Goal: Task Accomplishment & Management: Manage account settings

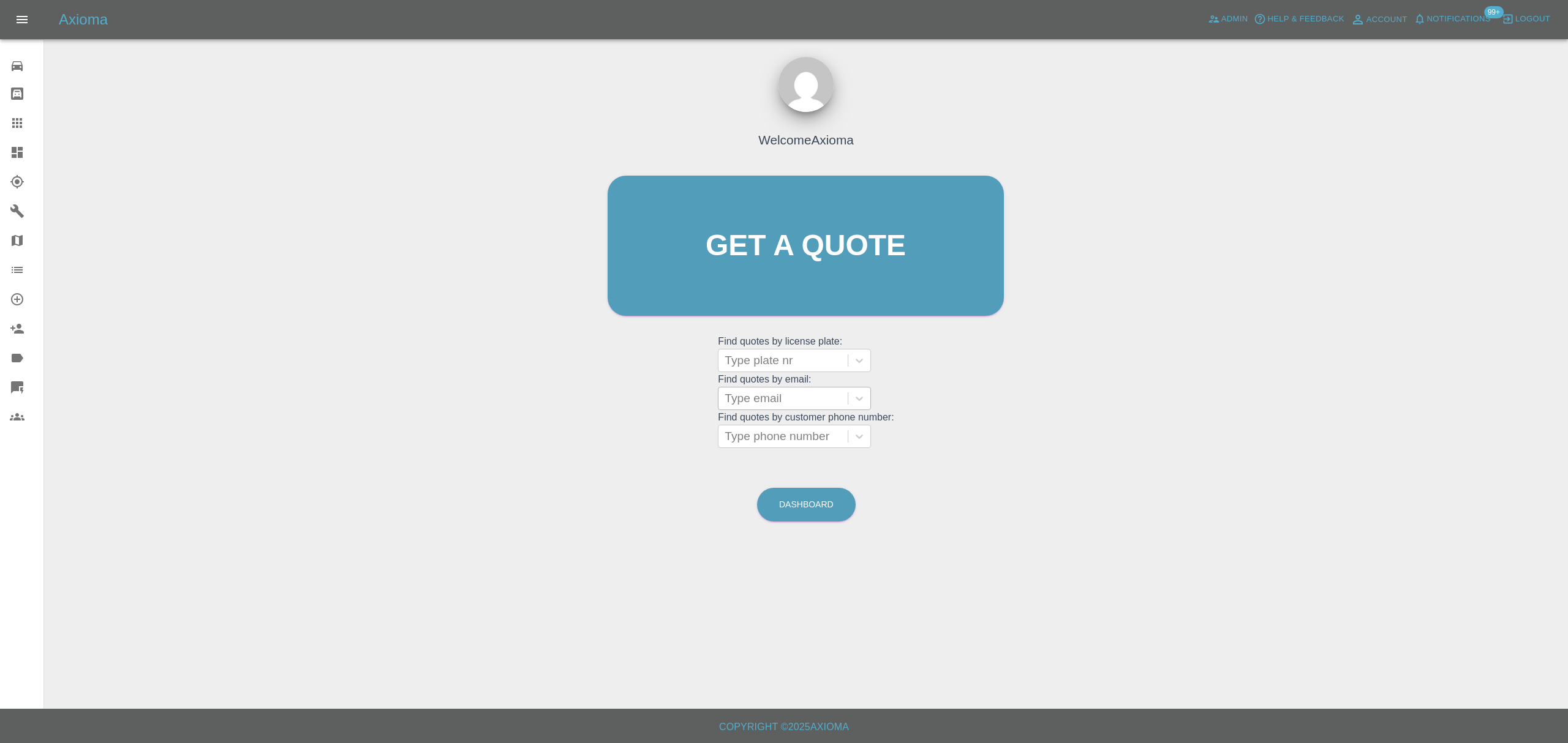
click at [756, 400] on div at bounding box center [783, 398] width 117 height 18
paste input "mark.mowbrayradio@gmail.com"
type input "mark.mowbrayradio@gmail.com"
click at [821, 431] on div "WR64 XMP, Finished" at bounding box center [794, 430] width 153 height 24
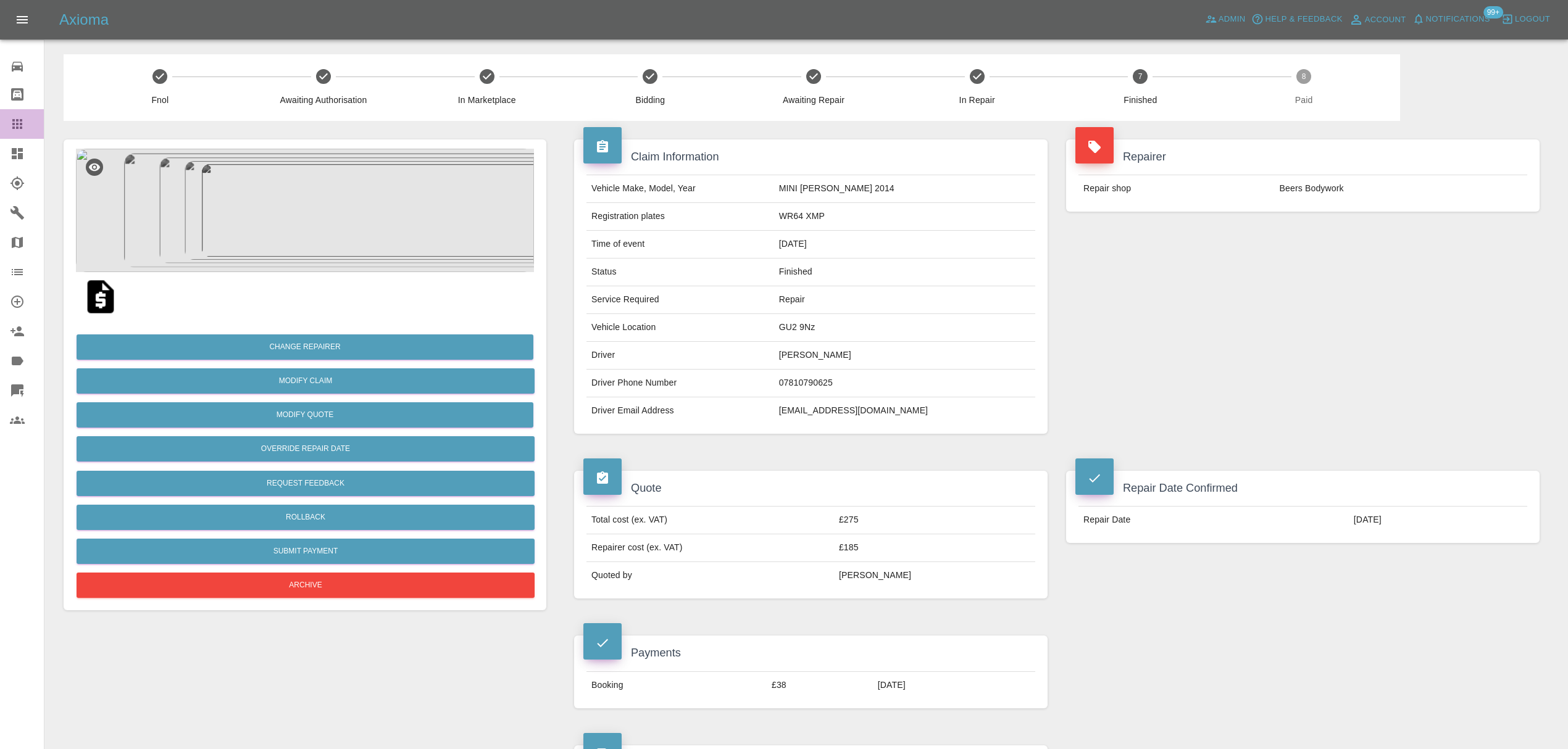
click at [28, 124] on div at bounding box center [27, 123] width 35 height 15
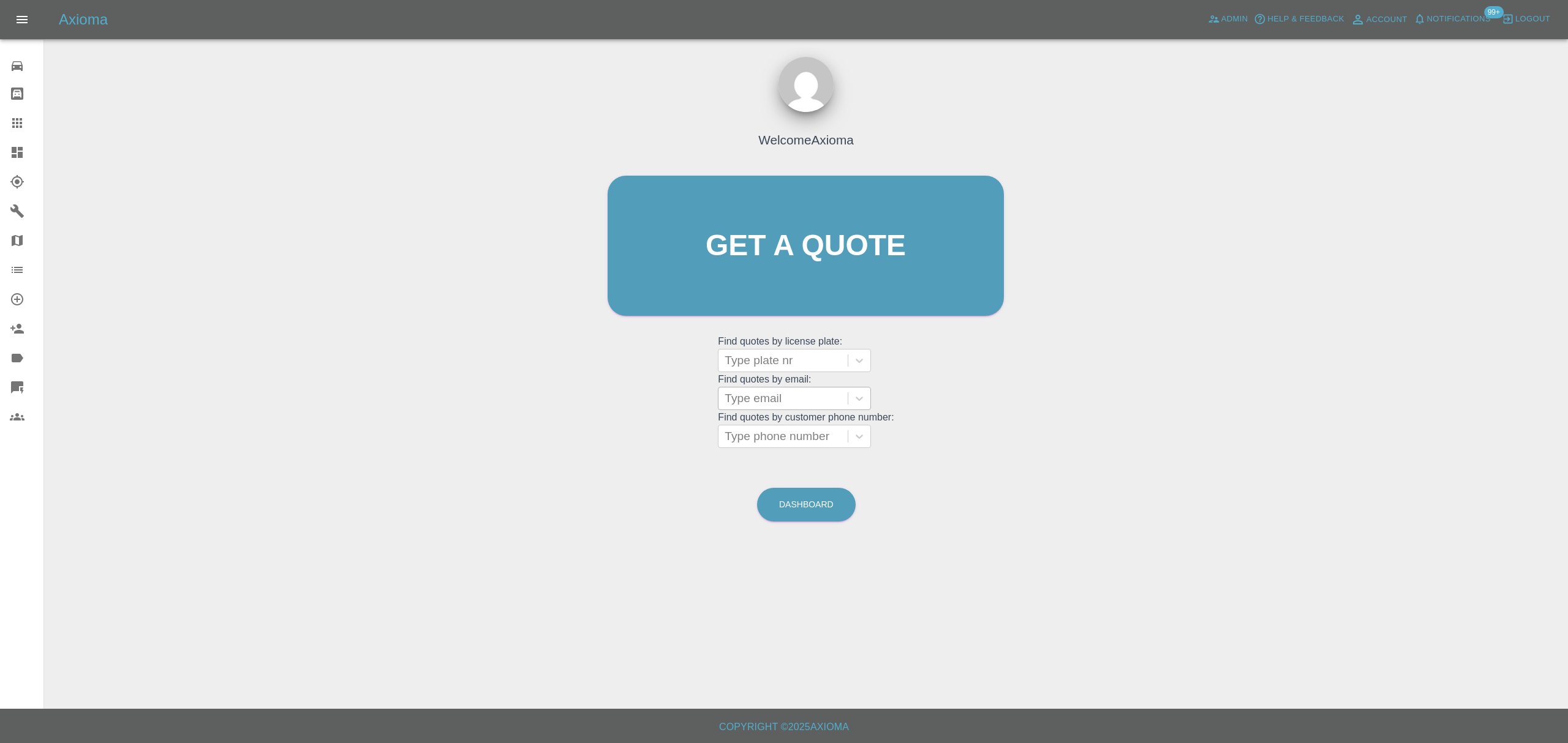
click at [789, 393] on div at bounding box center [783, 398] width 117 height 18
paste input "arcuth79@gmail.com"
type input "arcuth79@gmail.com"
paste input "davidederby@googlemail.com"
type input "davidederby@googlemail.com"
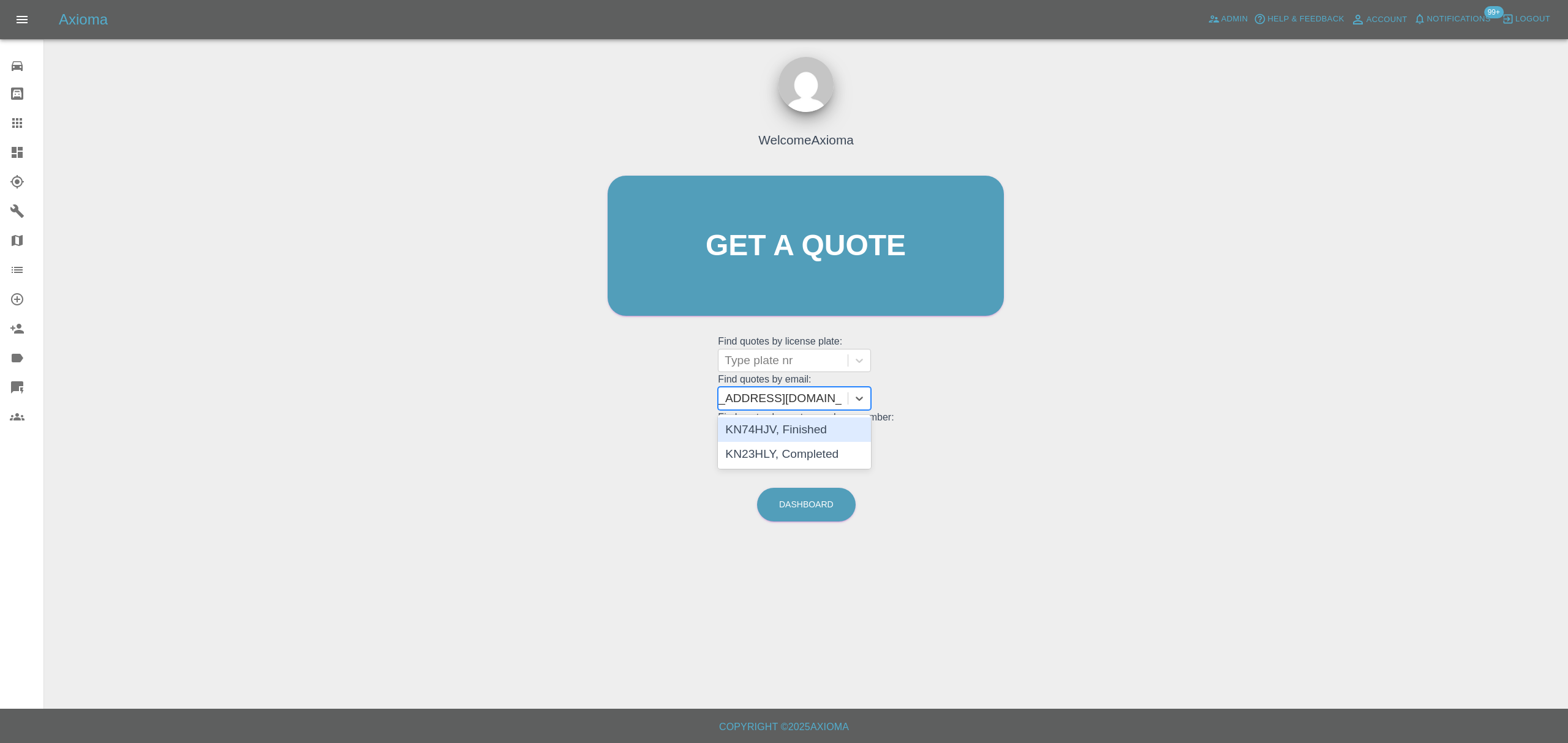
scroll to position [0, 37]
click at [821, 429] on div "KN74HJV, Finished" at bounding box center [794, 430] width 153 height 24
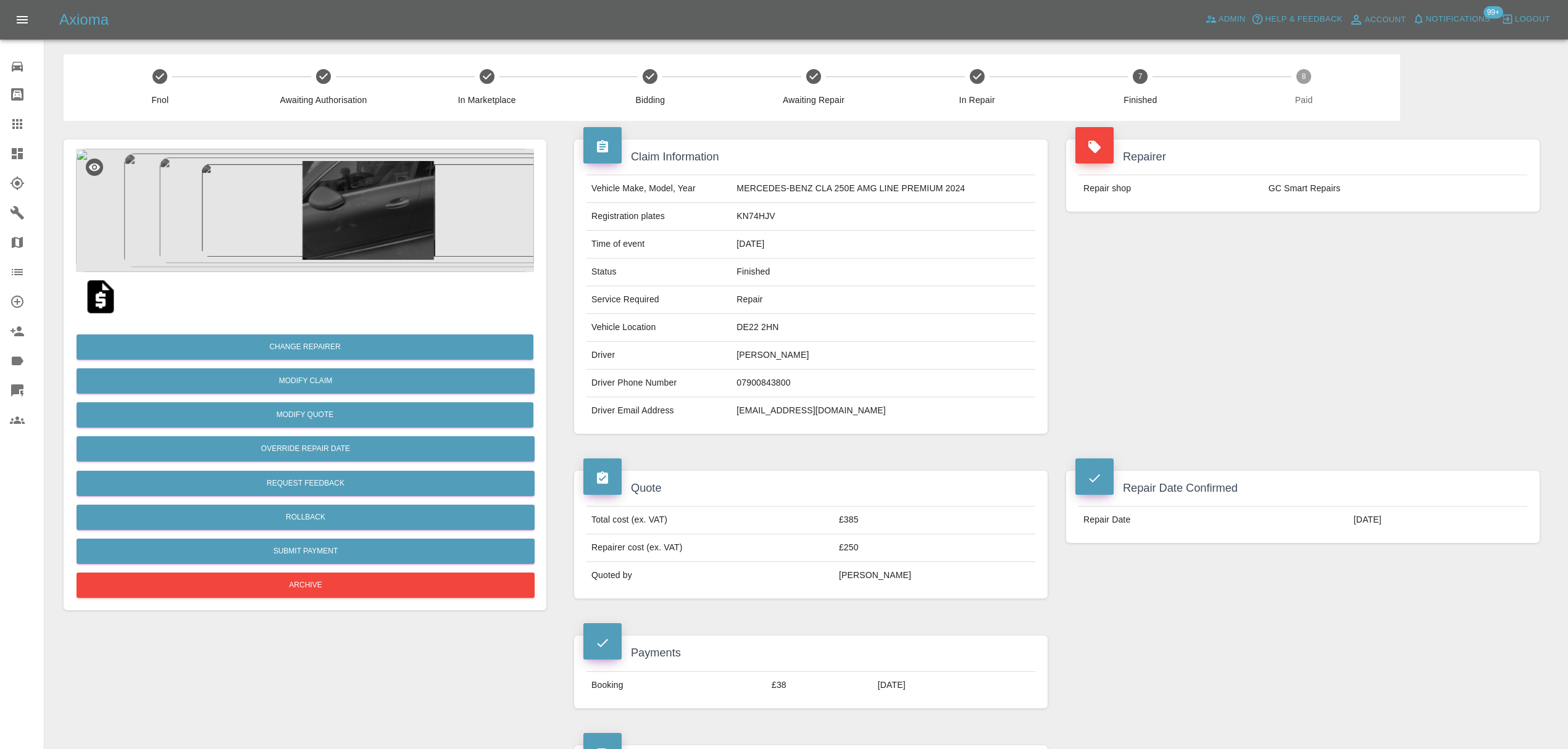
click at [24, 121] on icon at bounding box center [17, 123] width 15 height 15
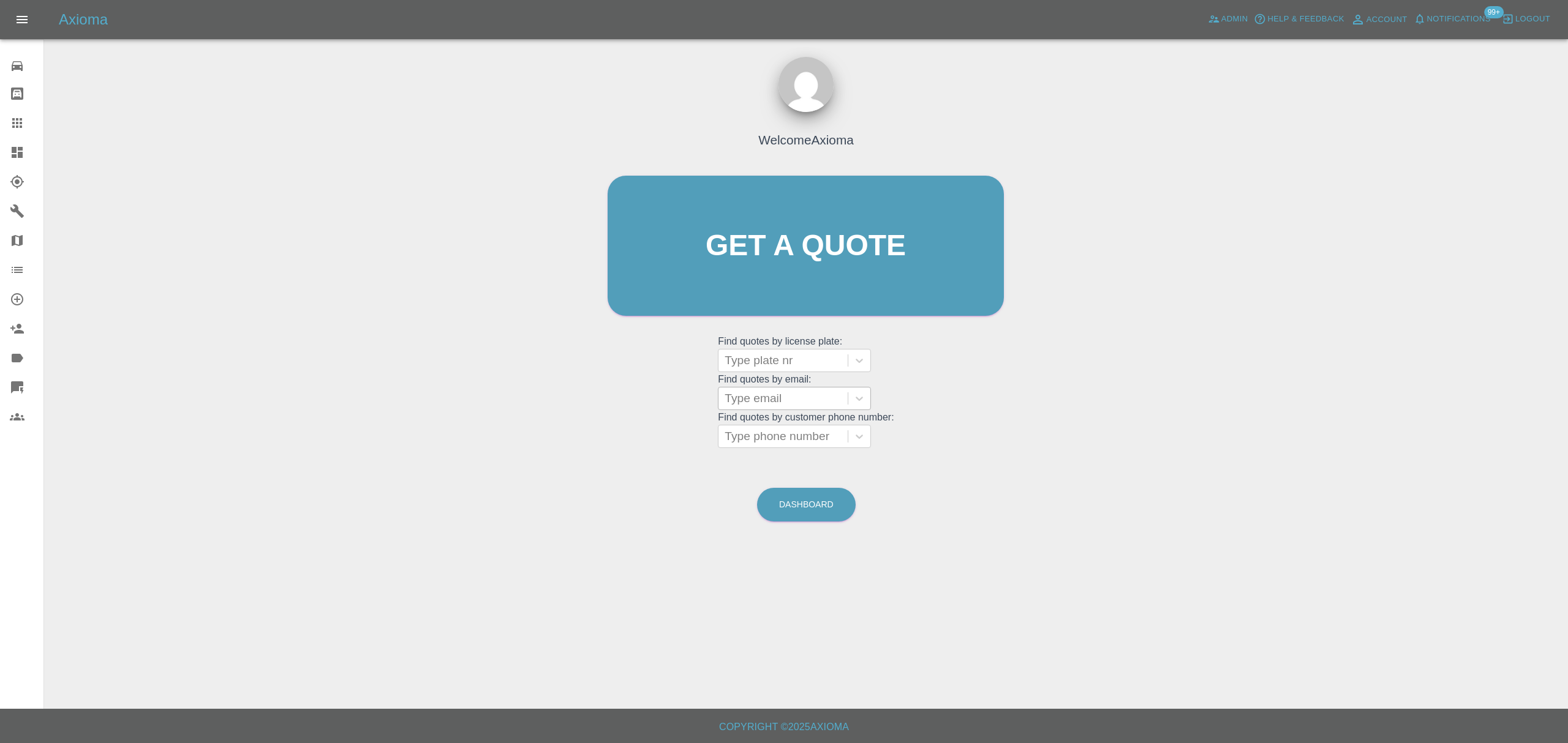
click at [783, 398] on div at bounding box center [783, 398] width 117 height 18
paste input "awbertelsen@gmail.com"
type input "awbertelsen@gmail.com"
click at [789, 427] on div "LA74JZG, Finished" at bounding box center [794, 430] width 153 height 24
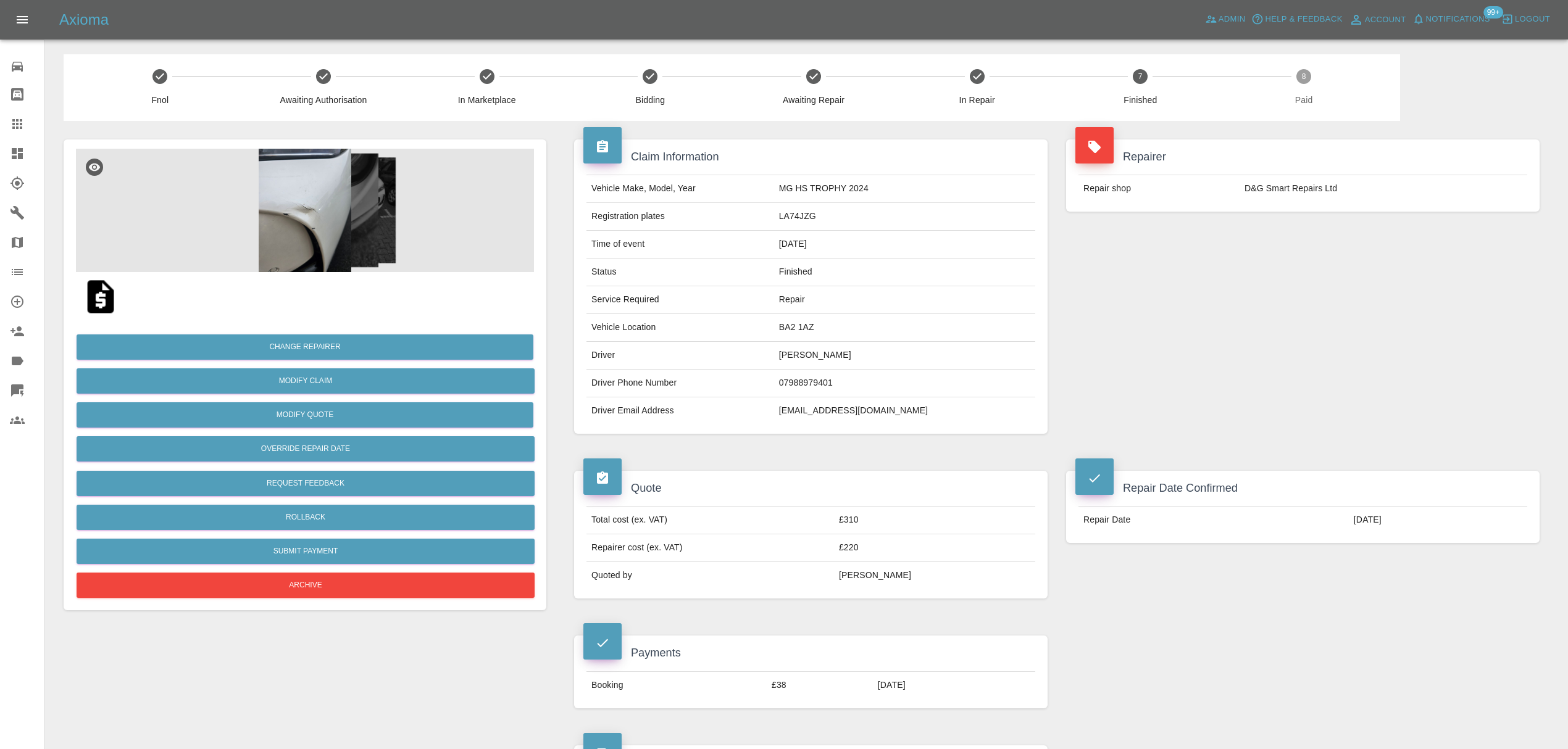
click at [11, 127] on icon at bounding box center [17, 123] width 15 height 15
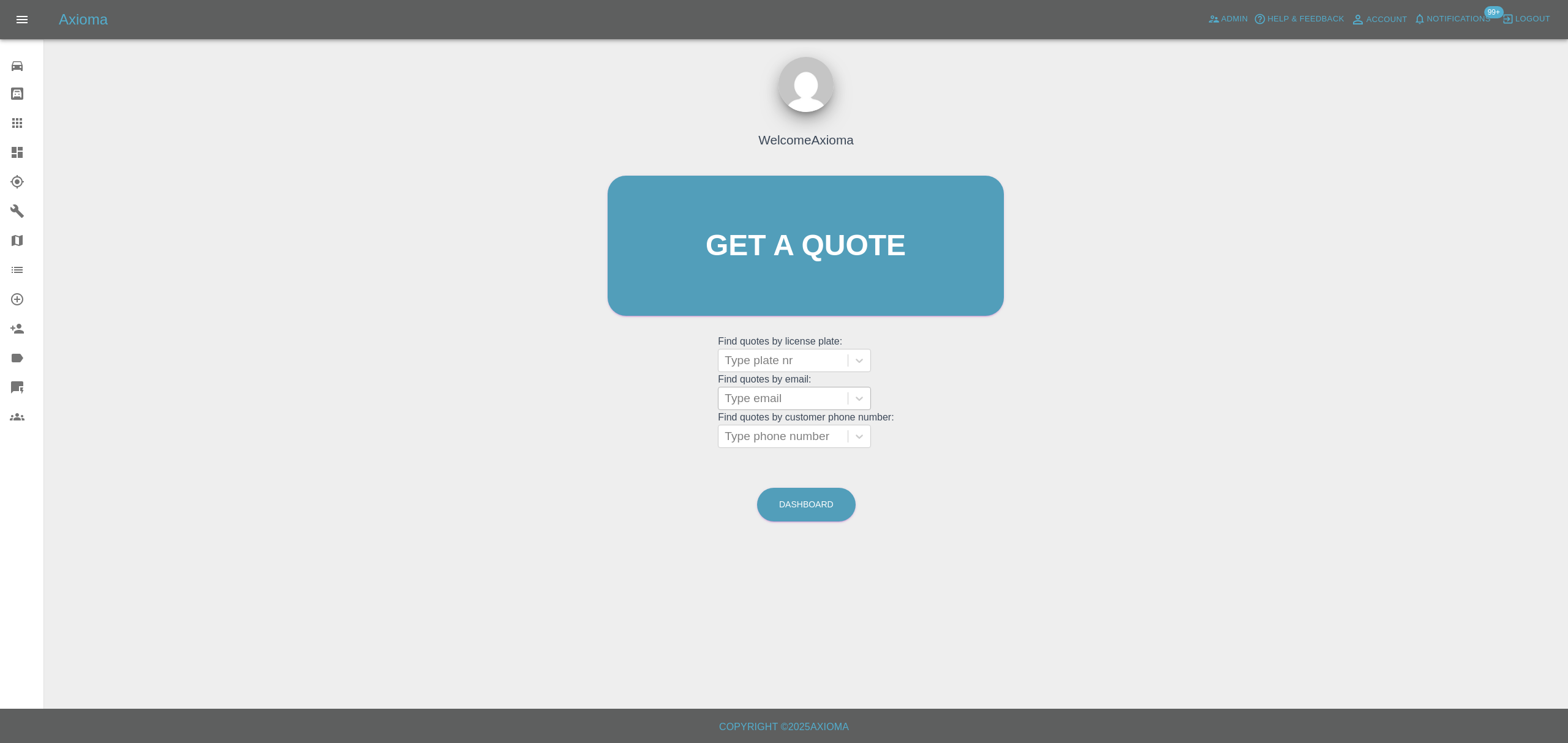
click at [775, 395] on div at bounding box center [783, 398] width 117 height 18
paste input "jo@fullproduction.co.uk"
type input "jo@fullproduction.co.uk"
click at [776, 430] on div "LR22 KYK, Finished" at bounding box center [794, 430] width 153 height 24
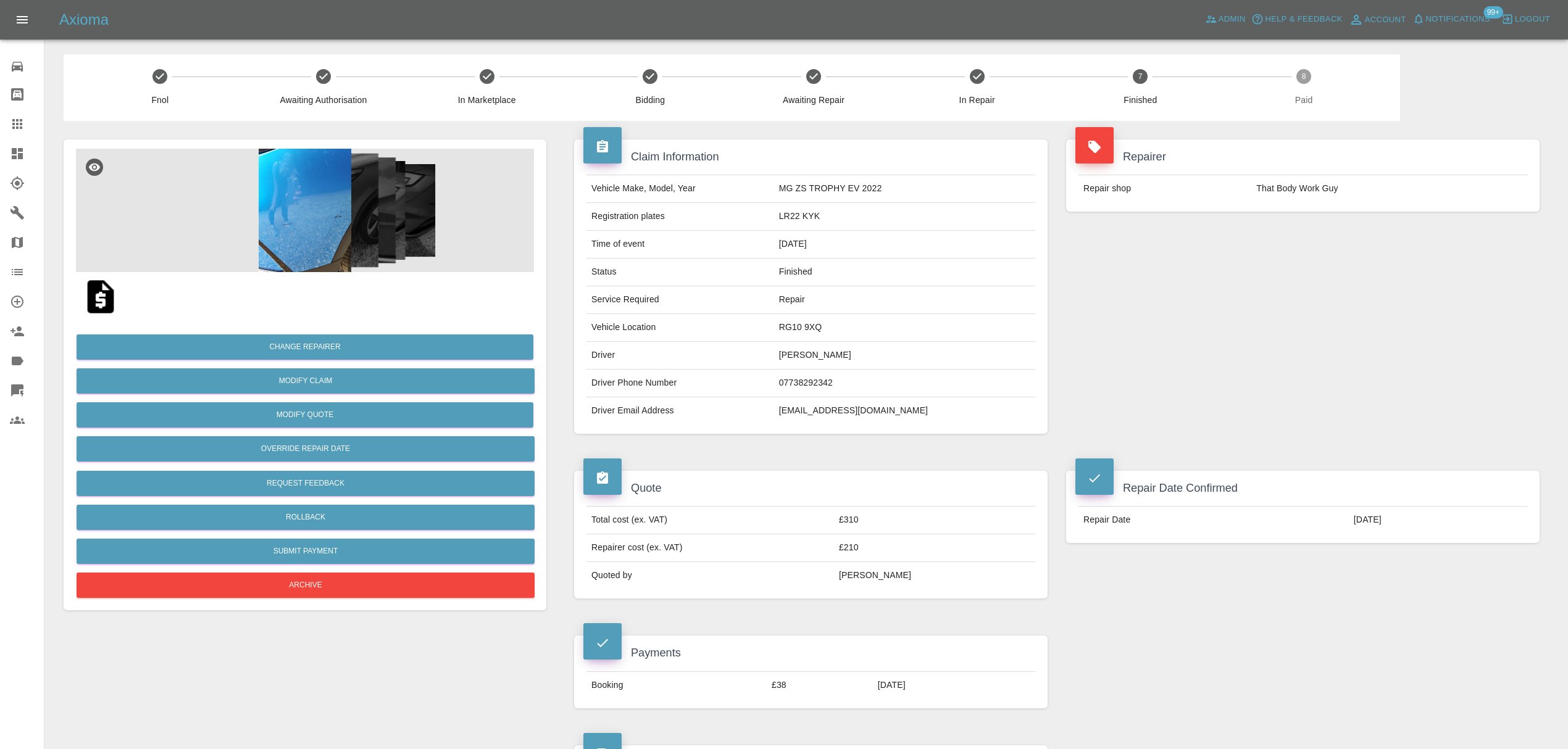
click at [855, 417] on td "jo@fullproduction.co.uk" at bounding box center [904, 412] width 261 height 28
copy div "jo@fullproduction.co.uk"
click at [15, 136] on link "Claims" at bounding box center [22, 124] width 43 height 30
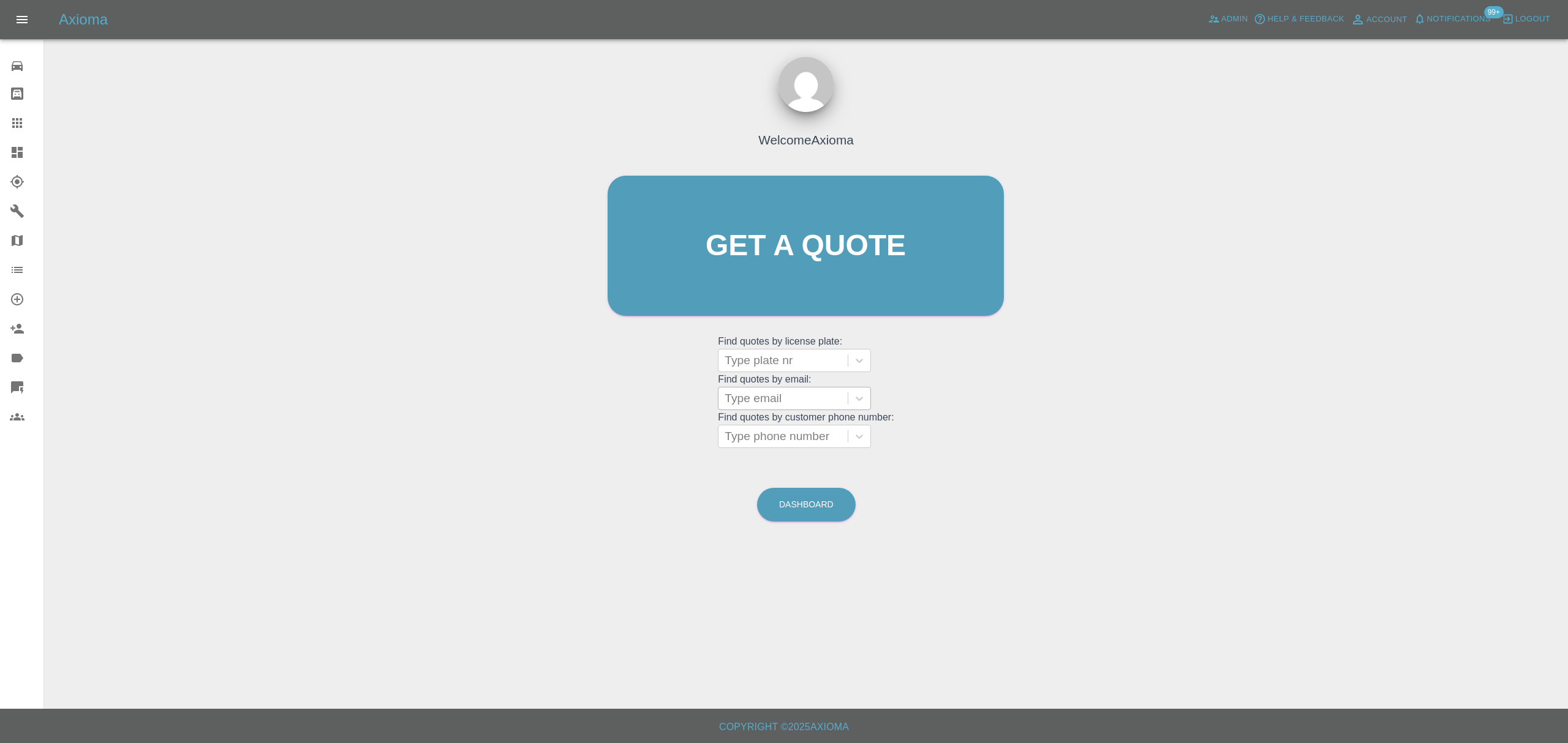
click at [773, 399] on div at bounding box center [783, 398] width 117 height 18
paste input "danisterjoy@hotmail.com"
type input "danisterjoy@hotmail.com"
click at [768, 443] on div "LS24SYA, Finished" at bounding box center [794, 430] width 153 height 29
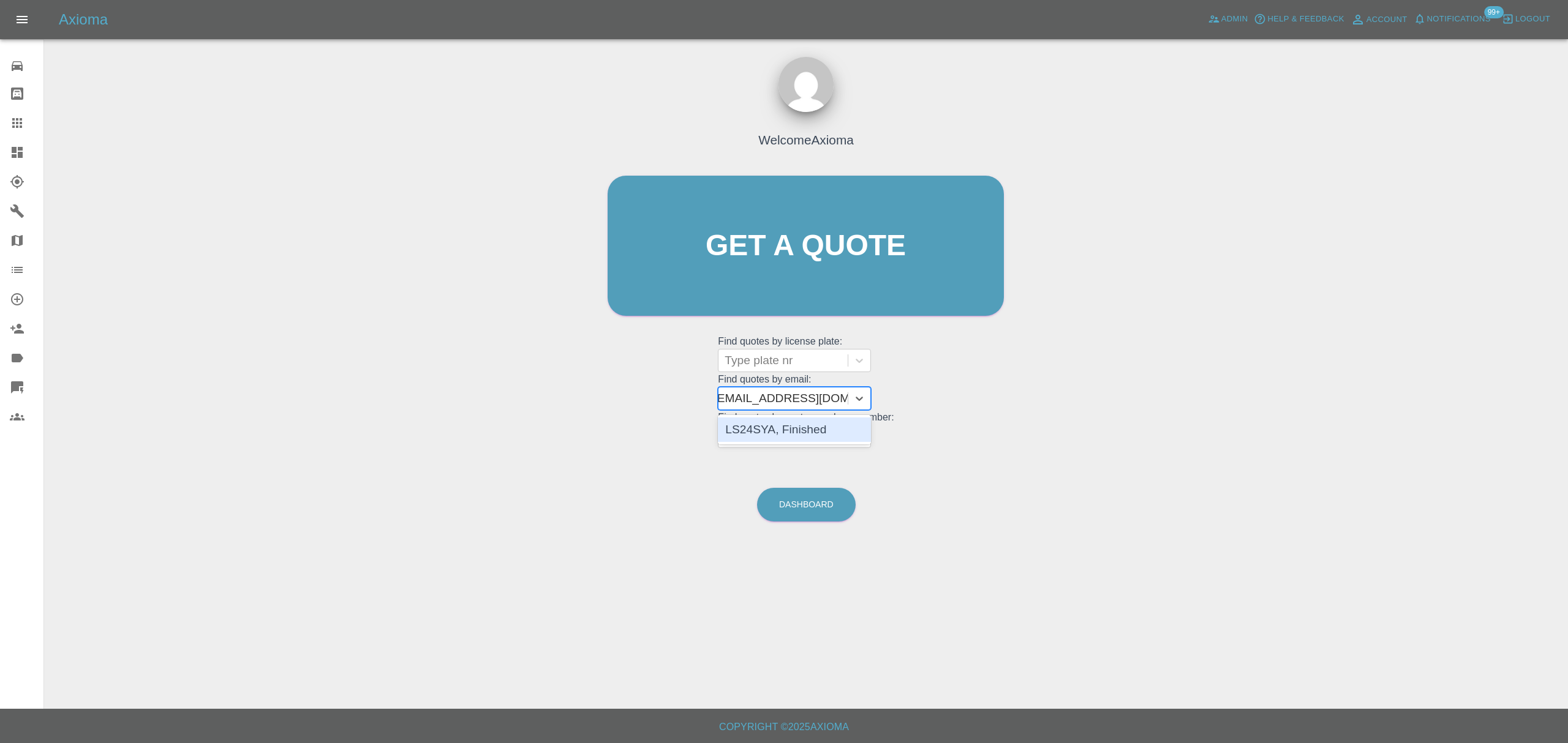
click at [763, 435] on div "LS24SYA, Finished" at bounding box center [794, 430] width 153 height 24
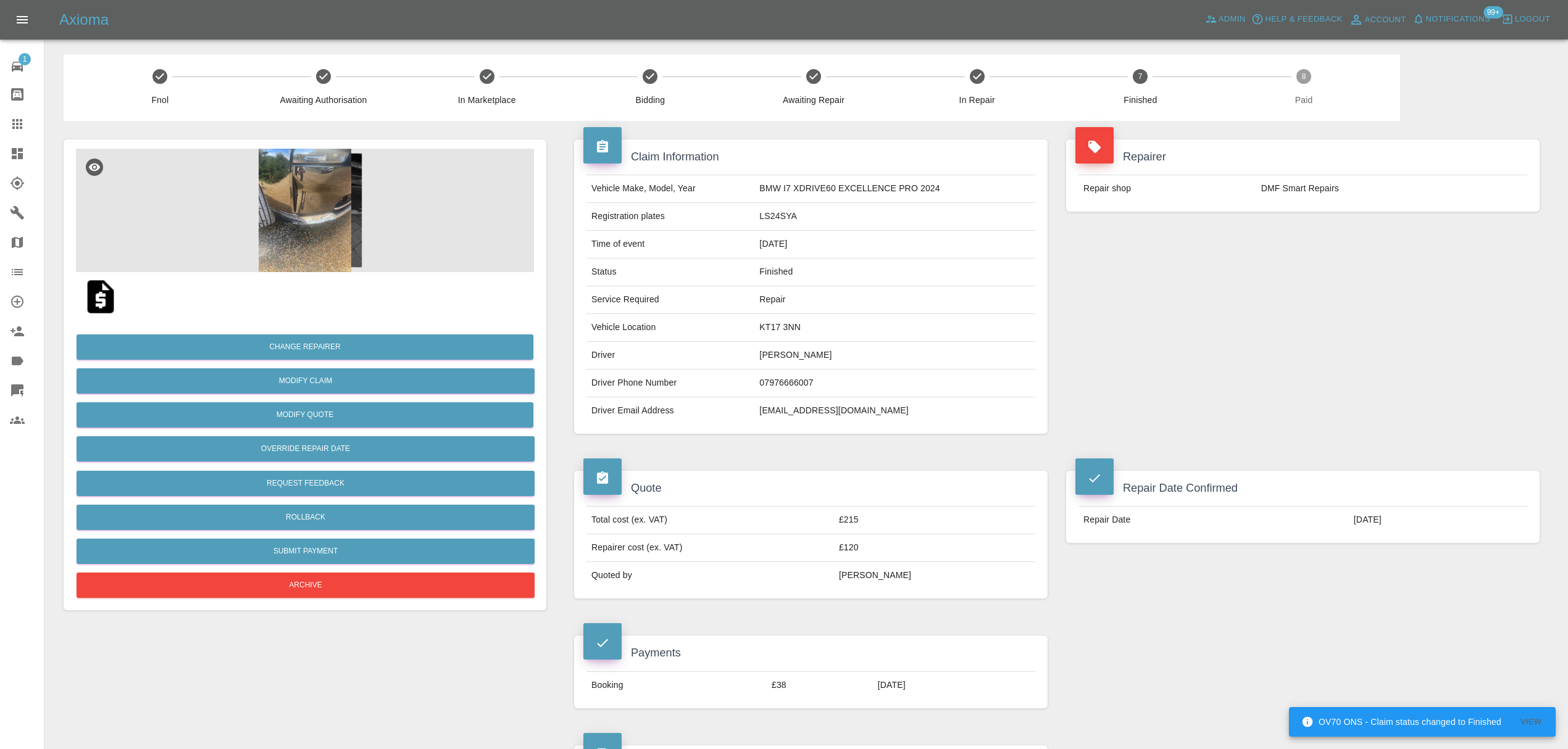
click at [36, 119] on div at bounding box center [27, 123] width 35 height 15
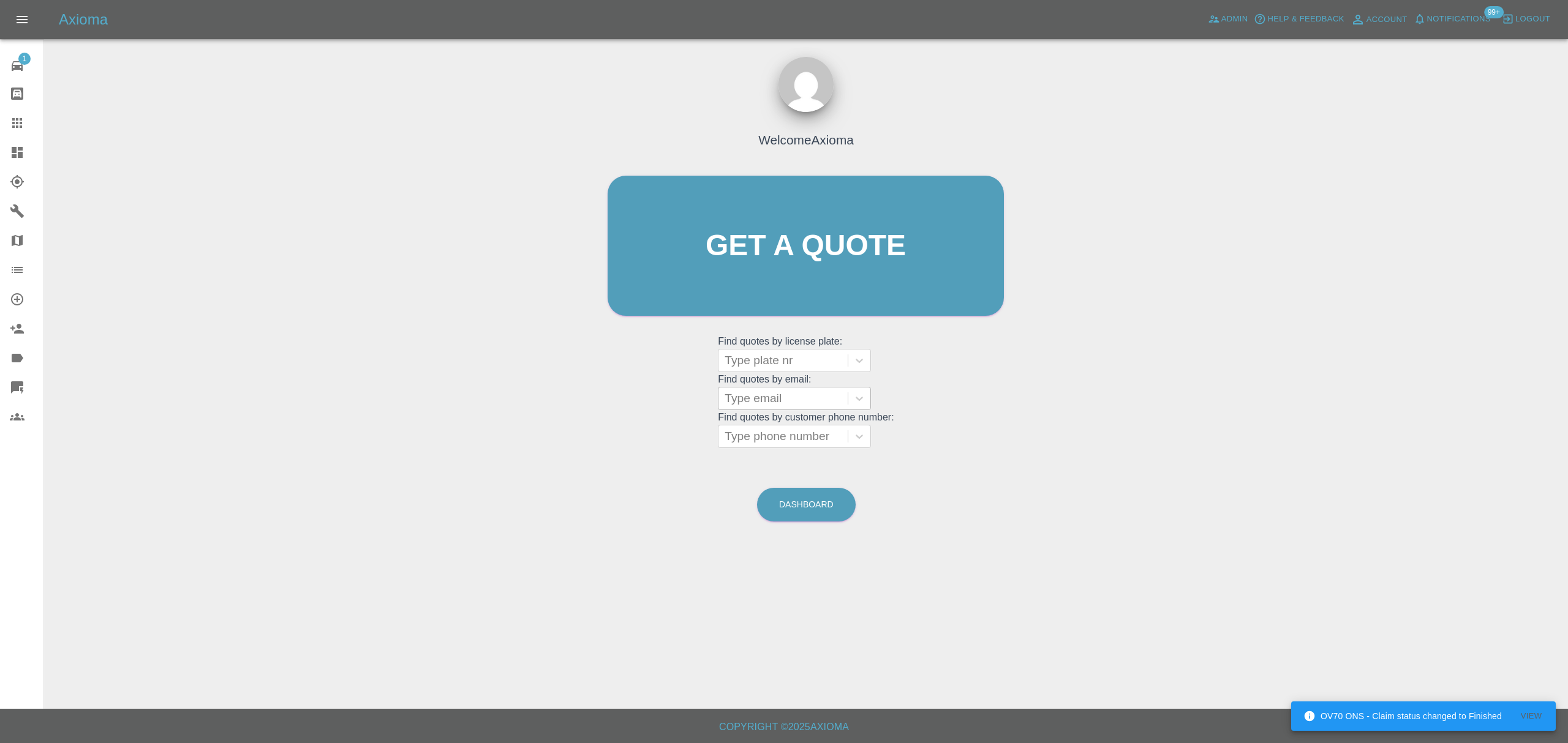
click at [728, 394] on div "Type email" at bounding box center [784, 398] width 129 height 23
paste input "nkenth90@gmail.com"
type input "nkenth90@gmail.com"
click at [778, 432] on div "LC72 EKA, Finished" at bounding box center [794, 430] width 153 height 24
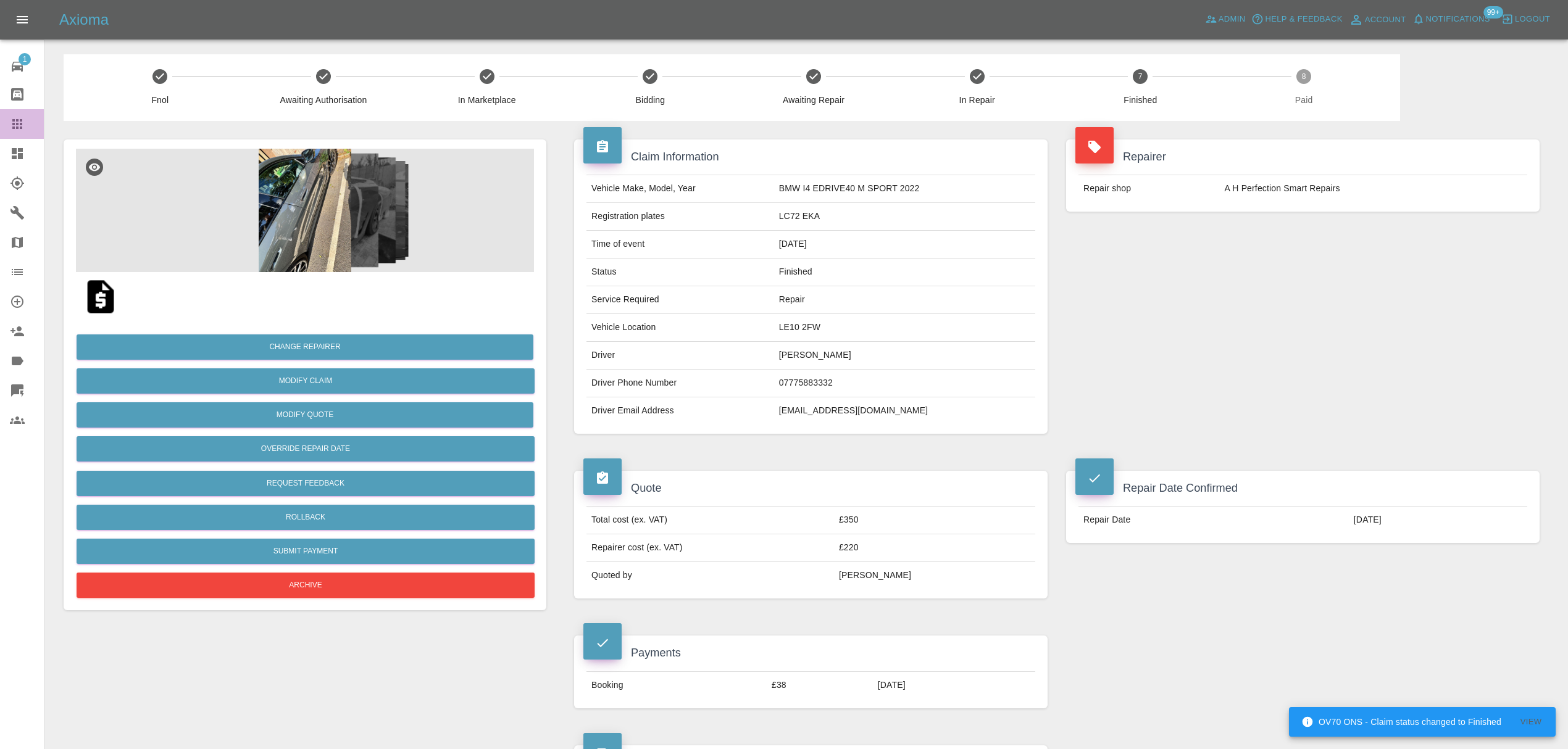
click at [9, 123] on link "Claims" at bounding box center [22, 124] width 43 height 30
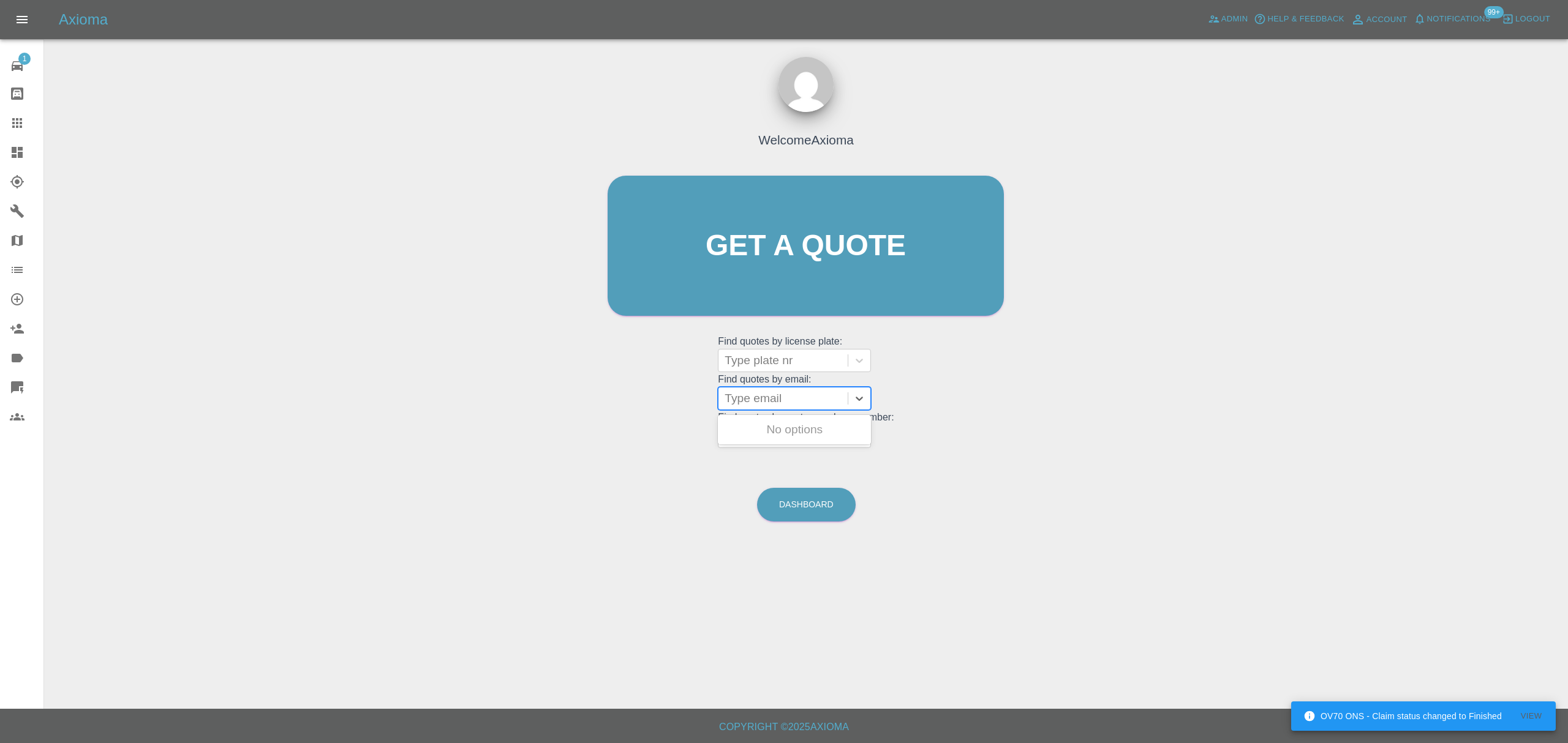
click at [799, 407] on div at bounding box center [783, 398] width 117 height 18
paste input "fjm7869@gmail.com"
type input "fjm7869@gmail.com"
click at [786, 427] on div "RE74MFF, Finished" at bounding box center [794, 430] width 153 height 24
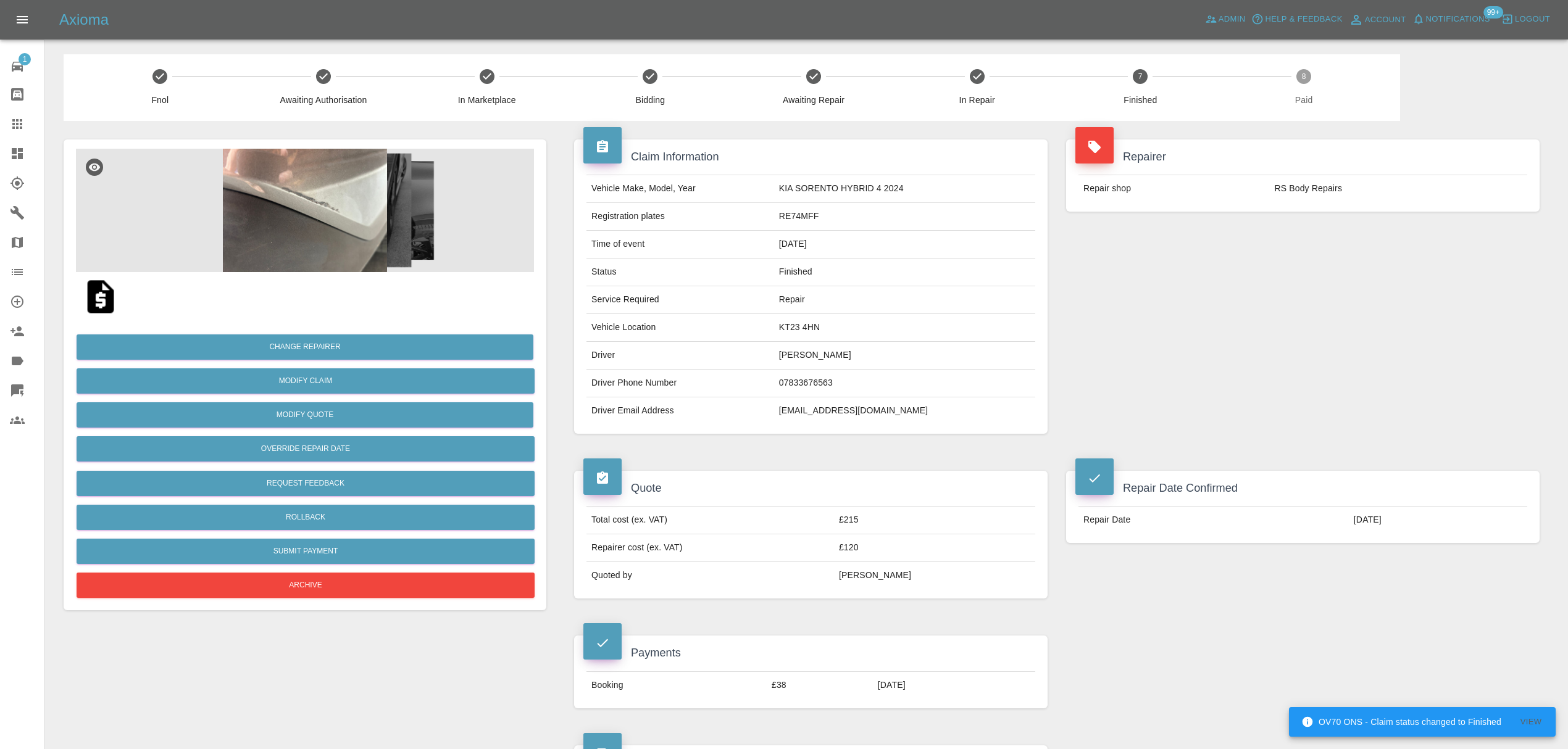
drag, startPoint x: 26, startPoint y: 127, endPoint x: 33, endPoint y: 129, distance: 7.3
click at [26, 127] on div at bounding box center [27, 123] width 35 height 15
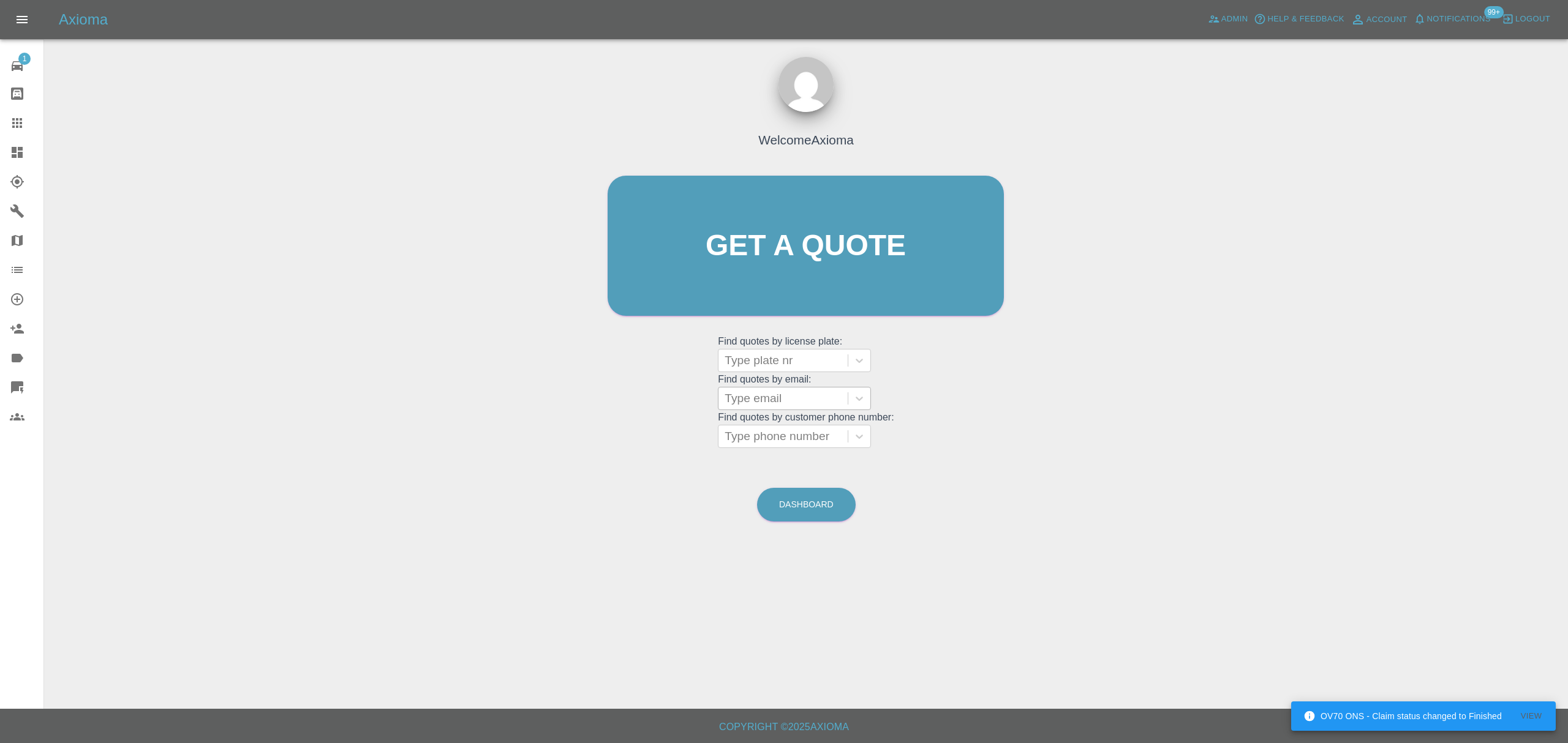
click at [795, 399] on div at bounding box center [783, 398] width 117 height 18
paste input "acr321@hotmail.co.uk"
type input "acr321@hotmail.co.uk"
click at [795, 429] on div "LF71VVL, Finished" at bounding box center [794, 430] width 153 height 24
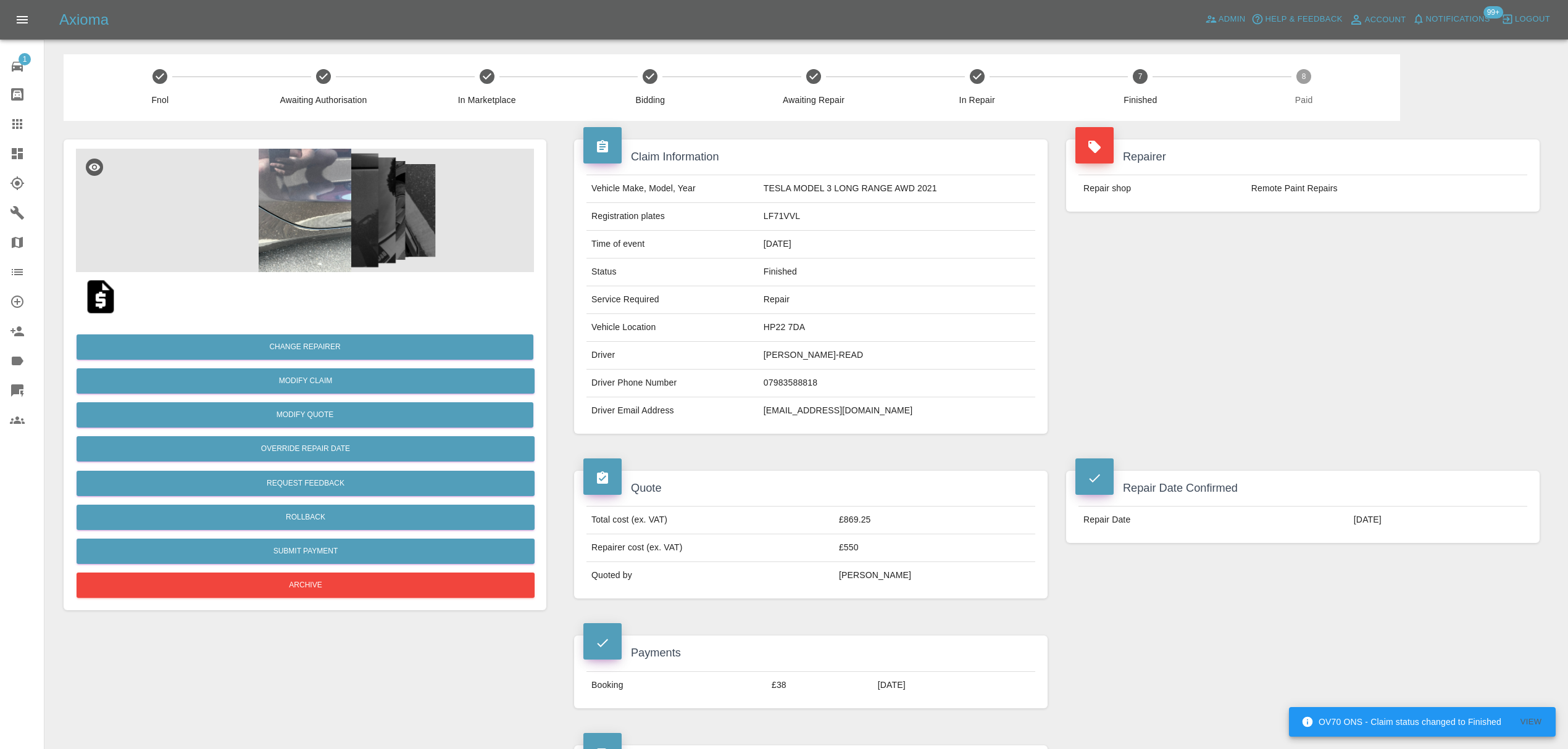
click at [801, 409] on td "acr321@hotmail.co.uk" at bounding box center [897, 412] width 276 height 28
copy div "acr321@hotmail.co.uk"
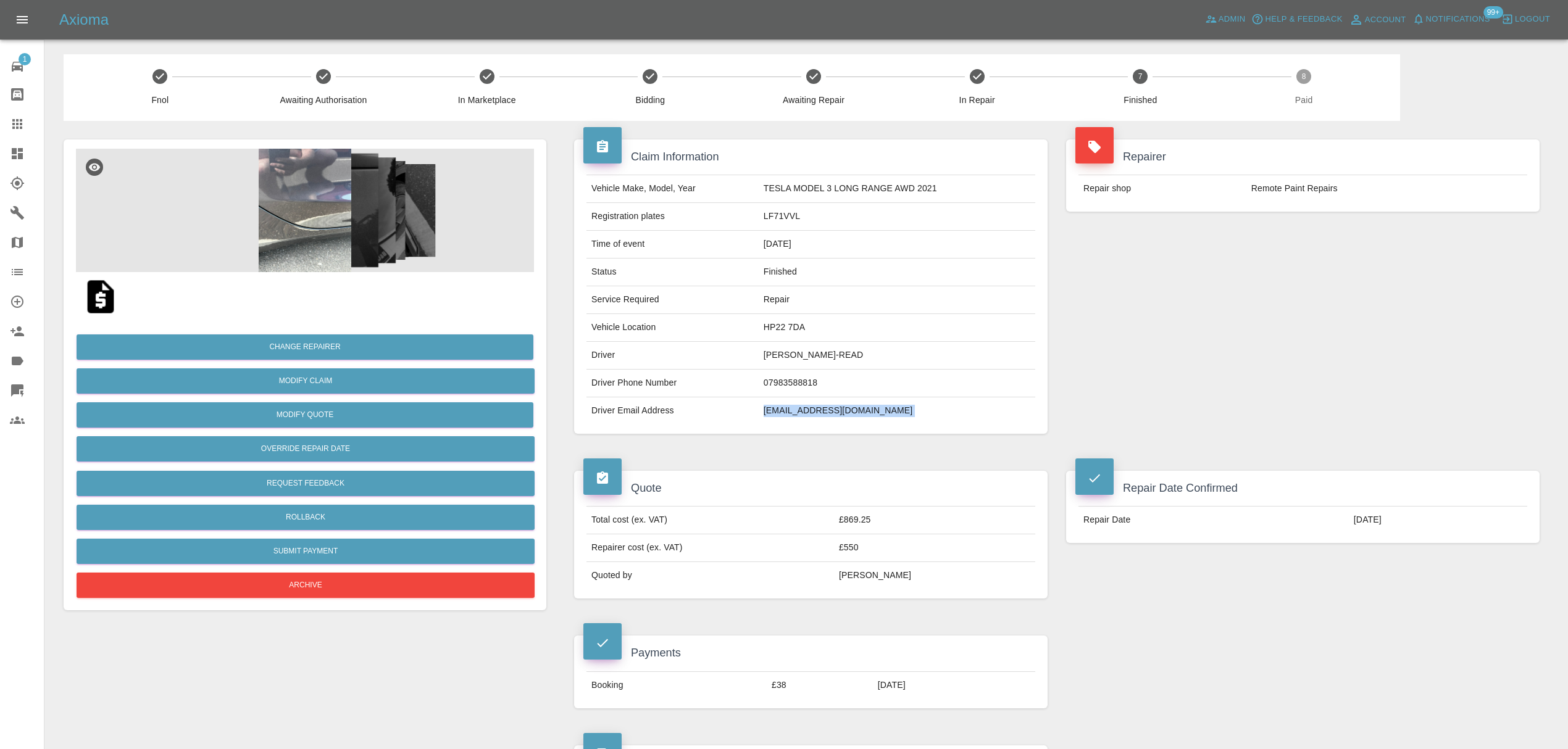
click at [0, 129] on link "Claims" at bounding box center [22, 124] width 43 height 30
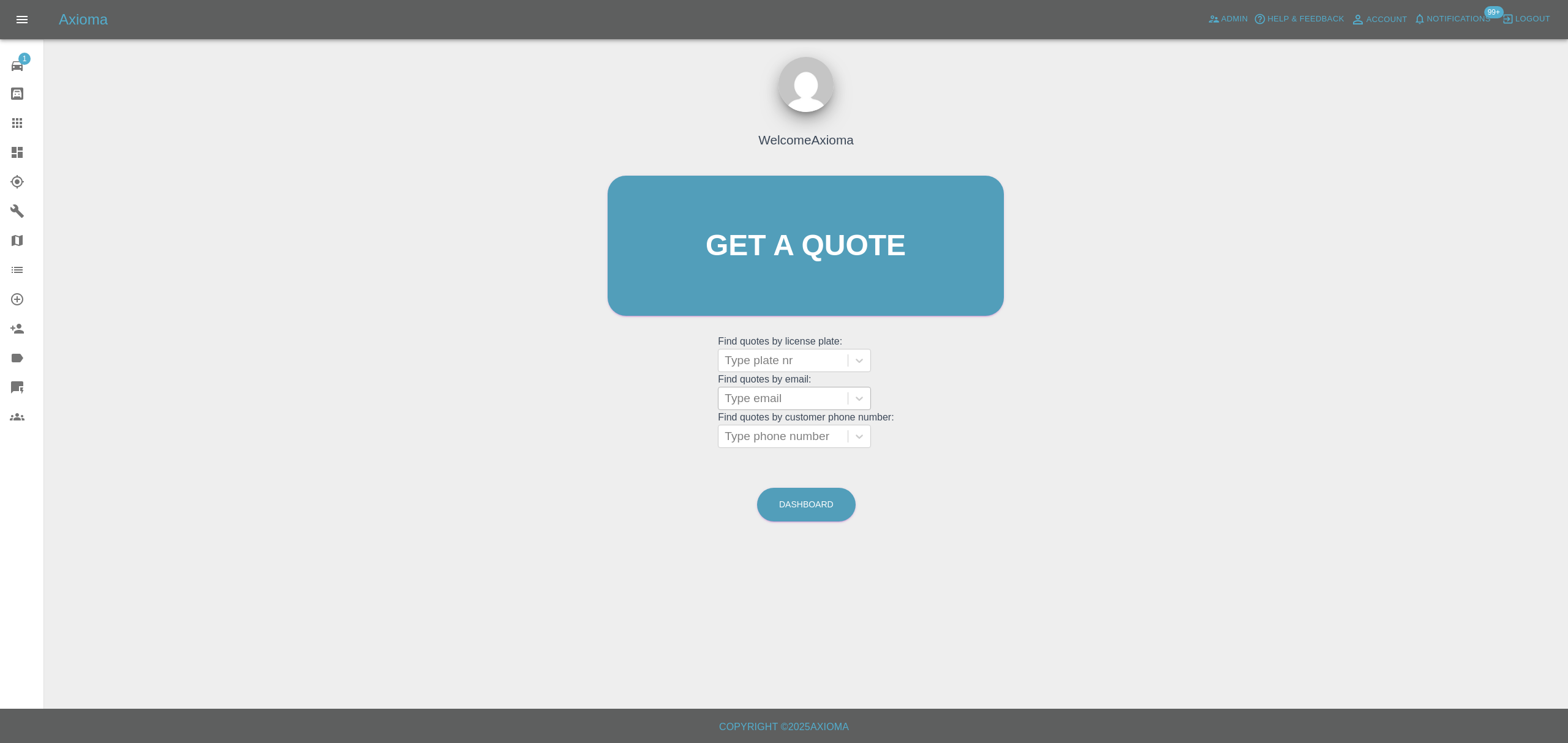
click at [770, 393] on div at bounding box center [783, 398] width 117 height 18
paste input "Afraz_48@hotmail.com"
type input "Afraz_48@hotmail.com"
click at [766, 436] on div "EX15FDO, Awaiting Repair" at bounding box center [794, 438] width 153 height 39
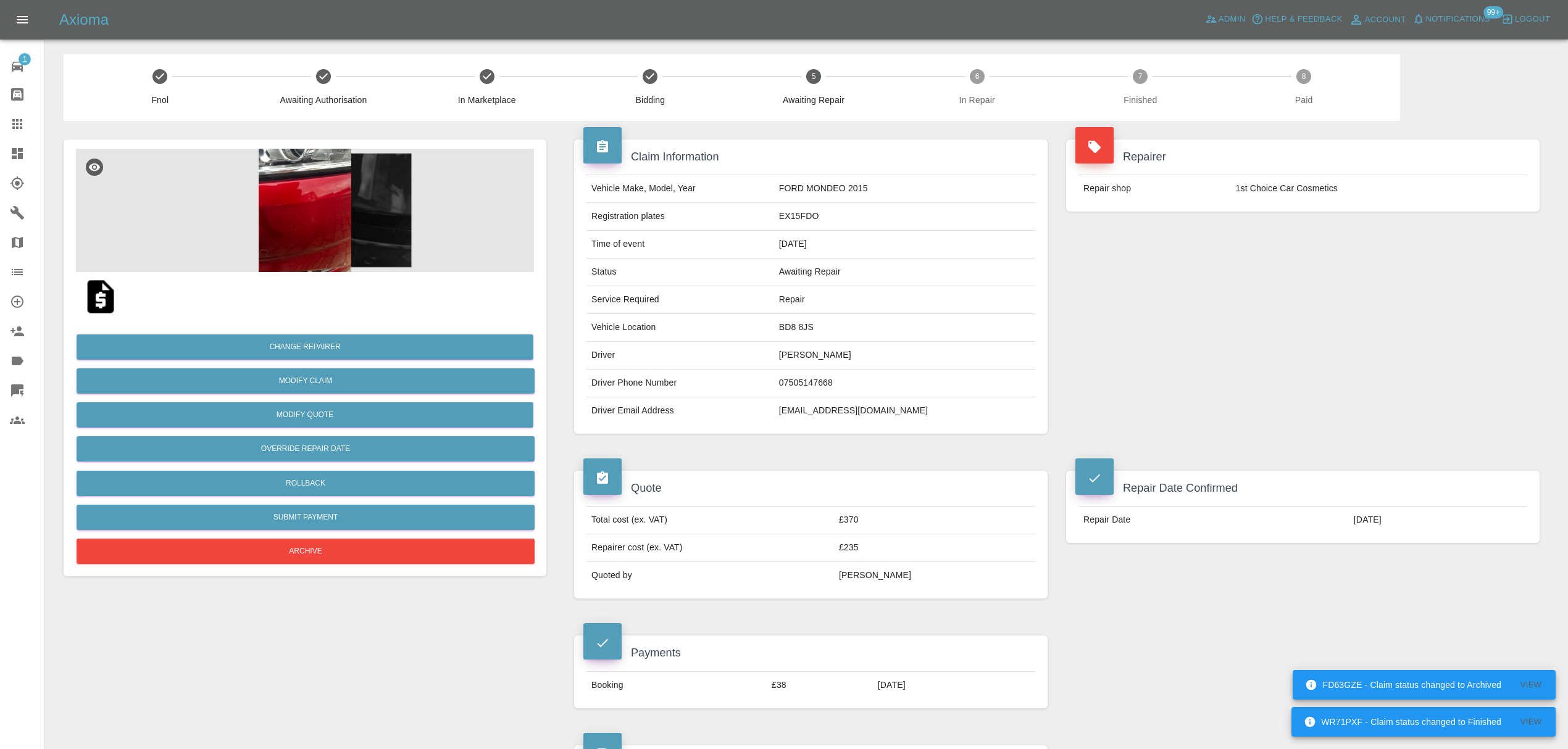
click at [1471, 23] on span "Notifications" at bounding box center [1457, 20] width 64 height 14
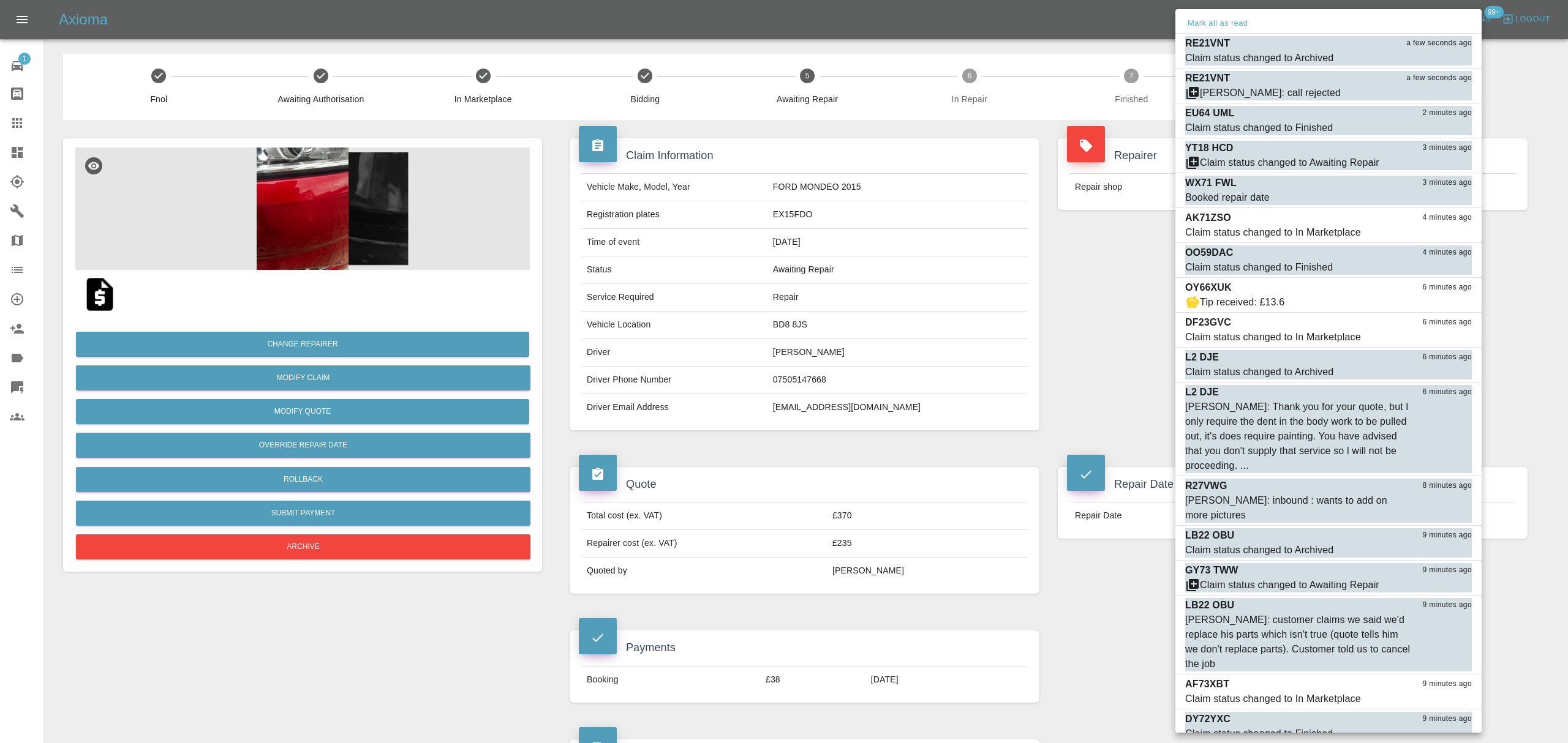
click at [3, 153] on div at bounding box center [784, 371] width 1568 height 743
click at [11, 153] on div at bounding box center [784, 371] width 1568 height 743
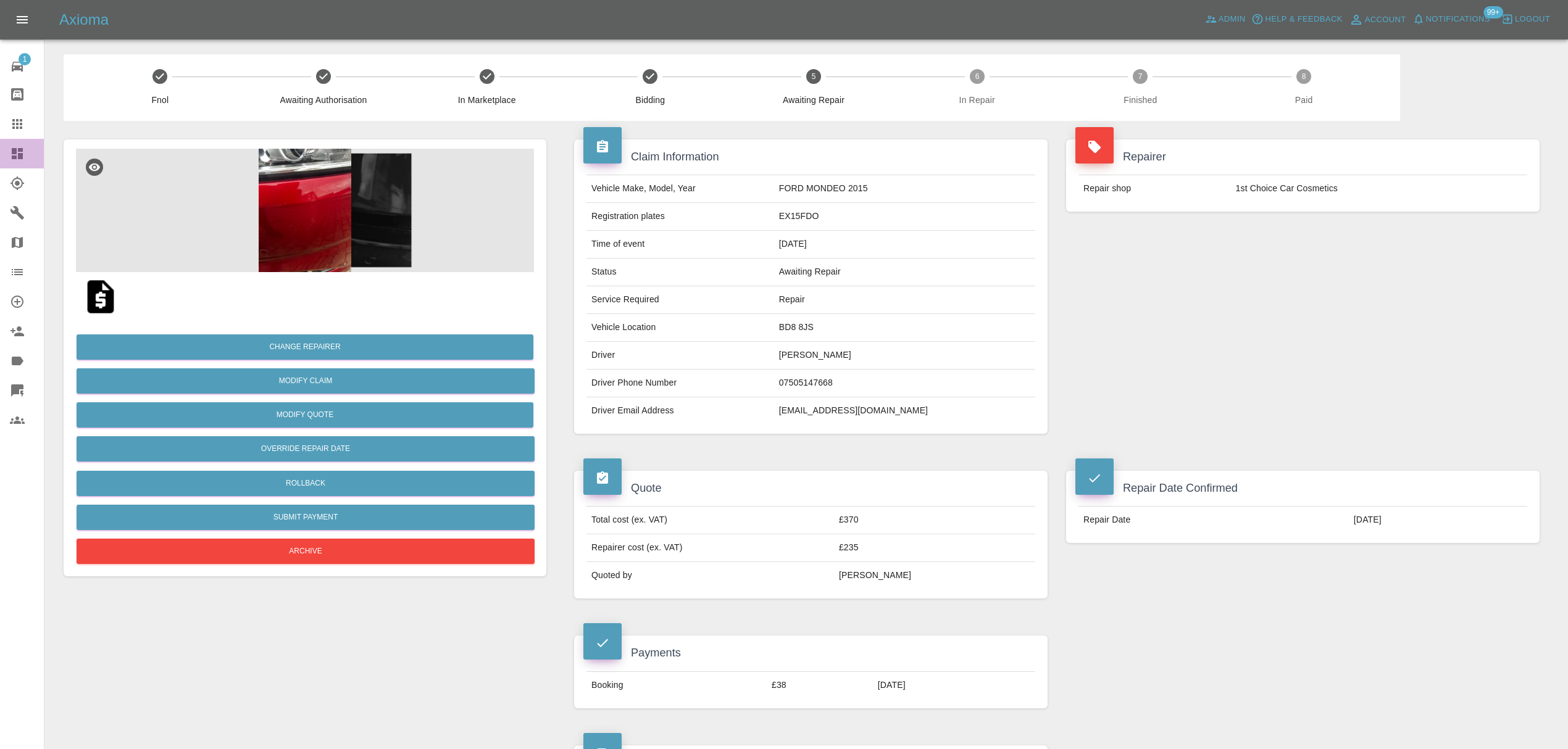
click at [15, 153] on icon at bounding box center [17, 153] width 11 height 11
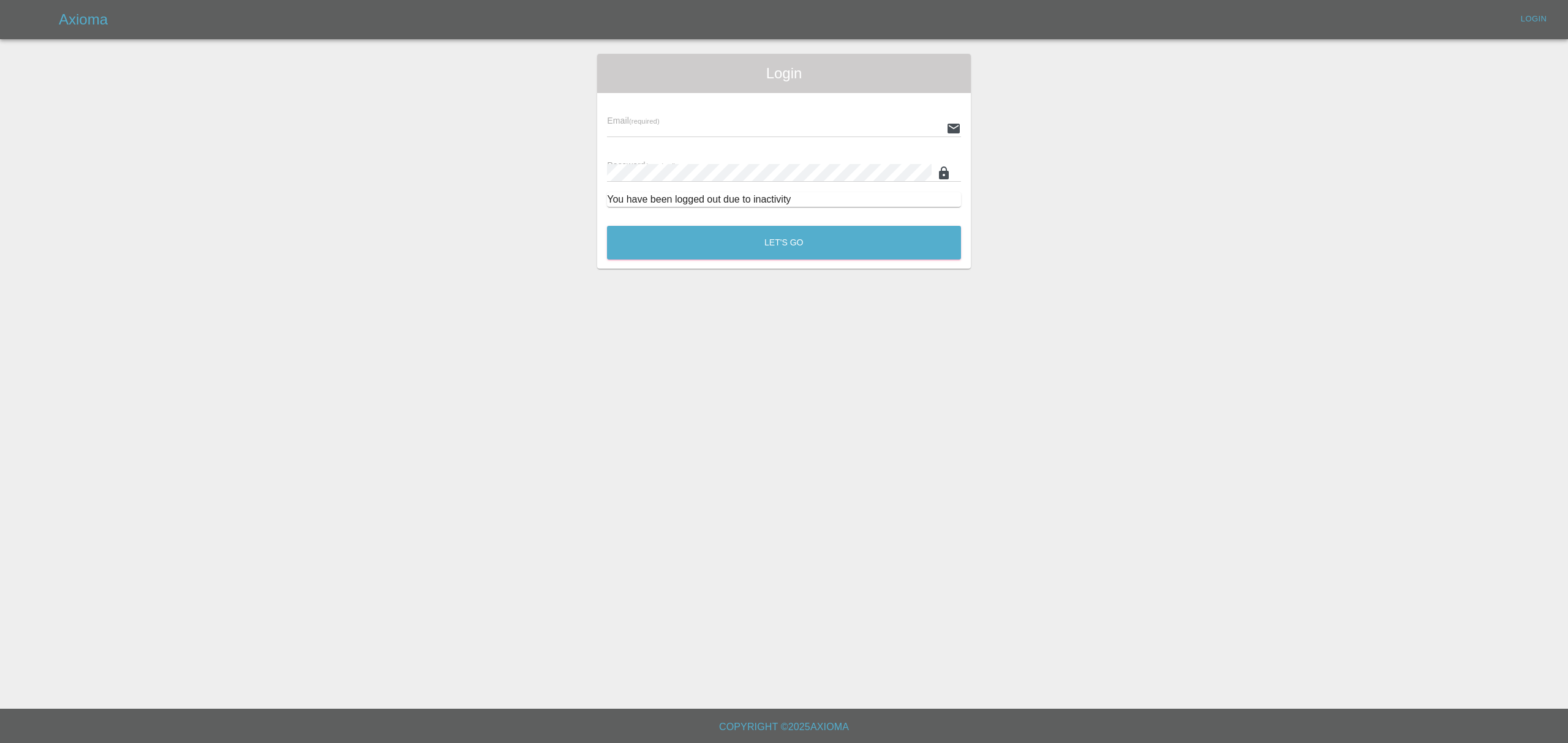
type input "[PERSON_NAME][EMAIL_ADDRESS][DOMAIN_NAME]"
click at [731, 231] on div "Let's Go" at bounding box center [784, 239] width 356 height 46
click at [731, 233] on button "Let's Go" at bounding box center [784, 243] width 355 height 33
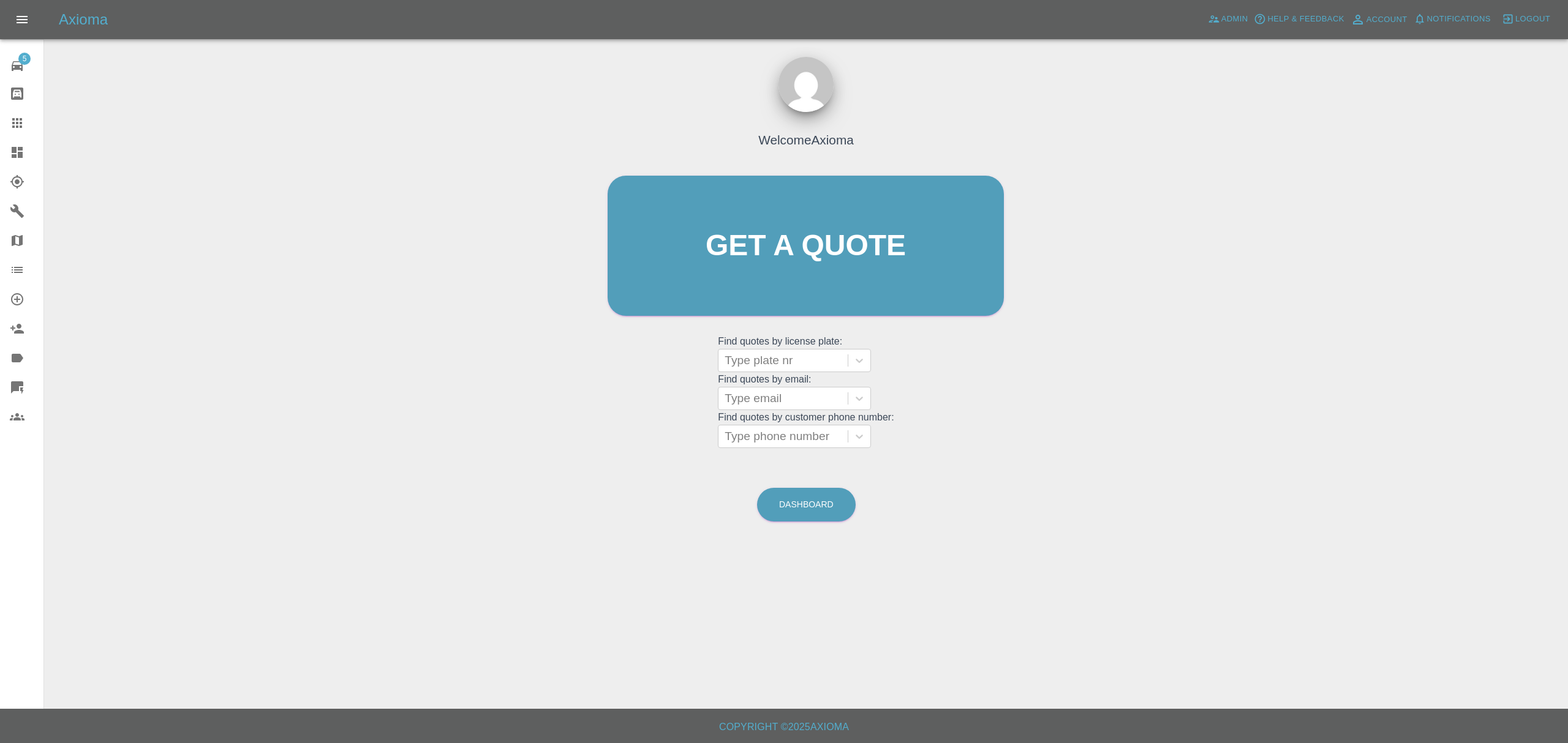
click at [14, 150] on icon at bounding box center [17, 152] width 11 height 11
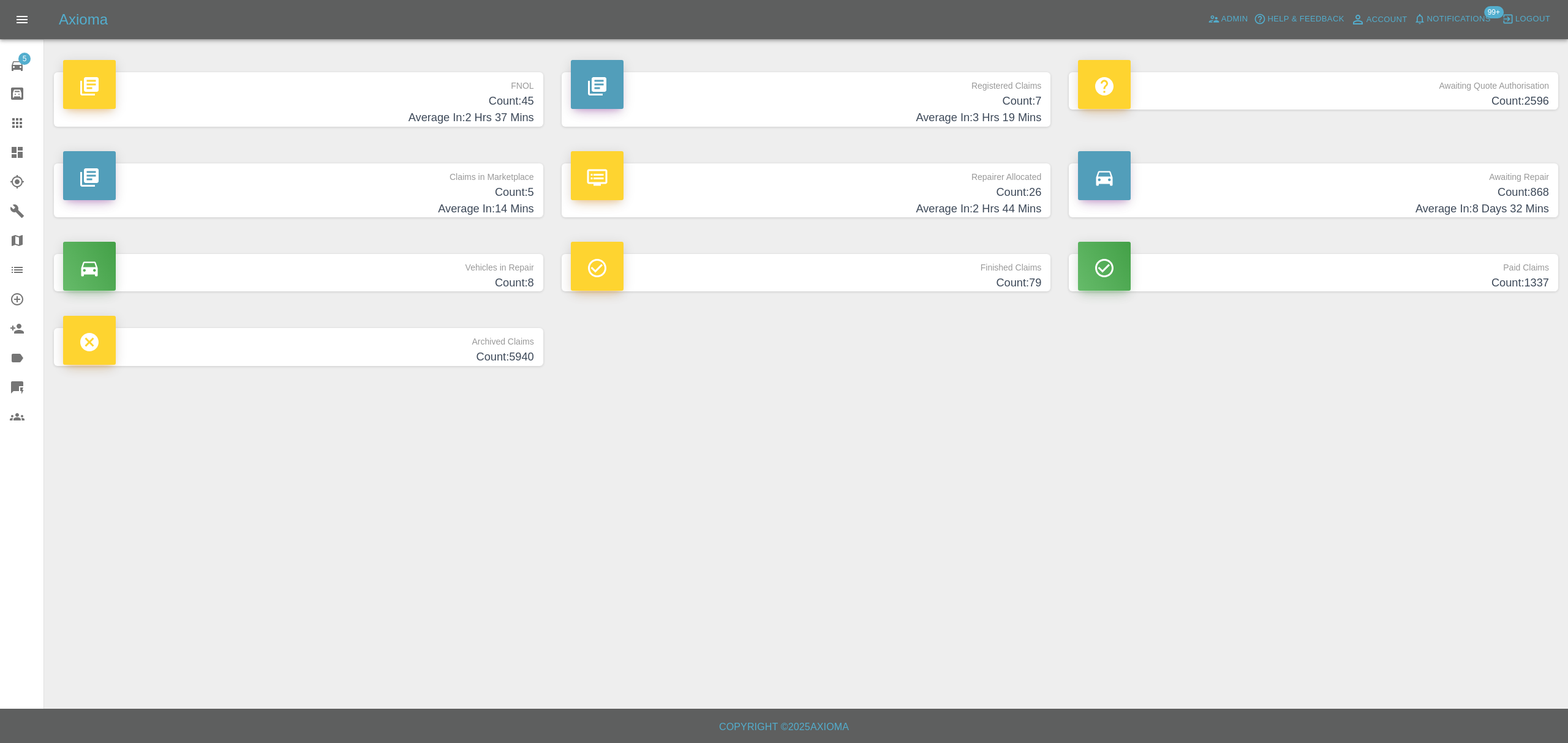
click at [468, 86] on p "FNOL" at bounding box center [298, 82] width 471 height 21
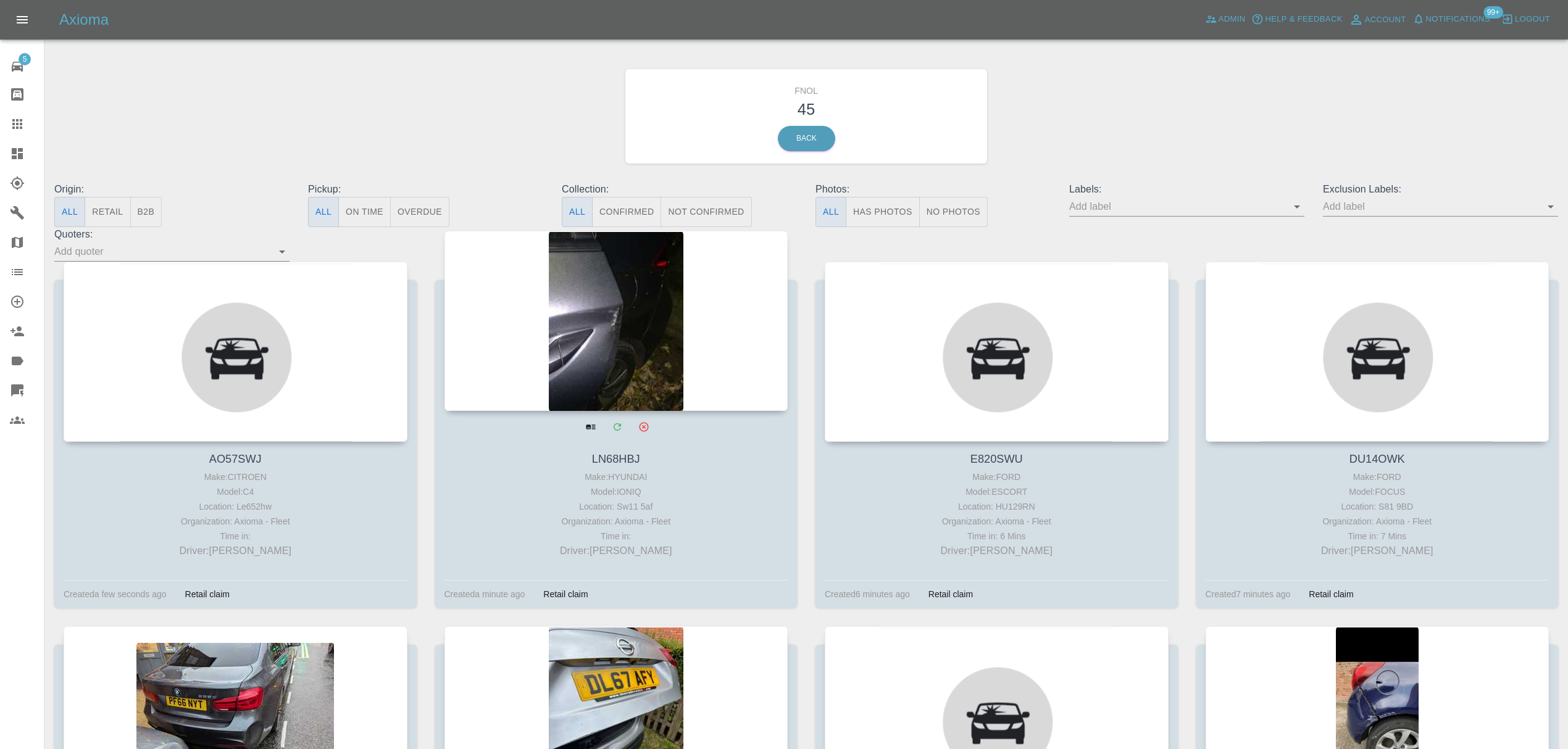
scroll to position [5, 0]
click at [665, 291] on div at bounding box center [616, 320] width 343 height 181
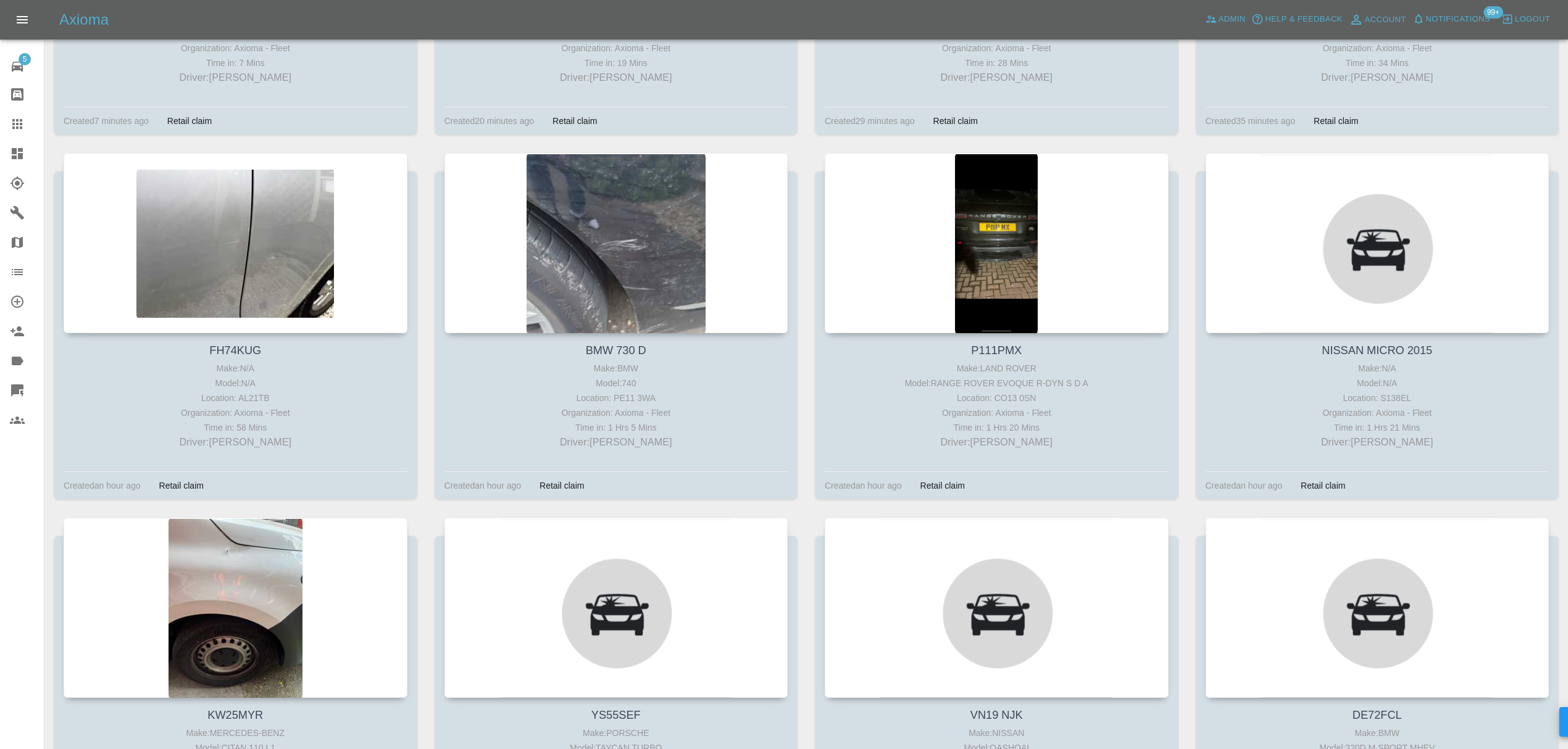
scroll to position [850, 0]
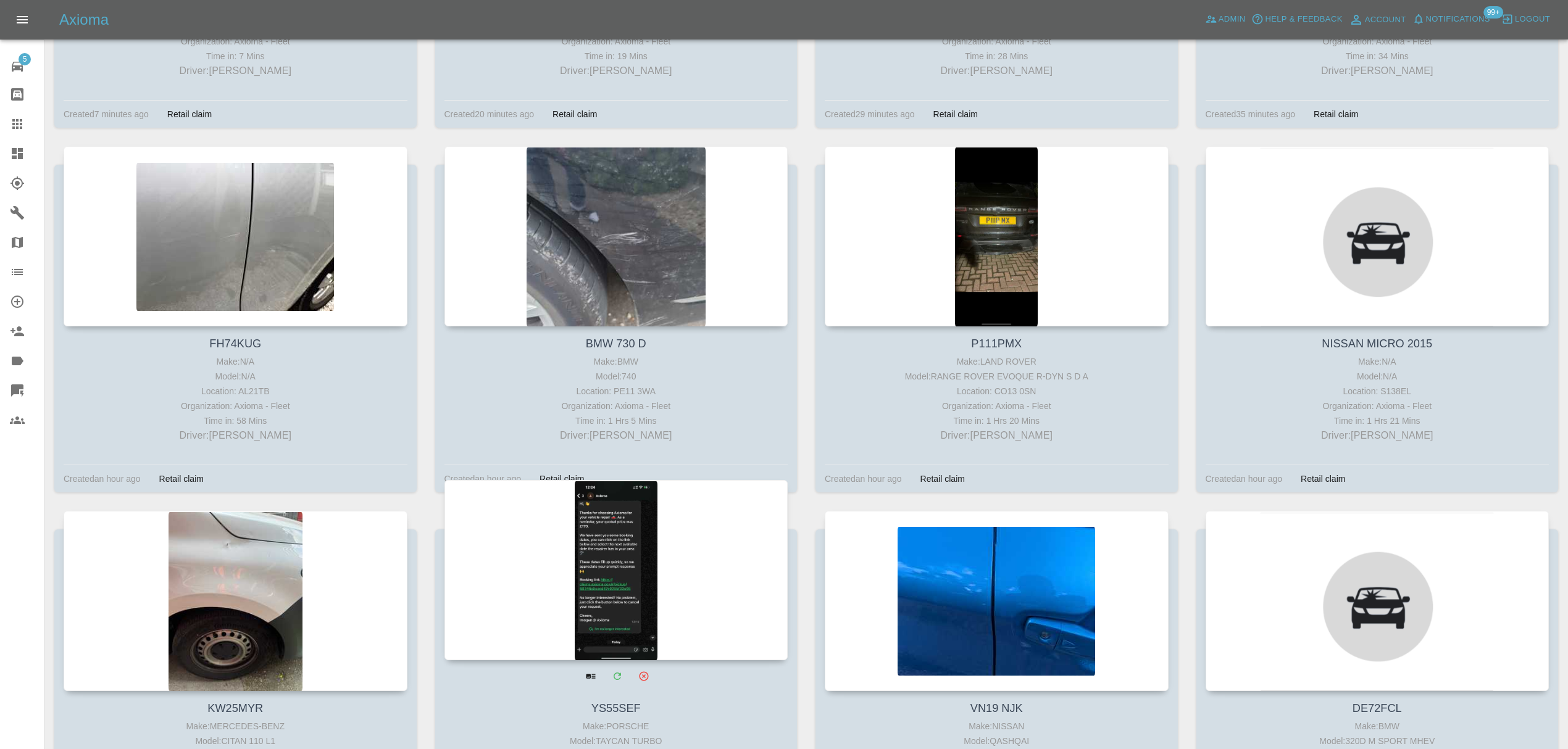
click at [655, 607] on div at bounding box center [616, 570] width 343 height 181
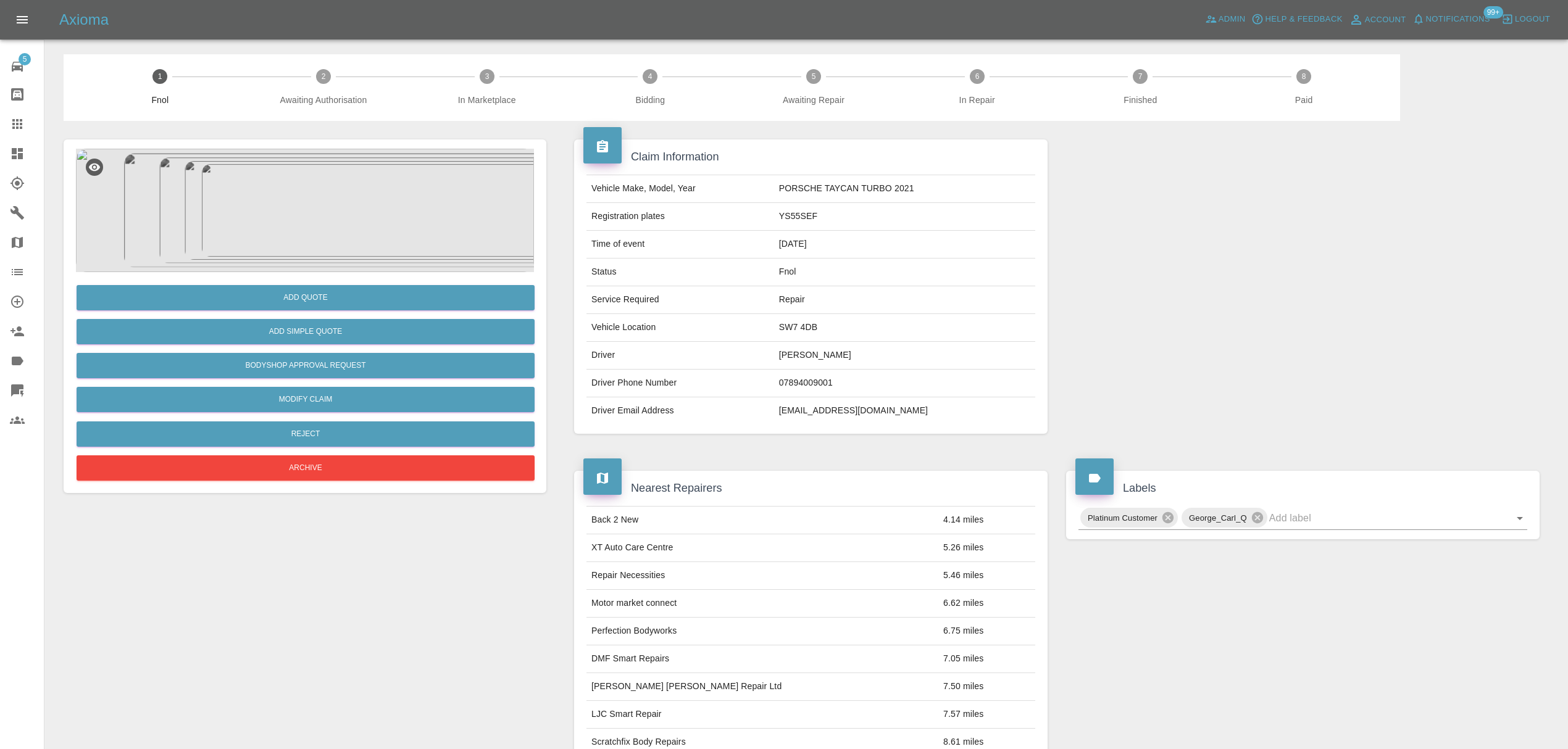
click at [326, 213] on img at bounding box center [305, 210] width 458 height 123
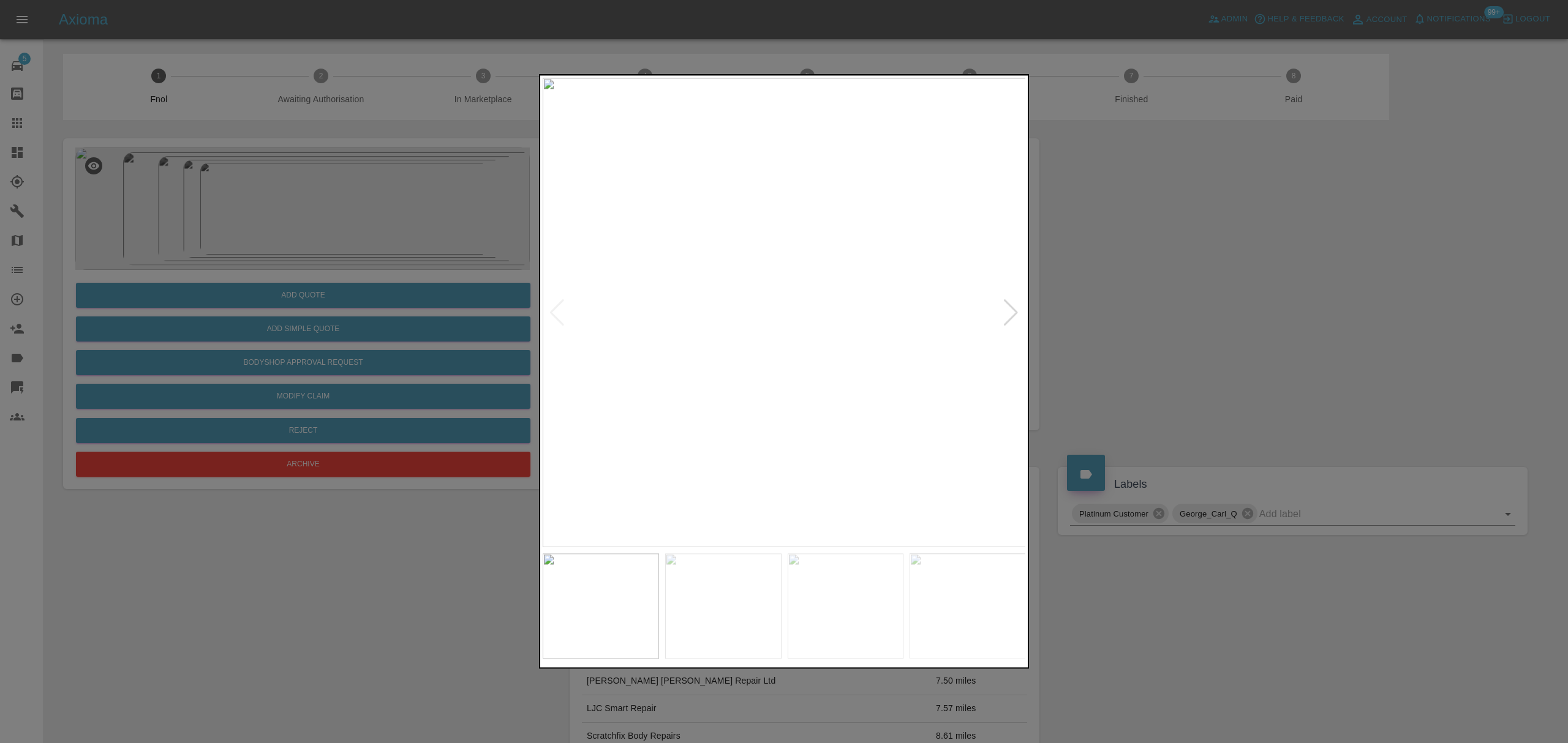
click at [1101, 360] on div at bounding box center [784, 371] width 1568 height 743
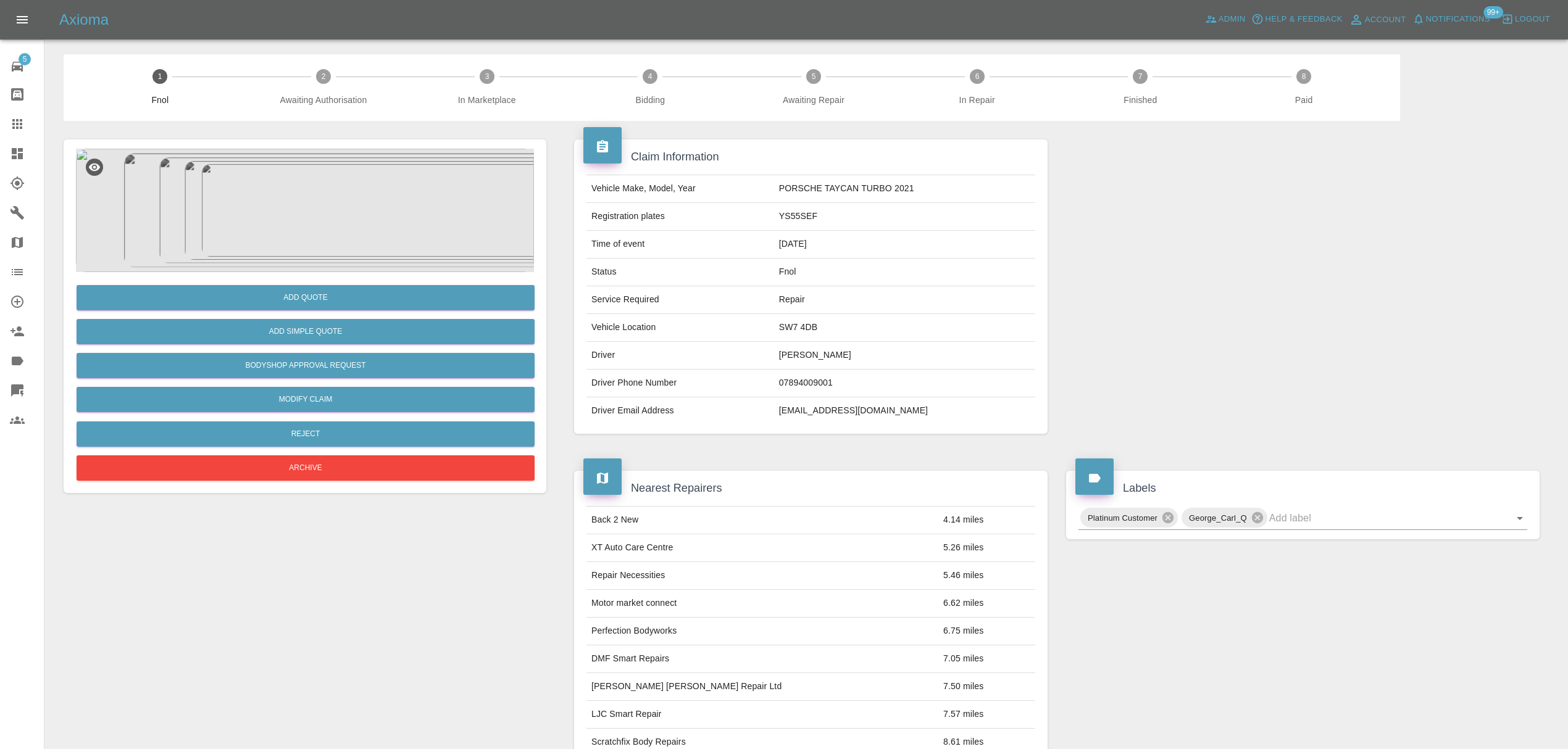
click at [16, 156] on icon at bounding box center [17, 153] width 11 height 11
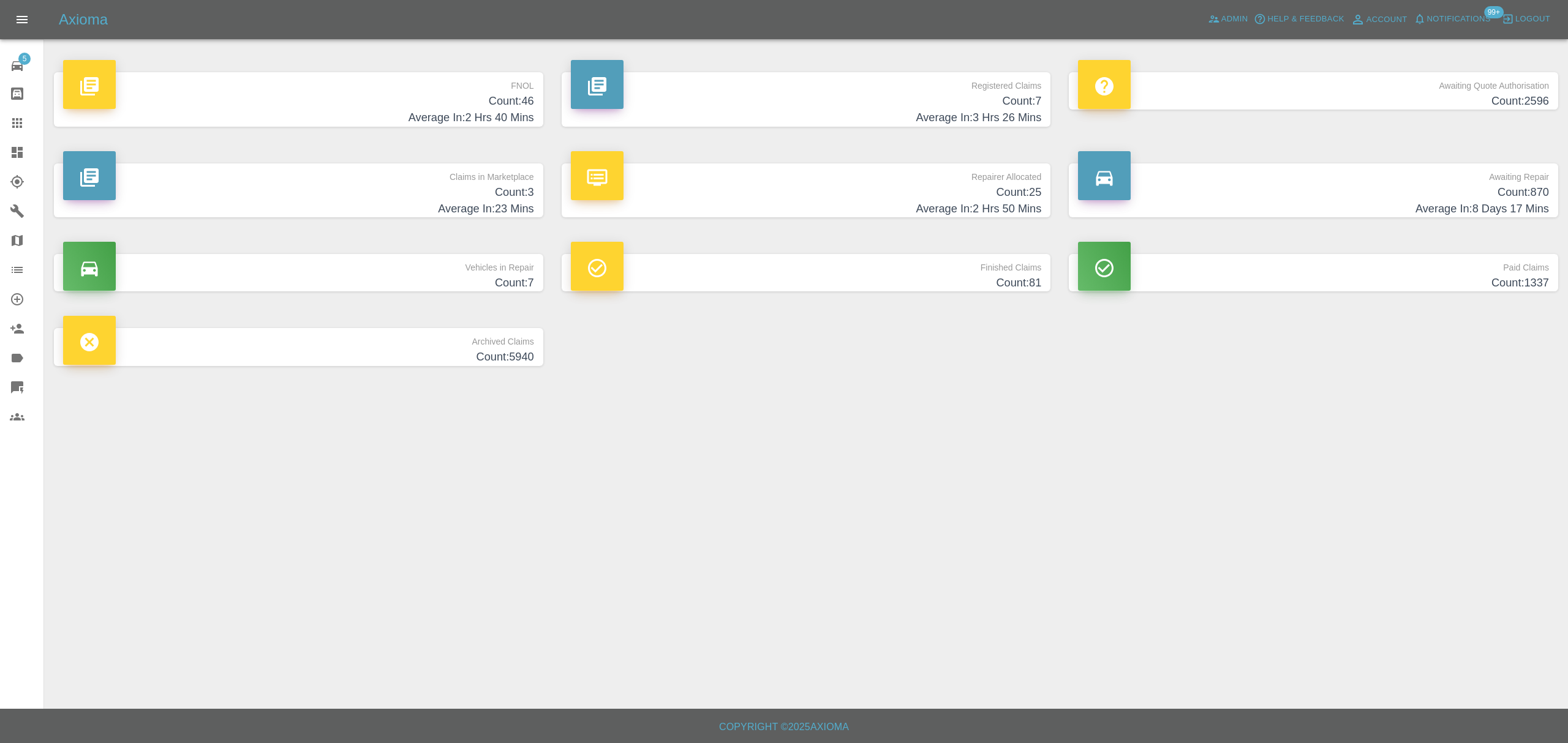
click at [437, 88] on p "FNOL" at bounding box center [298, 82] width 471 height 21
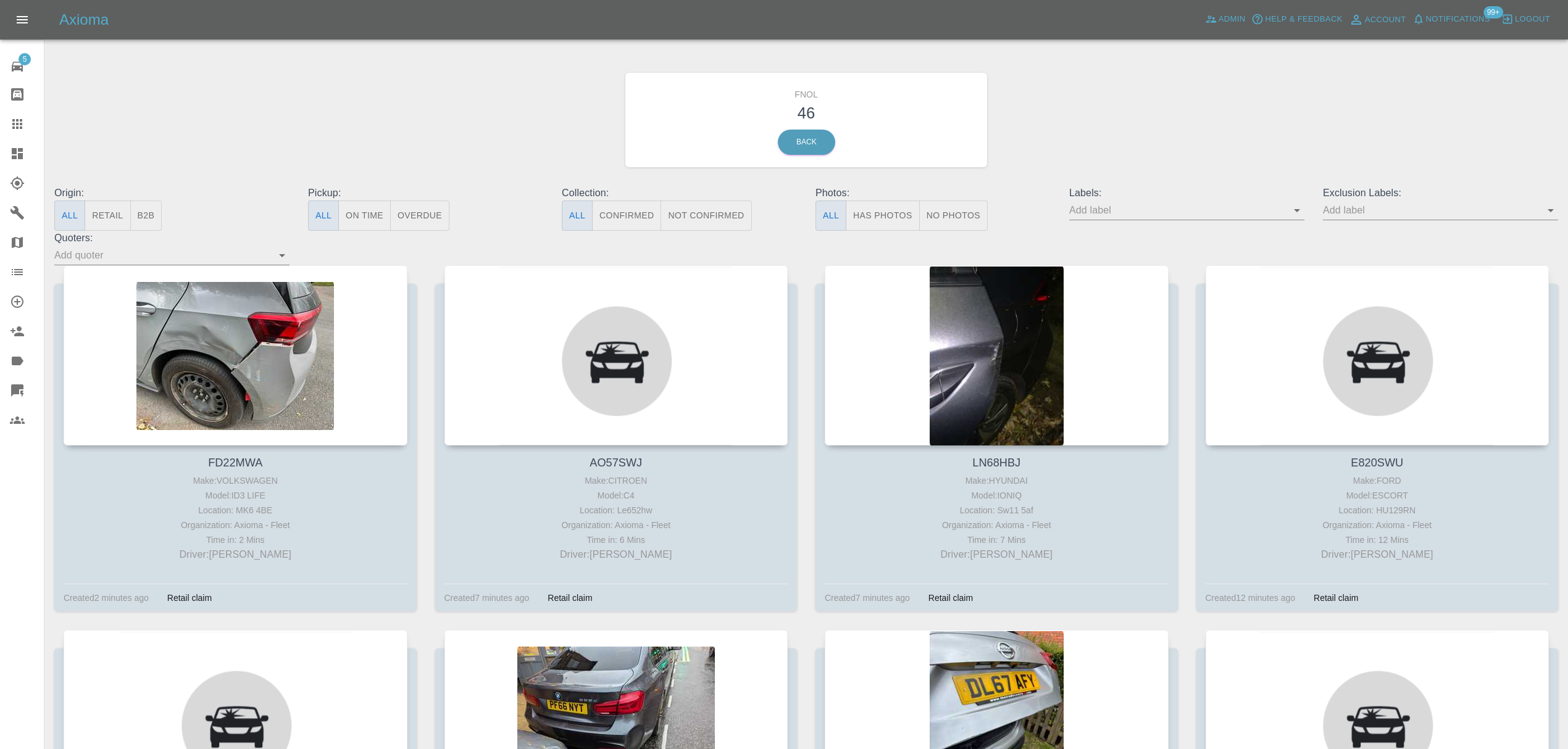
click at [1453, 13] on span "Notifications" at bounding box center [1457, 20] width 64 height 14
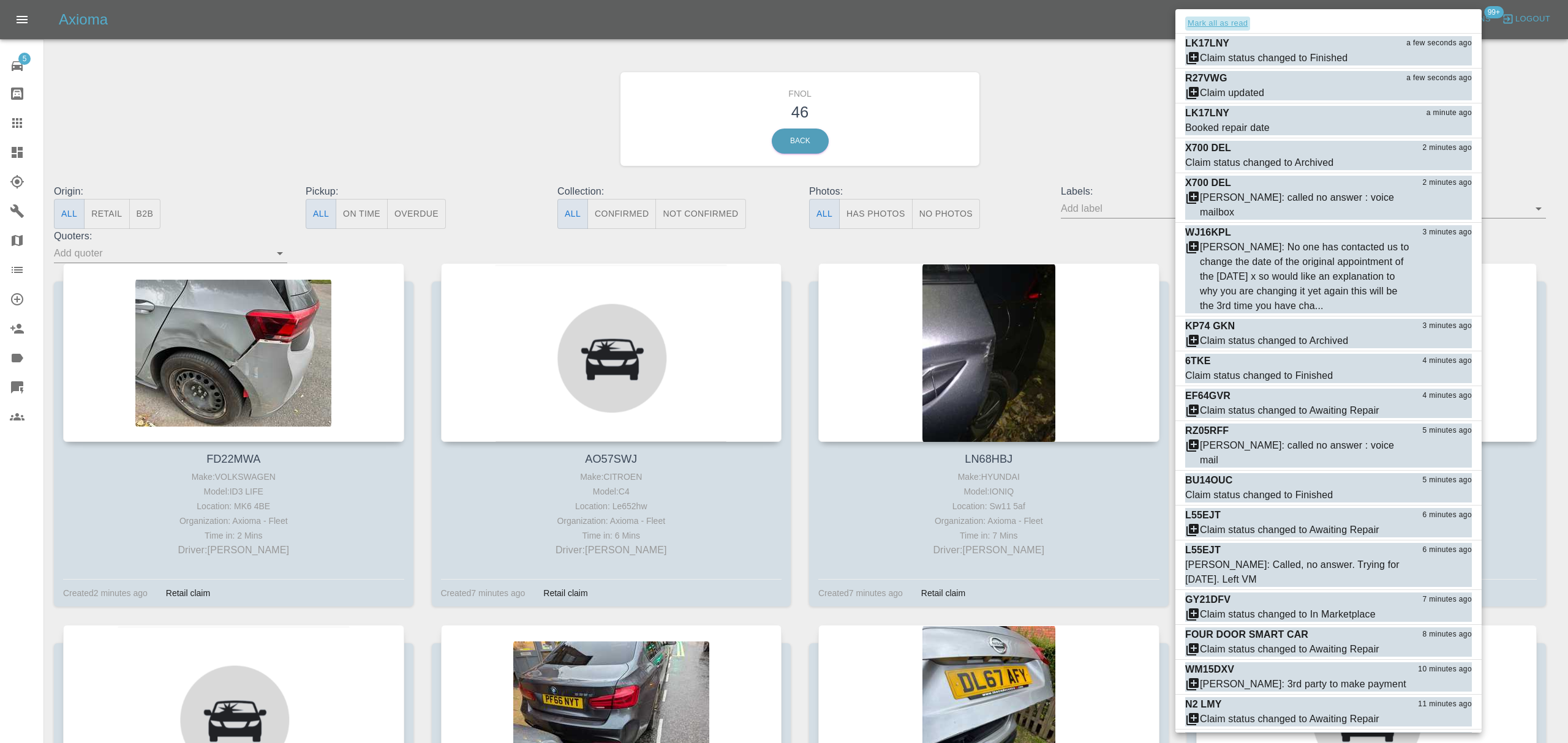
click at [1233, 23] on button "Mark all as read" at bounding box center [1217, 23] width 65 height 14
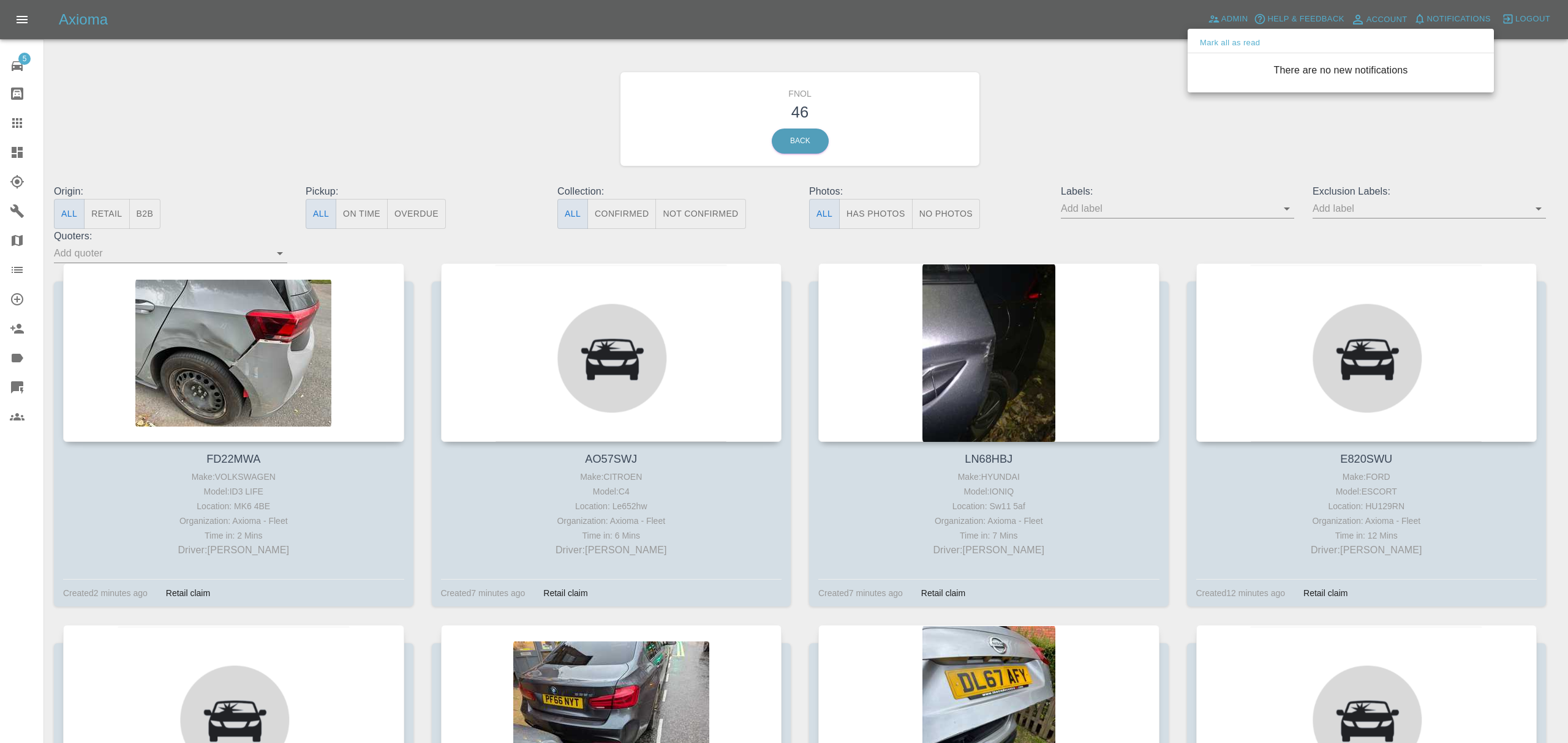
click at [1094, 116] on div at bounding box center [784, 371] width 1568 height 743
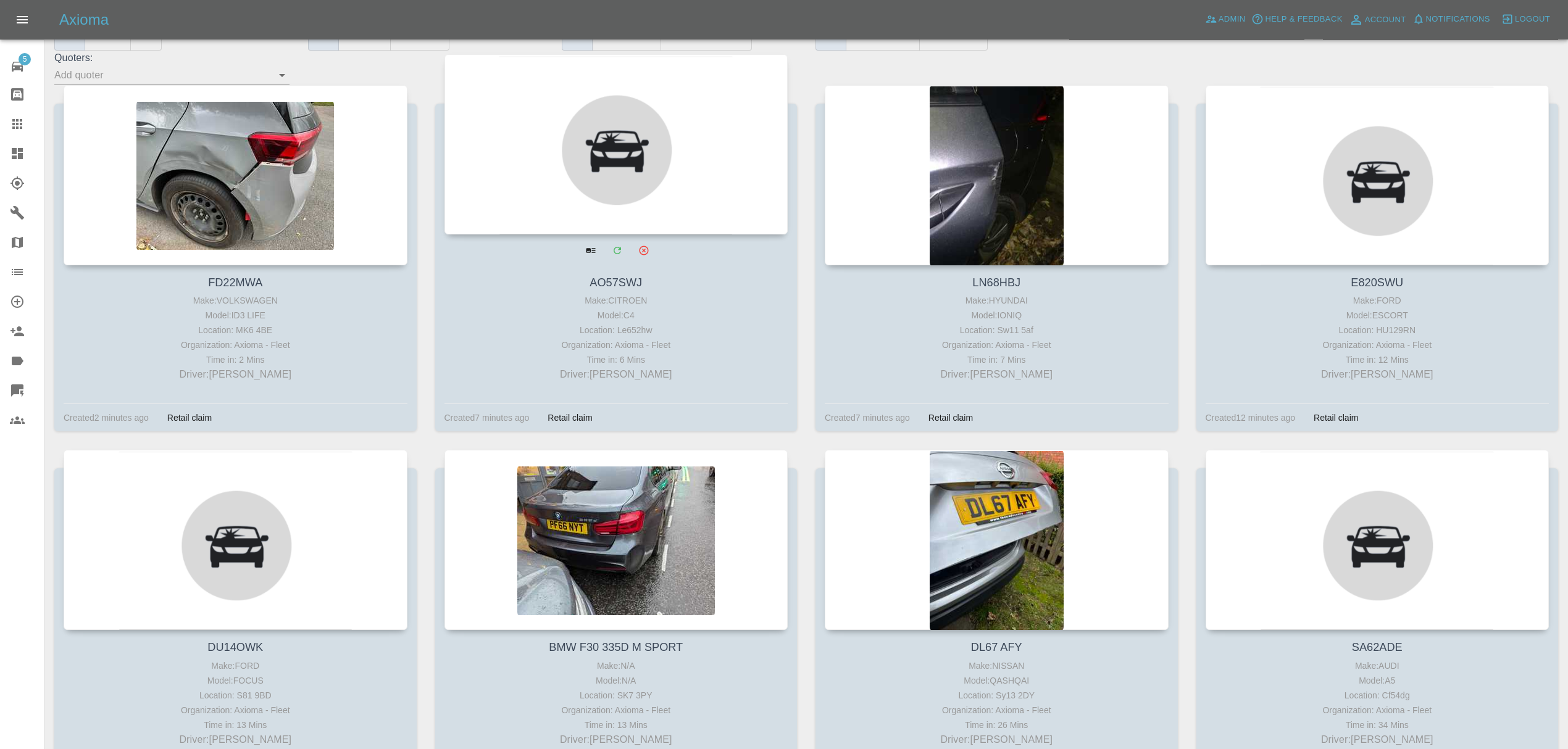
scroll to position [208, 0]
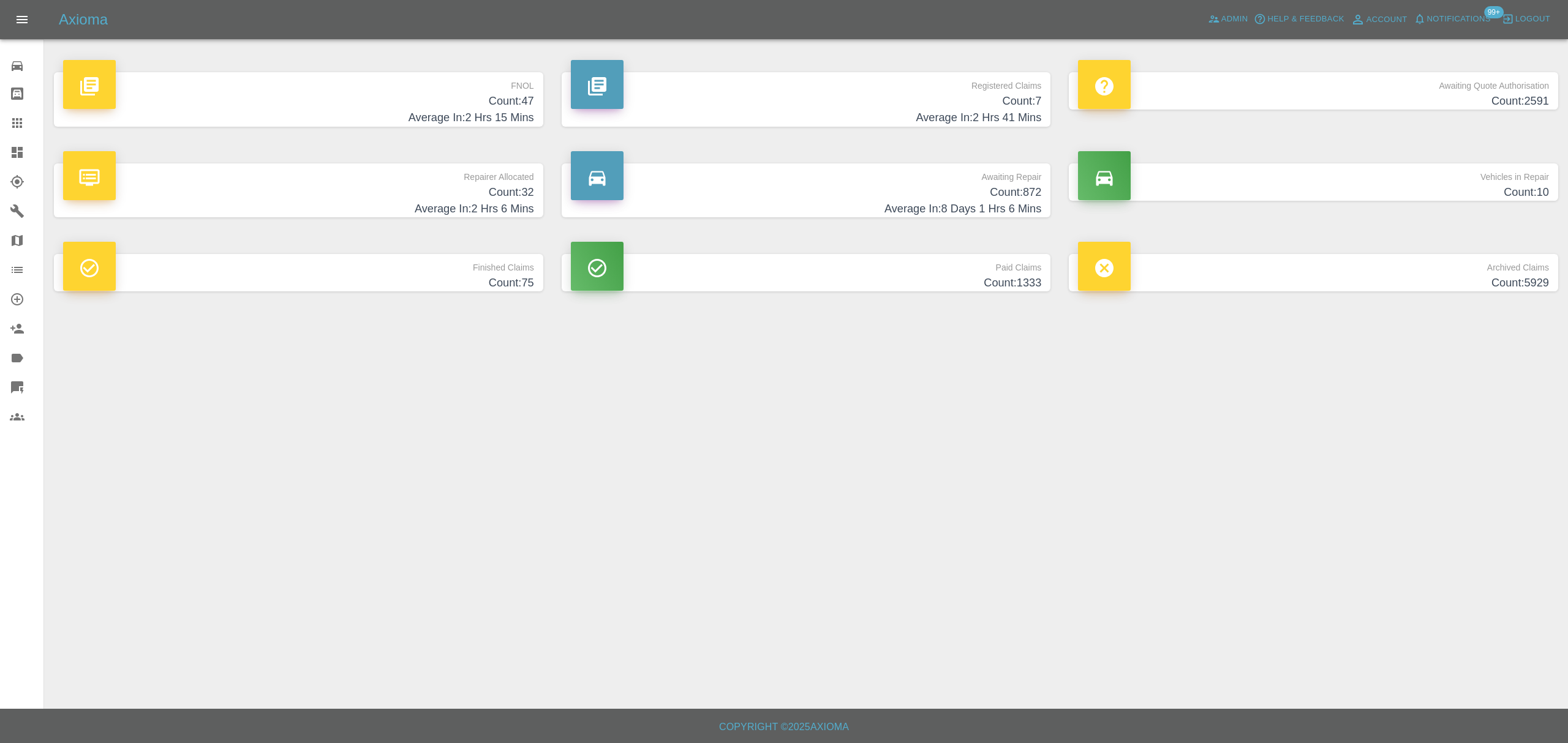
click at [399, 109] on h4 "Count: 47" at bounding box center [298, 101] width 471 height 17
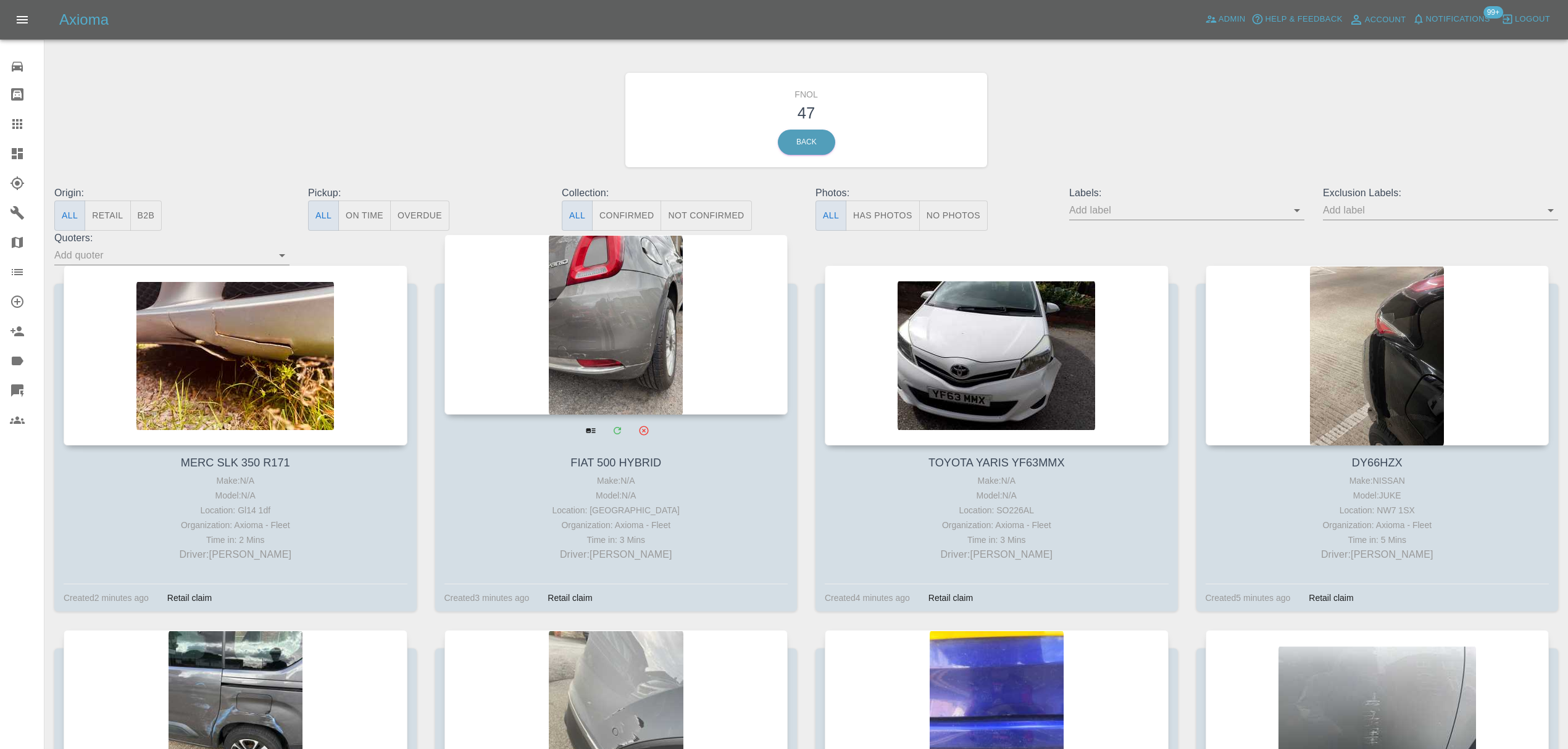
click at [618, 333] on div at bounding box center [616, 325] width 343 height 181
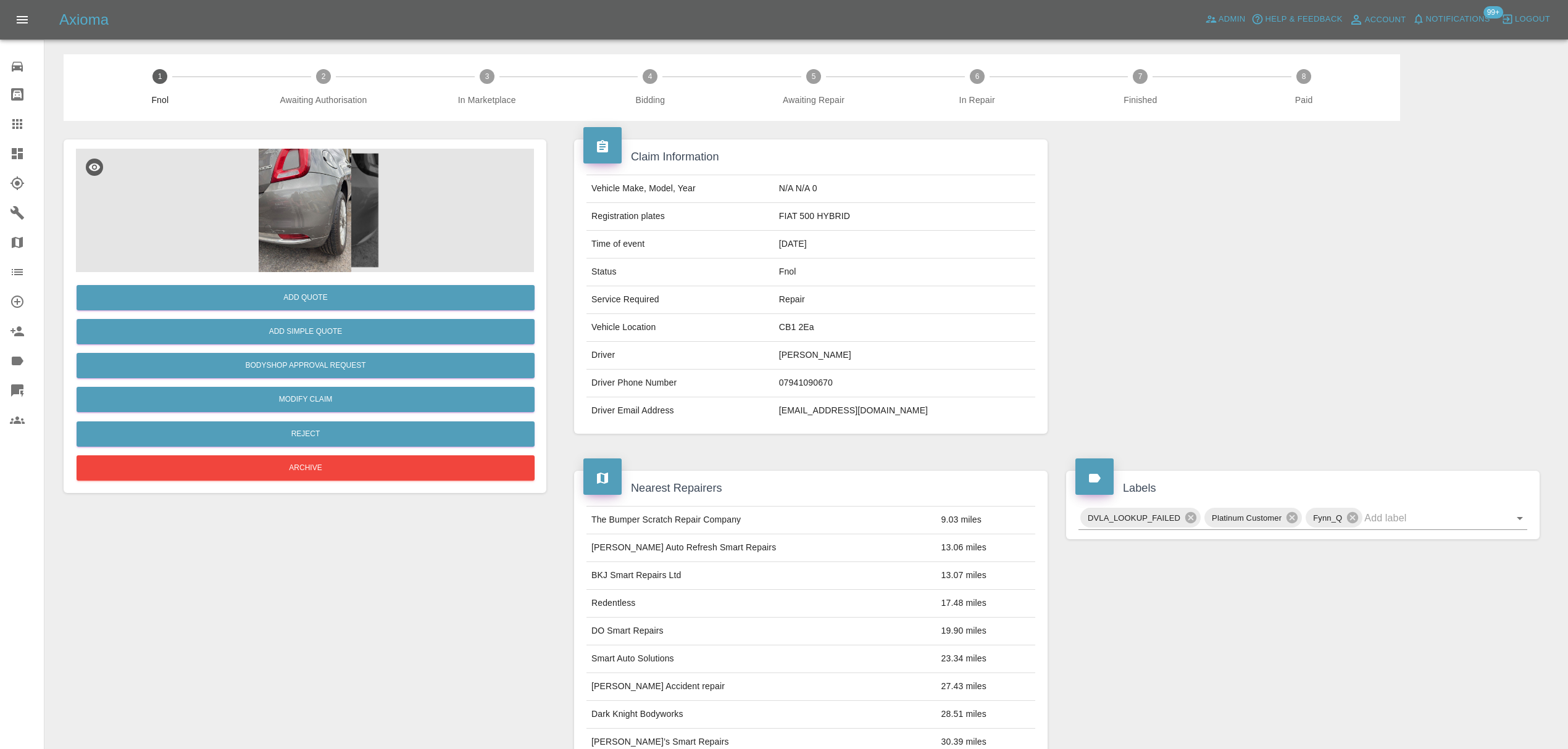
click at [291, 183] on img at bounding box center [305, 210] width 458 height 123
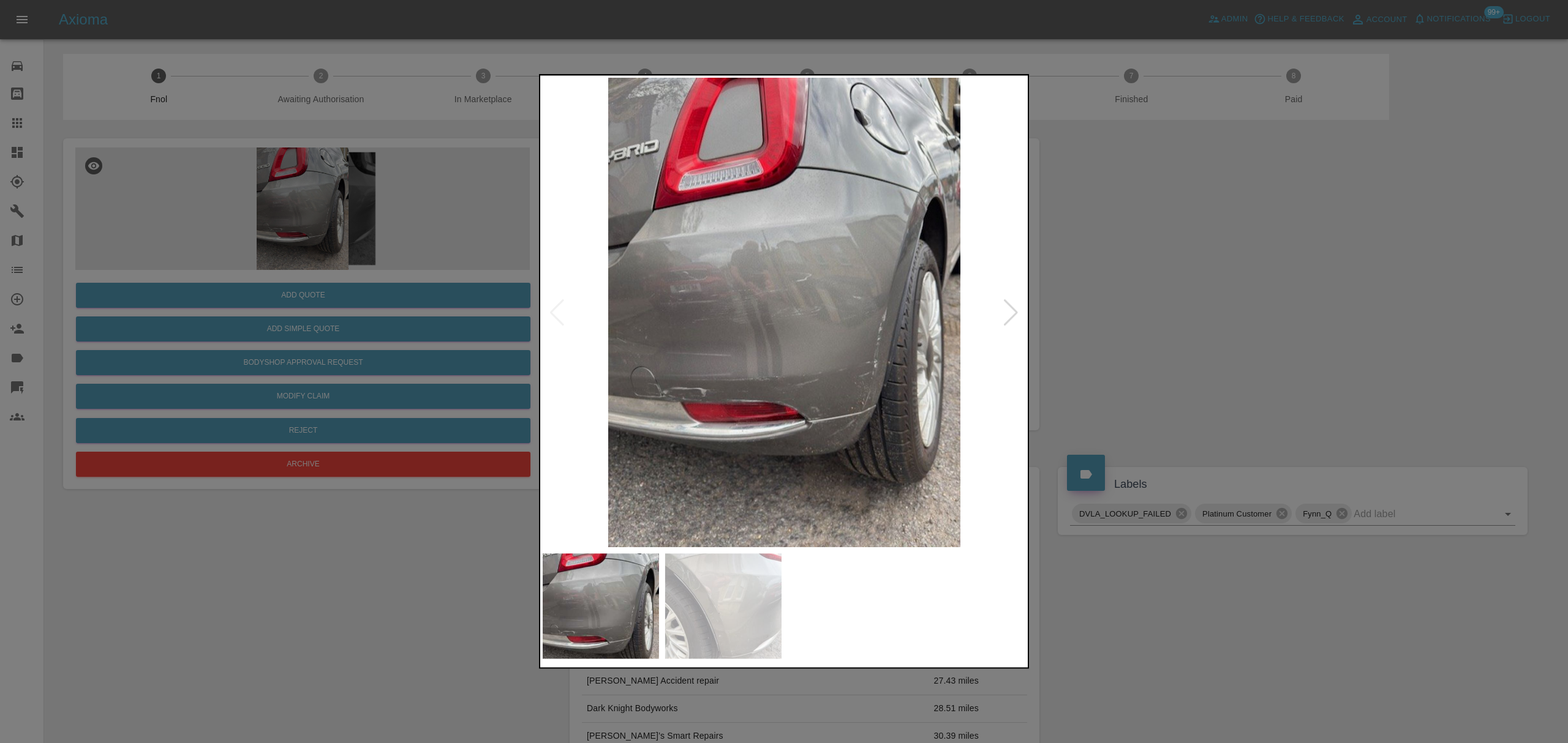
click at [1160, 181] on div at bounding box center [784, 371] width 1568 height 743
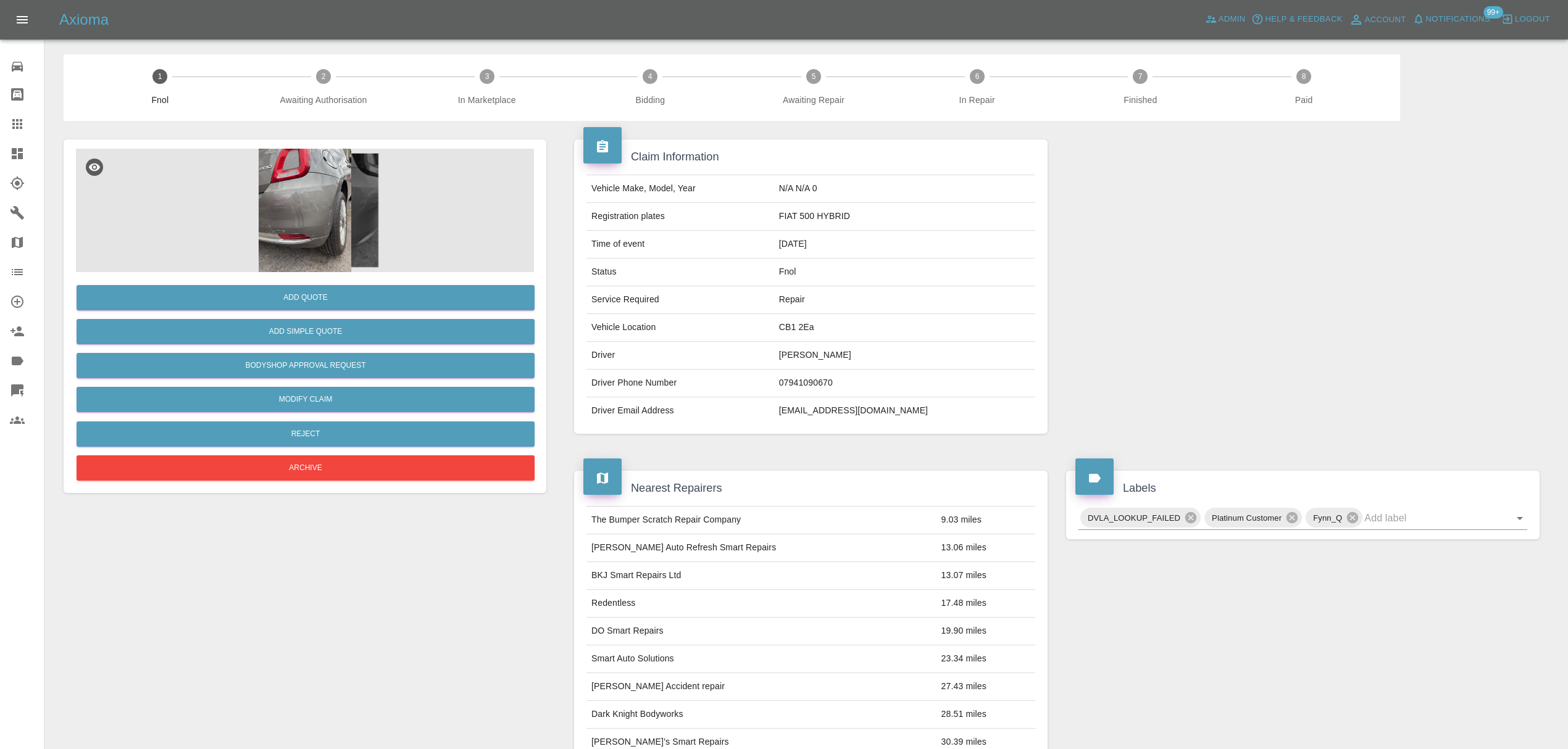
click at [19, 149] on icon at bounding box center [17, 153] width 11 height 11
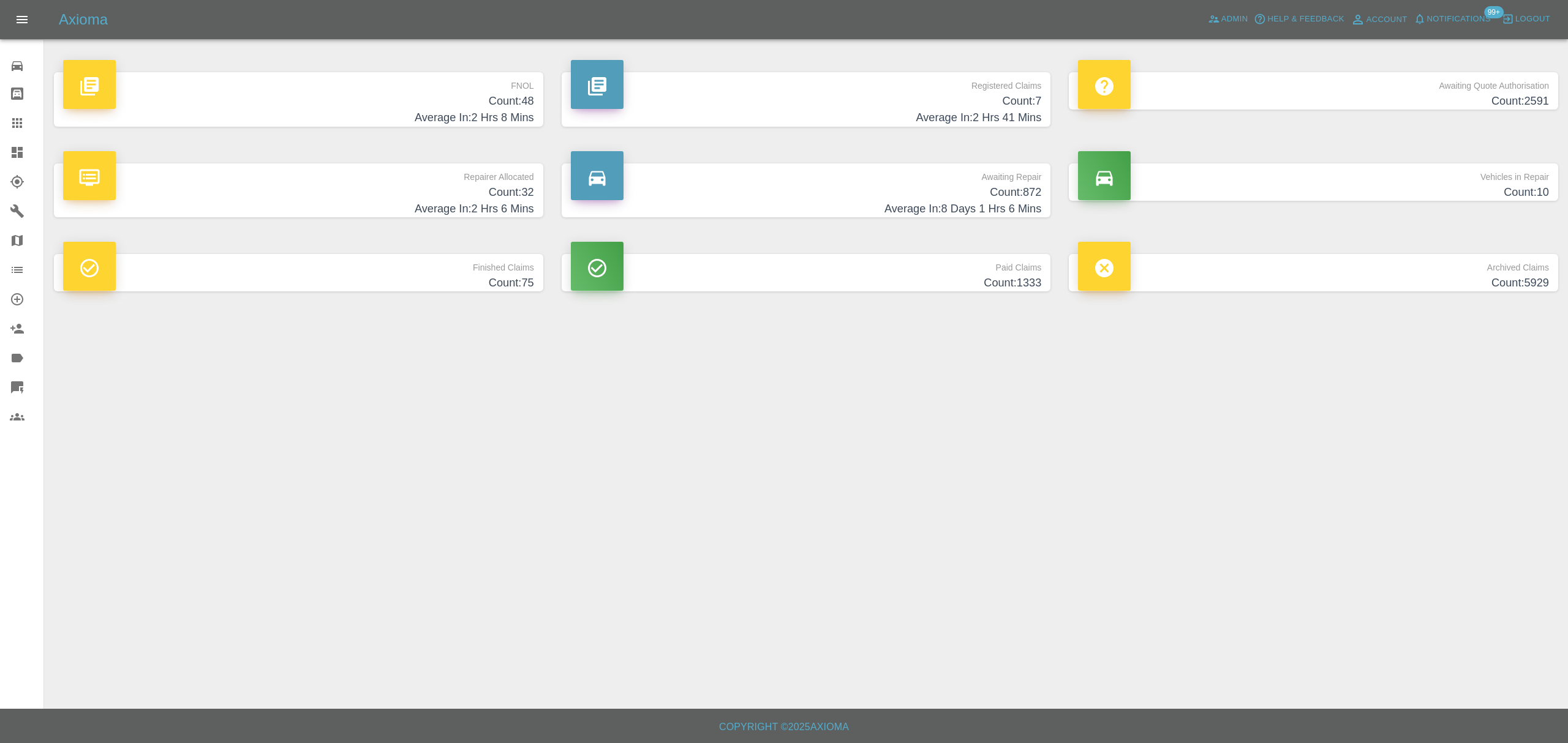
click at [148, 94] on h4 "Count: 48" at bounding box center [298, 101] width 471 height 17
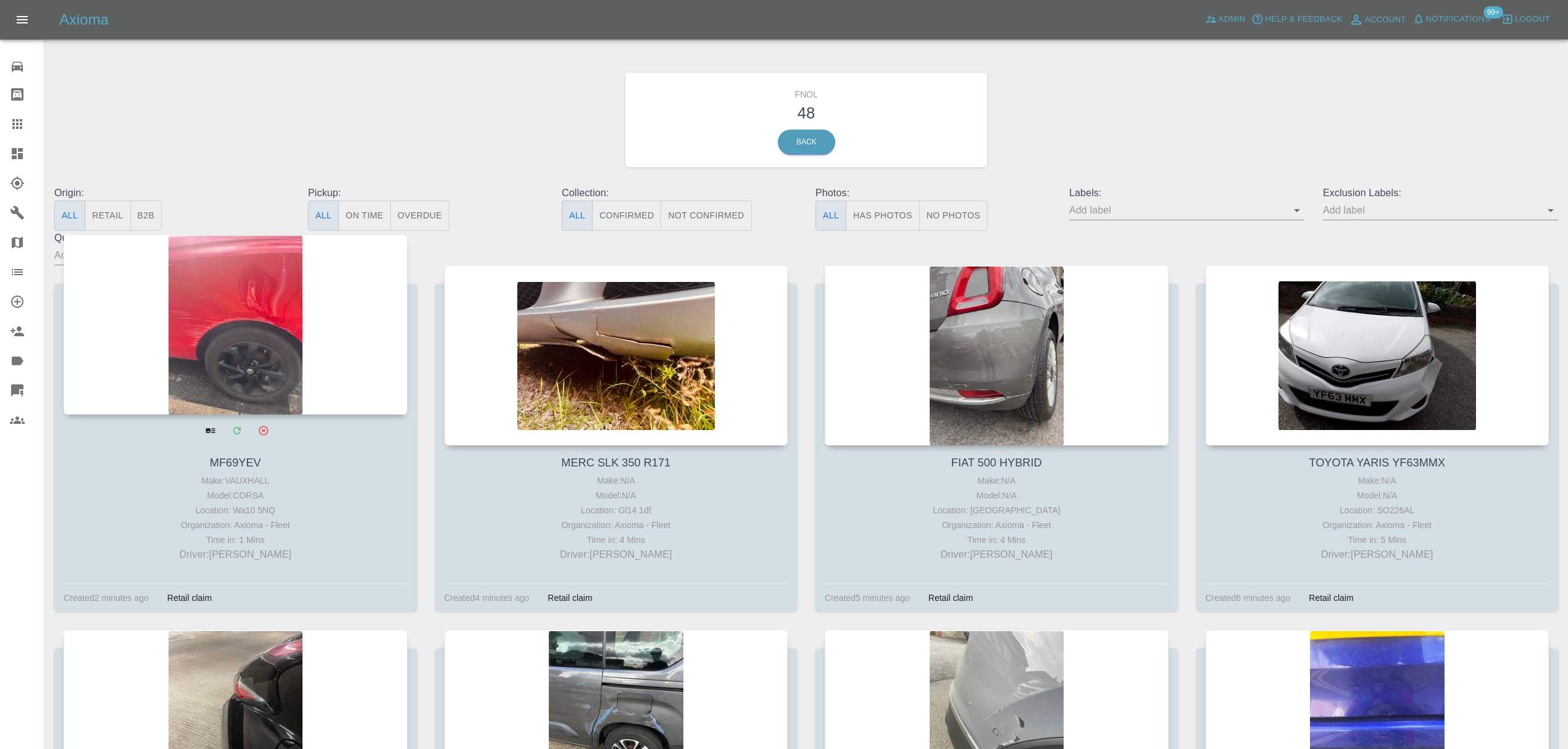
click at [272, 250] on div at bounding box center [235, 325] width 343 height 181
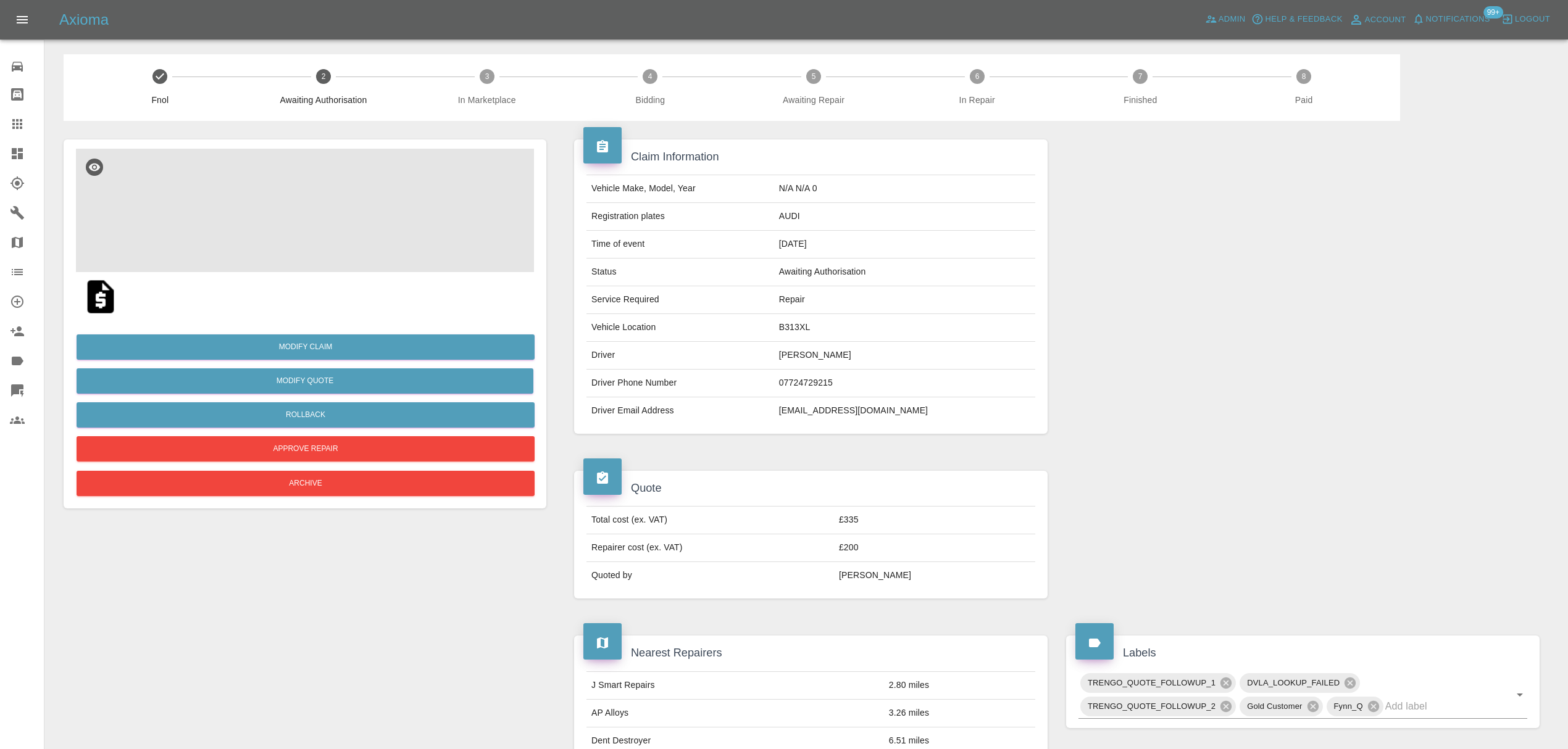
click at [321, 203] on img at bounding box center [305, 210] width 458 height 123
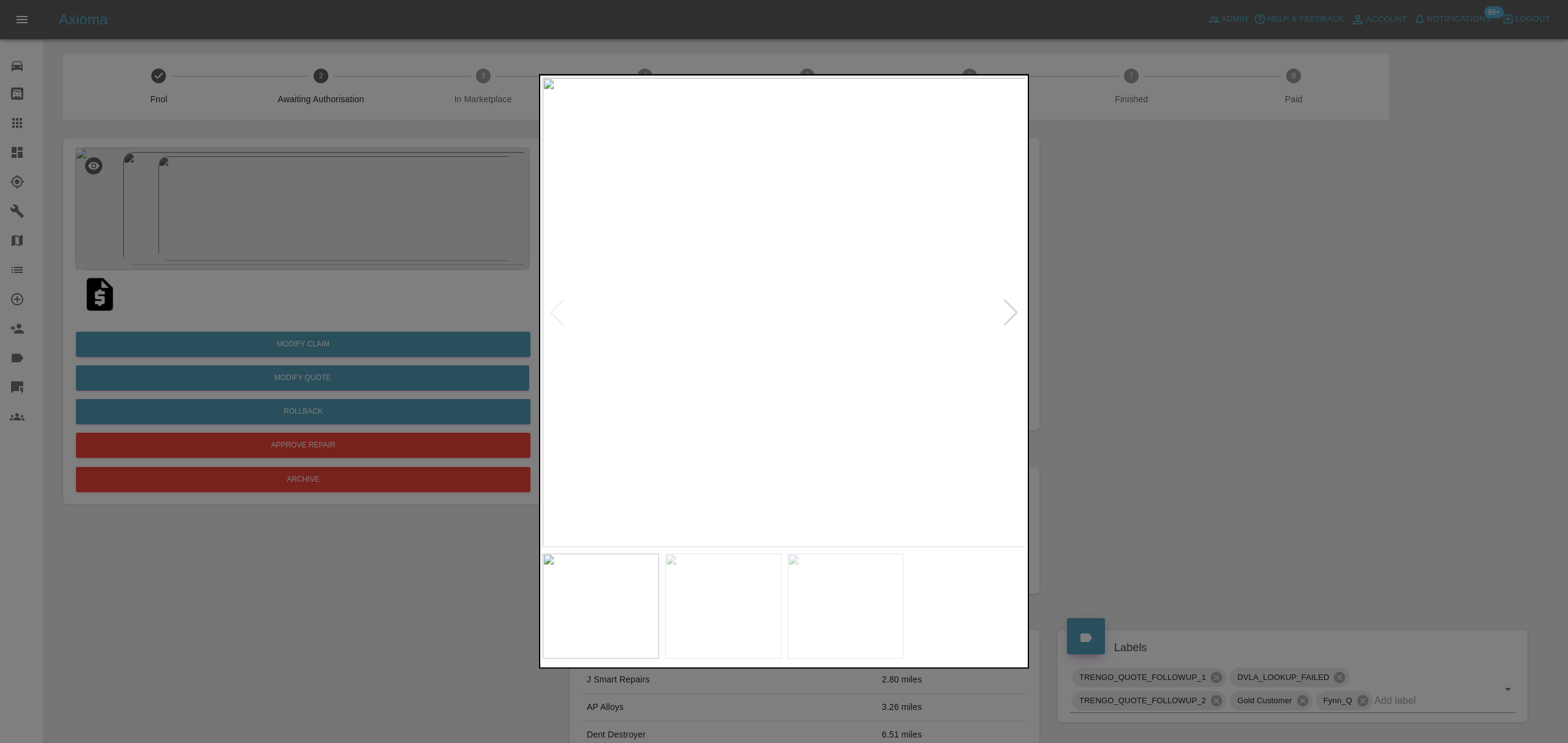
click at [1005, 300] on div at bounding box center [1011, 313] width 17 height 27
click at [1113, 282] on div at bounding box center [784, 371] width 1568 height 743
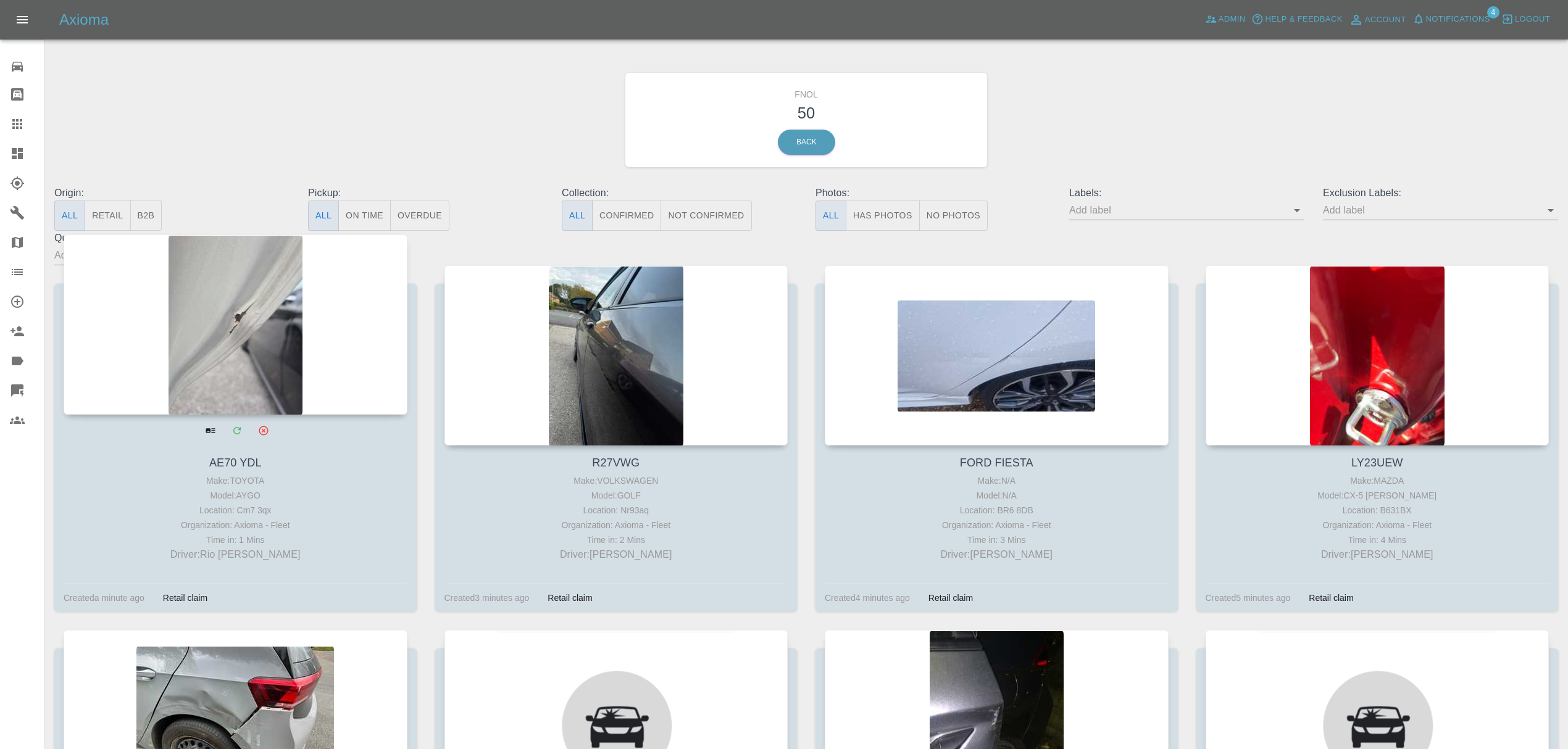
click at [260, 353] on div at bounding box center [235, 325] width 343 height 181
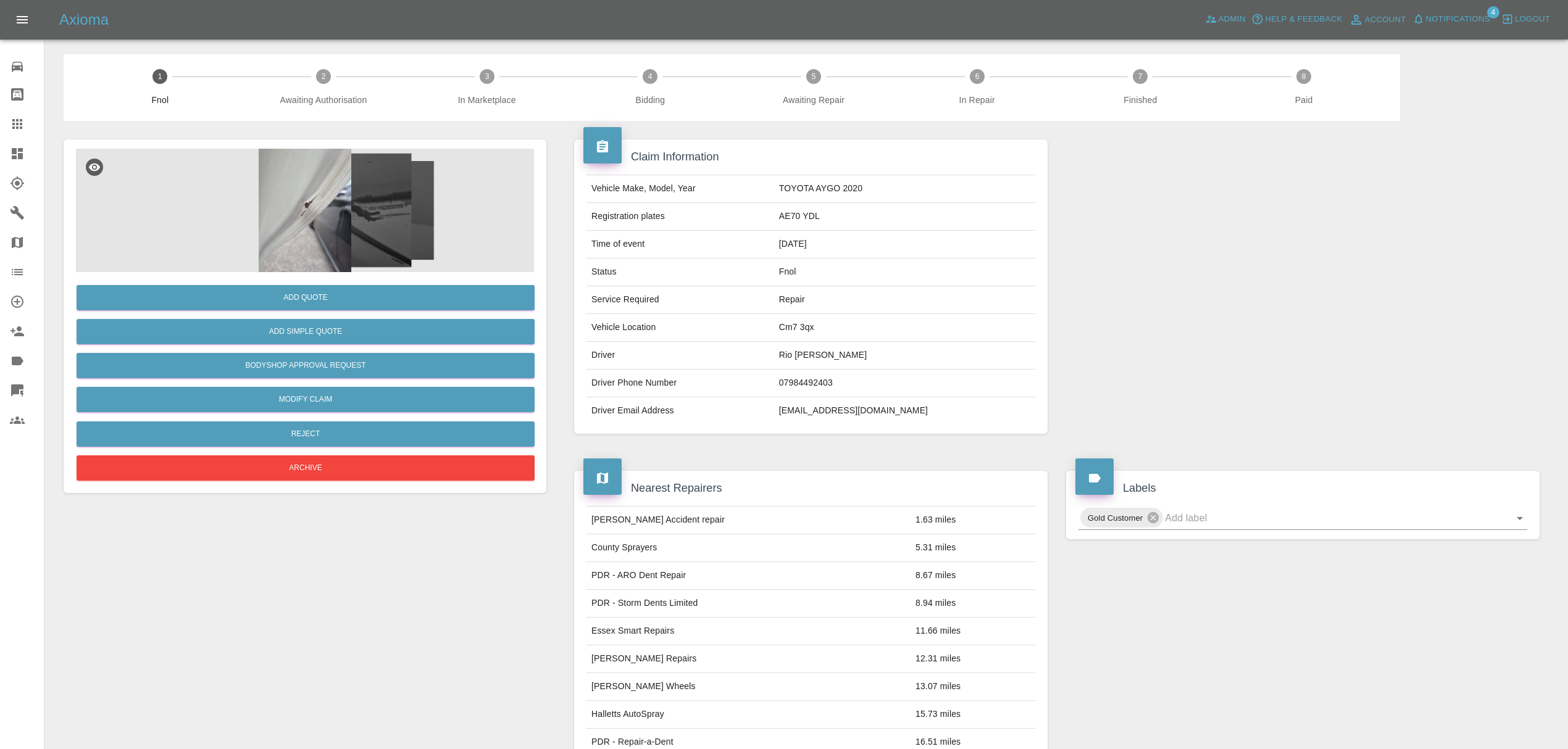
click at [307, 198] on img at bounding box center [305, 210] width 458 height 123
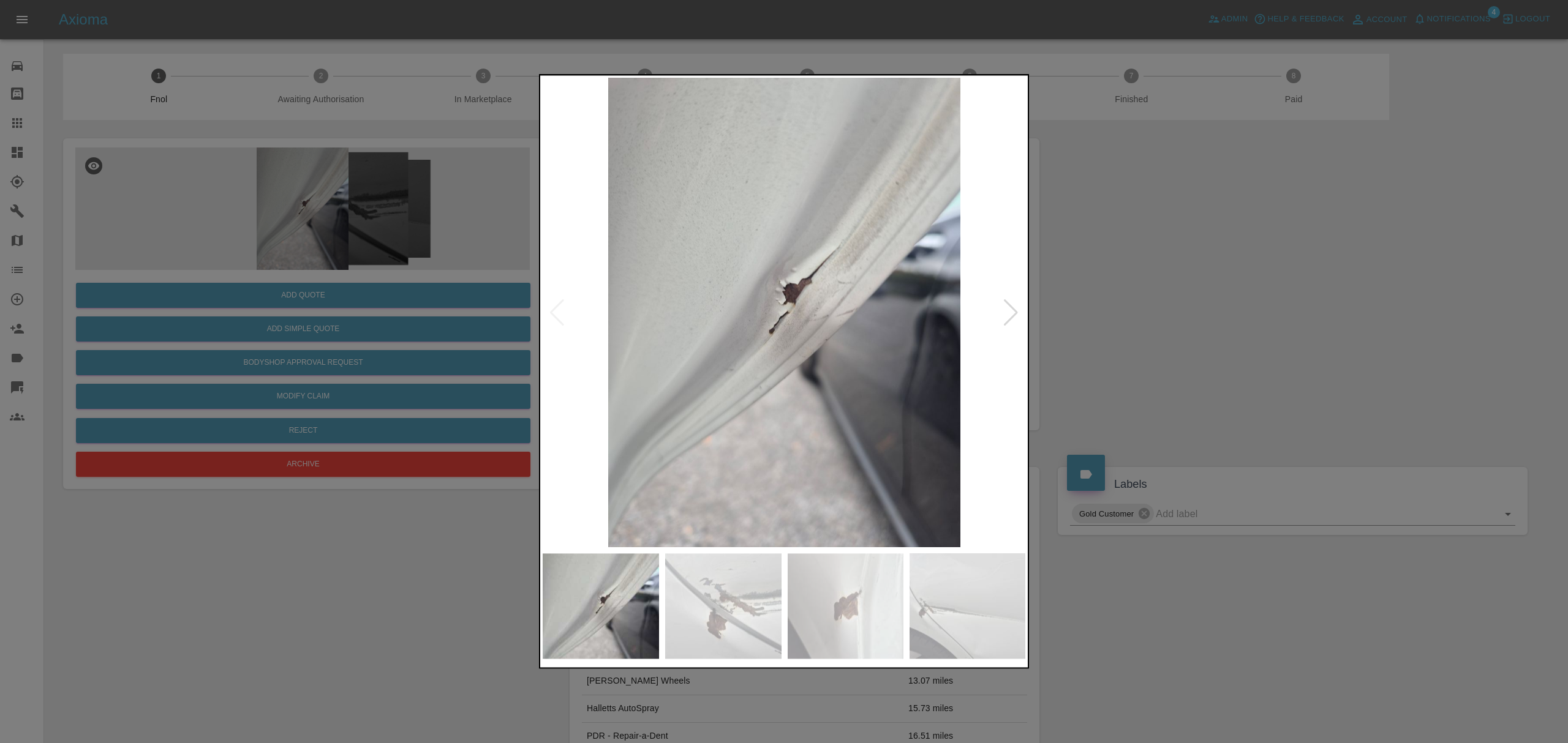
click at [1002, 307] on img at bounding box center [784, 312] width 484 height 470
click at [1018, 302] on div at bounding box center [1011, 313] width 17 height 27
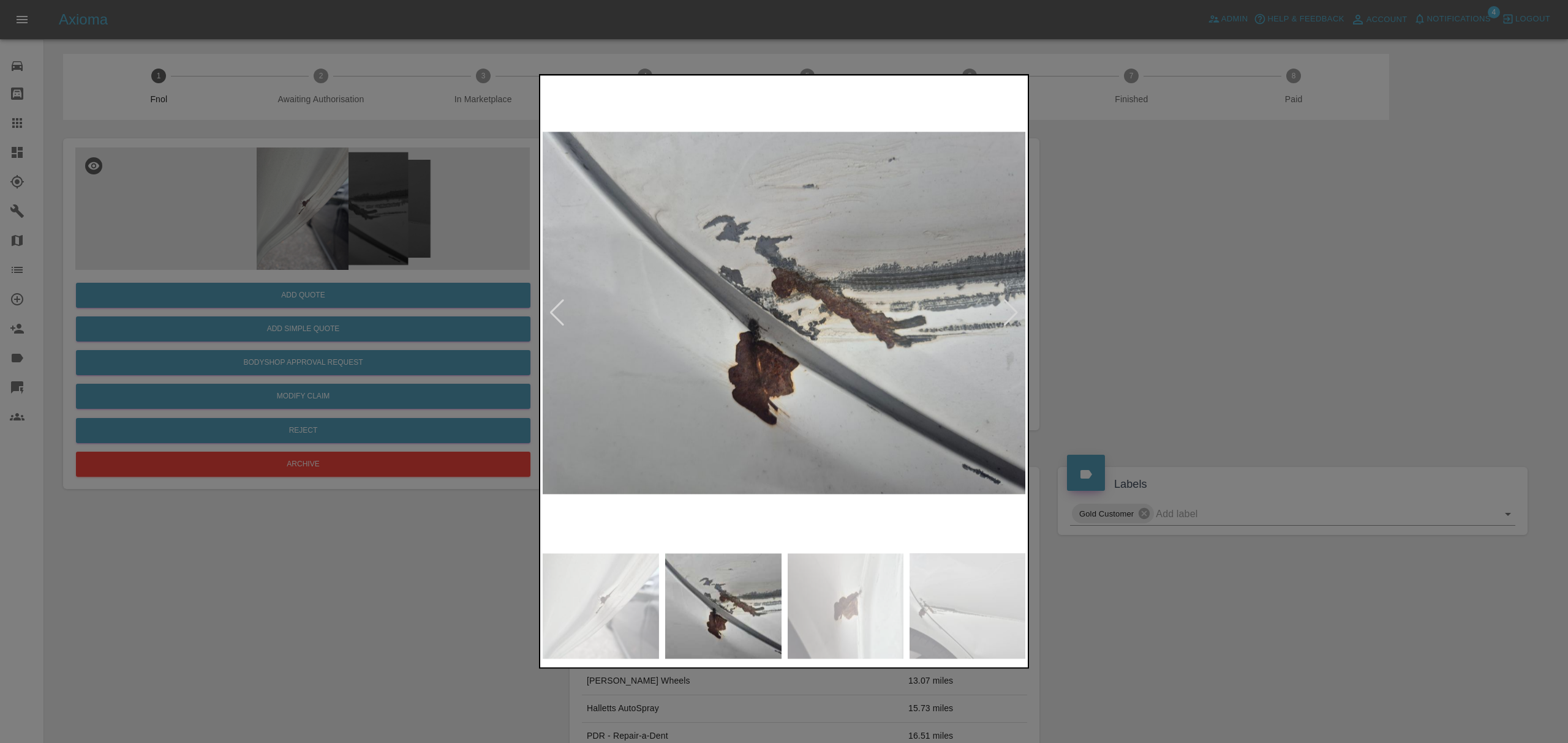
click at [1018, 302] on div at bounding box center [1011, 313] width 17 height 27
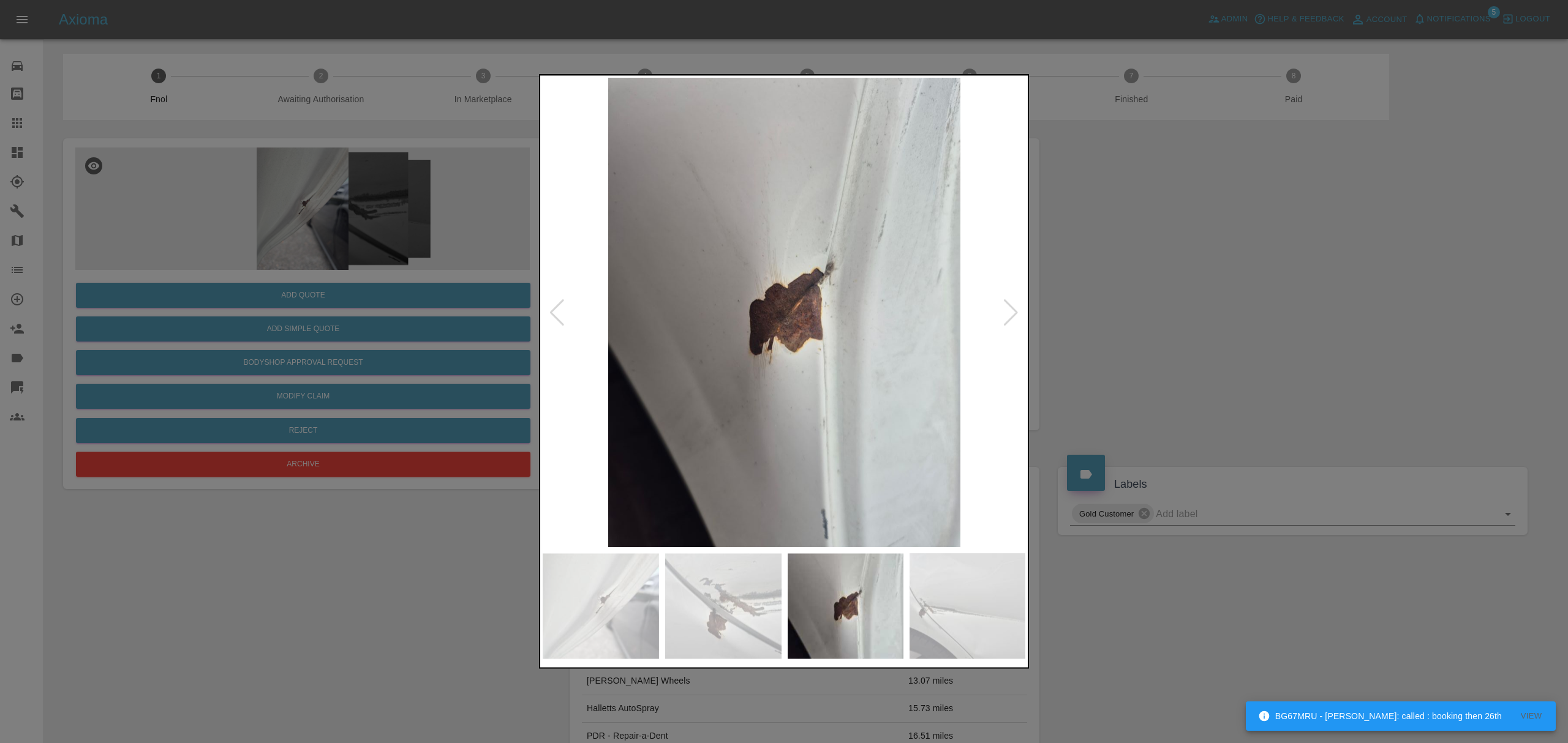
click at [1018, 302] on div at bounding box center [1011, 313] width 17 height 27
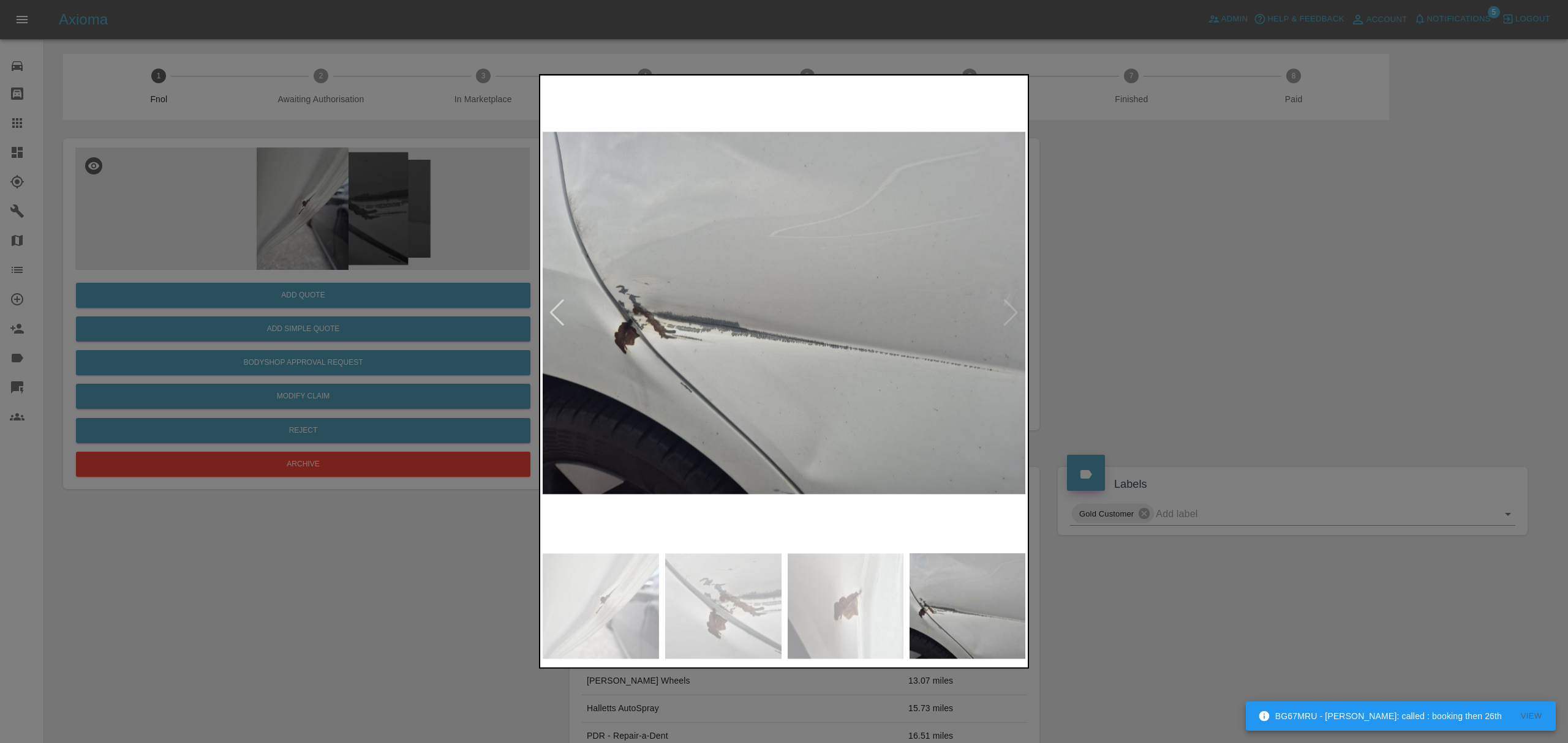
click at [1167, 302] on div at bounding box center [784, 371] width 1568 height 743
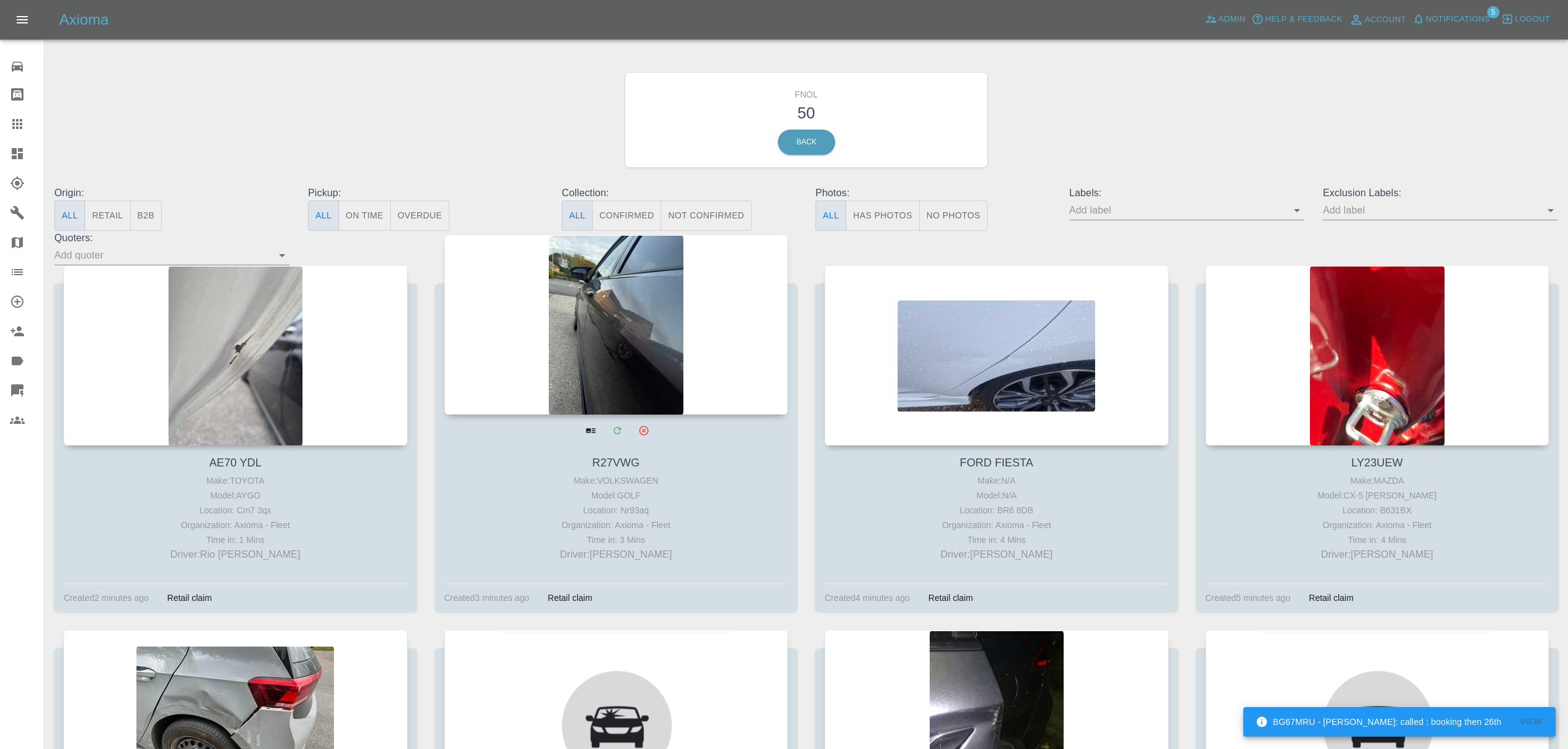
click at [673, 350] on div at bounding box center [616, 325] width 343 height 181
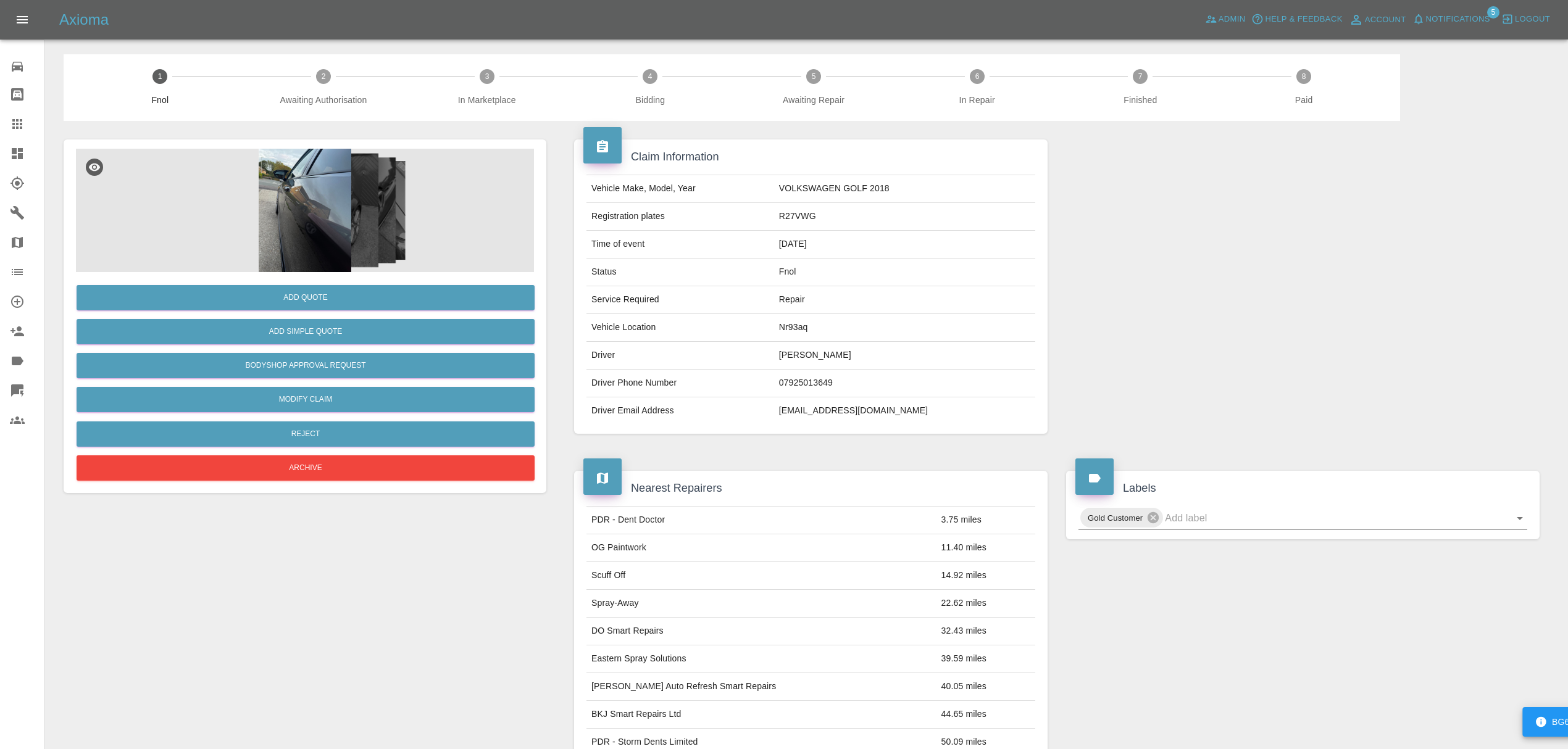
click at [340, 213] on img at bounding box center [305, 210] width 458 height 123
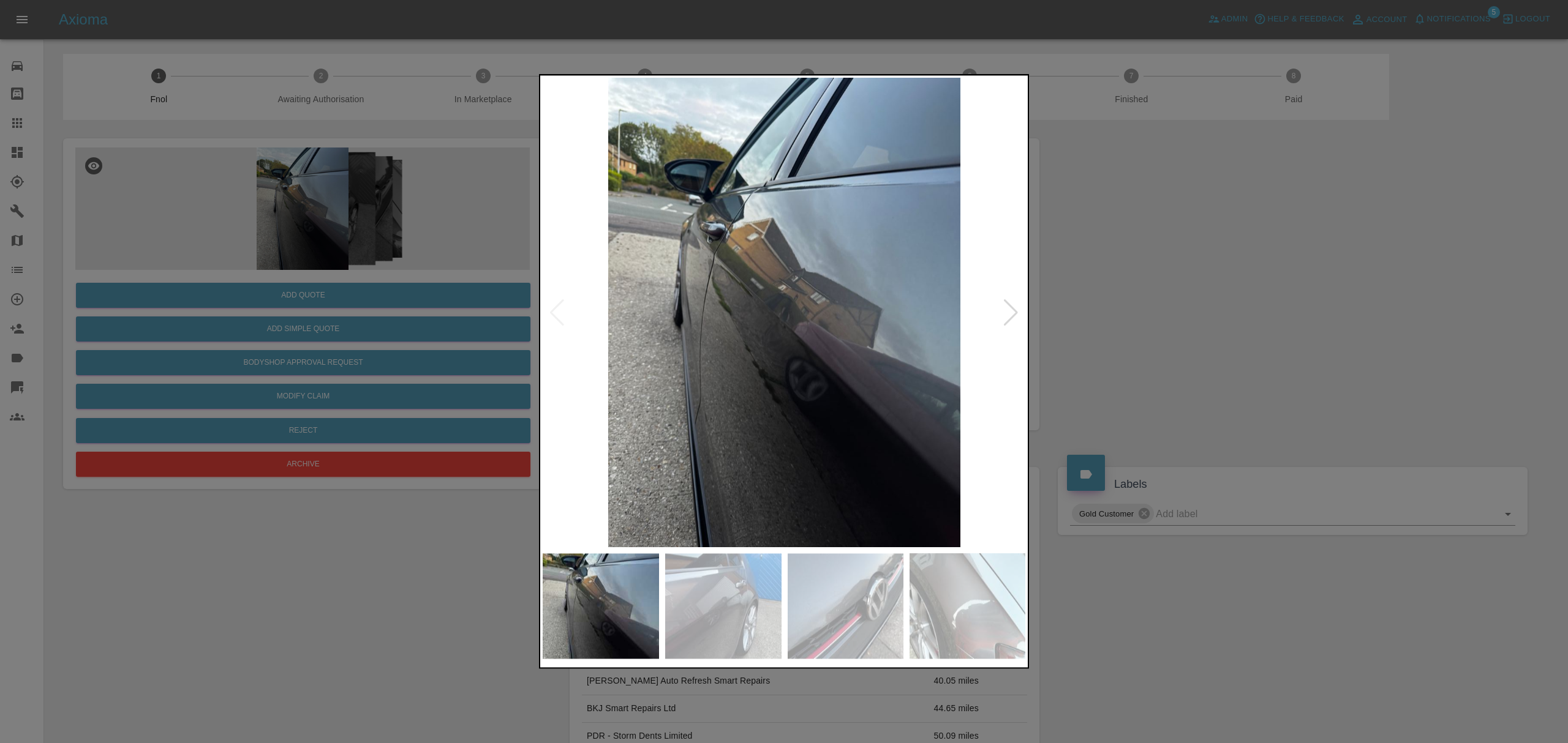
click at [1016, 307] on div at bounding box center [1011, 313] width 17 height 27
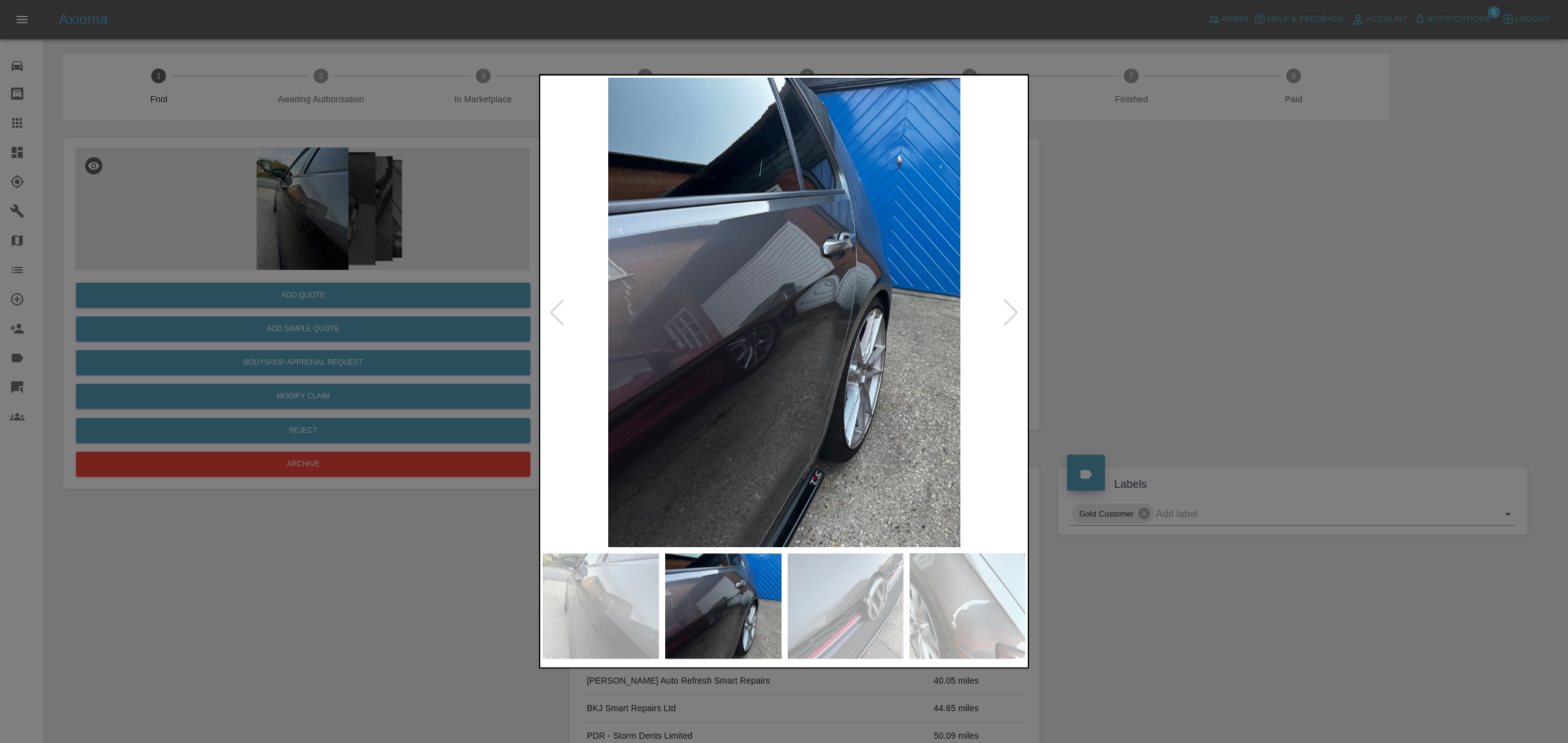
click at [1016, 307] on div at bounding box center [1011, 313] width 17 height 27
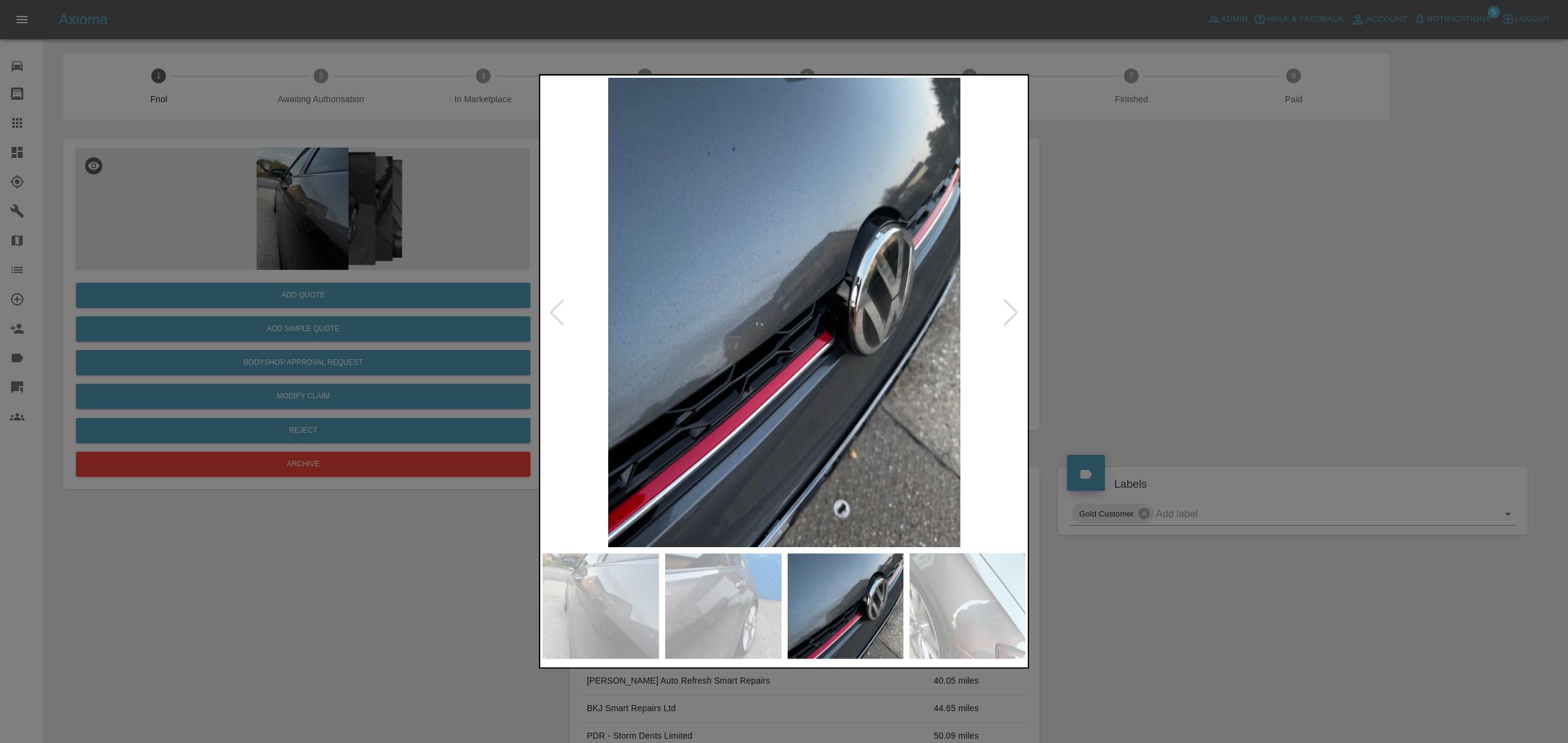
click at [1016, 307] on div at bounding box center [1011, 313] width 17 height 27
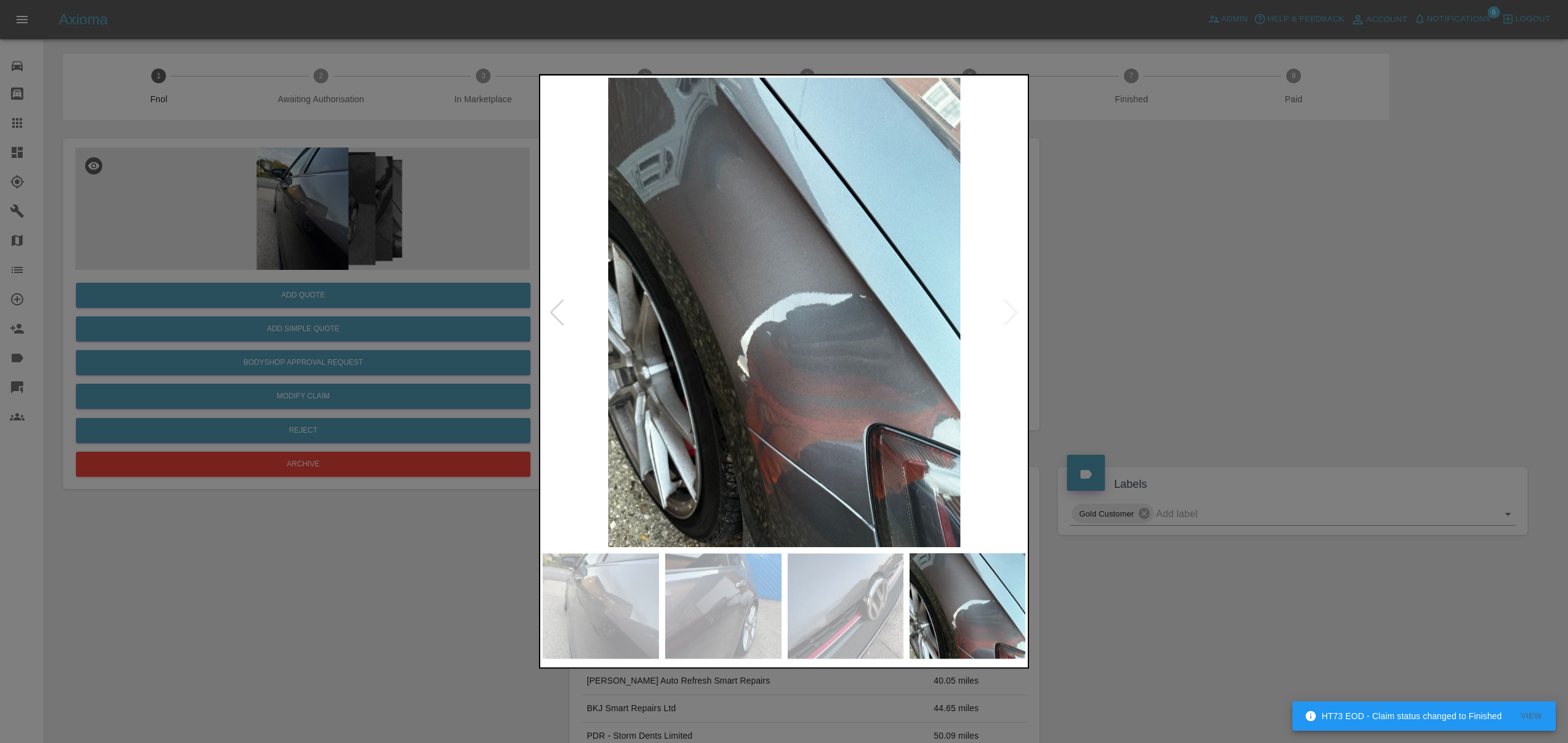
click at [1016, 307] on img at bounding box center [784, 312] width 484 height 470
click at [1278, 314] on div at bounding box center [784, 371] width 1568 height 743
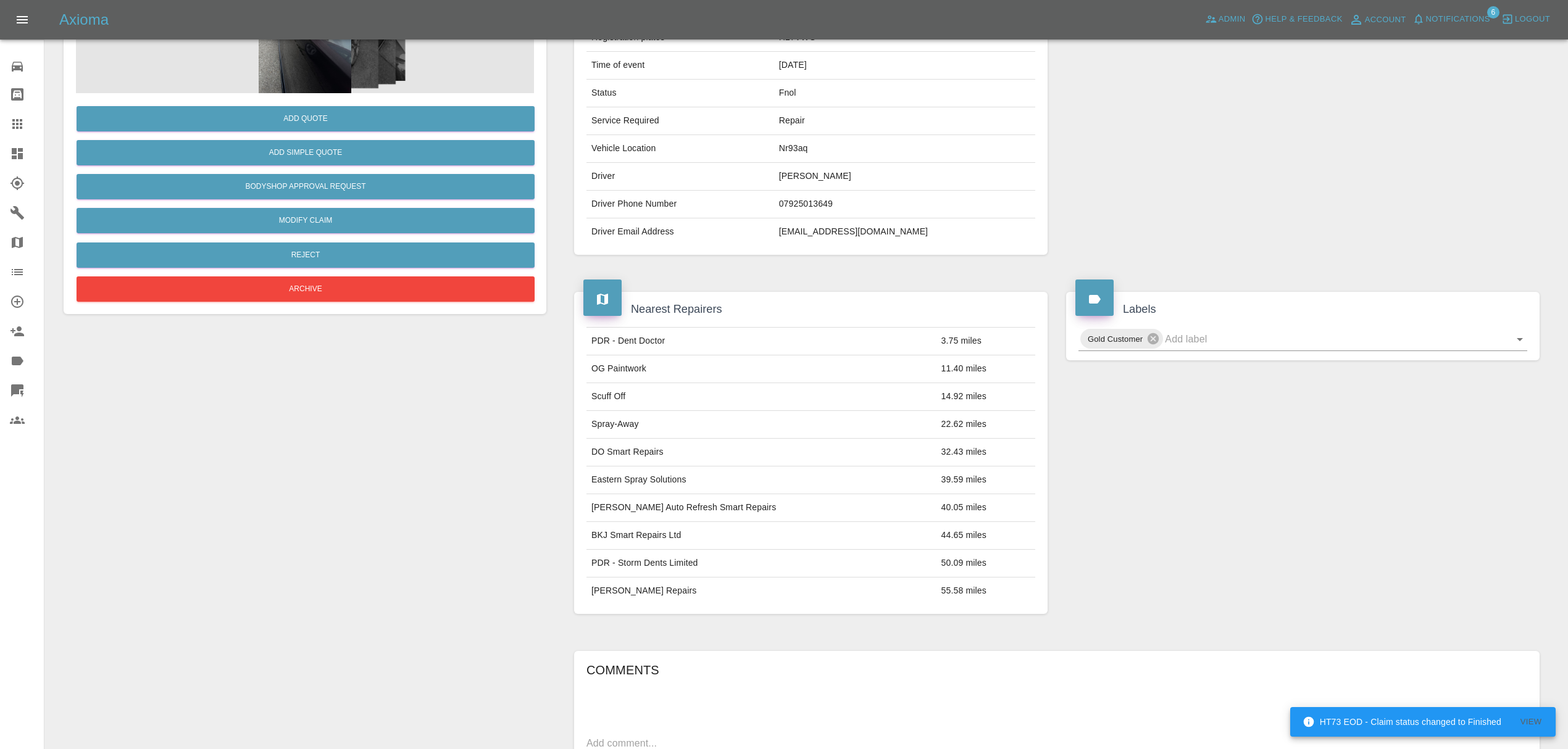
scroll to position [417, 0]
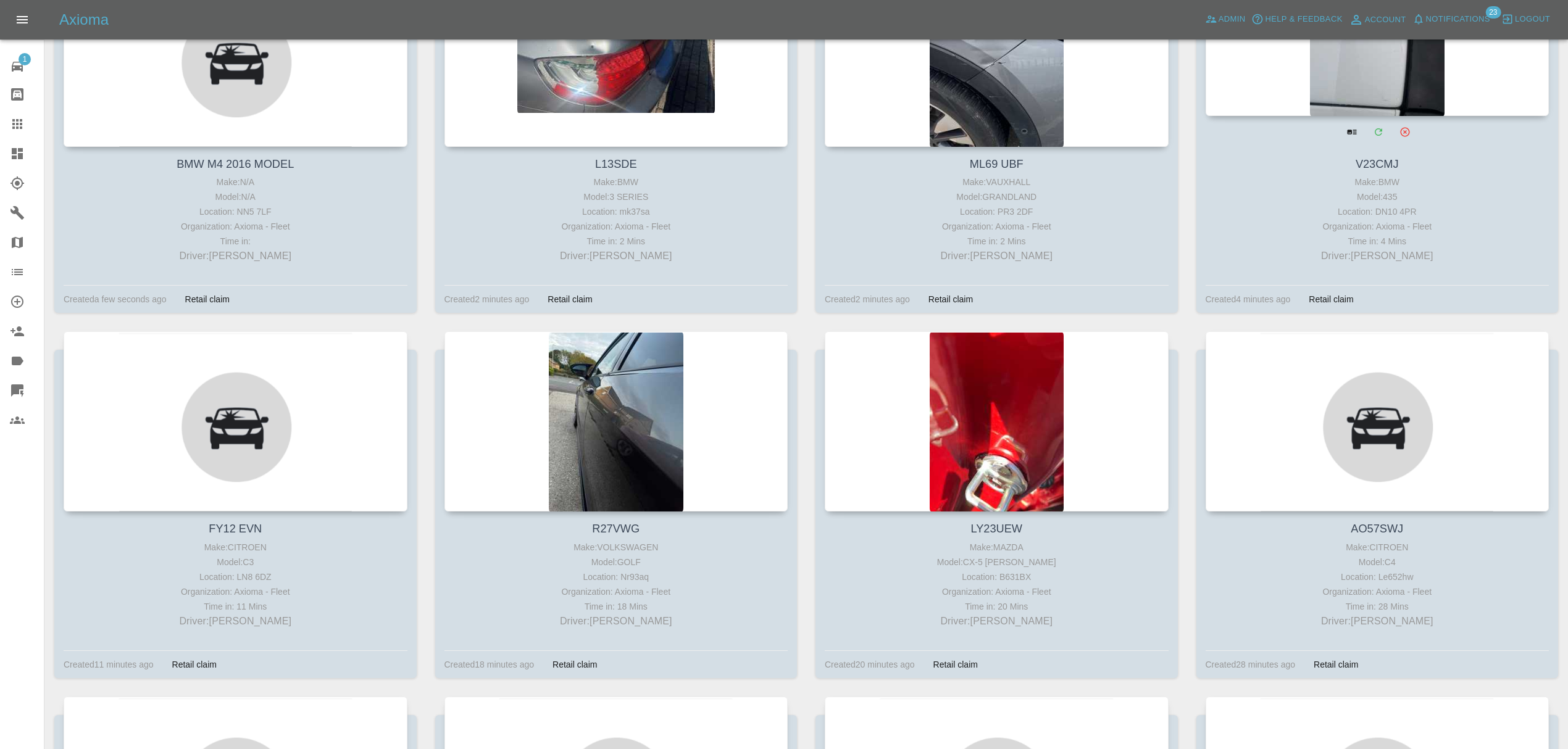
scroll to position [368, 0]
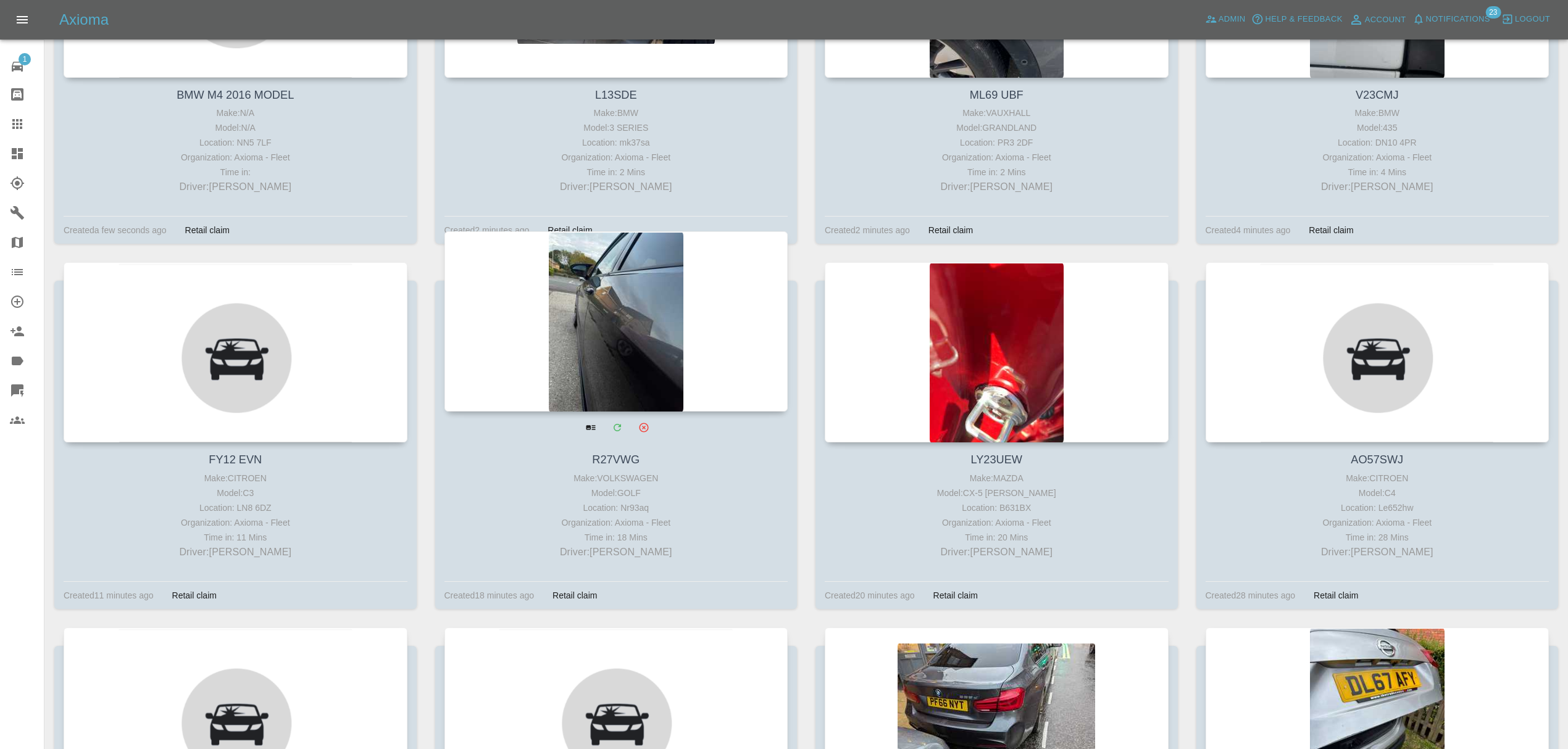
click at [584, 360] on div at bounding box center [616, 322] width 343 height 181
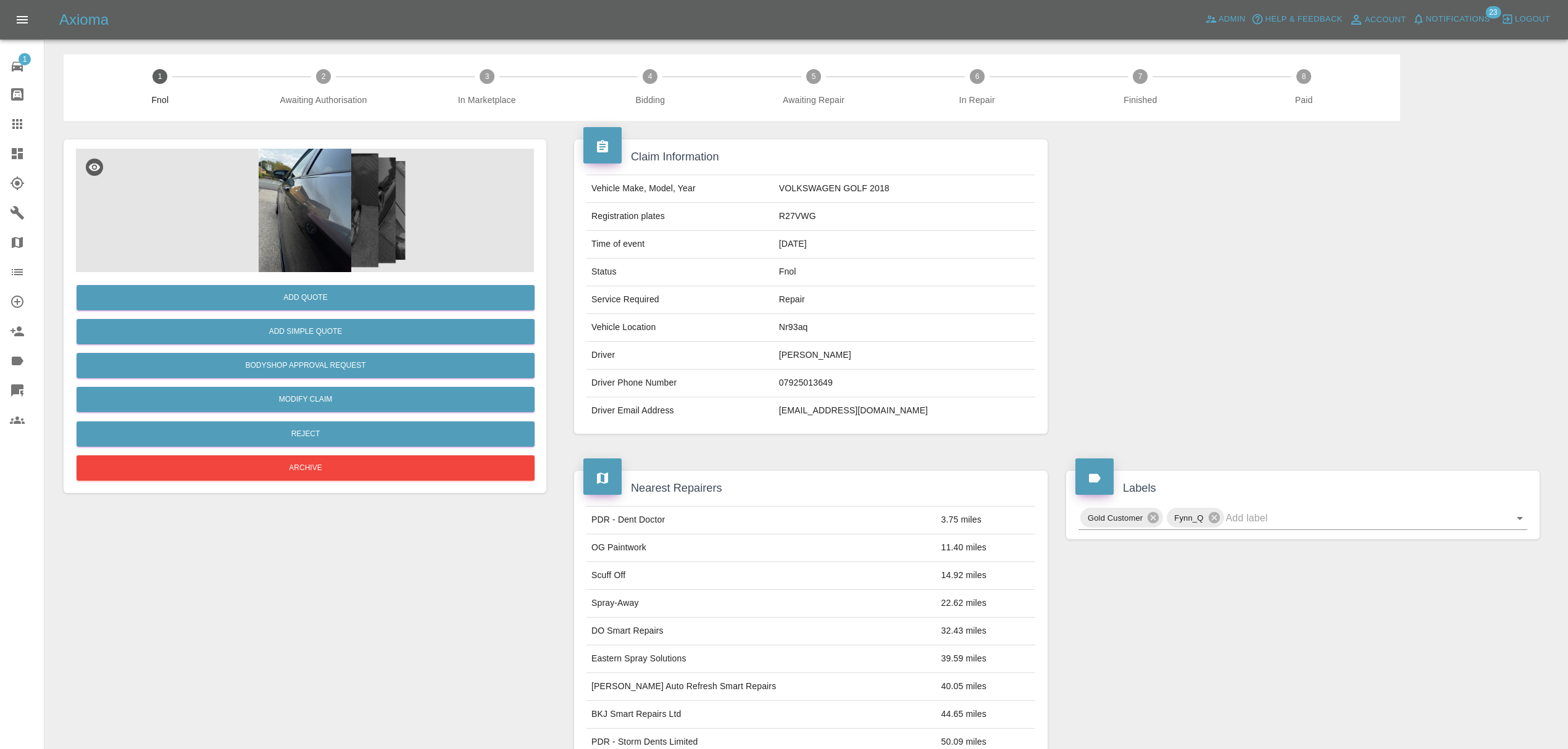
click at [329, 183] on img at bounding box center [305, 210] width 458 height 123
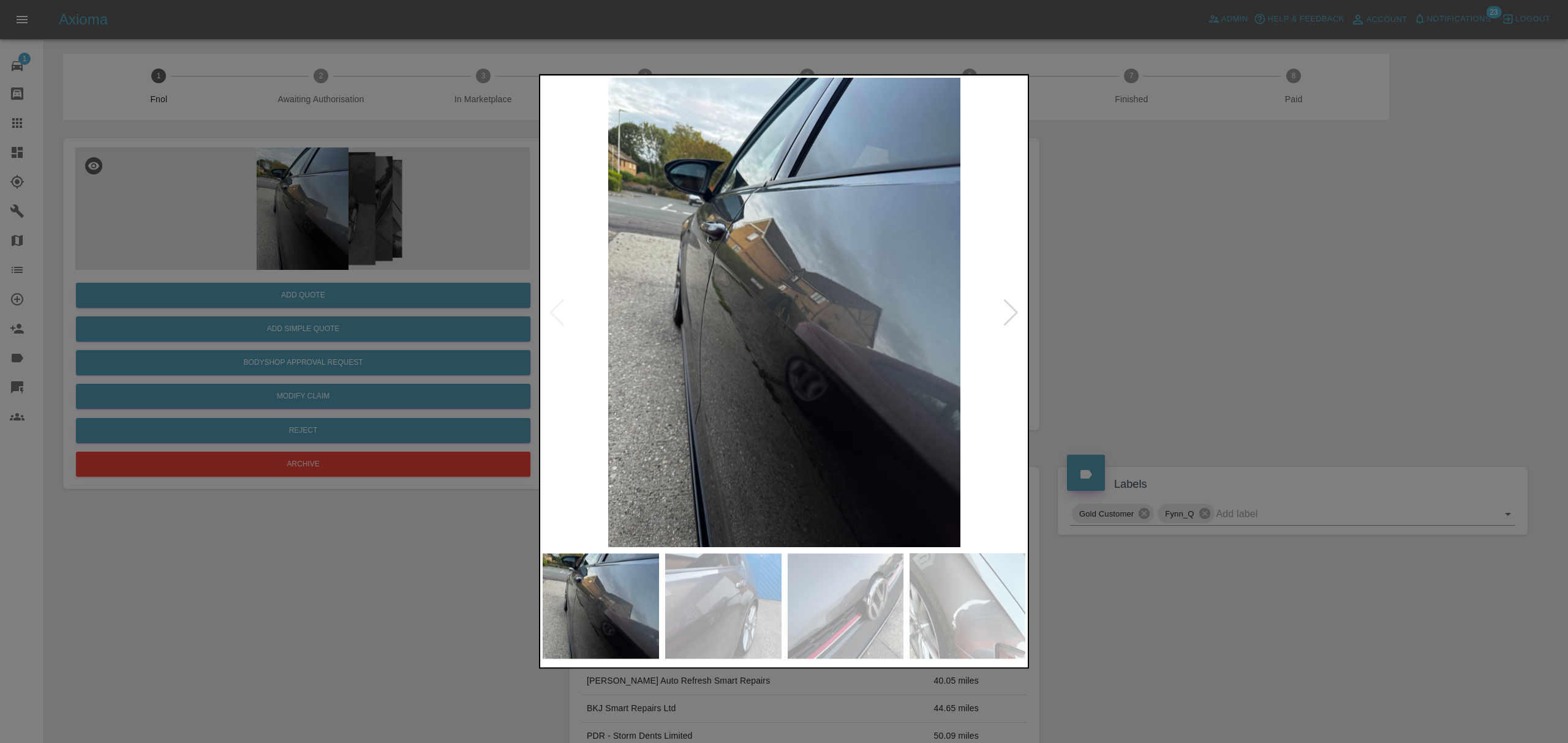
click at [1001, 302] on img at bounding box center [784, 312] width 484 height 470
click at [1011, 313] on div at bounding box center [1011, 313] width 17 height 27
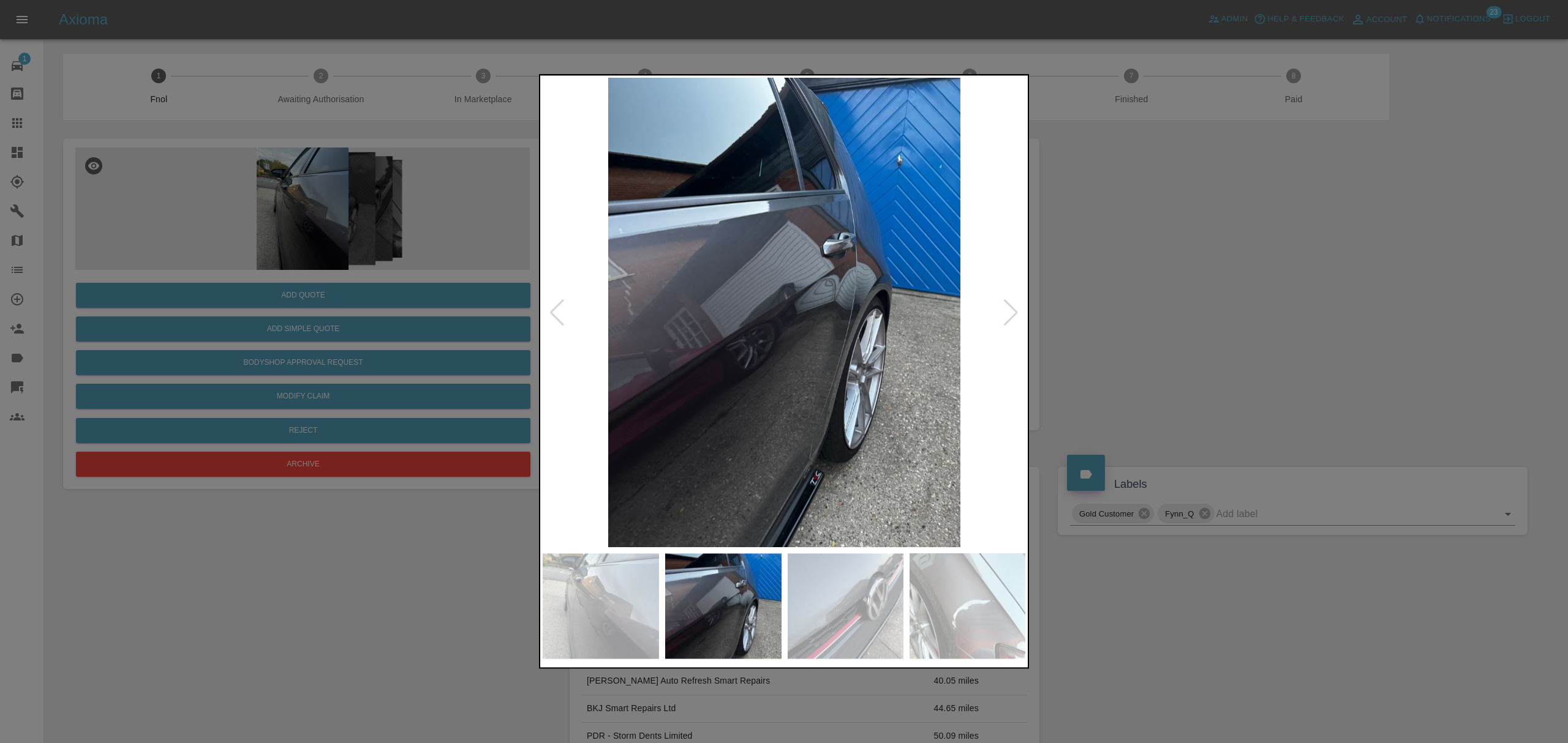
click at [1011, 313] on div at bounding box center [1011, 313] width 17 height 27
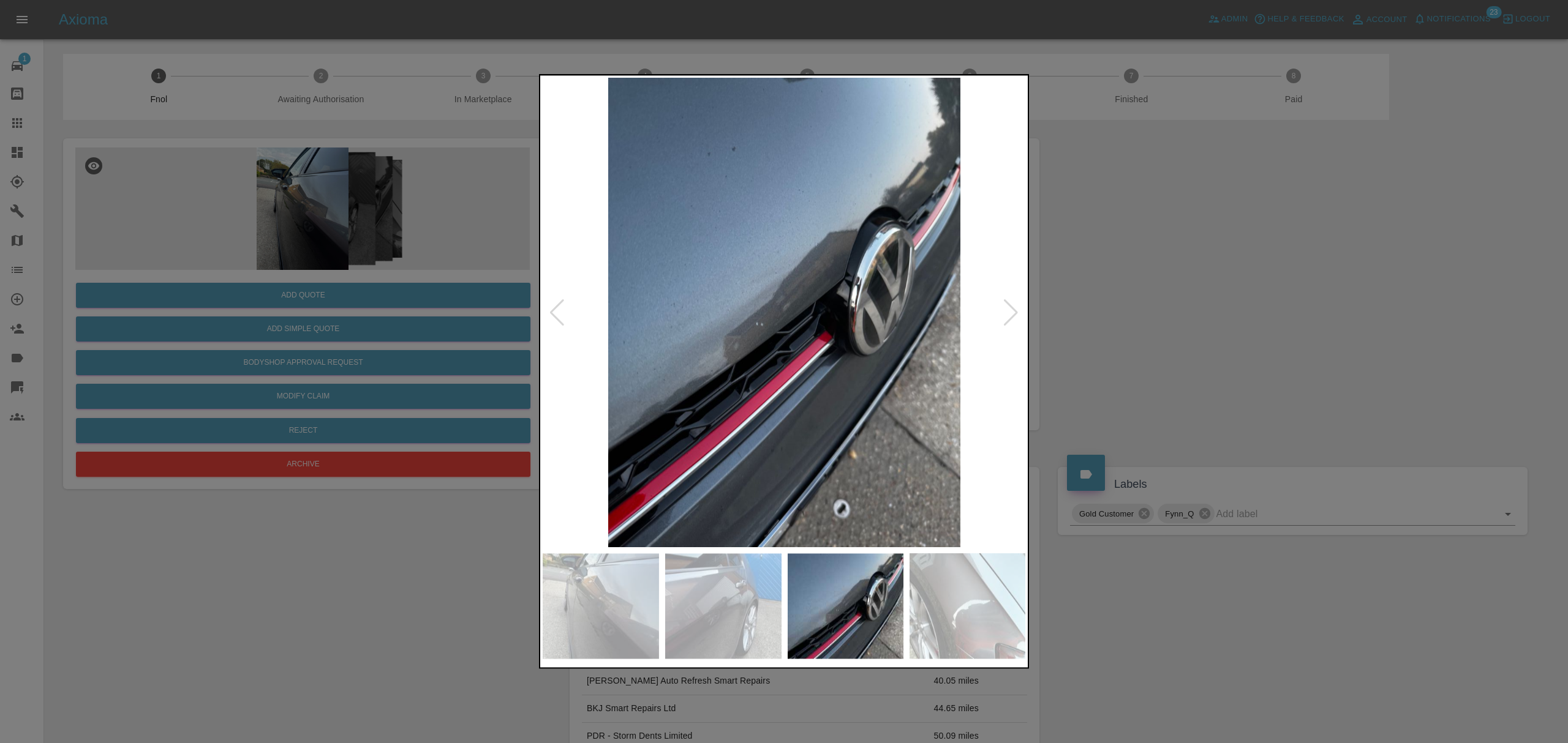
click at [1011, 313] on div at bounding box center [1011, 313] width 17 height 27
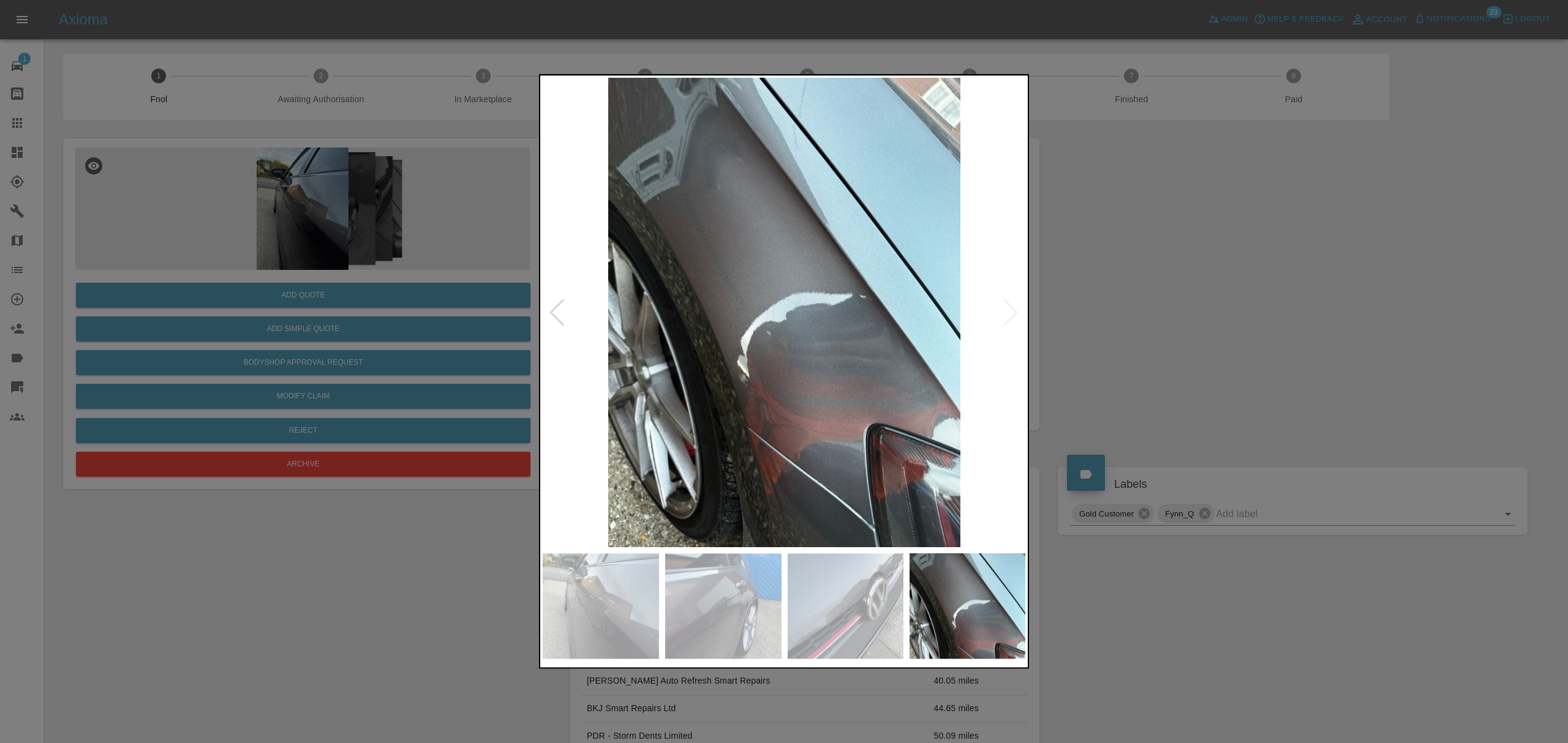
click at [1011, 313] on img at bounding box center [784, 312] width 484 height 470
click at [1123, 302] on div at bounding box center [784, 371] width 1568 height 743
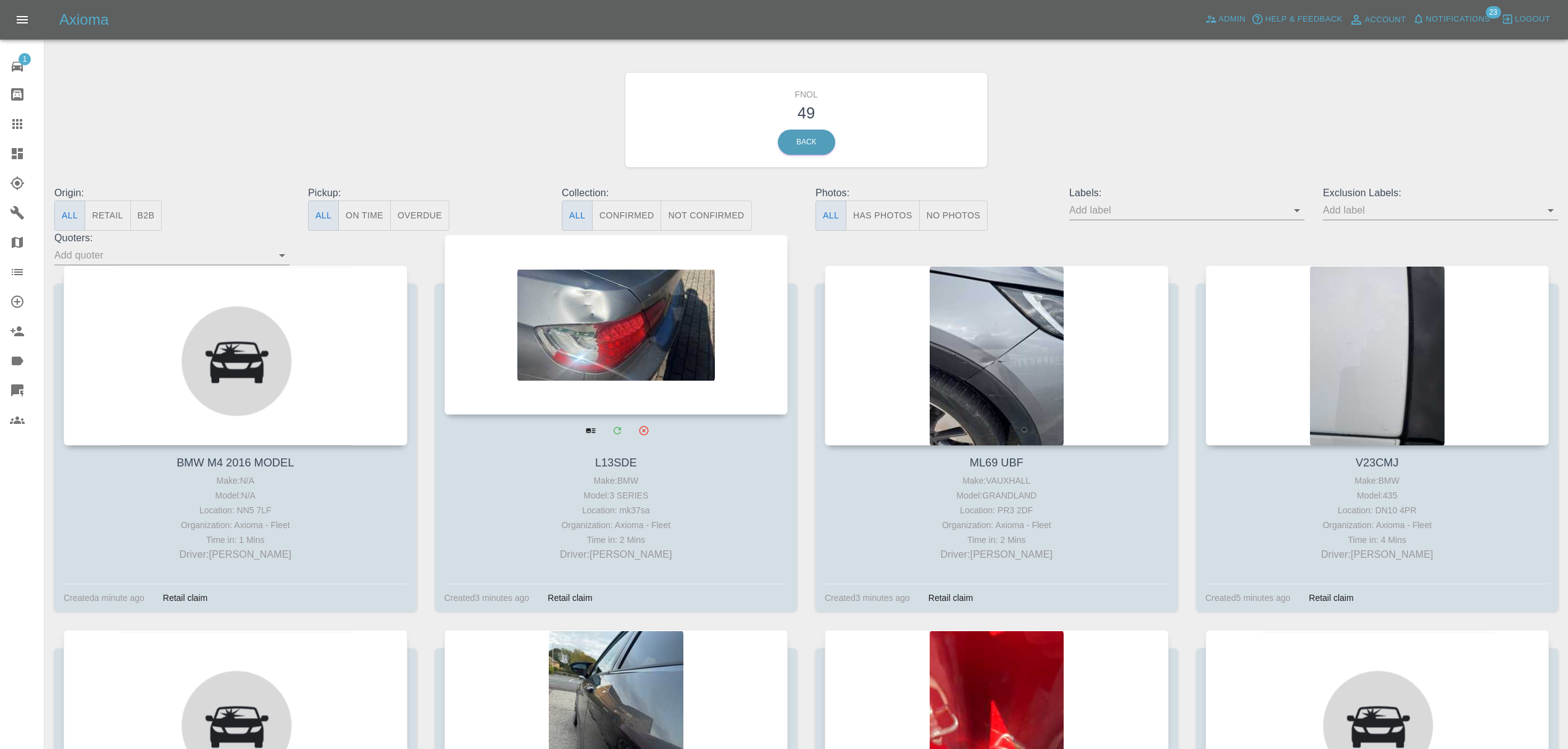
click at [594, 348] on div at bounding box center [616, 325] width 343 height 181
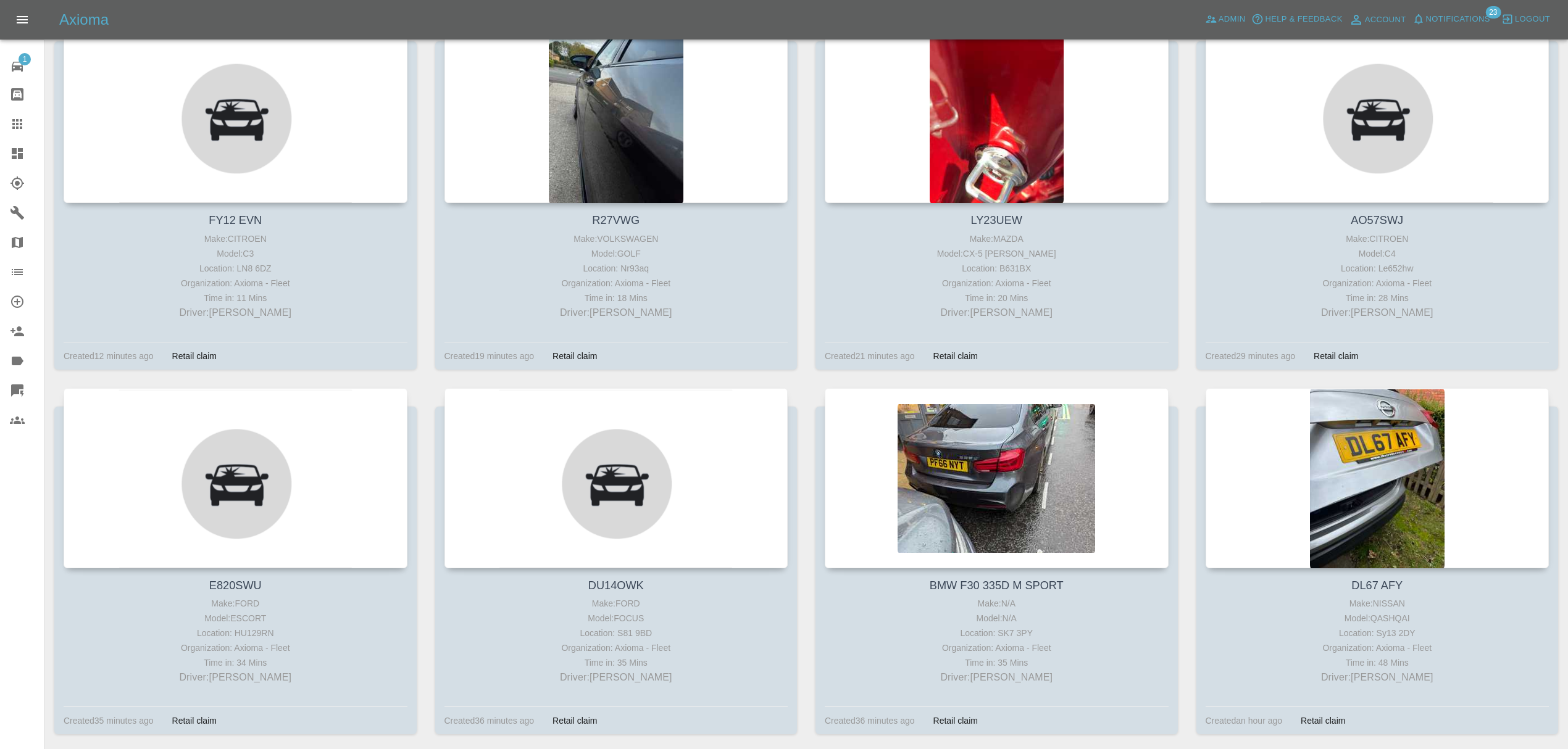
scroll to position [633, 0]
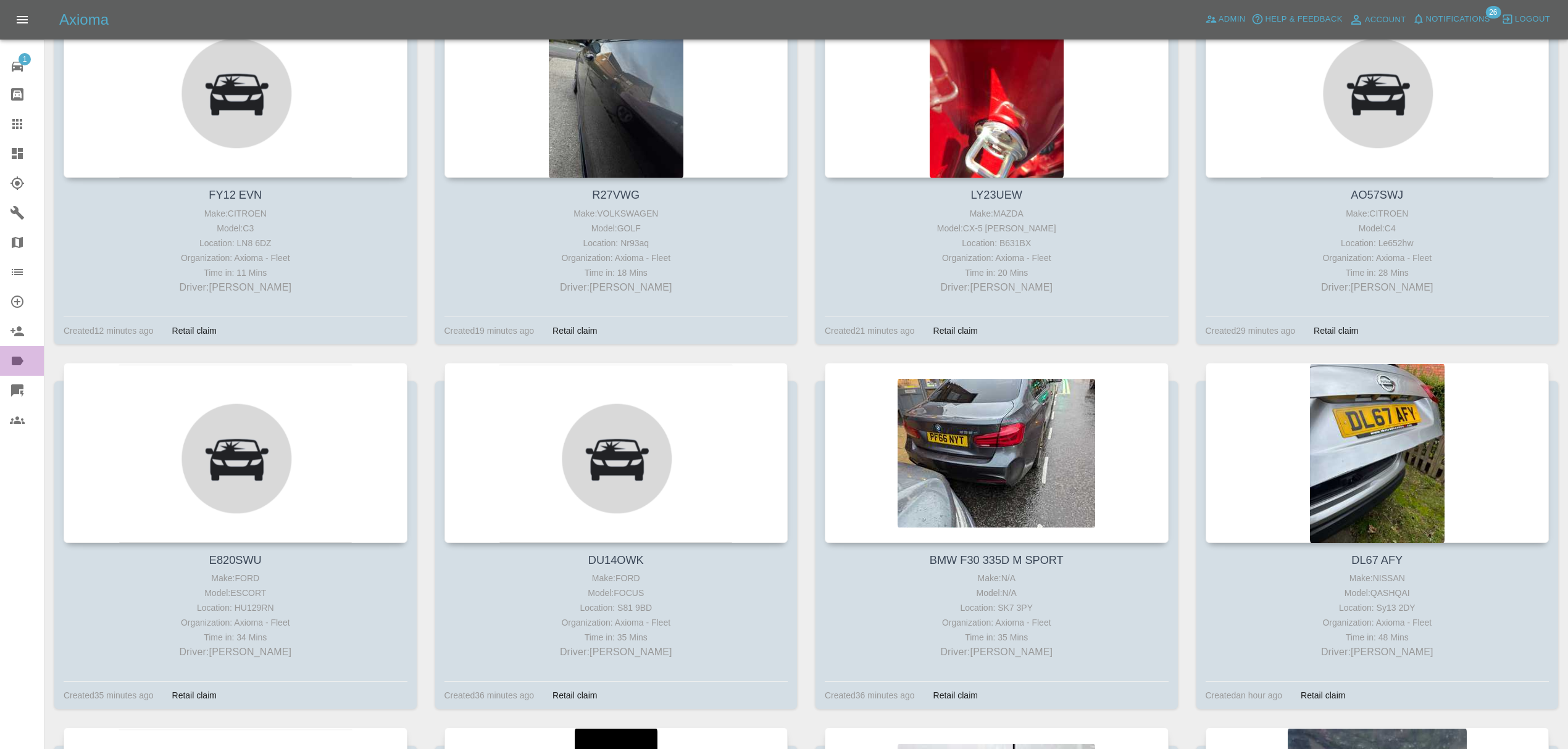
click at [24, 360] on icon at bounding box center [17, 360] width 15 height 15
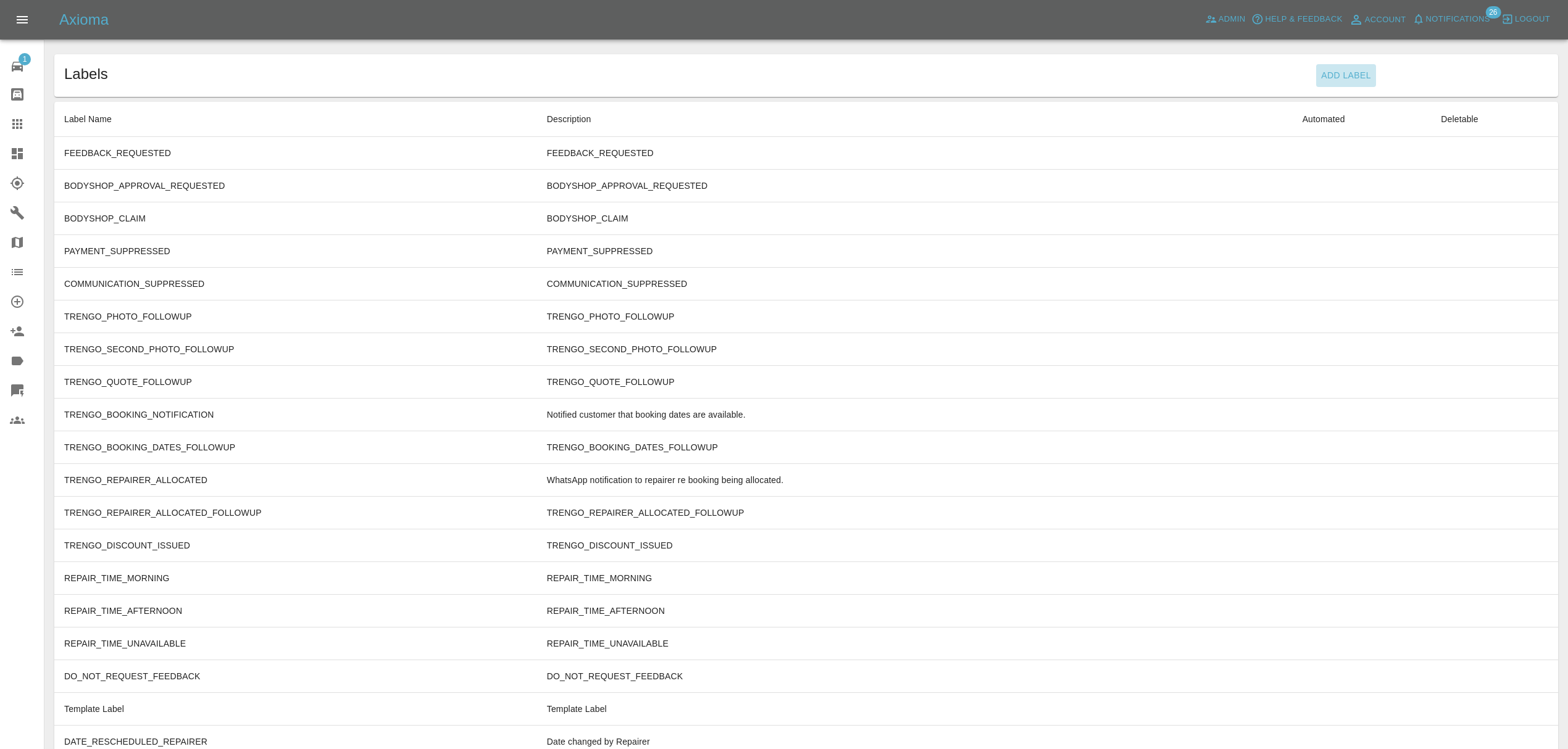
click at [1324, 68] on button "Add Label" at bounding box center [1346, 75] width 60 height 23
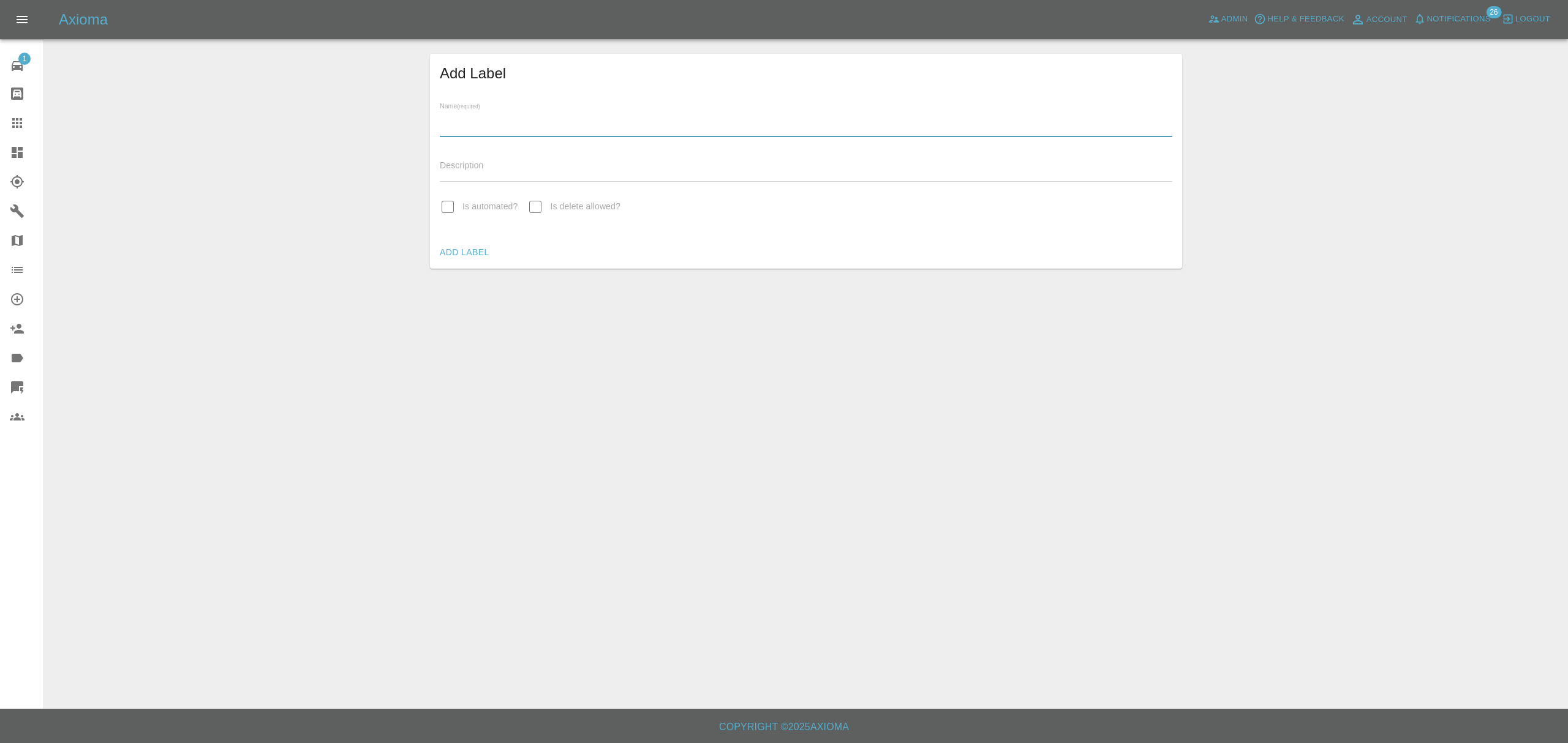
click at [650, 130] on input "text" at bounding box center [806, 128] width 733 height 18
type input "FynnAutoQuote"
click at [435, 241] on button "Add Label" at bounding box center [464, 252] width 60 height 23
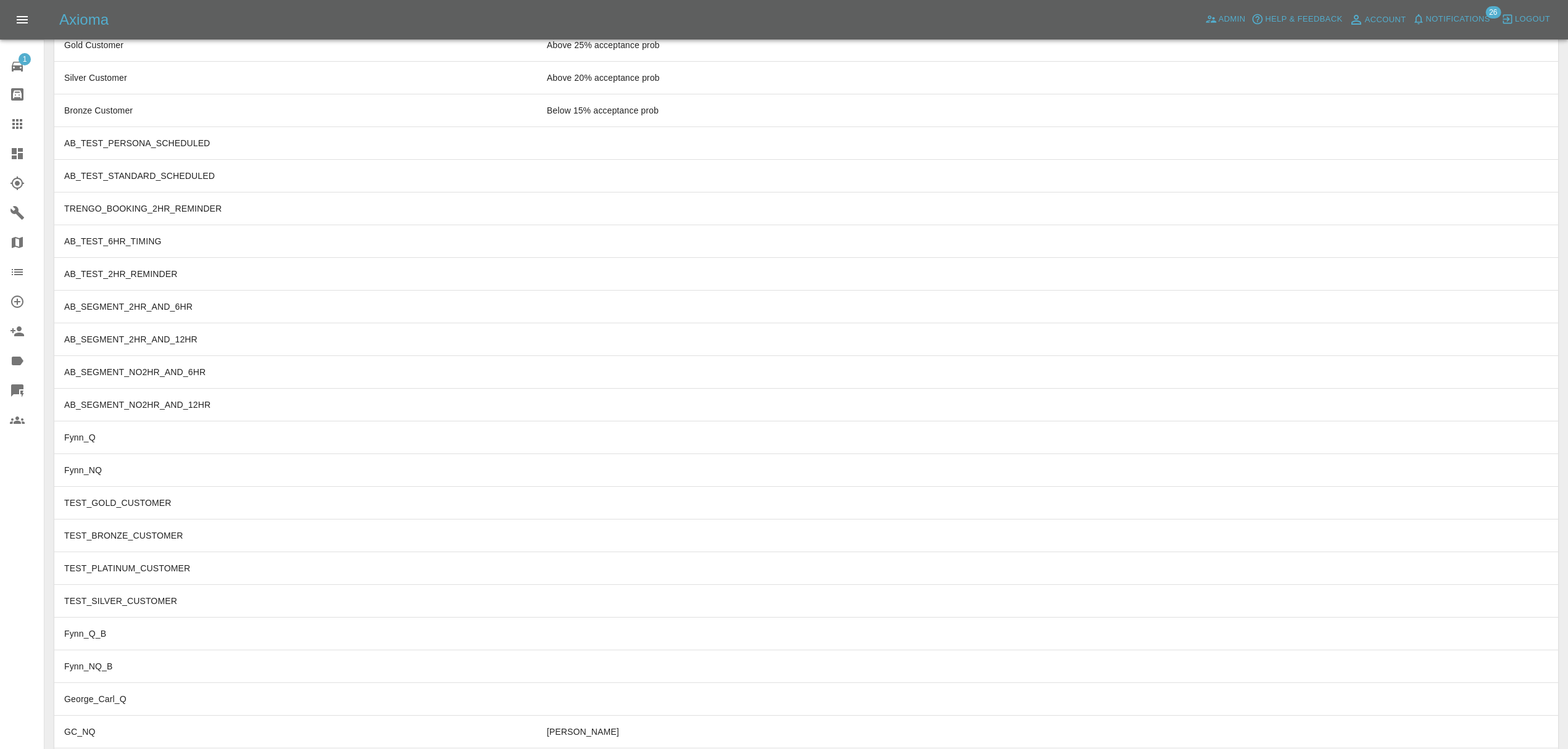
scroll to position [3749, 0]
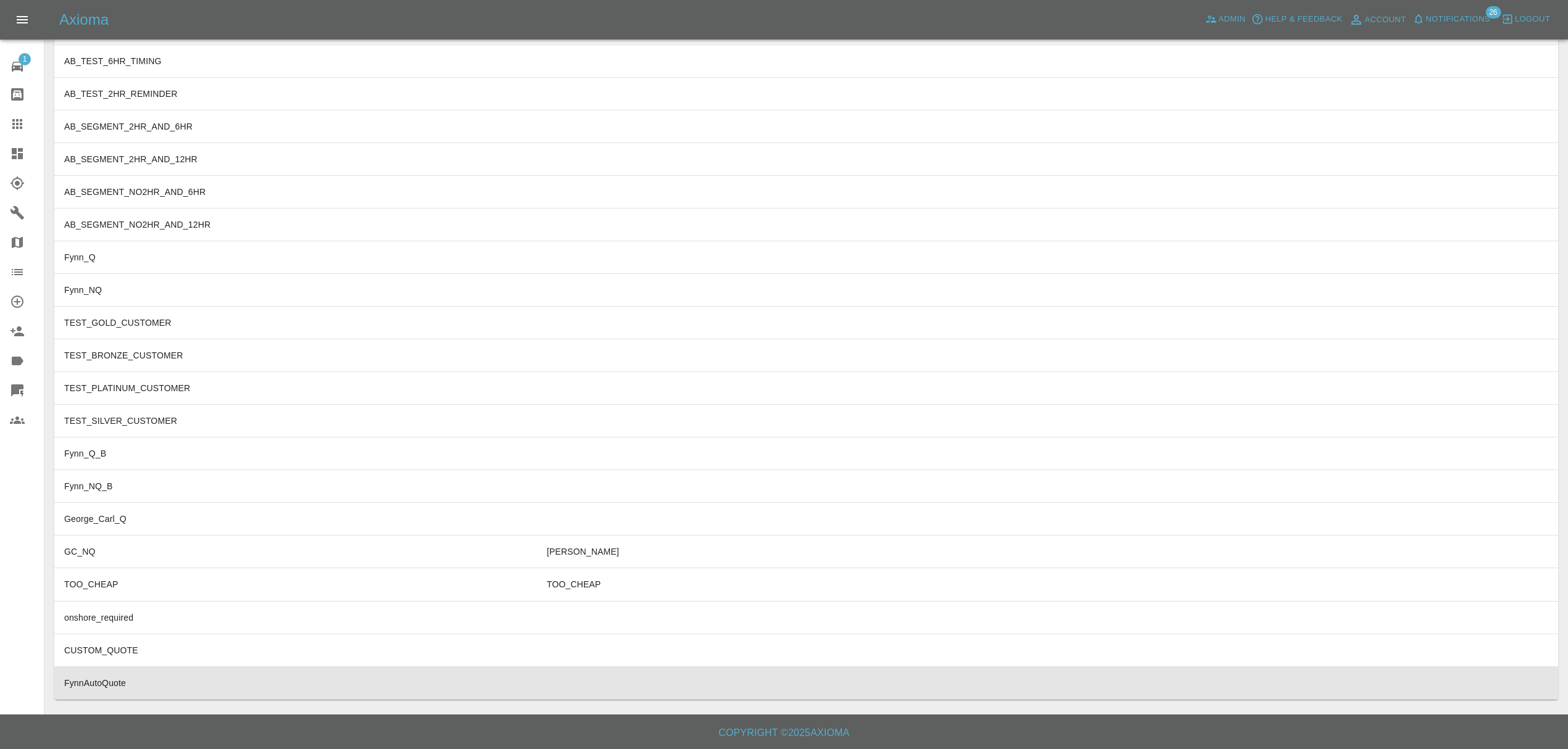
click at [291, 682] on td "FynnAutoQuote" at bounding box center [295, 683] width 483 height 33
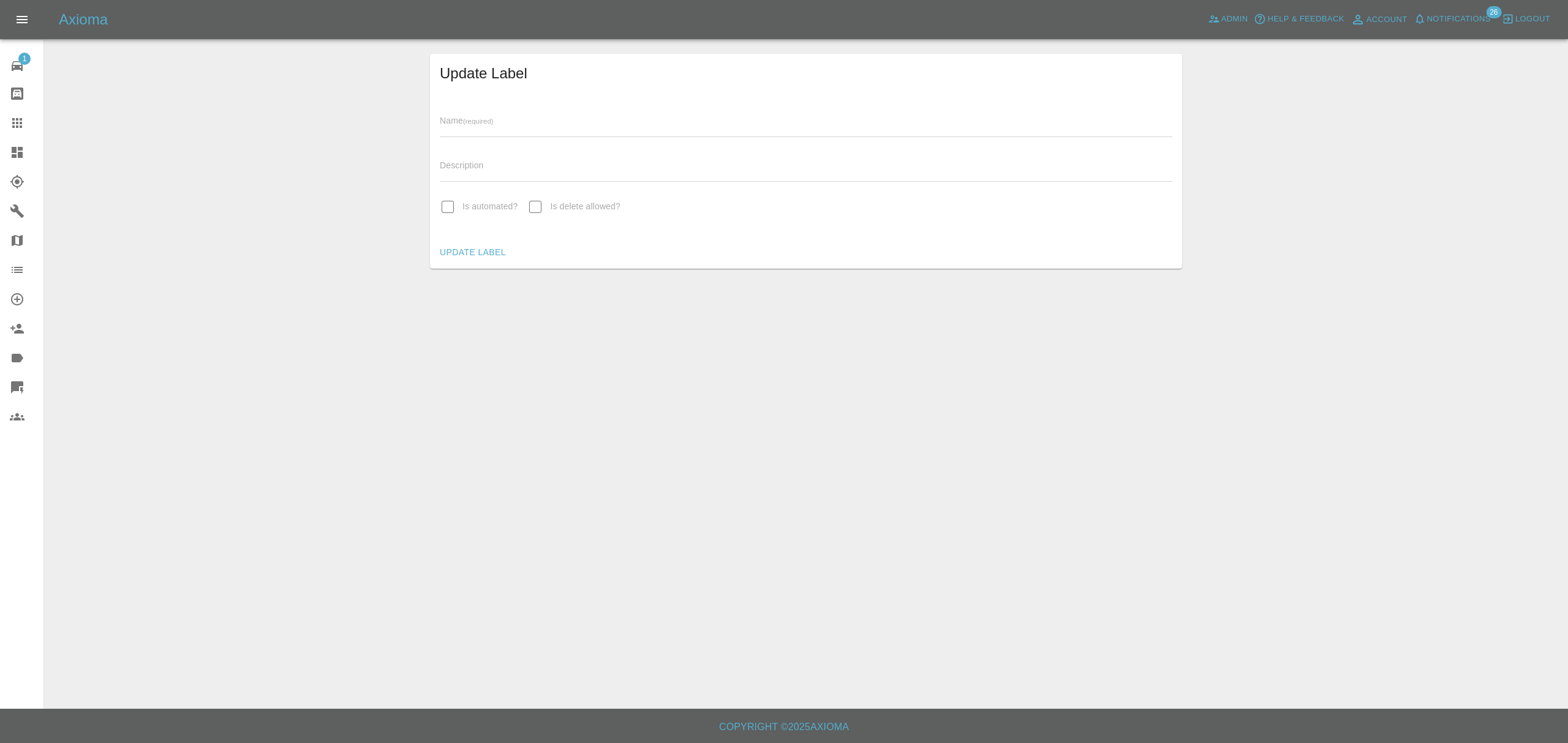
type input "FynnAutoQuote"
drag, startPoint x: 518, startPoint y: 131, endPoint x: 350, endPoint y: 125, distance: 168.1
click at [350, 125] on div "Update Label Name (required) FynnAutoQuote Description Is automated? Is delete …" at bounding box center [806, 162] width 1504 height 215
click at [24, 152] on div at bounding box center [26, 152] width 34 height 15
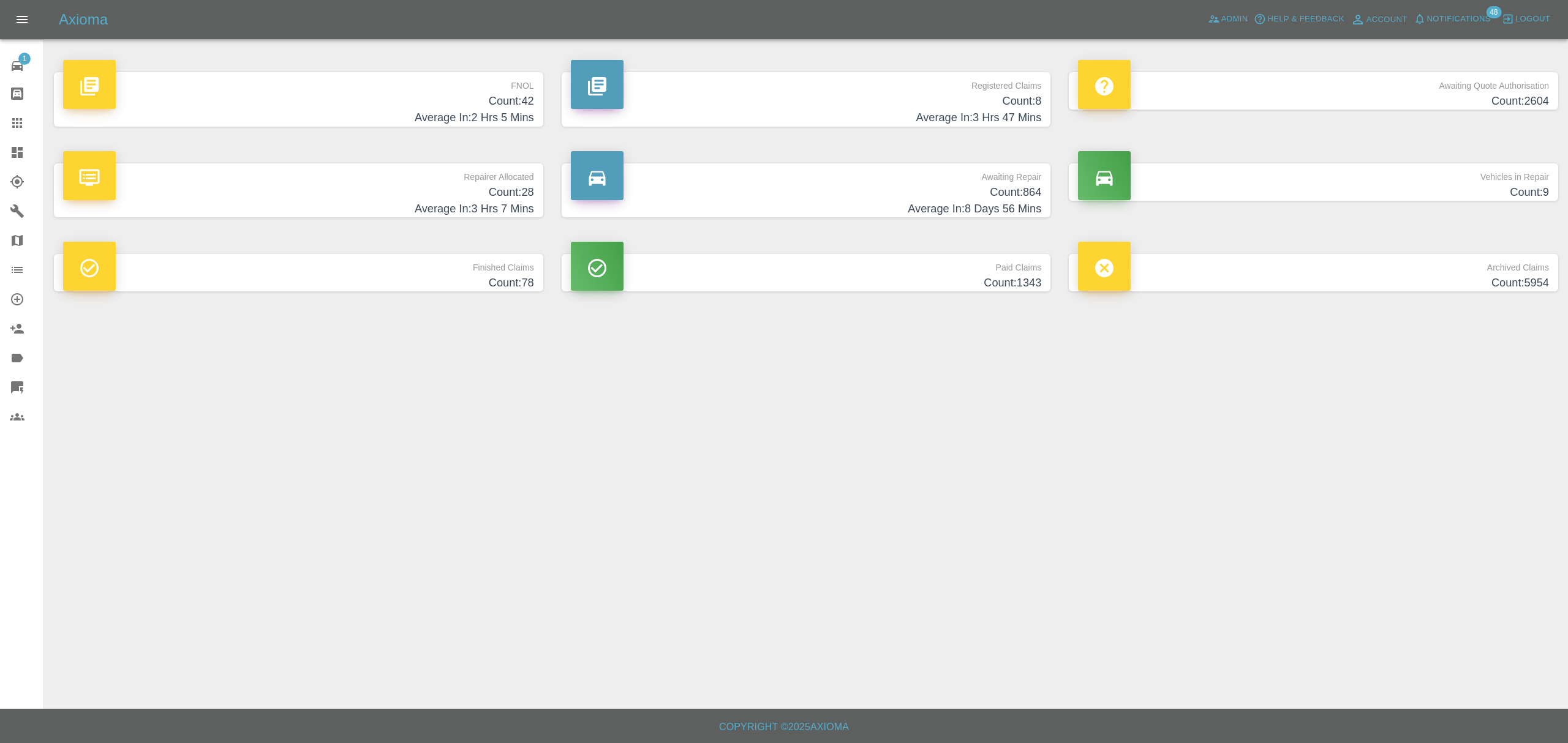
click at [412, 108] on h4 "Count: 42" at bounding box center [298, 101] width 471 height 17
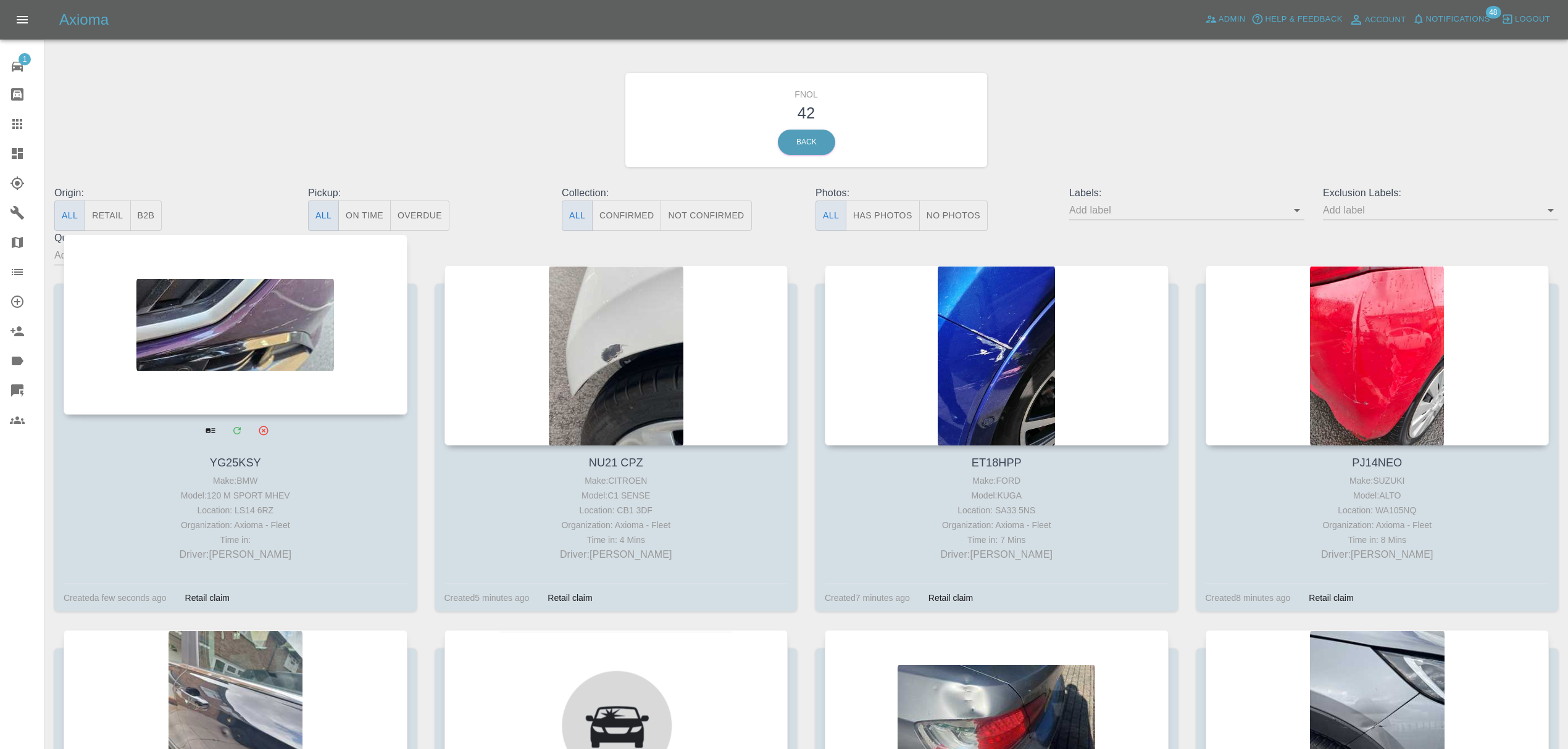
click at [266, 311] on div at bounding box center [235, 325] width 343 height 181
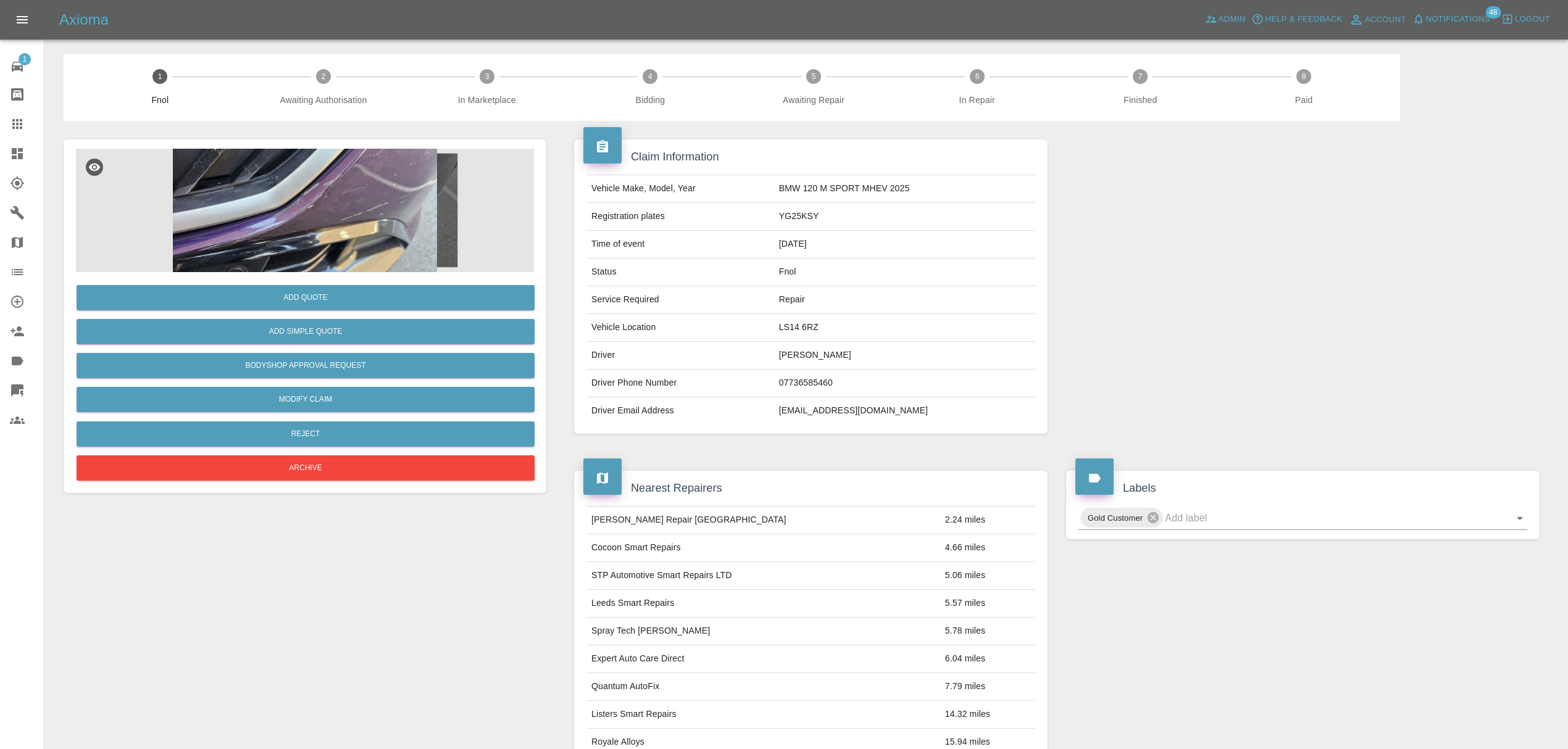
click at [352, 213] on img at bounding box center [305, 210] width 458 height 123
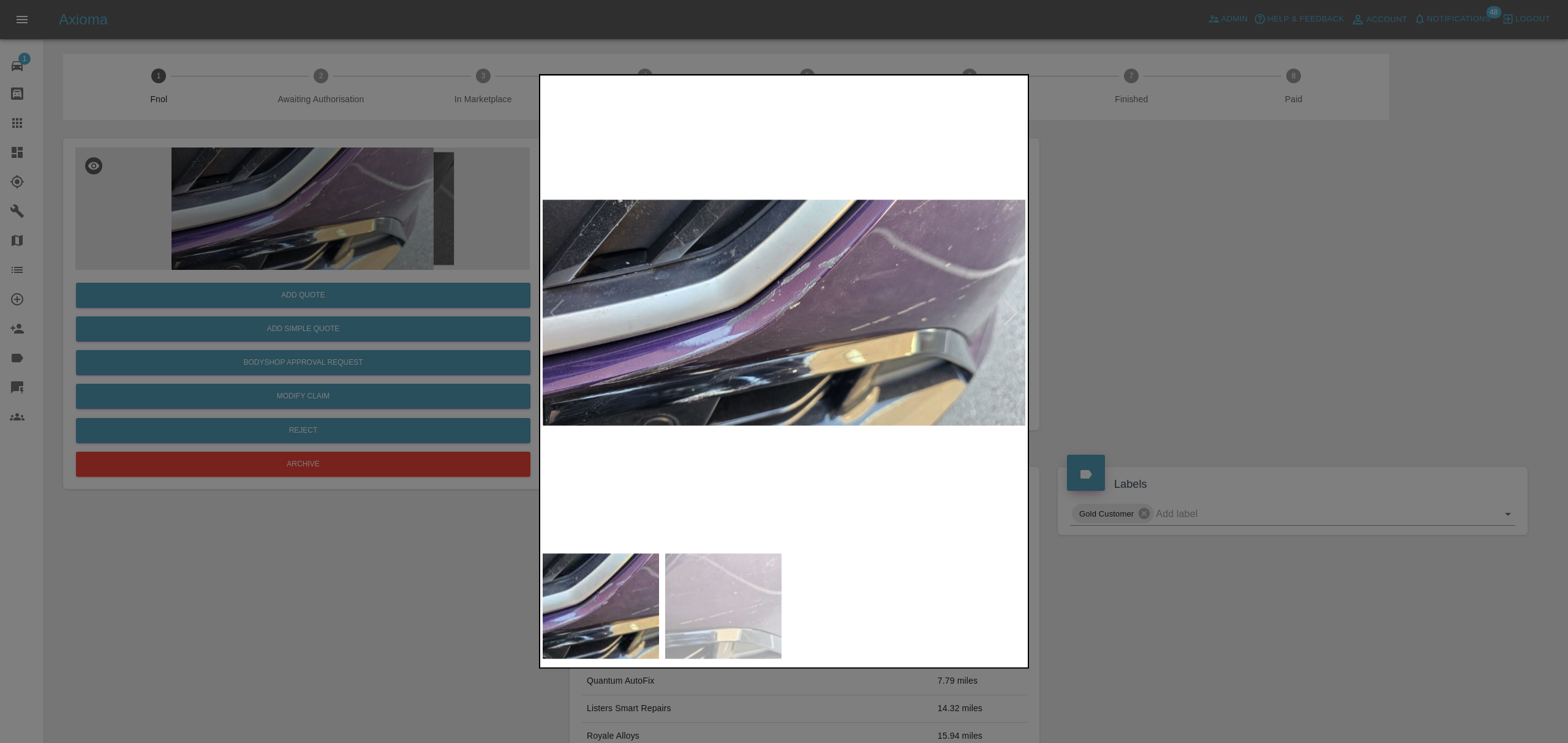
click at [1010, 319] on div at bounding box center [1011, 313] width 17 height 27
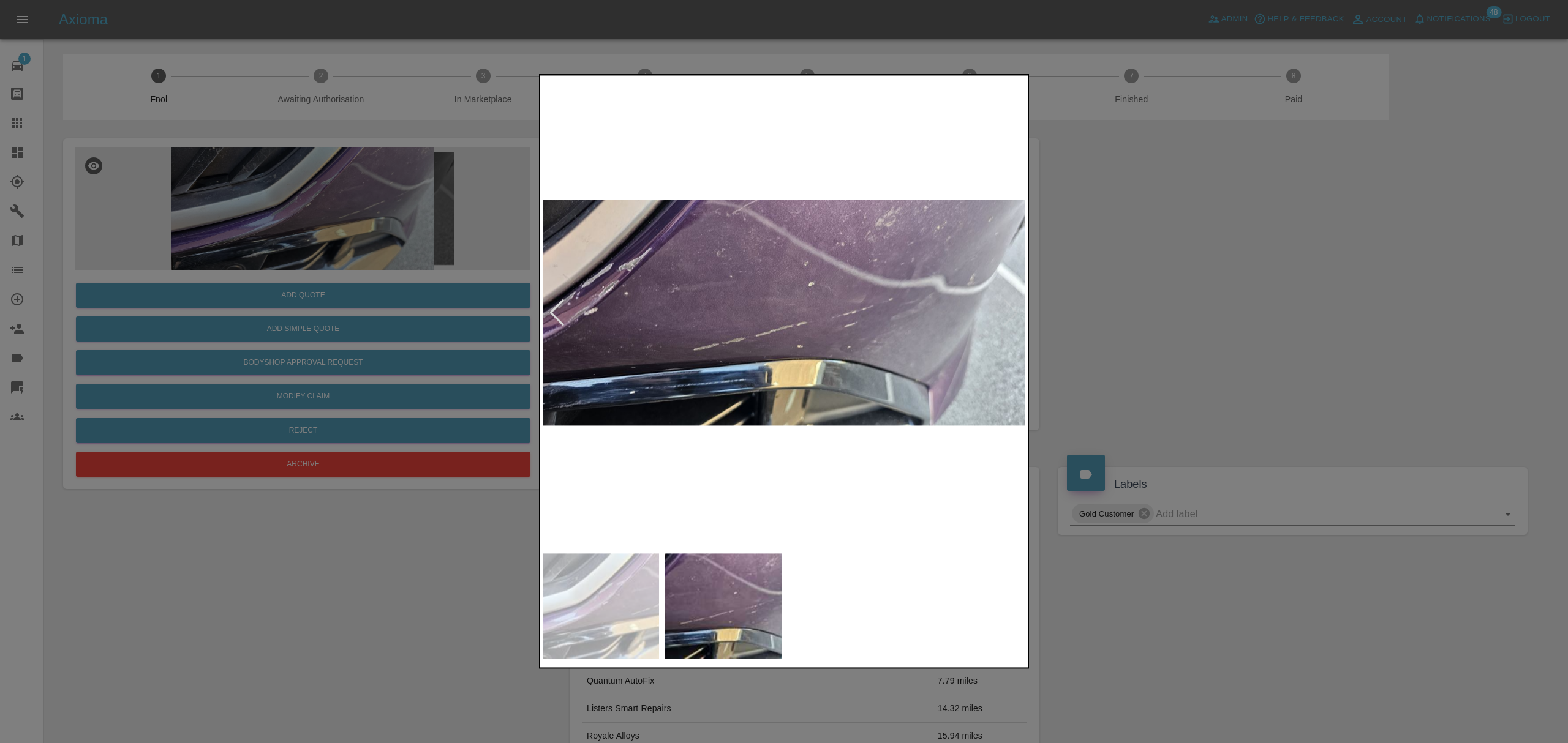
click at [1129, 302] on div at bounding box center [784, 371] width 1568 height 743
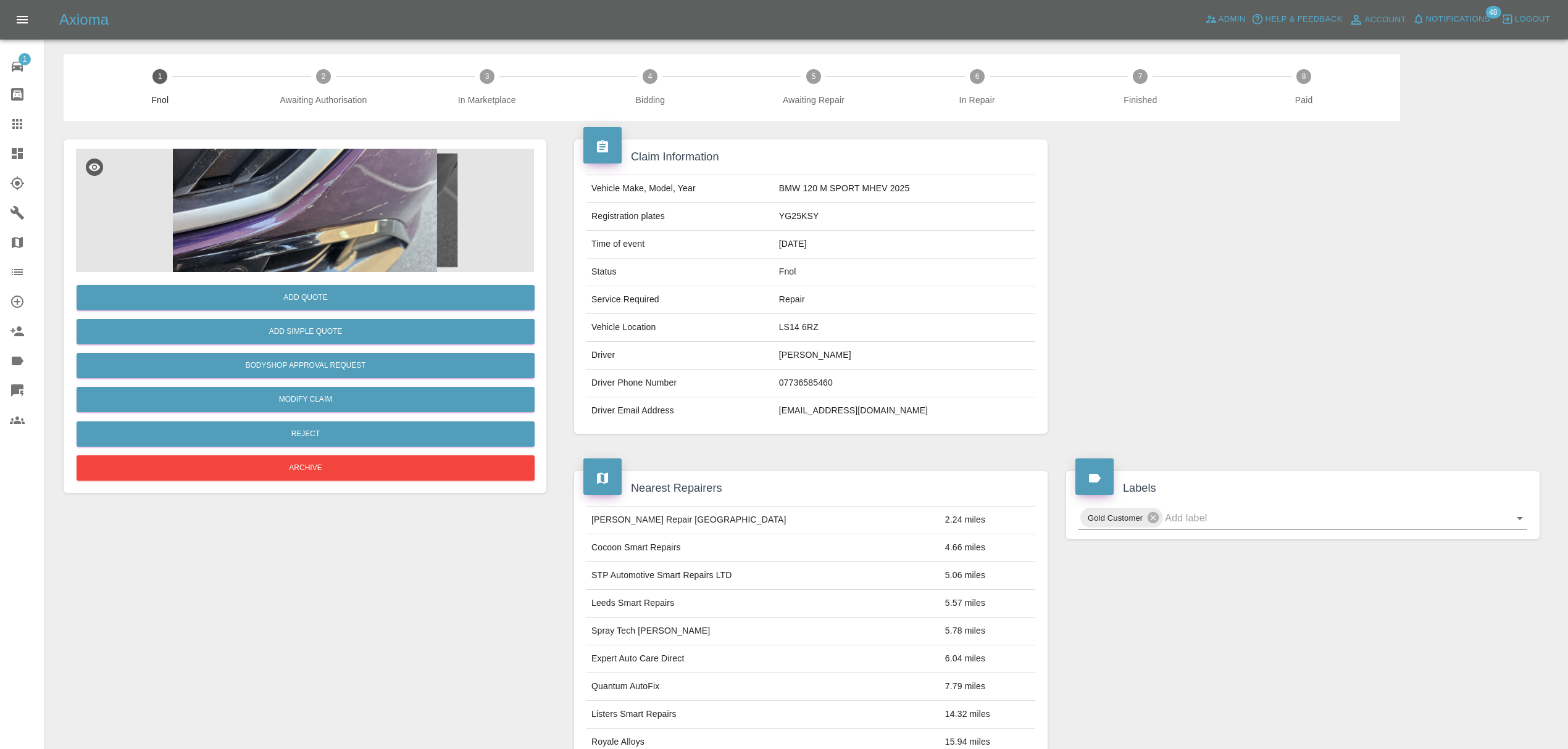
click at [21, 149] on icon at bounding box center [17, 153] width 11 height 11
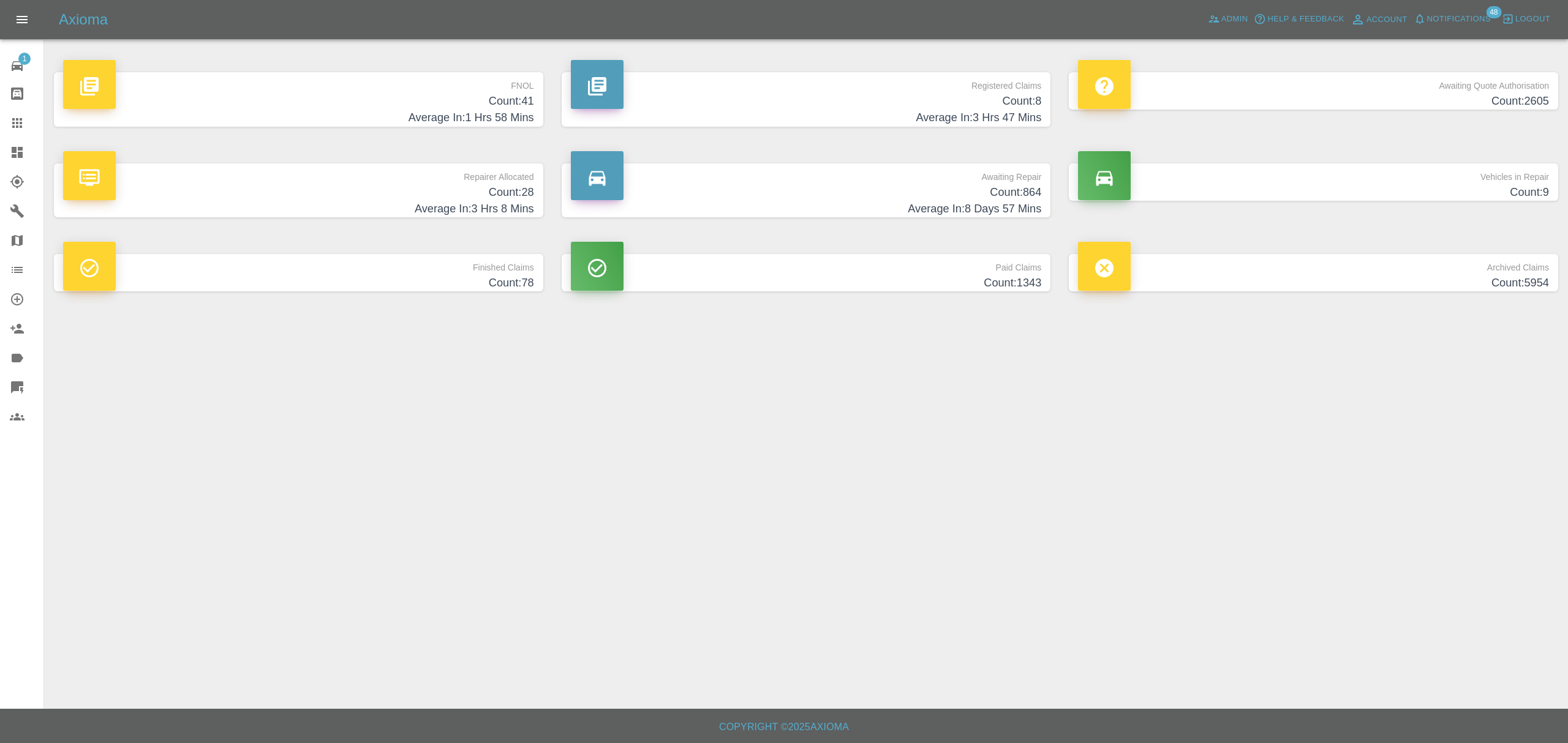
click at [424, 86] on p "FNOL" at bounding box center [298, 82] width 471 height 21
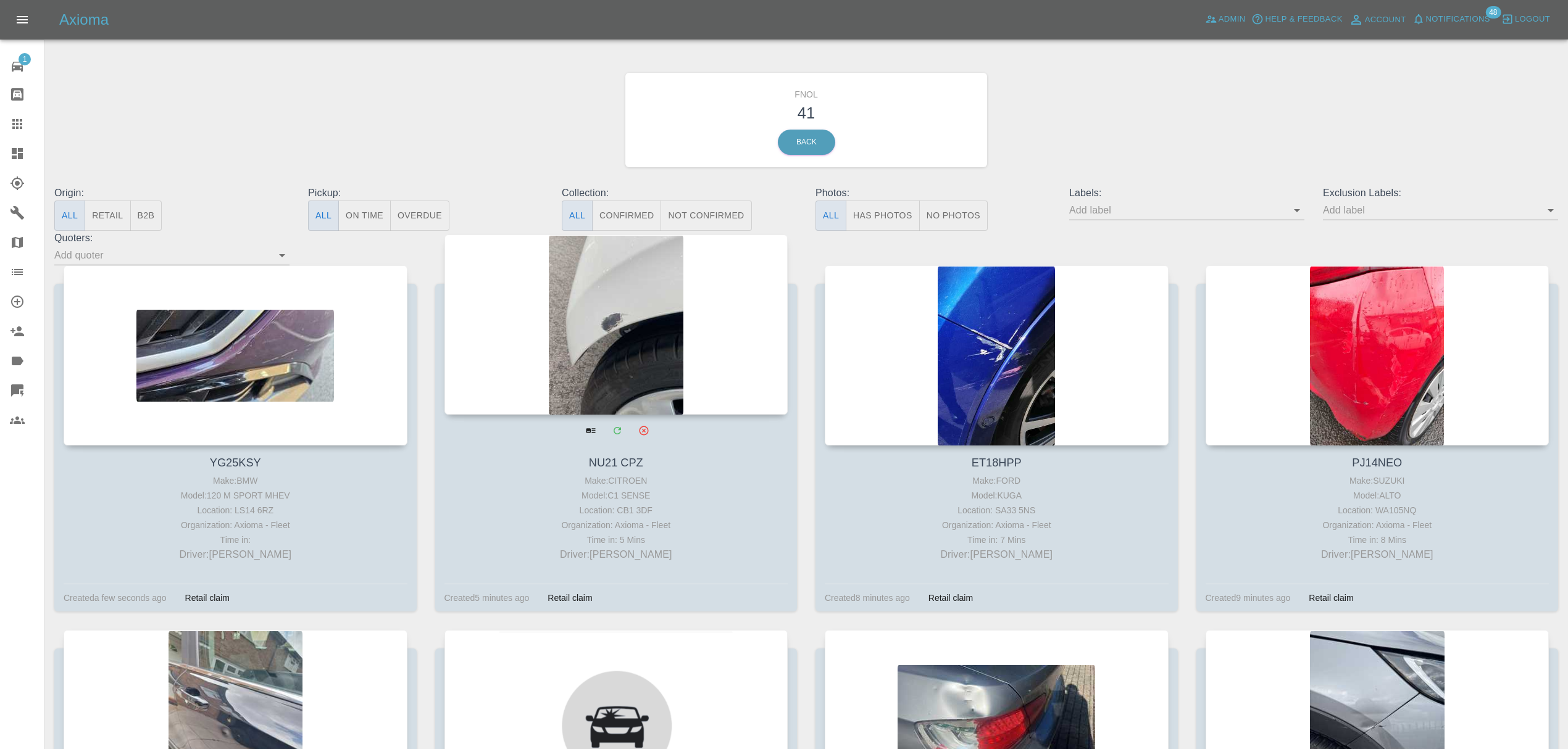
click at [644, 320] on div at bounding box center [616, 325] width 343 height 181
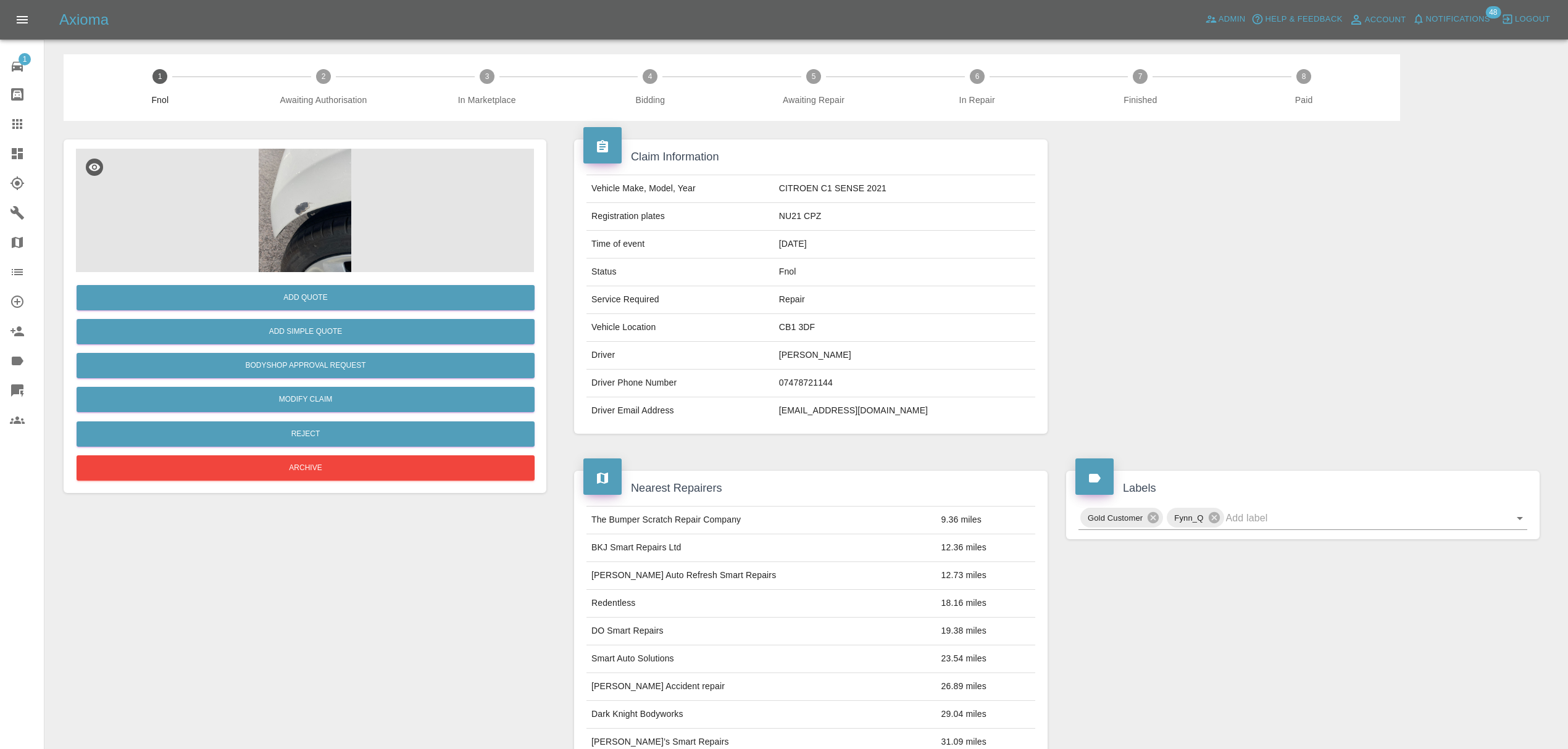
click at [279, 184] on img at bounding box center [305, 210] width 458 height 123
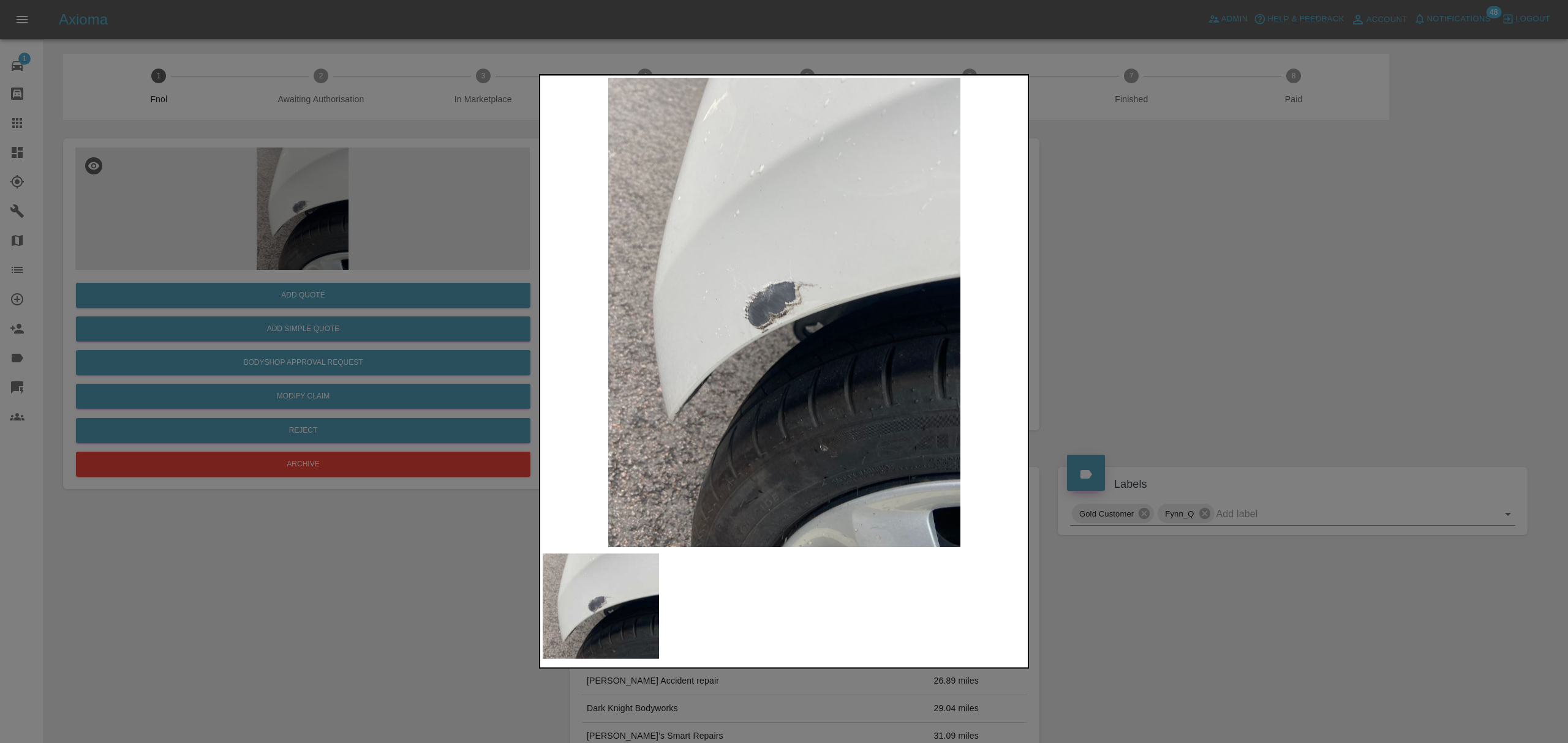
click at [1160, 253] on div at bounding box center [784, 371] width 1568 height 743
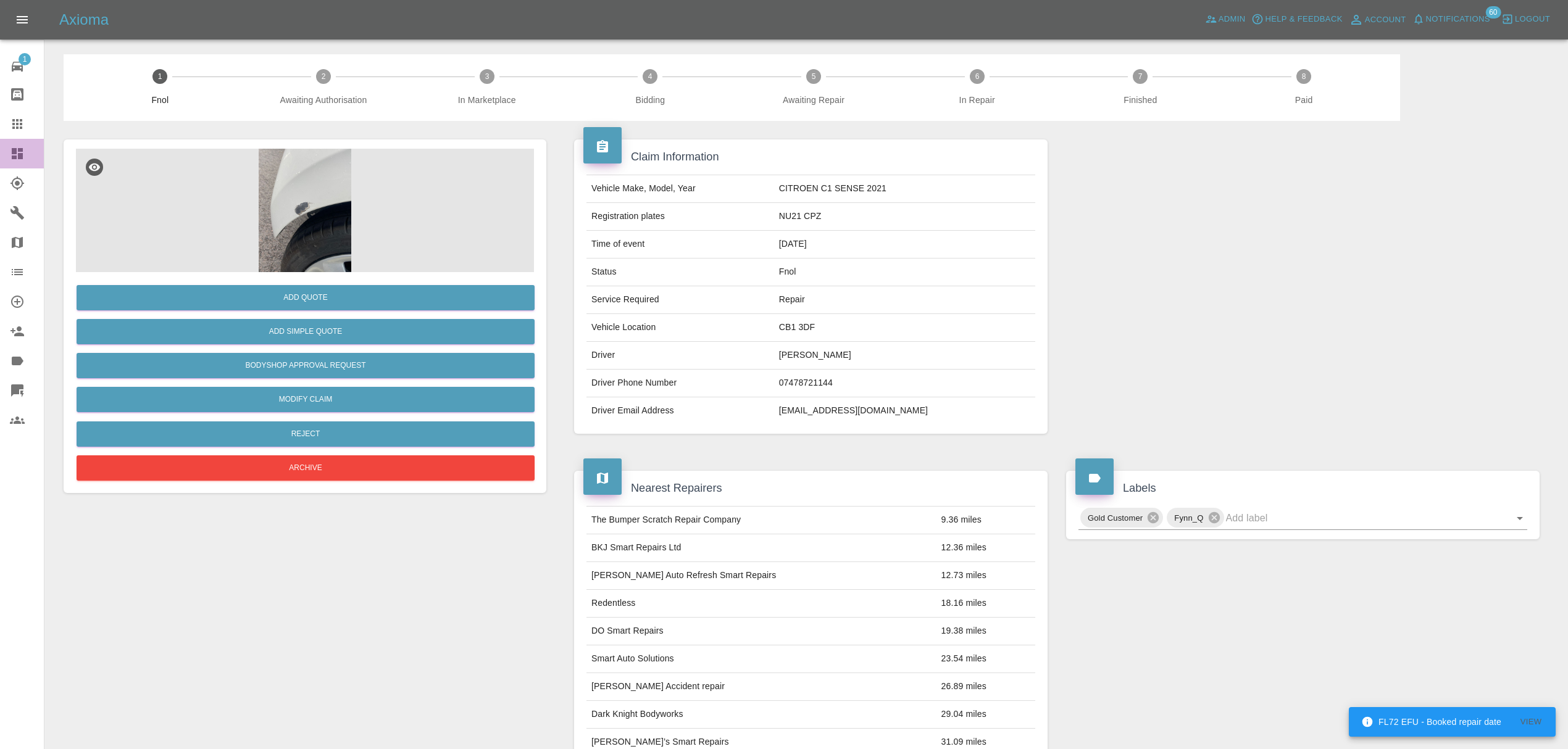
click at [23, 154] on icon at bounding box center [17, 153] width 11 height 11
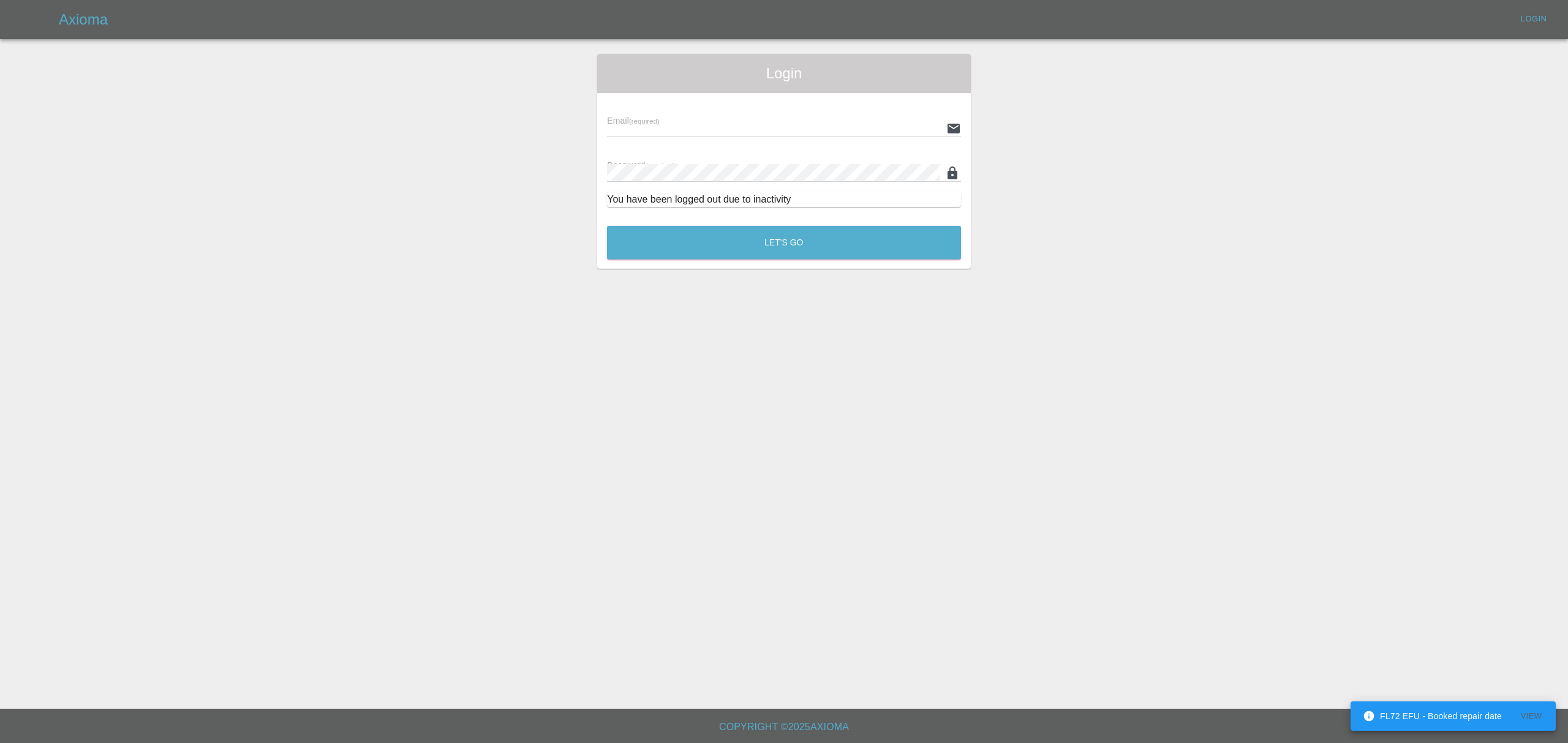
type input "stefano.sironi@axioma.co.uk"
click at [752, 255] on button "Let's Go" at bounding box center [784, 243] width 355 height 33
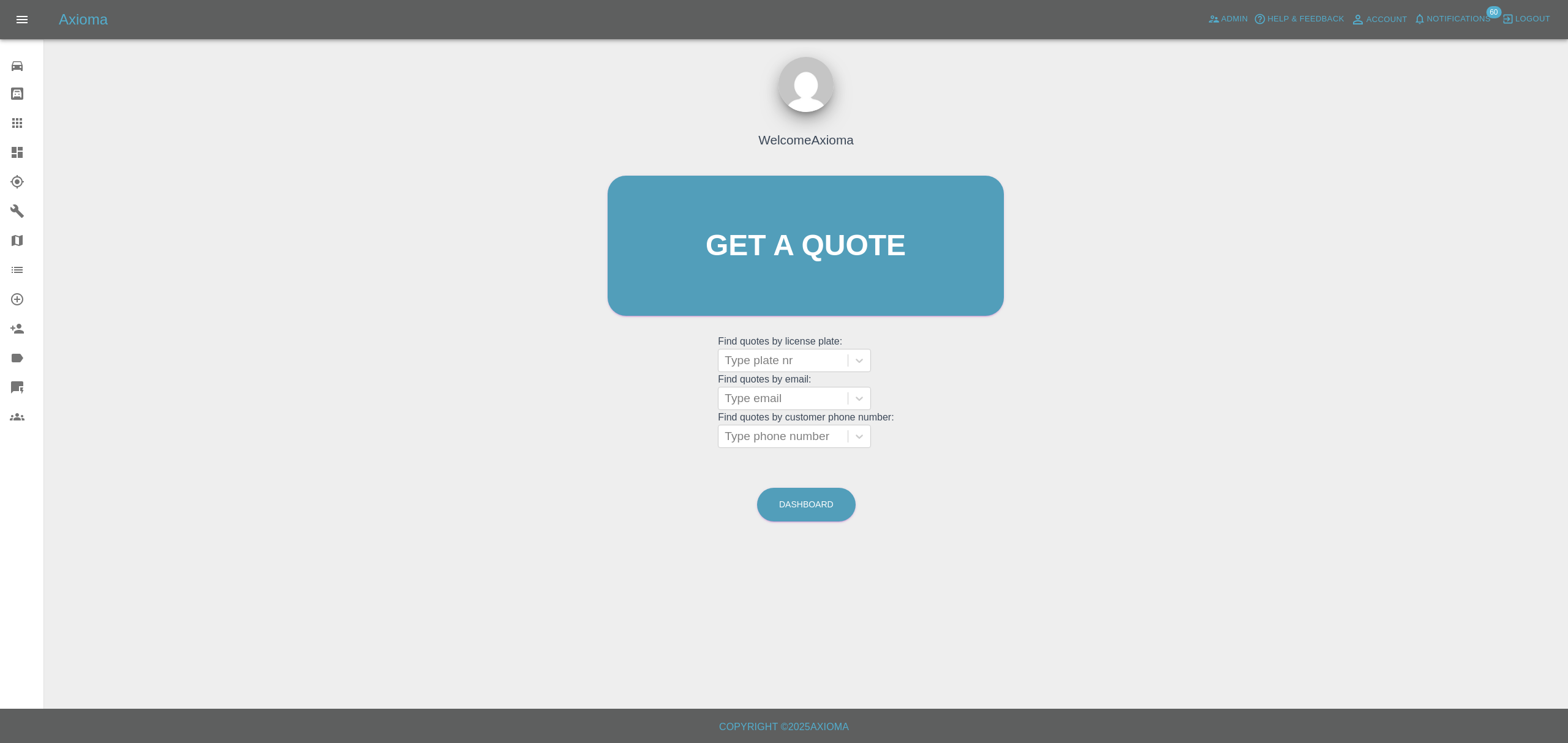
click at [30, 151] on div at bounding box center [26, 152] width 34 height 15
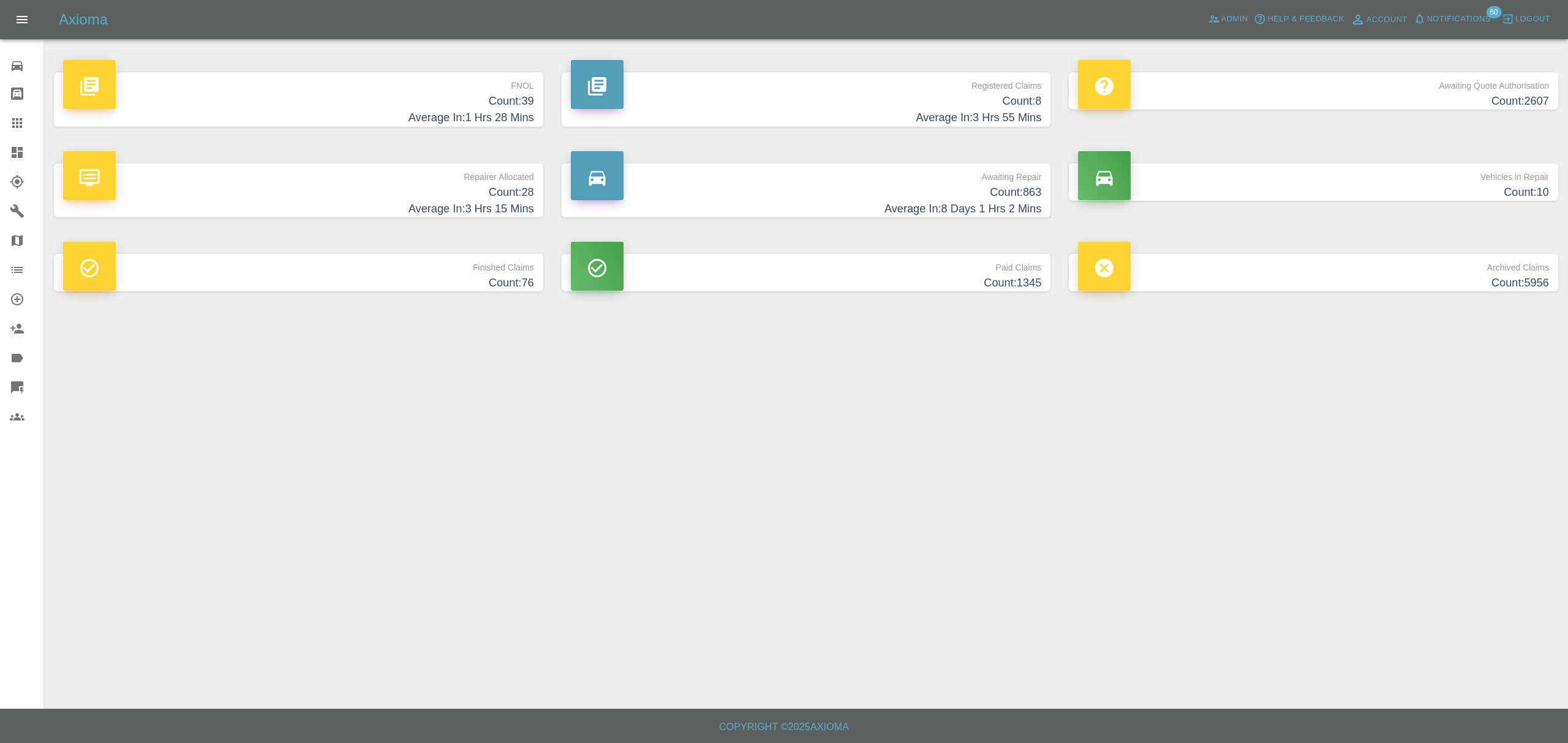
click at [442, 79] on p "FNOL" at bounding box center [298, 82] width 471 height 21
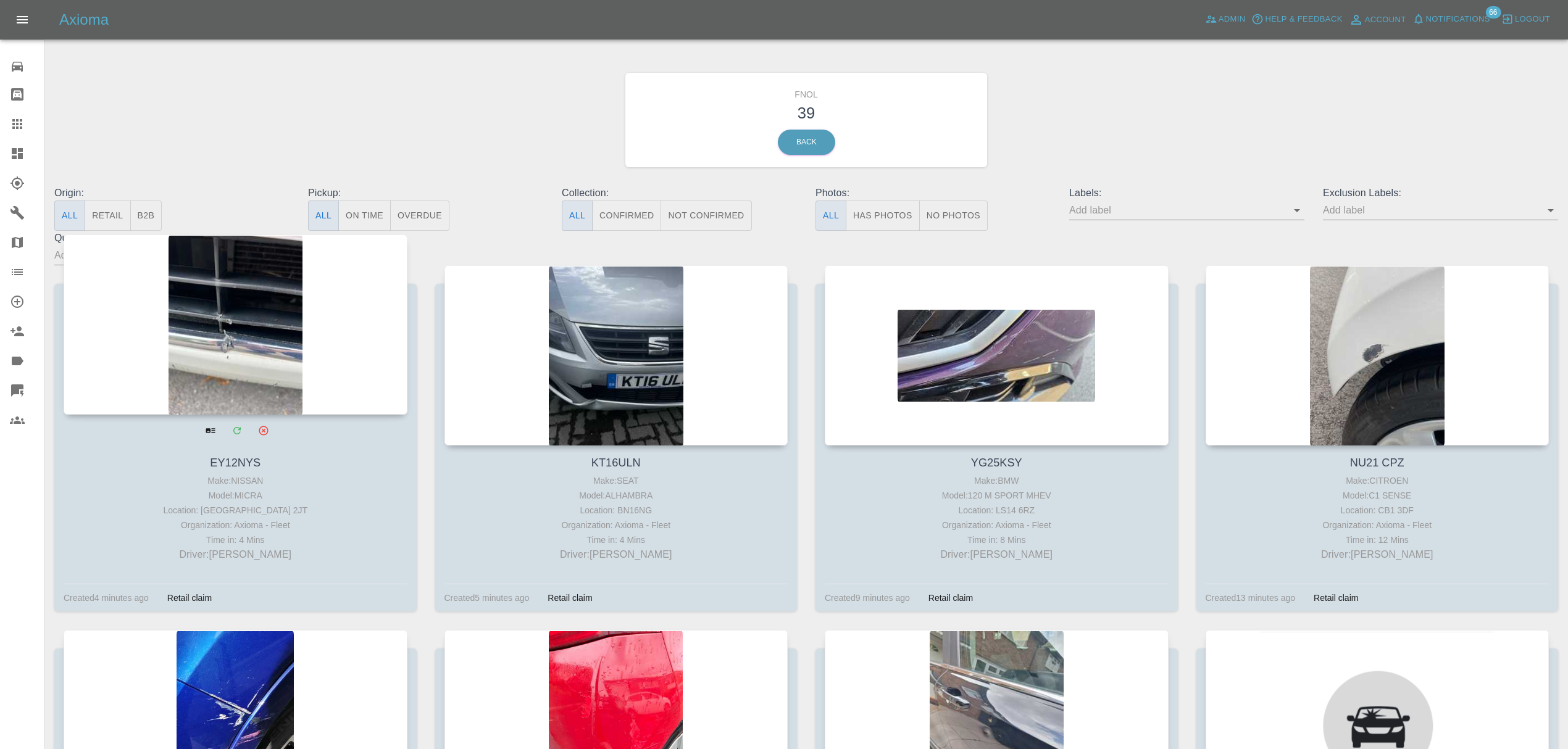
click at [230, 319] on div at bounding box center [235, 325] width 343 height 181
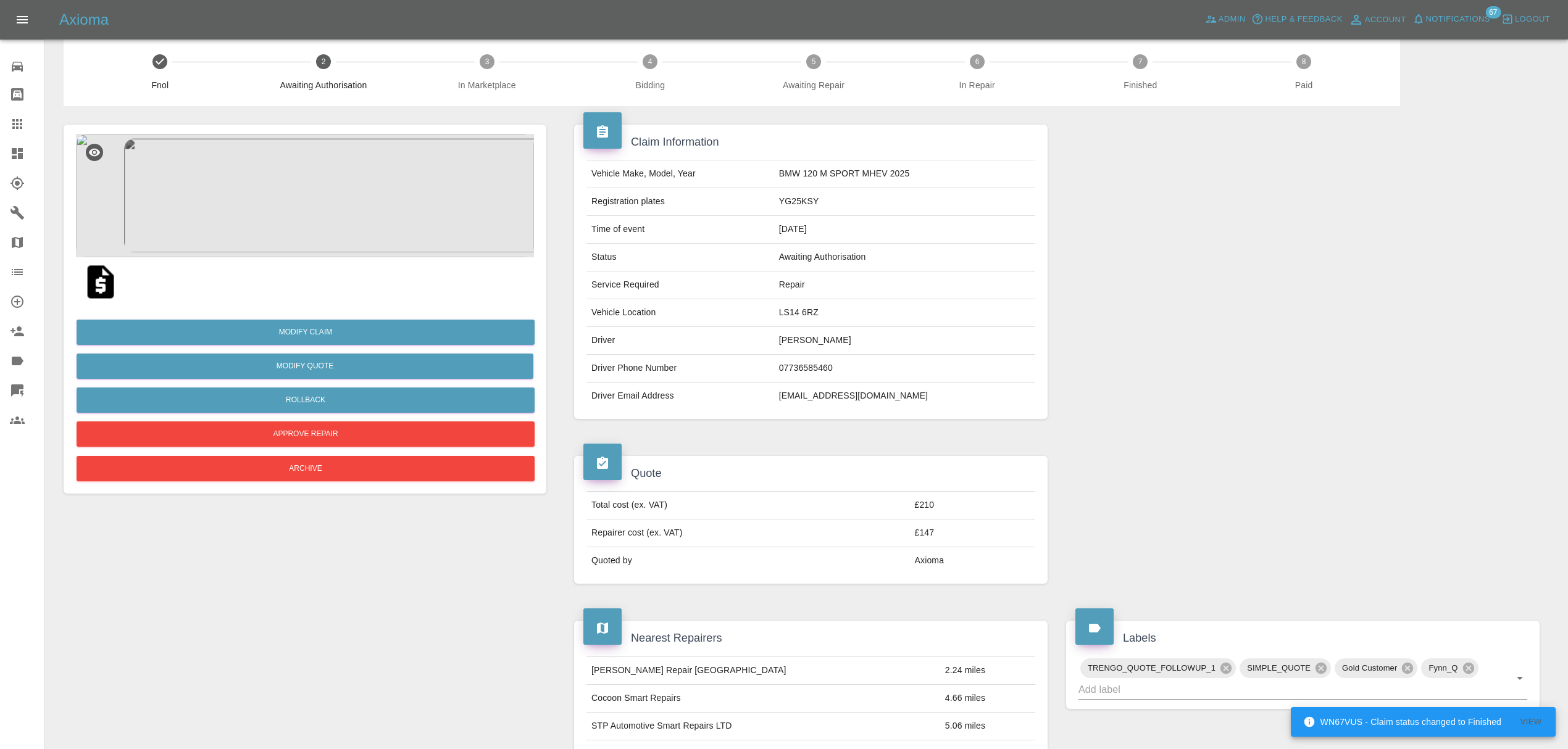
scroll to position [4, 0]
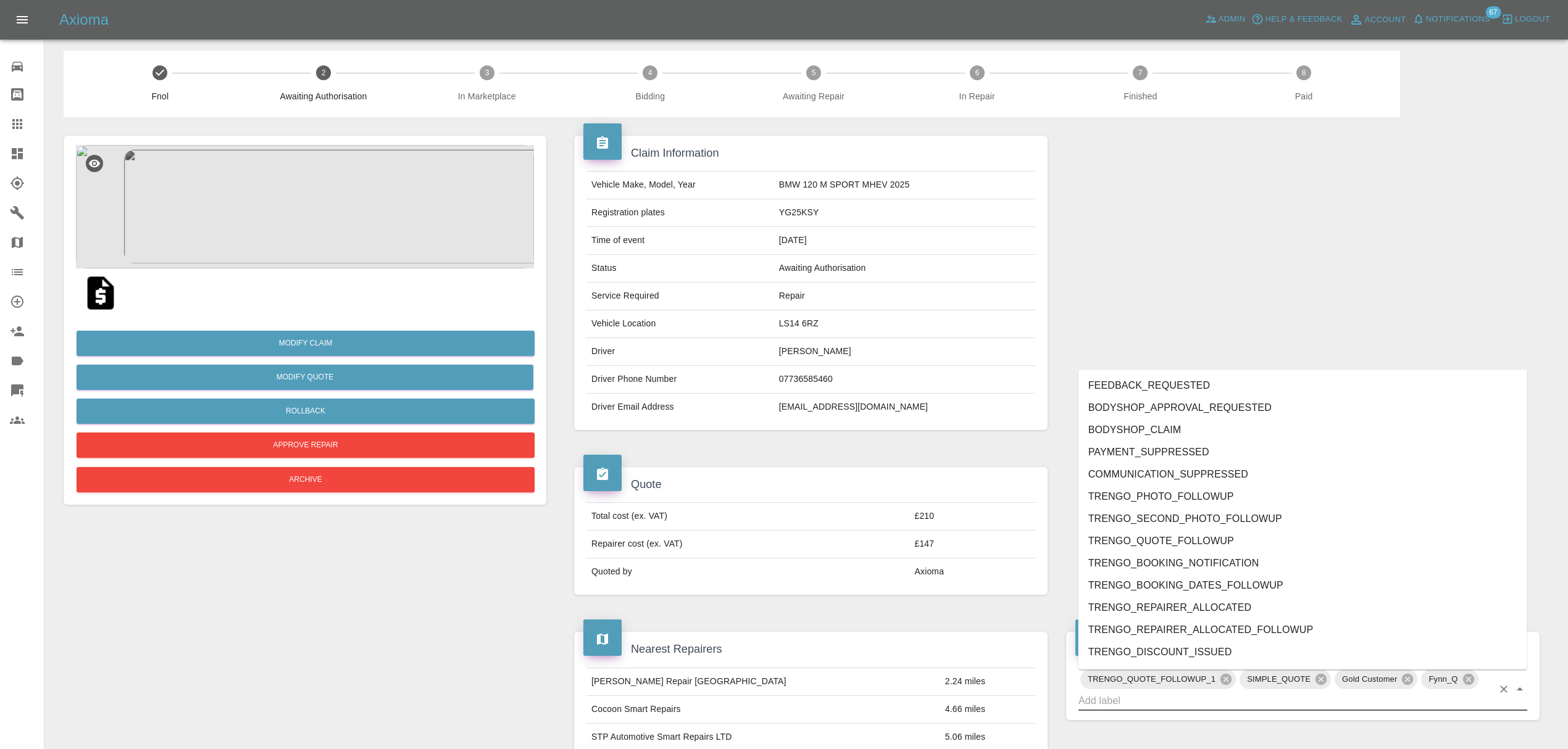
click at [1137, 705] on input "text" at bounding box center [1286, 701] width 414 height 19
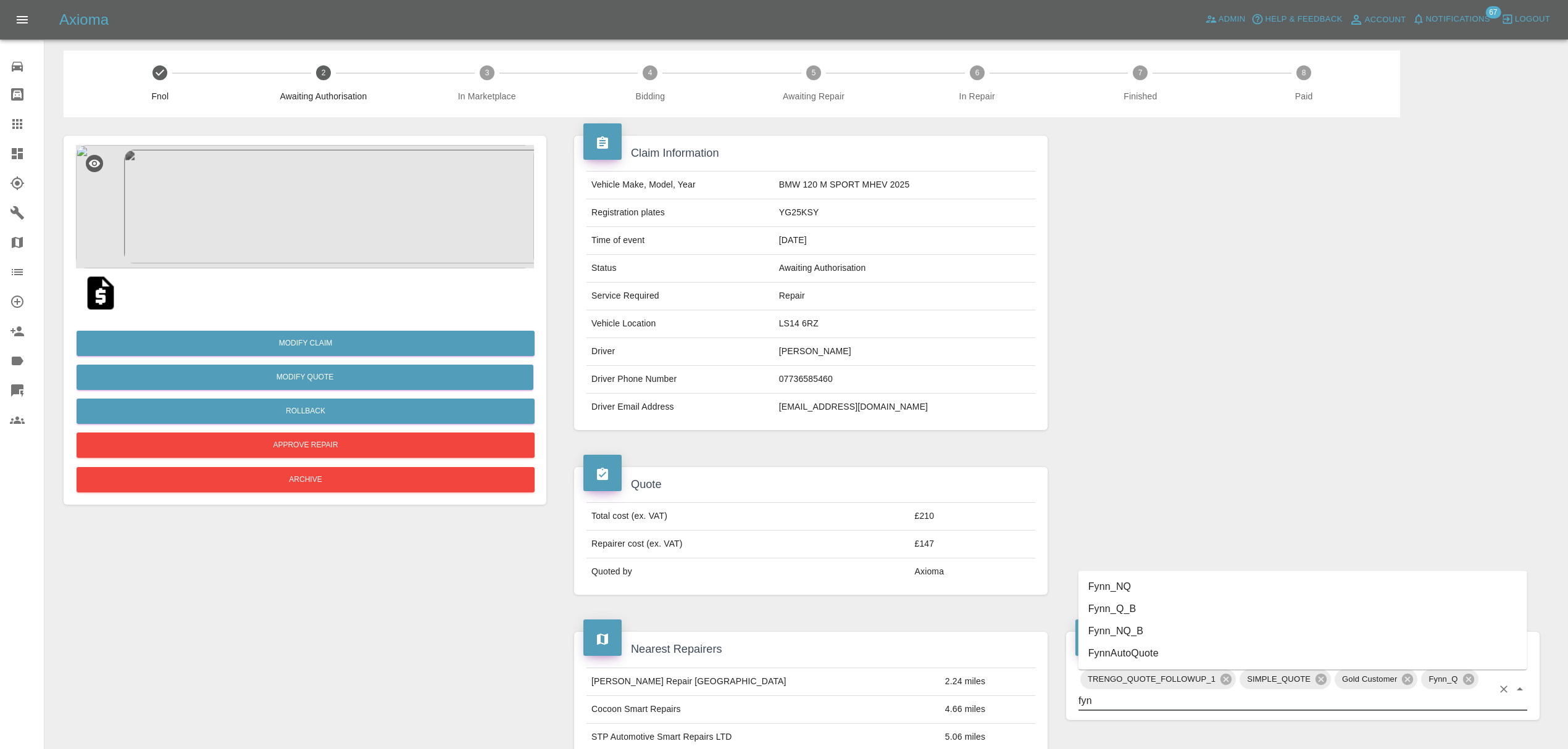
type input "fynn"
click at [1127, 660] on li "FynnAutoQuote" at bounding box center [1303, 653] width 449 height 23
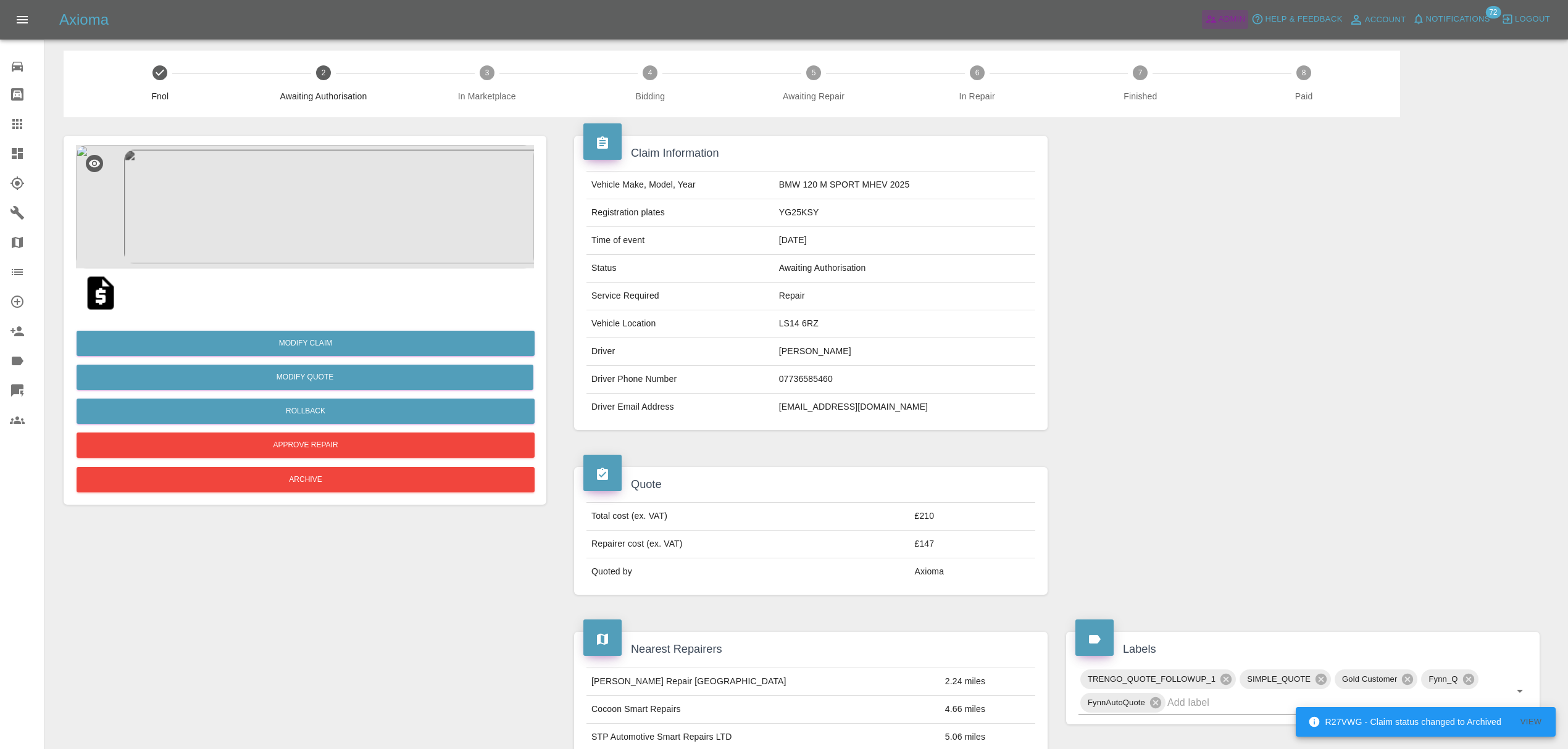
click at [1215, 18] on icon at bounding box center [1211, 19] width 13 height 13
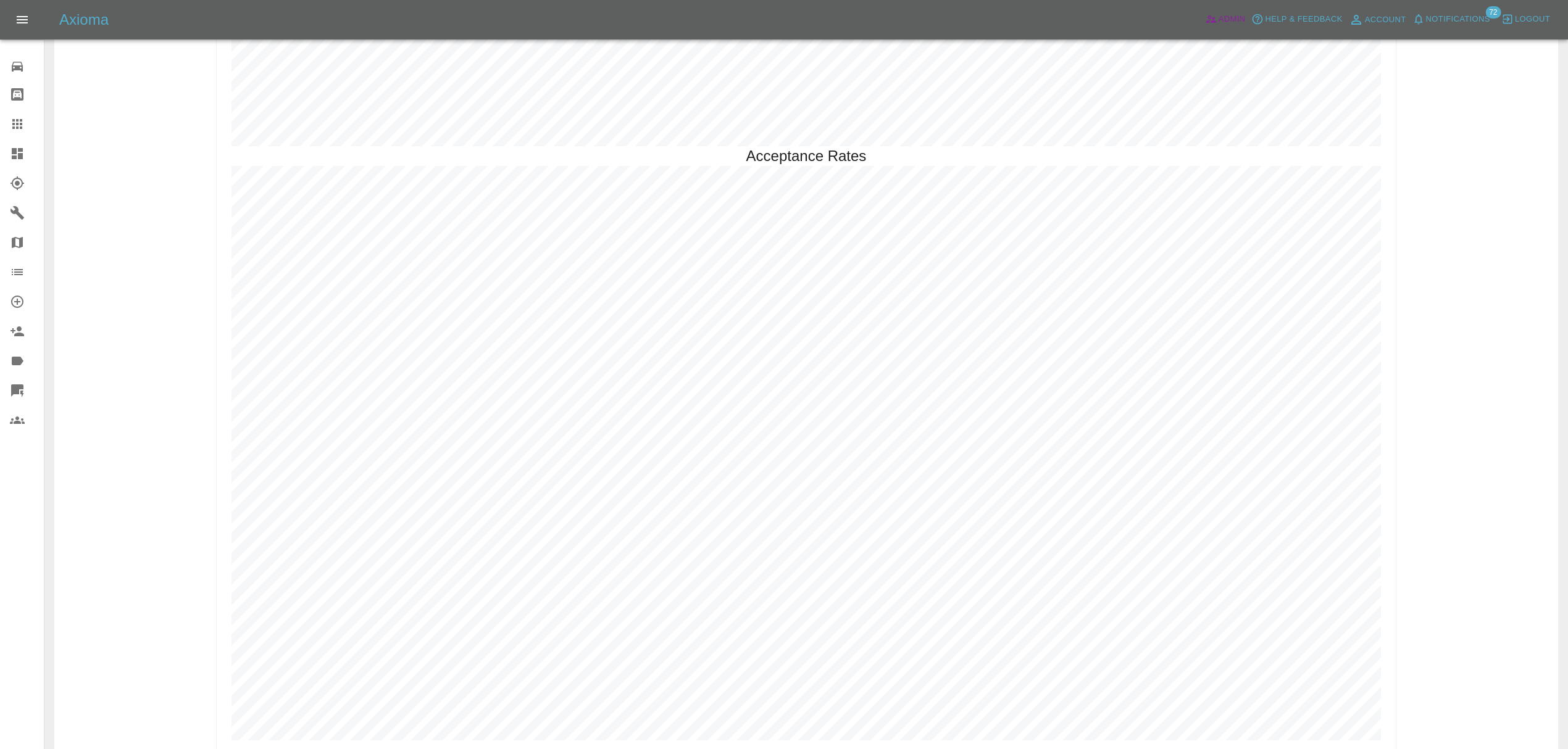
scroll to position [3545, 0]
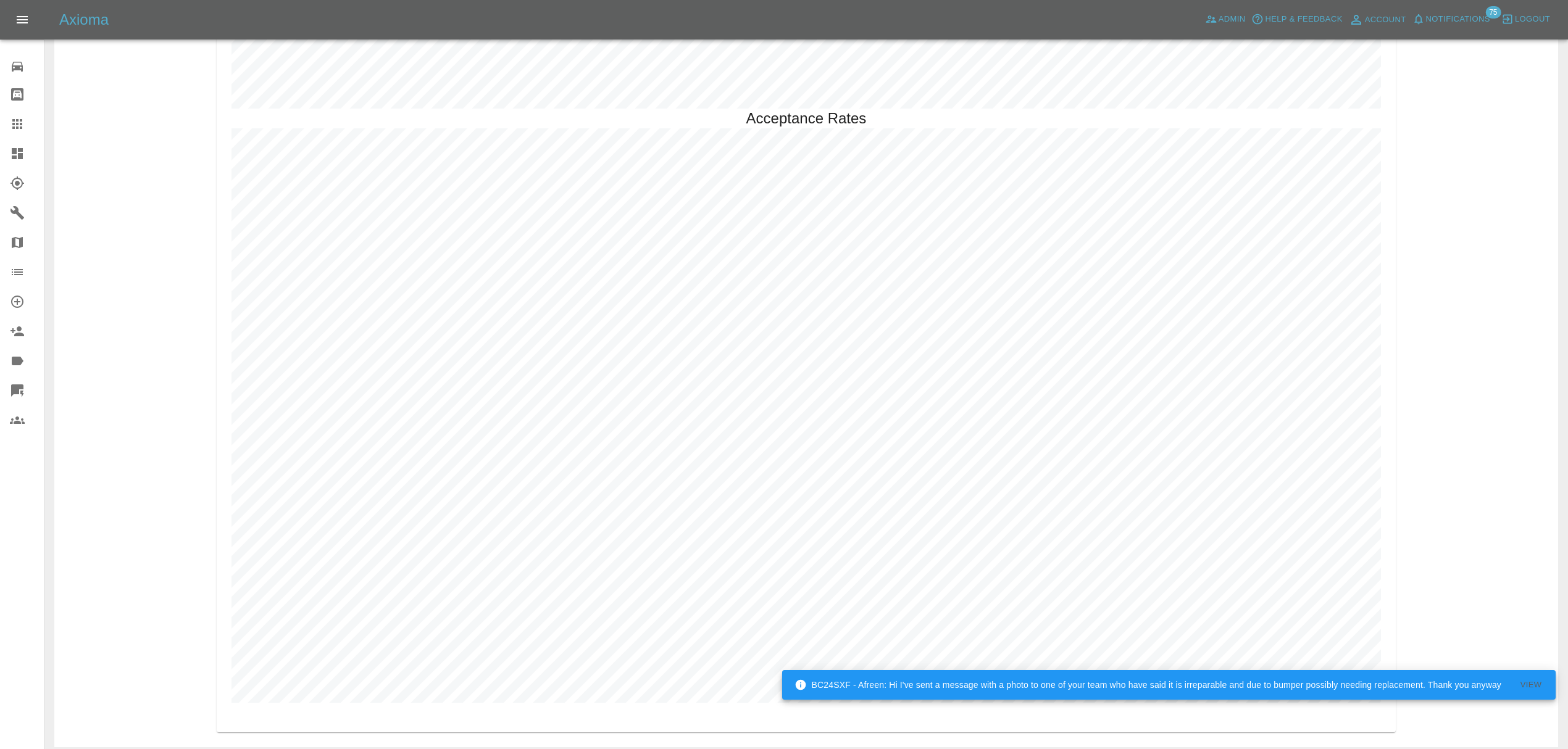
click at [18, 154] on icon at bounding box center [17, 153] width 15 height 15
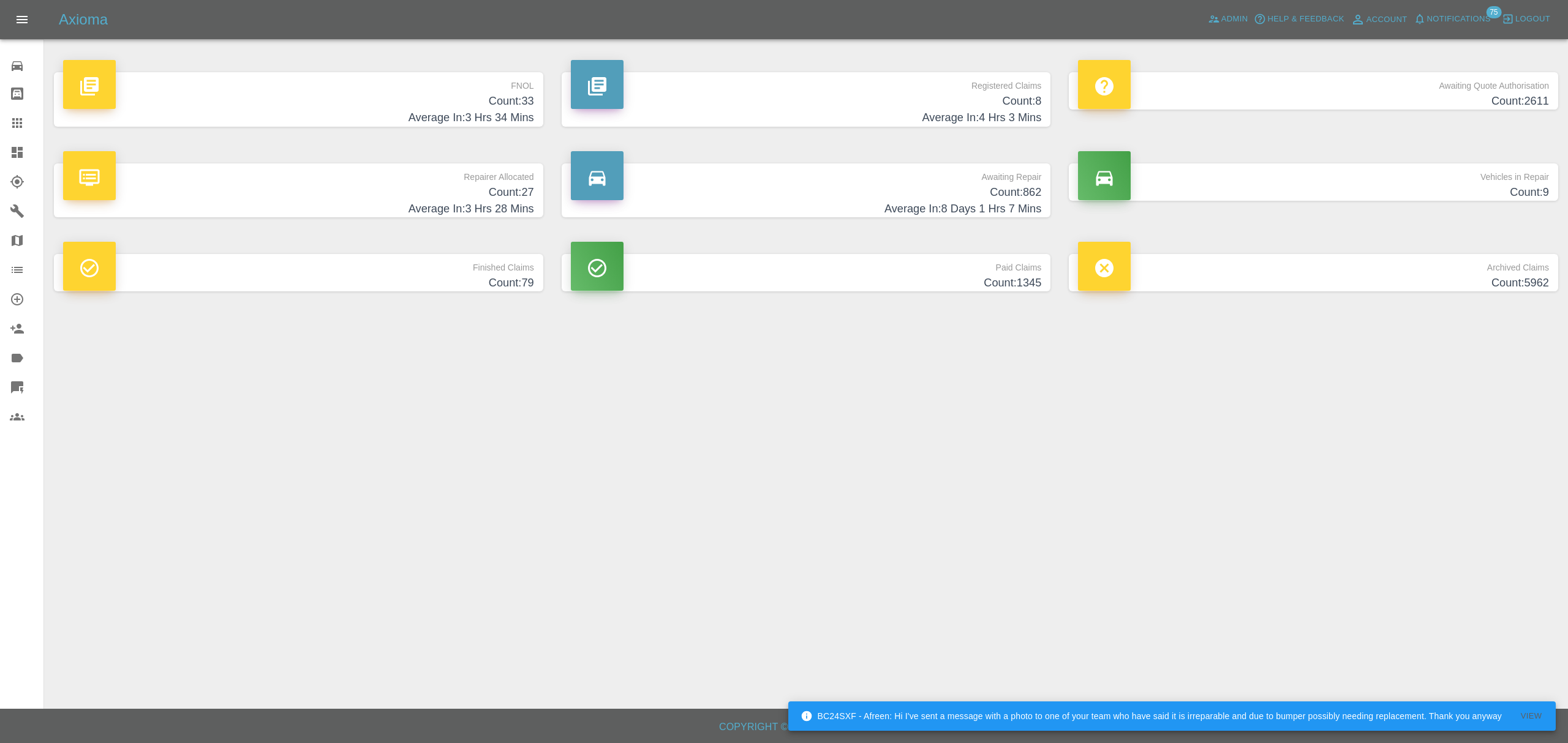
click at [751, 92] on p "Registered Claims" at bounding box center [806, 82] width 471 height 21
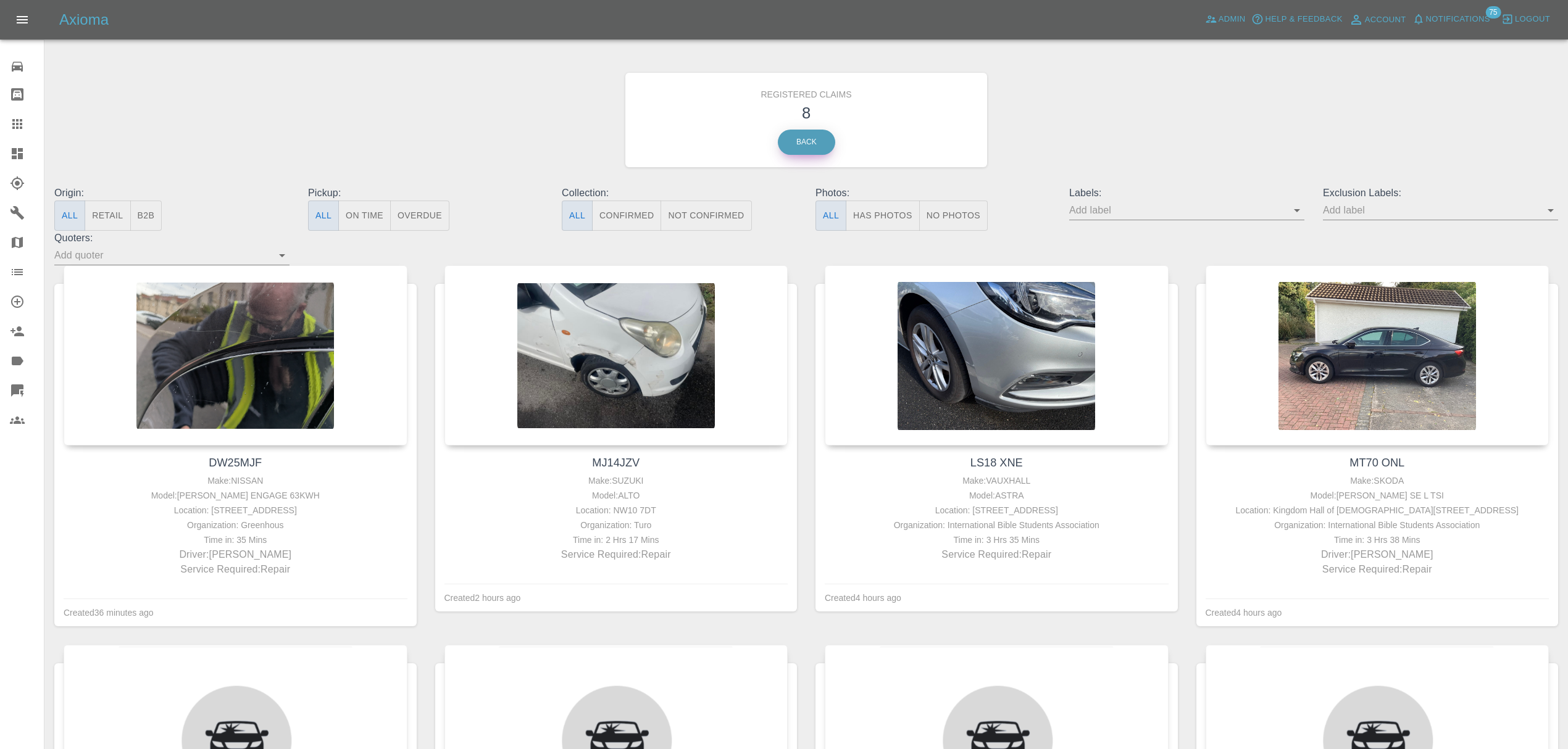
click at [790, 139] on link "Back" at bounding box center [806, 142] width 57 height 26
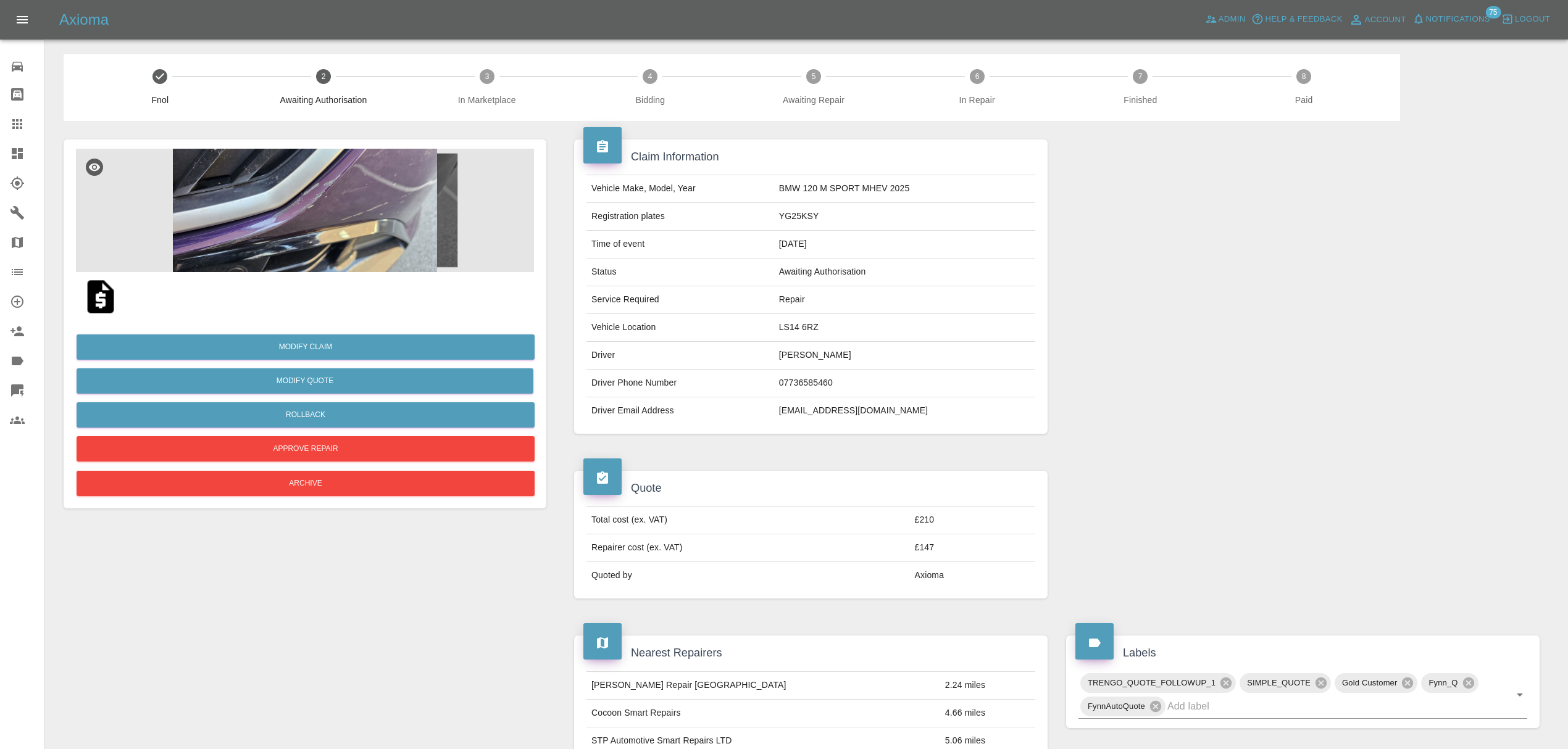
click at [90, 292] on img at bounding box center [101, 297] width 39 height 39
click at [3, 152] on link "Dashboard" at bounding box center [22, 154] width 43 height 30
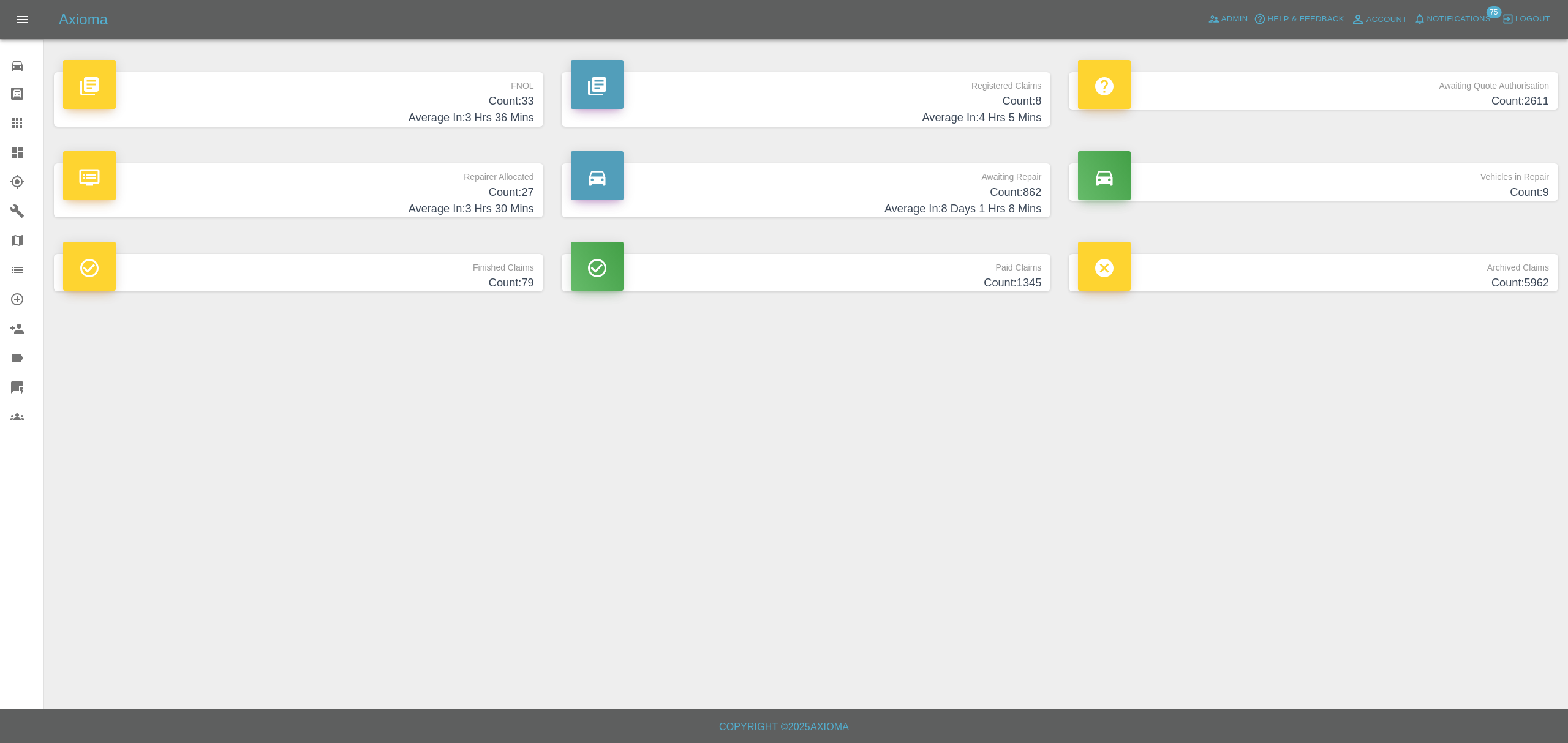
click at [480, 99] on h4 "Count: 33" at bounding box center [298, 101] width 471 height 17
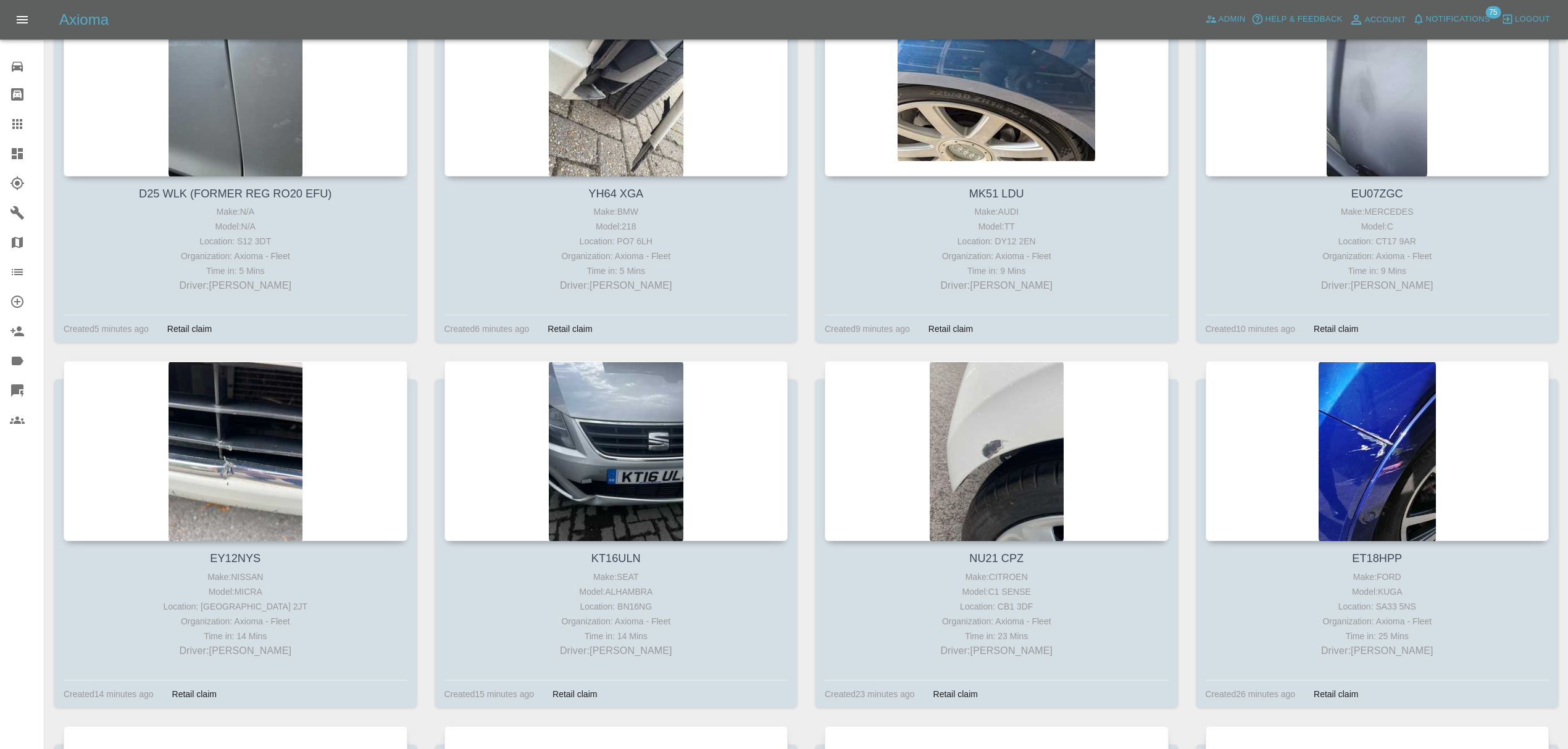
scroll to position [296, 0]
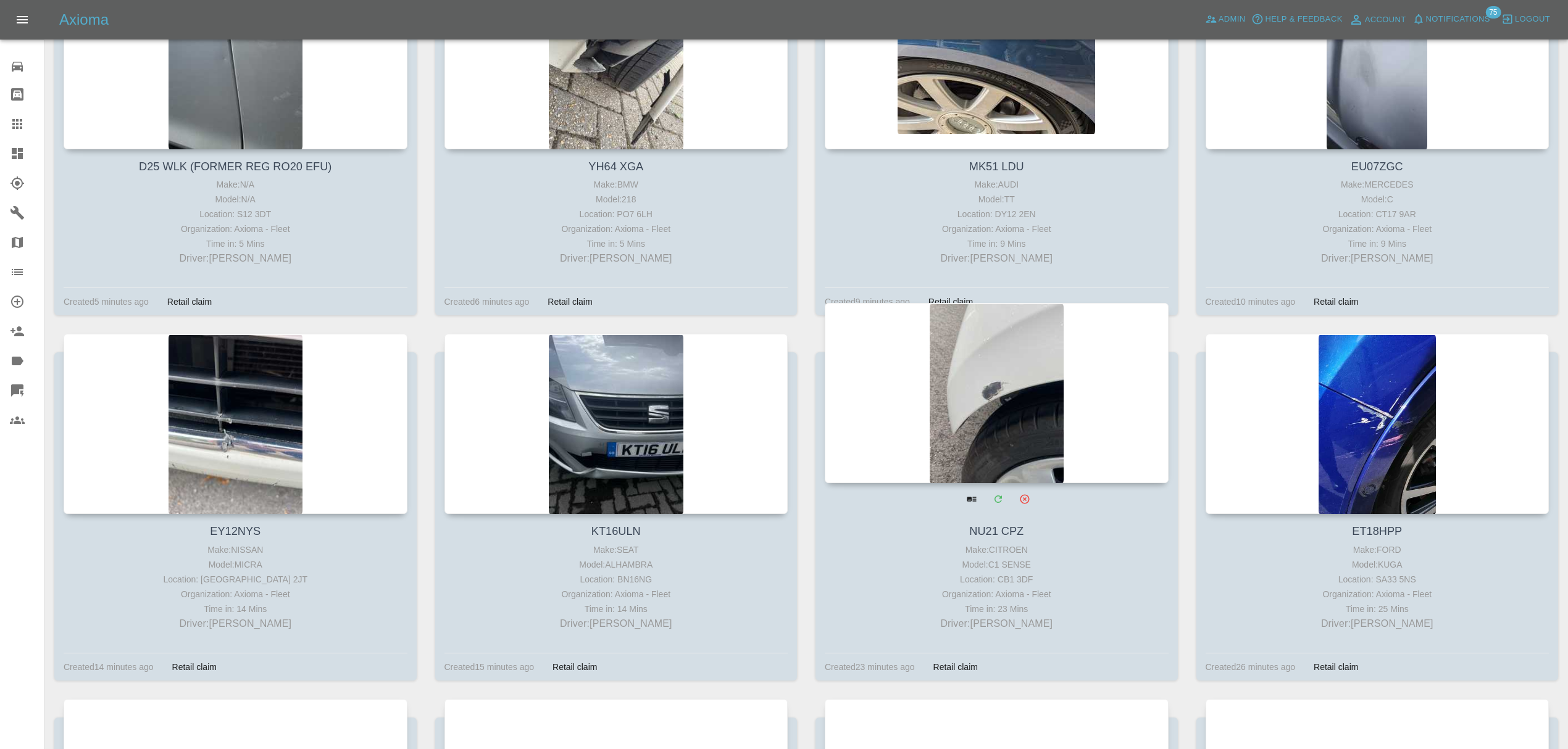
click at [966, 383] on div at bounding box center [997, 393] width 343 height 181
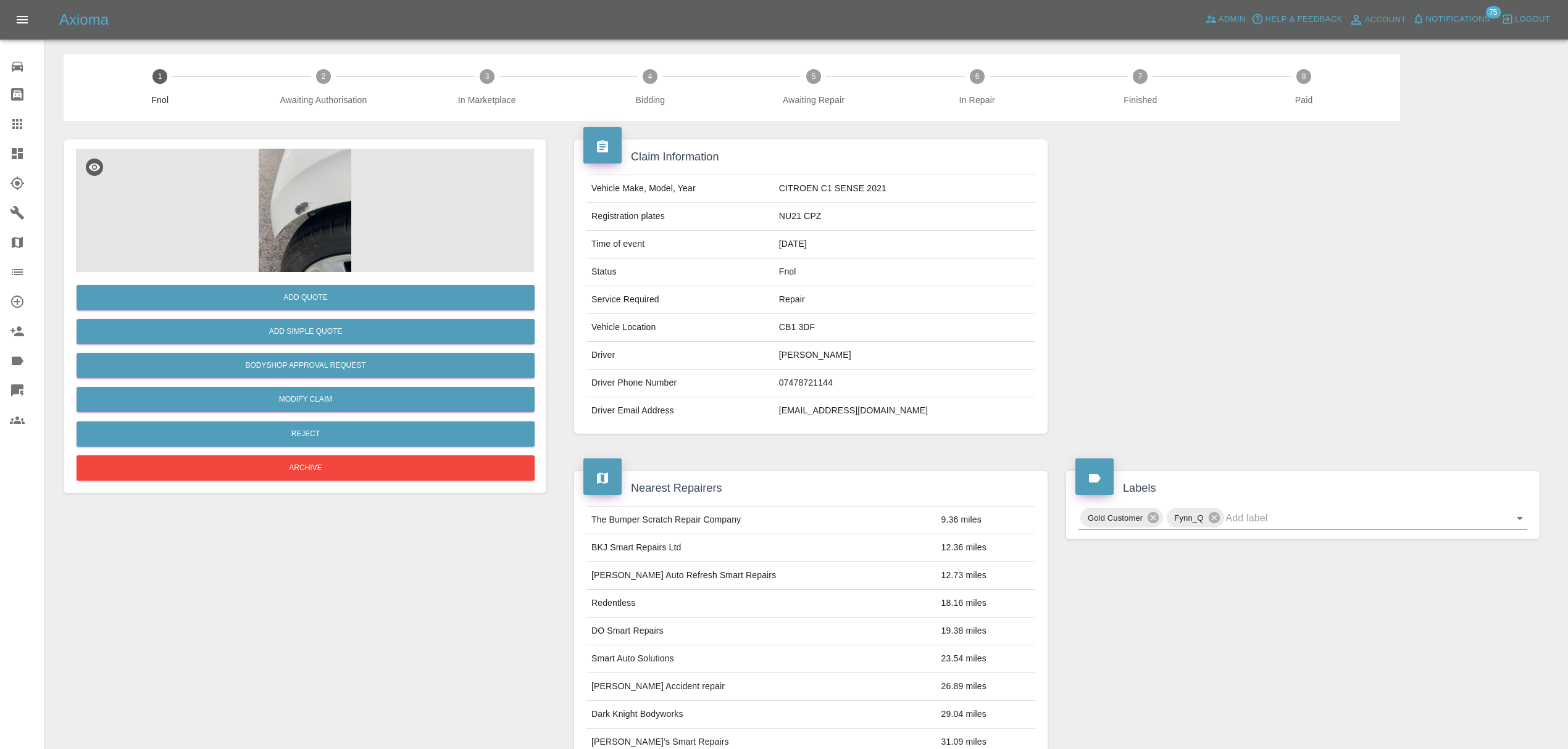
click at [28, 149] on div at bounding box center [27, 153] width 35 height 15
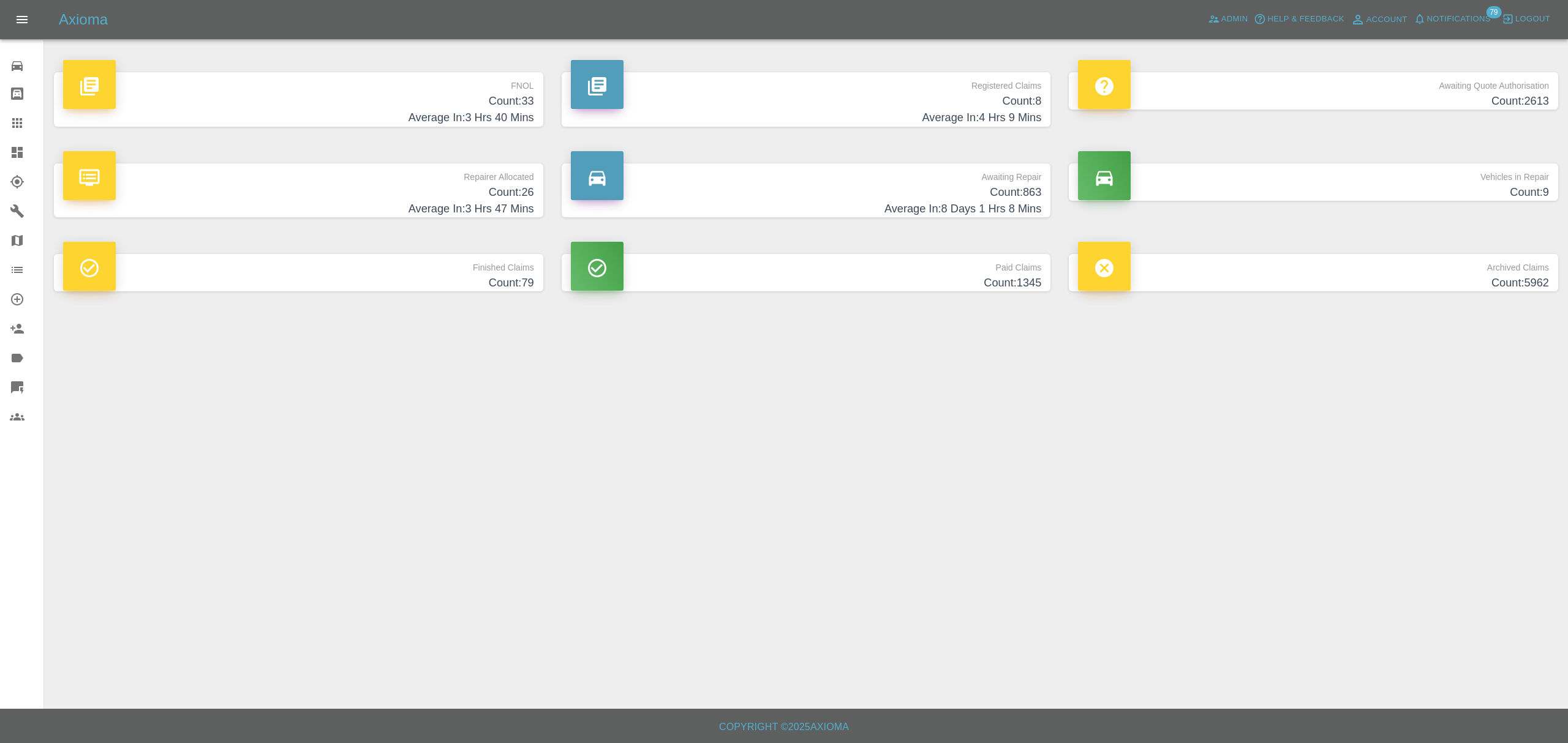
click at [459, 194] on h4 "Count: 26" at bounding box center [298, 192] width 471 height 17
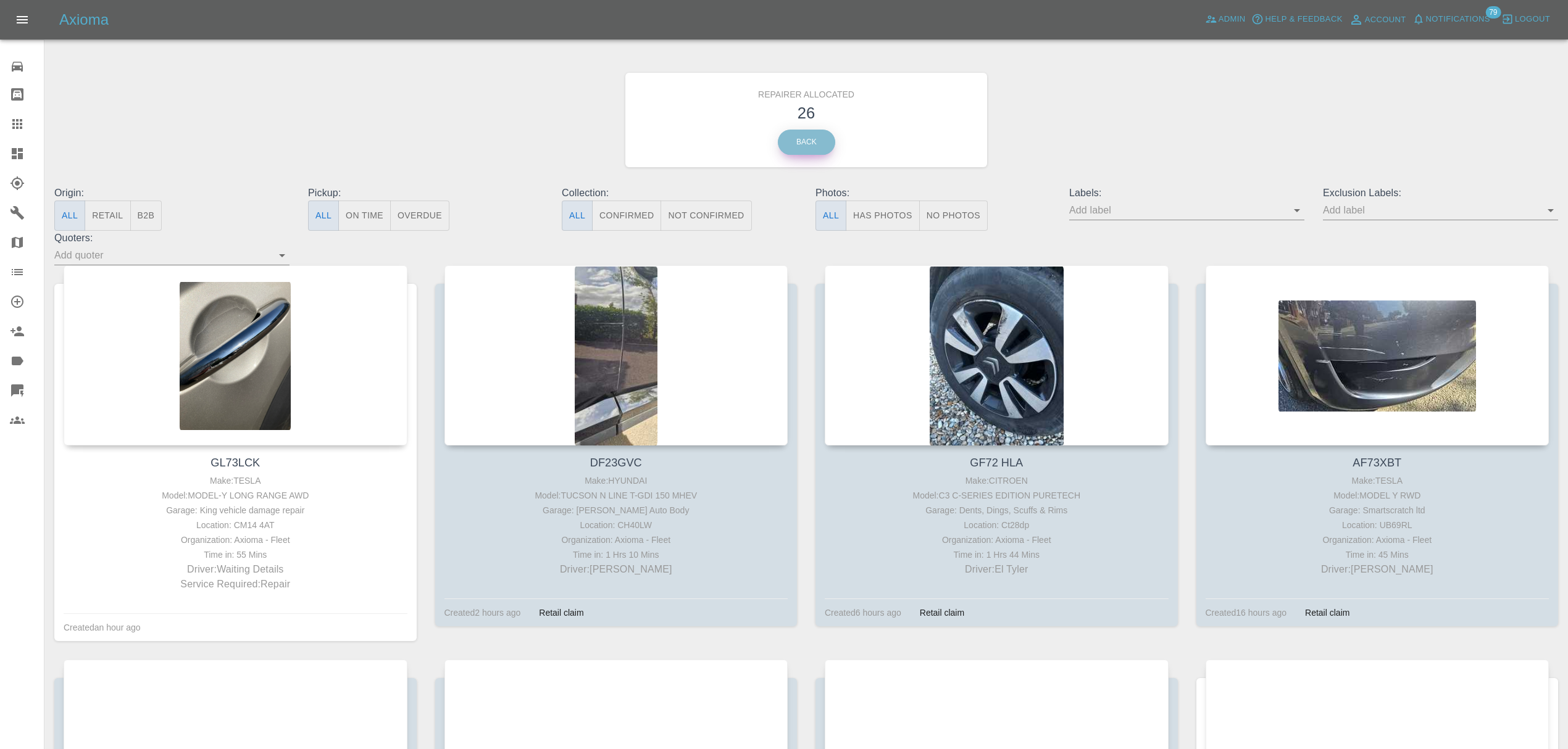
click at [816, 146] on link "Back" at bounding box center [806, 142] width 57 height 26
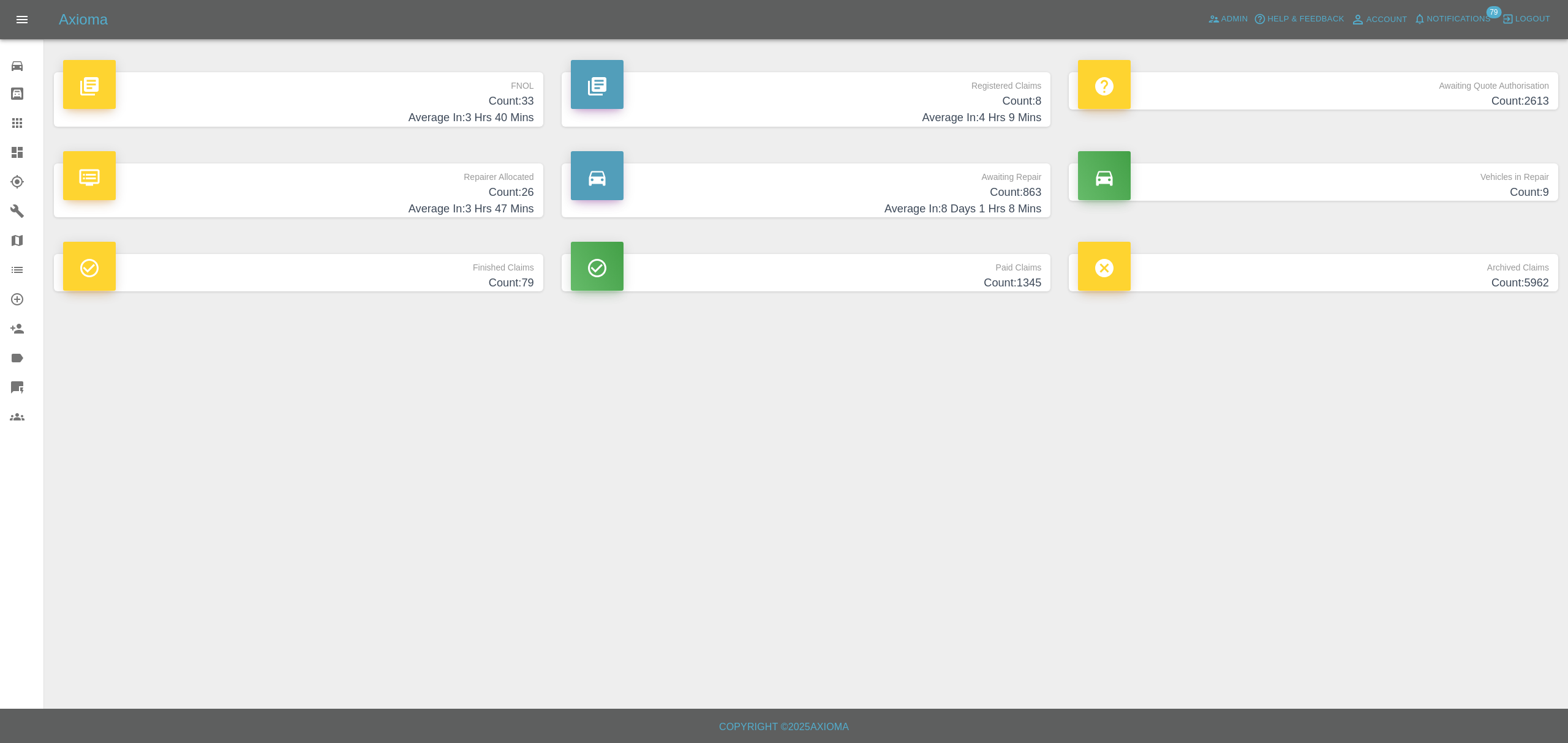
click at [1142, 86] on p "Awaiting Quote Authorisation" at bounding box center [1313, 82] width 471 height 21
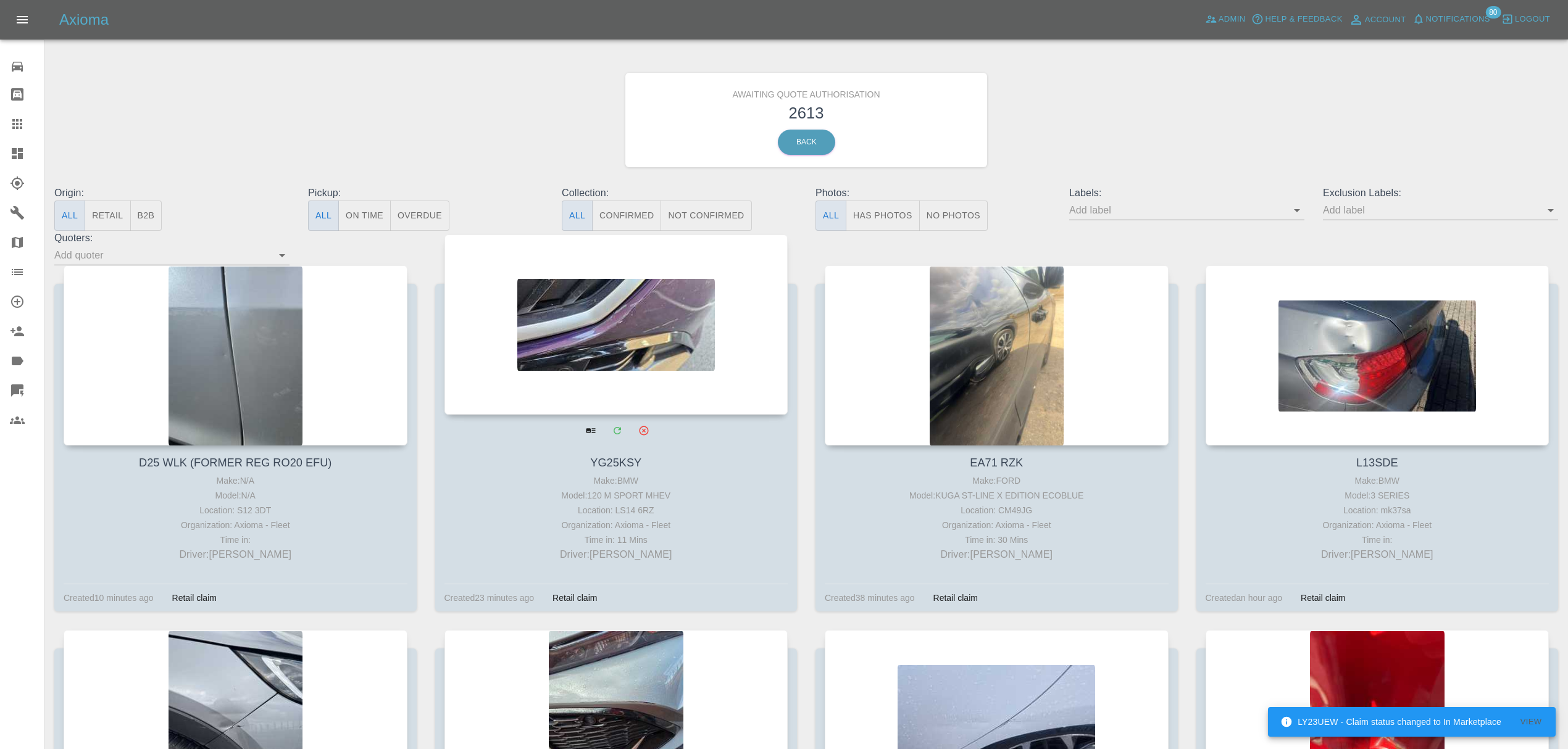
click at [567, 339] on div at bounding box center [616, 325] width 343 height 181
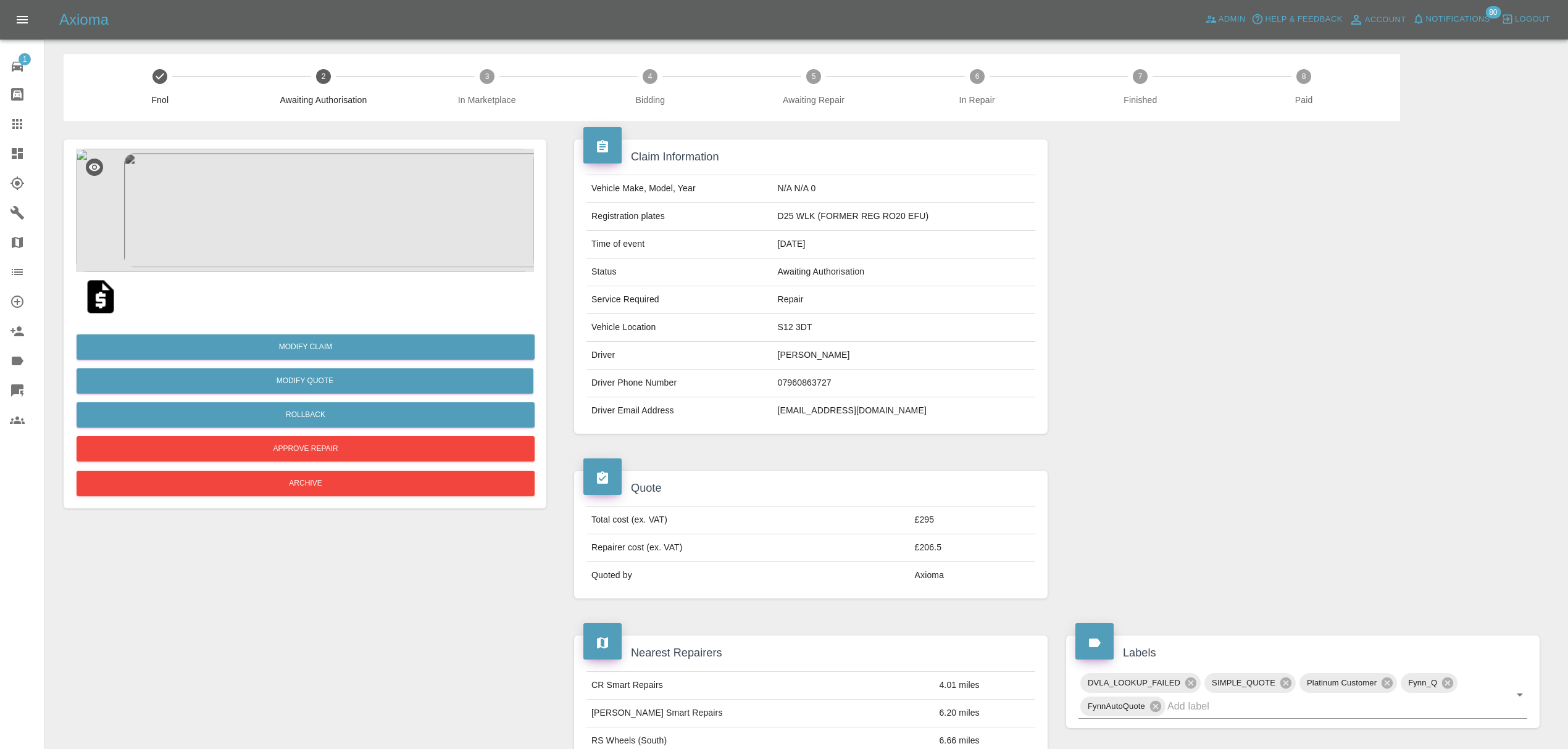
click at [335, 218] on img at bounding box center [305, 210] width 458 height 123
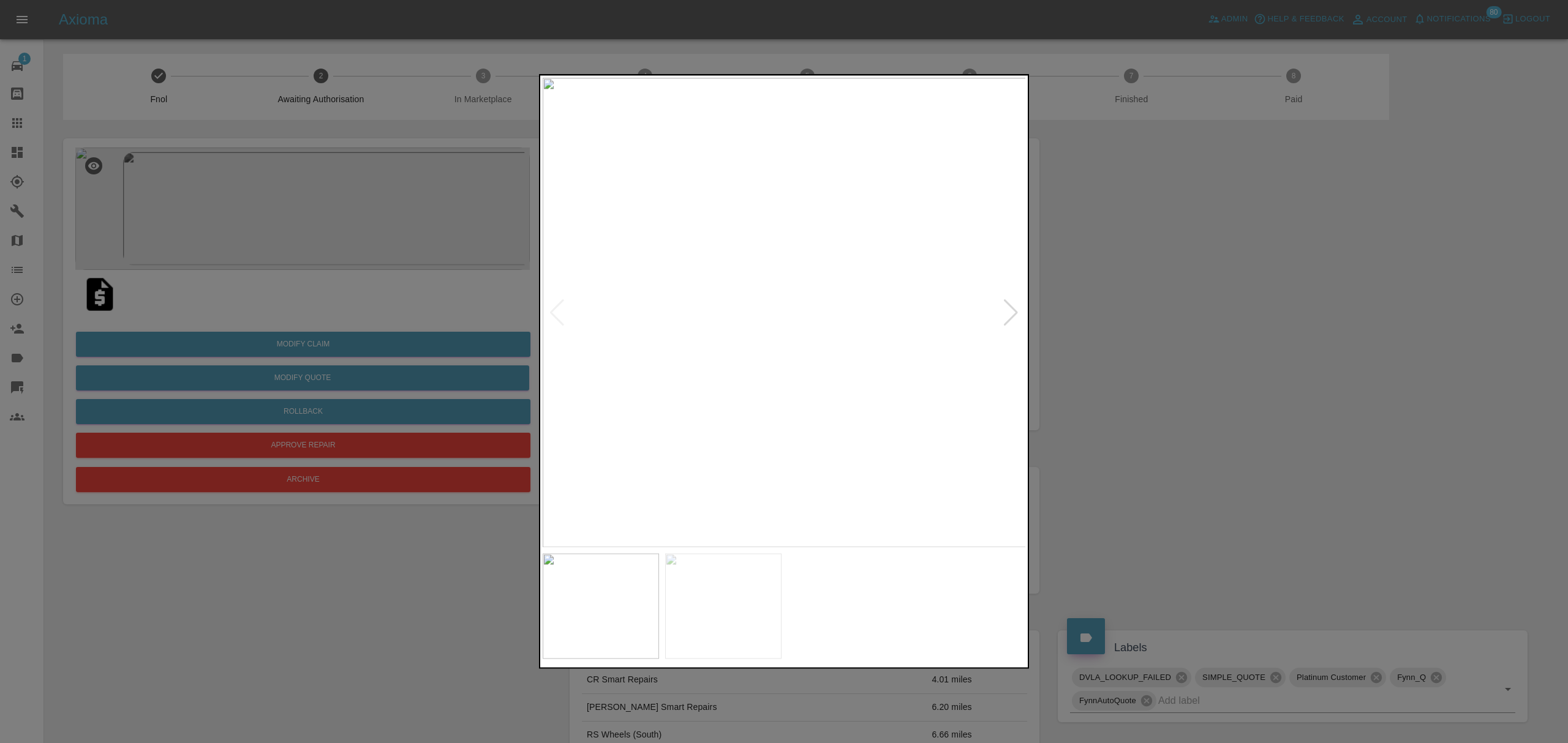
click at [1002, 302] on img at bounding box center [784, 312] width 484 height 470
click at [1016, 304] on div at bounding box center [1011, 313] width 17 height 27
click at [1167, 311] on div at bounding box center [784, 371] width 1568 height 743
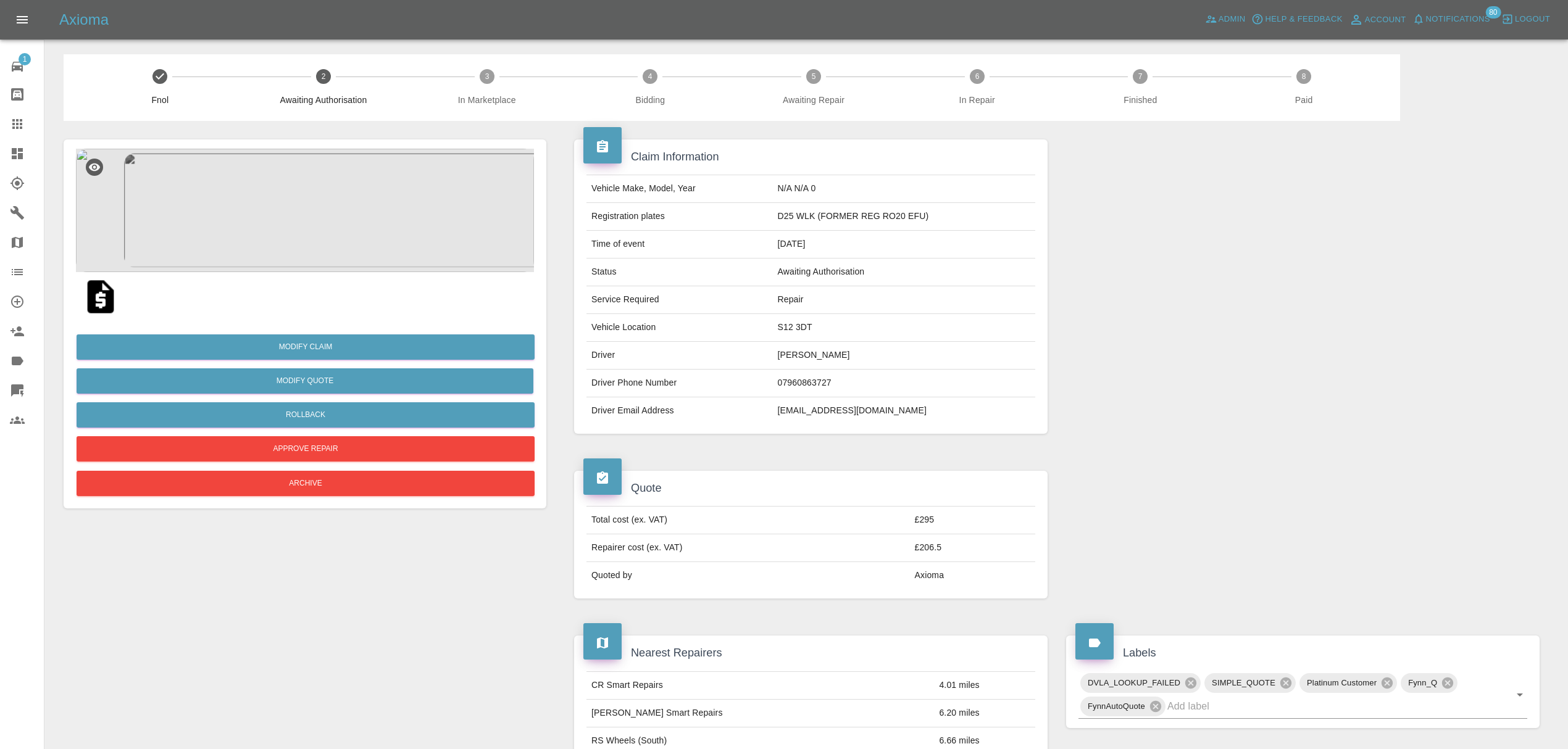
click at [307, 196] on img at bounding box center [305, 210] width 458 height 123
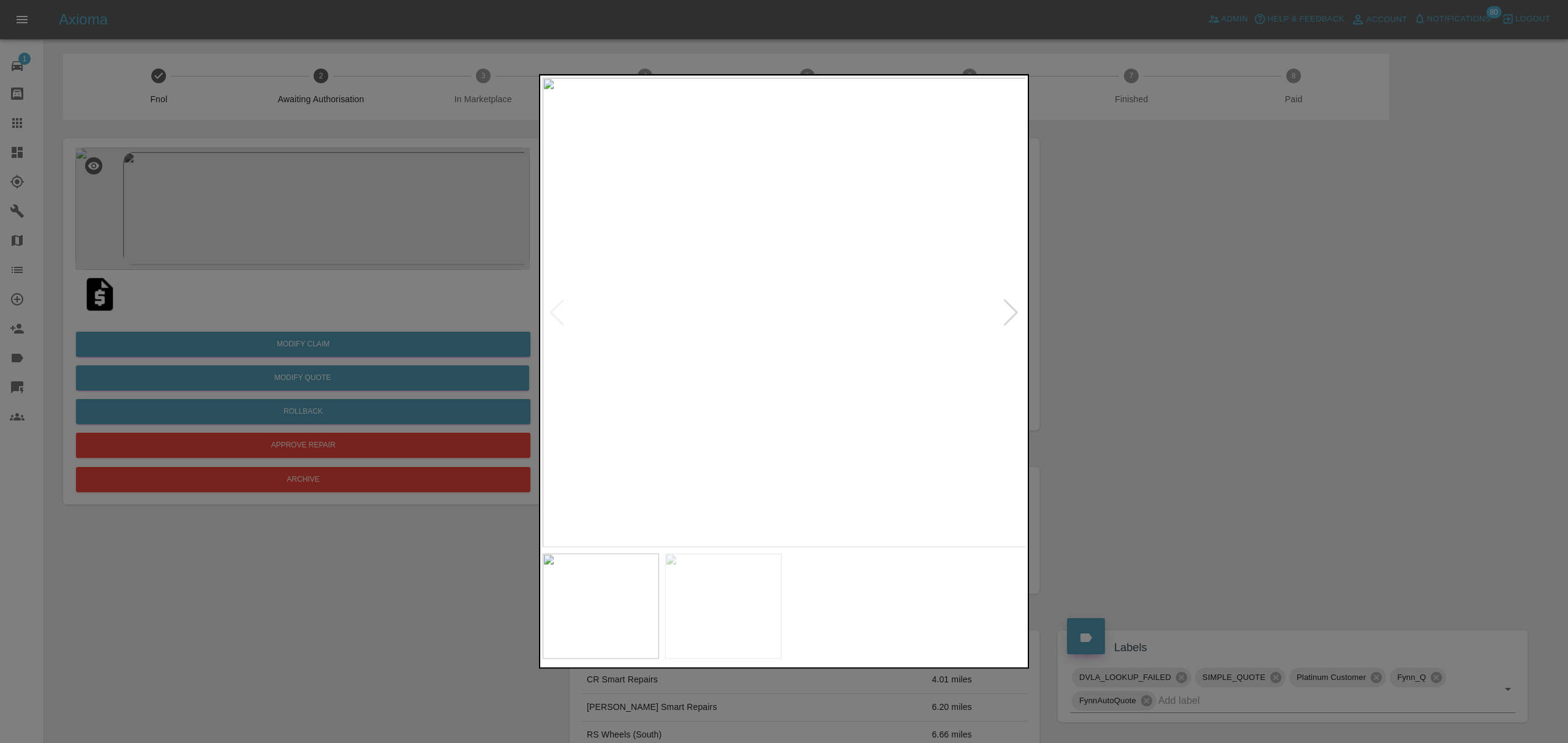
click at [1010, 304] on div at bounding box center [1011, 313] width 17 height 27
click at [1114, 342] on div at bounding box center [784, 371] width 1568 height 743
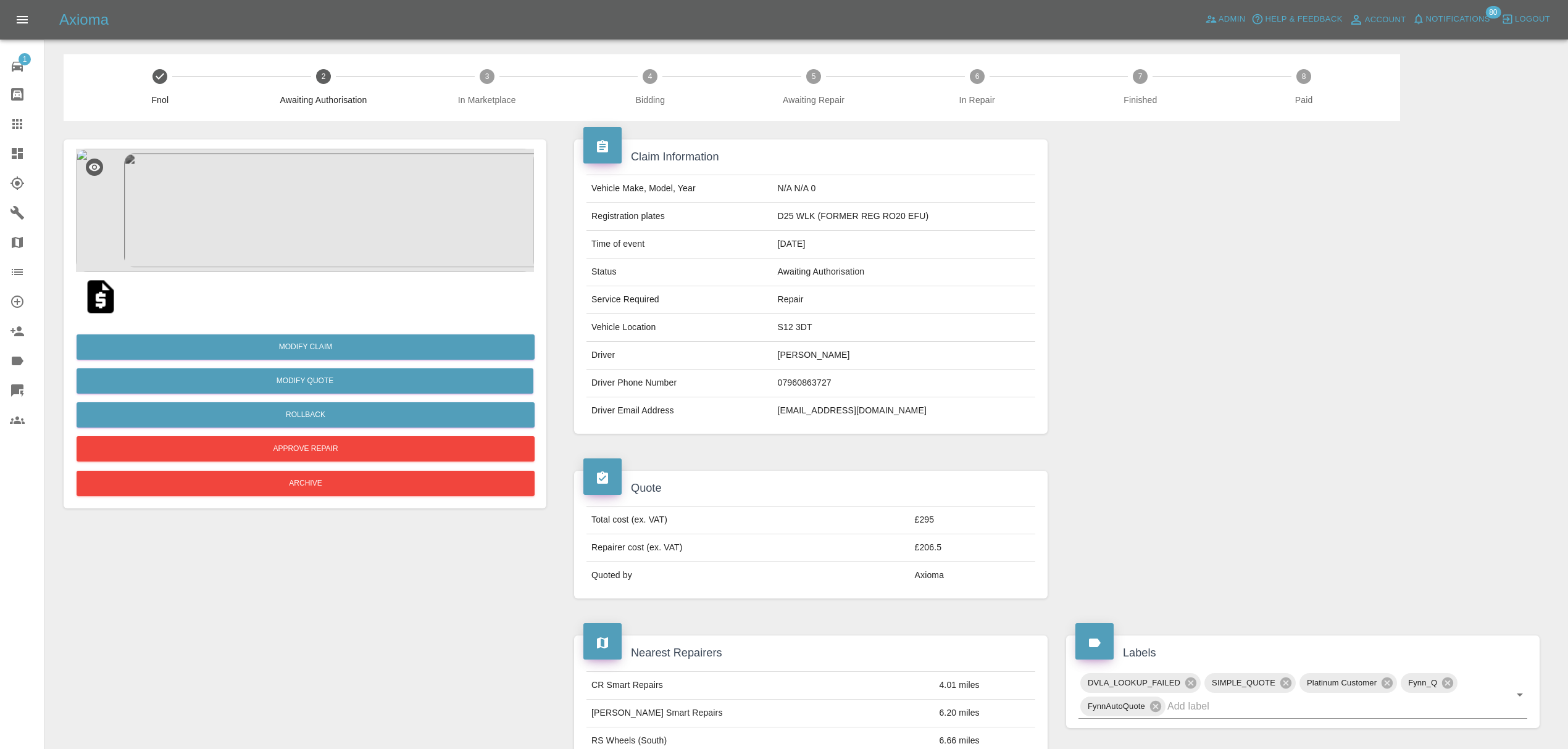
click at [1467, 23] on span "Notifications" at bounding box center [1457, 20] width 64 height 14
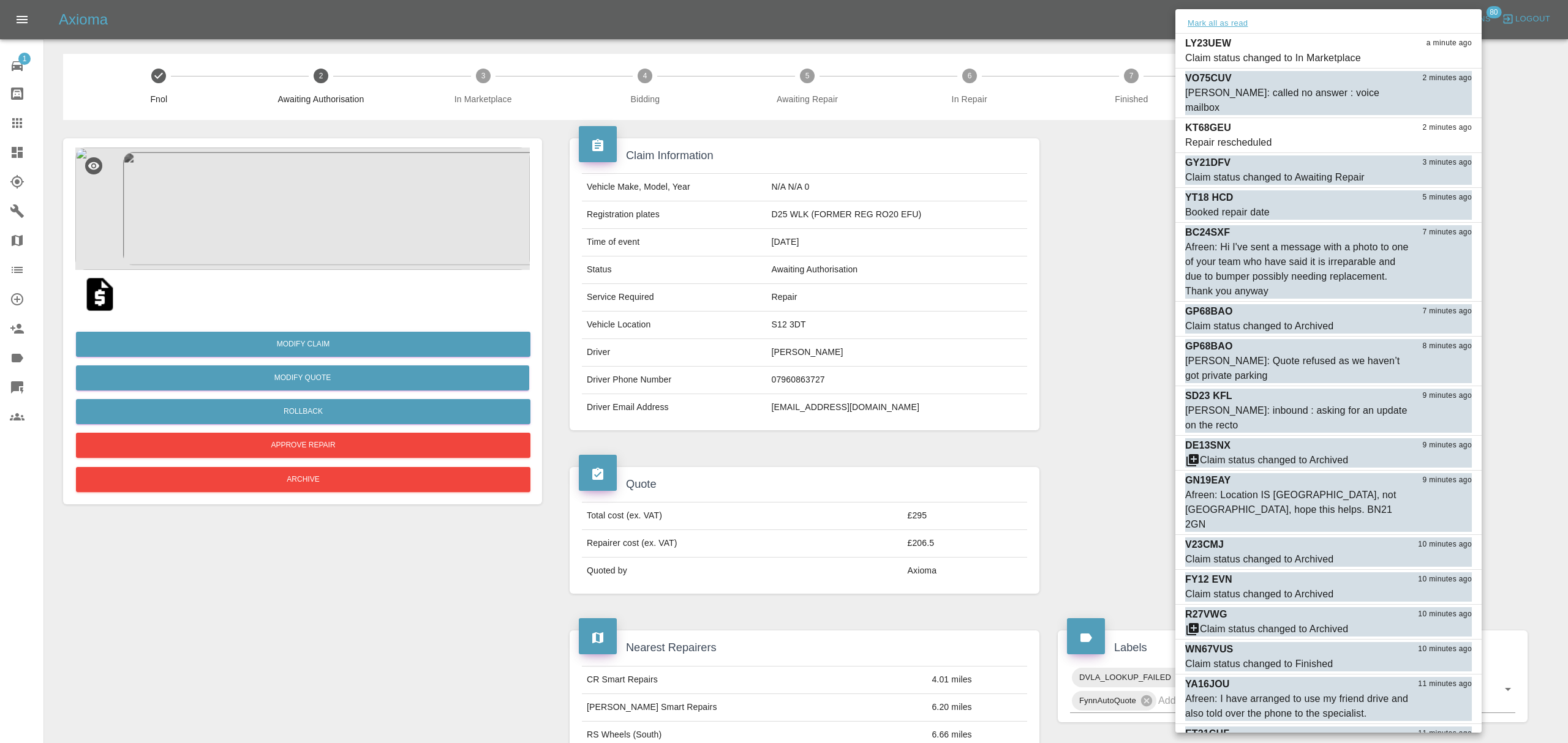
click at [1239, 23] on button "Mark all as read" at bounding box center [1217, 23] width 65 height 14
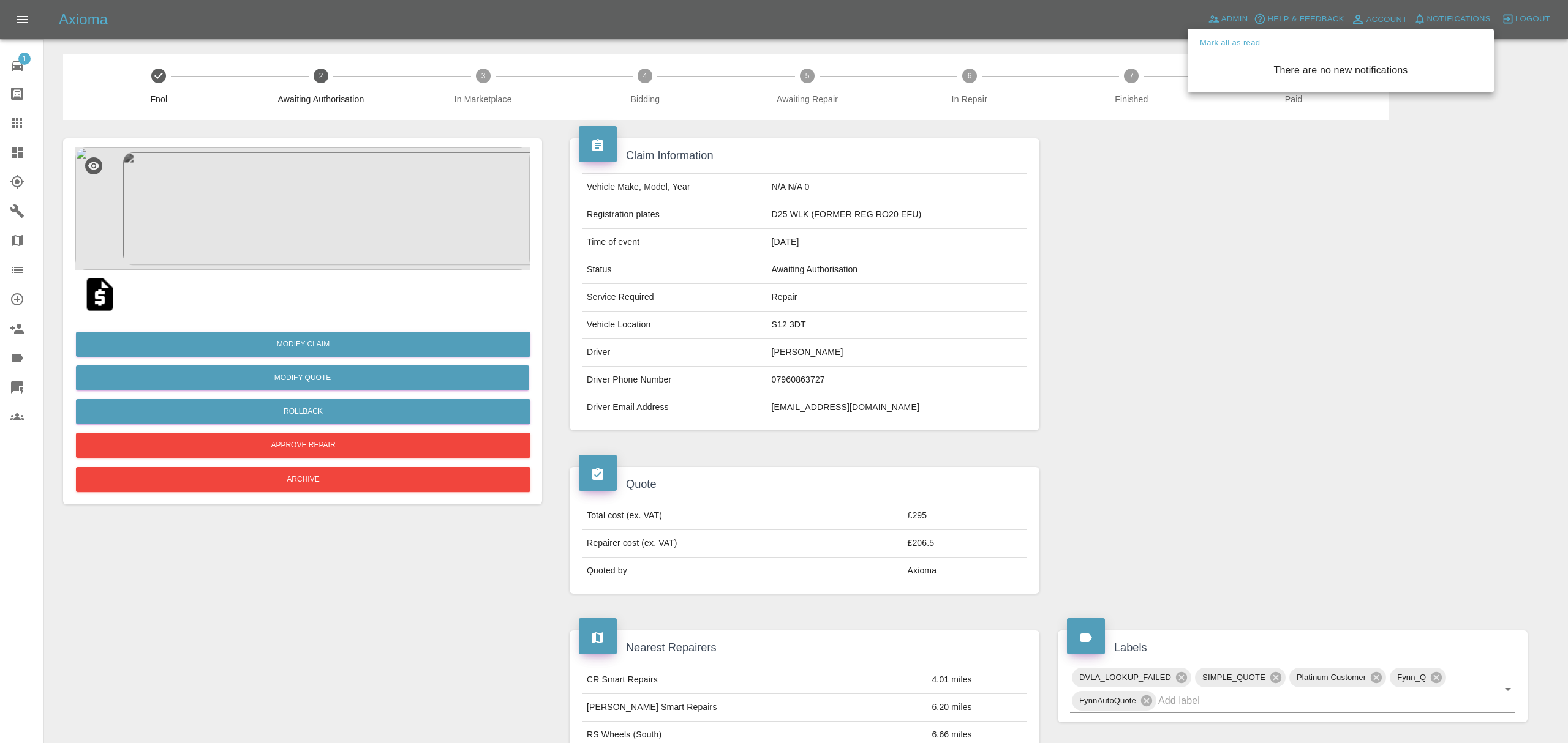
click at [1044, 336] on div at bounding box center [784, 371] width 1568 height 743
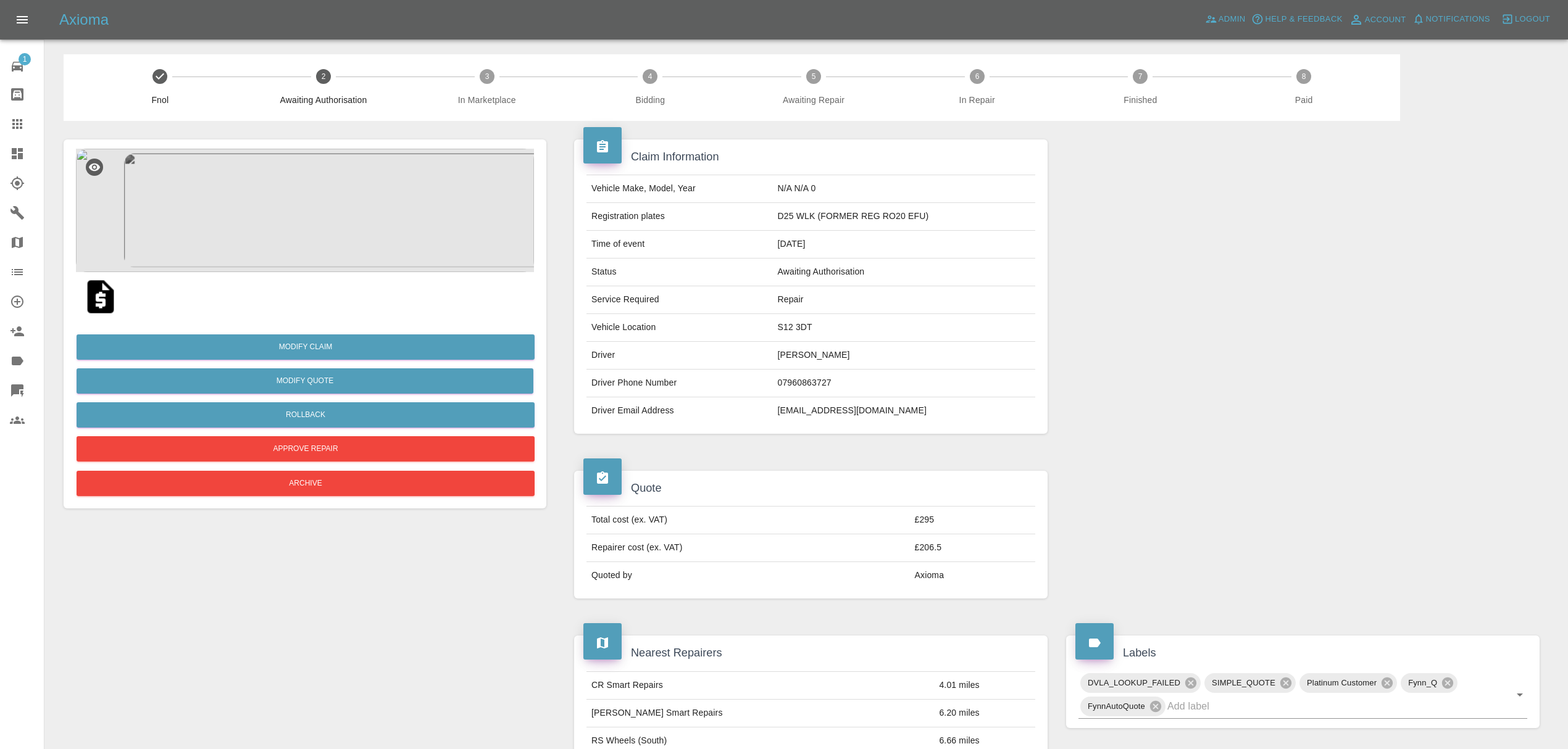
click at [24, 156] on icon at bounding box center [17, 153] width 15 height 15
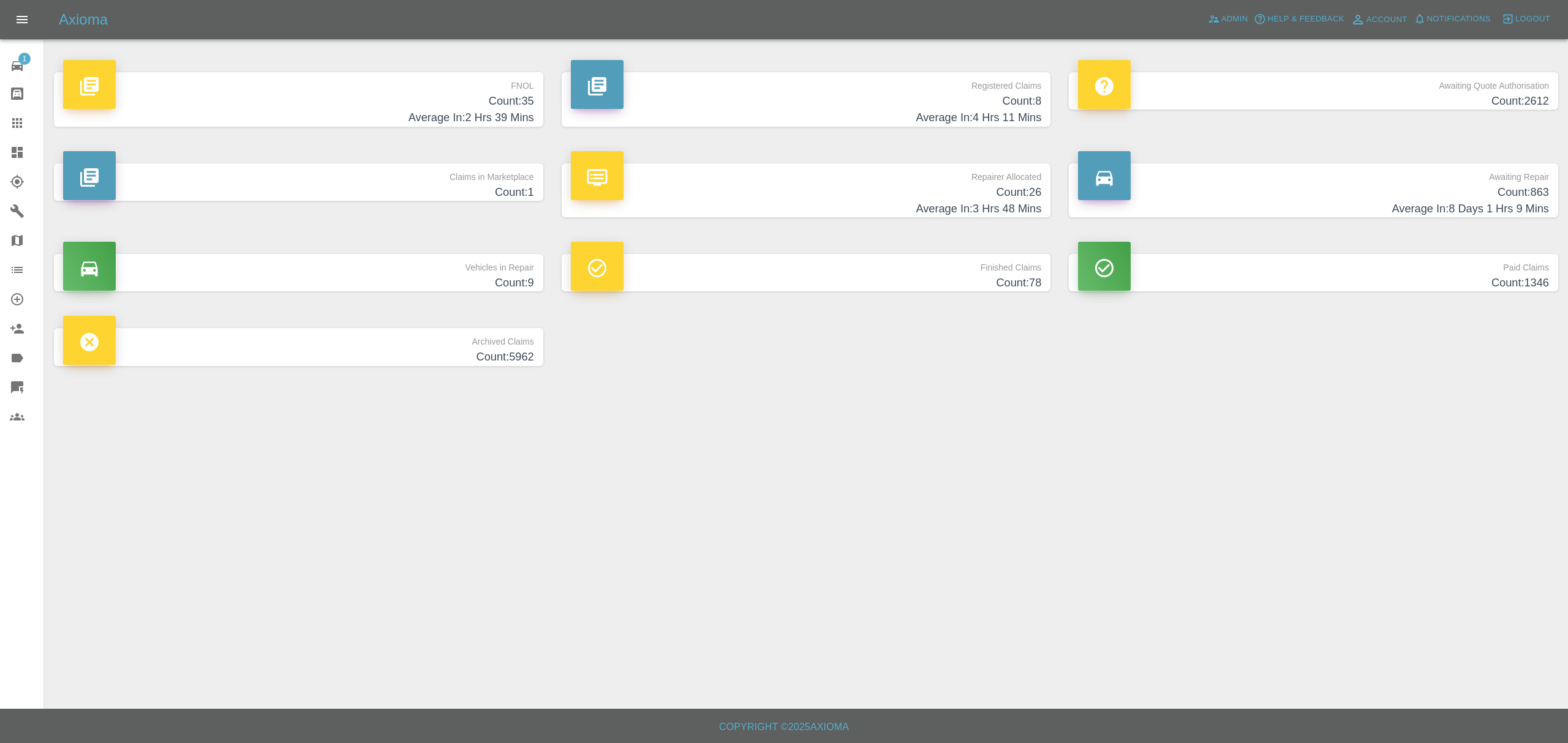
drag, startPoint x: 493, startPoint y: 177, endPoint x: 527, endPoint y: 199, distance: 40.5
click at [492, 177] on p "Claims in Marketplace" at bounding box center [298, 173] width 471 height 21
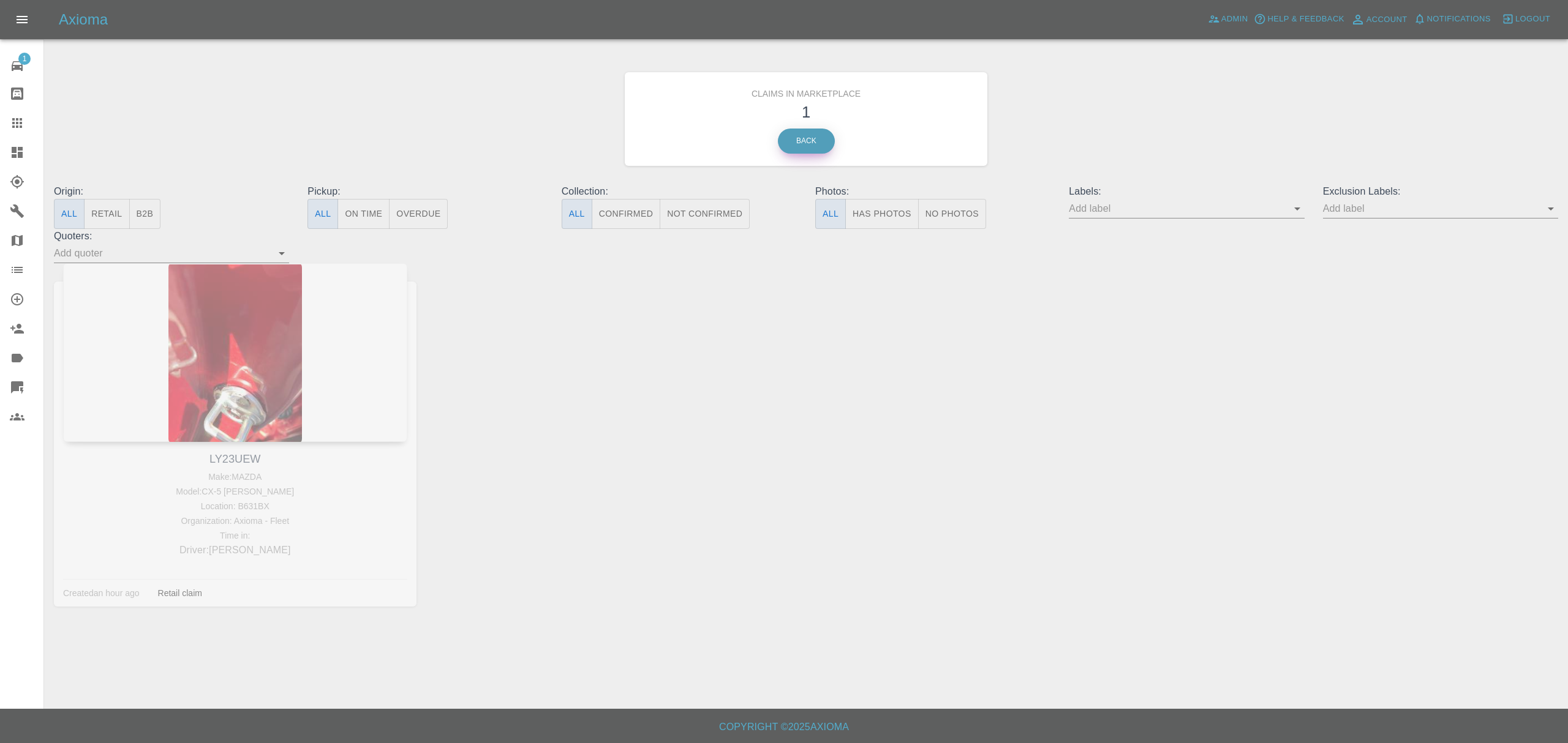
click at [791, 147] on link "Back" at bounding box center [806, 141] width 57 height 25
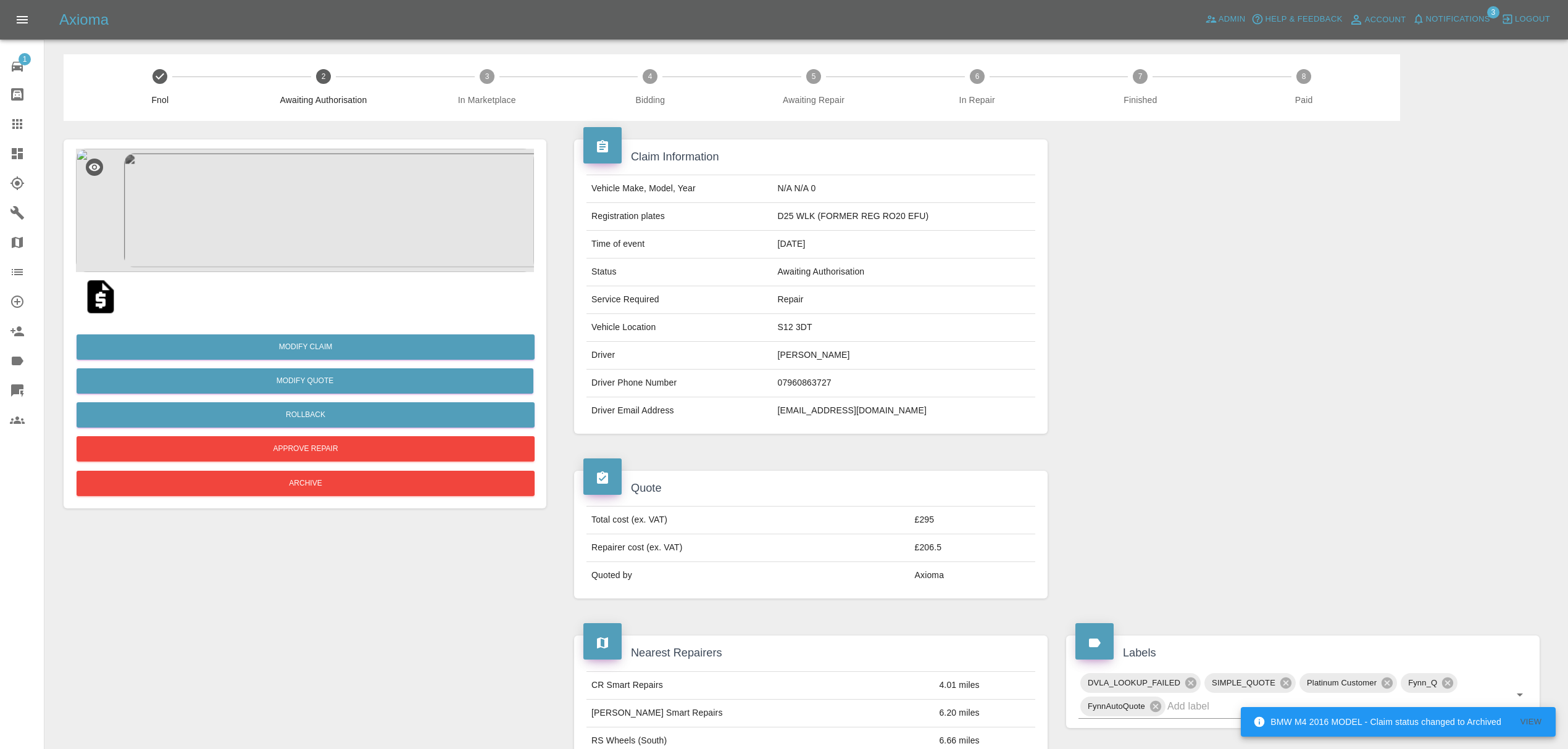
click at [3, 152] on link "Dashboard" at bounding box center [22, 154] width 43 height 30
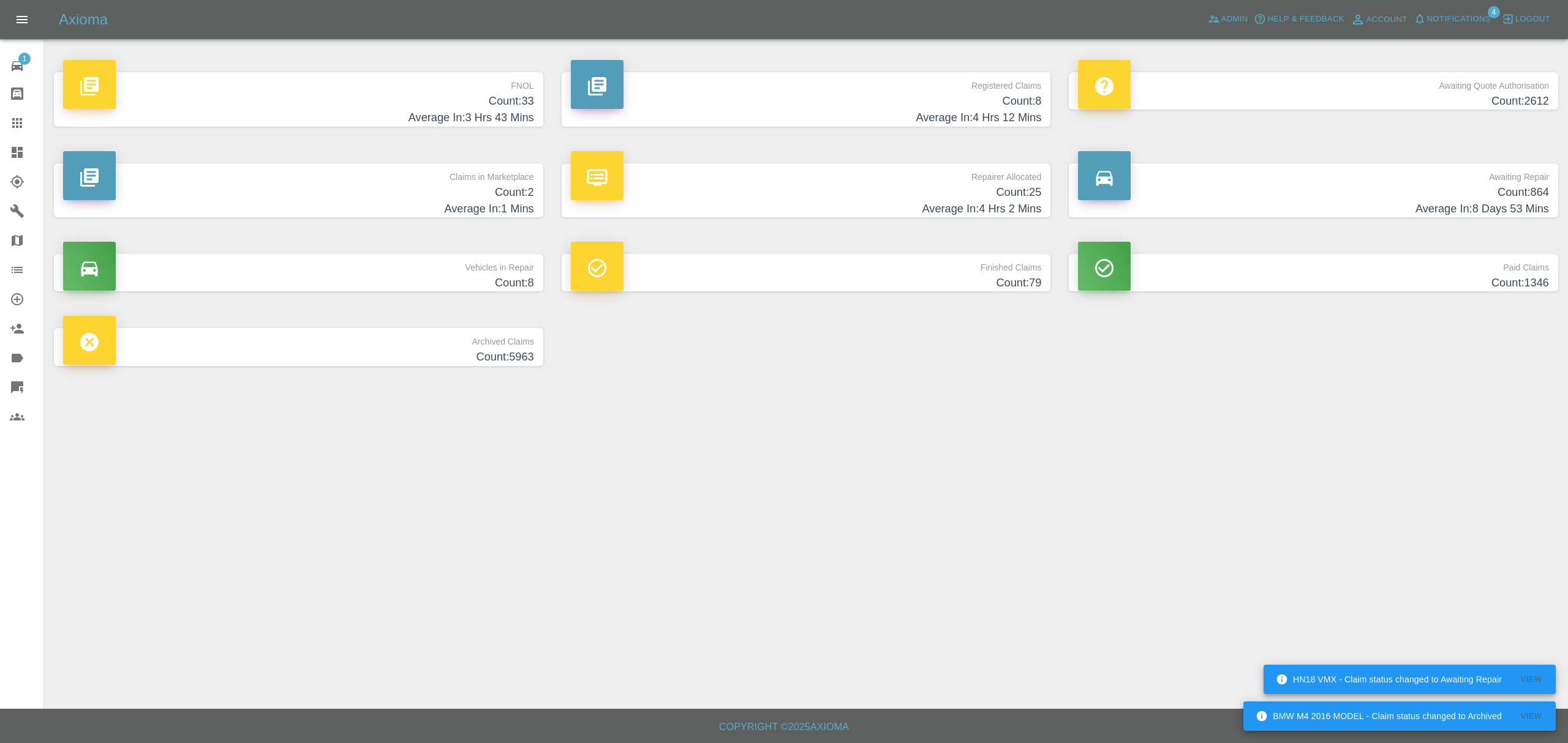
click at [530, 109] on h4 "Count: 33" at bounding box center [298, 101] width 471 height 17
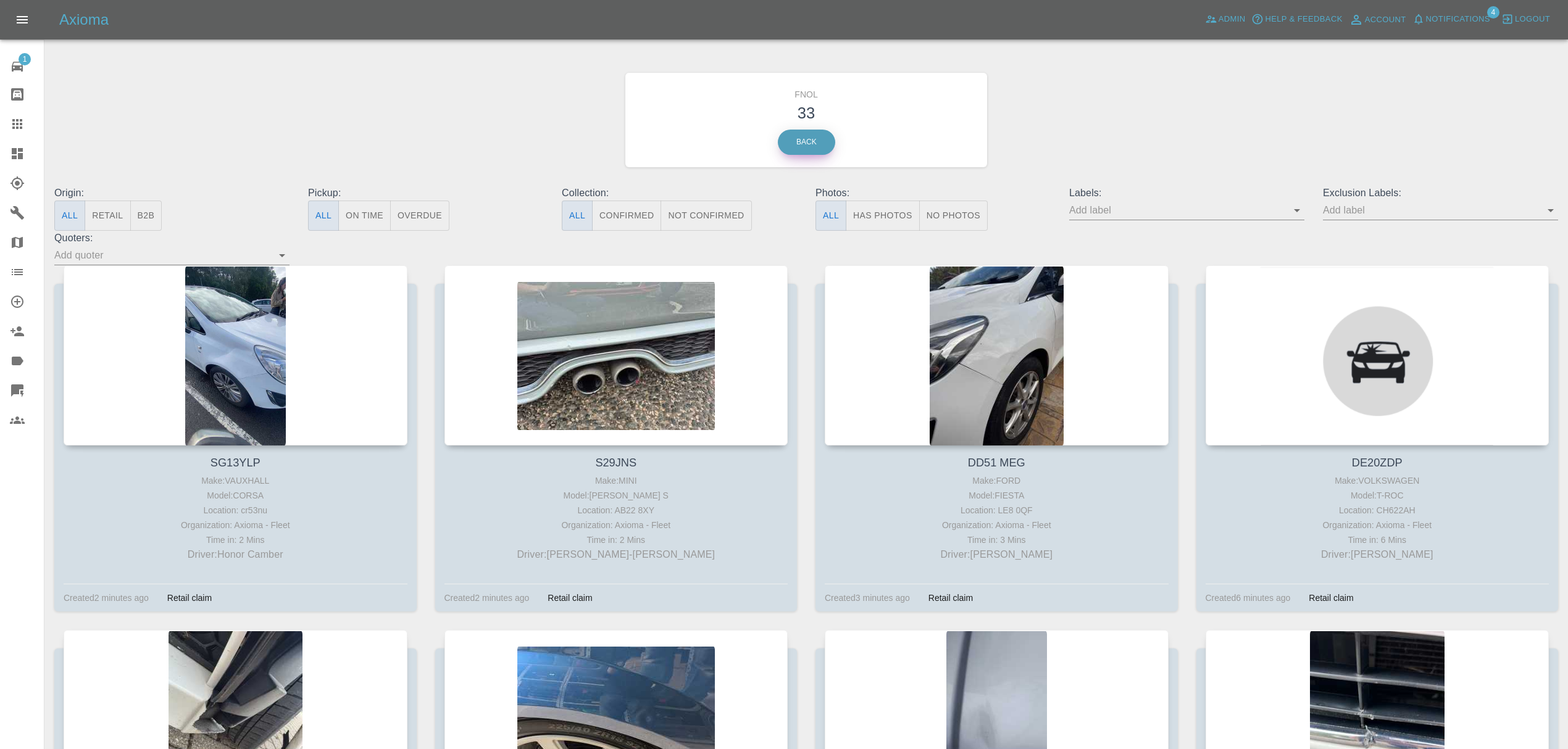
click at [820, 136] on link "Back" at bounding box center [806, 142] width 57 height 26
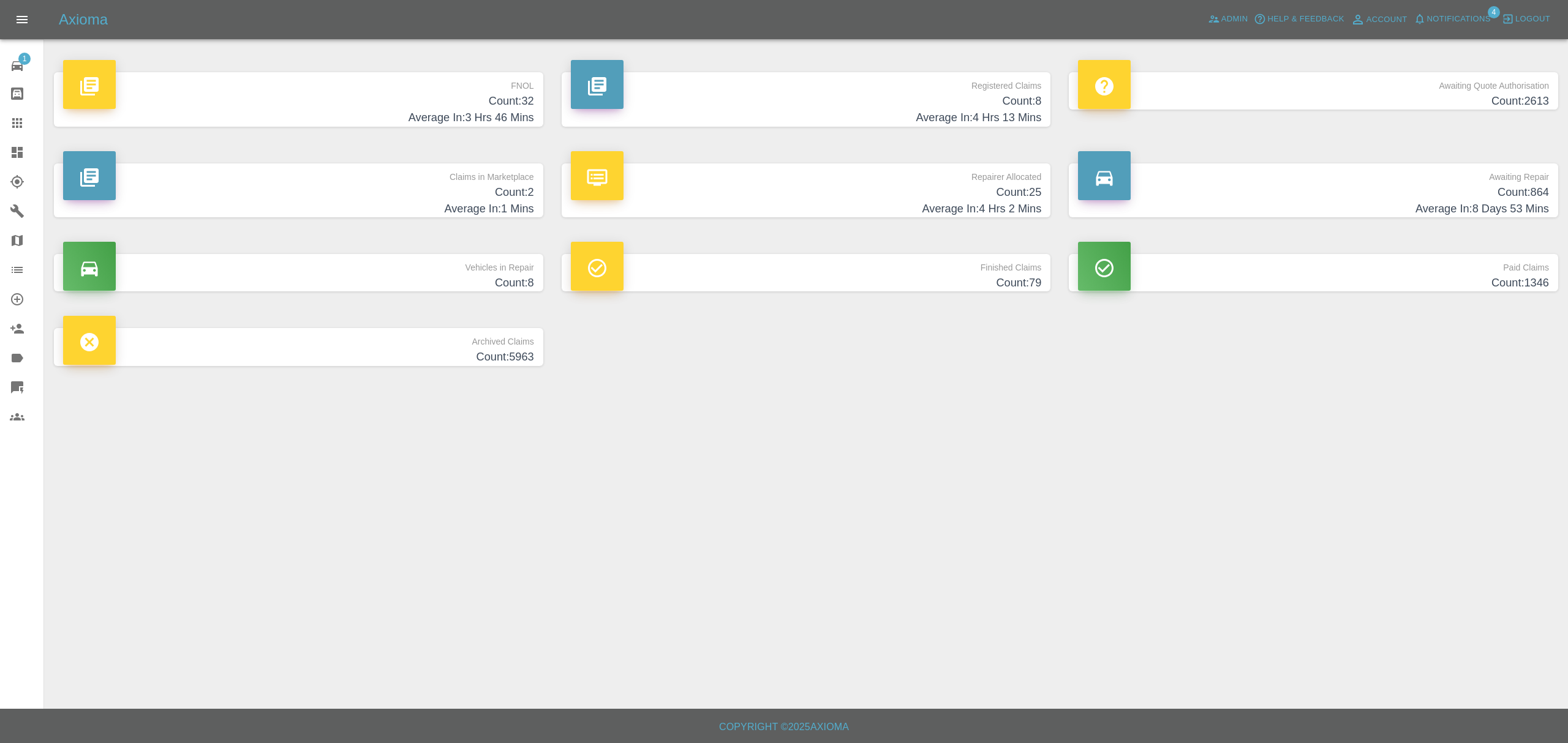
click at [471, 195] on h4 "Count: 2" at bounding box center [298, 192] width 471 height 17
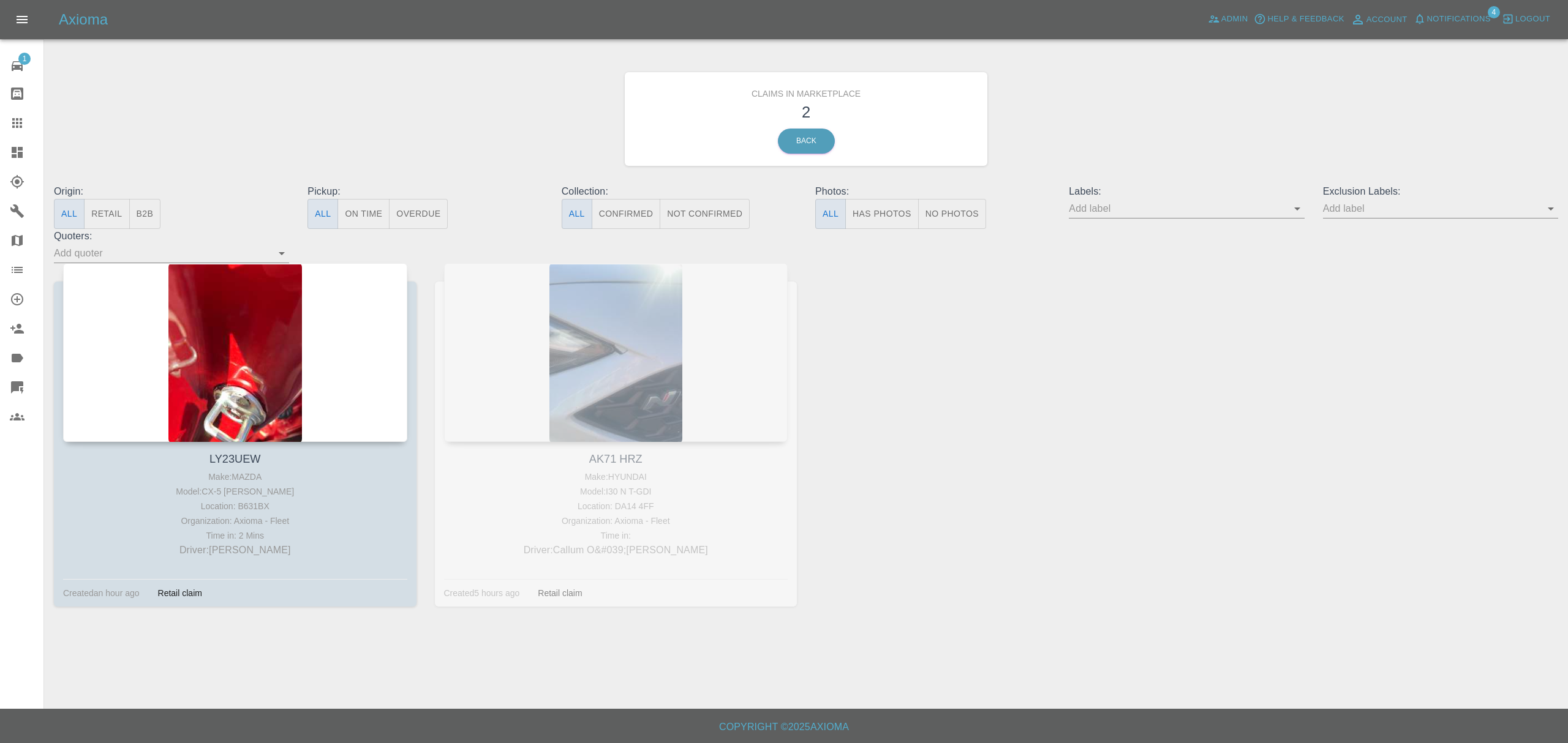
click at [626, 331] on div "AK71 HRZ Make: HYUNDAI Model: I30 N T-GDI Location: DA14 4FF Organization: Axio…" at bounding box center [616, 444] width 381 height 362
click at [797, 140] on link "Back" at bounding box center [806, 141] width 57 height 25
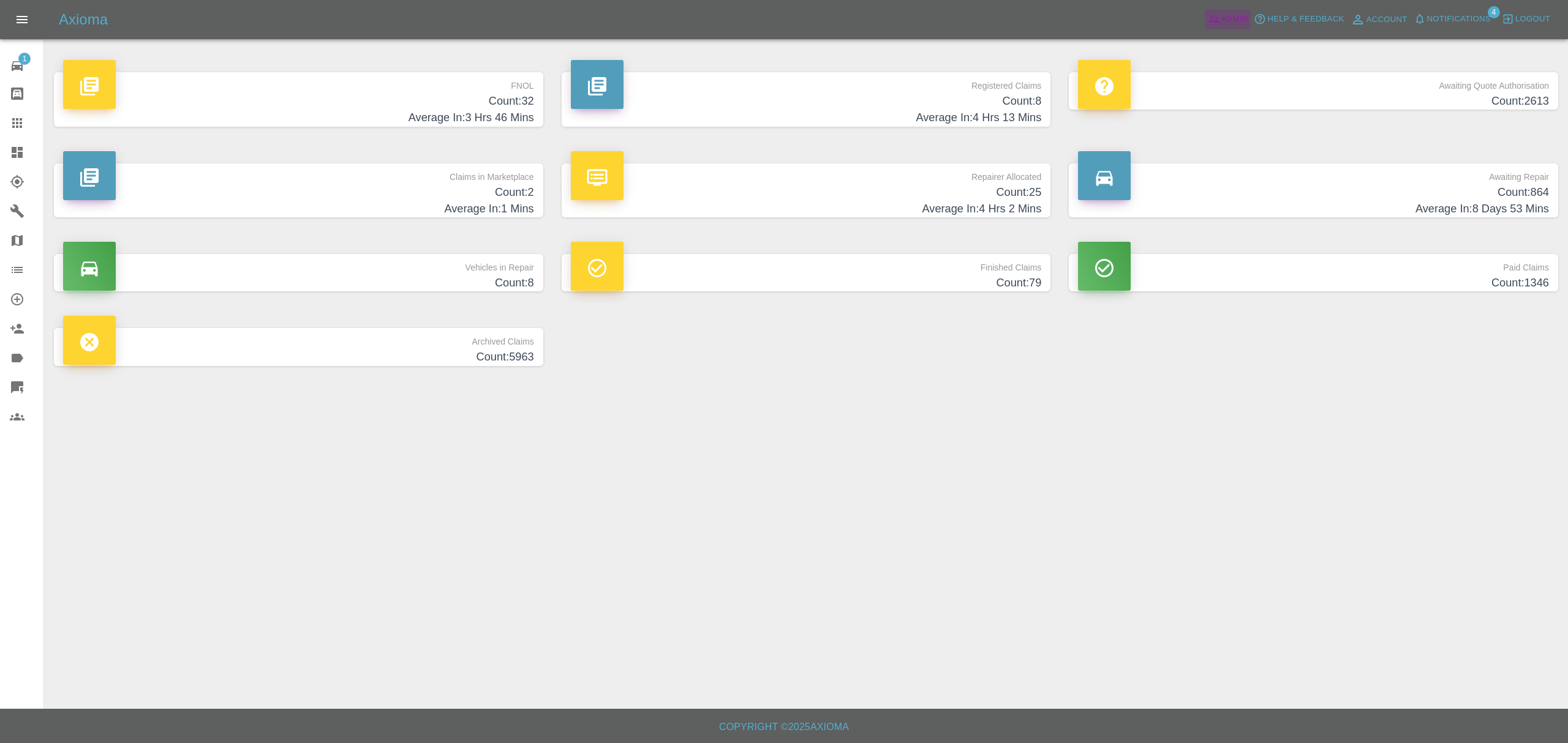
click at [1236, 15] on span "Admin" at bounding box center [1235, 20] width 27 height 14
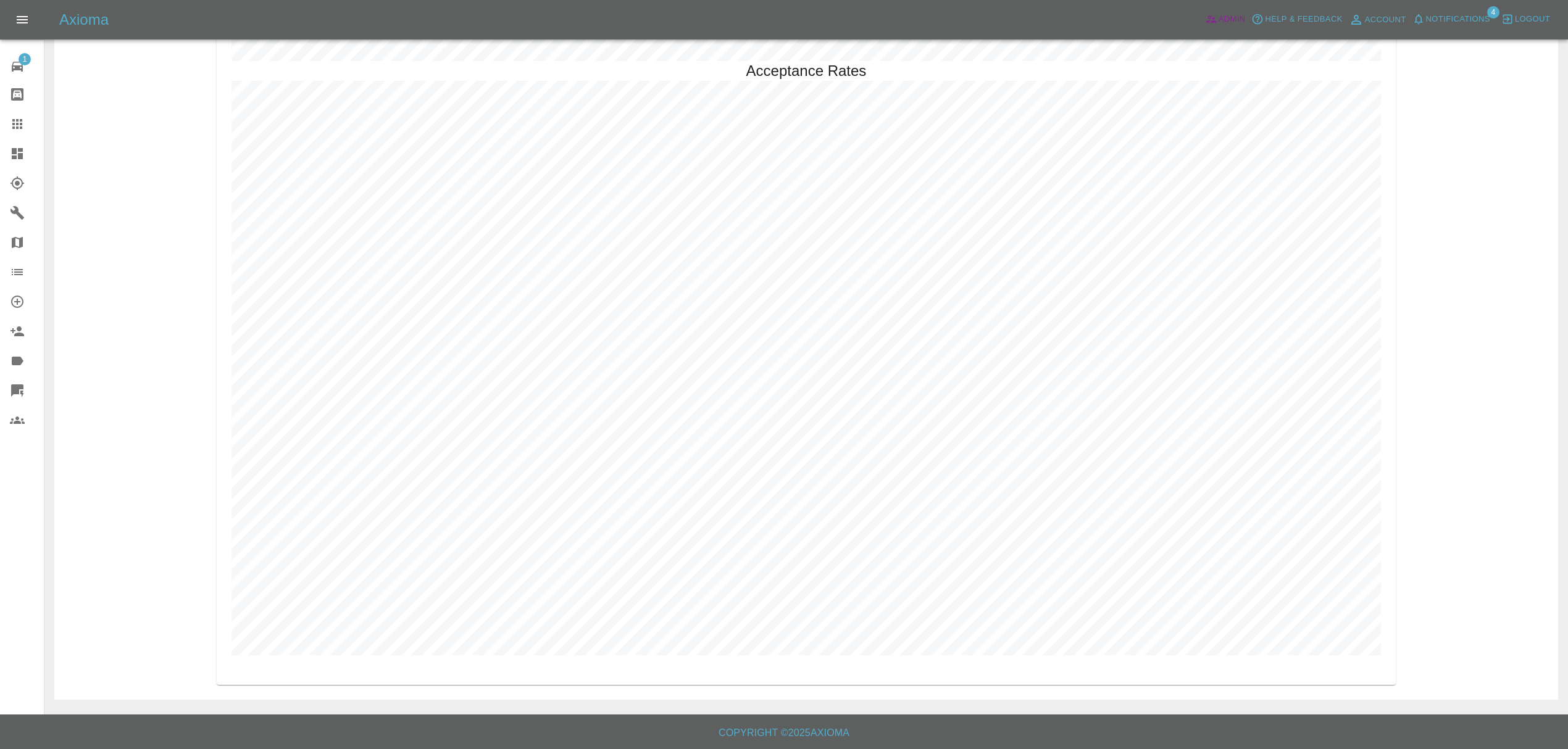
scroll to position [3594, 0]
click at [23, 156] on icon at bounding box center [17, 153] width 11 height 11
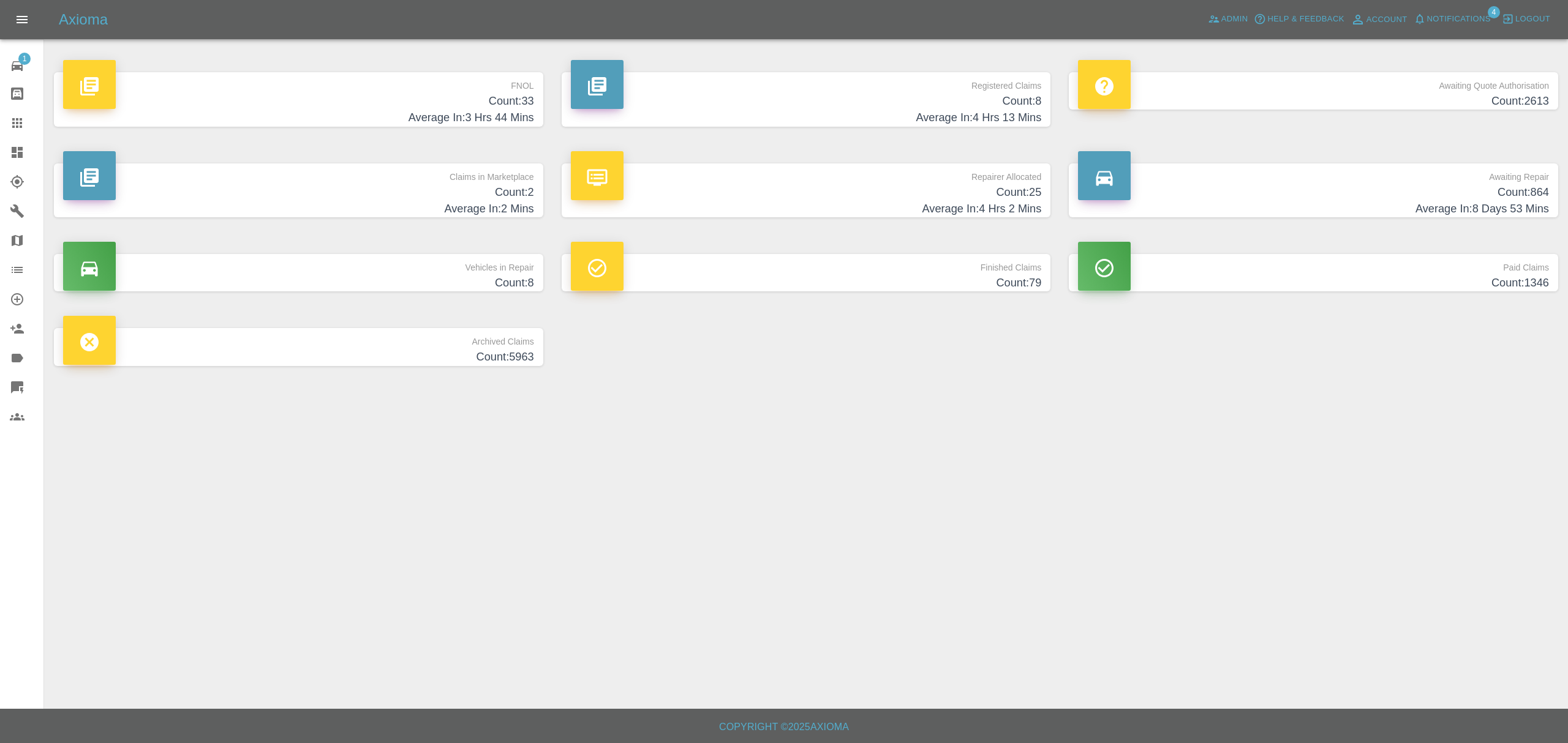
click at [430, 191] on h4 "Count: 2" at bounding box center [298, 192] width 471 height 17
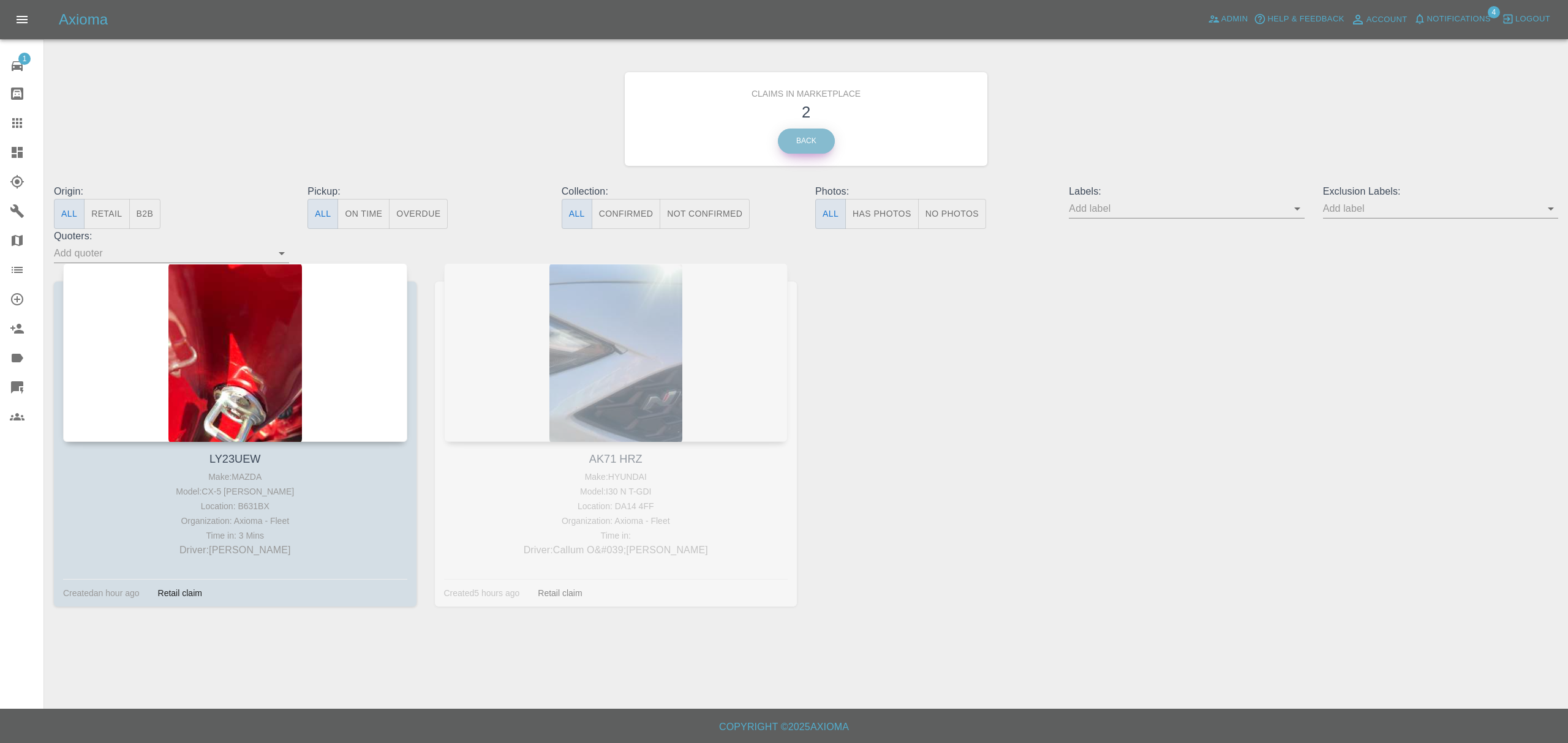
click at [810, 148] on link "Back" at bounding box center [806, 141] width 57 height 25
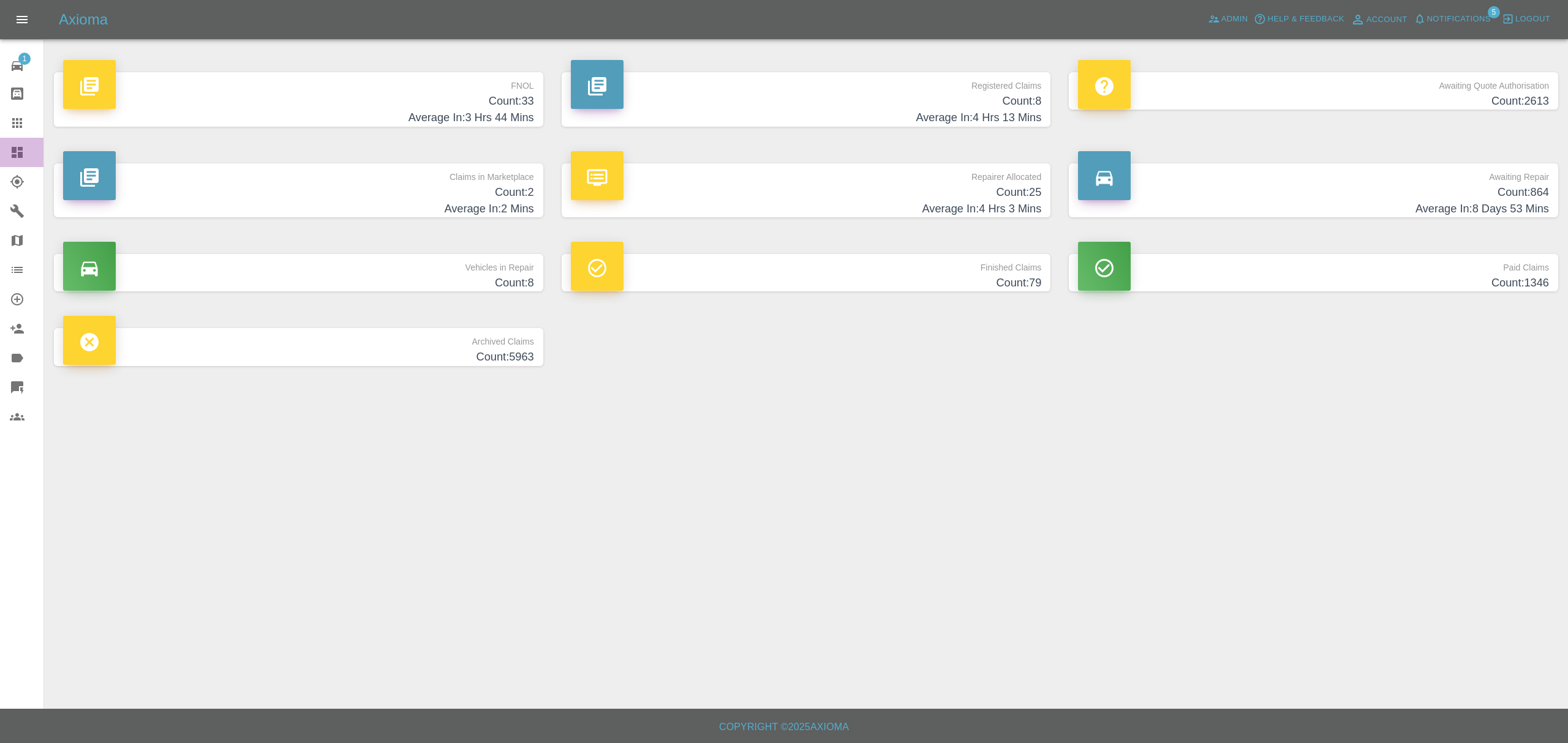
click at [23, 147] on icon at bounding box center [17, 152] width 15 height 15
click at [1458, 13] on span "Notifications" at bounding box center [1458, 20] width 64 height 14
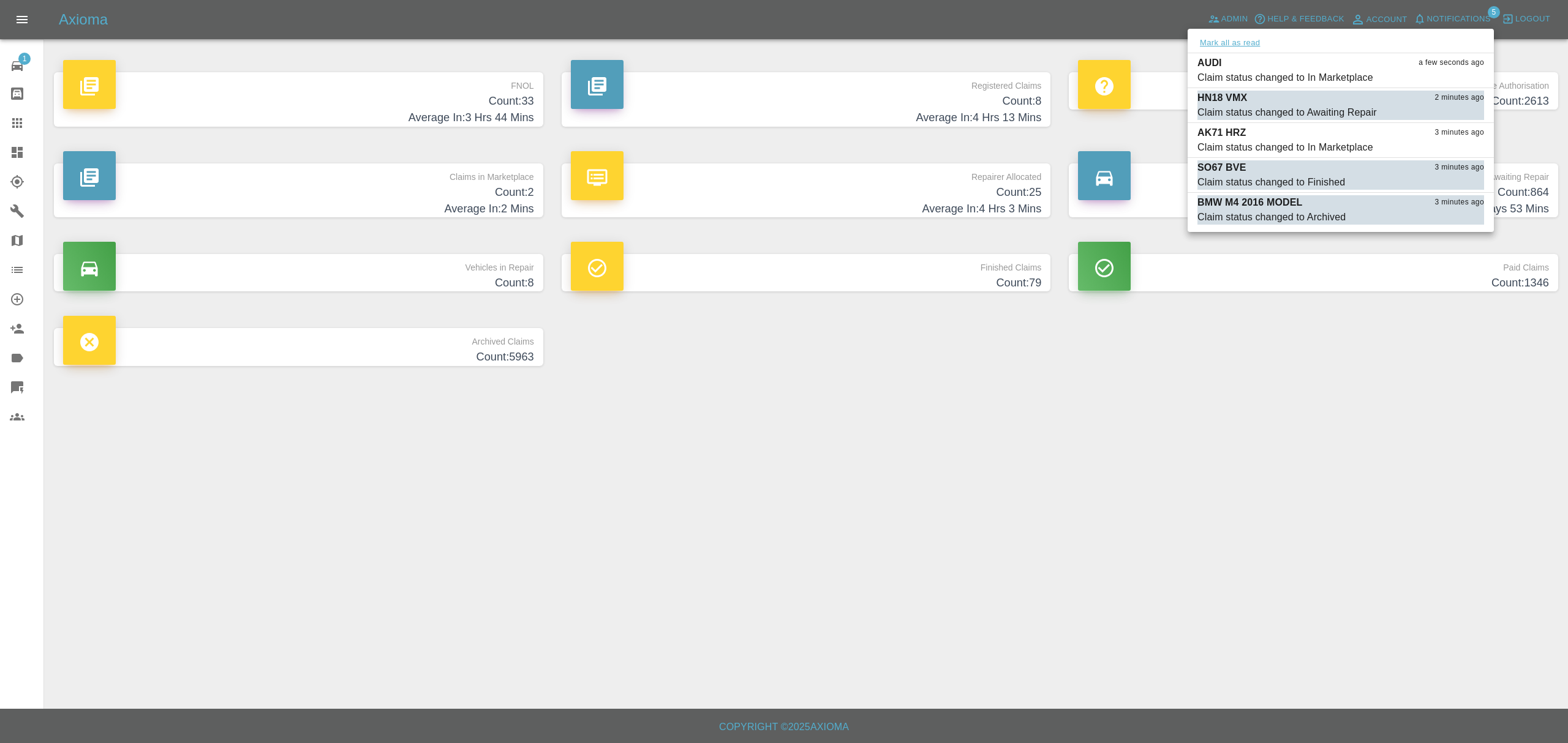
click at [1233, 37] on button "Mark all as read" at bounding box center [1230, 43] width 65 height 14
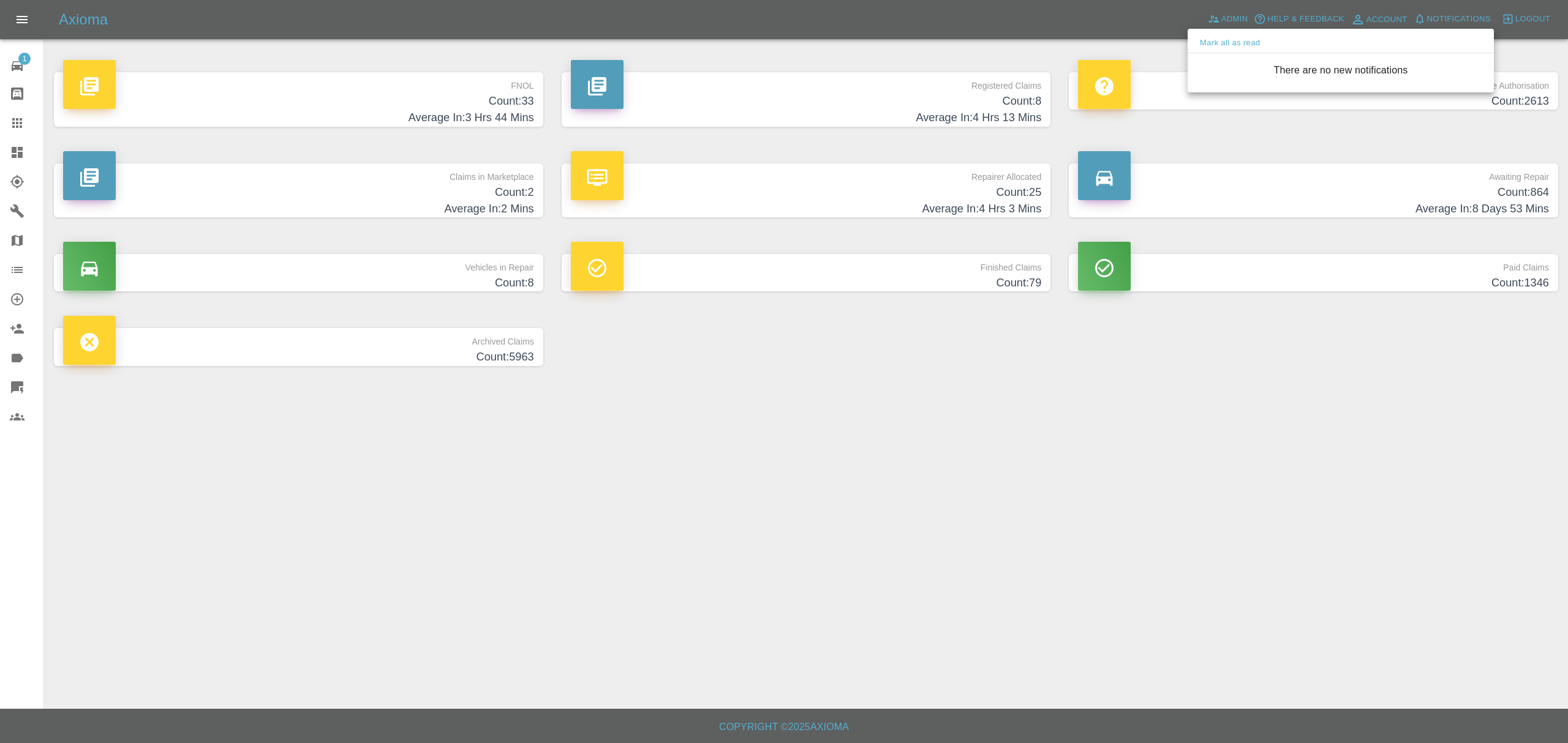
click at [1183, 443] on div at bounding box center [784, 371] width 1568 height 743
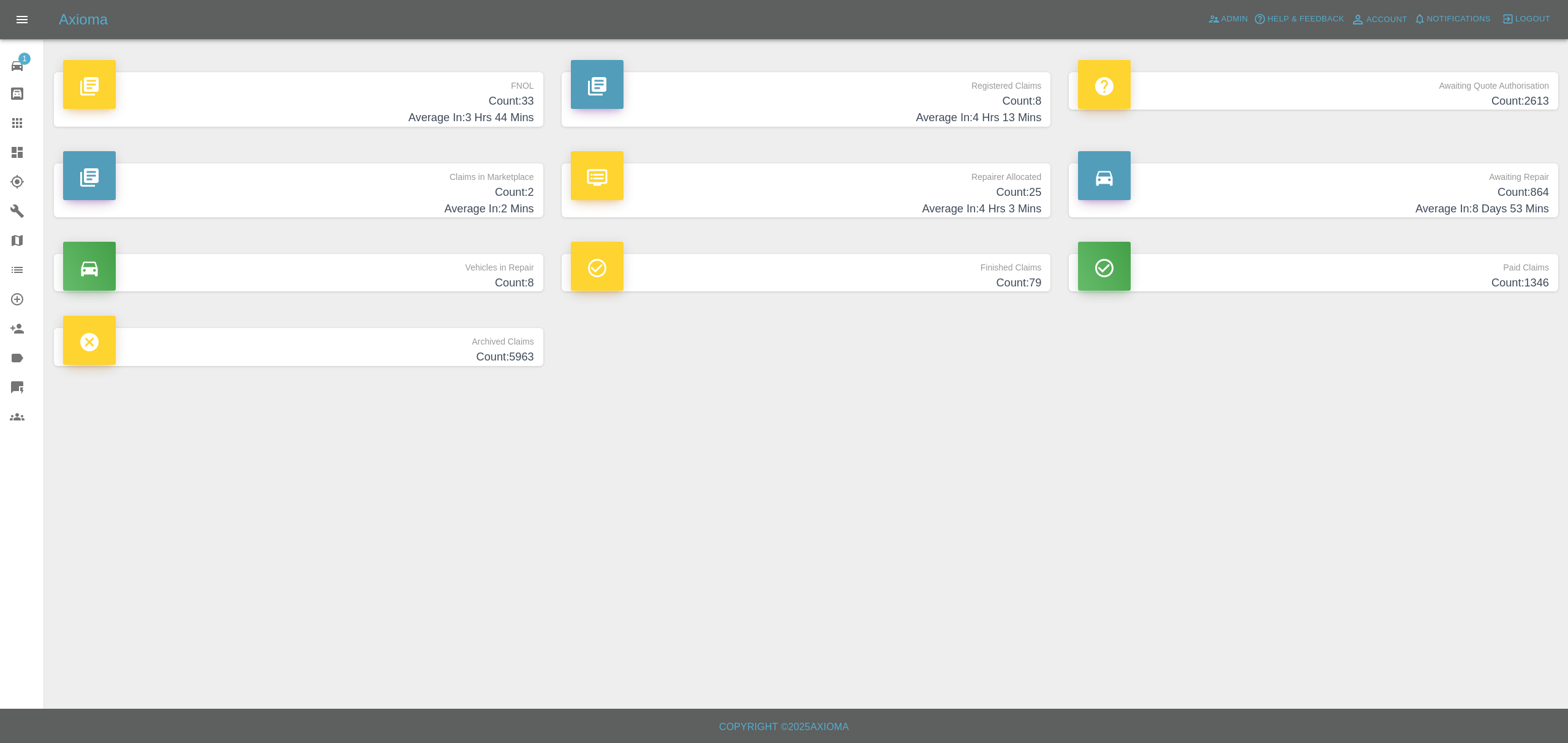
click at [480, 211] on h4 "Average In: 2 Mins" at bounding box center [298, 209] width 471 height 17
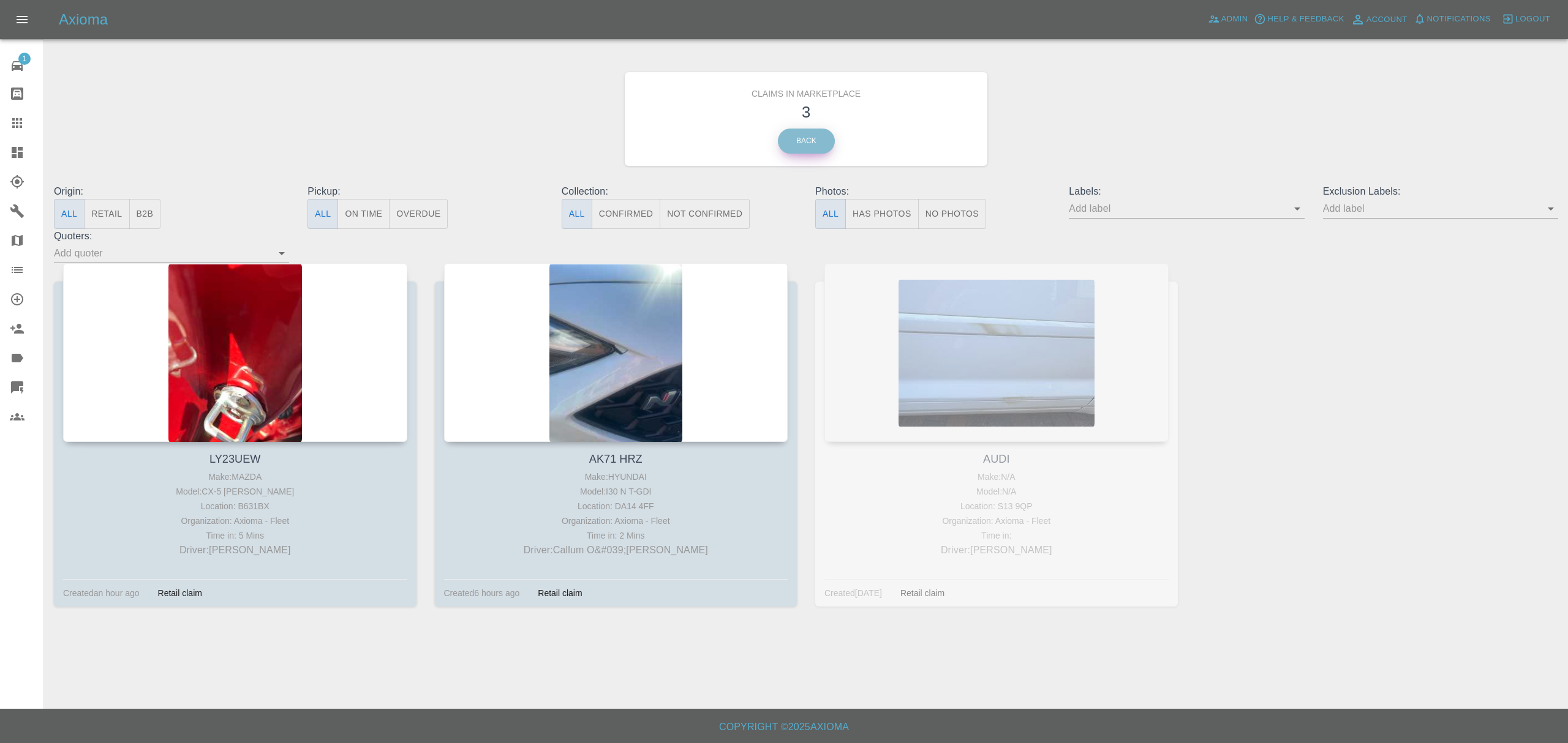
click at [797, 140] on link "Back" at bounding box center [806, 141] width 57 height 25
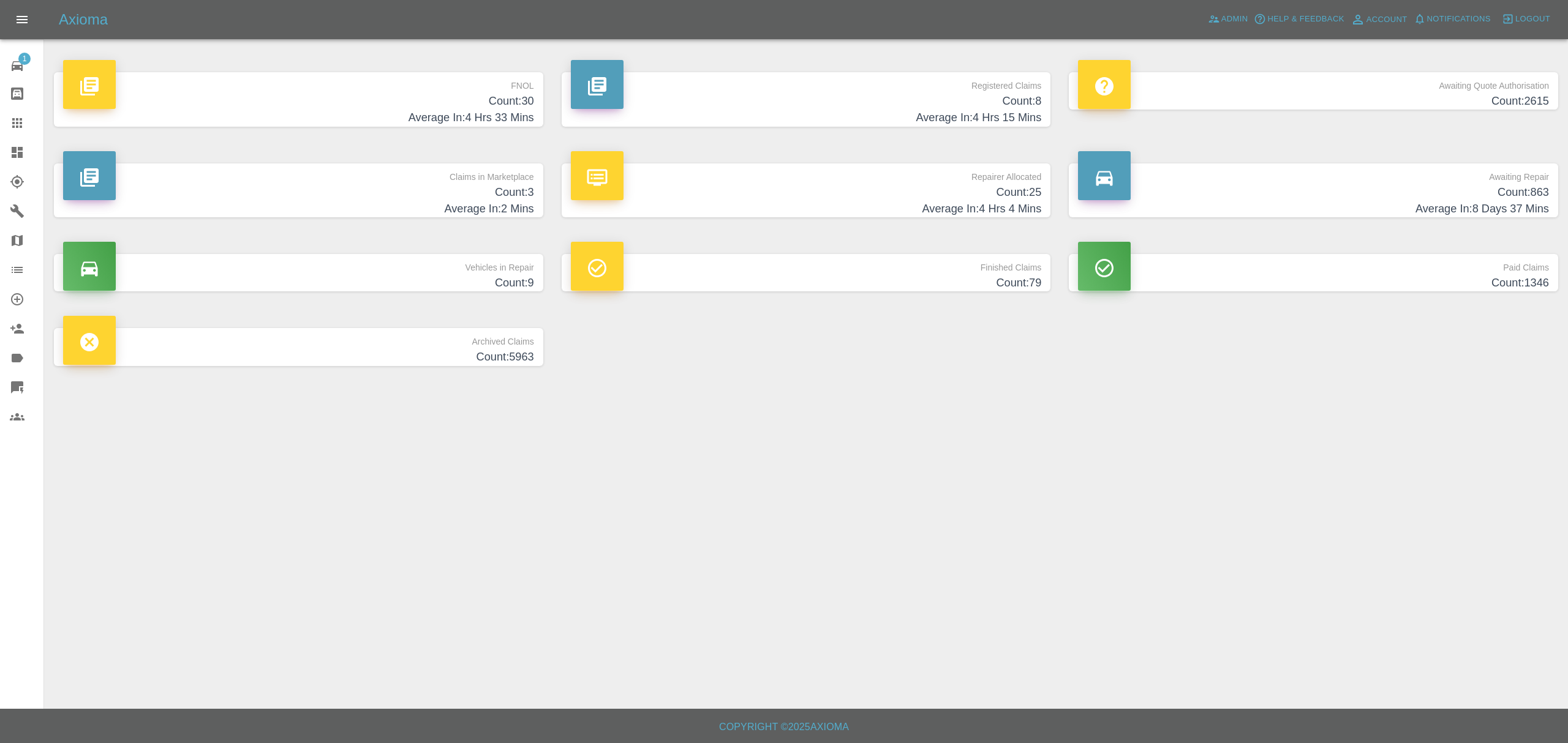
click at [469, 192] on h4 "Count: 3" at bounding box center [298, 192] width 471 height 17
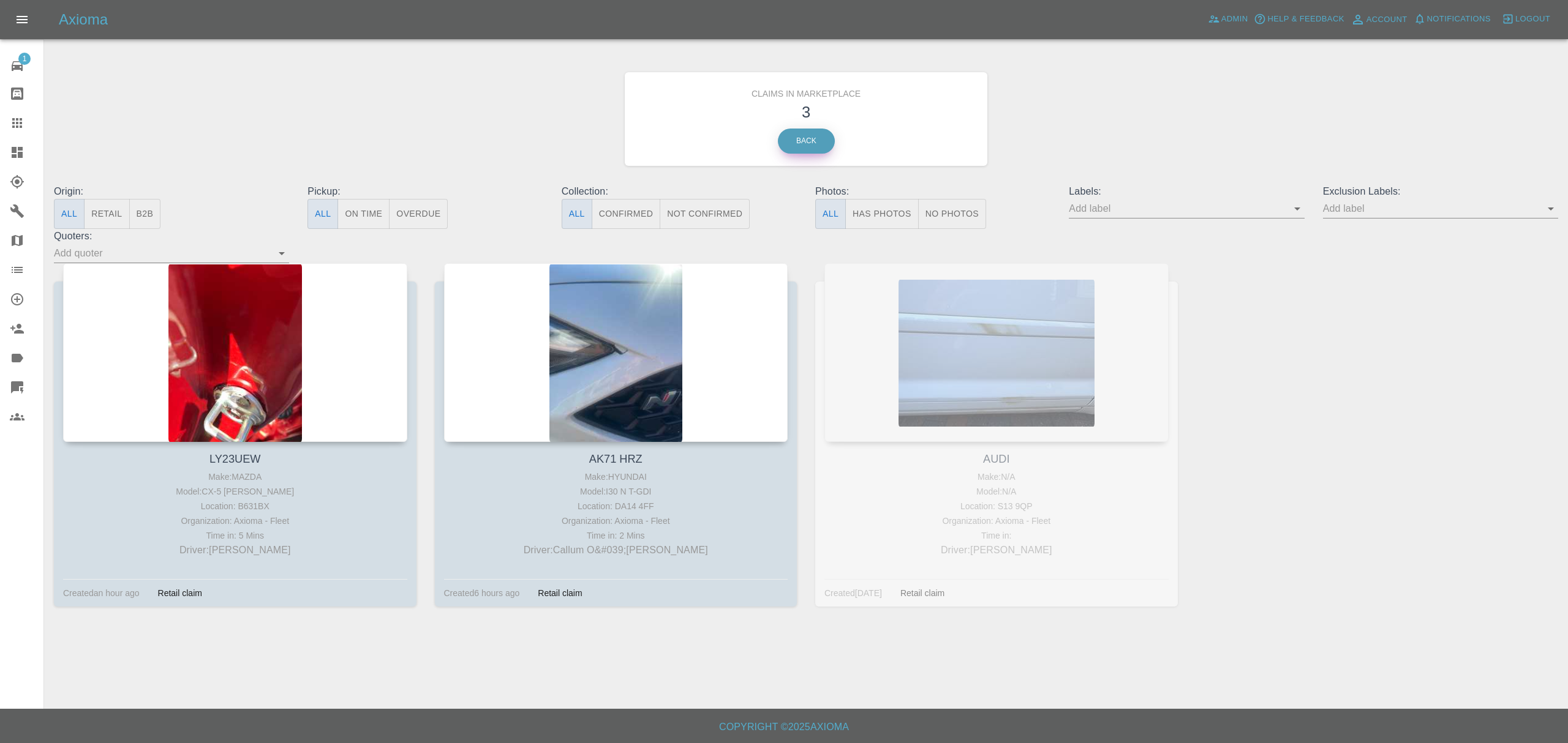
click at [800, 147] on link "Back" at bounding box center [806, 141] width 57 height 25
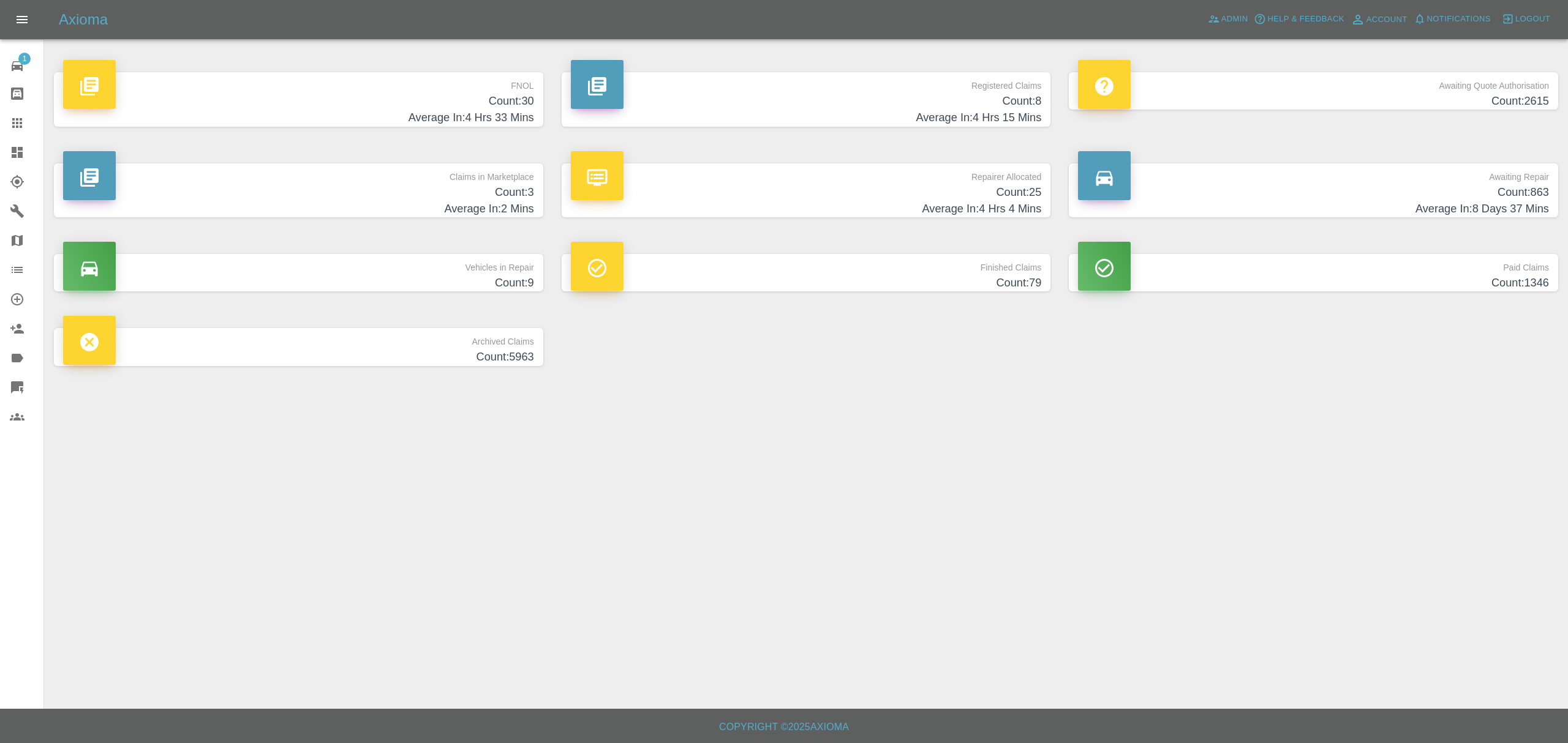
click at [490, 107] on h4 "Count: 30" at bounding box center [298, 101] width 471 height 17
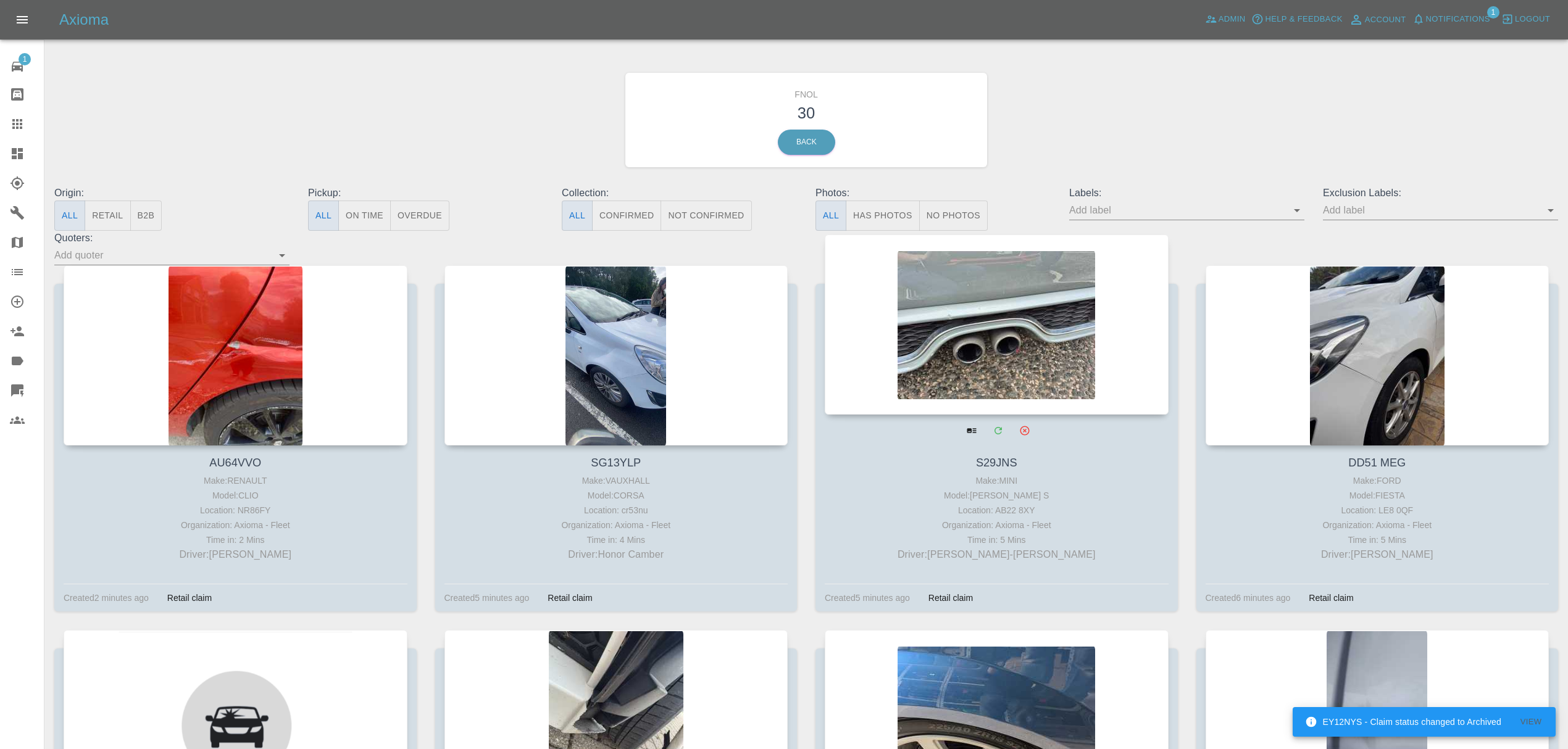
click at [978, 275] on div at bounding box center [997, 325] width 343 height 181
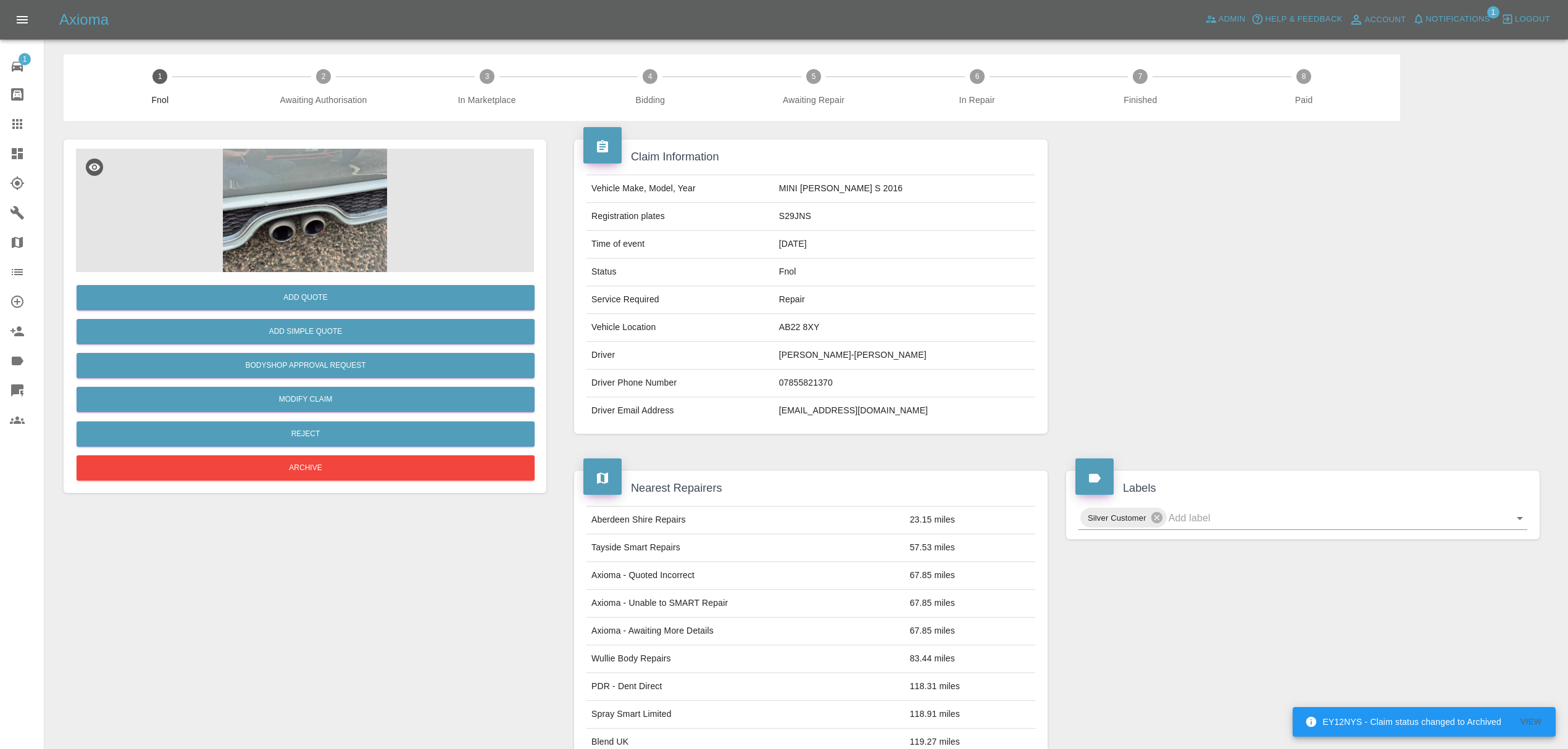
click at [336, 213] on img at bounding box center [305, 210] width 458 height 123
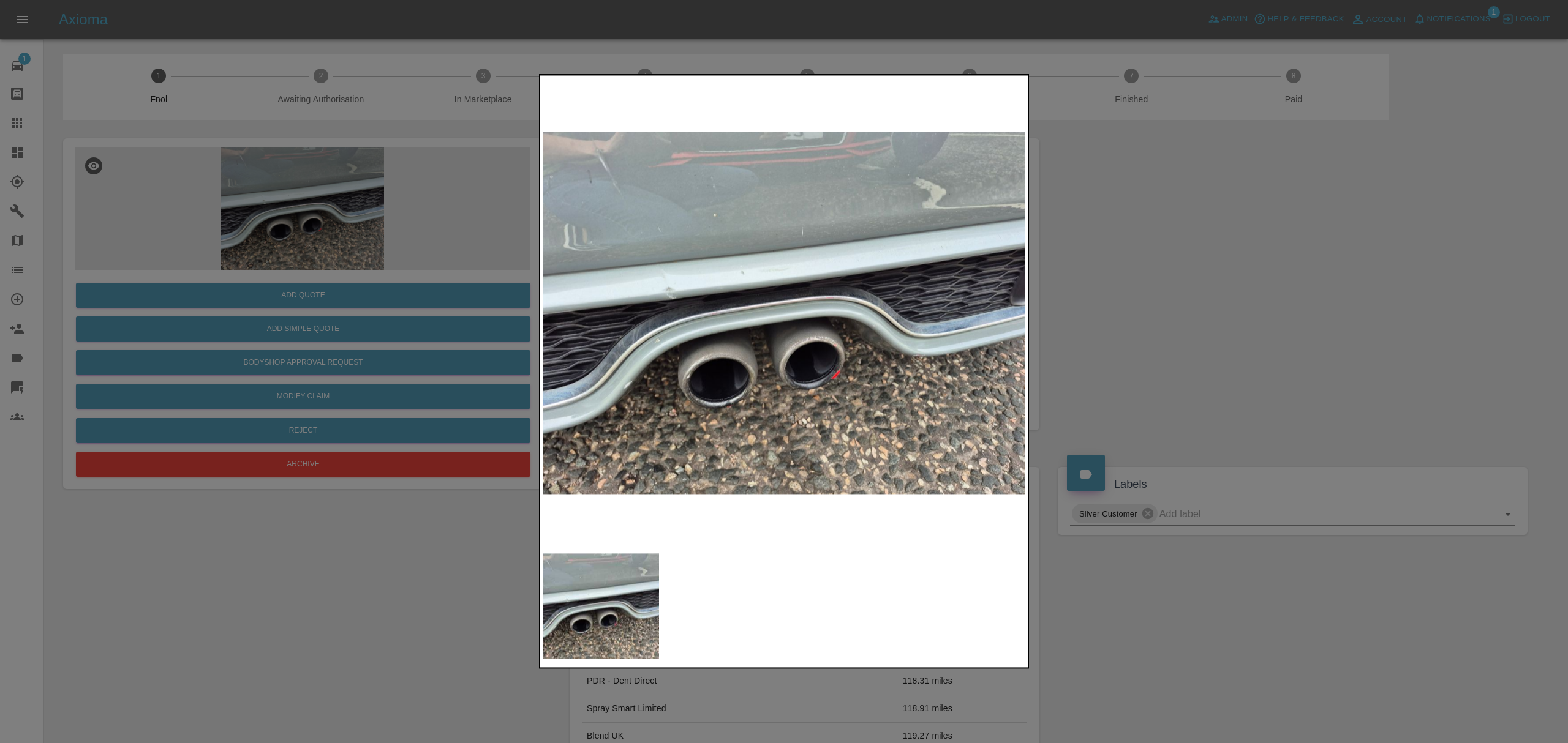
click at [1212, 299] on div at bounding box center [784, 371] width 1568 height 743
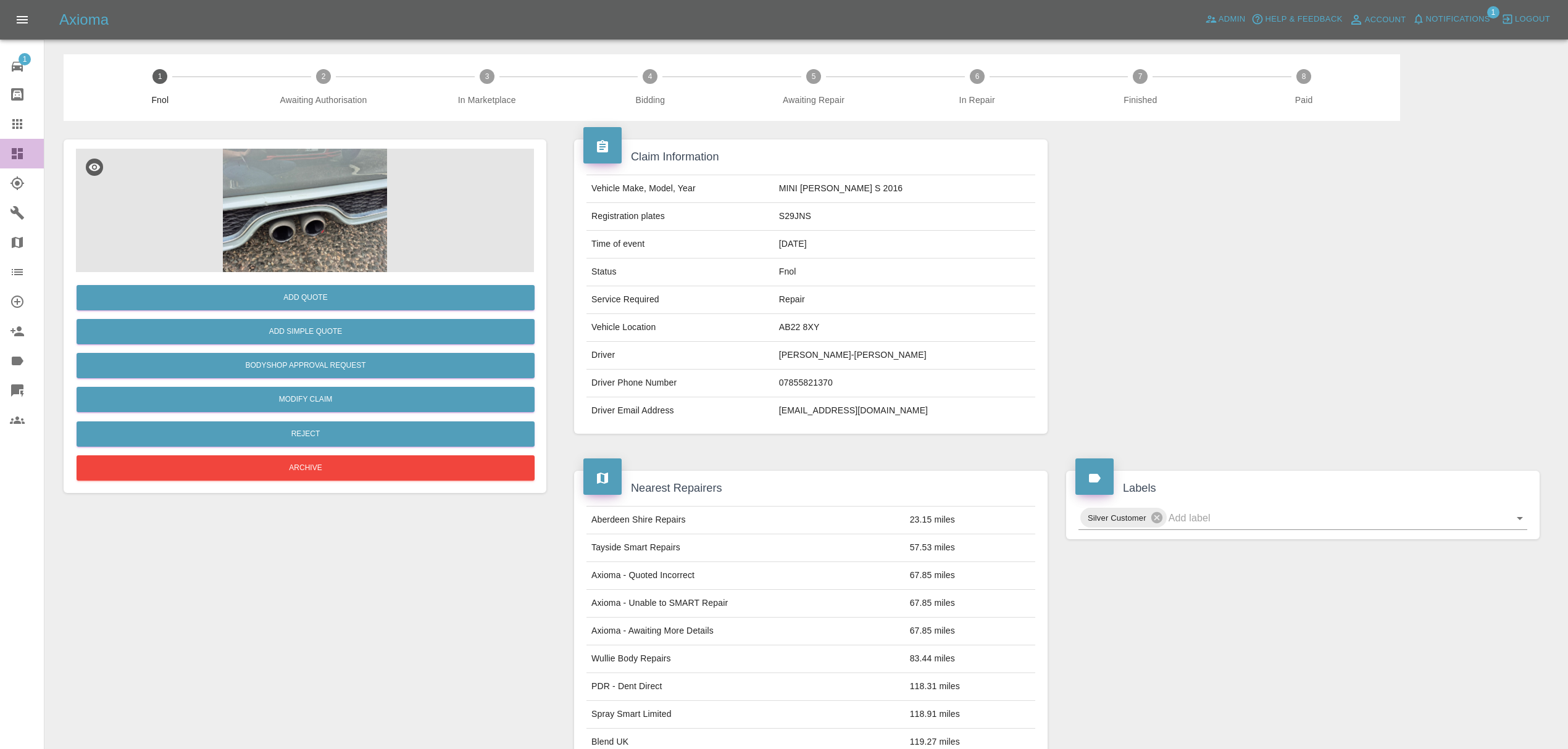
click at [25, 144] on link "Dashboard" at bounding box center [22, 154] width 43 height 30
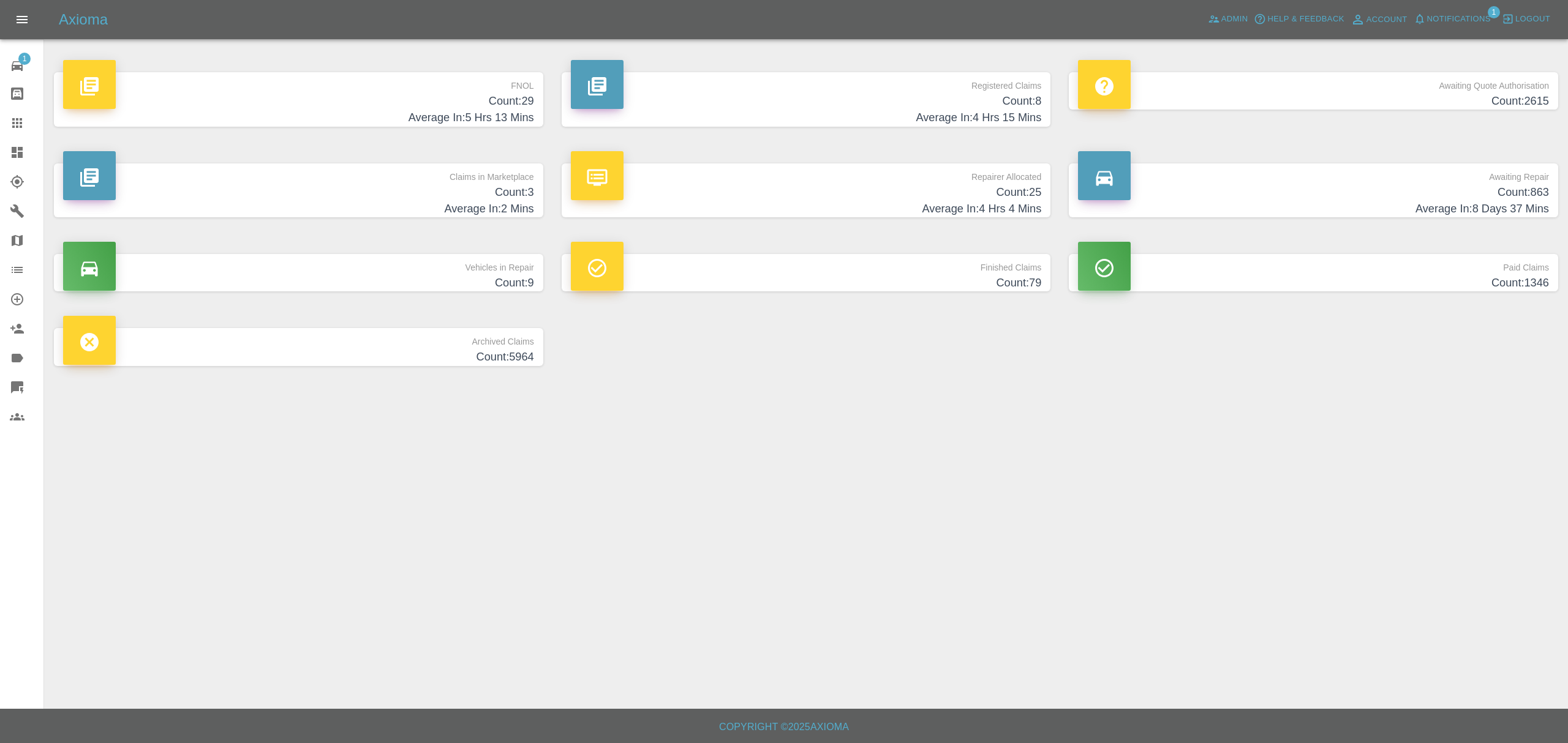
click at [459, 91] on p "FNOL" at bounding box center [298, 82] width 471 height 21
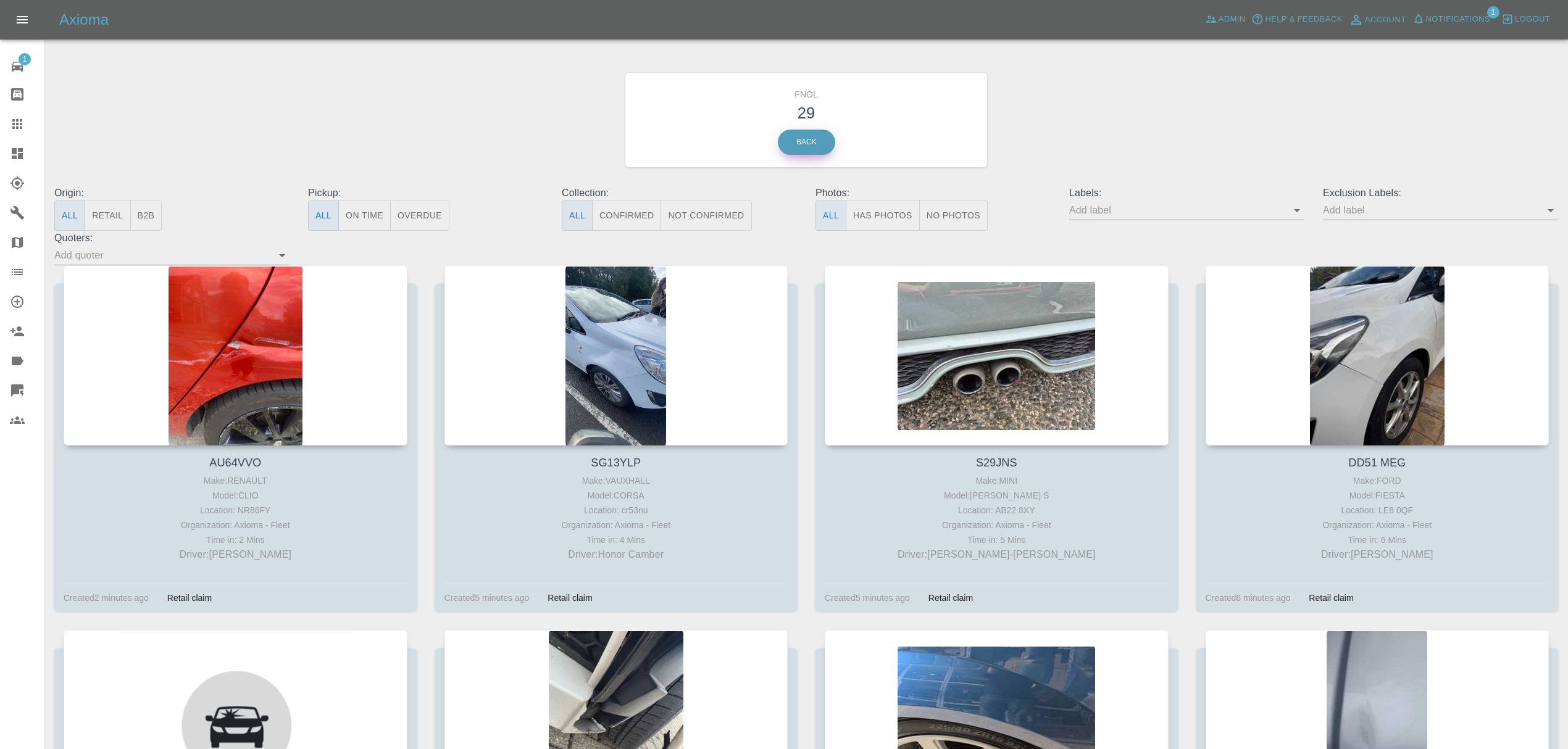
click at [810, 142] on link "Back" at bounding box center [806, 142] width 57 height 26
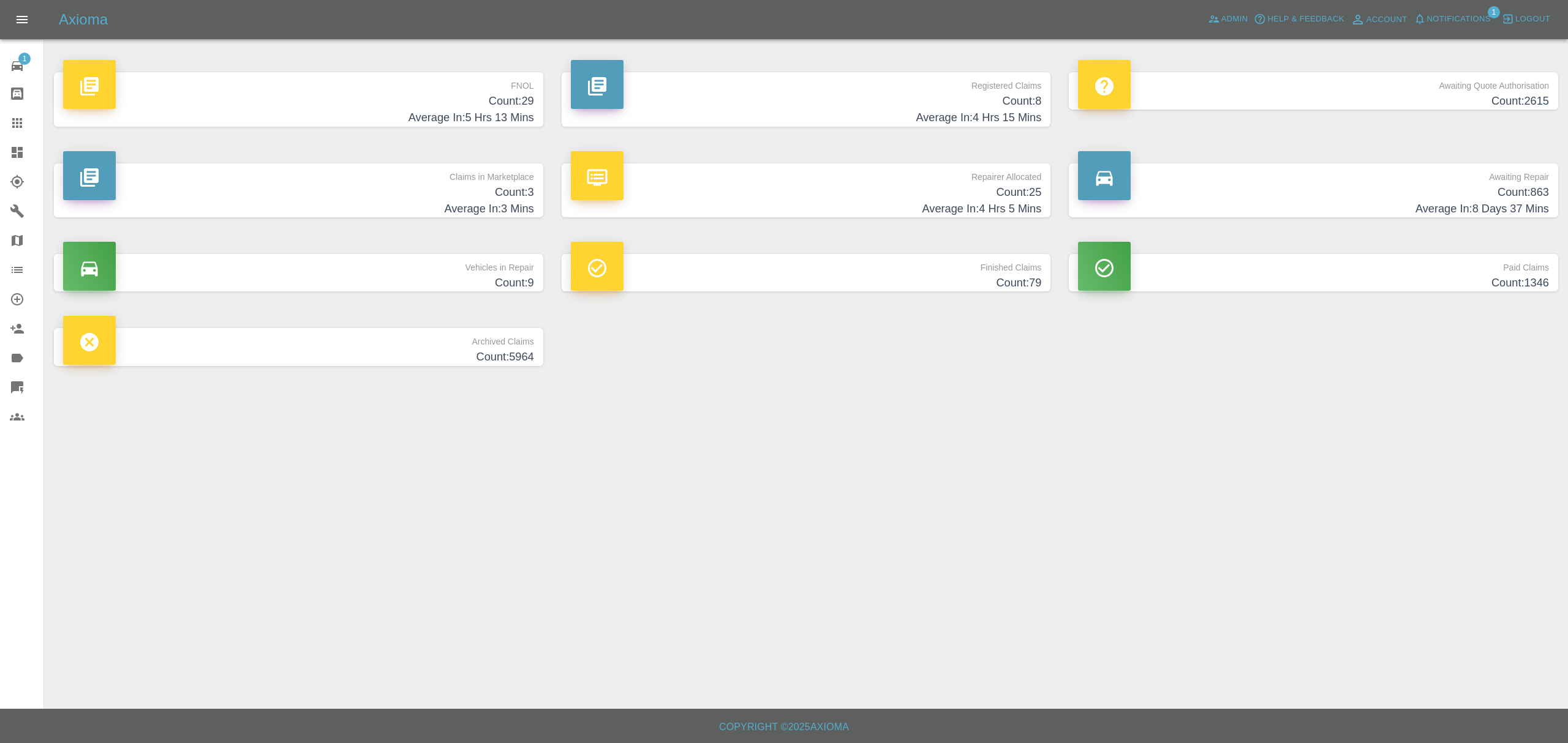
click at [1461, 23] on span "Notifications" at bounding box center [1458, 20] width 64 height 14
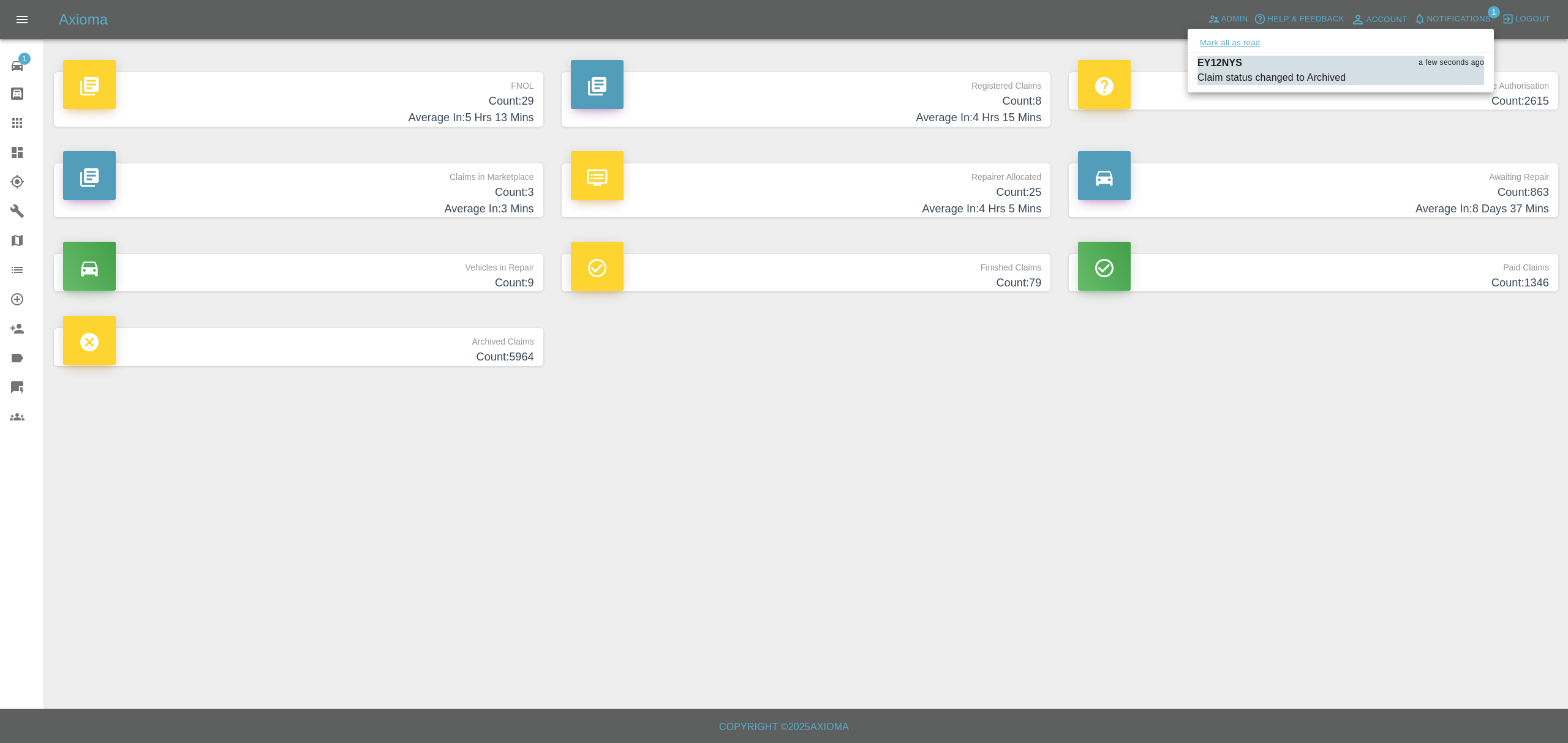
click at [1221, 47] on button "Mark all as read" at bounding box center [1230, 43] width 65 height 14
click at [1158, 448] on div at bounding box center [784, 371] width 1568 height 743
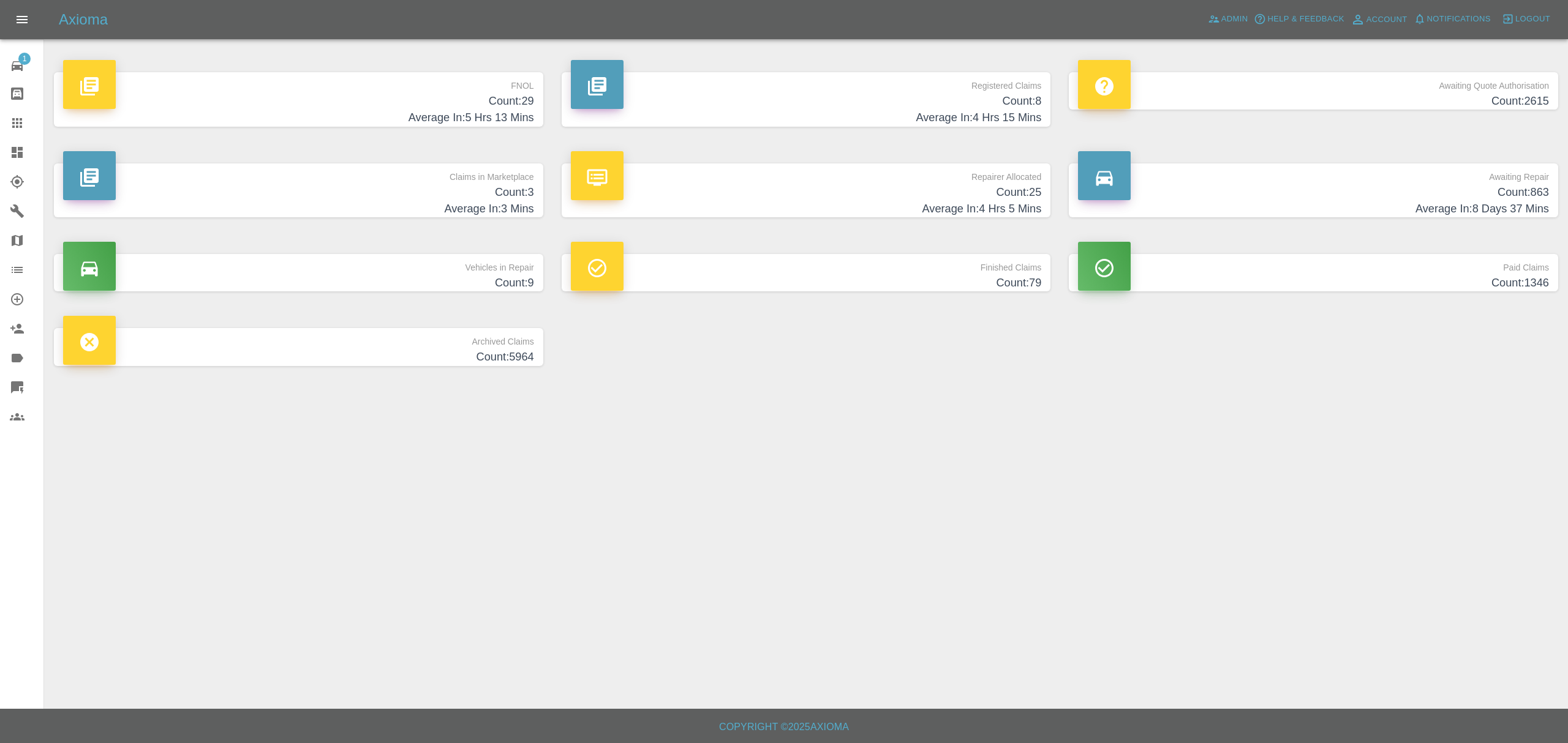
click at [452, 182] on p "Claims in Marketplace" at bounding box center [298, 173] width 471 height 21
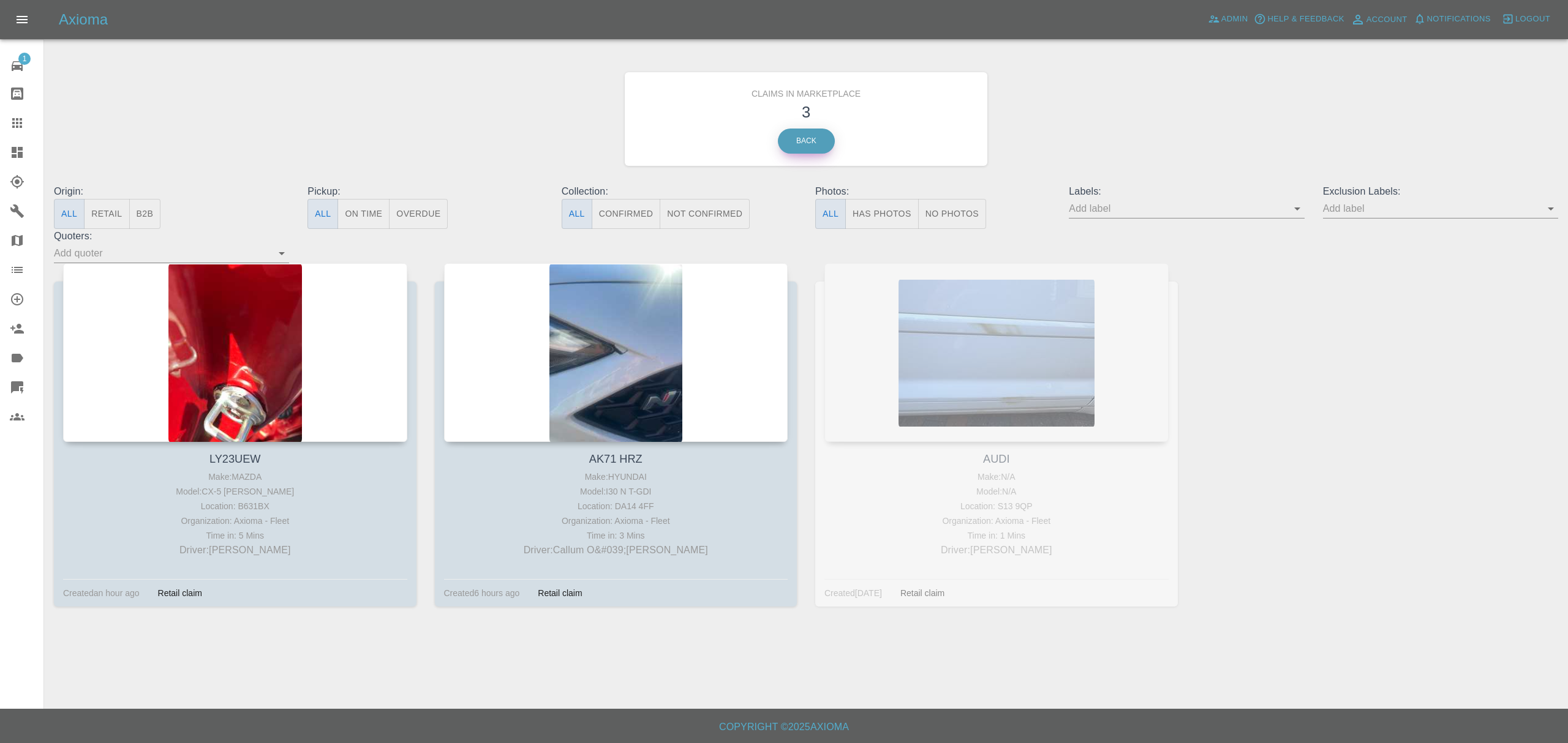
click at [790, 135] on link "Back" at bounding box center [806, 141] width 57 height 25
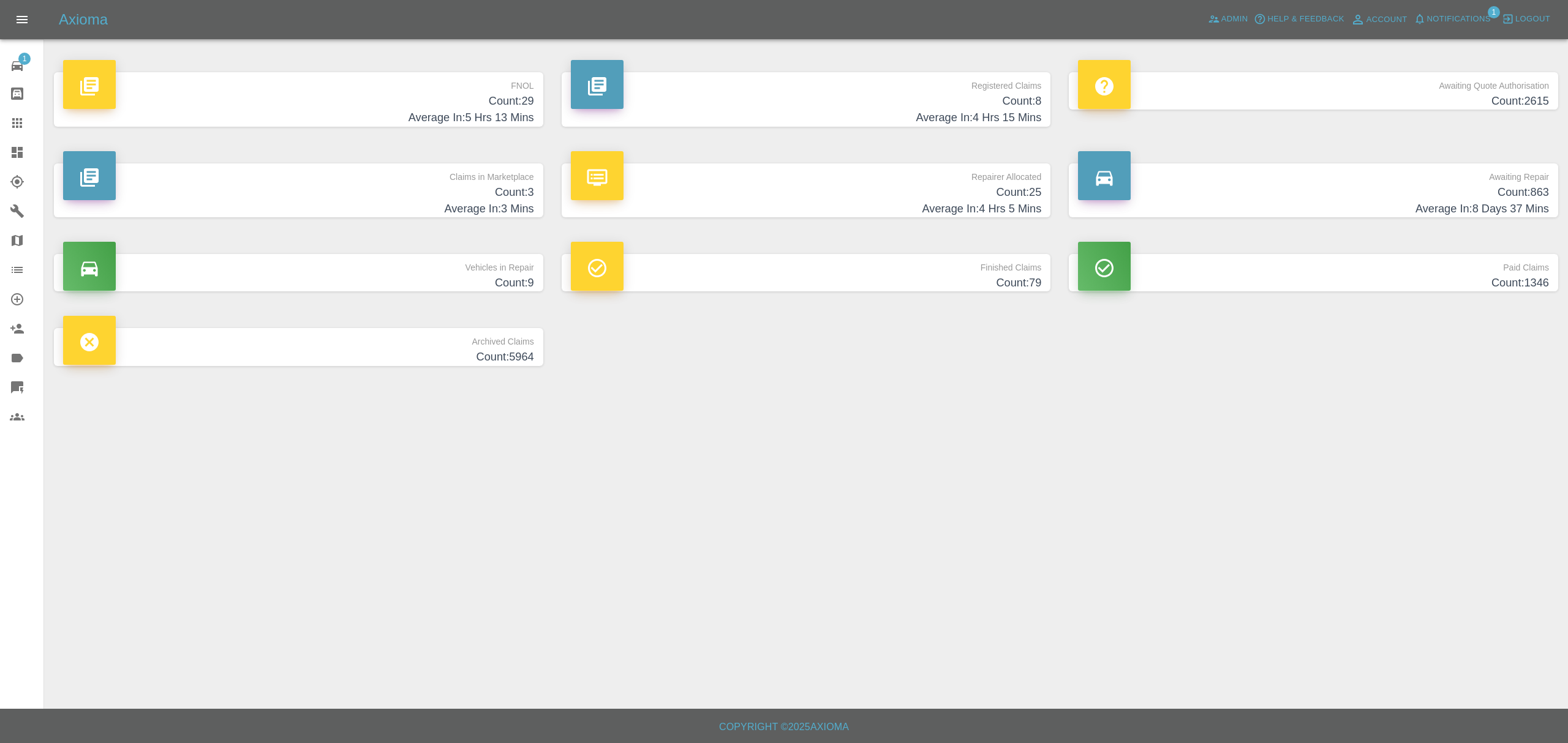
click at [1373, 87] on p "Awaiting Quote Authorisation" at bounding box center [1313, 82] width 471 height 21
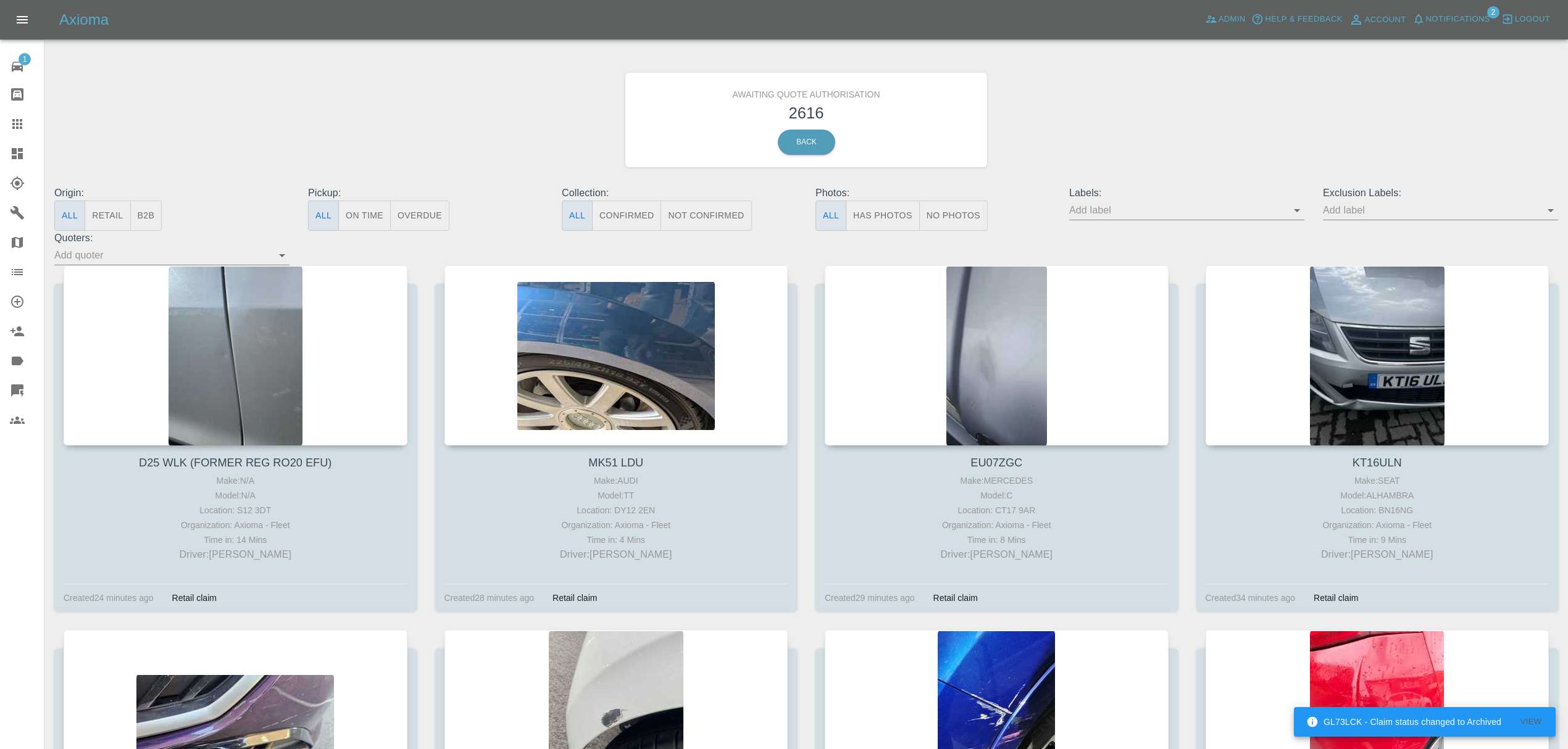
click at [1193, 208] on input "text" at bounding box center [1177, 209] width 217 height 19
type input "fynn"
click at [1186, 317] on li "FynnAutoQuote" at bounding box center [1186, 325] width 90 height 23
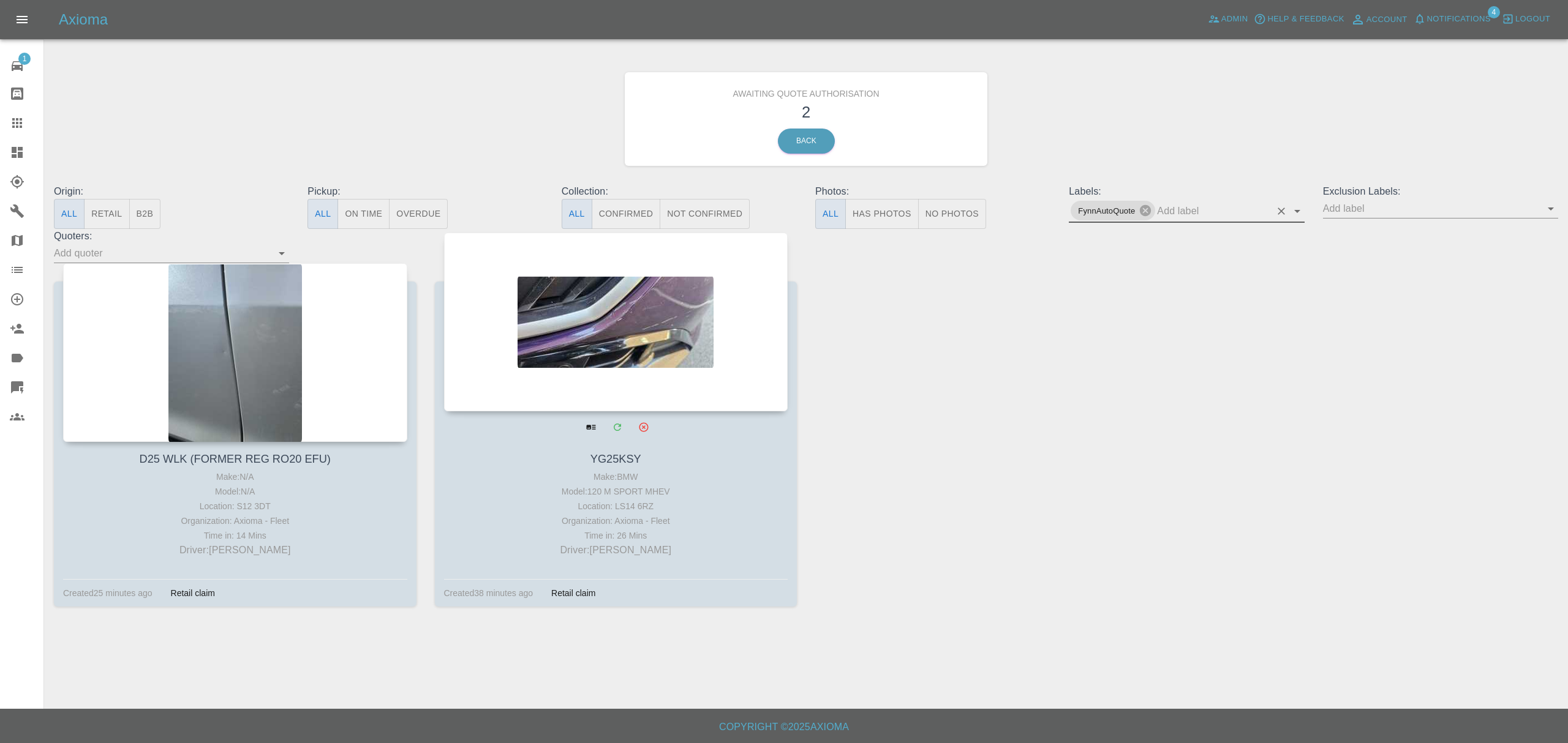
click at [672, 333] on div at bounding box center [616, 322] width 345 height 179
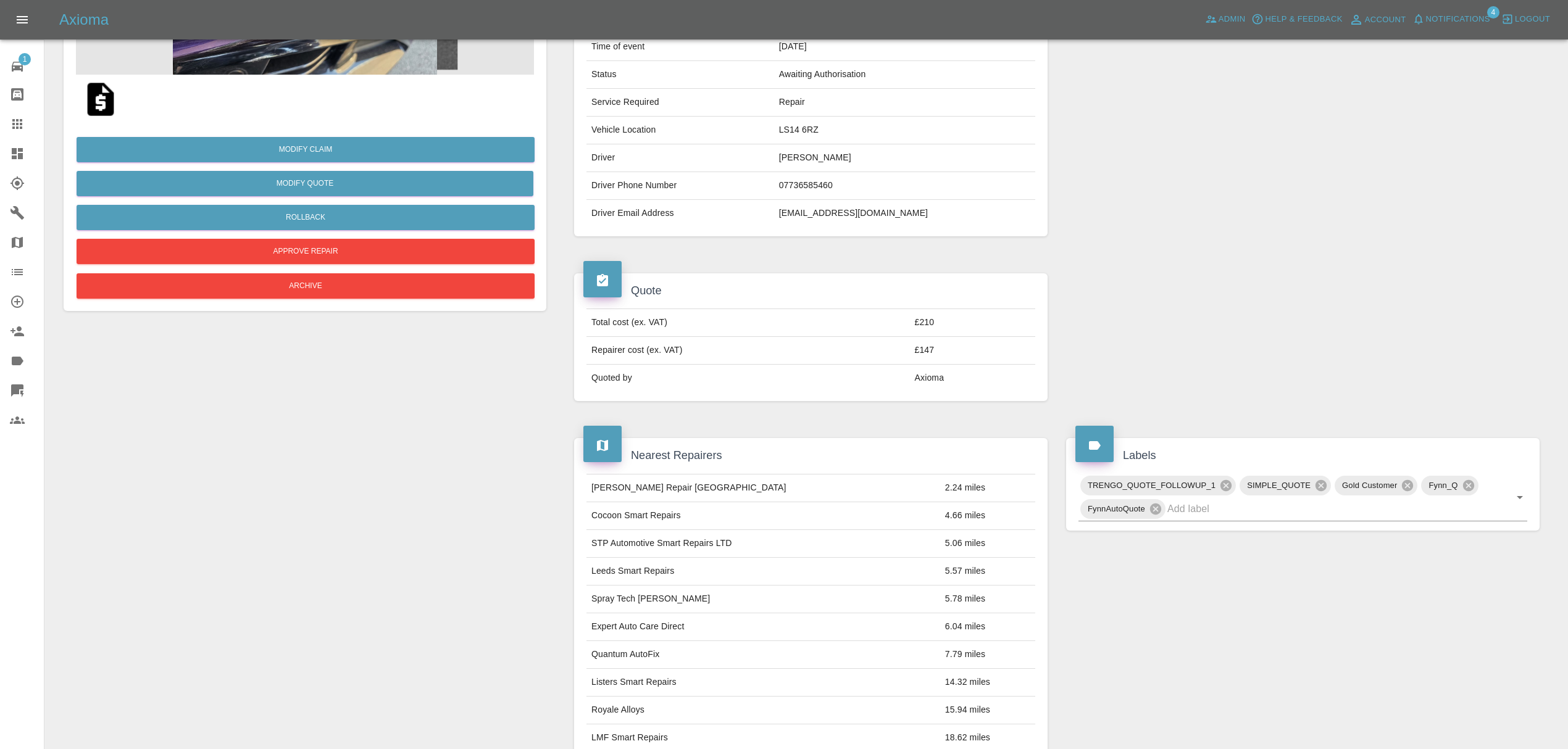
scroll to position [198, 0]
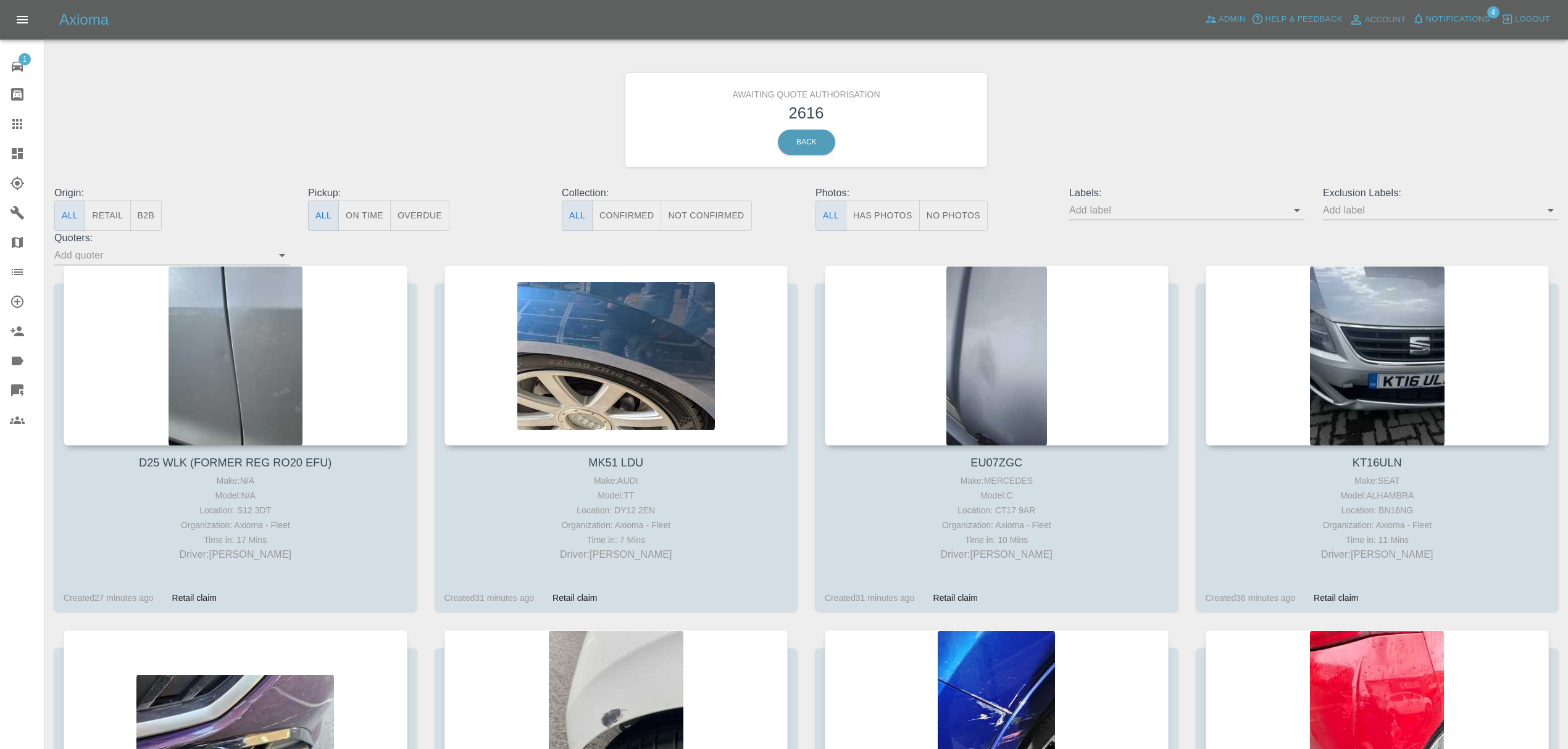
click at [1212, 212] on input "text" at bounding box center [1177, 209] width 217 height 19
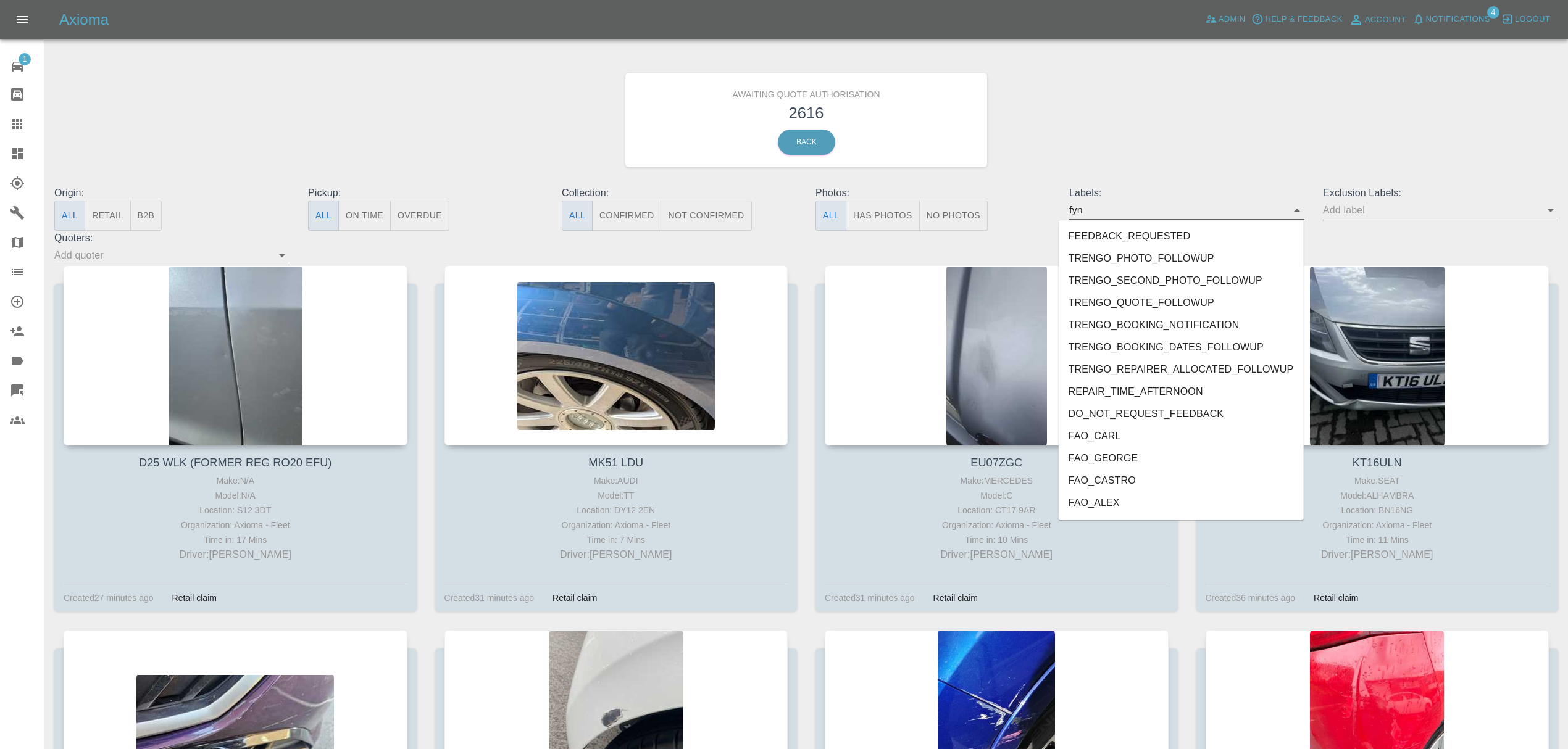
type input "fynn"
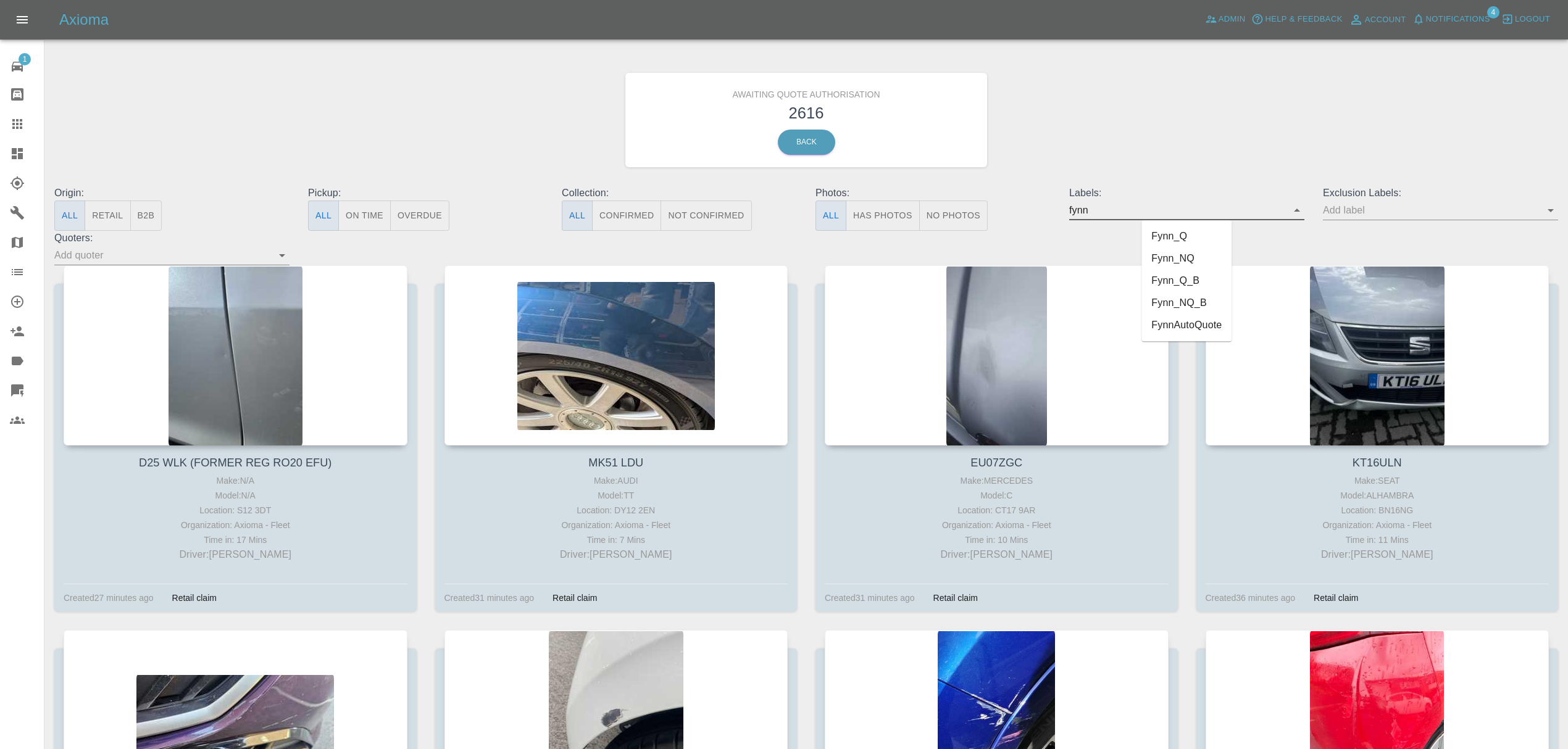
click at [1216, 318] on li "FynnAutoQuote" at bounding box center [1186, 325] width 90 height 23
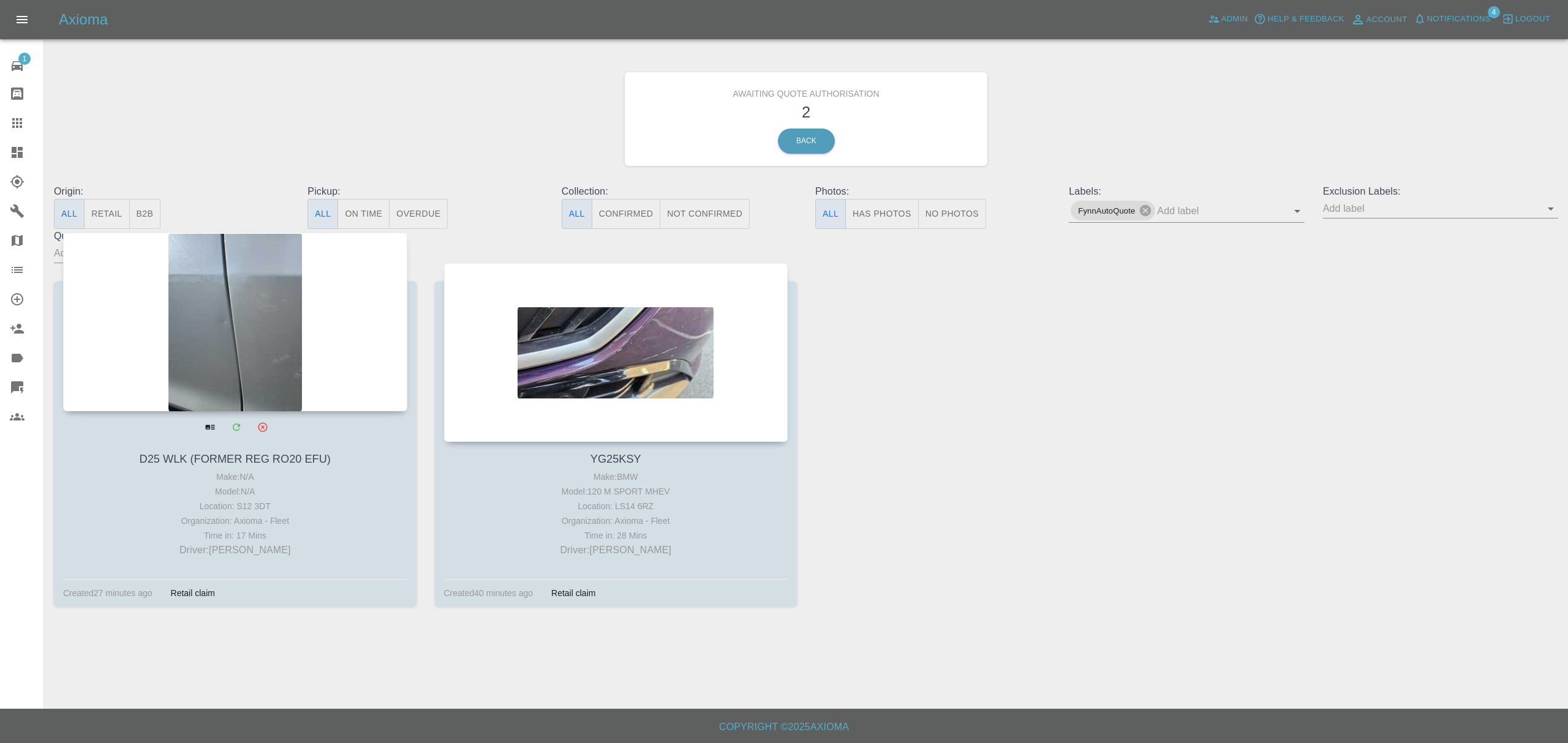
click at [287, 344] on div at bounding box center [235, 322] width 345 height 179
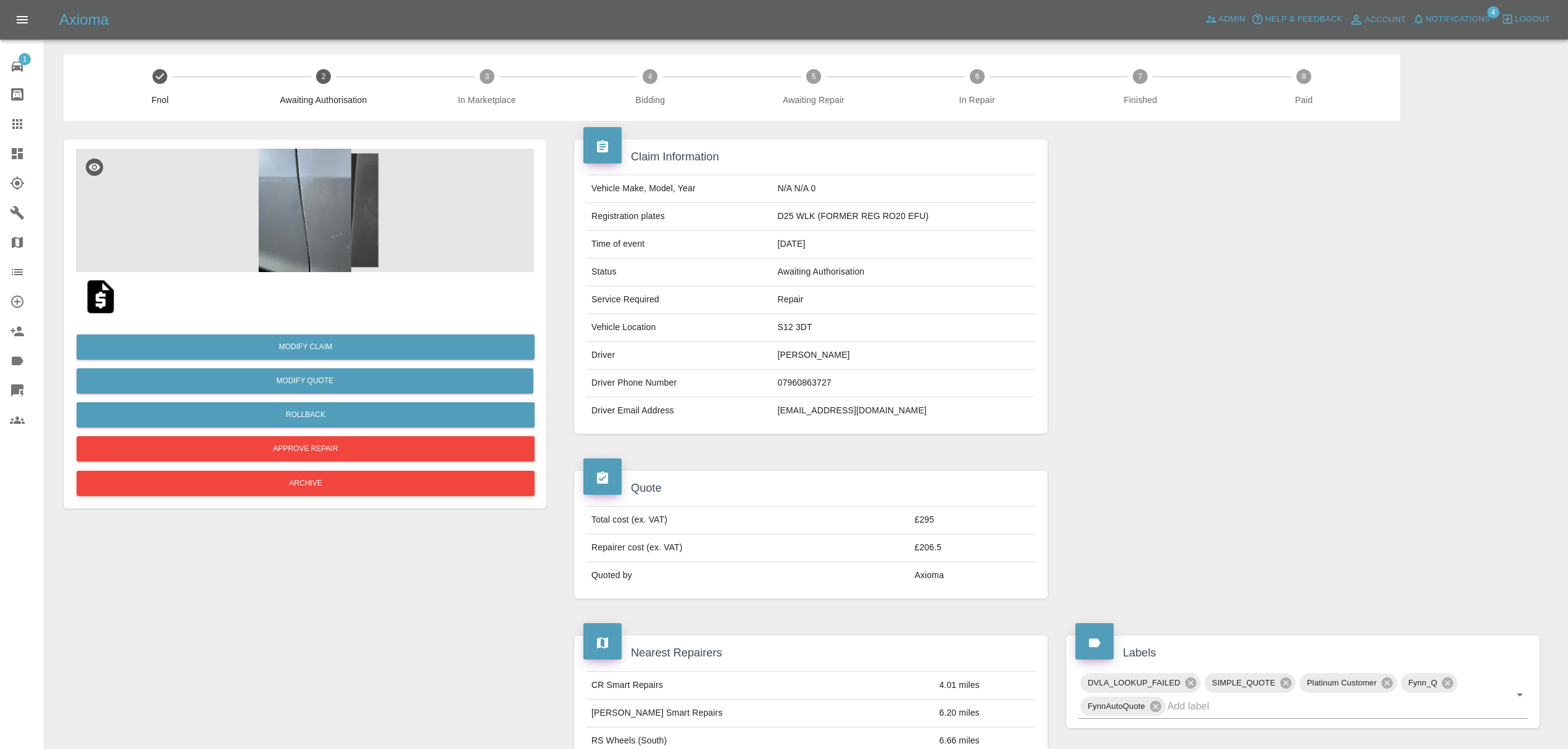
click at [5, 144] on link "Dashboard" at bounding box center [22, 154] width 43 height 30
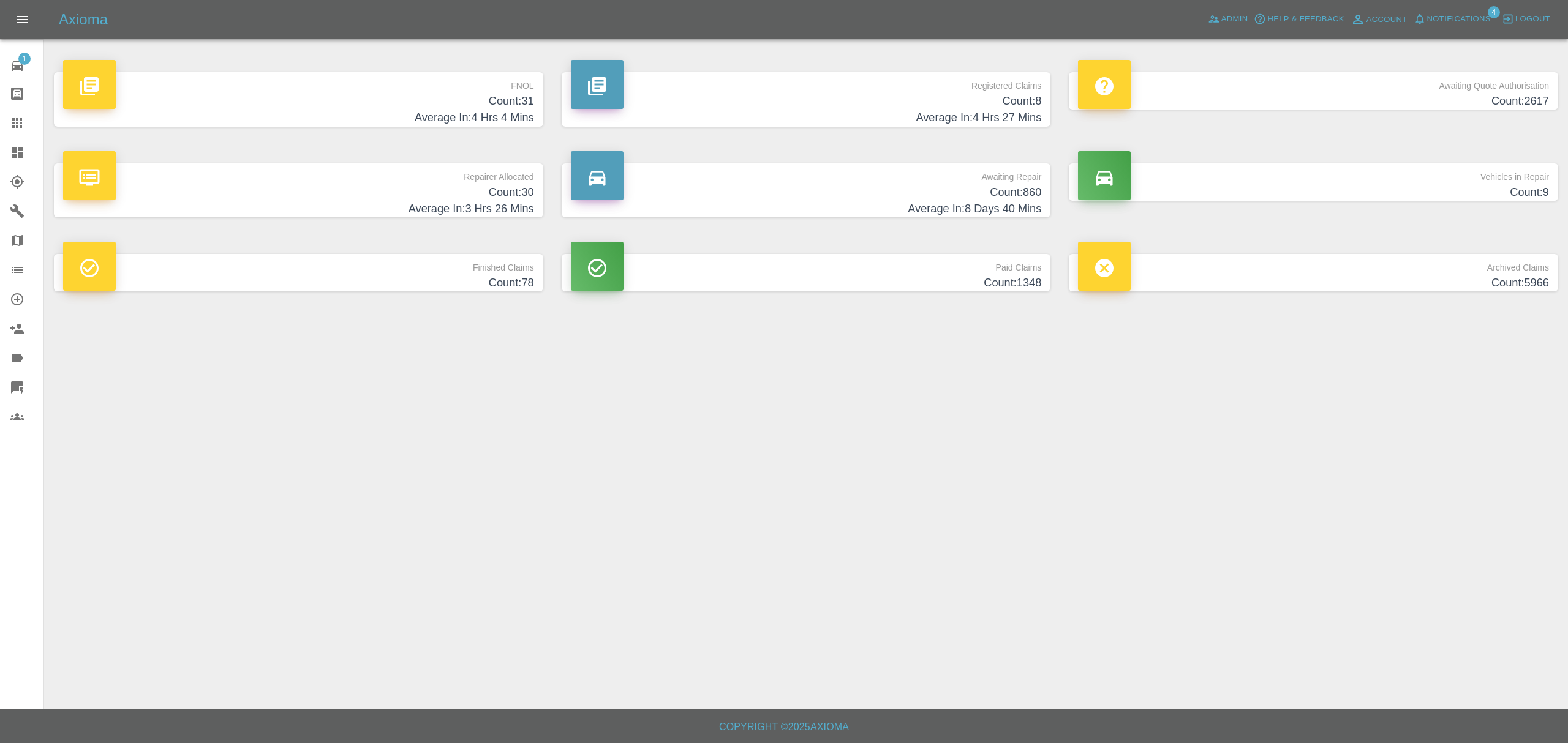
click at [494, 110] on h4 "Average In: 4 Hrs 4 Mins" at bounding box center [298, 117] width 471 height 17
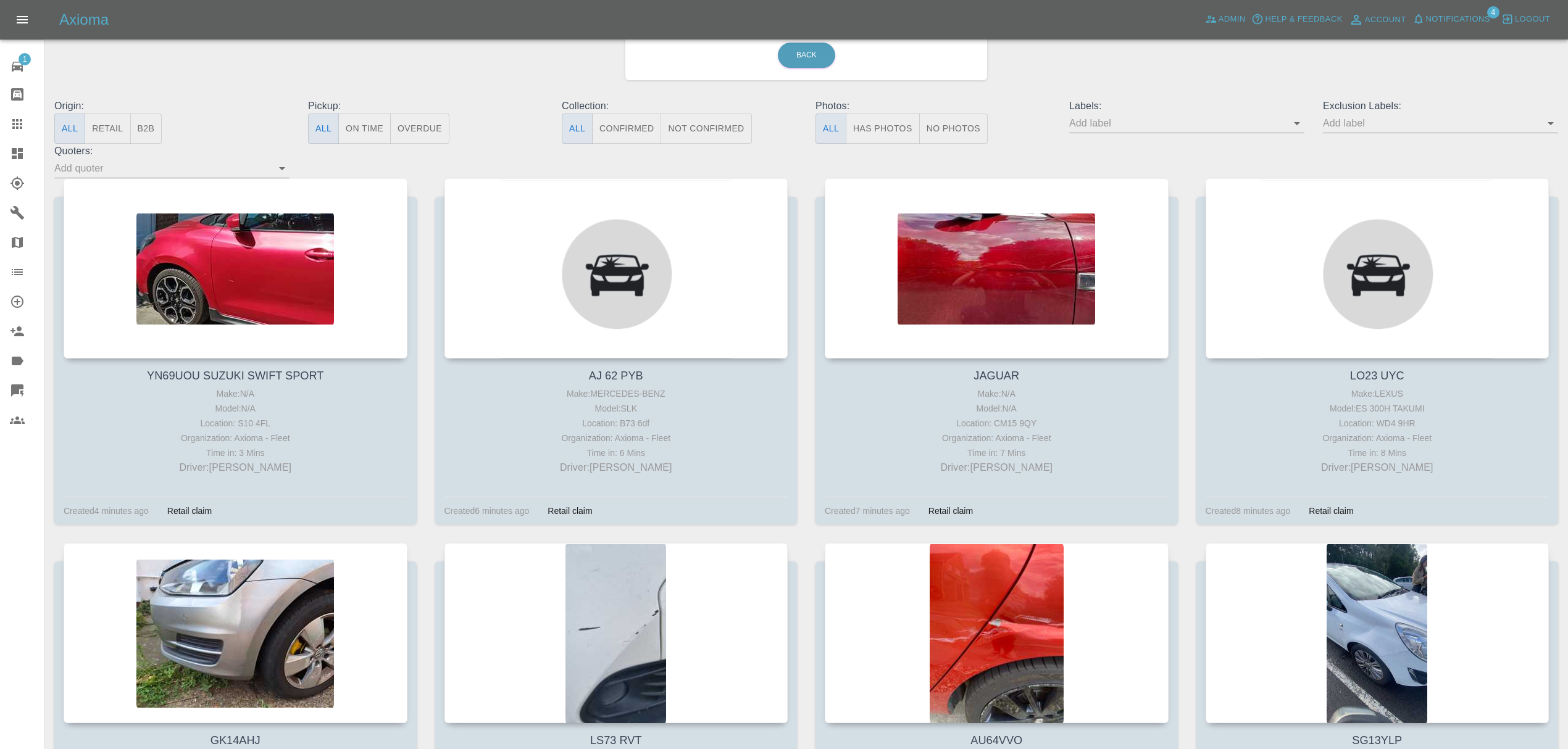
scroll to position [102, 0]
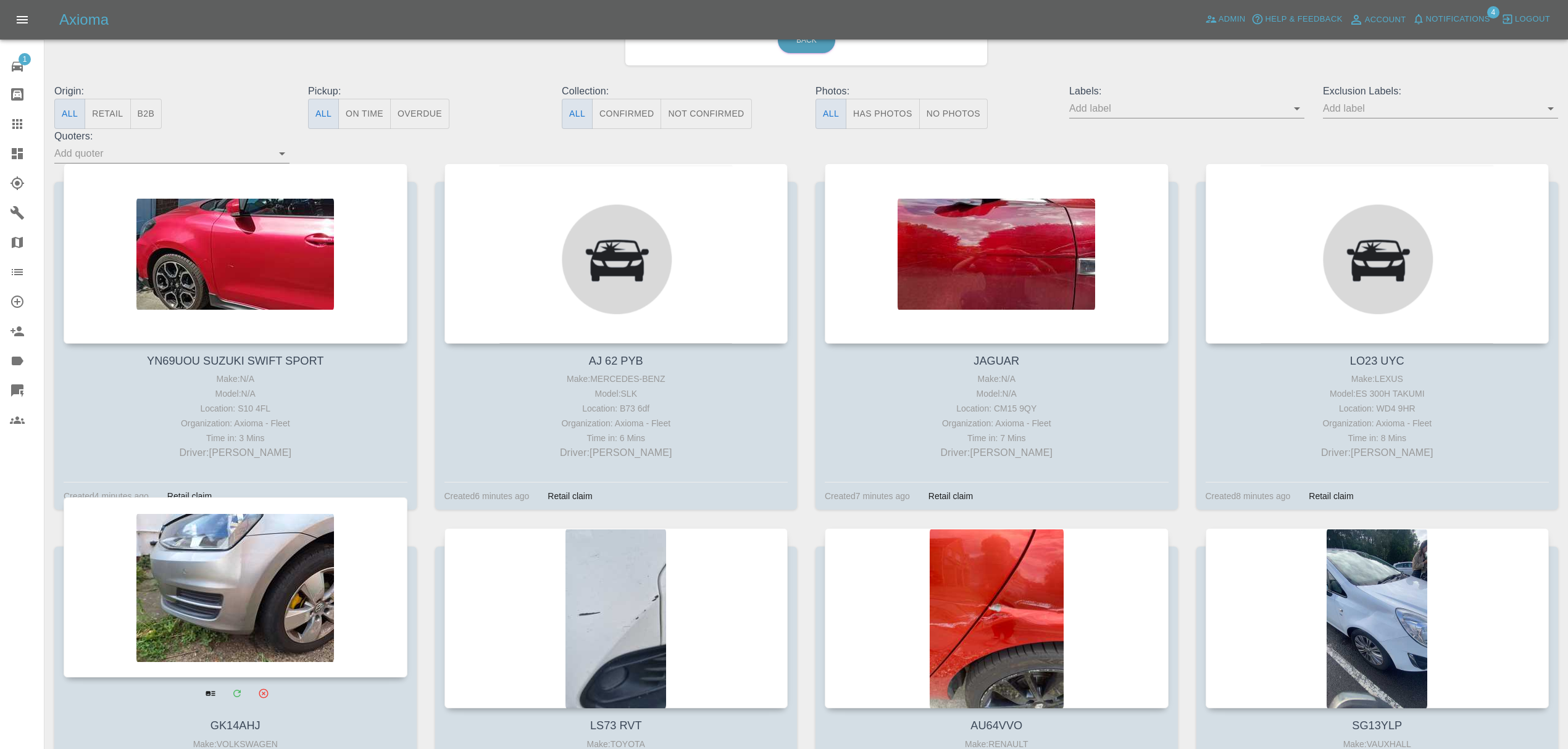
click at [311, 571] on div at bounding box center [235, 587] width 343 height 181
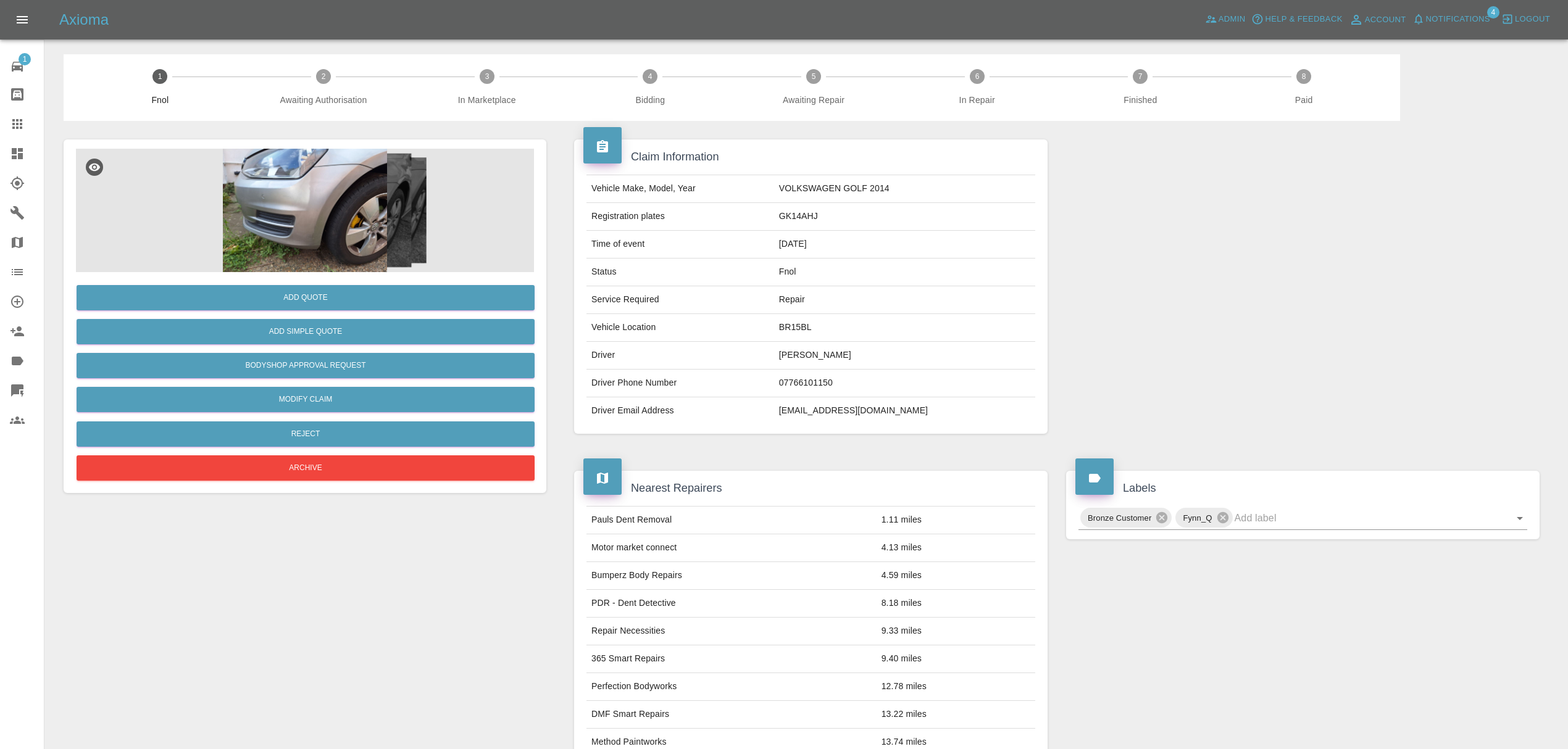
click at [287, 206] on img at bounding box center [305, 210] width 458 height 123
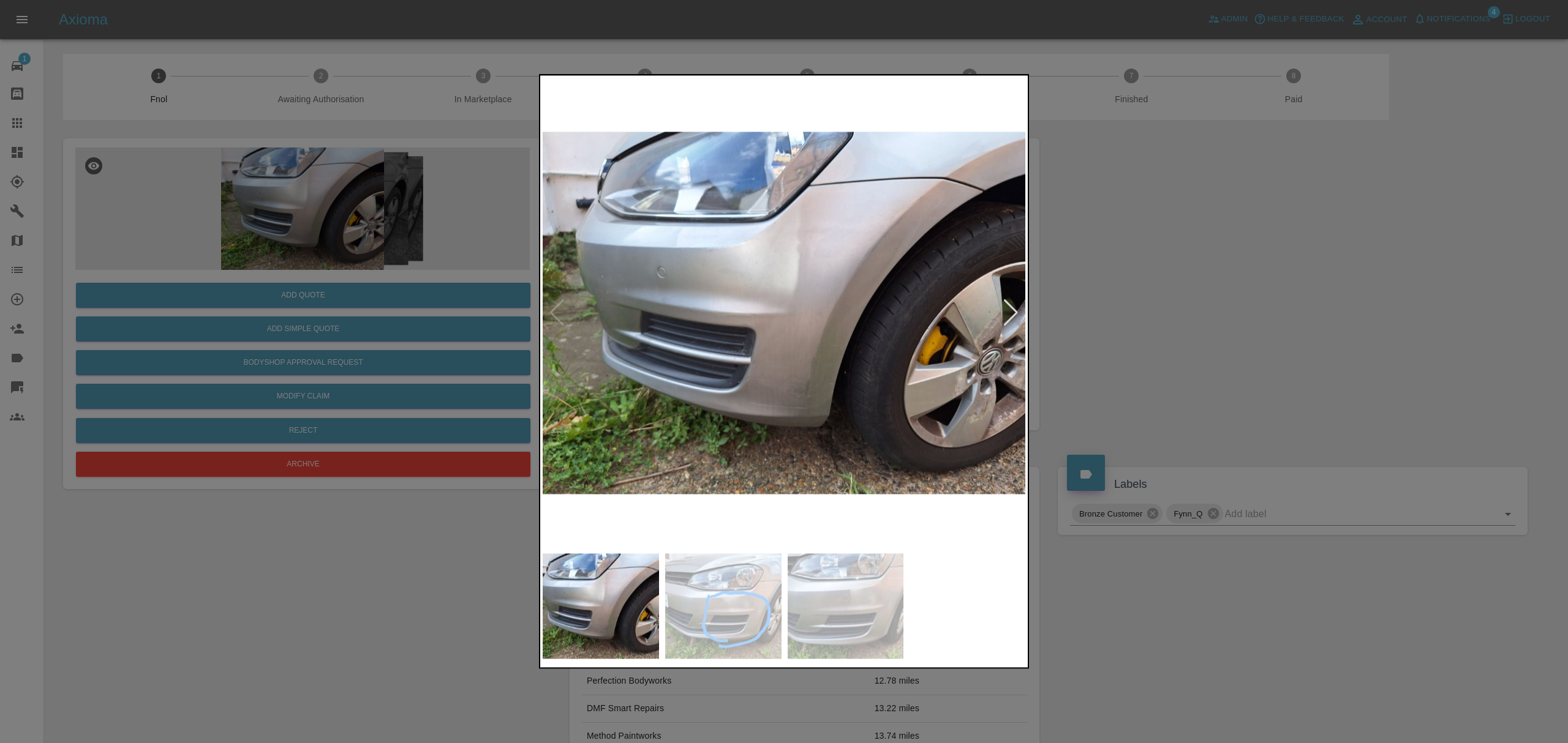
click at [1004, 307] on div at bounding box center [1011, 313] width 17 height 27
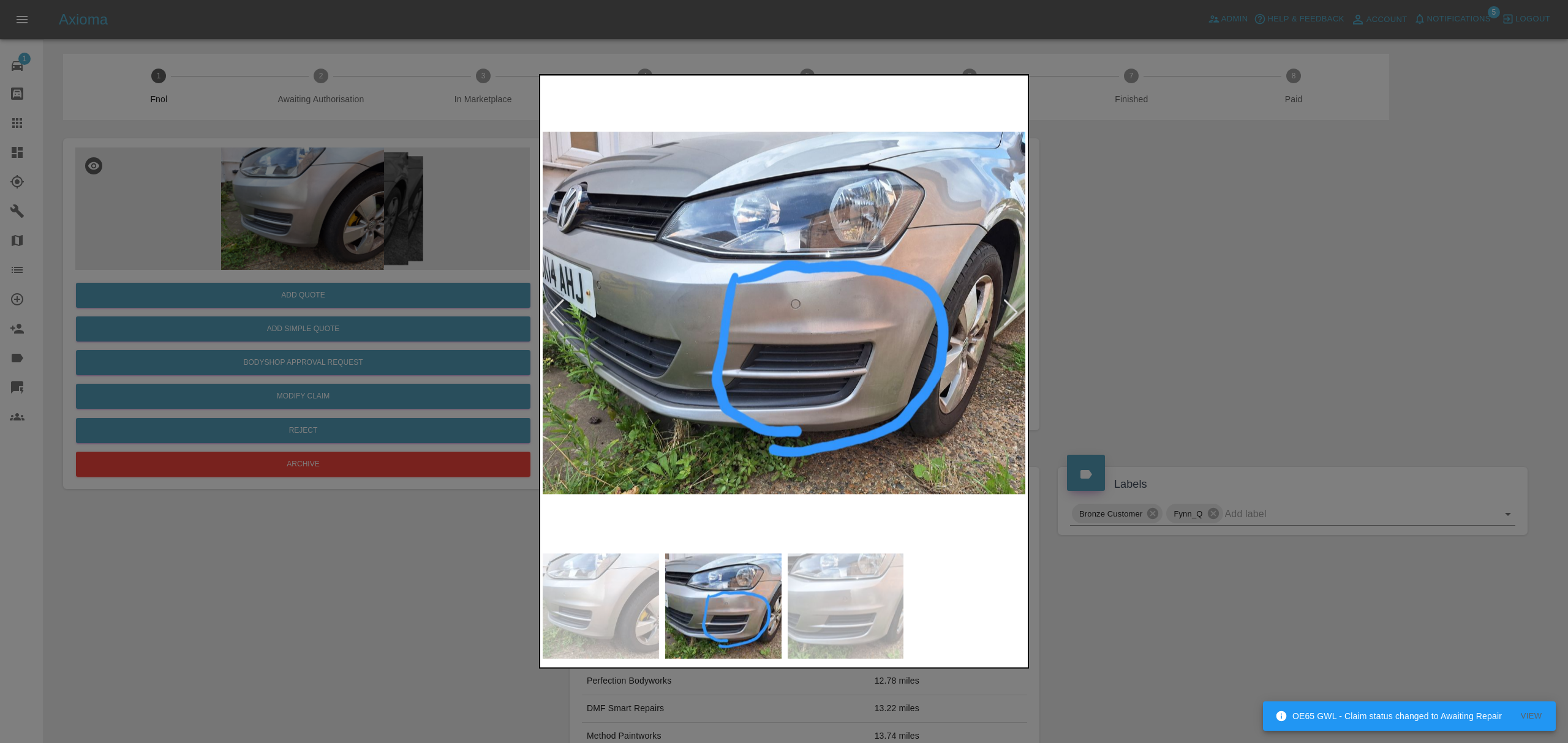
click at [1004, 307] on div at bounding box center [1011, 313] width 17 height 27
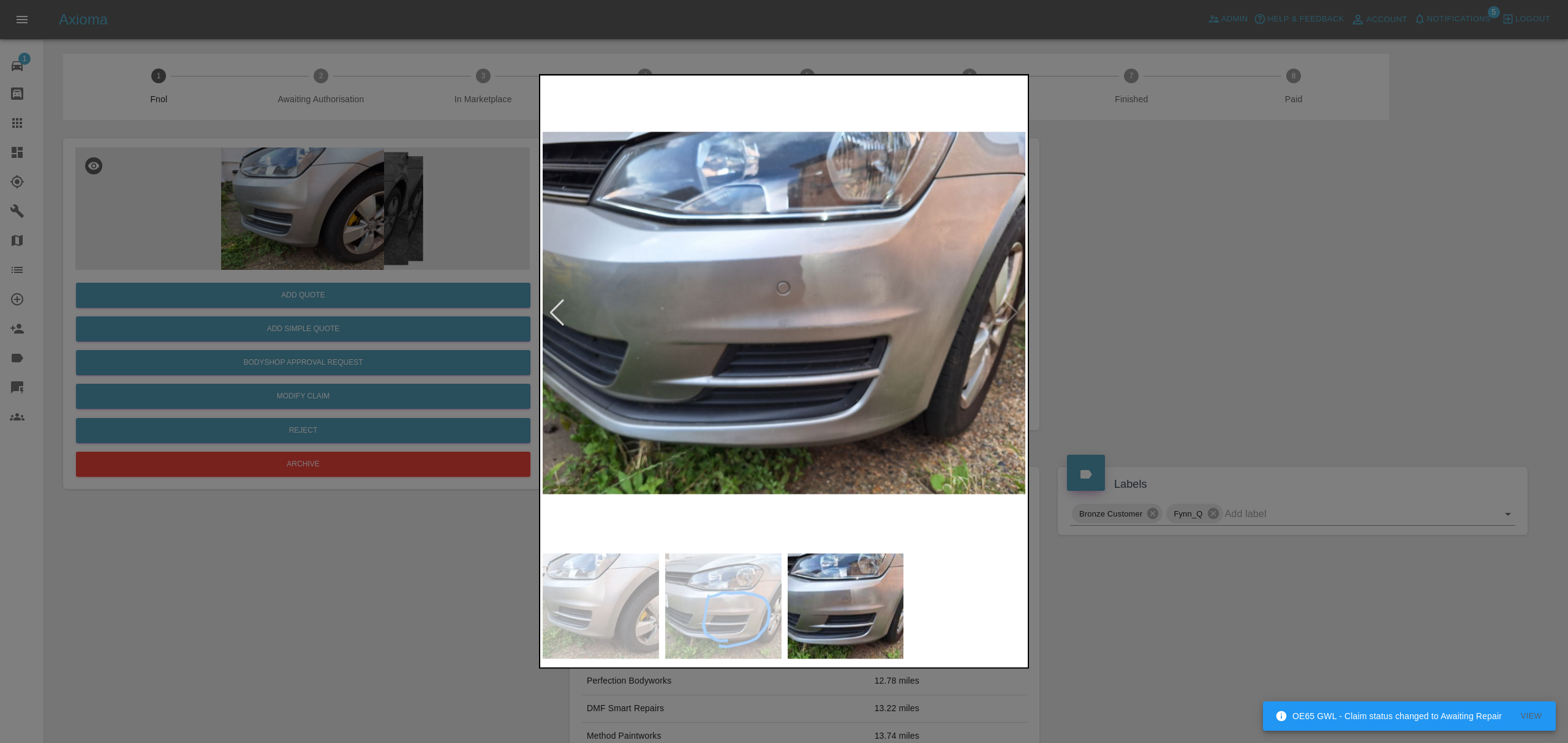
click at [1183, 289] on div at bounding box center [784, 371] width 1568 height 743
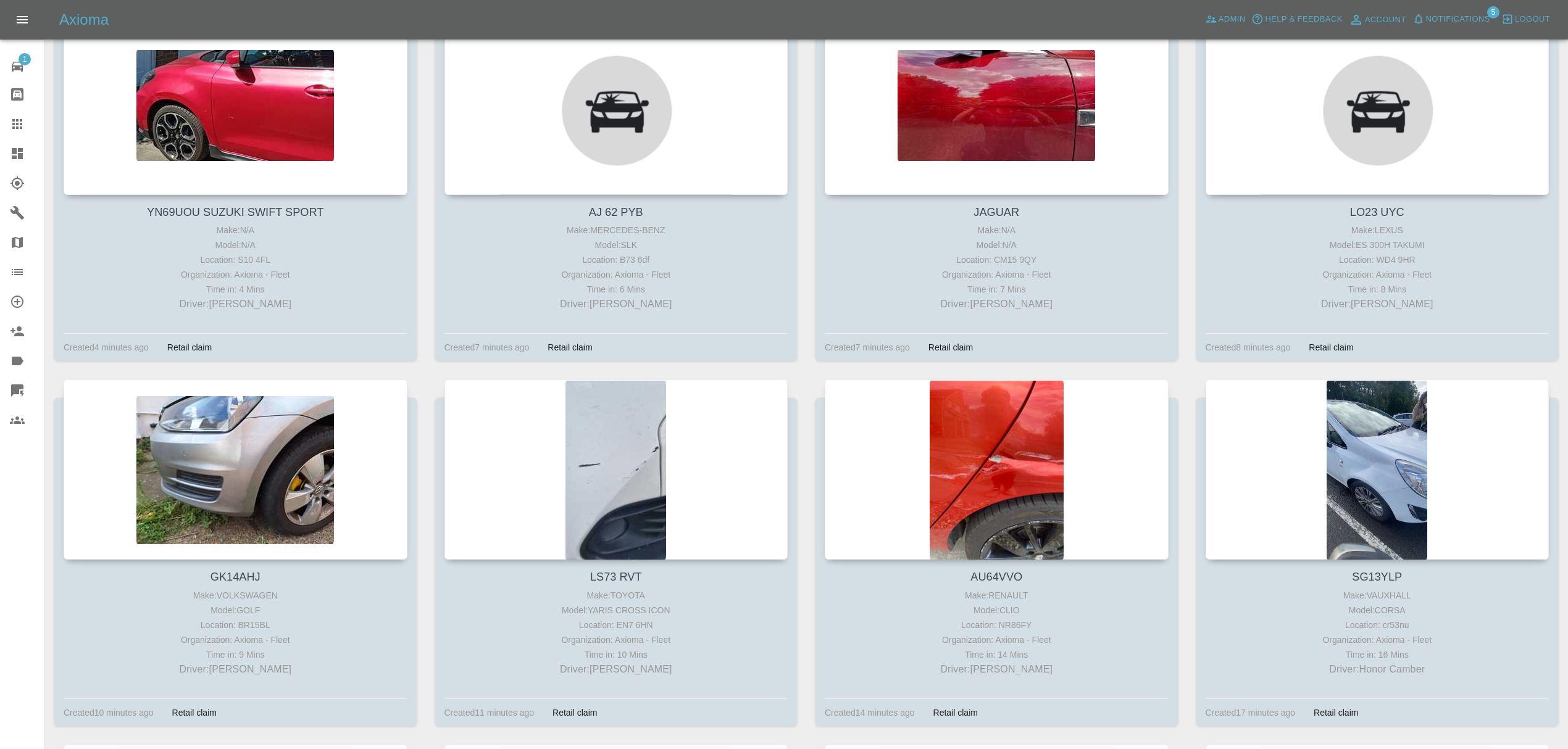
scroll to position [339, 0]
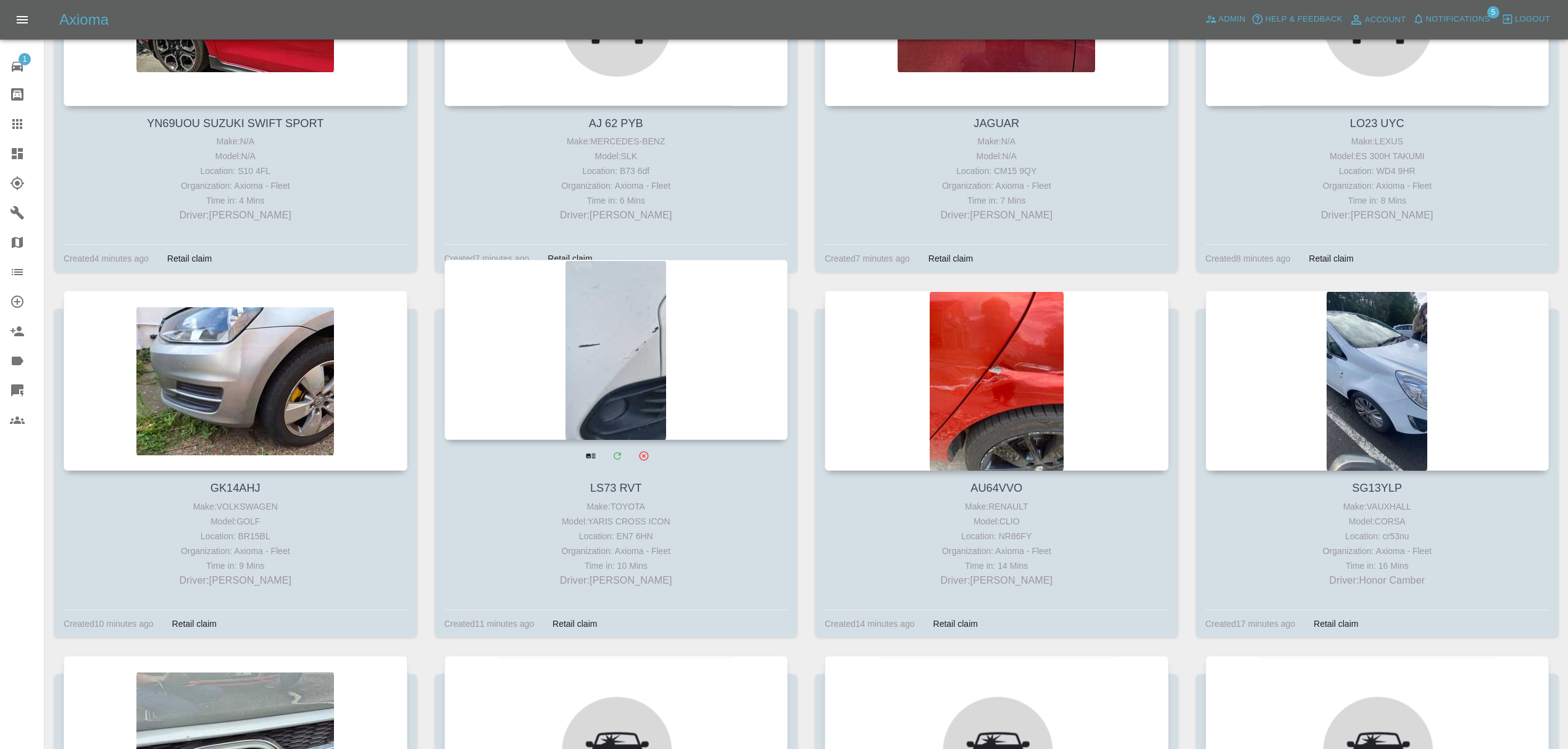
click at [665, 348] on div at bounding box center [616, 349] width 343 height 181
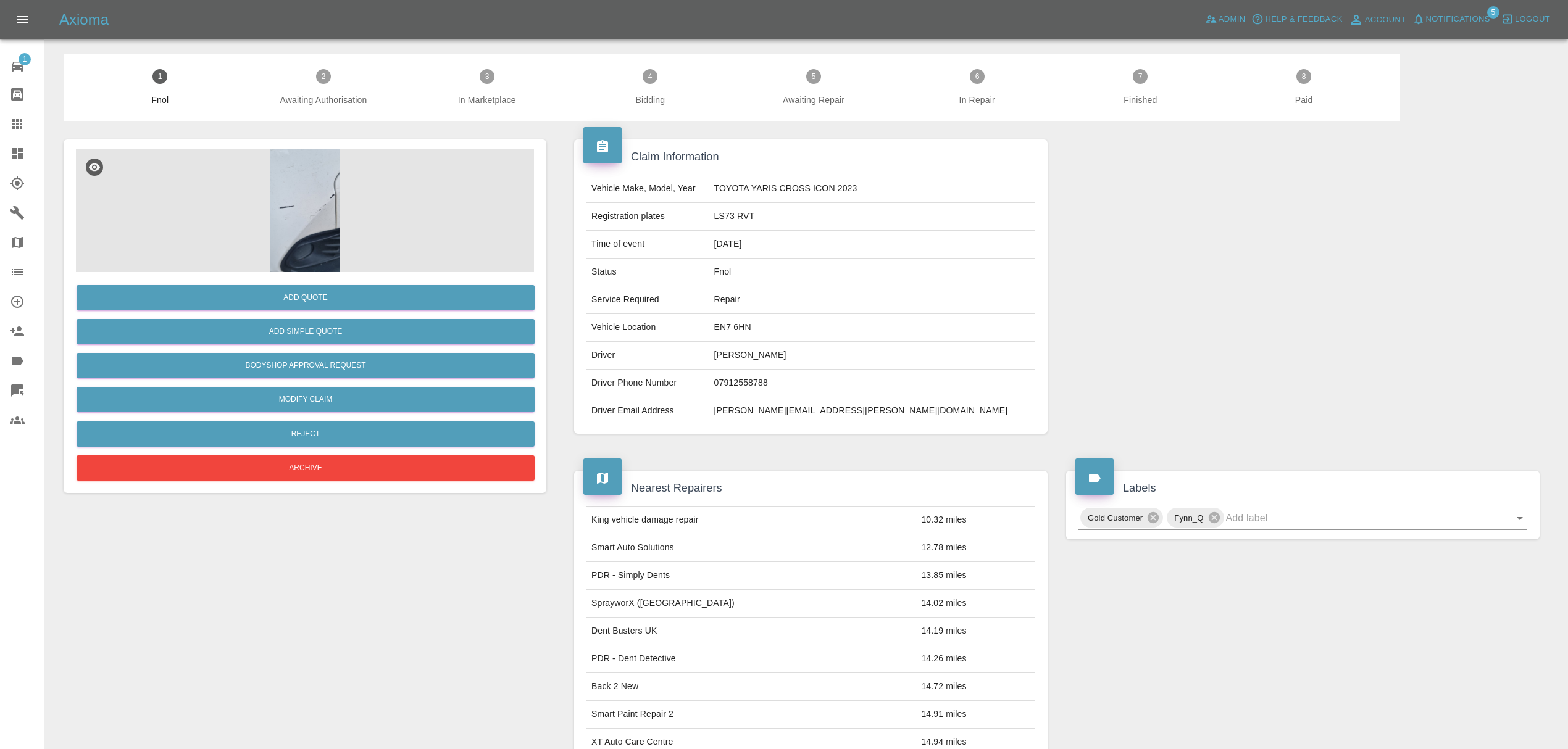
click at [305, 203] on img at bounding box center [305, 210] width 458 height 123
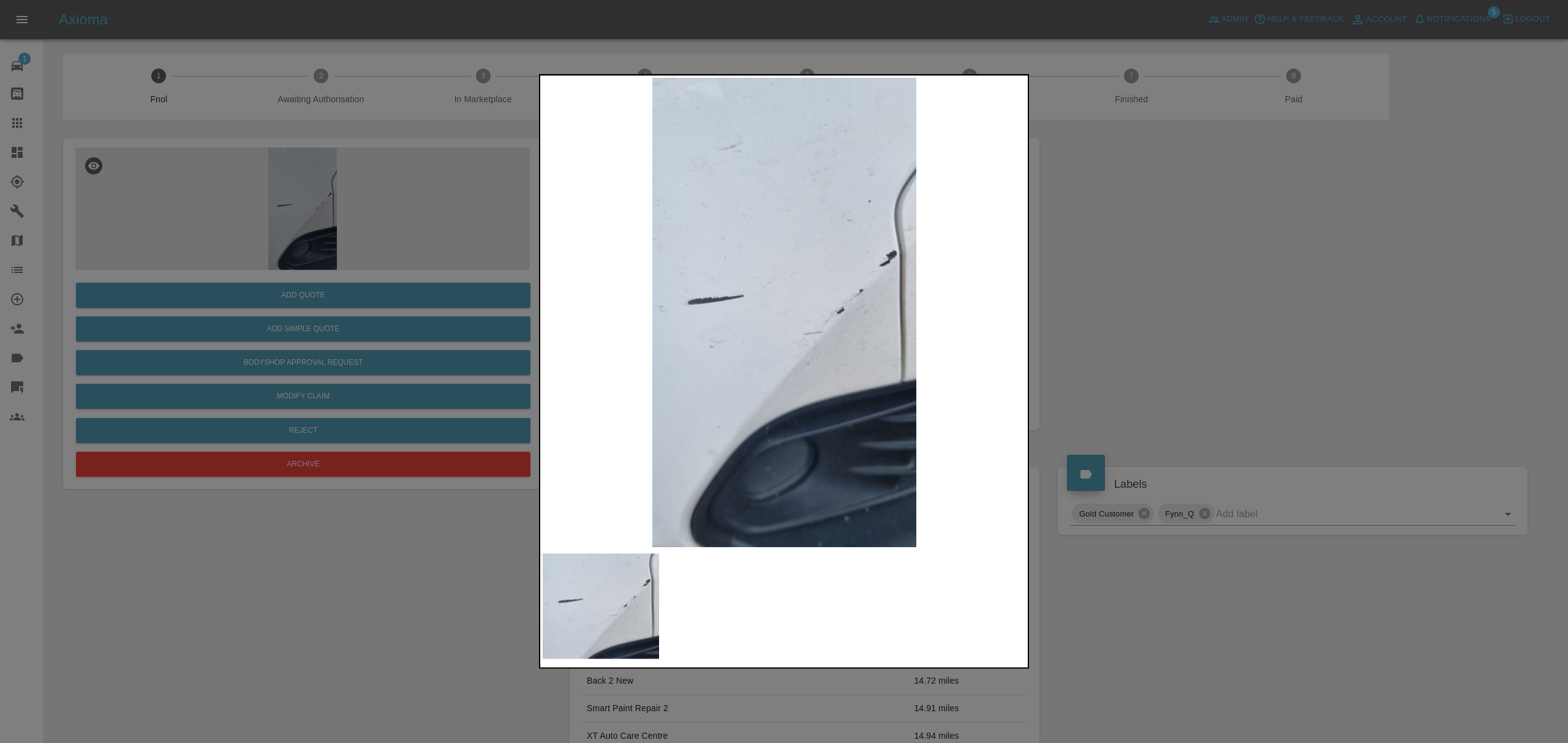
click at [1316, 270] on div at bounding box center [784, 371] width 1568 height 743
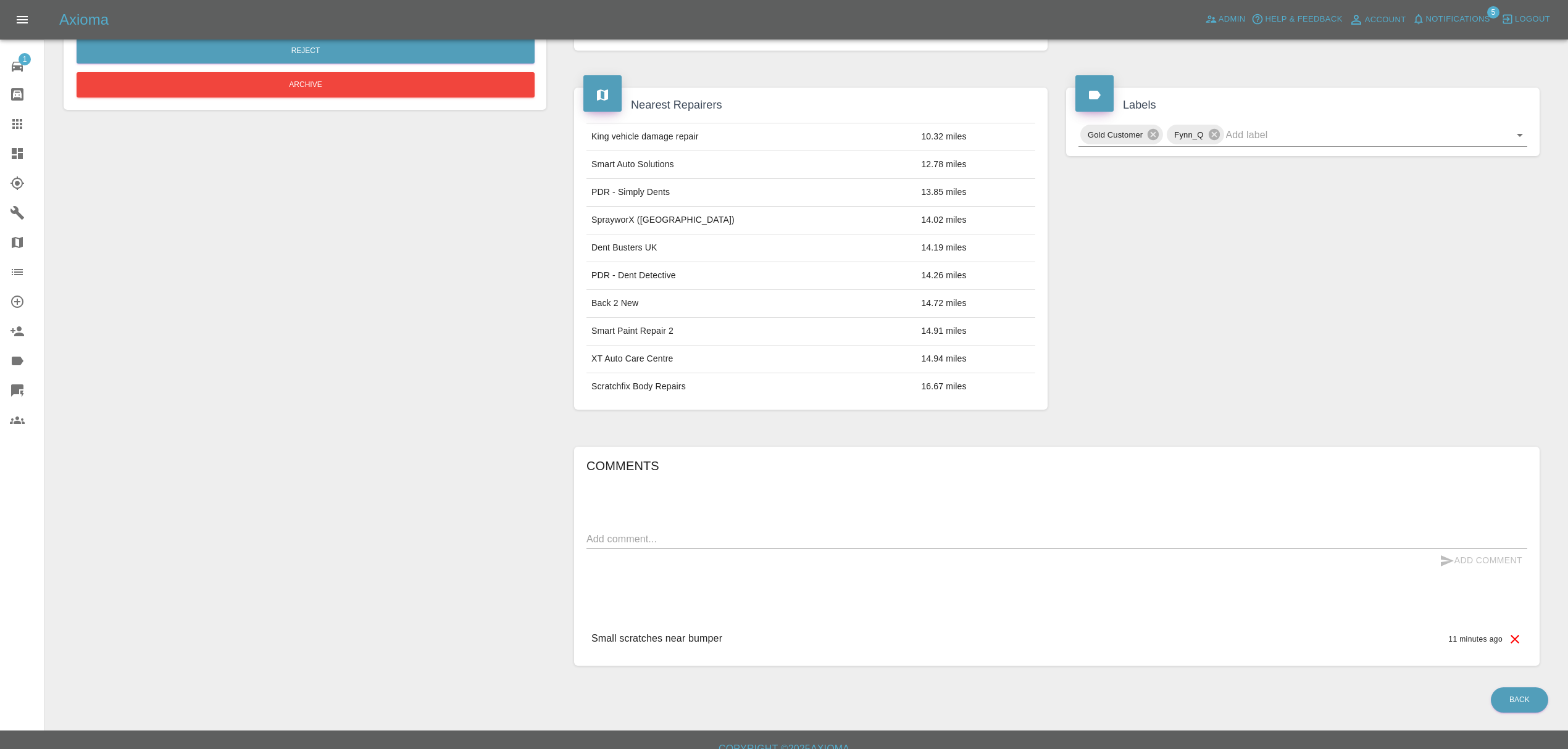
scroll to position [403, 0]
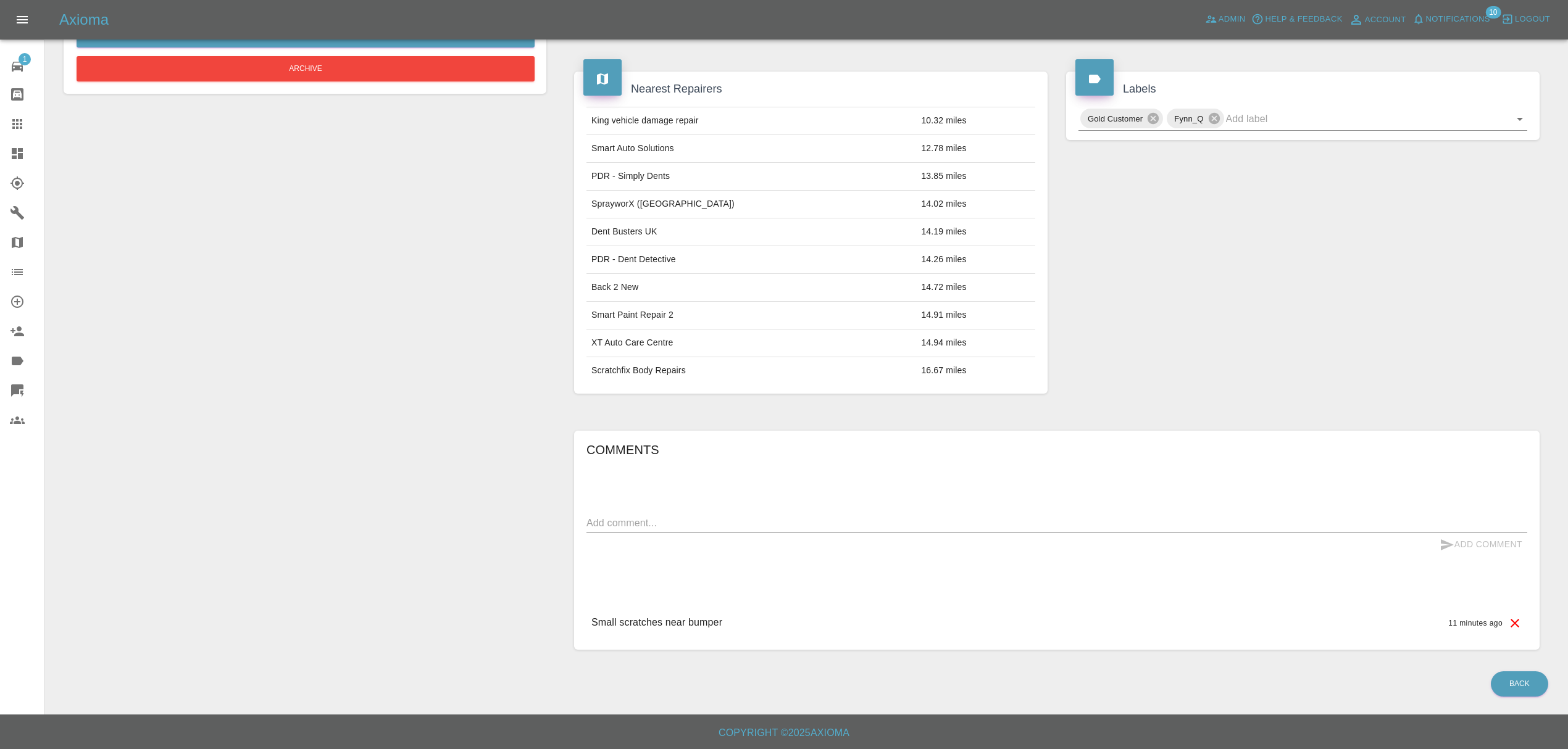
click at [18, 146] on icon at bounding box center [17, 153] width 15 height 15
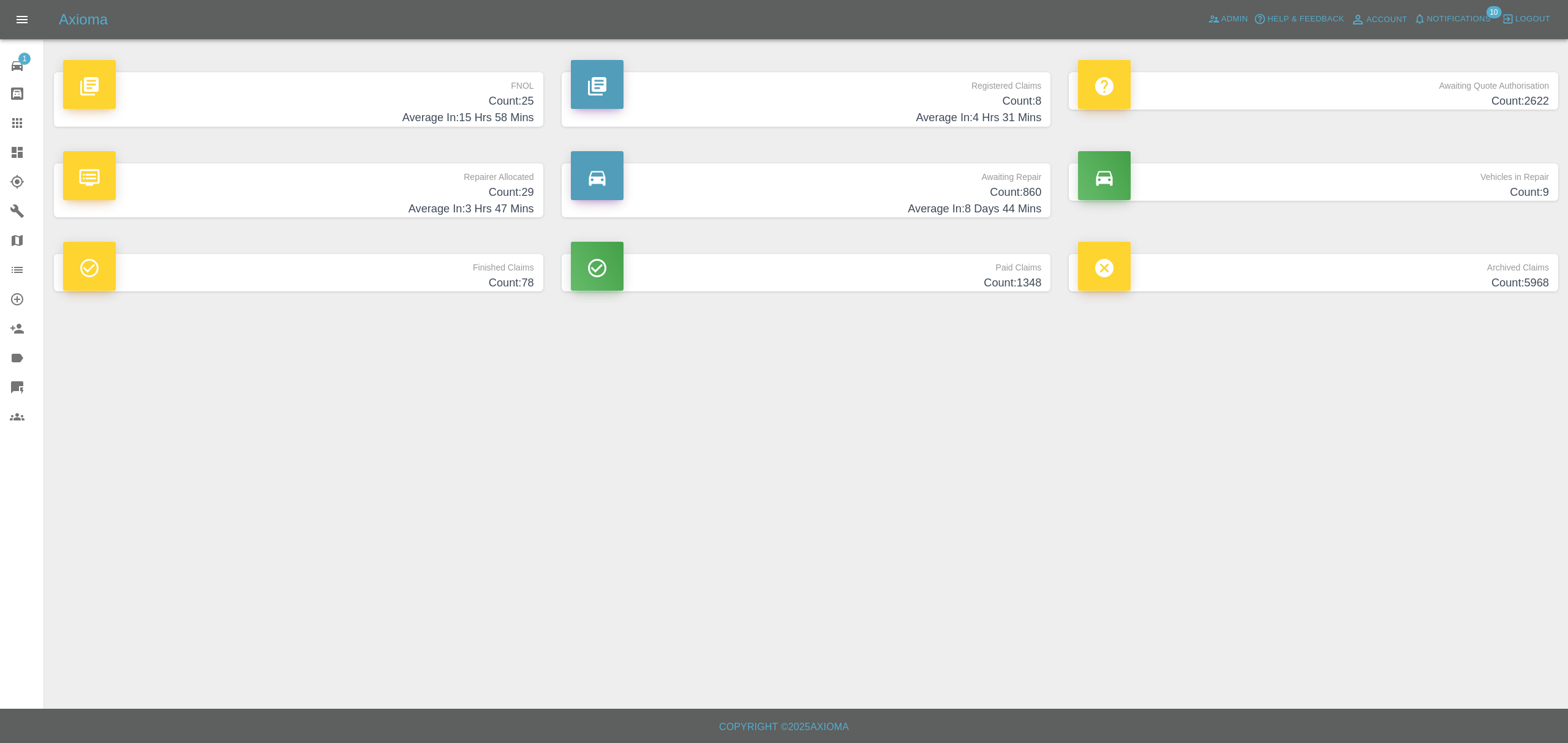
click at [1354, 79] on p "Awaiting Quote Authorisation" at bounding box center [1313, 82] width 471 height 21
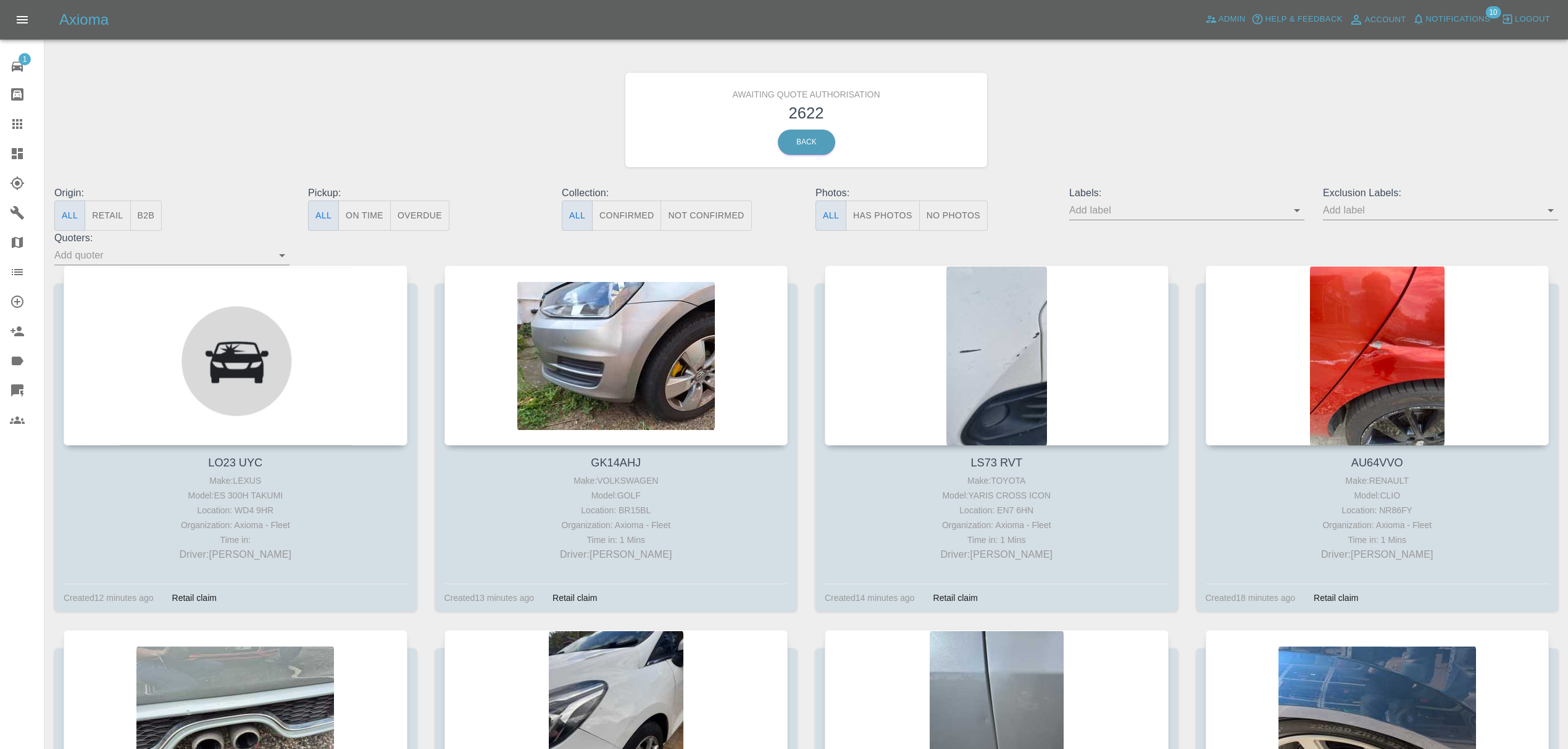
click at [1134, 208] on input "text" at bounding box center [1177, 209] width 217 height 19
type input "fynn"
click at [1176, 320] on li "FynnAutoQuote" at bounding box center [1186, 325] width 90 height 23
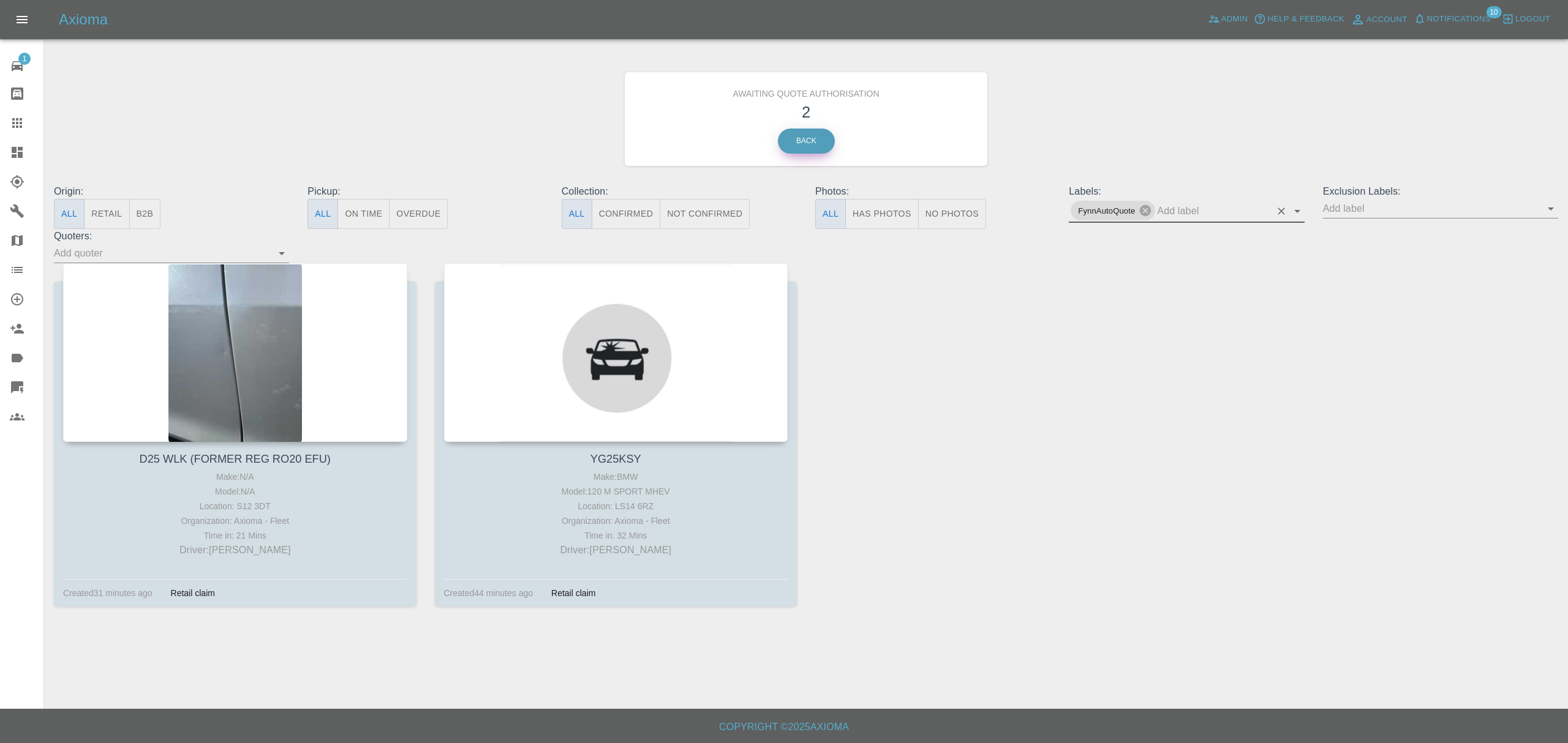
click at [804, 138] on link "Back" at bounding box center [806, 141] width 57 height 25
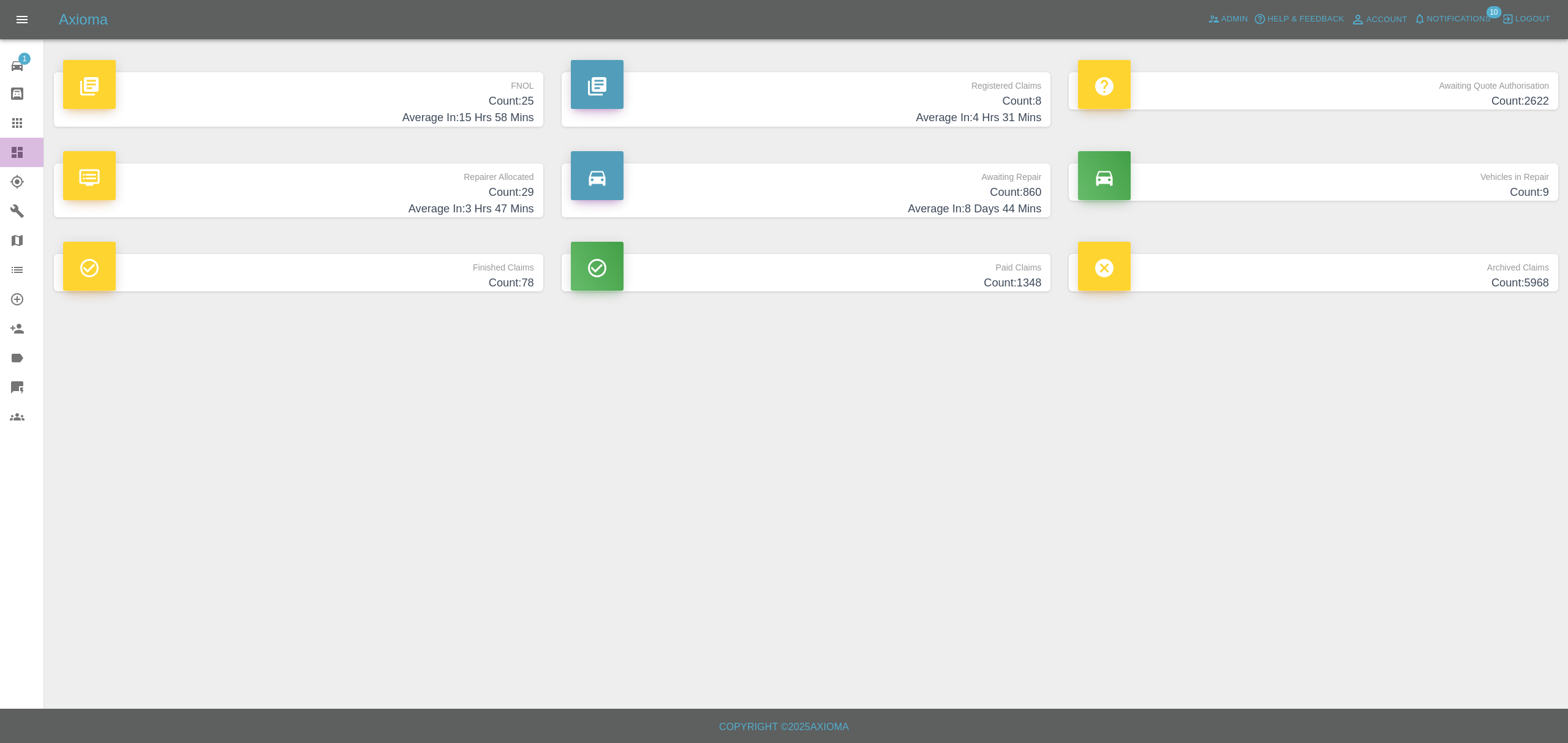
click at [8, 153] on link "Dashboard" at bounding box center [22, 153] width 43 height 29
click at [411, 108] on h4 "Count: 25" at bounding box center [298, 101] width 471 height 17
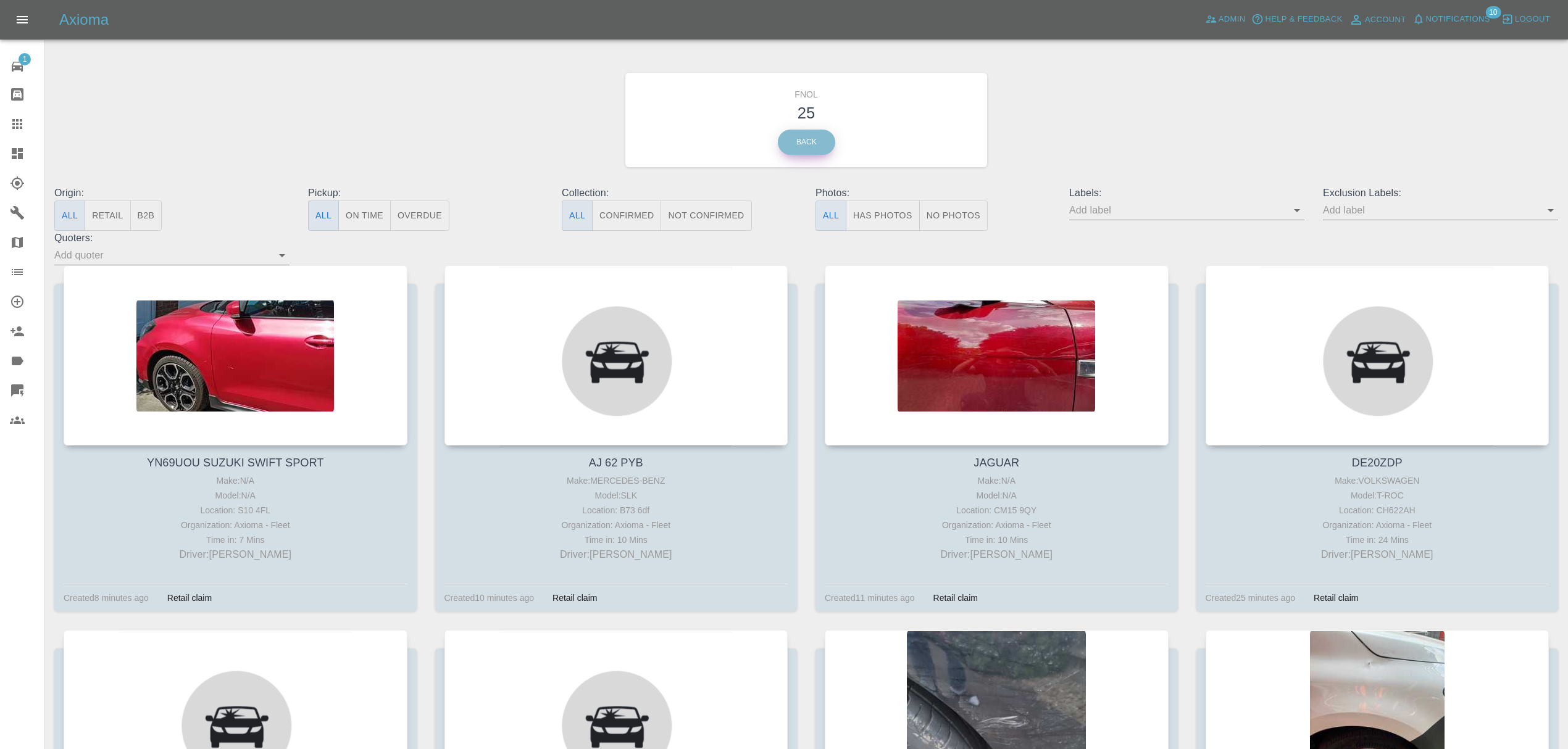
click at [820, 144] on link "Back" at bounding box center [806, 142] width 57 height 26
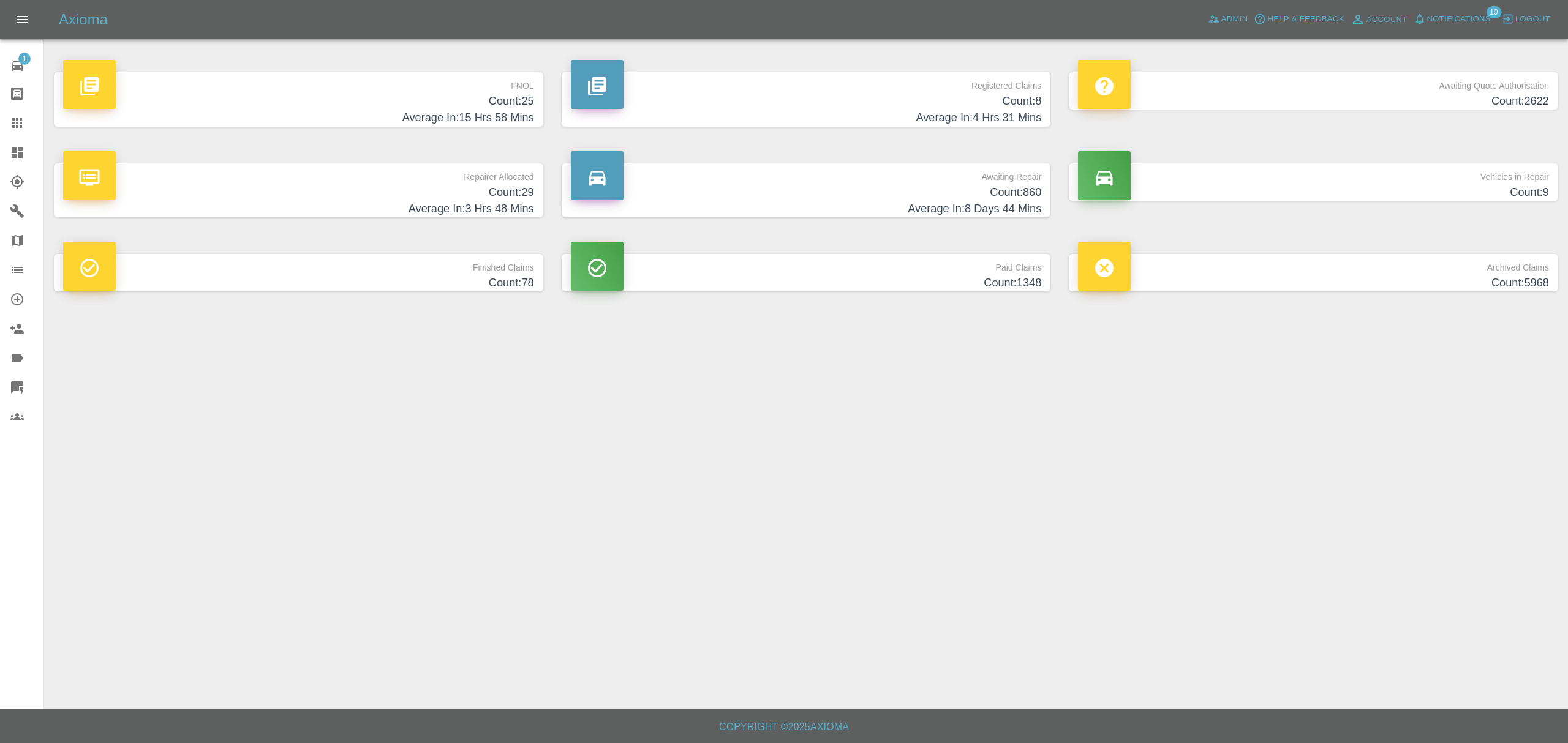
click at [889, 195] on h4 "Count: 860" at bounding box center [806, 192] width 471 height 17
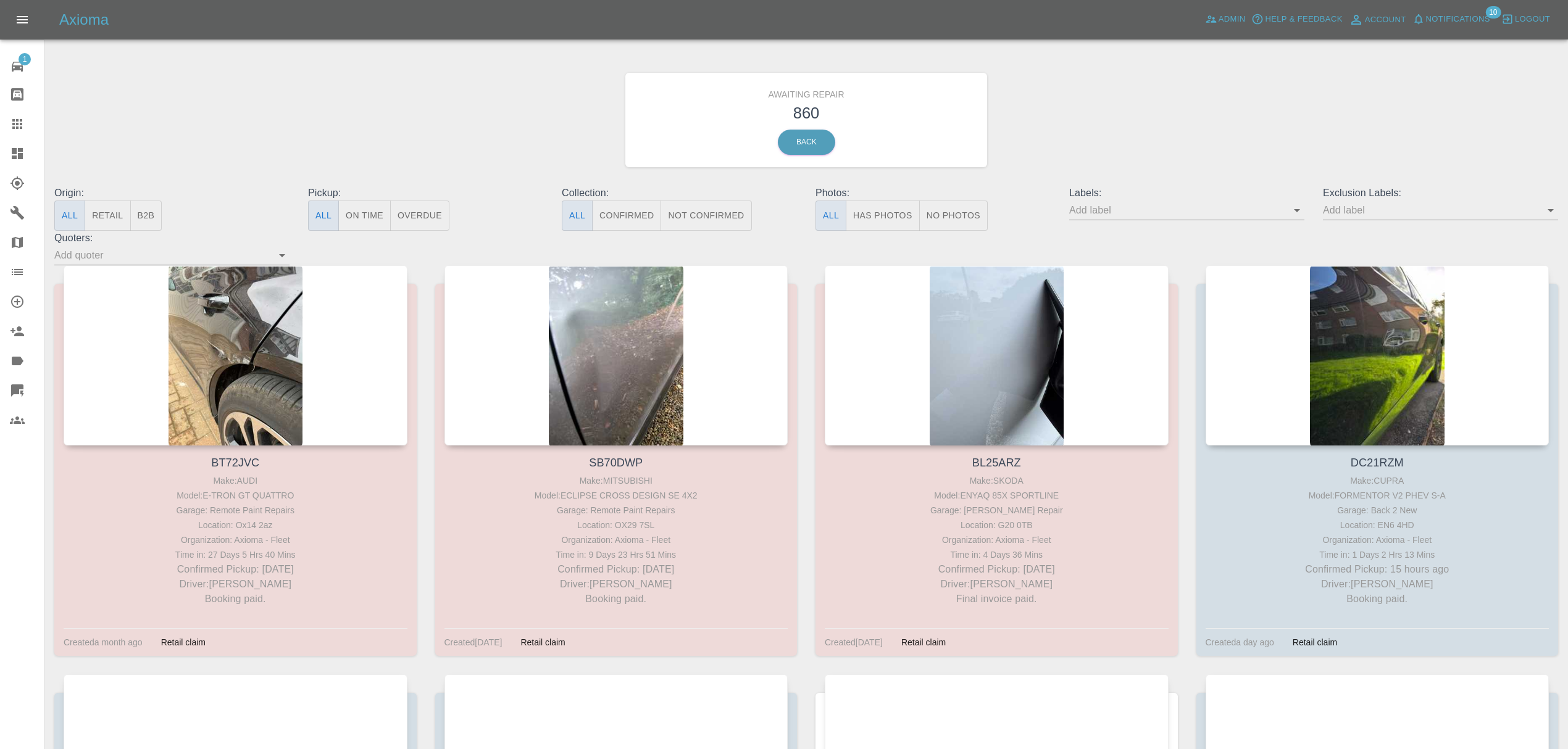
click at [1082, 208] on input "text" at bounding box center [1177, 209] width 217 height 19
type input "fynn"
click at [1162, 328] on li "FynnAutoQuote" at bounding box center [1186, 325] width 90 height 23
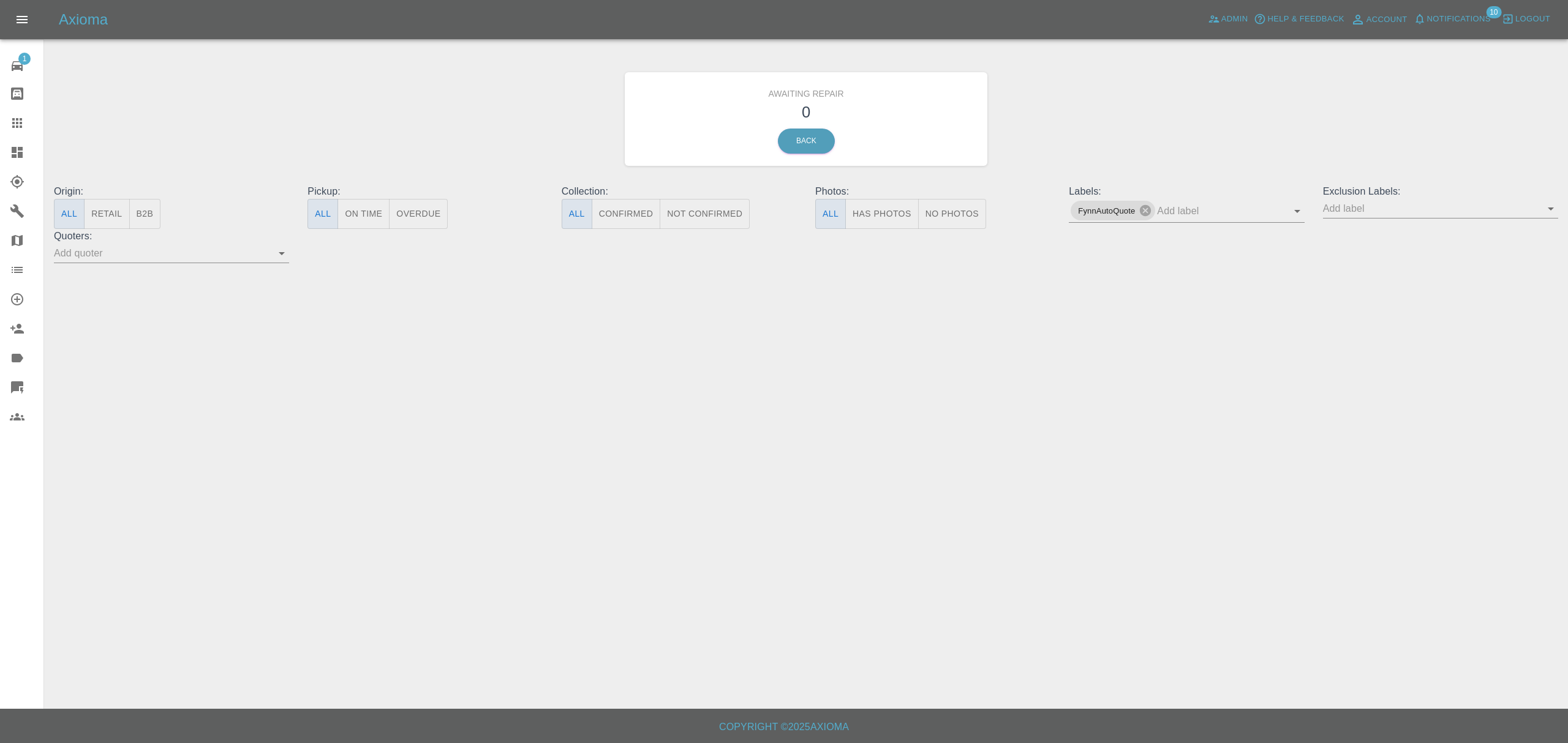
click at [795, 127] on div "Awaiting Repair 0 Back" at bounding box center [806, 119] width 362 height 94
click at [802, 133] on link "Back" at bounding box center [806, 141] width 57 height 25
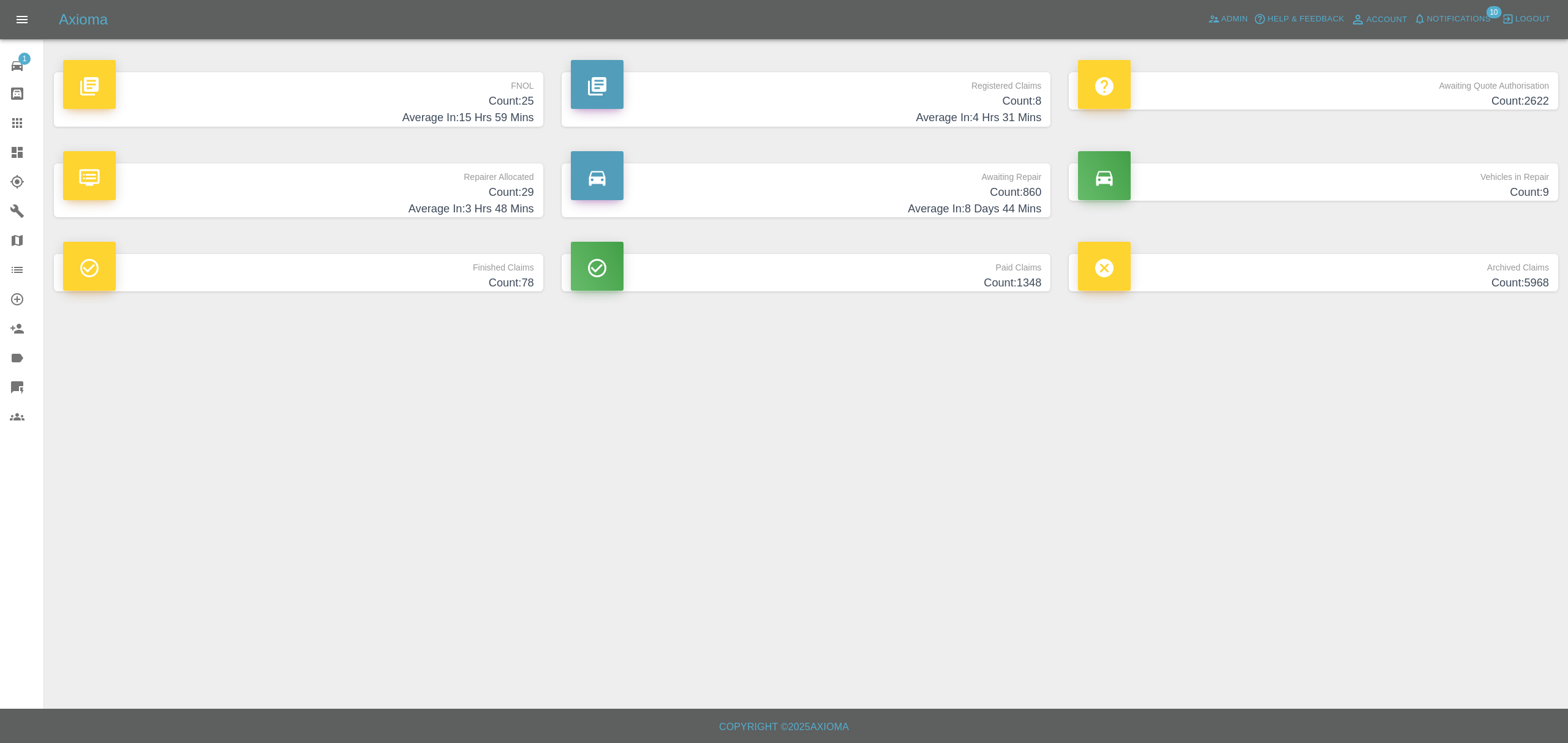
click at [1417, 82] on p "Awaiting Quote Authorisation" at bounding box center [1313, 82] width 471 height 21
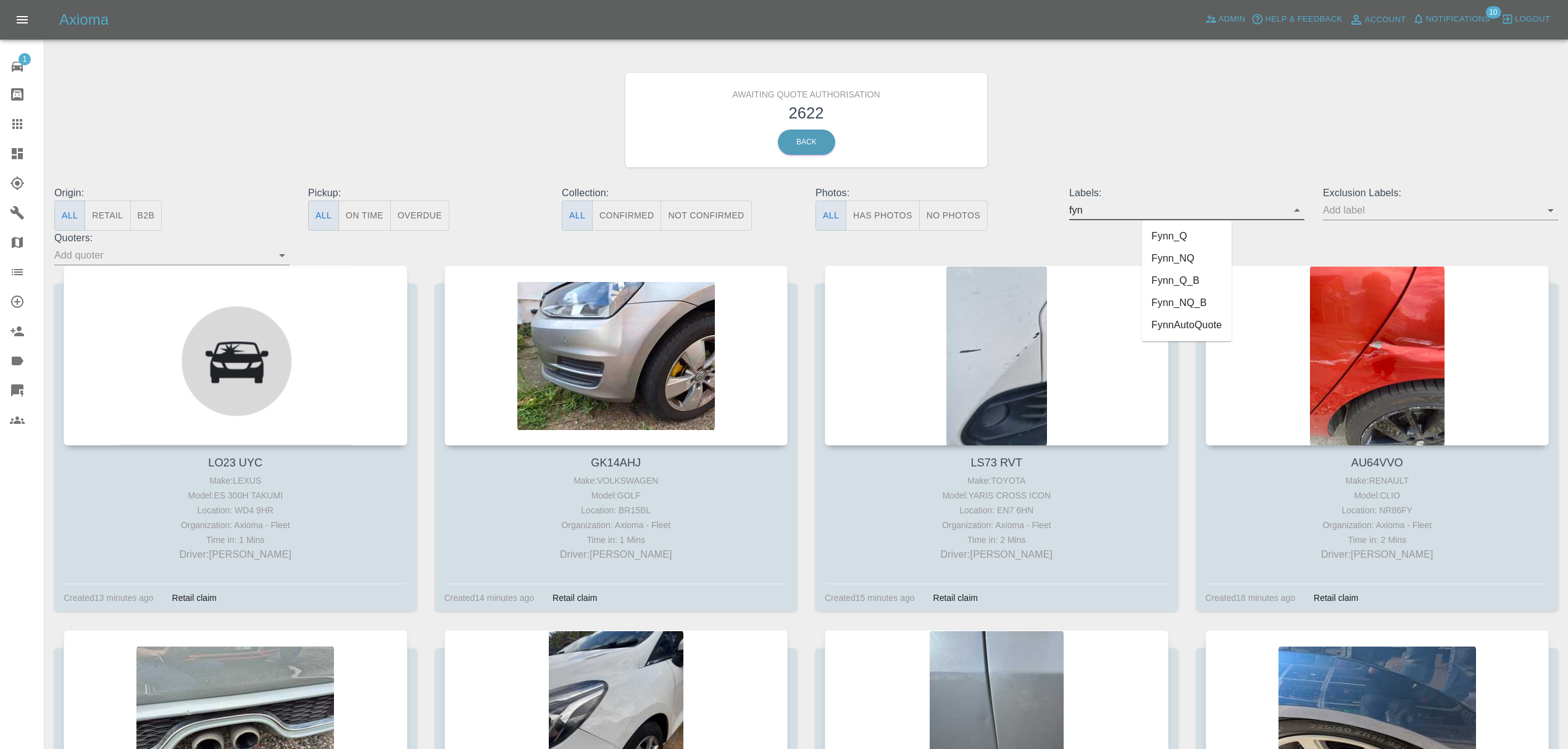
type input "fynn"
click at [1181, 330] on li "FynnAutoQuote" at bounding box center [1186, 325] width 90 height 23
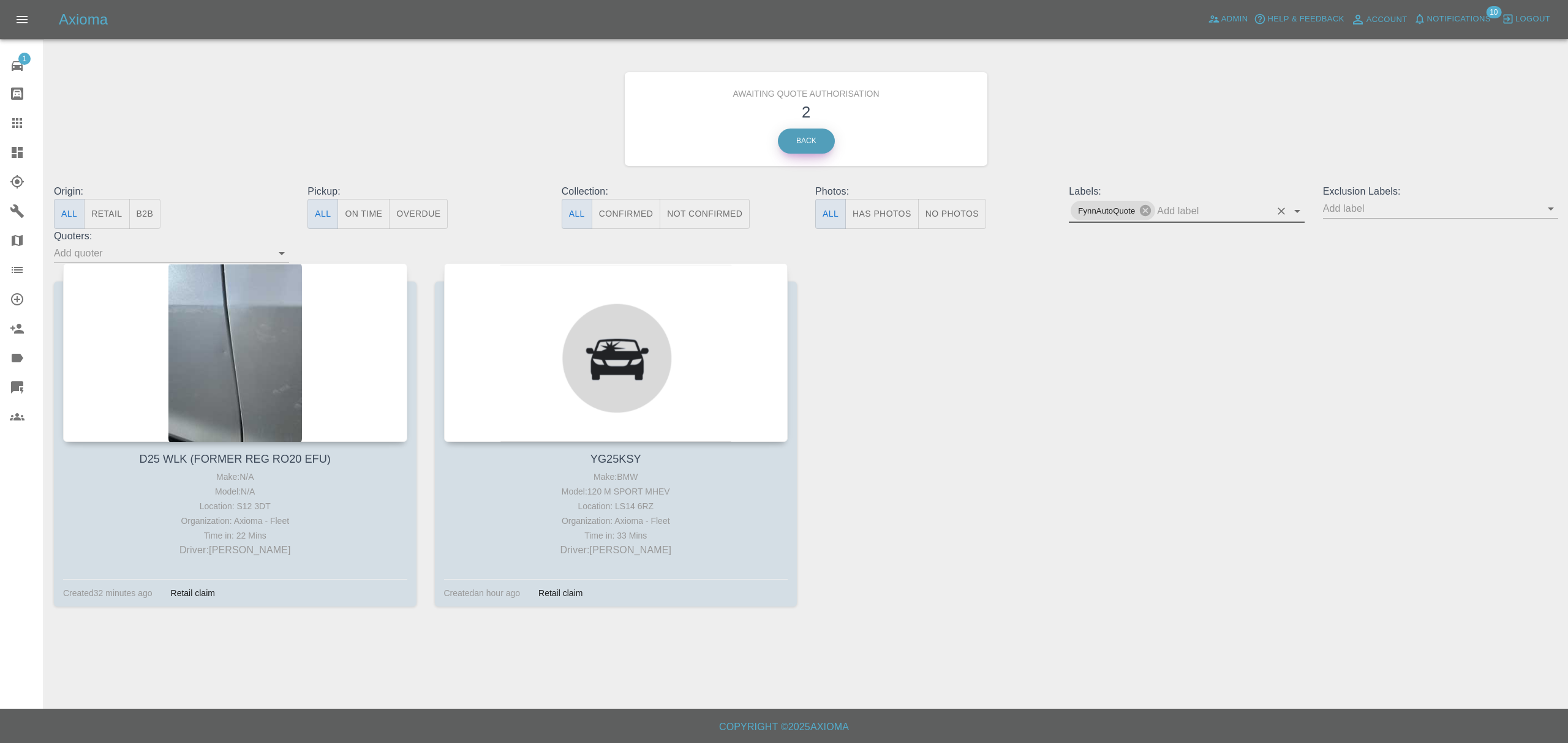
click at [802, 138] on link "Back" at bounding box center [806, 141] width 57 height 25
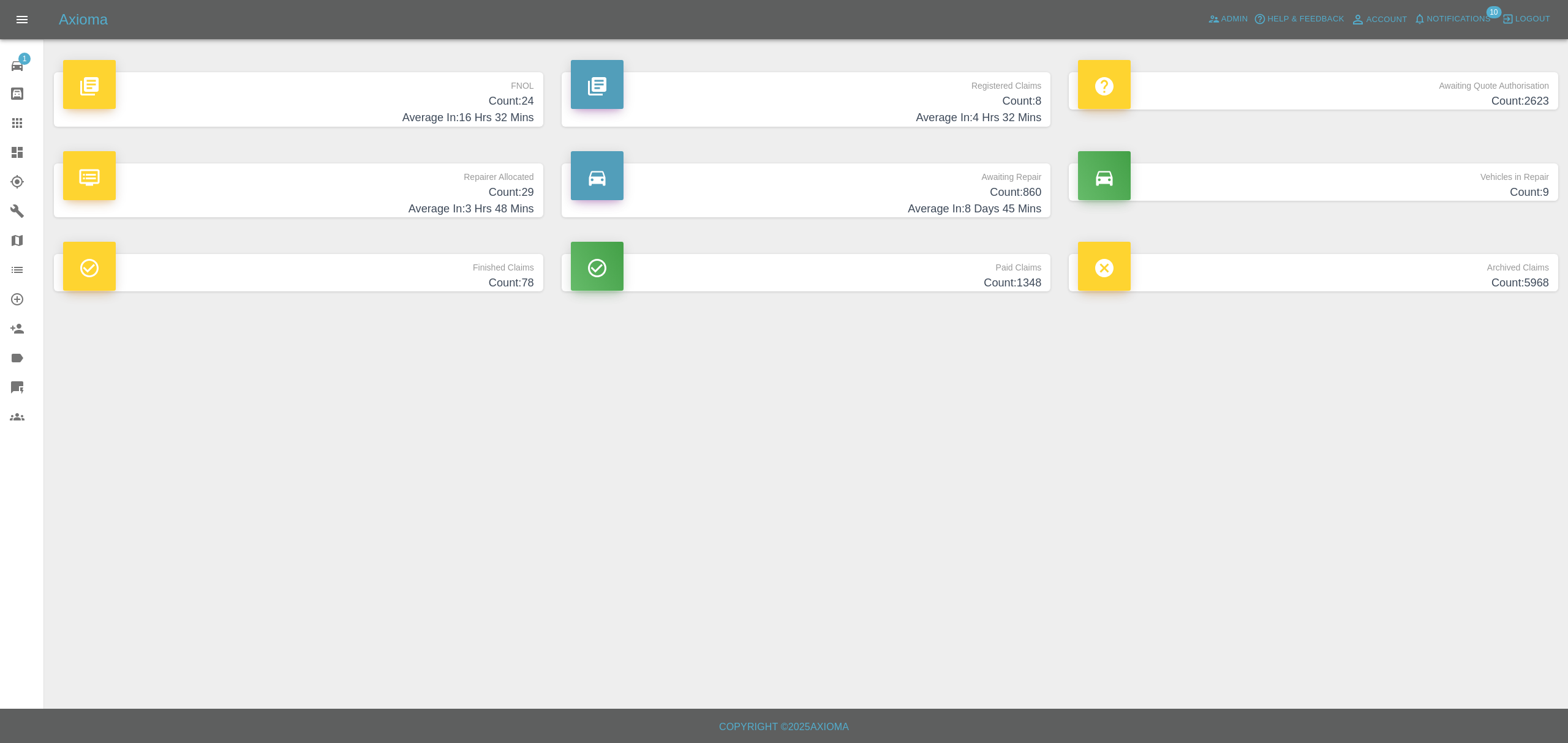
click at [393, 109] on h4 "Count: 24" at bounding box center [298, 101] width 471 height 17
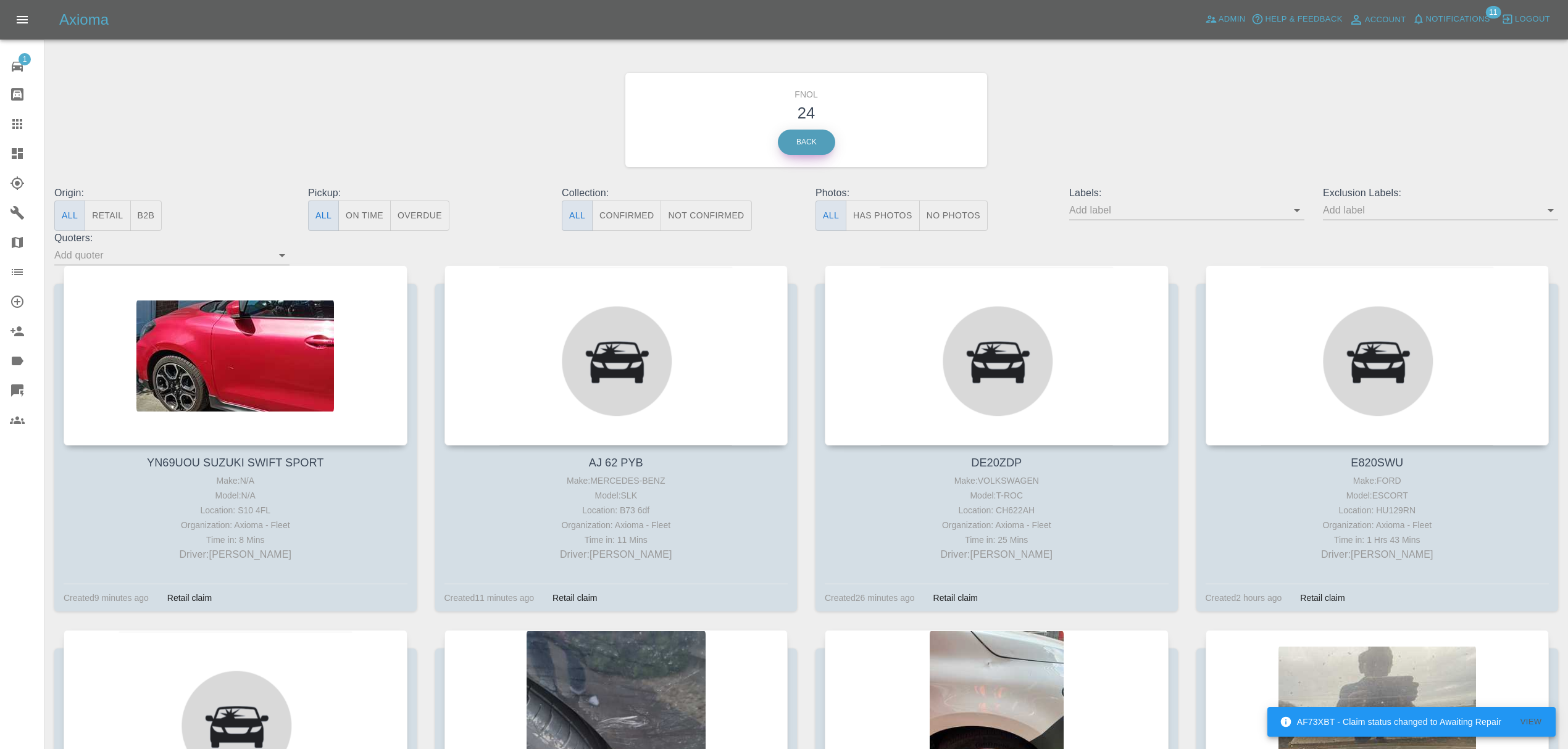
click at [806, 142] on link "Back" at bounding box center [806, 142] width 57 height 26
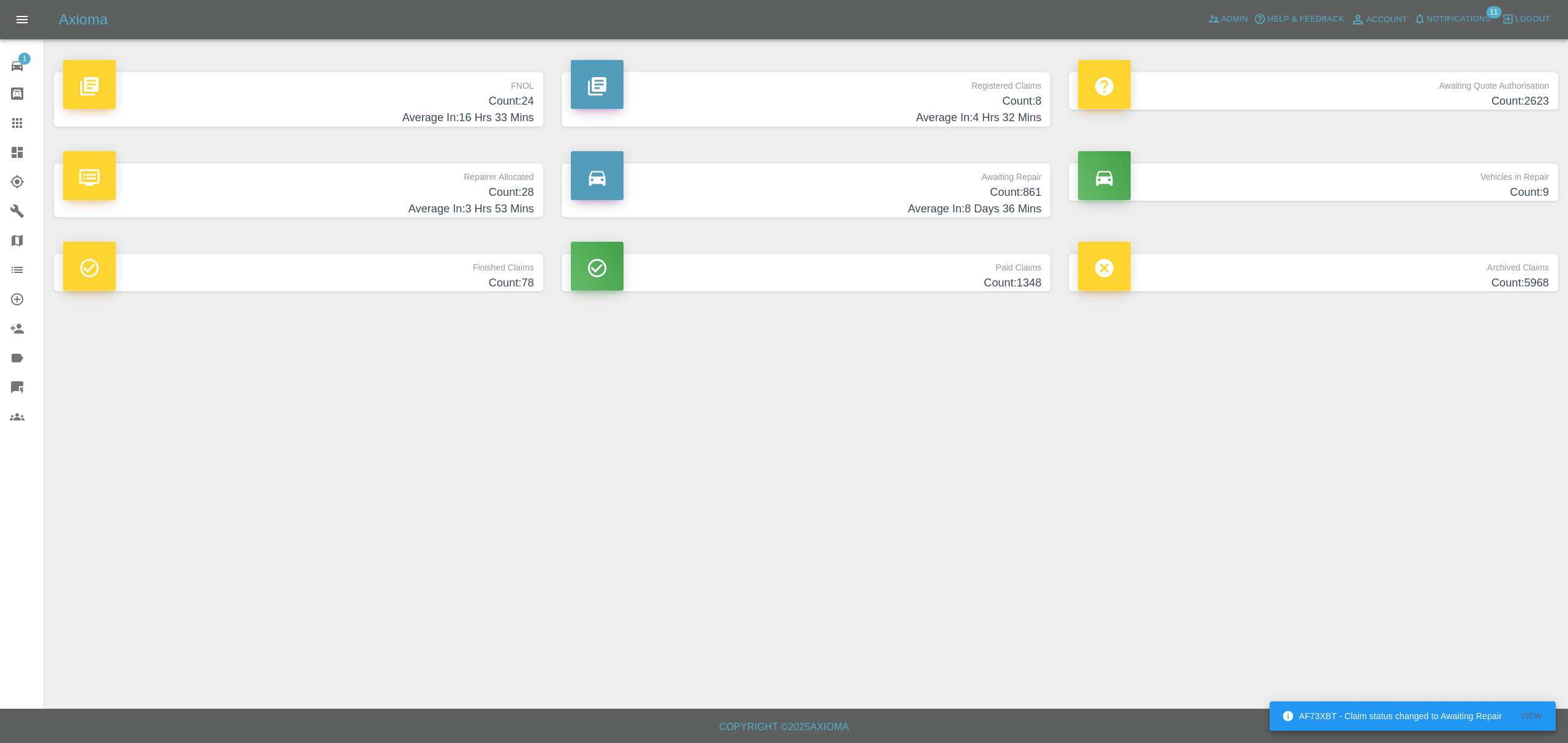
click at [1398, 79] on p "Awaiting Quote Authorisation" at bounding box center [1313, 82] width 471 height 21
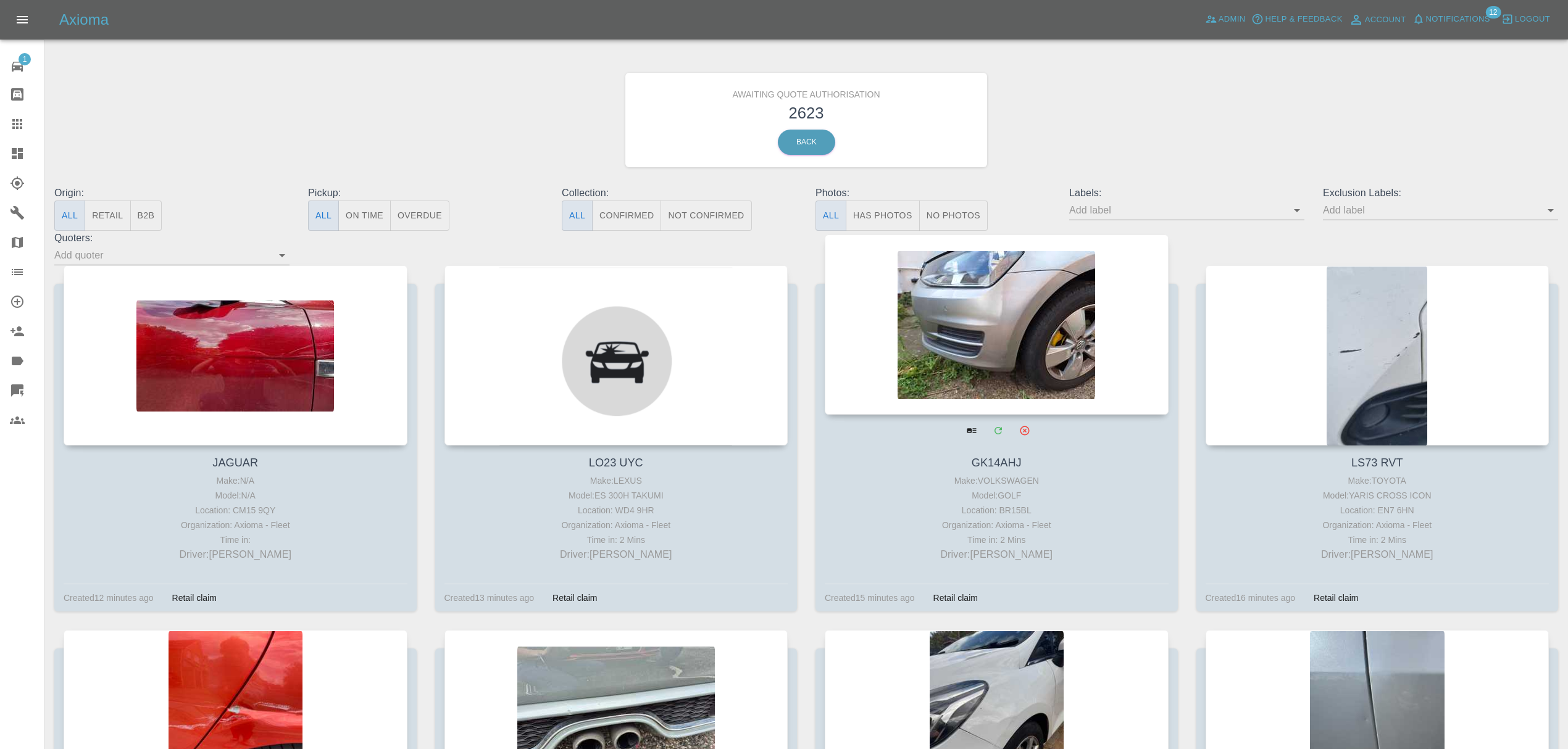
click at [951, 394] on div at bounding box center [997, 325] width 343 height 181
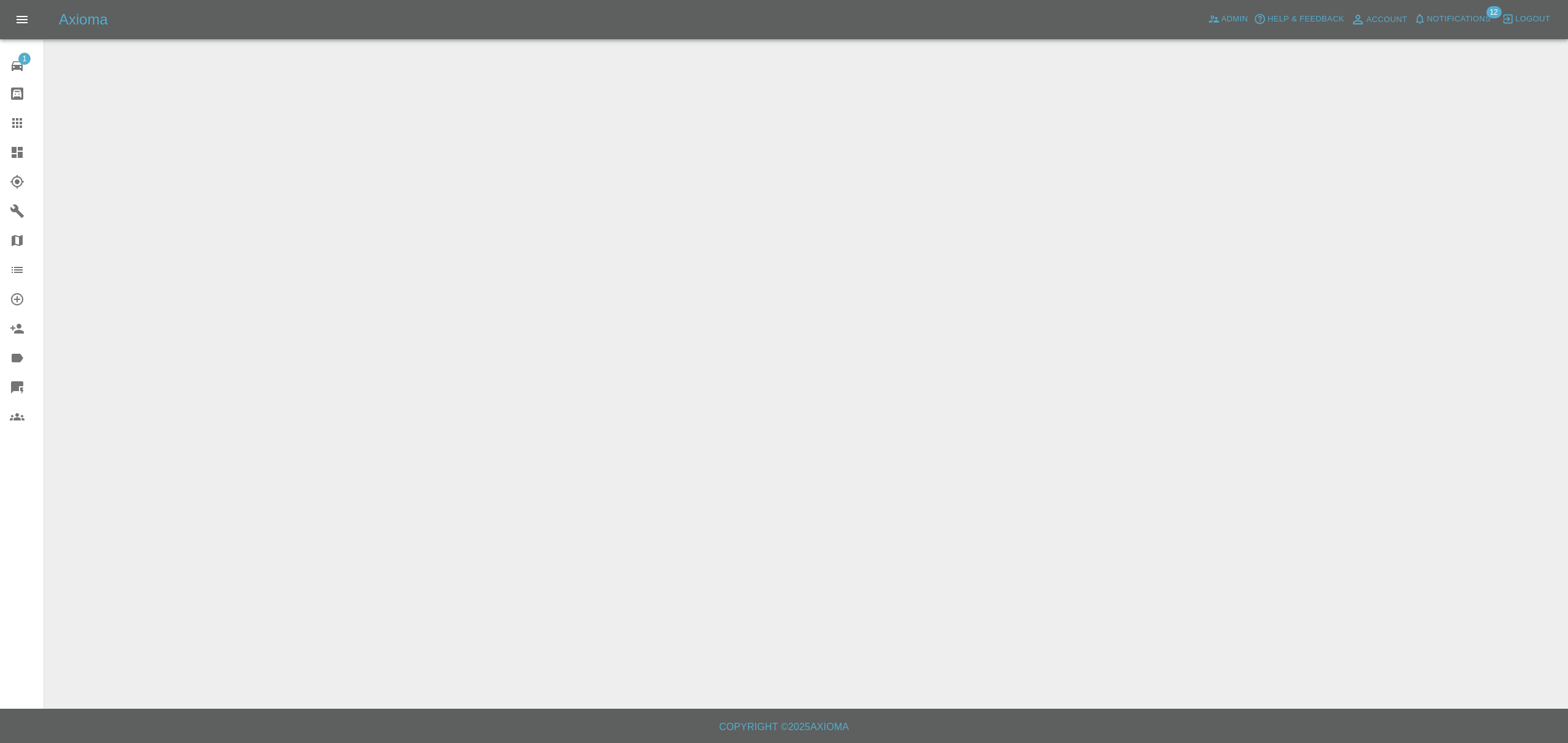
click at [1446, 27] on button "Notifications" at bounding box center [1452, 19] width 83 height 19
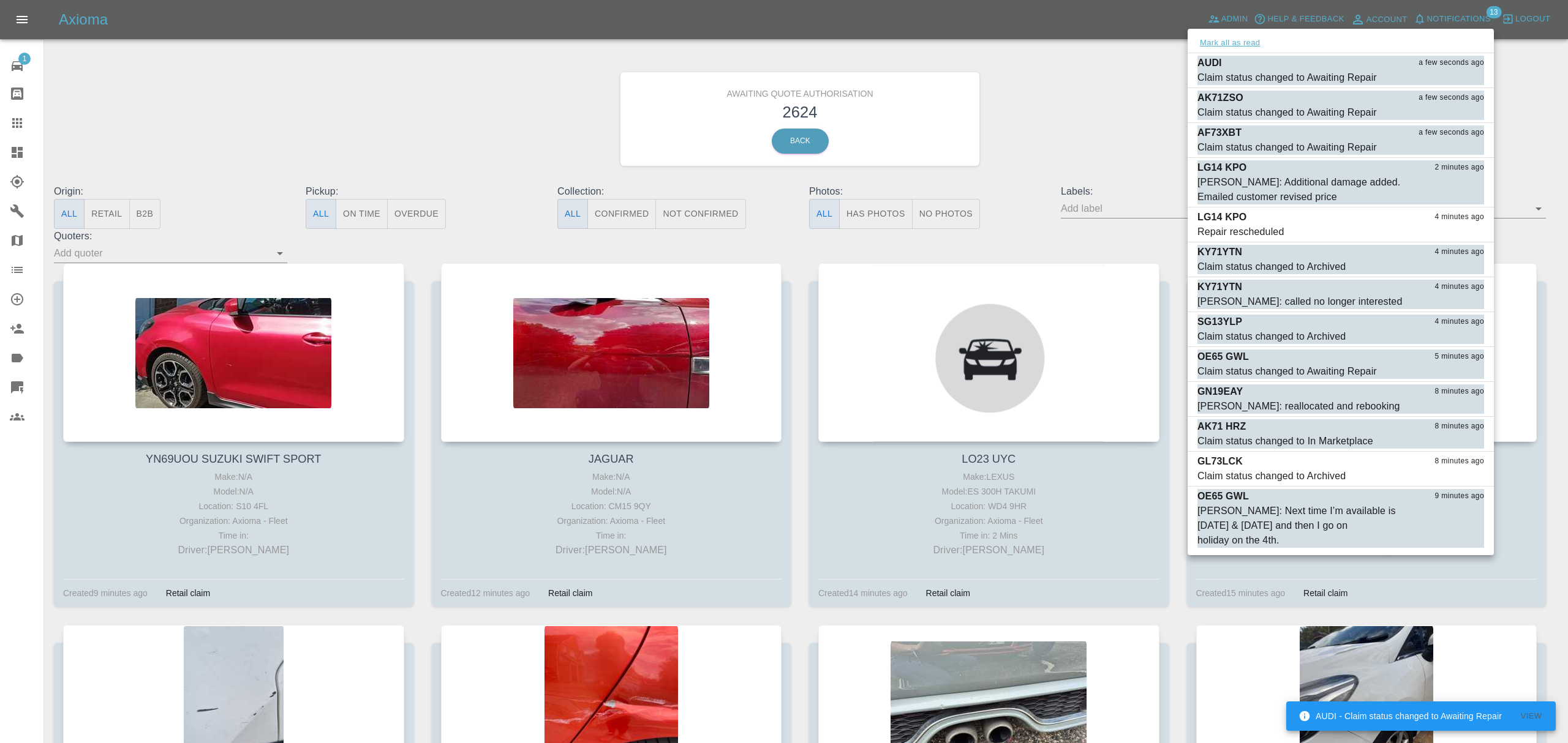
click at [1246, 43] on button "Mark all as read" at bounding box center [1230, 43] width 65 height 14
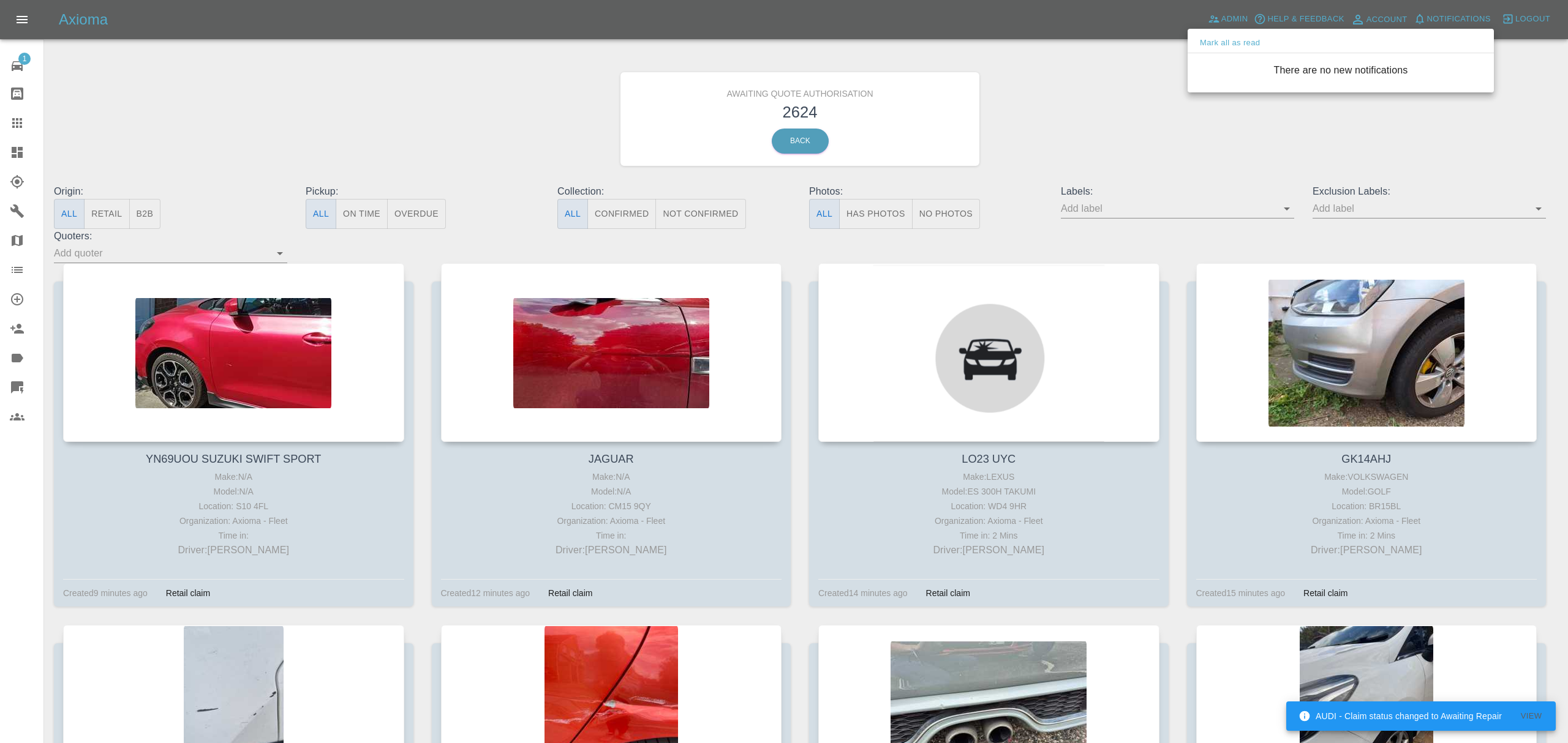
click at [1072, 138] on div at bounding box center [784, 371] width 1568 height 743
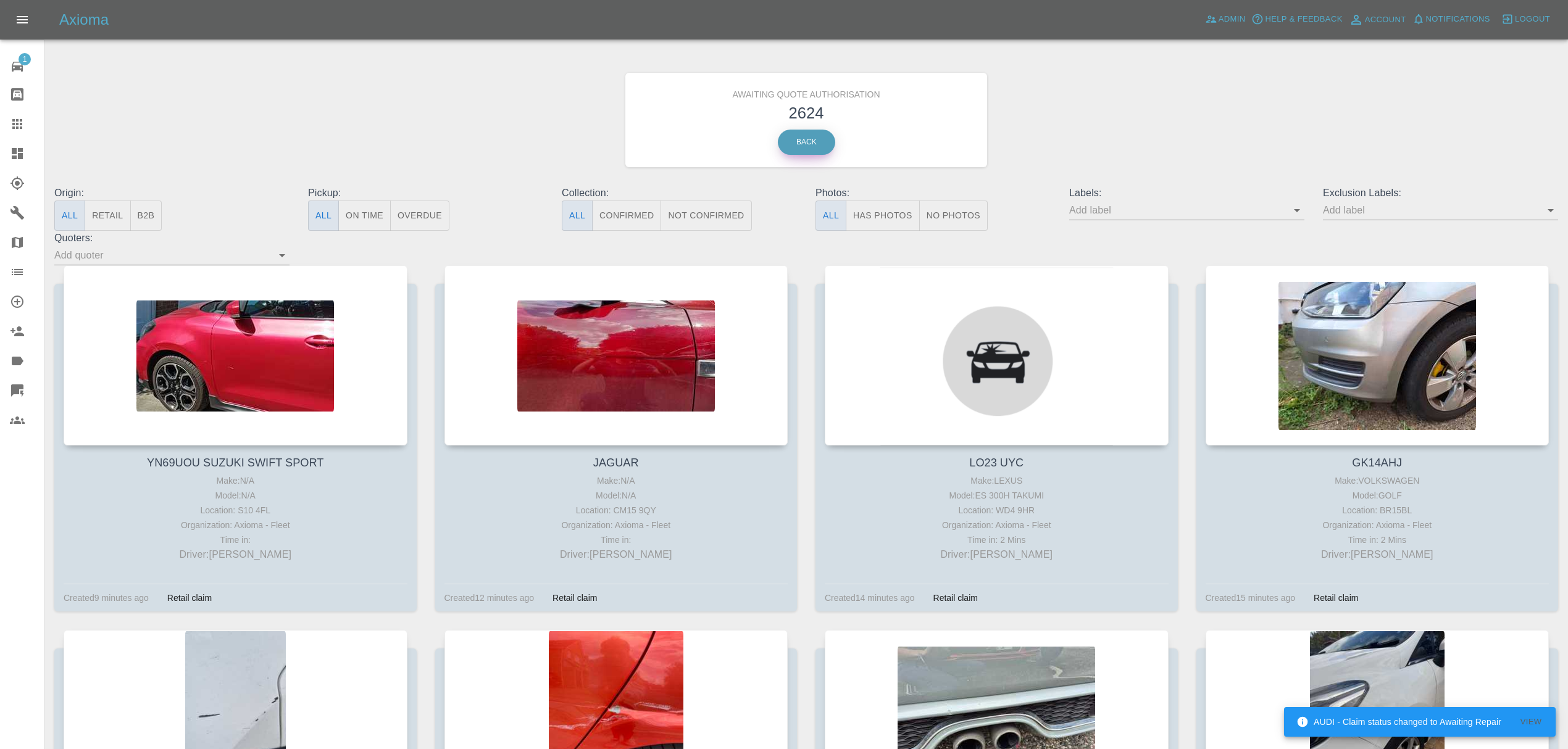
drag, startPoint x: 801, startPoint y: 146, endPoint x: 805, endPoint y: 151, distance: 6.4
click at [801, 146] on link "Back" at bounding box center [806, 142] width 57 height 26
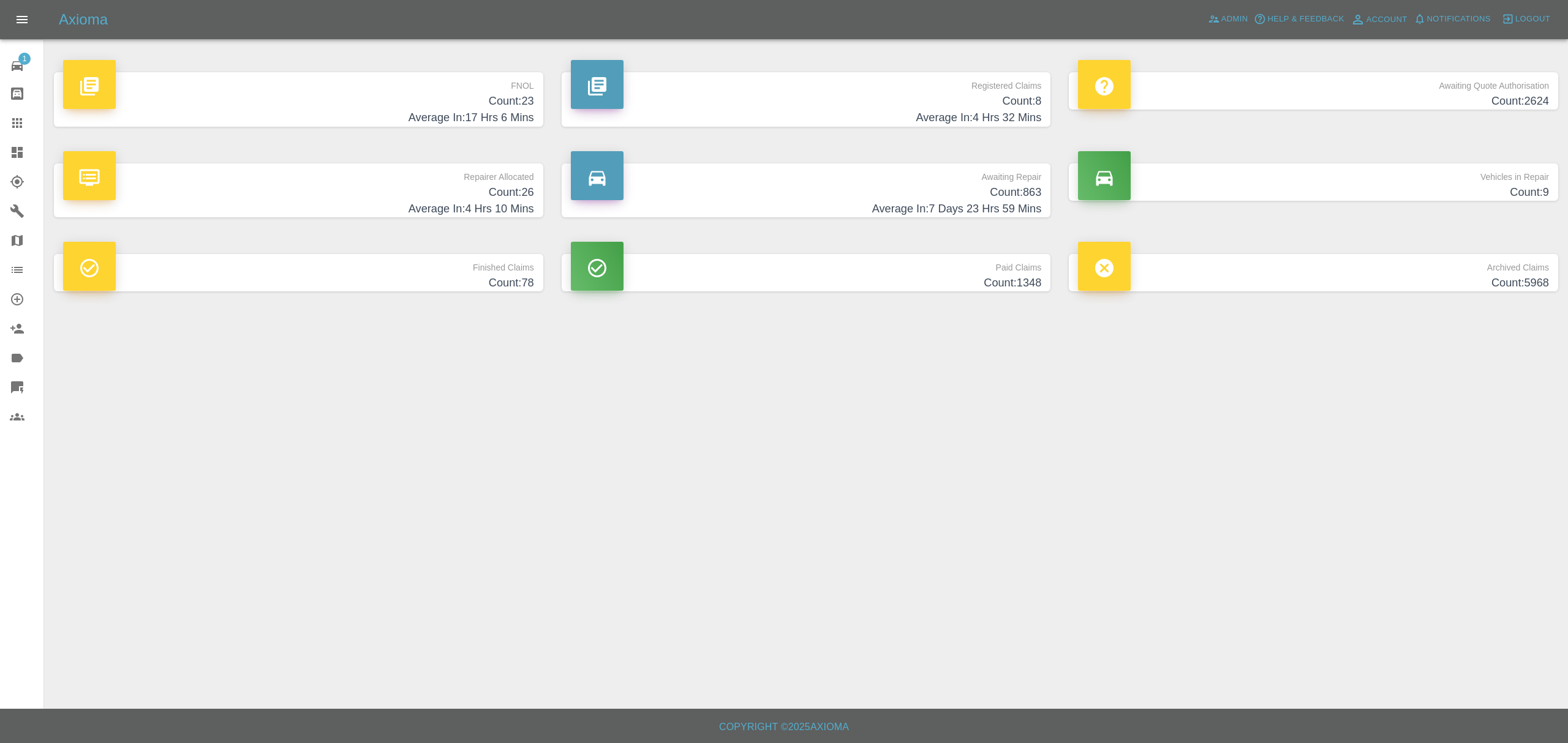
click at [517, 113] on h4 "Average In: 17 Hrs 6 Mins" at bounding box center [298, 117] width 471 height 17
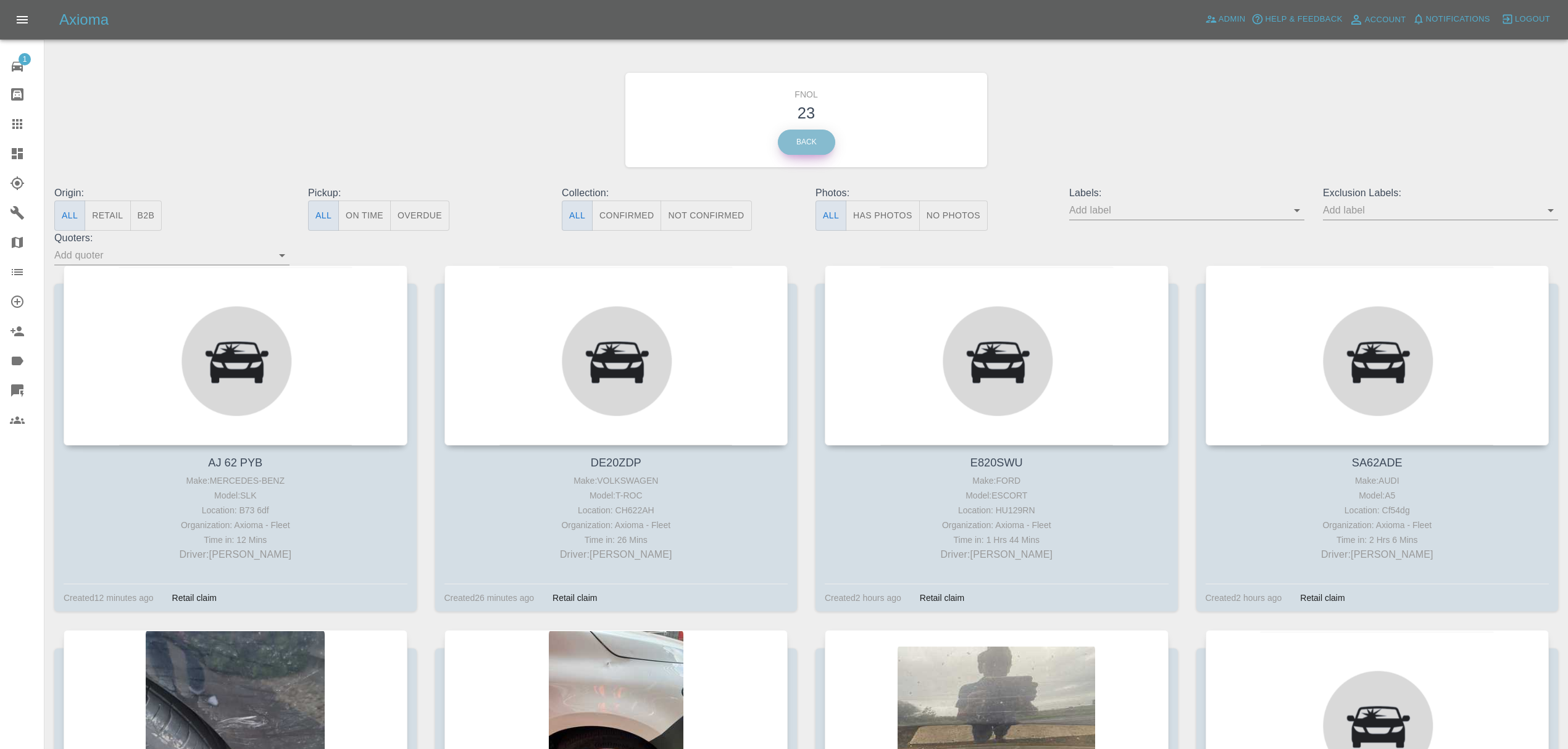
click at [827, 149] on link "Back" at bounding box center [806, 142] width 57 height 26
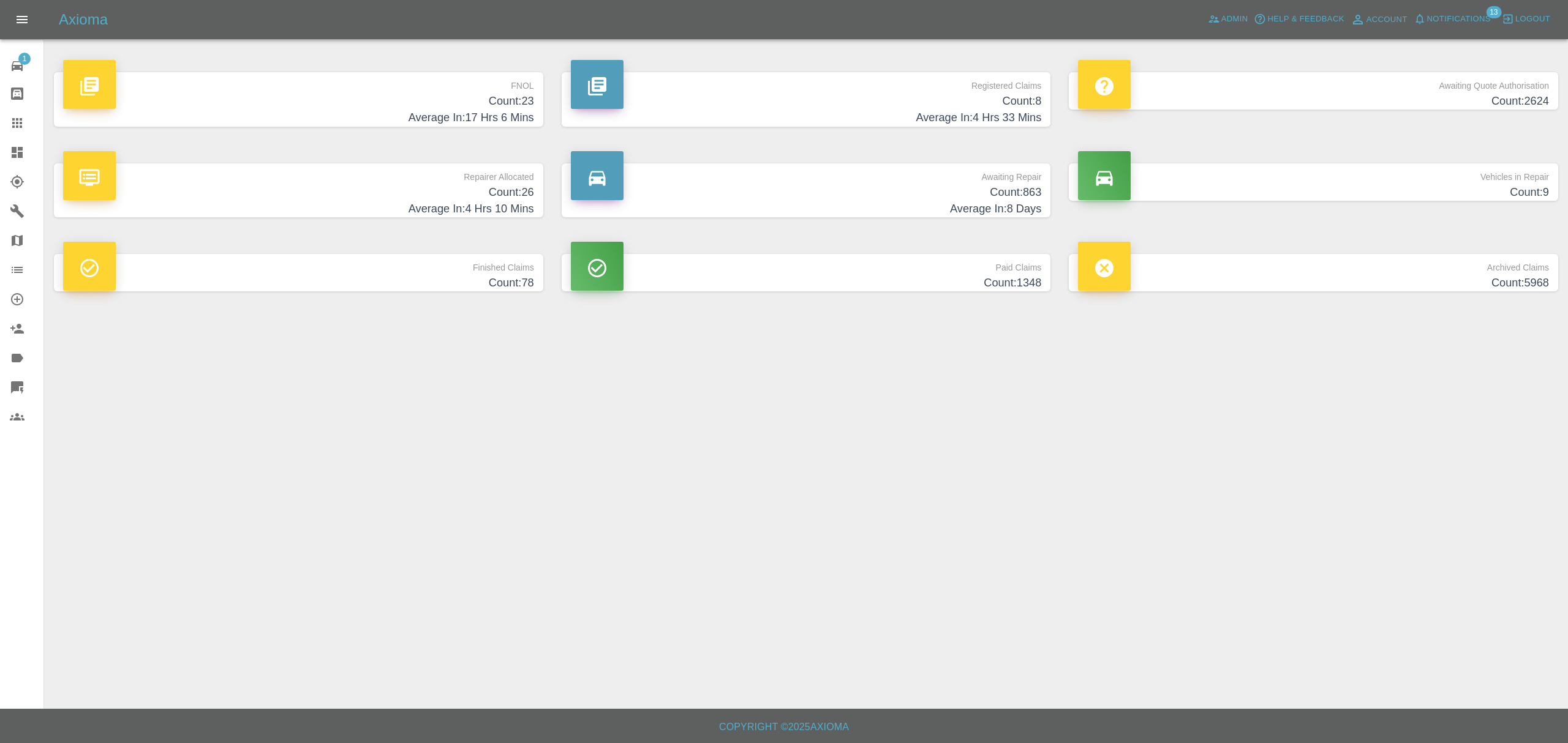
click at [1311, 101] on h4 "Count: 2624" at bounding box center [1313, 101] width 471 height 17
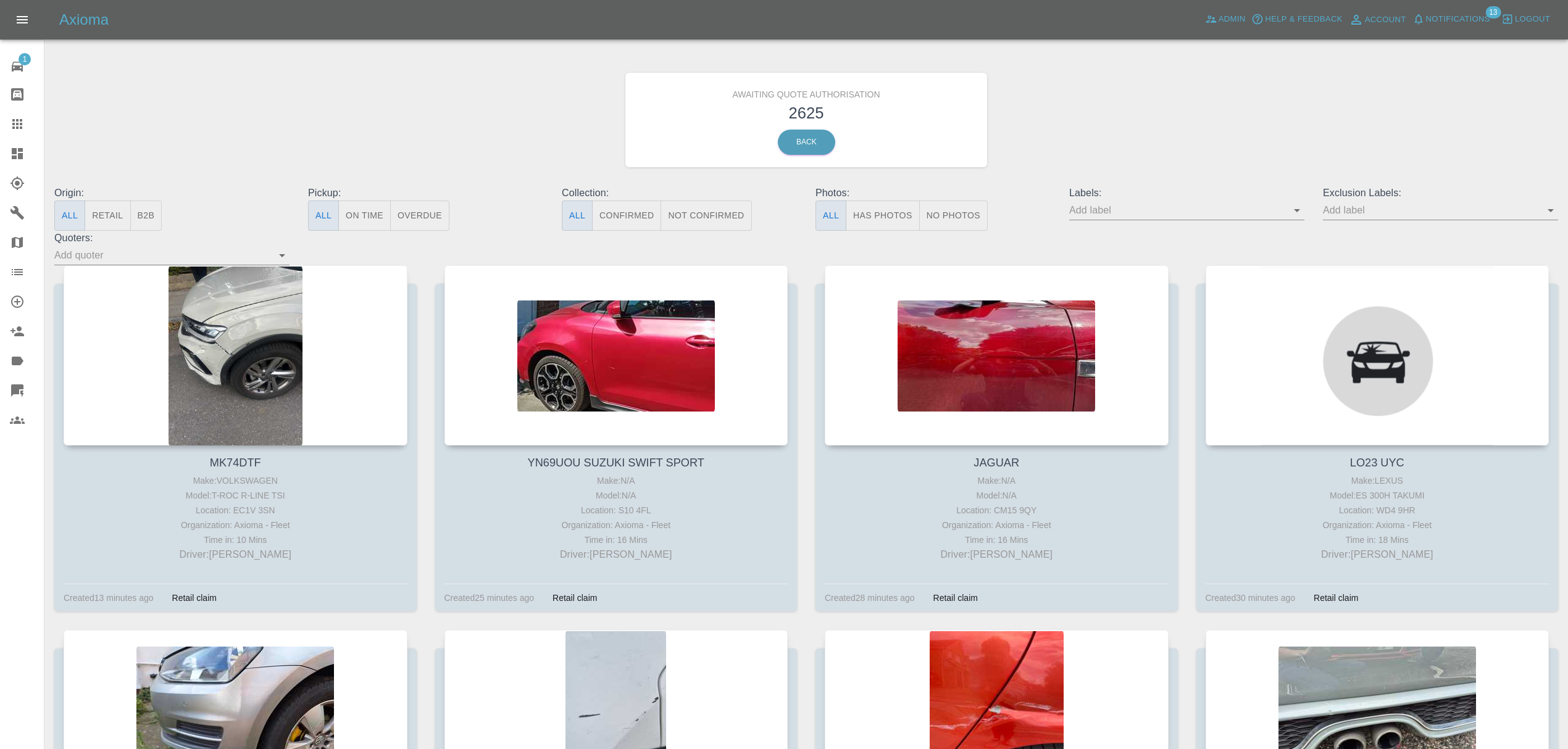
click at [1117, 210] on input "text" at bounding box center [1177, 209] width 217 height 19
type input "fynn"
click at [1178, 321] on li "FynnAutoQuote" at bounding box center [1186, 325] width 90 height 23
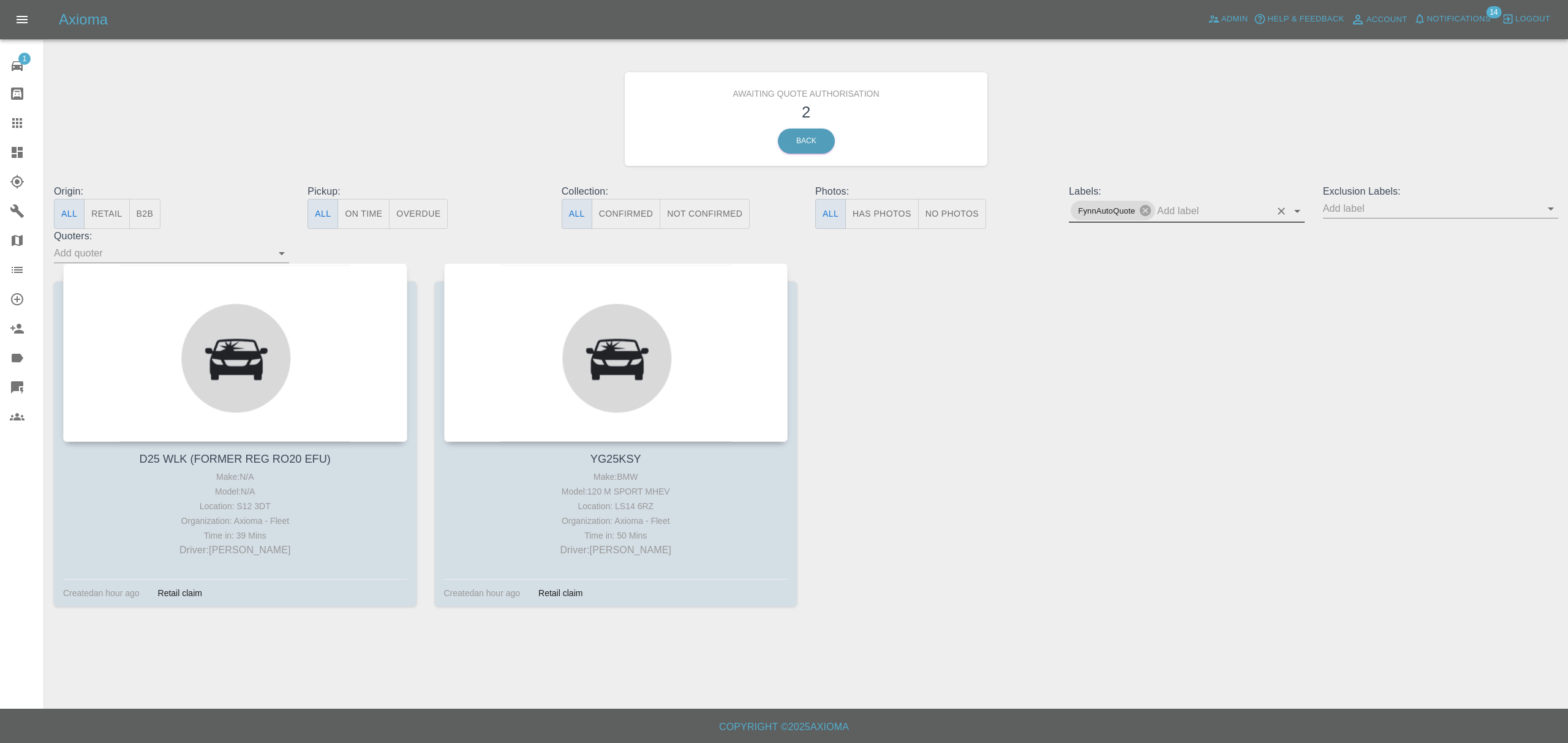
click at [6, 162] on link "Dashboard" at bounding box center [22, 153] width 43 height 29
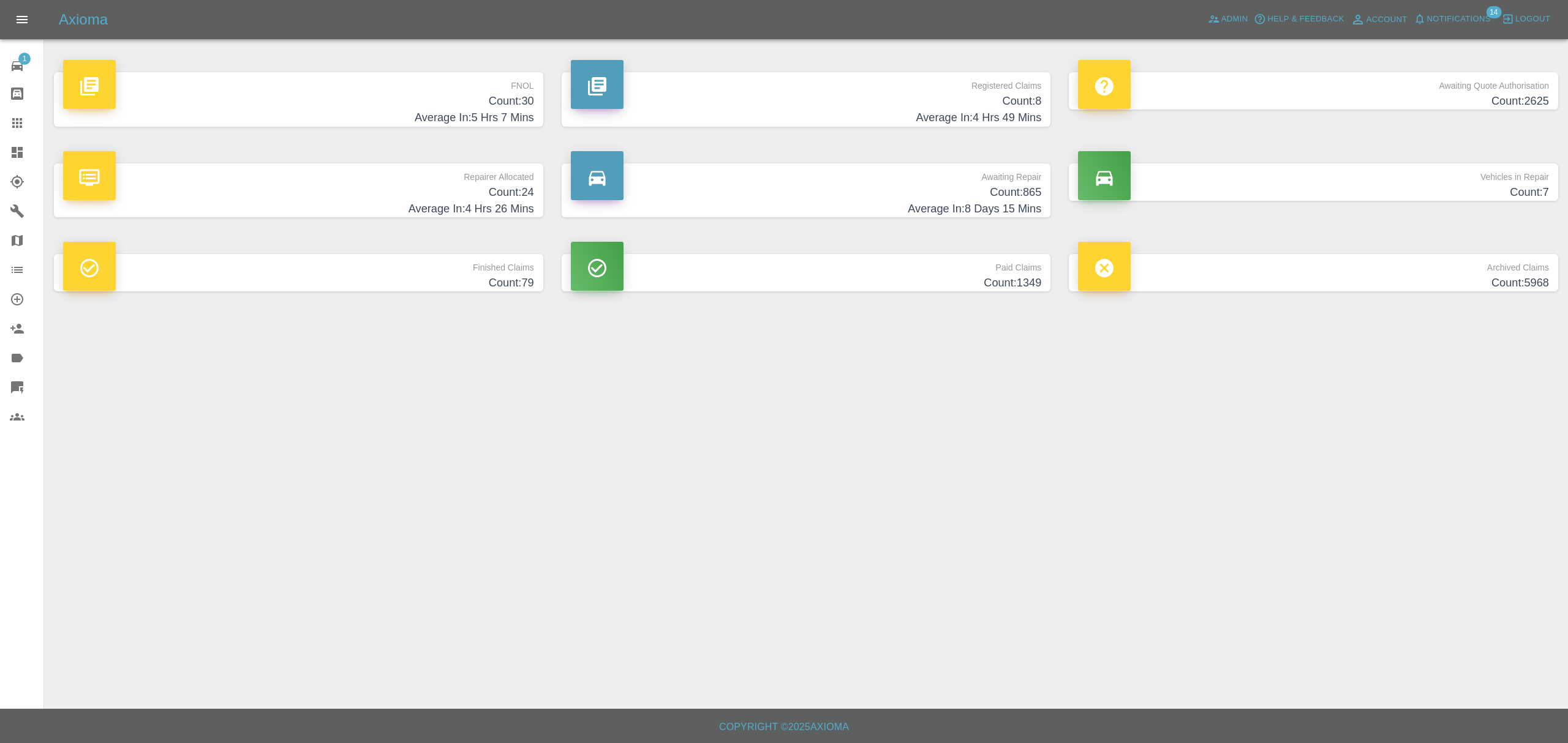
click at [484, 114] on h4 "Average In: 5 Hrs 7 Mins" at bounding box center [298, 117] width 471 height 17
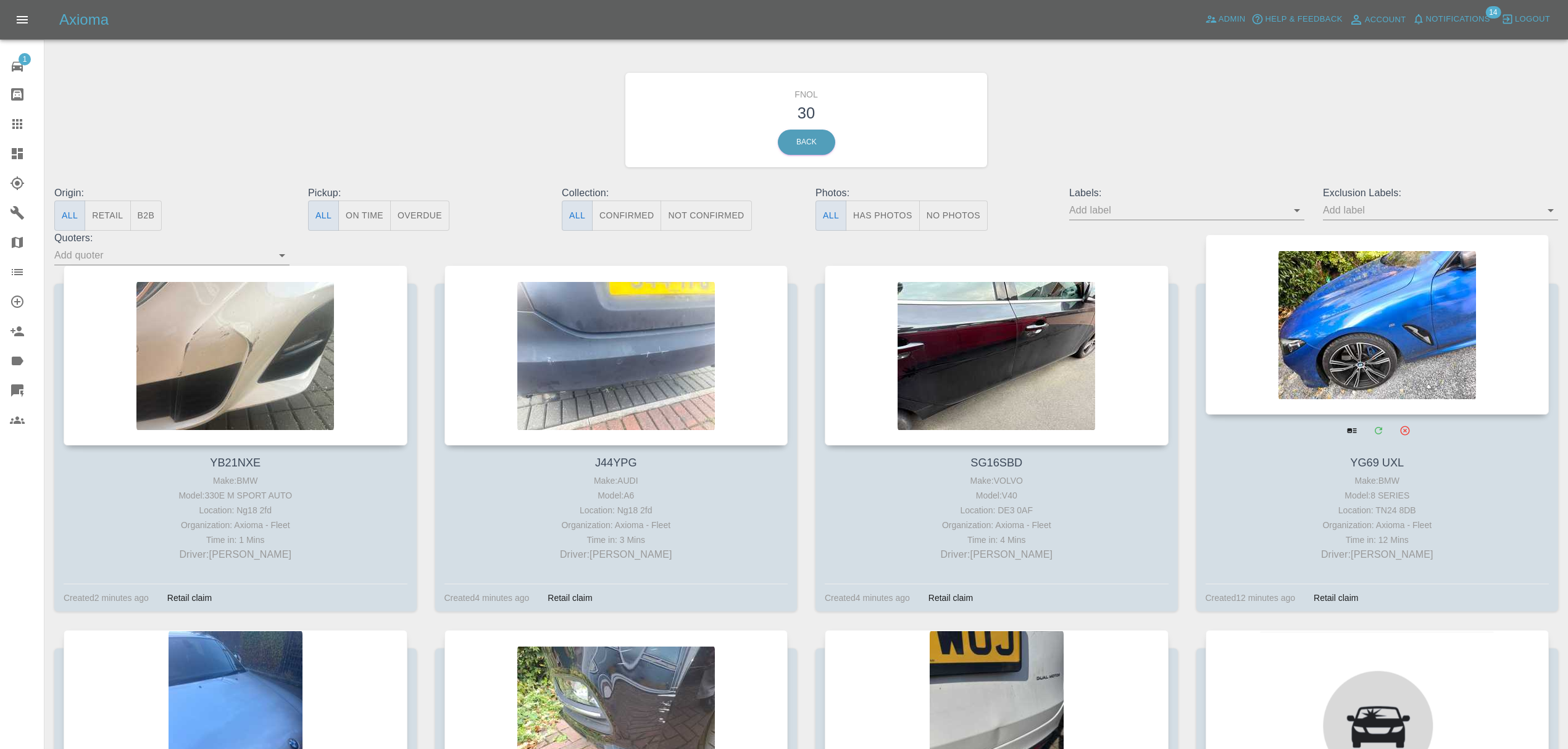
click at [1423, 365] on div at bounding box center [1378, 325] width 343 height 181
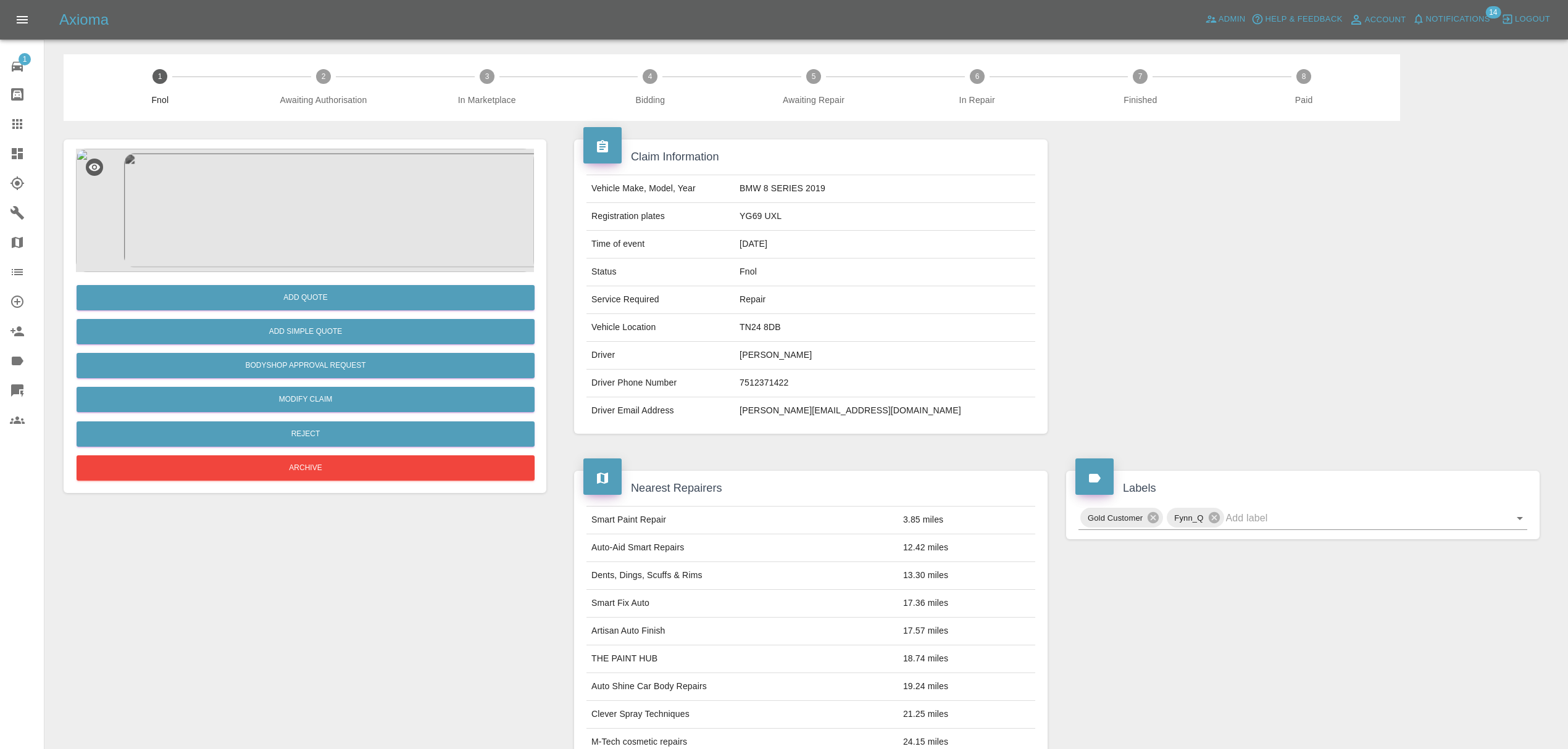
click at [297, 223] on img at bounding box center [305, 210] width 458 height 123
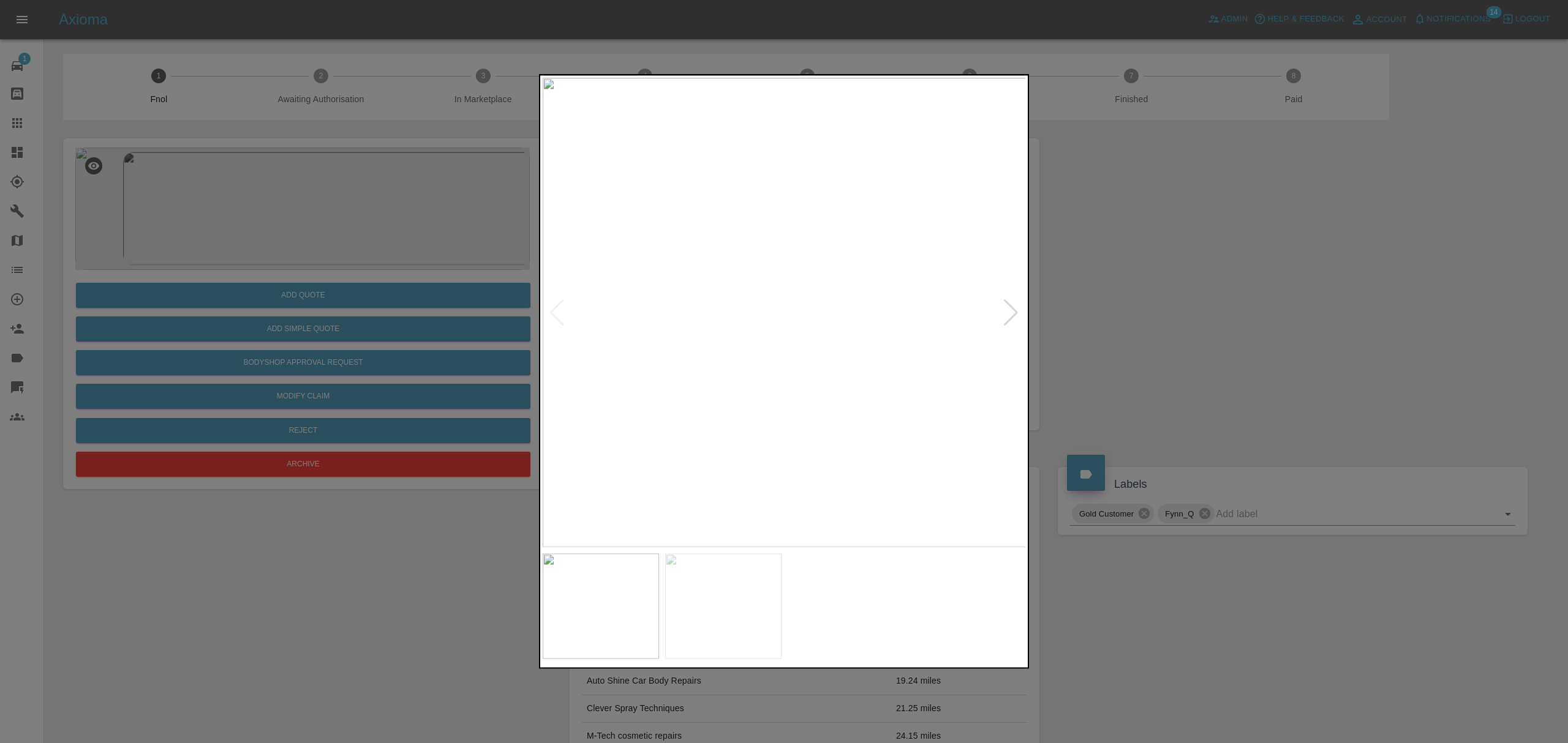
click at [742, 604] on img at bounding box center [723, 607] width 117 height 106
click at [1262, 307] on div at bounding box center [784, 371] width 1568 height 743
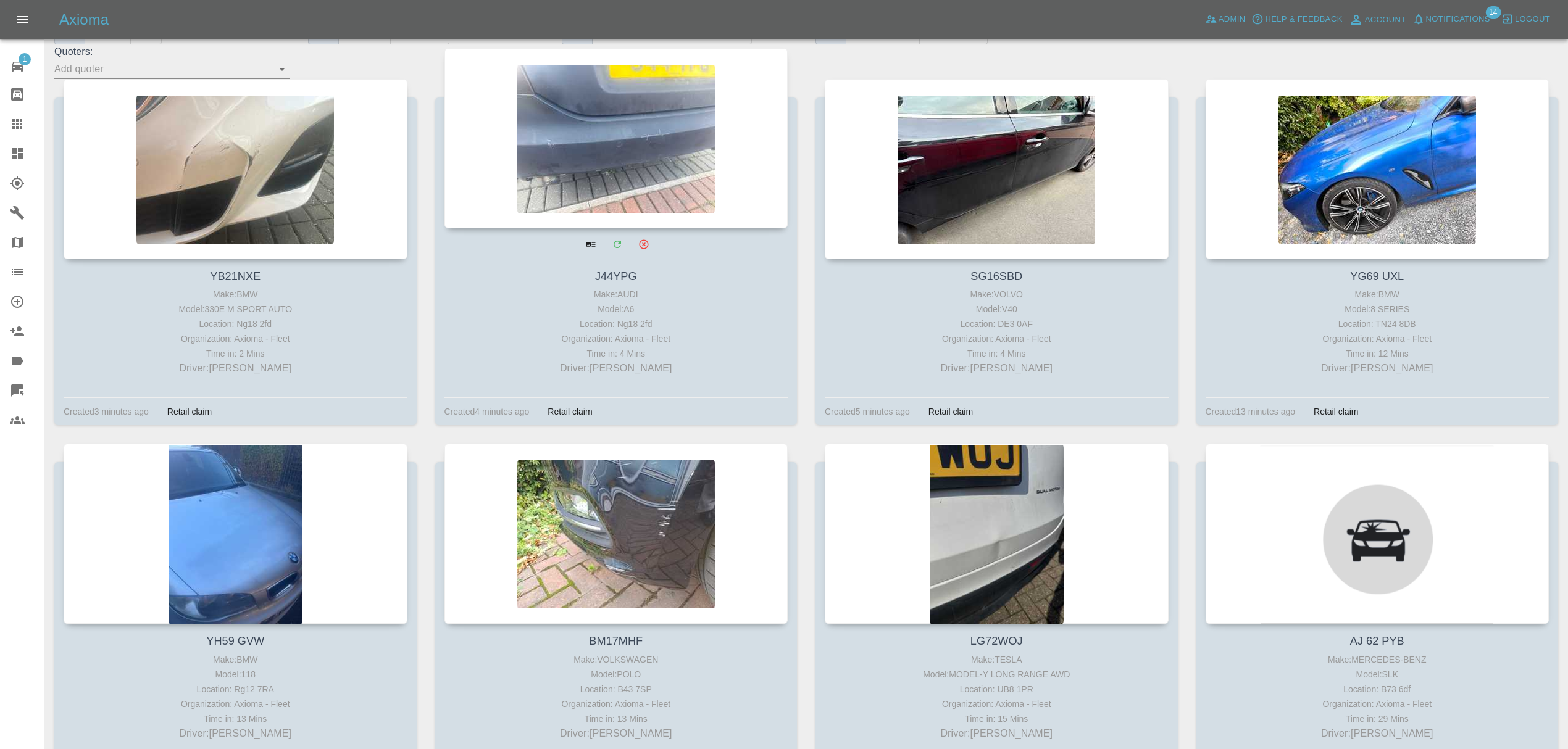
scroll to position [300, 0]
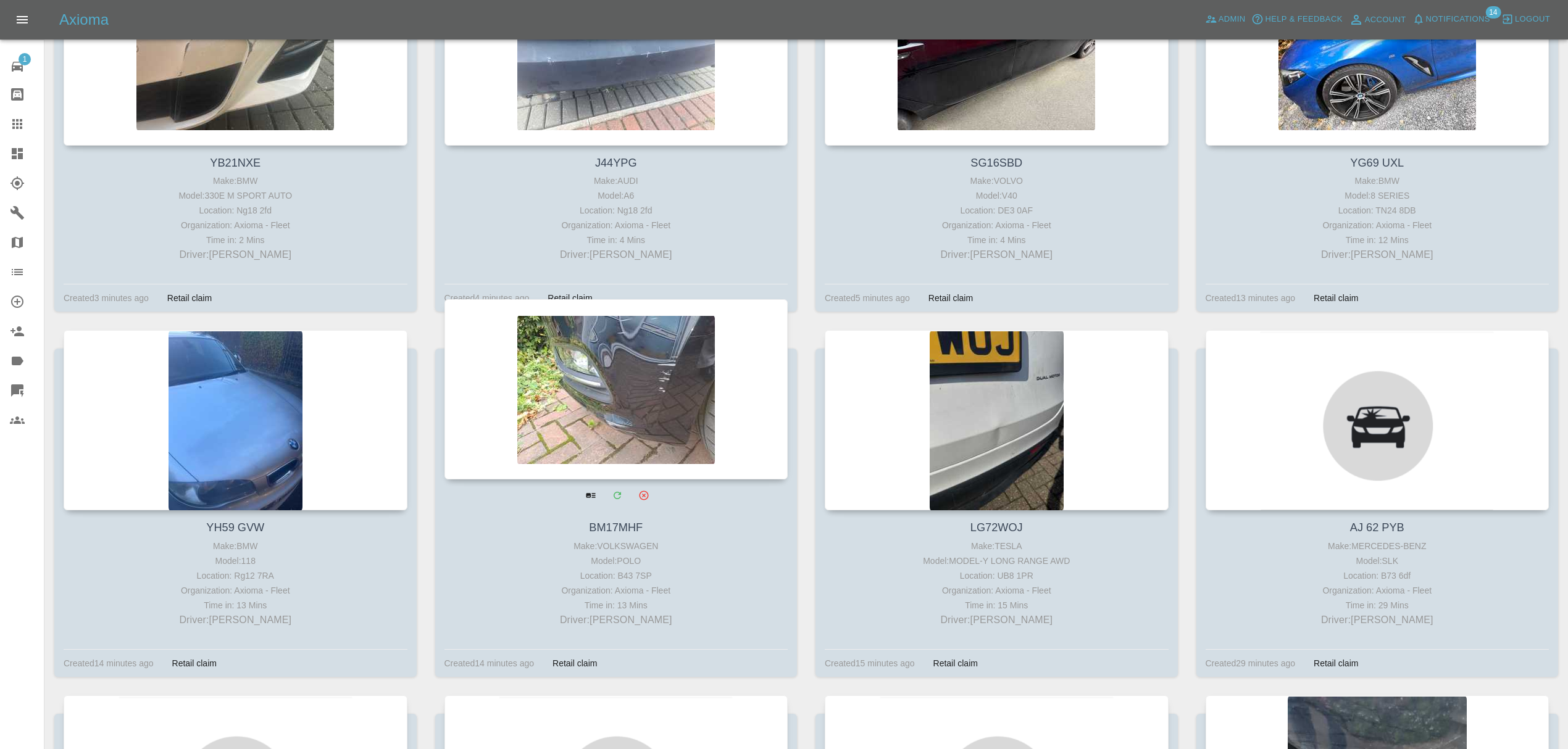
click at [743, 363] on div at bounding box center [616, 389] width 343 height 181
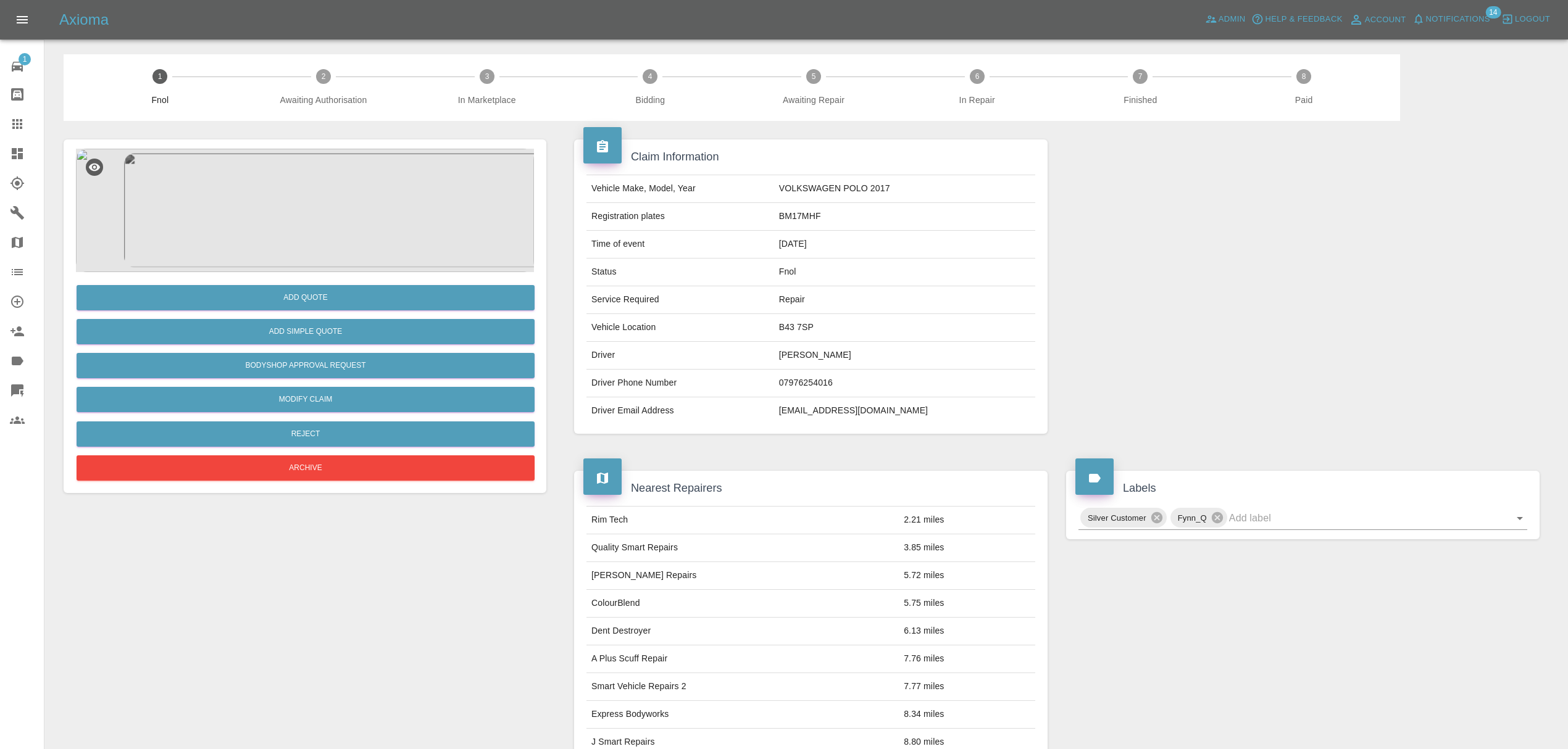
click at [367, 208] on img at bounding box center [305, 210] width 458 height 123
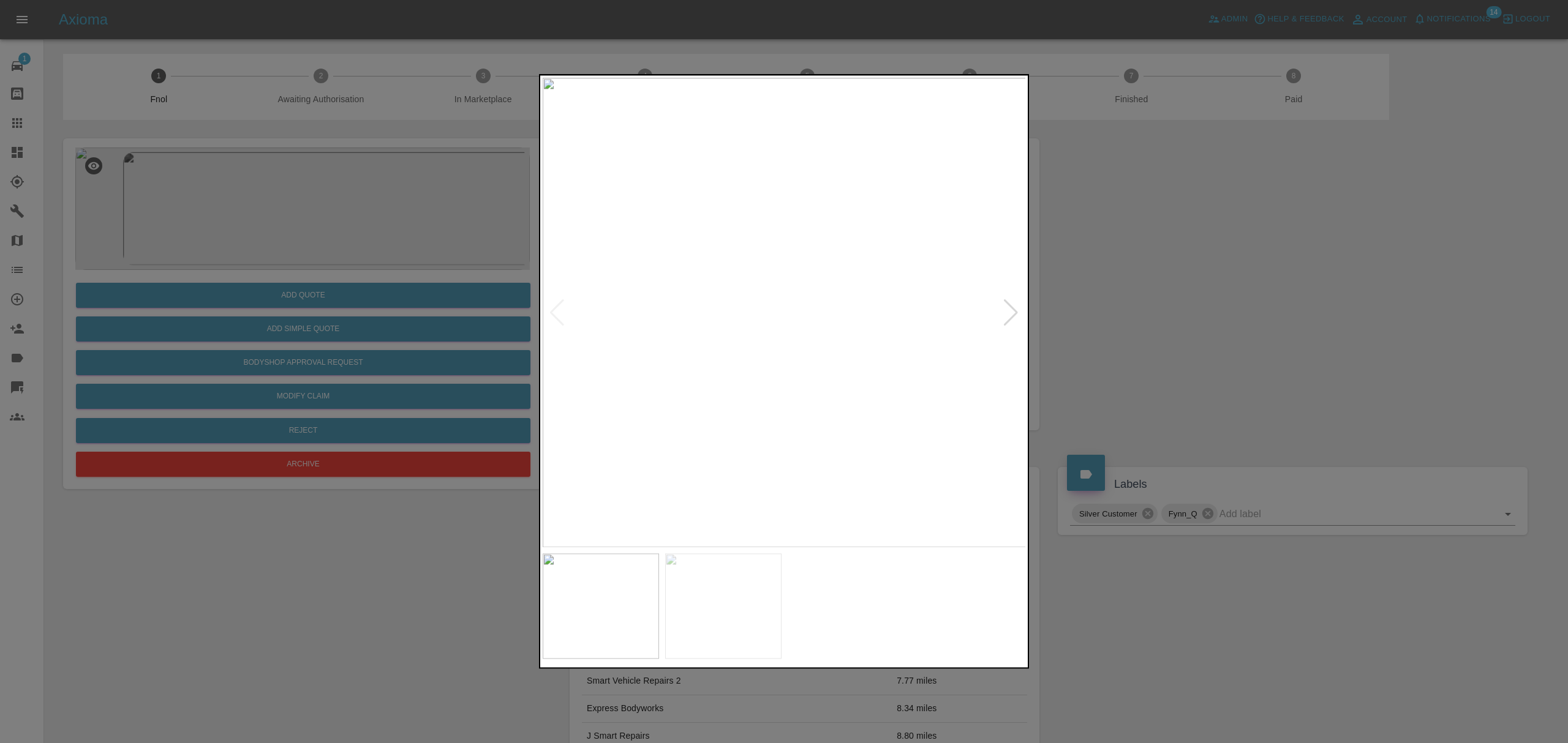
click at [1003, 312] on div at bounding box center [1011, 313] width 17 height 27
click at [1158, 304] on div at bounding box center [784, 371] width 1568 height 743
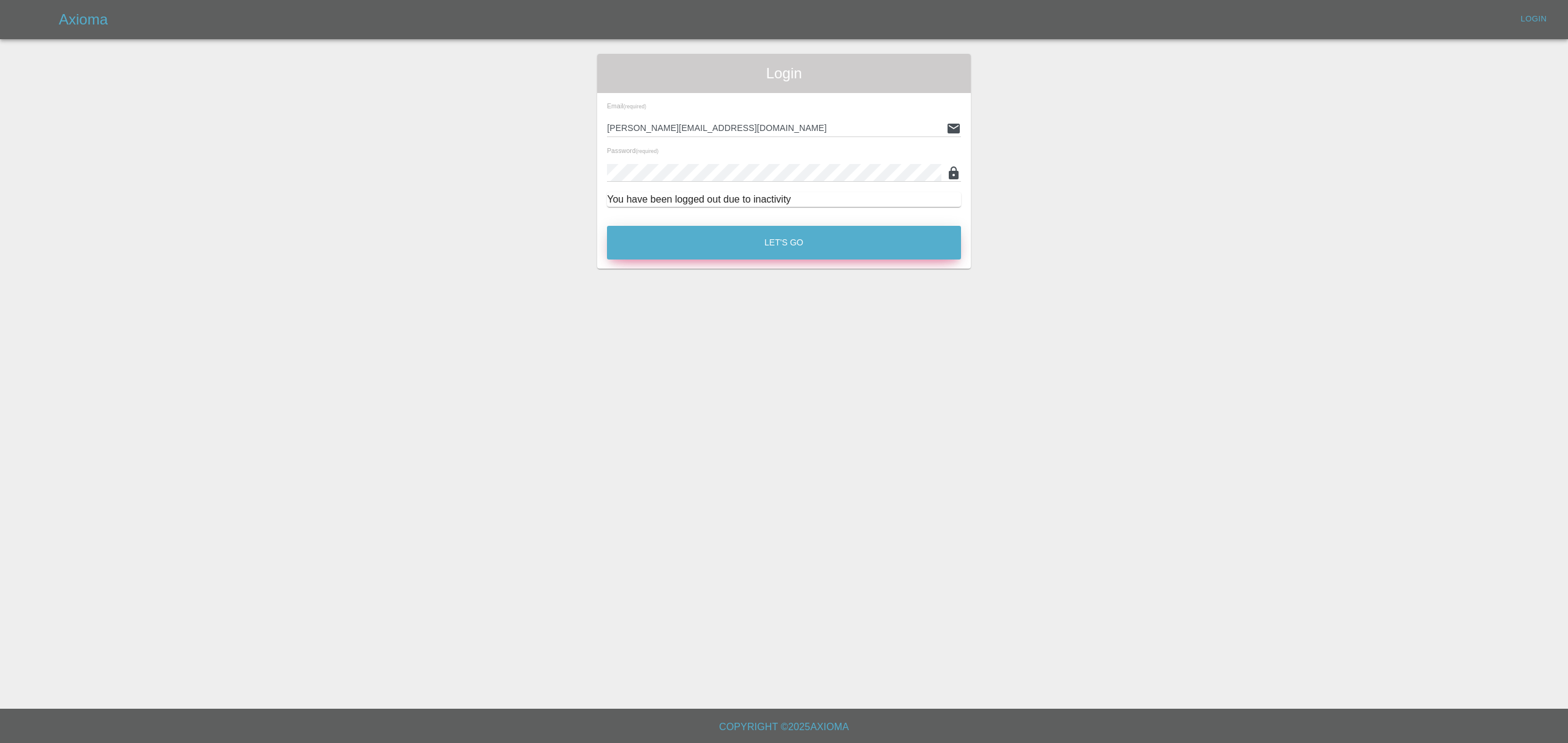
click at [805, 239] on button "Let's Go" at bounding box center [784, 243] width 355 height 33
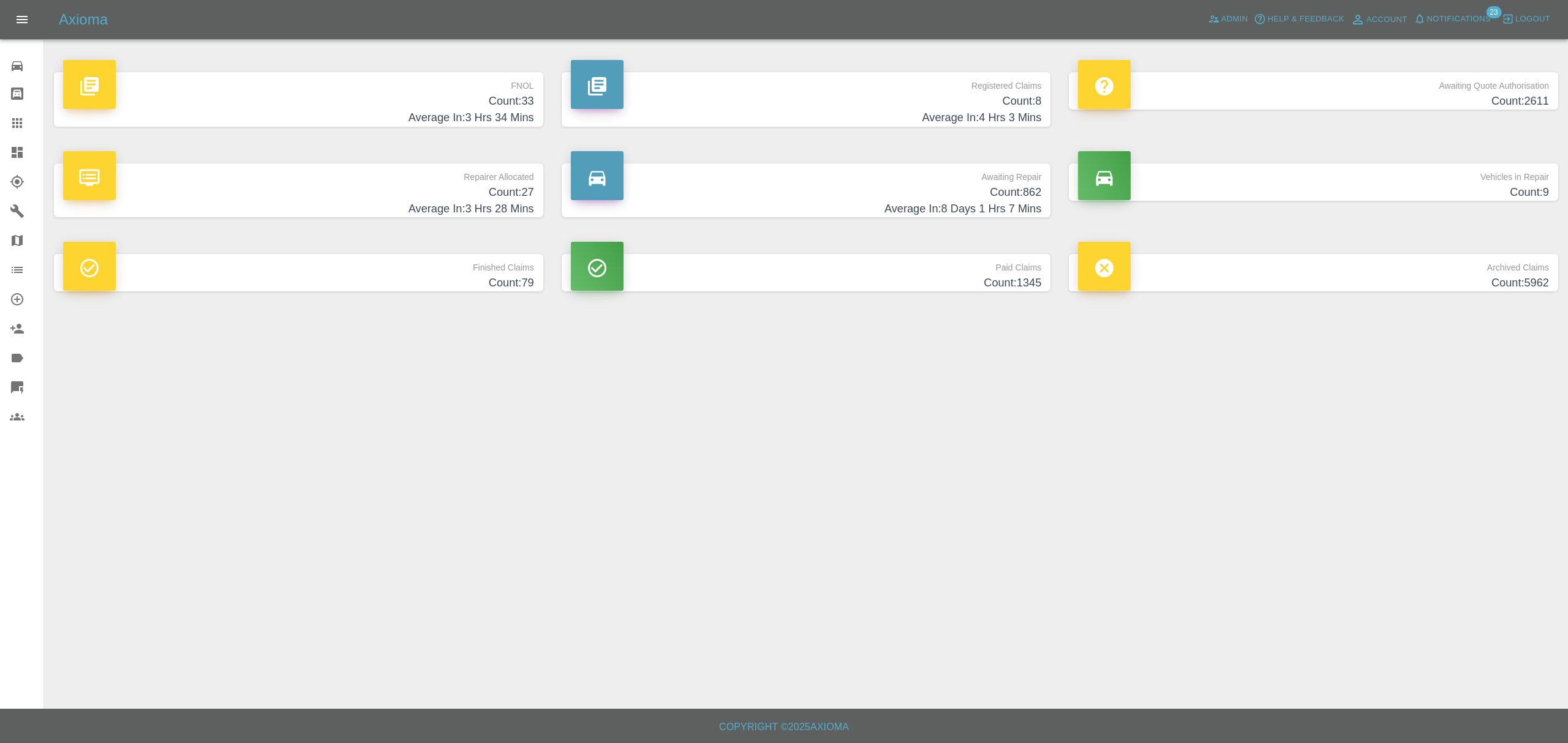
click at [410, 104] on h4 "Count: 33" at bounding box center [298, 101] width 471 height 17
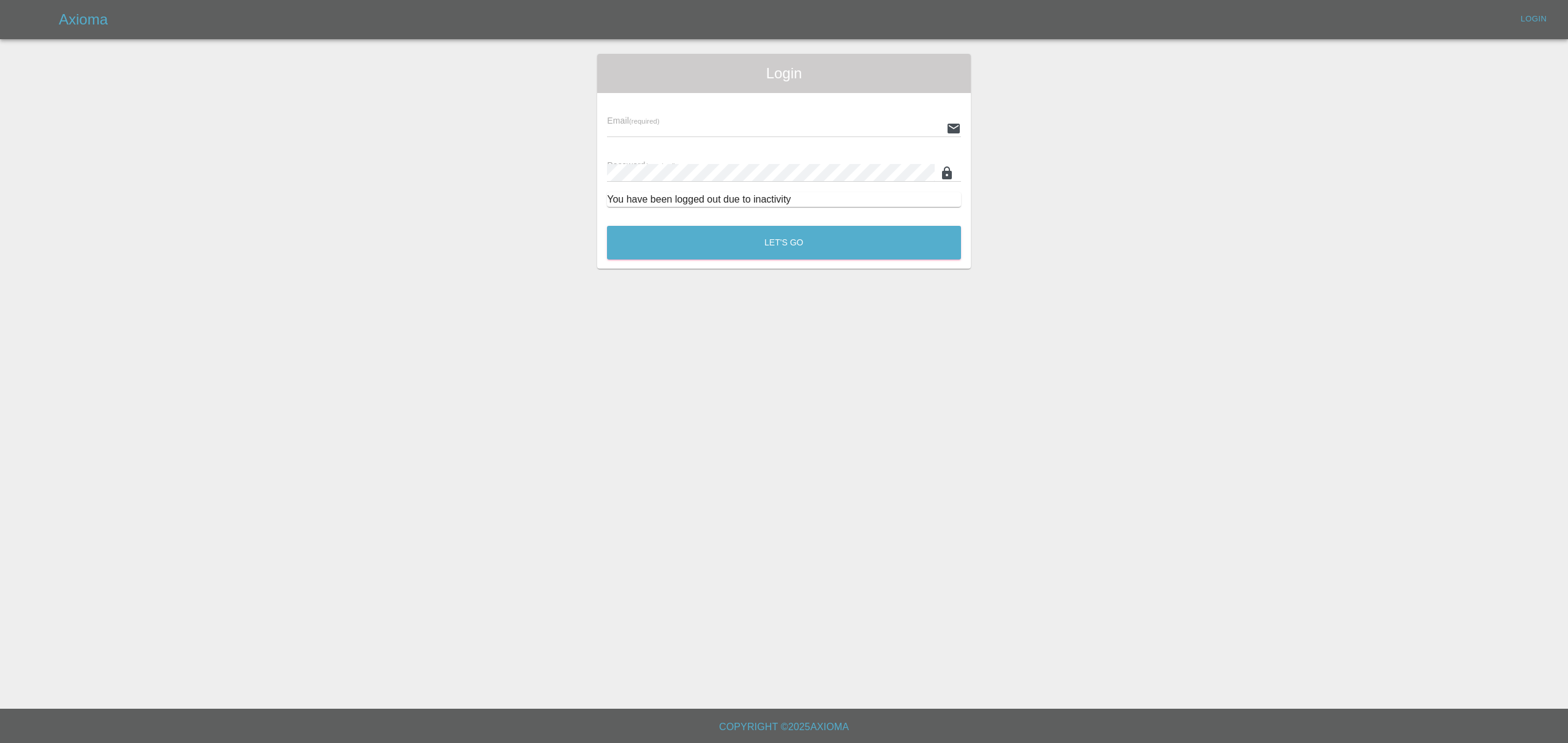
type input "[PERSON_NAME][EMAIL_ADDRESS][DOMAIN_NAME]"
click at [819, 250] on button "Let's Go" at bounding box center [784, 243] width 355 height 33
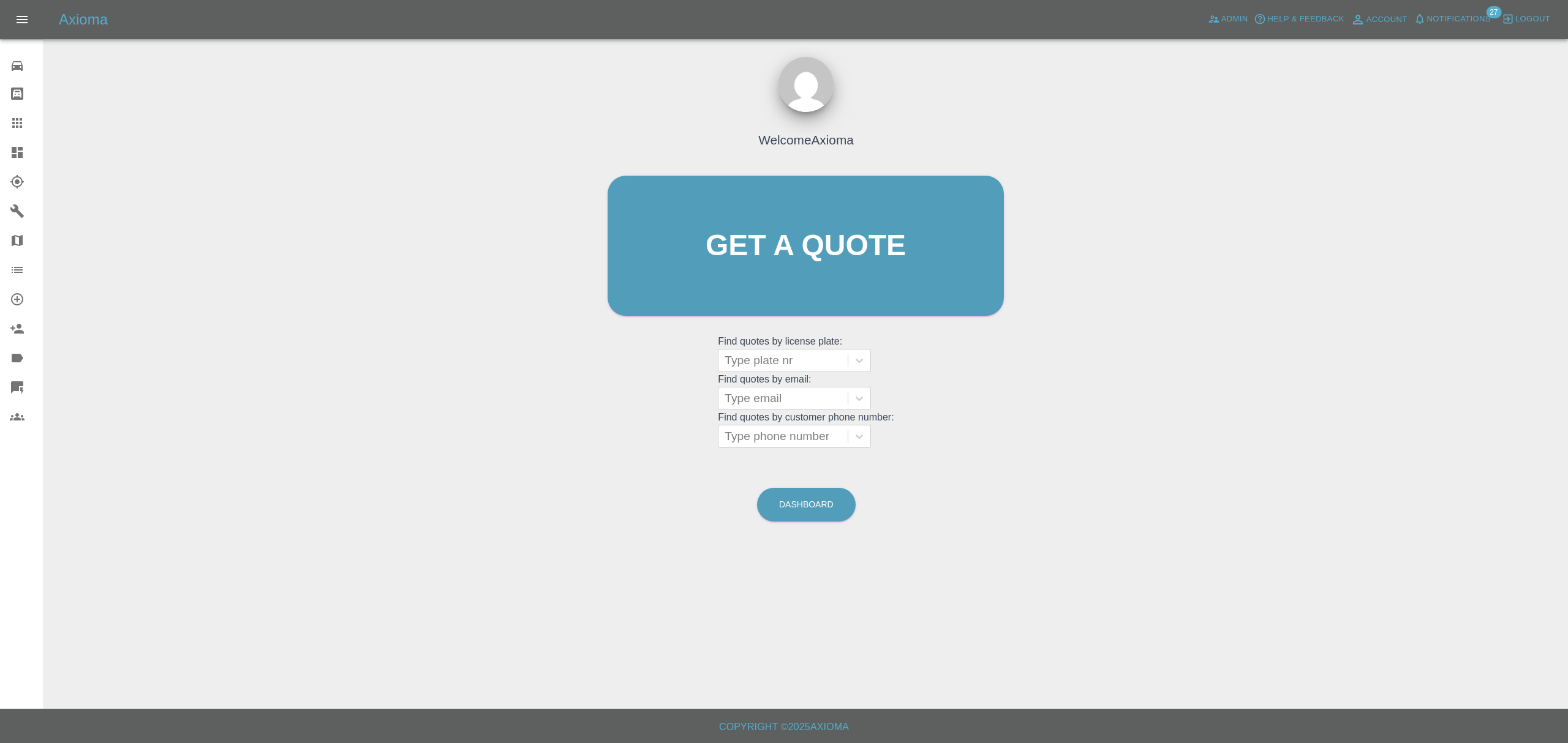
click at [4, 148] on link "Dashboard" at bounding box center [22, 153] width 43 height 29
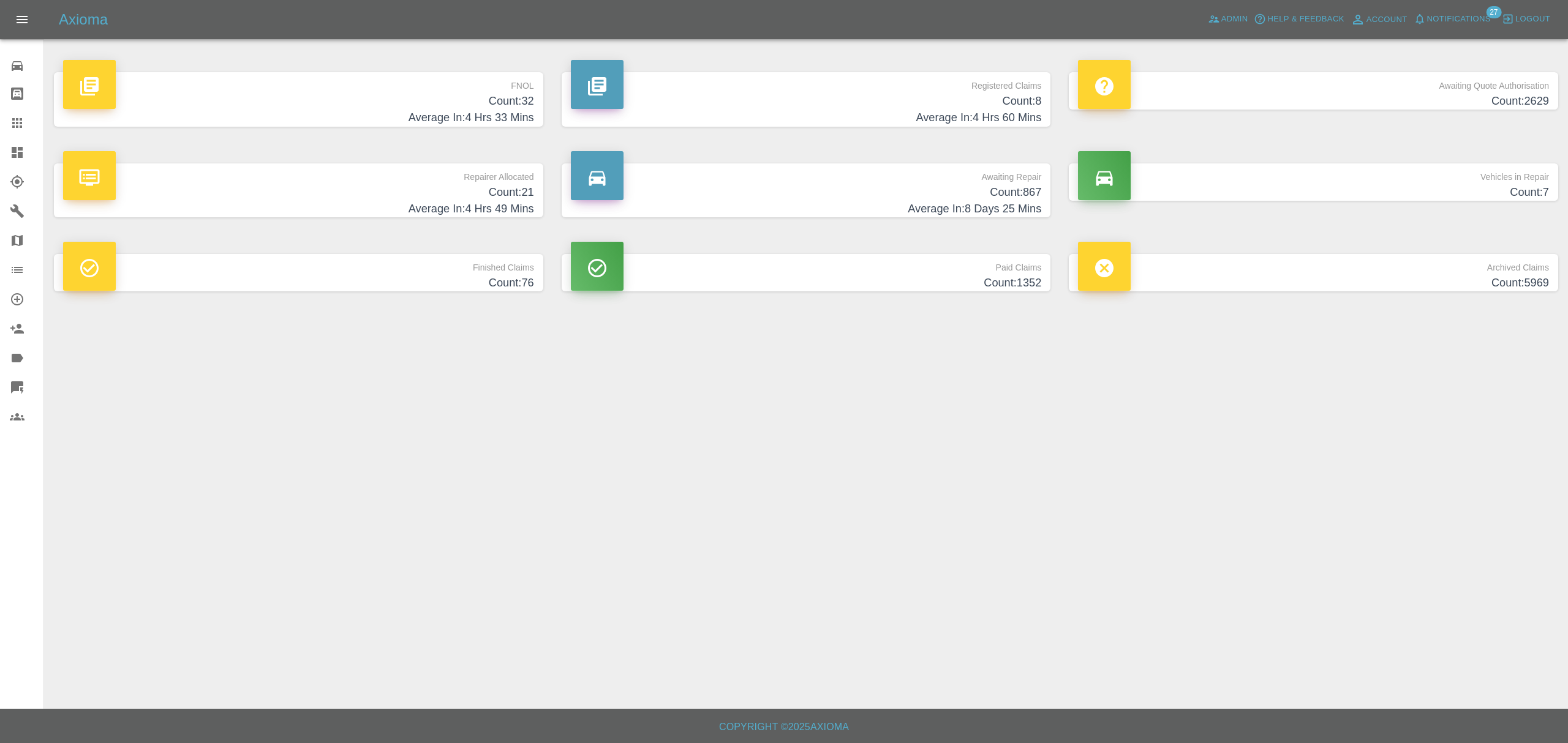
click at [361, 106] on h4 "Count: 32" at bounding box center [298, 101] width 471 height 17
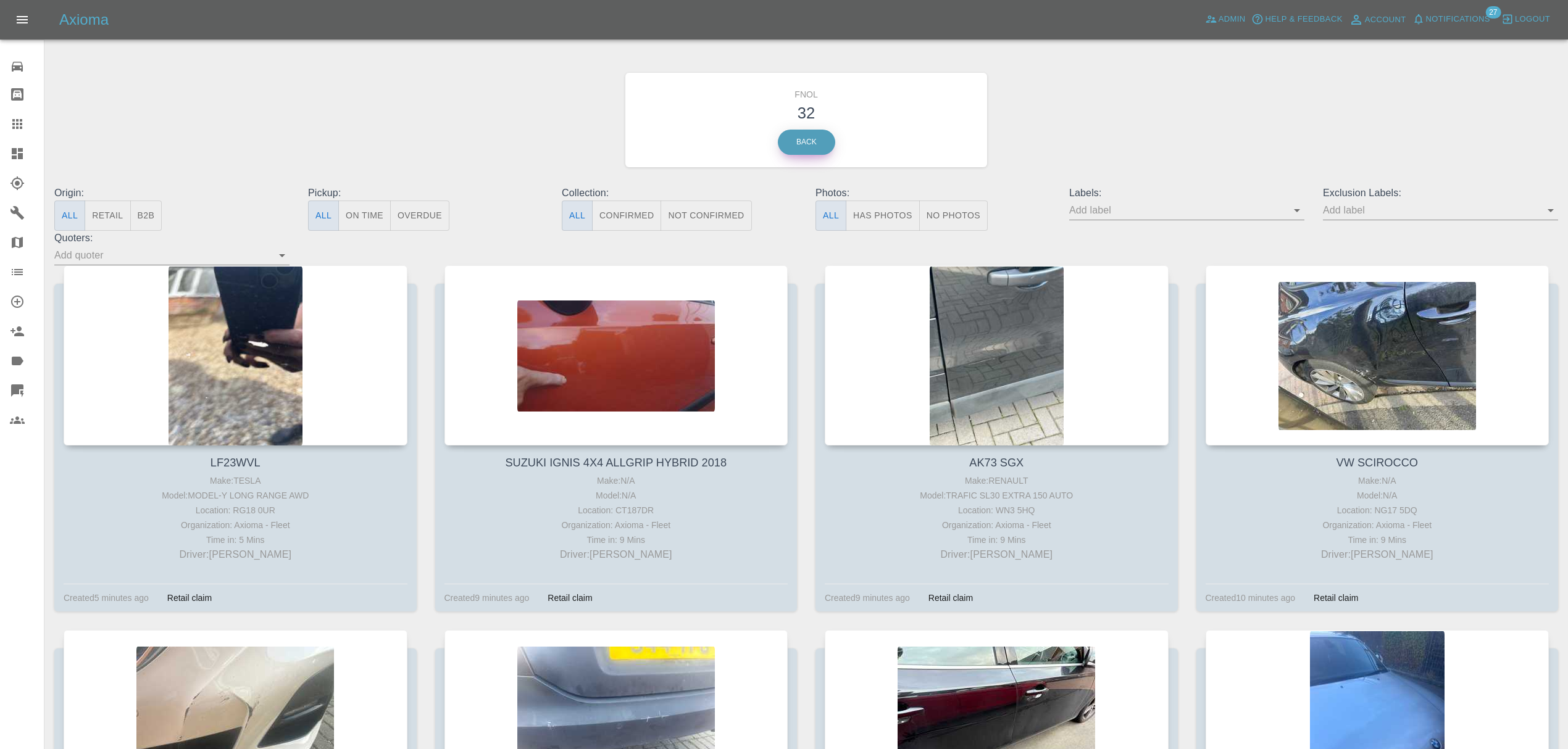
click at [805, 134] on link "Back" at bounding box center [806, 142] width 57 height 26
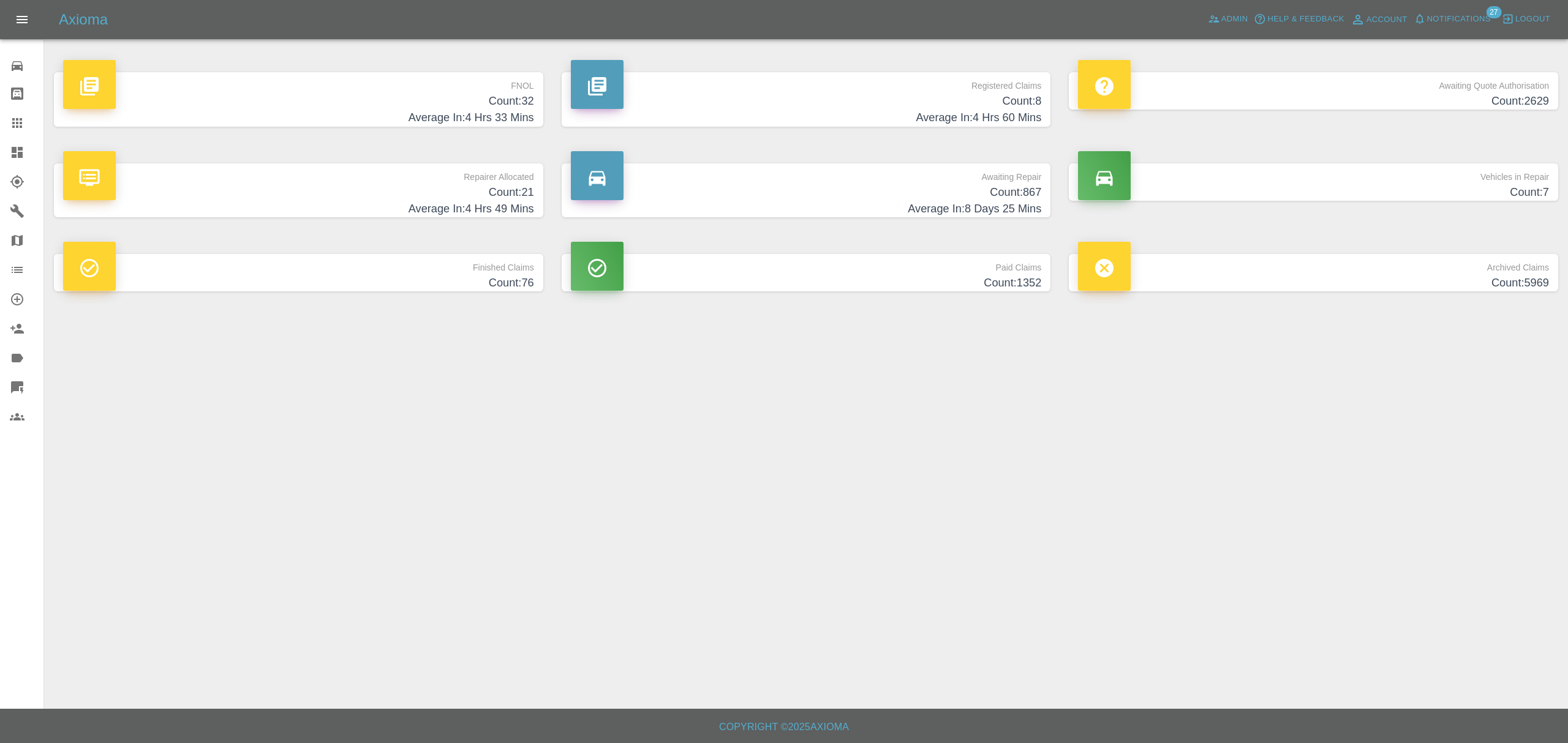
click at [1402, 96] on h4 "Count: 2629" at bounding box center [1313, 101] width 471 height 17
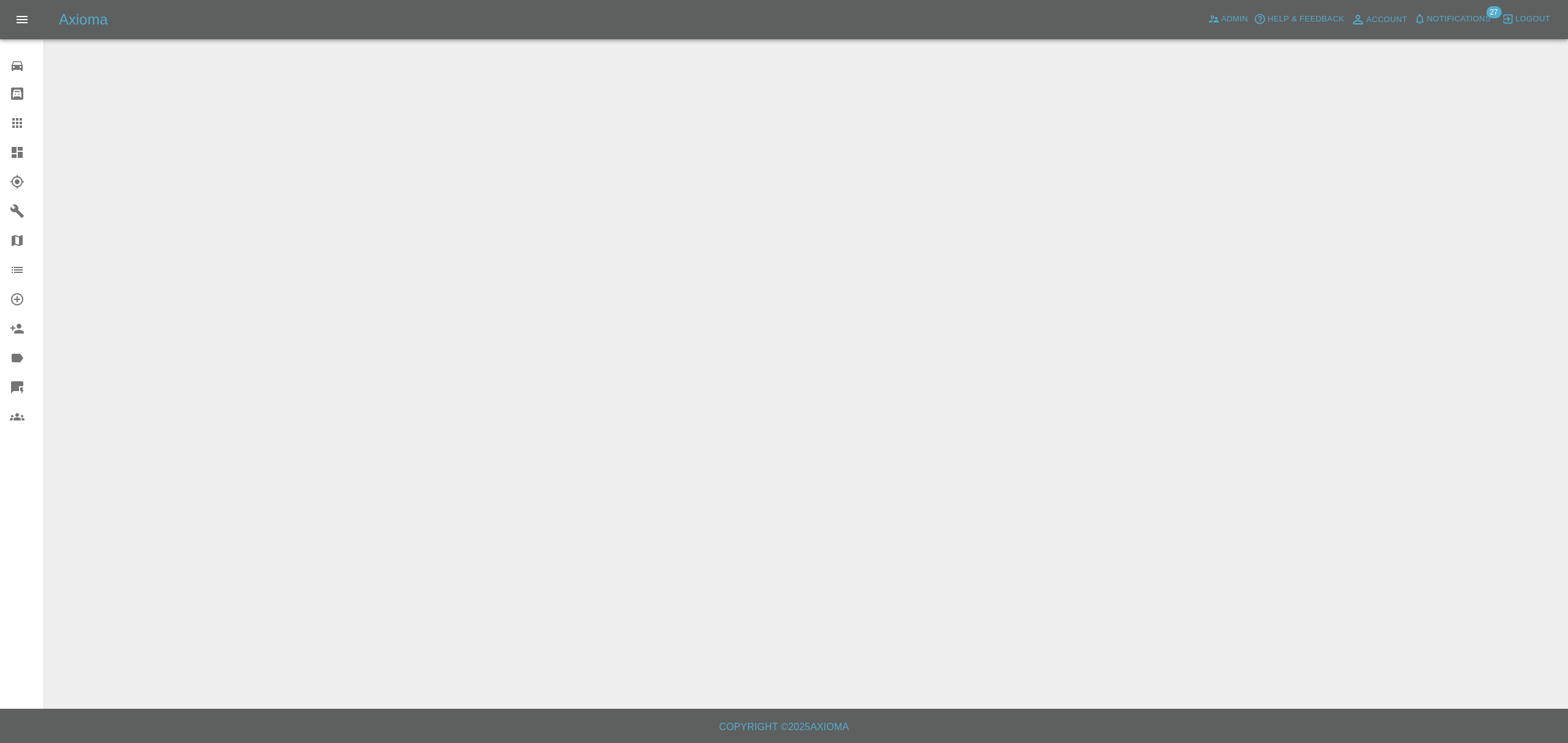
click at [1432, 16] on span "Notifications" at bounding box center [1458, 20] width 64 height 14
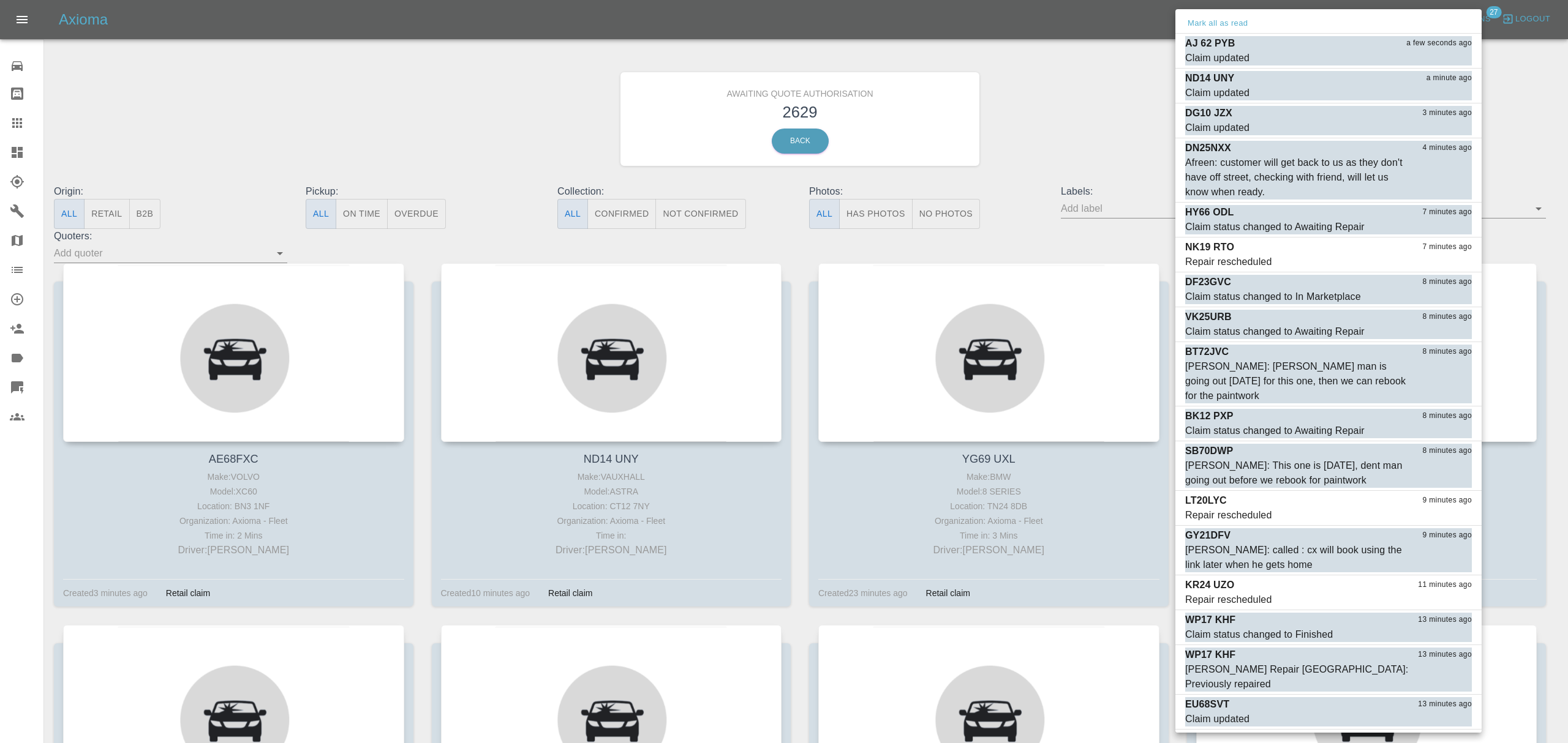
click at [1432, 16] on div at bounding box center [784, 371] width 1568 height 743
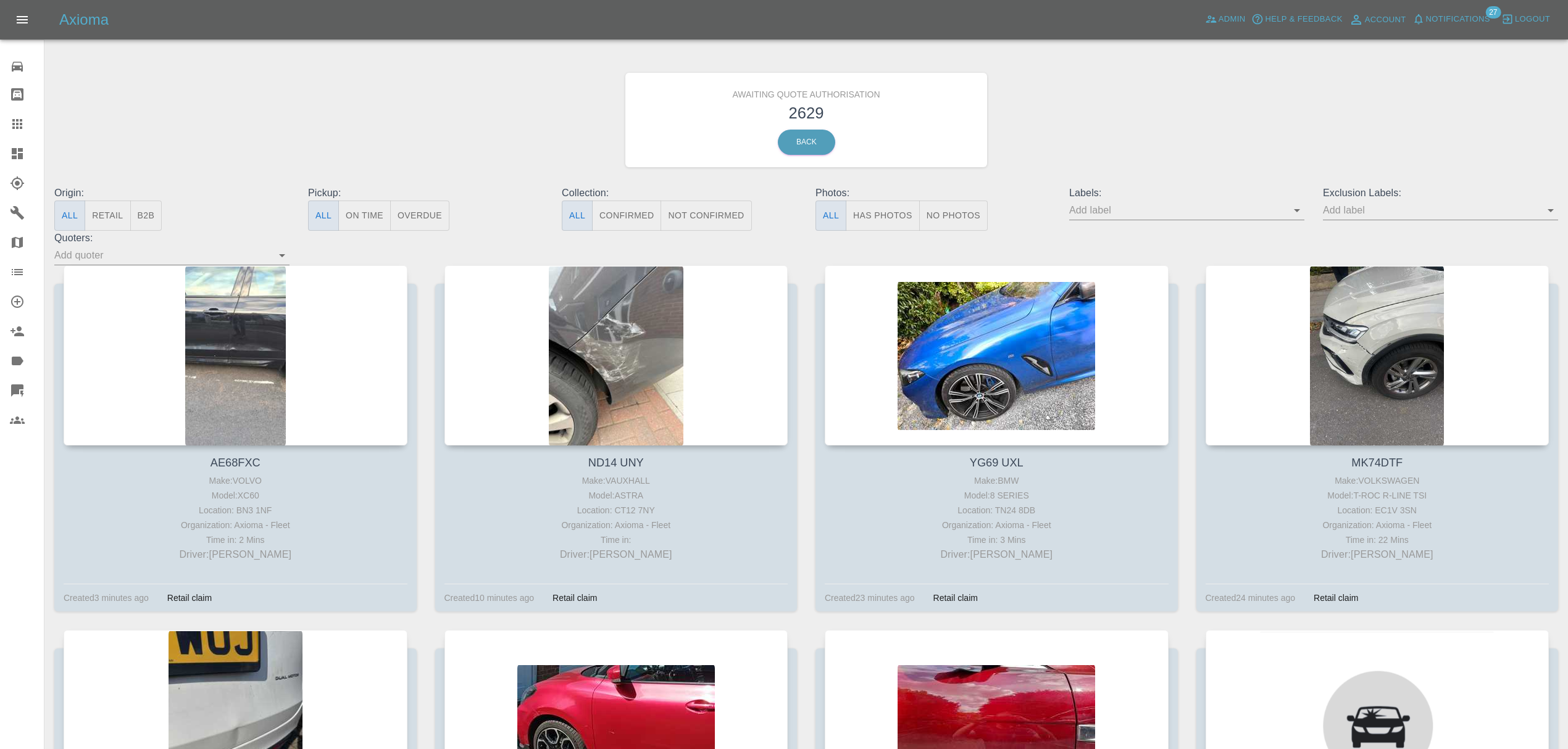
click at [1105, 206] on input "text" at bounding box center [1177, 209] width 217 height 19
type input "fynn"
click at [1166, 329] on li "FynnAutoQuote" at bounding box center [1186, 325] width 90 height 23
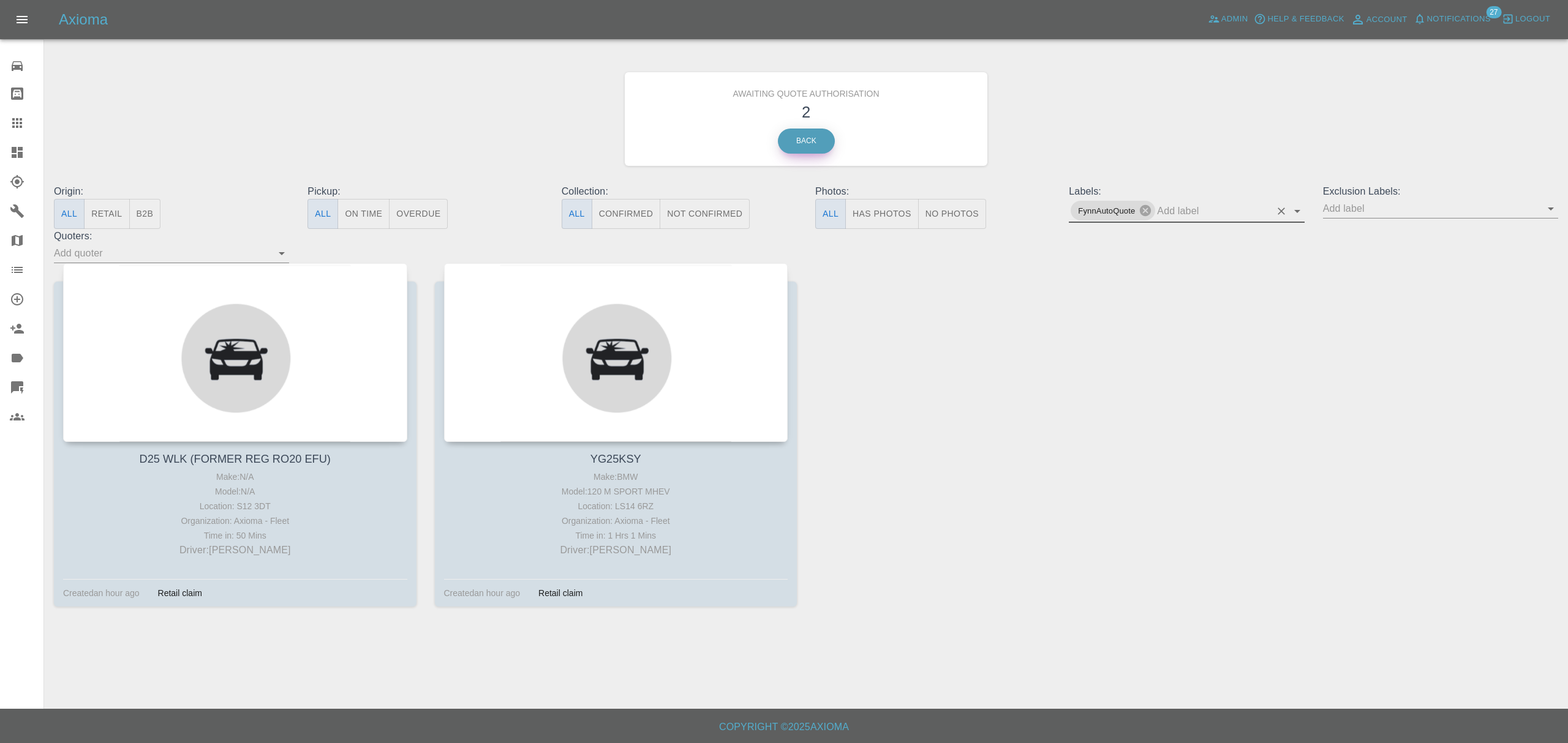
click at [811, 138] on link "Back" at bounding box center [806, 141] width 57 height 25
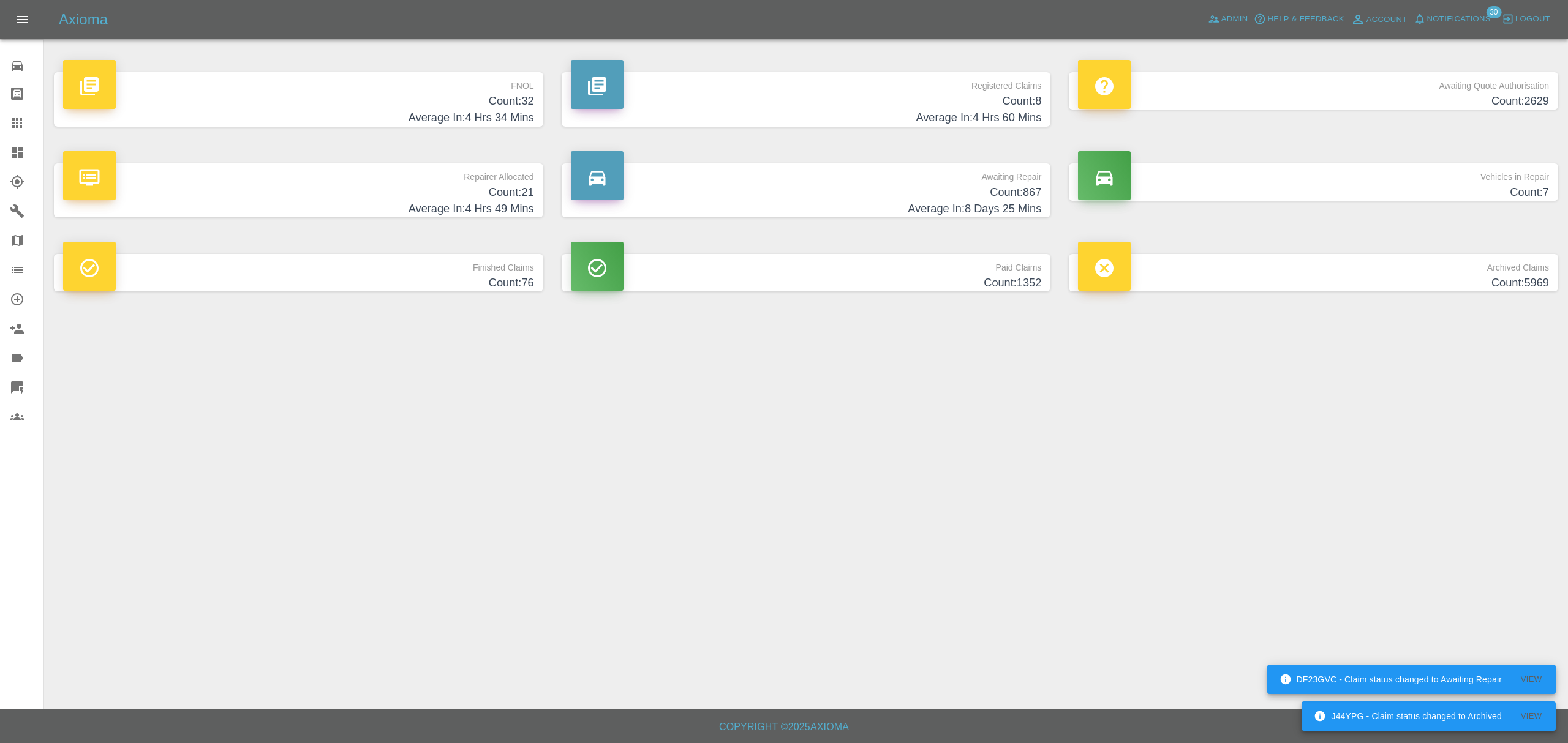
click at [471, 117] on h4 "Average In: 4 Hrs 34 Mins" at bounding box center [298, 117] width 471 height 17
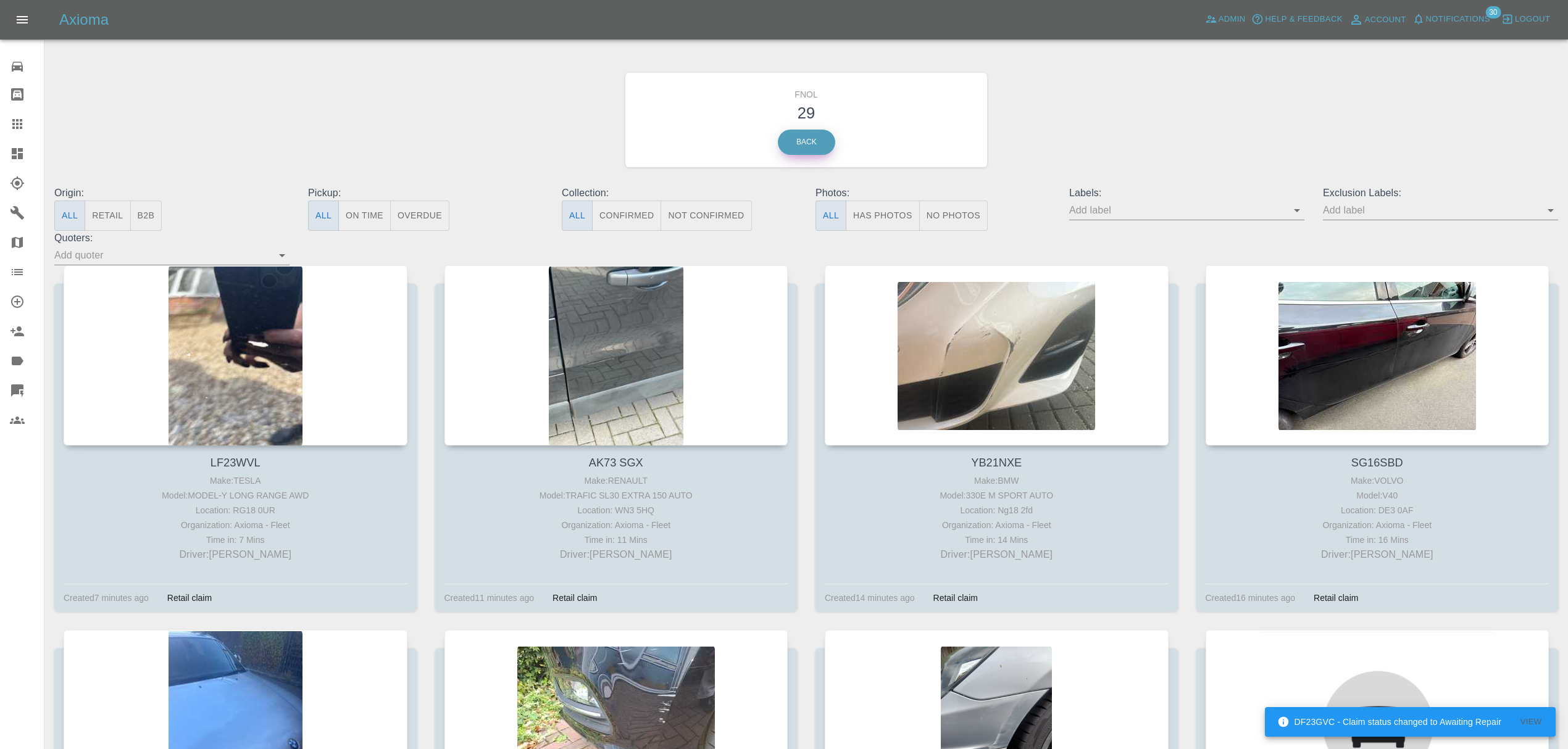
click at [816, 144] on link "Back" at bounding box center [806, 142] width 57 height 26
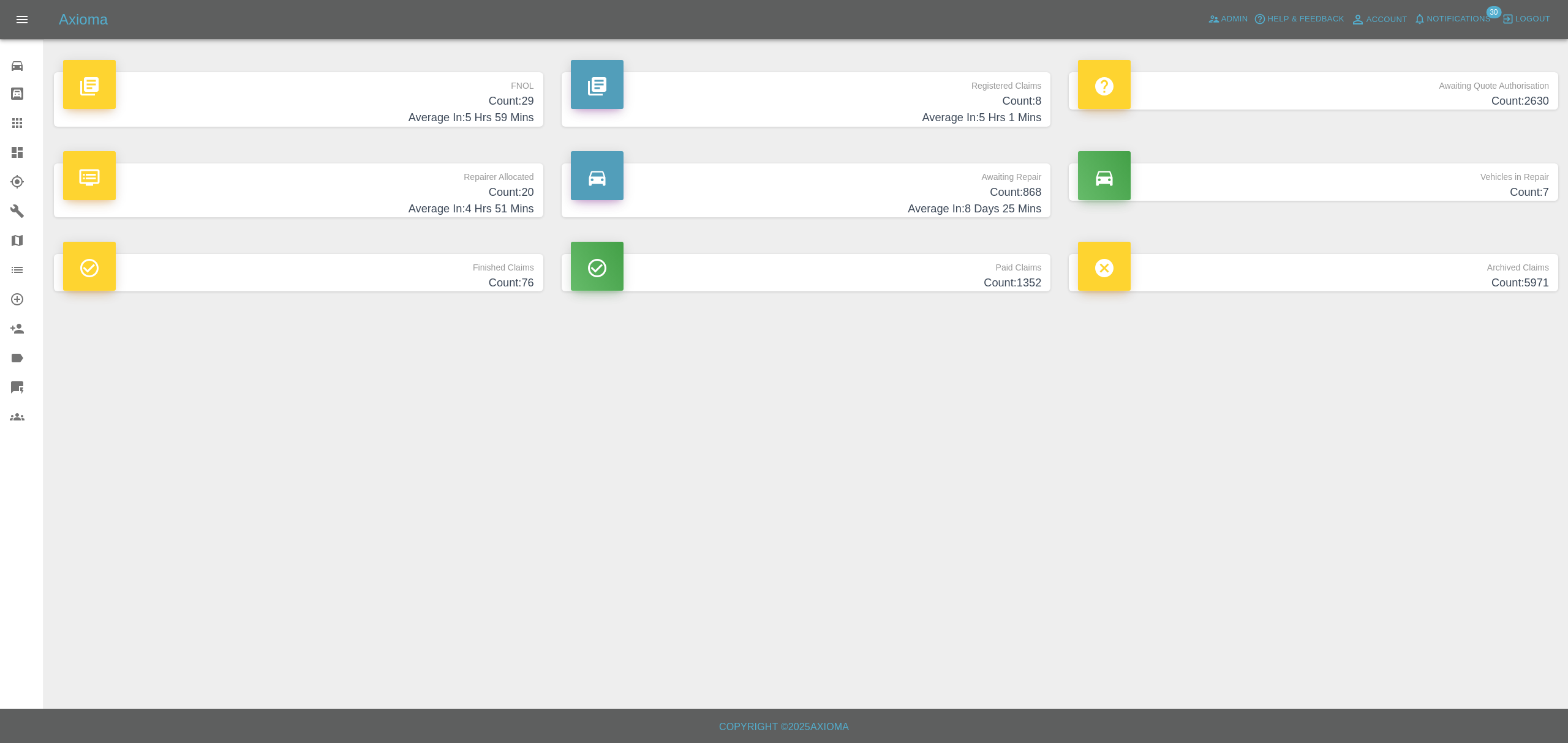
click at [499, 179] on p "Repairer Allocated" at bounding box center [298, 173] width 471 height 21
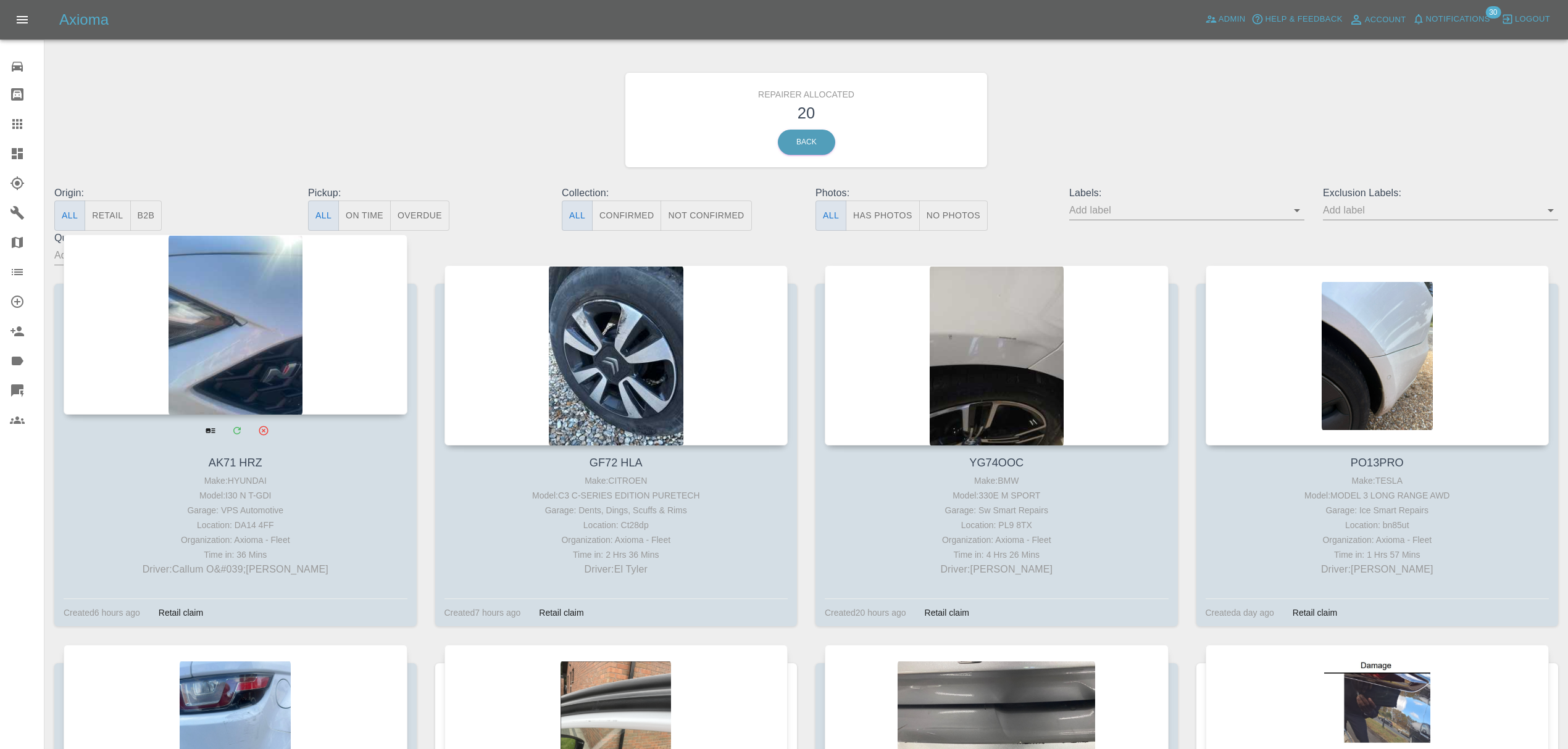
click at [236, 361] on div at bounding box center [235, 325] width 343 height 181
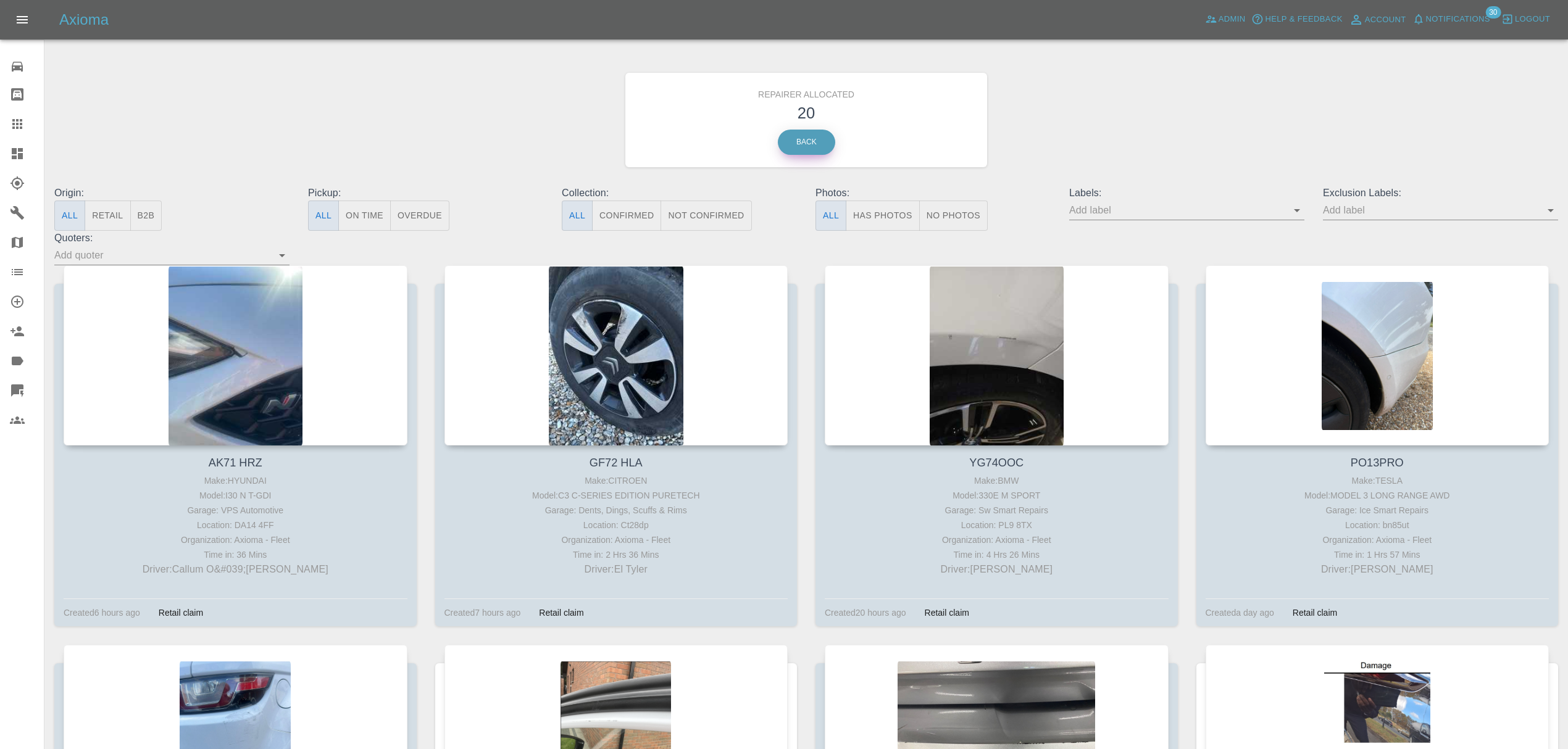
click at [798, 141] on link "Back" at bounding box center [806, 142] width 57 height 26
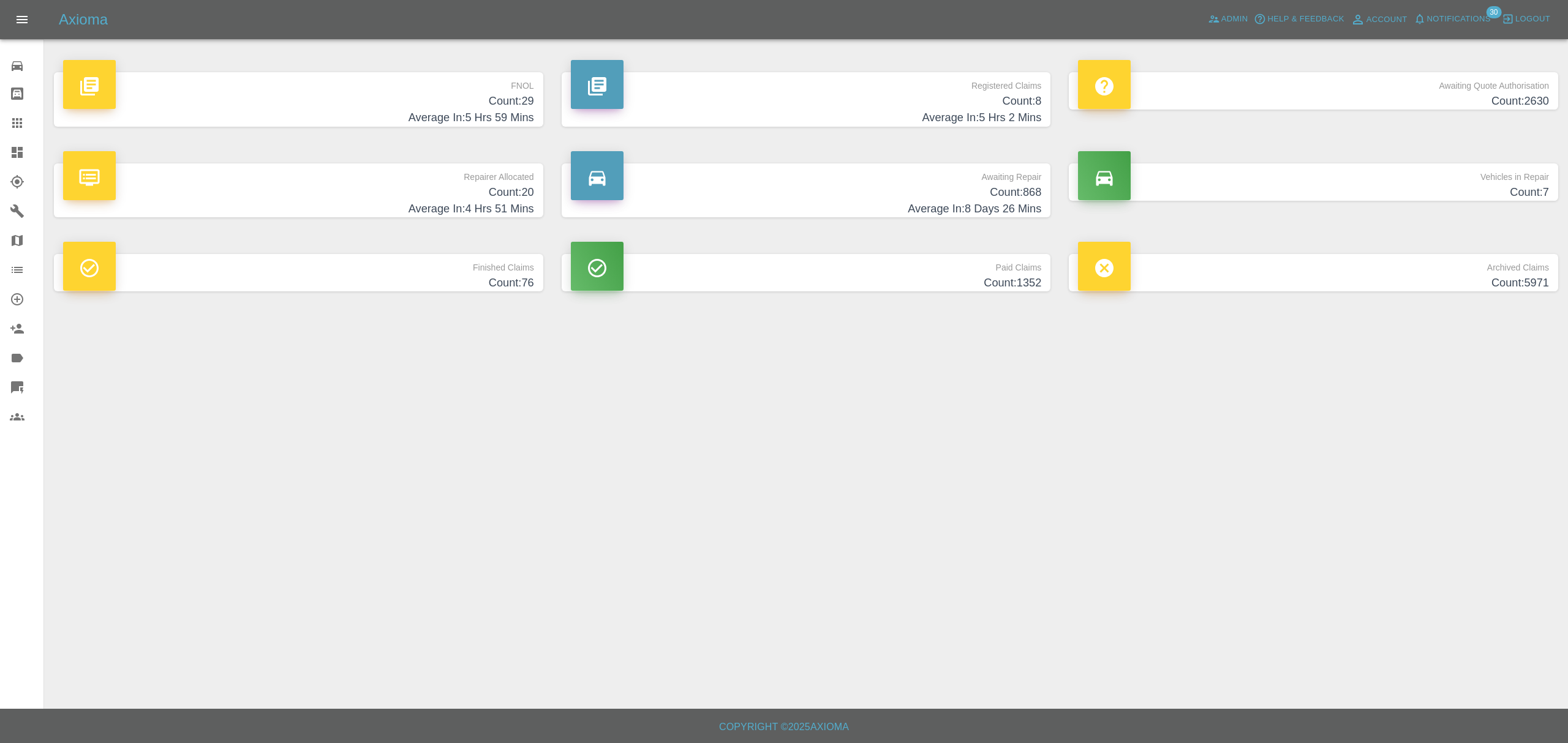
click at [1439, 96] on h4 "Count: 2630" at bounding box center [1313, 101] width 471 height 17
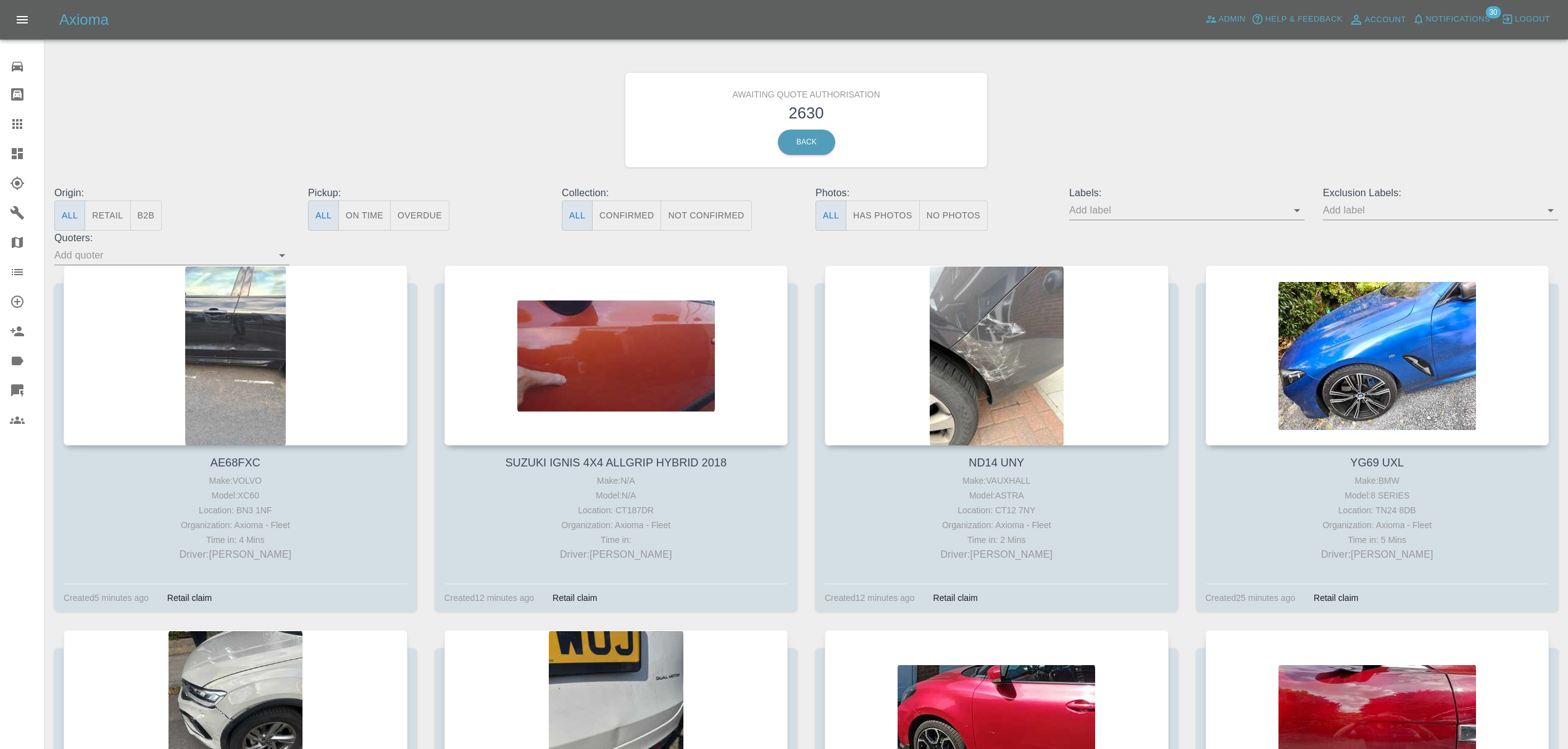
click at [1127, 210] on input "text" at bounding box center [1177, 209] width 217 height 19
type input "fynn"
click at [1221, 332] on li "FynnAutoQuote" at bounding box center [1186, 325] width 90 height 23
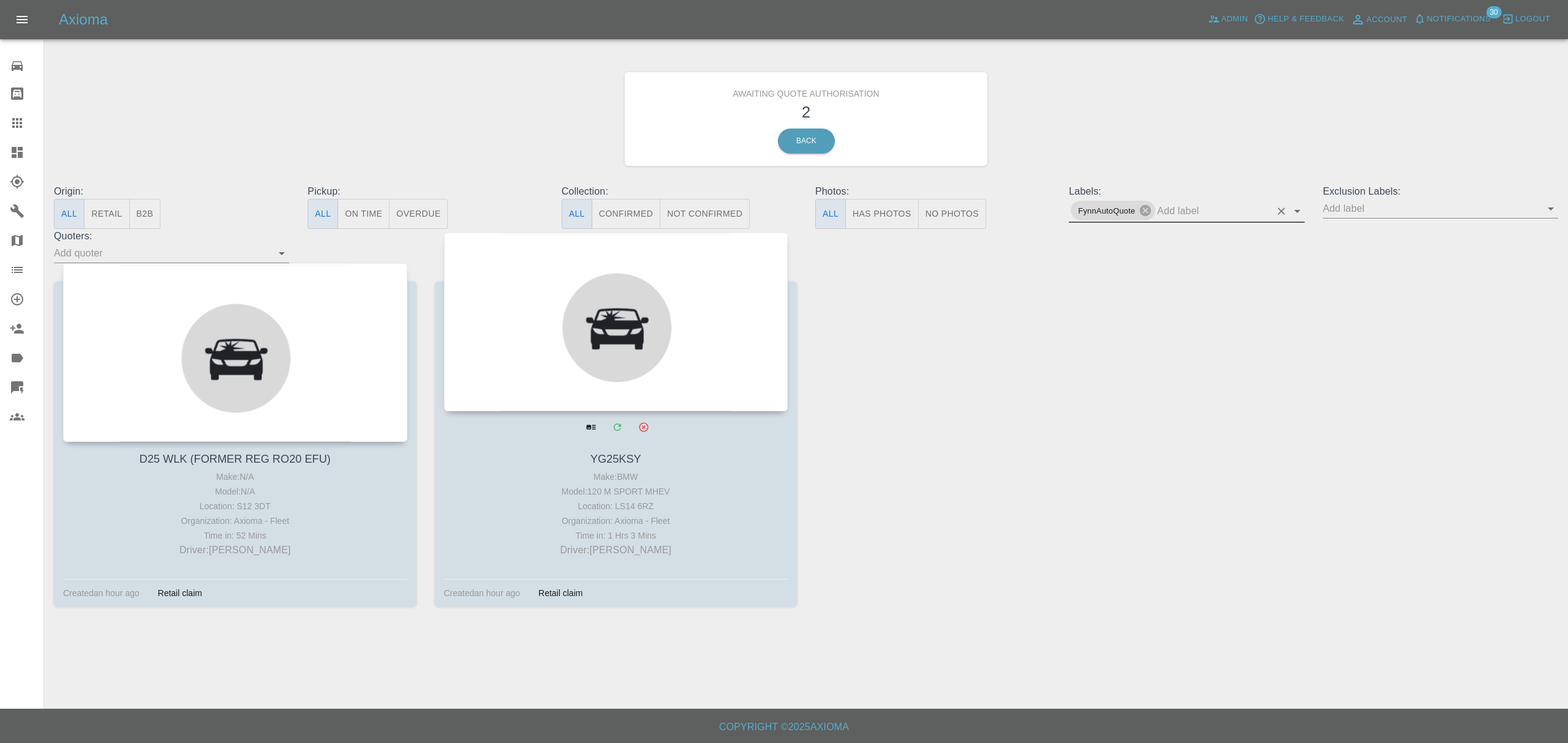
click at [631, 358] on div at bounding box center [616, 322] width 345 height 179
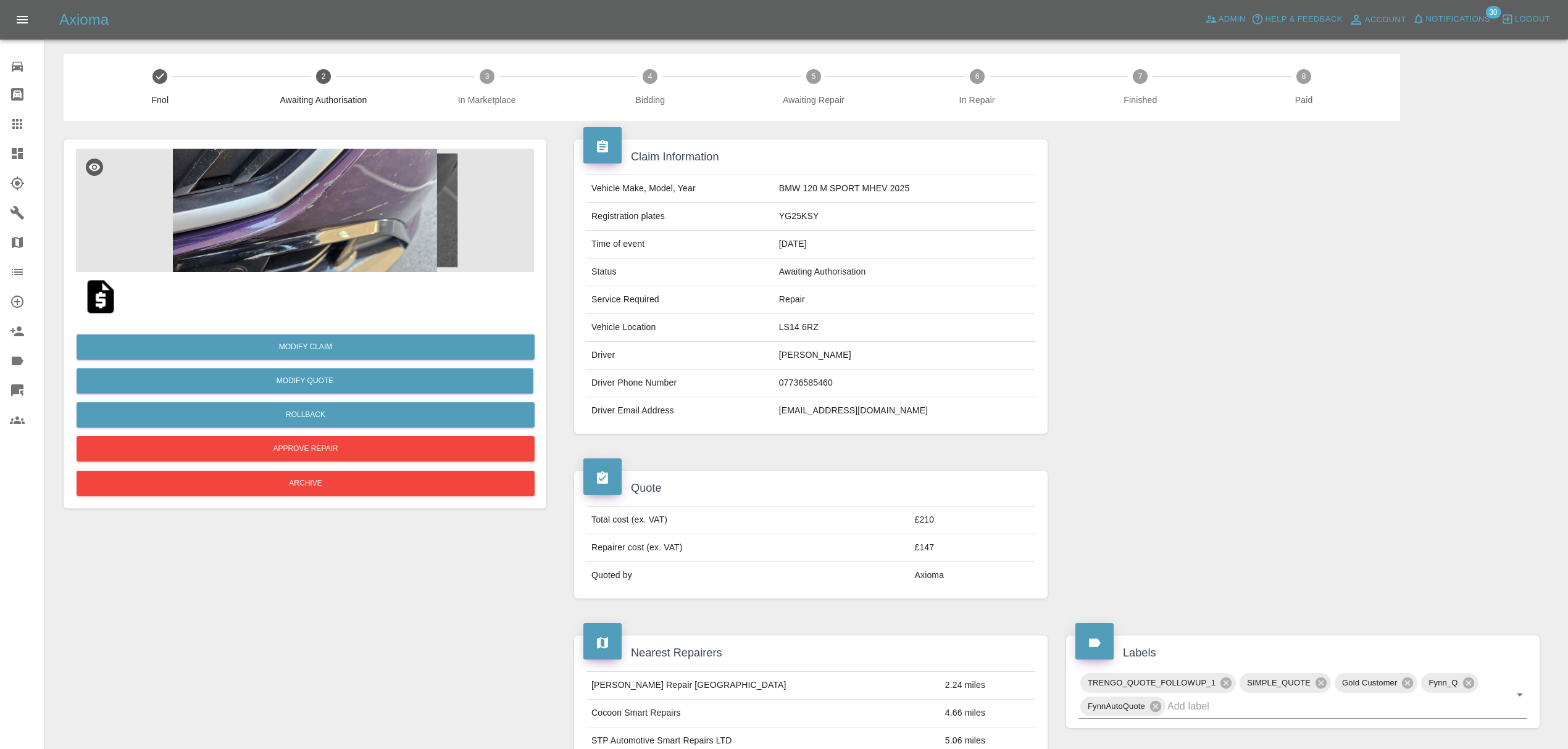
click at [366, 196] on img at bounding box center [305, 210] width 458 height 123
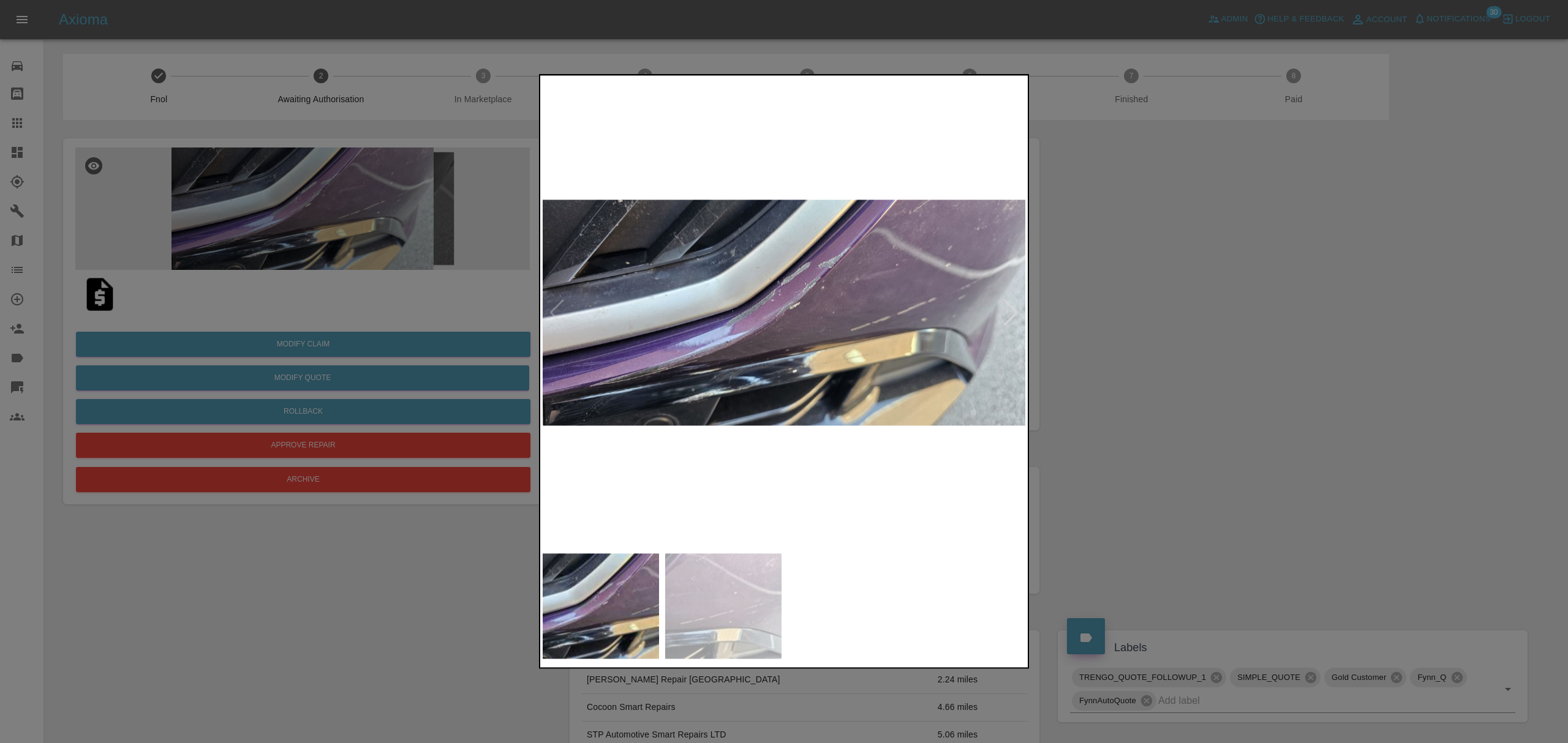
click at [1012, 315] on div at bounding box center [1011, 313] width 17 height 27
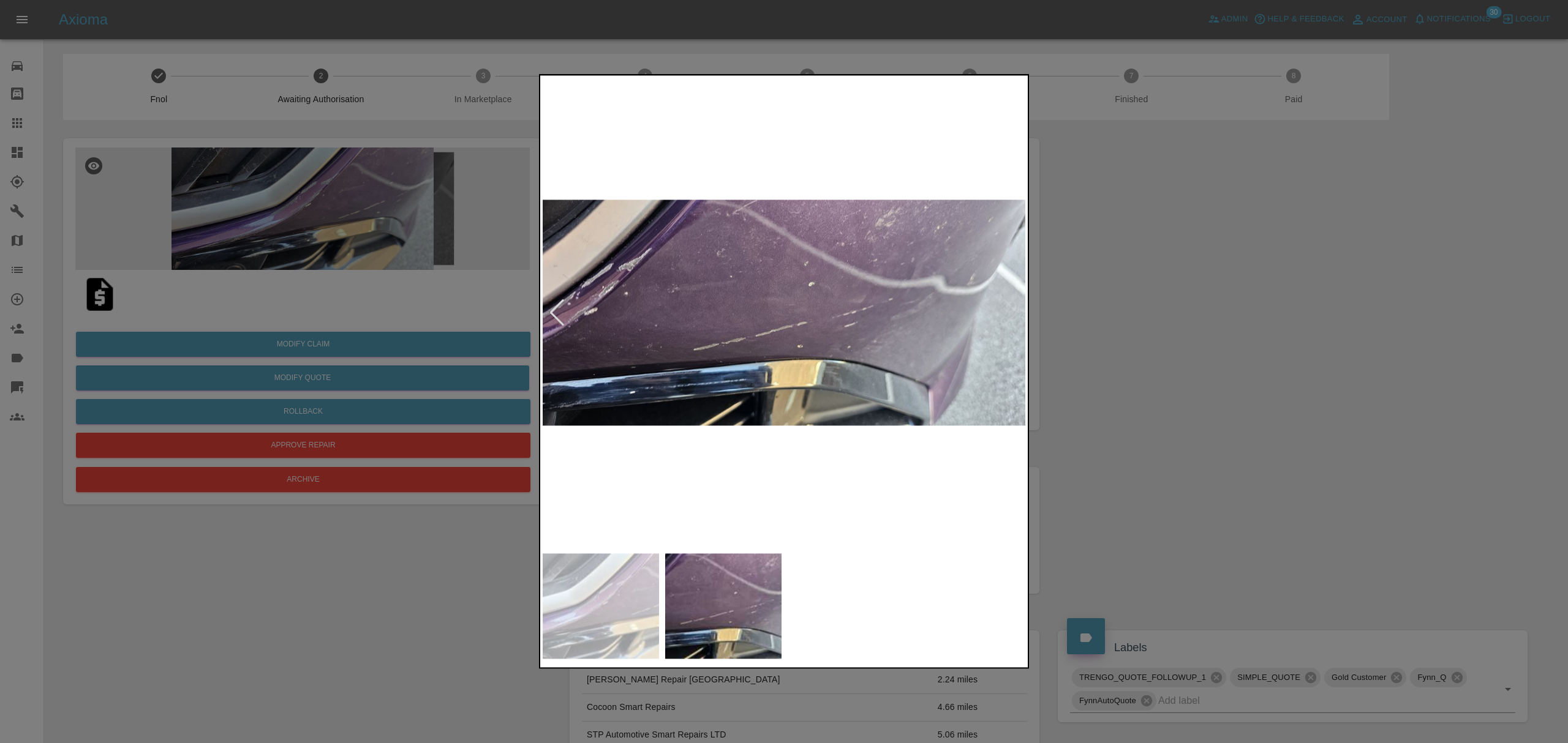
click at [1158, 316] on div at bounding box center [784, 371] width 1568 height 743
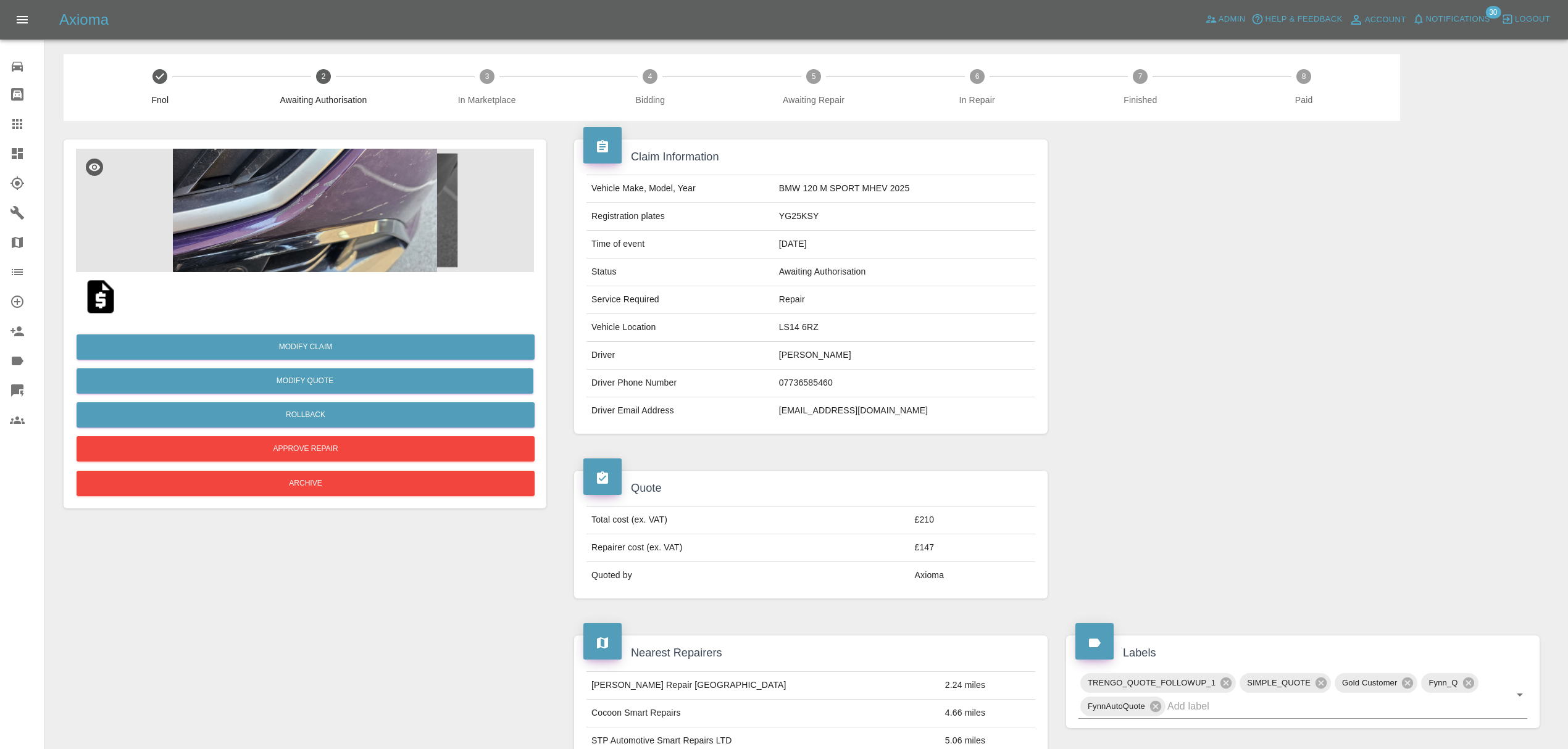
click at [1455, 21] on span "Notifications" at bounding box center [1457, 20] width 64 height 14
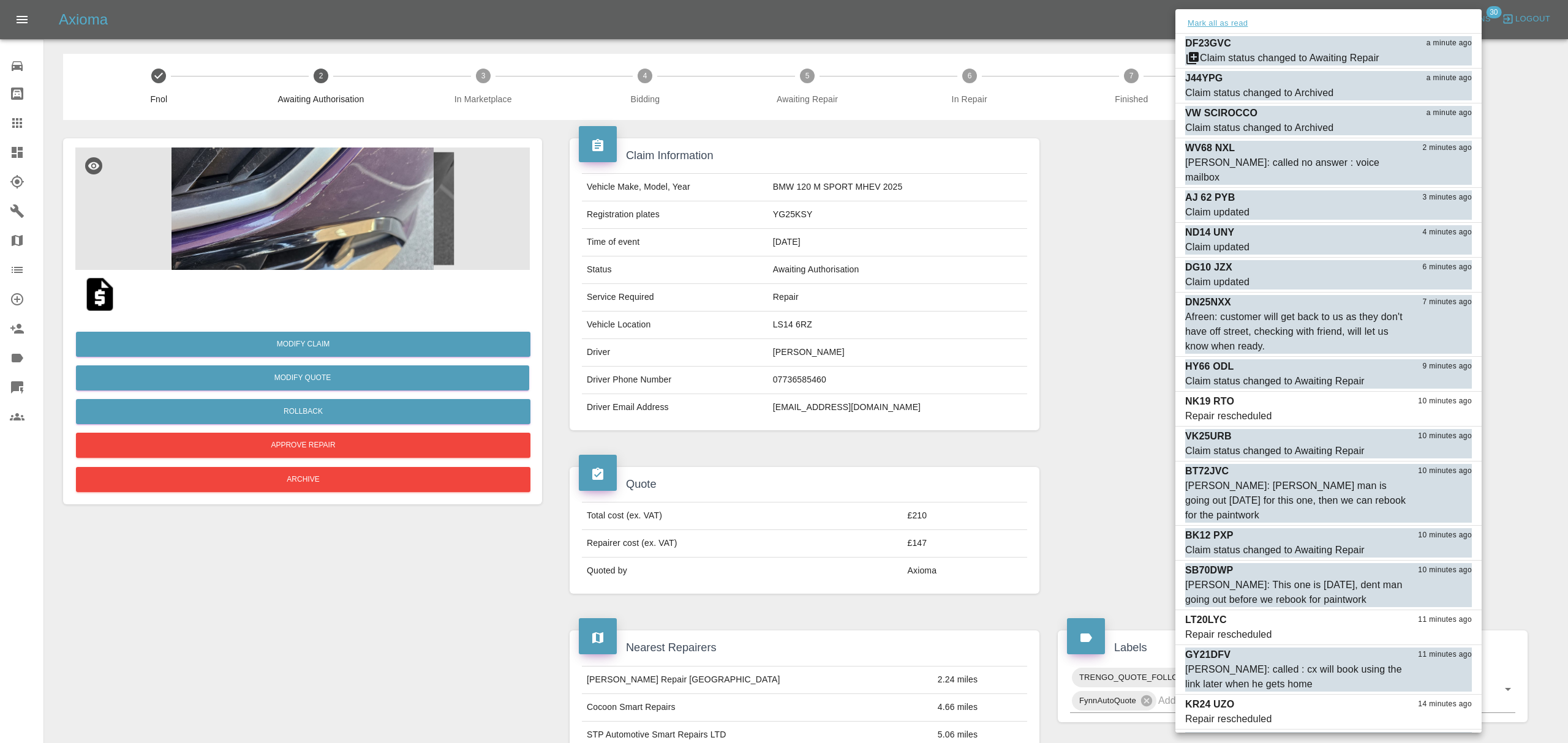
click at [1241, 24] on button "Mark all as read" at bounding box center [1217, 23] width 65 height 14
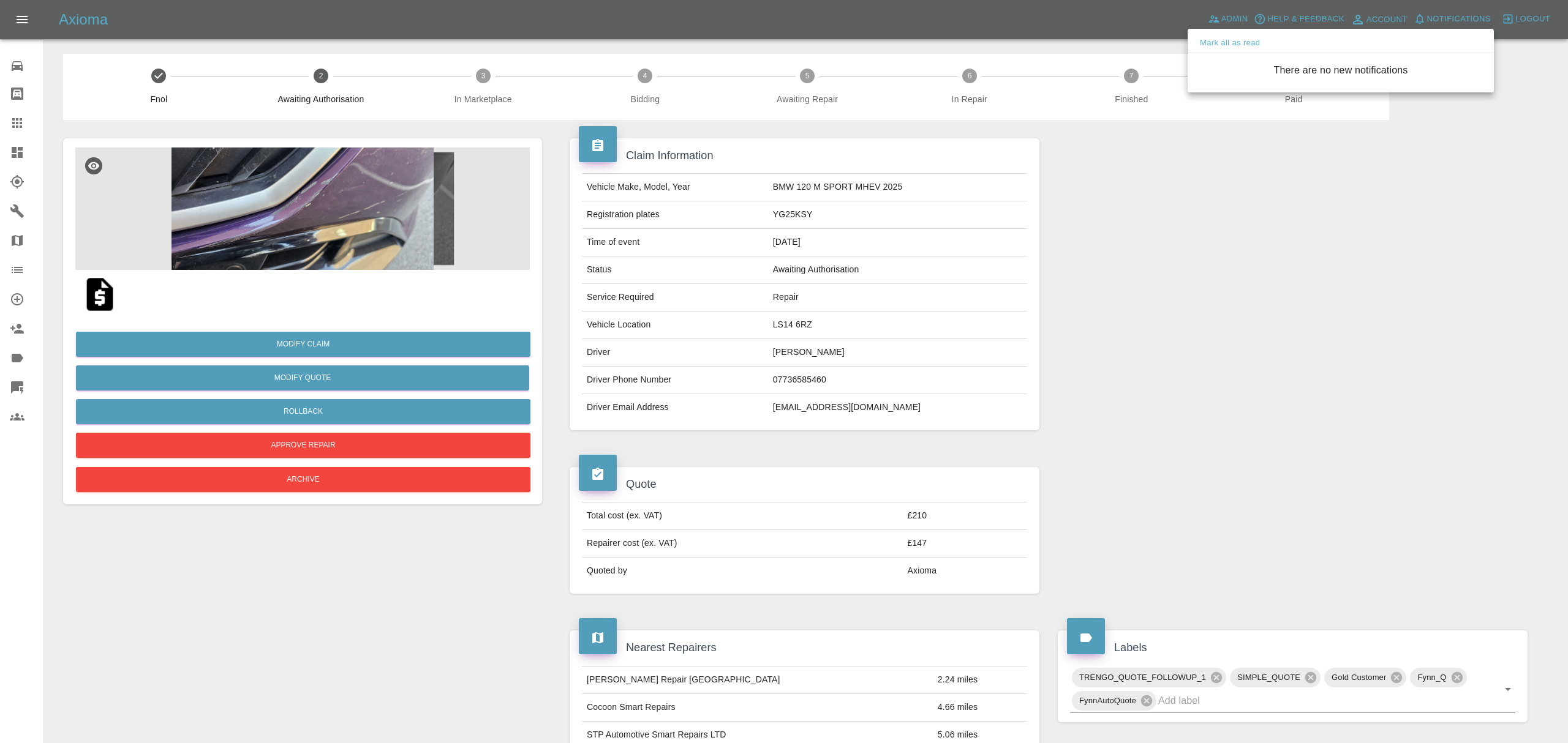
click at [1199, 275] on div at bounding box center [784, 371] width 1568 height 743
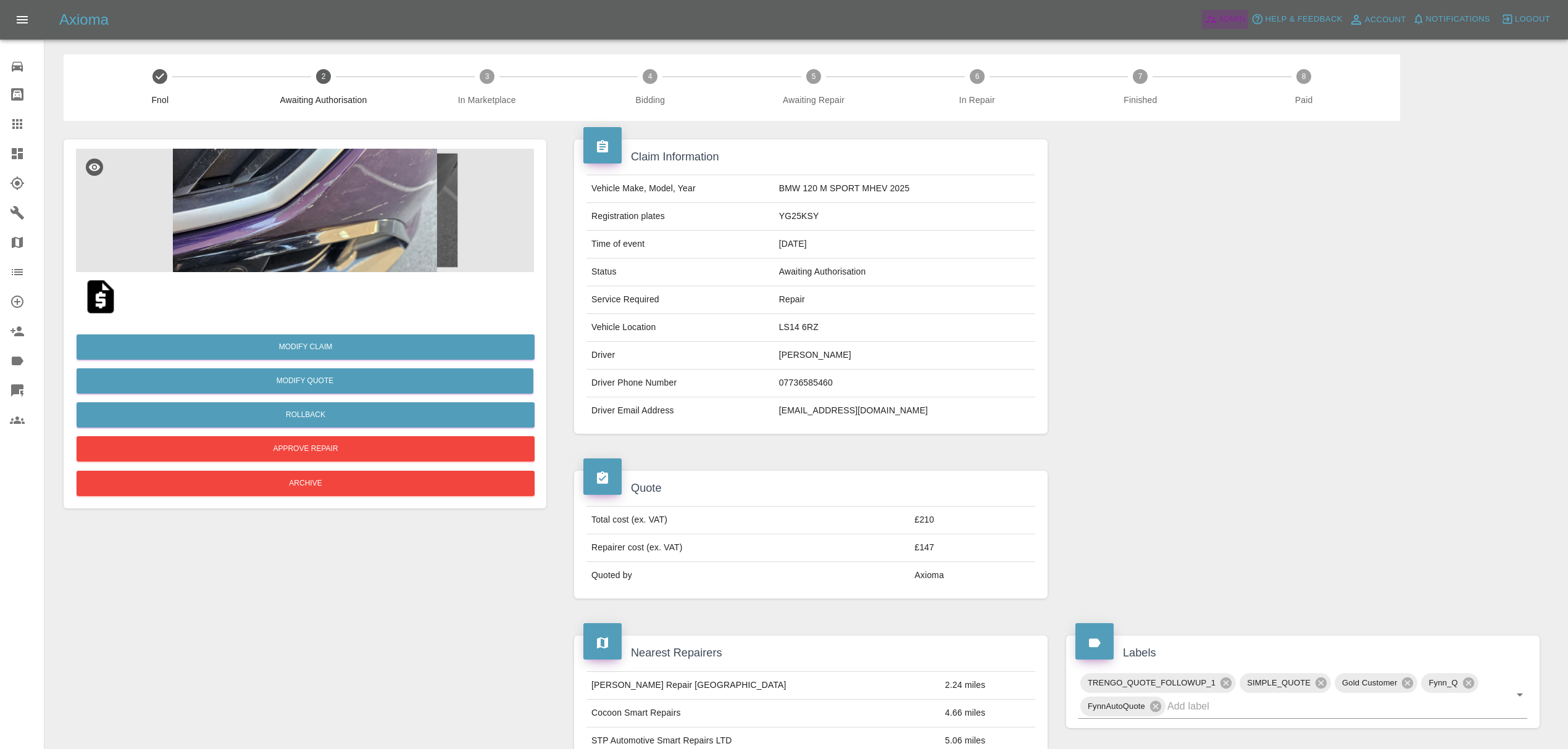
click at [1225, 20] on span "Admin" at bounding box center [1232, 20] width 28 height 14
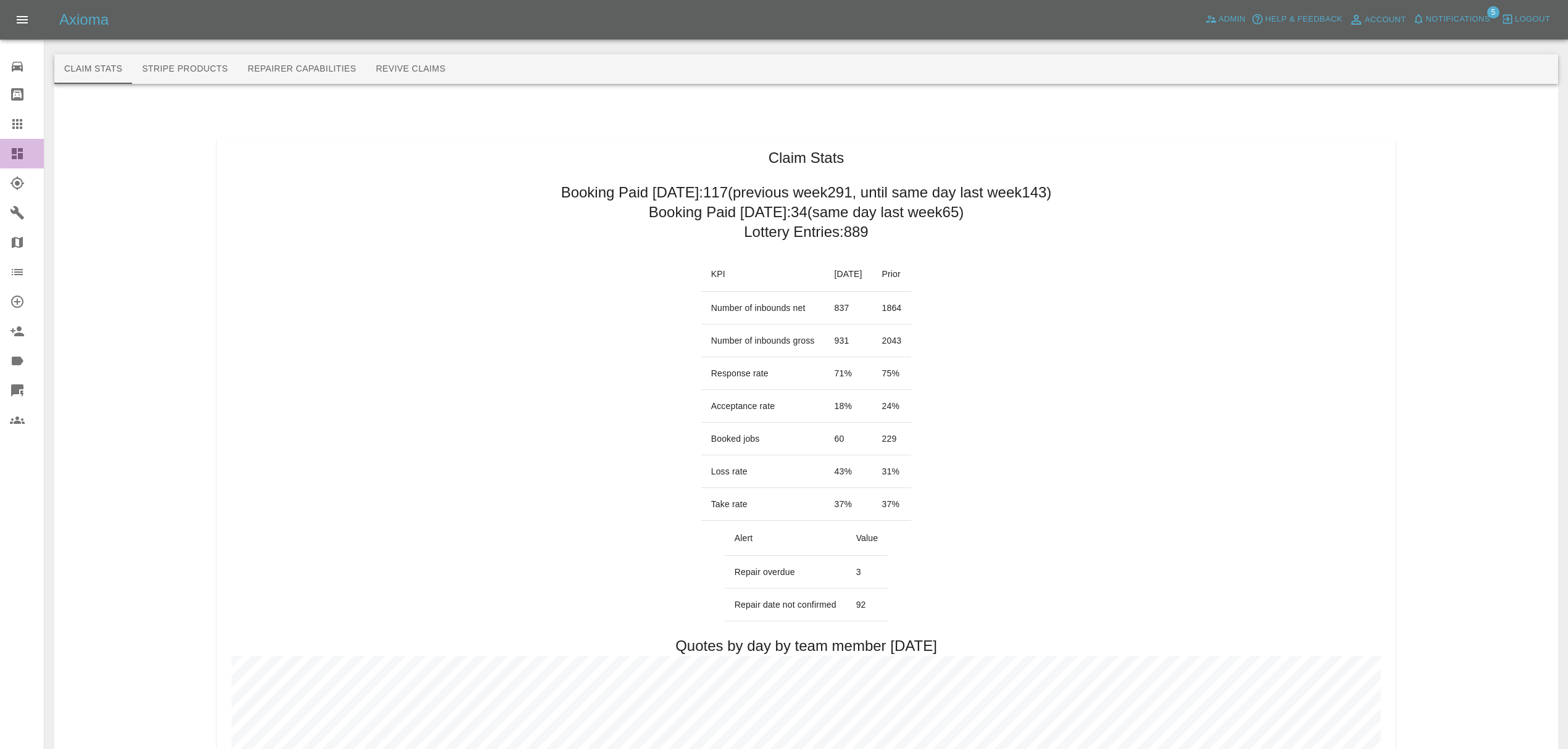
click at [0, 154] on link "Dashboard" at bounding box center [22, 154] width 43 height 30
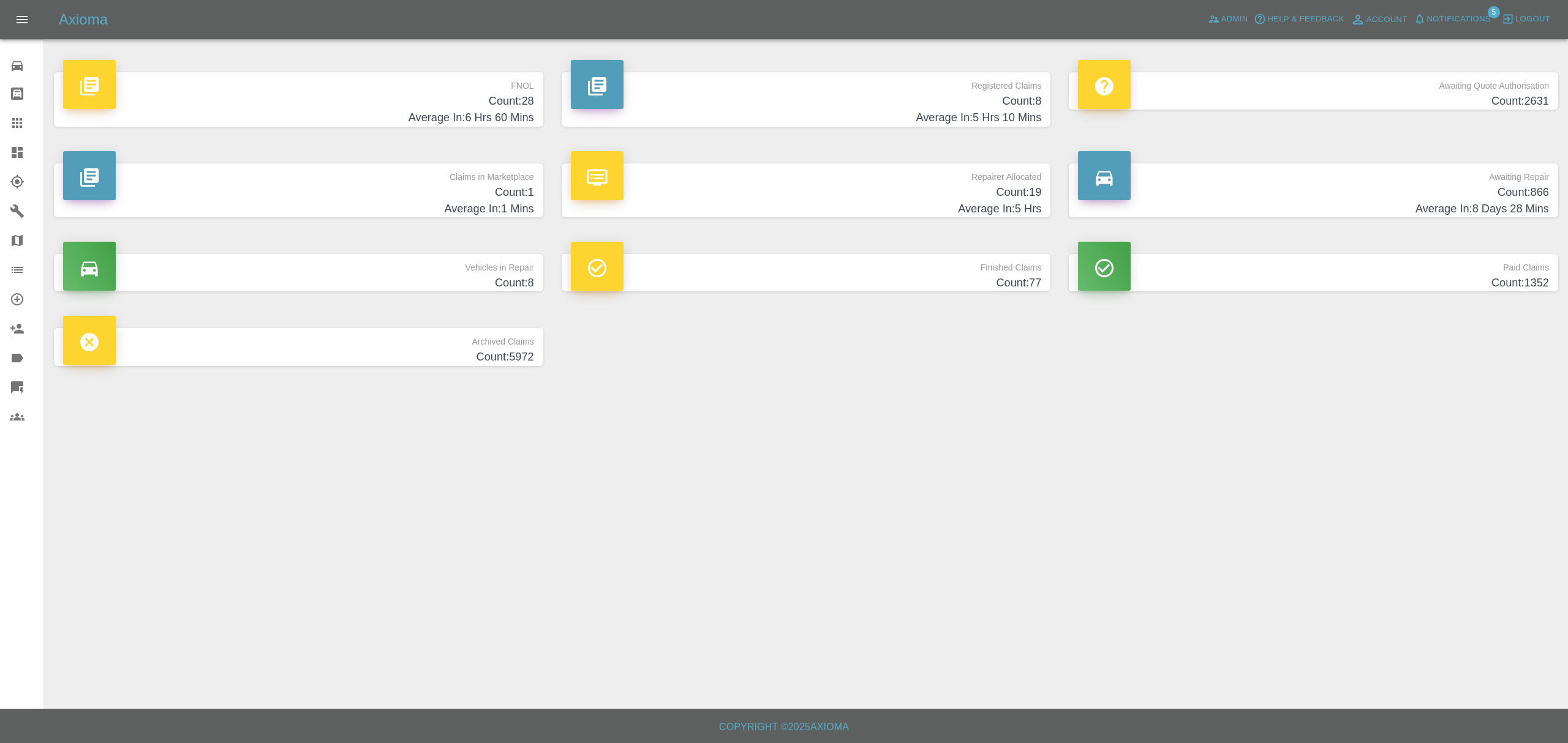
click at [1434, 96] on h4 "Count: 2631" at bounding box center [1313, 101] width 471 height 17
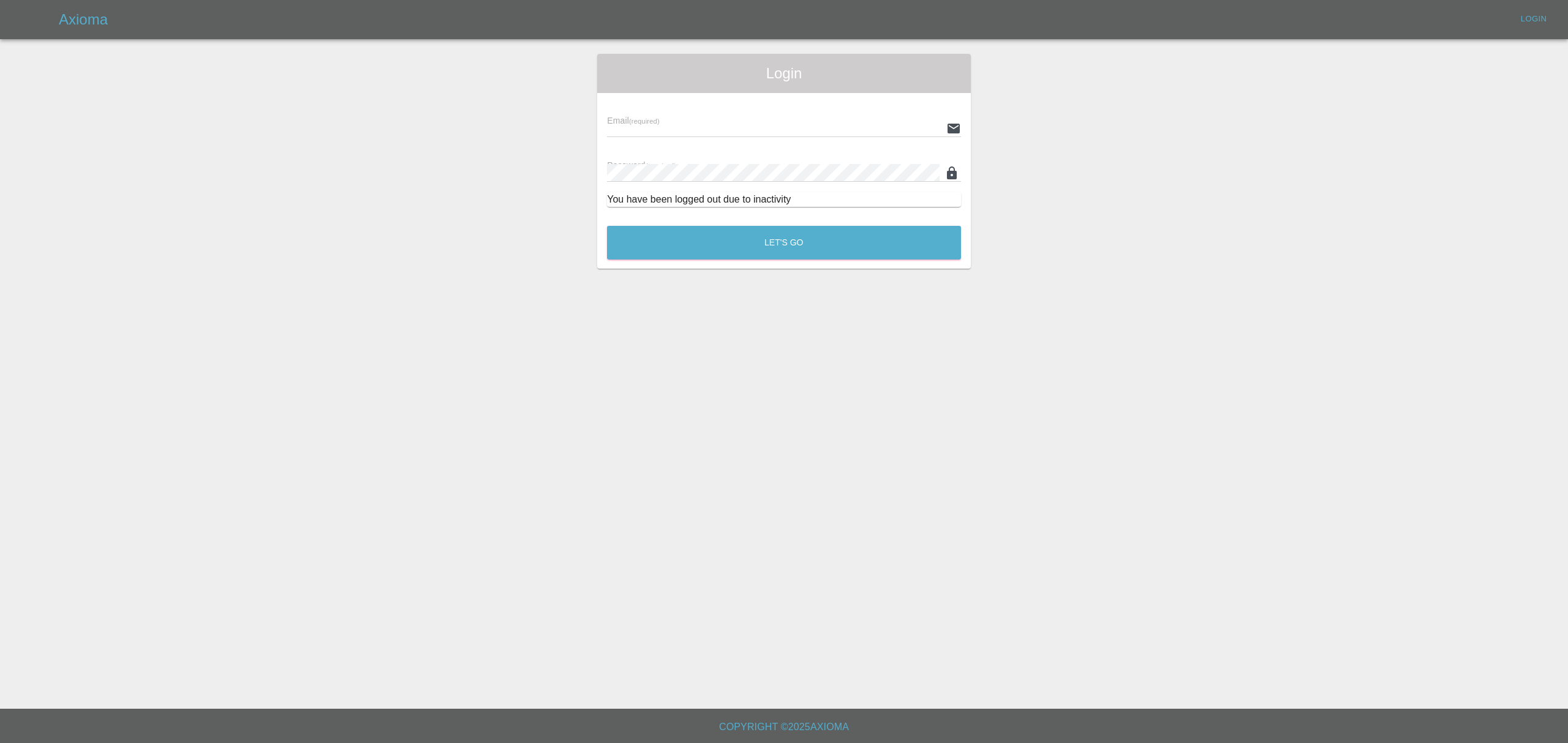
type input "[PERSON_NAME][EMAIL_ADDRESS][DOMAIN_NAME]"
click at [721, 236] on button "Let's Go" at bounding box center [784, 243] width 355 height 33
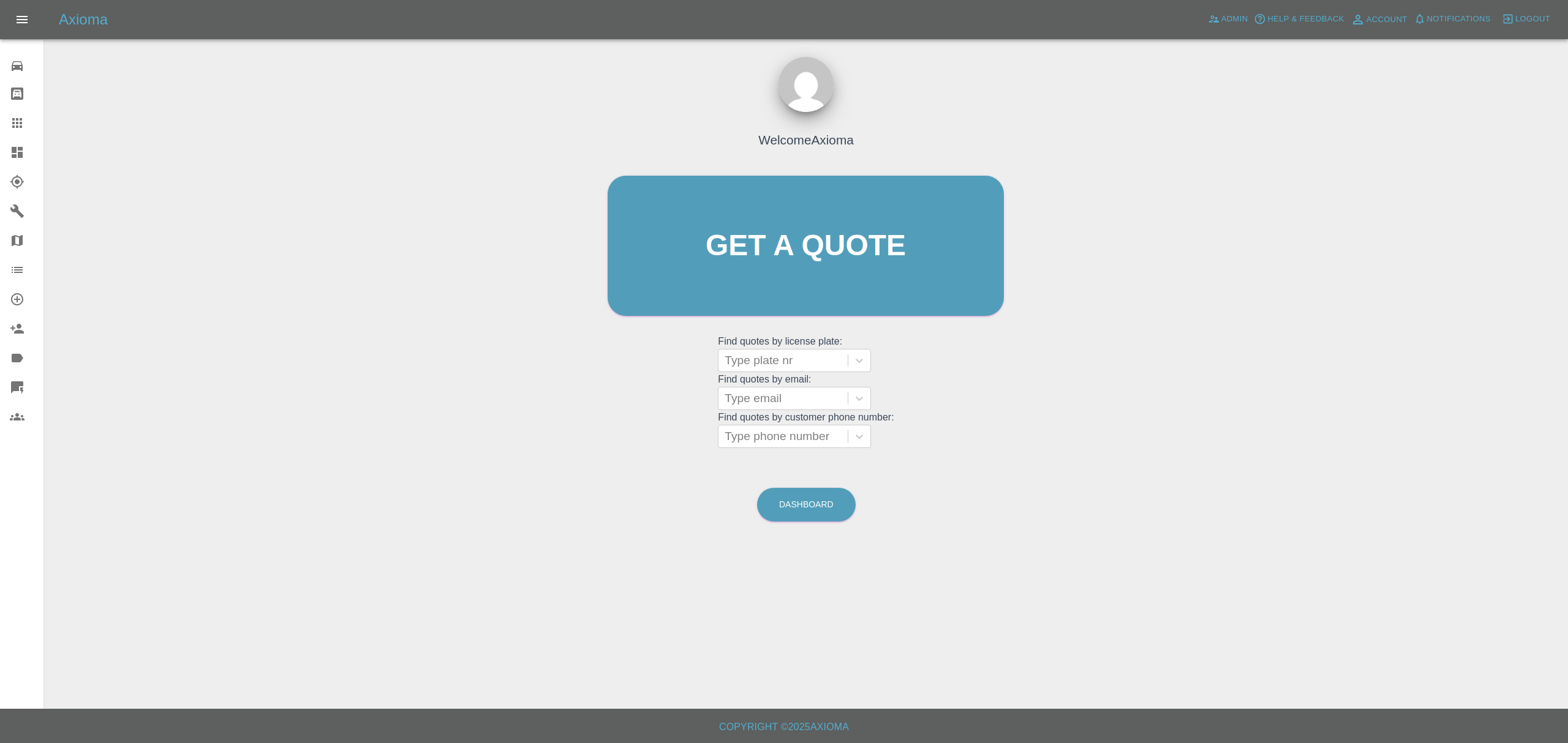
click at [5, 137] on link "Claims" at bounding box center [22, 123] width 43 height 29
click at [15, 156] on icon at bounding box center [17, 152] width 11 height 11
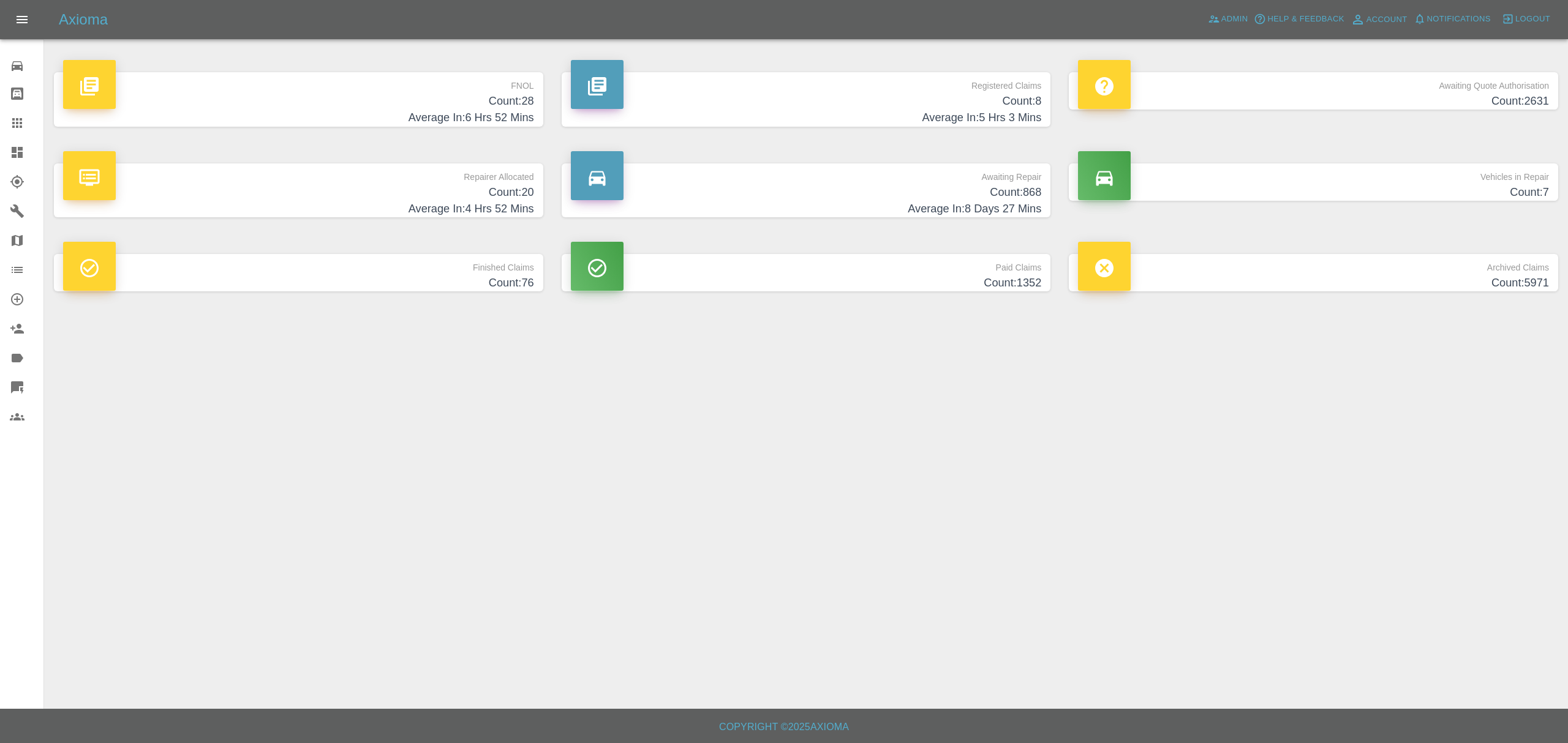
click at [1352, 89] on p "Awaiting Quote Authorisation" at bounding box center [1313, 82] width 471 height 21
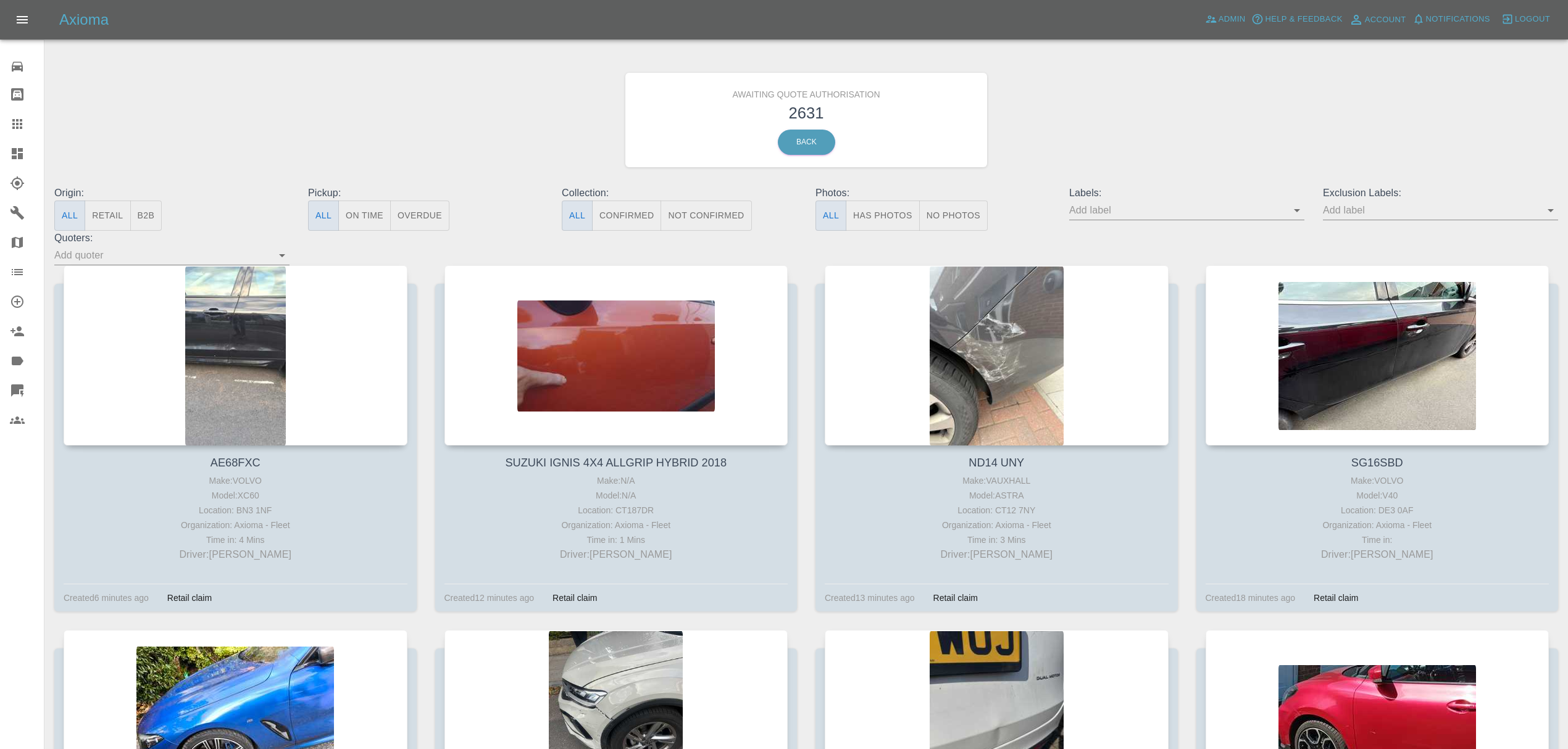
click at [1116, 203] on input "text" at bounding box center [1177, 209] width 217 height 19
type input "fynn"
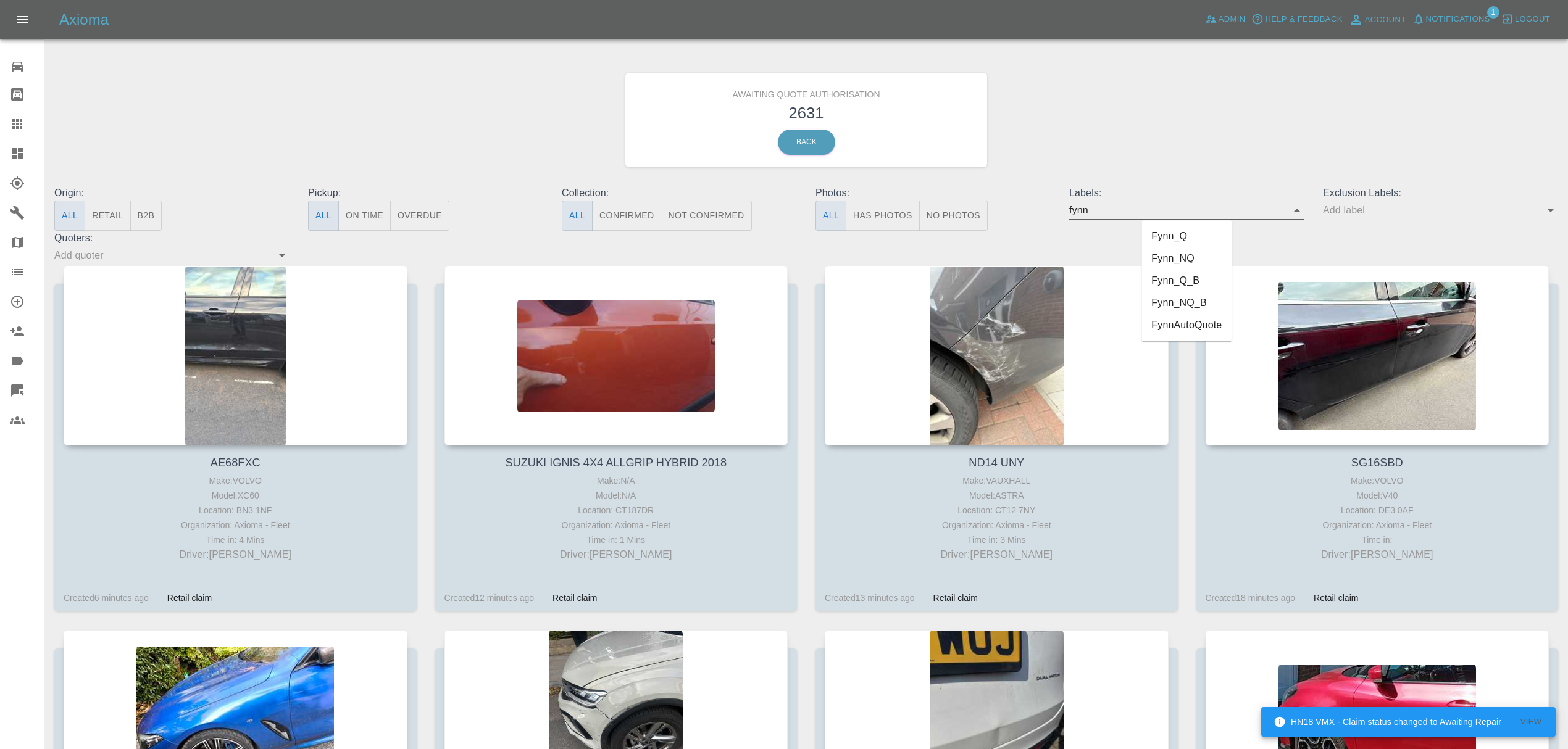
click at [1196, 316] on li "FynnAutoQuote" at bounding box center [1186, 325] width 90 height 23
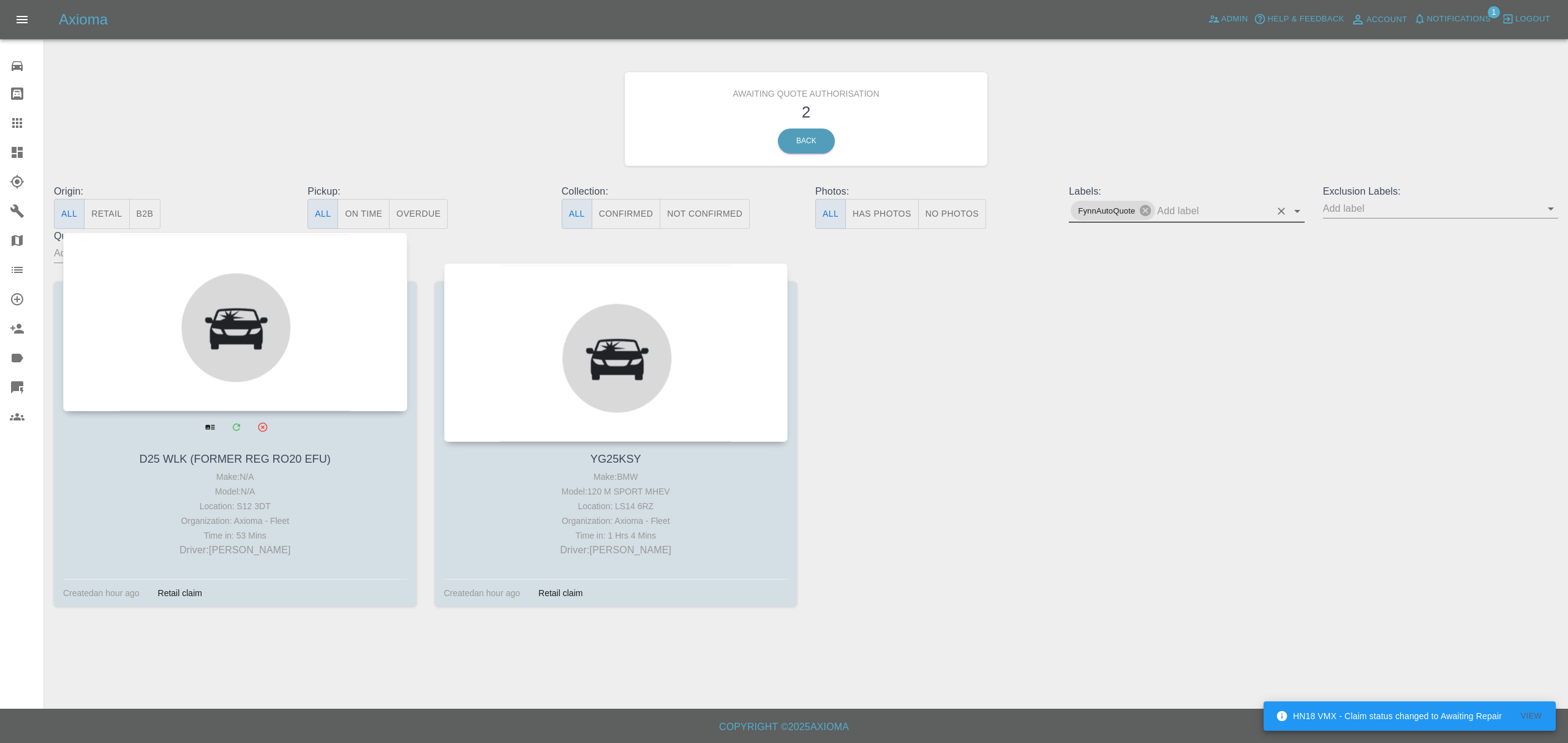
click at [290, 329] on div at bounding box center [235, 322] width 345 height 179
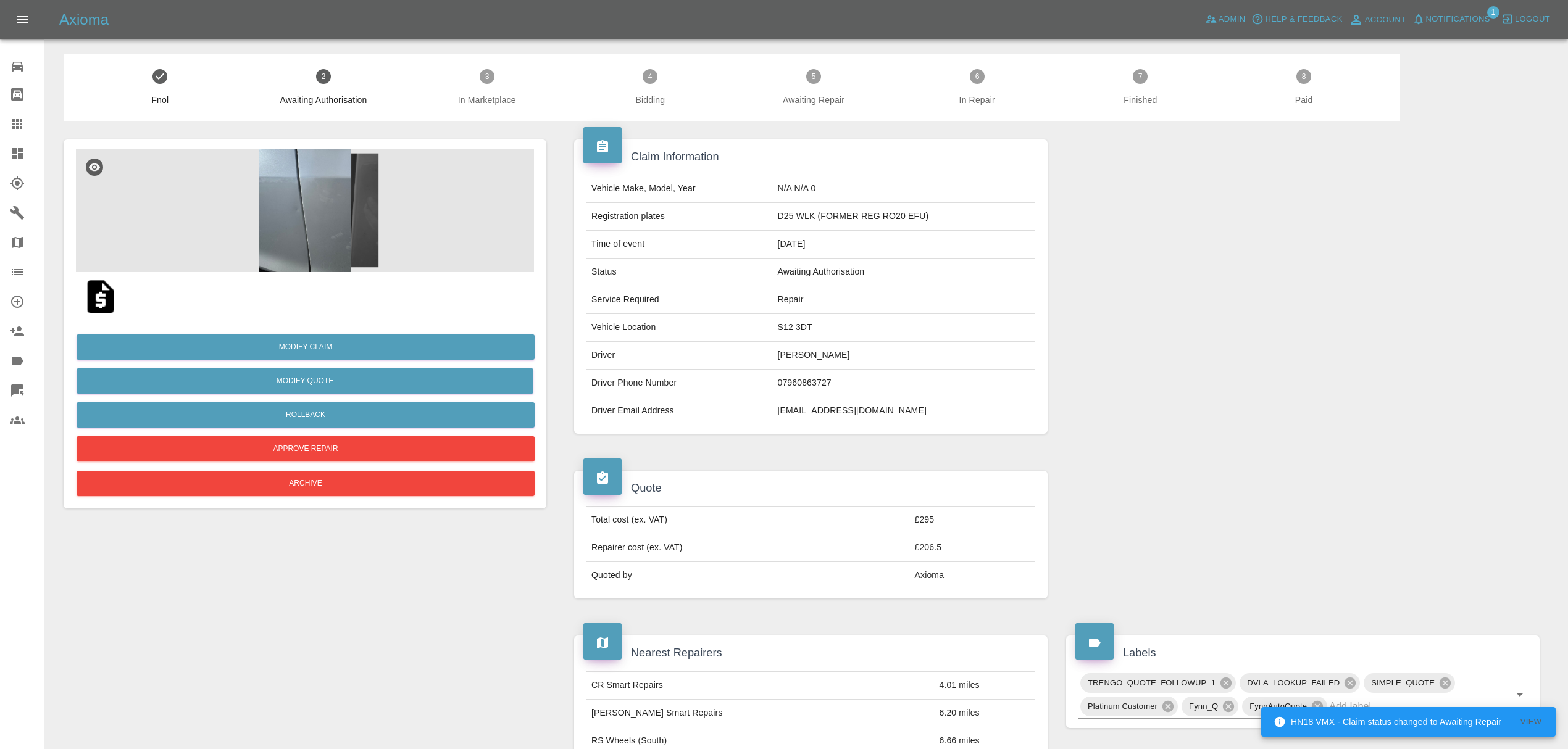
click at [19, 162] on link "Dashboard" at bounding box center [22, 154] width 43 height 30
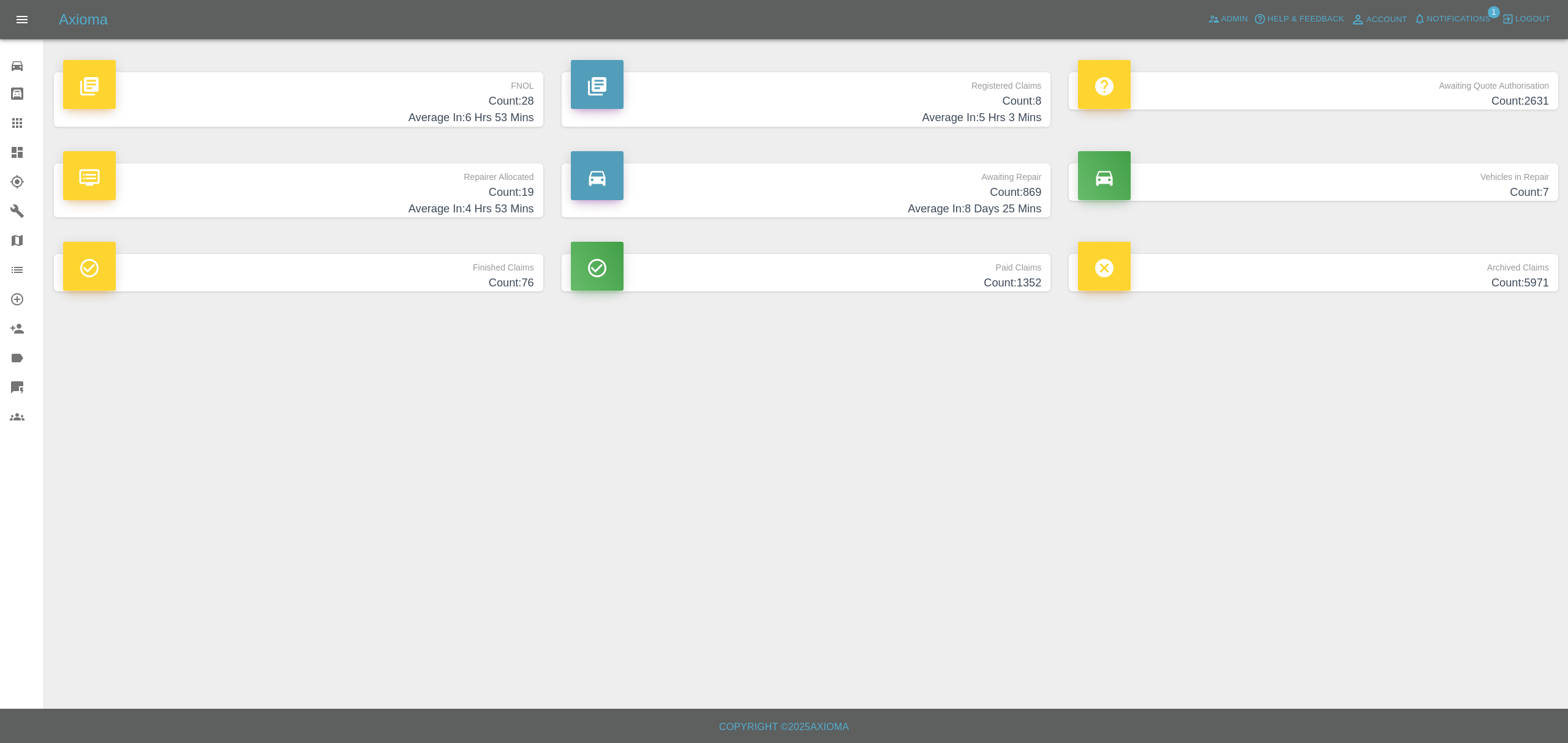
click at [1471, 18] on span "Notifications" at bounding box center [1458, 20] width 64 height 14
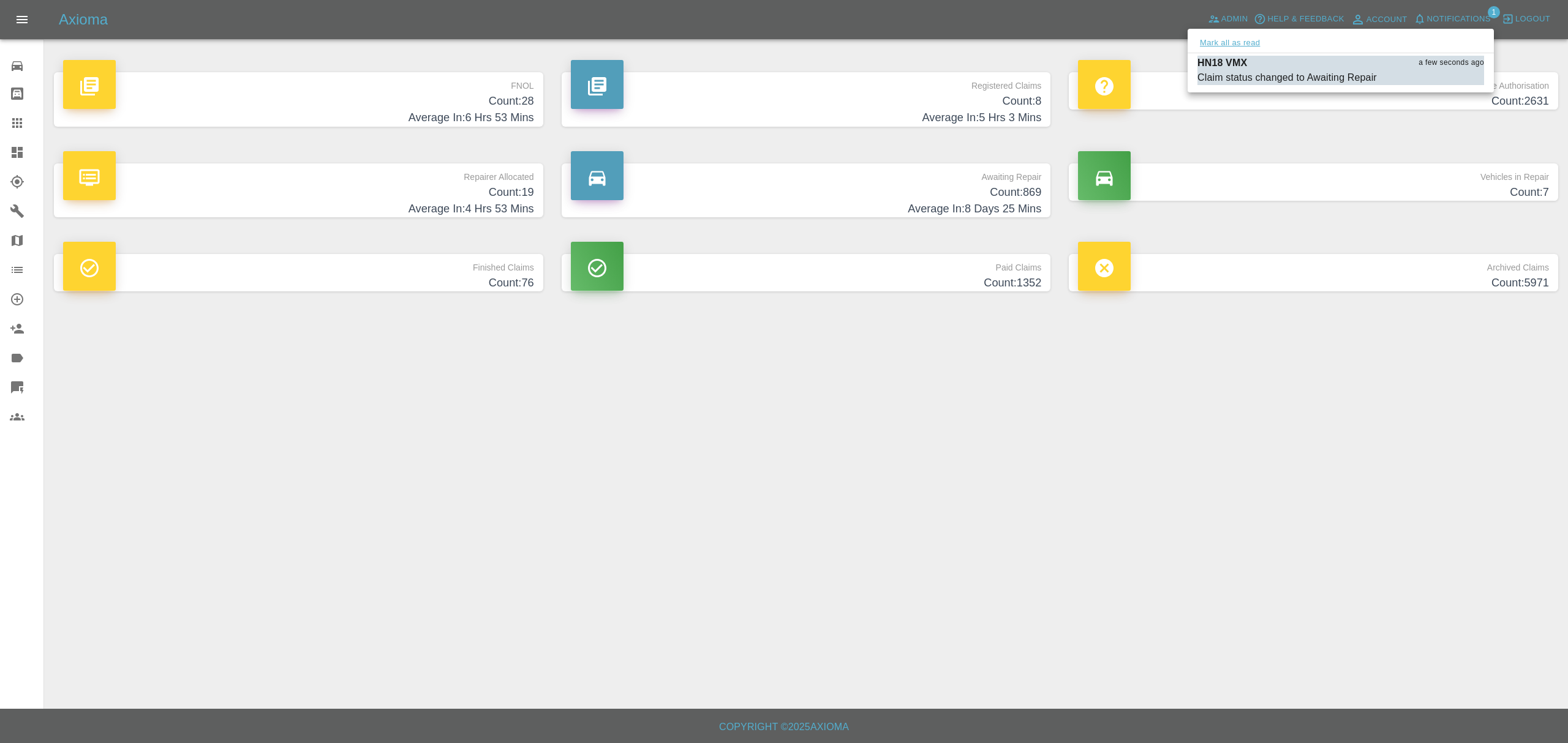
click at [1238, 45] on button "Mark all as read" at bounding box center [1230, 43] width 65 height 14
click at [1263, 172] on div at bounding box center [784, 371] width 1568 height 743
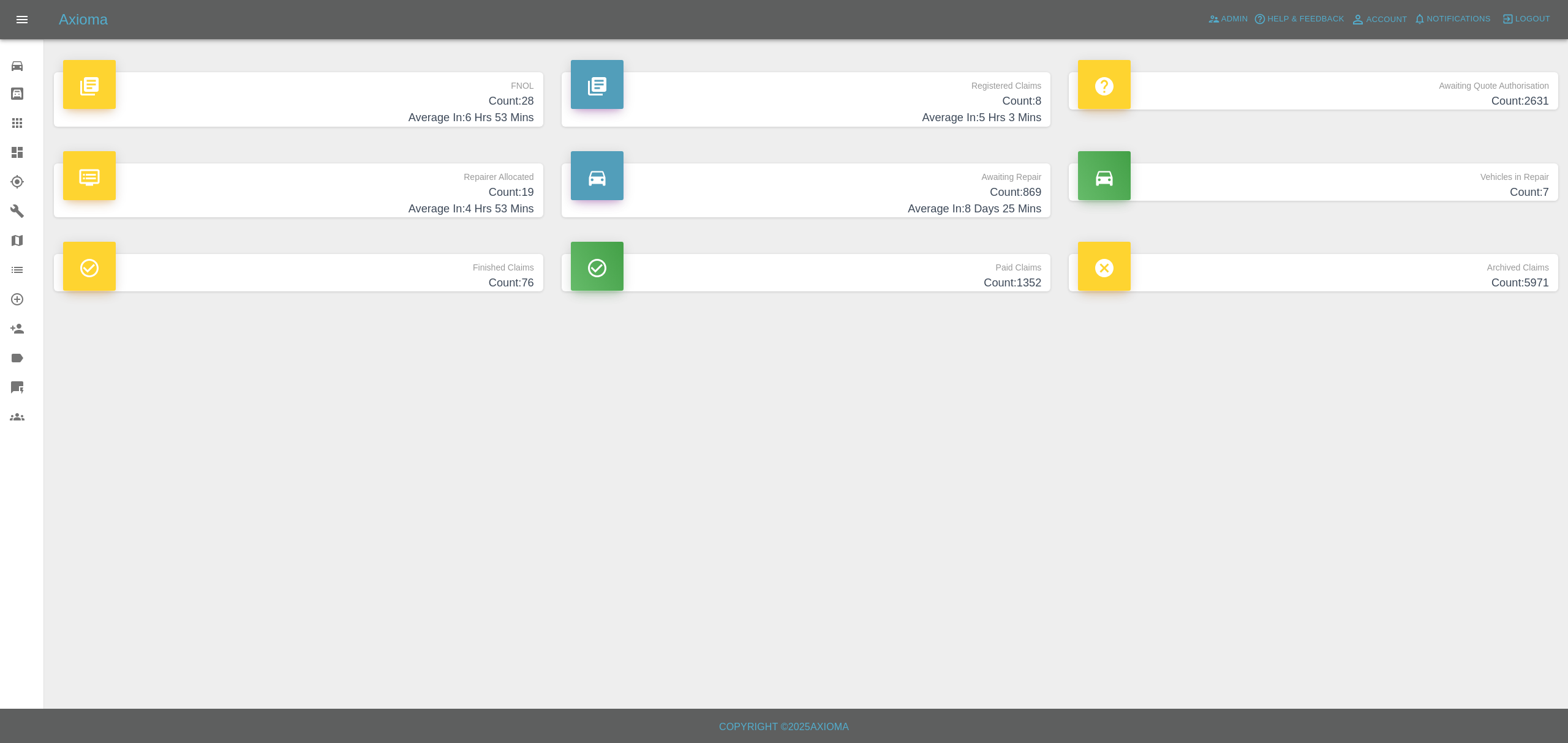
click at [1500, 97] on h4 "Count: 2631" at bounding box center [1313, 101] width 471 height 17
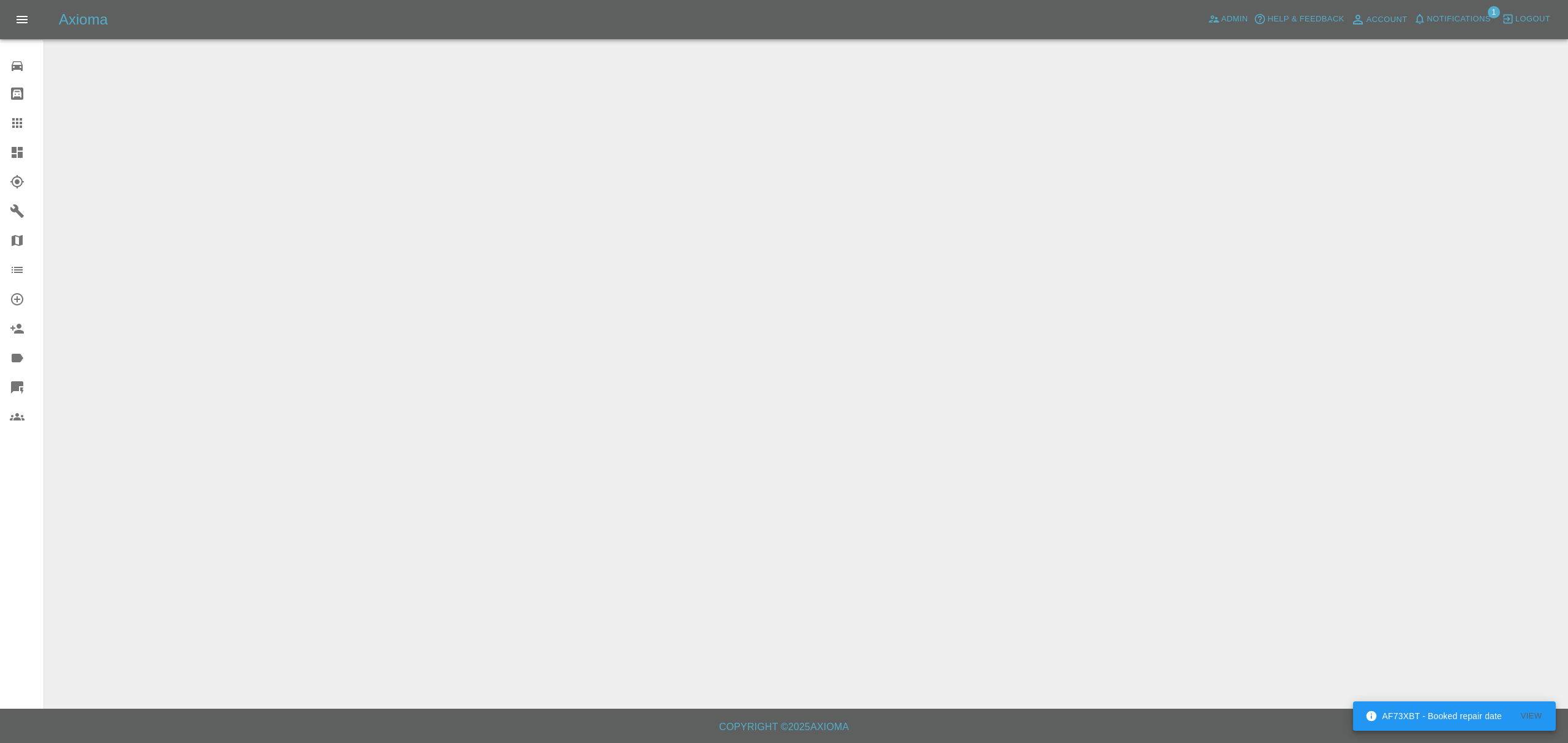
click at [19, 143] on link "Dashboard" at bounding box center [22, 153] width 43 height 29
click at [19, 153] on icon at bounding box center [17, 152] width 11 height 11
click at [20, 152] on icon at bounding box center [17, 152] width 15 height 15
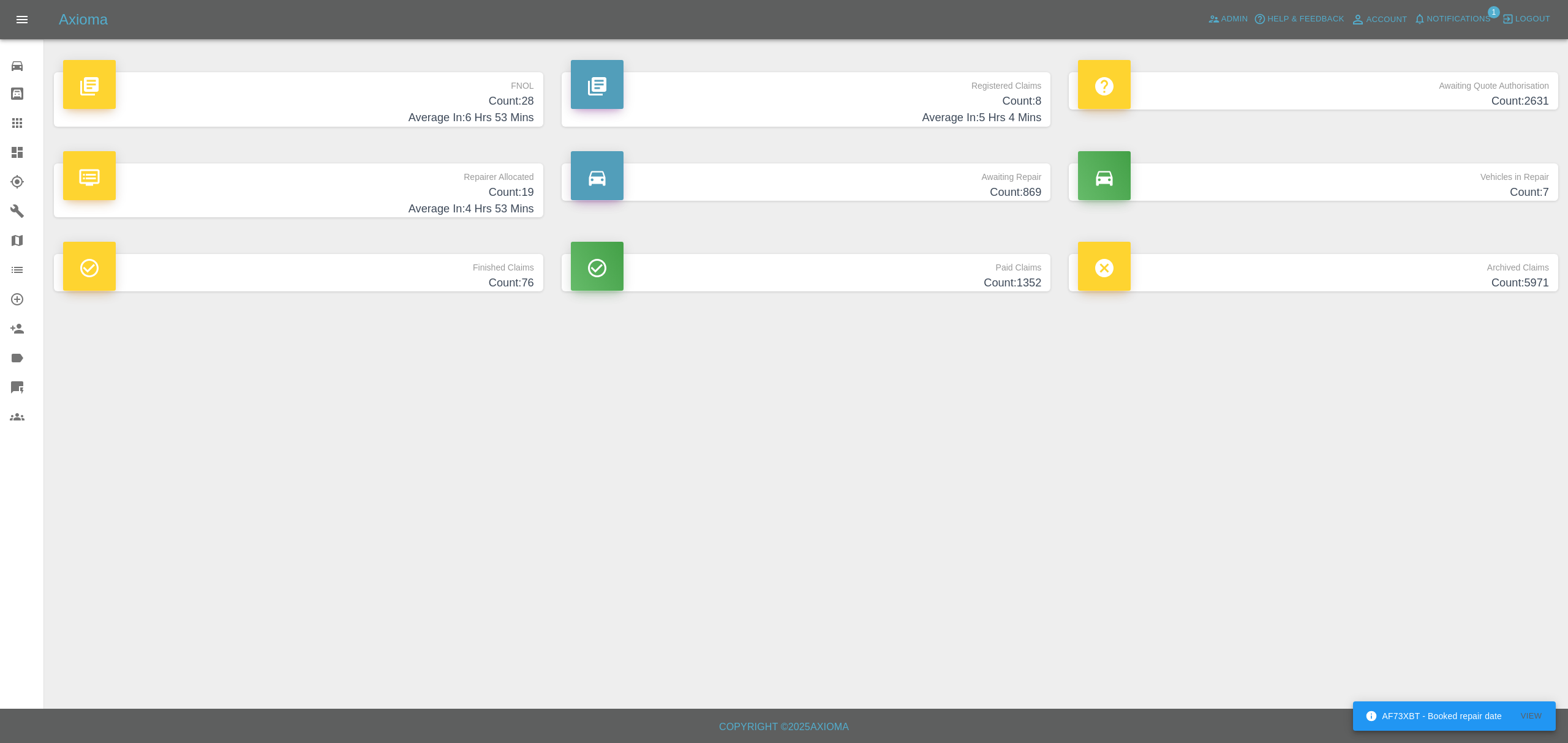
click at [339, 123] on h4 "Average In: 6 Hrs 53 Mins" at bounding box center [298, 117] width 471 height 17
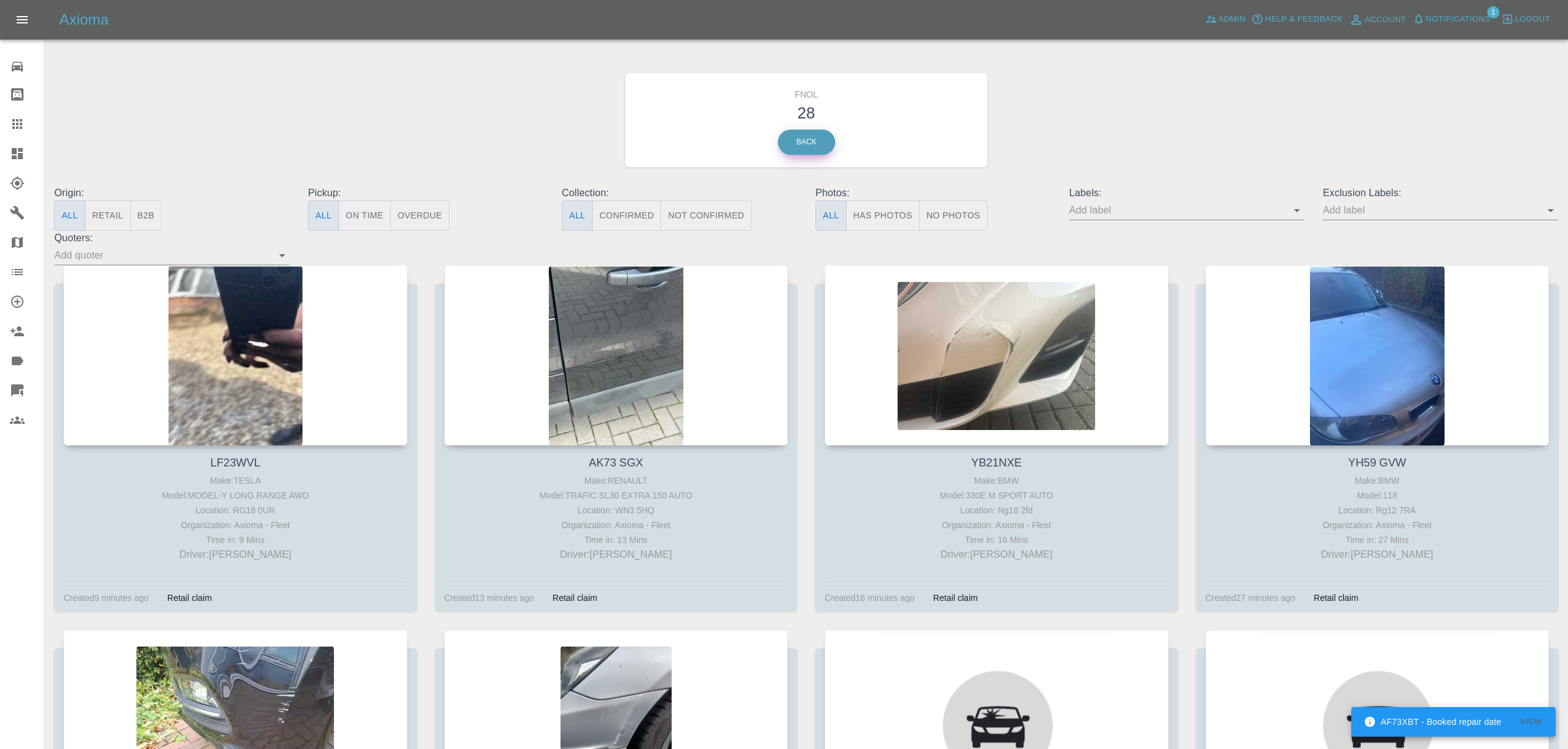
drag, startPoint x: 870, startPoint y: 144, endPoint x: 828, endPoint y: 143, distance: 42.0
click at [869, 144] on div "FNOL 28 Back" at bounding box center [806, 120] width 362 height 95
click at [820, 143] on link "Back" at bounding box center [806, 142] width 57 height 26
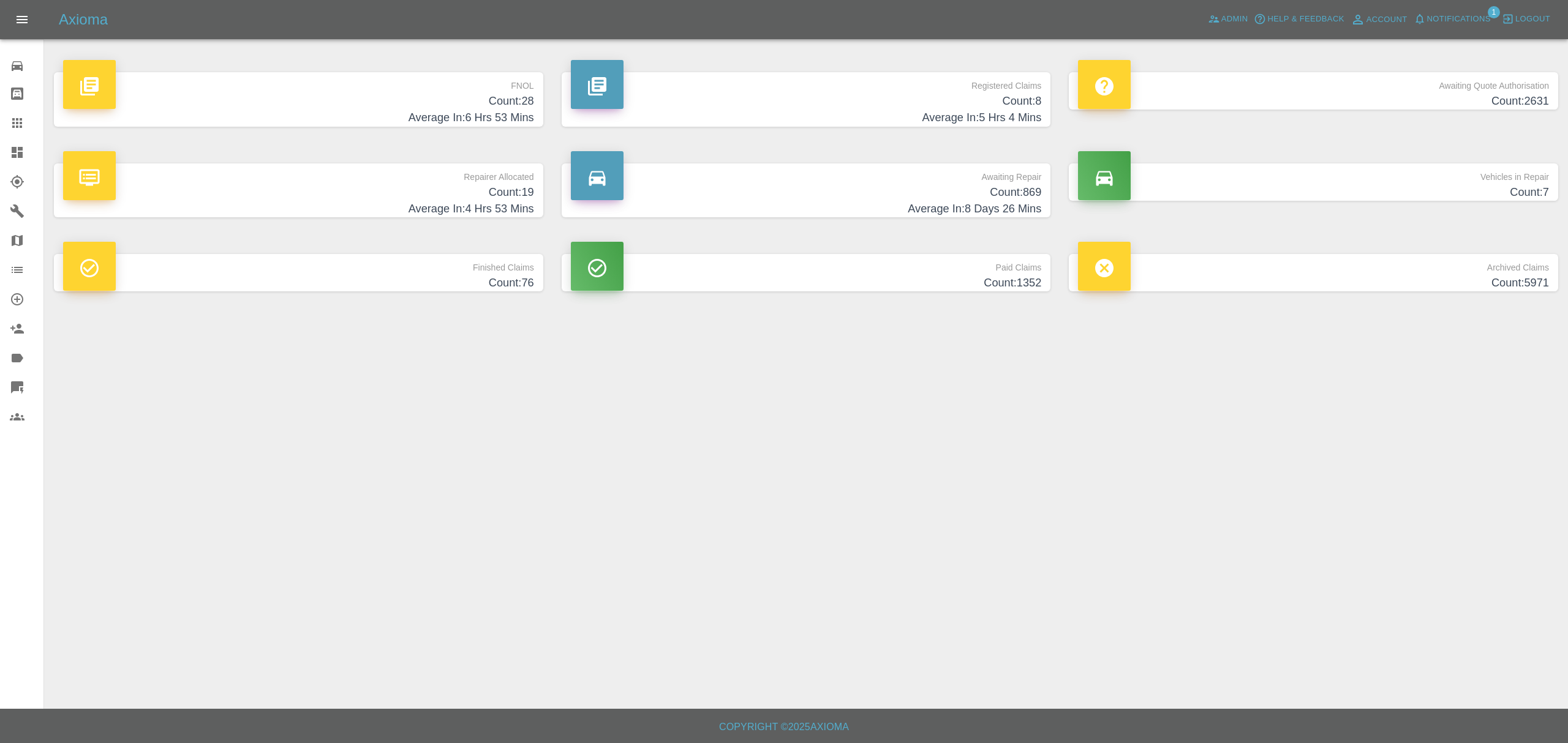
click at [473, 103] on h4 "Count: 28" at bounding box center [298, 101] width 471 height 17
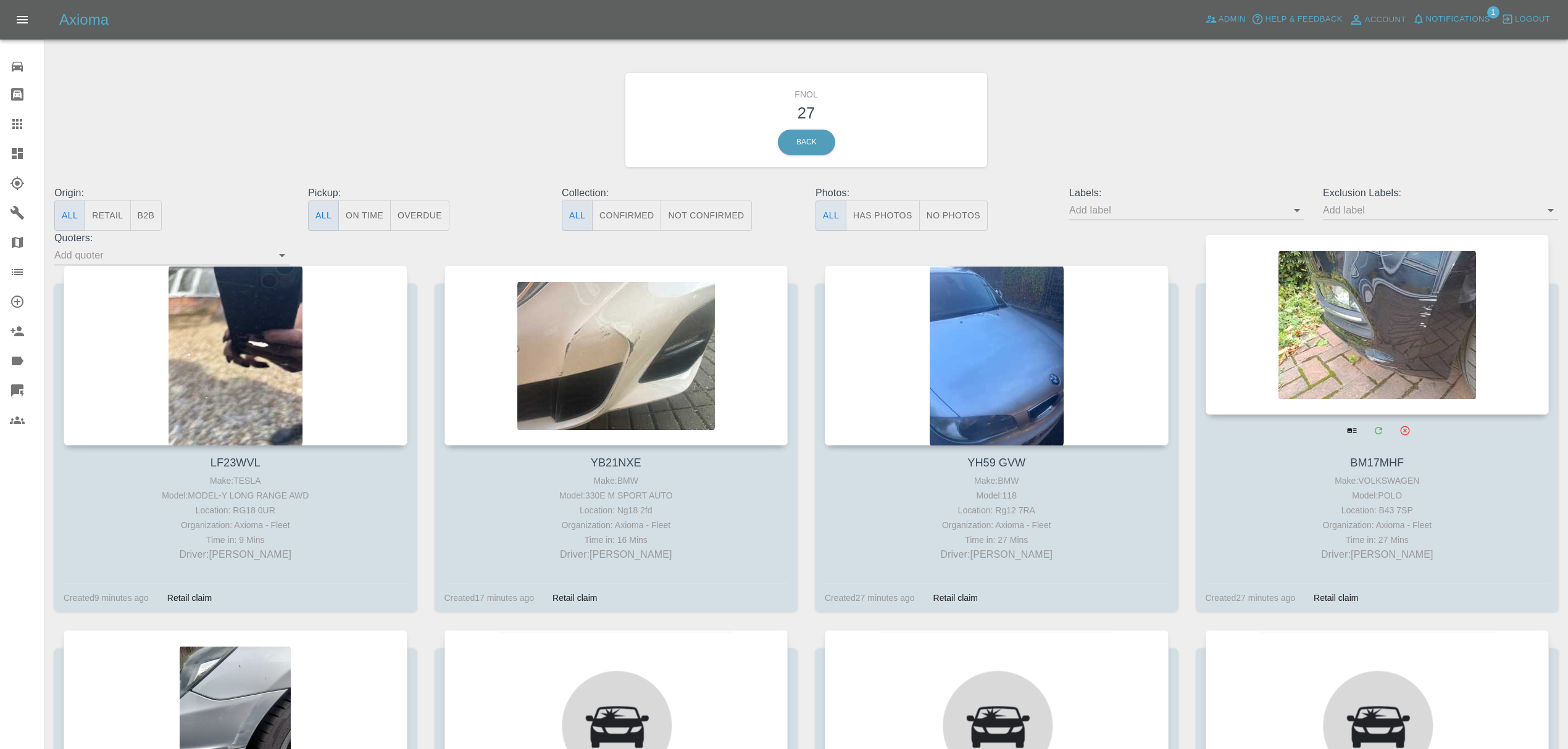
click at [1416, 339] on div at bounding box center [1378, 325] width 343 height 181
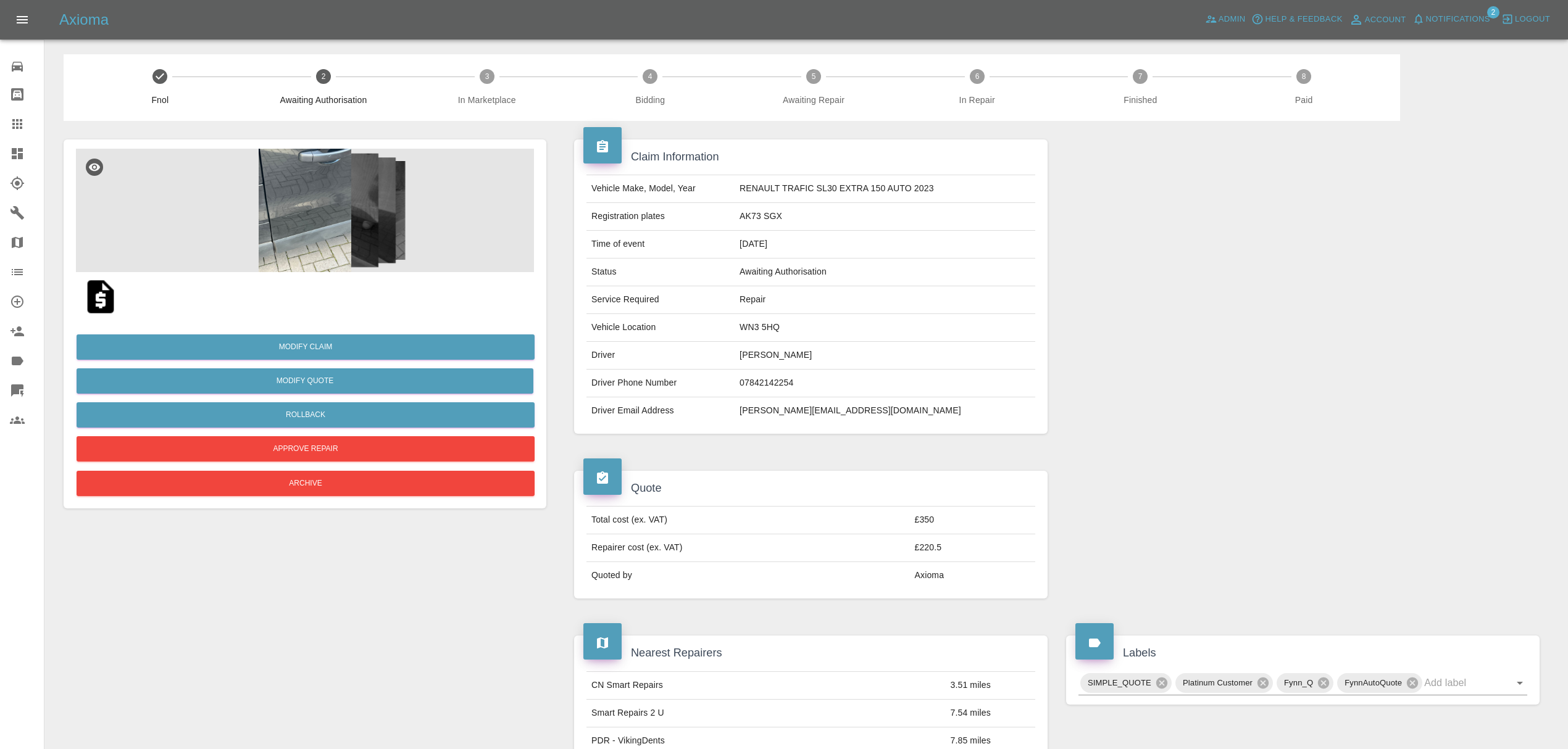
click at [301, 208] on img at bounding box center [305, 210] width 458 height 123
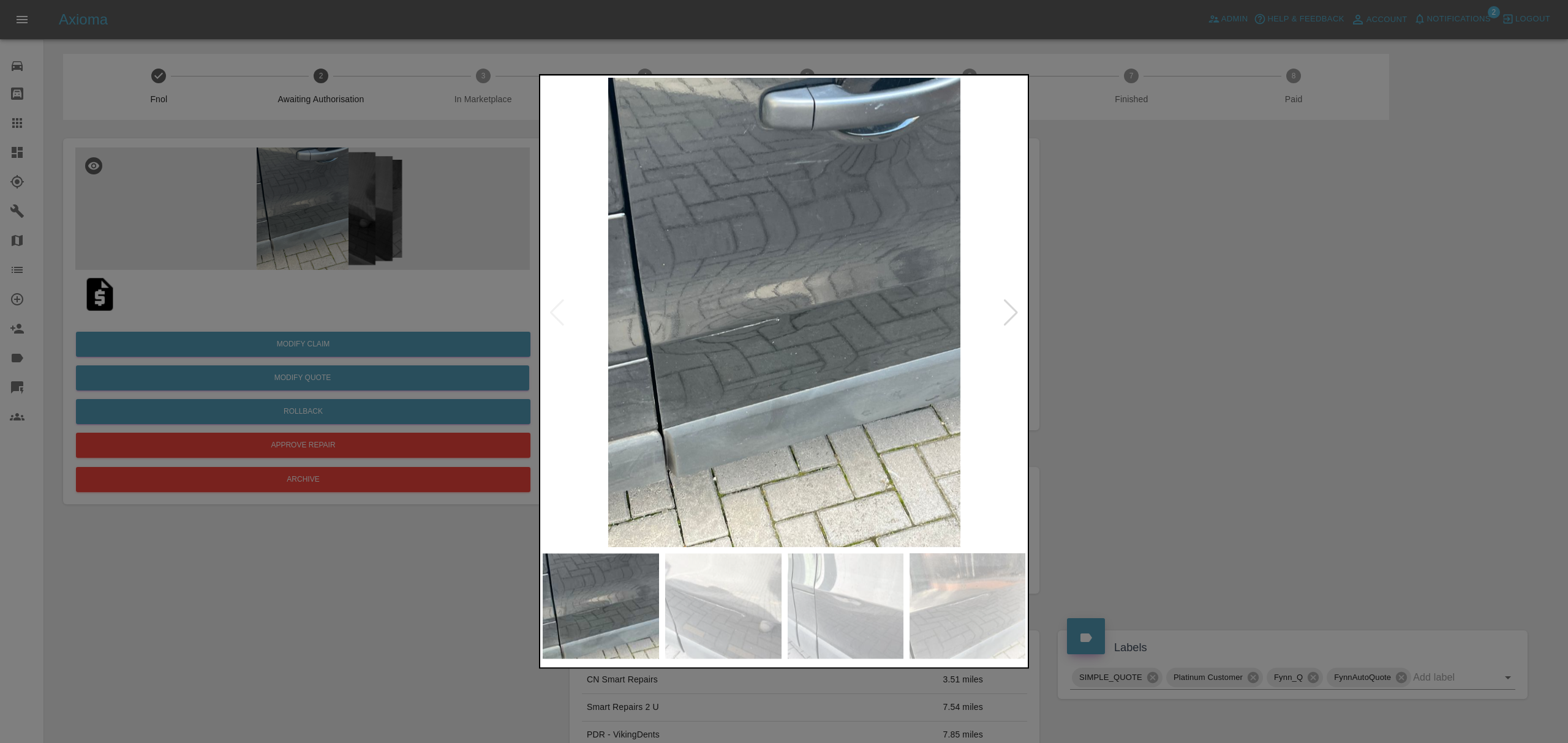
click at [1015, 316] on div at bounding box center [1011, 313] width 17 height 27
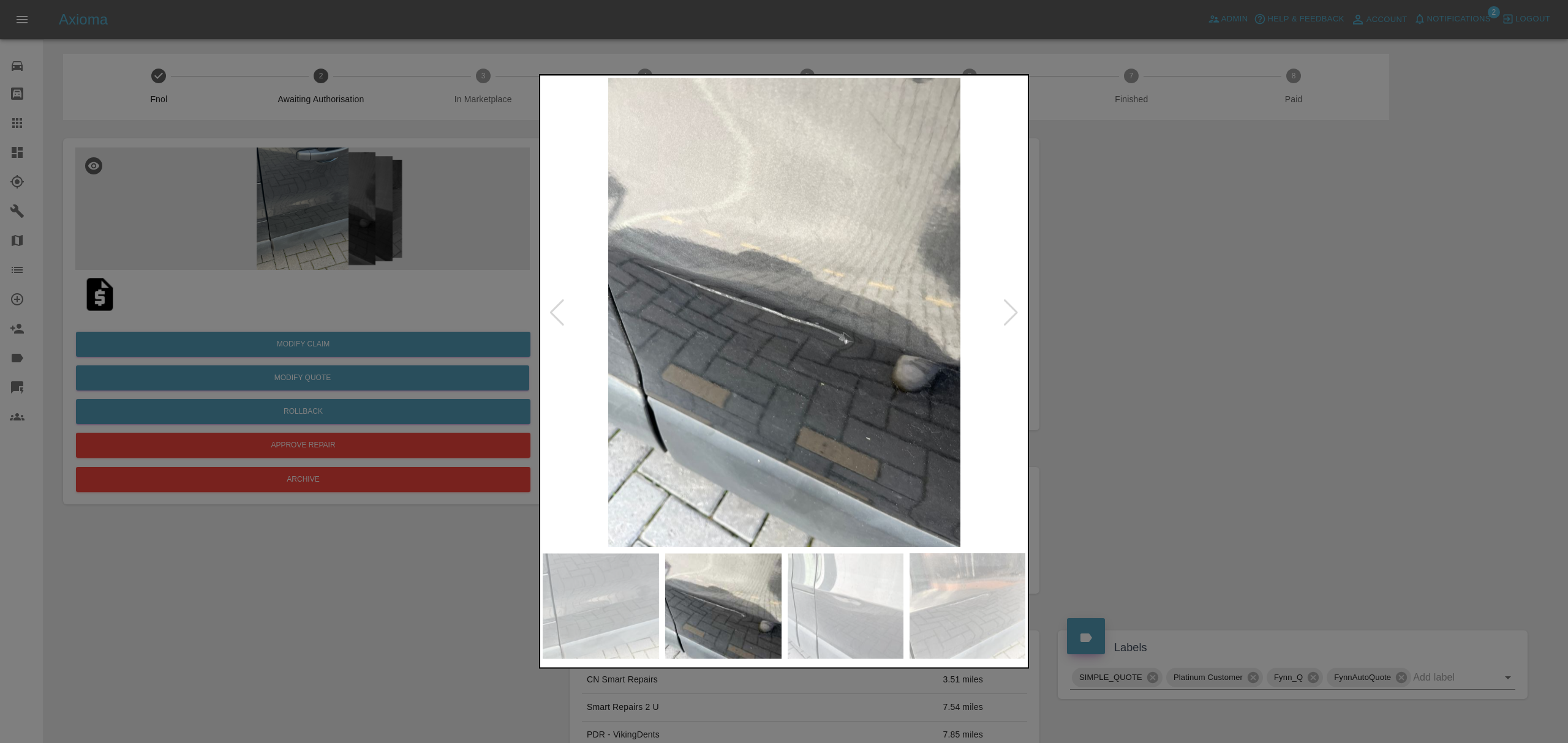
click at [1015, 316] on div at bounding box center [1011, 313] width 17 height 27
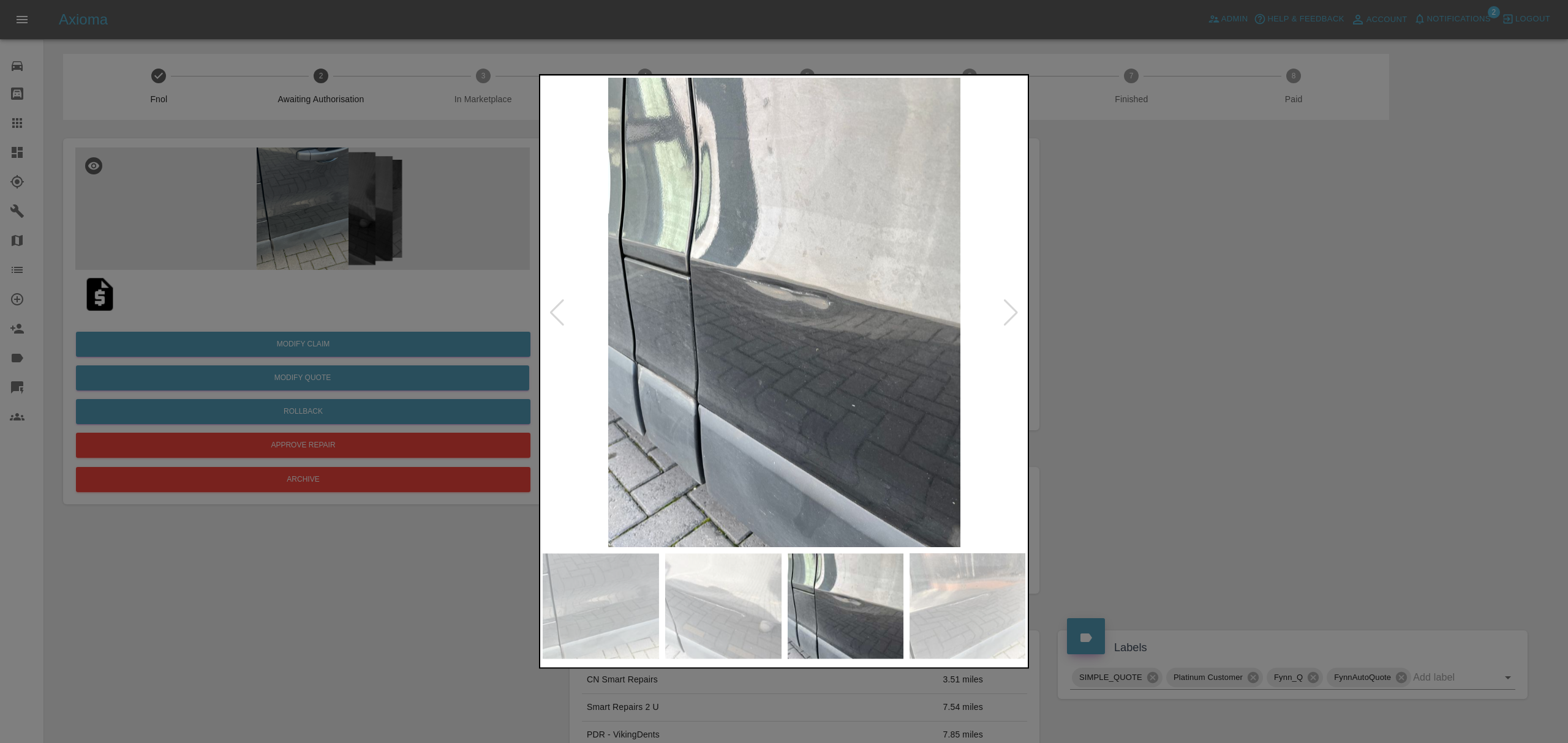
click at [1015, 316] on div at bounding box center [1011, 313] width 17 height 27
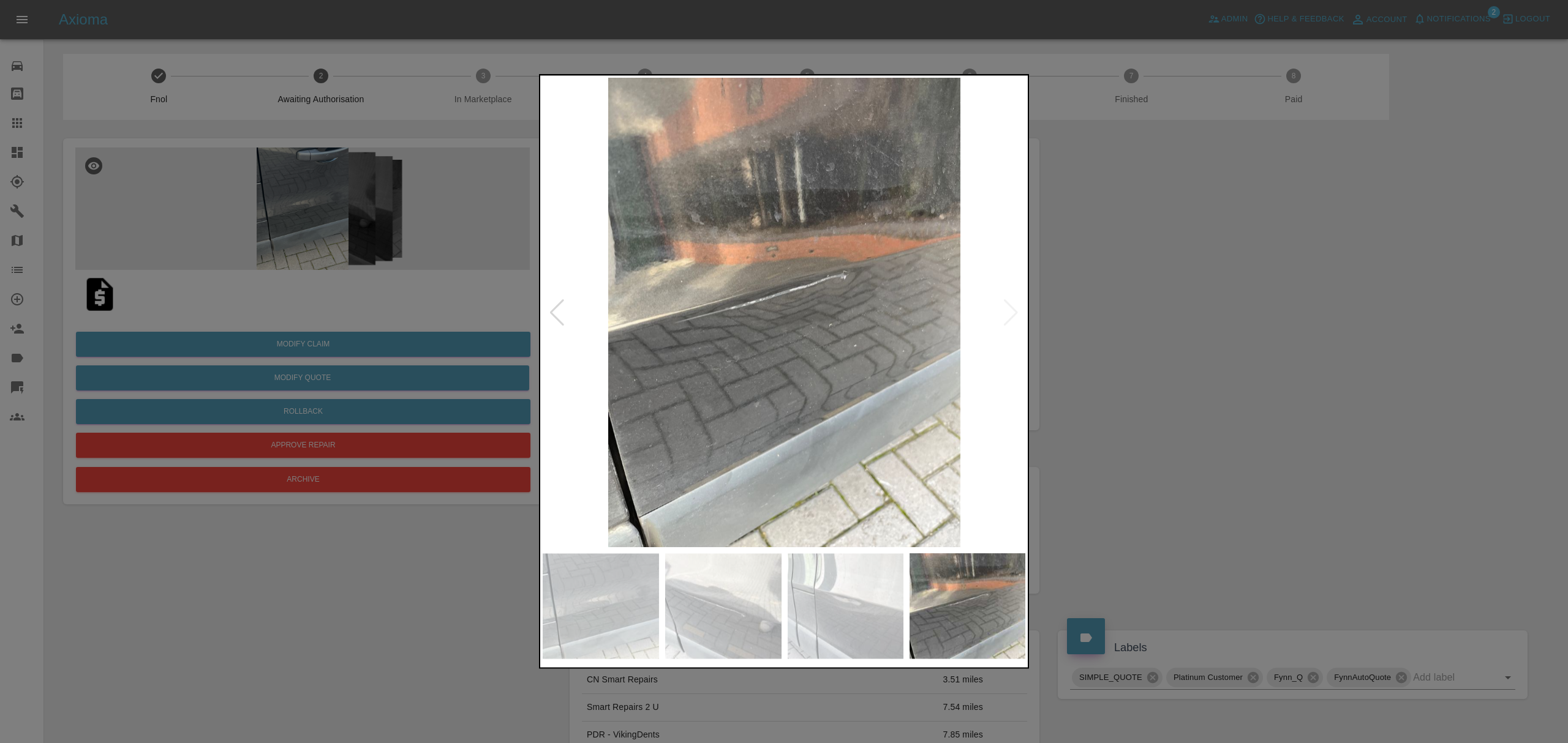
click at [1015, 316] on img at bounding box center [784, 312] width 484 height 470
click at [1253, 333] on div at bounding box center [784, 371] width 1568 height 743
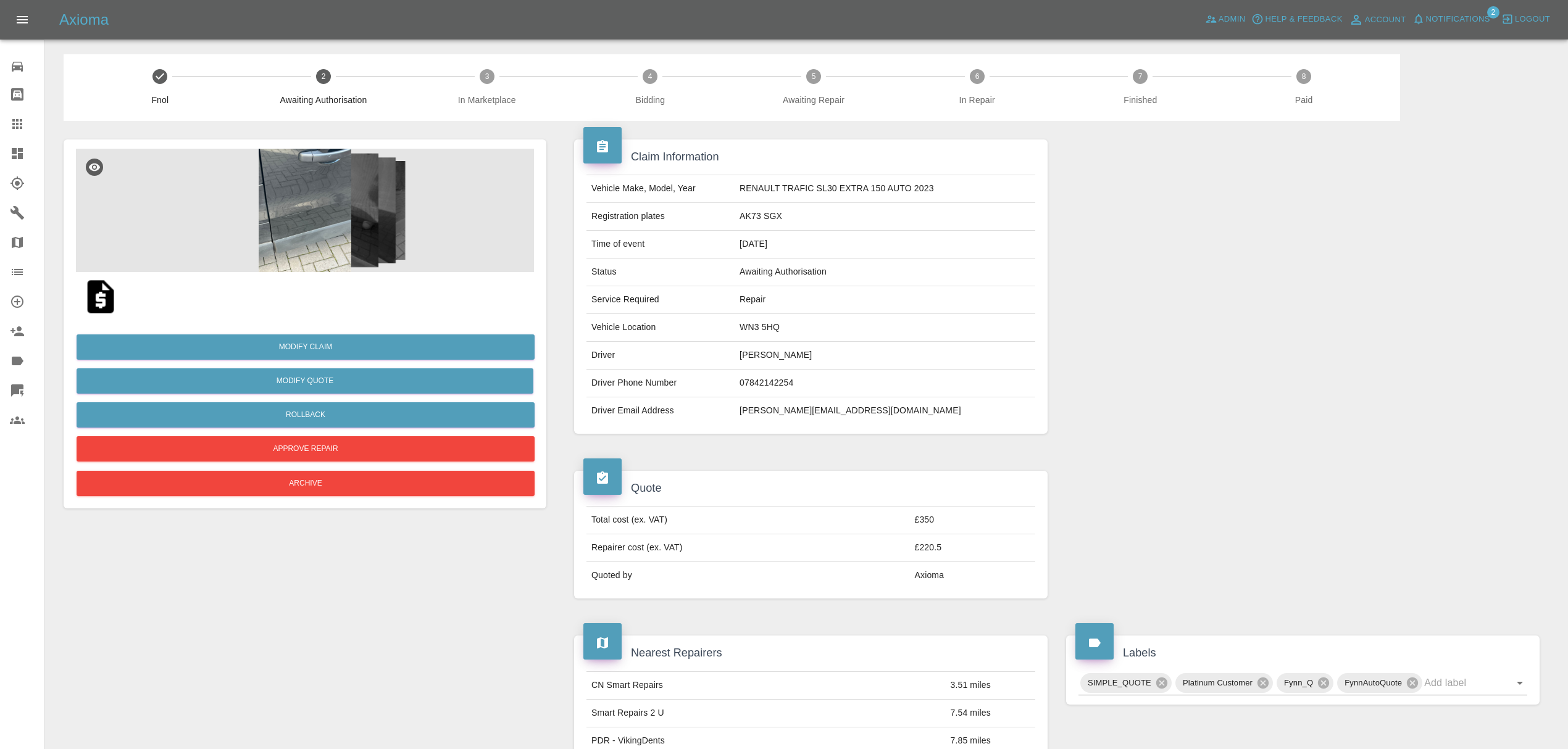
click at [21, 146] on icon at bounding box center [17, 153] width 15 height 15
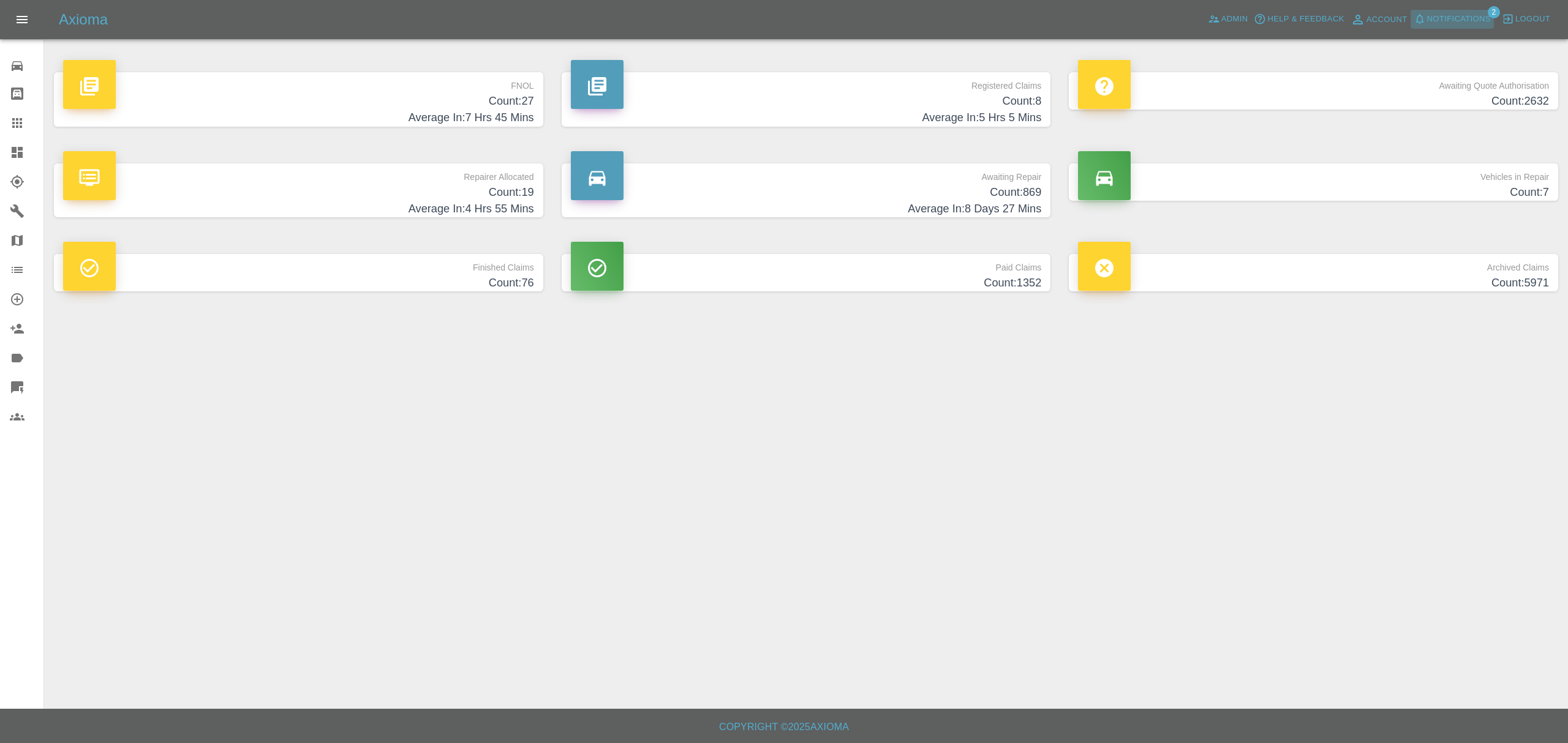
click at [1449, 21] on span "Notifications" at bounding box center [1458, 20] width 64 height 14
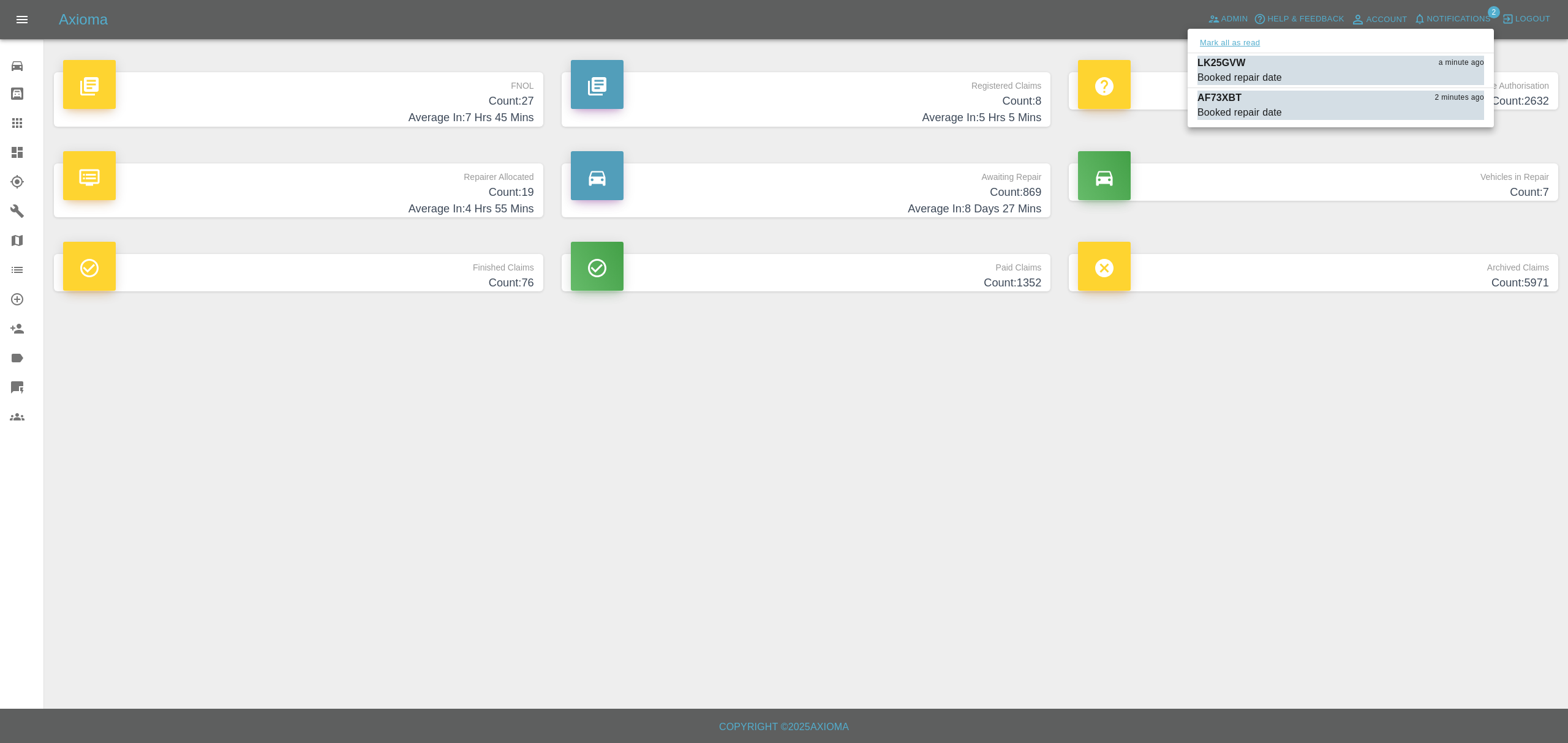
click at [1234, 38] on button "Mark all as read" at bounding box center [1230, 43] width 65 height 14
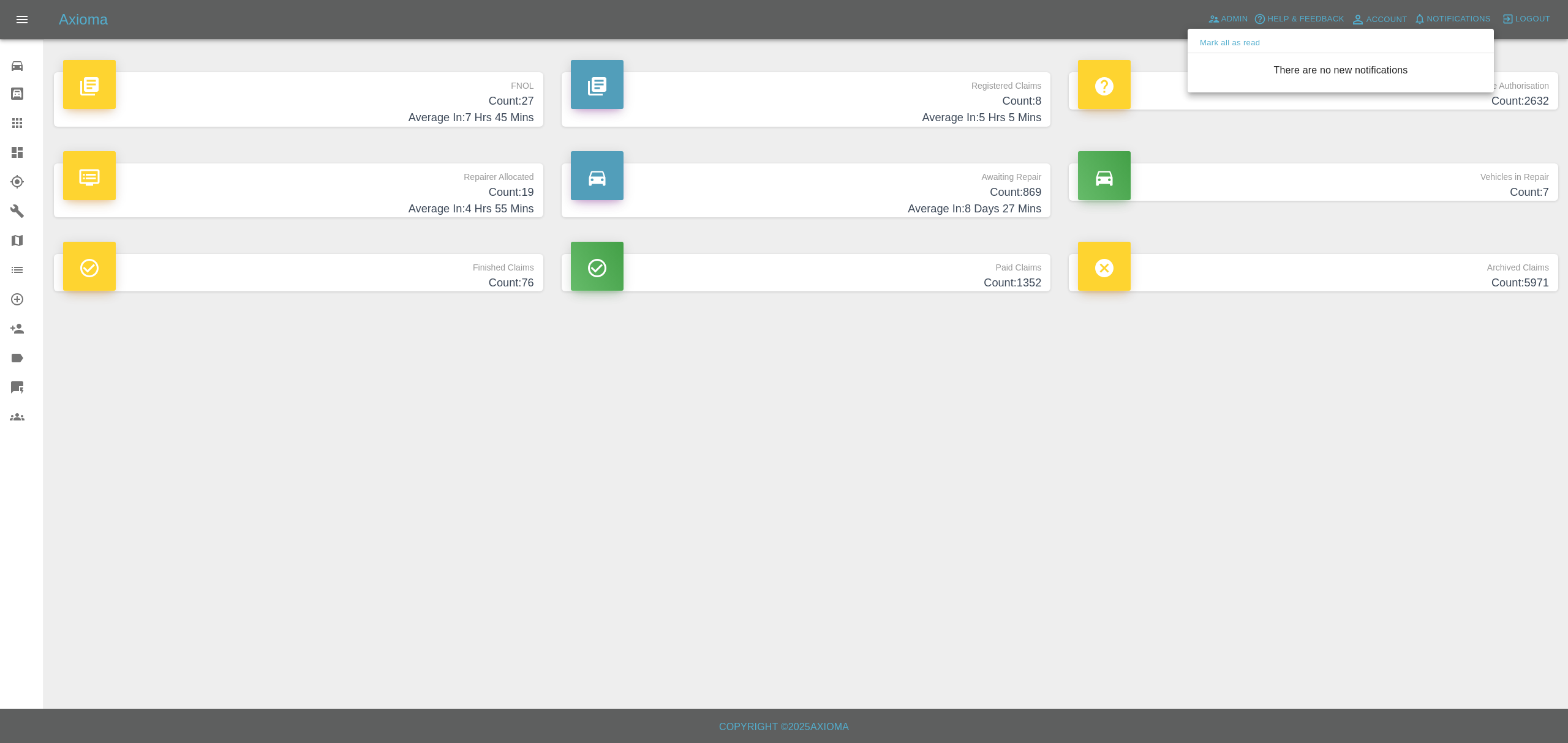
click at [1119, 496] on div at bounding box center [784, 371] width 1568 height 743
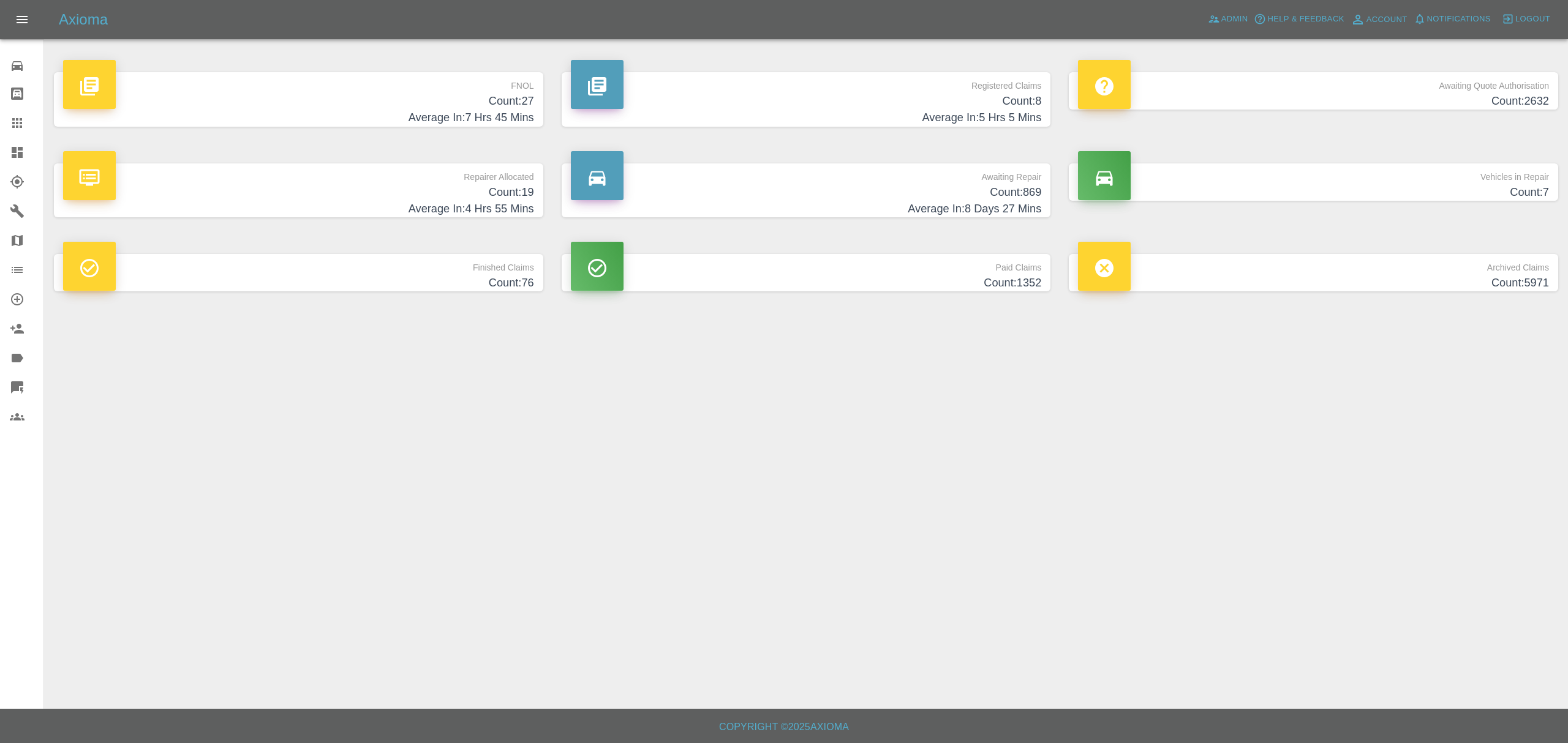
click at [515, 92] on p "FNOL" at bounding box center [298, 82] width 471 height 21
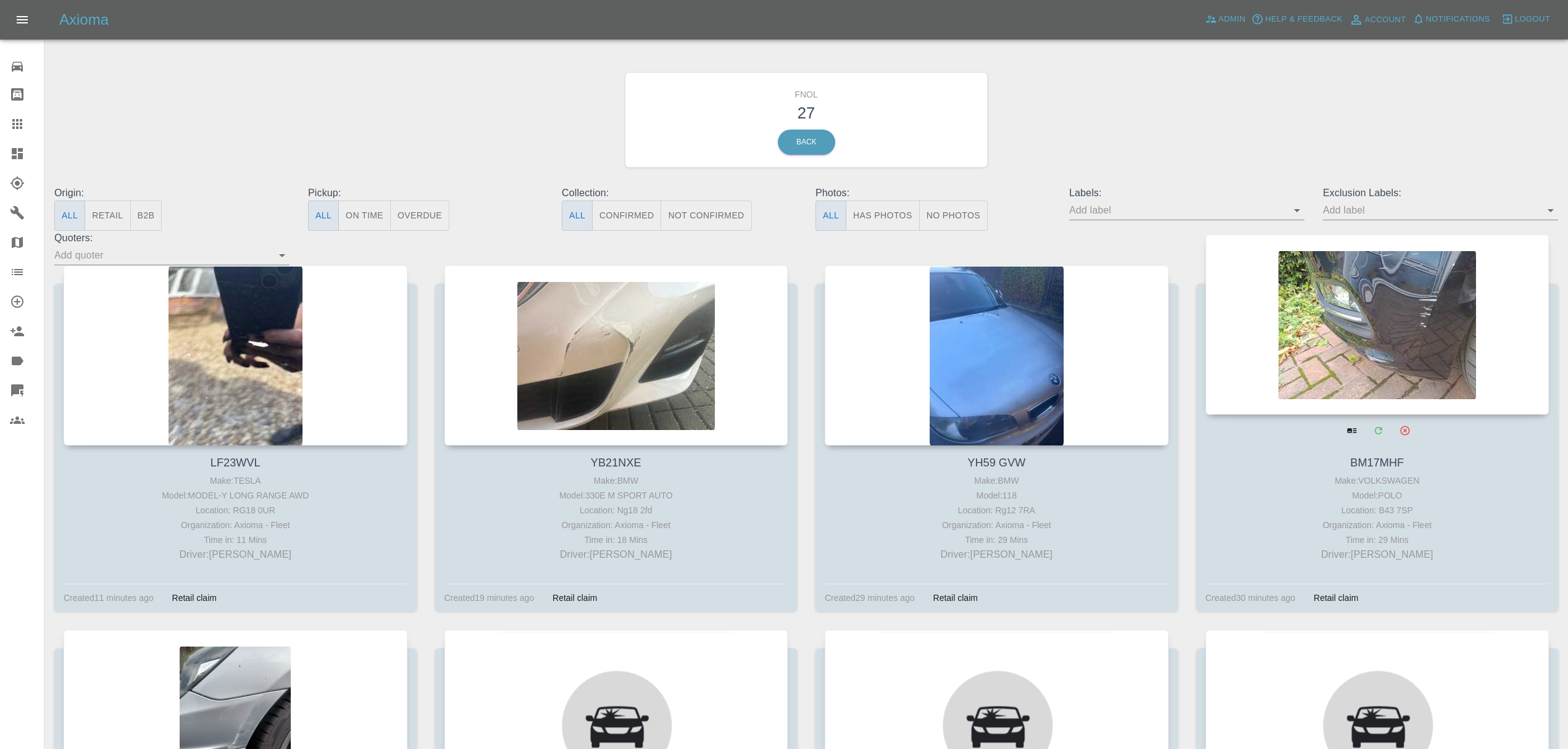
click at [1313, 307] on div at bounding box center [1378, 325] width 343 height 181
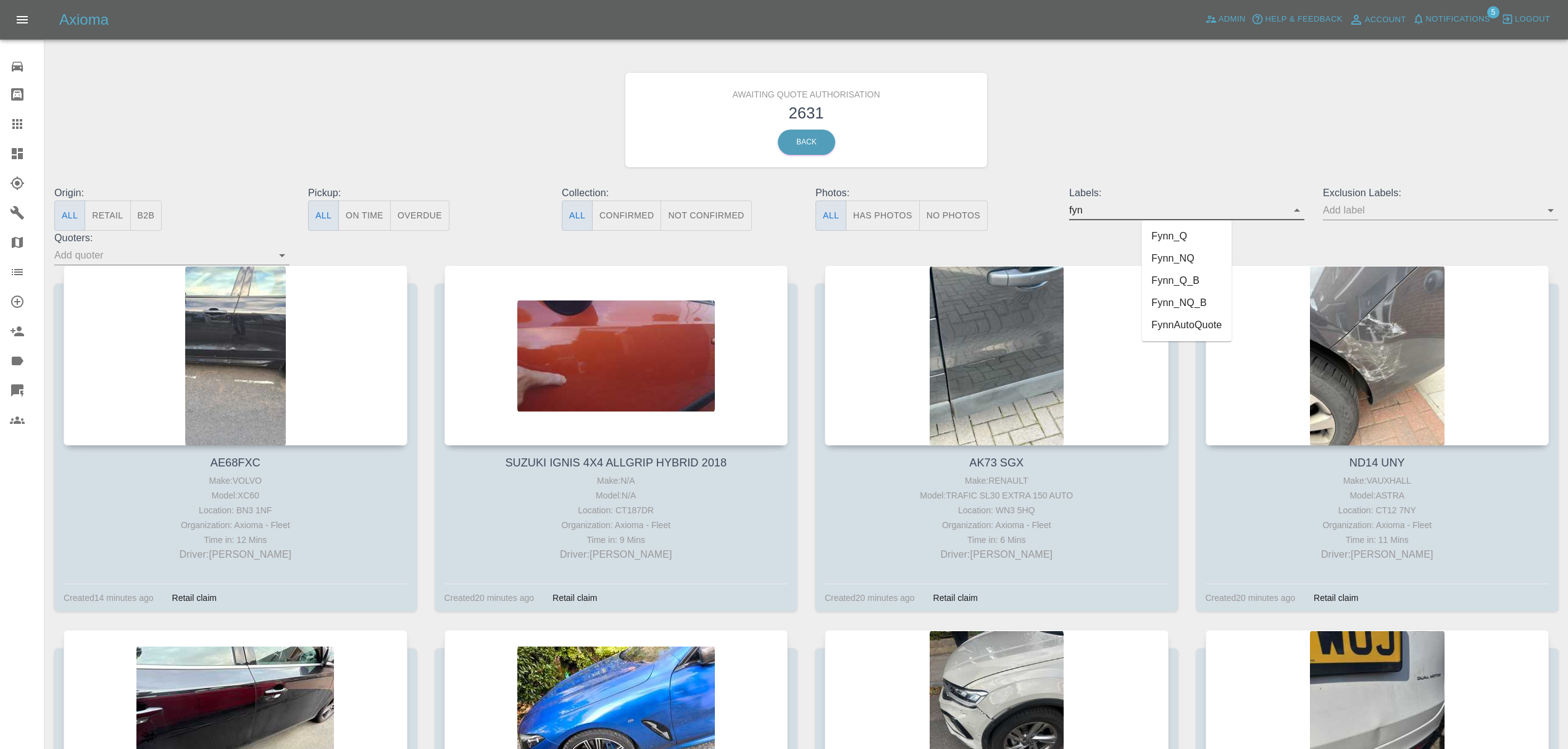
type input "fynn"
click at [1165, 322] on li "FynnAutoQuote" at bounding box center [1186, 325] width 90 height 23
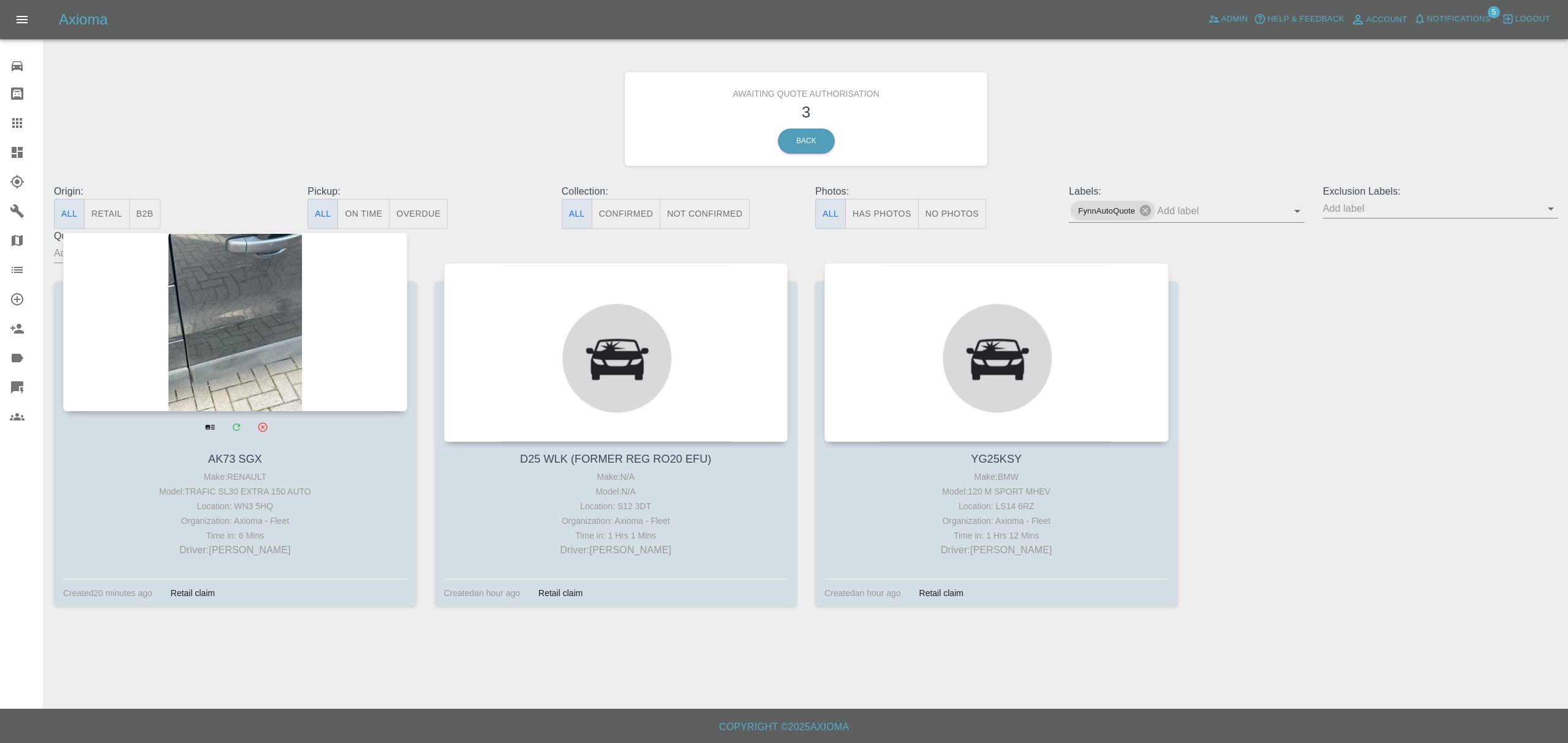
click at [223, 341] on div at bounding box center [235, 322] width 345 height 179
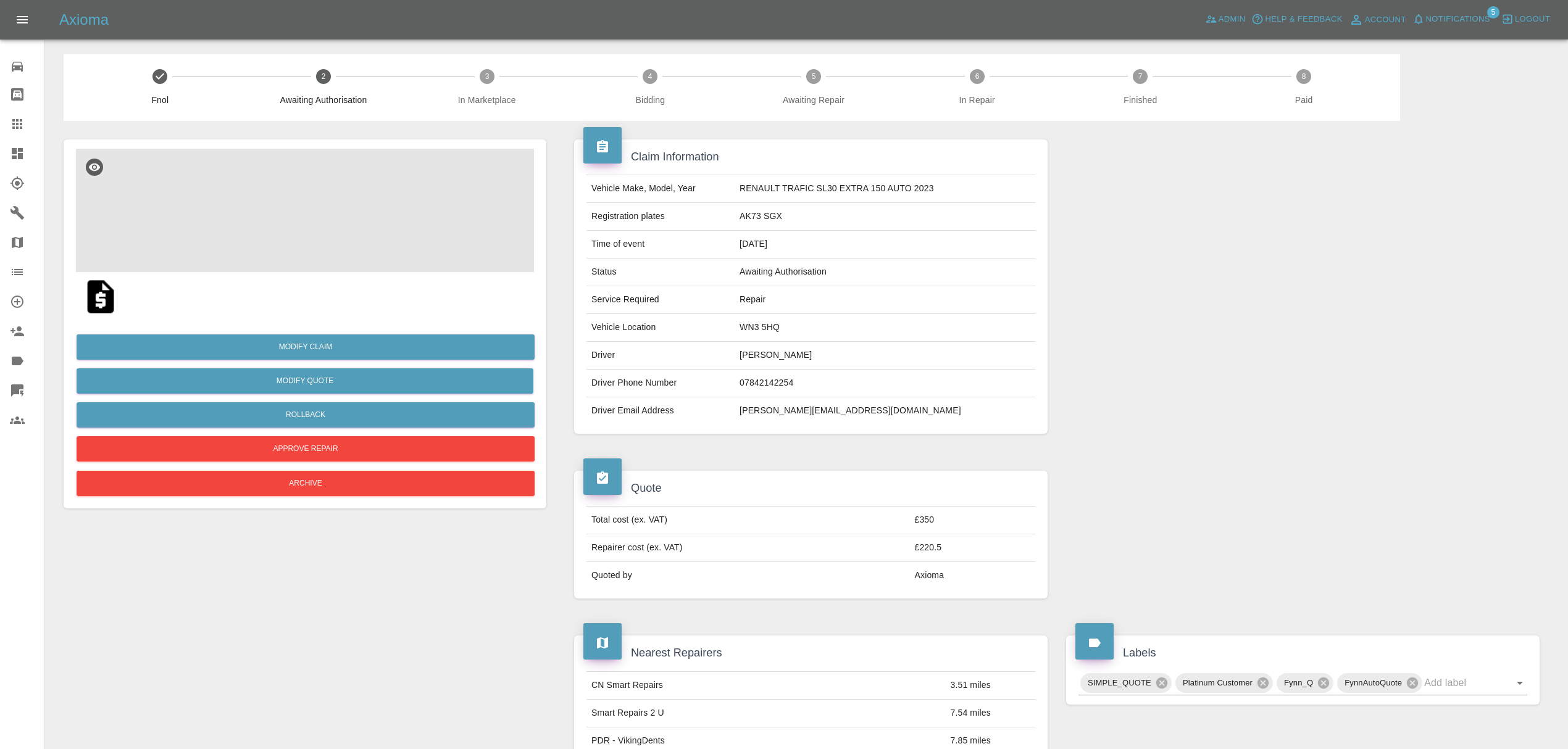
click at [320, 202] on img at bounding box center [305, 210] width 458 height 123
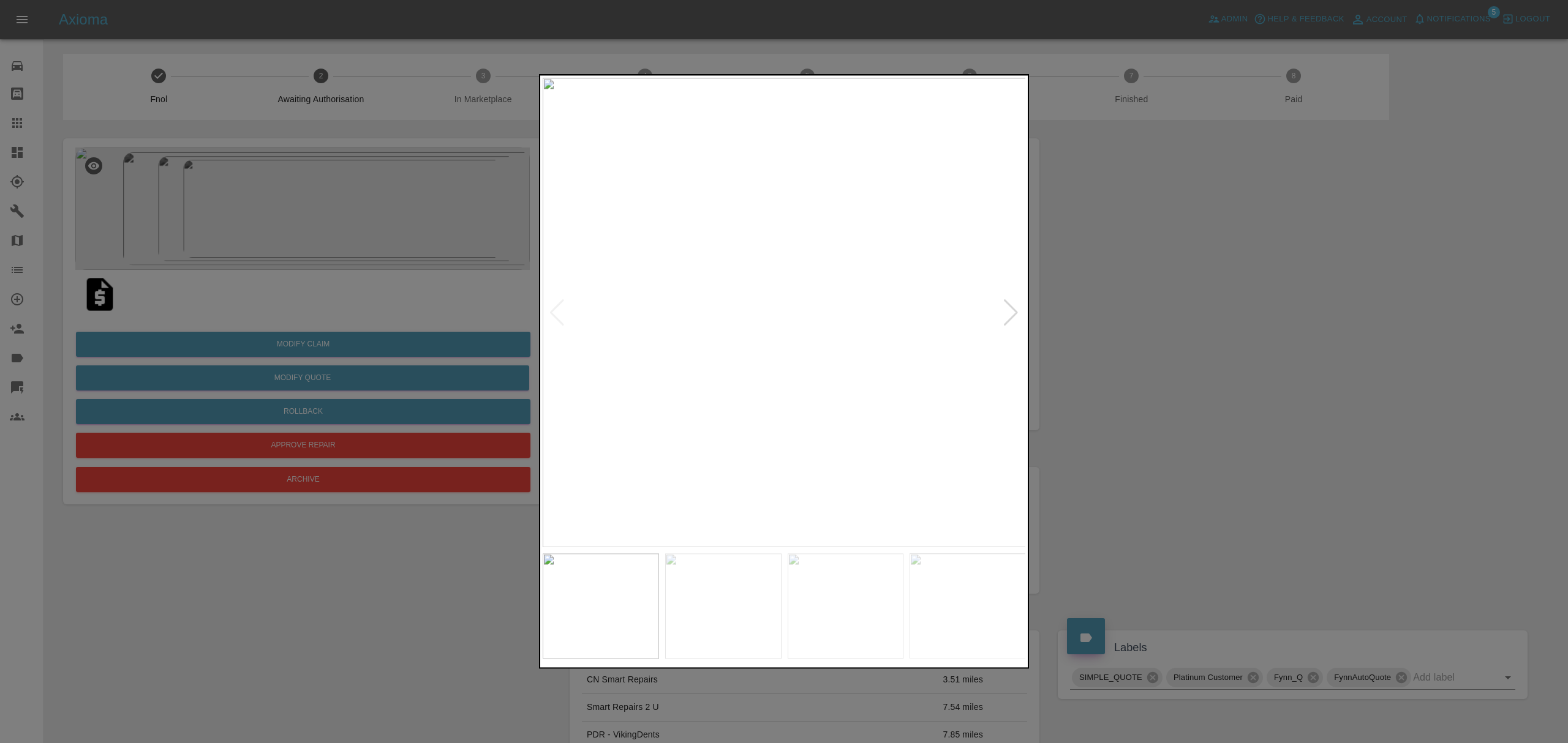
click at [1005, 306] on div at bounding box center [1011, 313] width 17 height 27
click at [1142, 314] on div at bounding box center [784, 371] width 1568 height 743
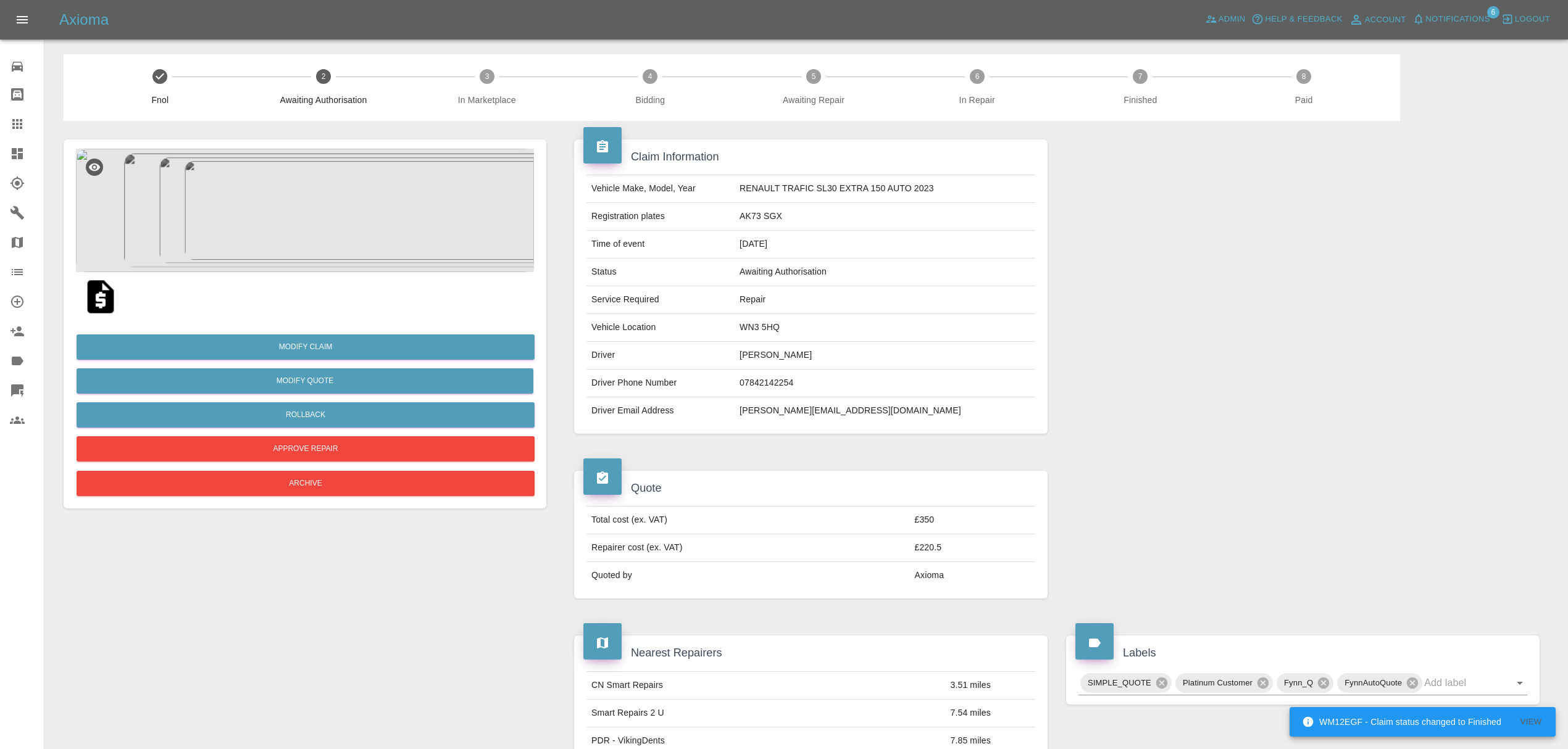
click at [107, 304] on img at bounding box center [101, 297] width 39 height 39
click at [23, 156] on icon at bounding box center [17, 153] width 11 height 11
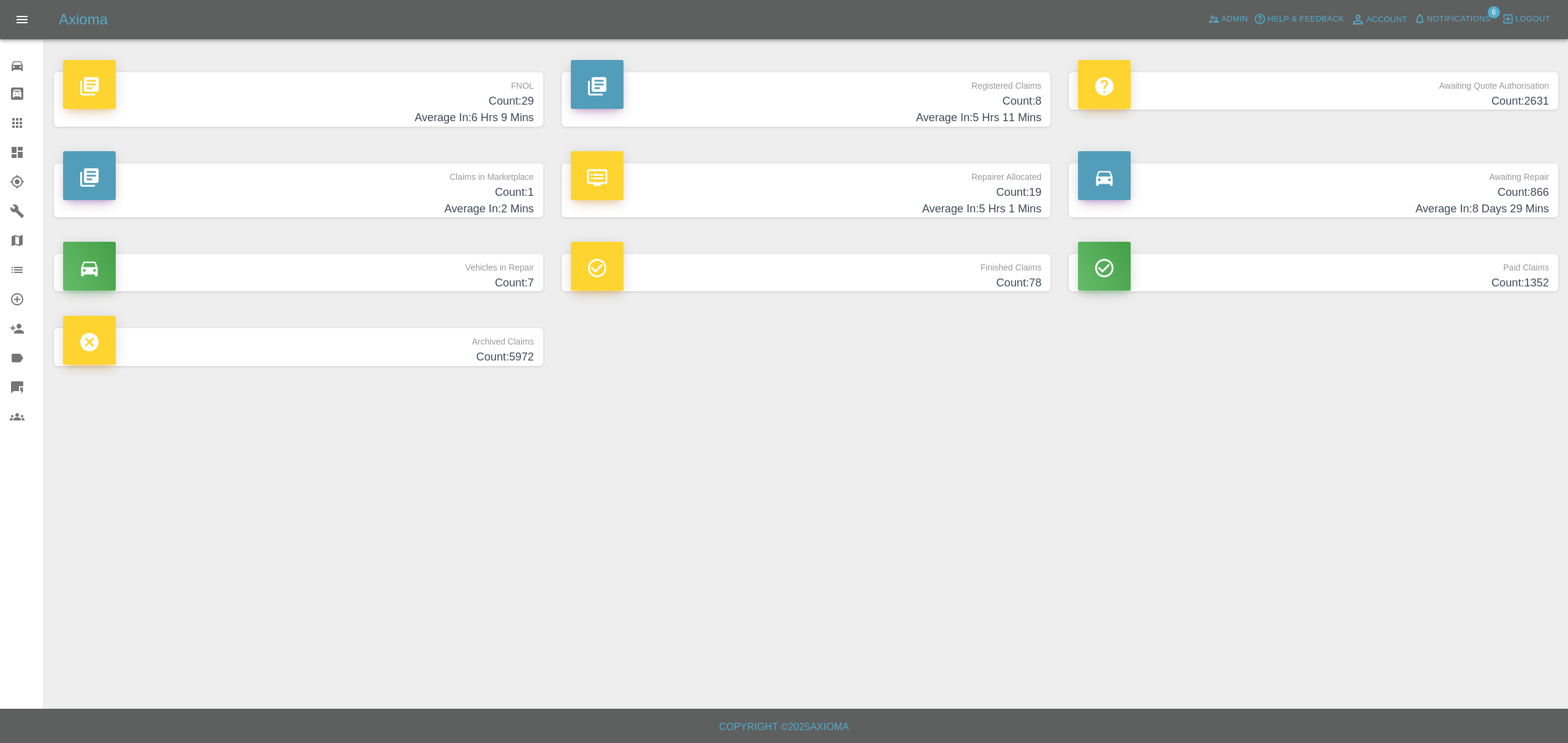
click at [480, 94] on h4 "Count: 29" at bounding box center [298, 101] width 471 height 17
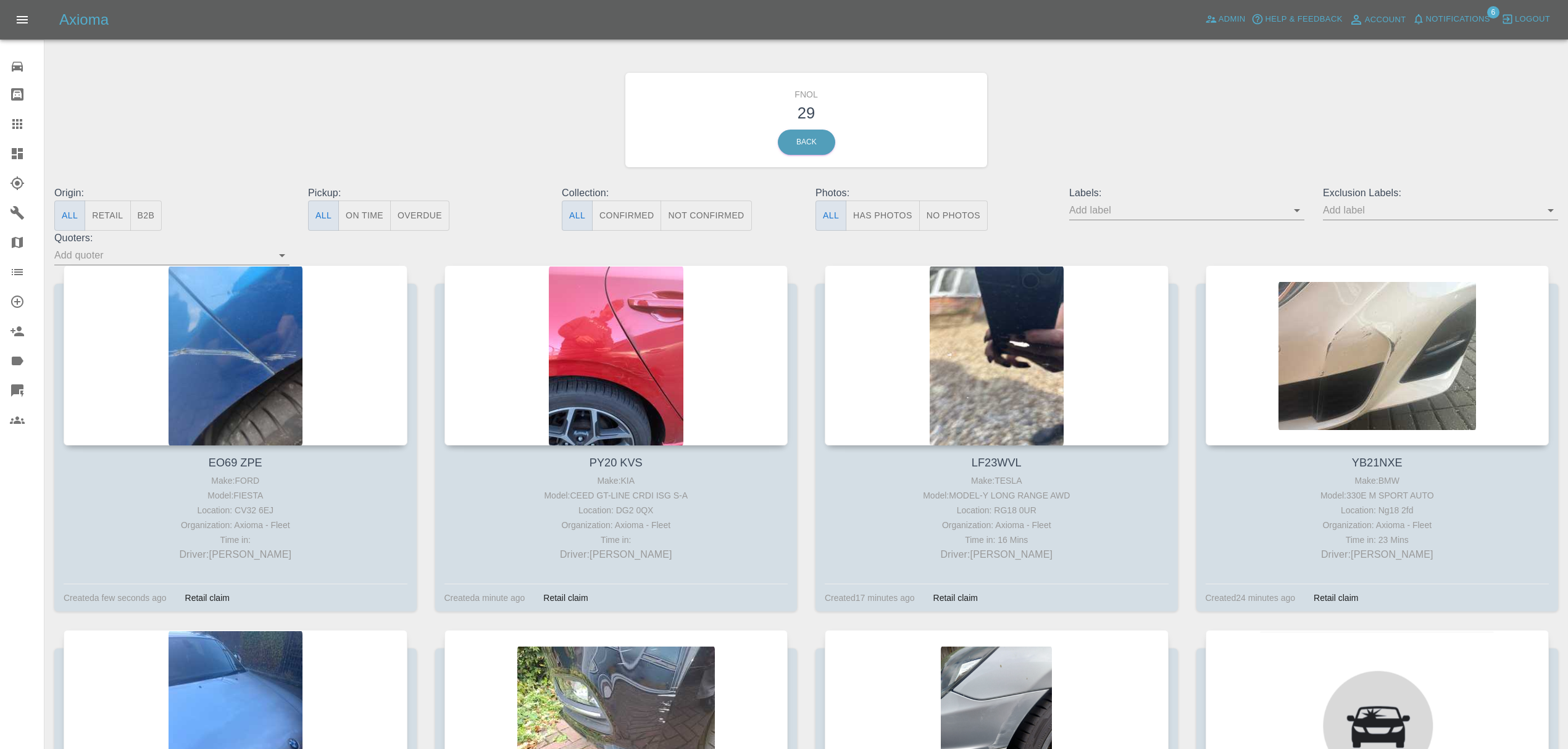
click at [1438, 24] on span "Notifications" at bounding box center [1457, 20] width 64 height 14
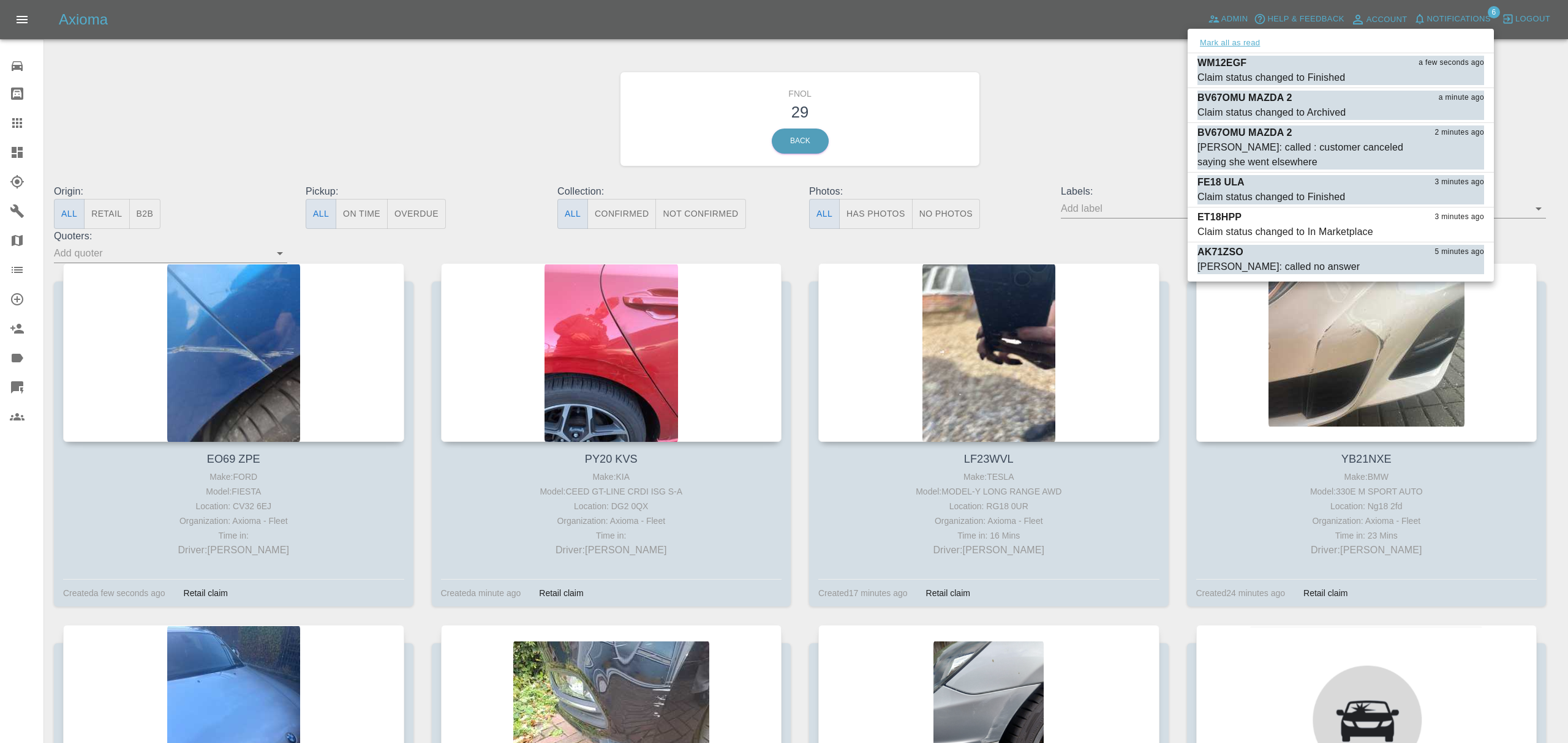
click at [1203, 42] on button "Mark all as read" at bounding box center [1230, 43] width 65 height 14
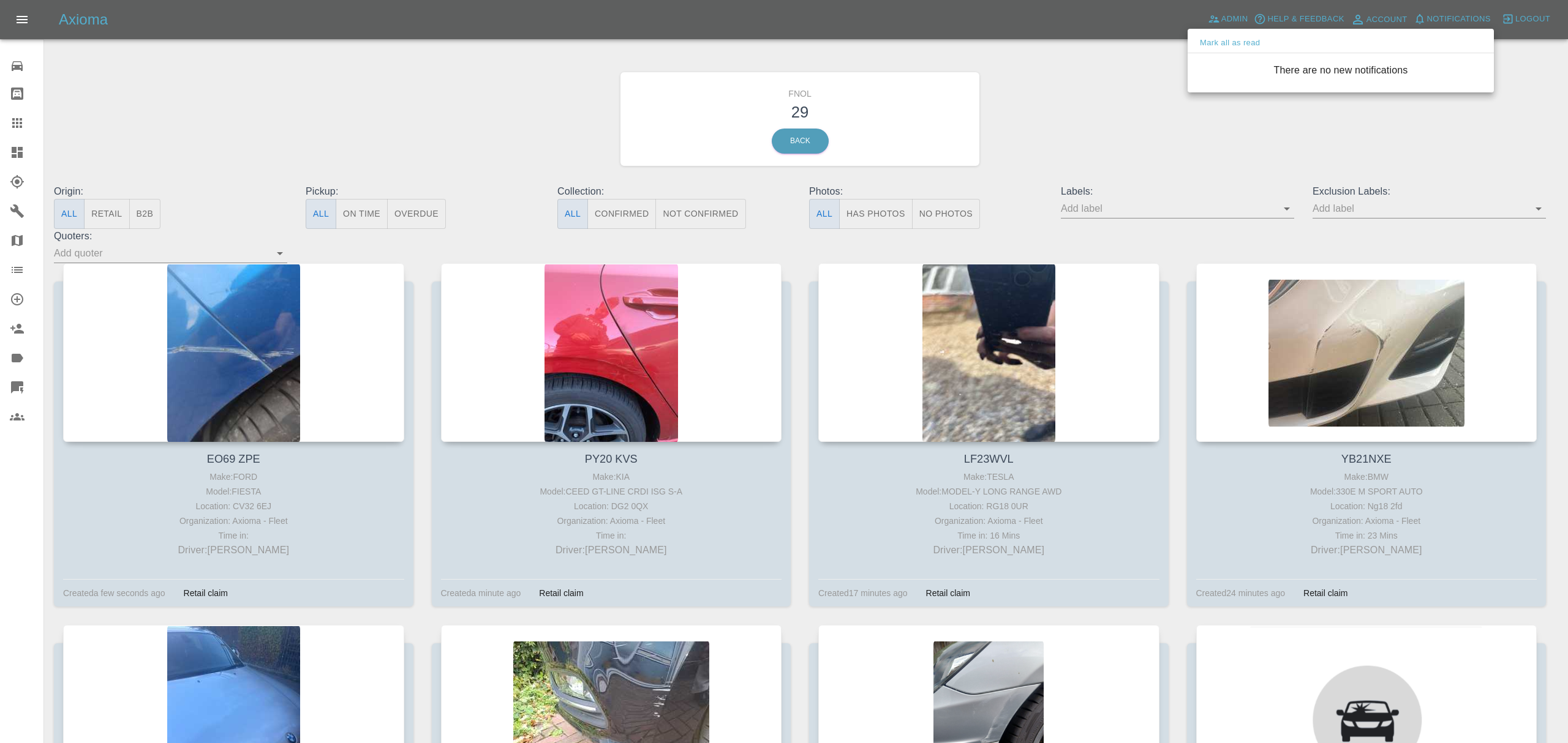
click at [1123, 91] on div at bounding box center [784, 371] width 1568 height 743
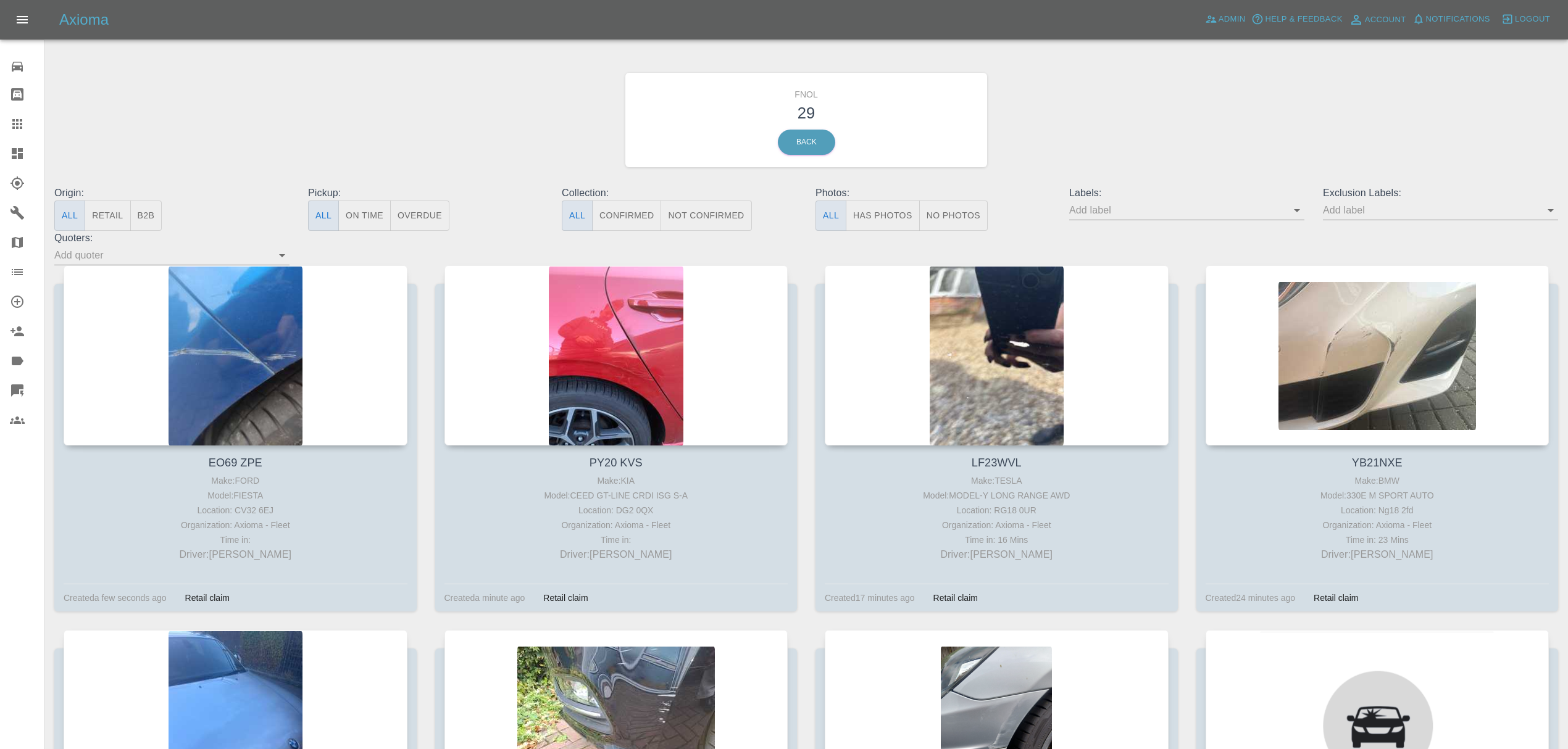
click at [1, 153] on link "Dashboard" at bounding box center [22, 154] width 43 height 30
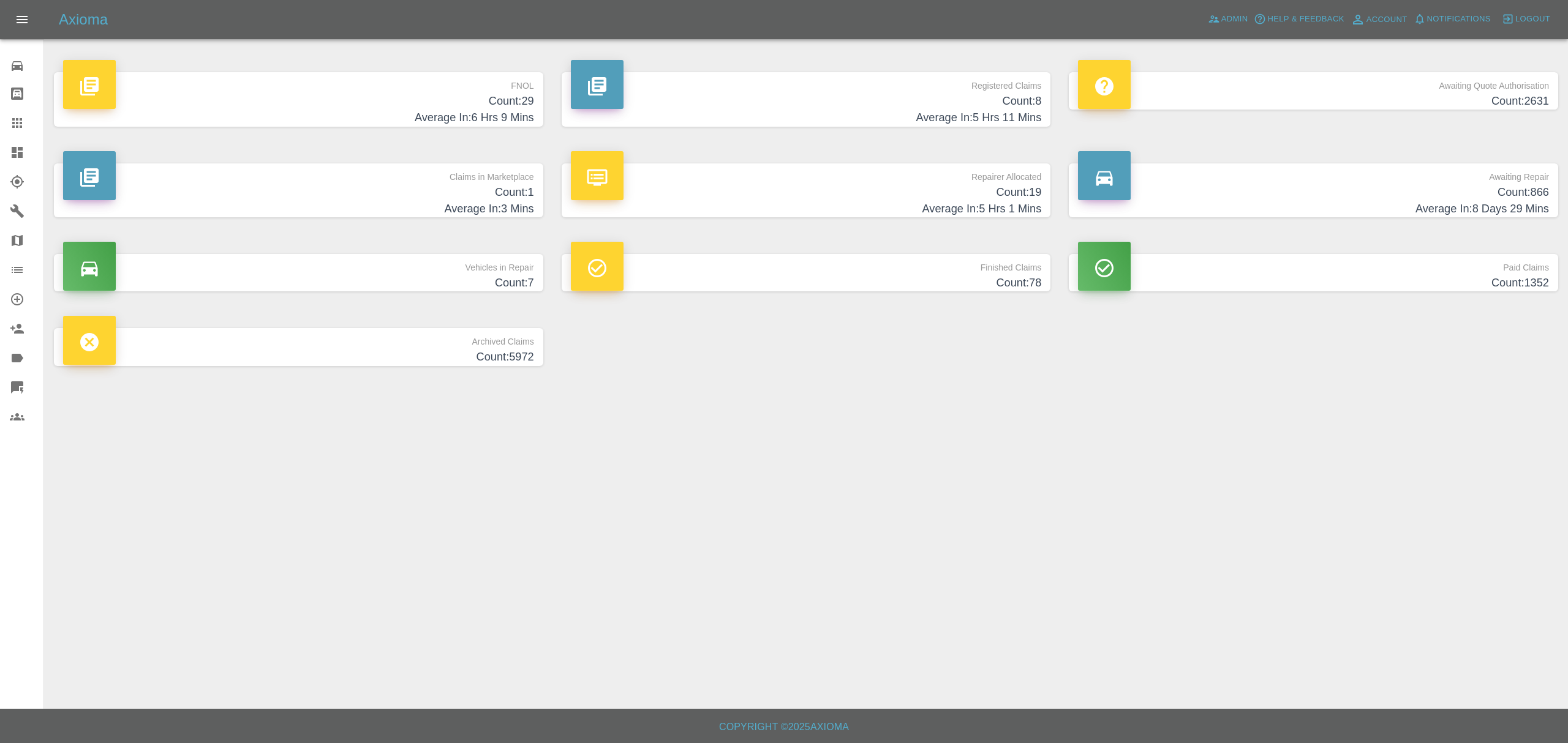
click at [407, 194] on h4 "Count: 1" at bounding box center [298, 192] width 471 height 17
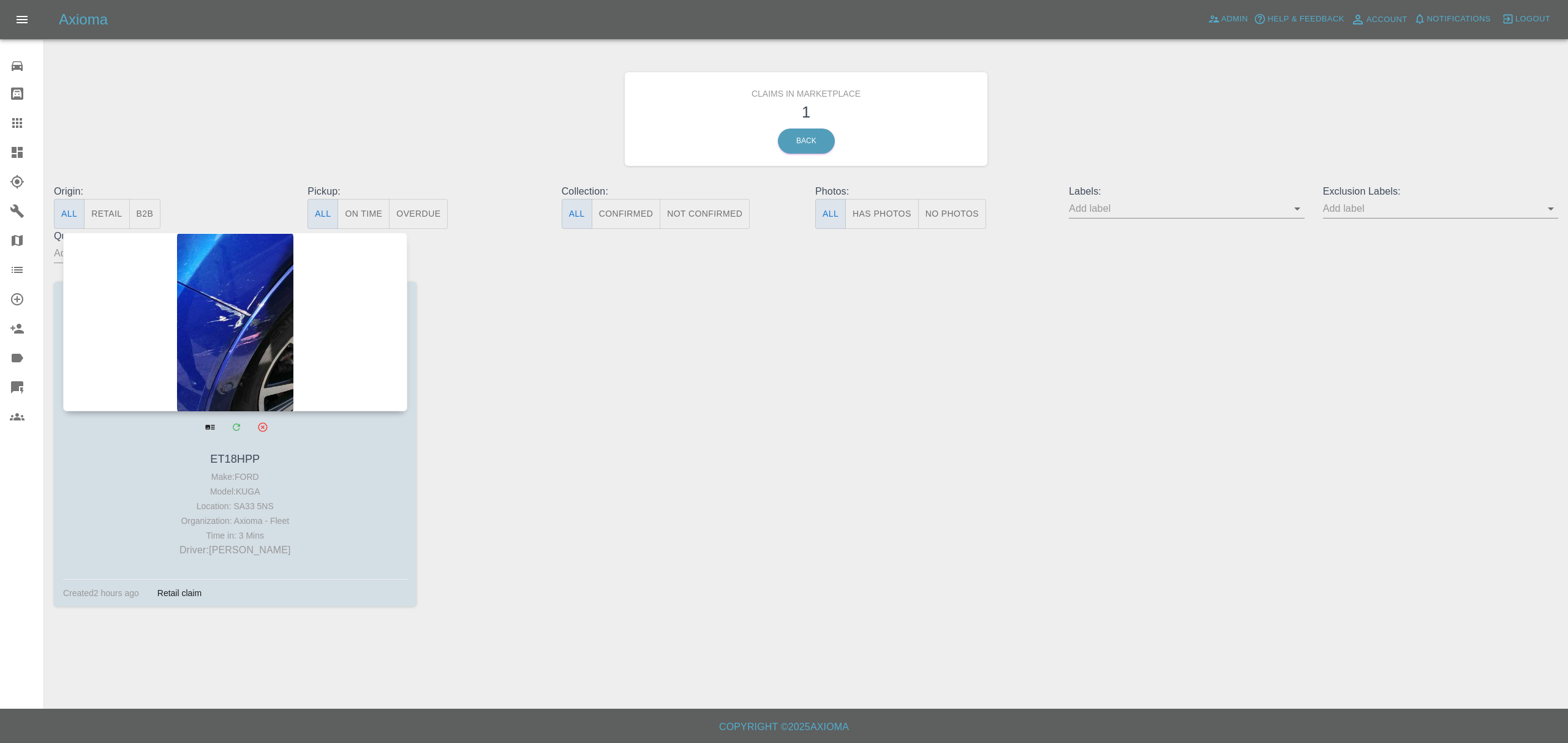
click at [253, 285] on div at bounding box center [235, 322] width 345 height 179
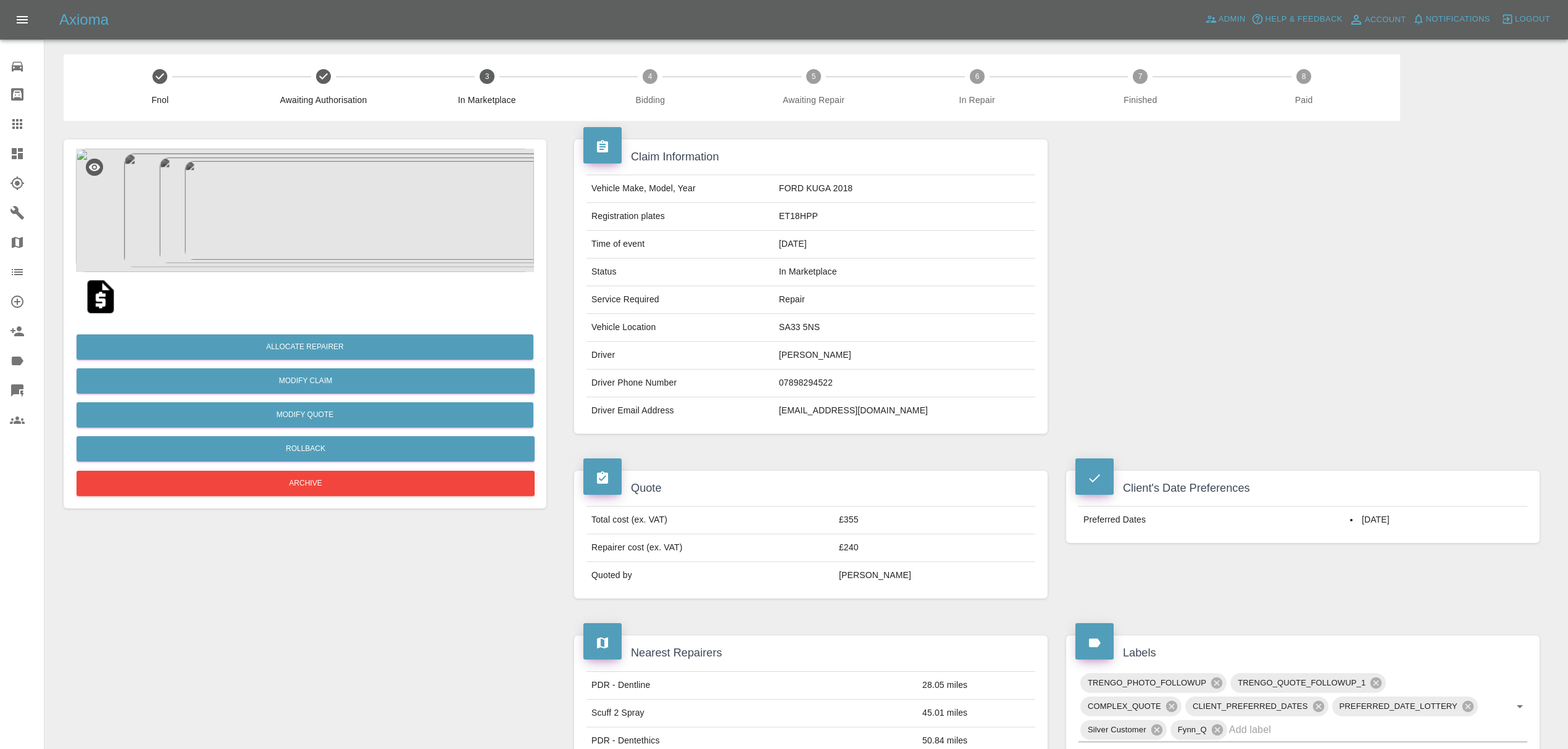
click at [11, 158] on icon at bounding box center [17, 153] width 15 height 15
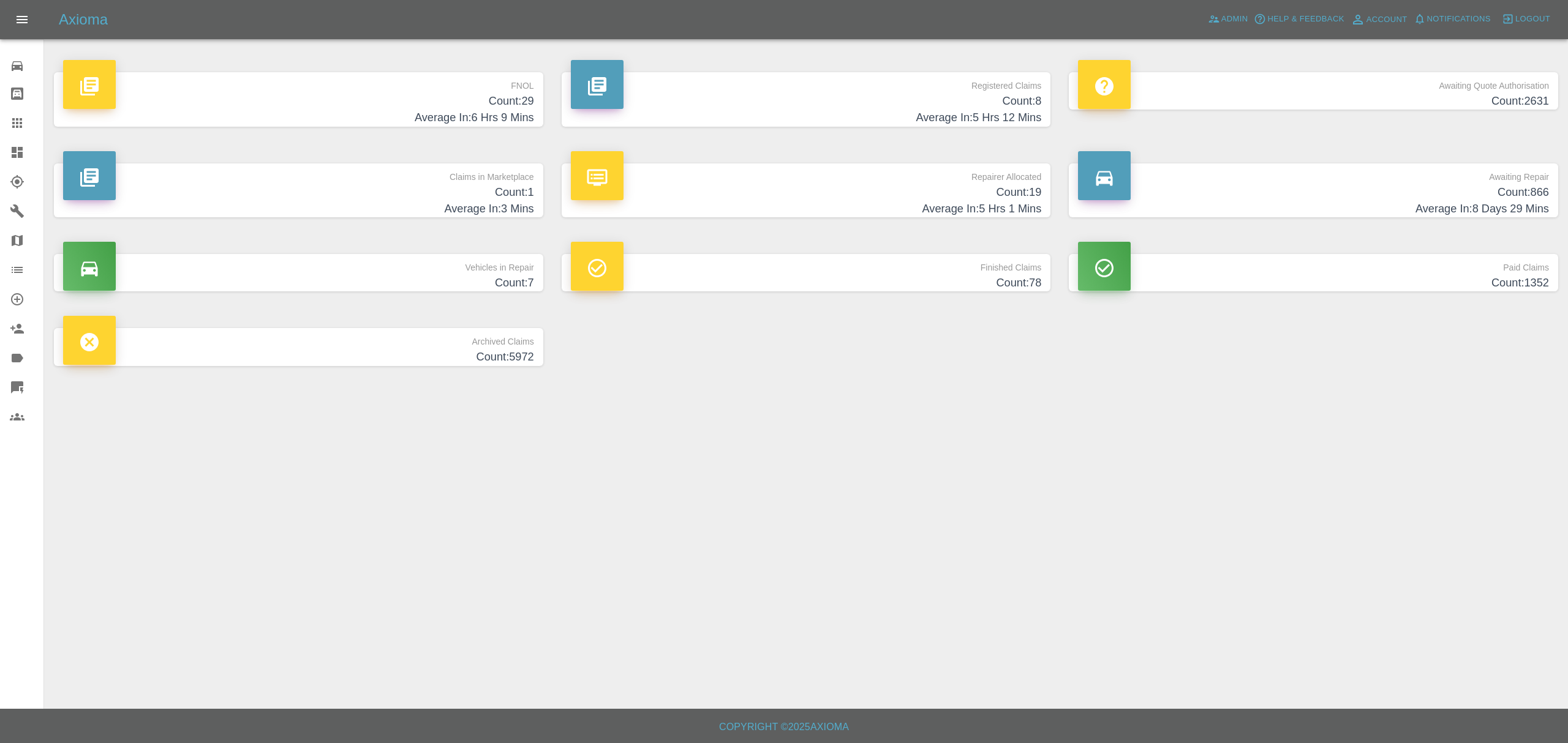
click at [458, 89] on p "FNOL" at bounding box center [298, 82] width 471 height 21
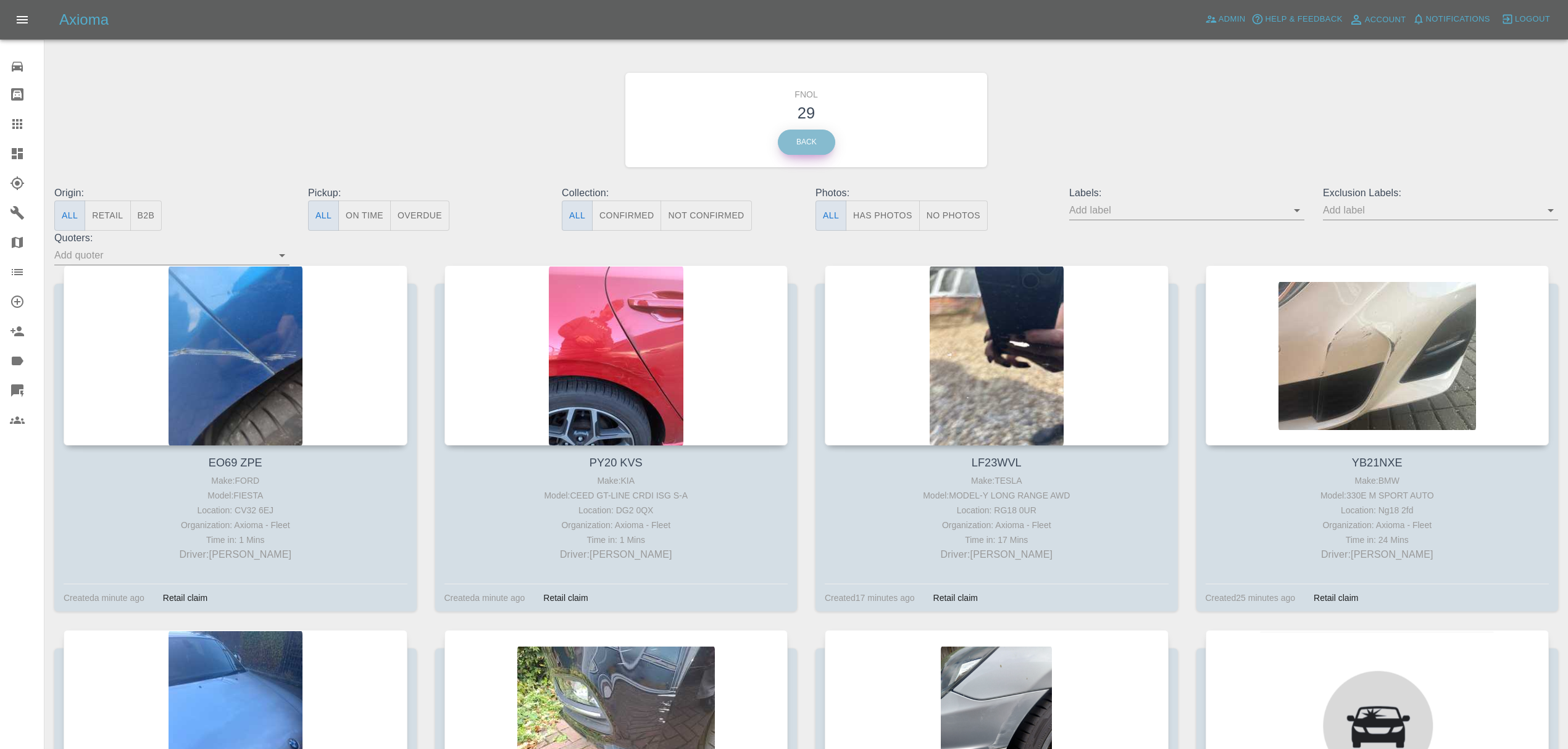
click at [823, 142] on link "Back" at bounding box center [806, 142] width 57 height 26
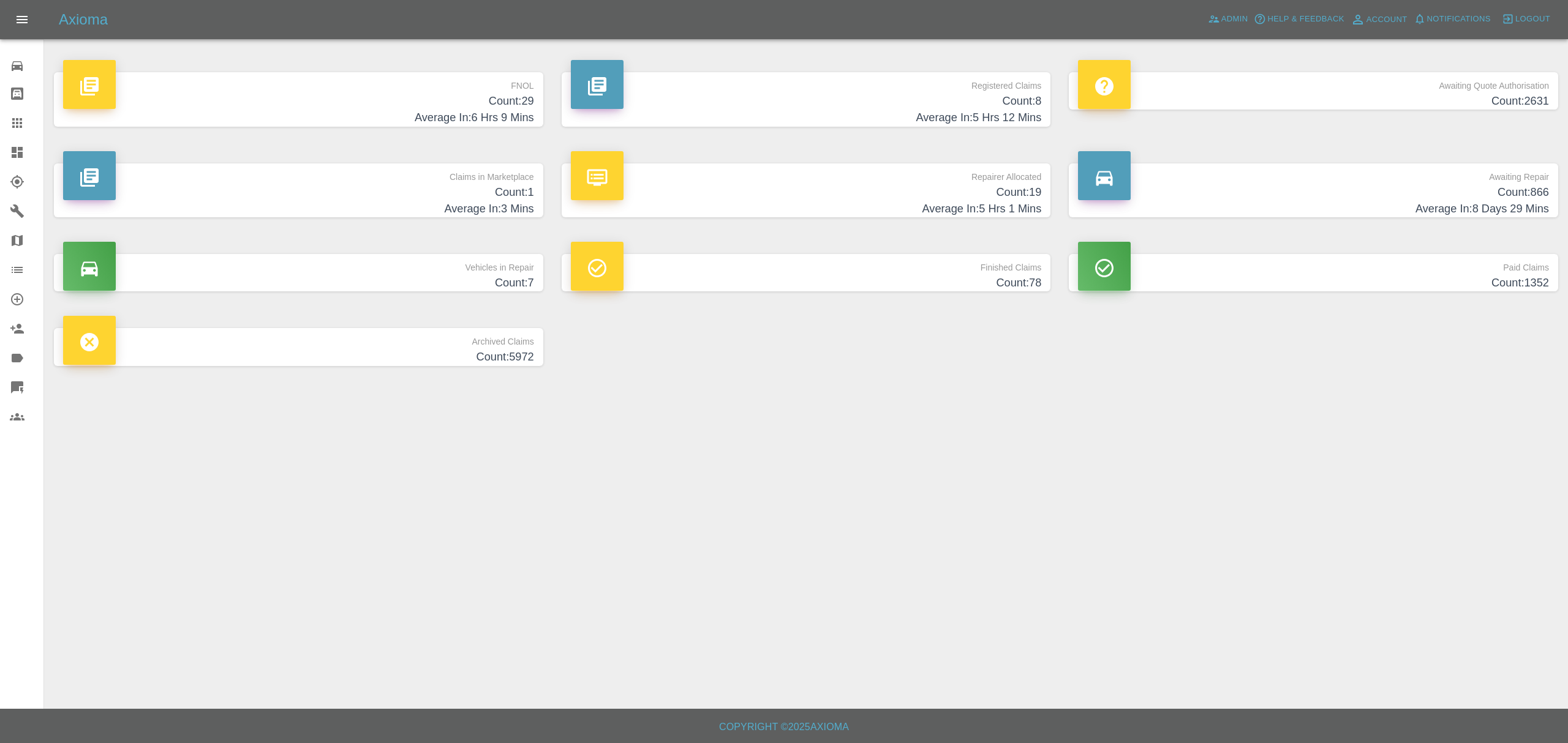
click at [1308, 96] on h4 "Count: 2631" at bounding box center [1313, 101] width 471 height 17
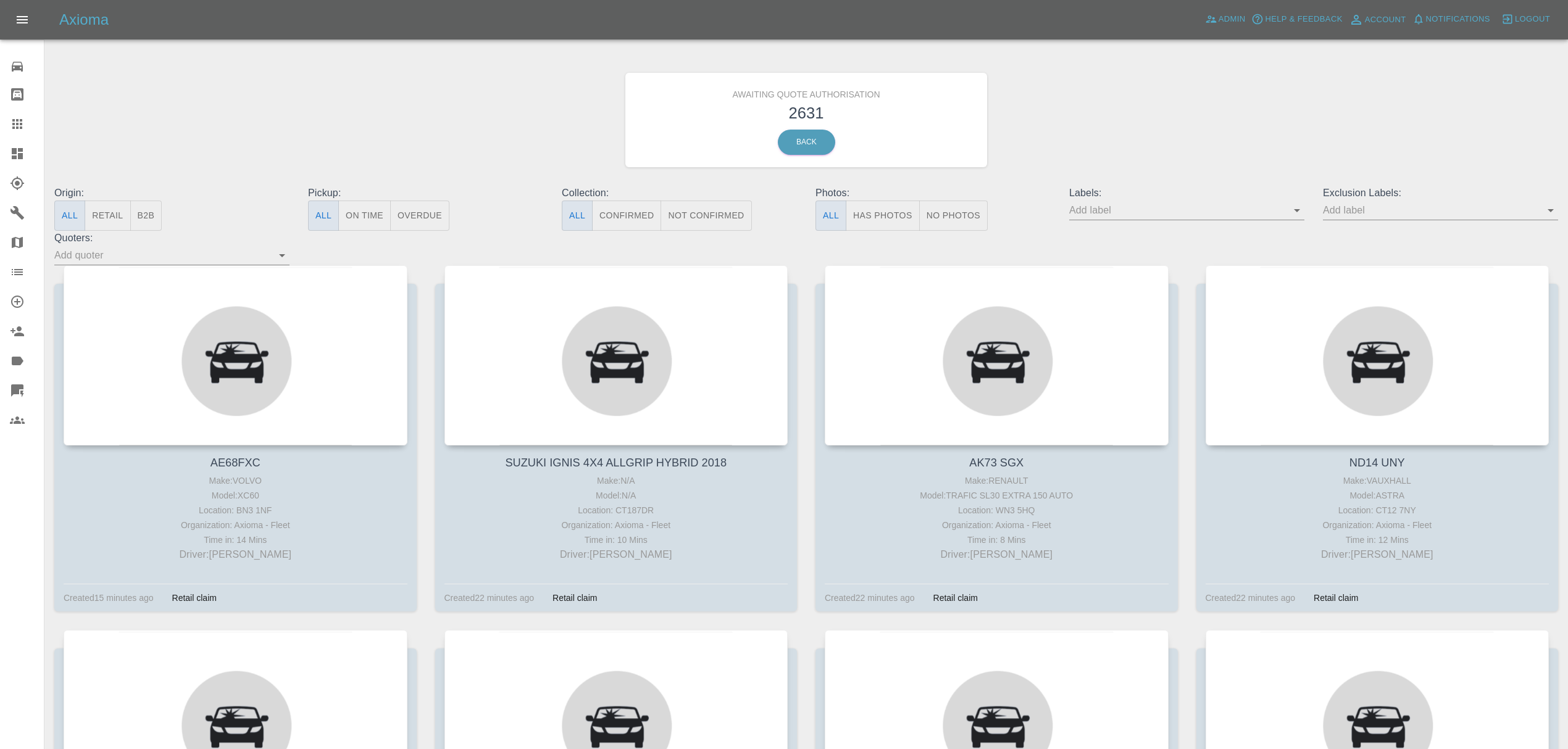
click at [1129, 210] on input "text" at bounding box center [1177, 209] width 217 height 19
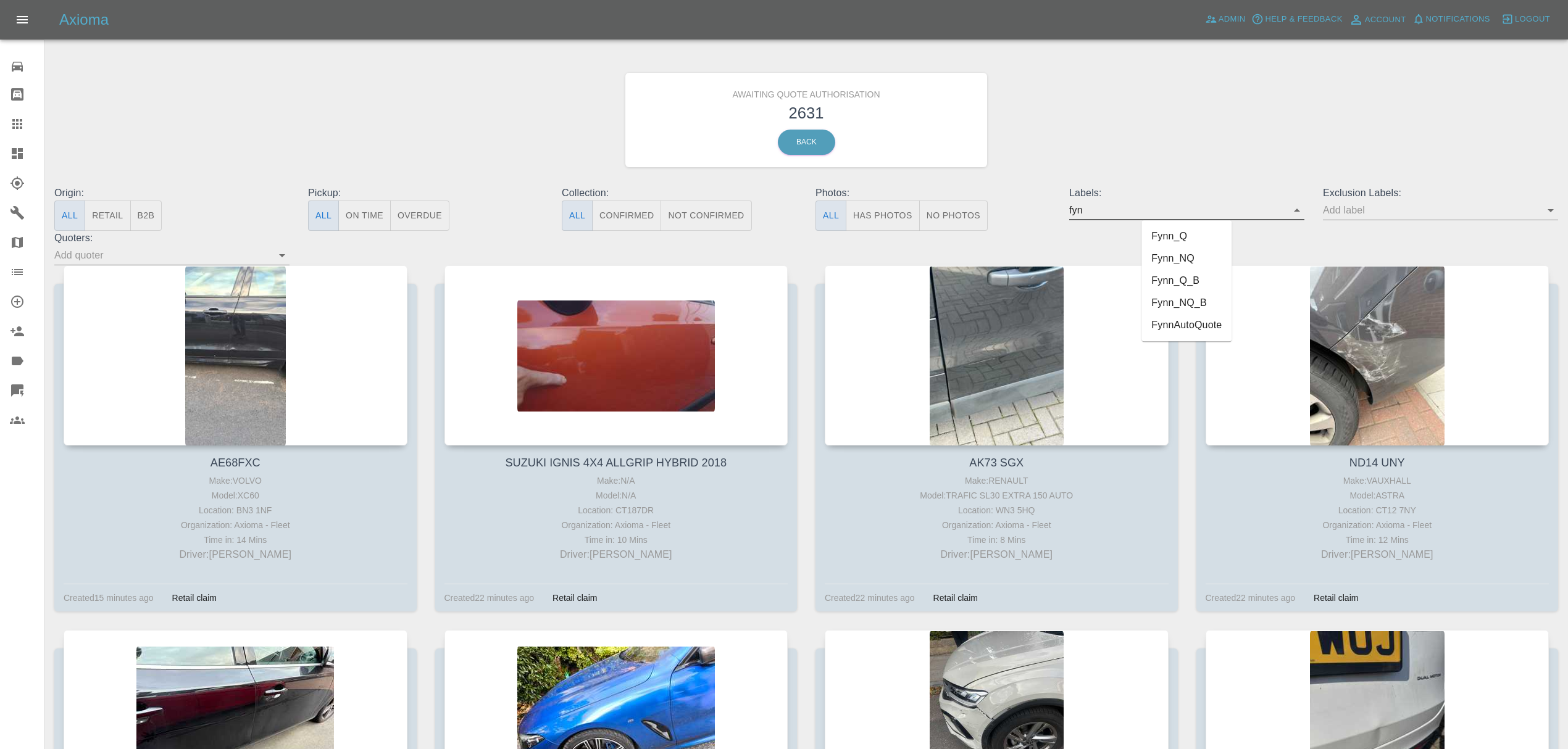
type input "fynn"
drag, startPoint x: 1191, startPoint y: 327, endPoint x: 874, endPoint y: 314, distance: 317.3
click at [1191, 327] on li "FynnAutoQuote" at bounding box center [1186, 325] width 90 height 23
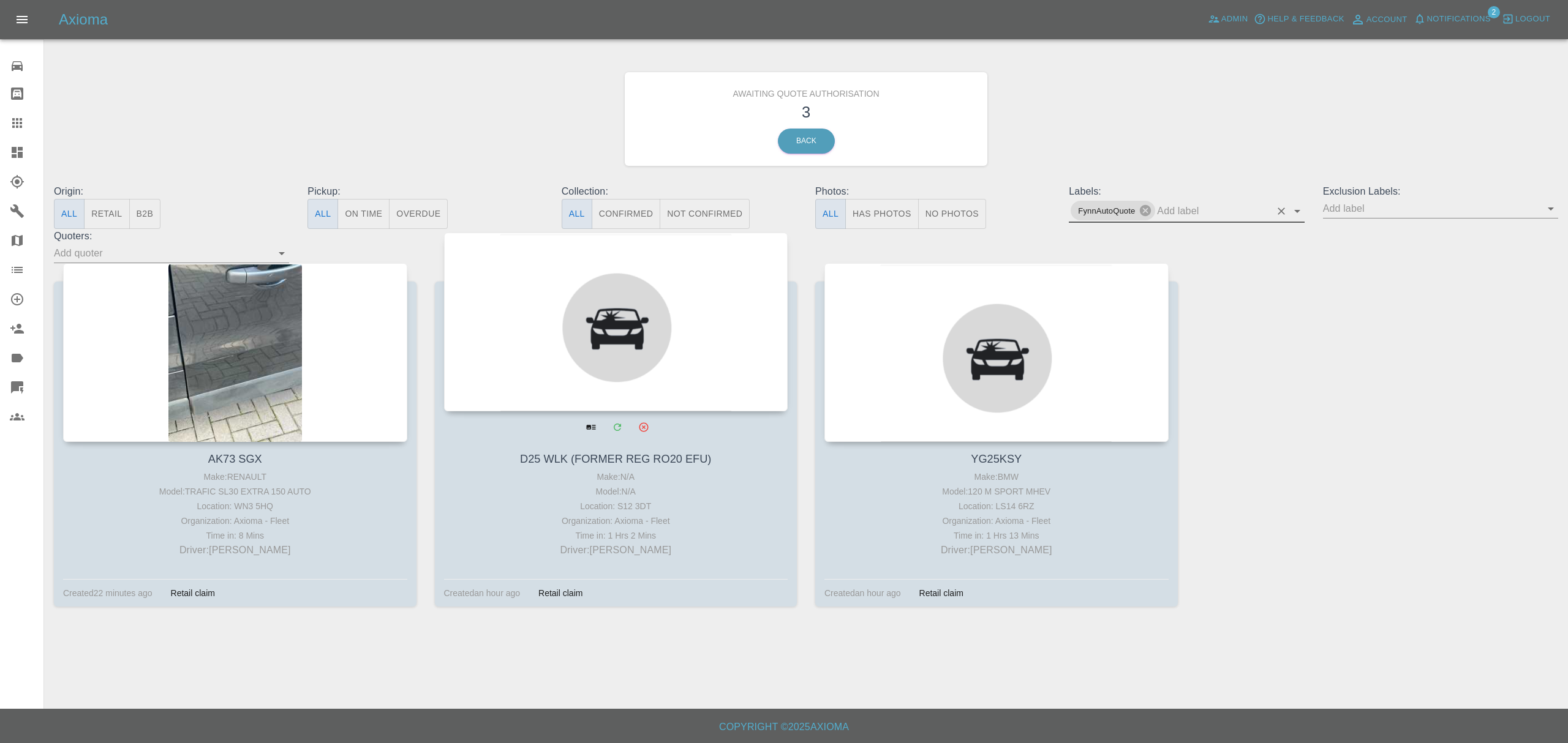
click at [556, 325] on div at bounding box center [616, 322] width 345 height 179
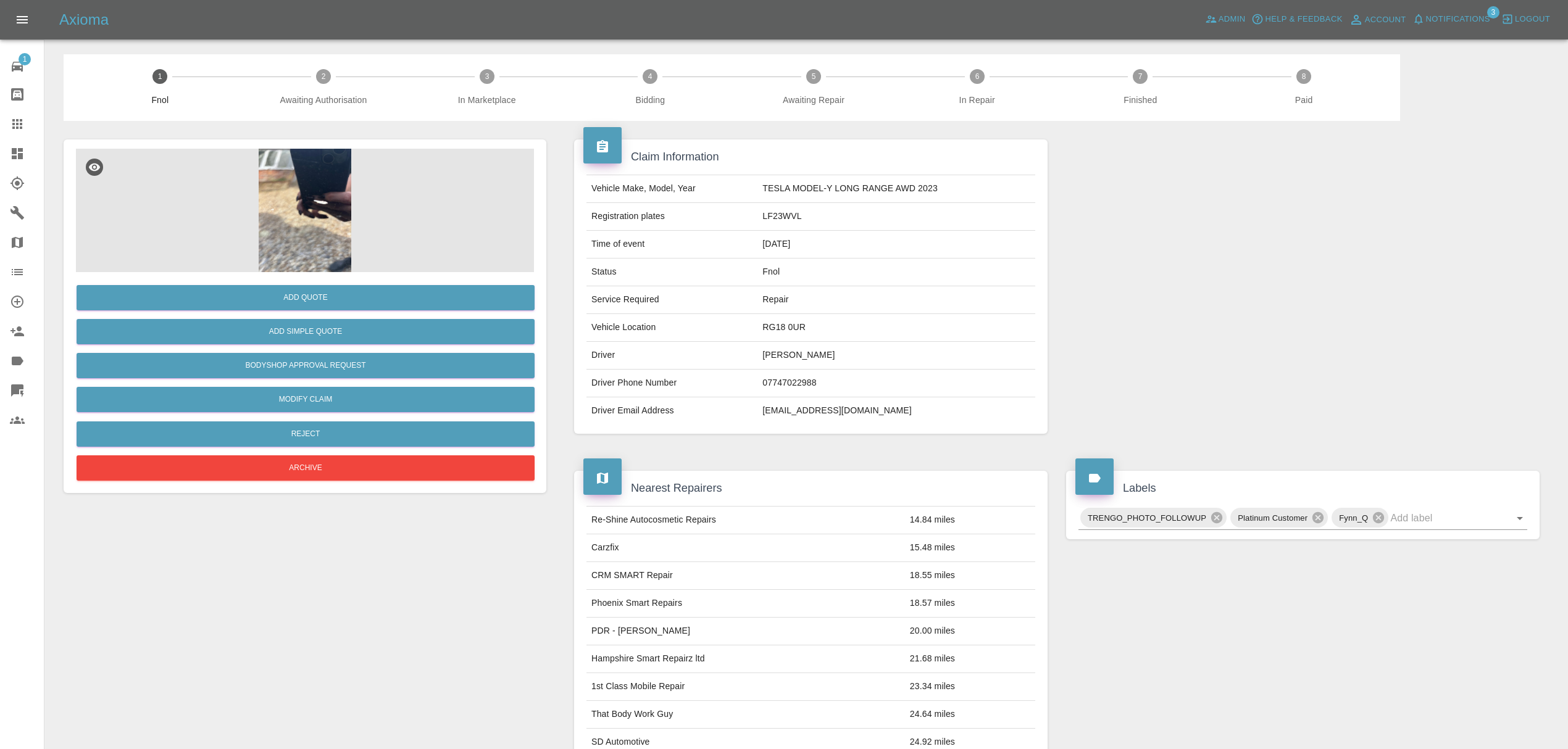
click at [8, 154] on link "Dashboard" at bounding box center [22, 154] width 43 height 30
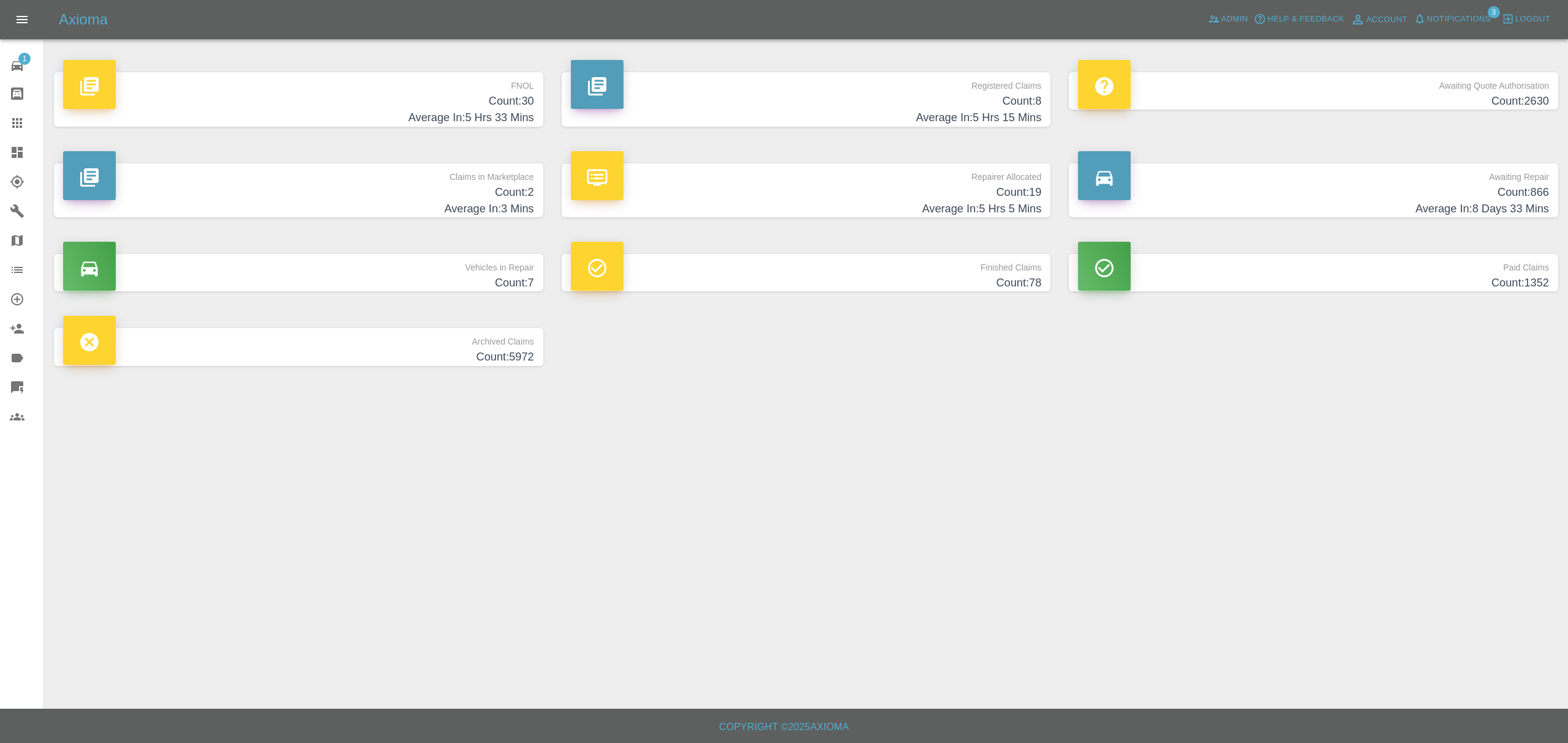
click at [507, 111] on h4 "Average In: 5 Hrs 33 Mins" at bounding box center [298, 117] width 471 height 17
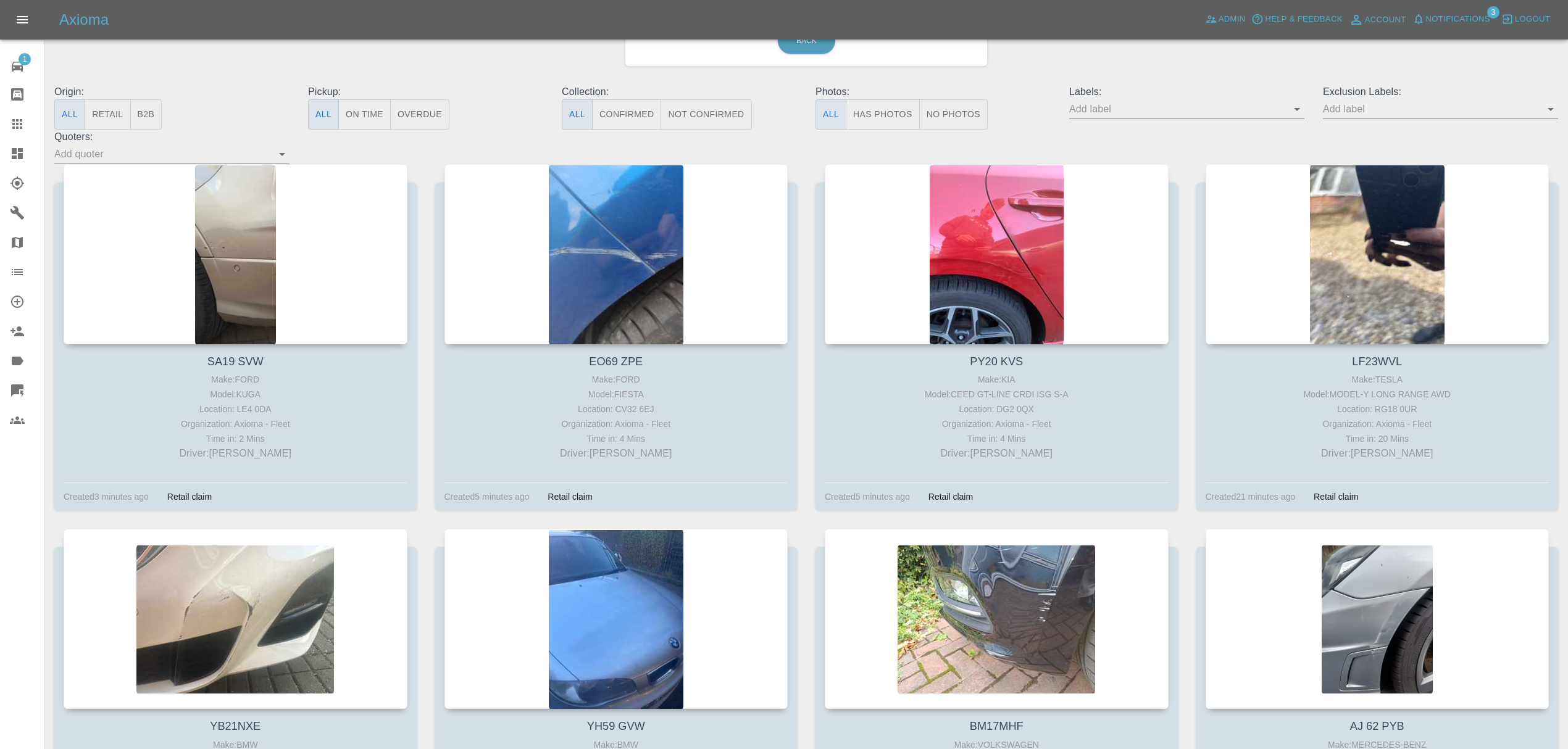
scroll to position [213, 0]
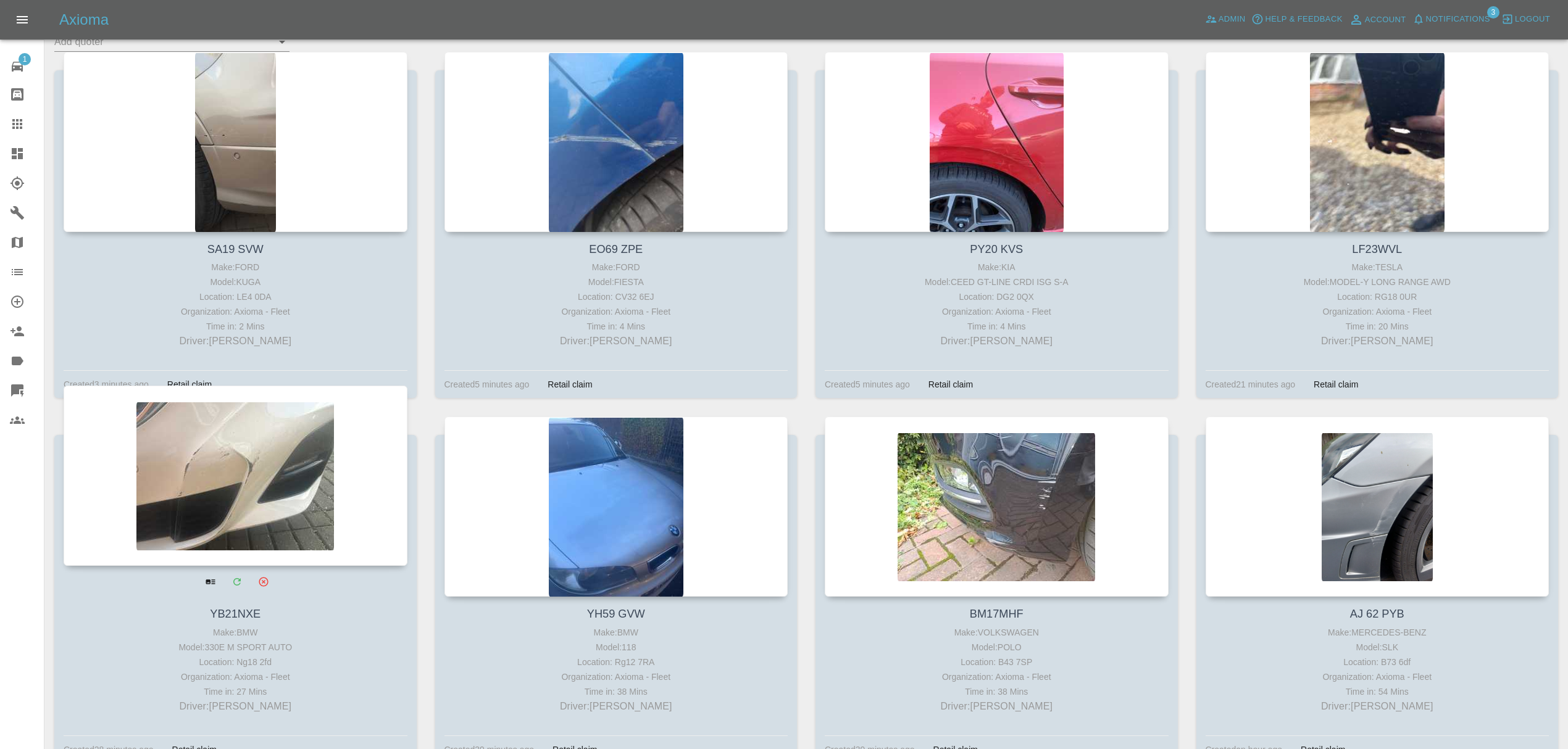
click at [217, 478] on div at bounding box center [235, 476] width 343 height 181
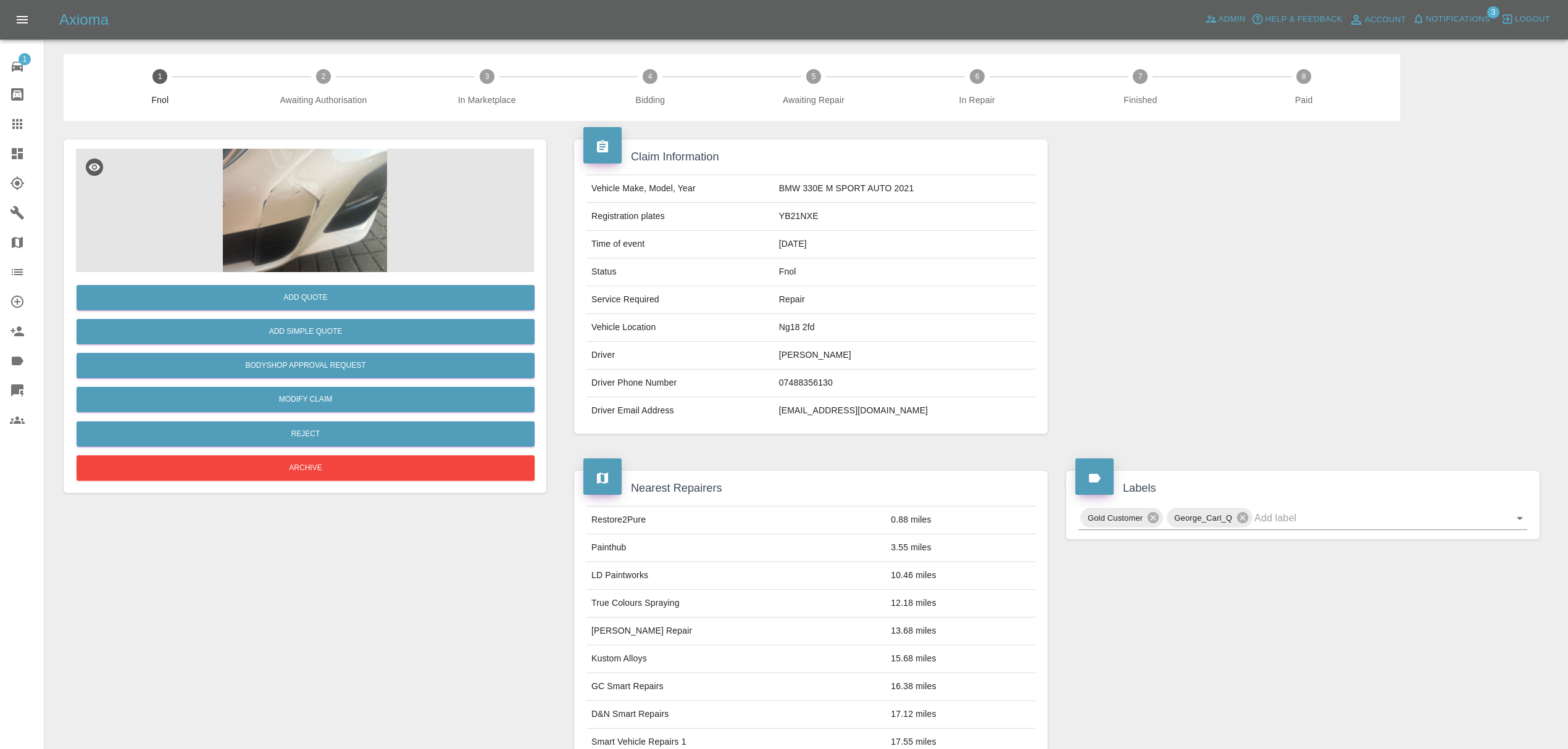
click at [774, 323] on td "Vehicle Location" at bounding box center [680, 328] width 187 height 28
click at [323, 203] on img at bounding box center [305, 210] width 458 height 123
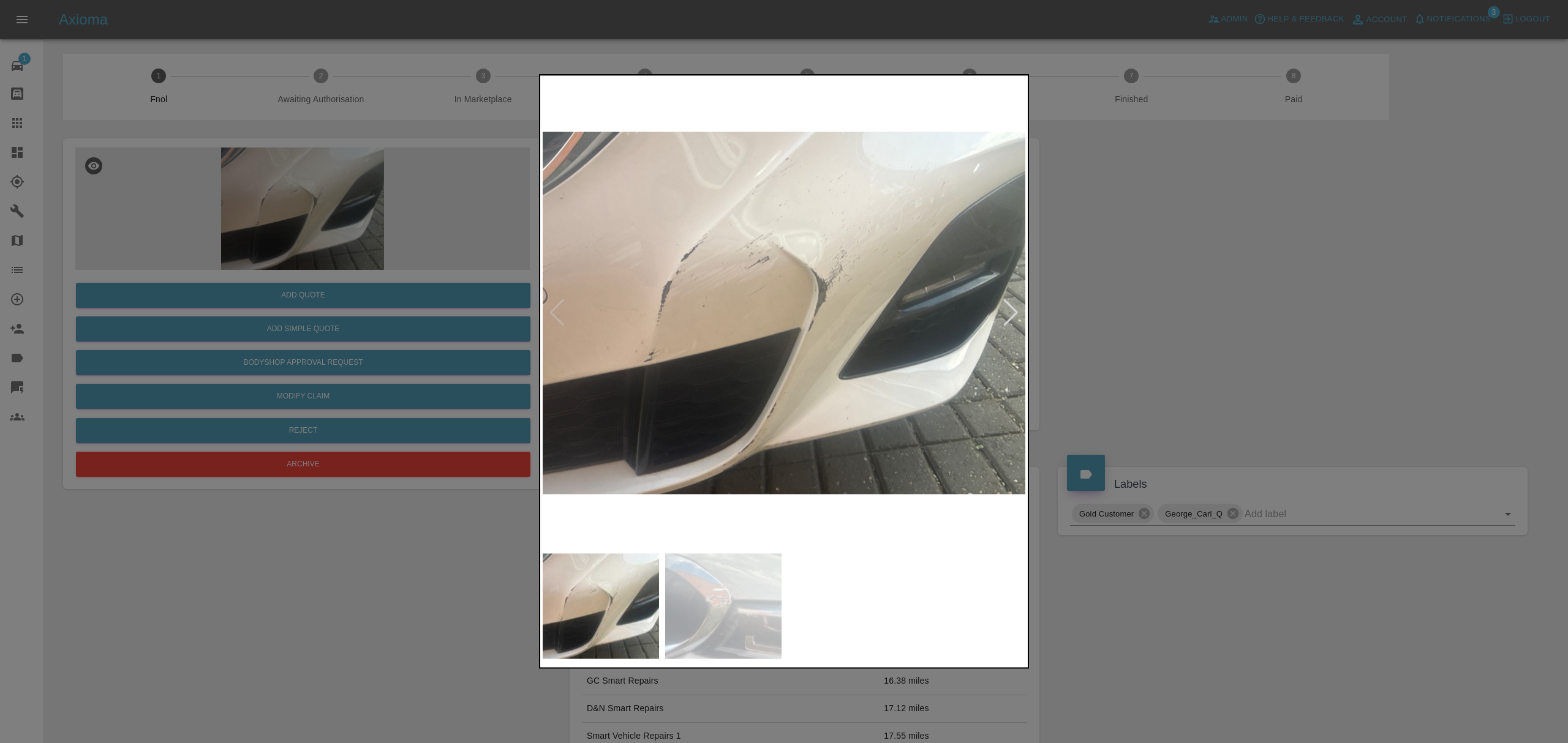
click at [703, 589] on img at bounding box center [723, 607] width 117 height 106
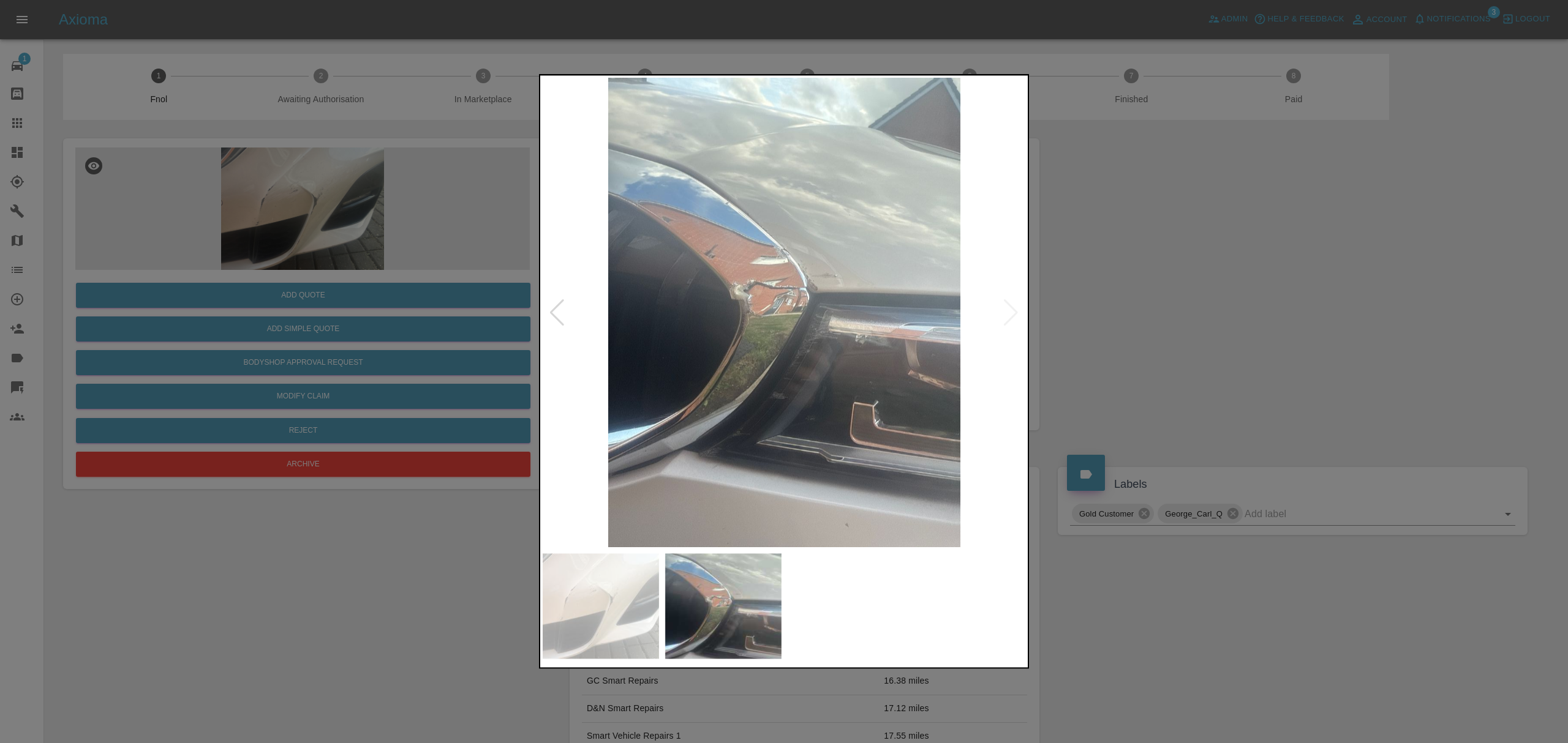
click at [612, 594] on img at bounding box center [600, 607] width 117 height 106
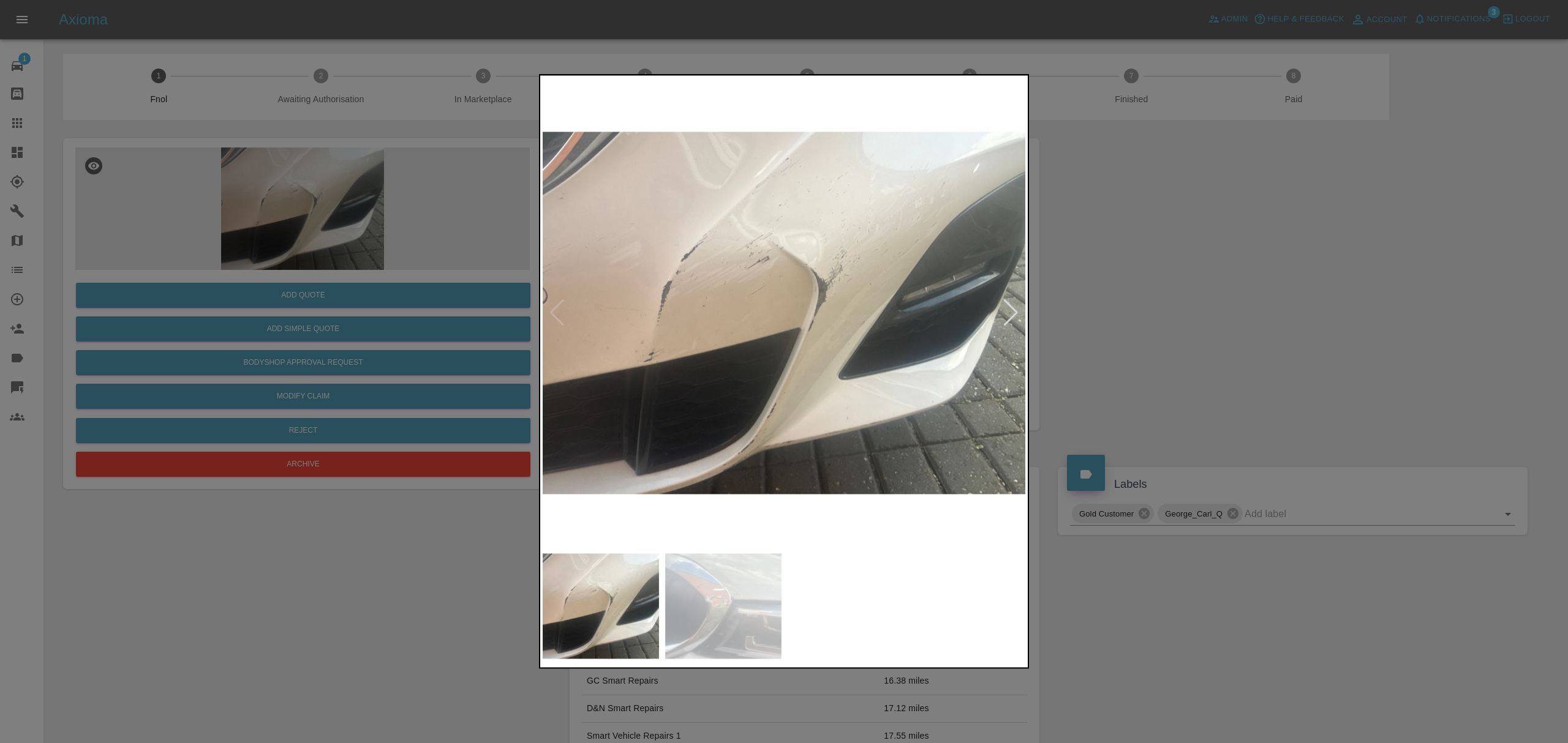
click at [18, 140] on div at bounding box center [784, 371] width 1568 height 743
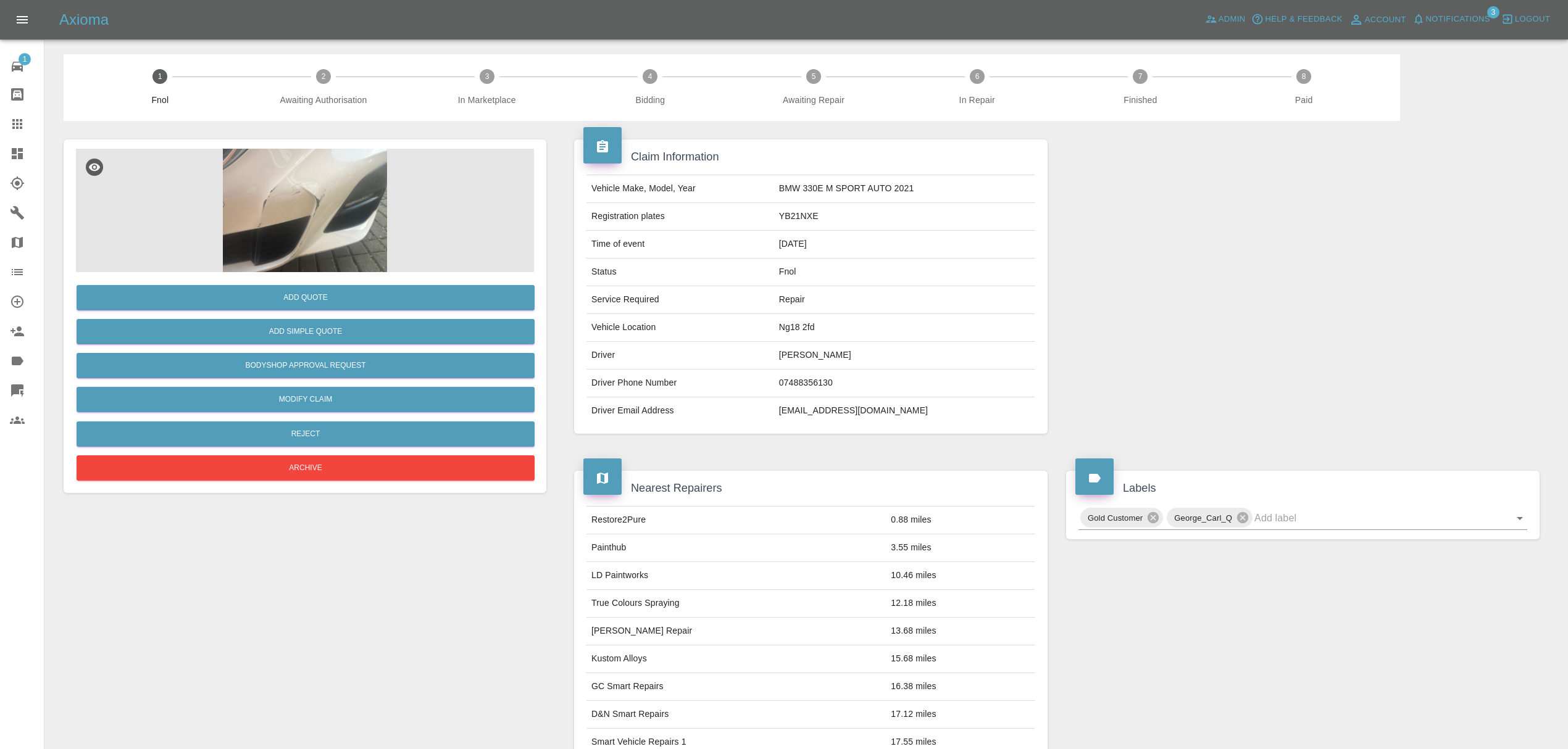
click at [15, 151] on icon at bounding box center [17, 153] width 11 height 11
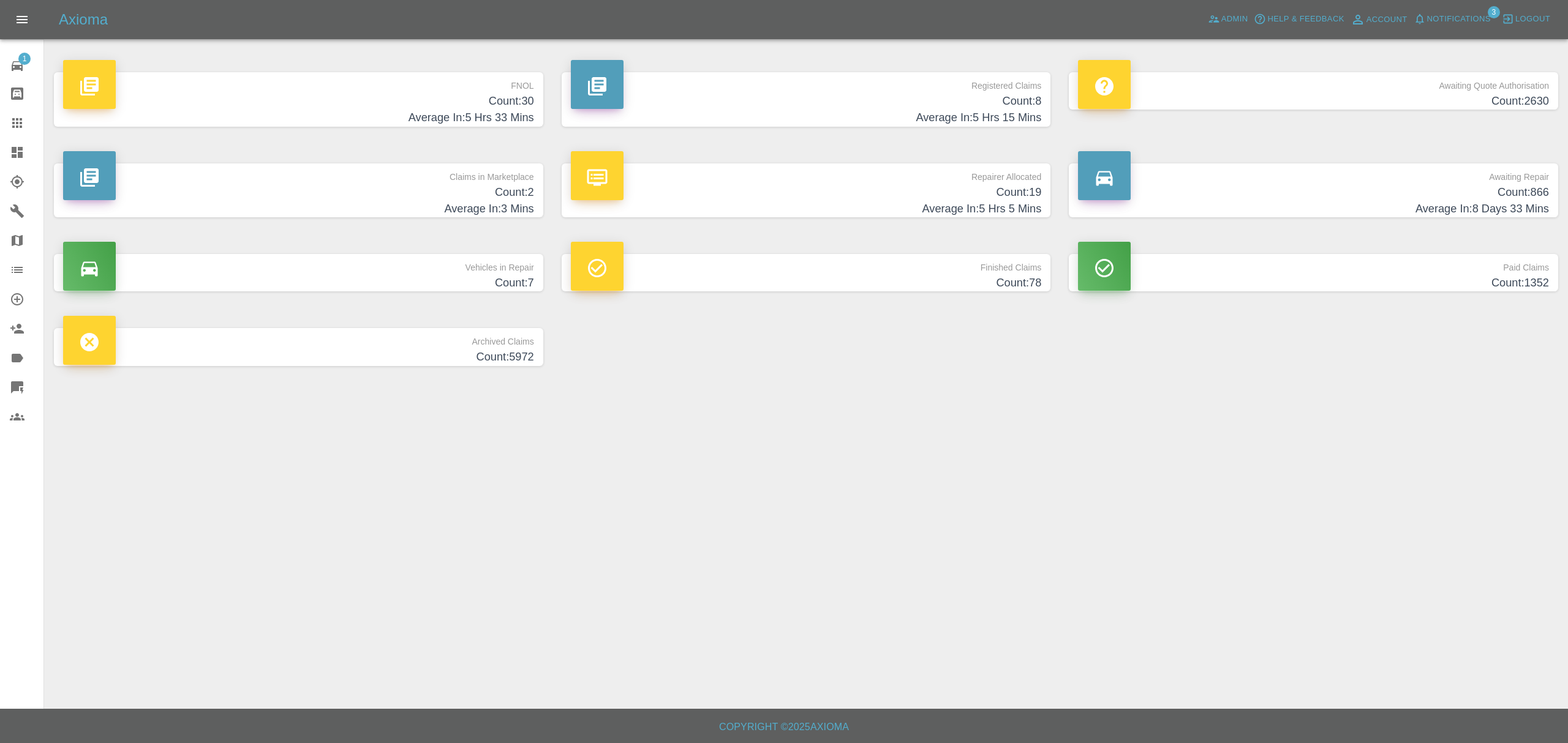
click at [494, 175] on p "Claims in Marketplace" at bounding box center [298, 173] width 471 height 21
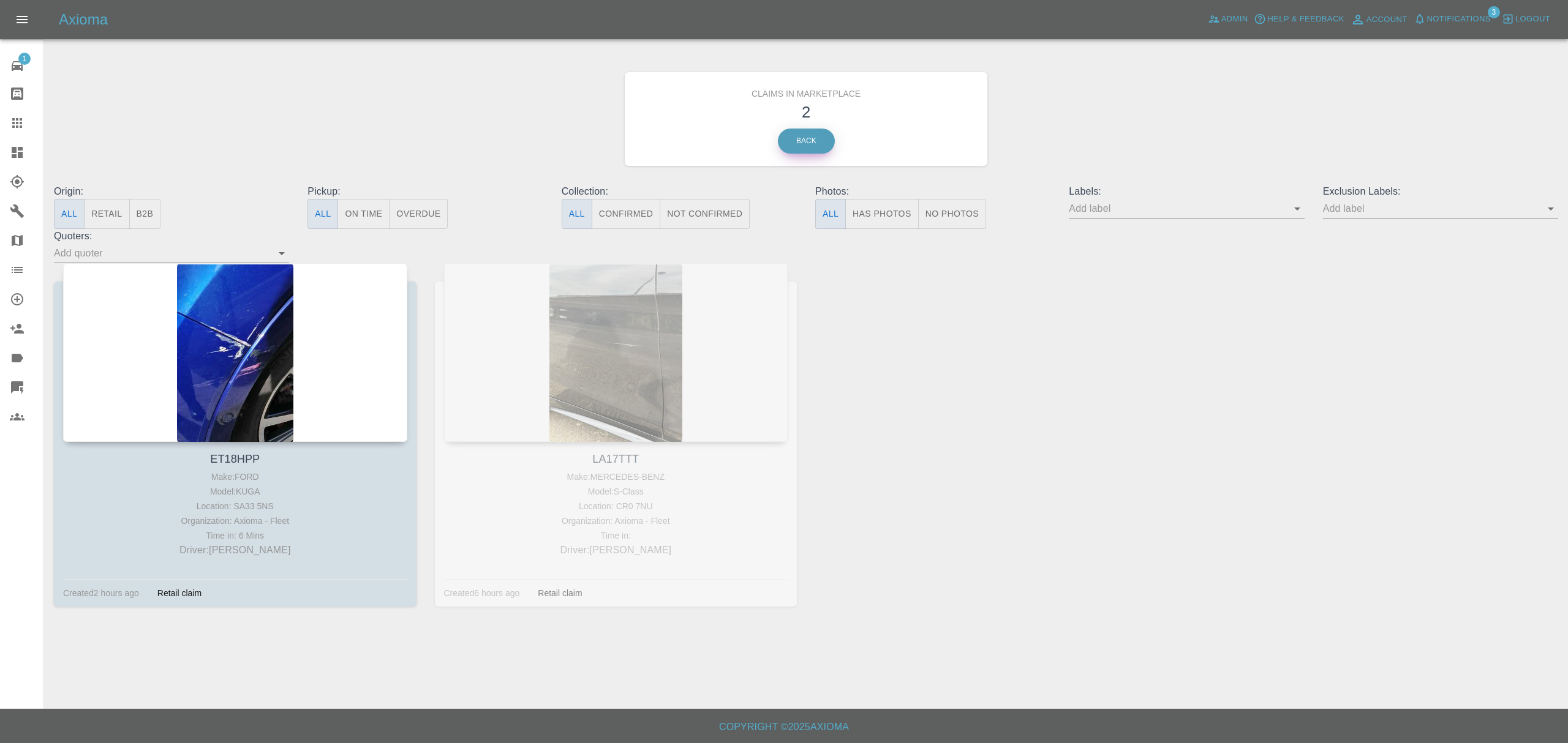
click at [817, 148] on link "Back" at bounding box center [806, 141] width 57 height 25
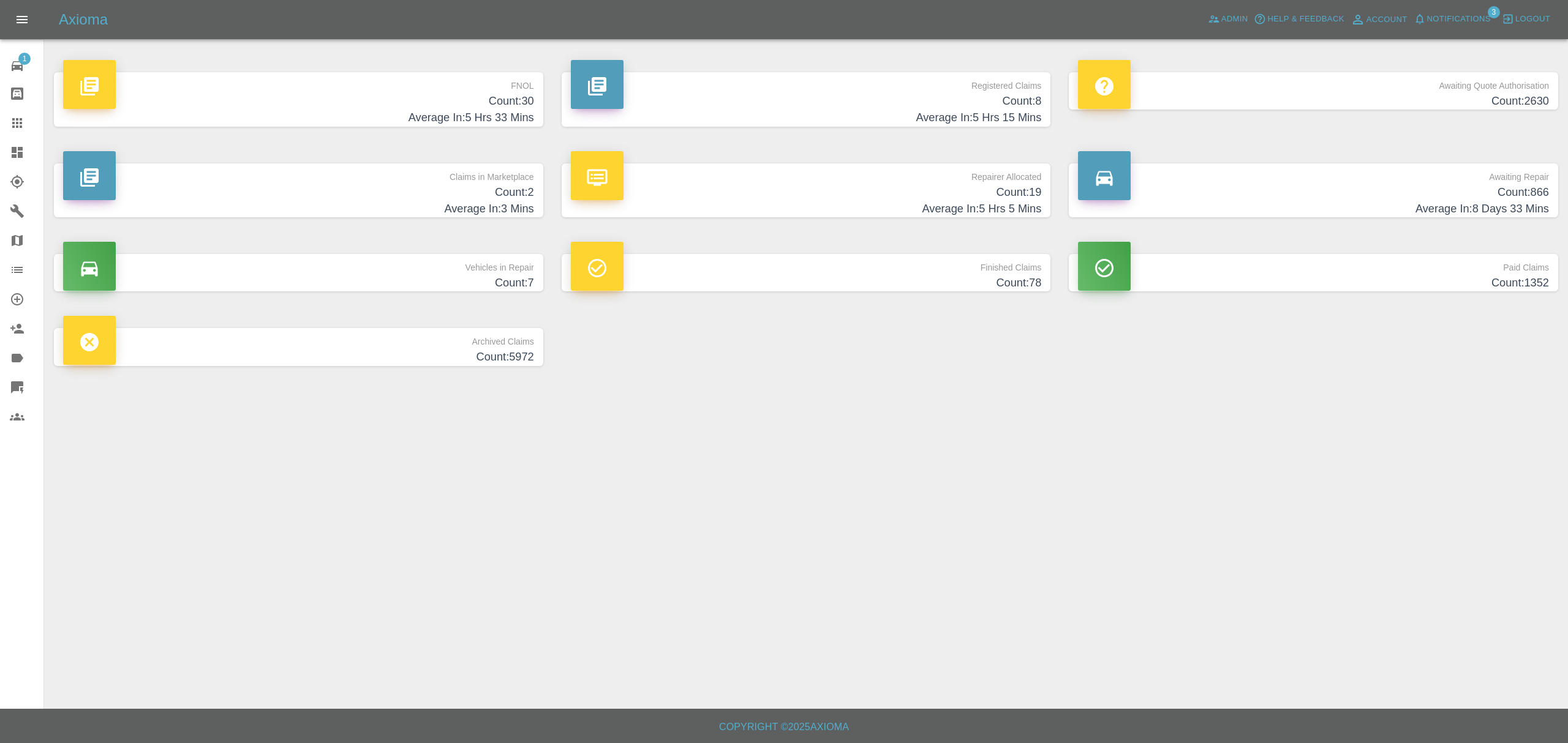
click at [409, 194] on h4 "Count: 2" at bounding box center [298, 192] width 471 height 17
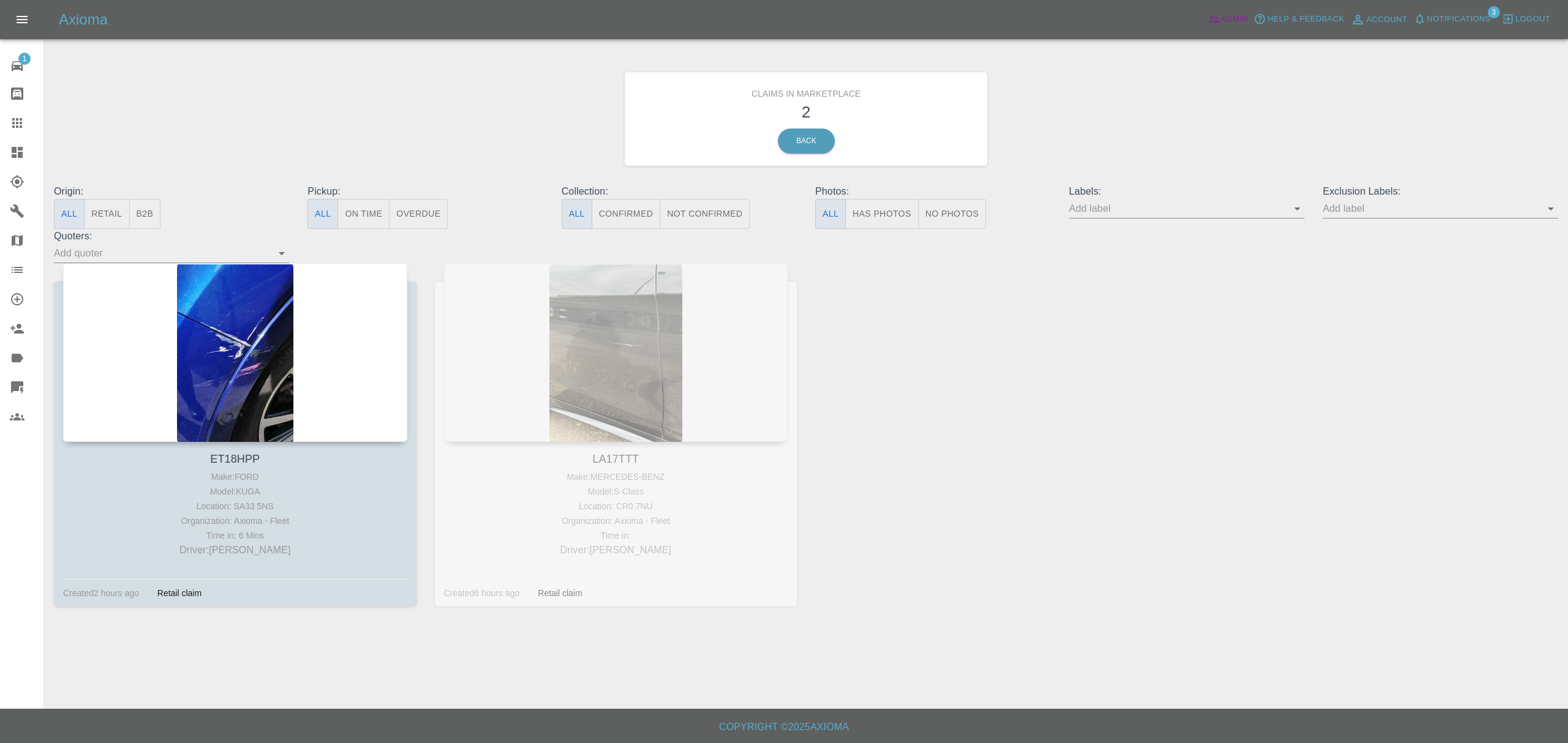
click at [1215, 23] on icon at bounding box center [1213, 19] width 13 height 13
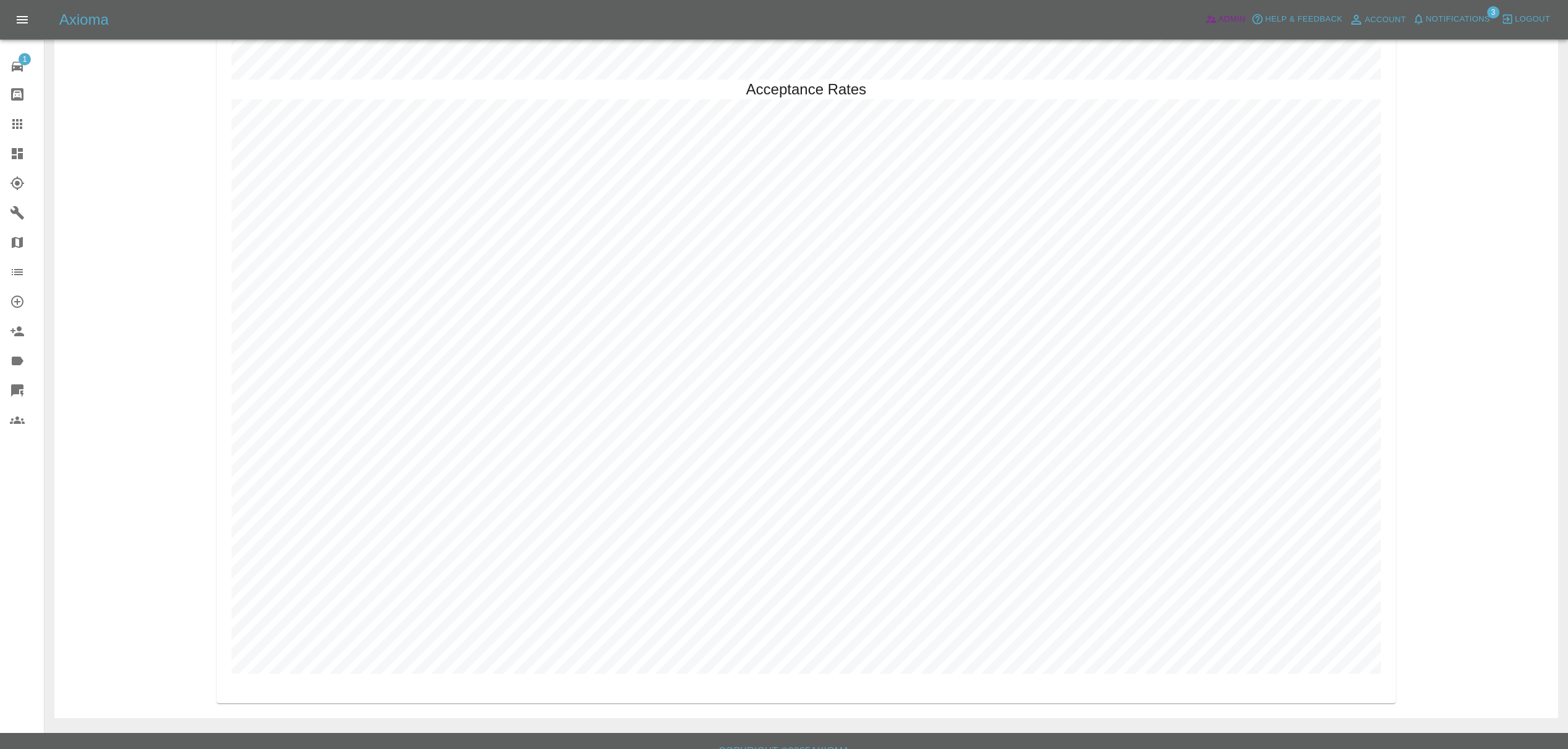
scroll to position [3594, 0]
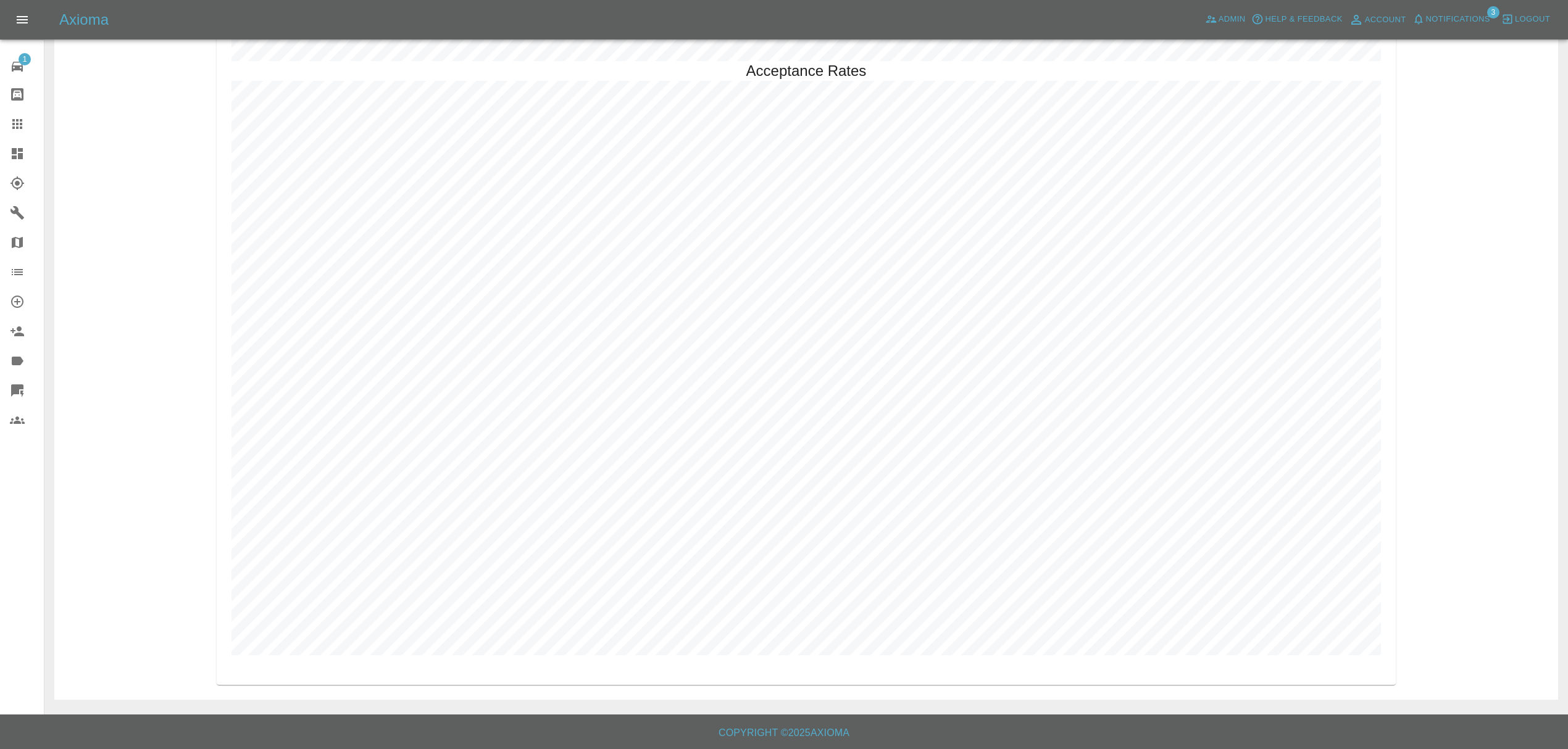
click at [18, 154] on icon at bounding box center [17, 153] width 11 height 11
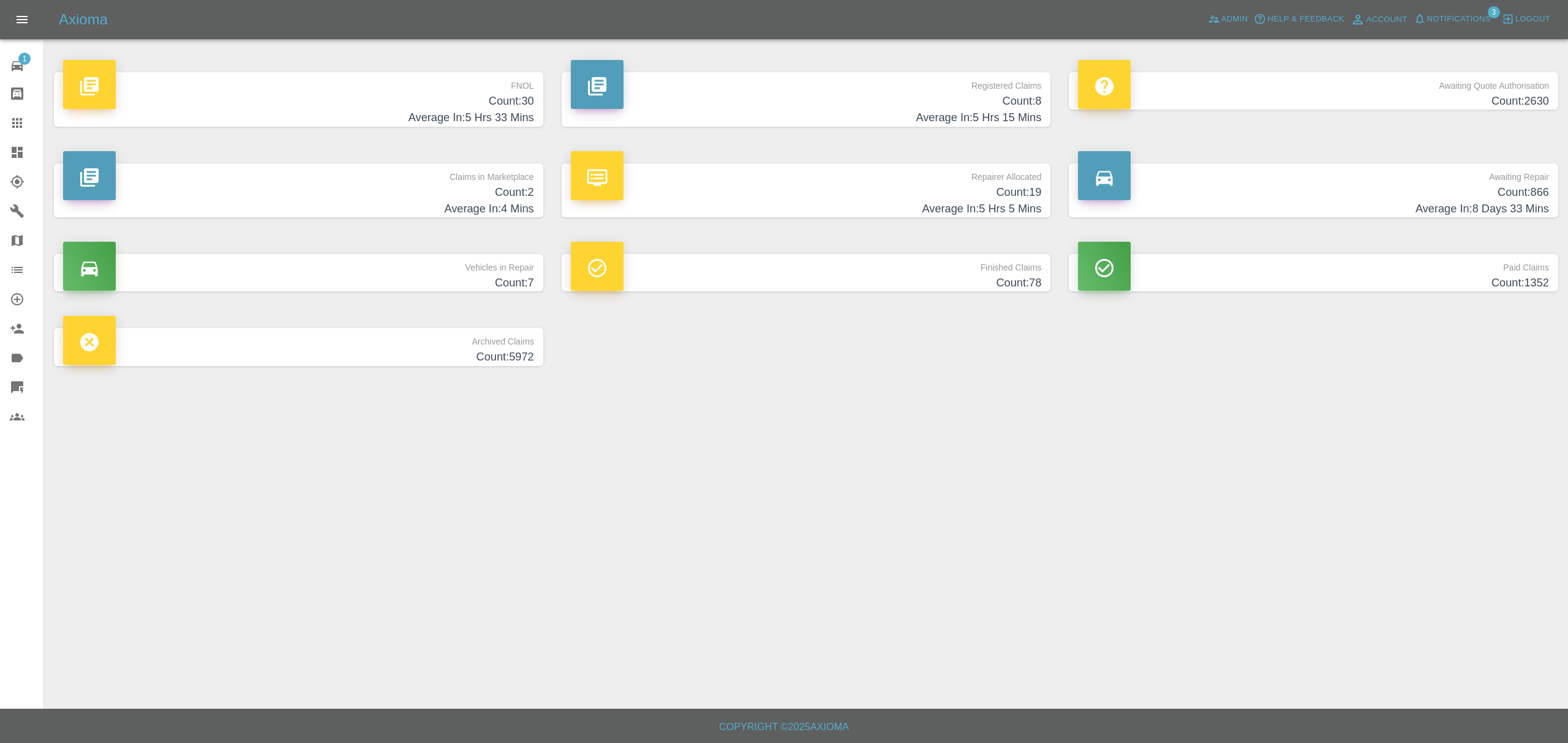
click at [515, 201] on h4 "Average In: 4 Mins" at bounding box center [298, 209] width 471 height 17
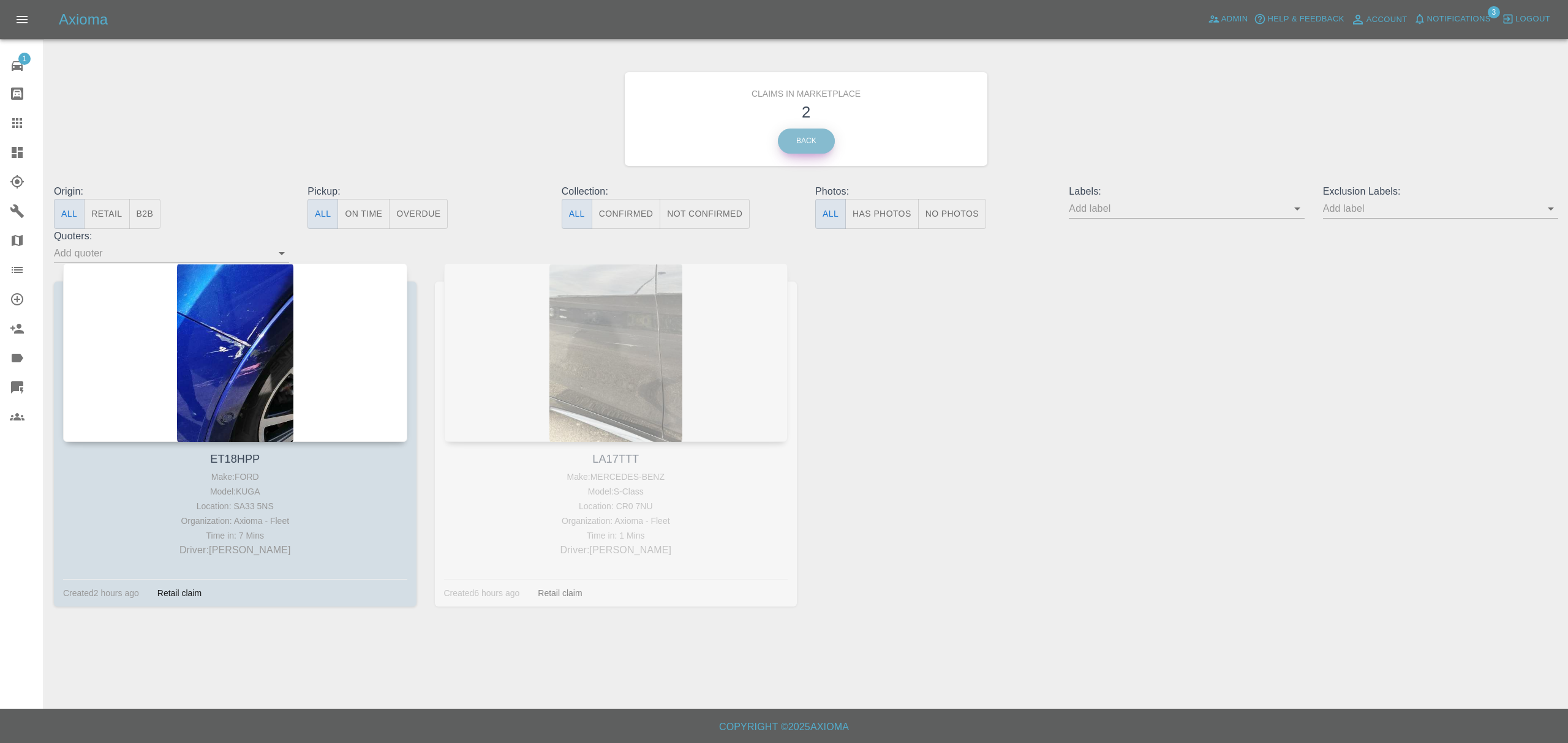
click at [802, 142] on link "Back" at bounding box center [806, 141] width 57 height 25
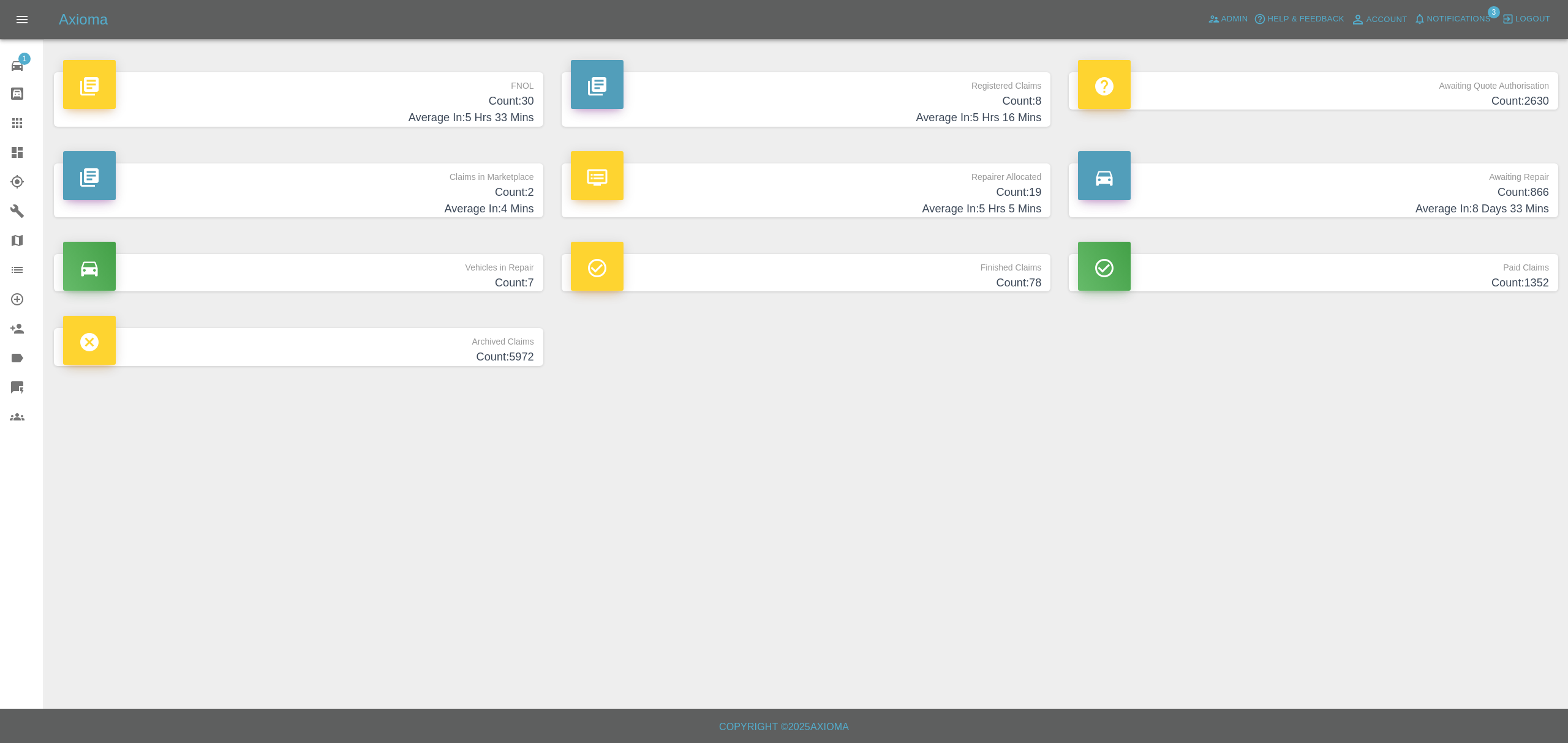
click at [496, 99] on h4 "Count: 30" at bounding box center [298, 101] width 471 height 17
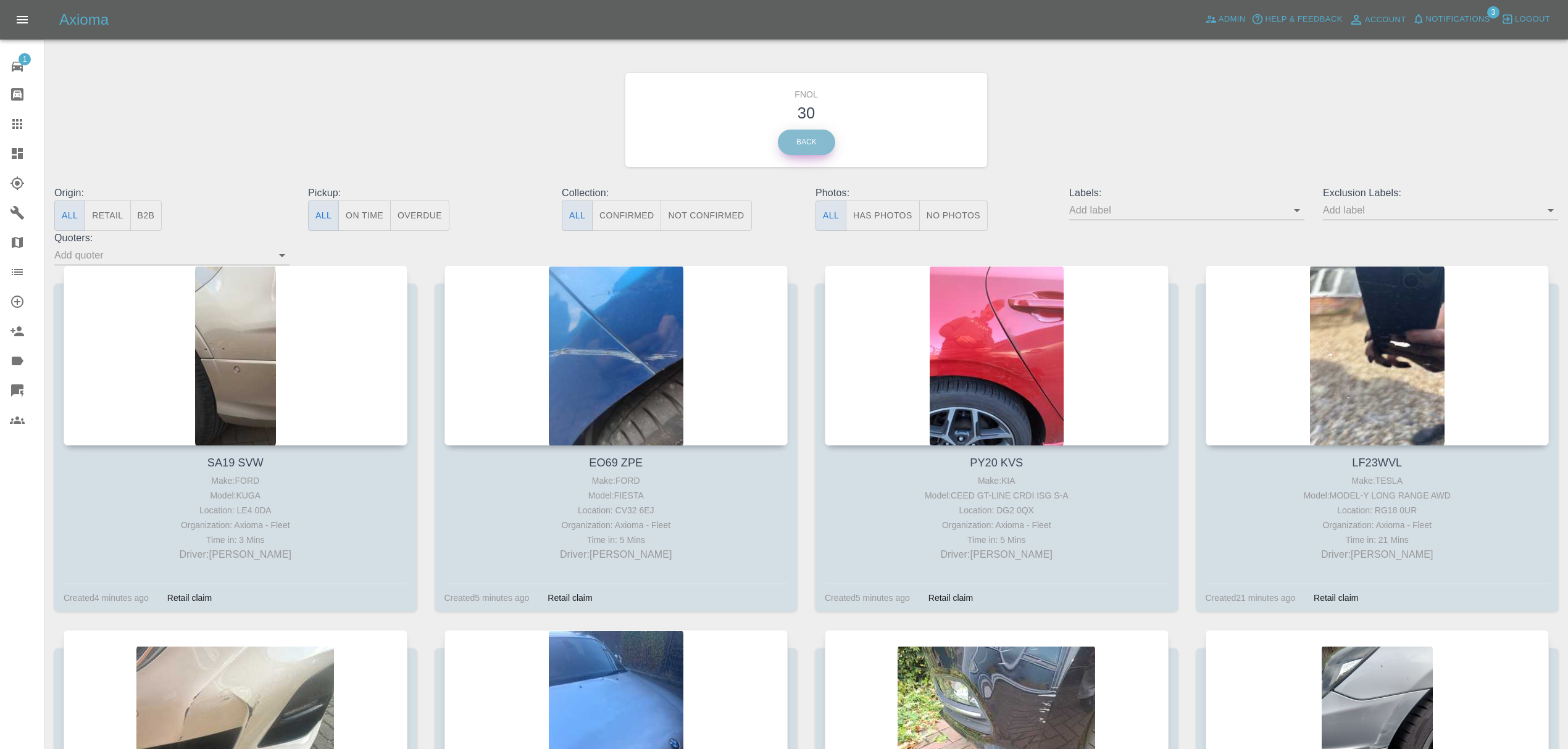
click at [803, 133] on link "Back" at bounding box center [806, 142] width 57 height 26
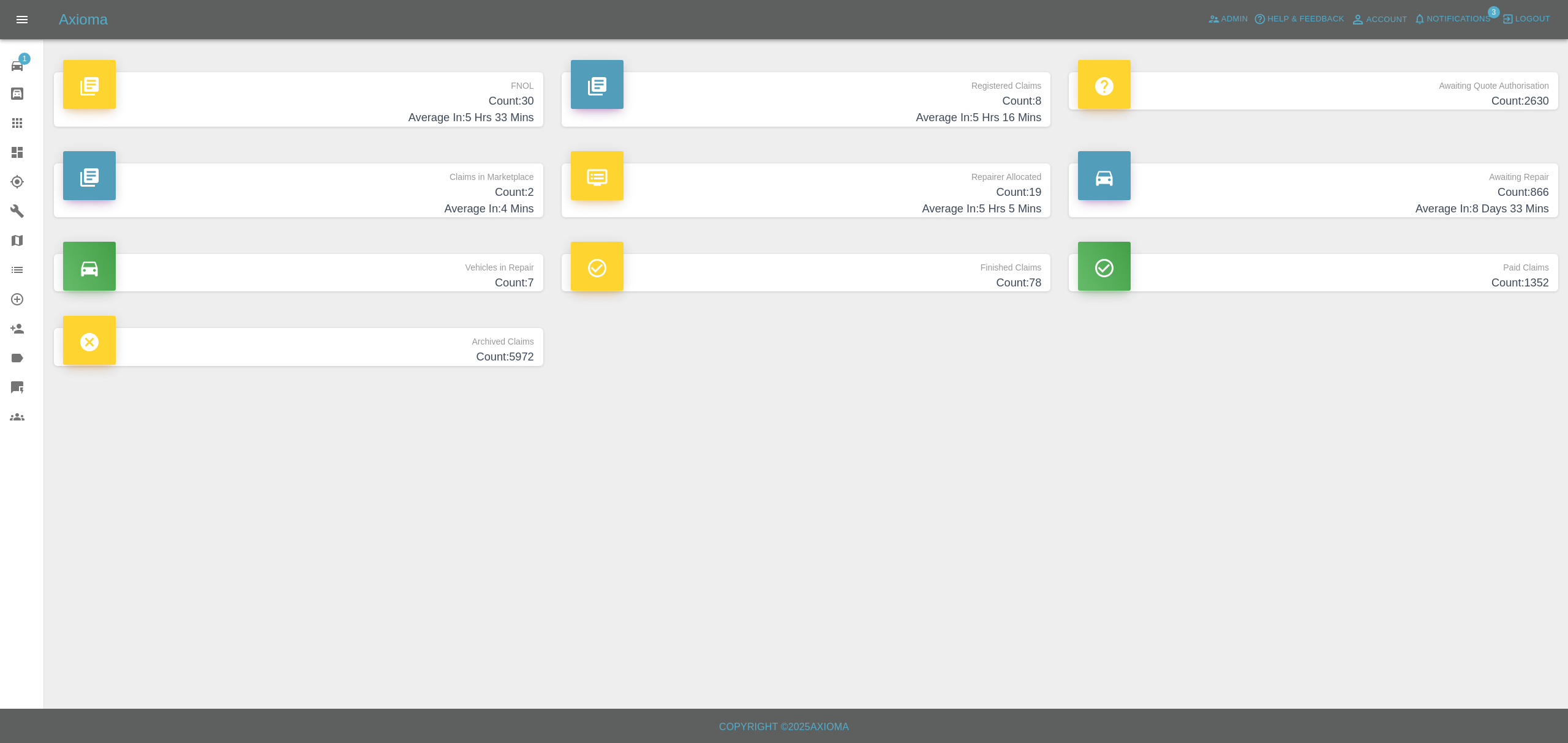
click at [1442, 23] on span "Notifications" at bounding box center [1458, 20] width 64 height 14
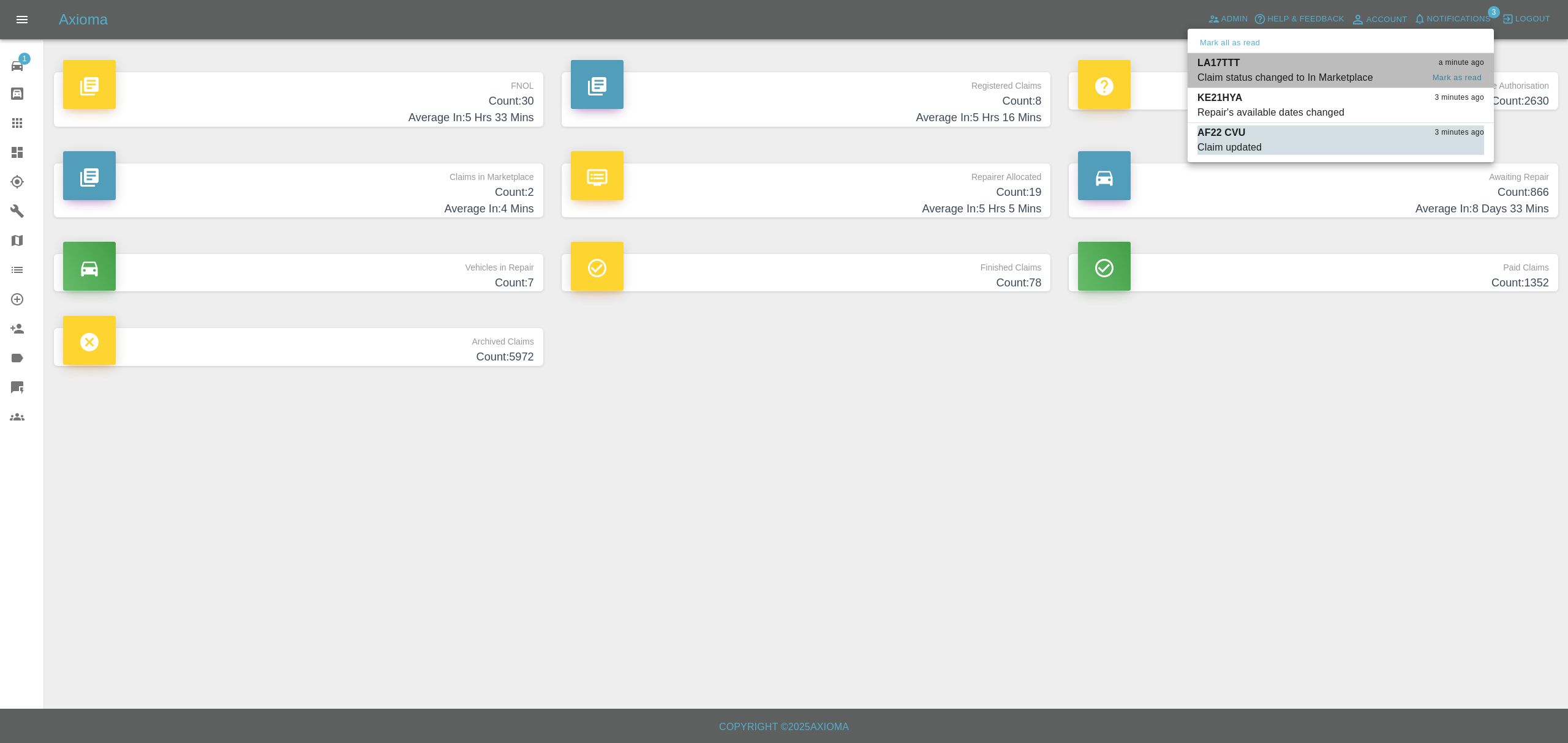
click at [1235, 70] on p "LA17TTT" at bounding box center [1219, 63] width 43 height 15
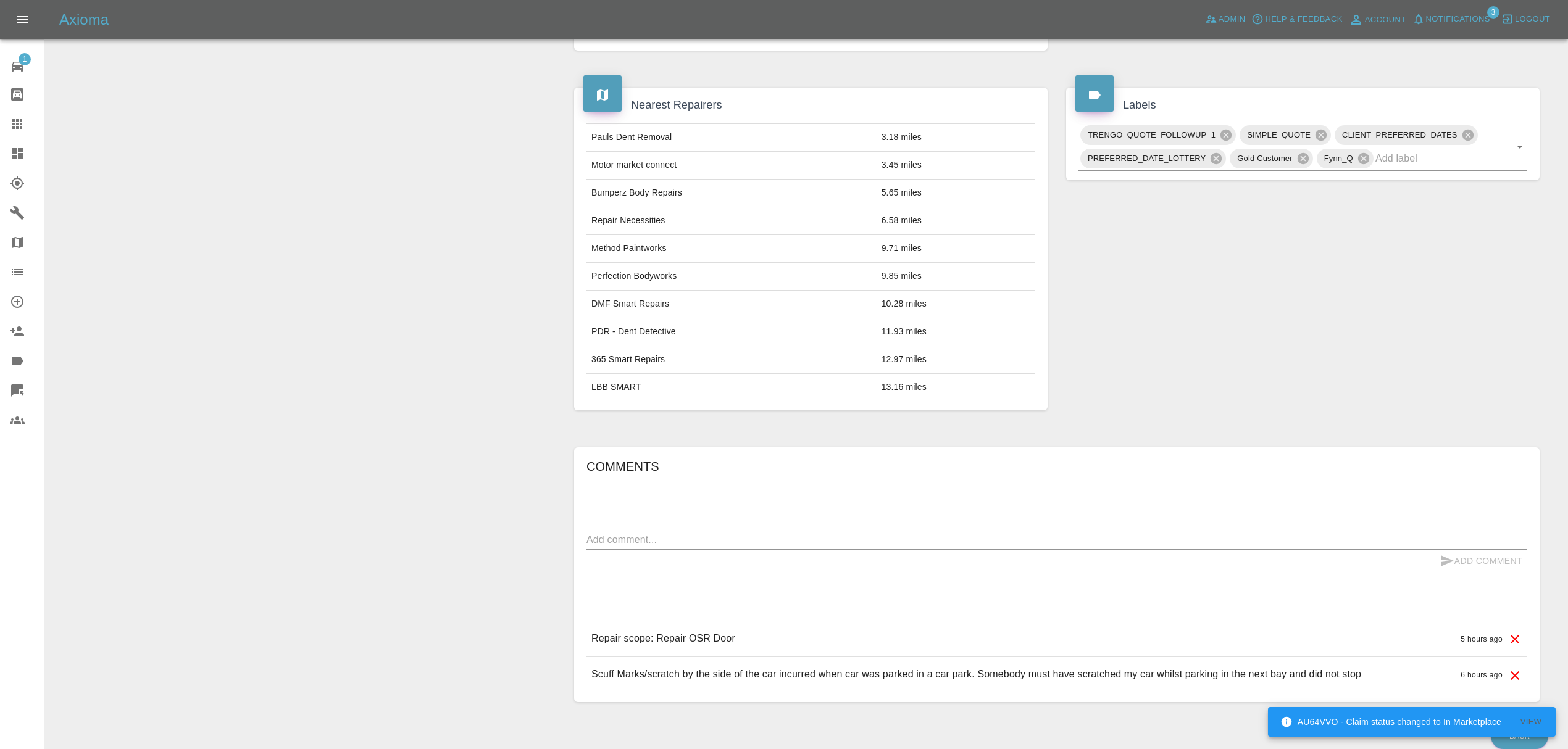
scroll to position [606, 0]
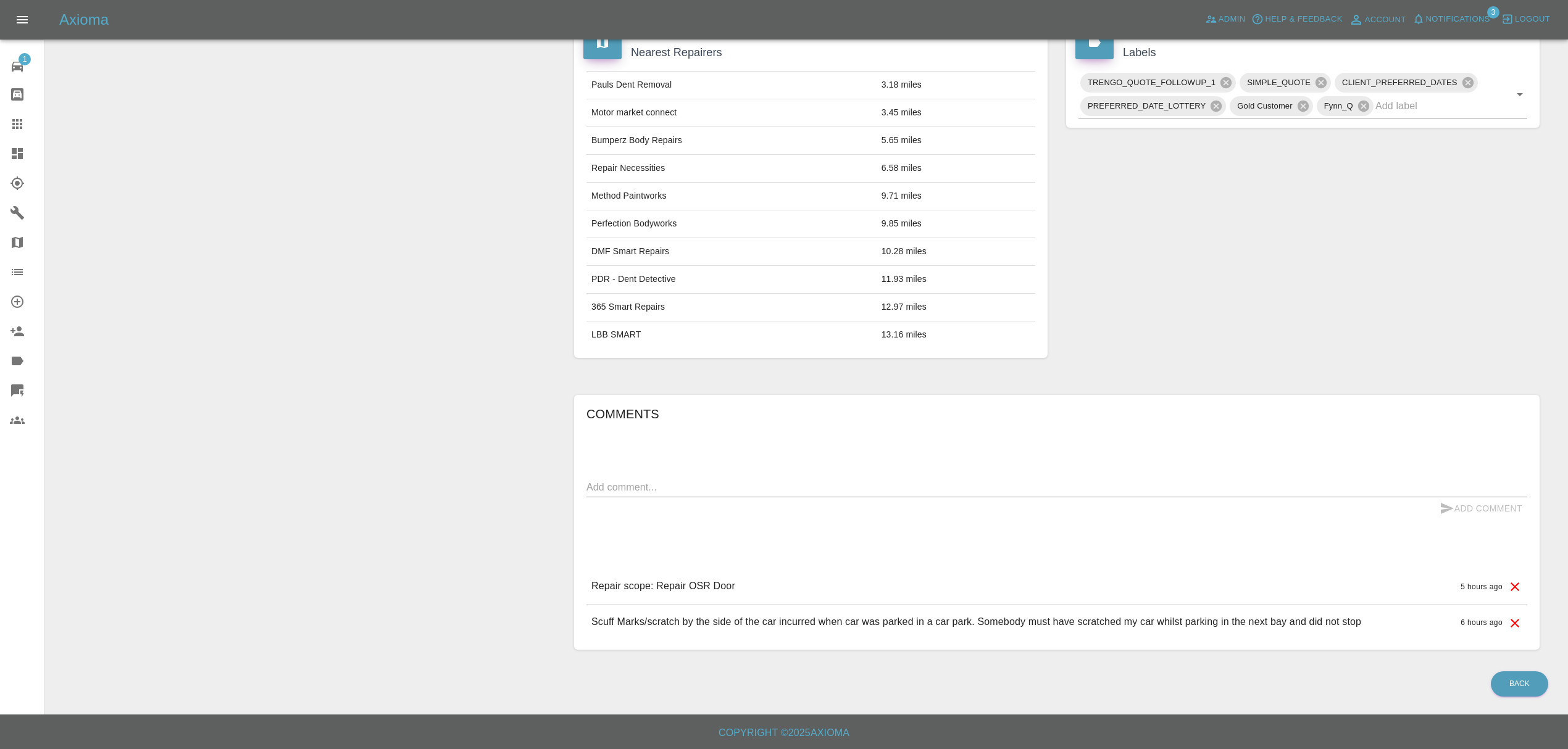
click at [16, 143] on link "Dashboard" at bounding box center [22, 154] width 43 height 30
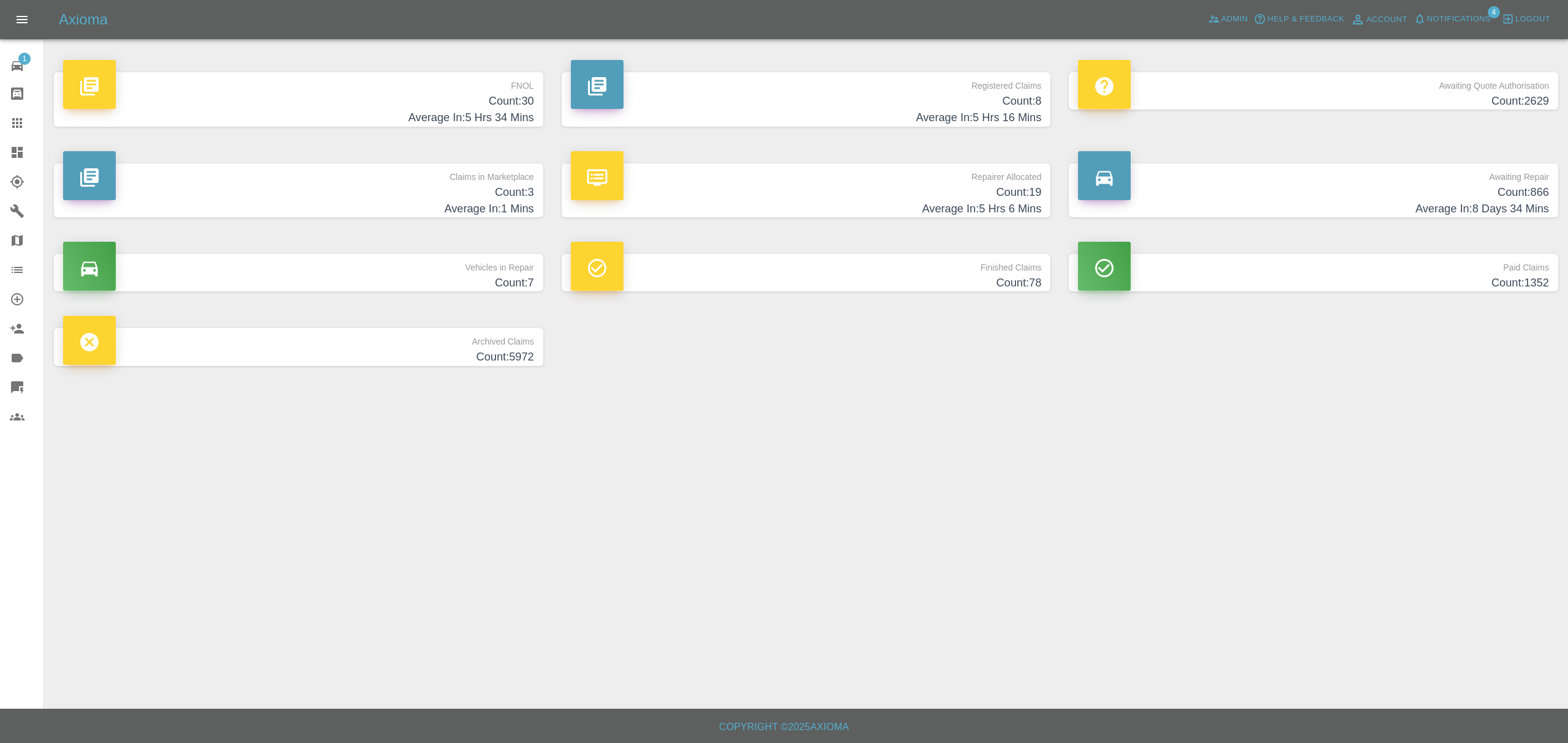
click at [460, 114] on h4 "Average In: 5 Hrs 34 Mins" at bounding box center [298, 117] width 471 height 17
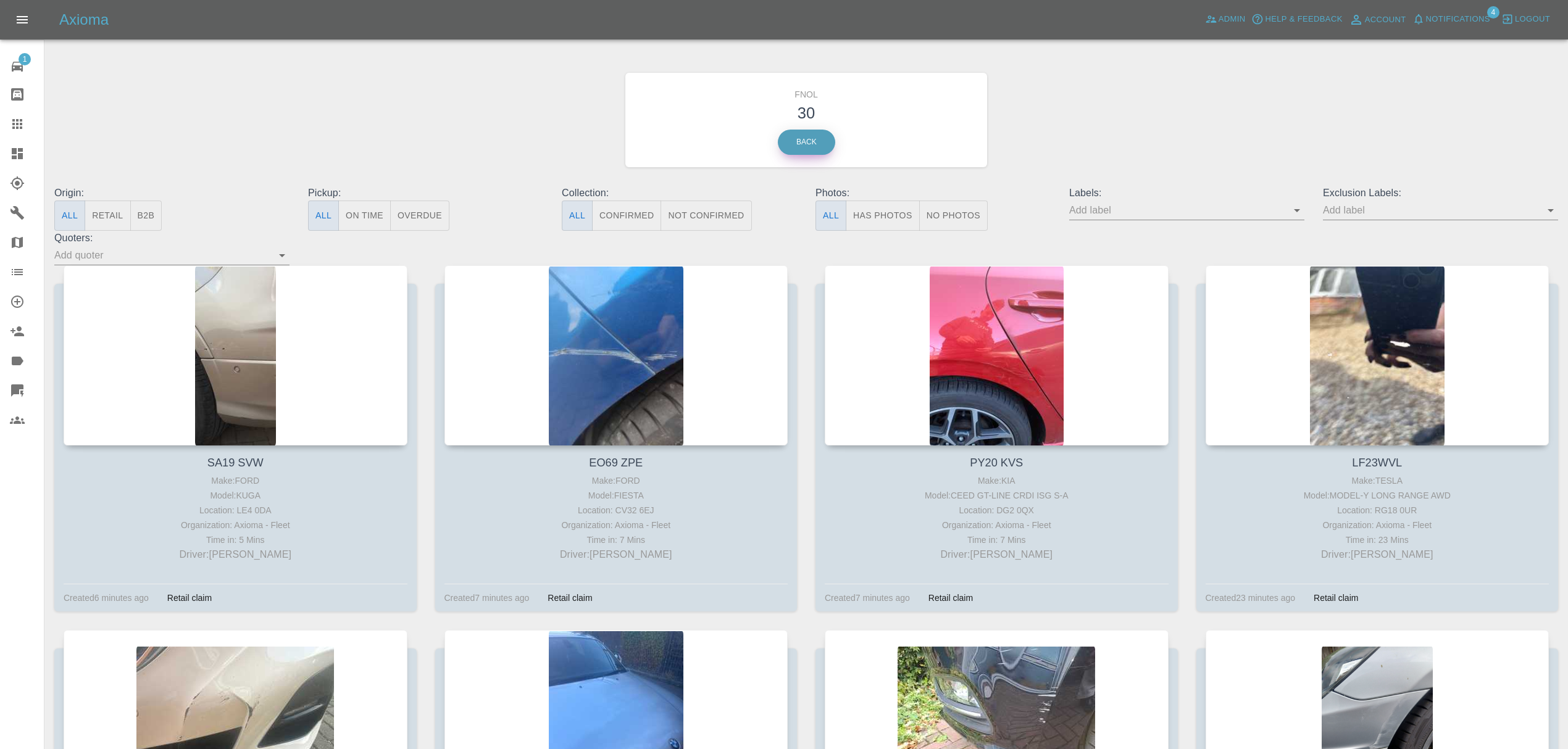
click at [813, 144] on link "Back" at bounding box center [806, 142] width 57 height 26
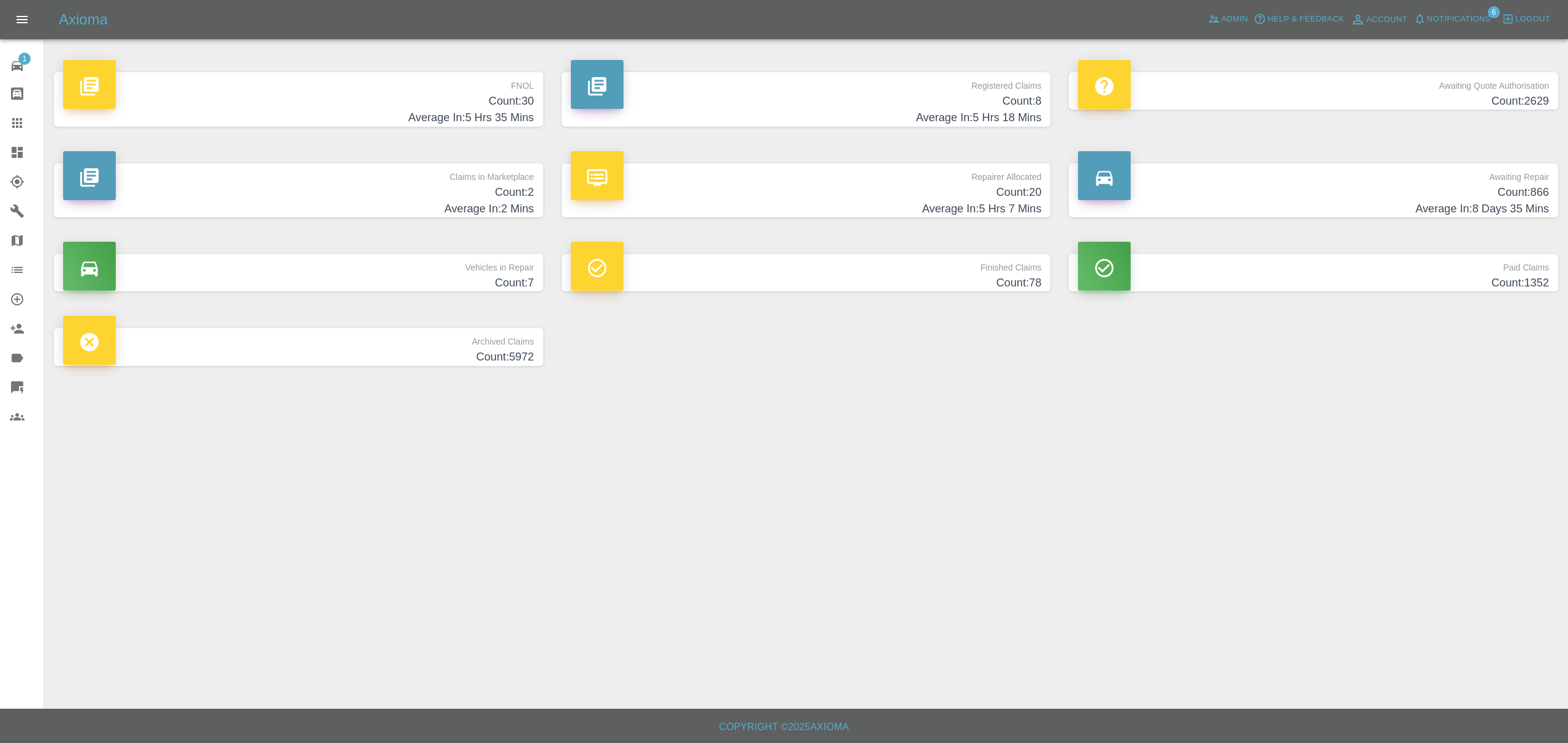
click at [435, 101] on h4 "Count: 30" at bounding box center [298, 101] width 471 height 17
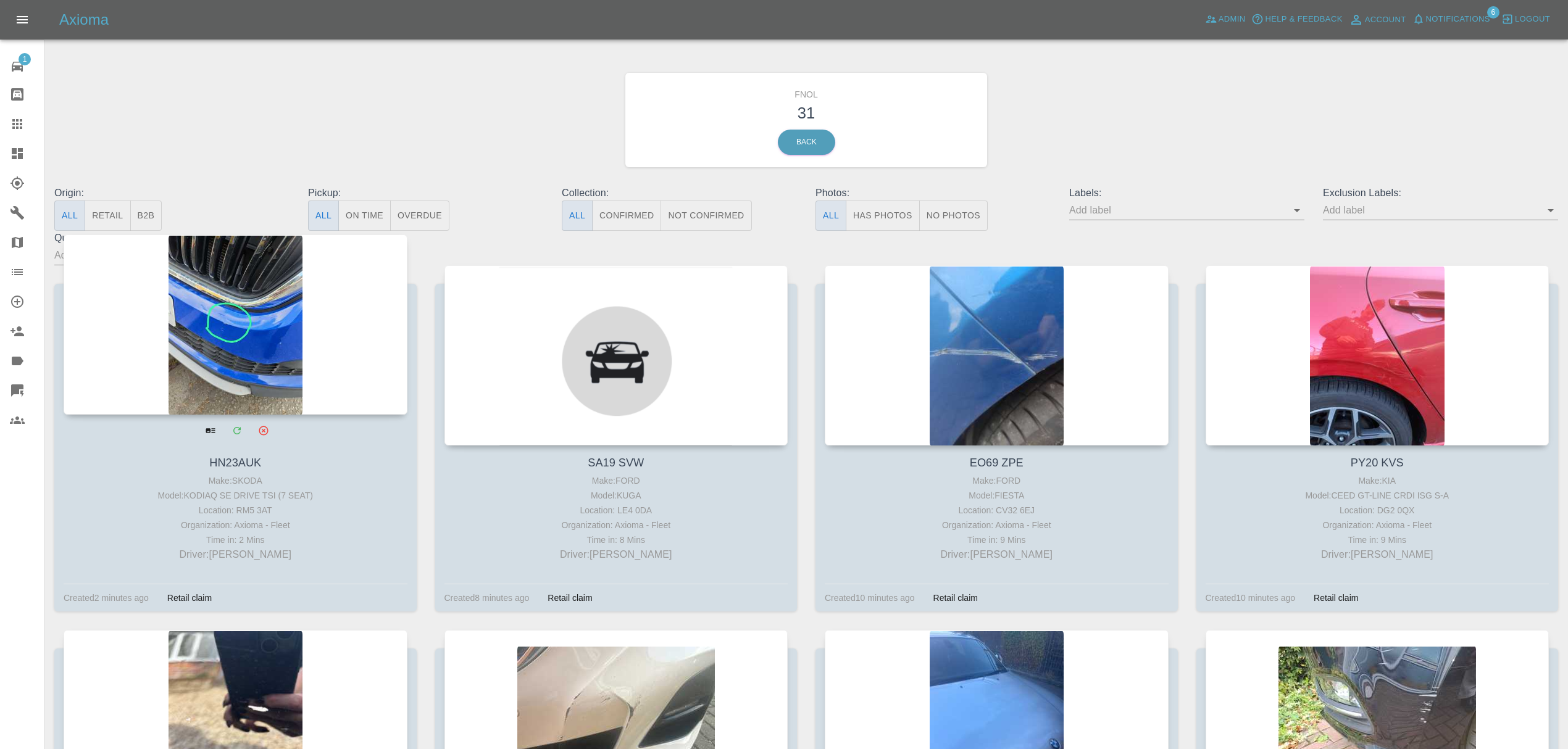
click at [375, 312] on div at bounding box center [235, 325] width 343 height 181
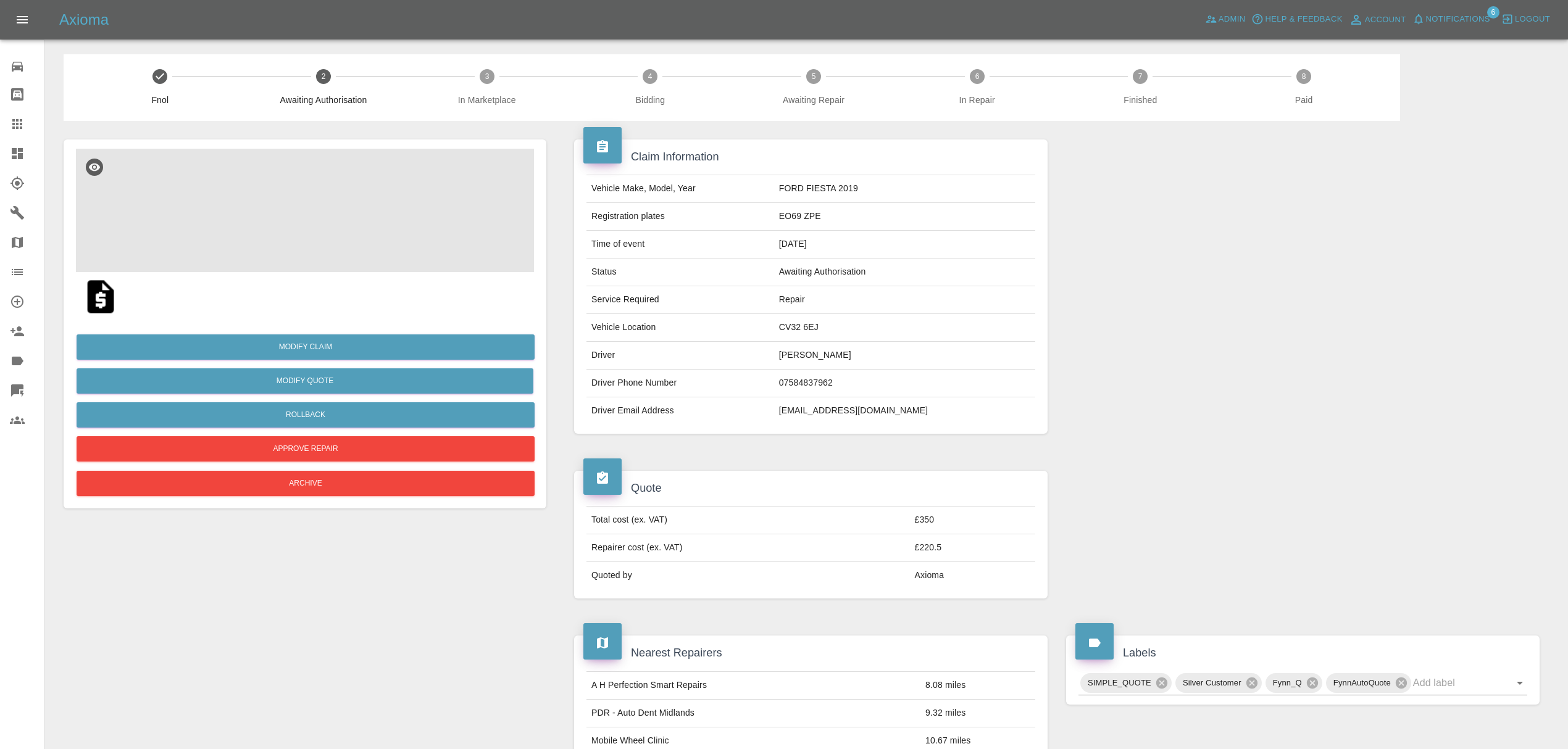
click at [311, 207] on img at bounding box center [305, 210] width 458 height 123
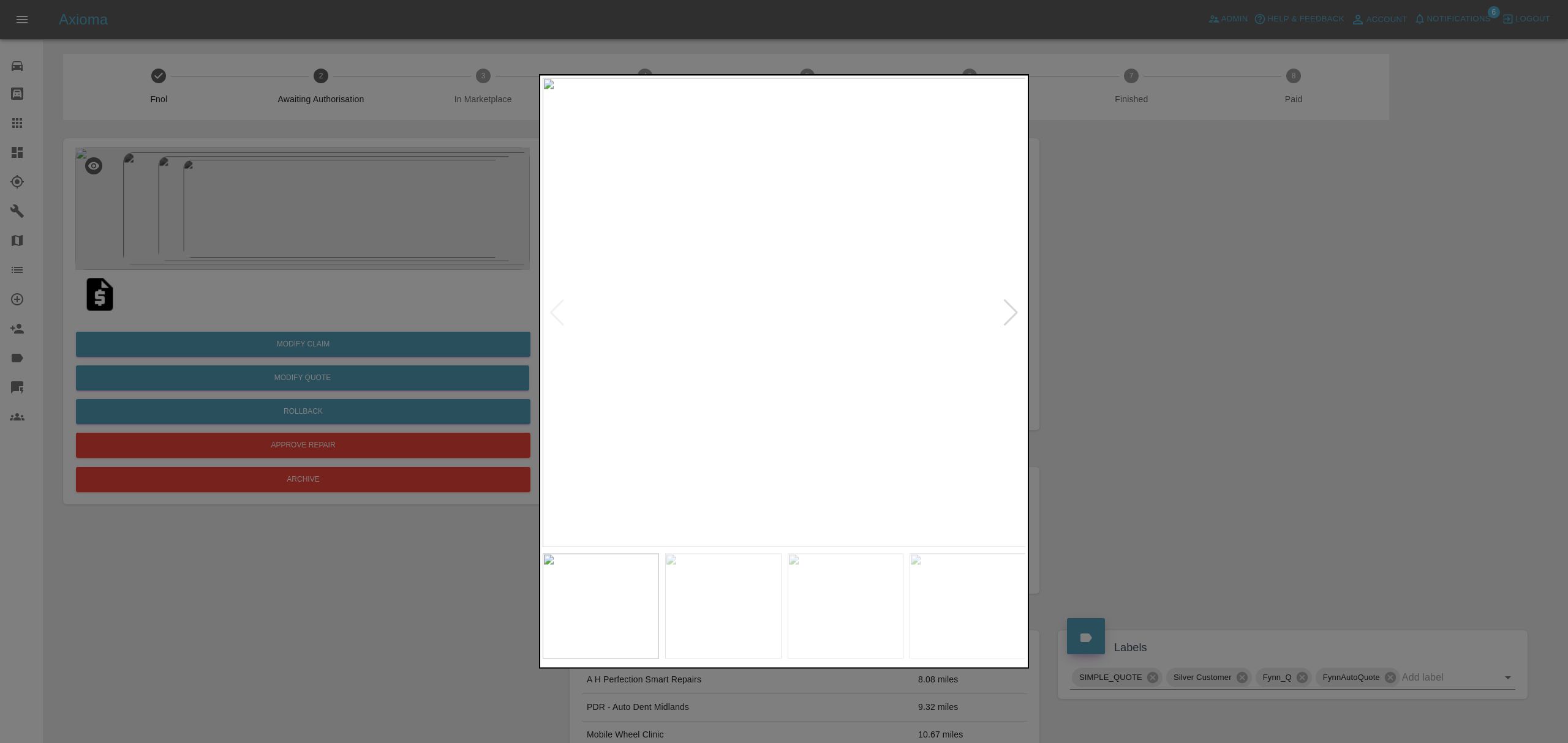
click at [1011, 313] on div at bounding box center [1011, 313] width 17 height 27
click at [1011, 313] on img at bounding box center [784, 312] width 484 height 470
click at [1185, 316] on div at bounding box center [784, 371] width 1568 height 743
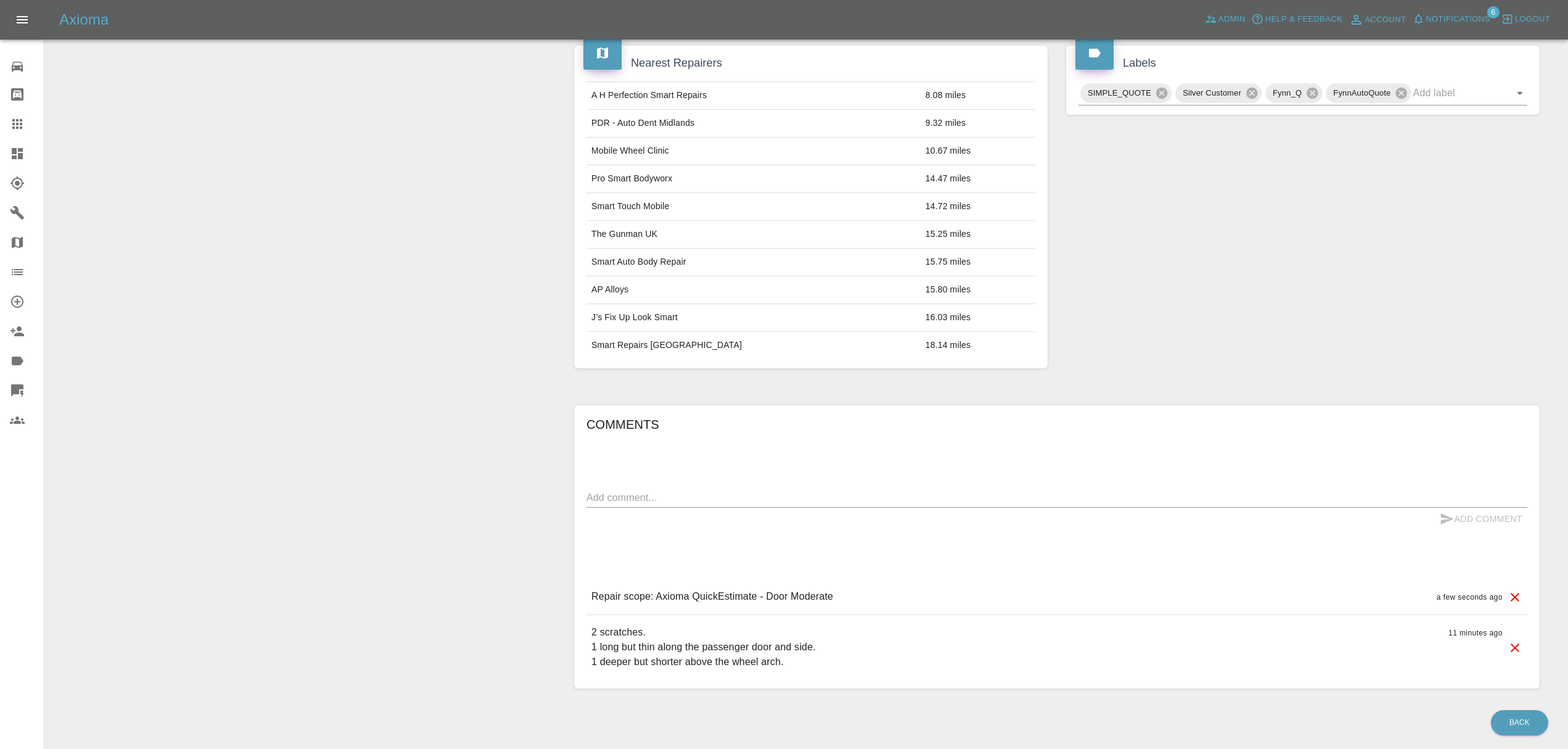
scroll to position [635, 0]
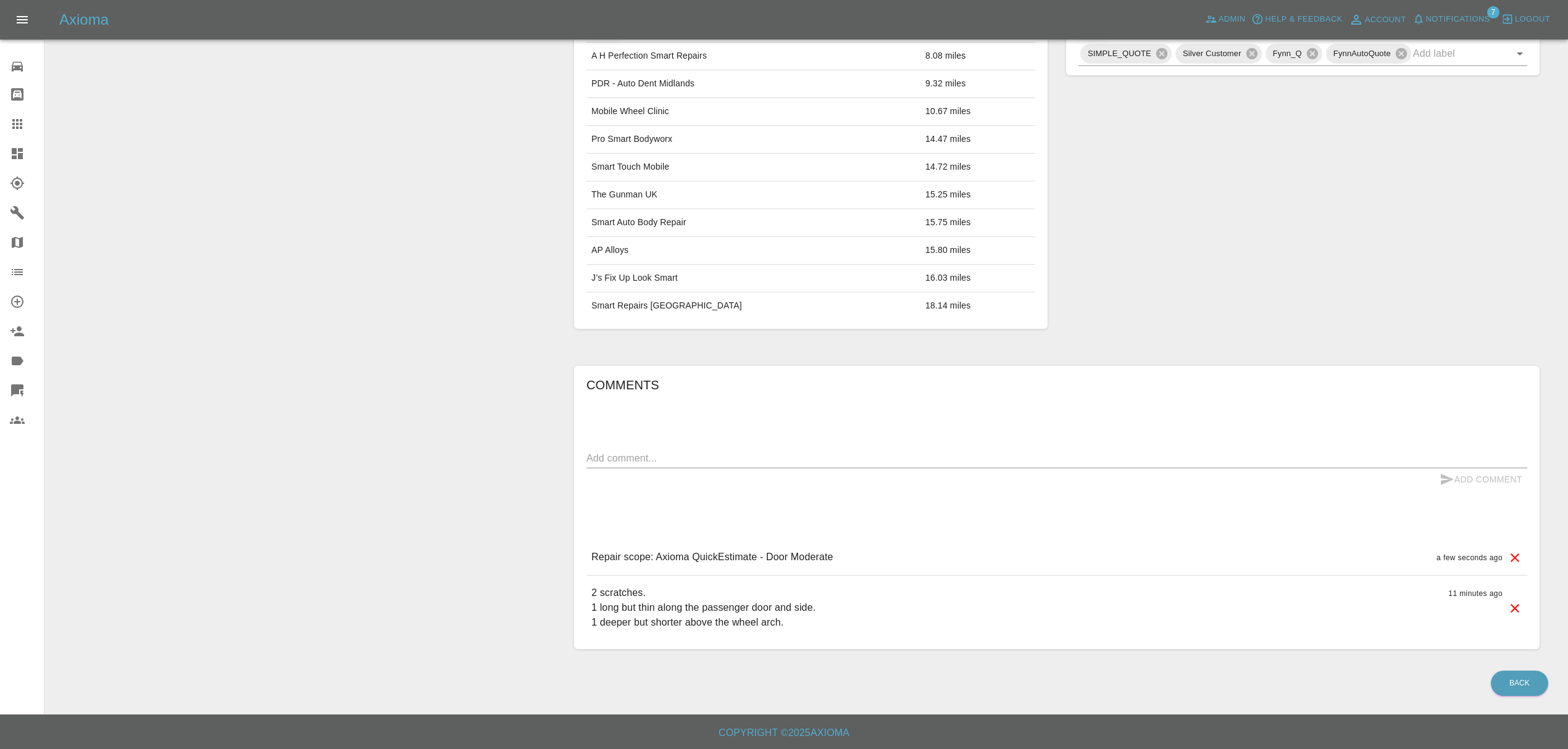
click at [1186, 232] on div "Labels SIMPLE_QUOTE Silver Customer Fynn_Q FynnAutoQuote" at bounding box center [1303, 167] width 492 height 359
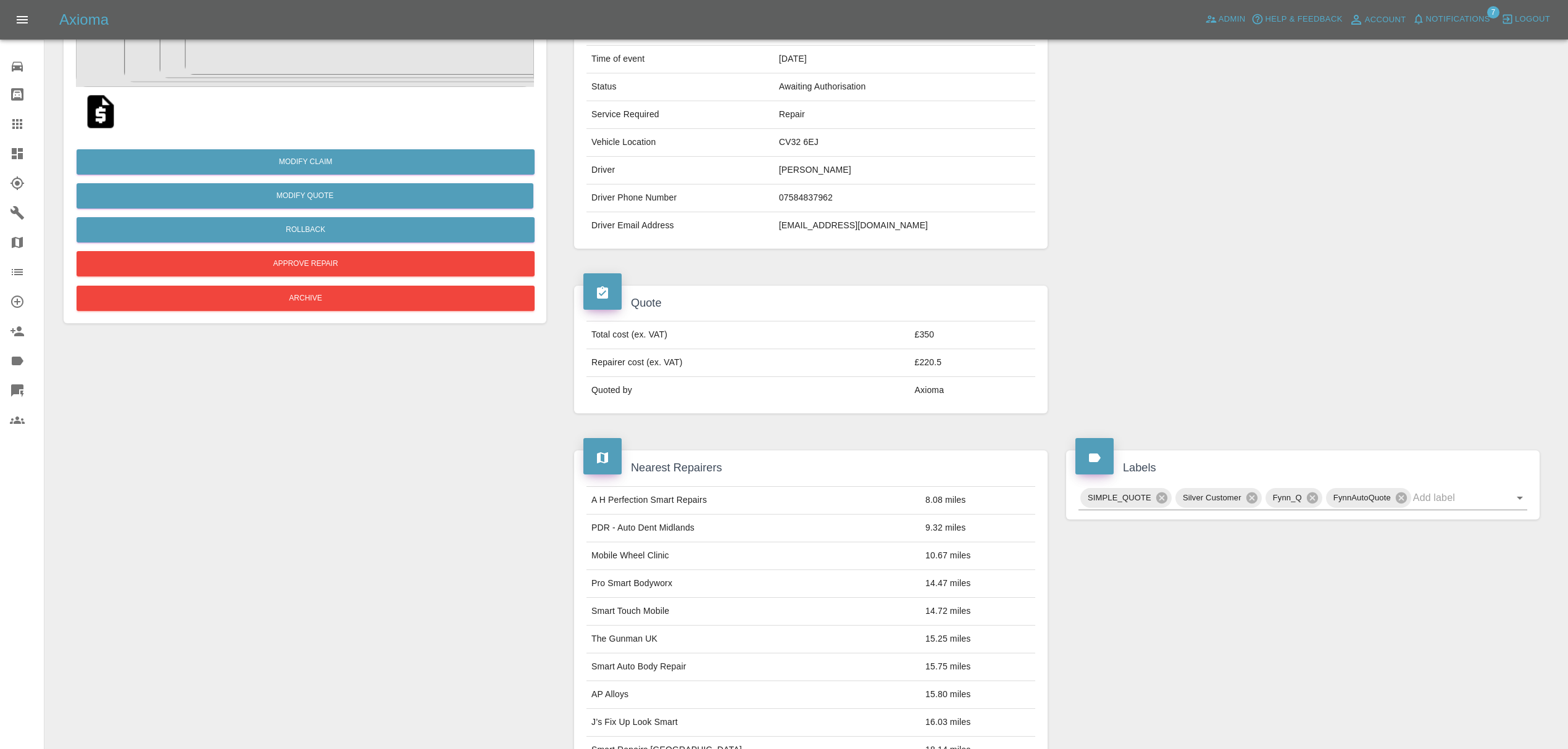
scroll to position [184, 0]
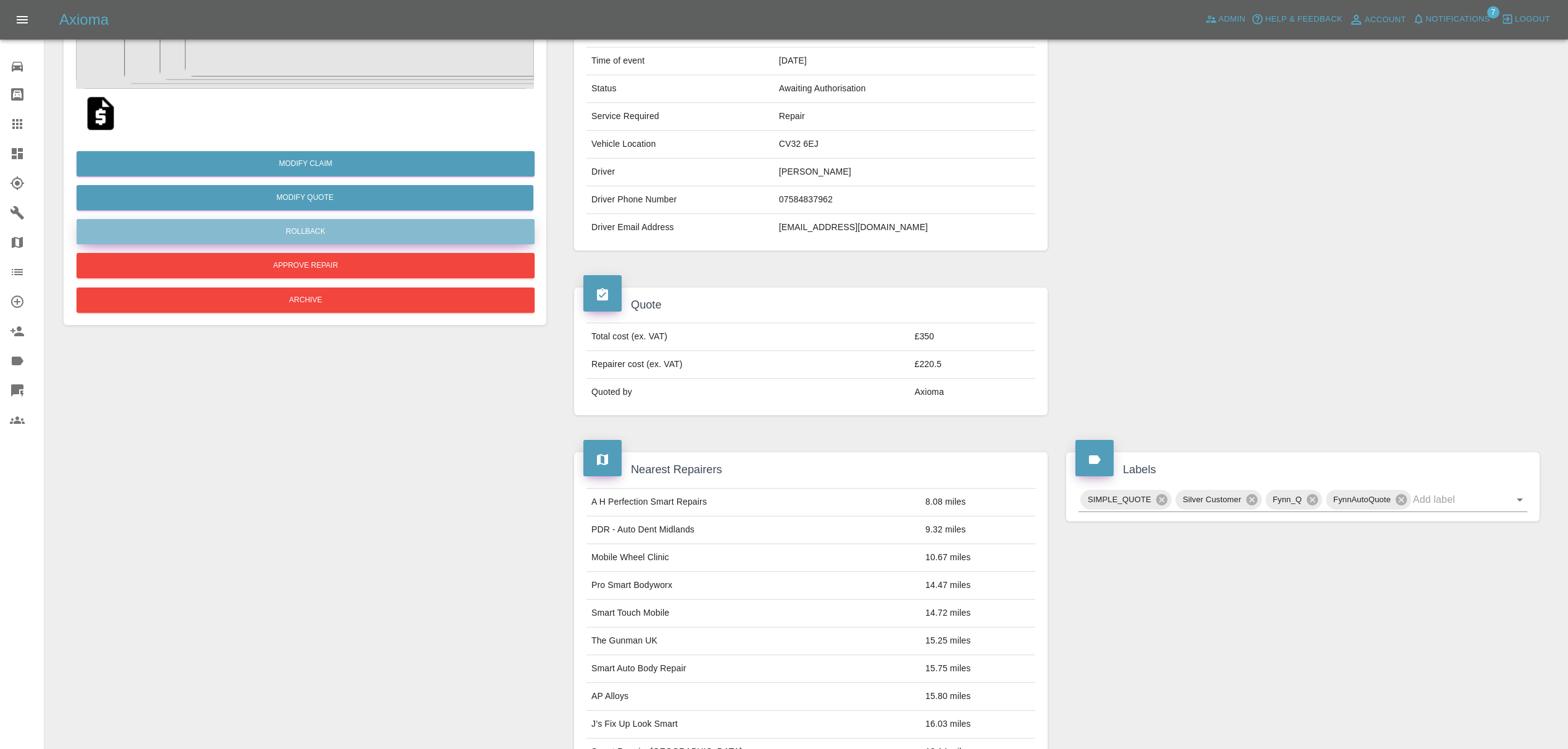
click at [343, 226] on button "Rollback" at bounding box center [306, 232] width 458 height 26
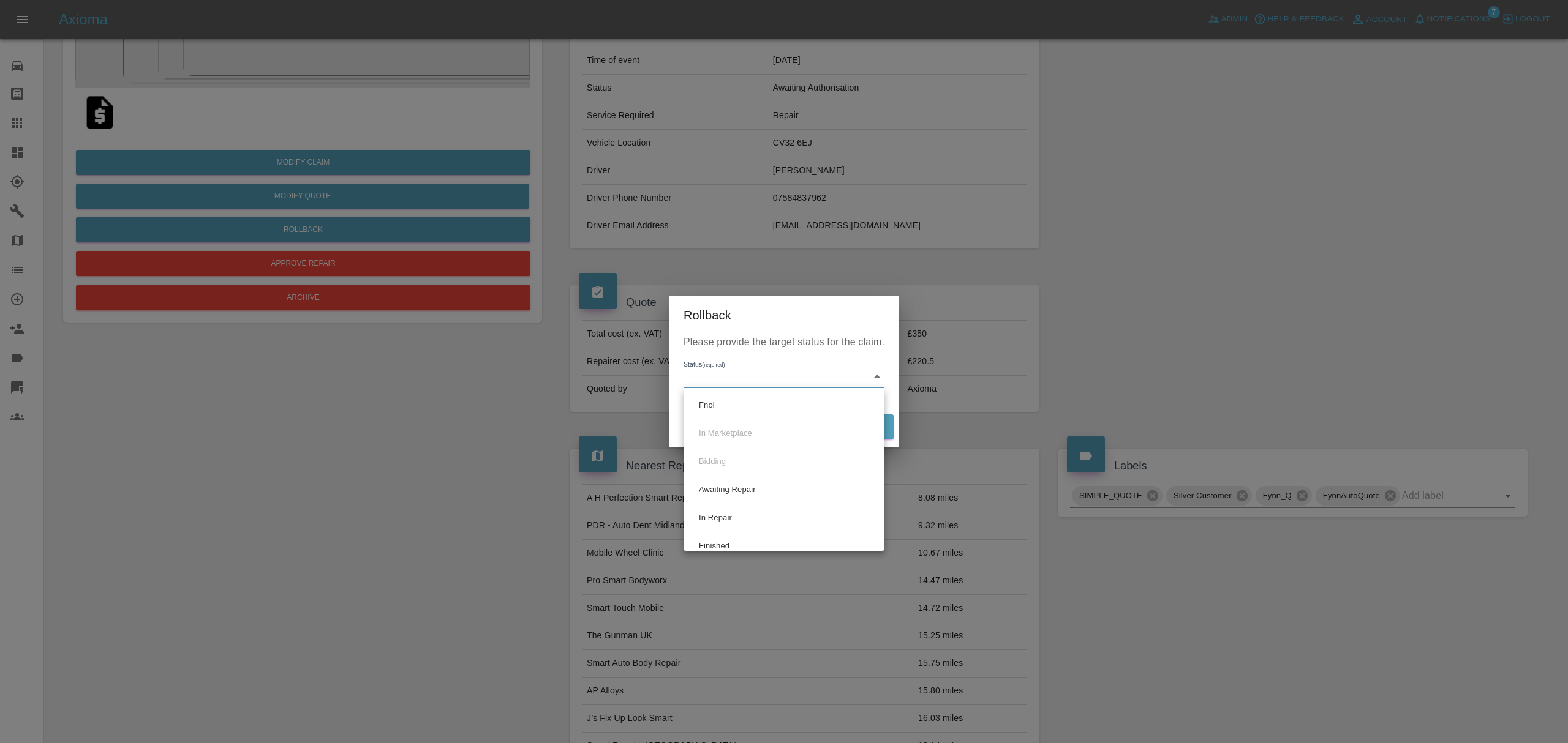
click at [772, 380] on body "Axioma Admin Help & Feedback Account Notifications 7 Logout Repair home Bodysho…" at bounding box center [784, 501] width 1568 height 1368
click at [758, 404] on li "Fnol" at bounding box center [784, 405] width 195 height 28
type input "fnol"
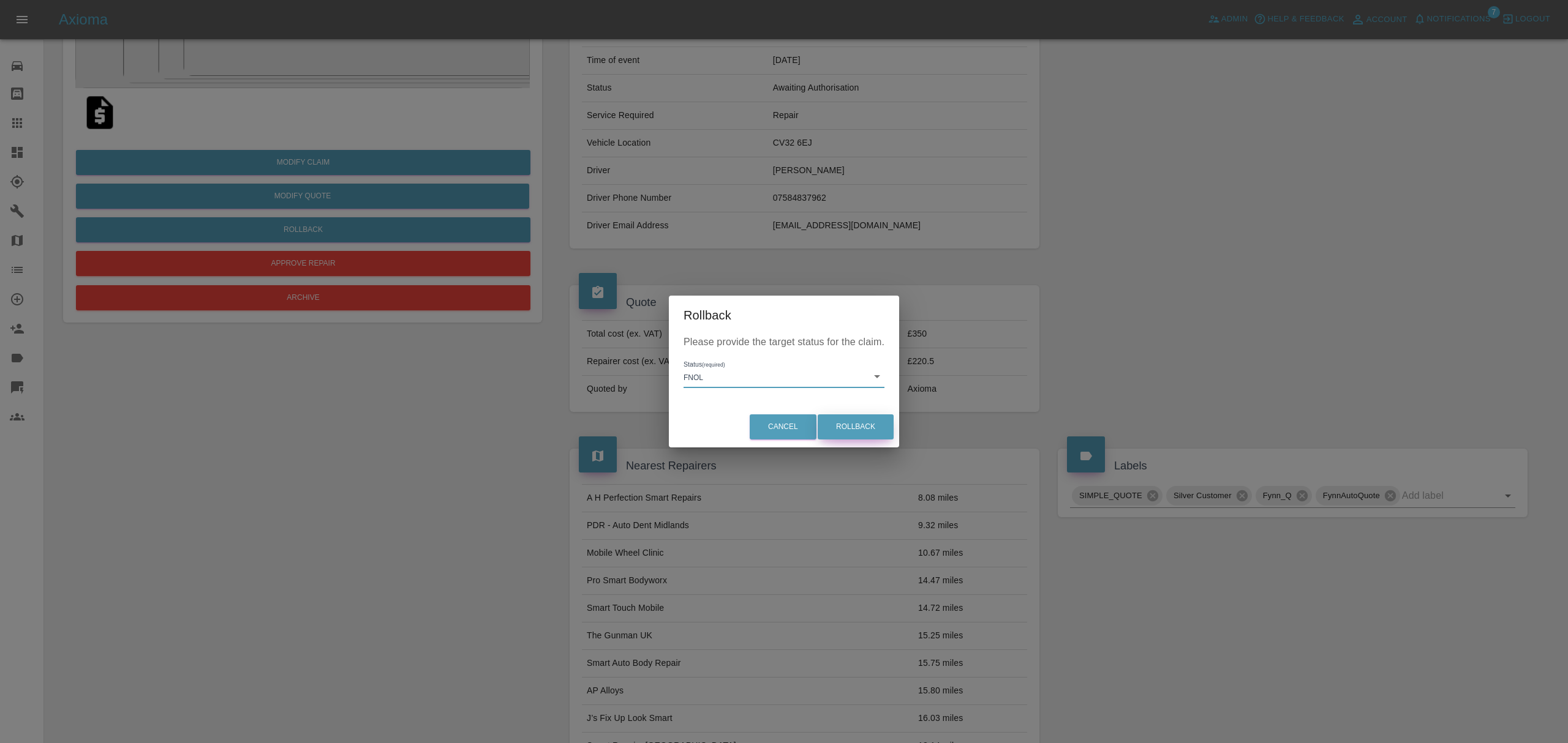
click at [863, 428] on button "Rollback" at bounding box center [856, 427] width 76 height 25
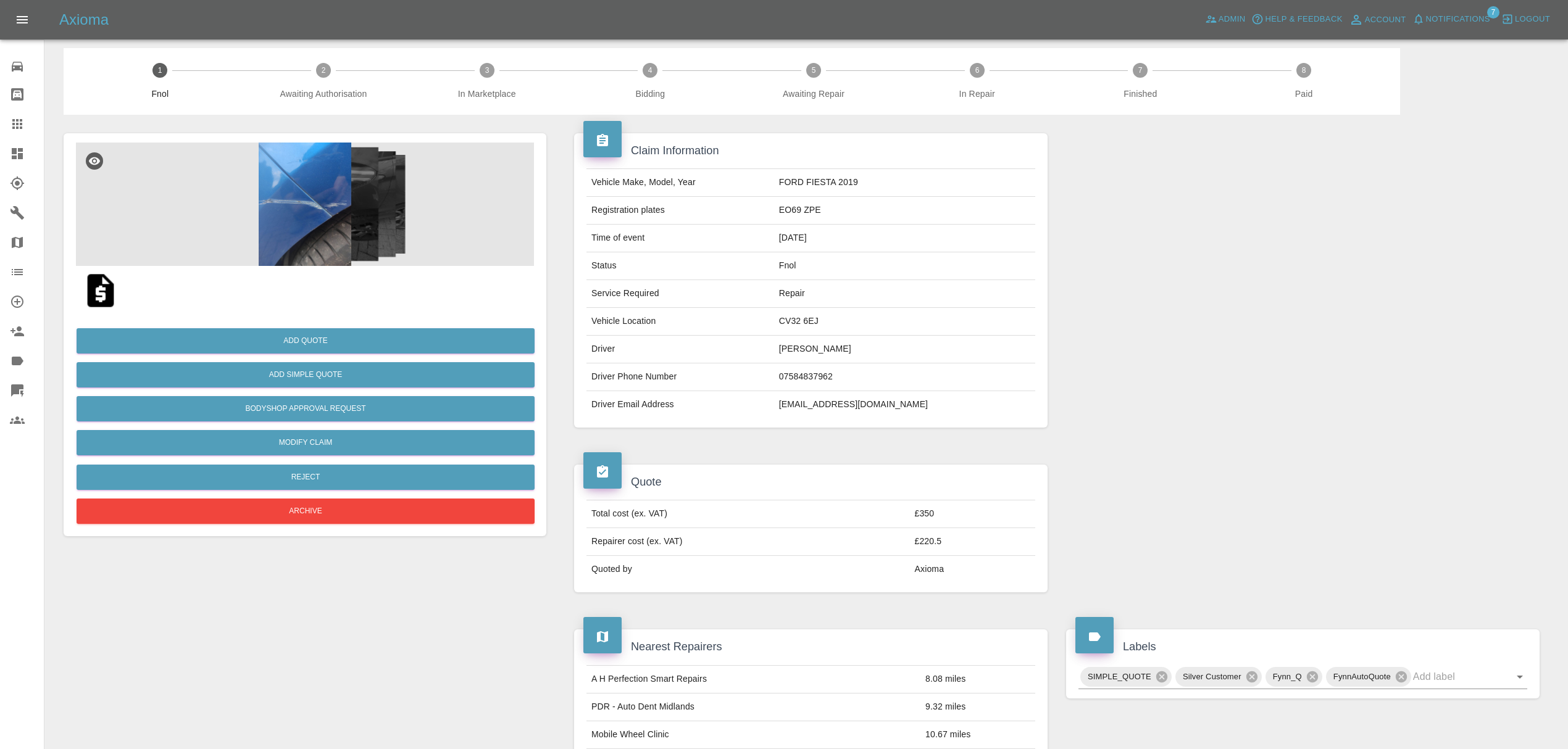
scroll to position [0, 0]
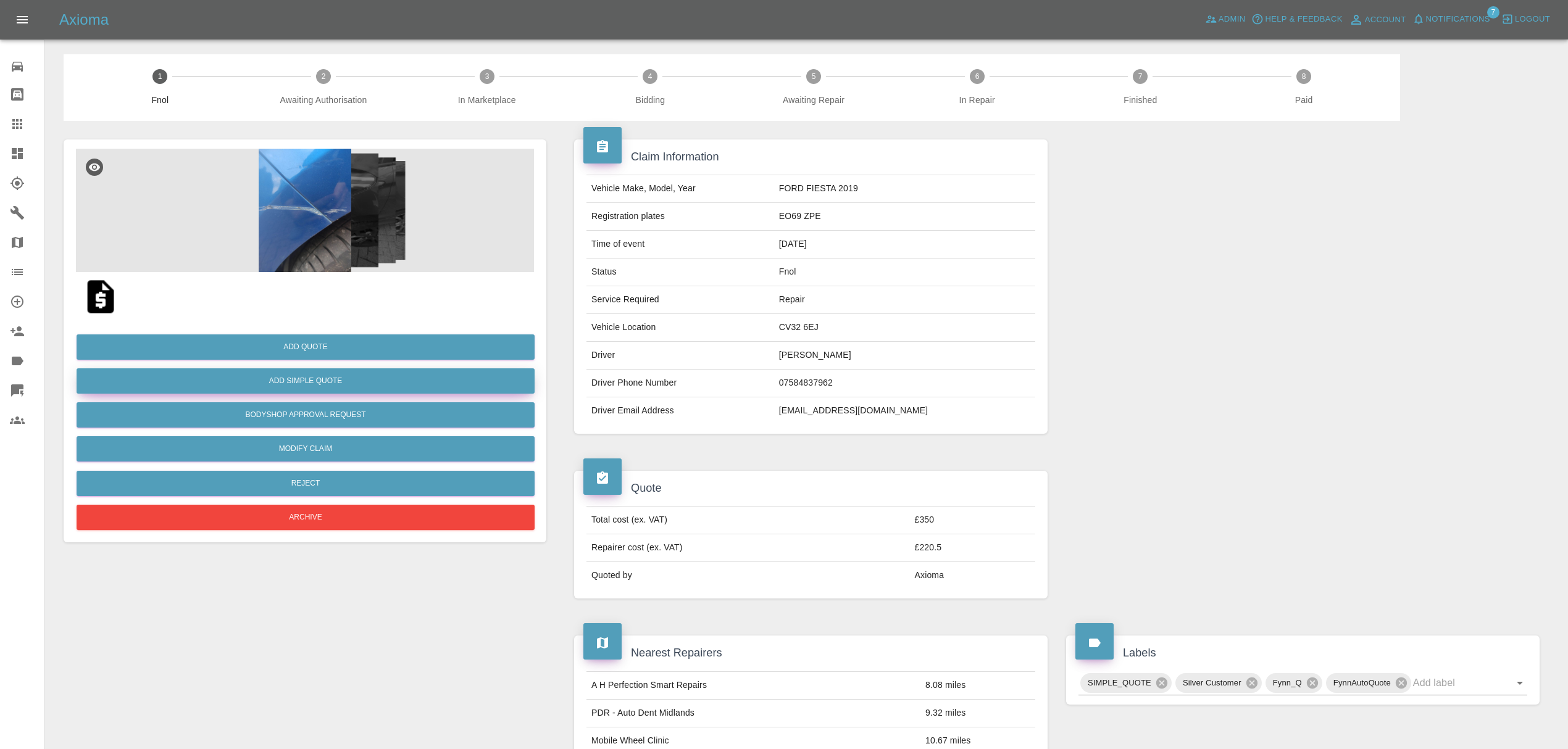
click at [391, 373] on button "Add Simple Quote" at bounding box center [306, 381] width 458 height 26
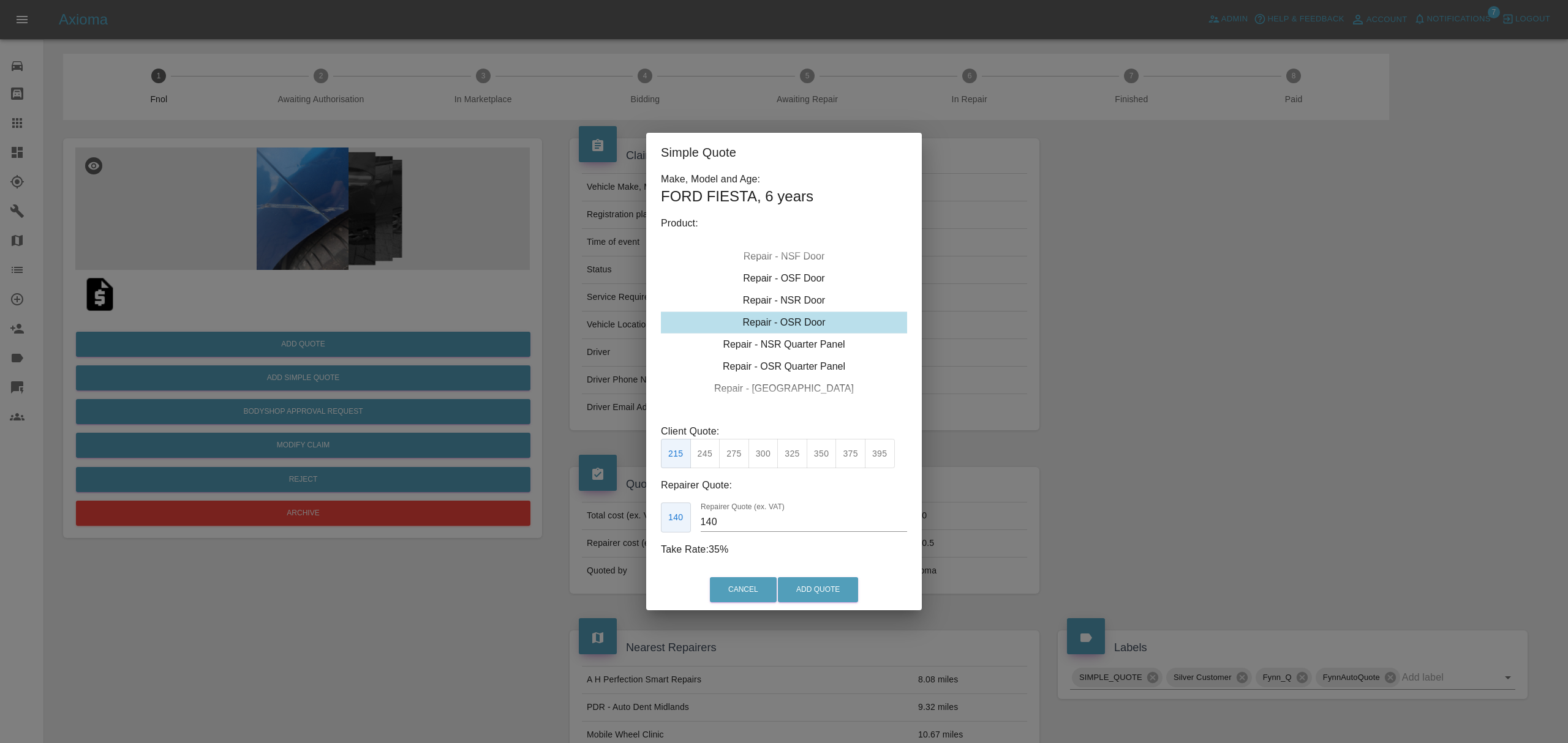
click at [1033, 399] on div "Simple Quote Make, Model and Age: FORD FIESTA , 6 years Product: Repair - Front…" at bounding box center [784, 371] width 1568 height 743
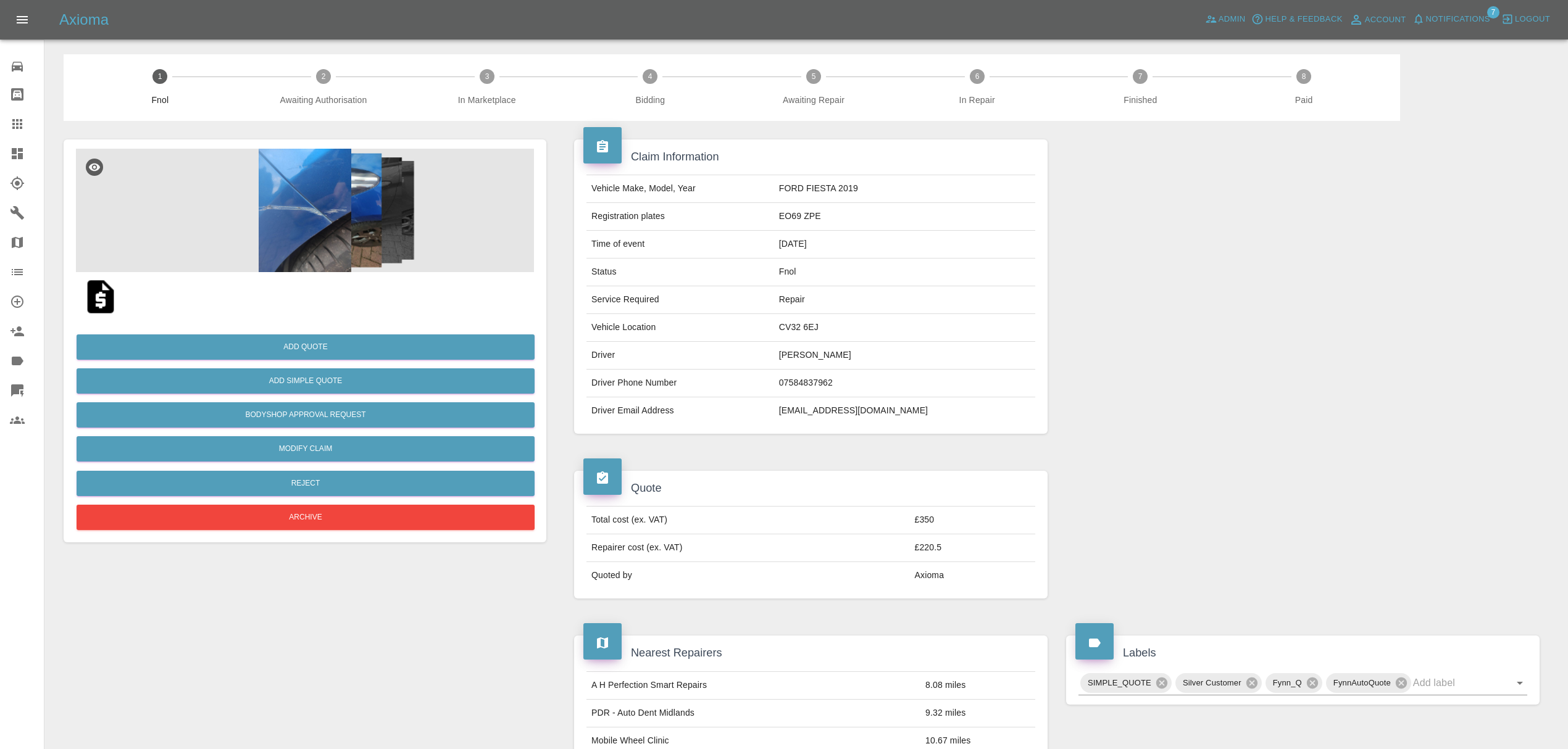
click at [24, 154] on icon at bounding box center [17, 153] width 15 height 15
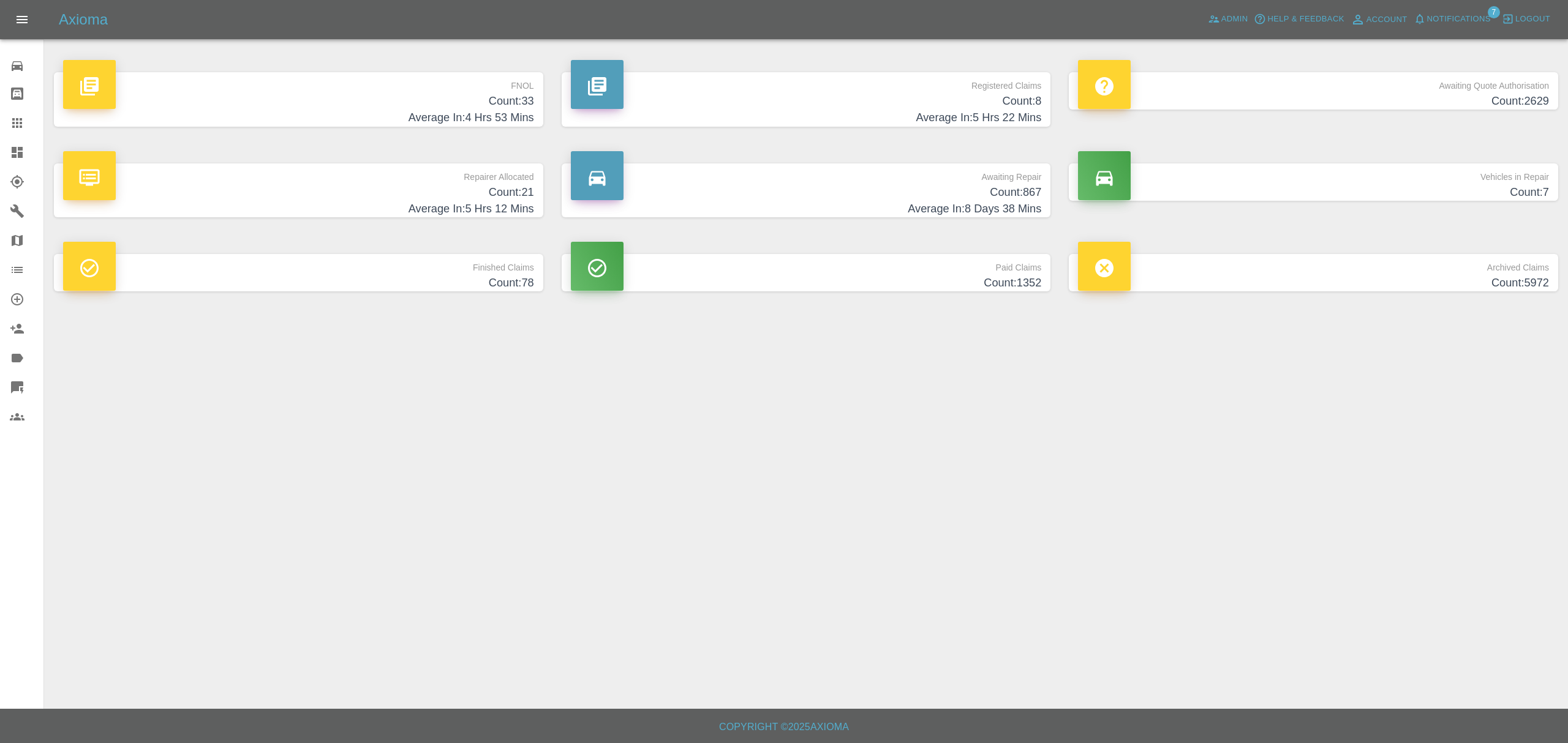
click at [493, 101] on h4 "Count: 33" at bounding box center [298, 101] width 471 height 17
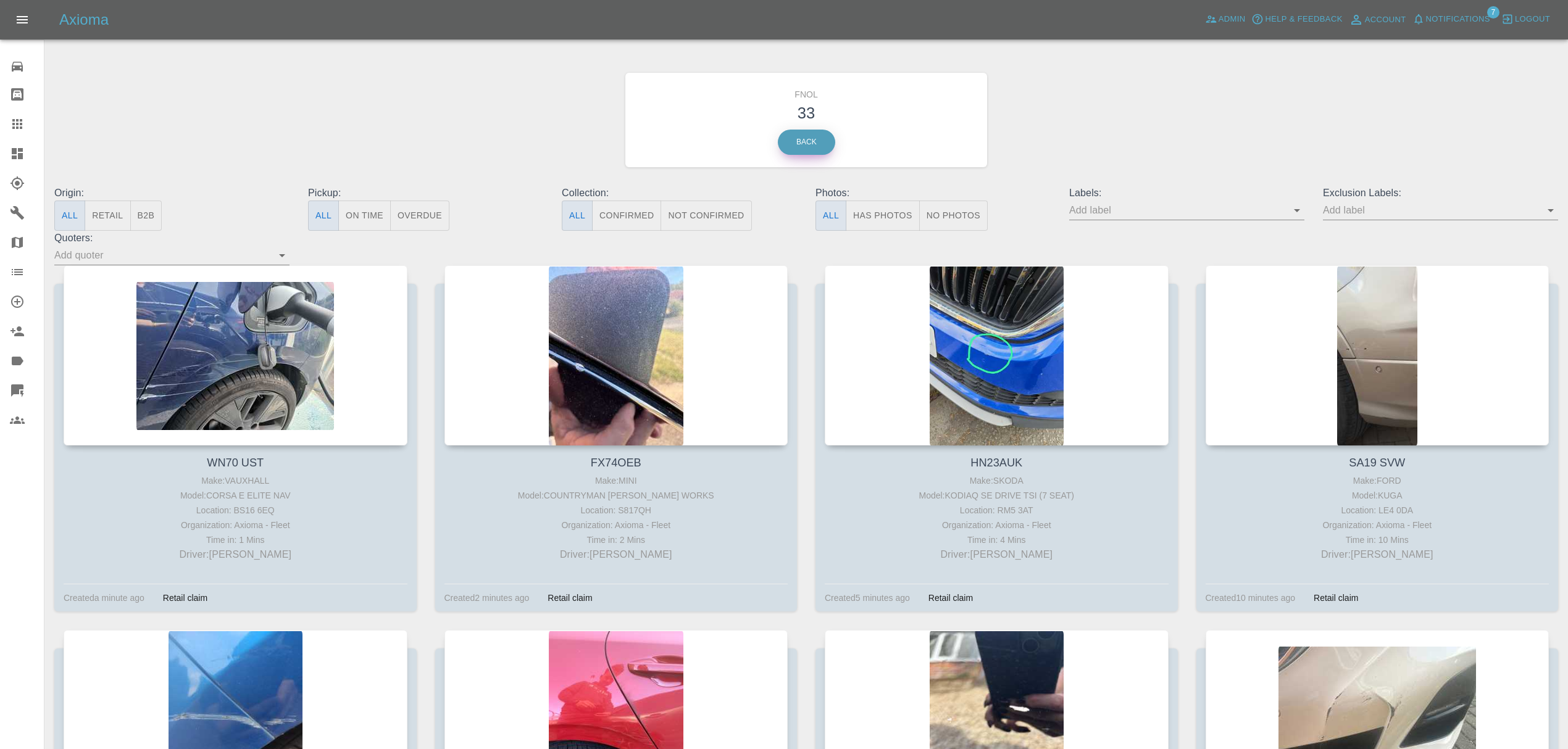
click at [812, 143] on link "Back" at bounding box center [806, 142] width 57 height 26
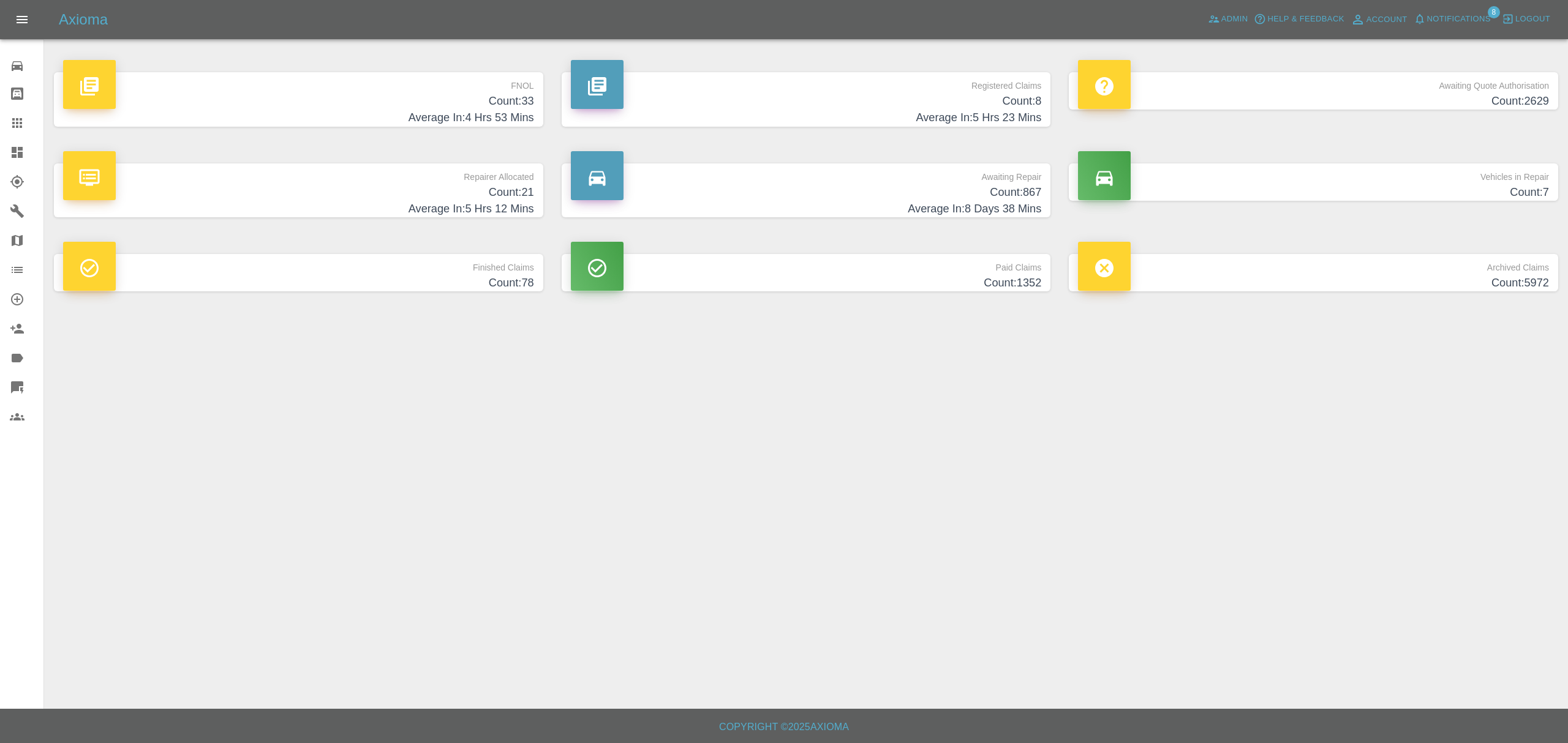
click at [1460, 27] on button "Notifications" at bounding box center [1452, 19] width 83 height 19
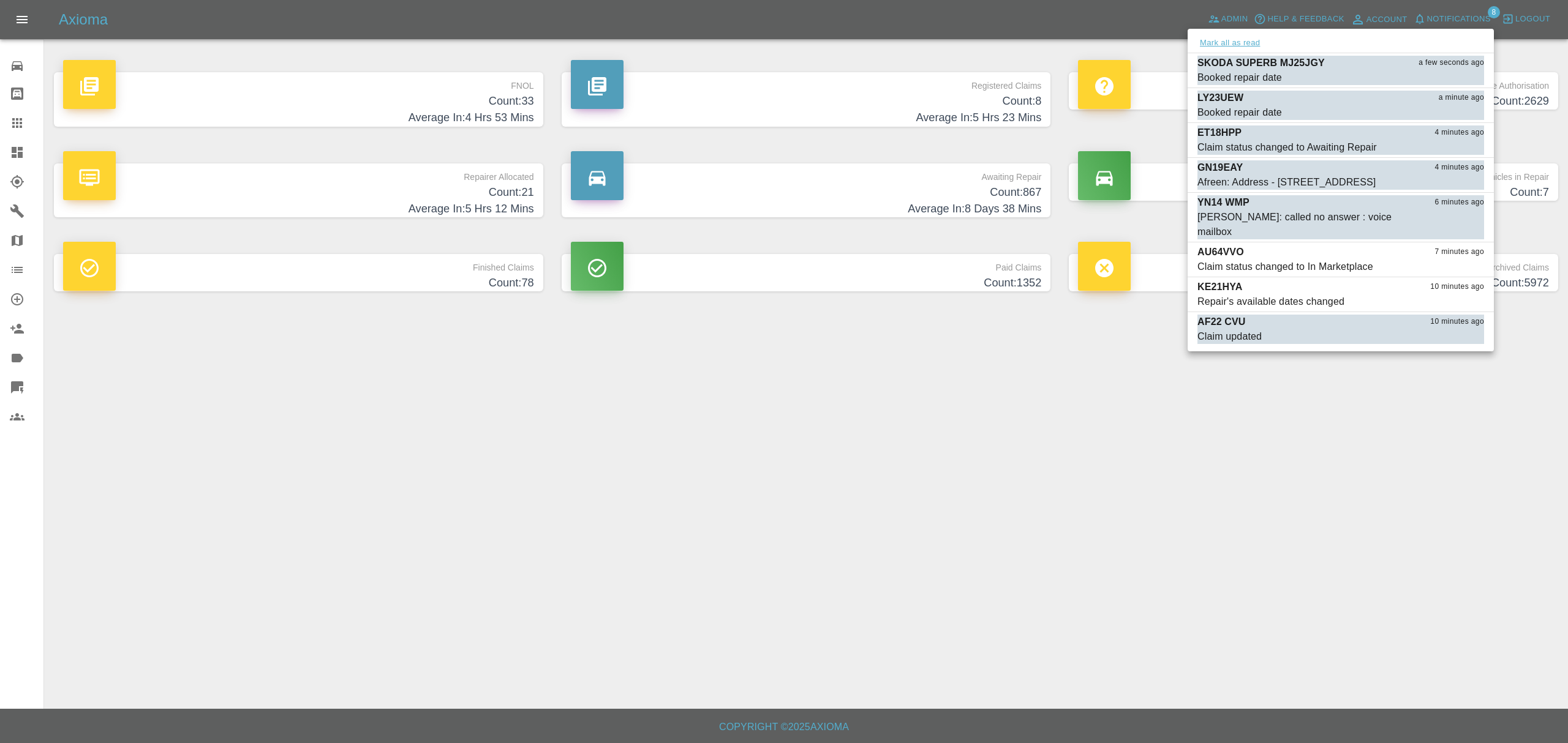
click at [1253, 37] on button "Mark all as read" at bounding box center [1230, 43] width 65 height 14
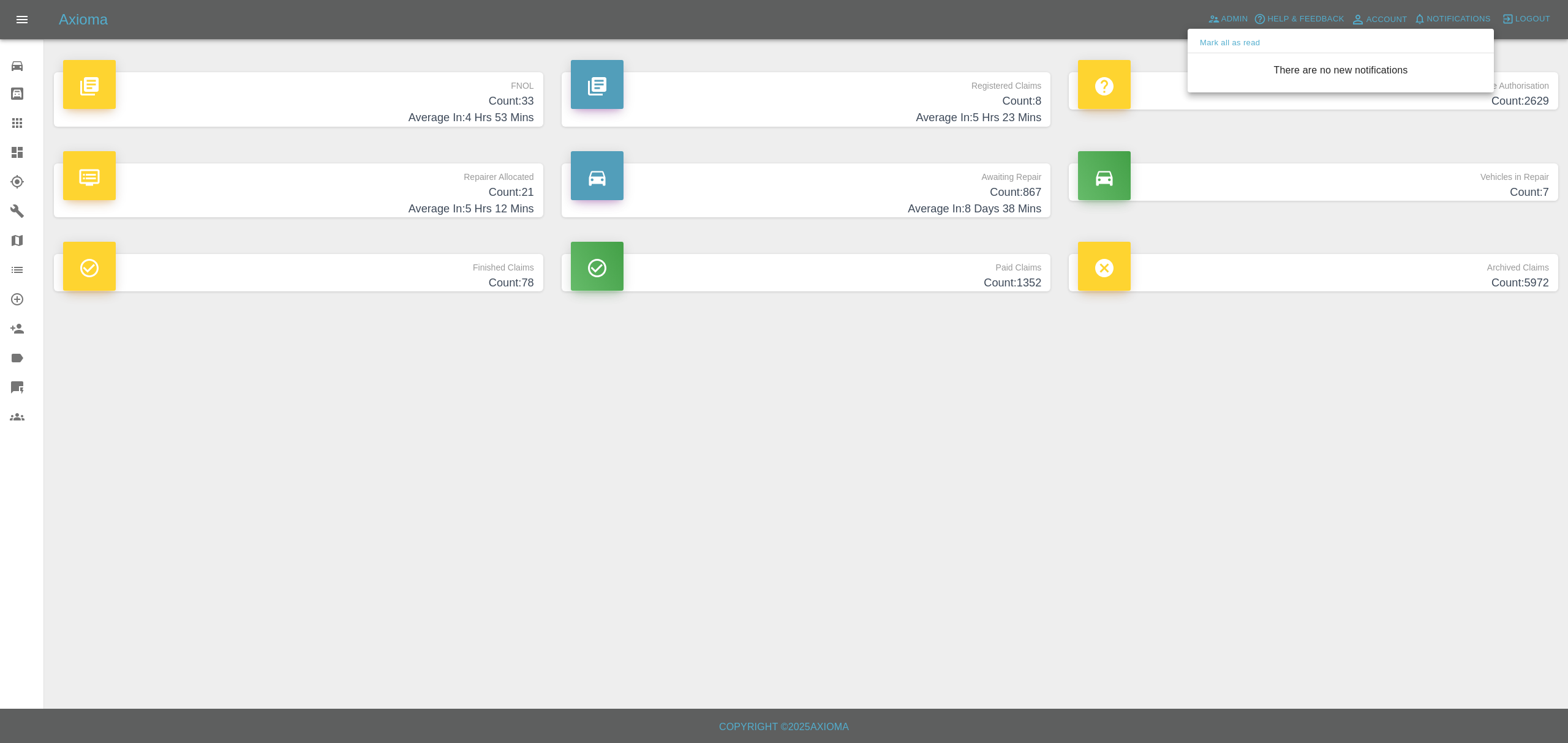
click at [1162, 325] on div at bounding box center [784, 371] width 1568 height 743
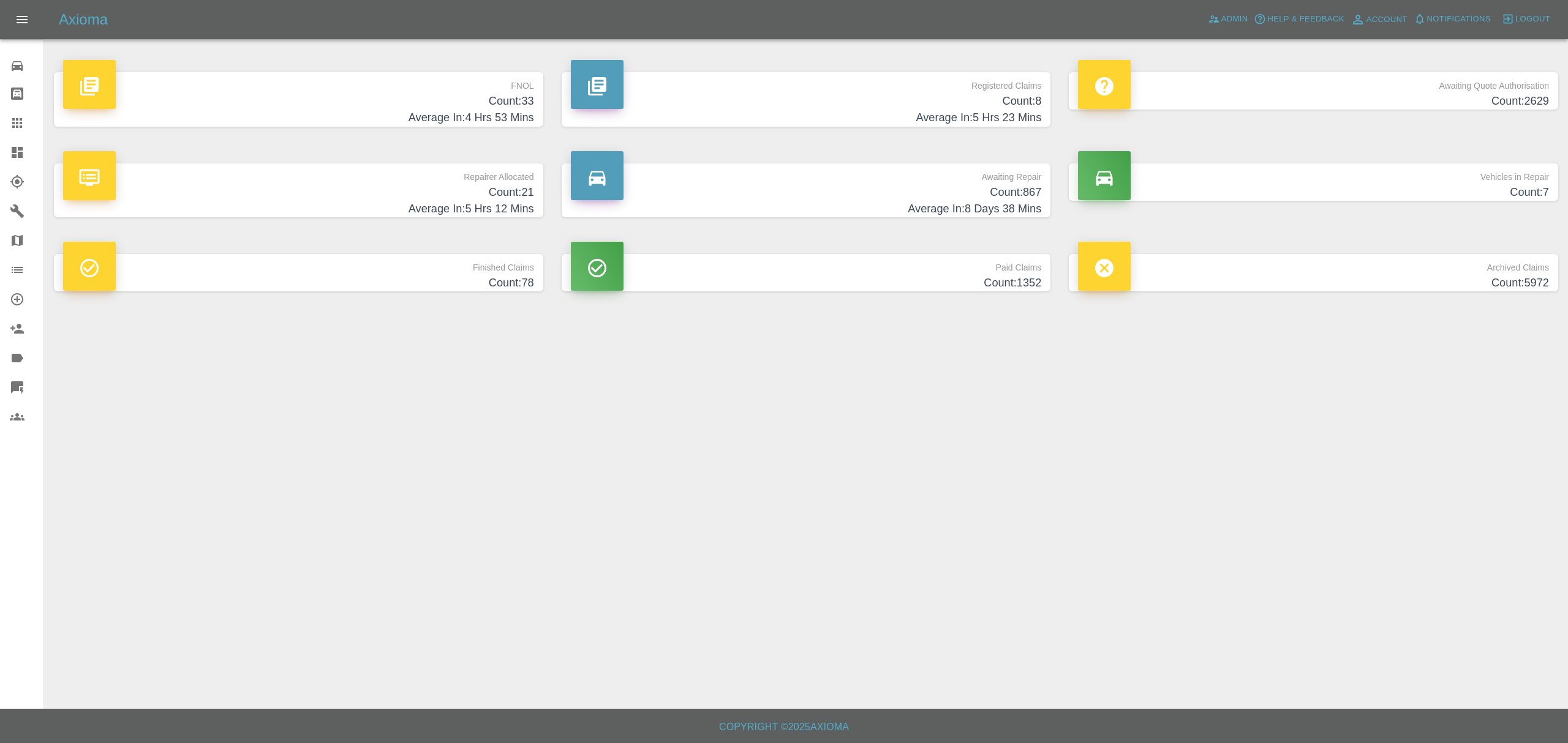
click at [512, 104] on h4 "Count: 33" at bounding box center [298, 101] width 471 height 17
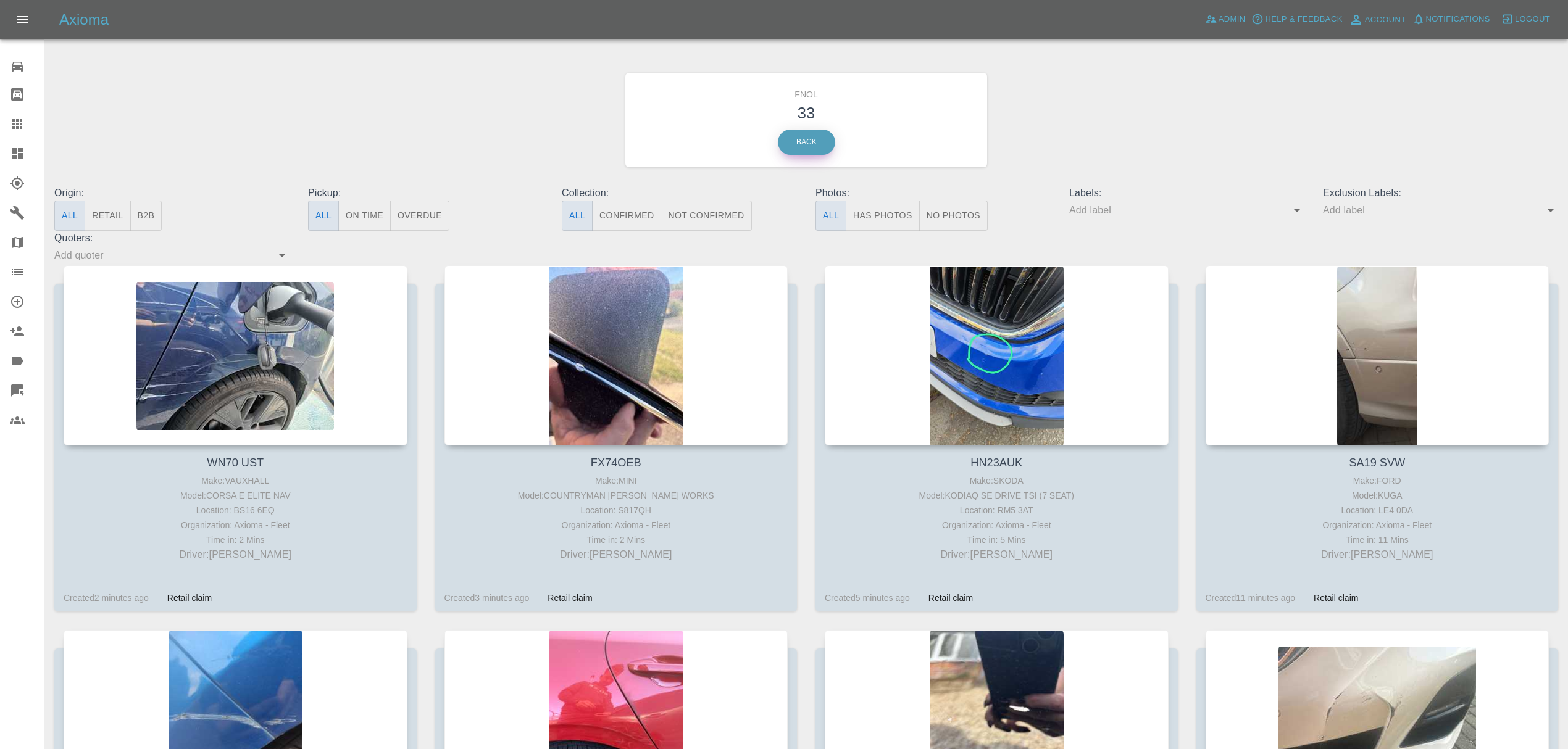
click at [806, 151] on link "Back" at bounding box center [806, 142] width 57 height 26
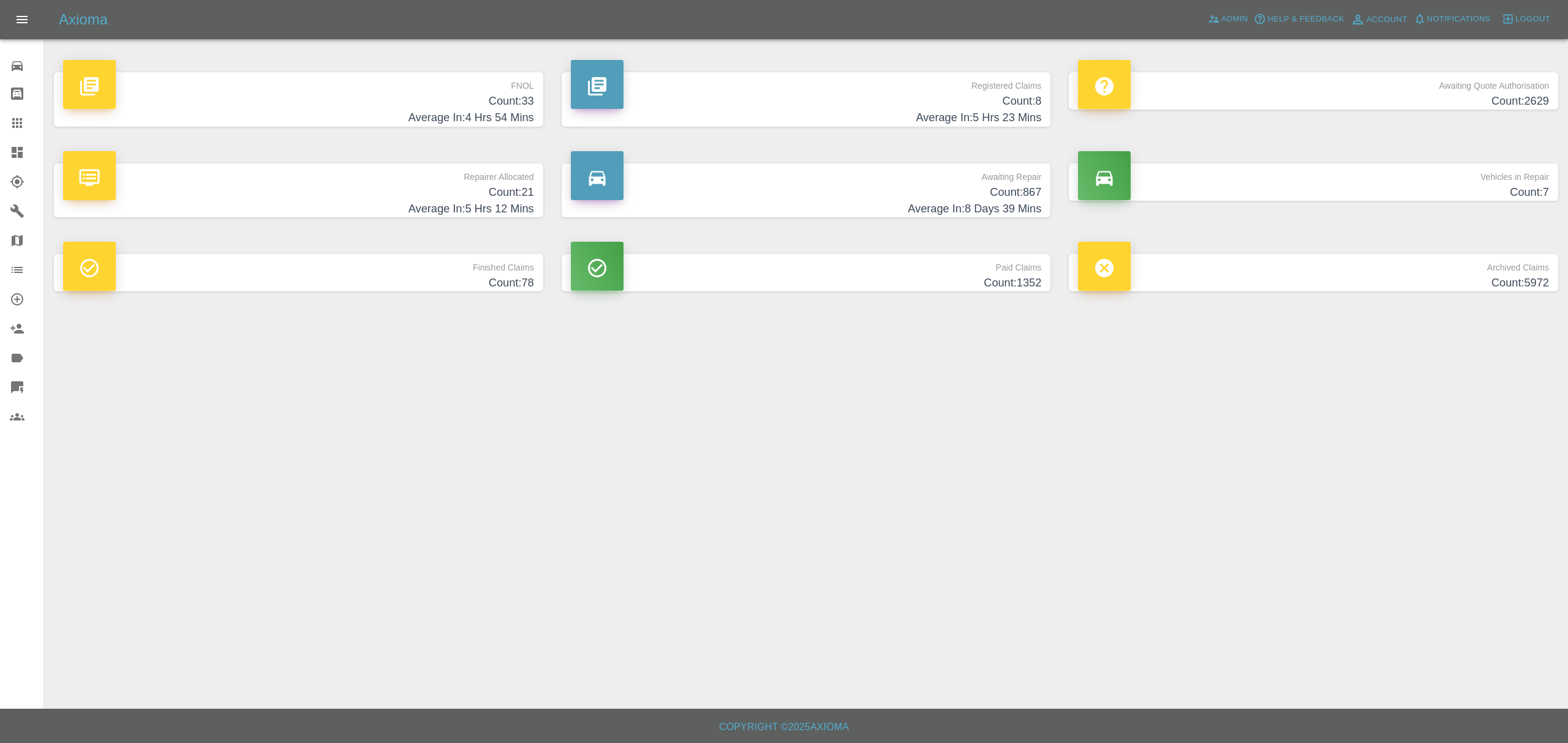
click at [514, 179] on p "Repairer Allocated" at bounding box center [298, 173] width 471 height 21
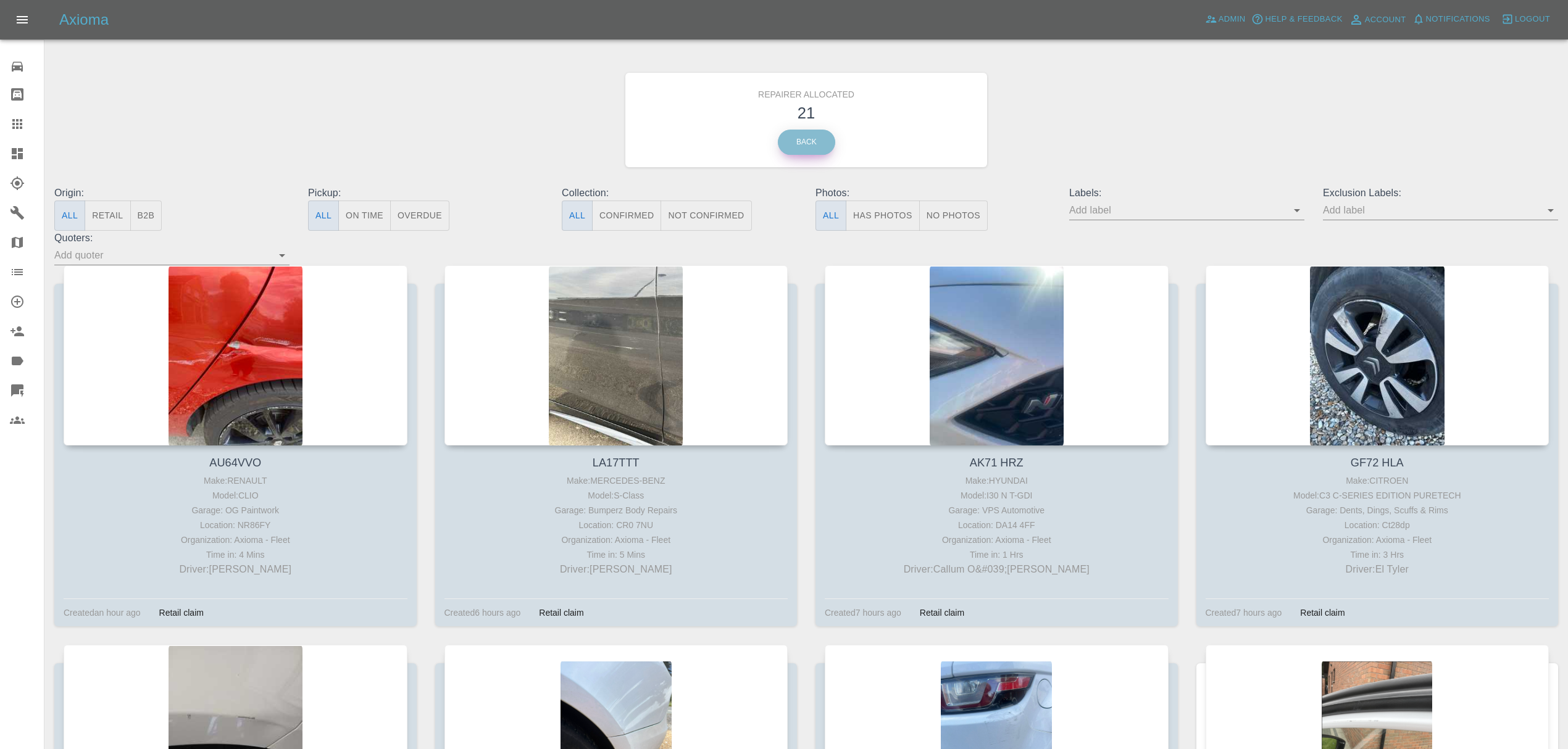
click at [823, 144] on link "Back" at bounding box center [806, 142] width 57 height 26
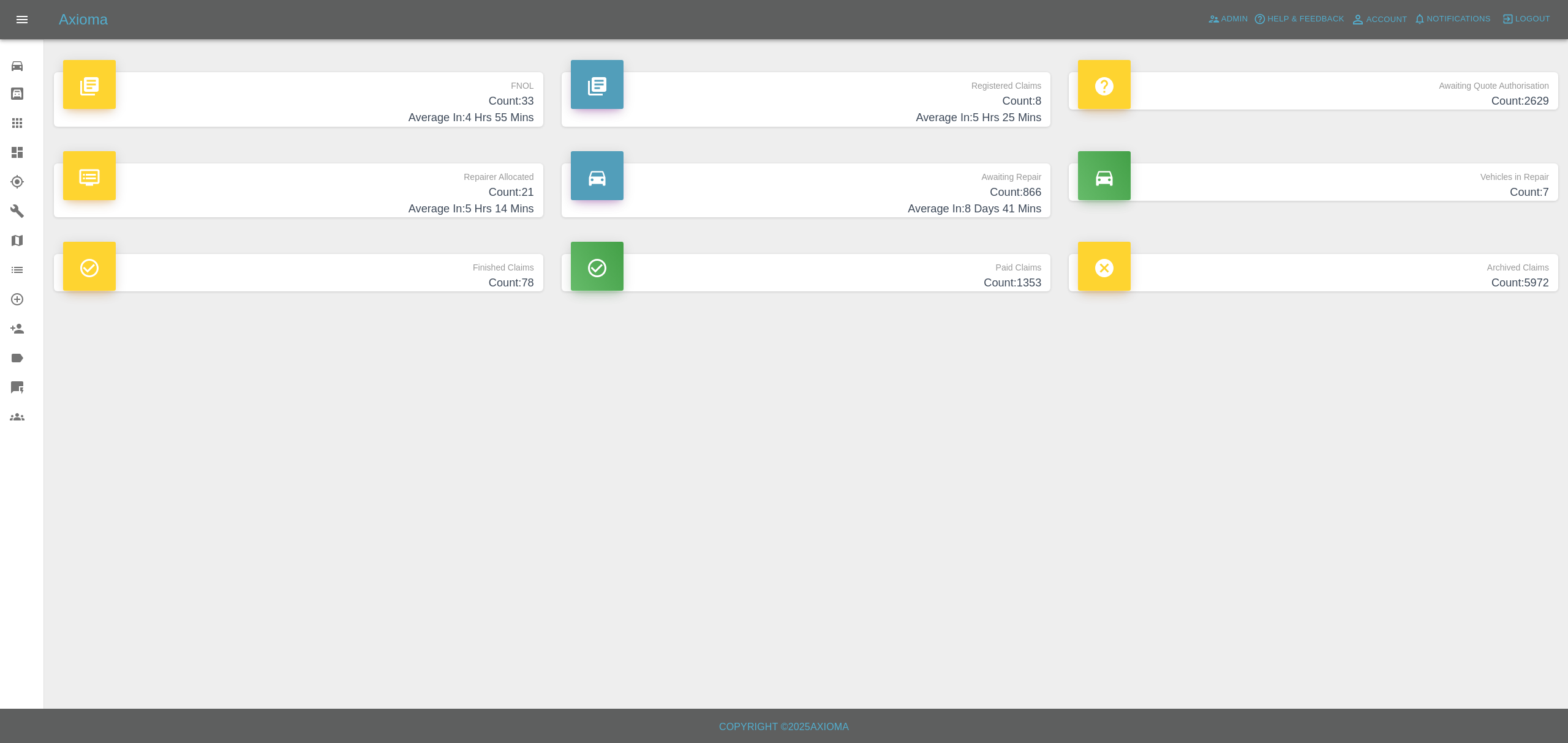
click at [459, 109] on h4 "Count: 33" at bounding box center [298, 101] width 471 height 17
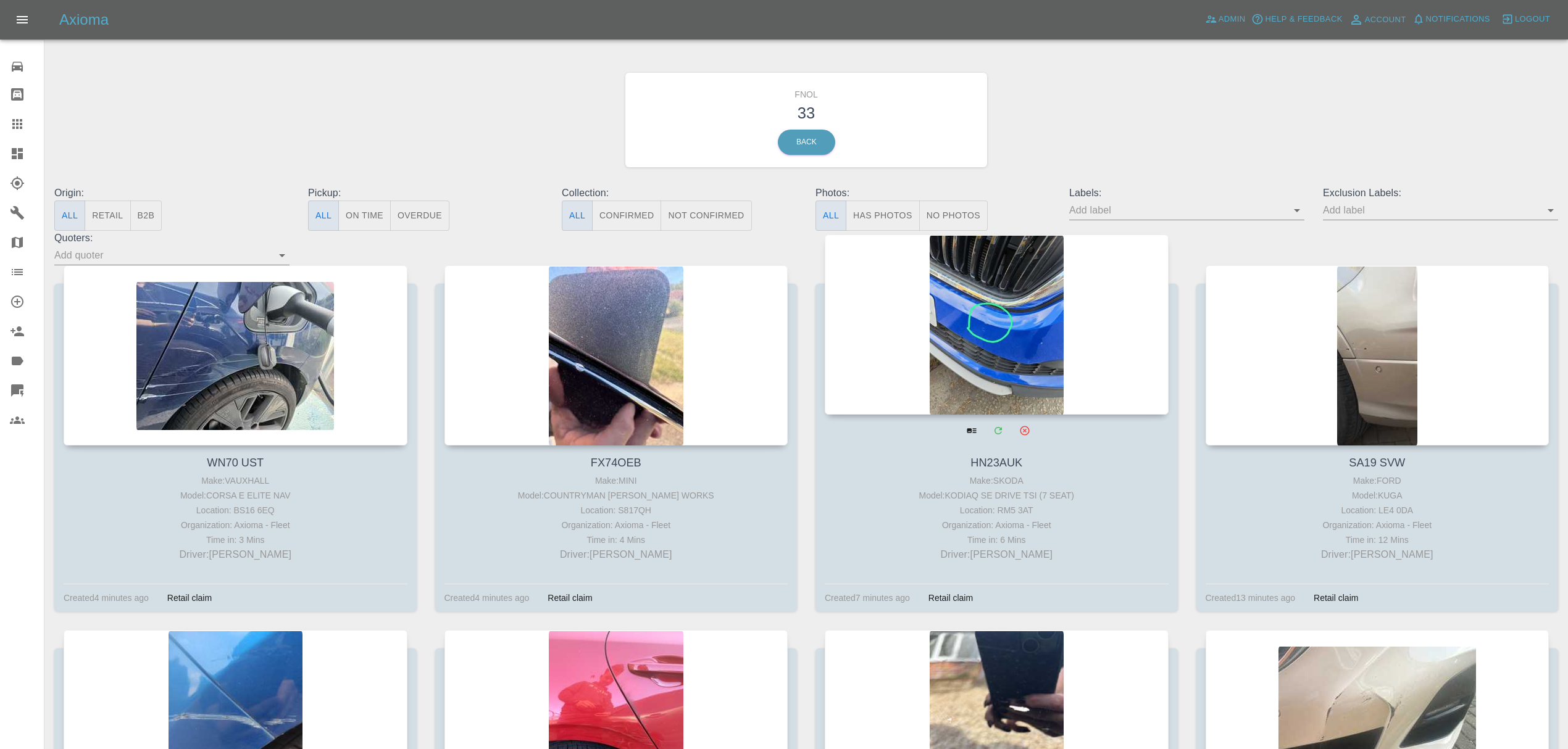
click at [1022, 326] on div at bounding box center [997, 325] width 343 height 181
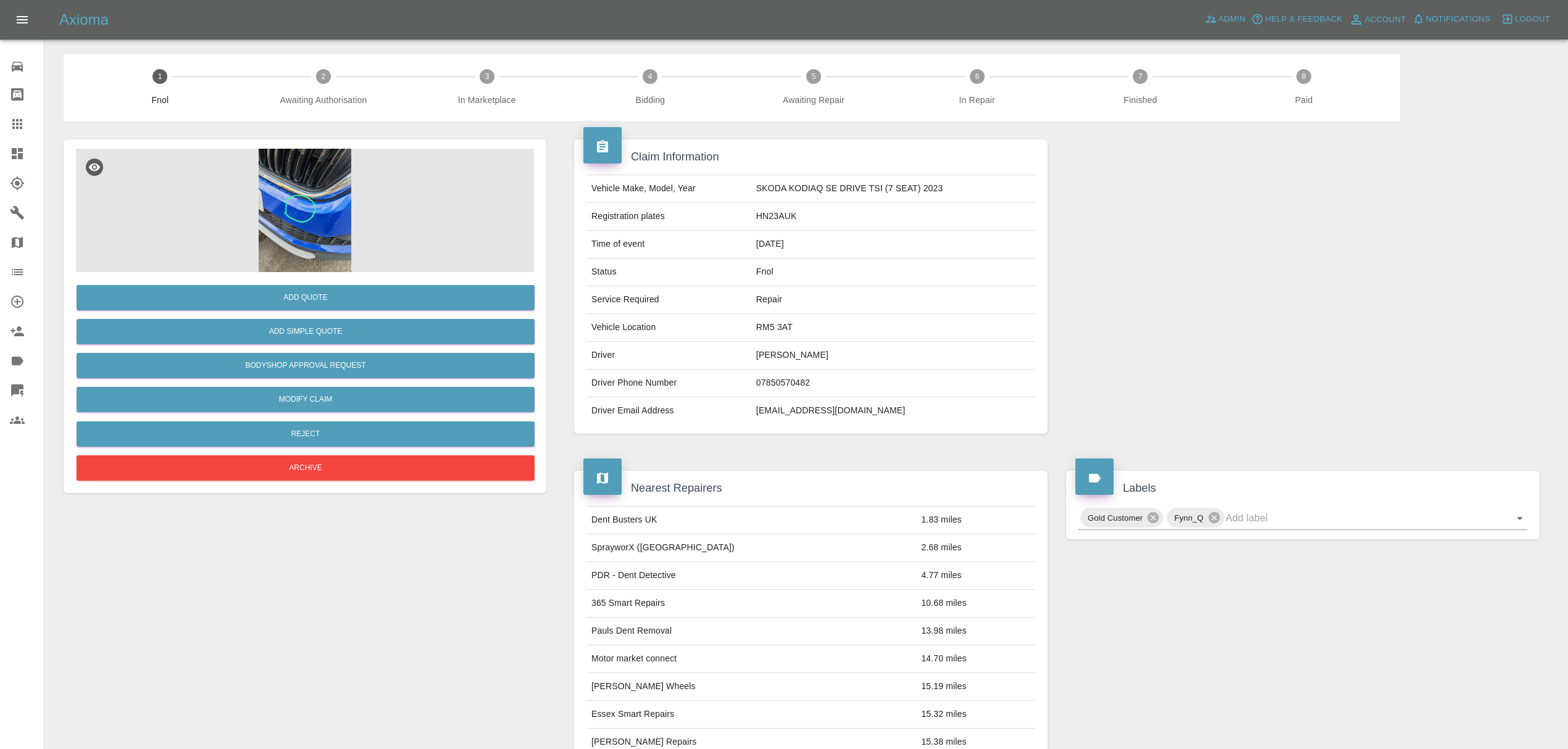
click at [223, 210] on img at bounding box center [305, 210] width 458 height 123
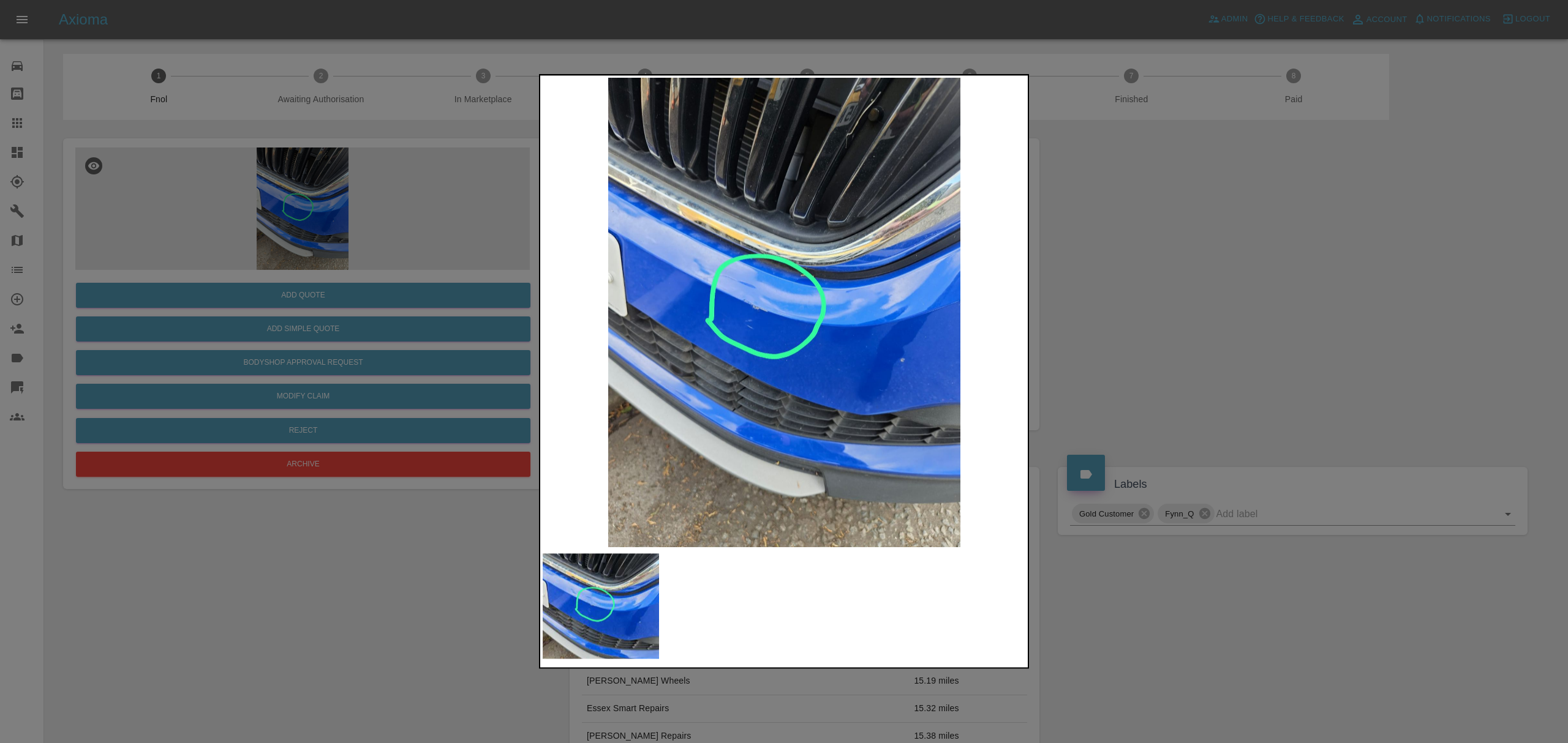
click at [1218, 262] on div at bounding box center [784, 371] width 1568 height 743
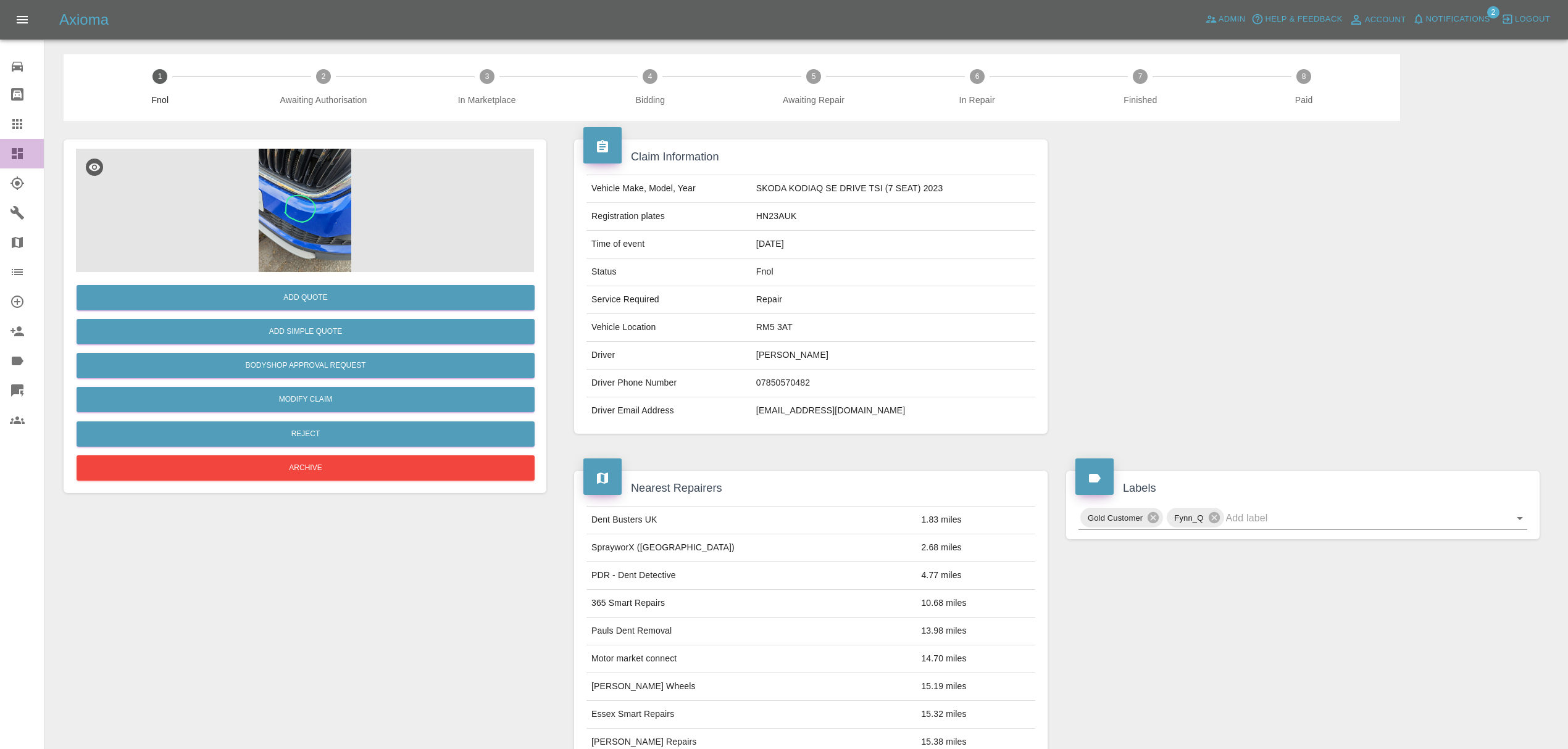
click at [13, 147] on icon at bounding box center [17, 153] width 15 height 15
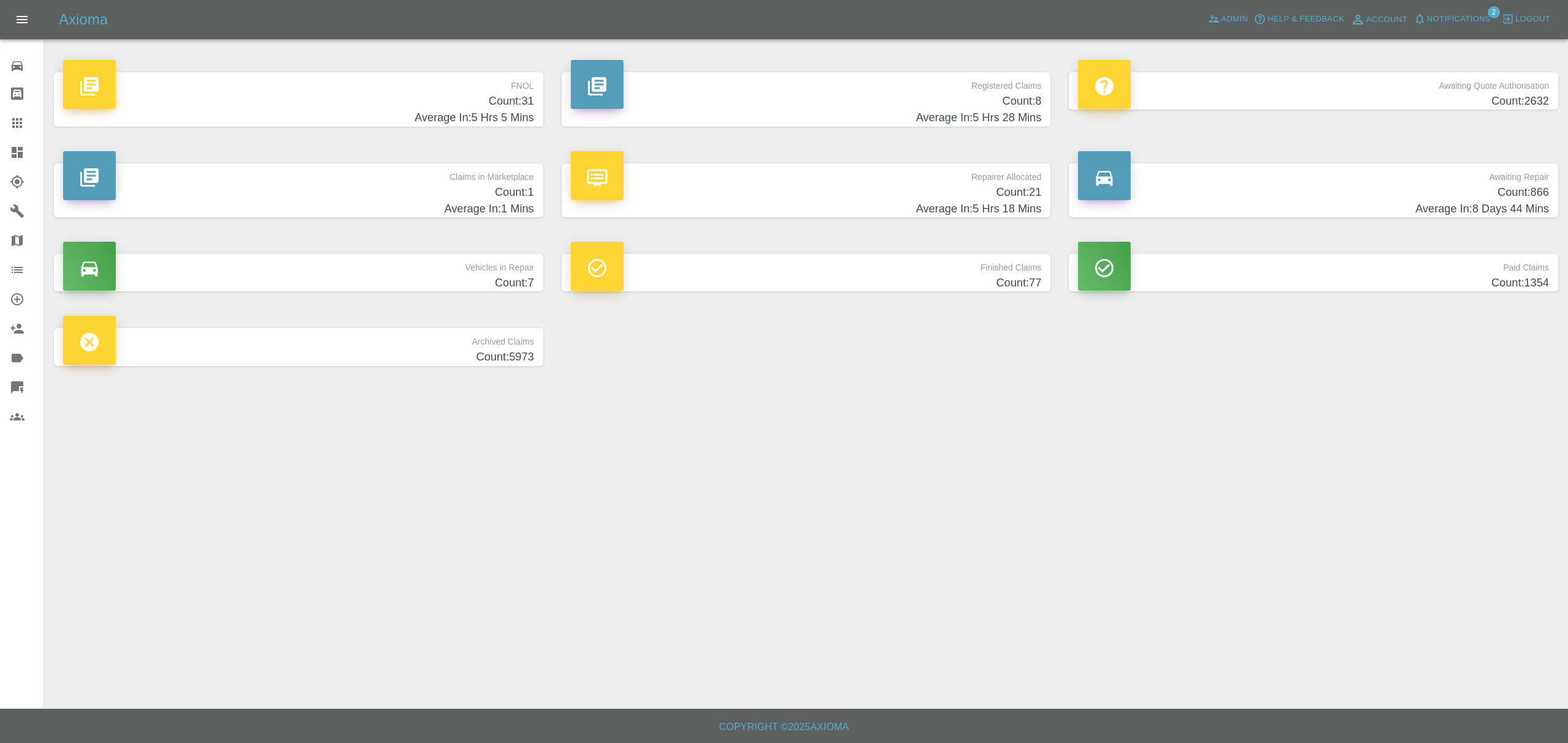
click at [485, 111] on h4 "Average In: 5 Hrs 5 Mins" at bounding box center [298, 117] width 471 height 17
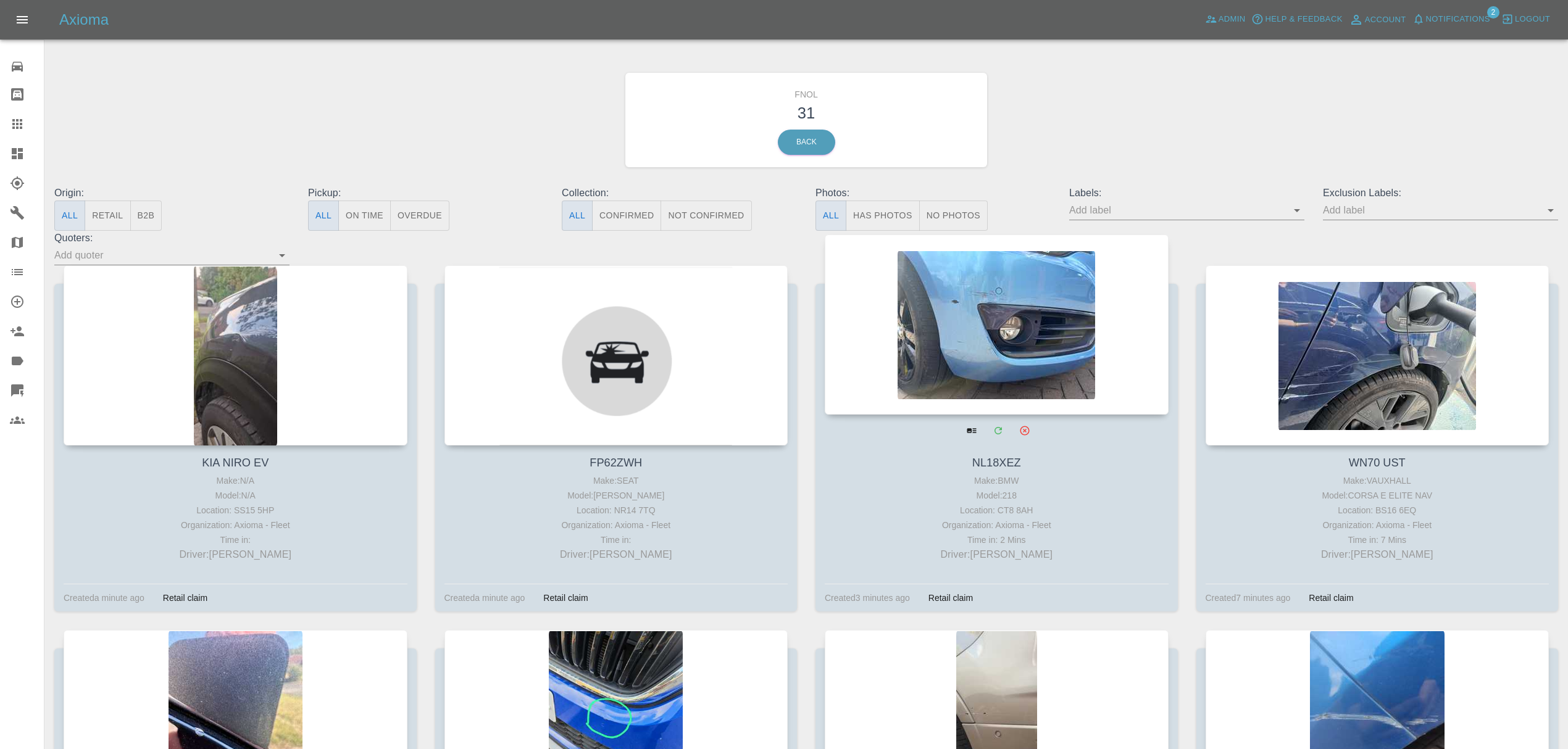
click at [961, 299] on div at bounding box center [997, 325] width 343 height 181
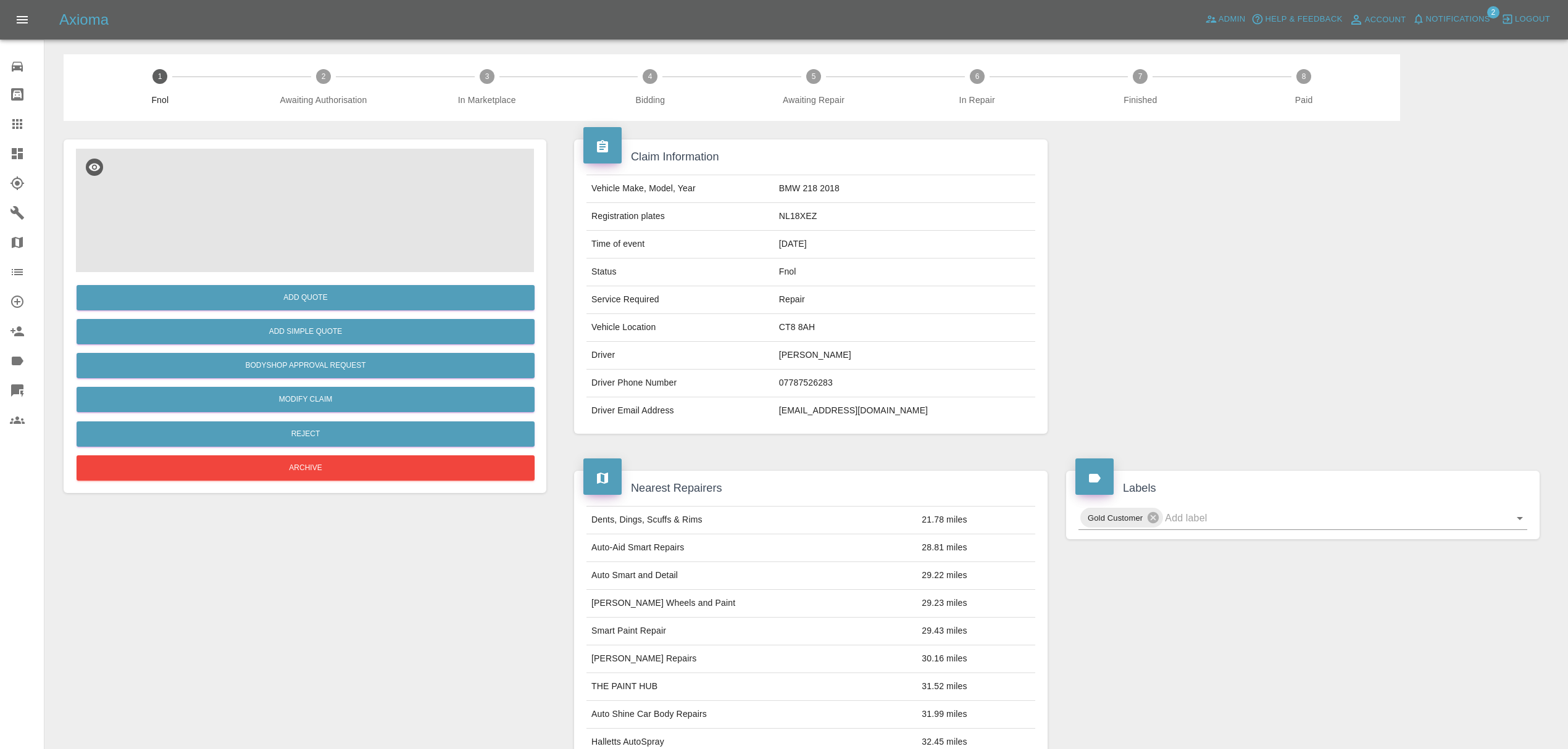
click at [355, 215] on img at bounding box center [305, 210] width 458 height 123
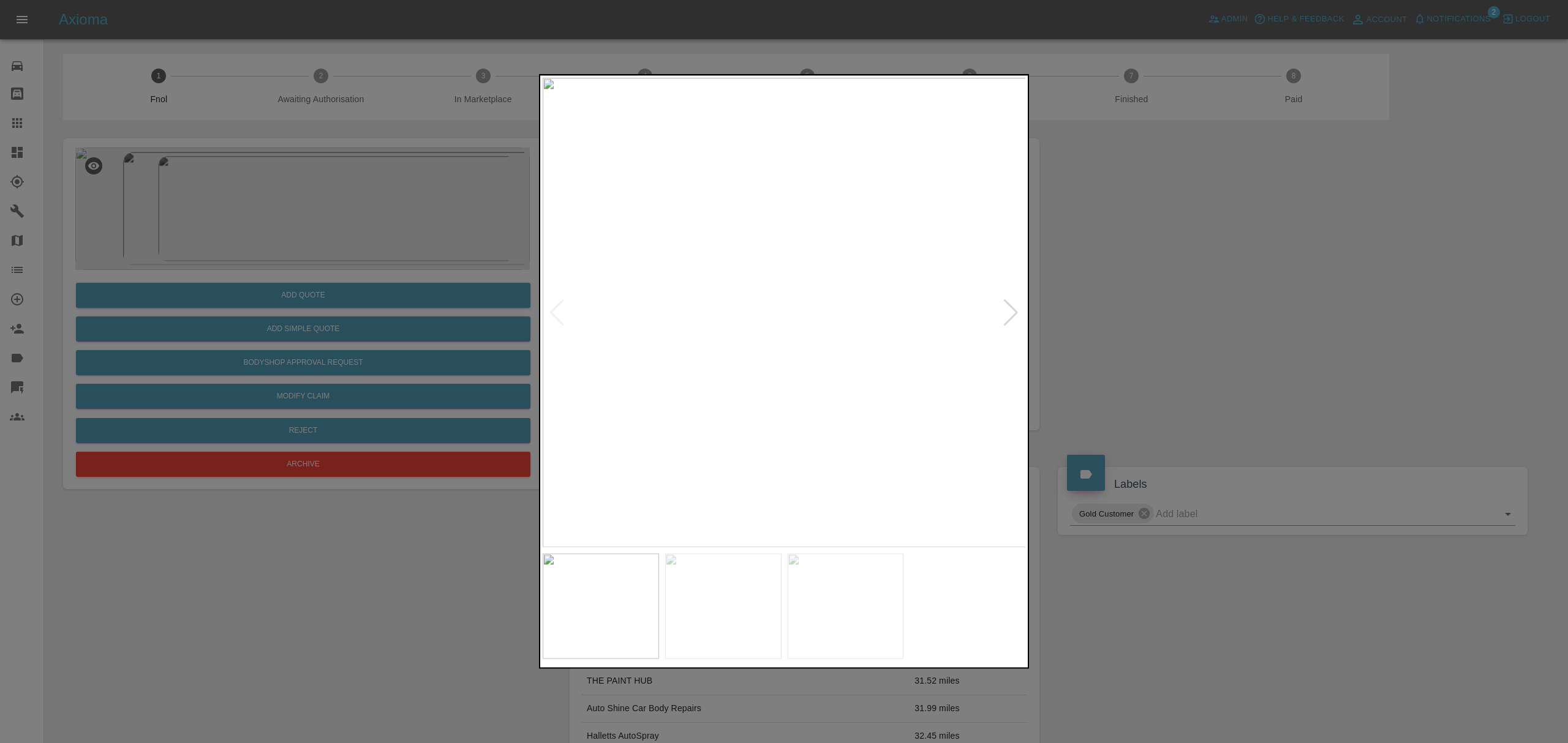
click at [1005, 312] on div at bounding box center [1011, 313] width 17 height 27
click at [557, 312] on div at bounding box center [556, 313] width 17 height 27
click at [1233, 312] on div at bounding box center [784, 371] width 1568 height 743
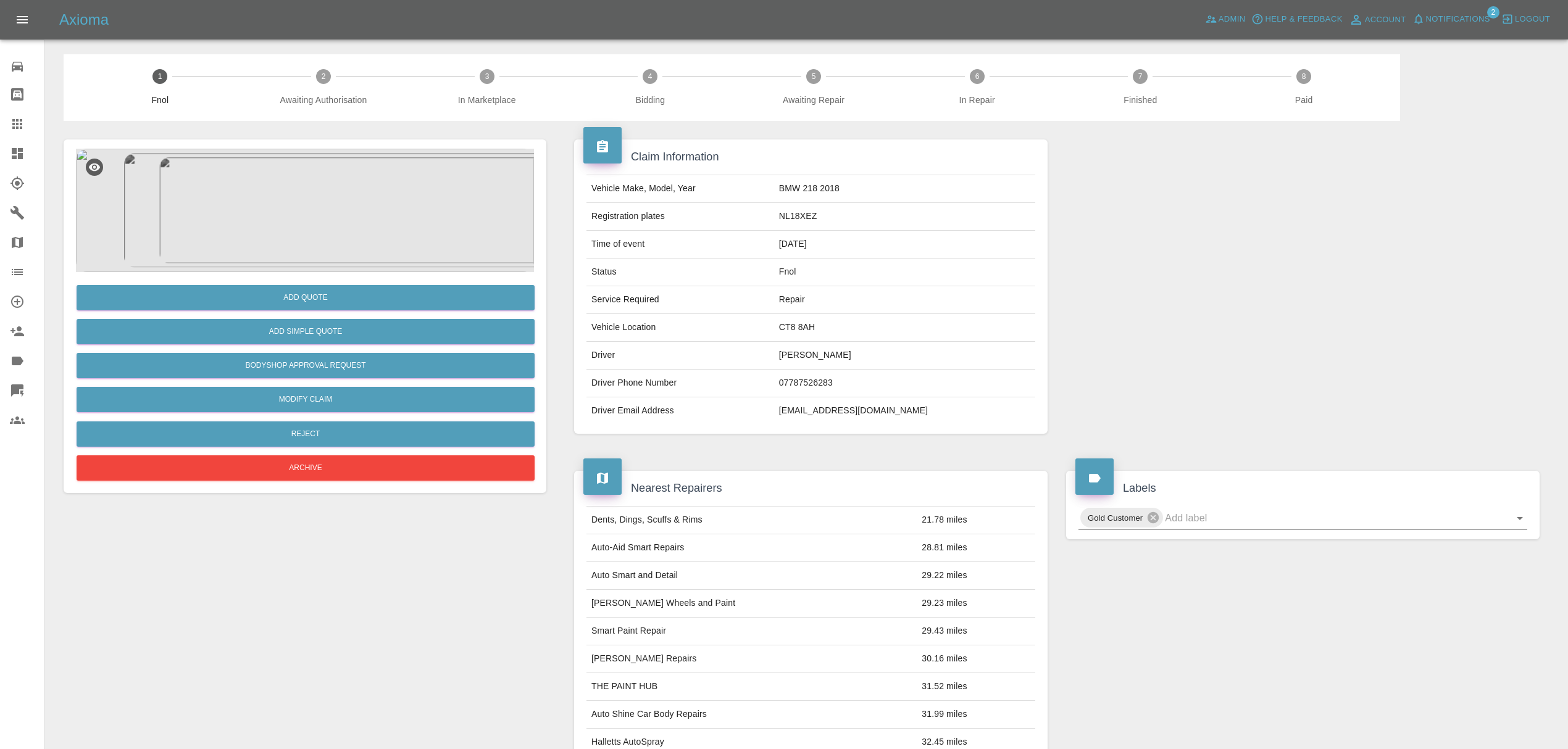
click at [29, 149] on div at bounding box center [27, 153] width 35 height 15
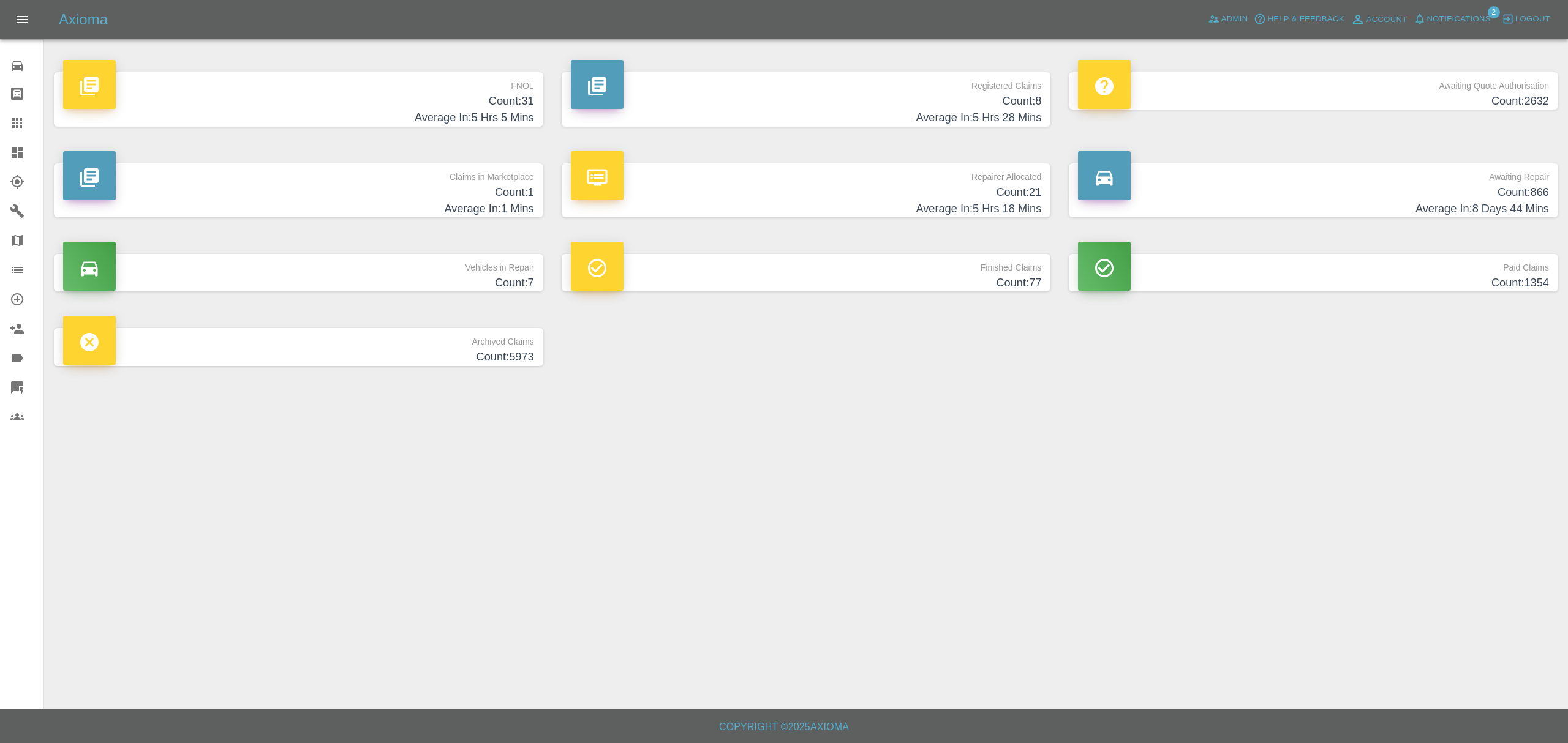
click at [470, 196] on h4 "Count: 1" at bounding box center [298, 192] width 471 height 17
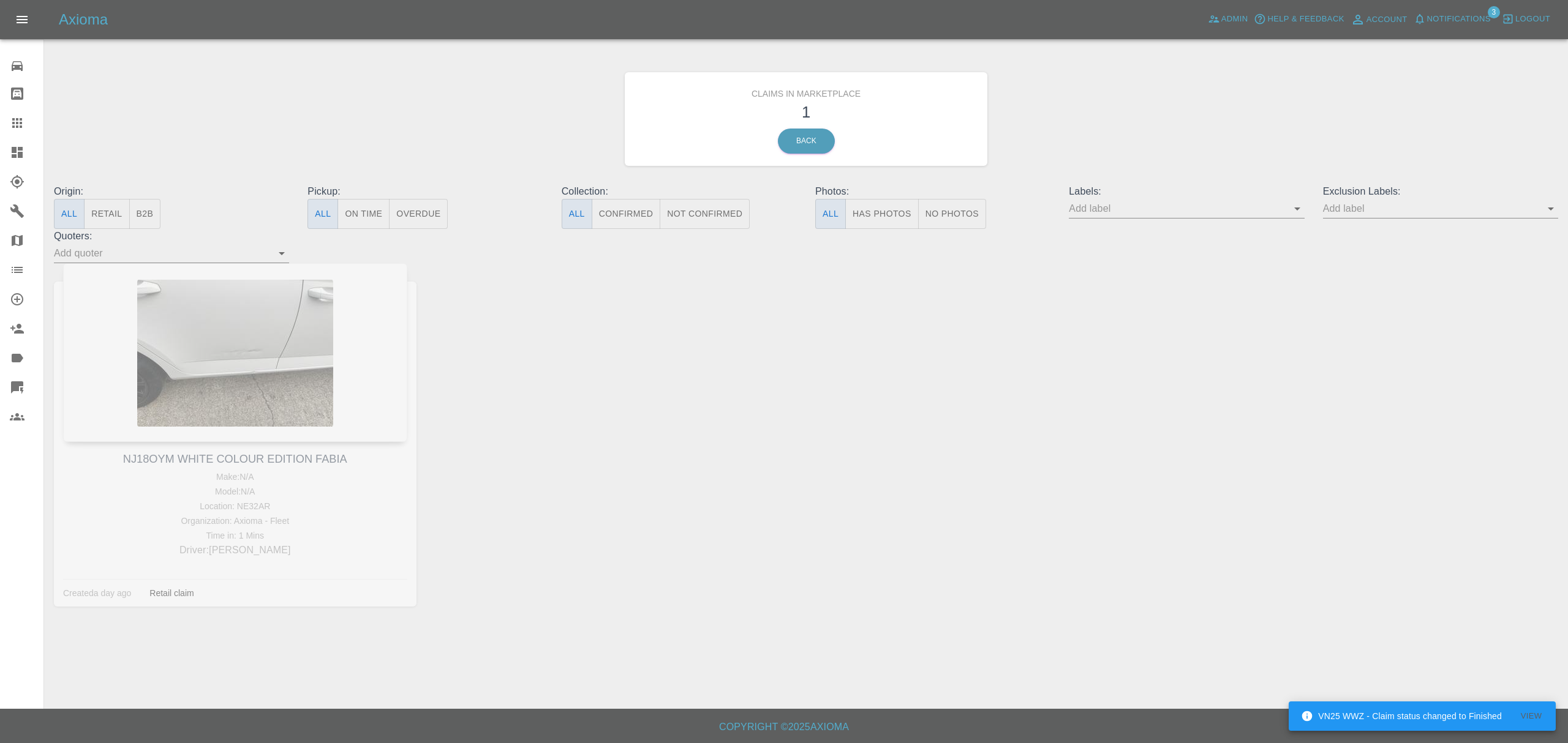
click at [202, 334] on div "NJ18OYM WHITE COLOUR EDITION FABIA Make: N/A Model: N/A Location: NE32AR Organi…" at bounding box center [235, 444] width 381 height 362
click at [802, 148] on link "Back" at bounding box center [806, 141] width 57 height 25
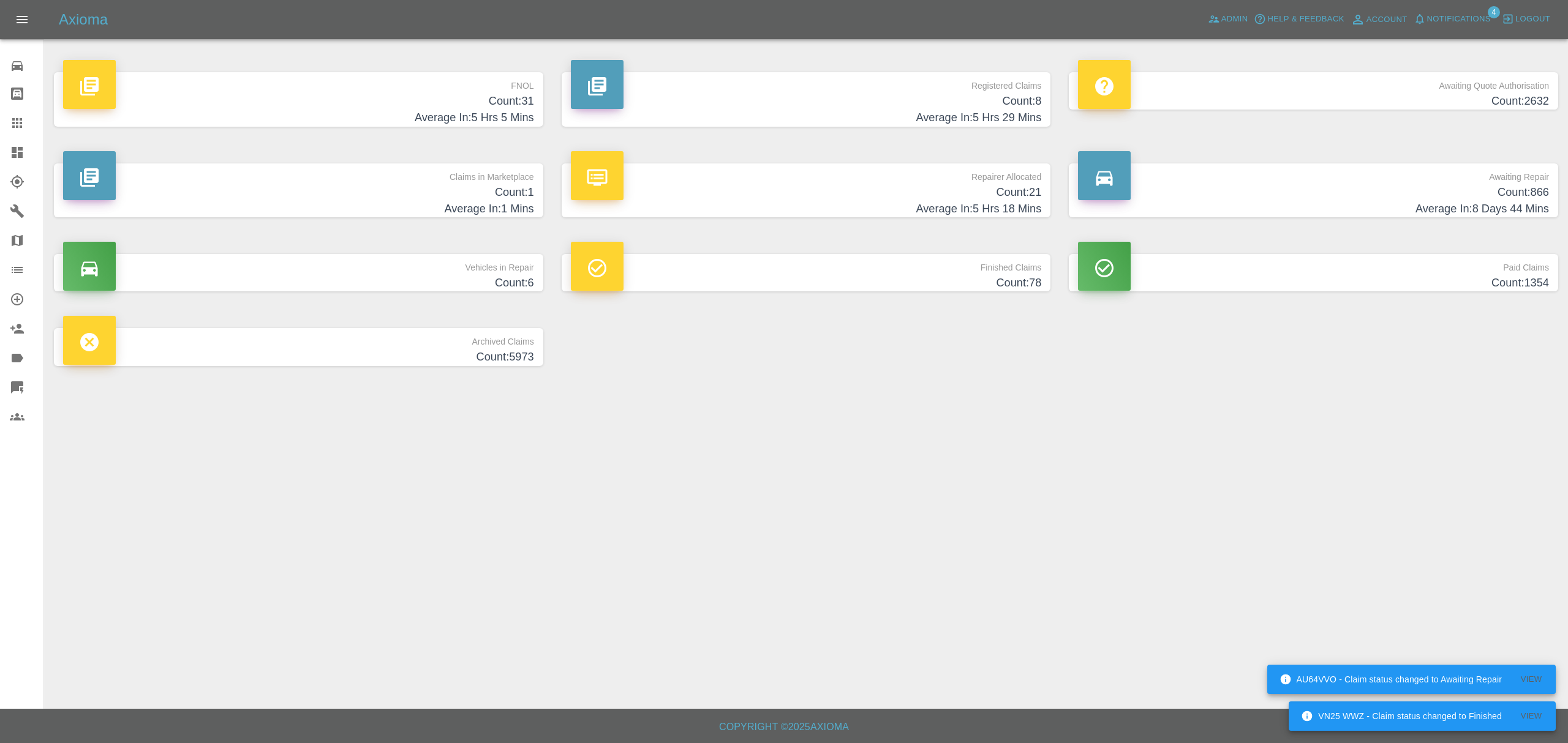
click at [1458, 19] on span "Notifications" at bounding box center [1458, 20] width 64 height 14
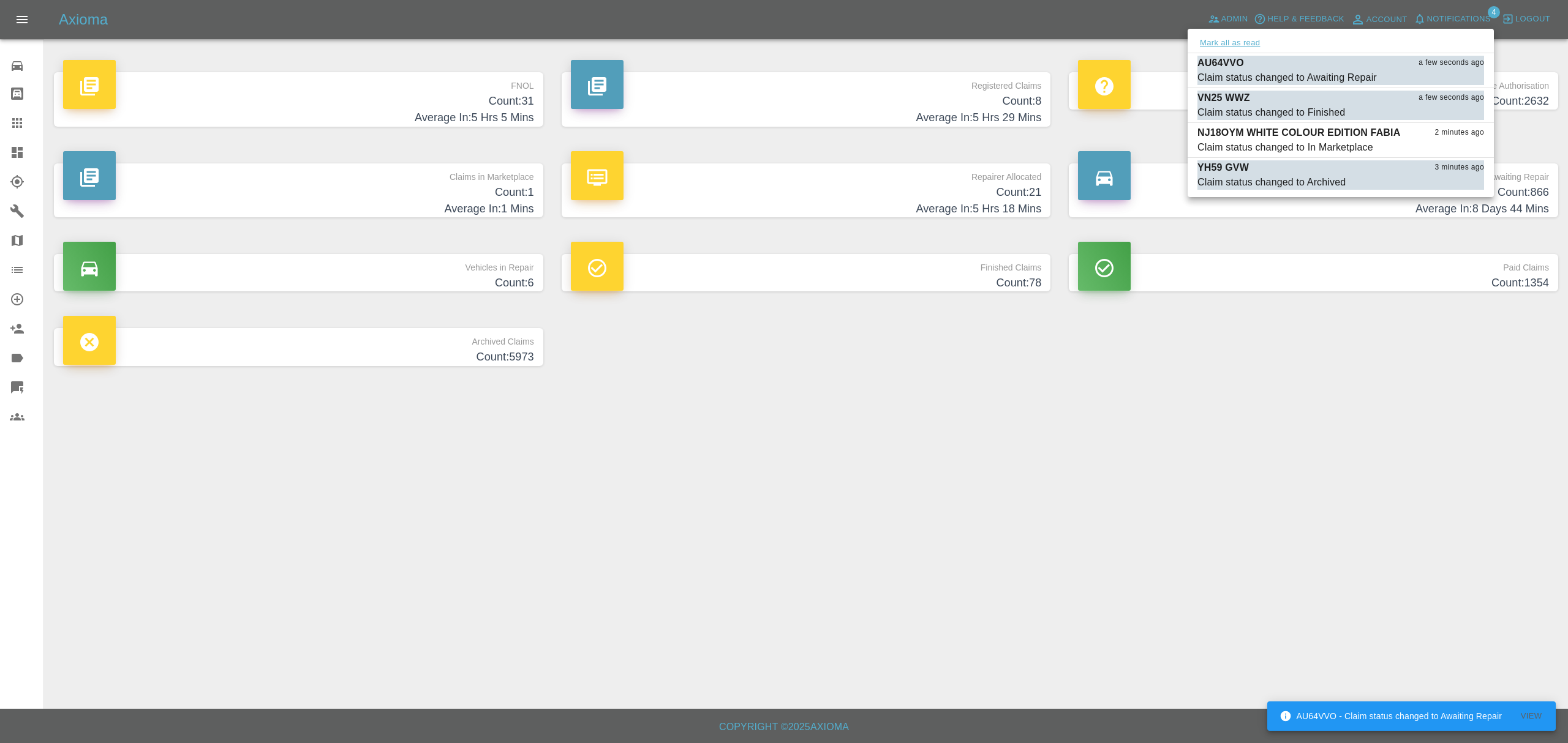
click at [1239, 43] on button "Mark all as read" at bounding box center [1230, 43] width 65 height 14
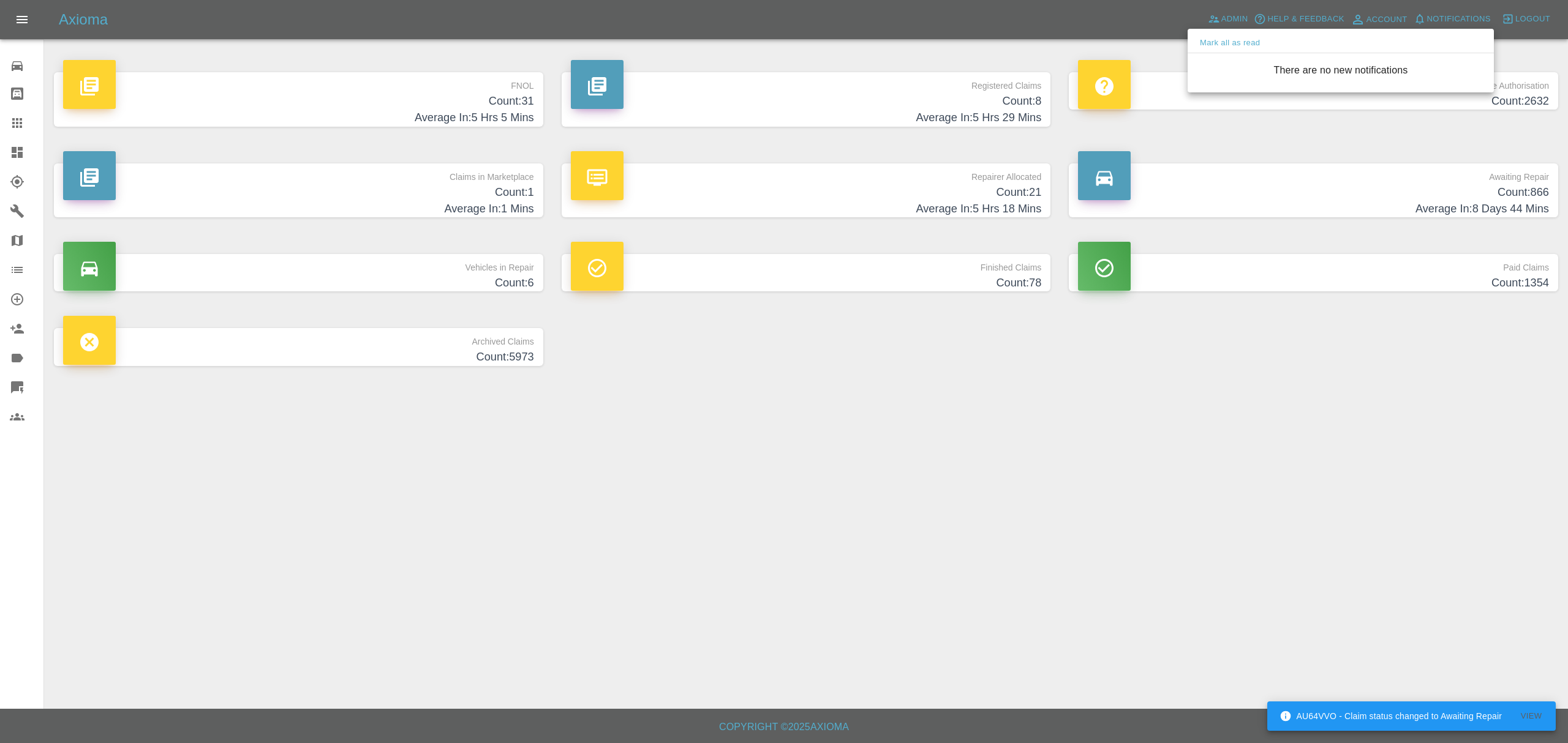
click at [1203, 606] on div at bounding box center [784, 371] width 1568 height 743
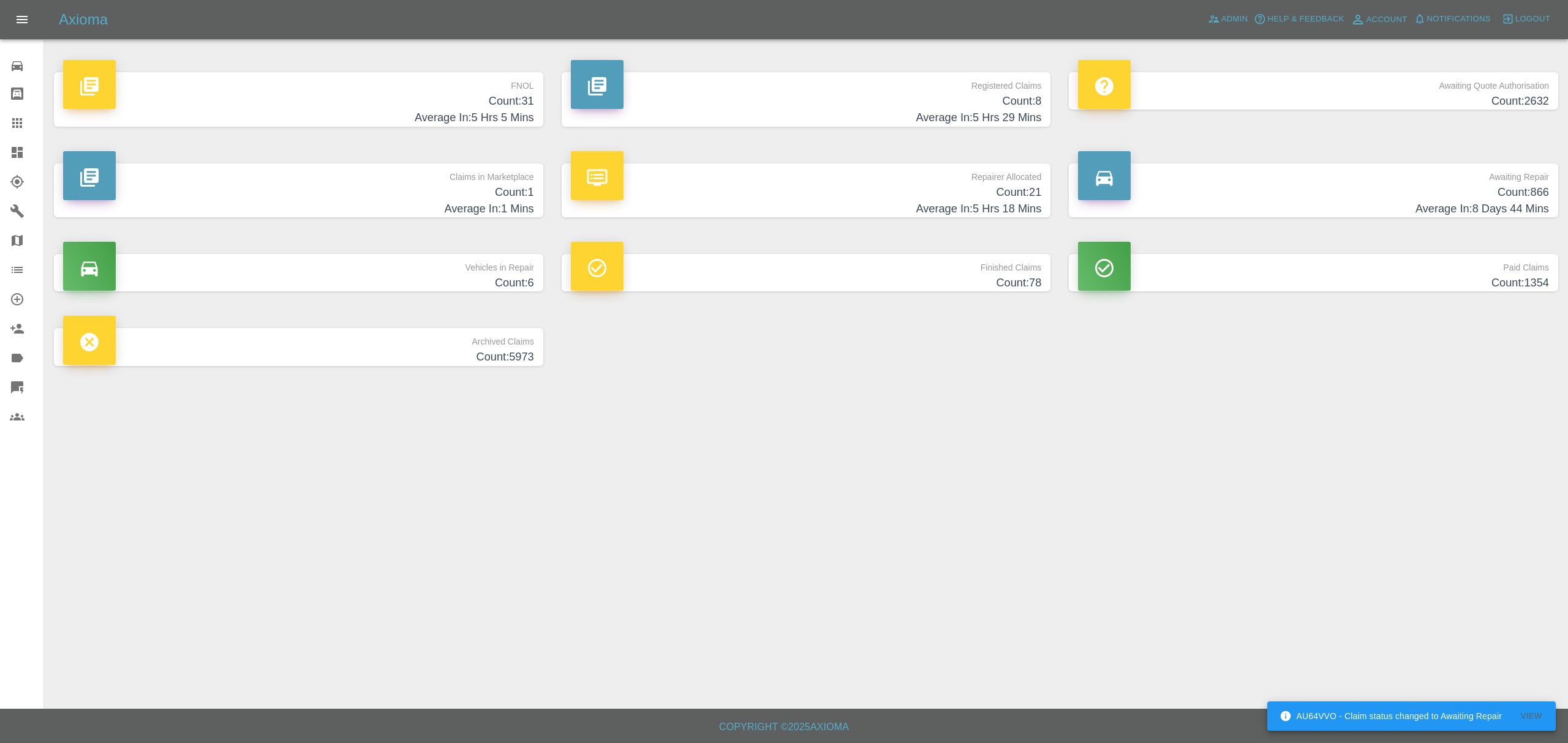
click at [1419, 78] on p "Awaiting Quote Authorisation" at bounding box center [1313, 82] width 471 height 21
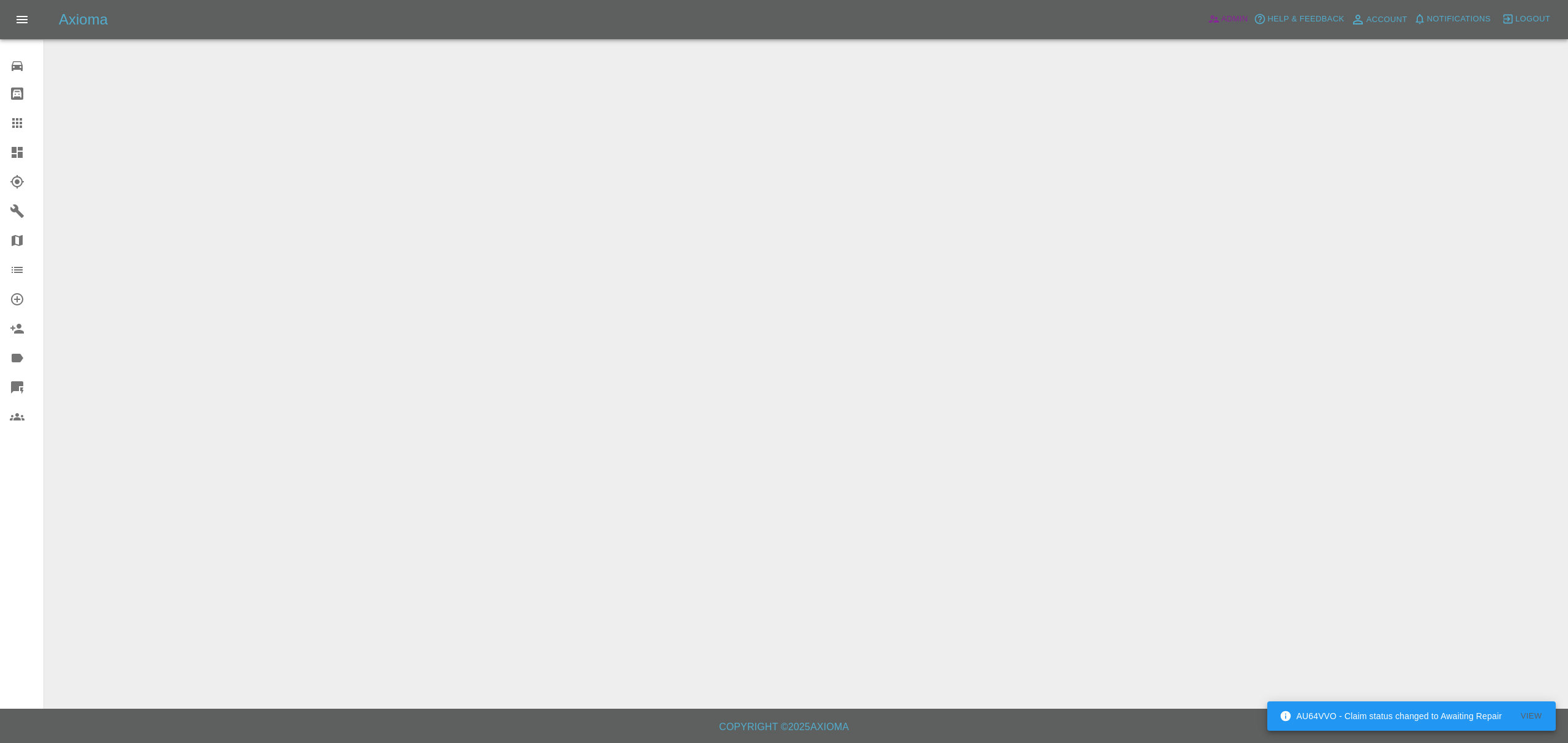
click at [1230, 21] on span "Admin" at bounding box center [1235, 20] width 27 height 14
click at [1231, 16] on span "Admin" at bounding box center [1235, 20] width 27 height 14
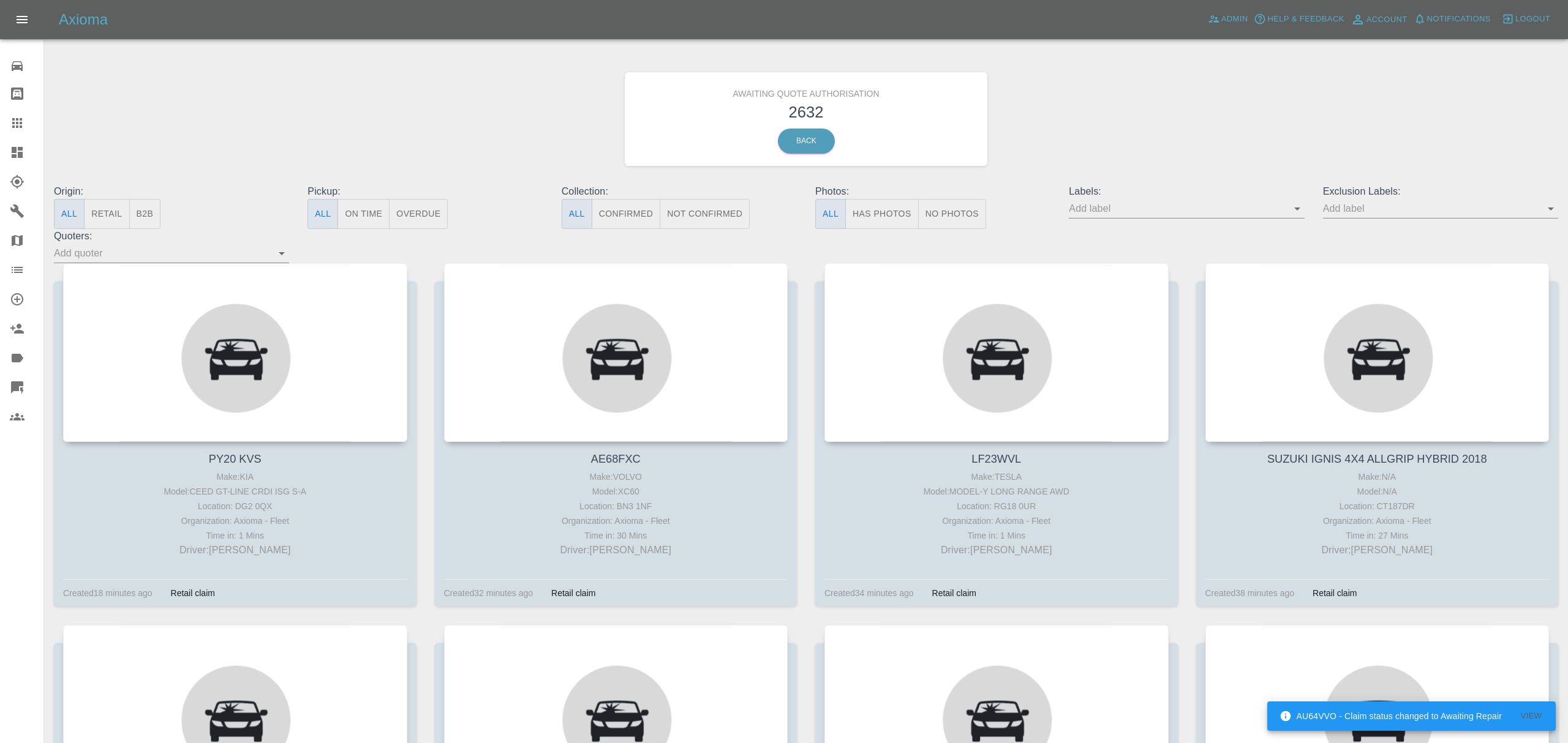
click at [1221, 16] on span "Admin" at bounding box center [1235, 20] width 27 height 14
drag, startPoint x: 1070, startPoint y: 211, endPoint x: 1239, endPoint y: 23, distance: 252.8
click at [1070, 211] on input "text" at bounding box center [1176, 208] width 216 height 19
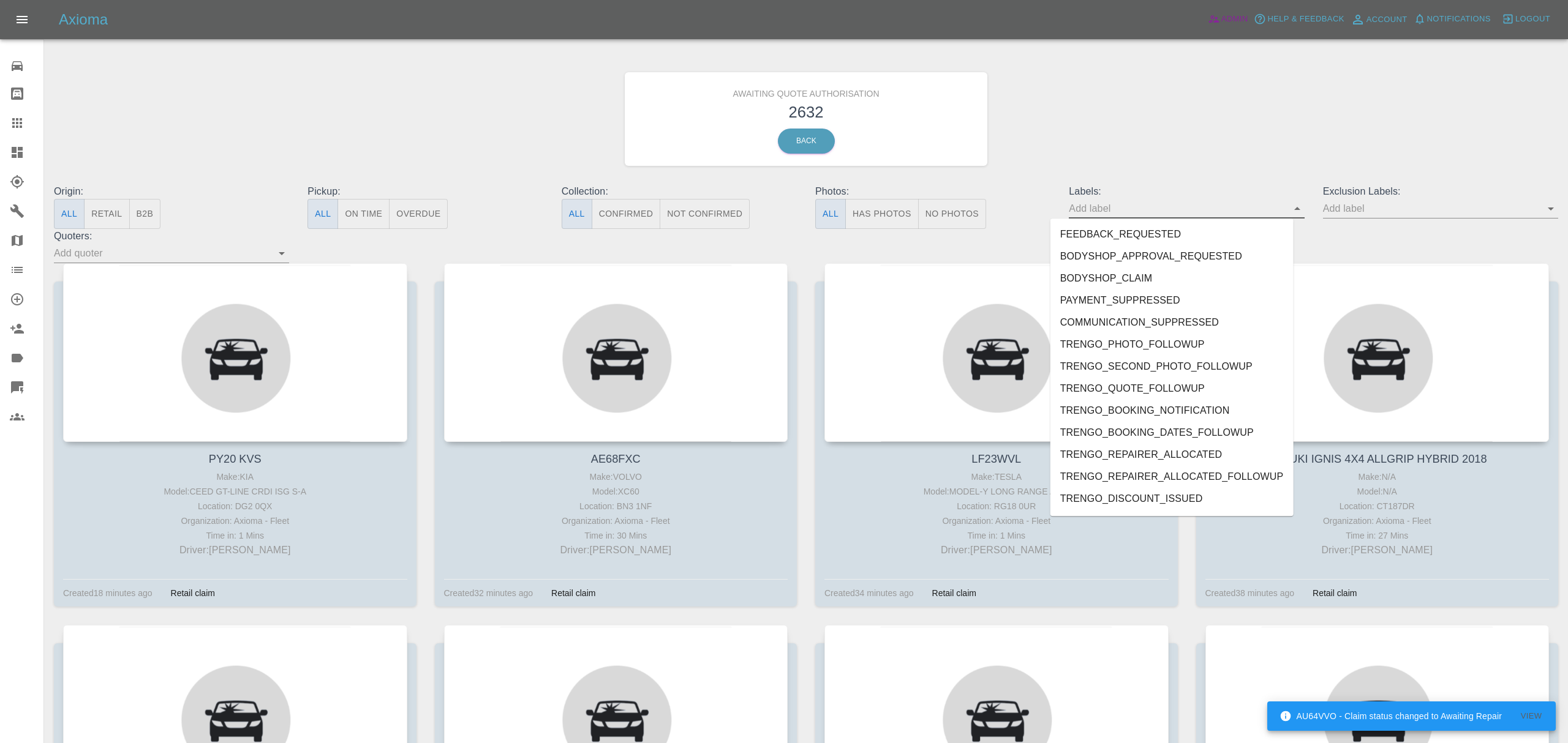
click at [1221, 18] on span "Admin" at bounding box center [1235, 20] width 27 height 14
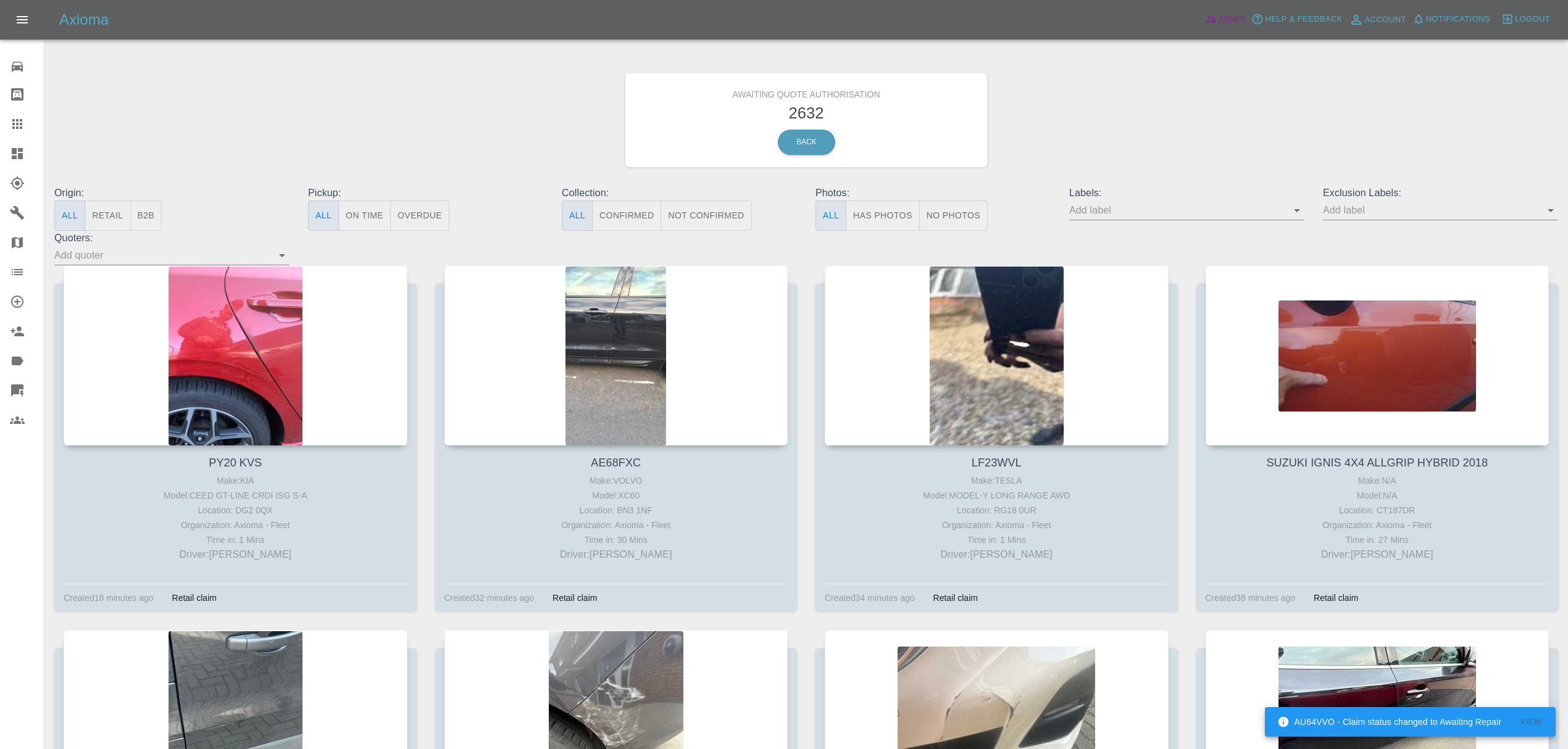
click at [1226, 18] on span "Admin" at bounding box center [1232, 20] width 28 height 14
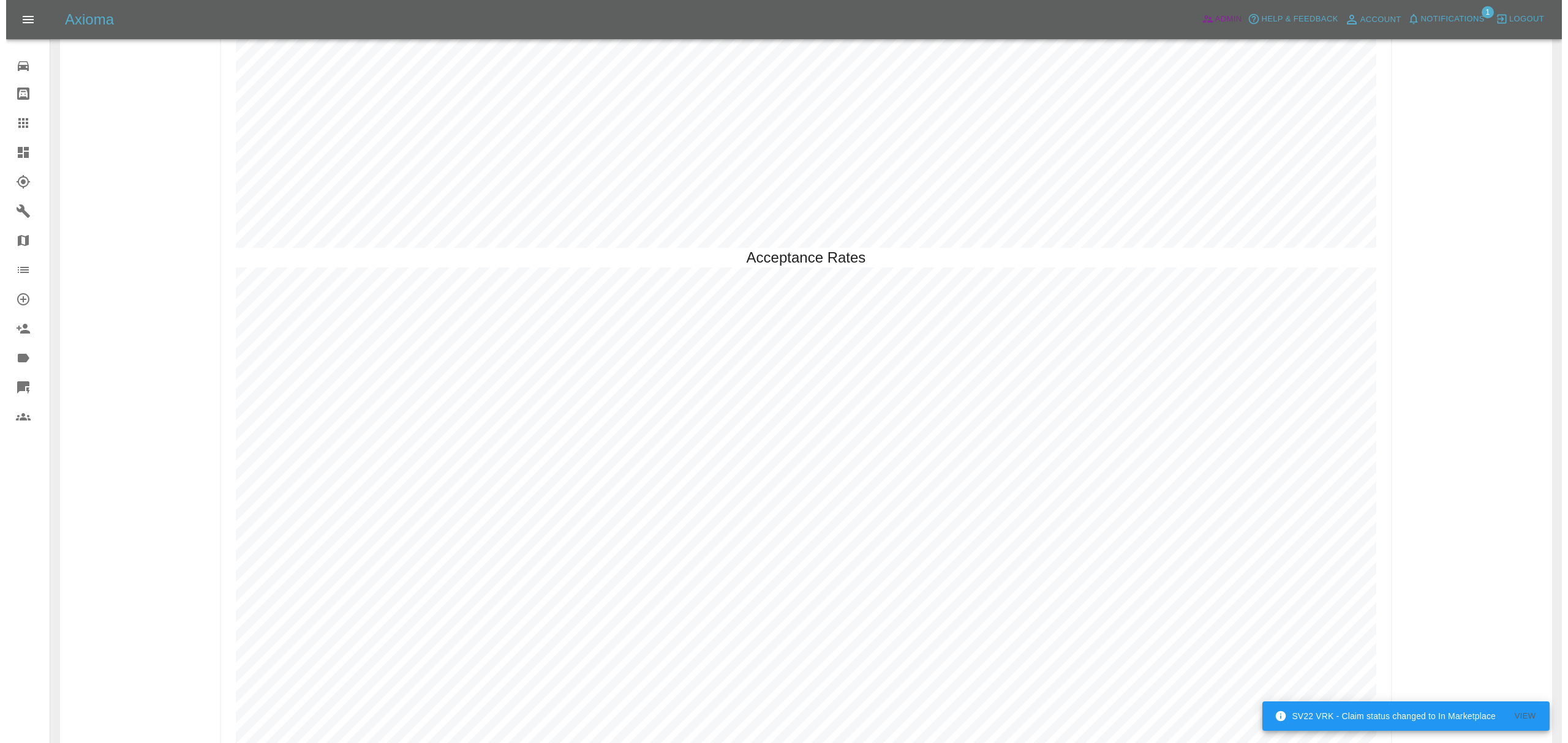
scroll to position [3299, 0]
click at [1436, 18] on span "Notifications" at bounding box center [1447, 20] width 64 height 14
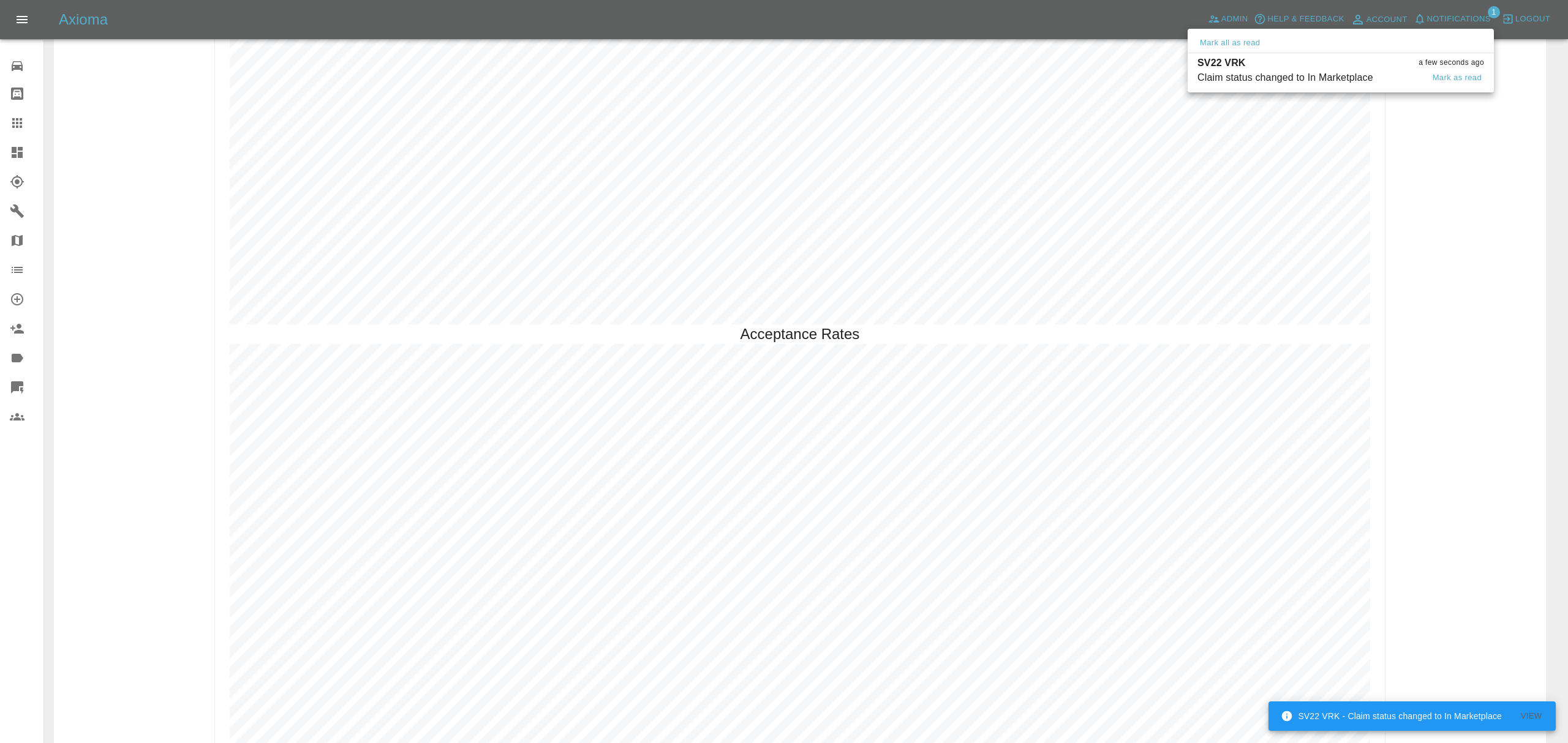
click at [1239, 79] on div "Claim status changed to In Marketplace" at bounding box center [1286, 77] width 176 height 15
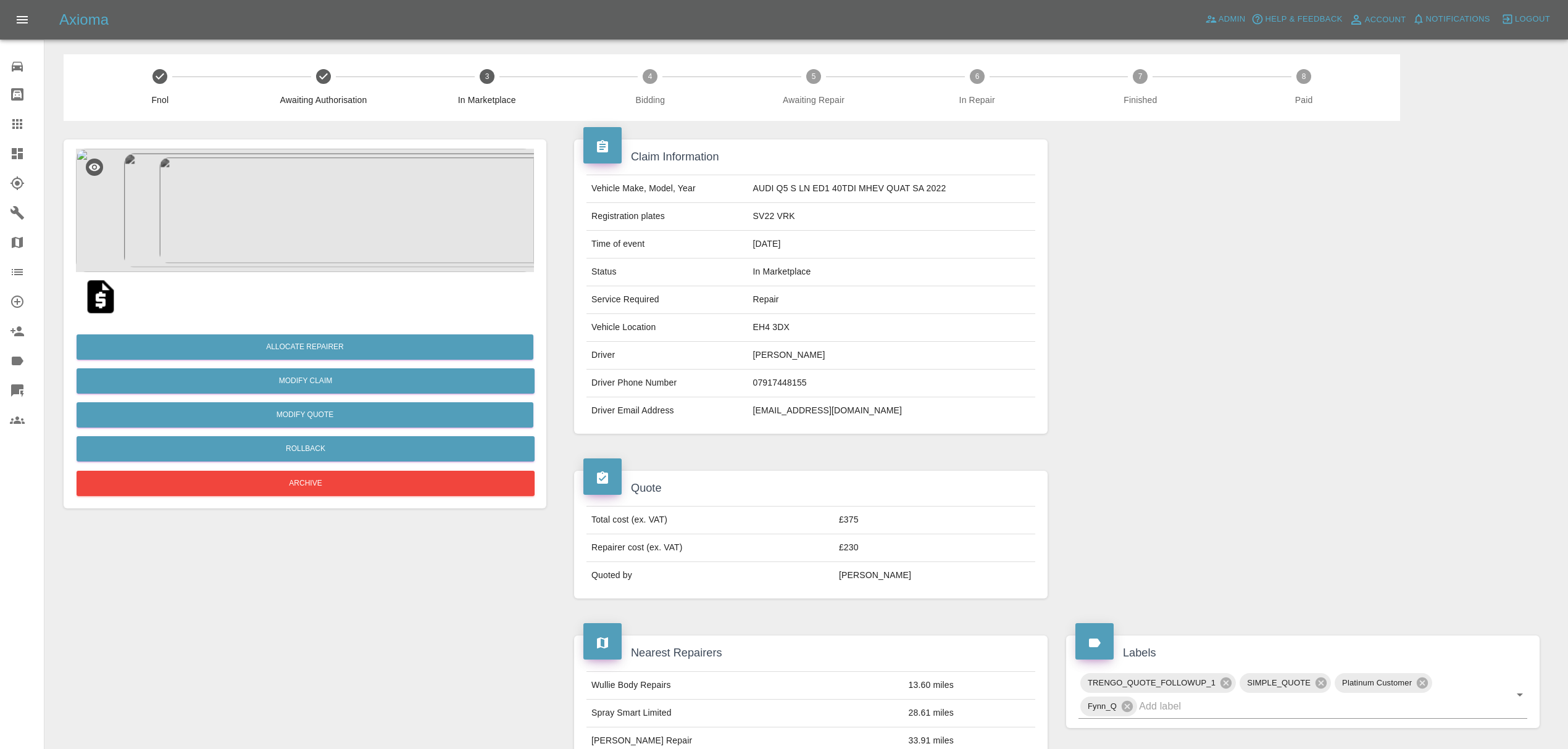
click at [5, 159] on link "Dashboard" at bounding box center [22, 154] width 43 height 30
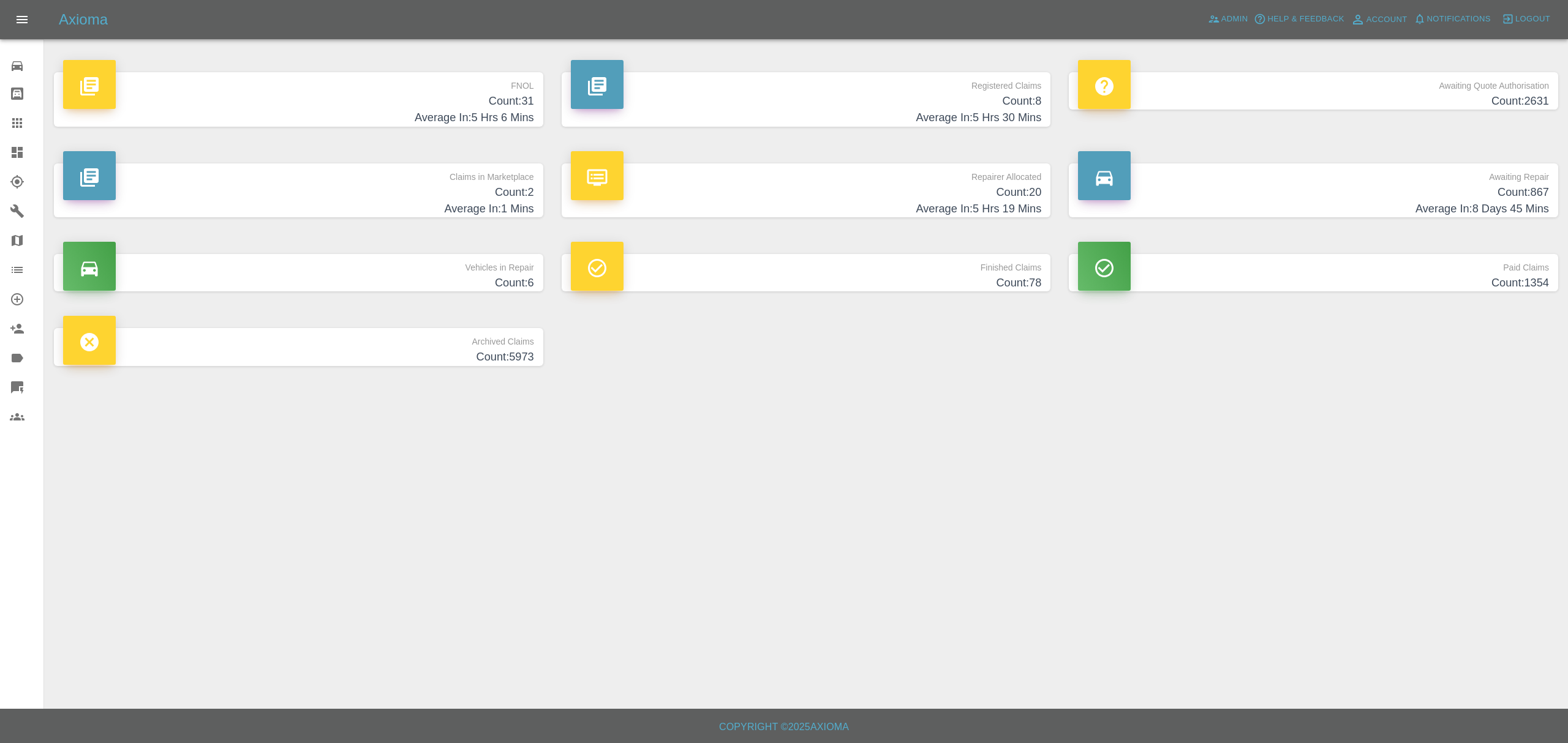
click at [528, 116] on h4 "Average In: 5 Hrs 6 Mins" at bounding box center [298, 117] width 471 height 17
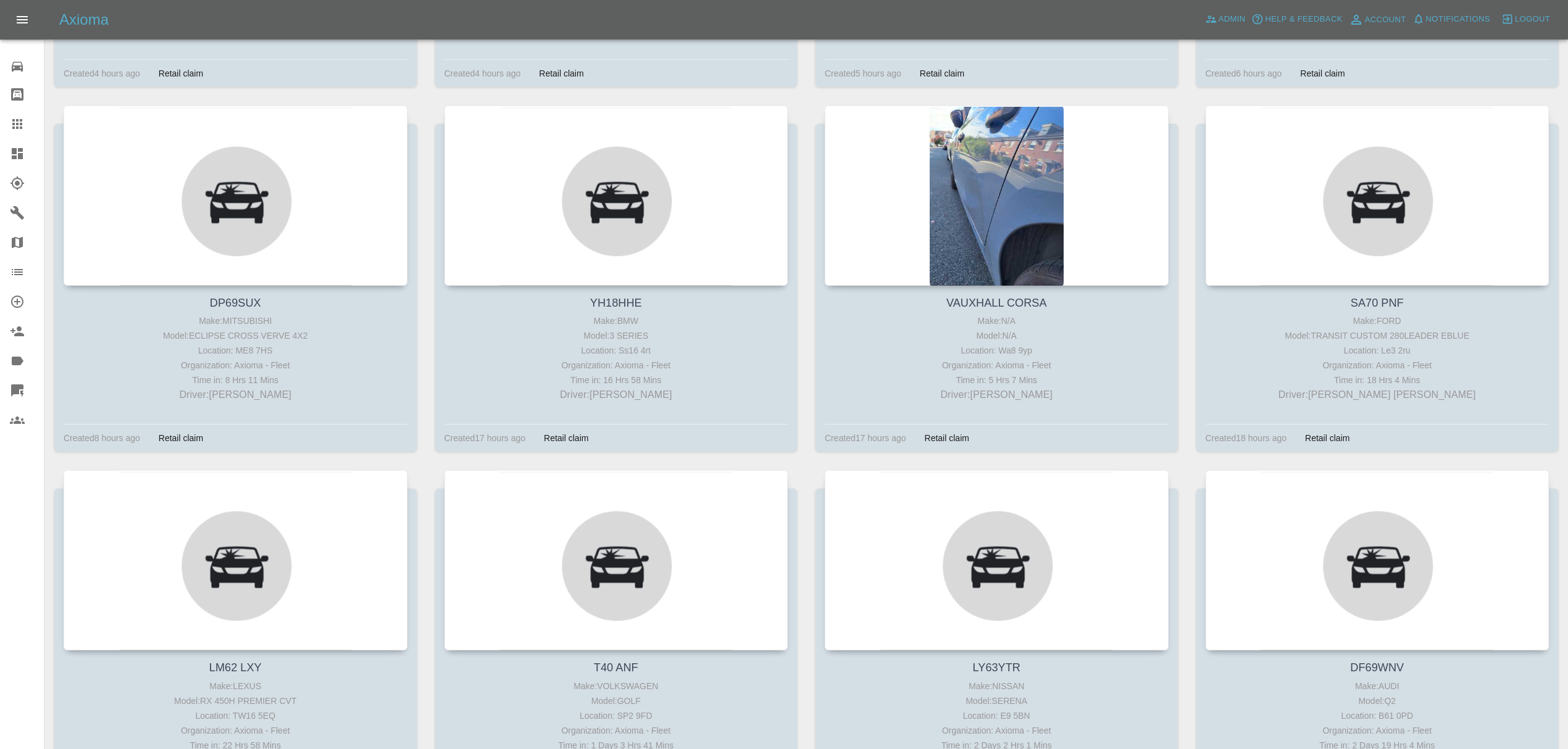
scroll to position [1622, 0]
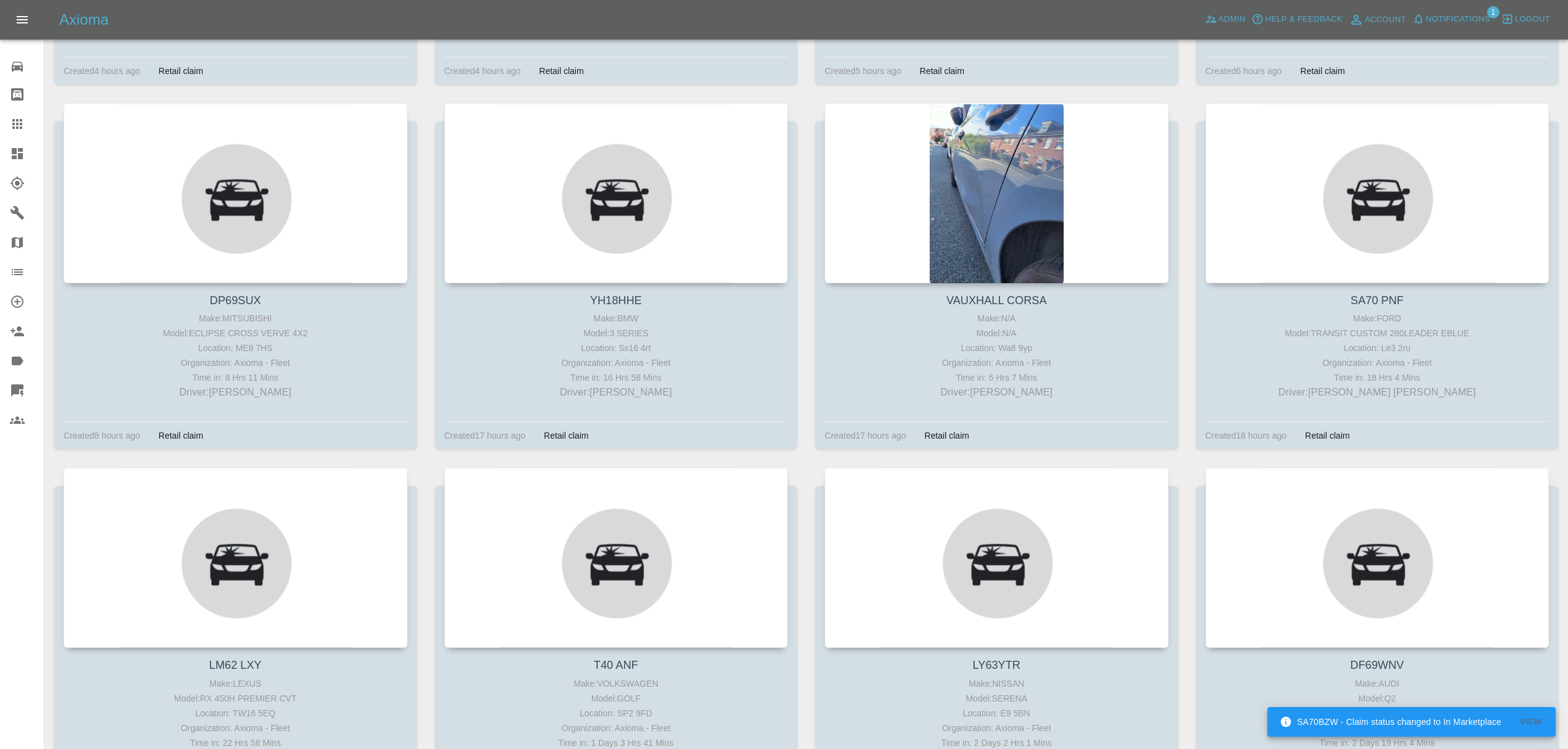
click at [1538, 717] on button "View" at bounding box center [1531, 721] width 39 height 19
click at [15, 159] on icon at bounding box center [17, 153] width 15 height 15
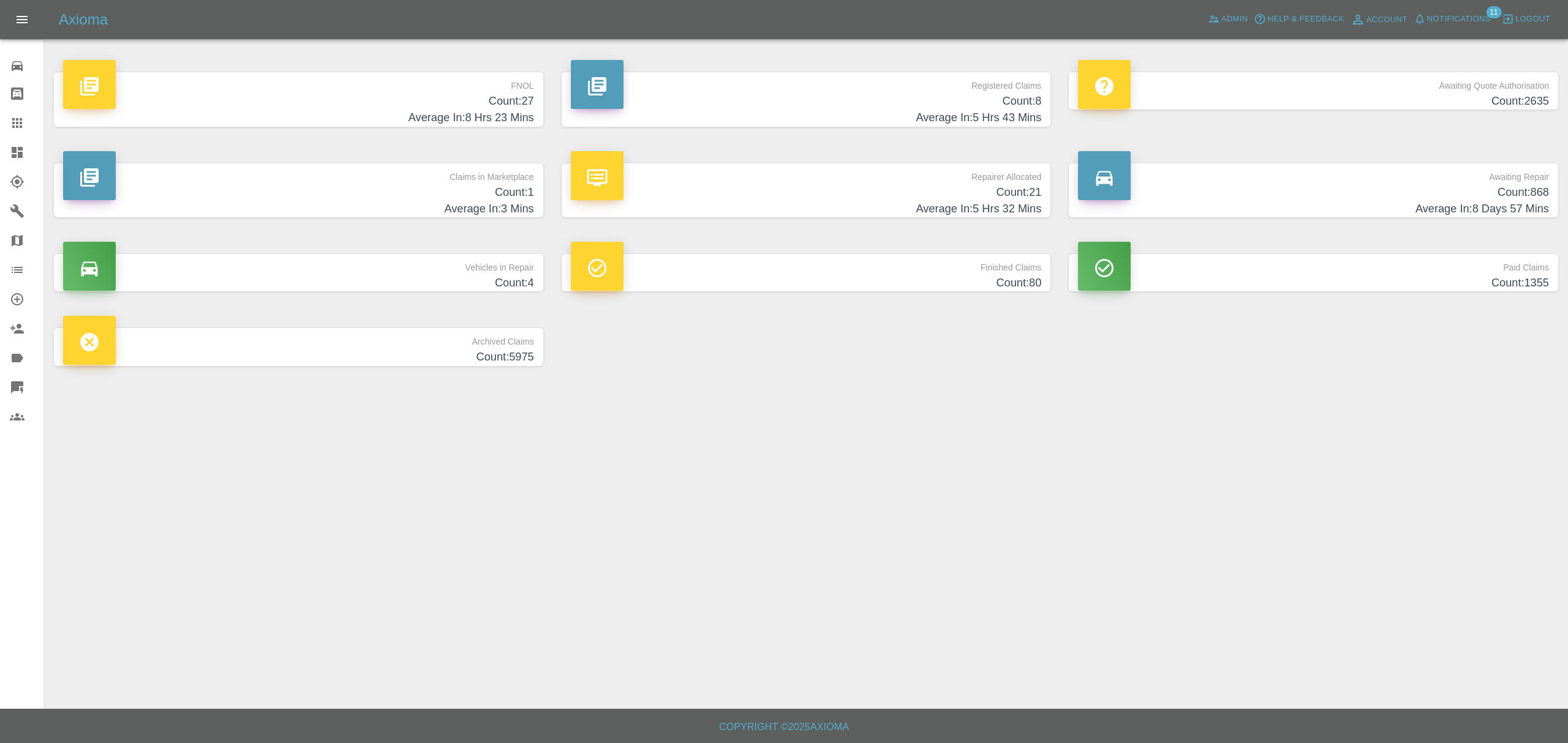
click at [451, 81] on p "FNOL" at bounding box center [298, 82] width 471 height 21
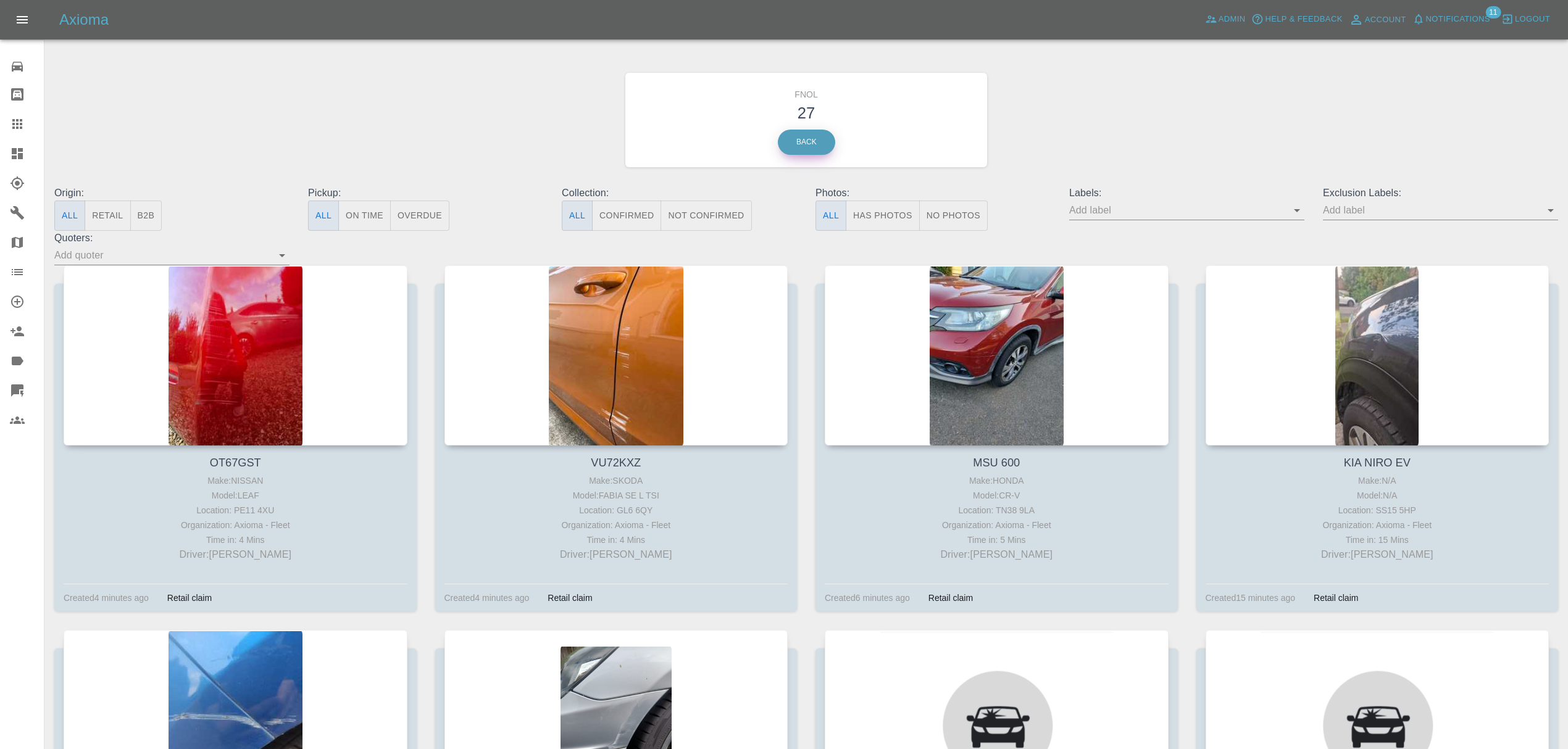
click at [781, 138] on link "Back" at bounding box center [806, 142] width 57 height 26
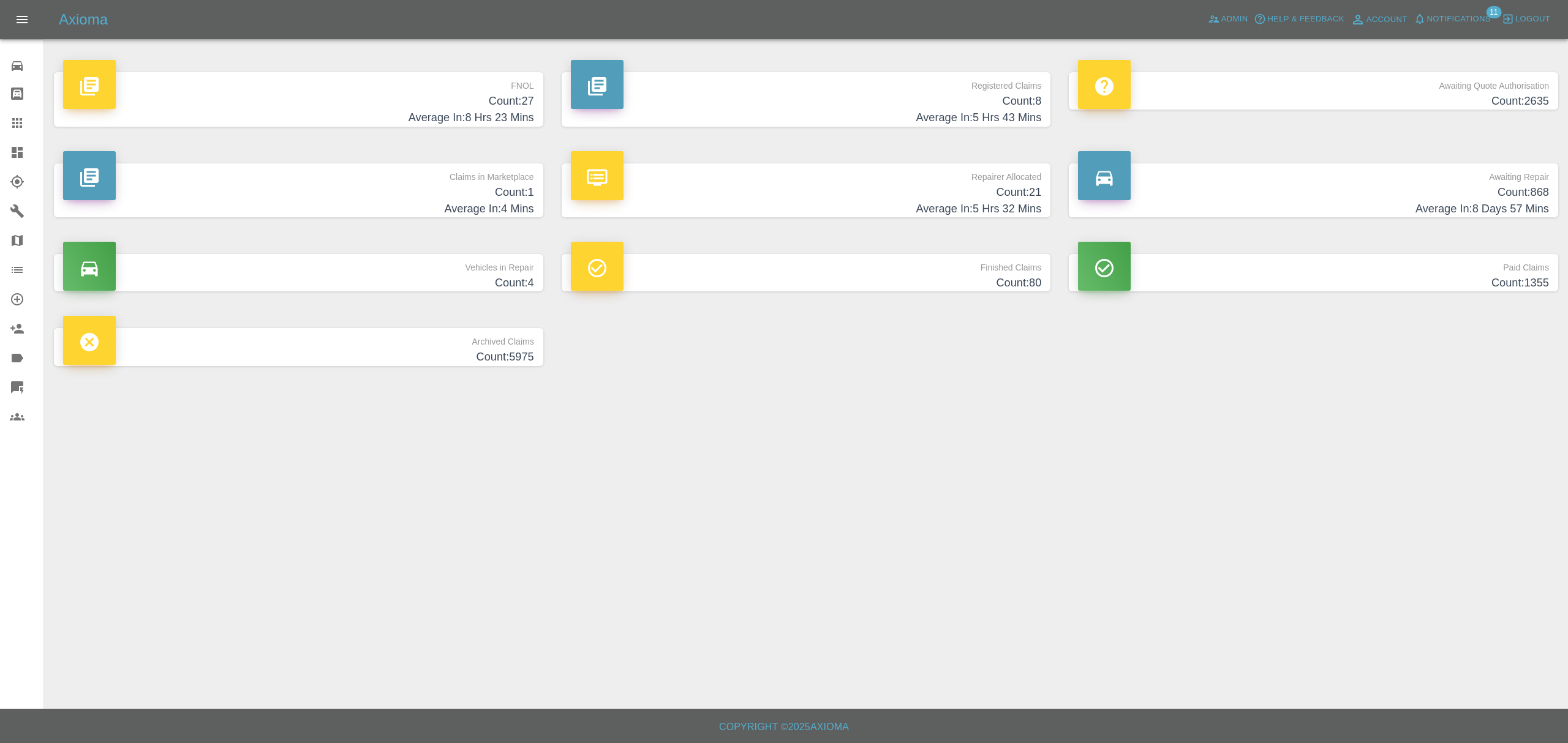
click at [1251, 101] on h4 "Count: 2635" at bounding box center [1313, 101] width 471 height 17
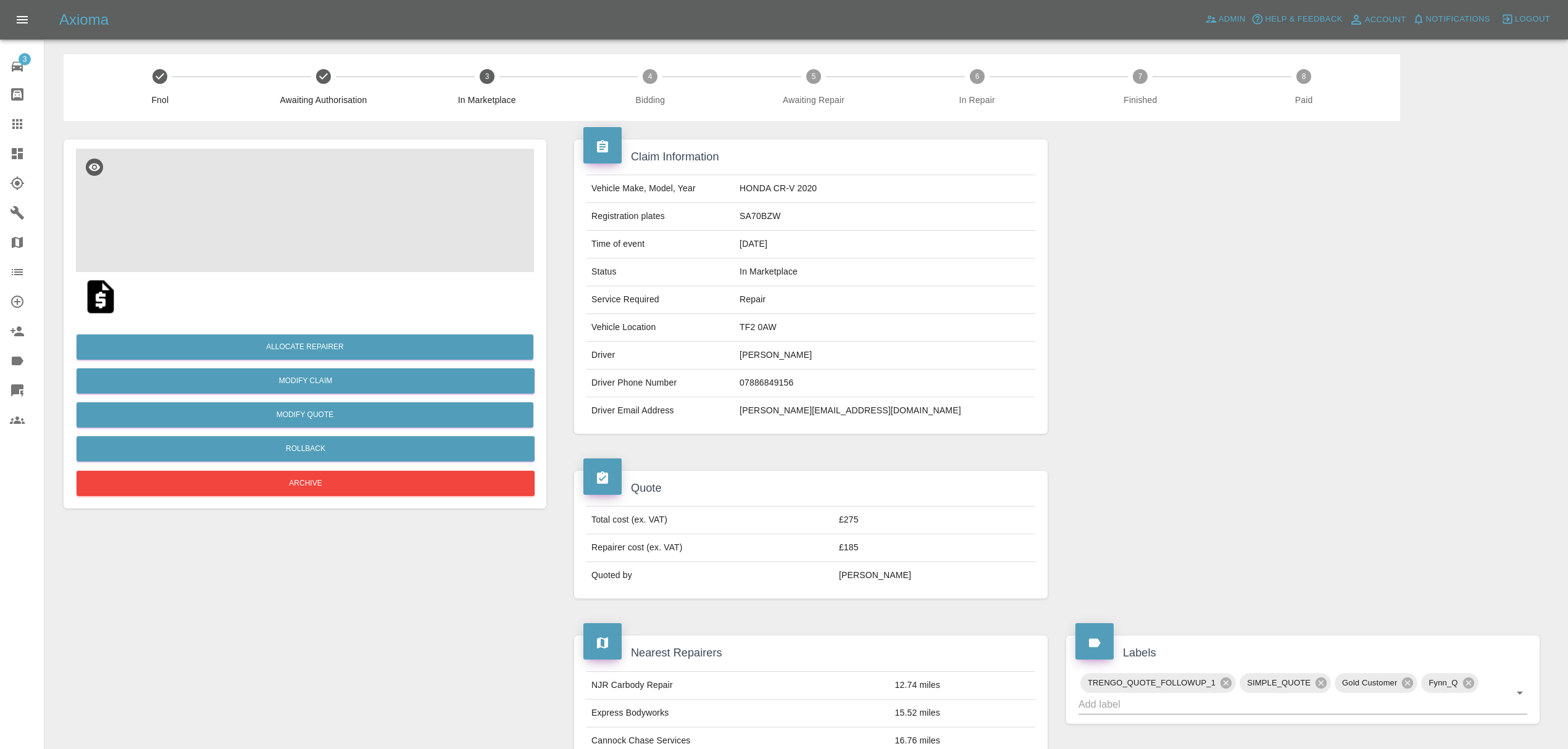
click at [338, 232] on img at bounding box center [305, 210] width 458 height 123
click at [16, 154] on icon at bounding box center [17, 153] width 11 height 11
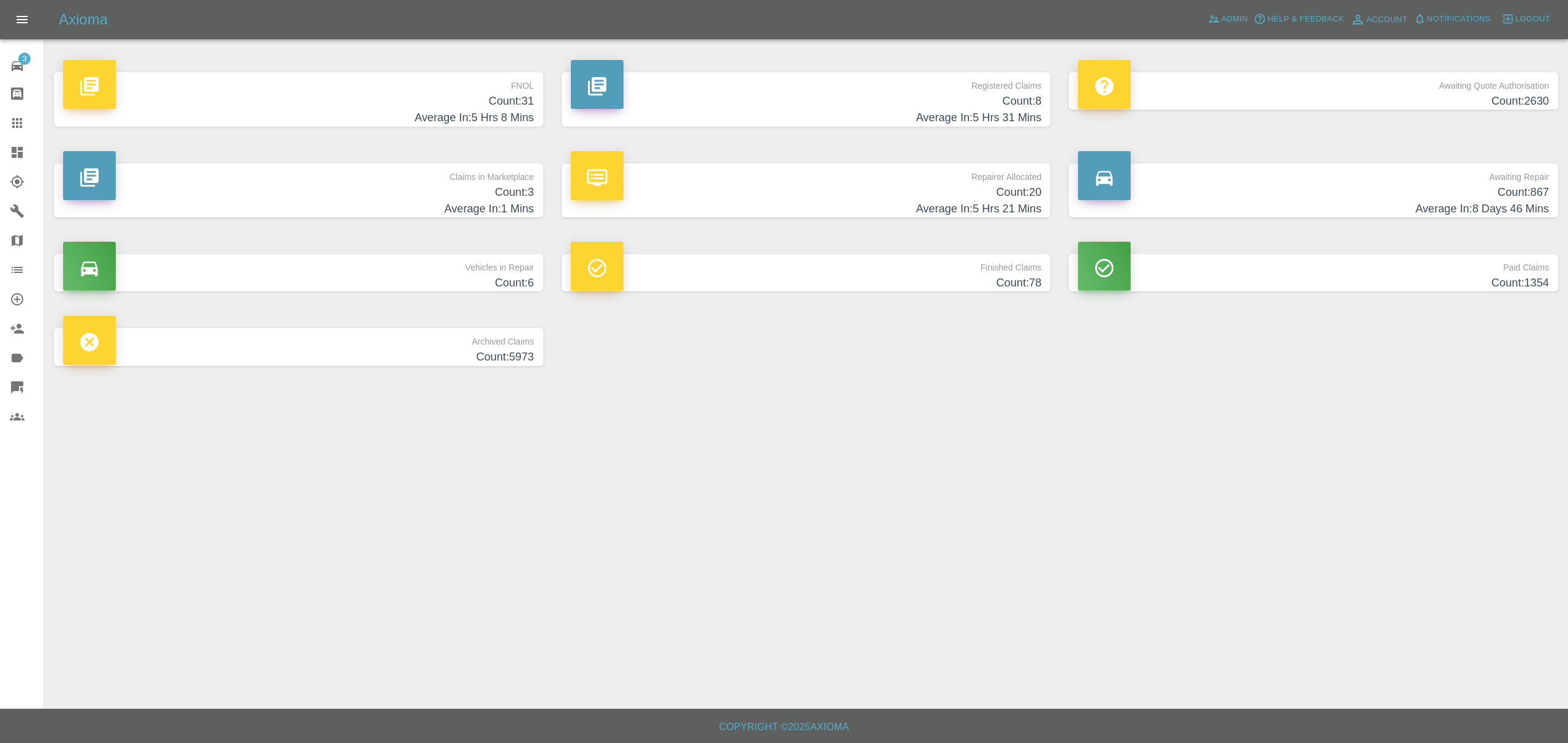
click at [454, 204] on h4 "Average In: 1 Mins" at bounding box center [298, 209] width 471 height 17
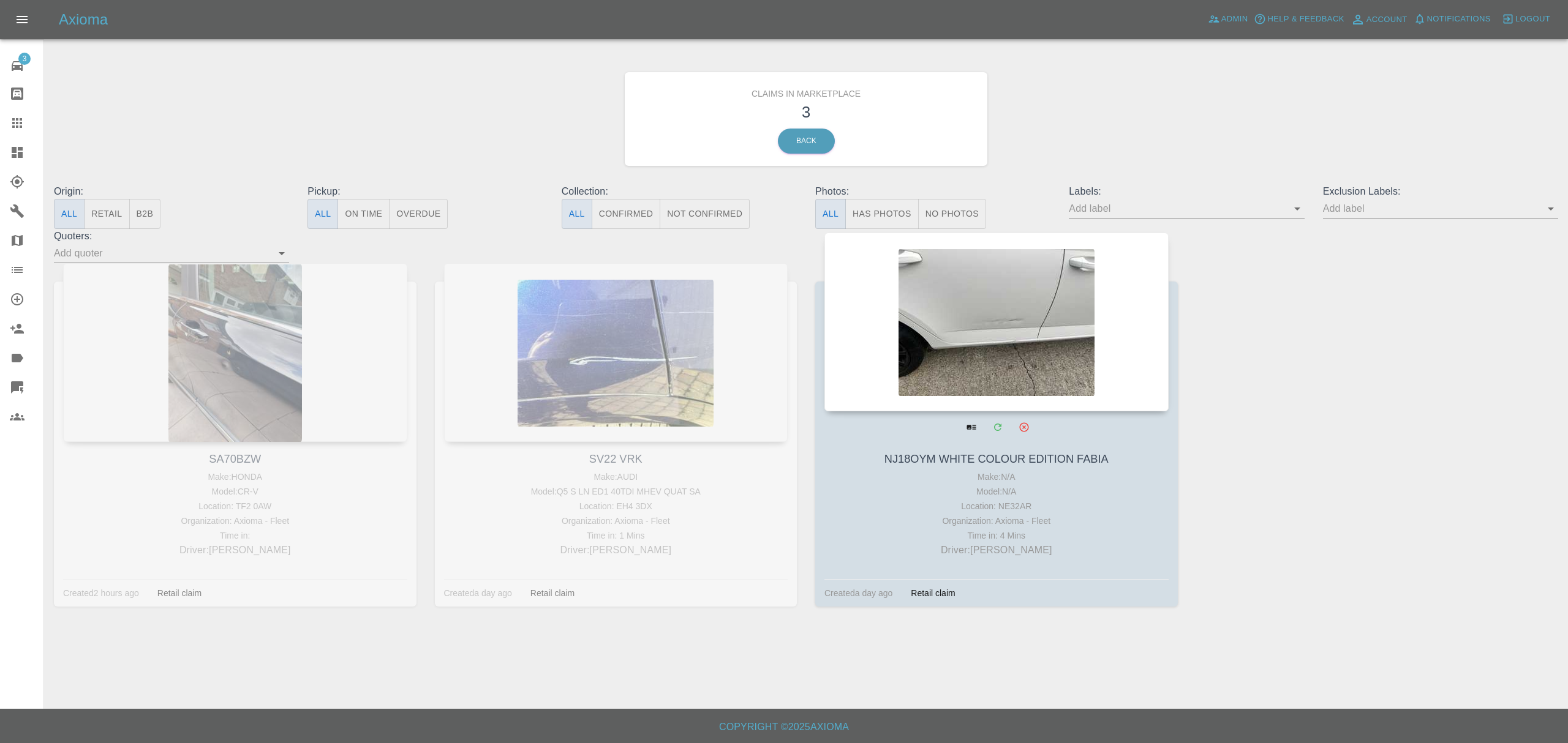
click at [940, 351] on div at bounding box center [997, 322] width 345 height 179
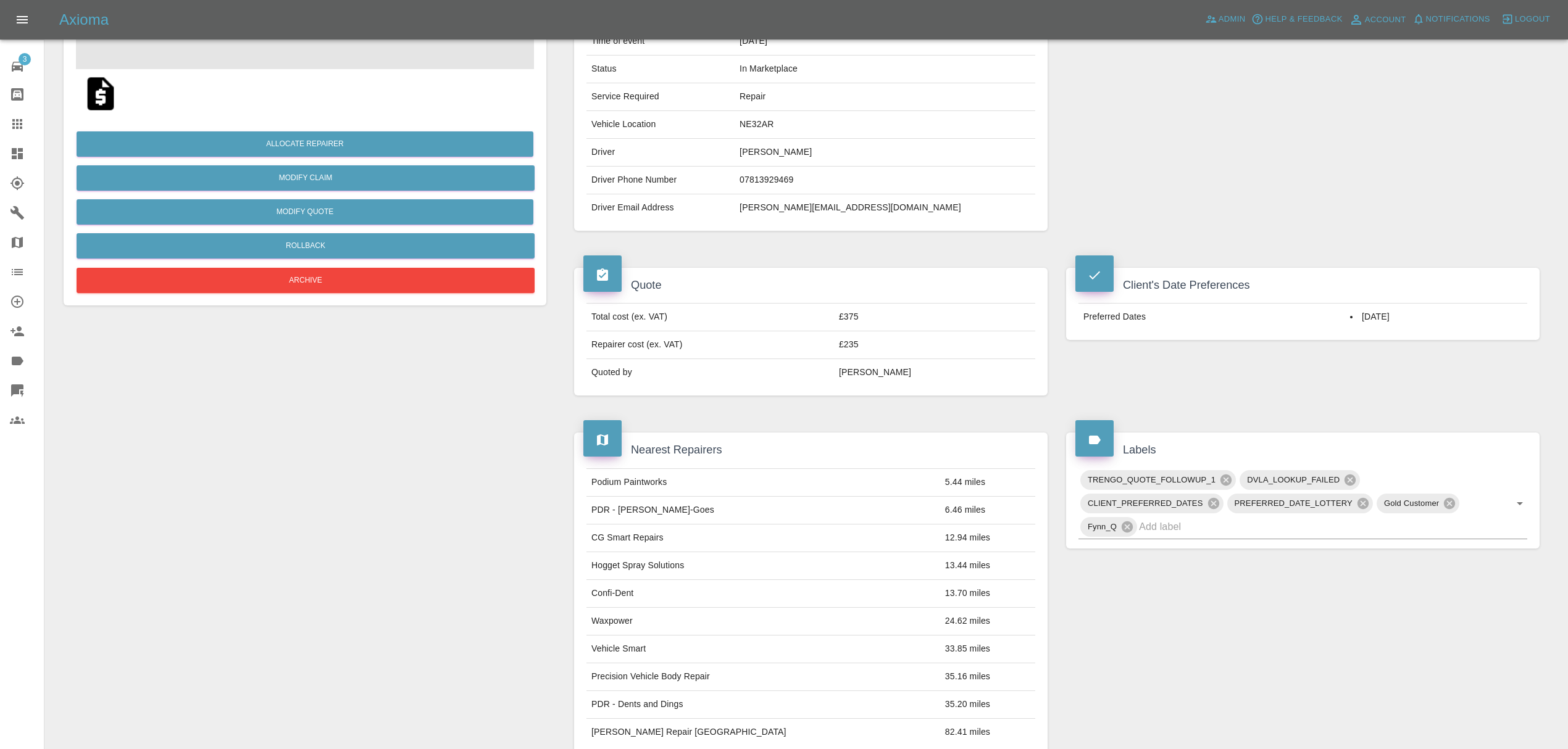
scroll to position [312, 0]
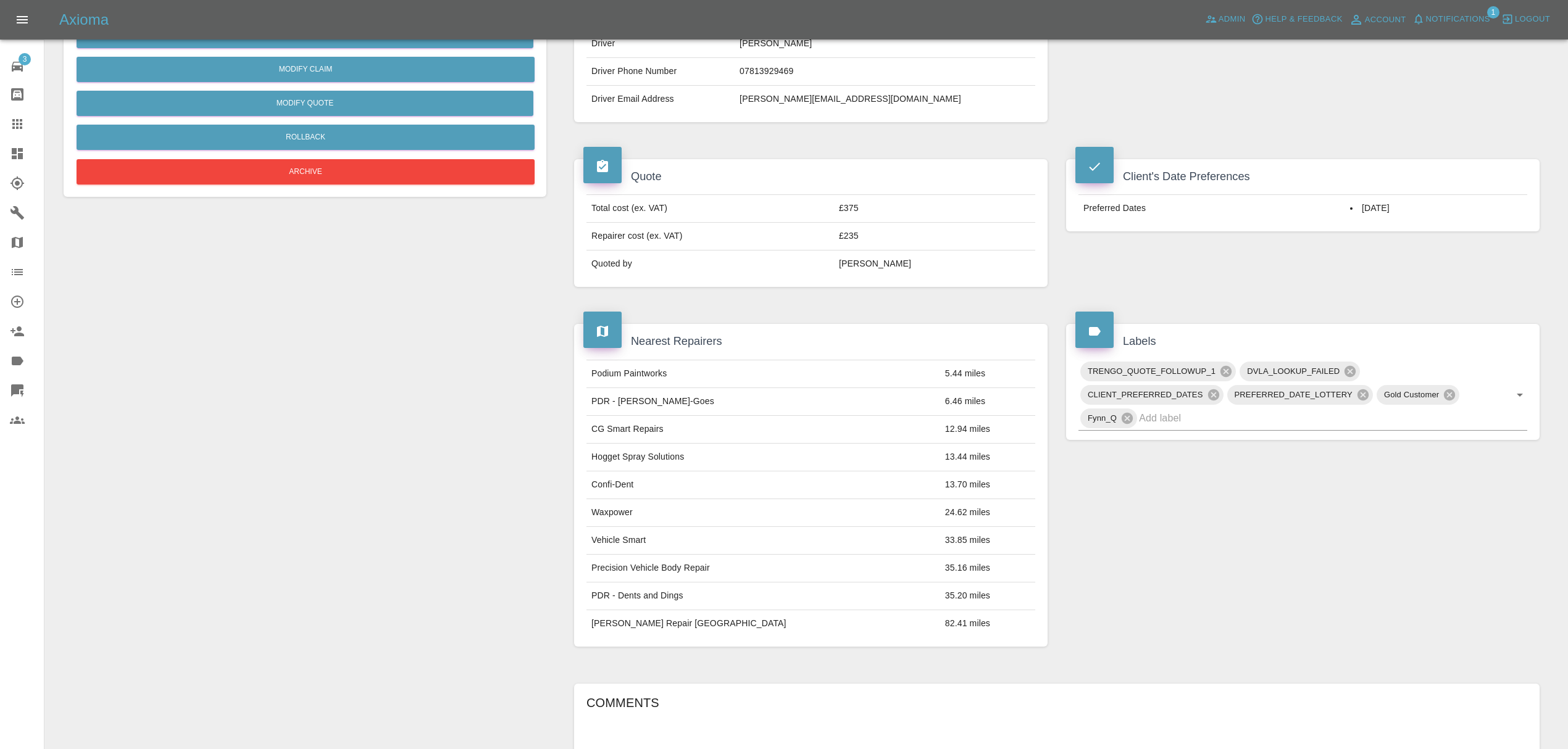
click at [1494, 6] on span "1" at bounding box center [1493, 12] width 13 height 13
click at [1450, 18] on span "Notifications" at bounding box center [1457, 20] width 64 height 14
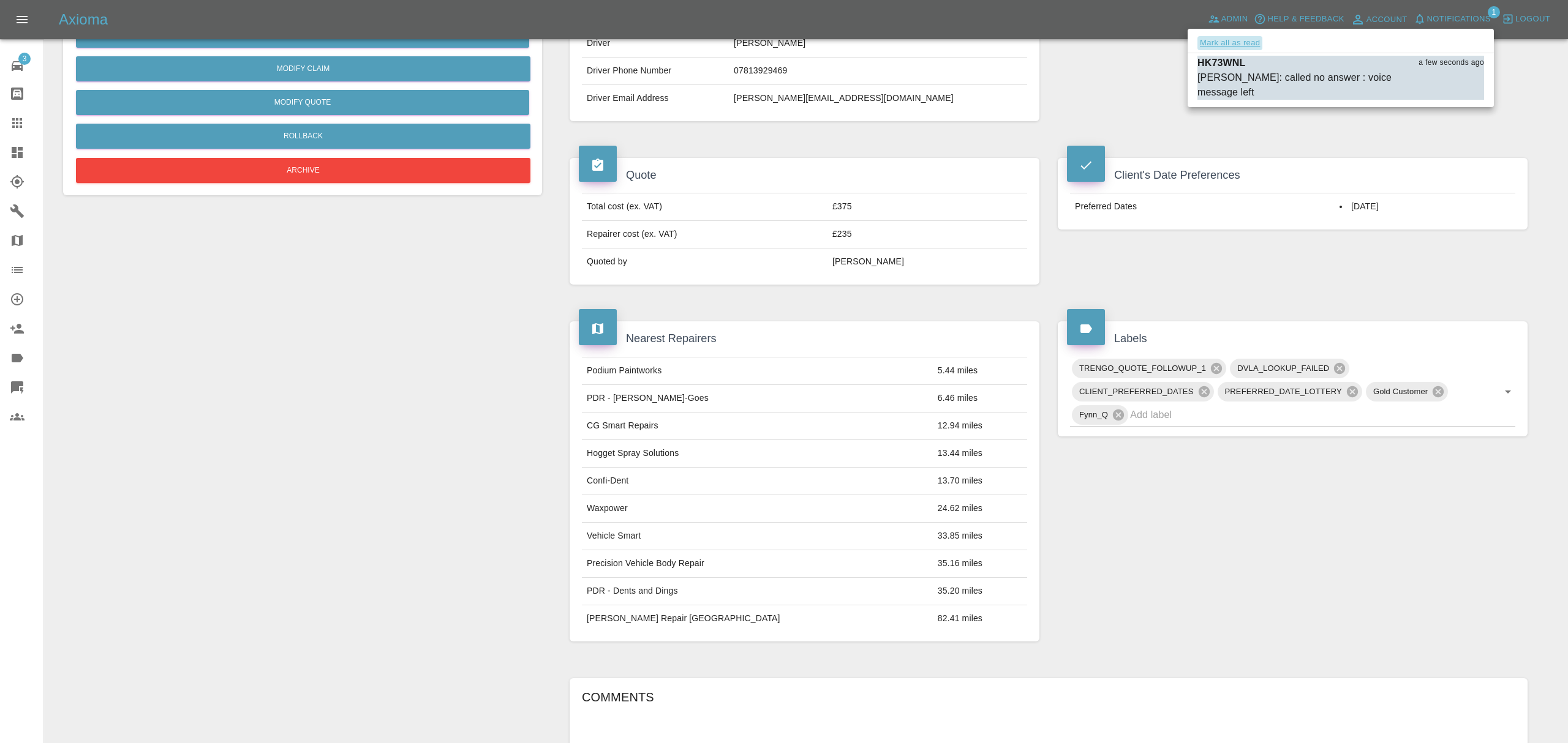
click at [1216, 40] on button "Mark all as read" at bounding box center [1230, 43] width 65 height 14
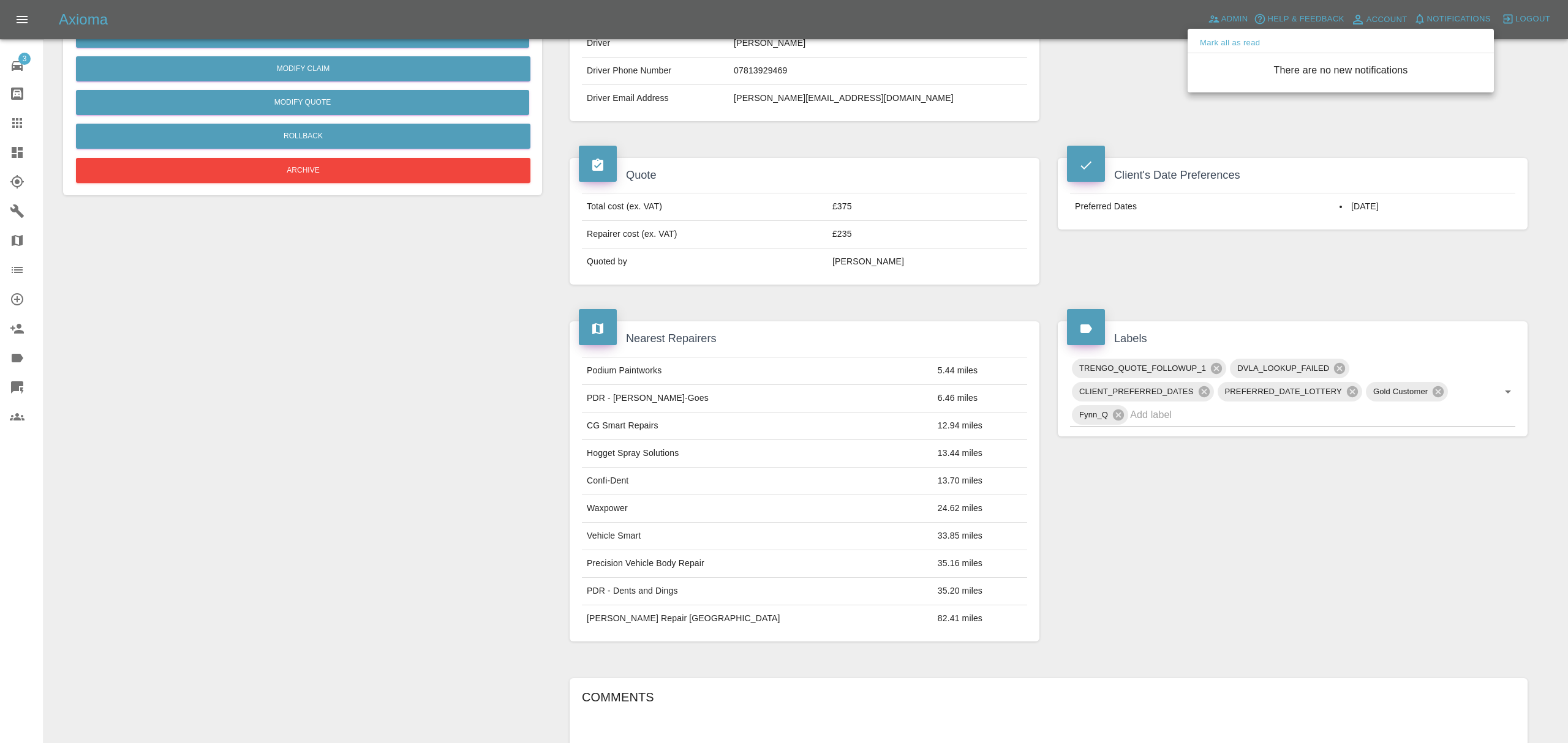
click at [1216, 270] on div at bounding box center [784, 371] width 1568 height 743
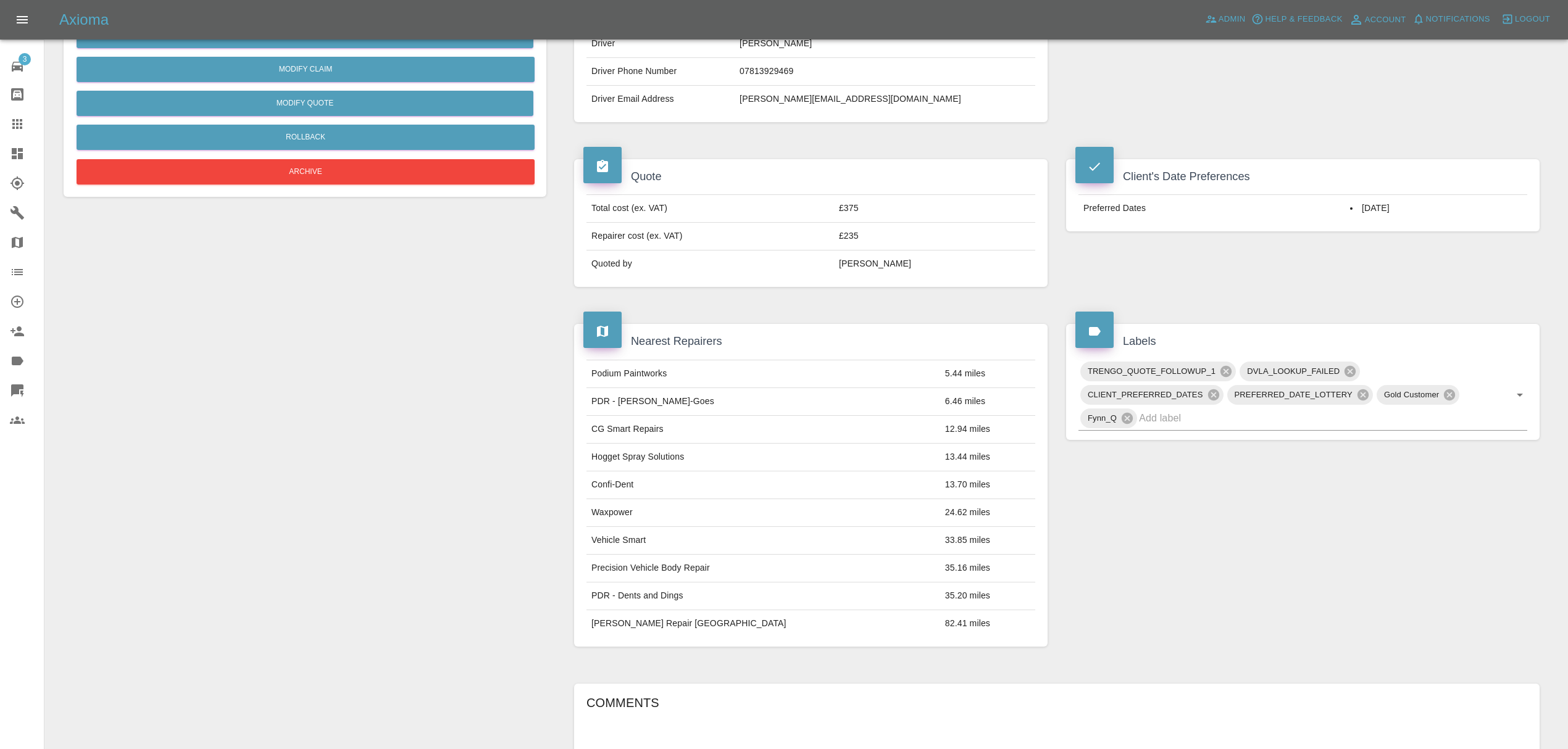
scroll to position [0, 0]
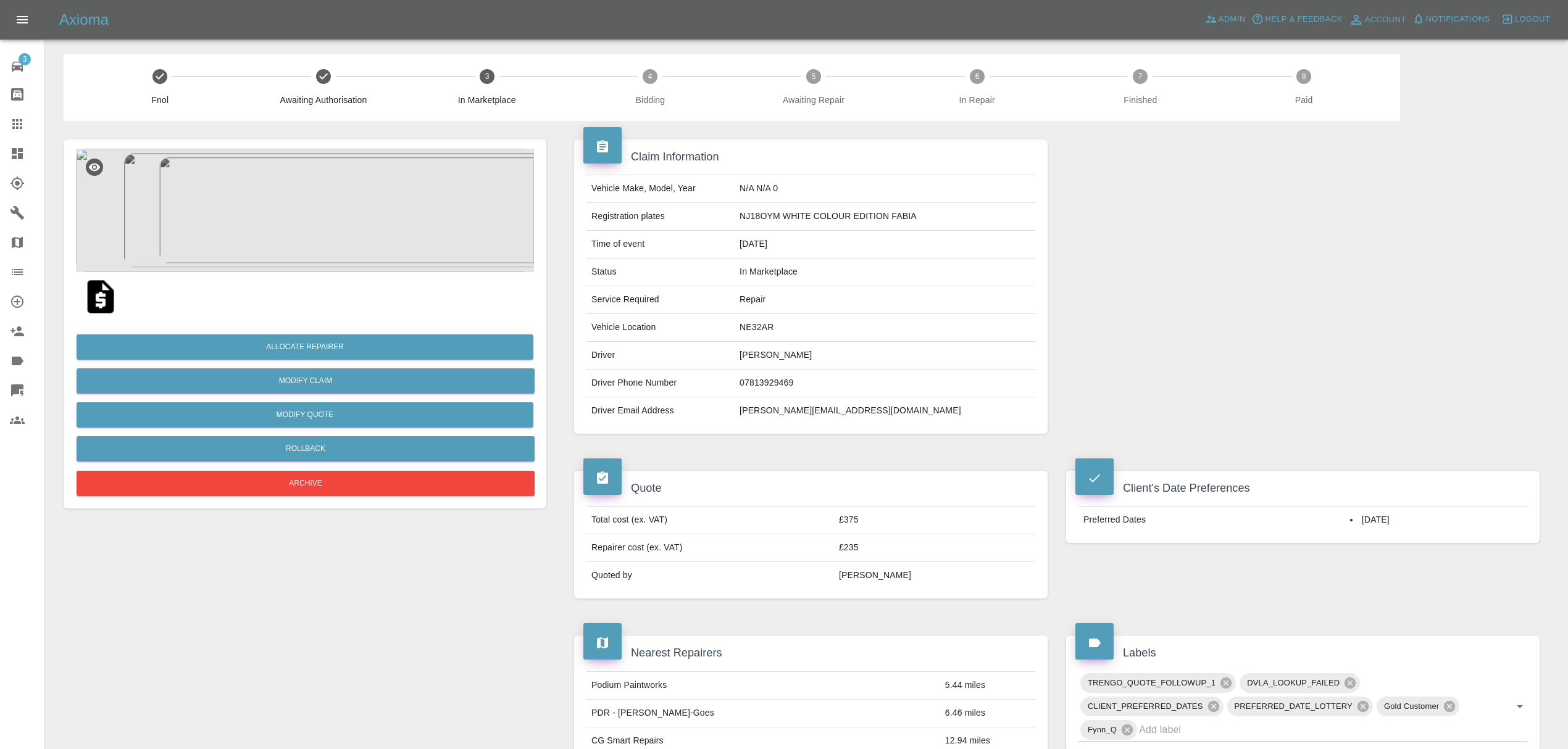
drag, startPoint x: 0, startPoint y: 141, endPoint x: 3, endPoint y: 148, distance: 7.6
click at [0, 141] on link "Dashboard" at bounding box center [22, 154] width 43 height 30
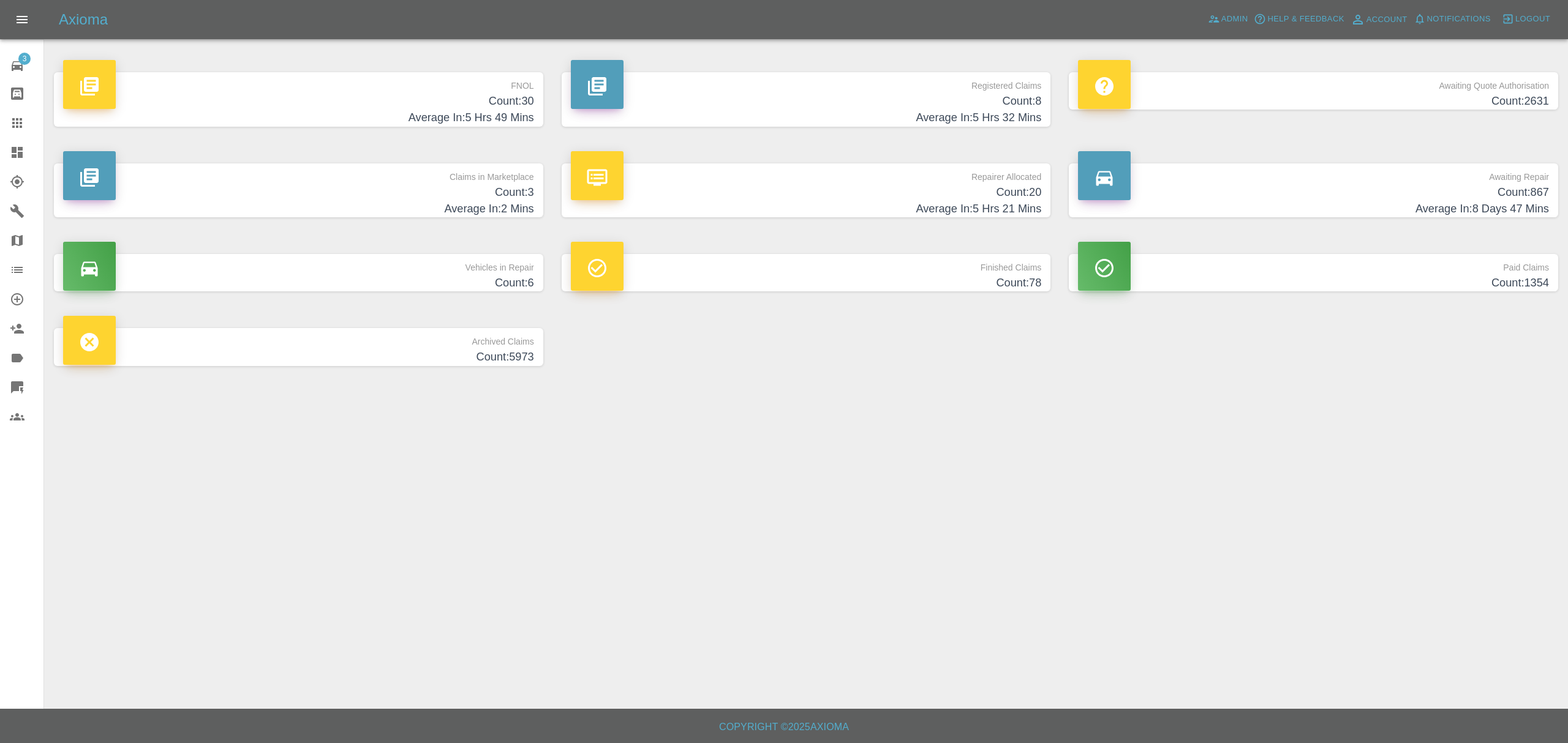
click at [449, 91] on p "FNOL" at bounding box center [298, 82] width 471 height 21
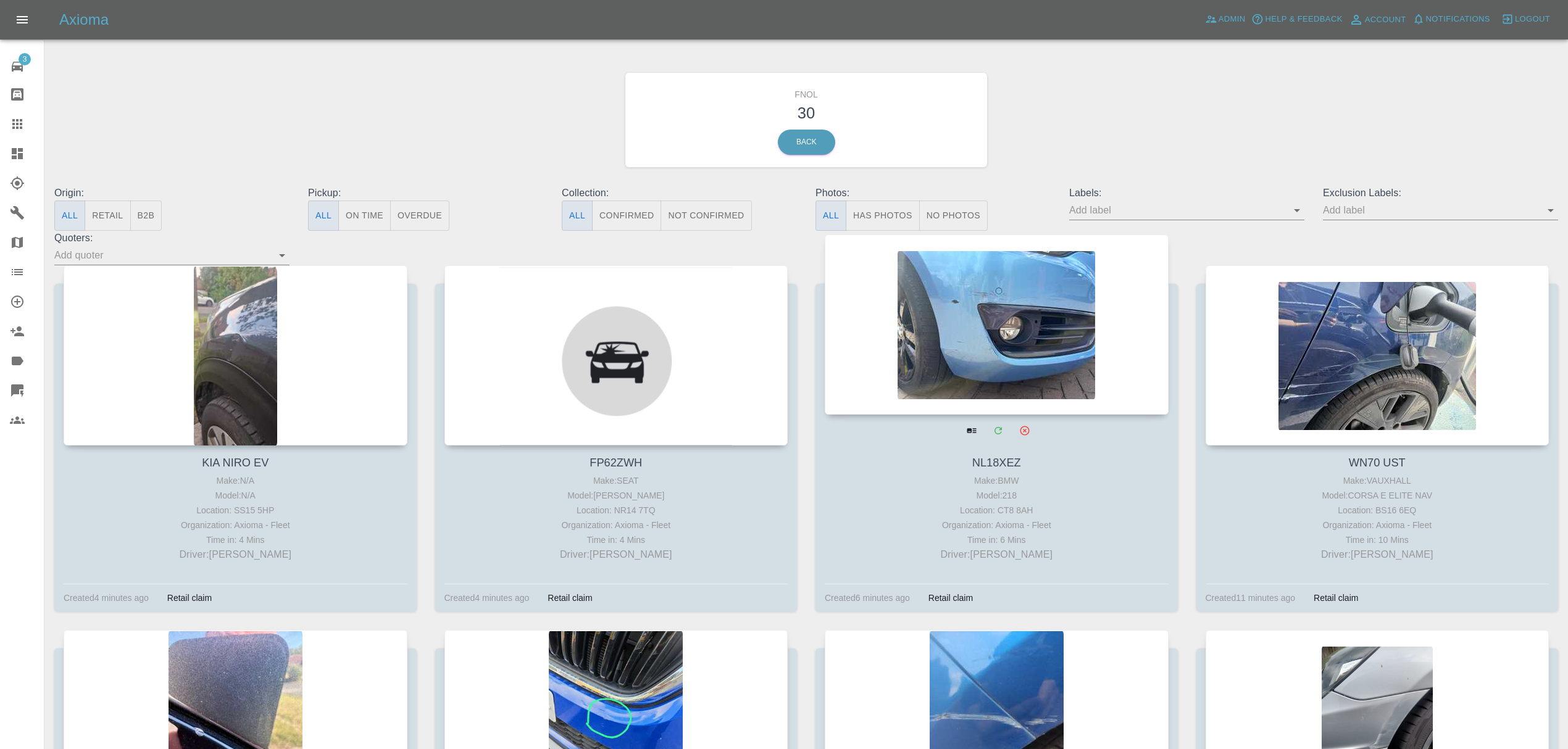
click at [1058, 314] on div at bounding box center [997, 325] width 343 height 181
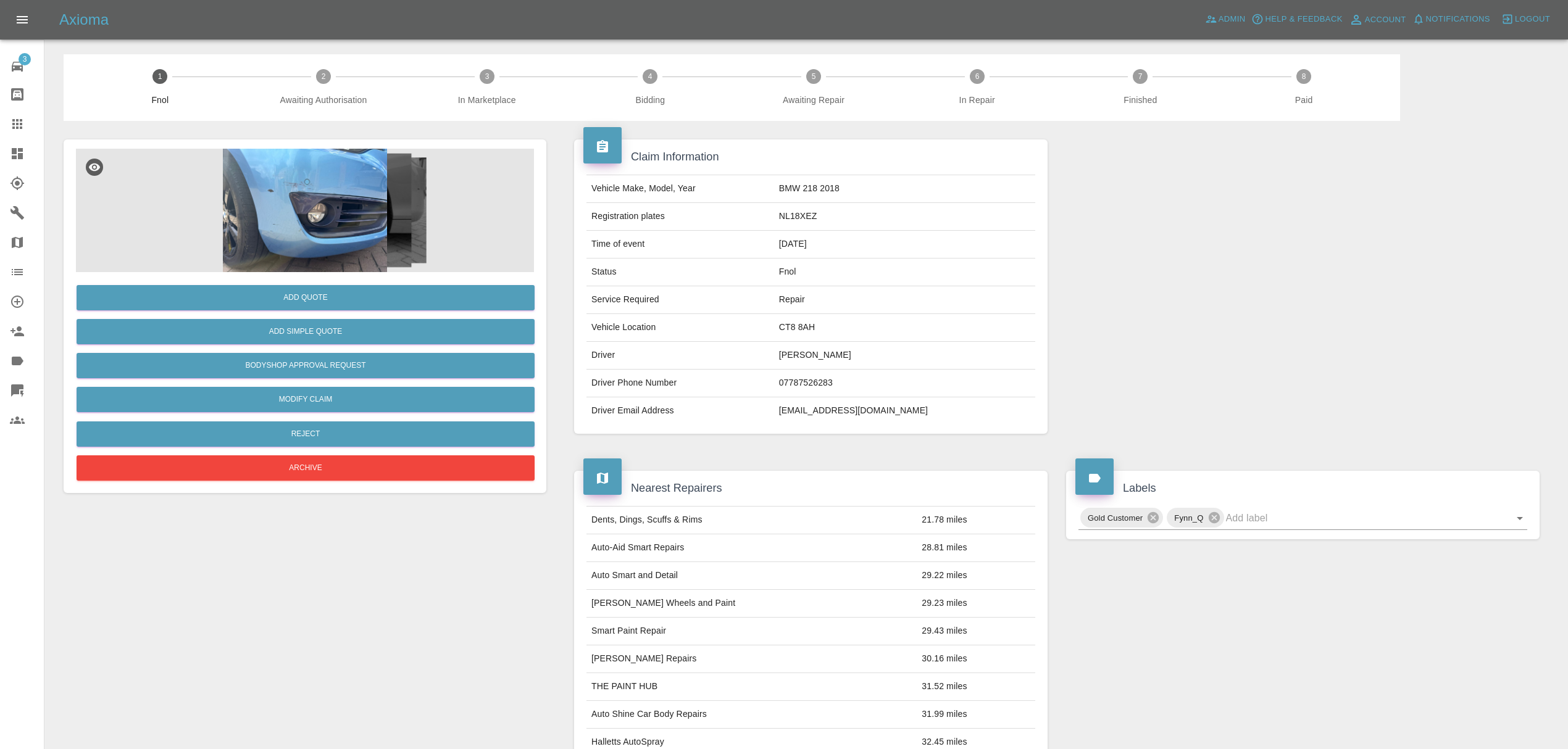
click at [266, 198] on img at bounding box center [305, 210] width 458 height 123
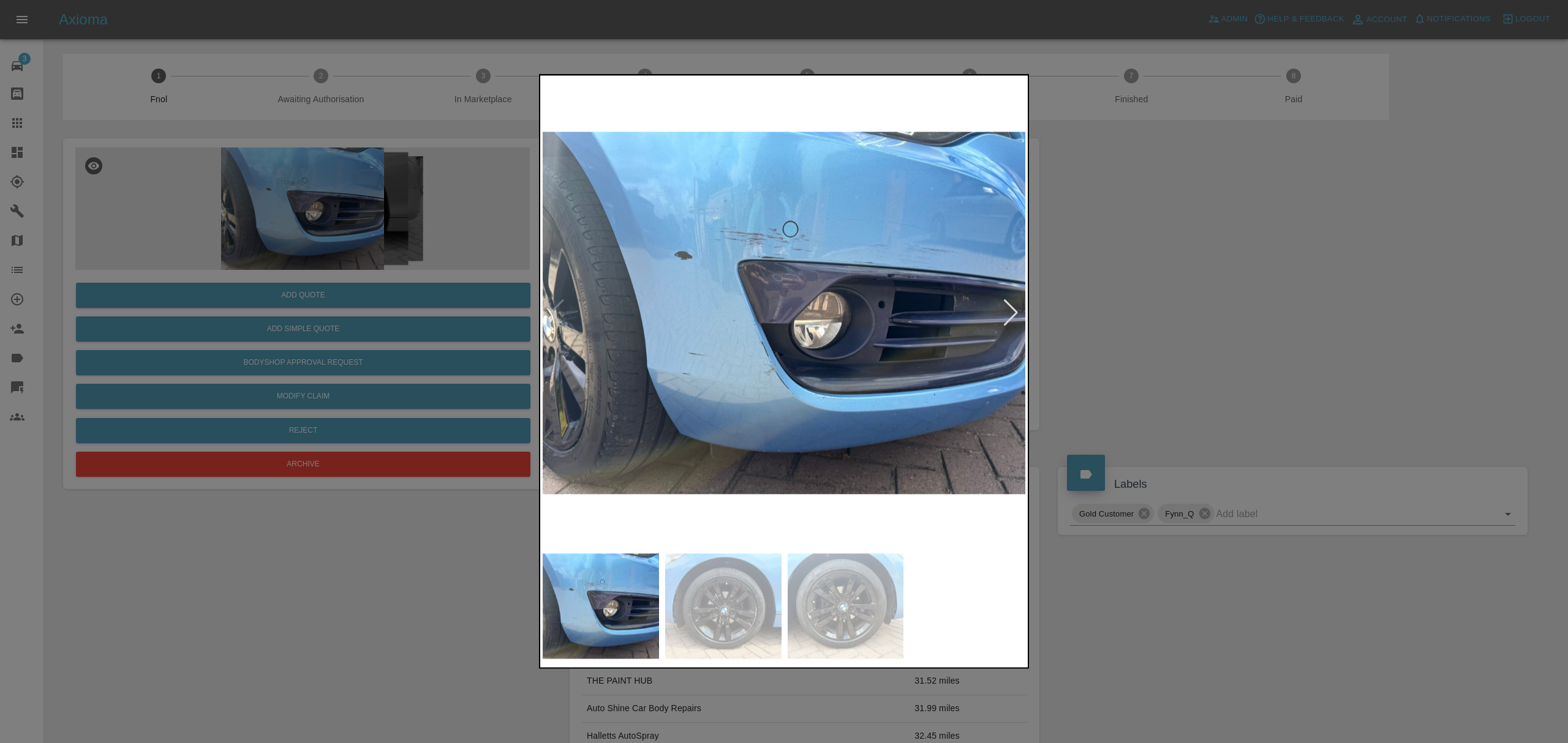
click at [1193, 258] on div at bounding box center [784, 371] width 1568 height 743
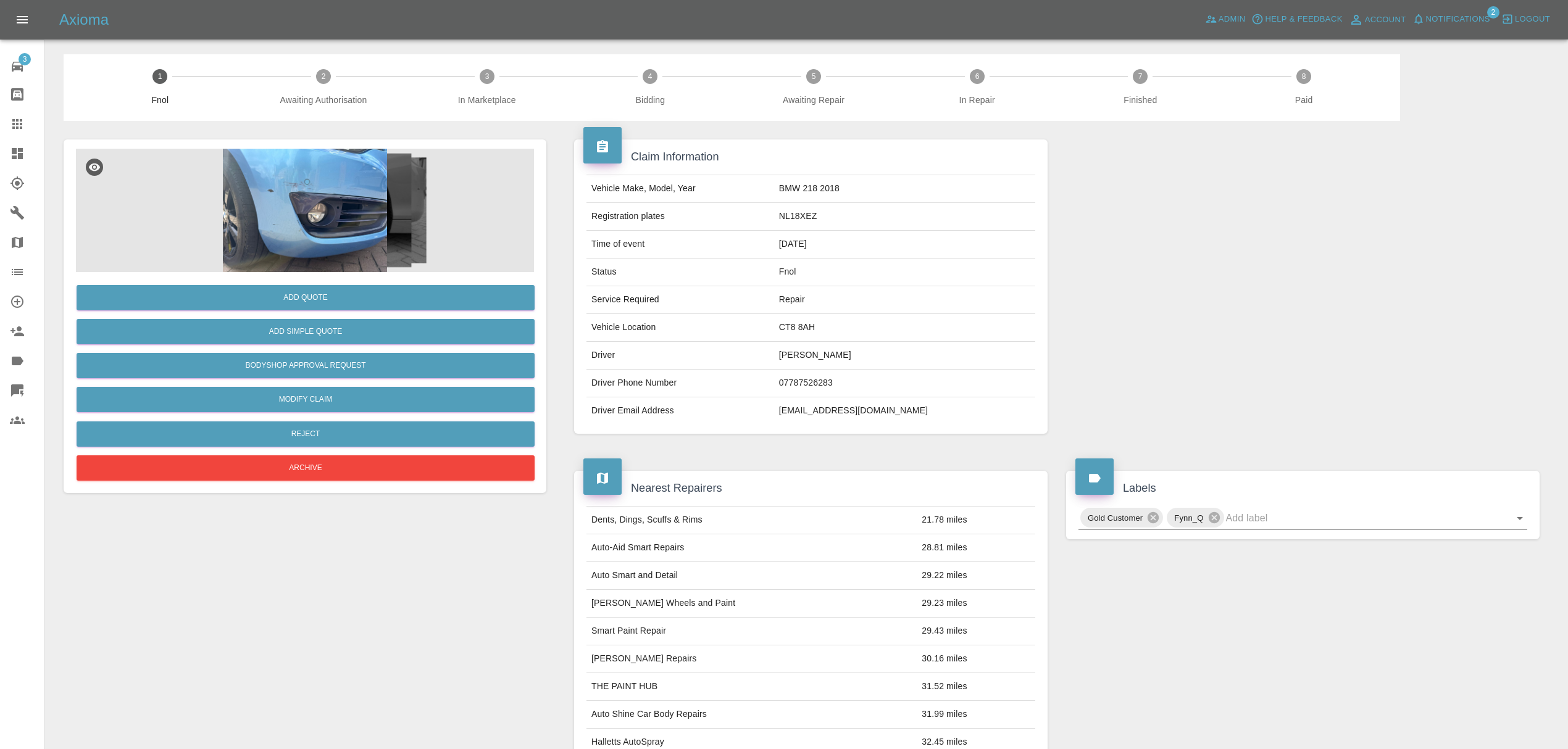
click at [21, 148] on icon at bounding box center [17, 153] width 15 height 15
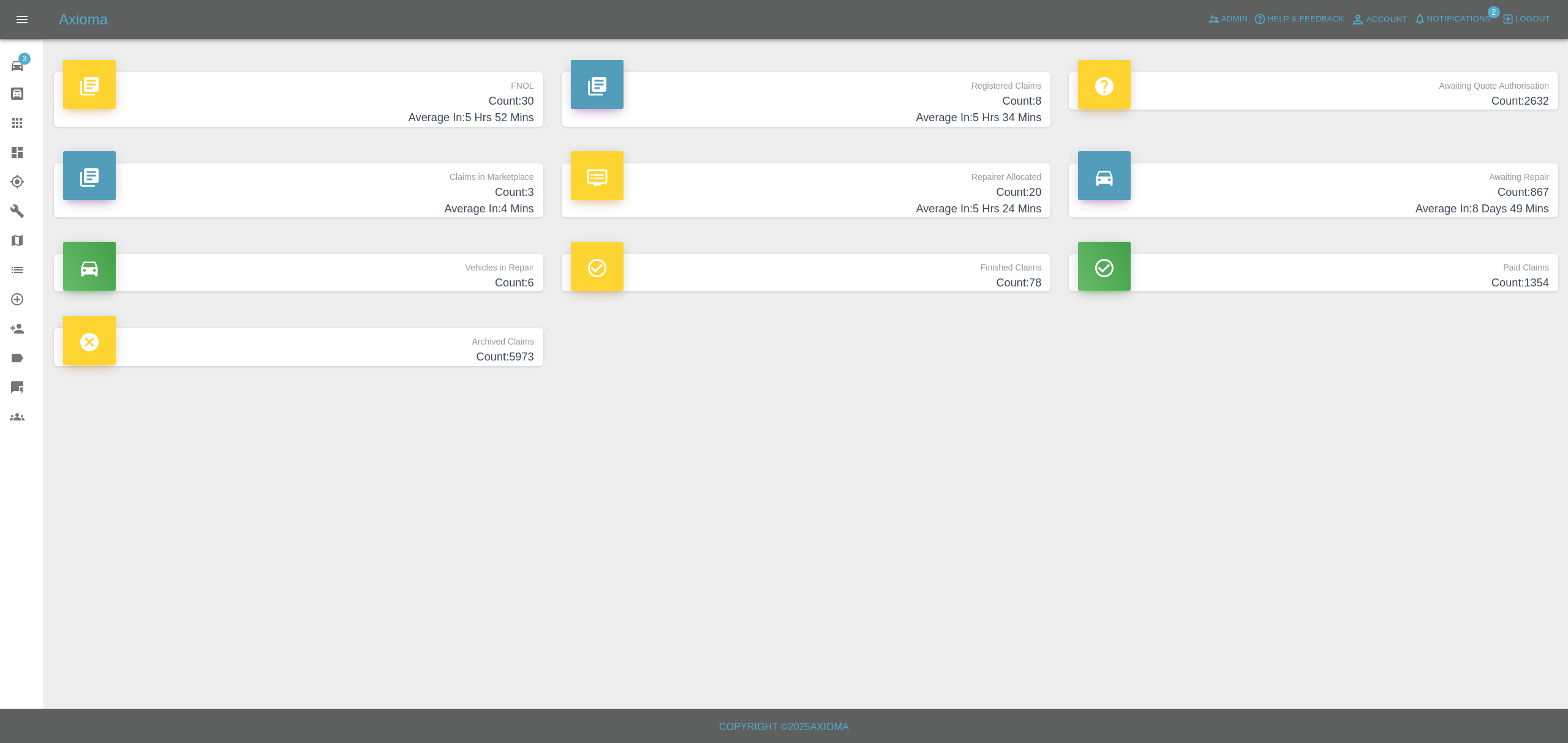
click at [484, 94] on h4 "Count: 30" at bounding box center [298, 101] width 471 height 17
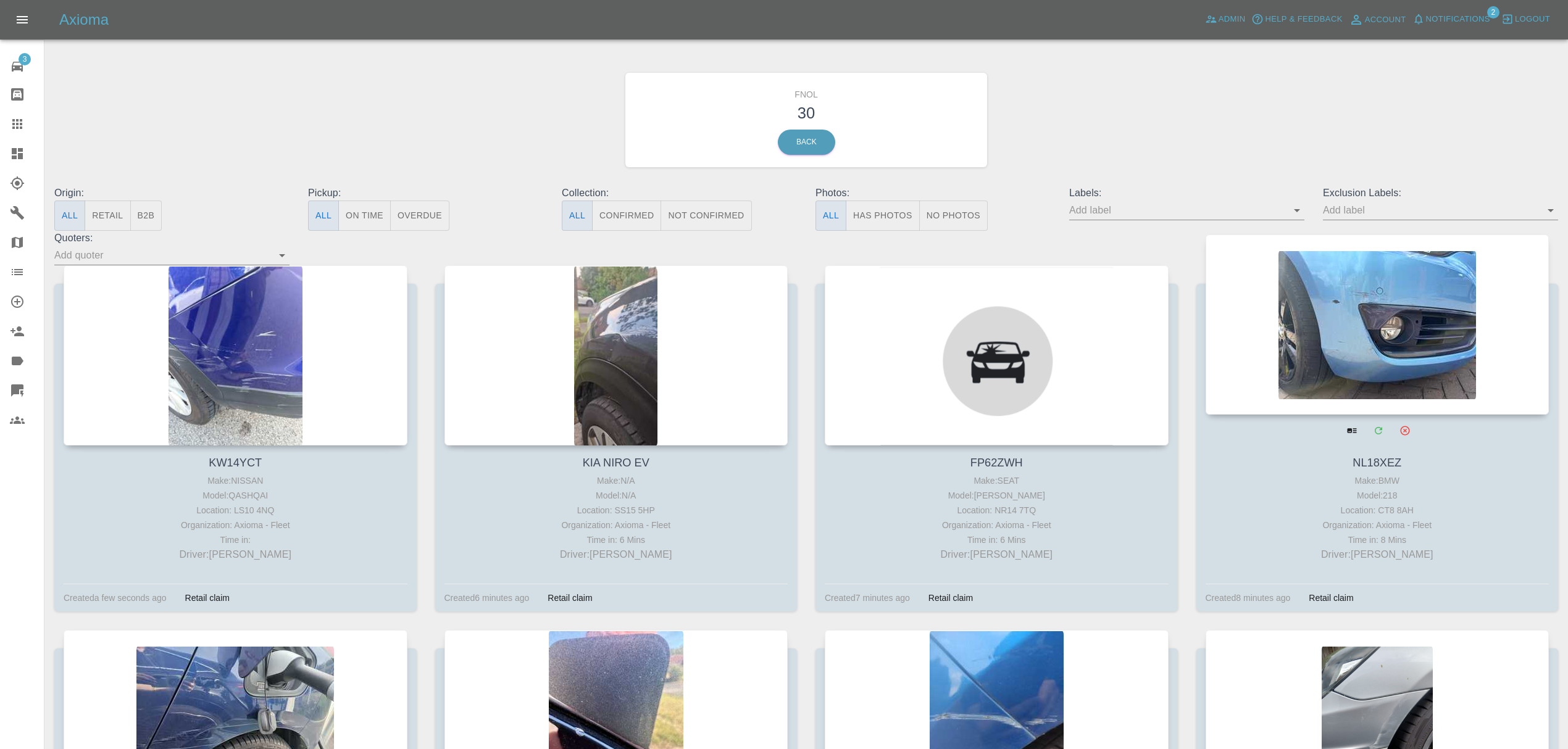
click at [1347, 329] on div at bounding box center [1378, 325] width 343 height 181
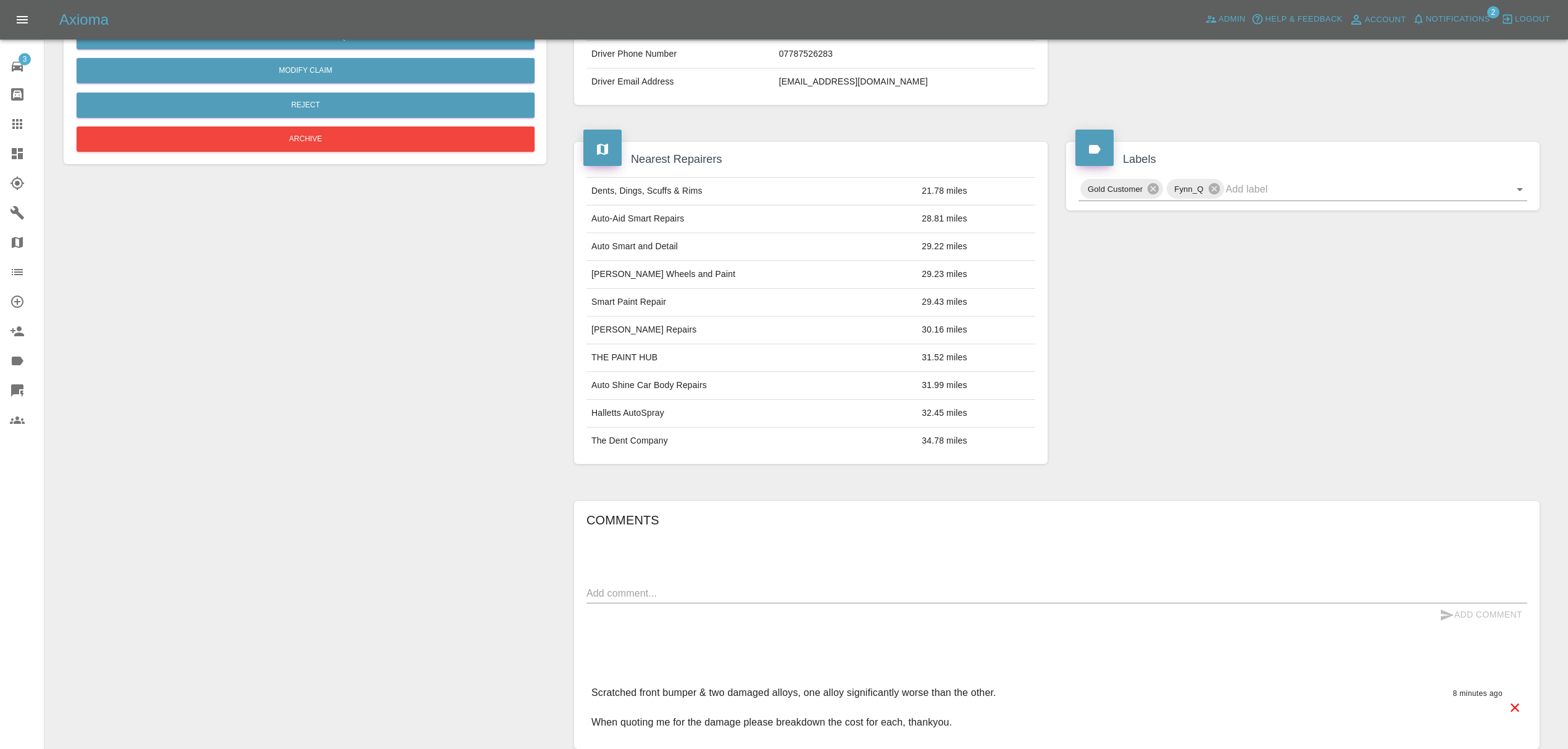
scroll to position [432, 0]
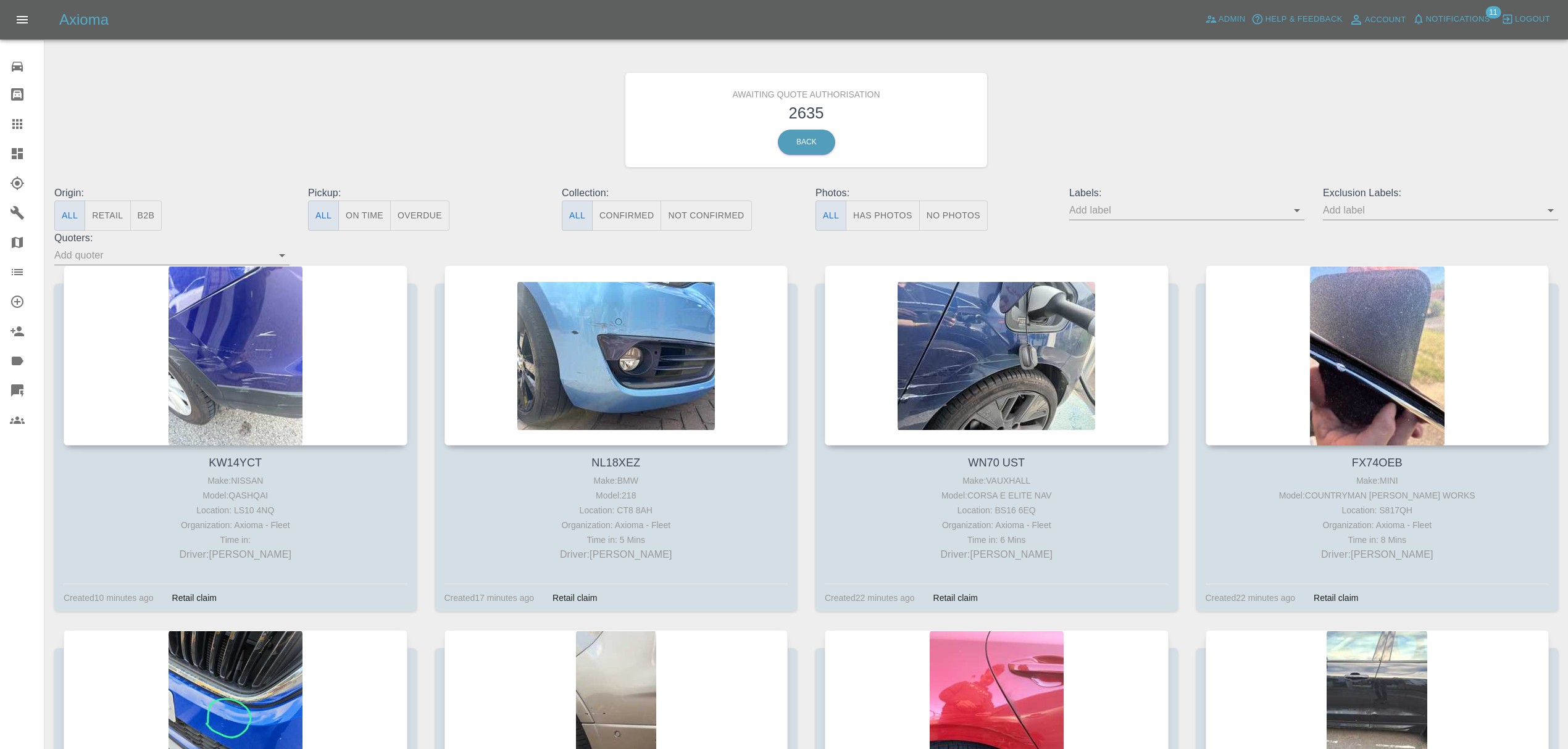
click at [1122, 202] on input "text" at bounding box center [1177, 209] width 217 height 19
type input "fynn"
drag, startPoint x: 1175, startPoint y: 320, endPoint x: 1137, endPoint y: 363, distance: 57.4
click at [1175, 320] on li "FynnAutoQuote" at bounding box center [1186, 325] width 90 height 23
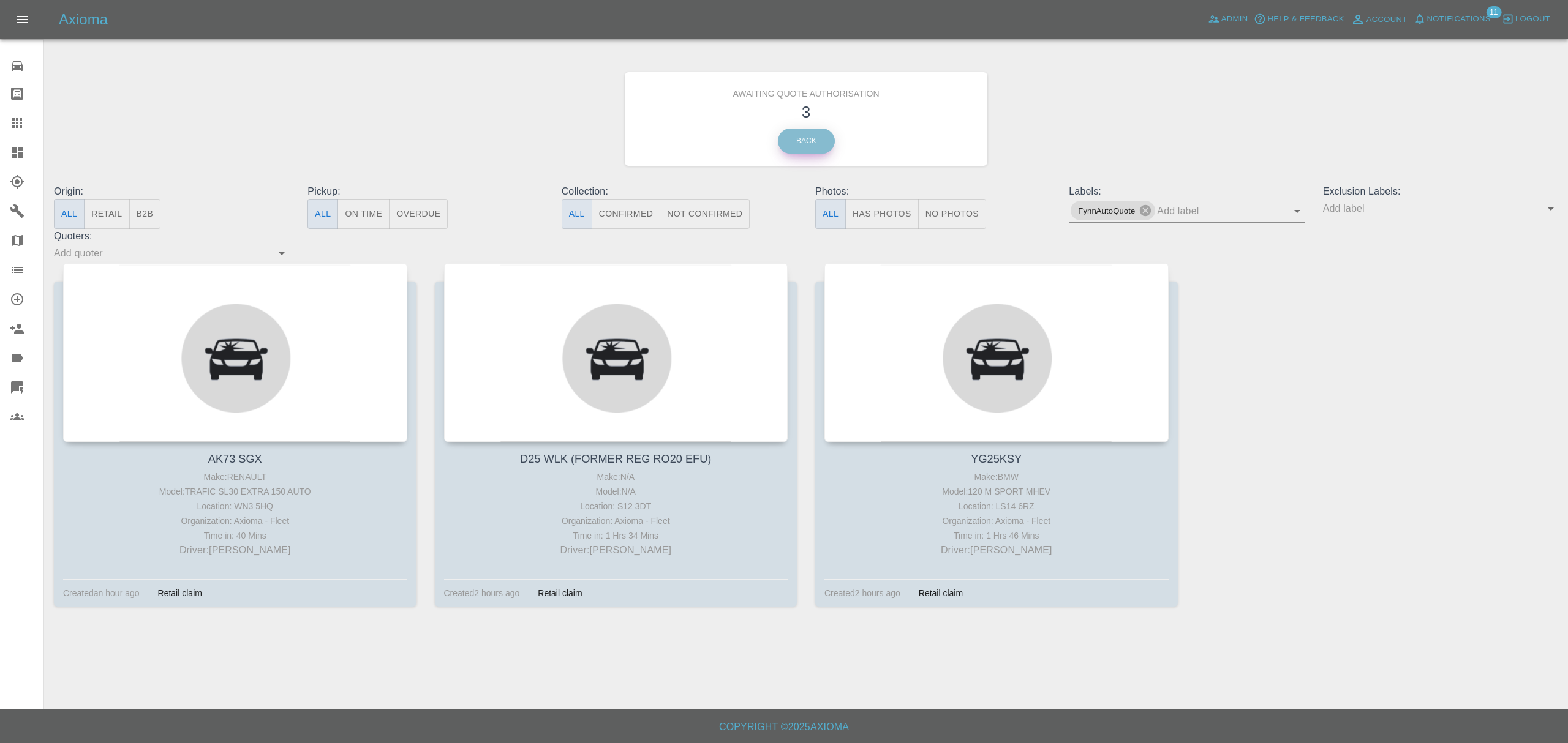
click at [804, 145] on link "Back" at bounding box center [806, 141] width 57 height 25
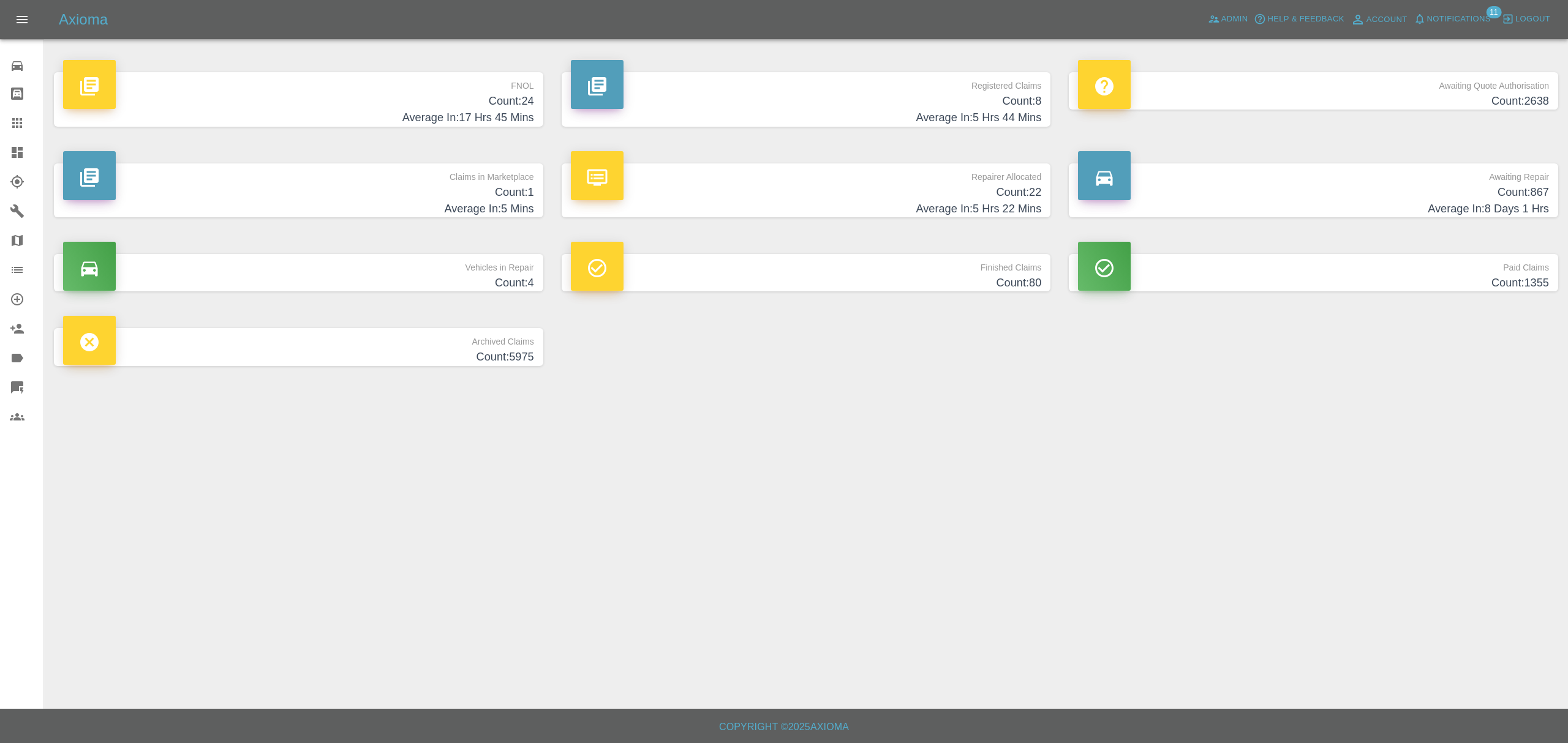
click at [432, 106] on h4 "Count: 24" at bounding box center [298, 101] width 471 height 17
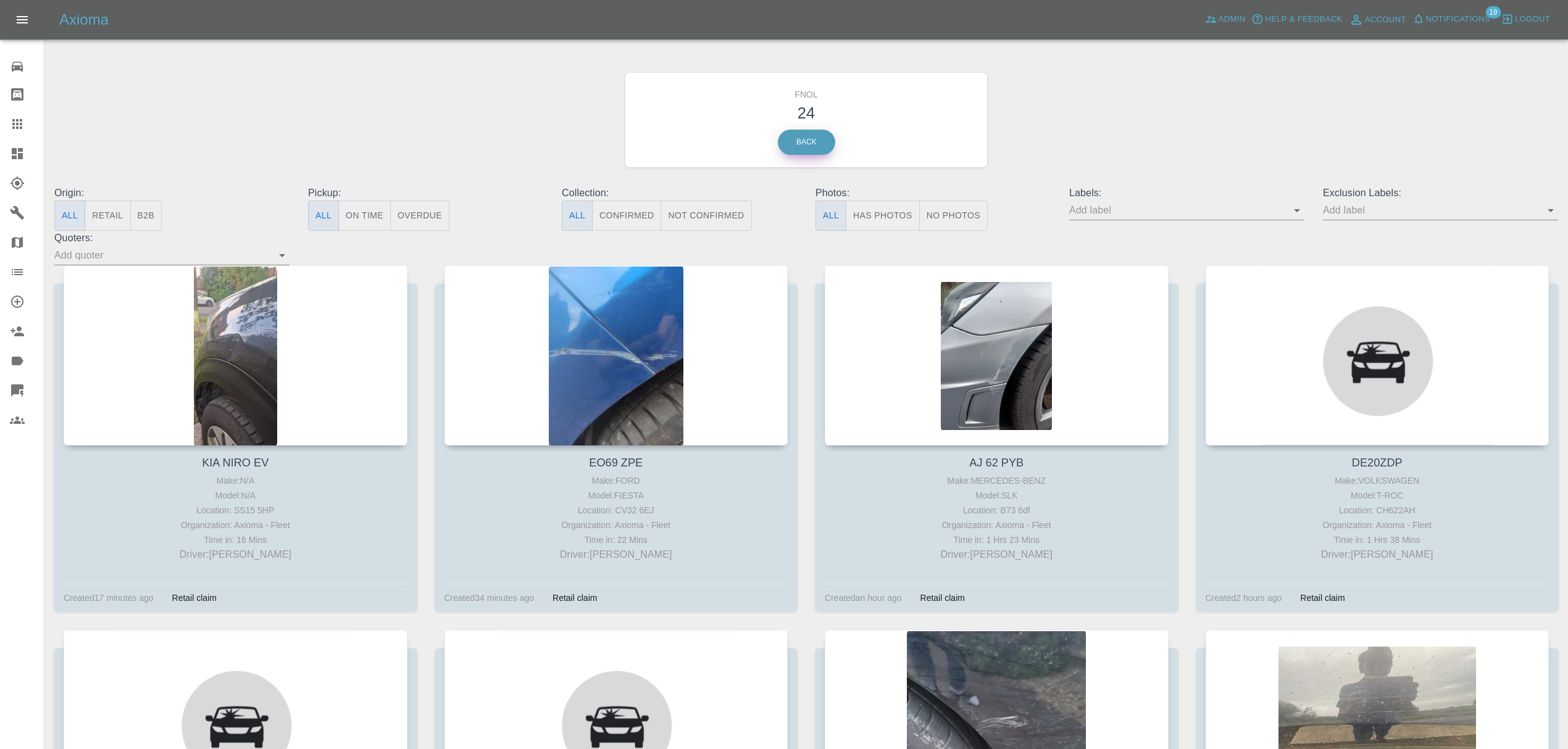
click at [808, 141] on link "Back" at bounding box center [806, 142] width 57 height 26
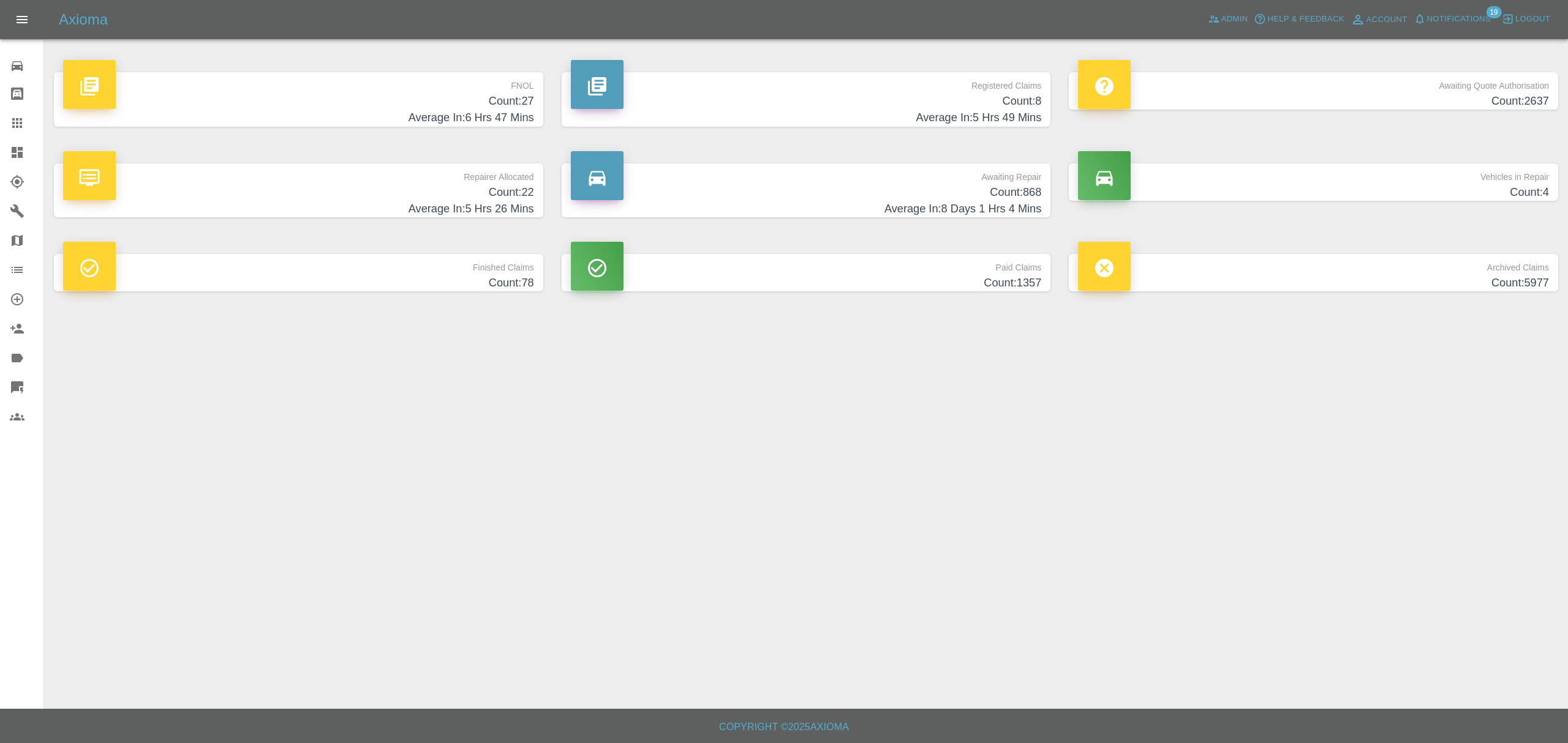
click at [396, 87] on p "FNOL" at bounding box center [298, 82] width 471 height 21
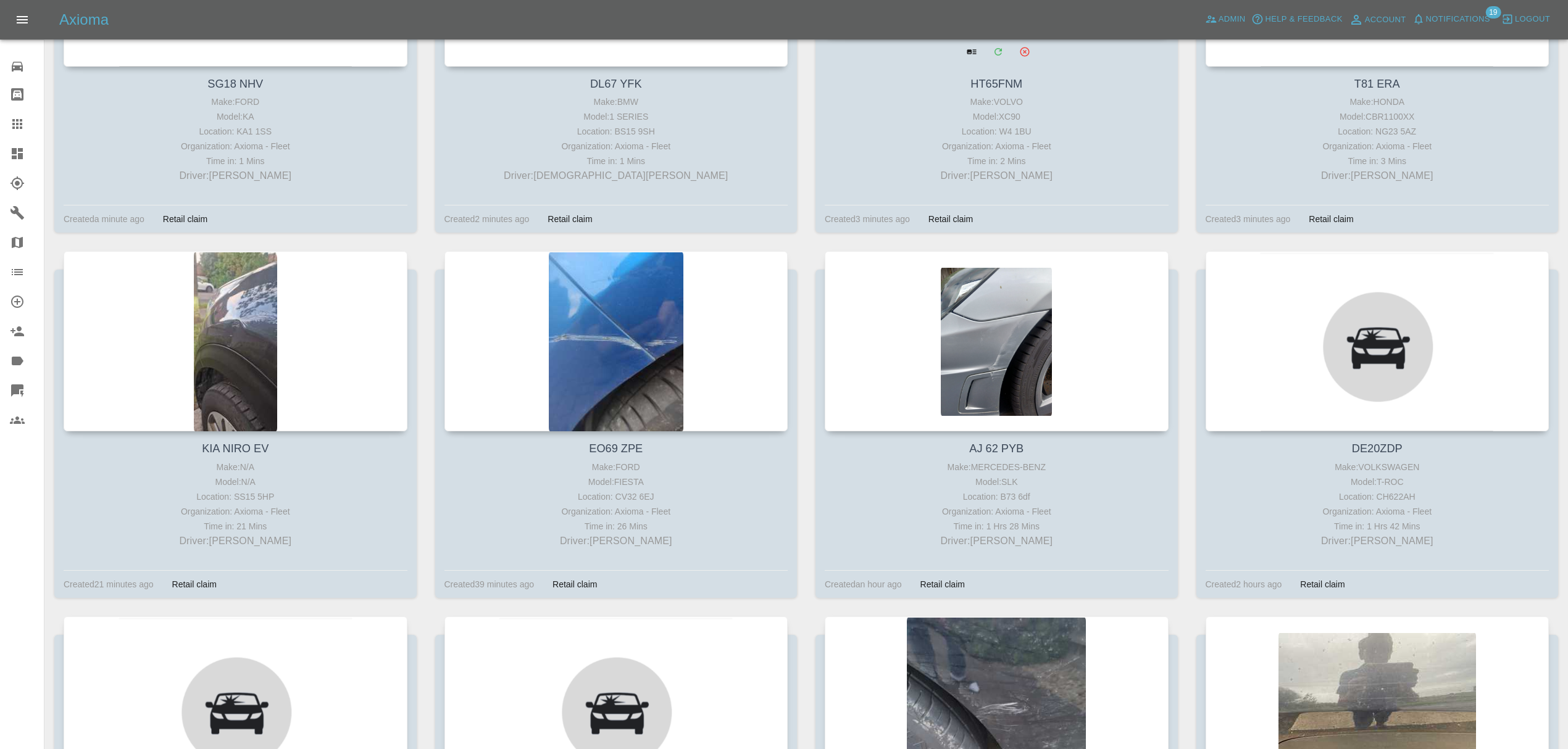
scroll to position [380, 0]
click at [1083, 344] on div at bounding box center [997, 339] width 343 height 181
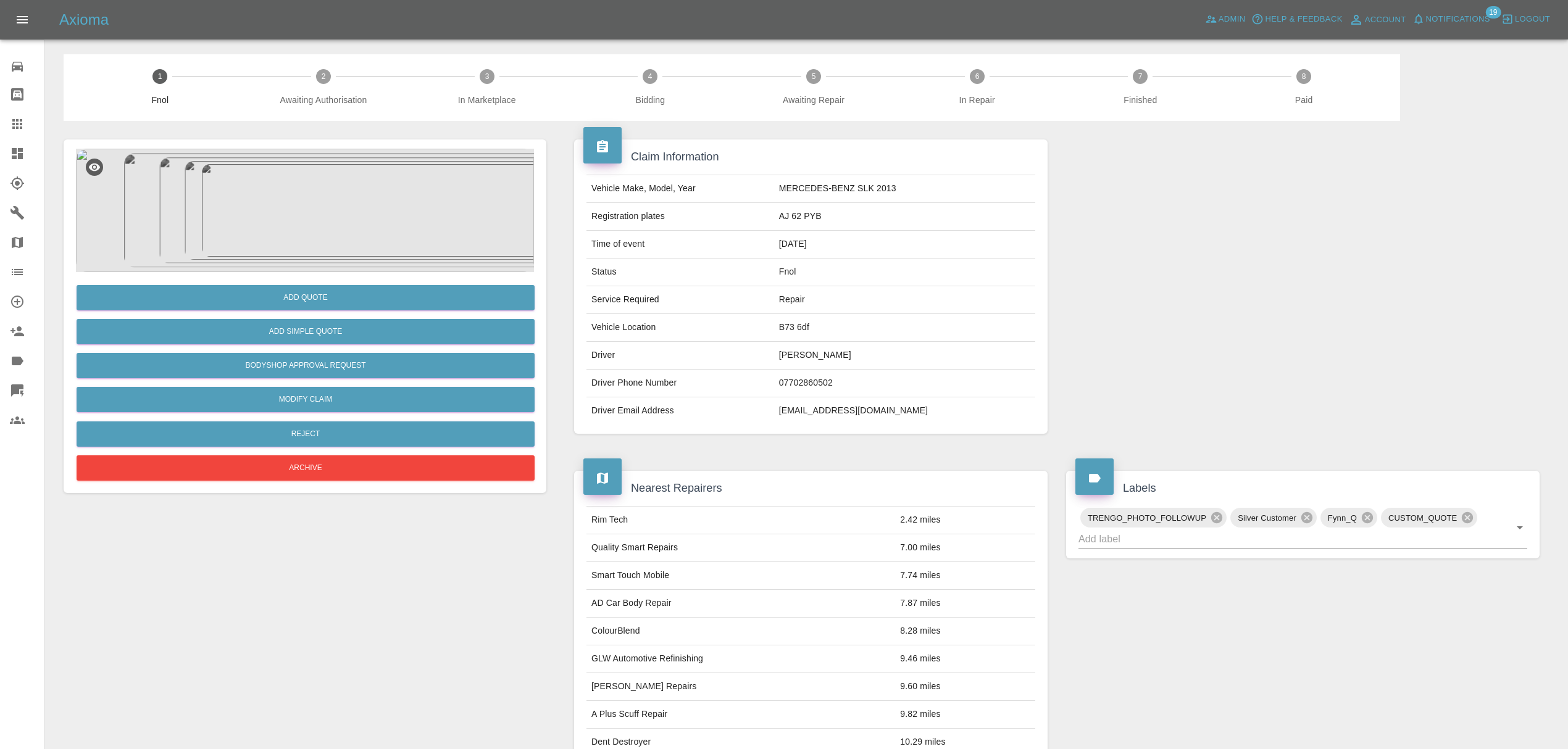
click at [274, 205] on img at bounding box center [305, 210] width 458 height 123
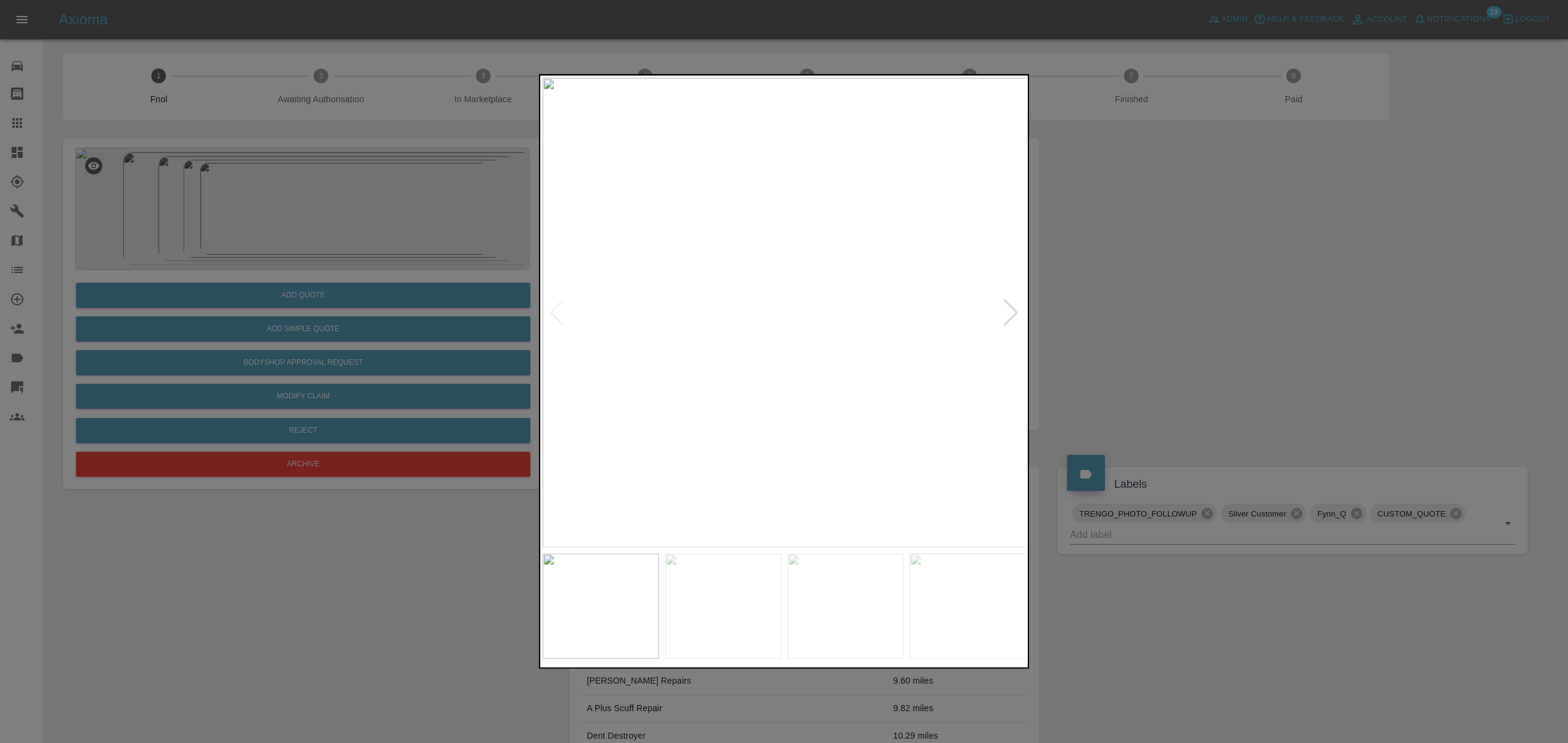
click at [1014, 312] on div at bounding box center [1011, 313] width 17 height 27
click at [1136, 293] on div at bounding box center [784, 371] width 1568 height 743
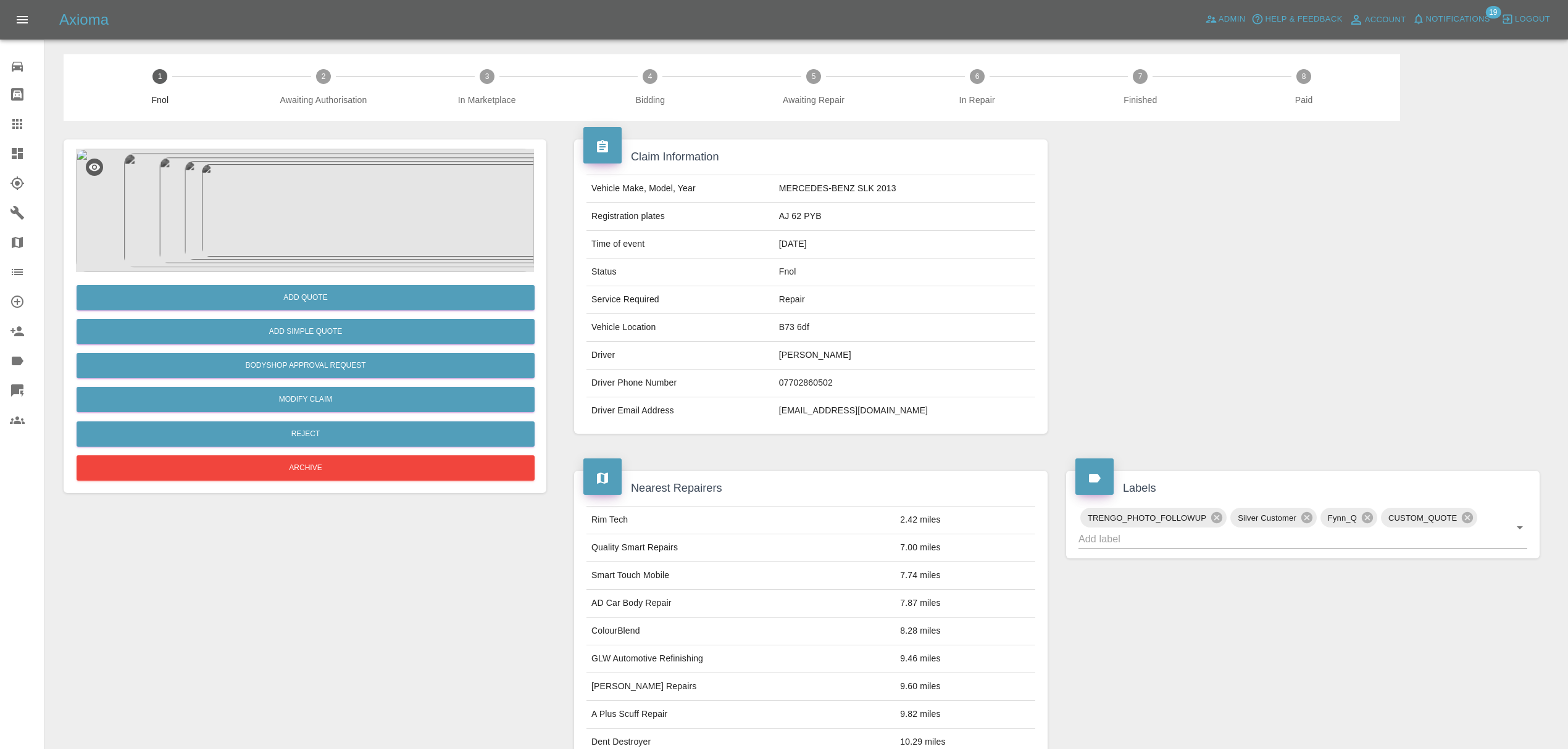
drag, startPoint x: 26, startPoint y: 156, endPoint x: 59, endPoint y: 171, distance: 36.2
click at [26, 156] on div at bounding box center [27, 153] width 35 height 15
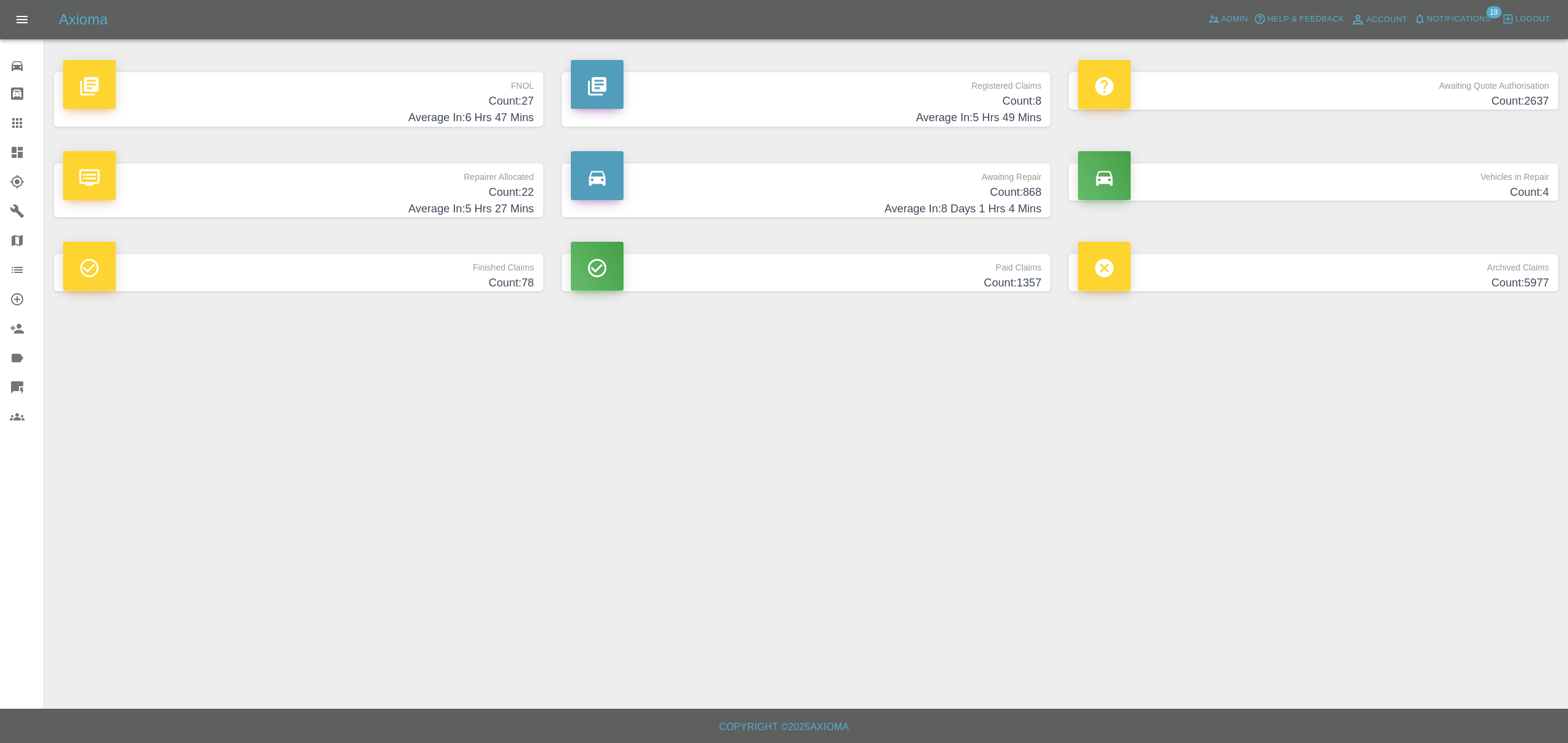
click at [416, 73] on p "FNOL" at bounding box center [298, 82] width 471 height 21
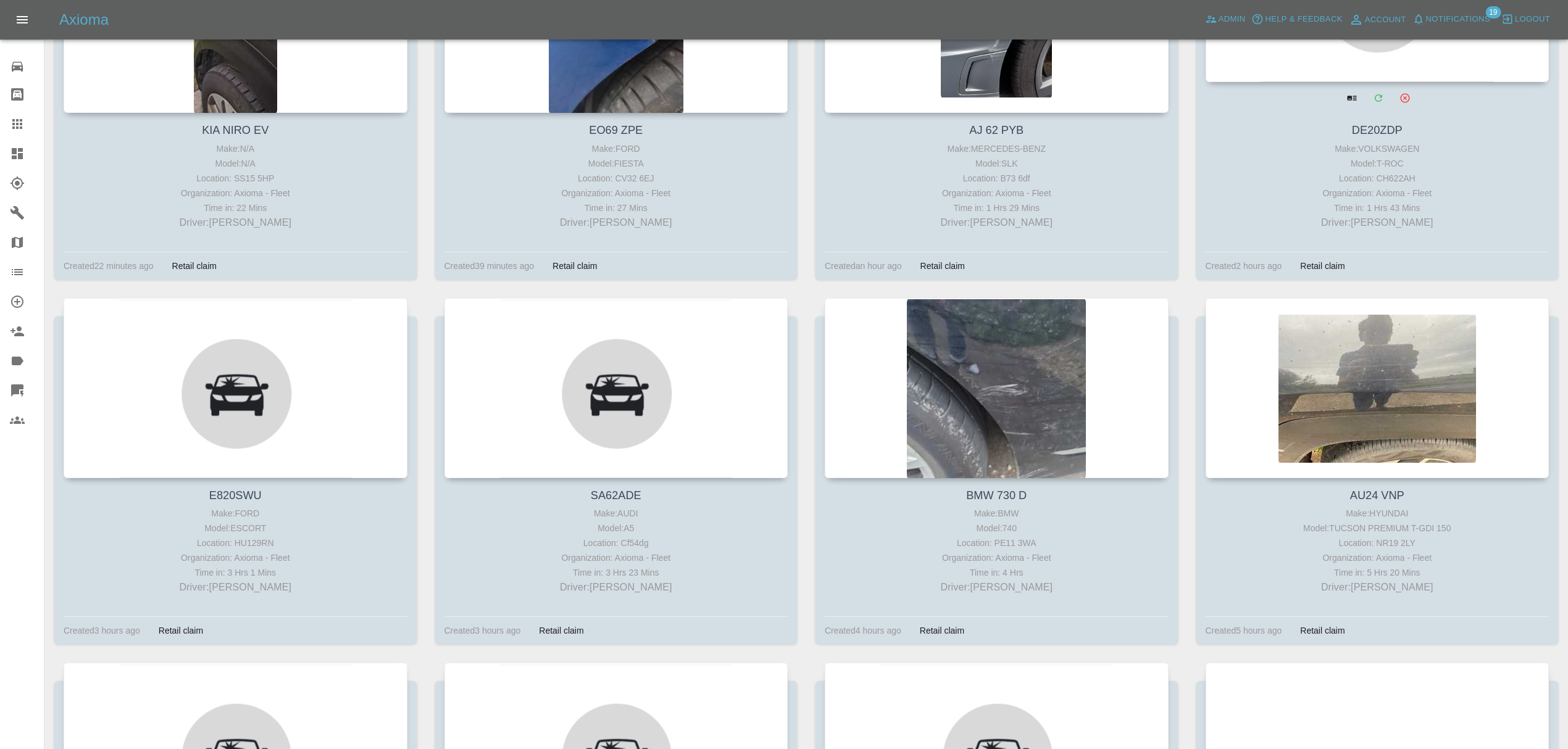
scroll to position [699, 0]
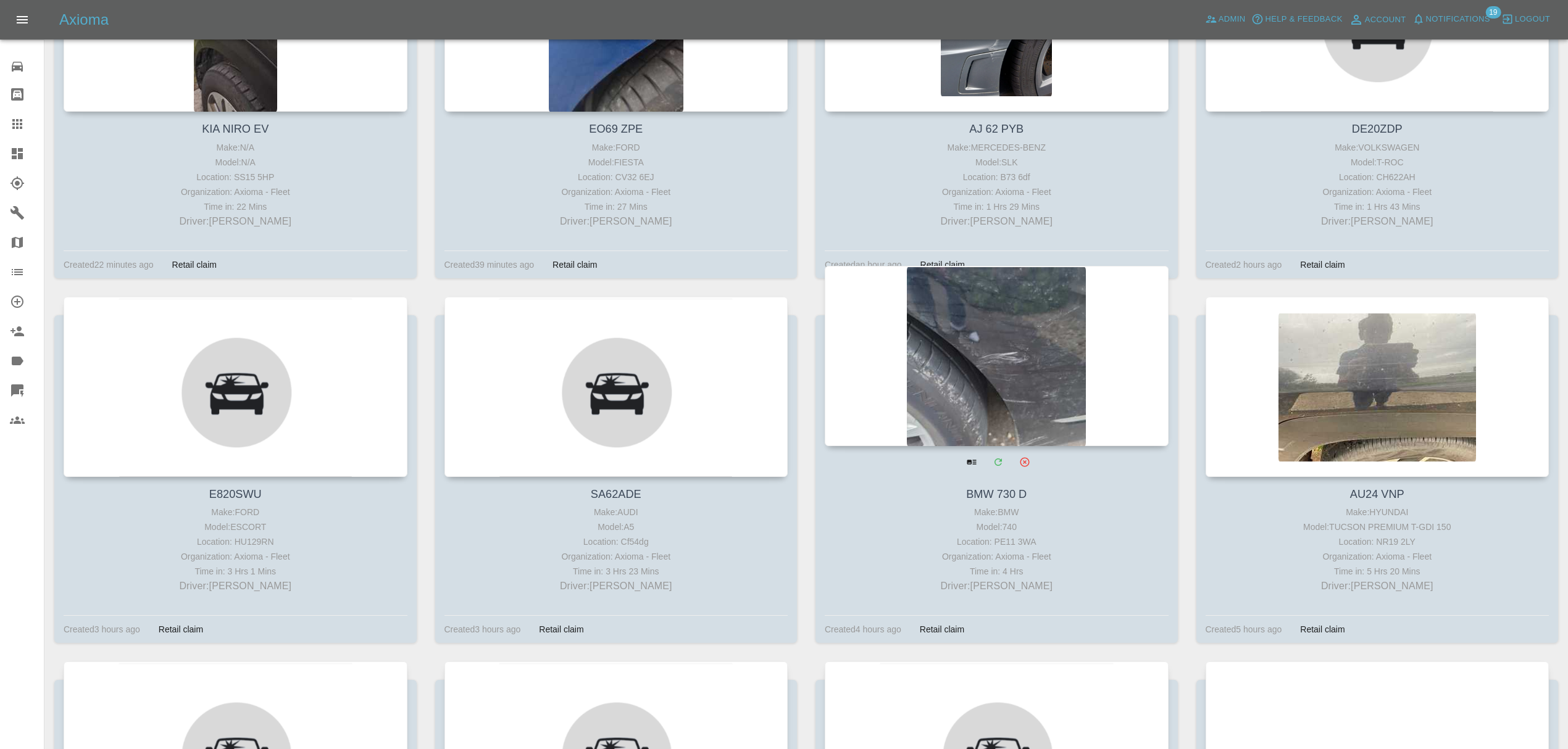
click at [1033, 429] on div at bounding box center [997, 356] width 343 height 181
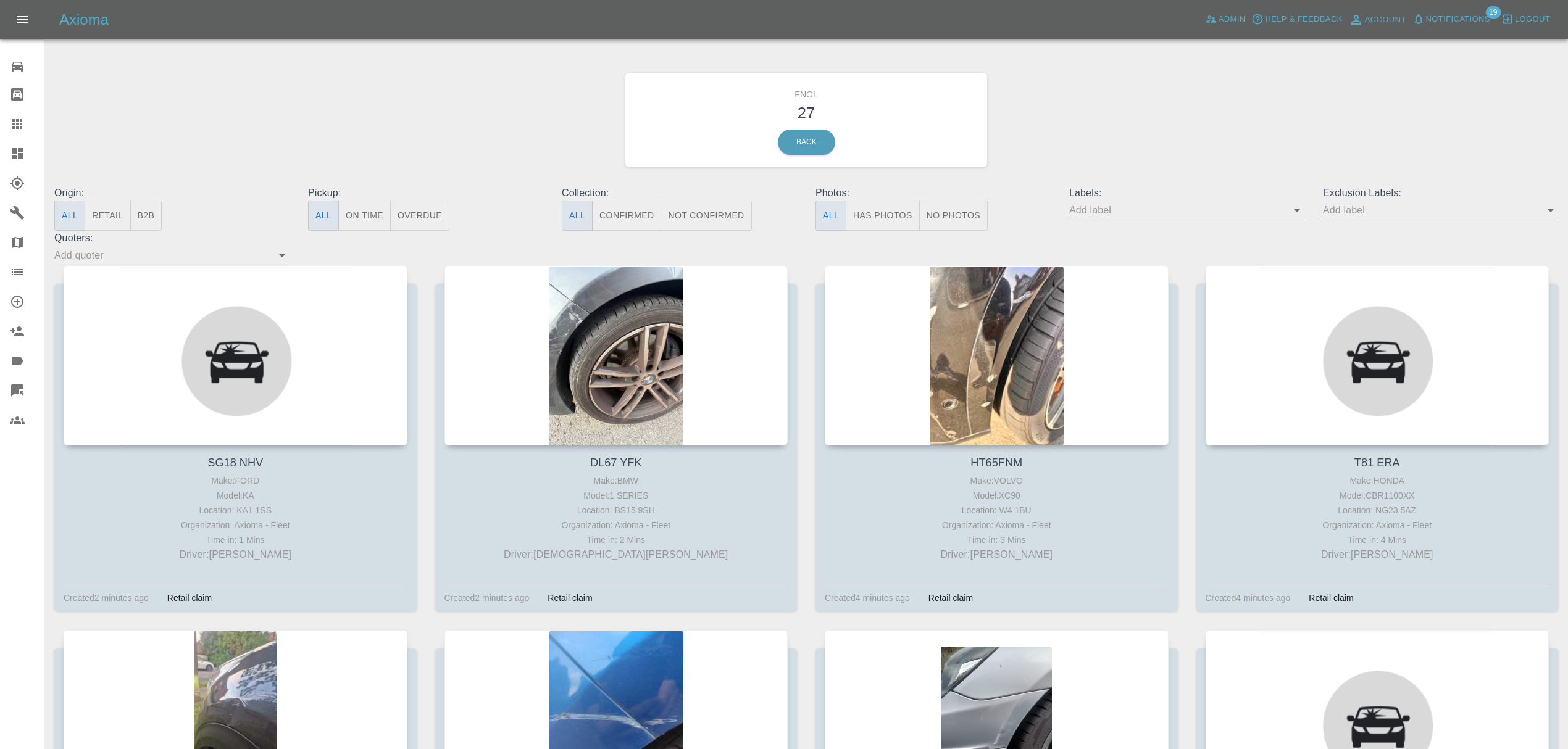
click at [19, 144] on link "Dashboard" at bounding box center [22, 154] width 43 height 30
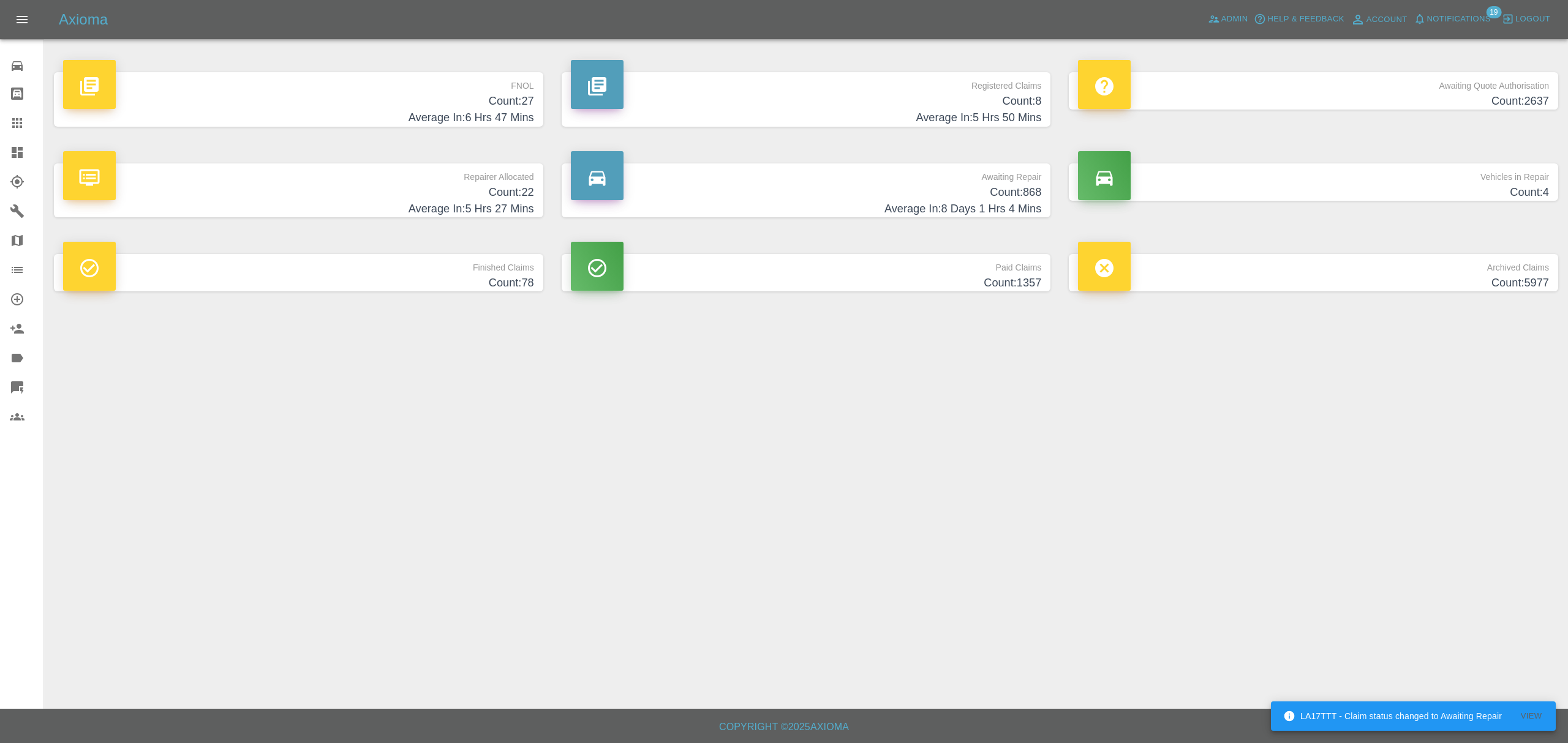
click at [1381, 83] on p "Awaiting Quote Authorisation" at bounding box center [1313, 82] width 471 height 21
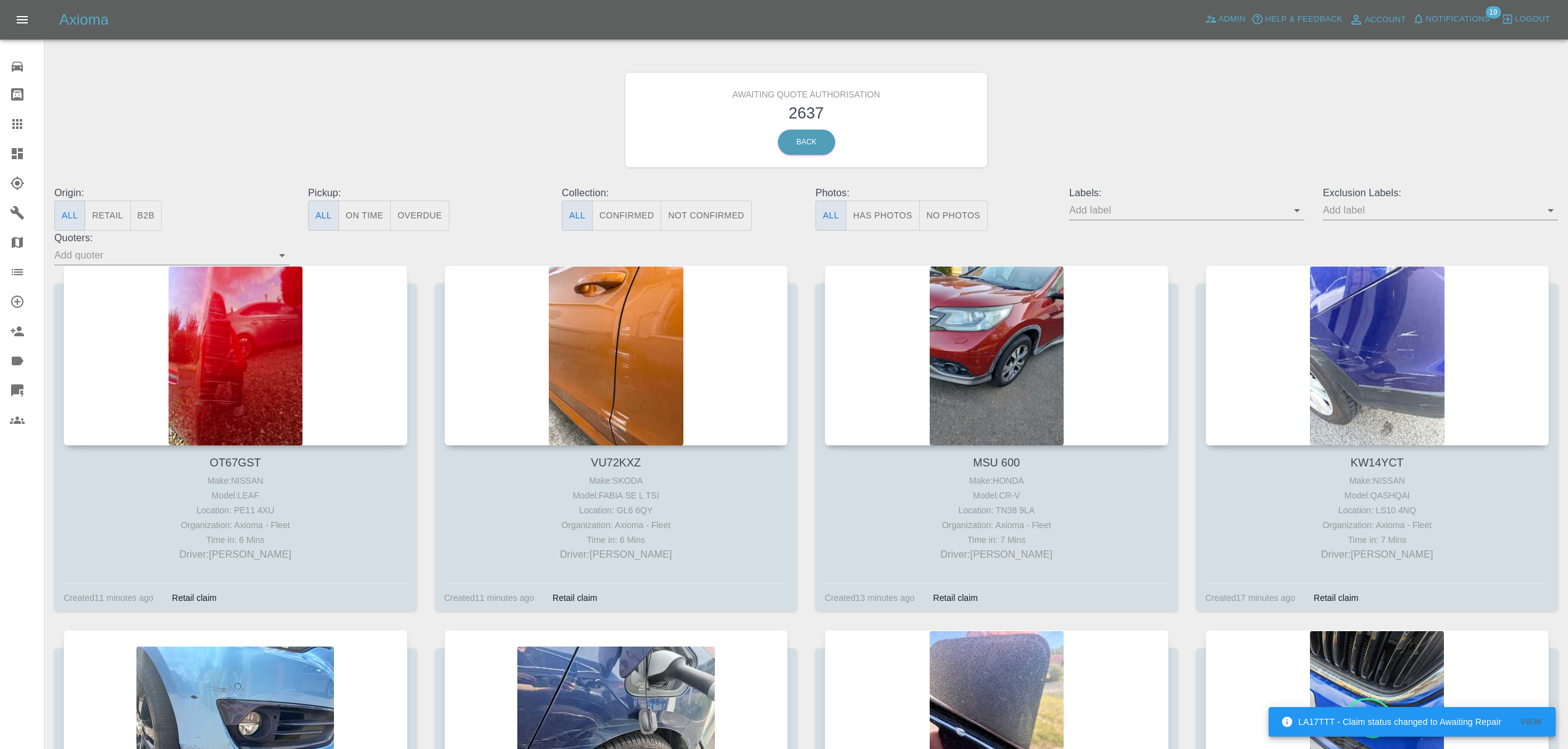
click at [1115, 213] on input "text" at bounding box center [1177, 209] width 217 height 19
type input "fynn"
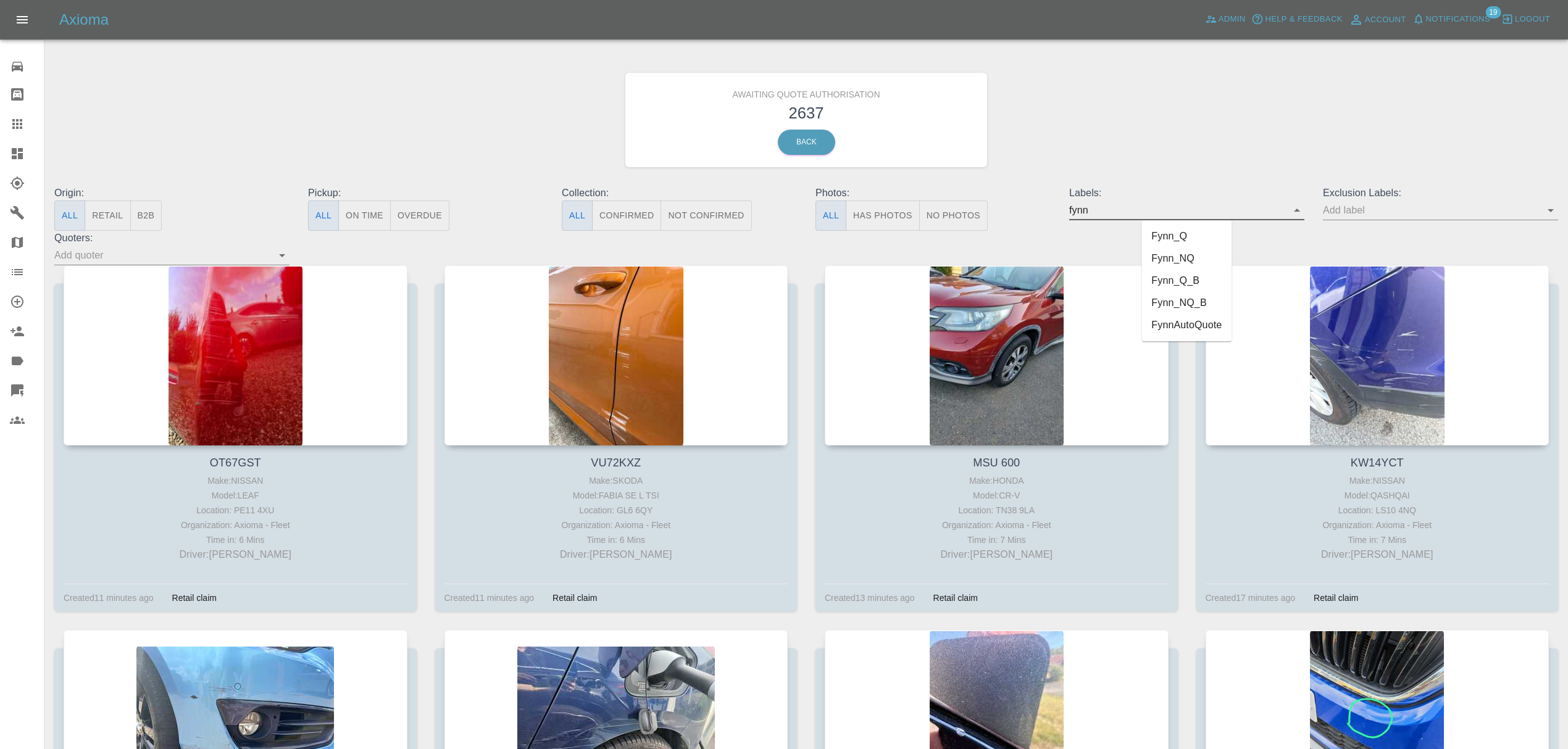
click at [1161, 326] on li "FynnAutoQuote" at bounding box center [1186, 325] width 90 height 23
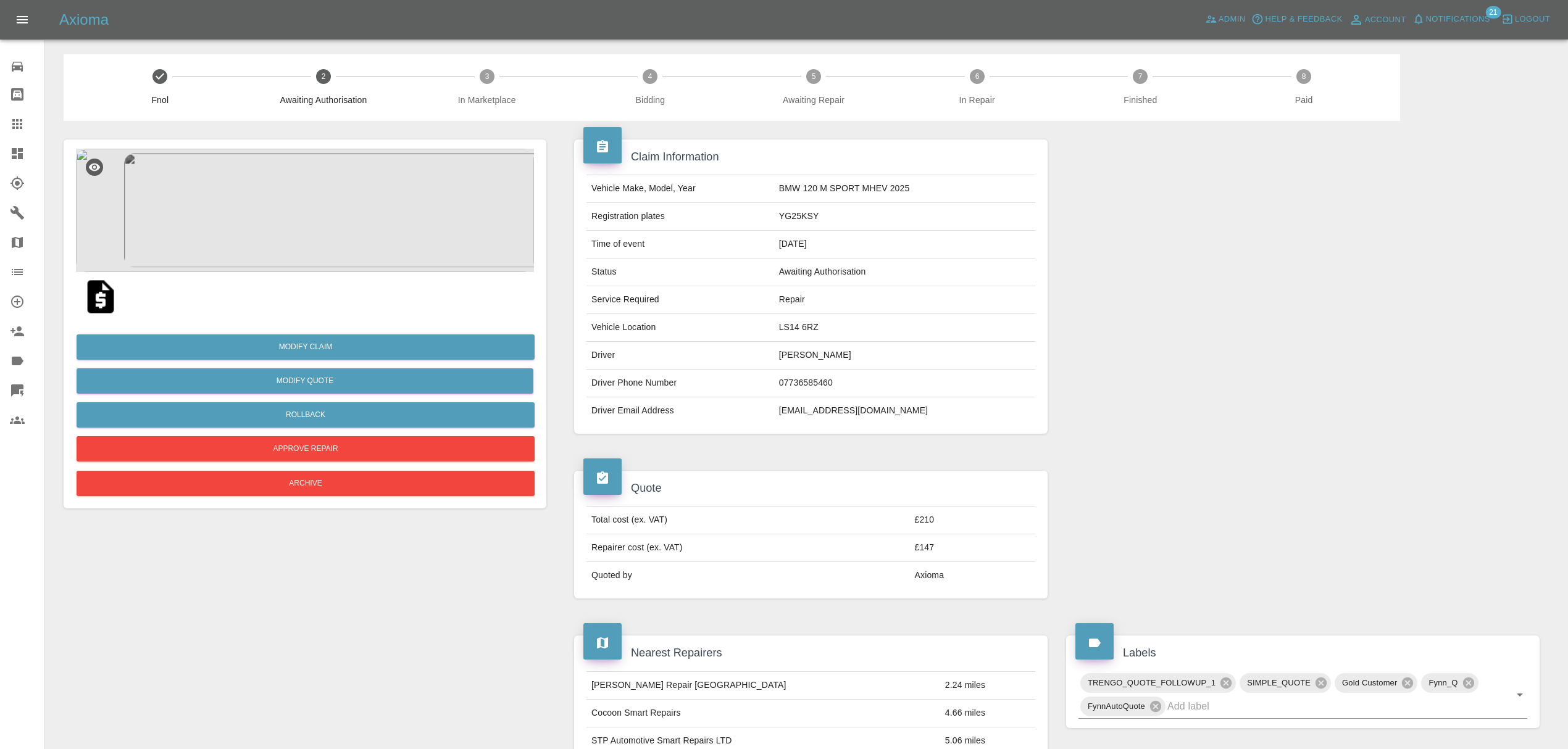
click at [19, 149] on icon at bounding box center [17, 153] width 11 height 11
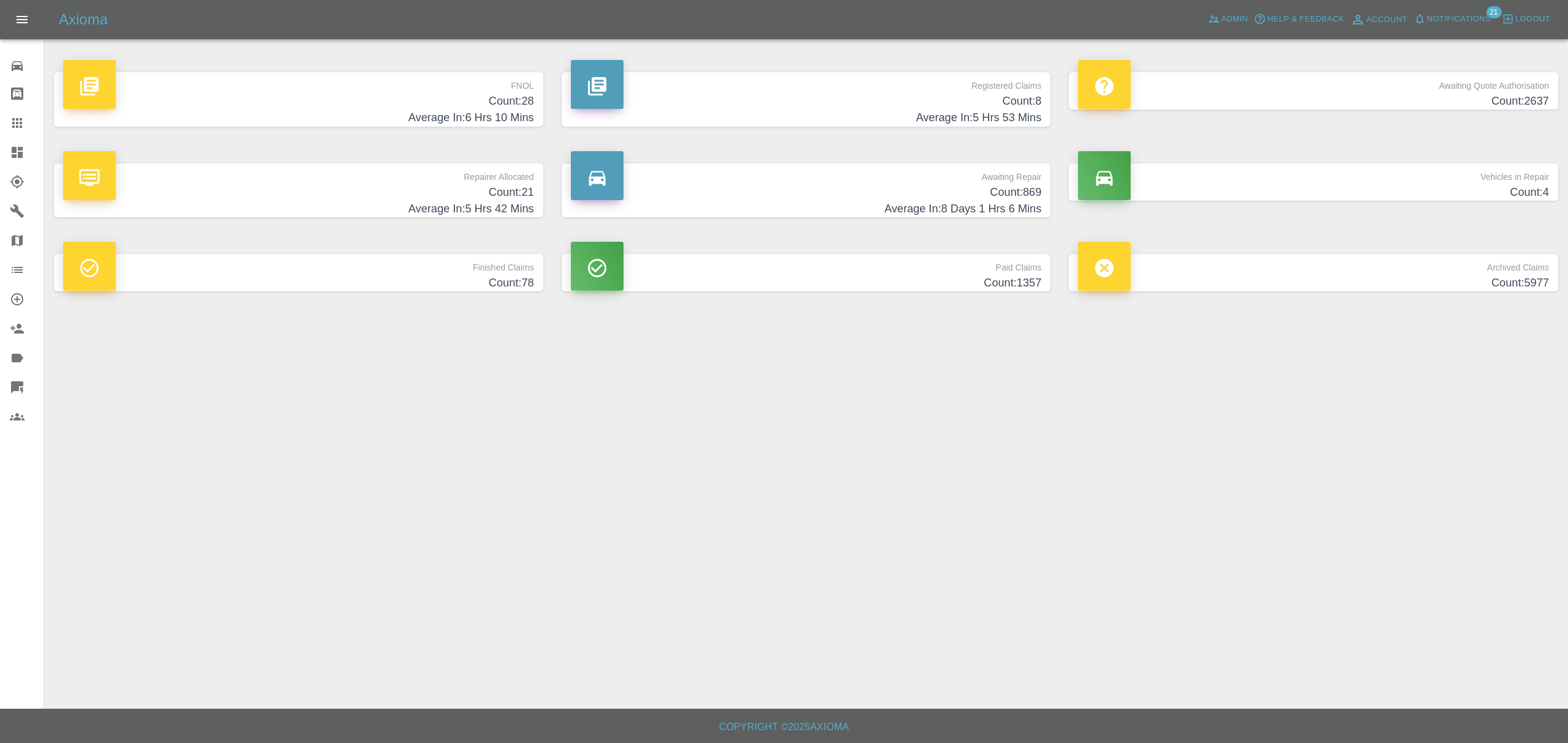
click at [1461, 19] on span "Notifications" at bounding box center [1458, 20] width 64 height 14
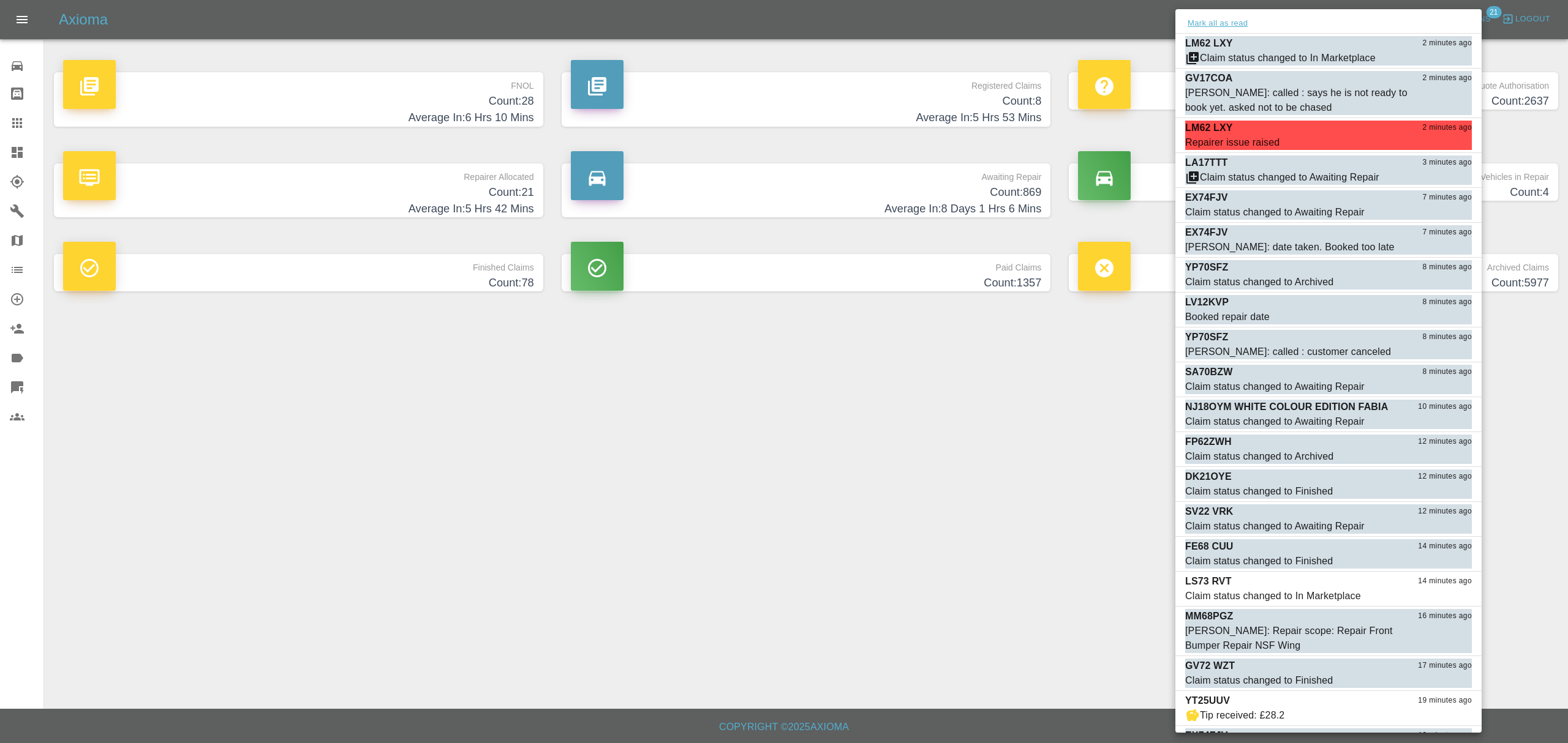
click at [1235, 25] on button "Mark all as read" at bounding box center [1217, 23] width 65 height 14
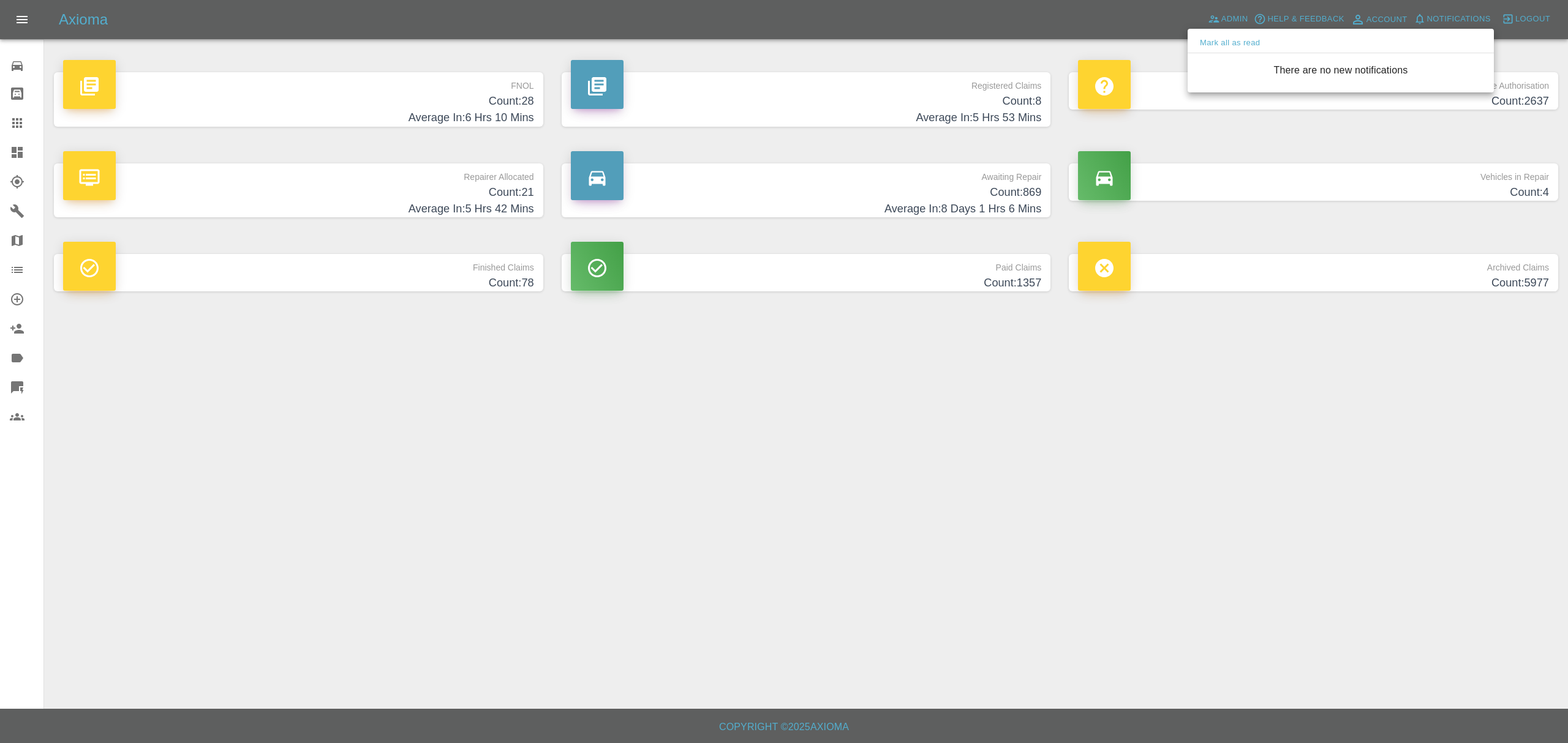
click at [1079, 545] on div at bounding box center [784, 371] width 1568 height 743
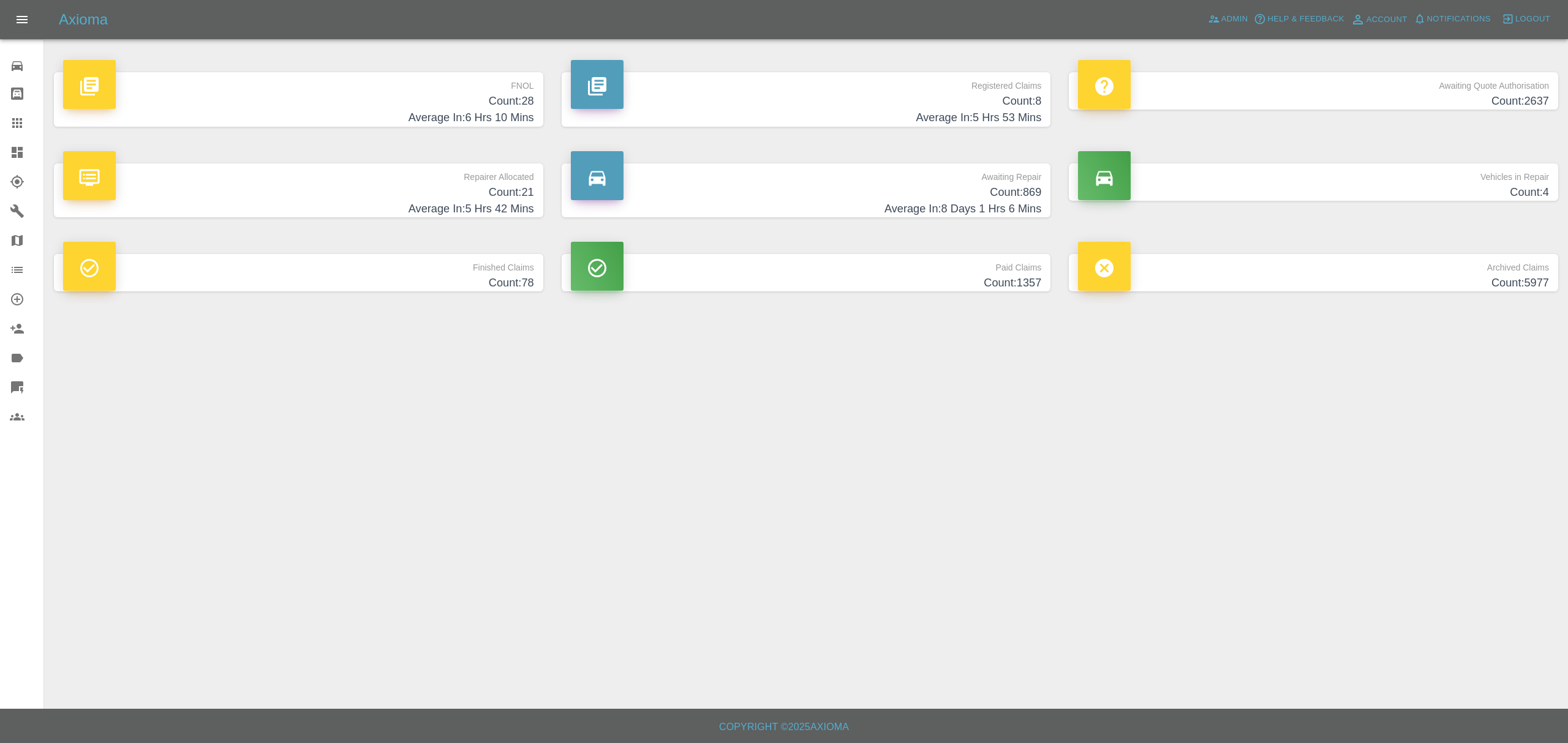
click at [1324, 89] on p "Awaiting Quote Authorisation" at bounding box center [1313, 82] width 471 height 21
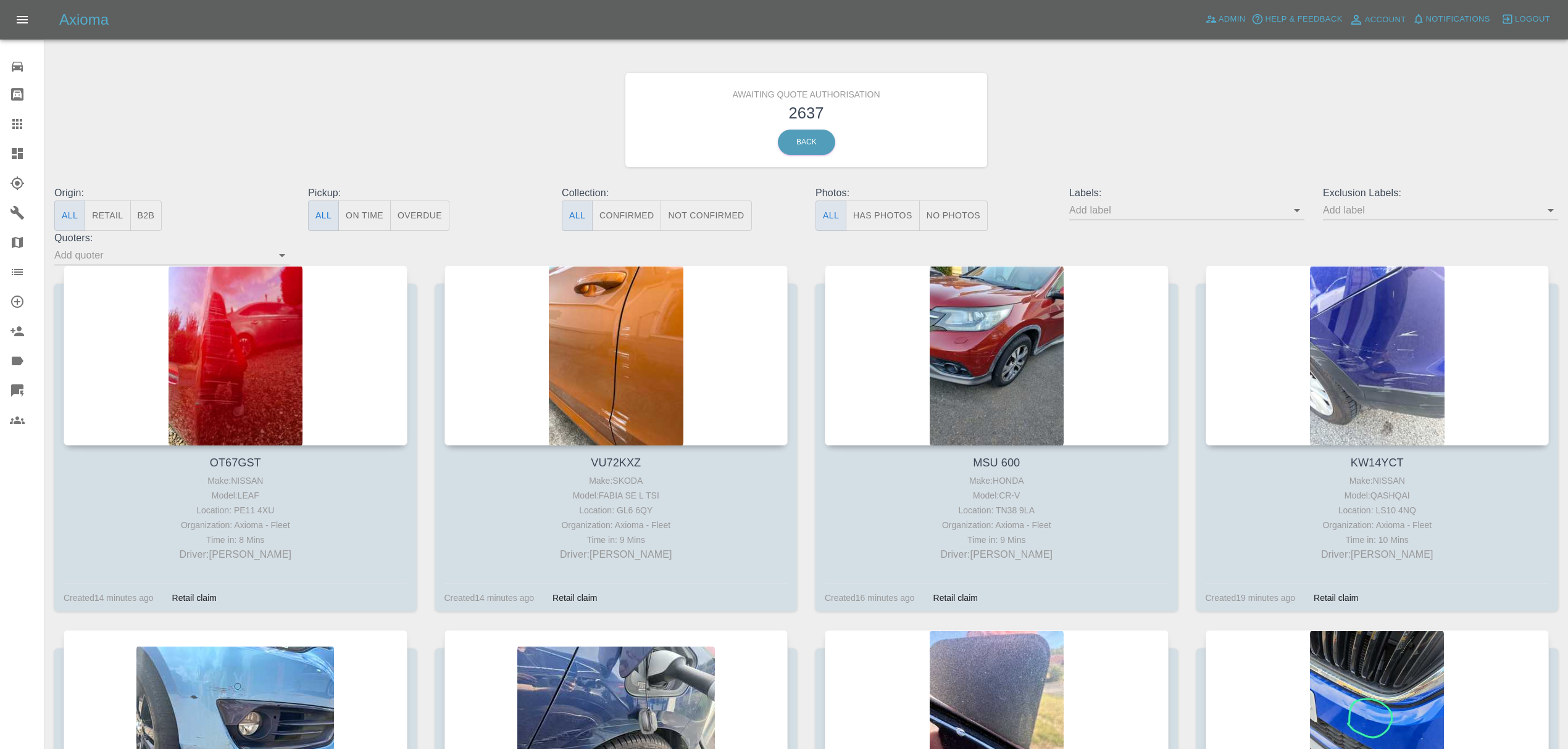
click at [1149, 146] on div "Awaiting Quote Authorisation 2637 Back" at bounding box center [806, 119] width 1522 height 131
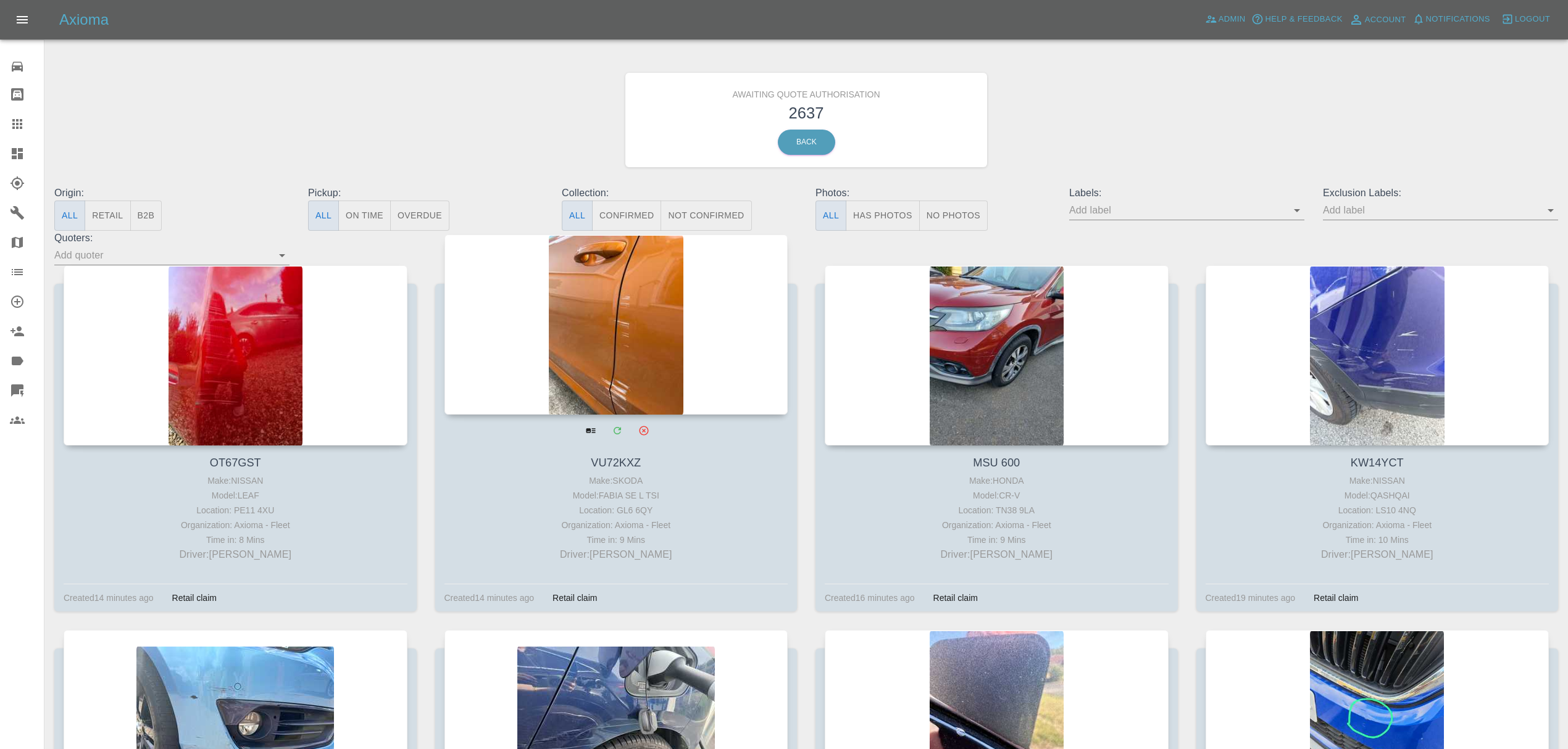
click at [709, 306] on div at bounding box center [616, 325] width 343 height 181
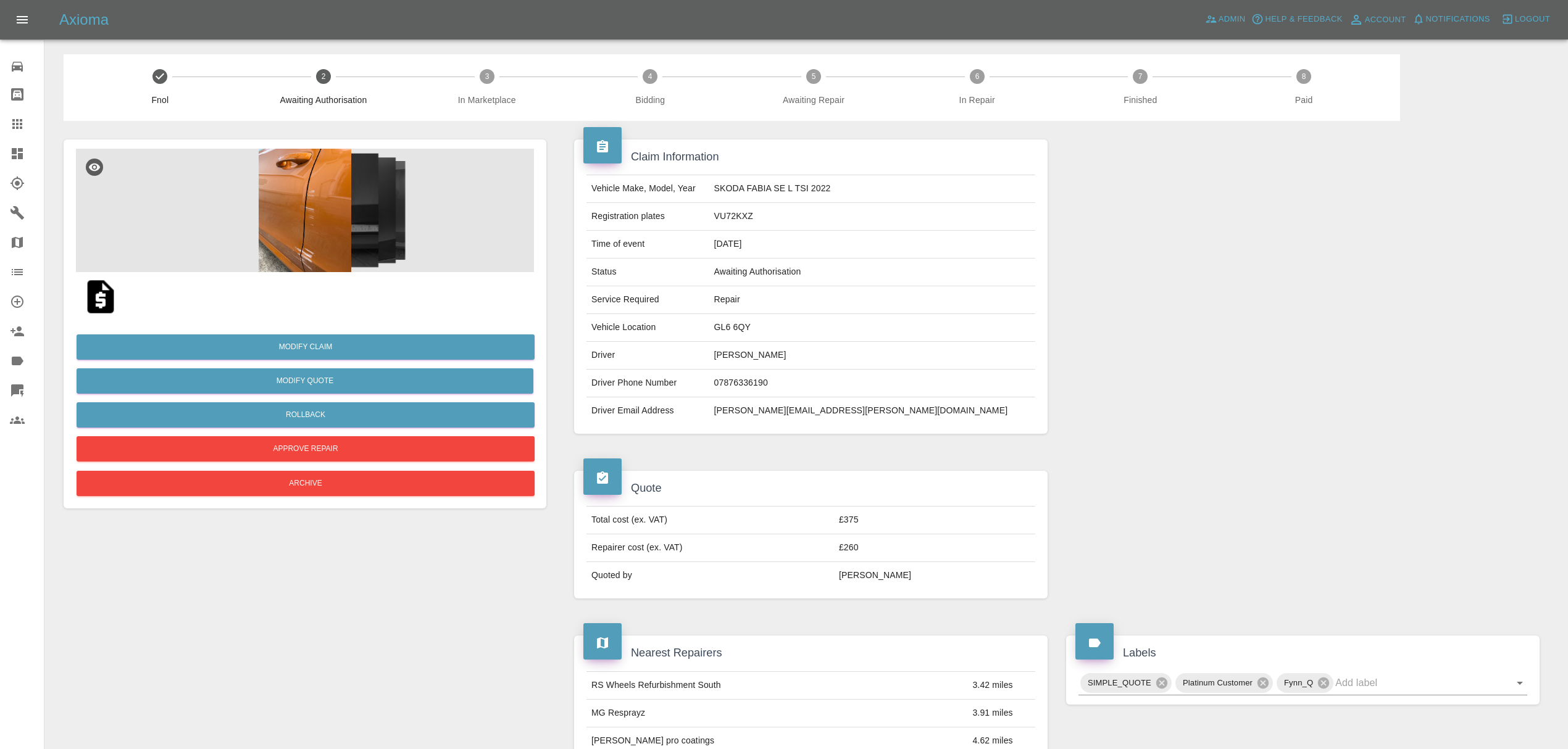
click at [21, 156] on icon at bounding box center [17, 153] width 11 height 11
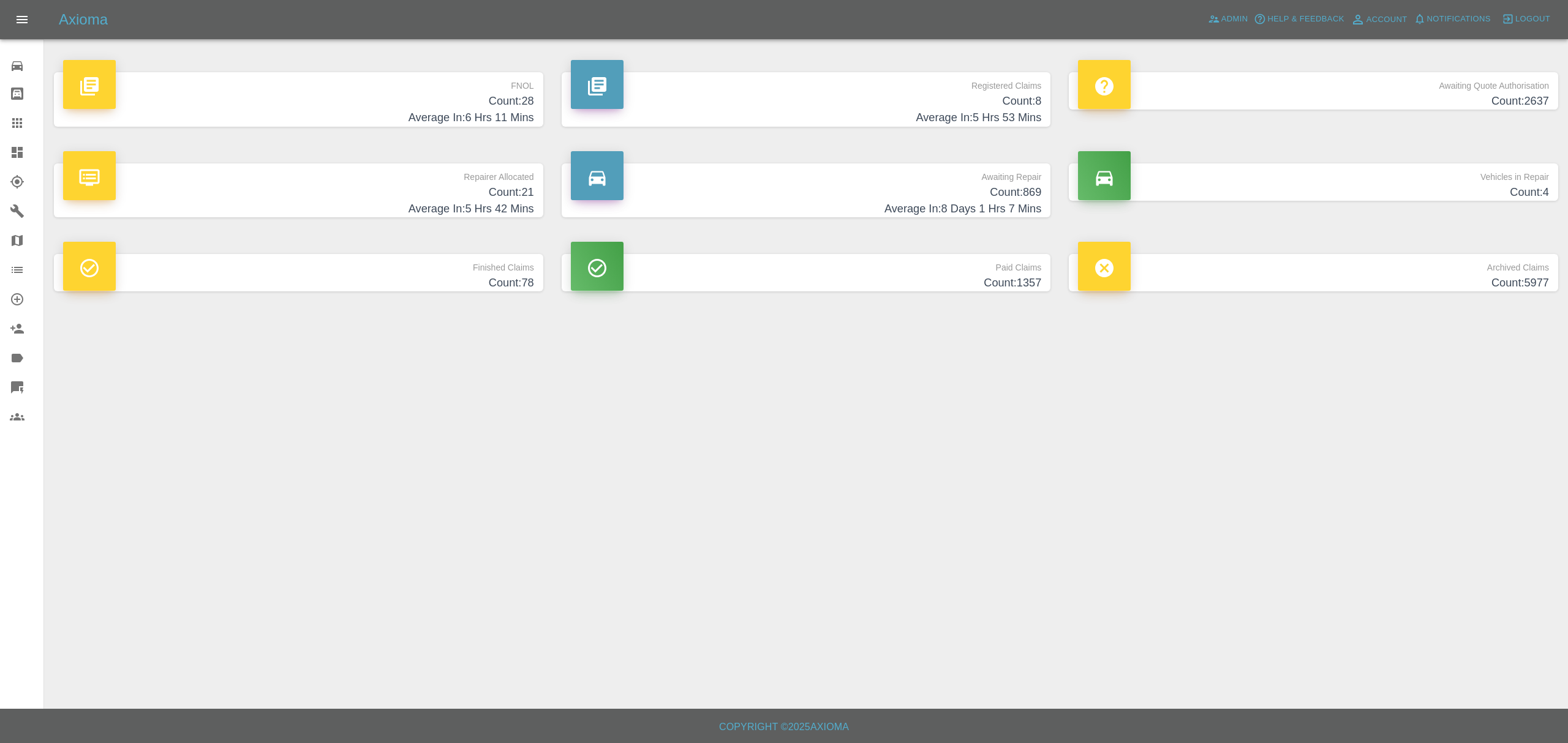
click at [464, 108] on h4 "Count: 28" at bounding box center [298, 101] width 471 height 17
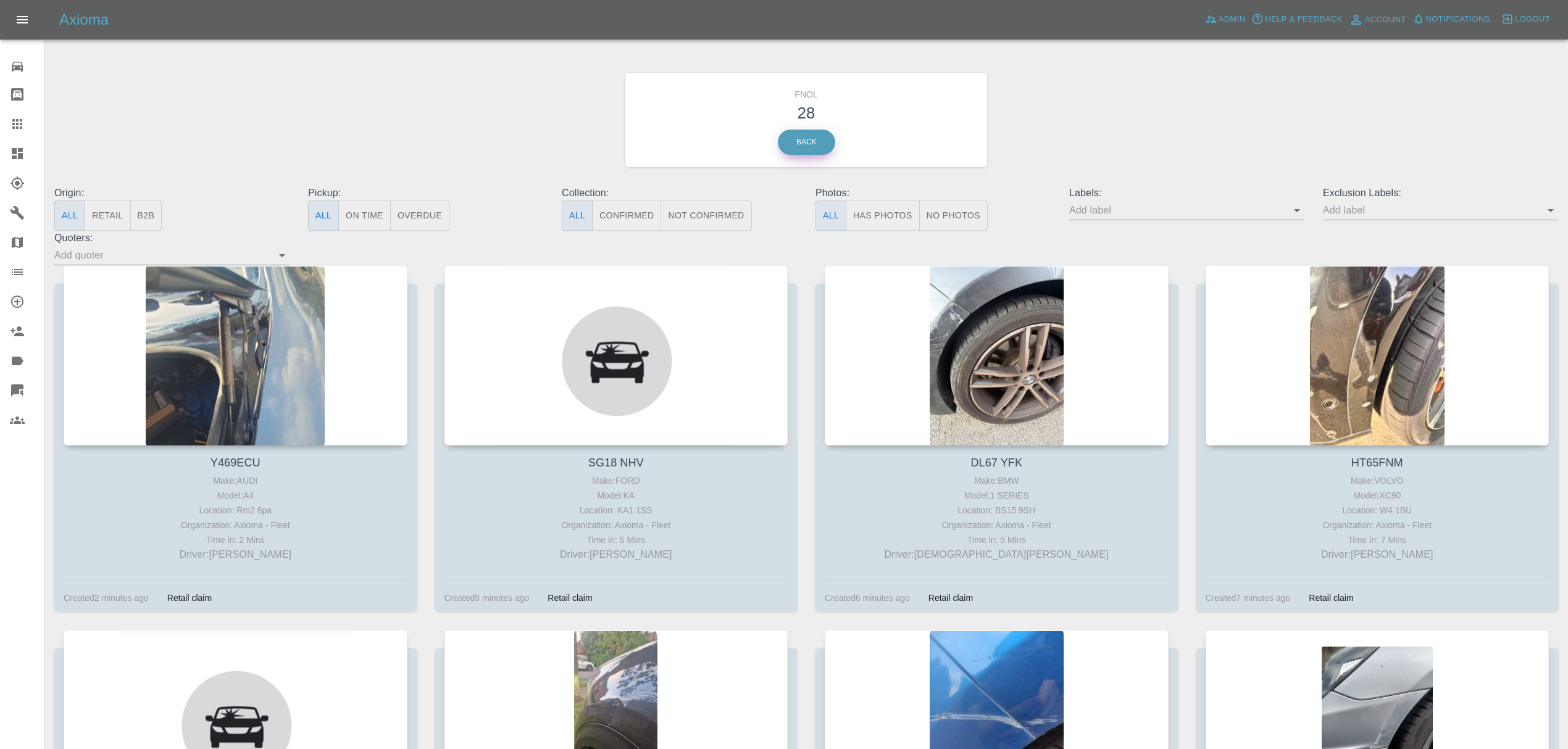
click at [790, 149] on link "Back" at bounding box center [806, 142] width 57 height 26
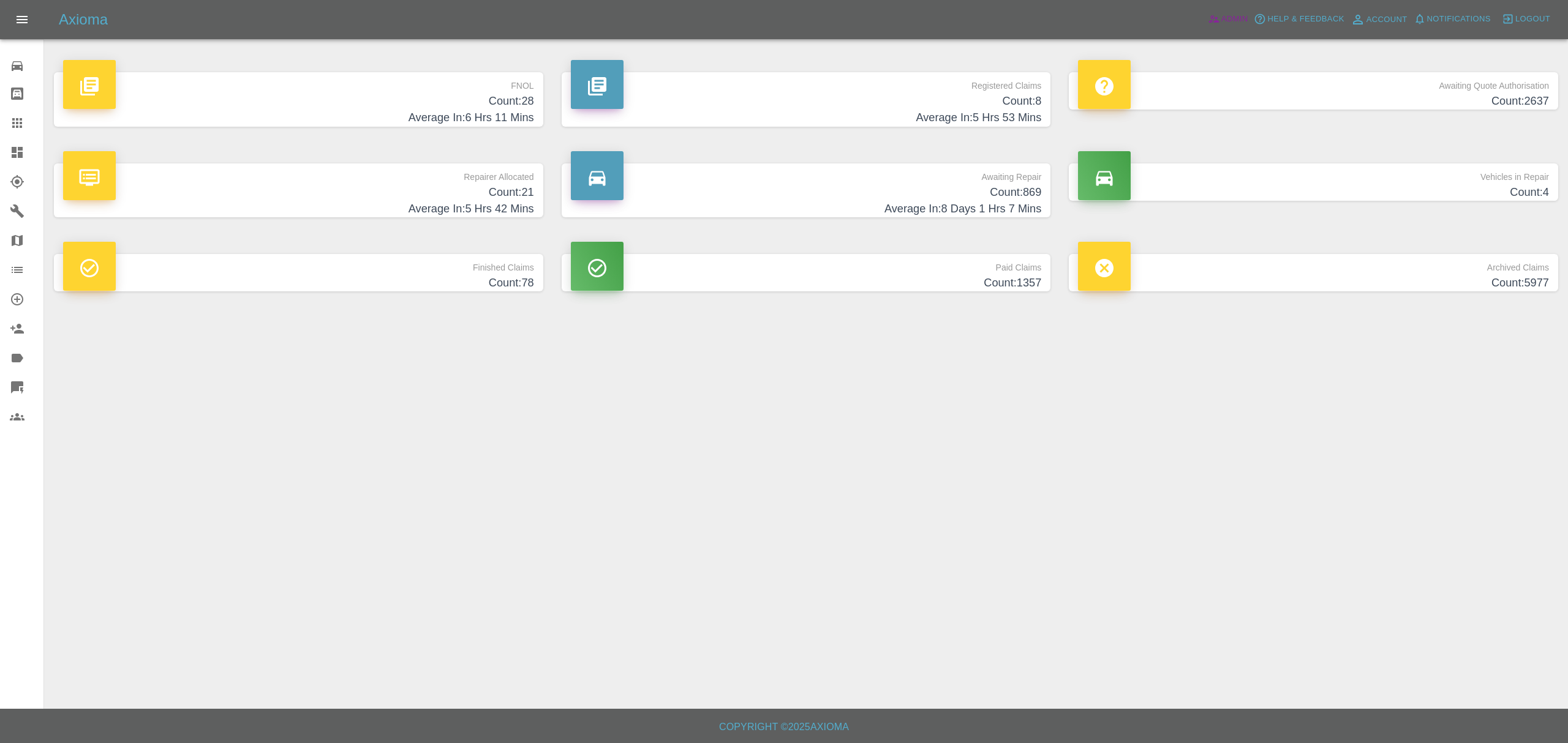
click at [1236, 18] on span "Admin" at bounding box center [1235, 20] width 27 height 14
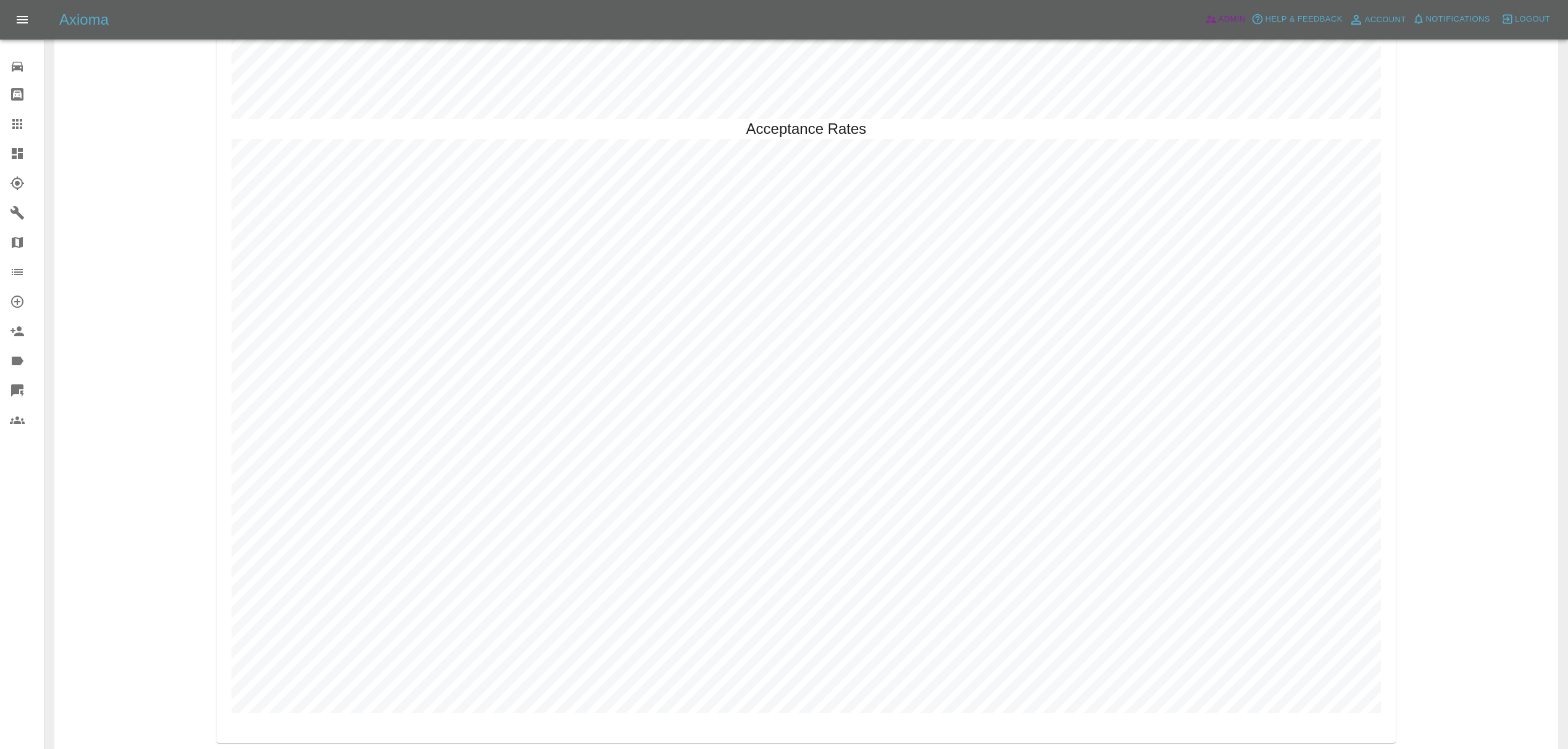
scroll to position [3594, 0]
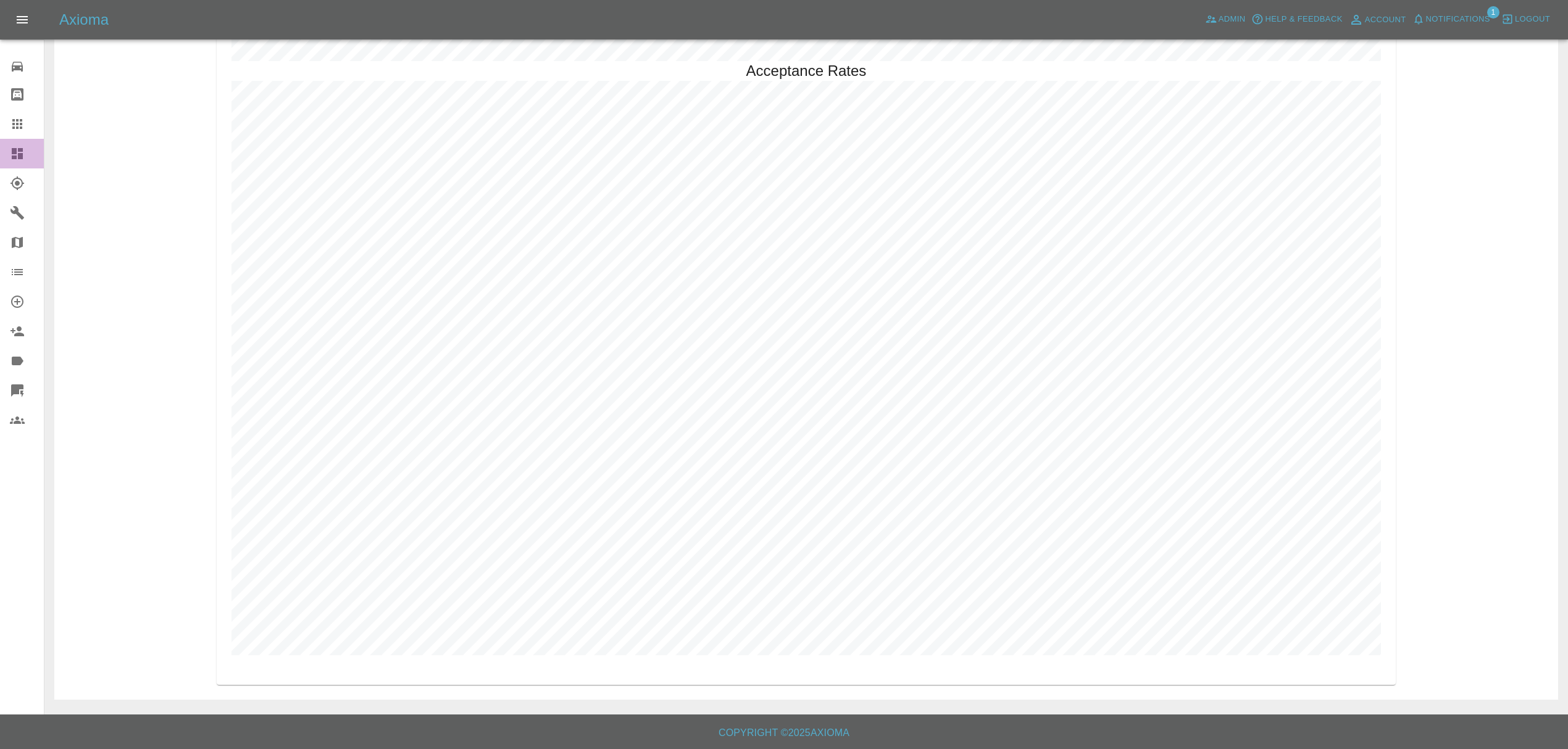
click at [28, 149] on div at bounding box center [27, 153] width 35 height 15
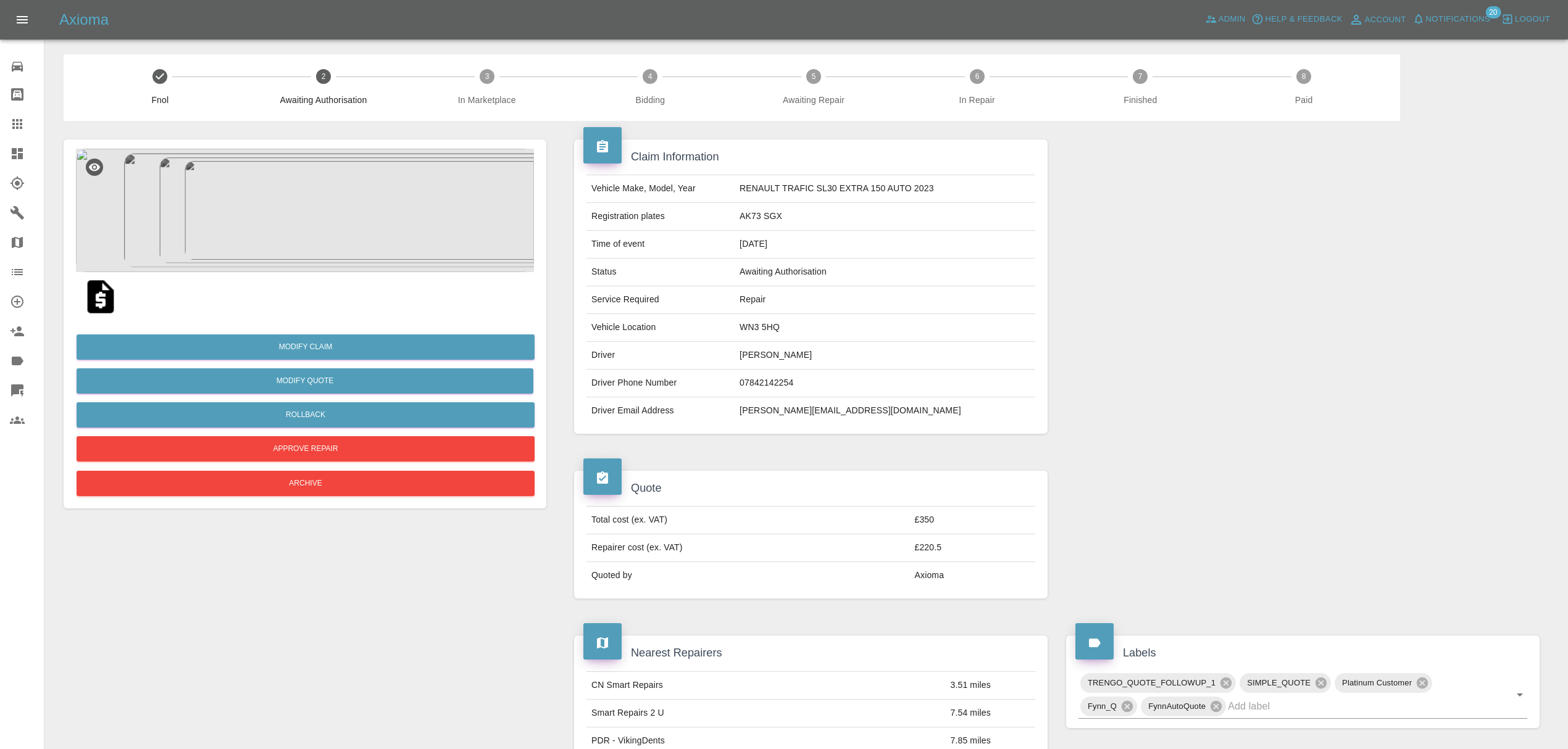
click at [305, 193] on img at bounding box center [305, 210] width 458 height 123
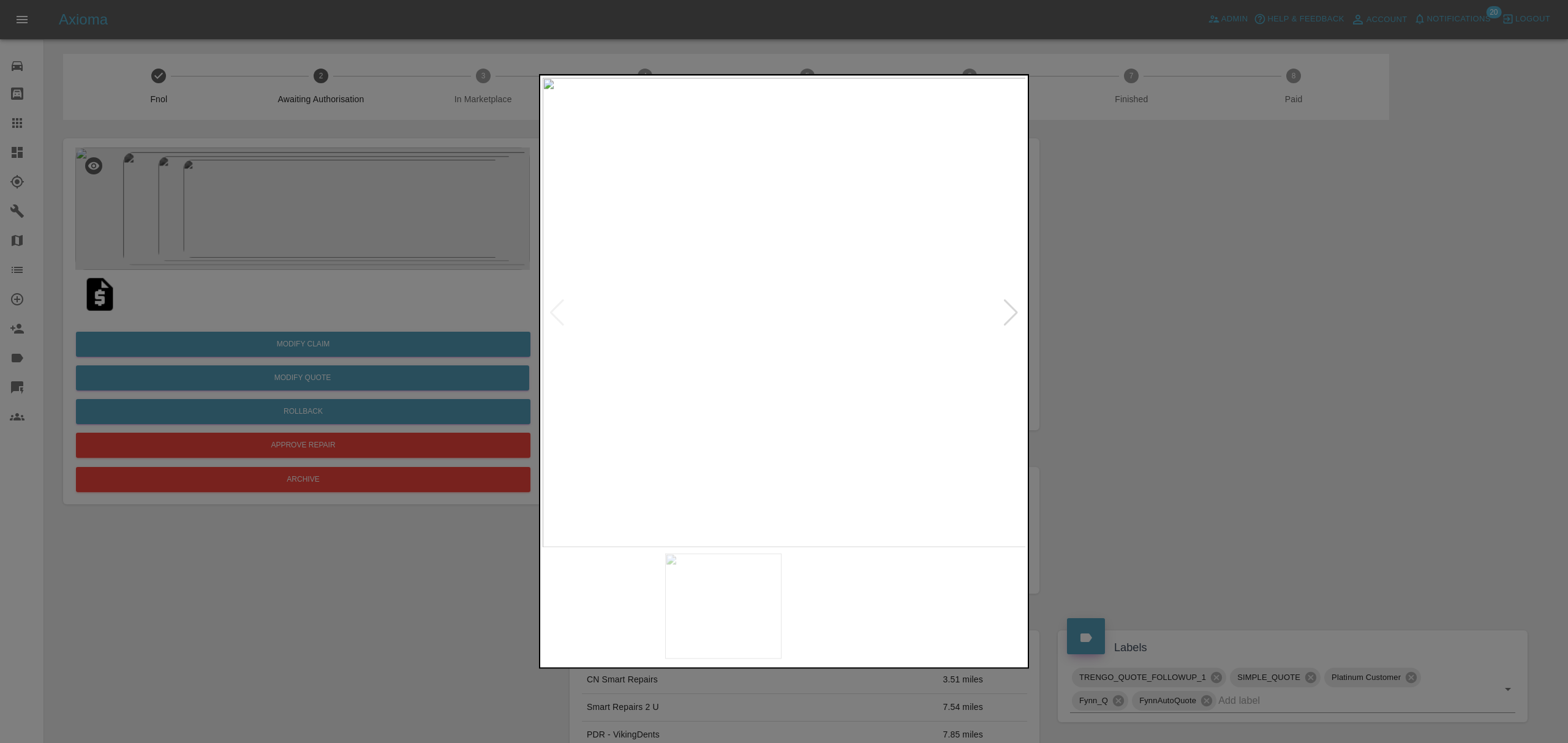
click at [1022, 306] on img at bounding box center [784, 312] width 484 height 470
click at [1016, 306] on div at bounding box center [1011, 313] width 17 height 27
click at [1153, 315] on div at bounding box center [784, 371] width 1568 height 743
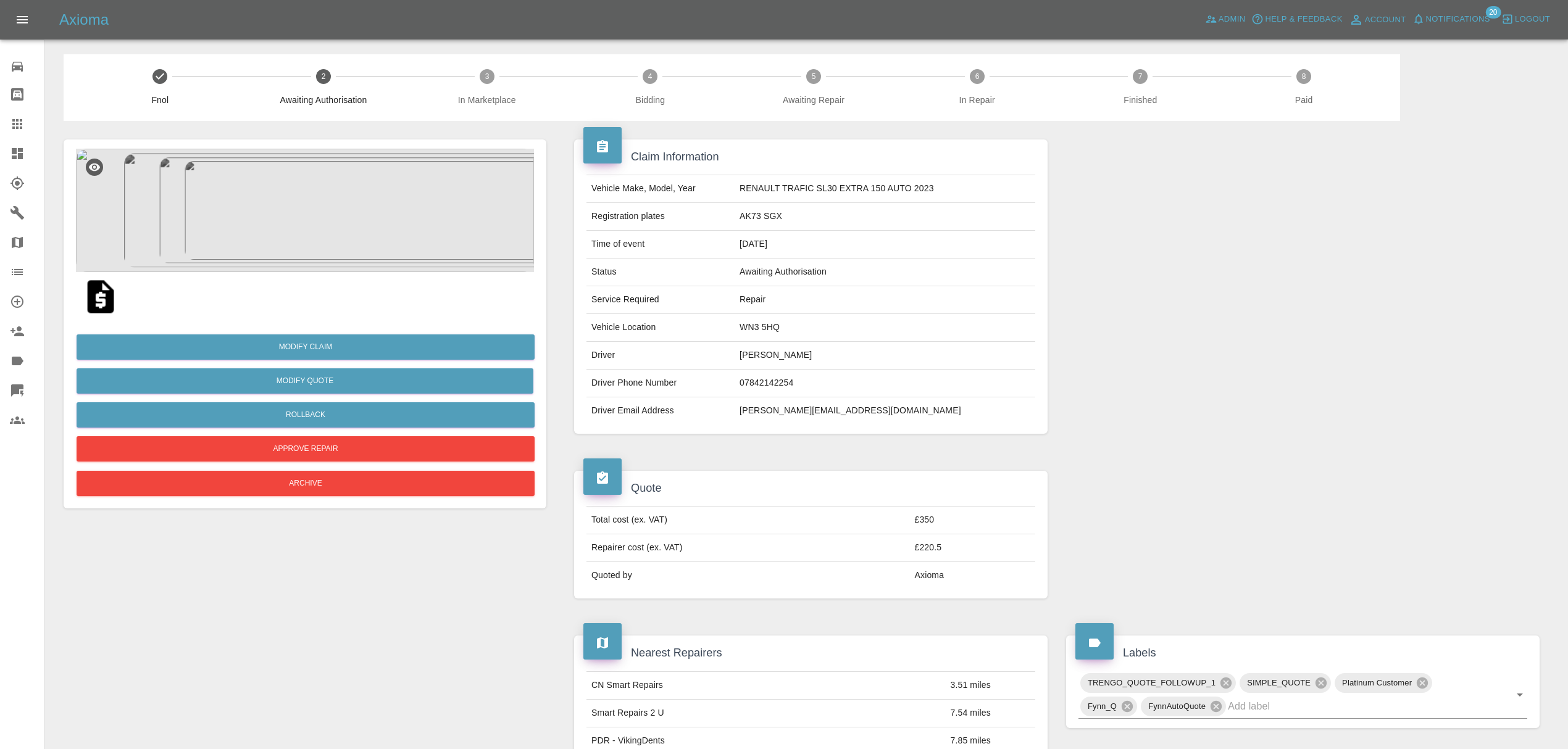
click at [297, 178] on img at bounding box center [305, 210] width 458 height 123
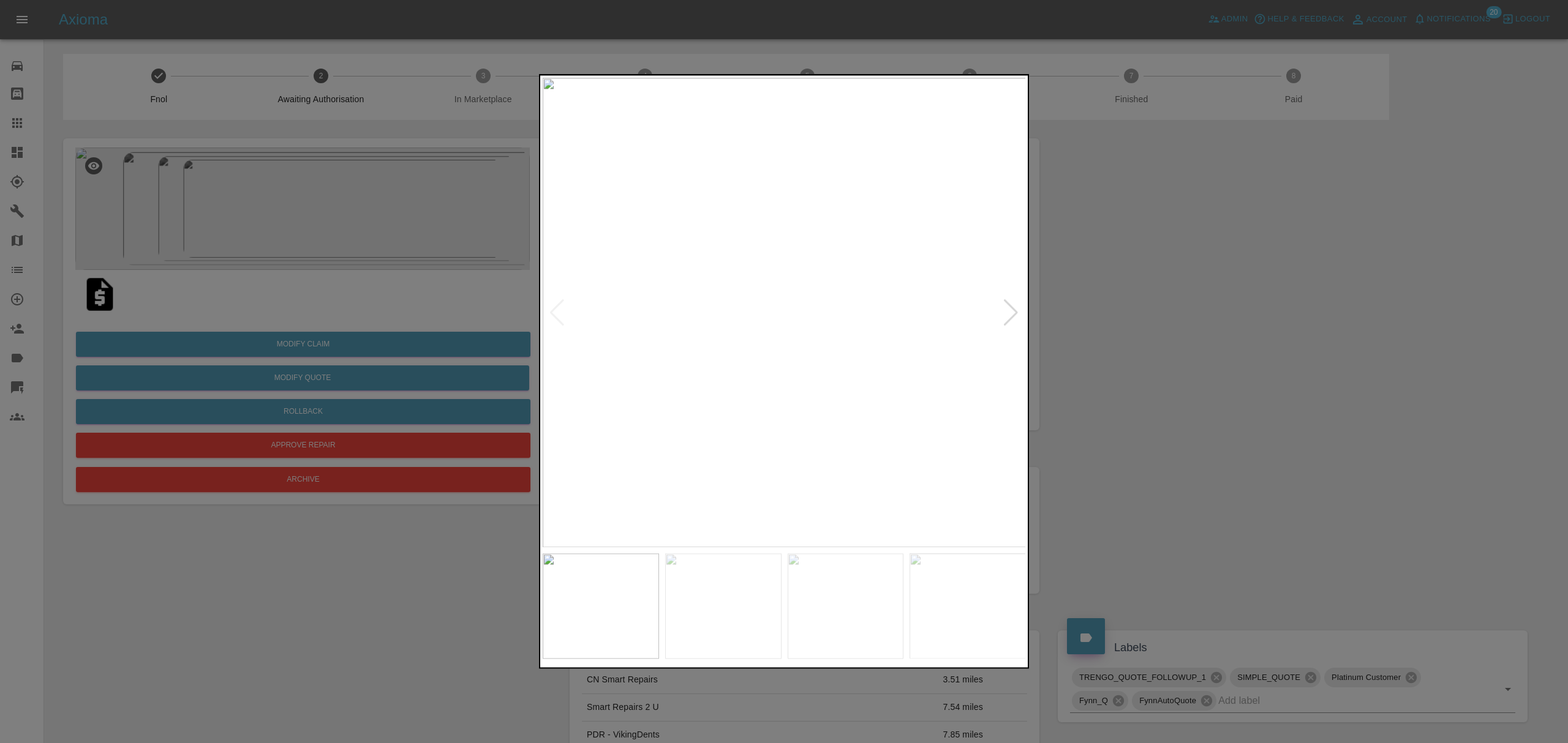
click at [1012, 318] on div at bounding box center [1011, 313] width 17 height 27
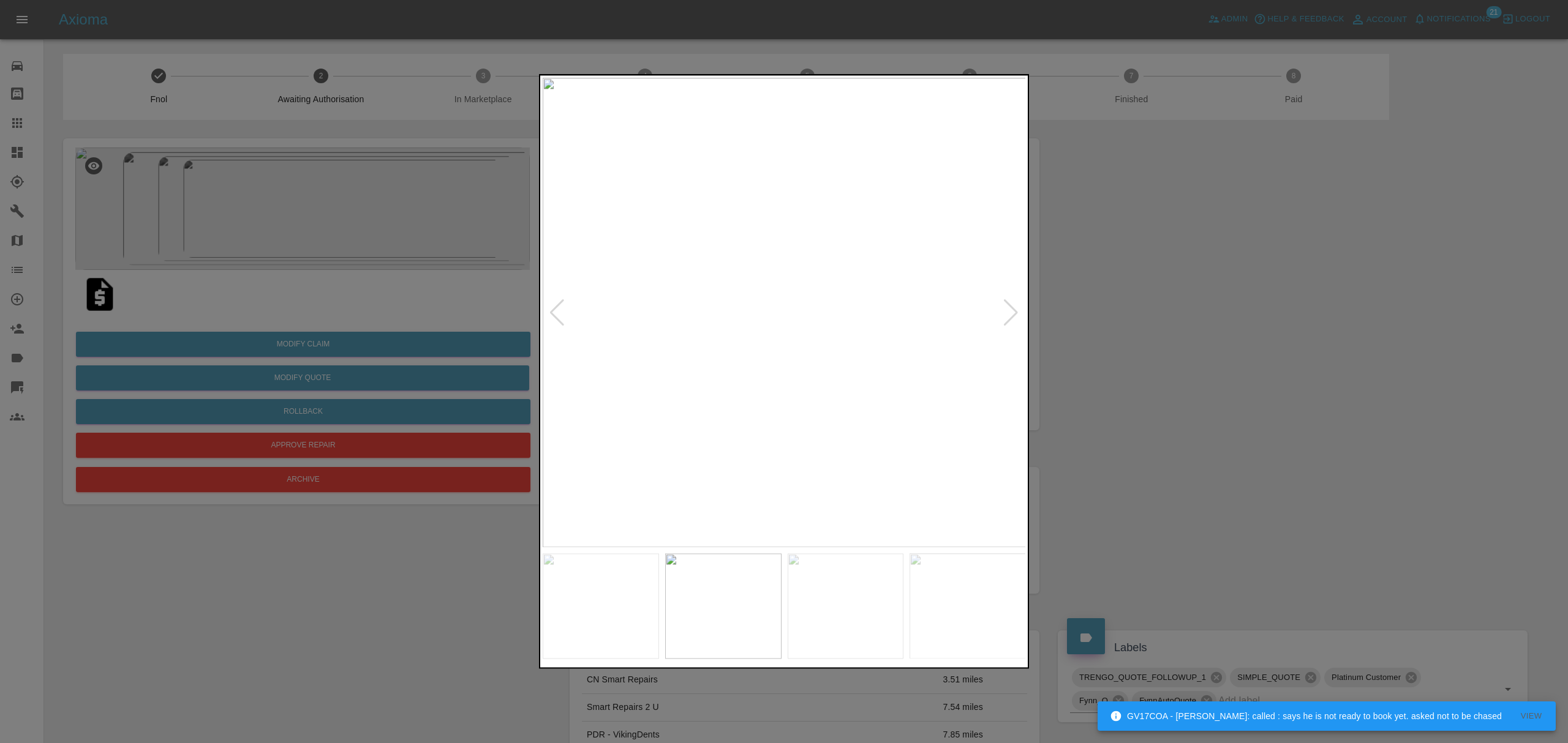
click at [1012, 318] on div at bounding box center [1011, 313] width 17 height 27
click at [1012, 318] on img at bounding box center [784, 312] width 484 height 470
click at [554, 303] on div at bounding box center [556, 313] width 17 height 27
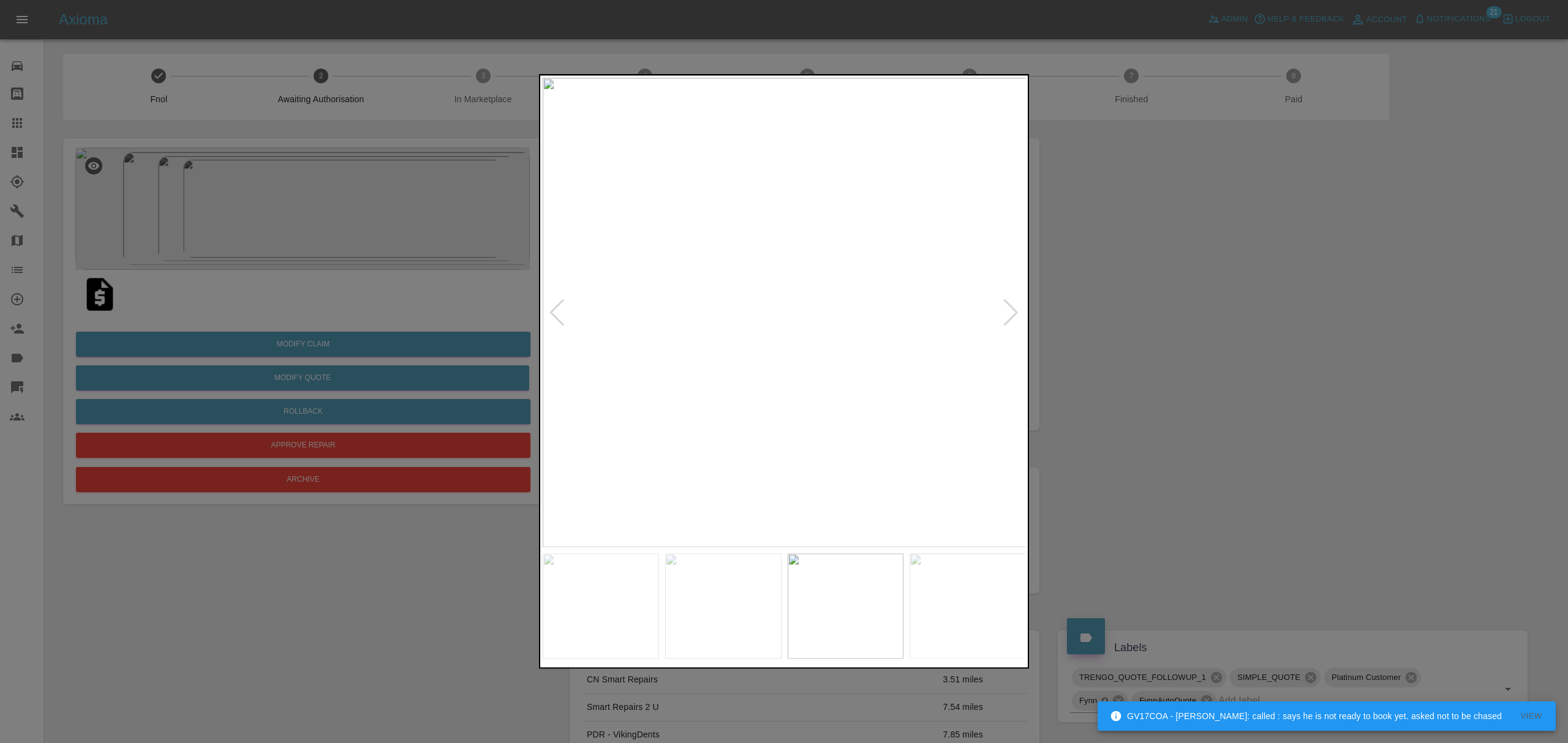
click at [554, 303] on div at bounding box center [556, 313] width 17 height 27
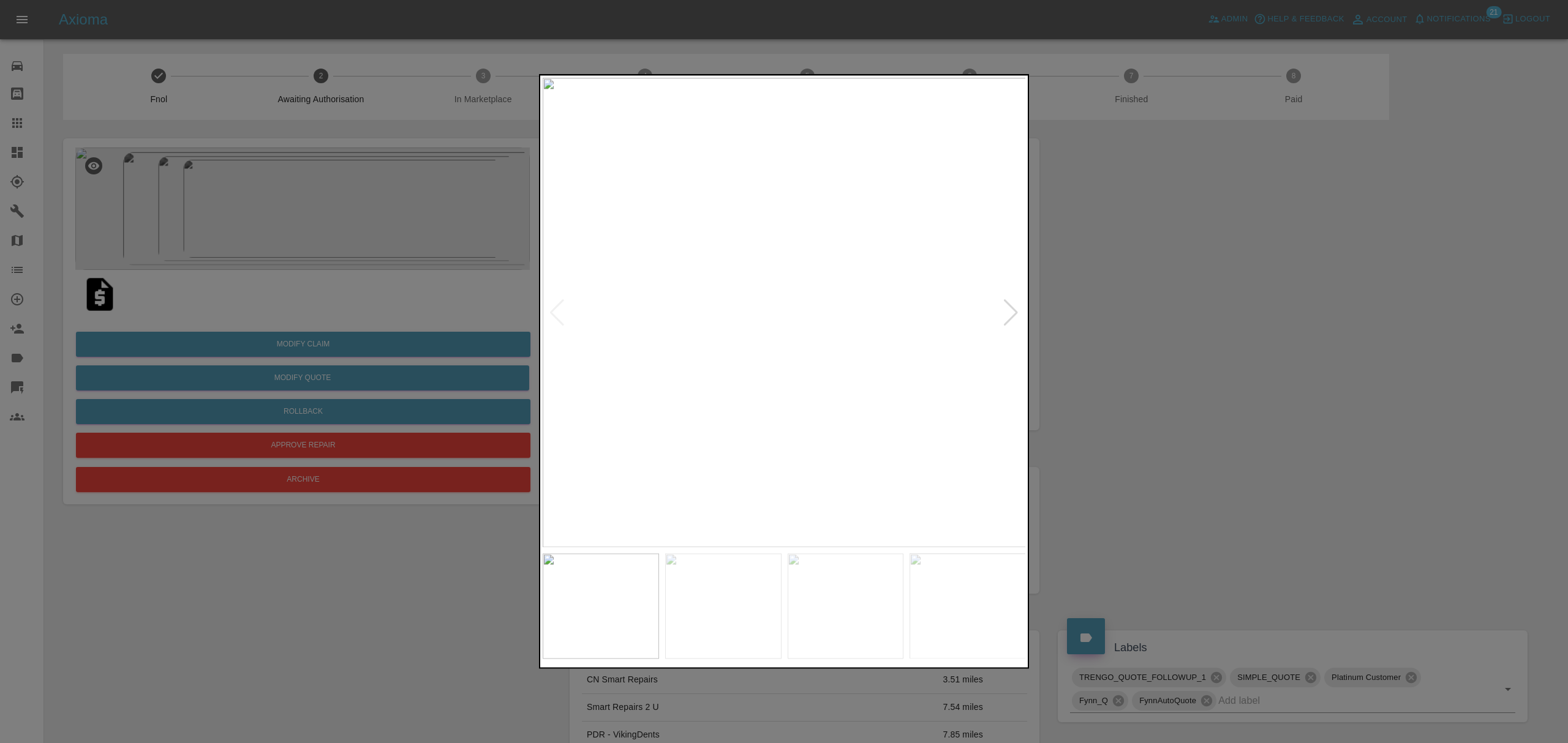
click at [554, 303] on img at bounding box center [784, 312] width 484 height 470
click at [1299, 292] on div at bounding box center [784, 371] width 1568 height 743
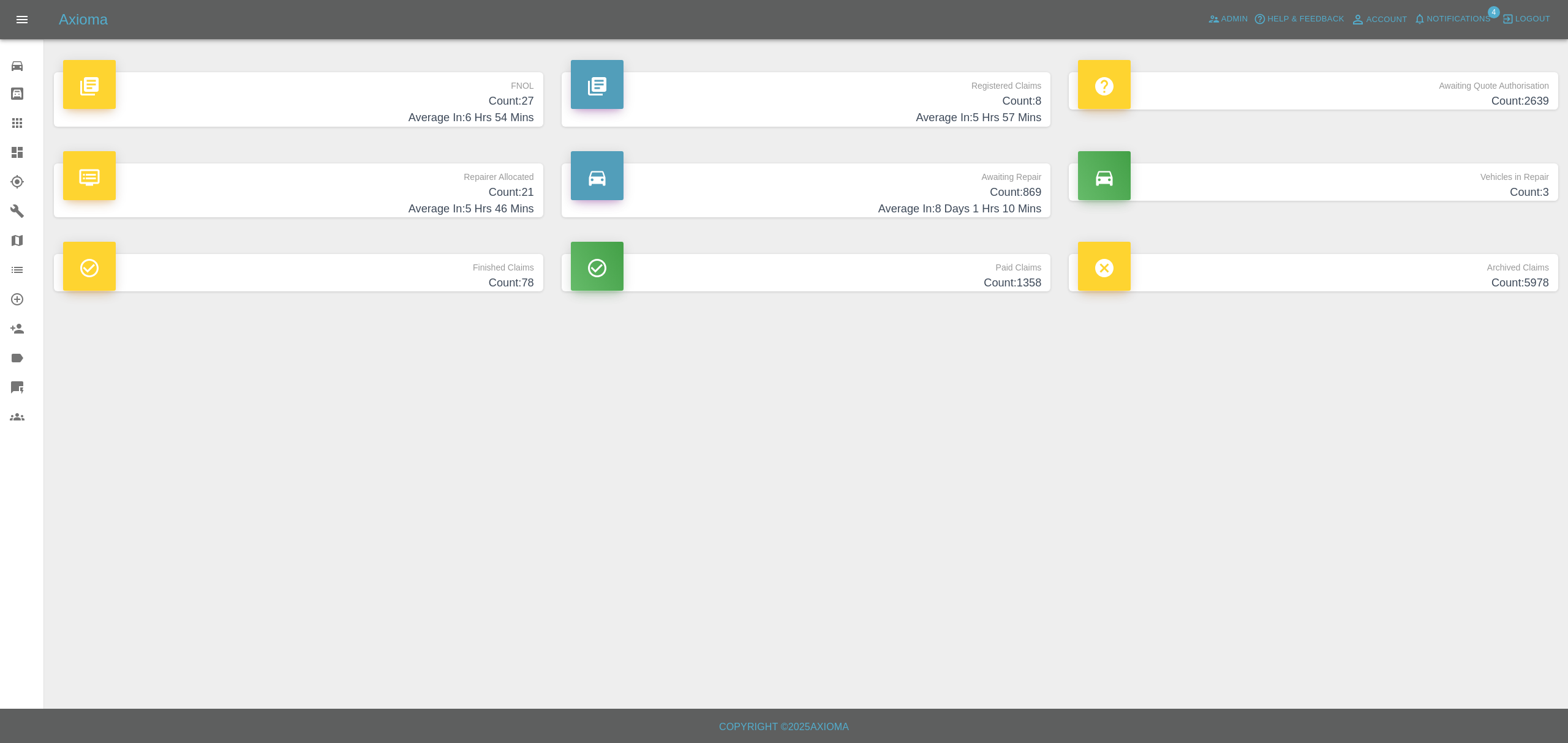
click at [1449, 23] on span "Notifications" at bounding box center [1458, 20] width 64 height 14
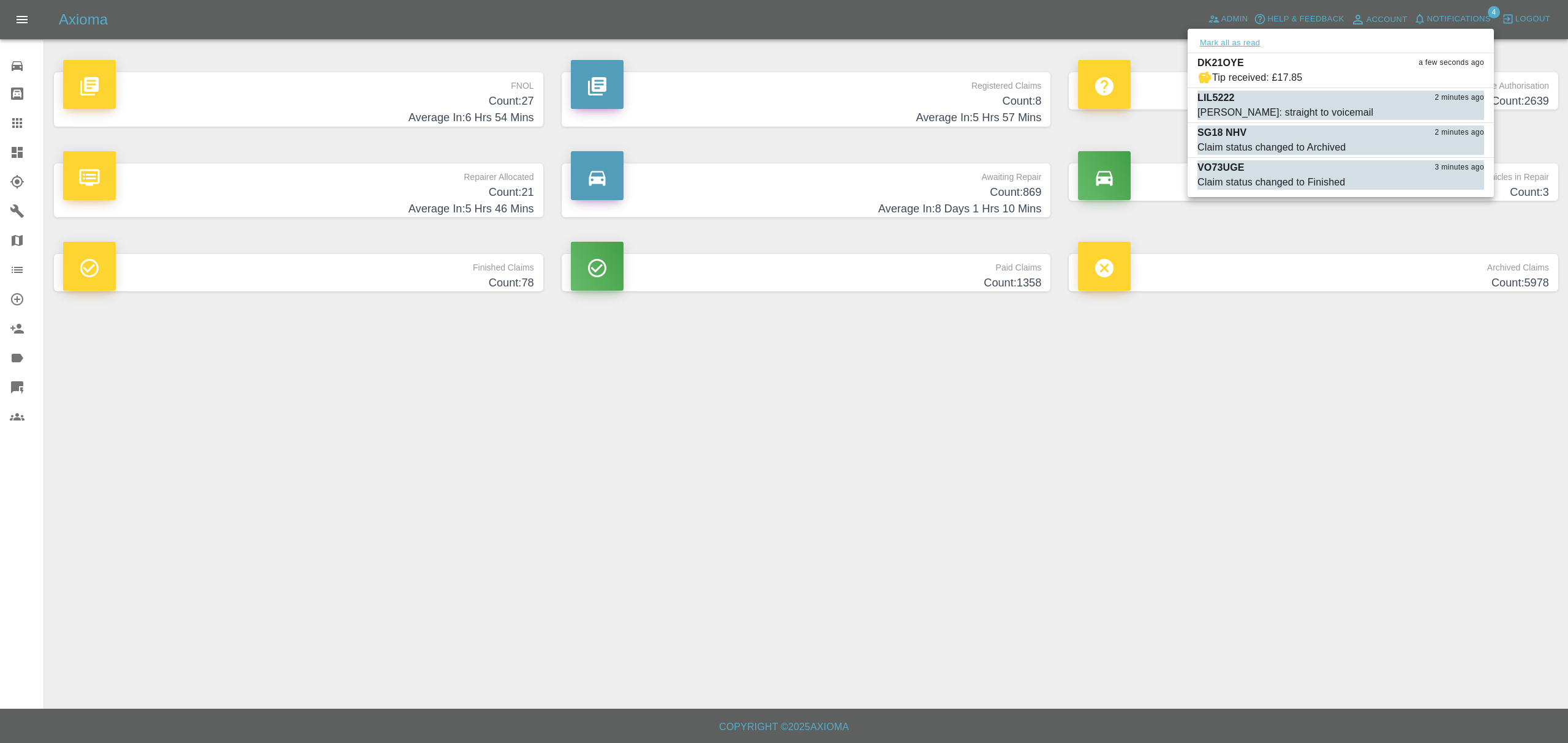
click at [1235, 39] on button "Mark all as read" at bounding box center [1230, 43] width 65 height 14
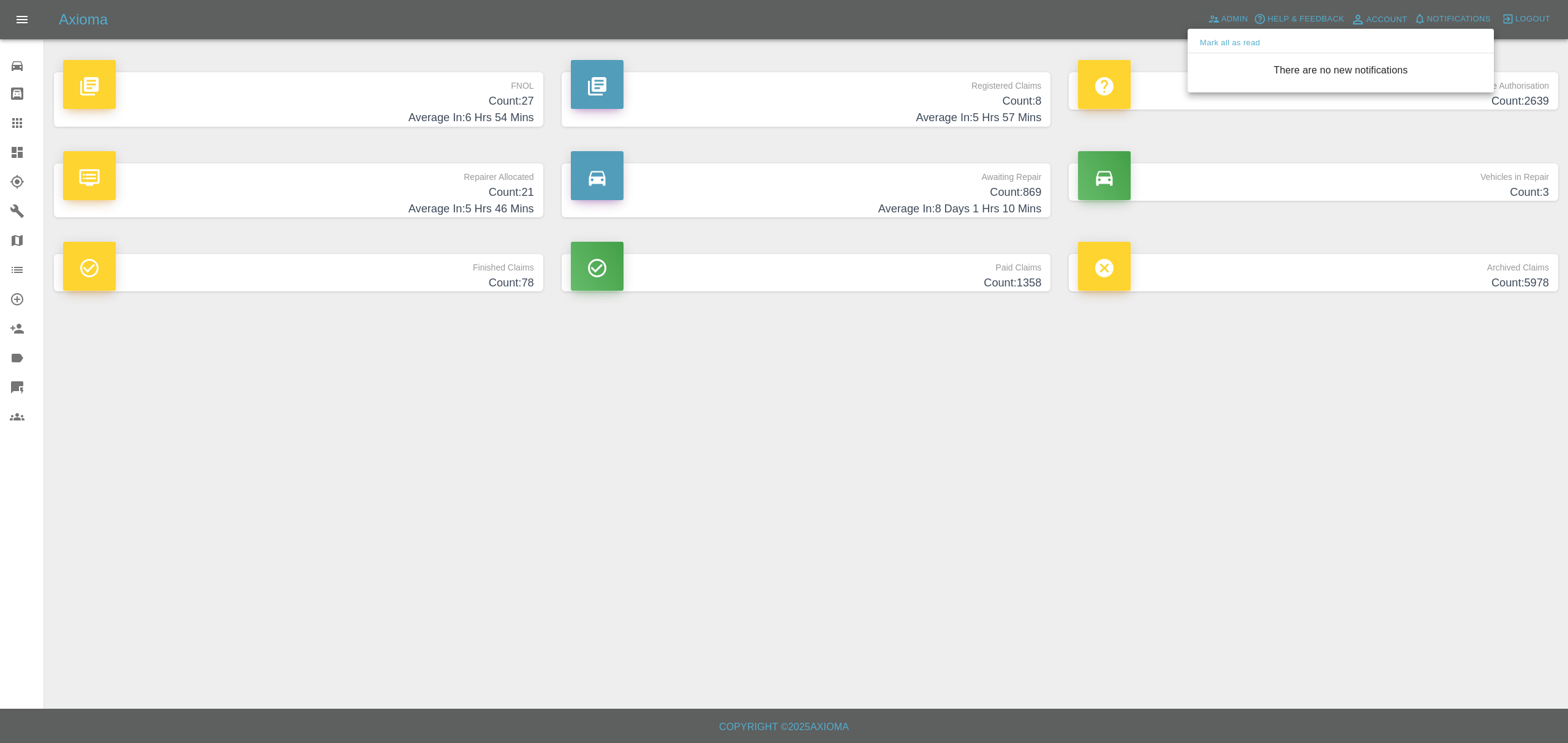
click at [1094, 607] on div at bounding box center [784, 371] width 1568 height 743
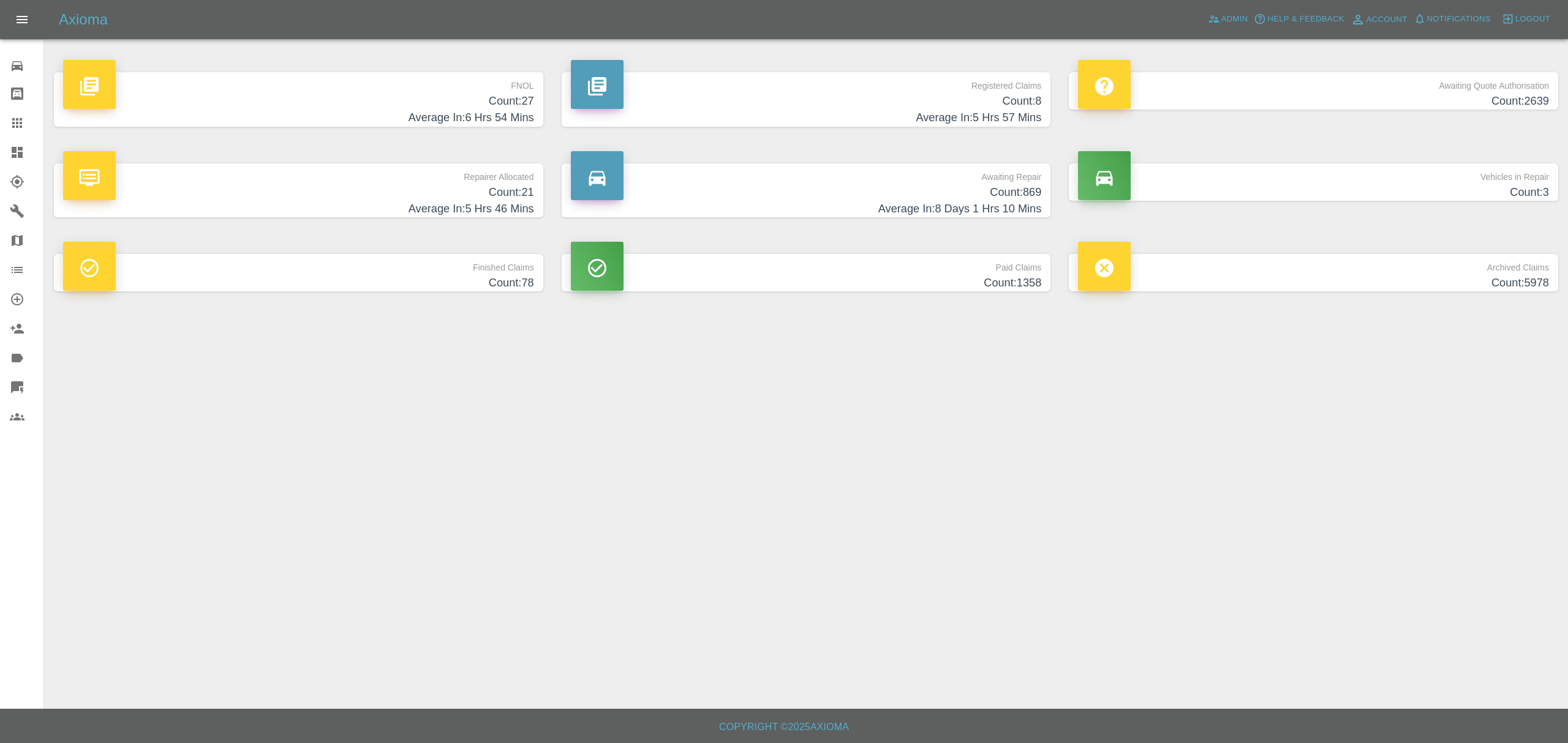
click at [480, 106] on h4 "Count: 27" at bounding box center [298, 101] width 471 height 17
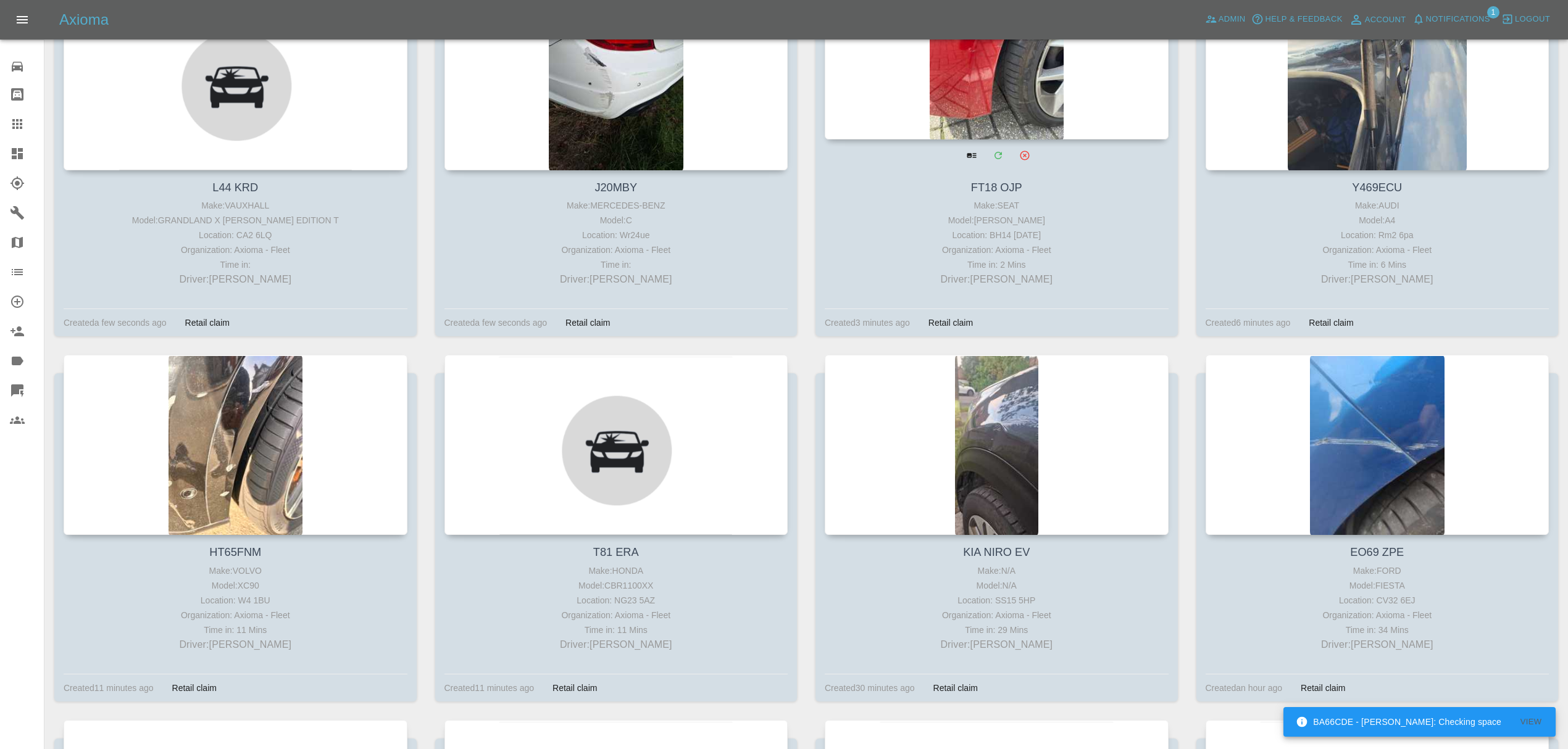
scroll to position [276, 0]
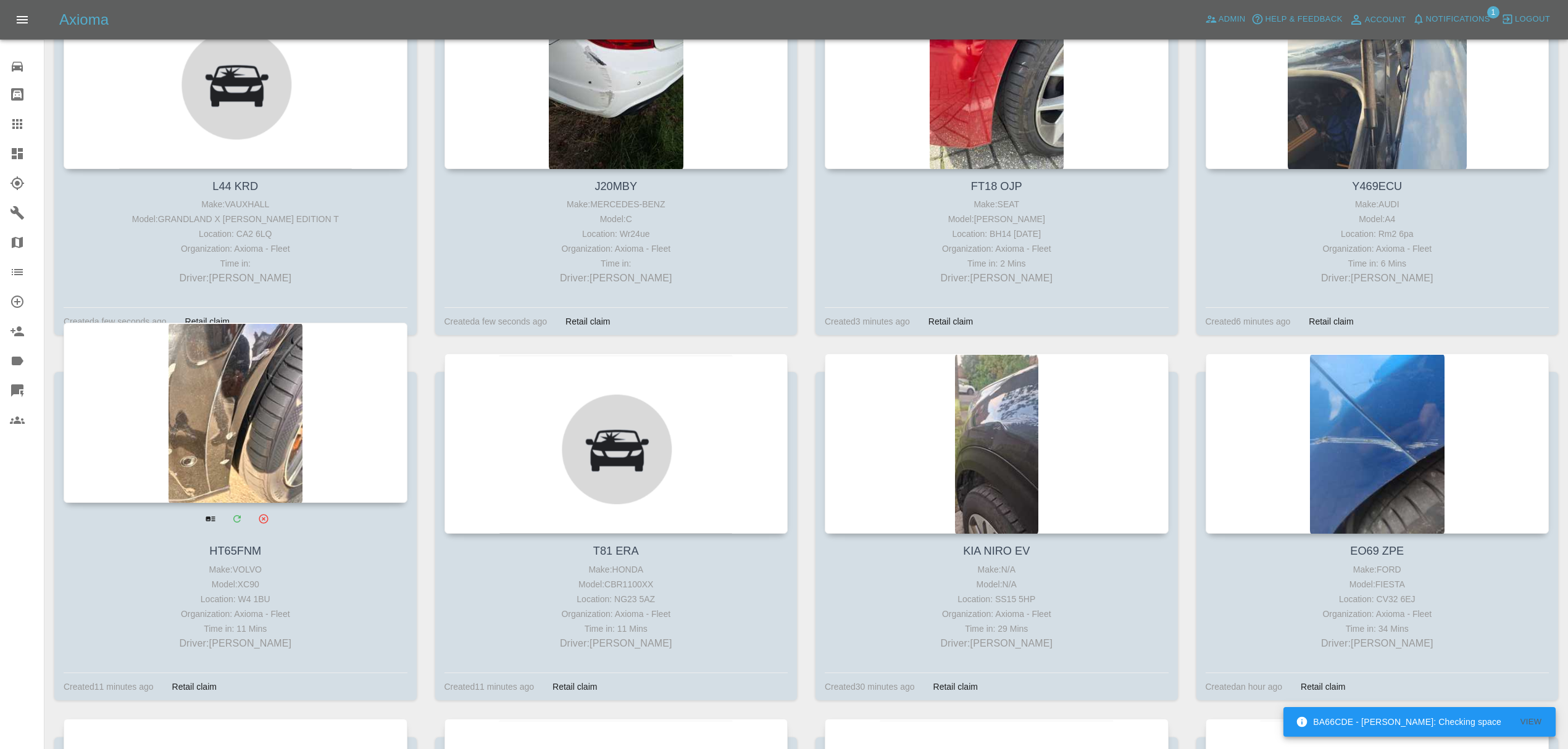
click at [313, 430] on div at bounding box center [235, 412] width 343 height 181
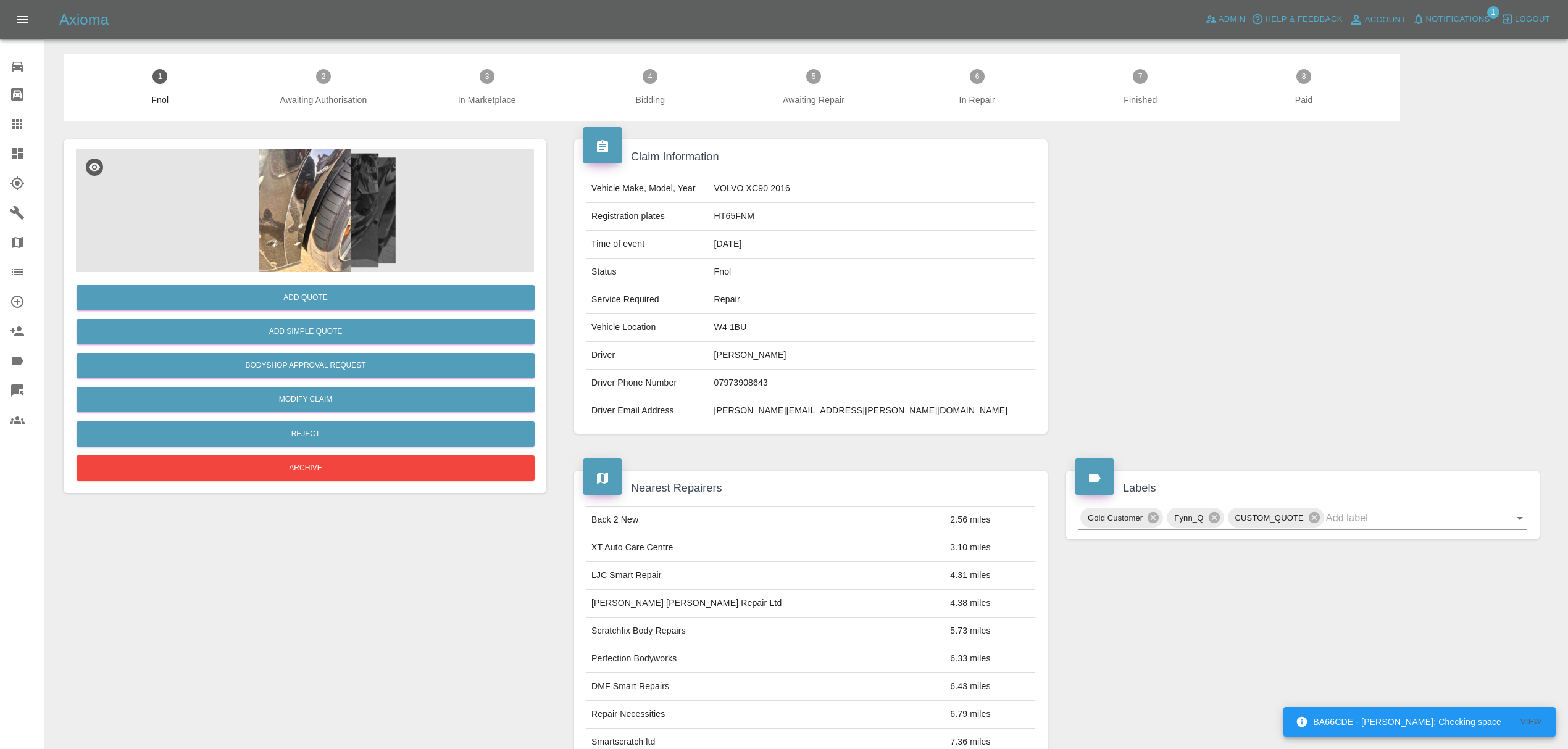
click at [331, 187] on img at bounding box center [305, 210] width 458 height 123
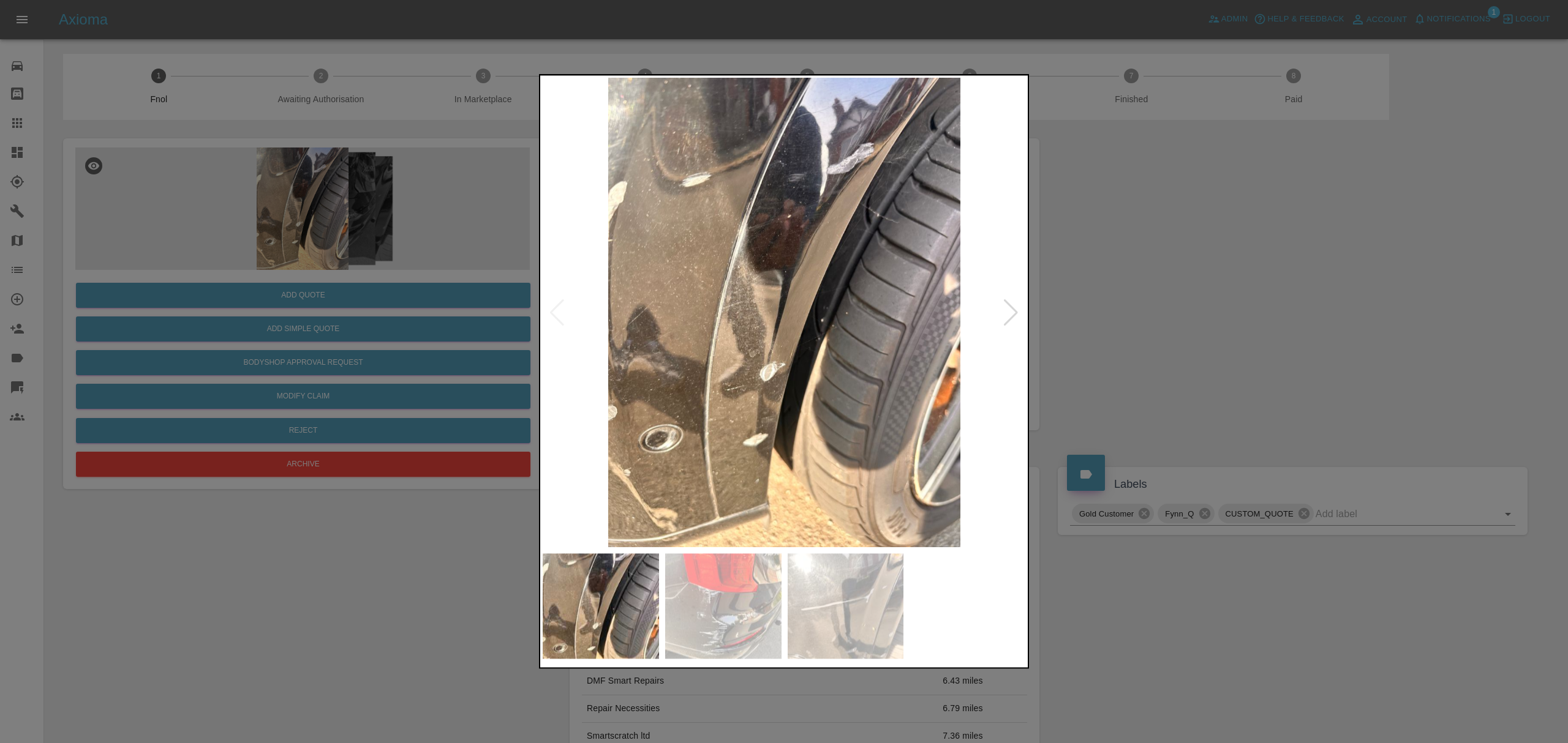
click at [991, 310] on img at bounding box center [784, 312] width 484 height 470
click at [1010, 306] on div at bounding box center [1011, 313] width 17 height 27
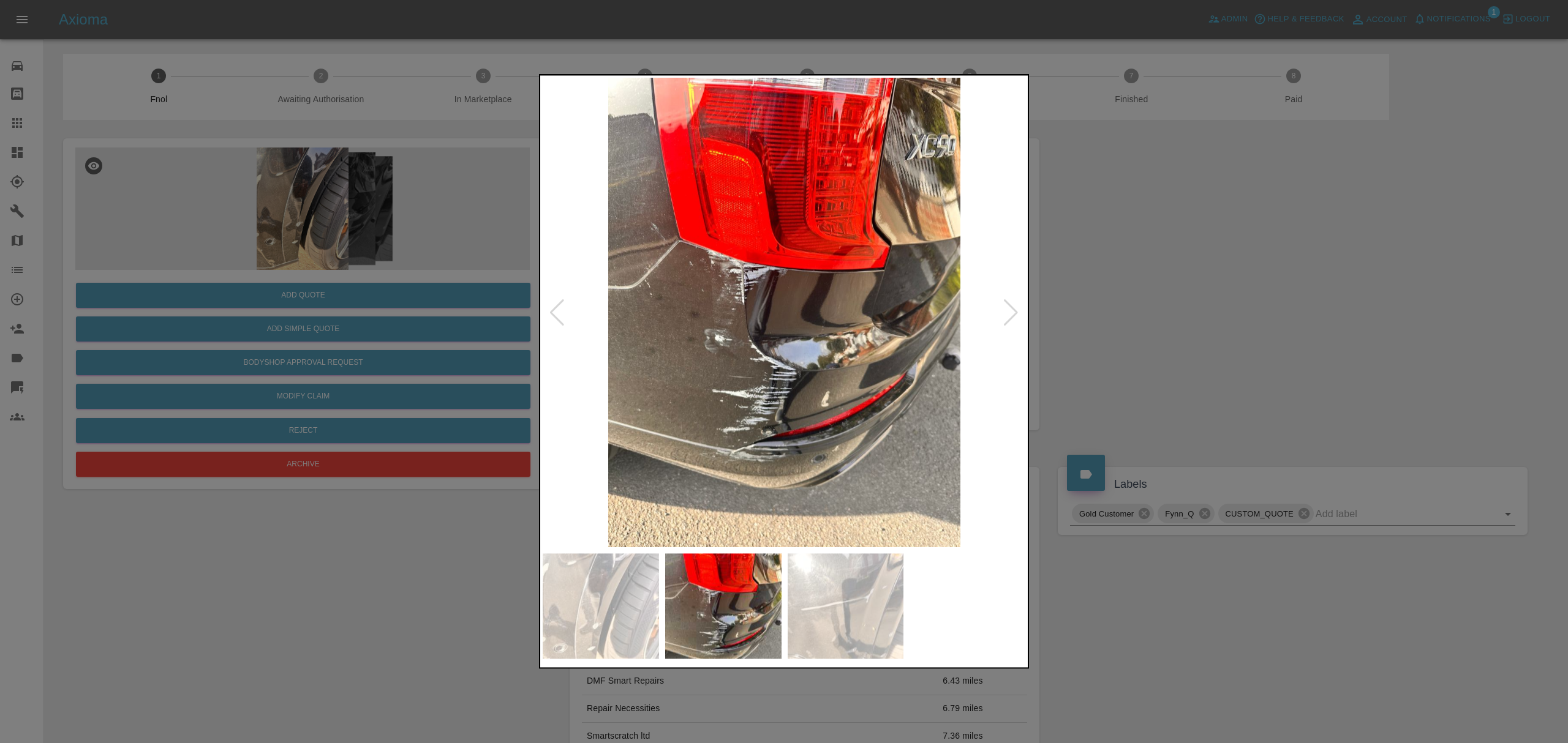
click at [1010, 306] on div at bounding box center [1011, 313] width 17 height 27
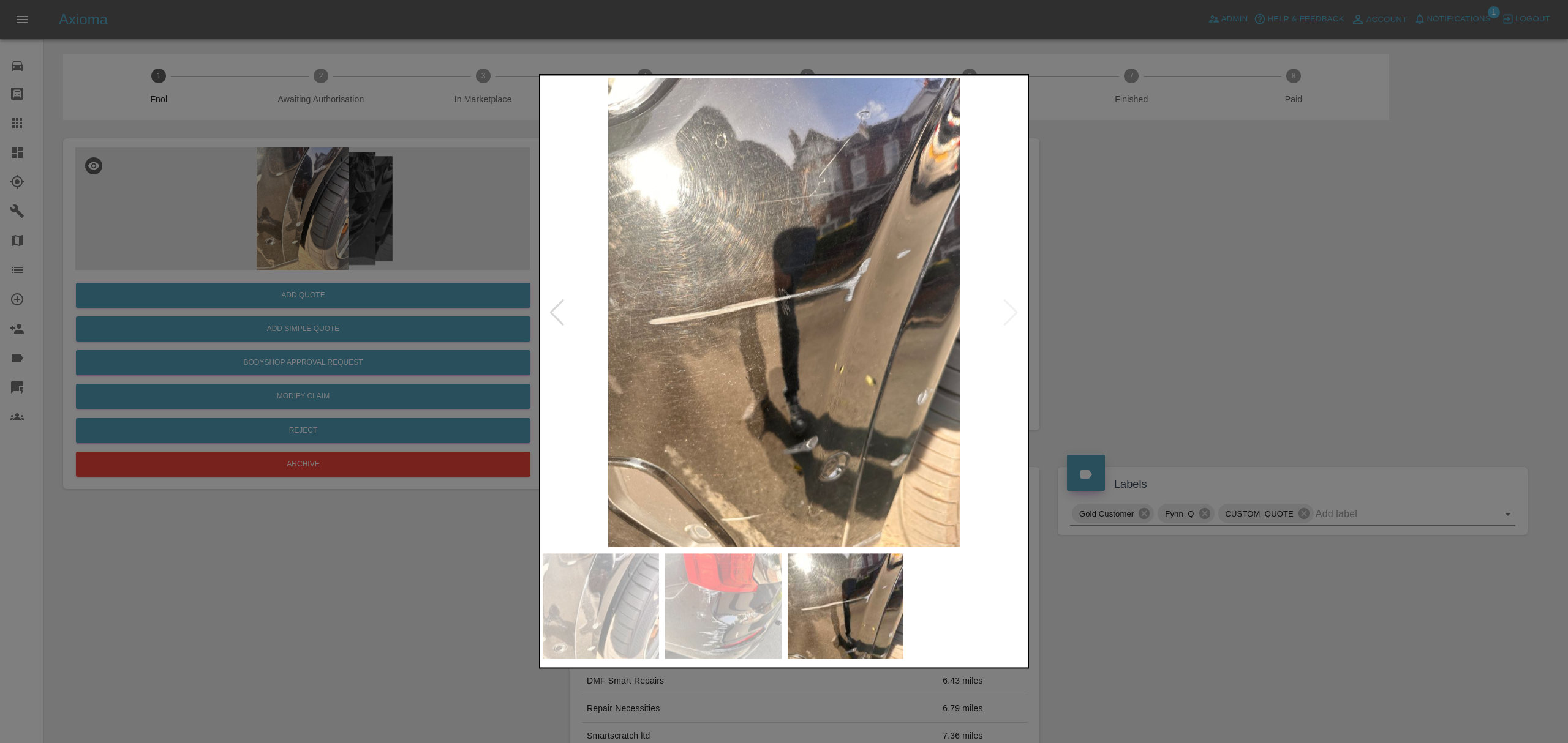
click at [1129, 275] on div at bounding box center [784, 371] width 1568 height 743
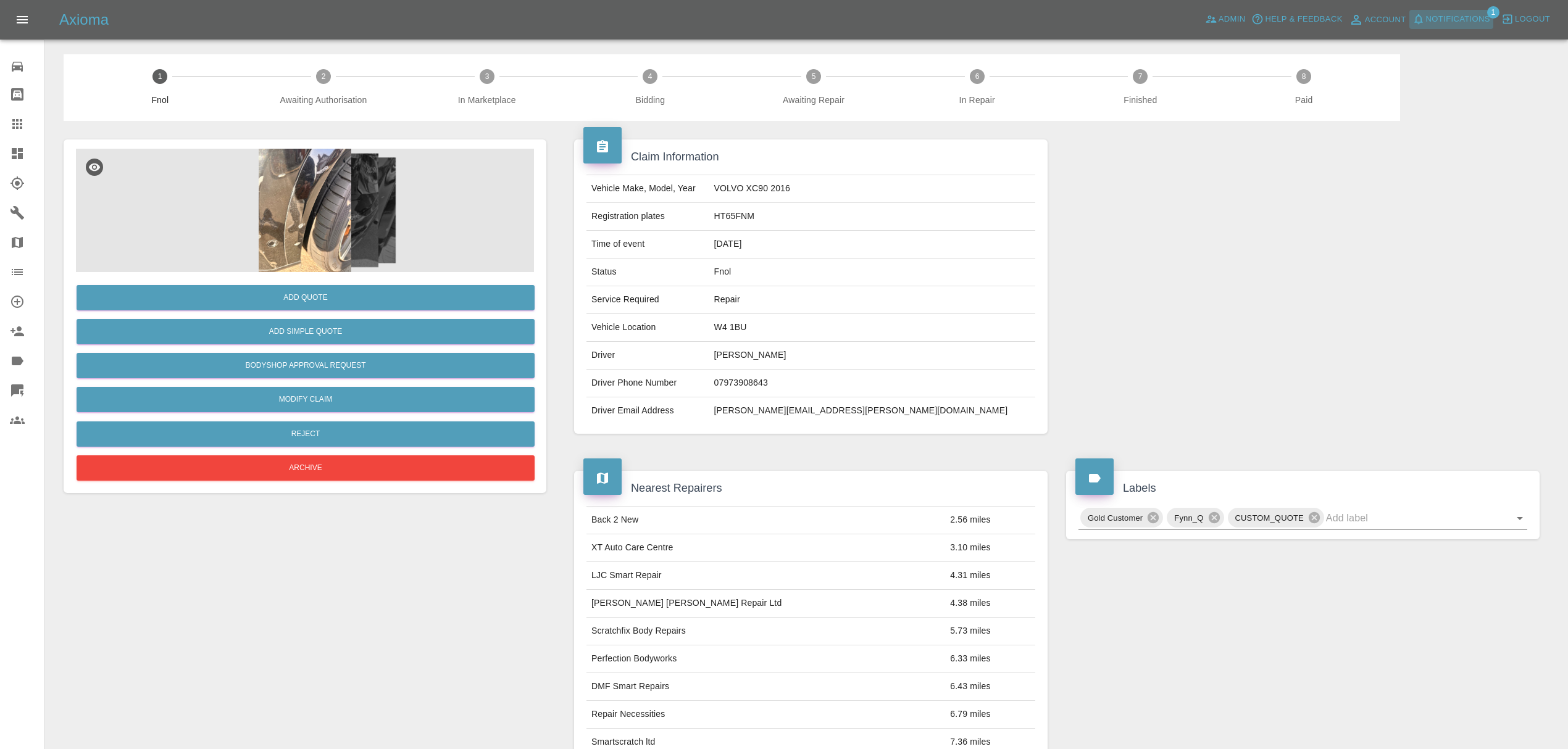
click at [1447, 11] on button "Notifications" at bounding box center [1451, 19] width 84 height 19
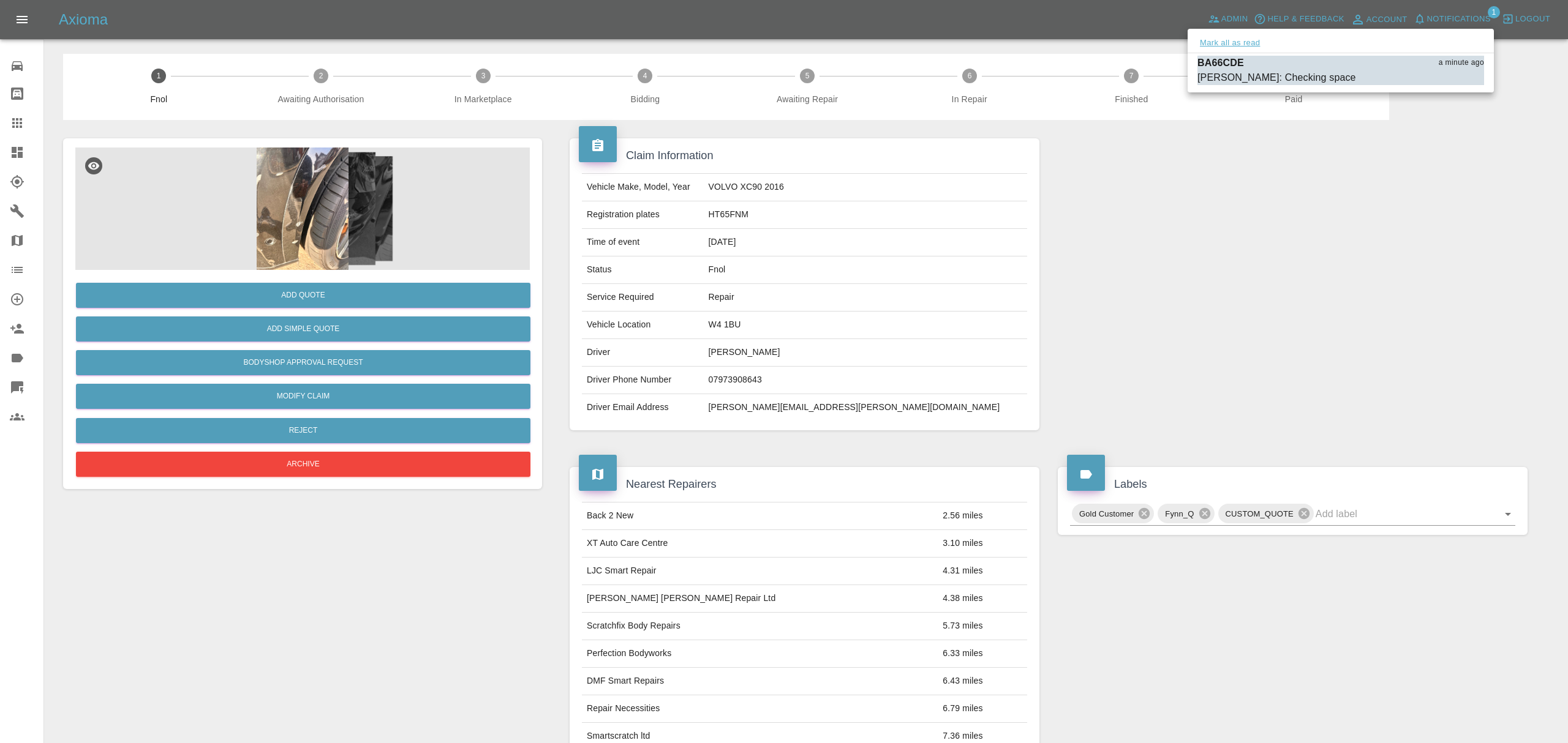
click at [1212, 40] on button "Mark all as read" at bounding box center [1230, 43] width 65 height 14
click at [1143, 295] on div at bounding box center [784, 371] width 1568 height 743
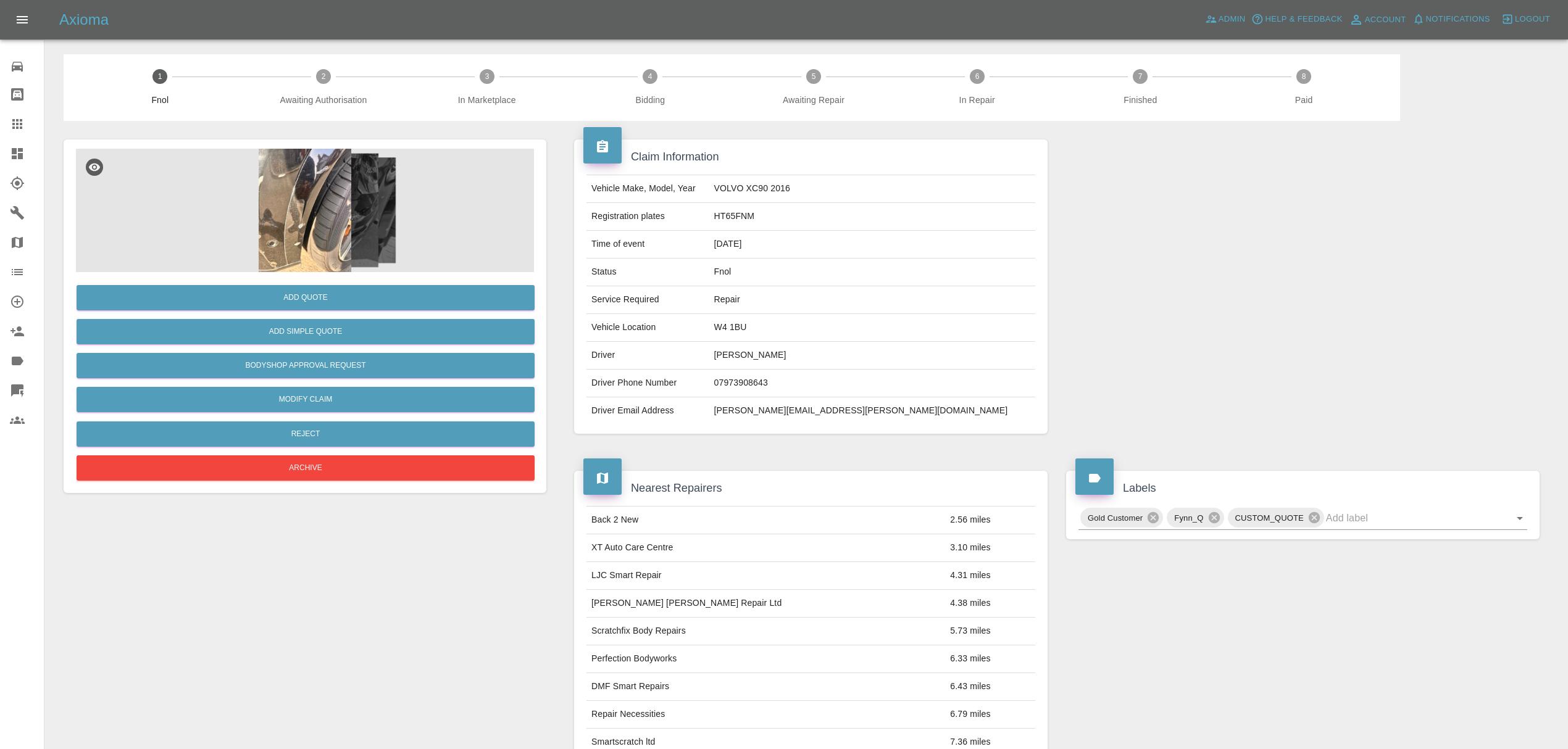
click at [23, 154] on icon at bounding box center [17, 153] width 11 height 11
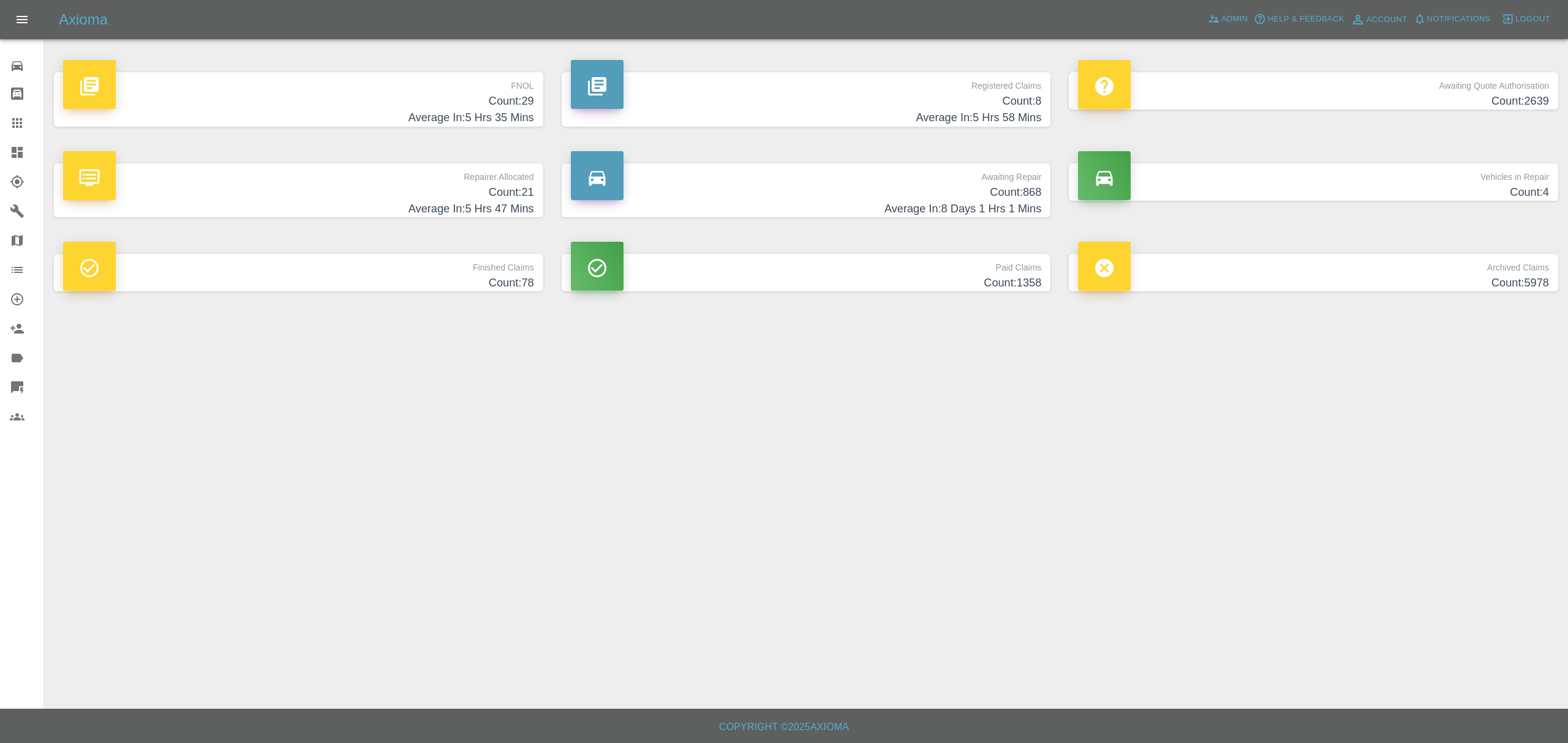
click at [496, 118] on h4 "Average In: 5 Hrs 35 Mins" at bounding box center [298, 117] width 471 height 17
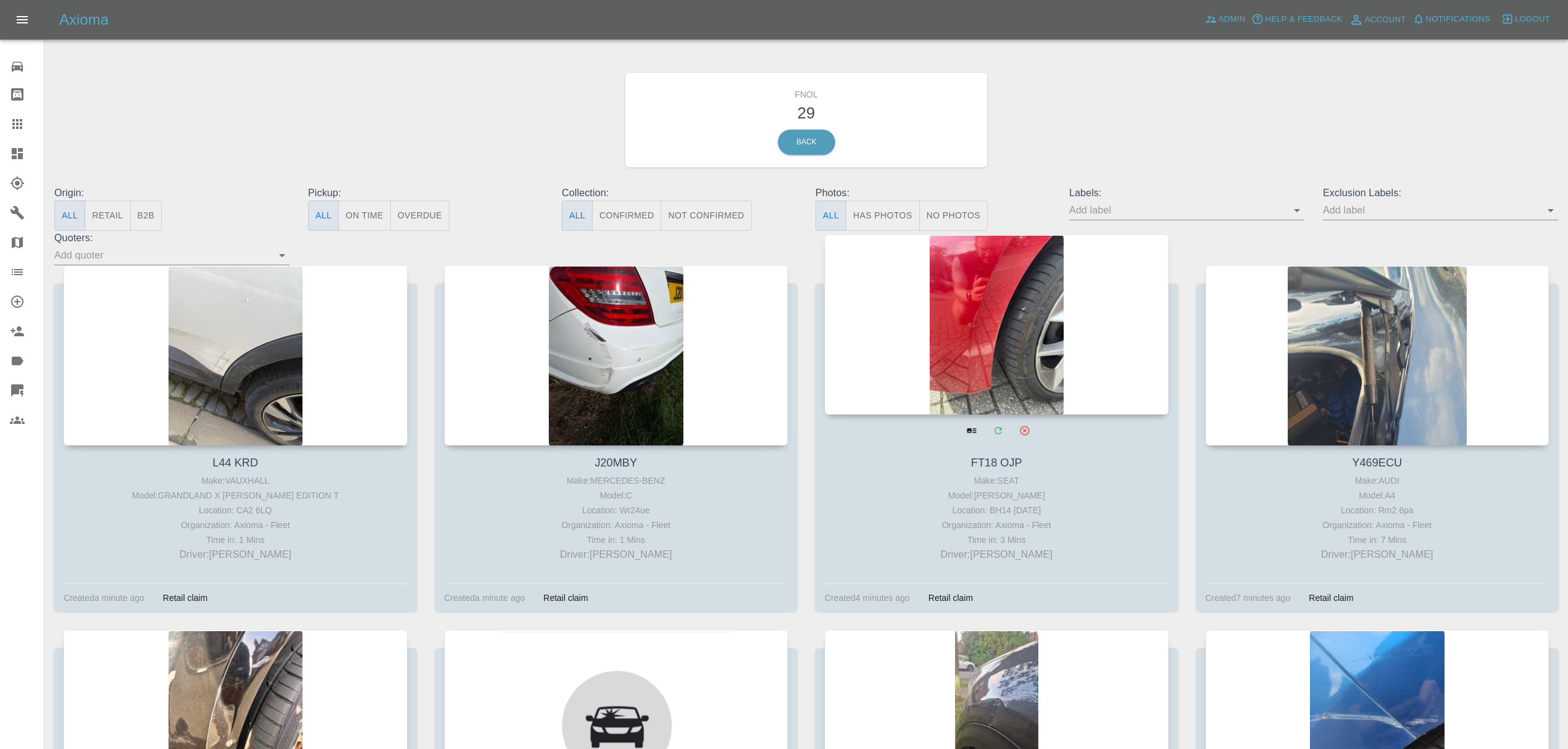
click at [968, 294] on div at bounding box center [997, 325] width 343 height 181
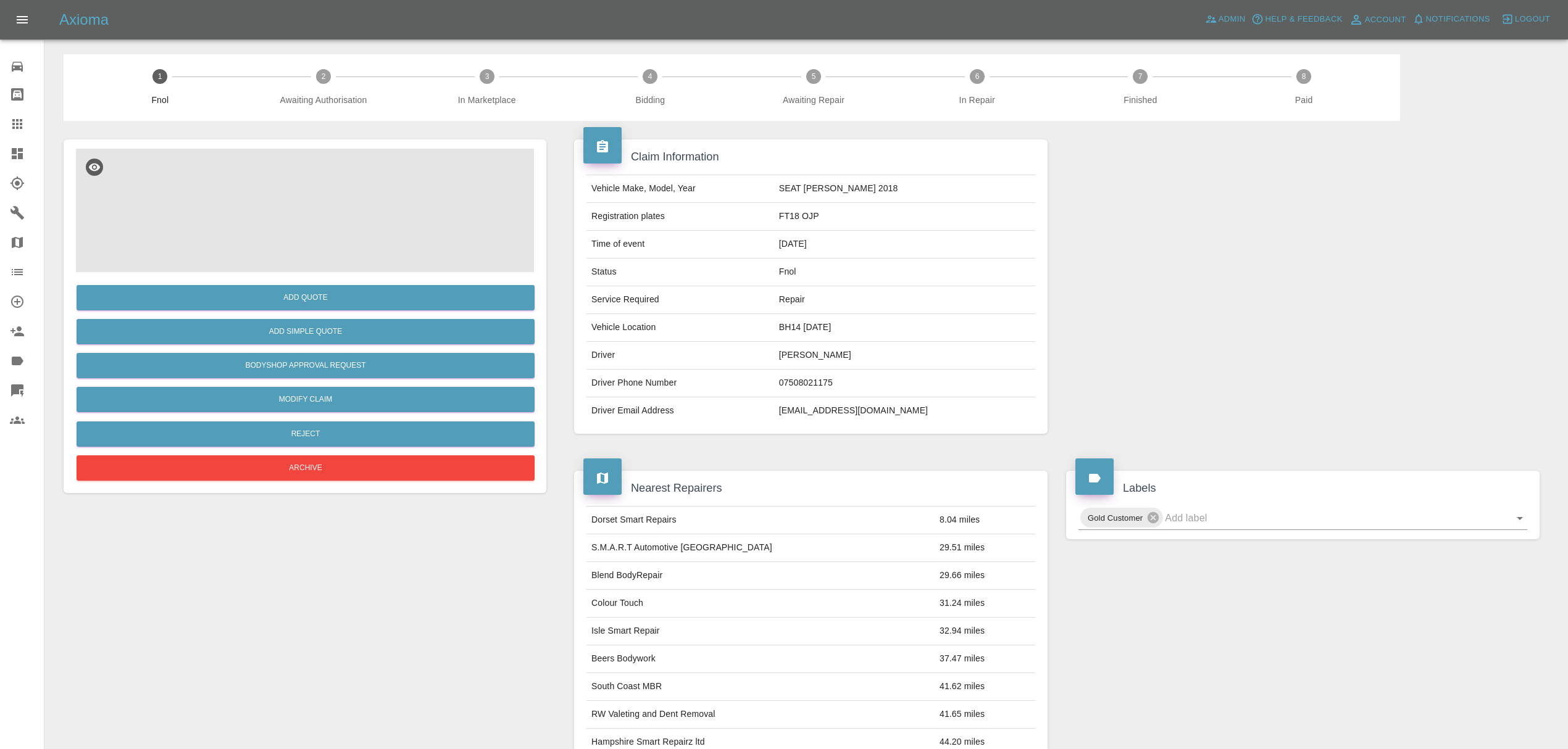
click at [310, 218] on img at bounding box center [305, 210] width 458 height 123
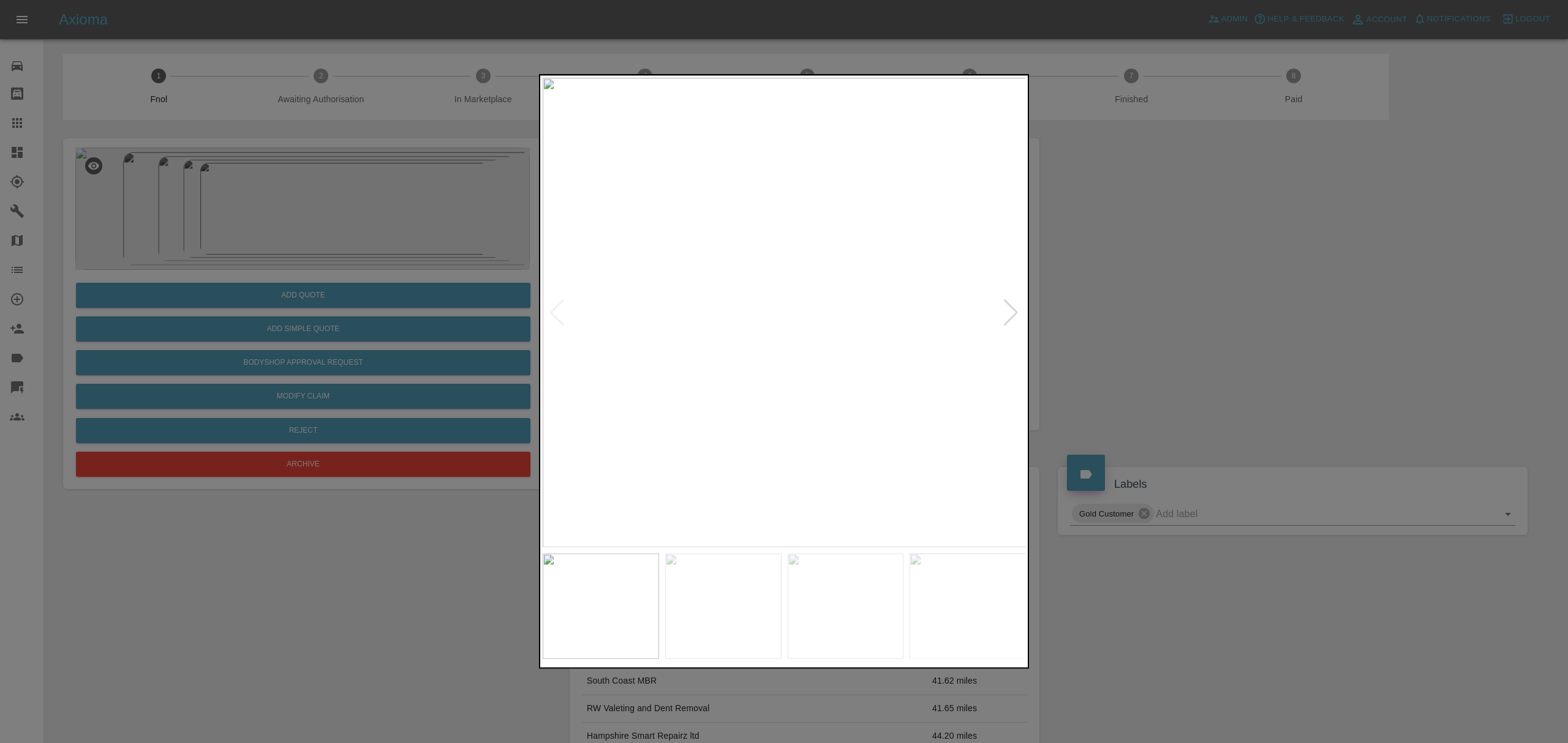
click at [1008, 313] on div at bounding box center [1011, 313] width 17 height 27
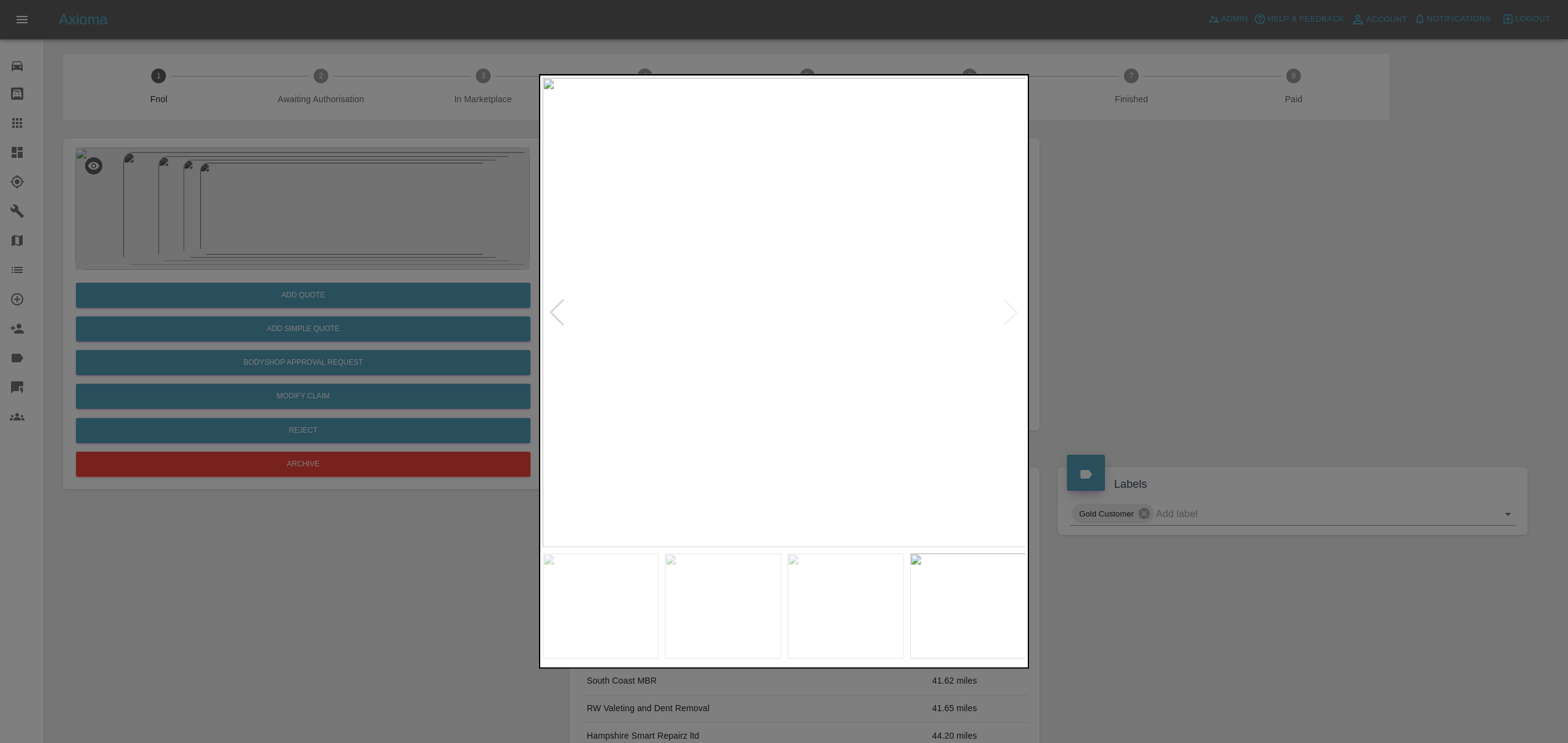
click at [1008, 313] on img at bounding box center [784, 312] width 484 height 470
click at [1163, 302] on div at bounding box center [784, 371] width 1568 height 743
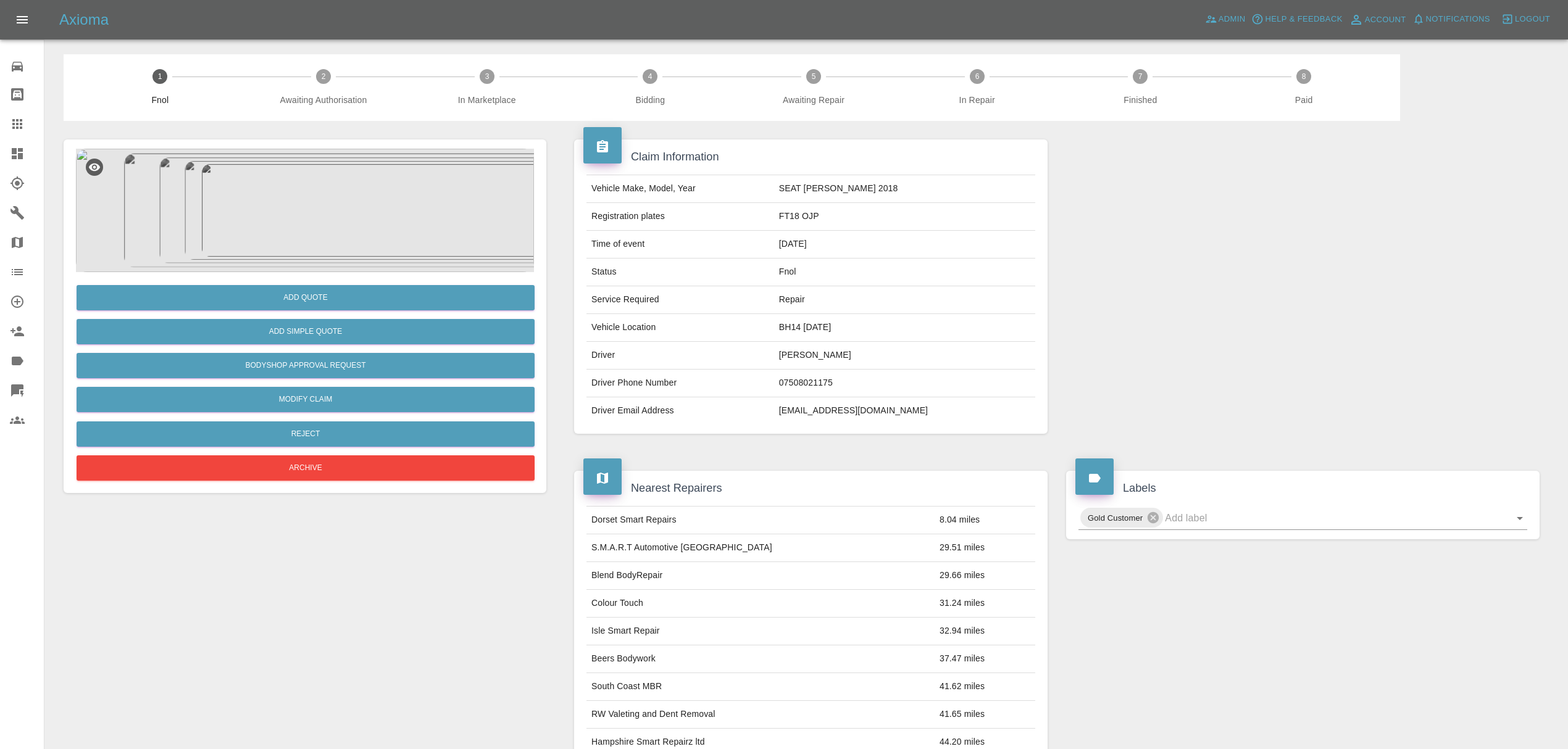
click at [23, 156] on icon at bounding box center [17, 153] width 11 height 11
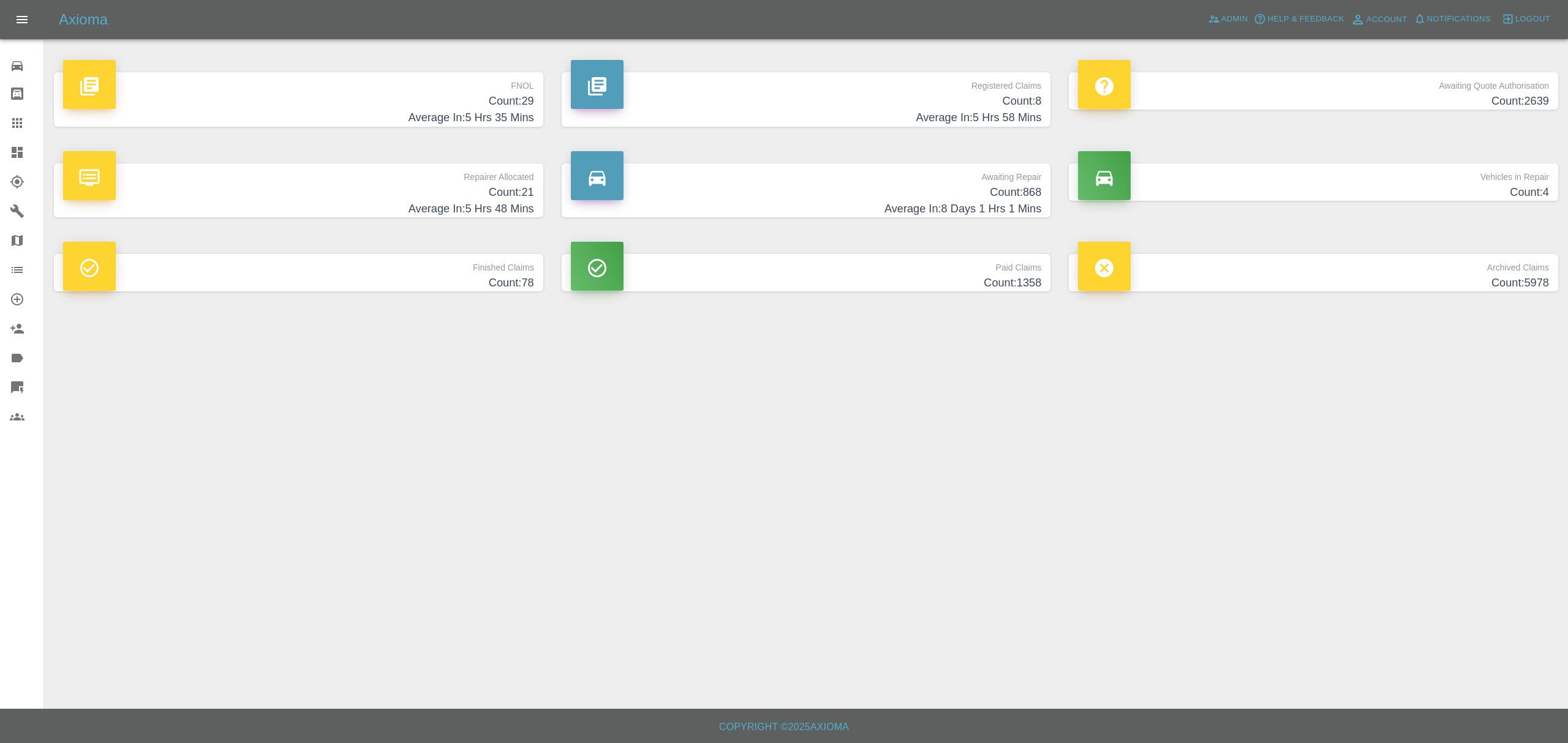
click at [449, 92] on p "FNOL" at bounding box center [298, 82] width 471 height 21
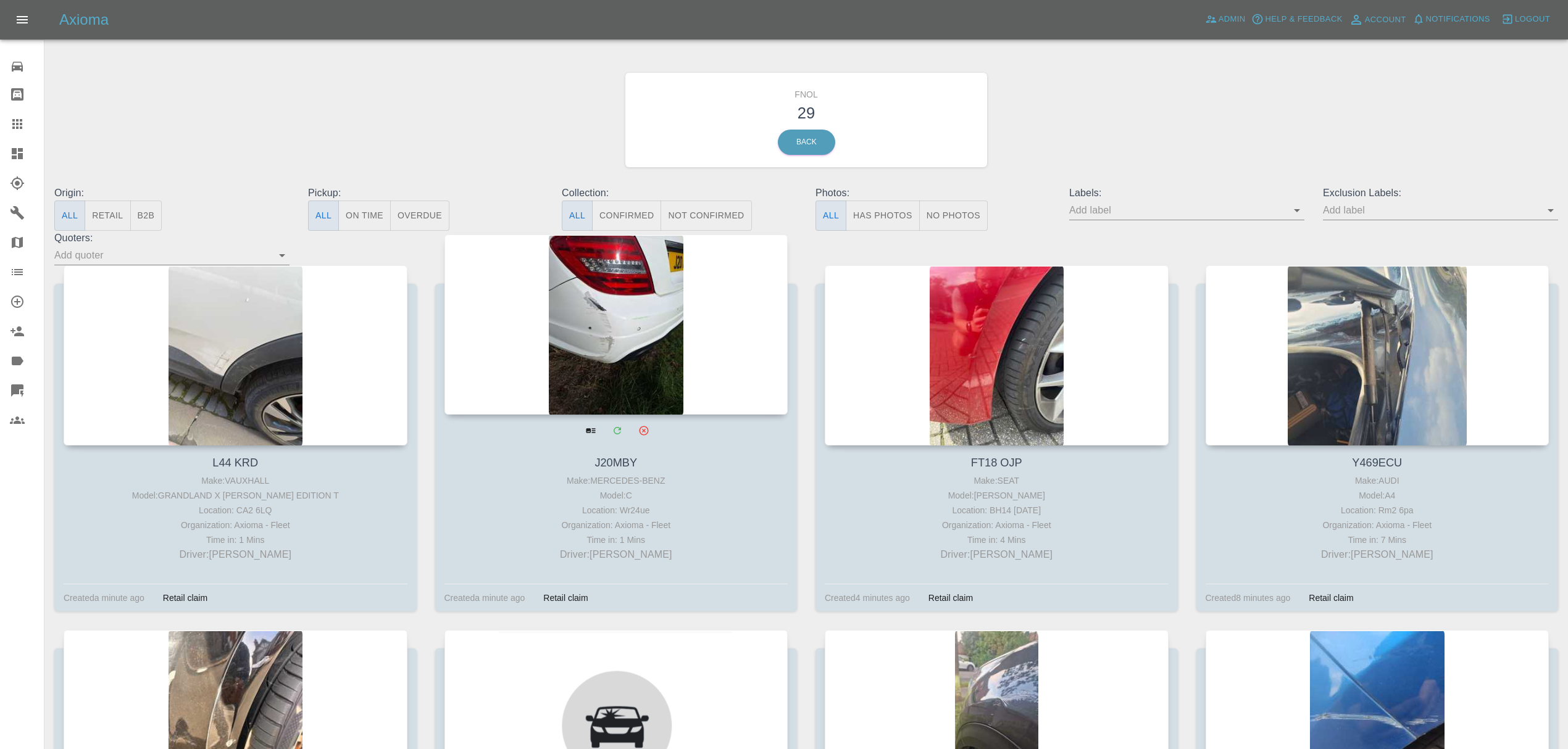
click at [534, 352] on div at bounding box center [616, 325] width 343 height 181
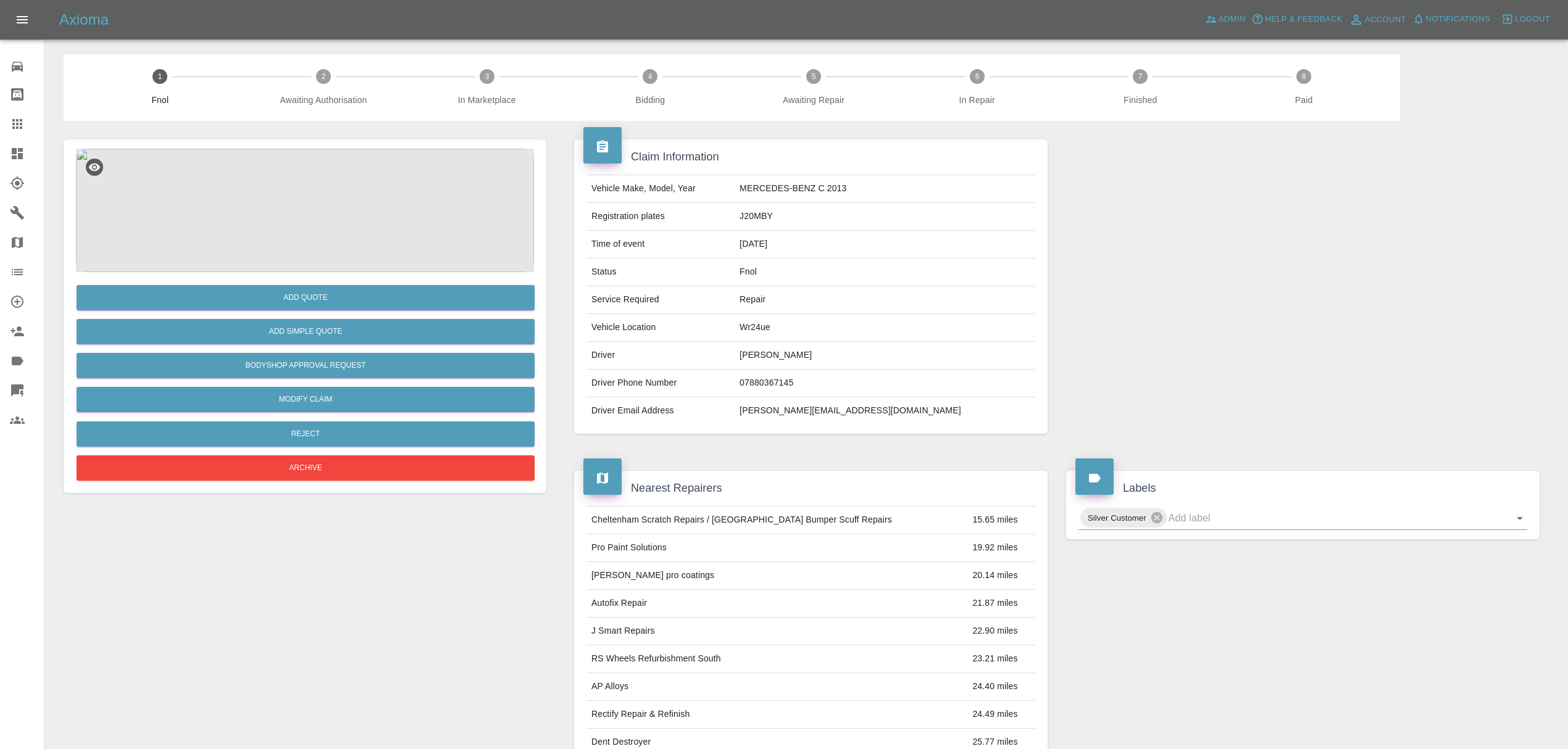
click at [324, 203] on img at bounding box center [305, 210] width 458 height 123
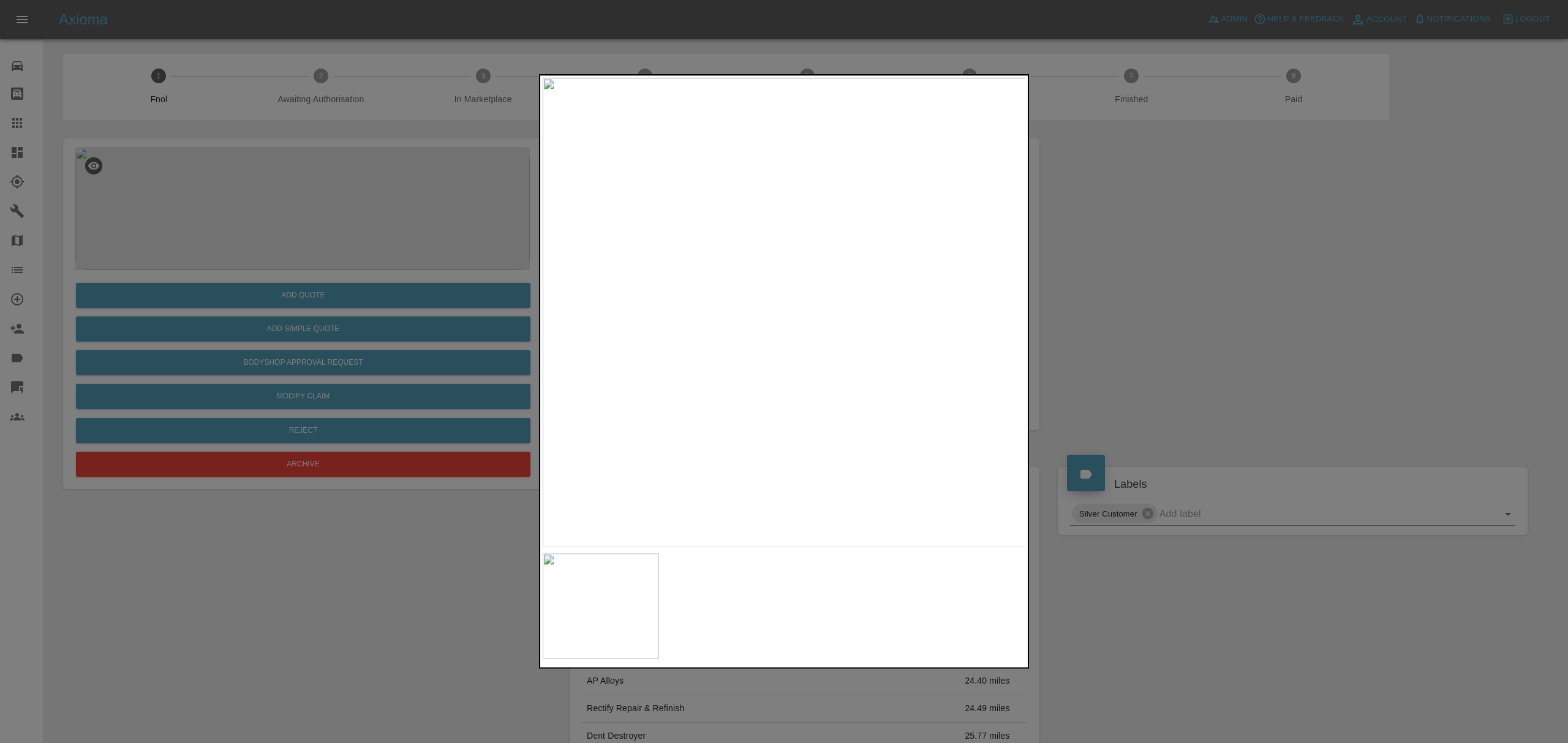
click at [1197, 265] on div at bounding box center [784, 371] width 1568 height 743
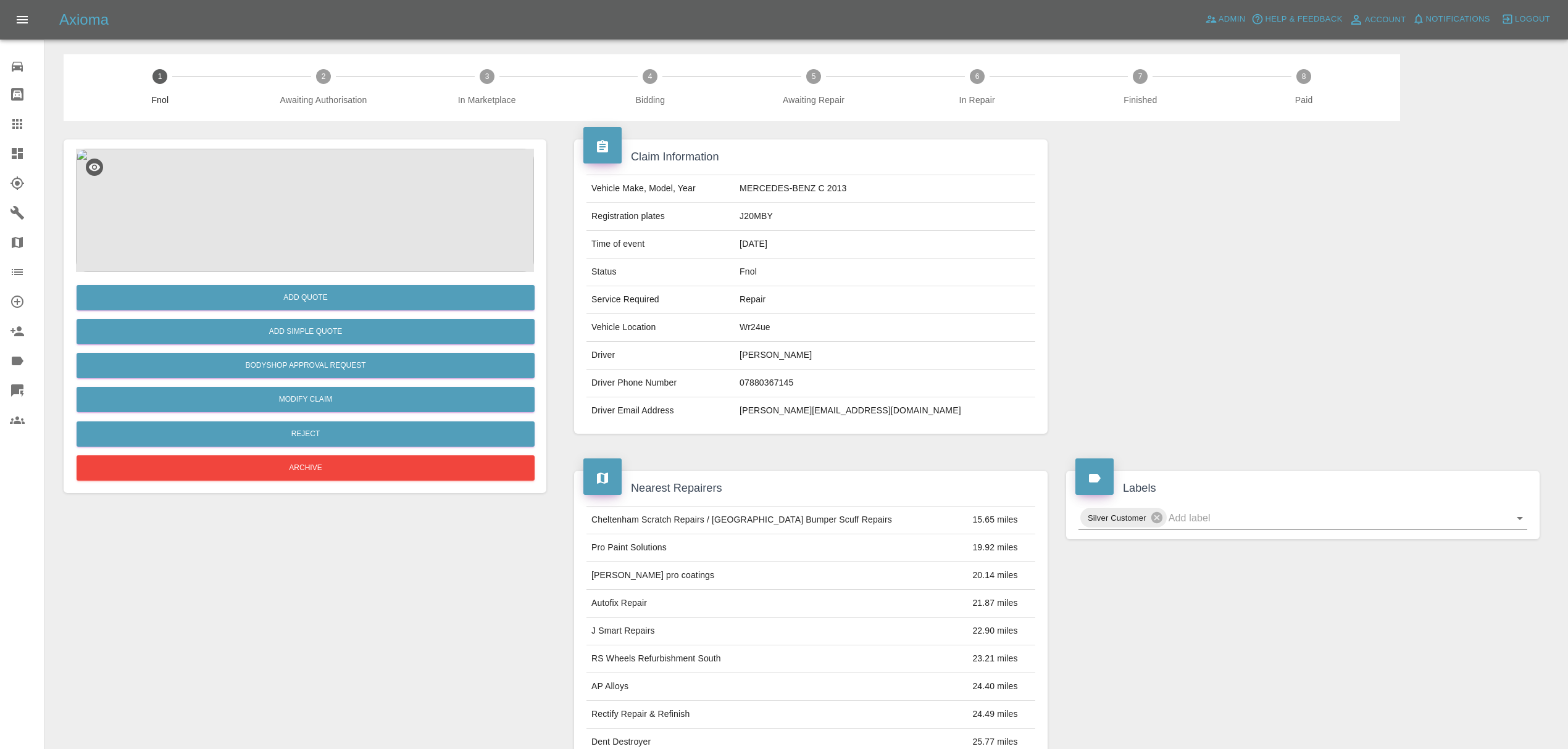
click at [16, 156] on icon at bounding box center [17, 153] width 11 height 11
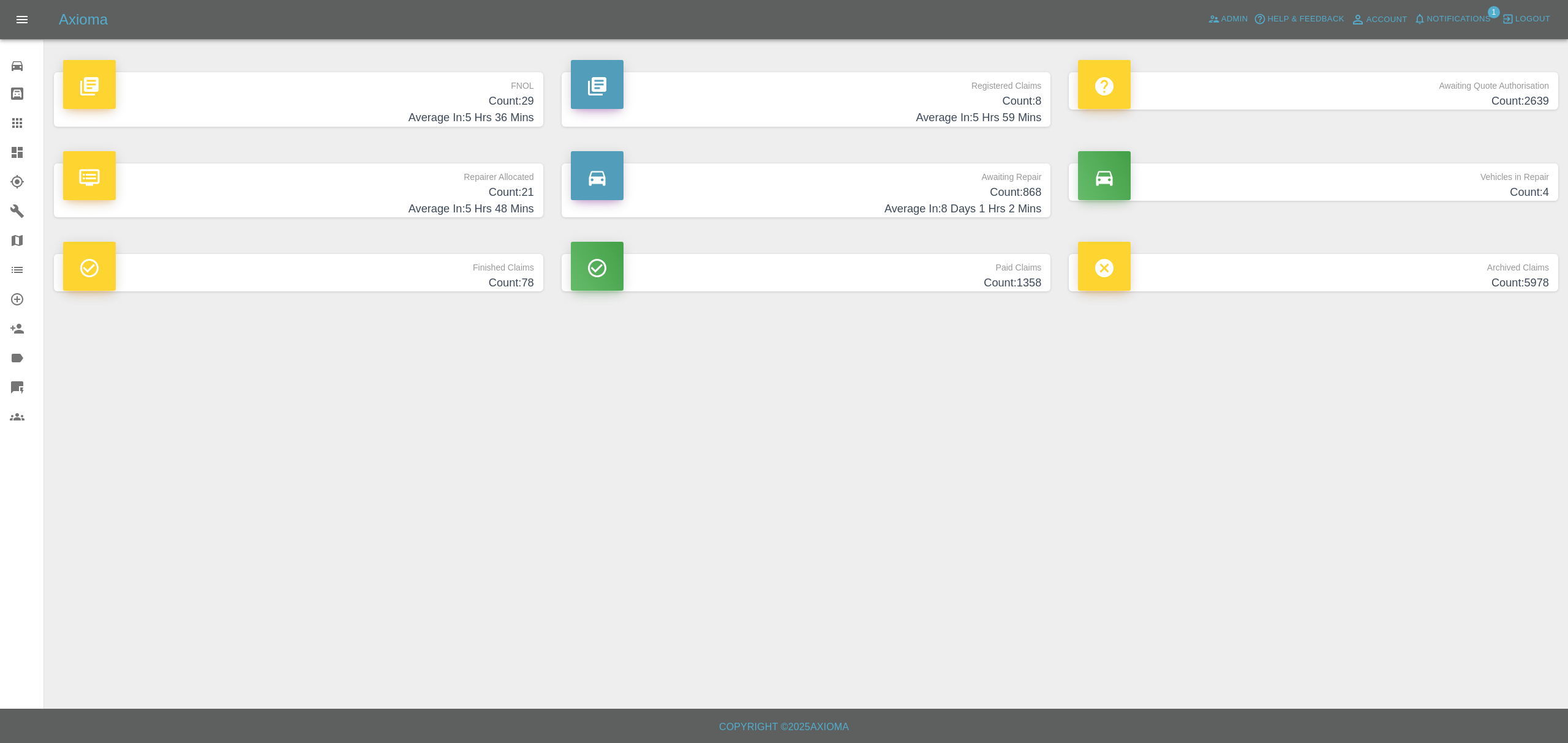
click at [1172, 456] on main "FNOL Count: 29 Average In: 5 Hrs 36 Mins Registered Claims Count: 8 Average In:…" at bounding box center [784, 354] width 1568 height 709
click at [899, 209] on h4 "Average In: 8 Days 1 Hrs 2 Mins" at bounding box center [806, 209] width 471 height 17
click at [1341, 74] on p "Awaiting Quote Authorisation" at bounding box center [1313, 82] width 471 height 21
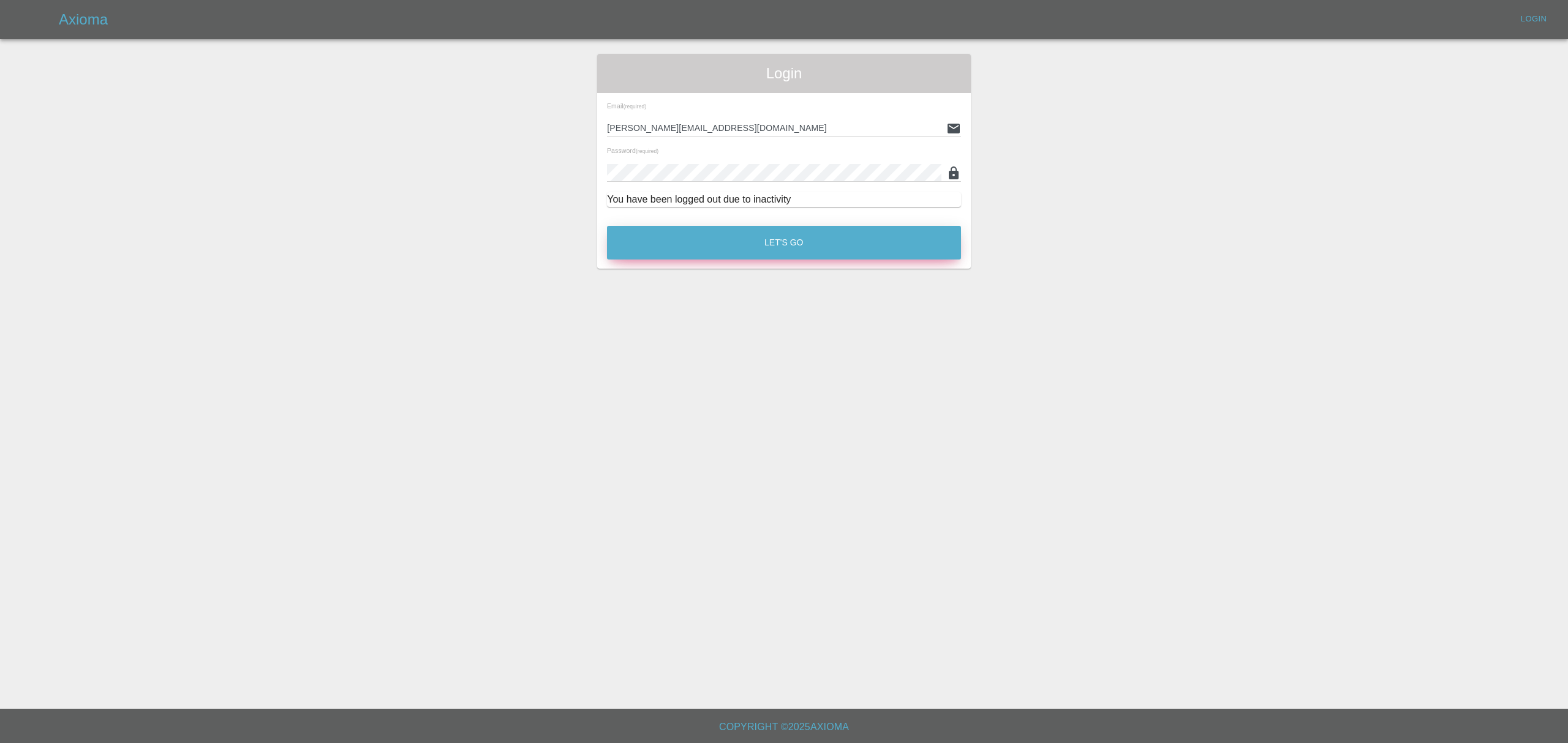
click at [783, 243] on button "Let's Go" at bounding box center [784, 243] width 355 height 33
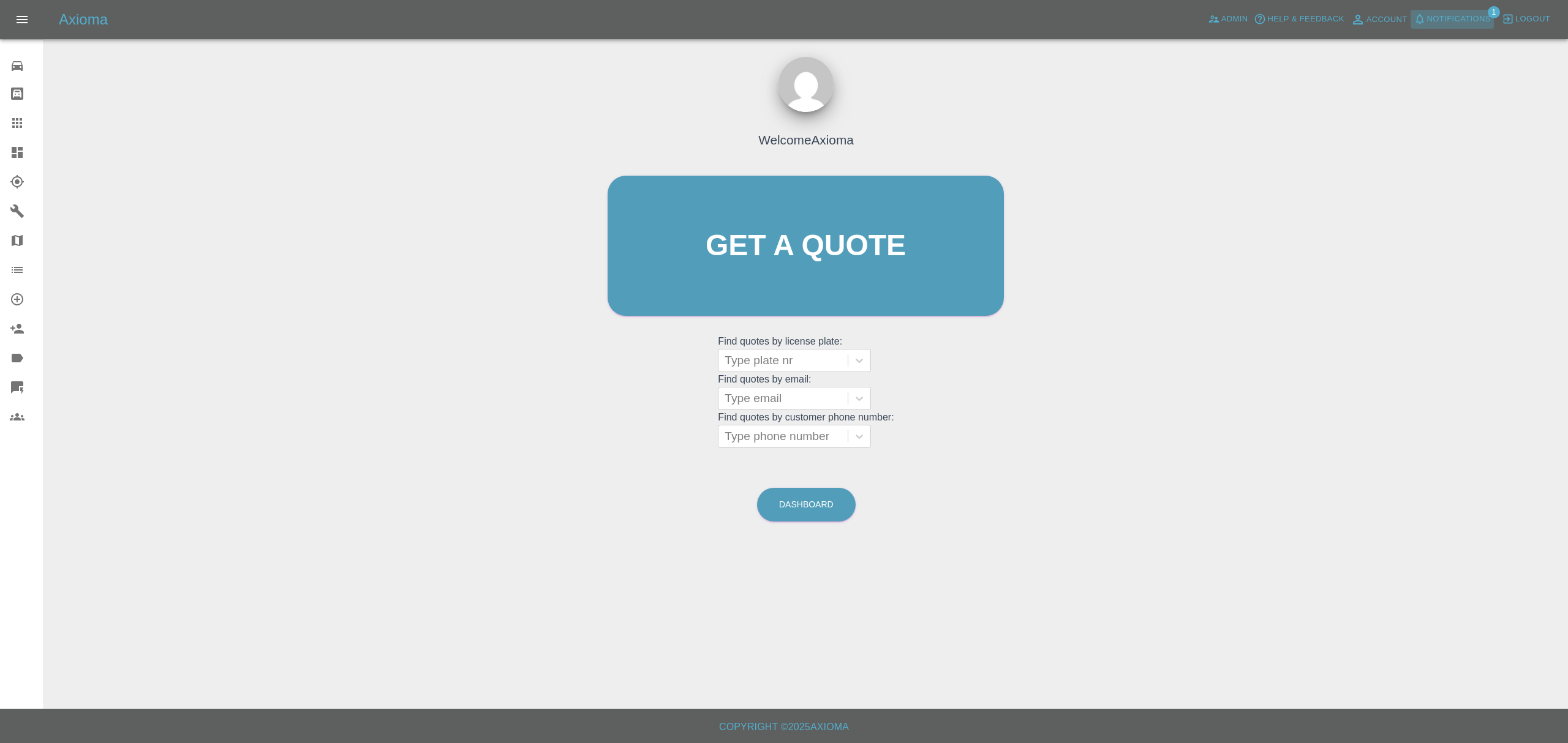
click at [1451, 21] on span "Notifications" at bounding box center [1458, 20] width 64 height 14
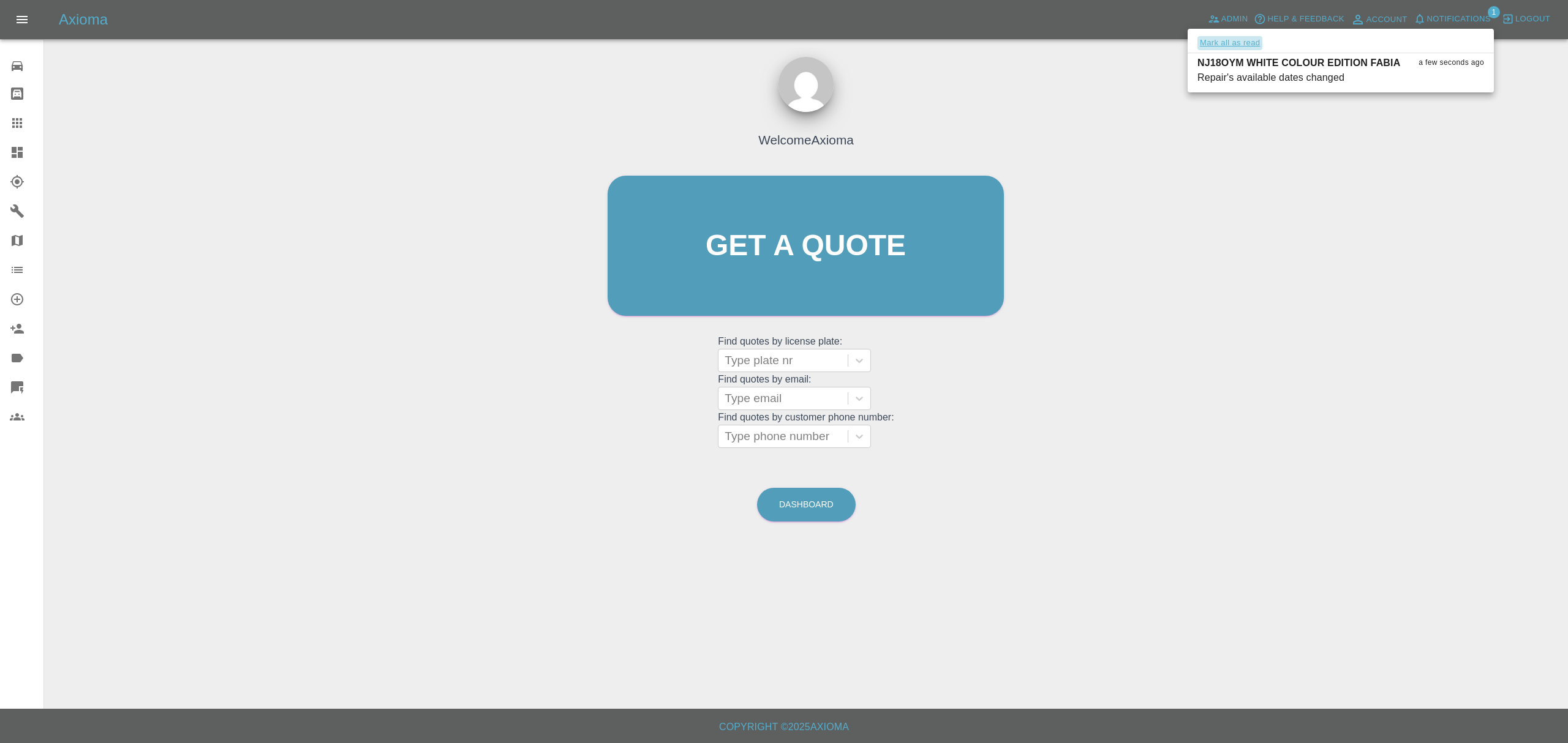
click at [1246, 40] on button "Mark all as read" at bounding box center [1230, 43] width 65 height 14
click at [1218, 197] on div at bounding box center [784, 371] width 1568 height 743
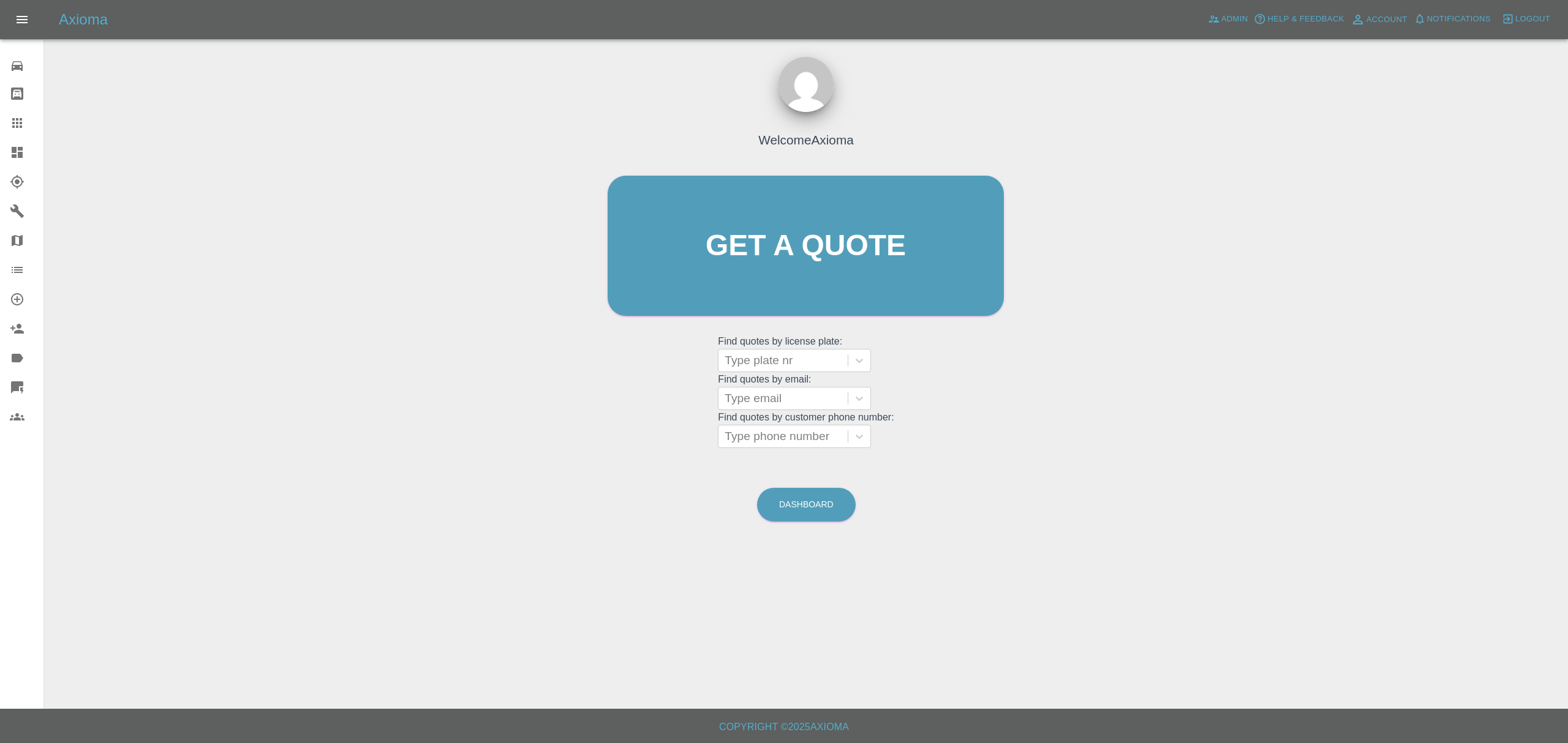
click at [21, 151] on icon at bounding box center [17, 152] width 15 height 15
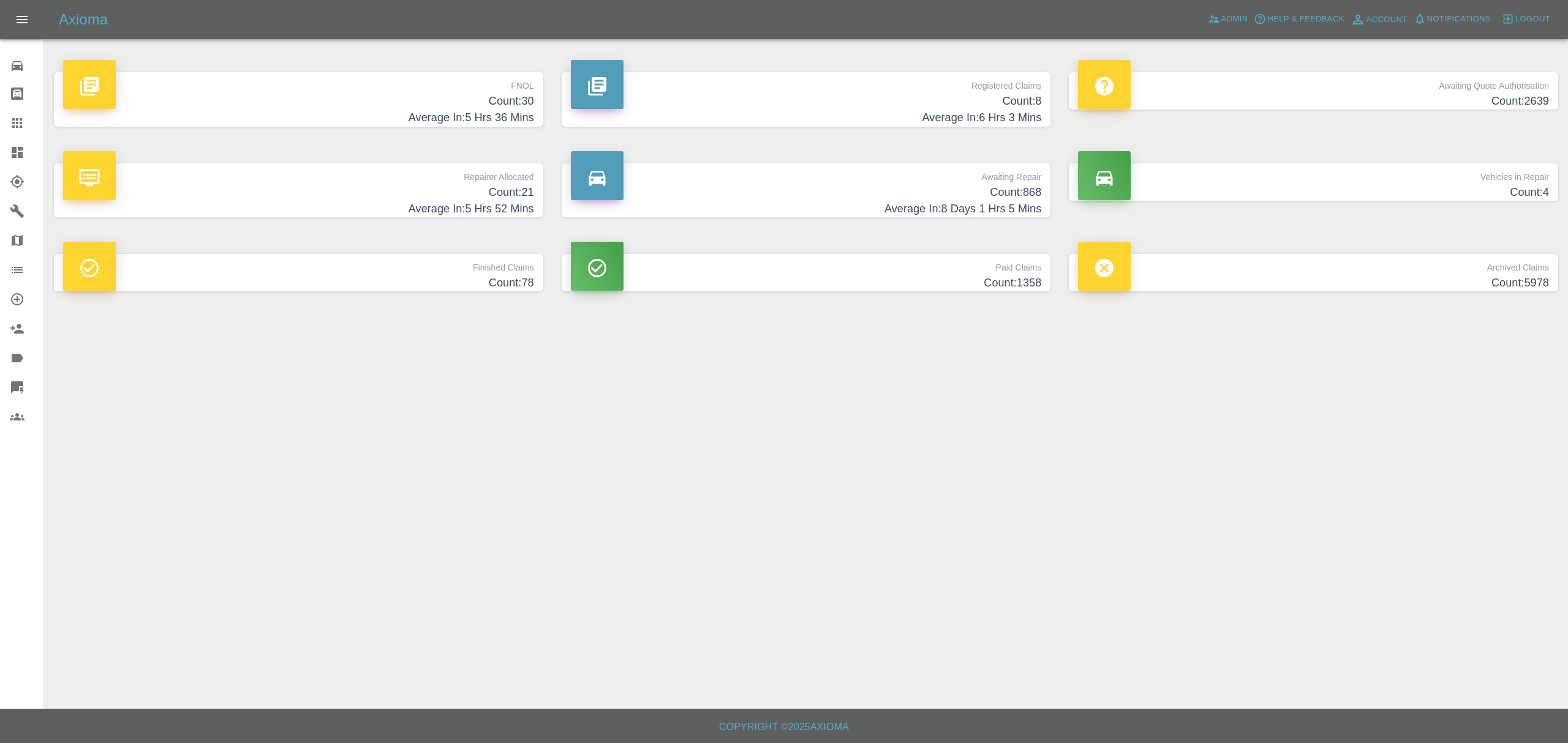
click at [1285, 89] on p "Awaiting Quote Authorisation" at bounding box center [1313, 82] width 471 height 21
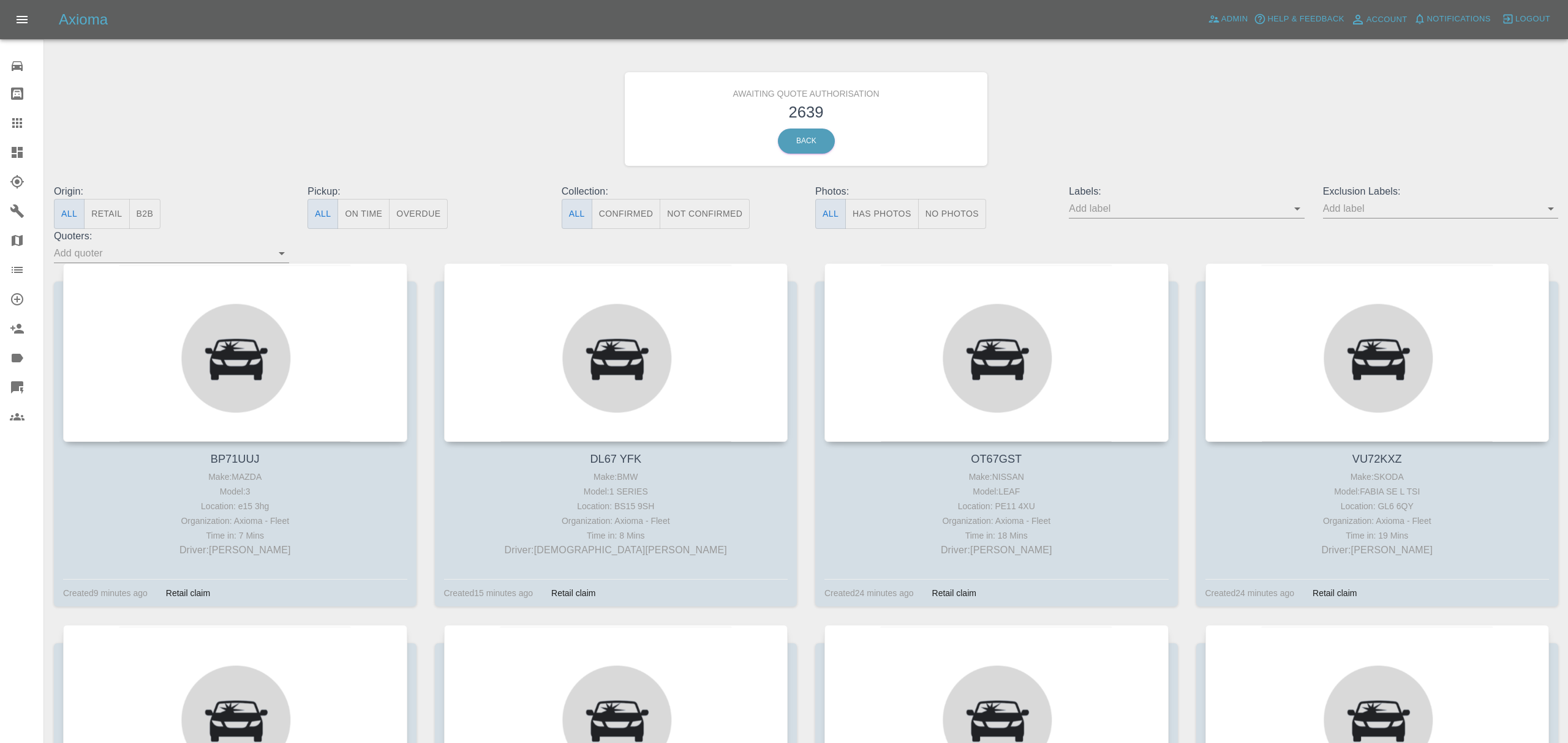
click at [1205, 209] on input "text" at bounding box center [1176, 208] width 216 height 19
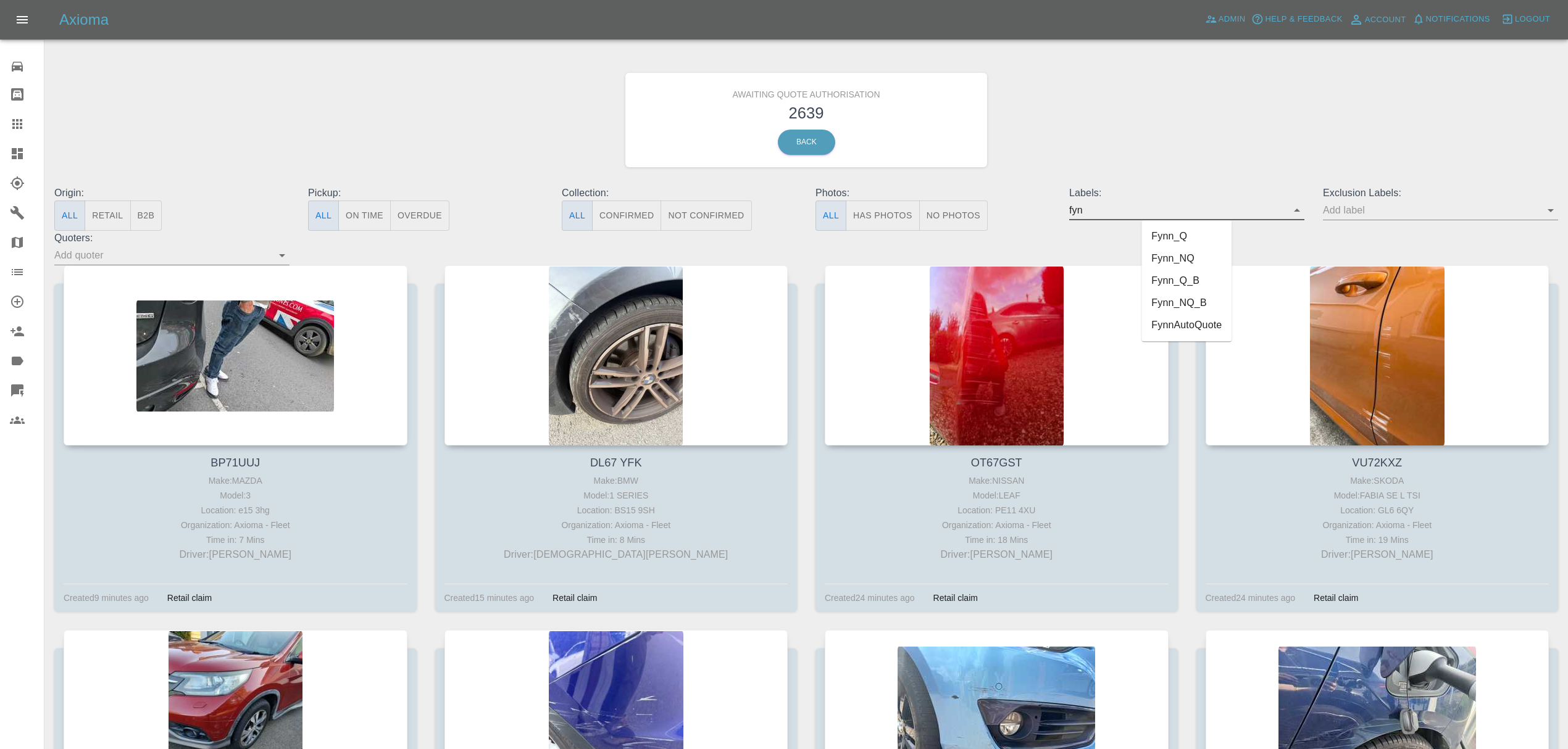
type input "fynn"
click at [1182, 319] on li "FynnAutoQuote" at bounding box center [1186, 325] width 90 height 23
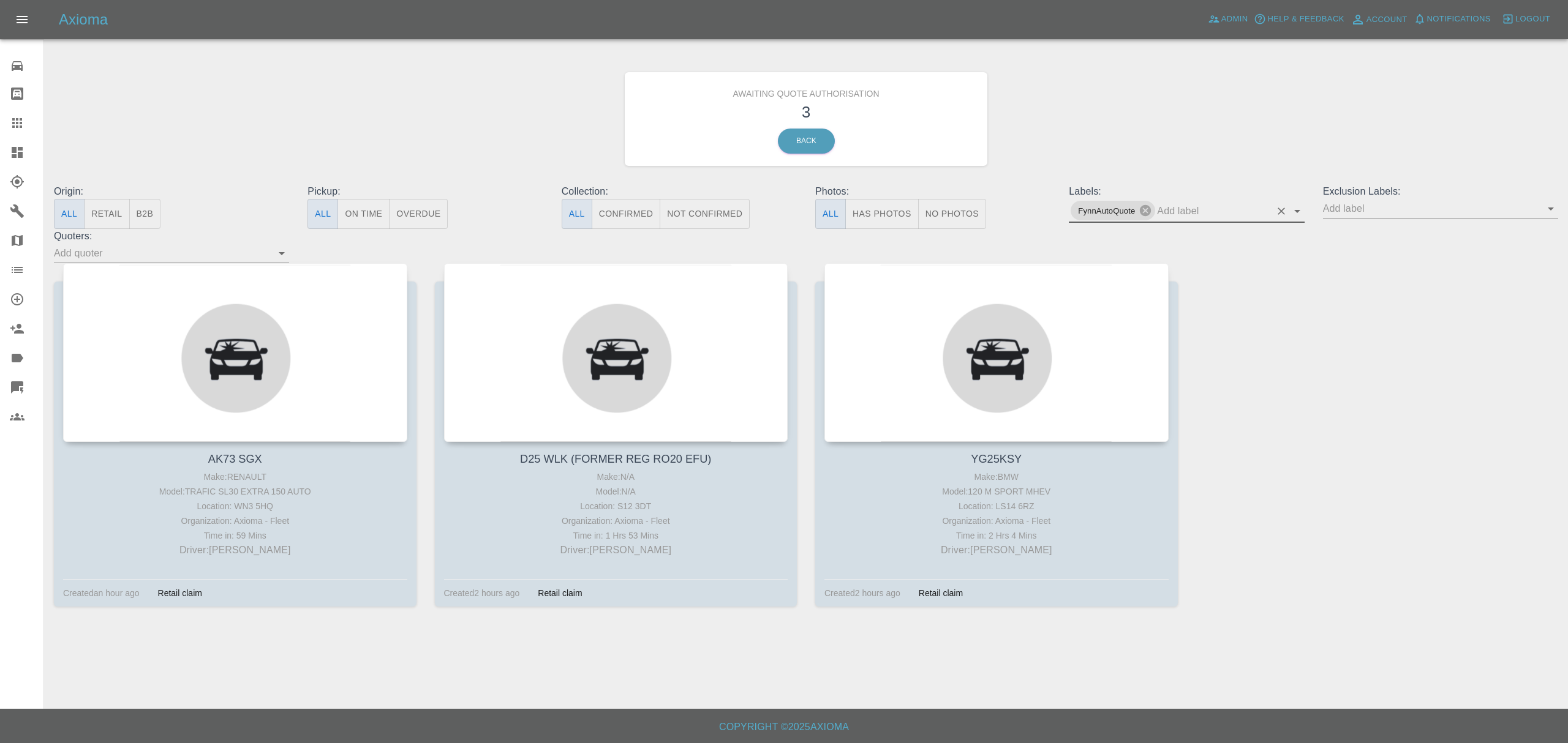
click at [29, 153] on div at bounding box center [26, 152] width 34 height 15
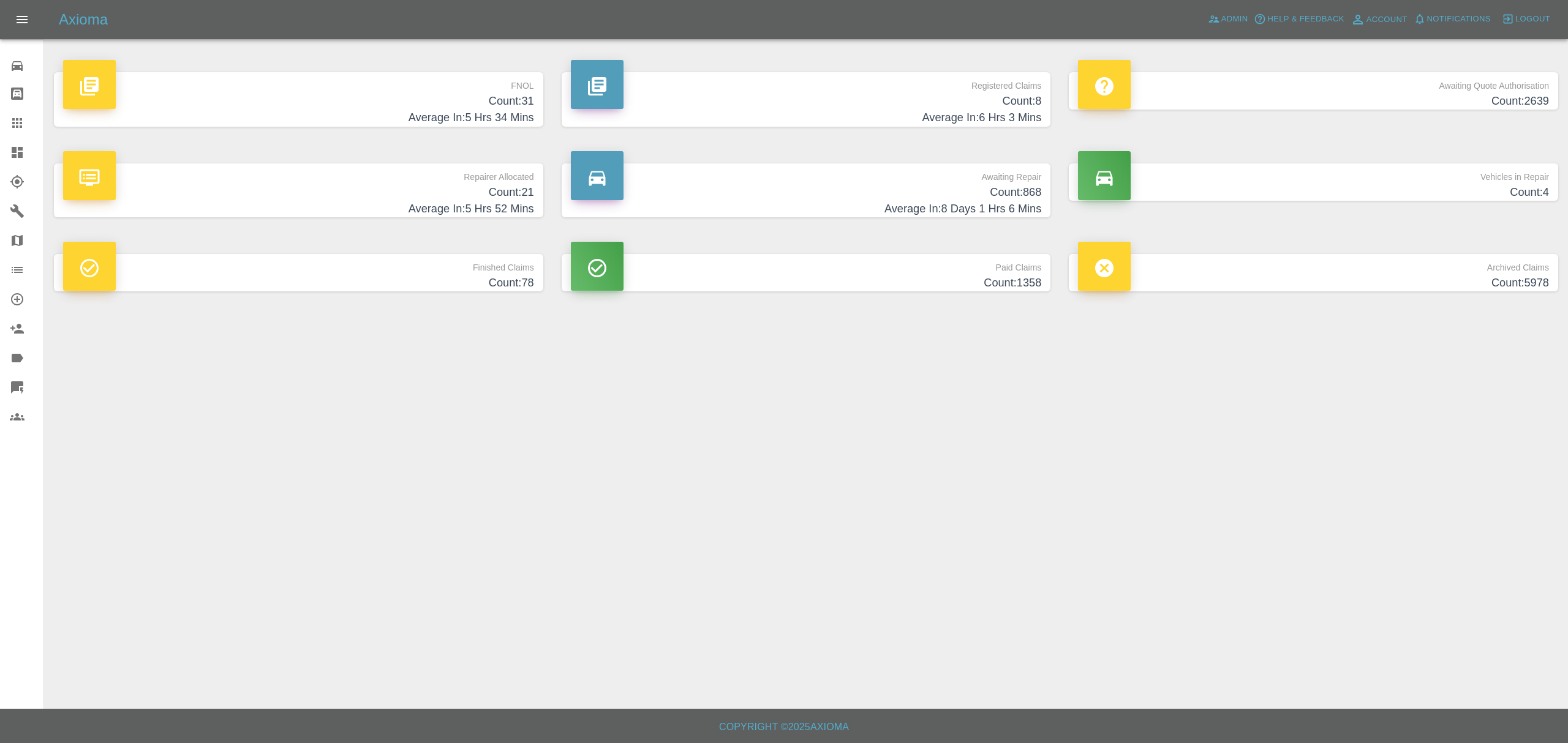
click at [503, 116] on h4 "Average In: 5 Hrs 34 Mins" at bounding box center [298, 117] width 471 height 17
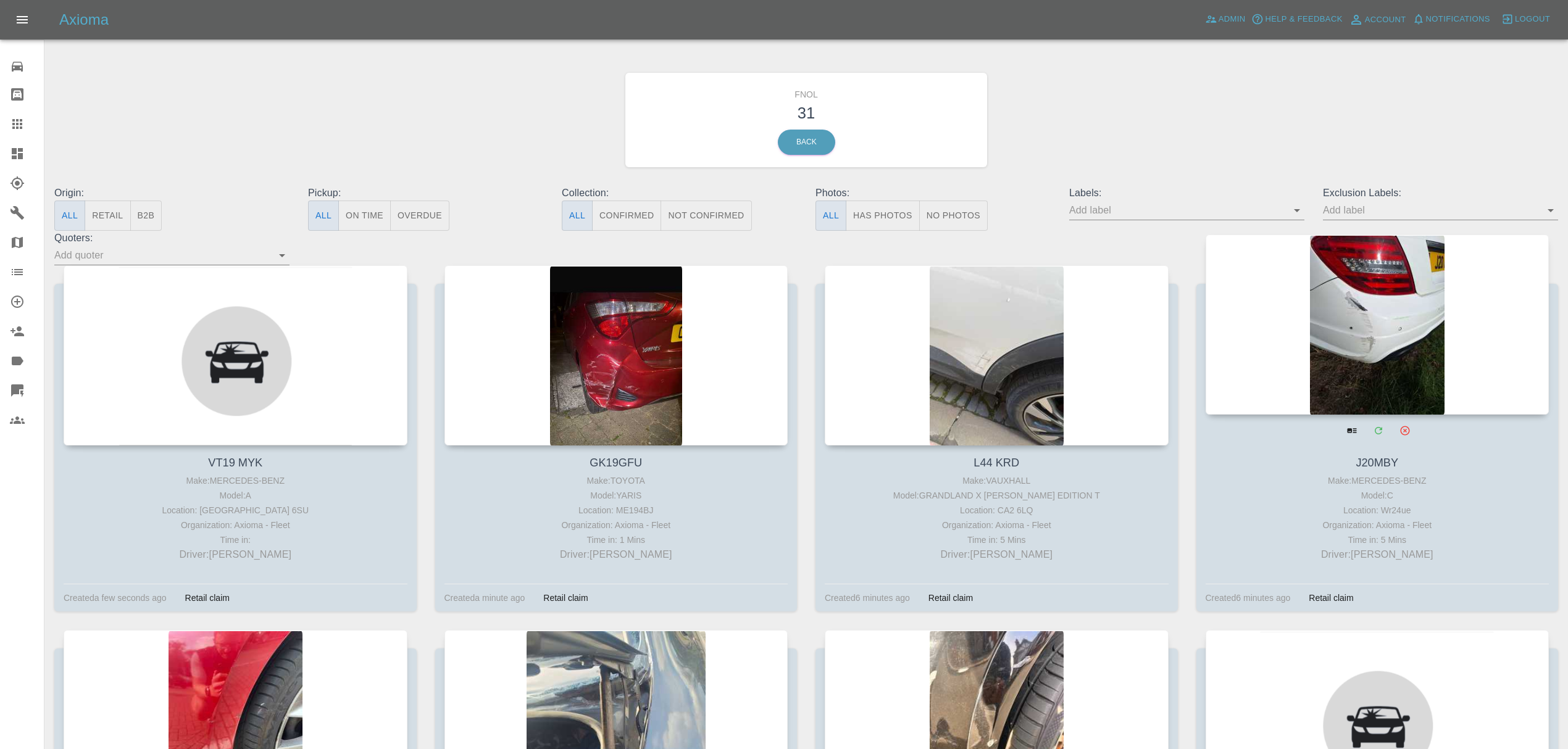
click at [1390, 344] on div at bounding box center [1378, 325] width 343 height 181
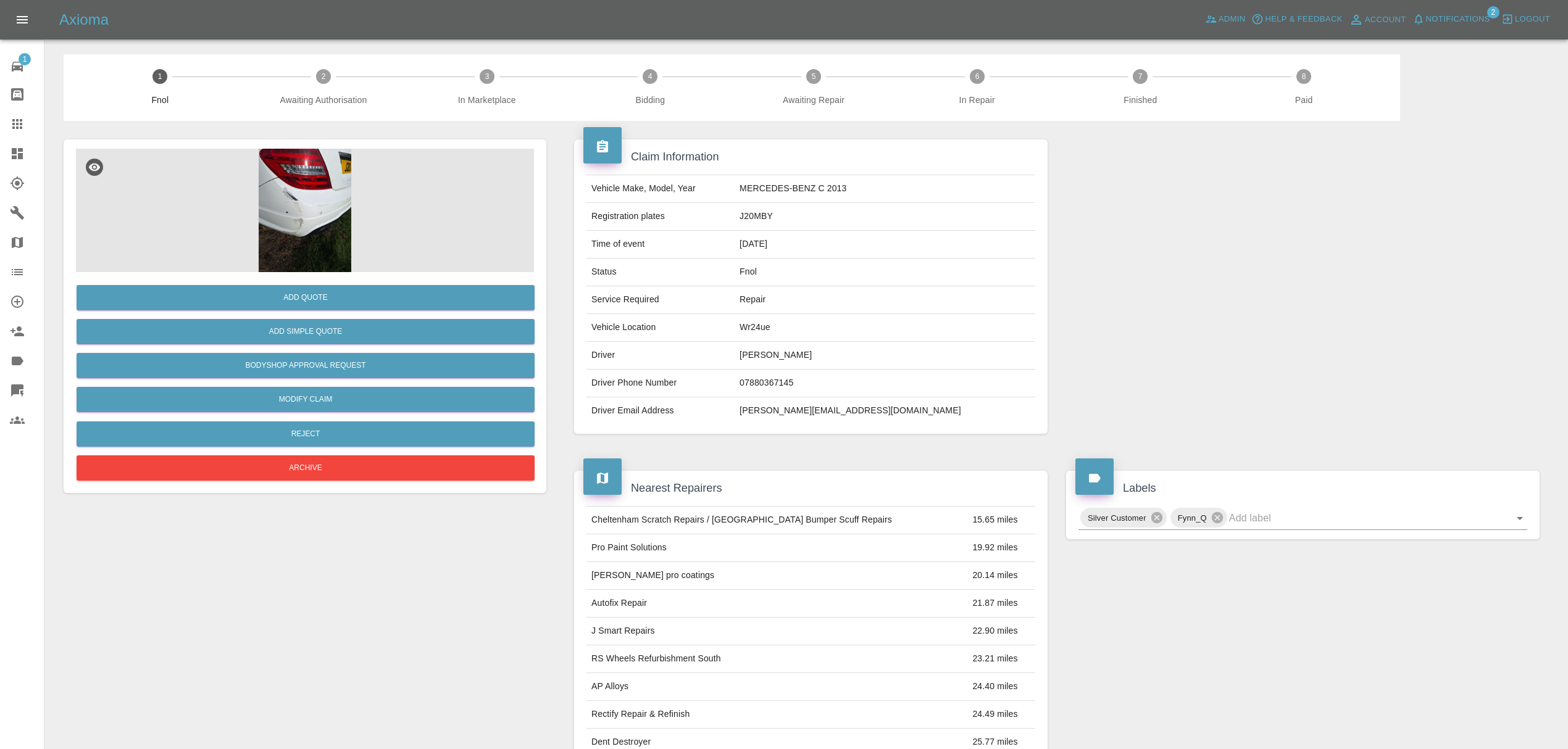
click at [311, 184] on img at bounding box center [305, 210] width 458 height 123
click at [21, 151] on icon at bounding box center [17, 153] width 11 height 11
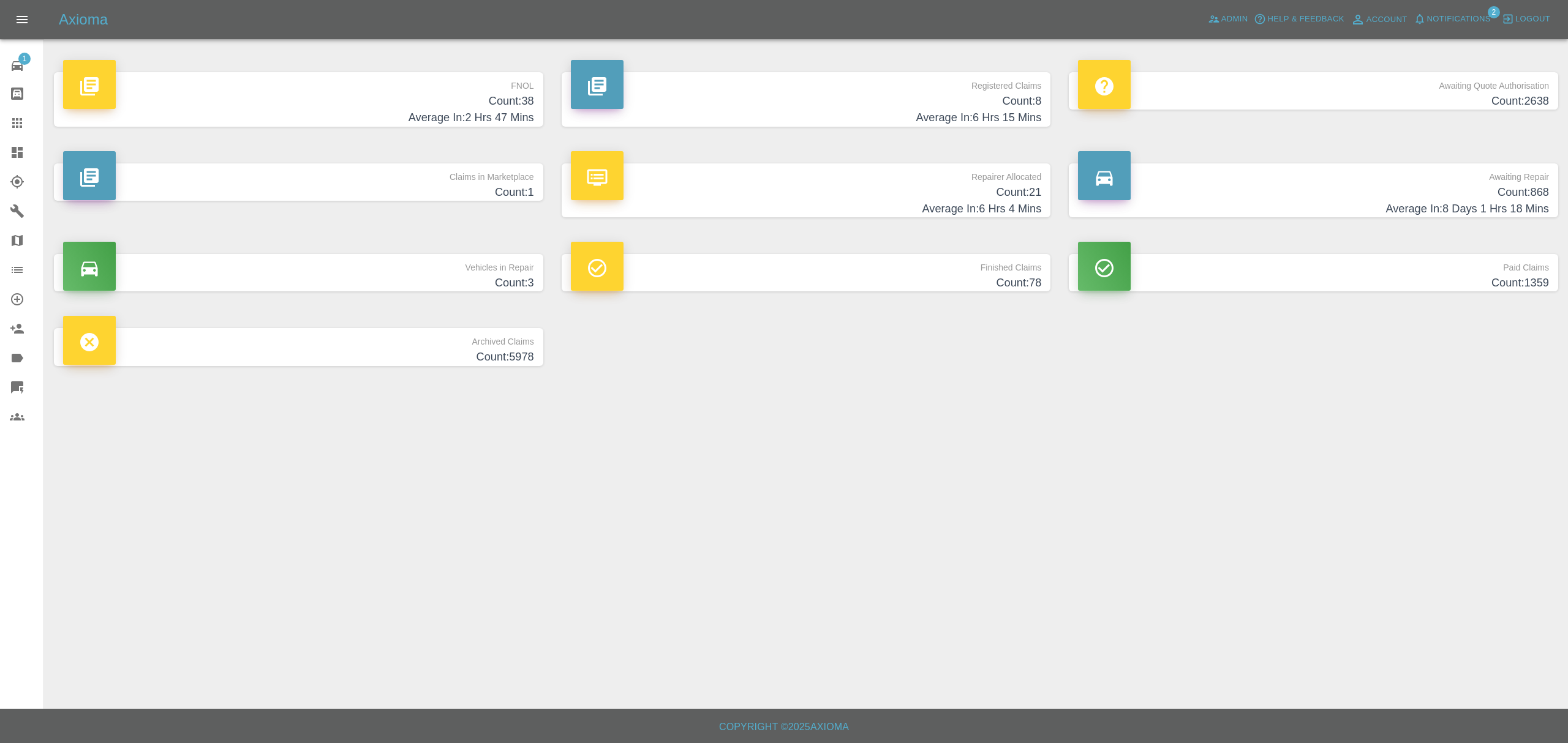
click at [516, 116] on h4 "Average In: 2 Hrs 47 Mins" at bounding box center [298, 117] width 471 height 17
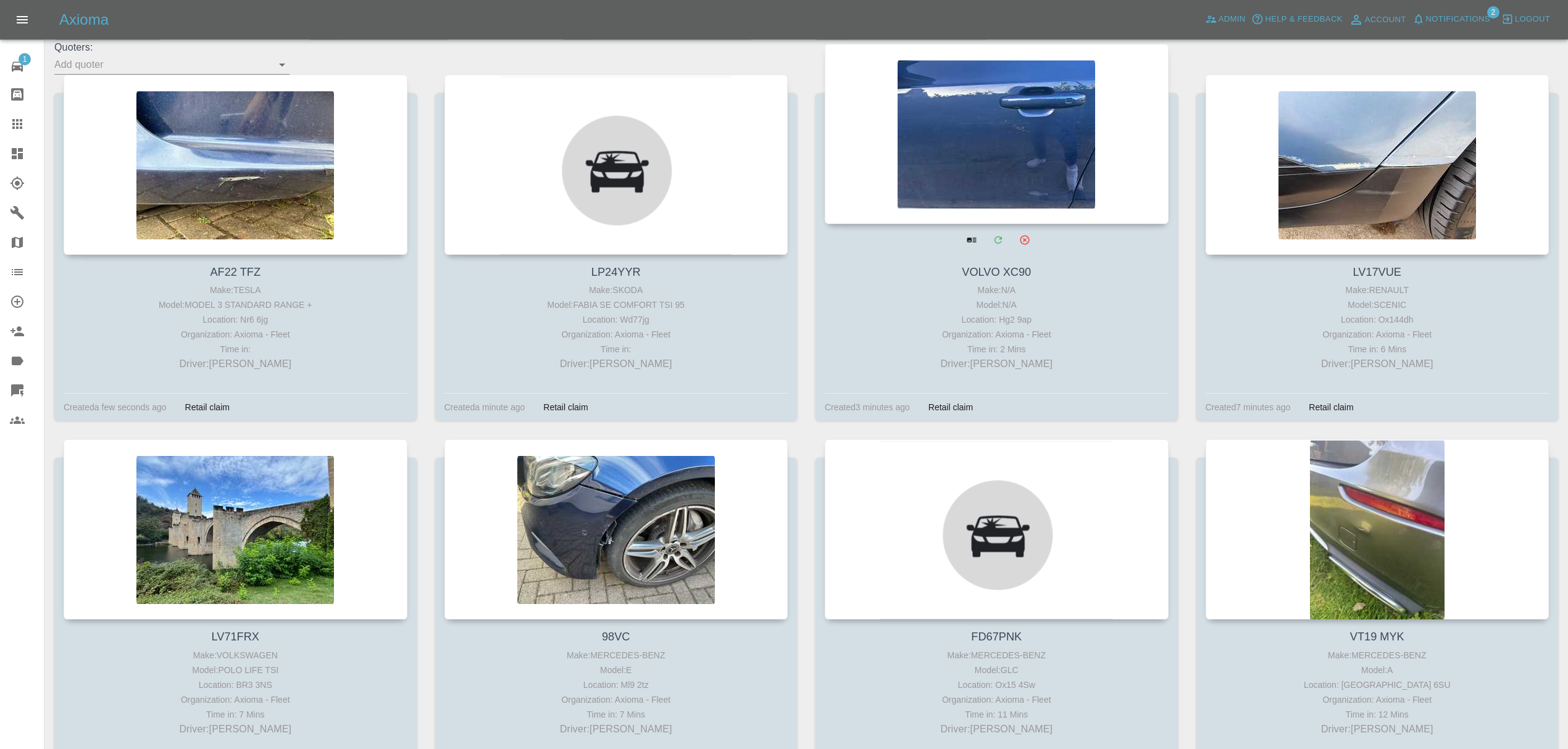
scroll to position [277, 0]
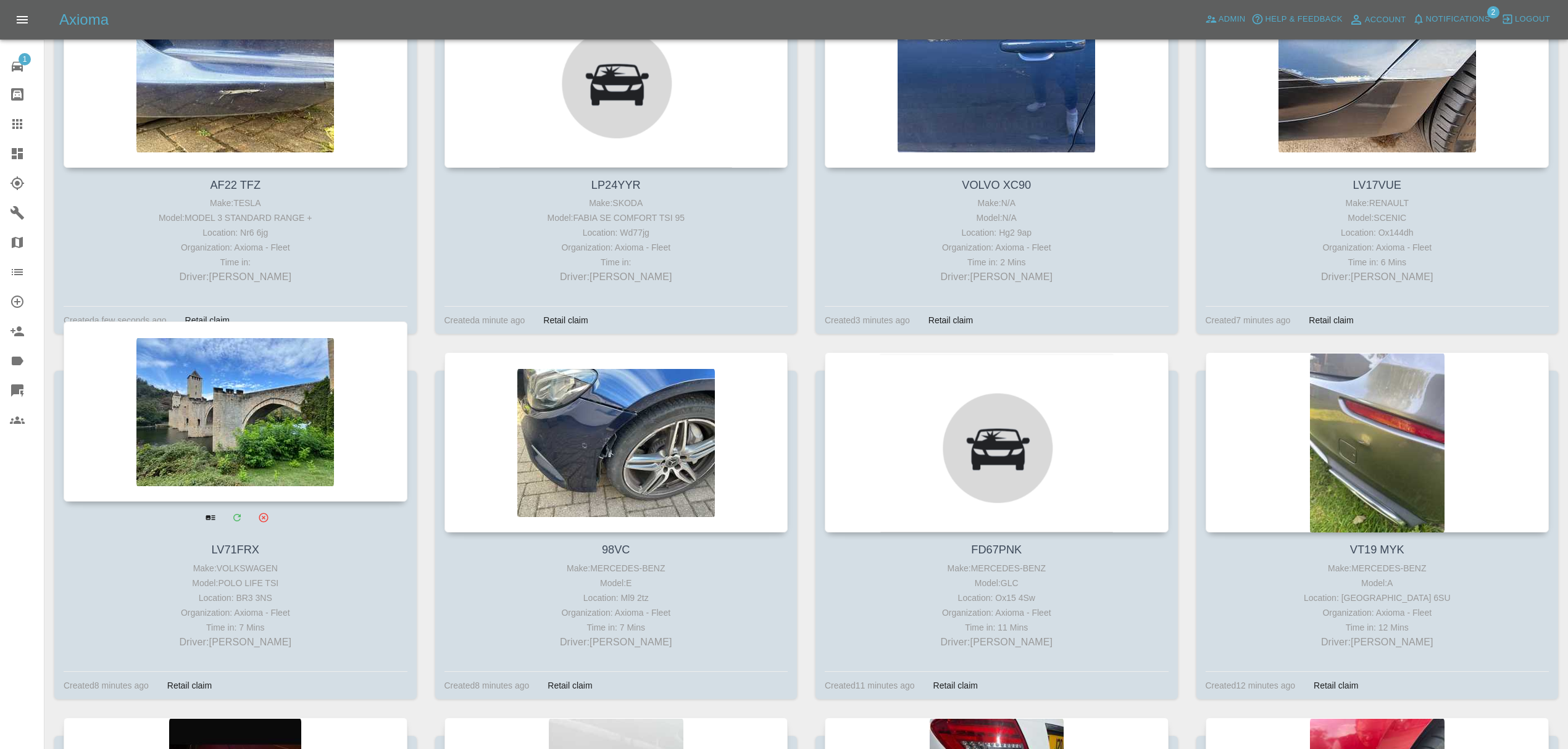
click at [287, 421] on div at bounding box center [235, 412] width 343 height 181
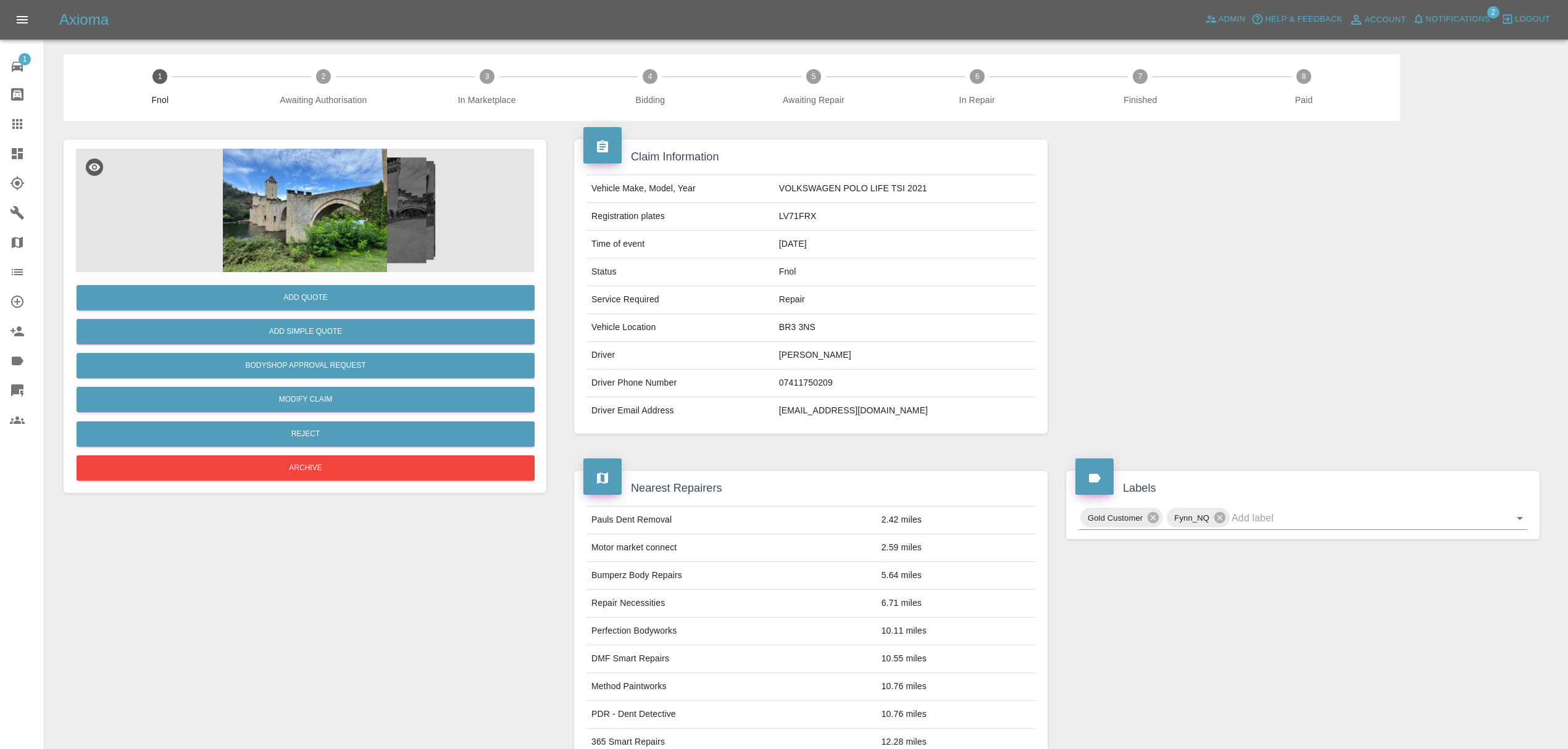
click at [296, 206] on img at bounding box center [305, 210] width 458 height 123
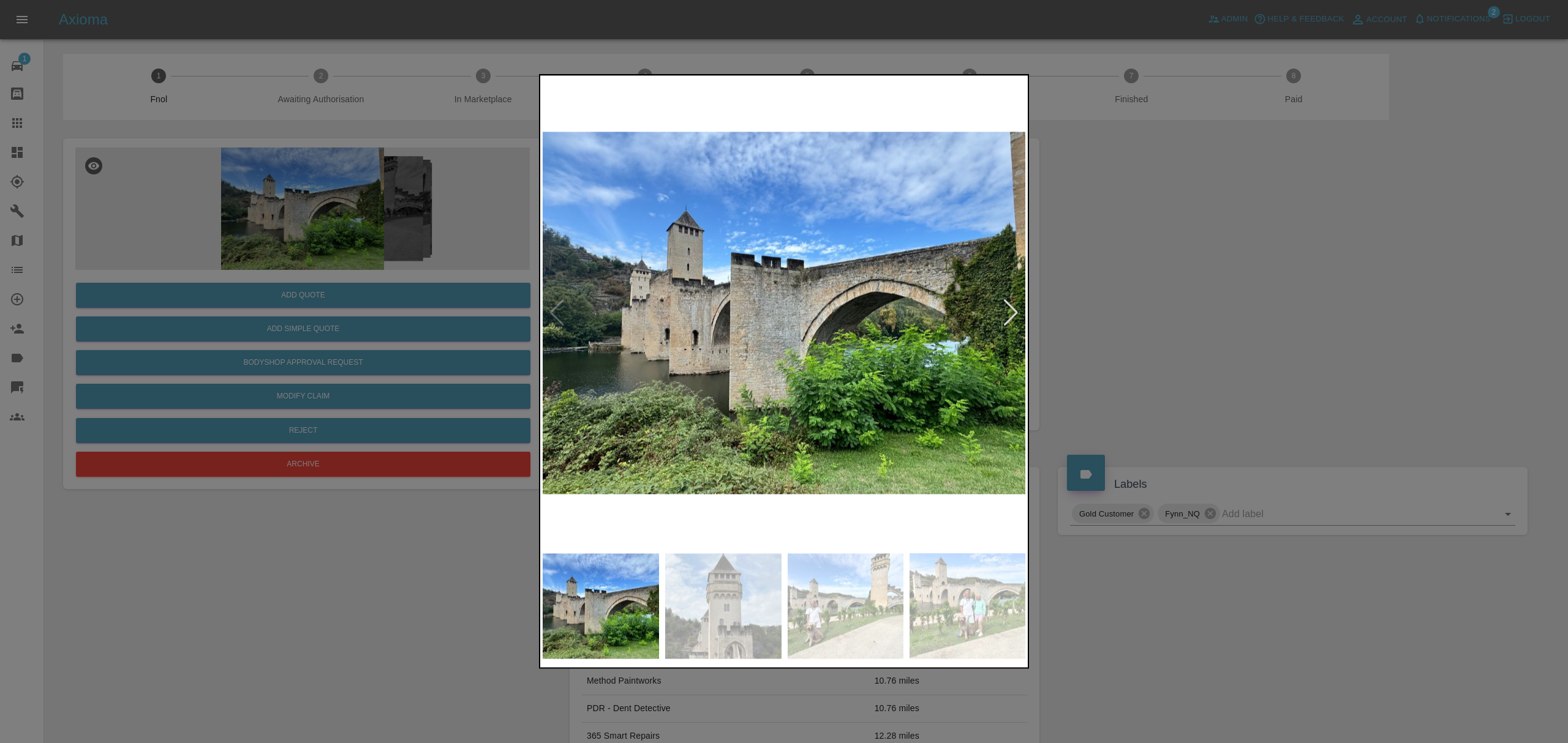
click at [1012, 313] on div at bounding box center [1011, 313] width 17 height 27
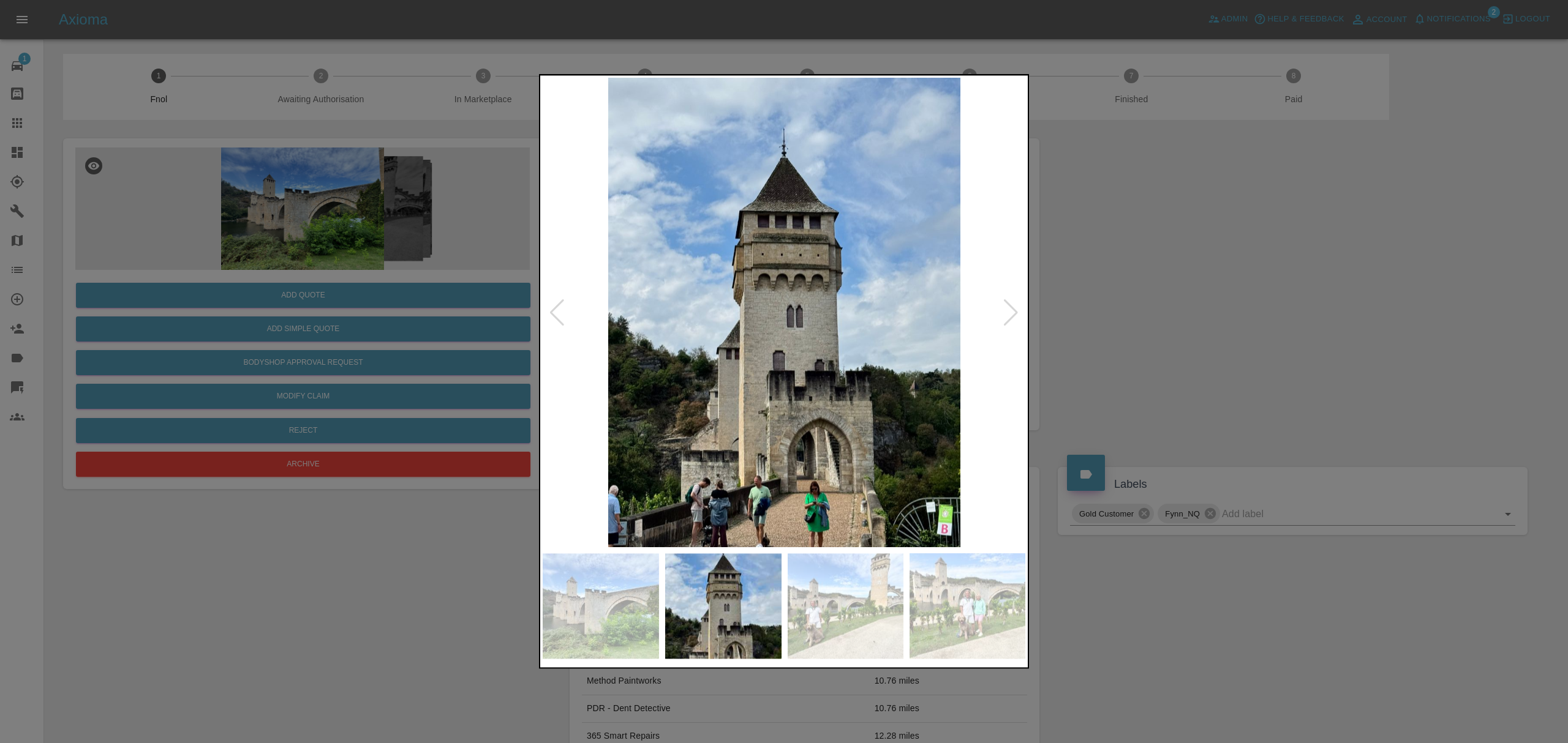
click at [1012, 313] on div at bounding box center [1011, 313] width 17 height 27
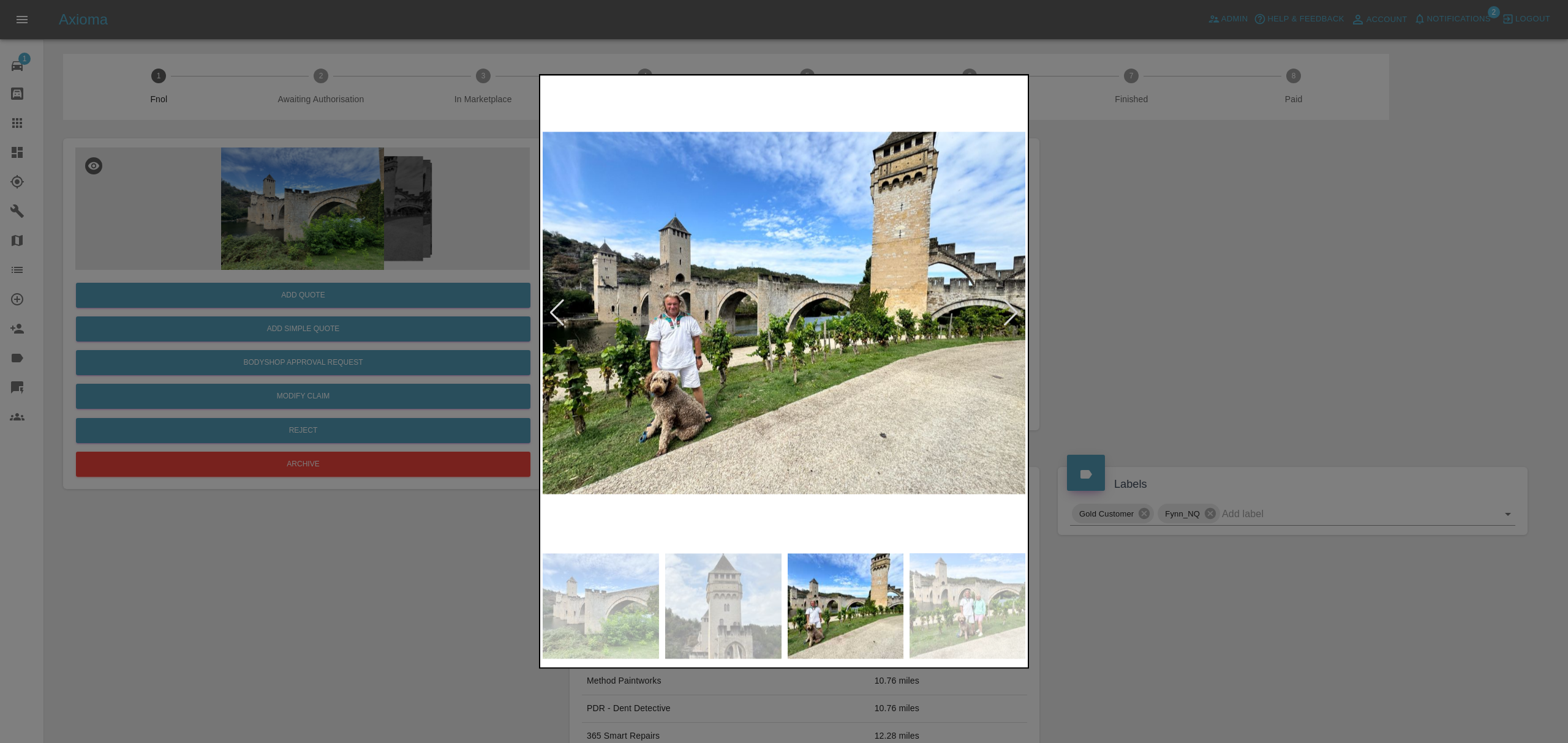
click at [1012, 313] on div at bounding box center [1011, 313] width 17 height 27
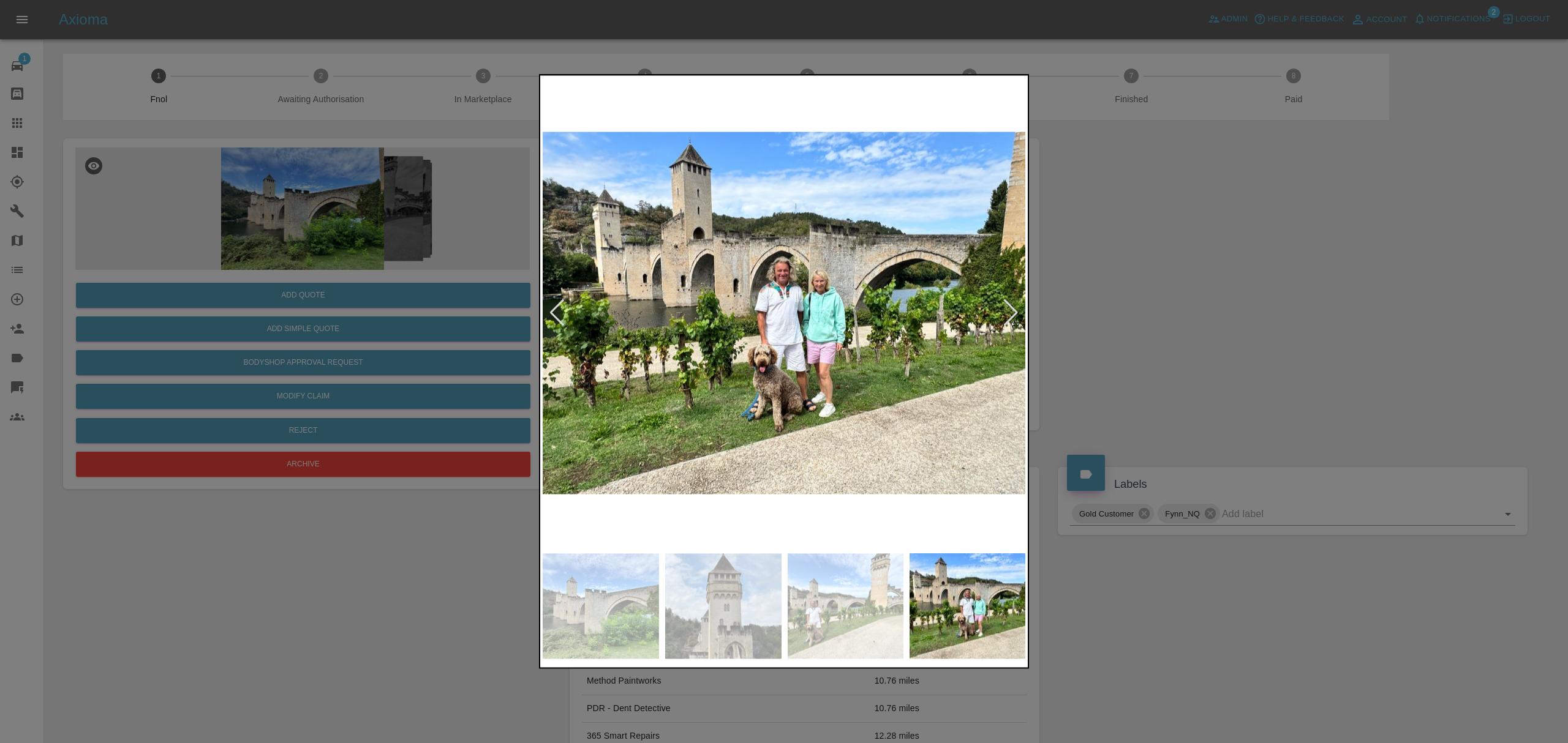
click at [1012, 313] on div at bounding box center [1011, 313] width 17 height 27
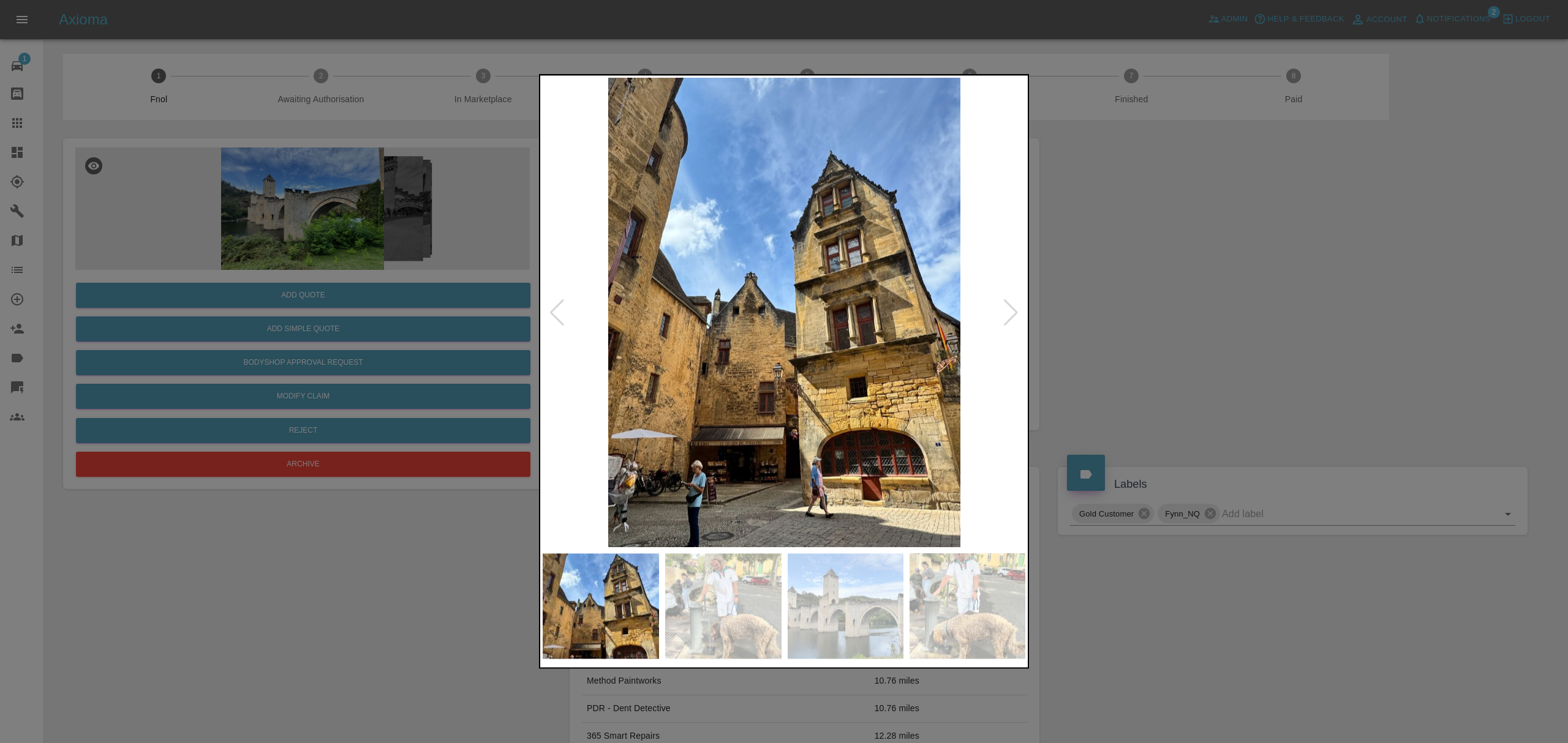
click at [1012, 313] on div at bounding box center [1011, 313] width 17 height 27
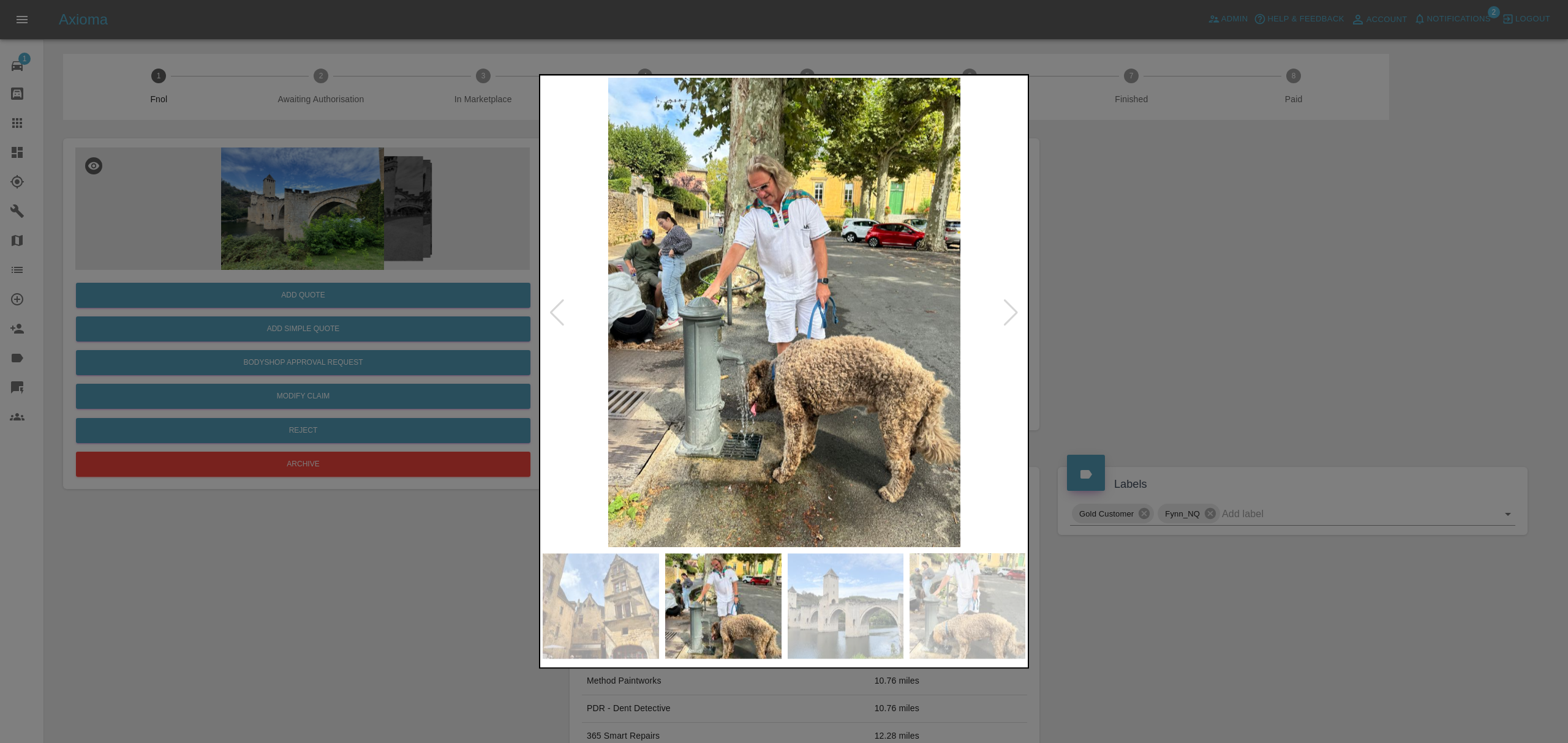
click at [1140, 290] on div at bounding box center [784, 371] width 1568 height 743
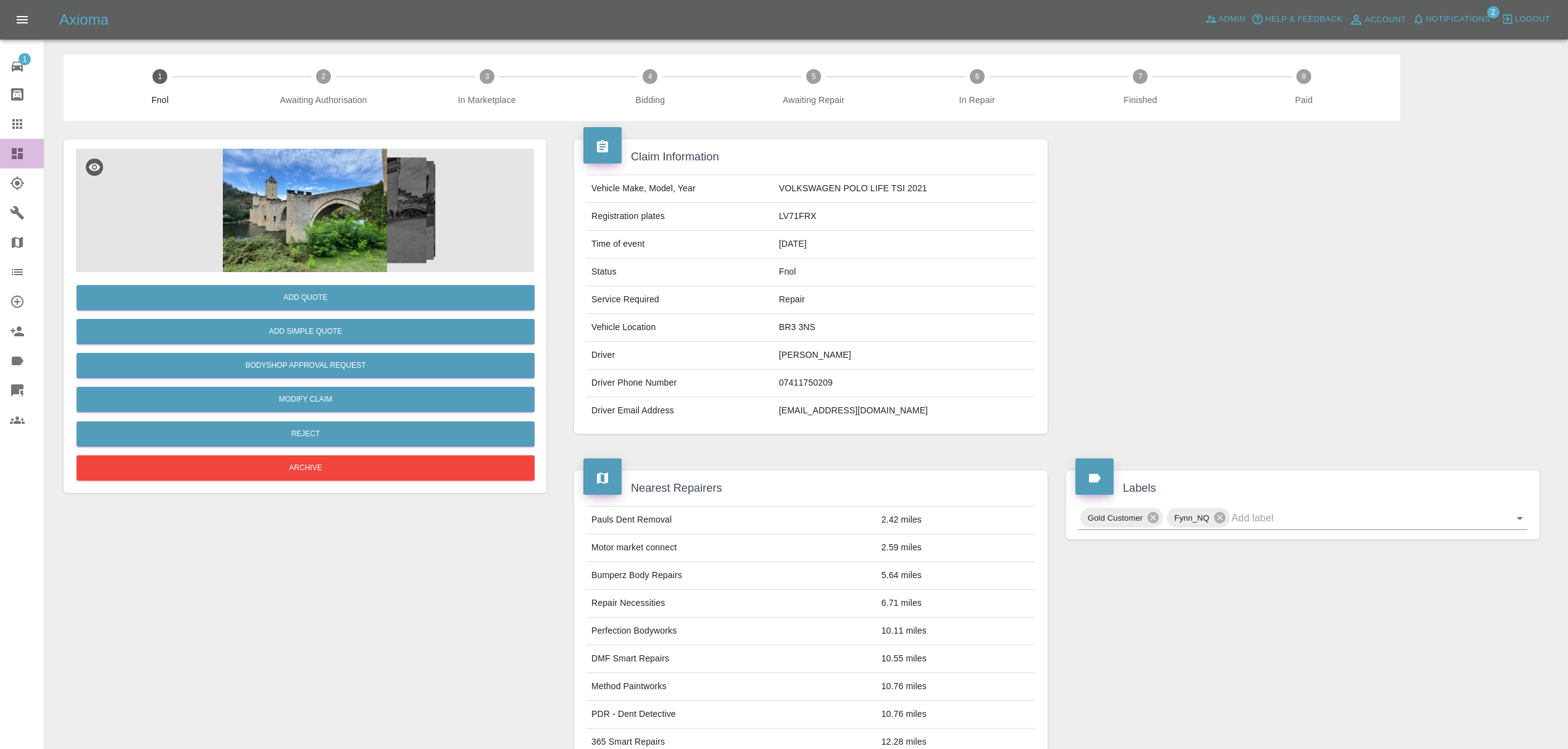
click at [30, 151] on div at bounding box center [27, 153] width 35 height 15
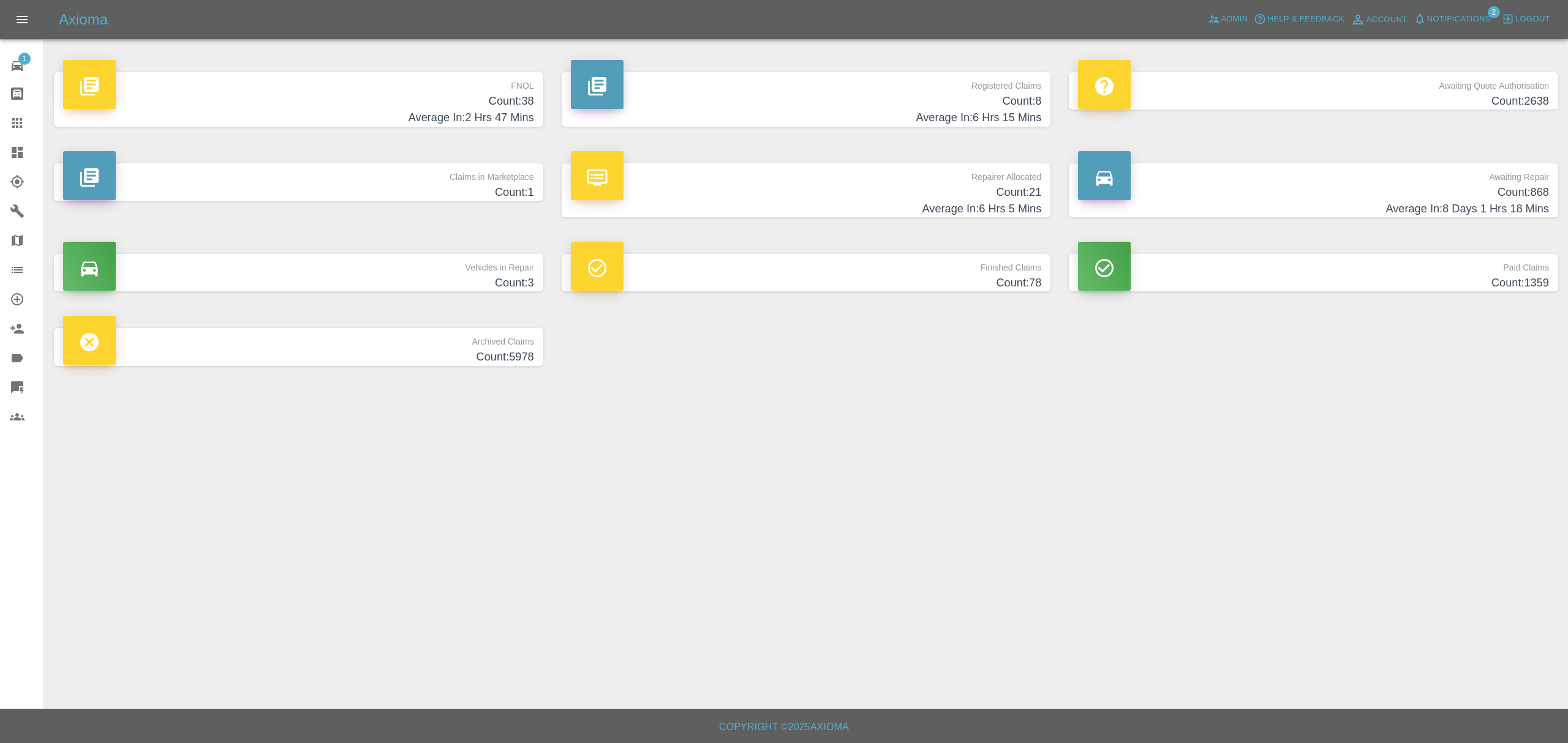
click at [524, 177] on p "Claims in Marketplace" at bounding box center [298, 173] width 471 height 21
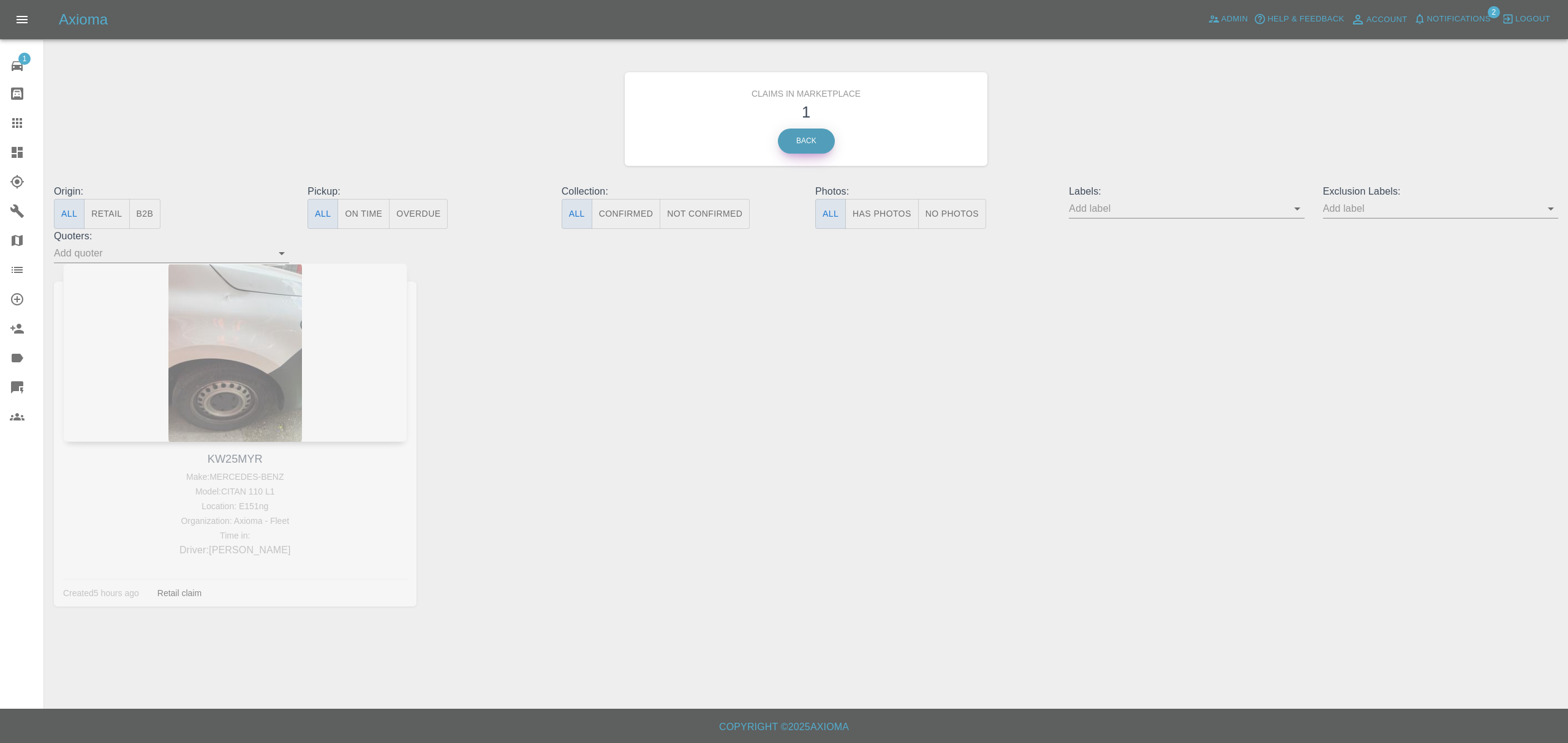
click at [792, 152] on link "Back" at bounding box center [806, 141] width 57 height 25
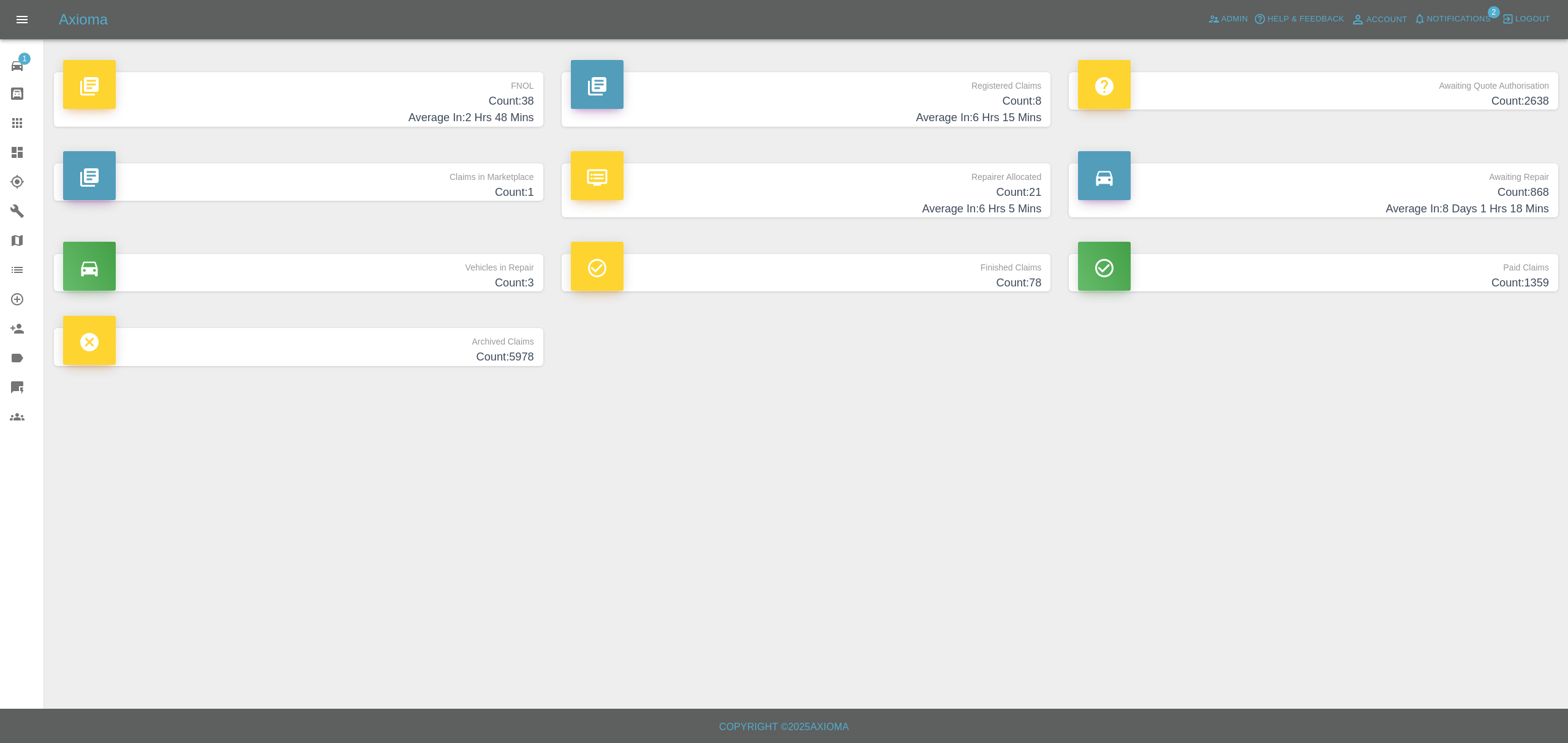
click at [1397, 96] on h4 "Count: 2638" at bounding box center [1313, 101] width 471 height 17
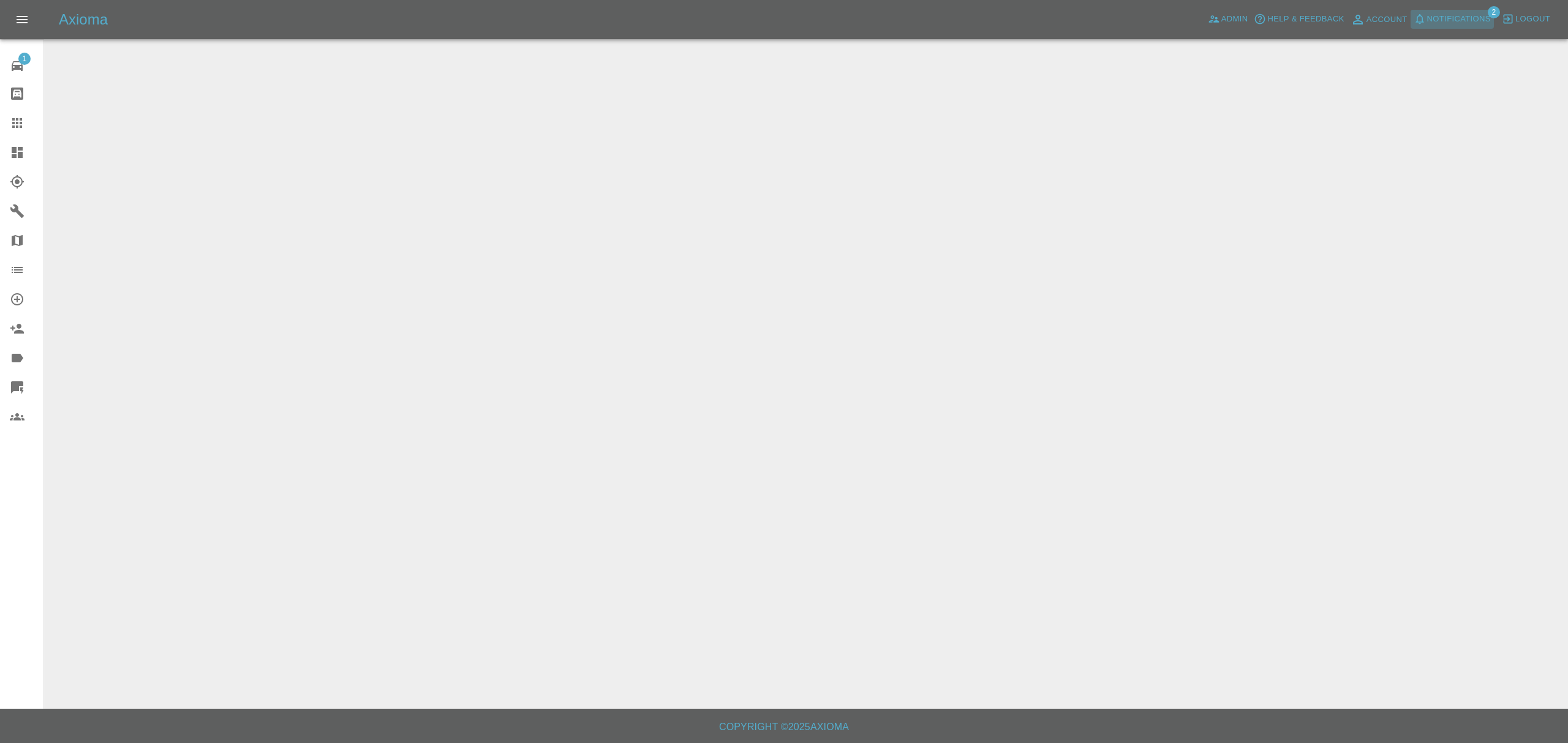
click at [1456, 19] on span "Notifications" at bounding box center [1458, 20] width 64 height 14
click at [18, 150] on icon at bounding box center [17, 152] width 11 height 11
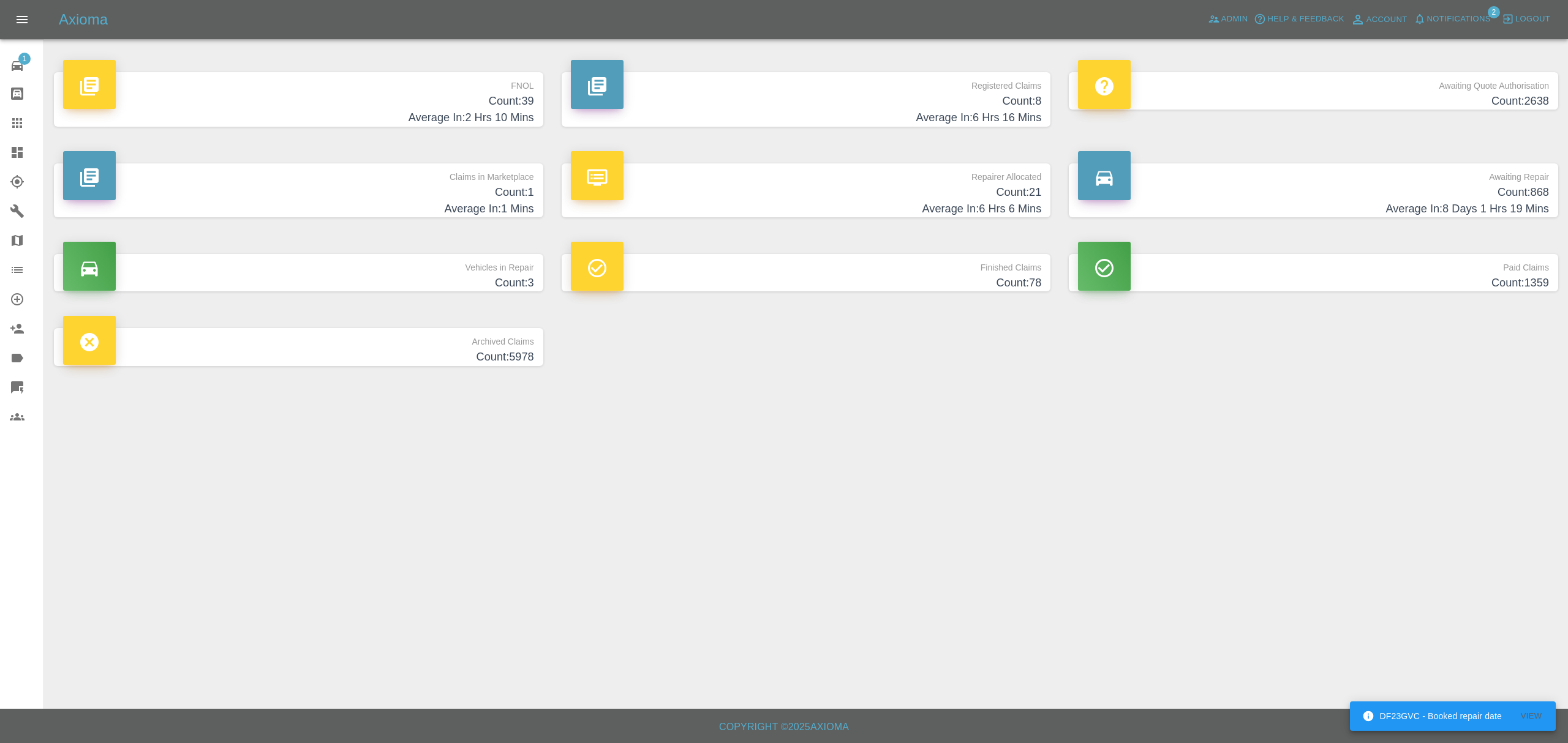
click at [1425, 19] on icon "button" at bounding box center [1420, 19] width 13 height 13
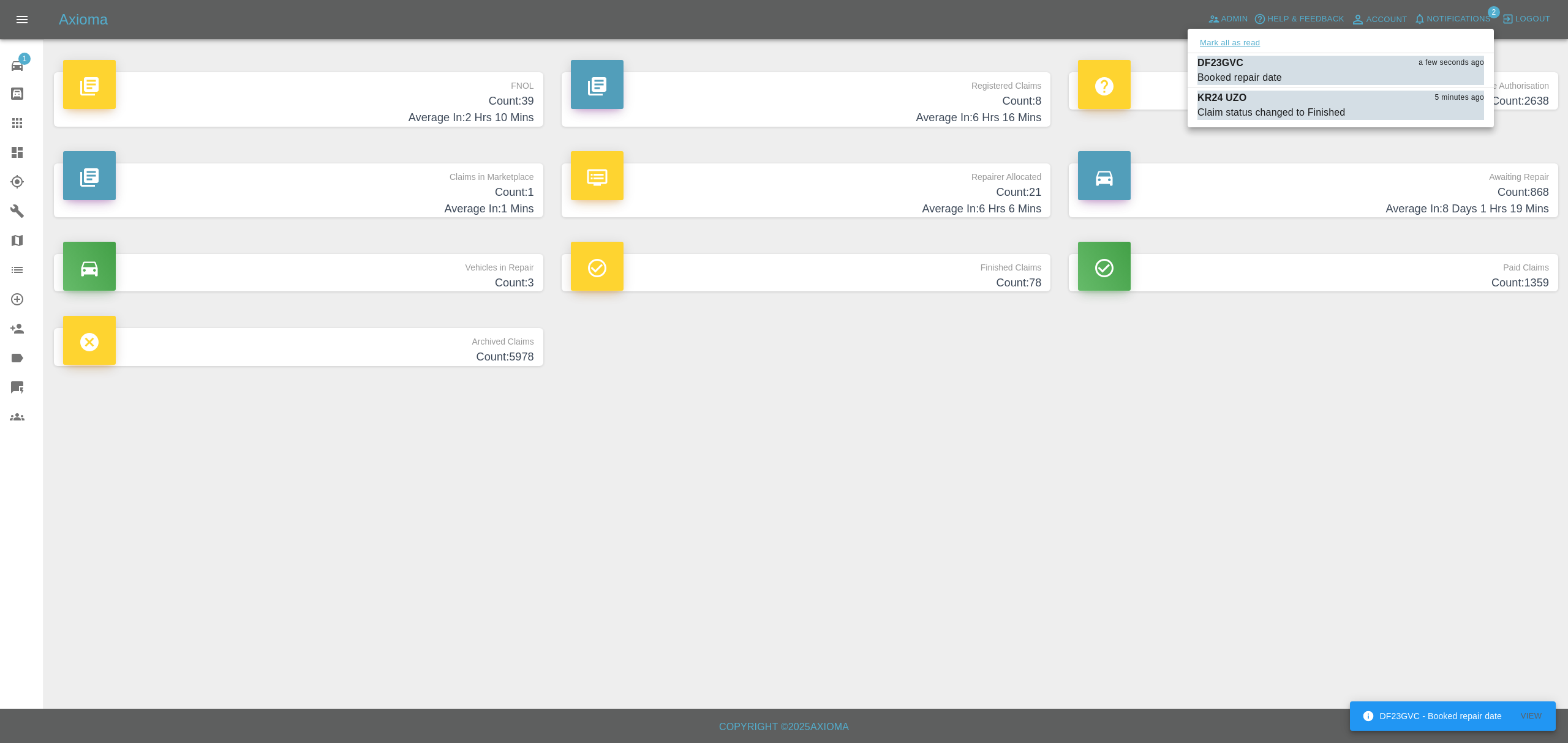
click at [1235, 42] on button "Mark all as read" at bounding box center [1230, 43] width 65 height 14
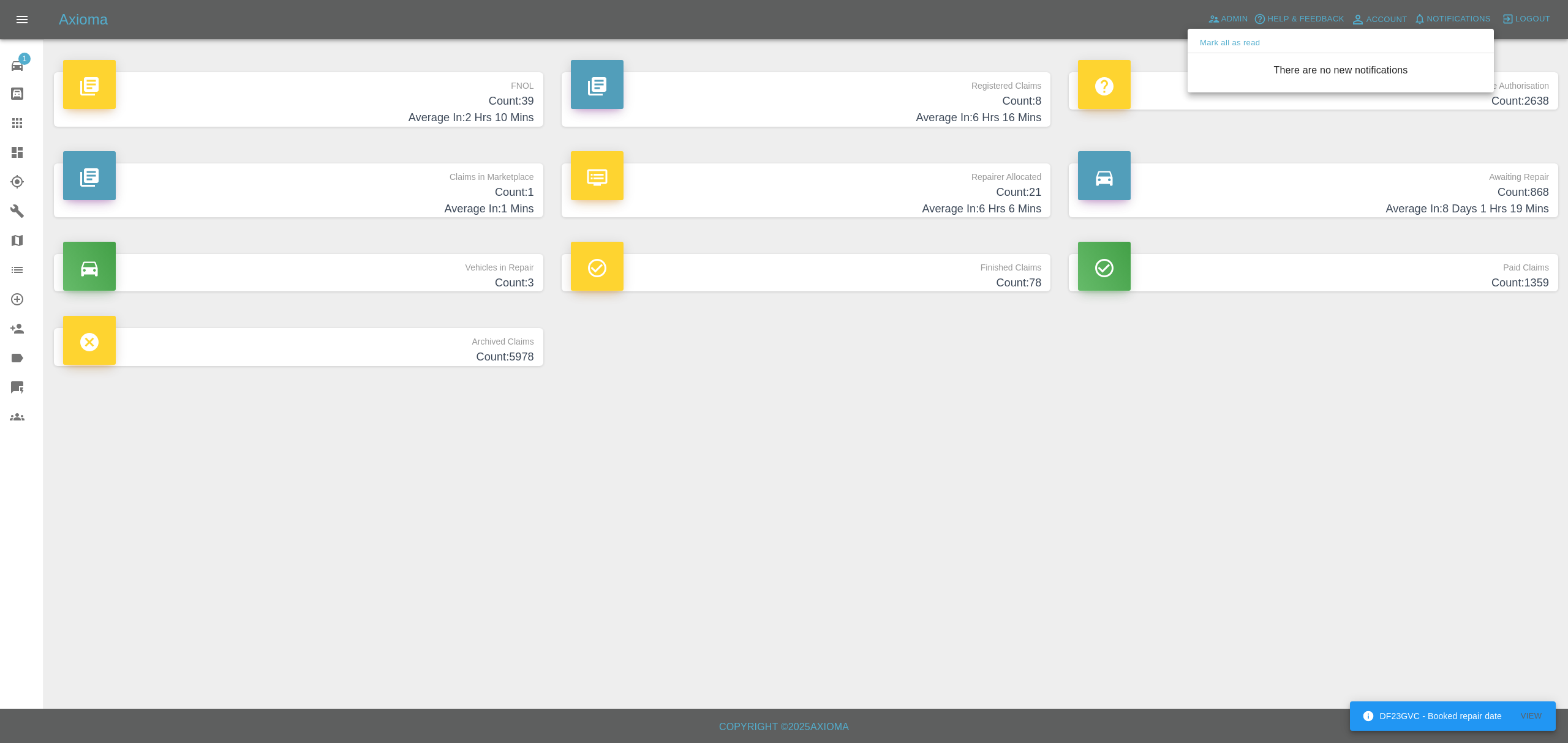
click at [1179, 426] on div at bounding box center [784, 371] width 1568 height 743
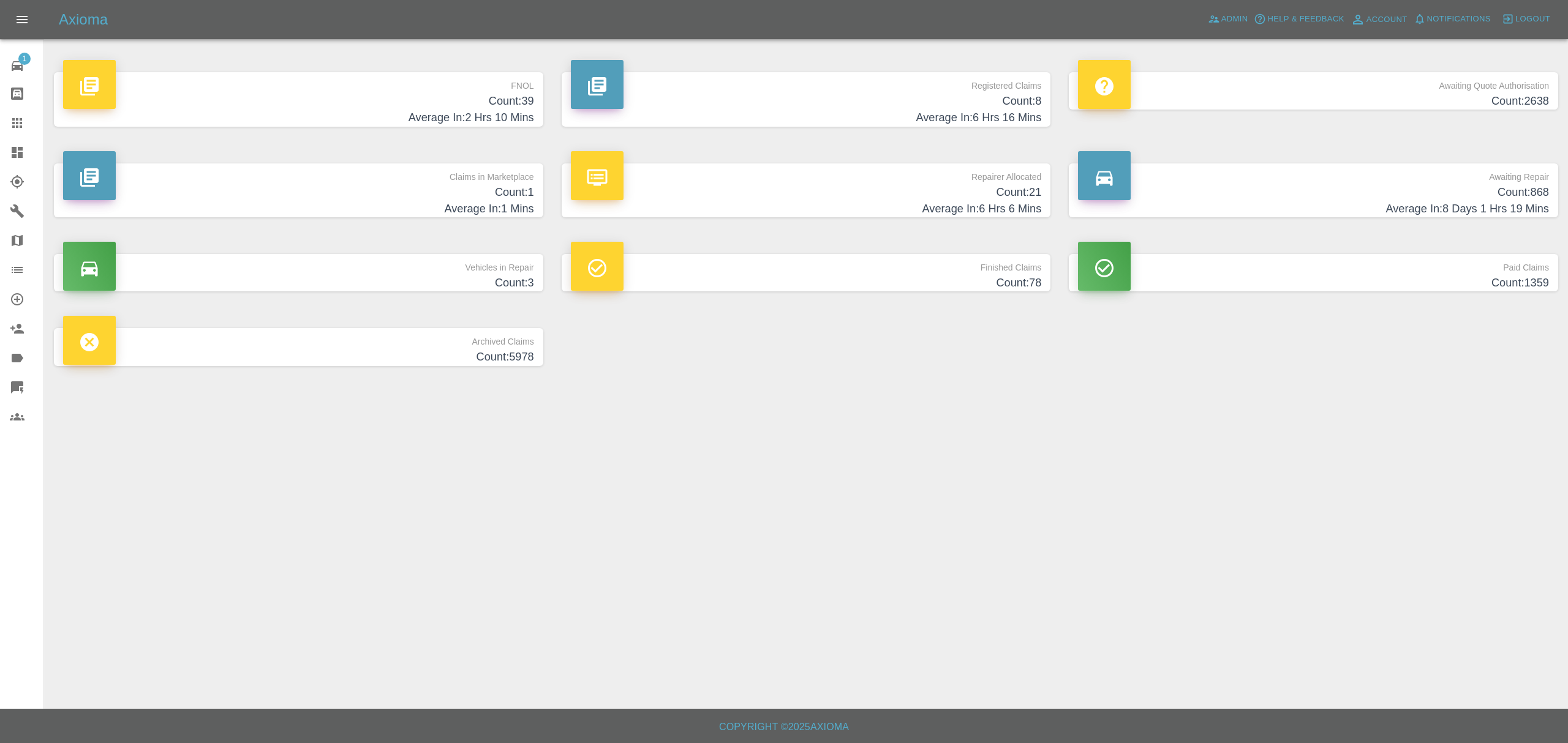
click at [1422, 97] on h4 "Count: 2638" at bounding box center [1313, 101] width 471 height 17
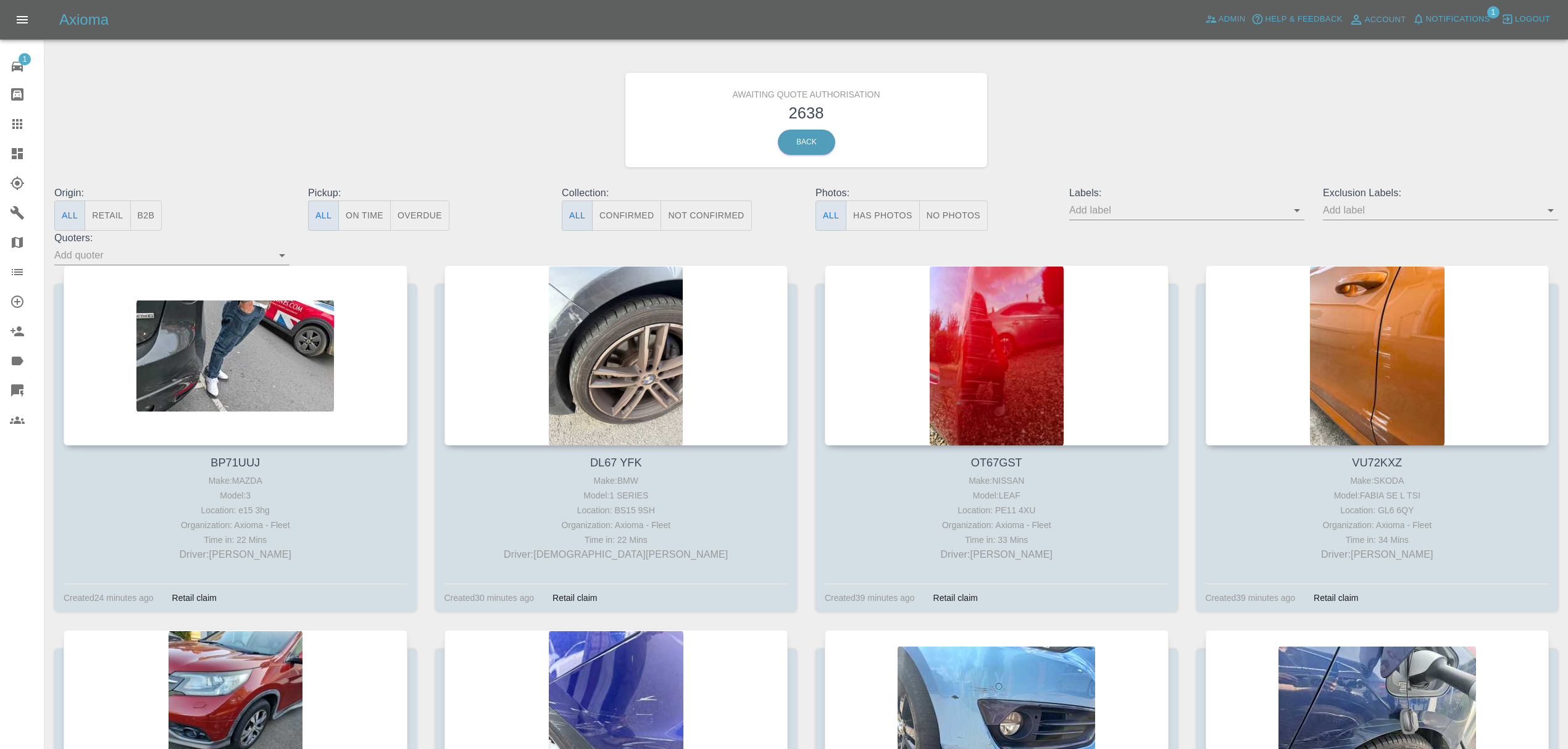
click at [1143, 215] on input "text" at bounding box center [1177, 209] width 217 height 19
type input "fynn"
click at [1166, 319] on li "FynnAutoQuote" at bounding box center [1186, 325] width 90 height 23
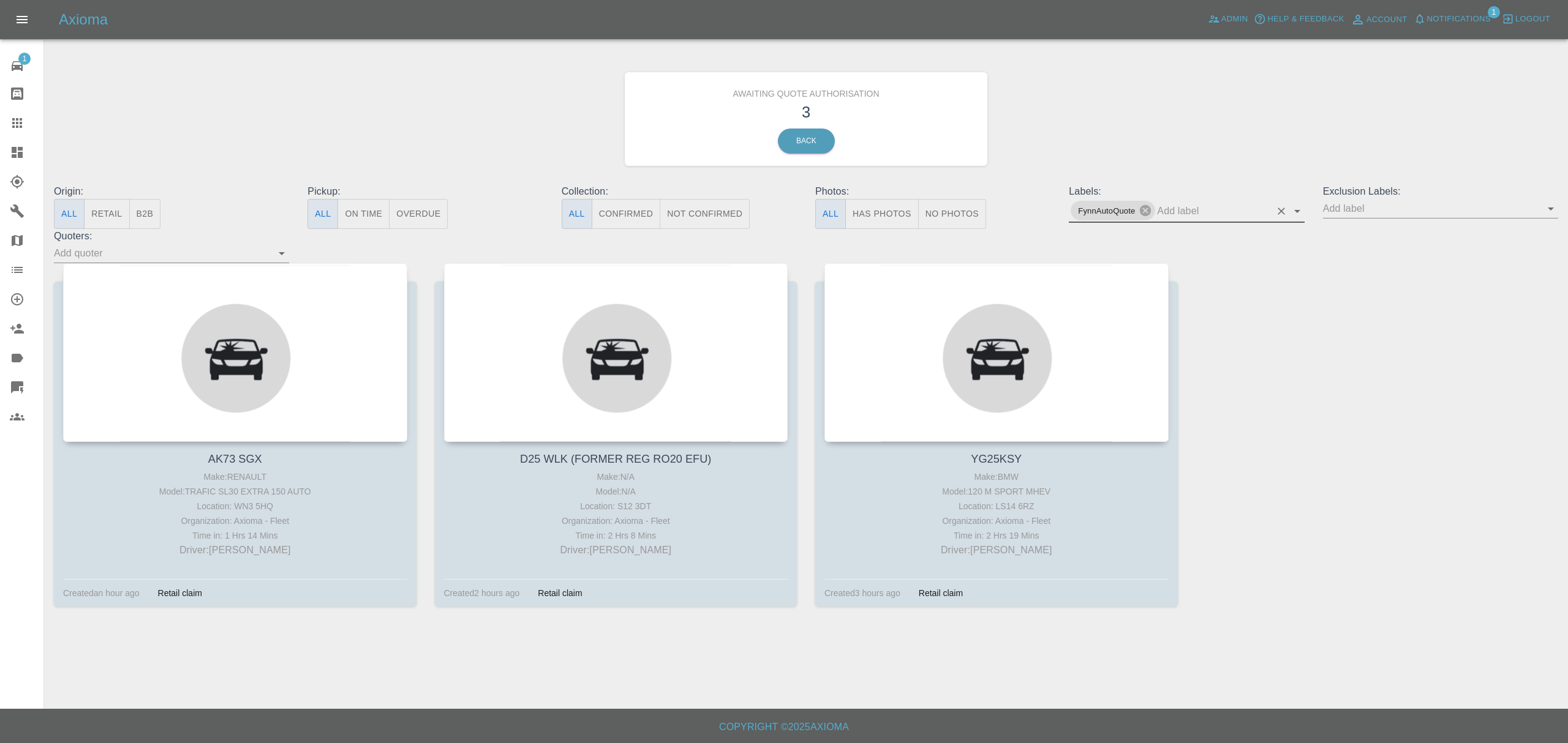
click at [8, 142] on link "Dashboard" at bounding box center [22, 153] width 43 height 29
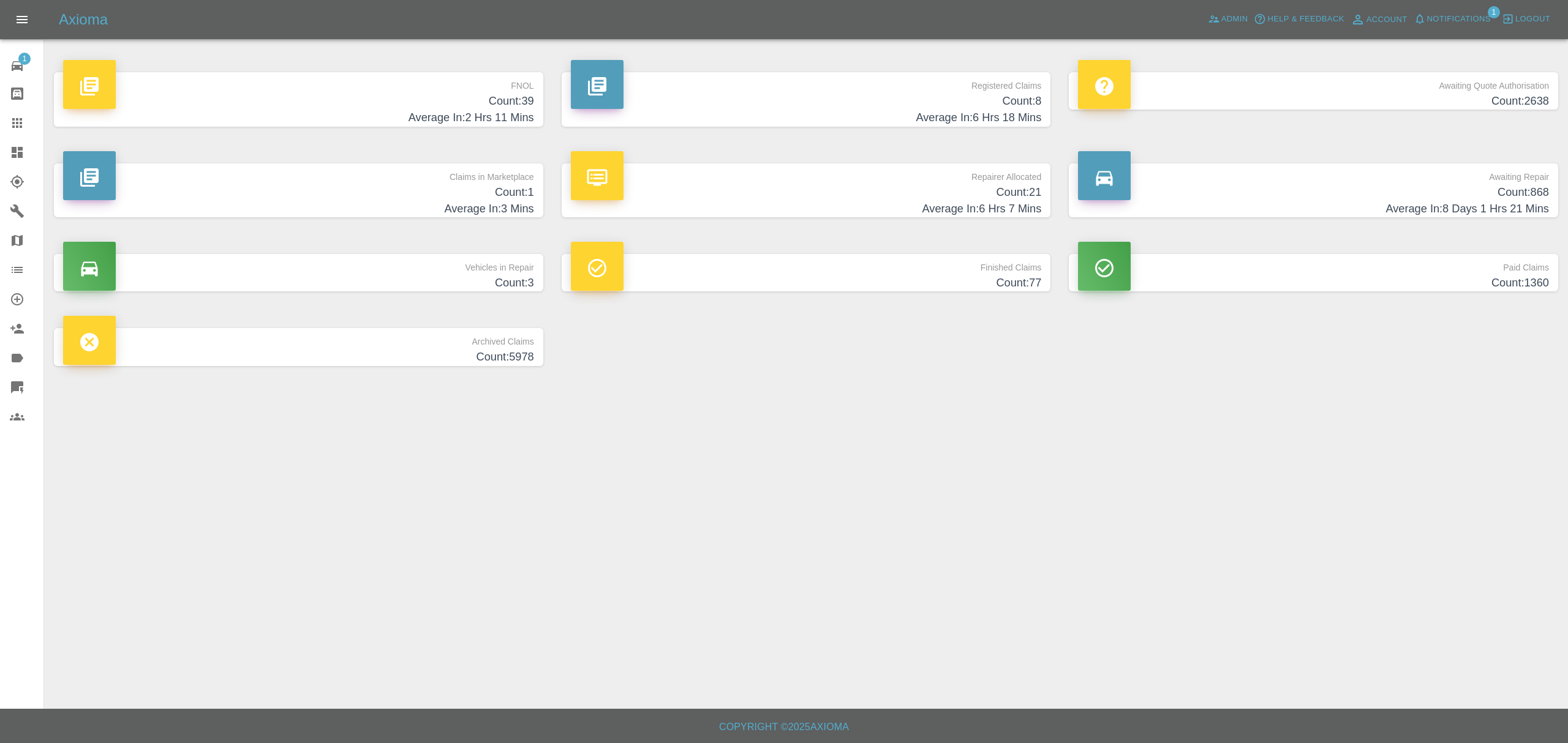
click at [480, 89] on p "FNOL" at bounding box center [298, 82] width 471 height 21
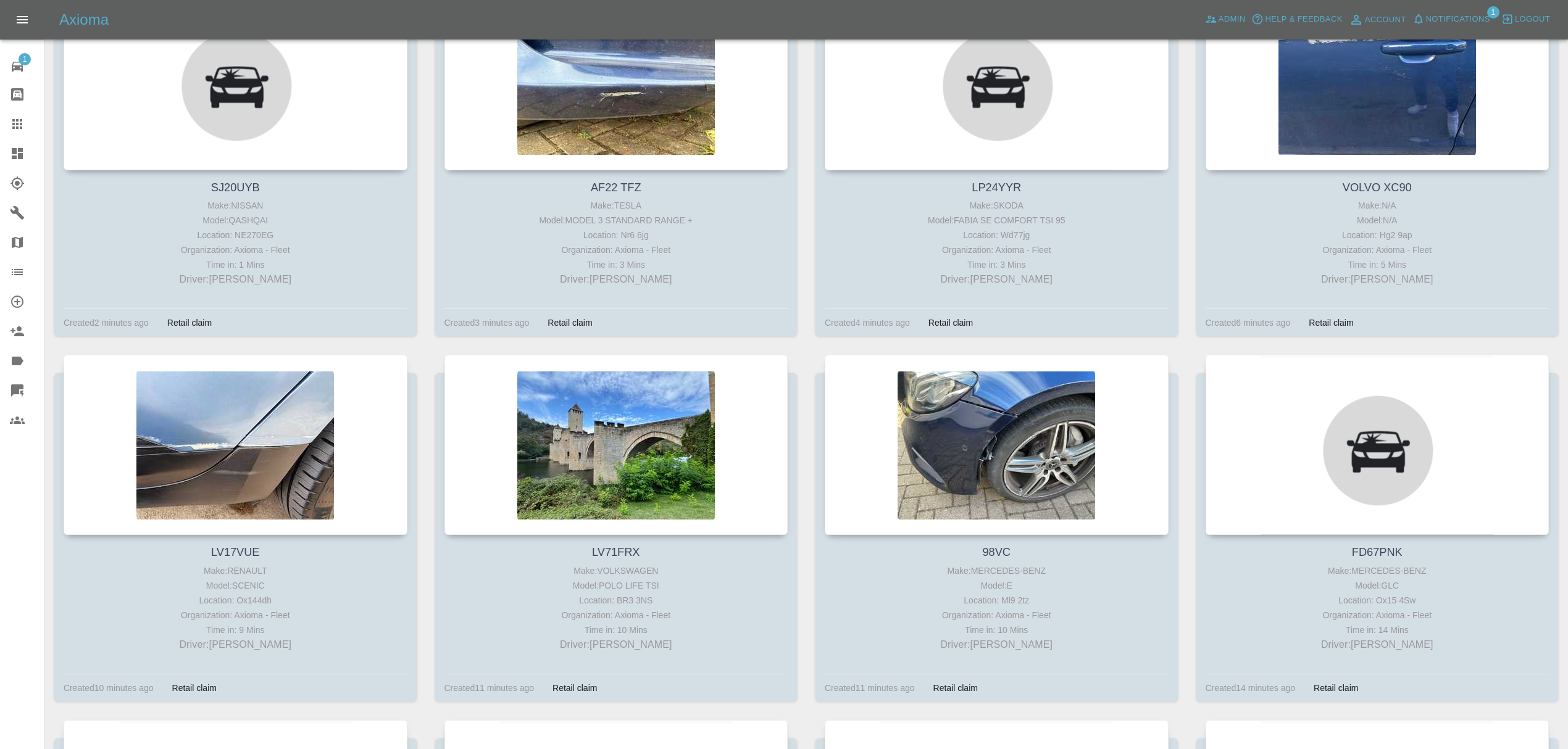
scroll to position [279, 0]
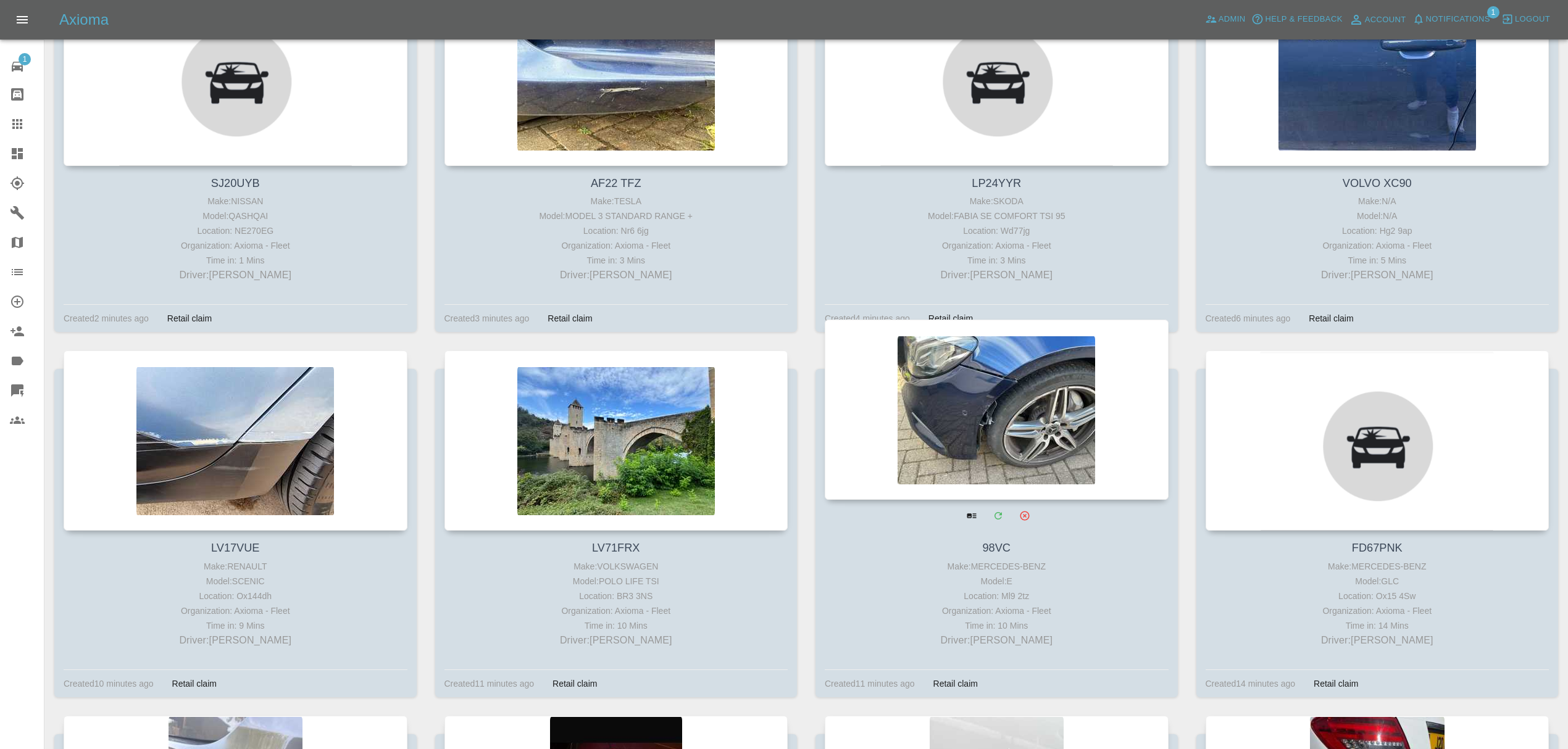
click at [1037, 440] on div at bounding box center [997, 410] width 343 height 181
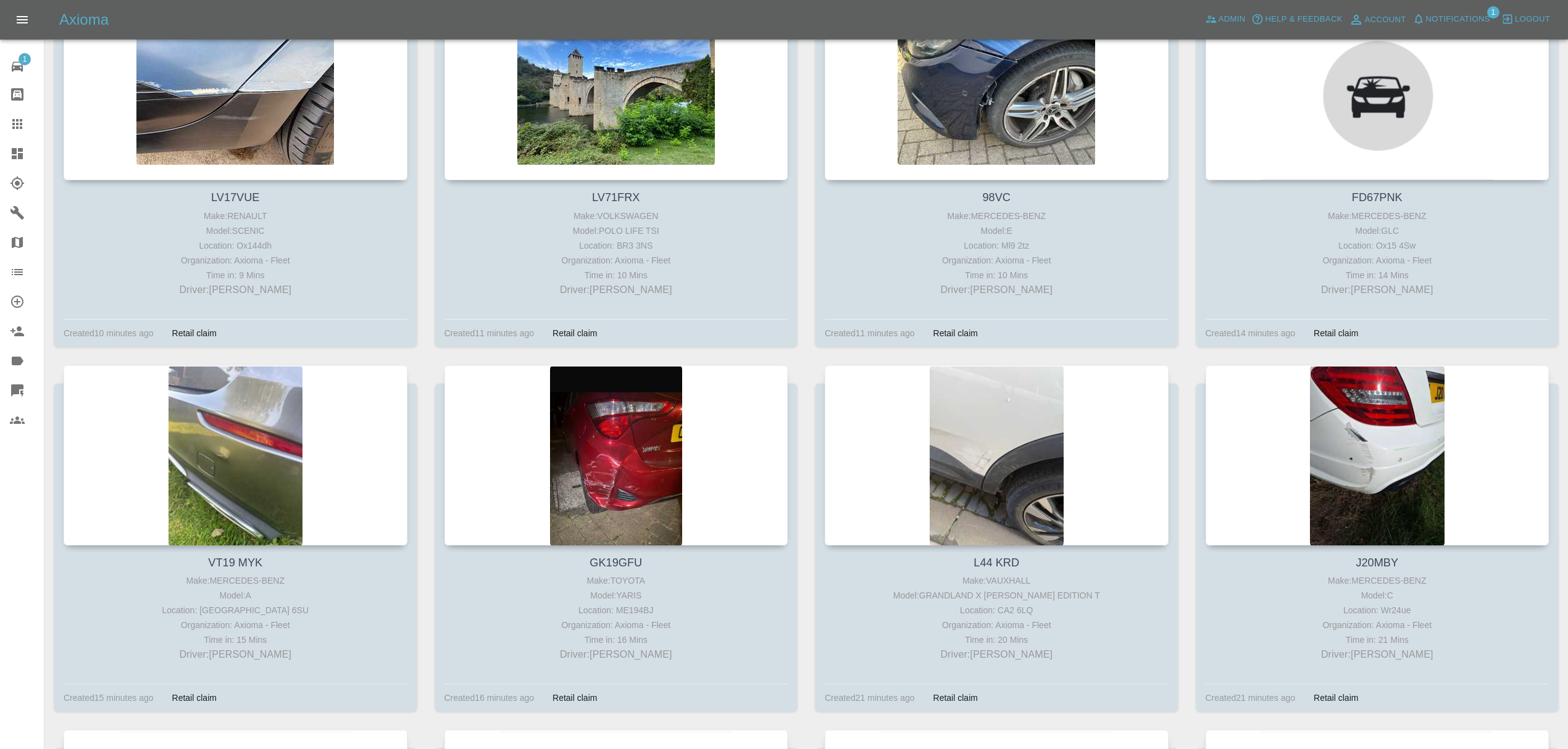
scroll to position [694, 0]
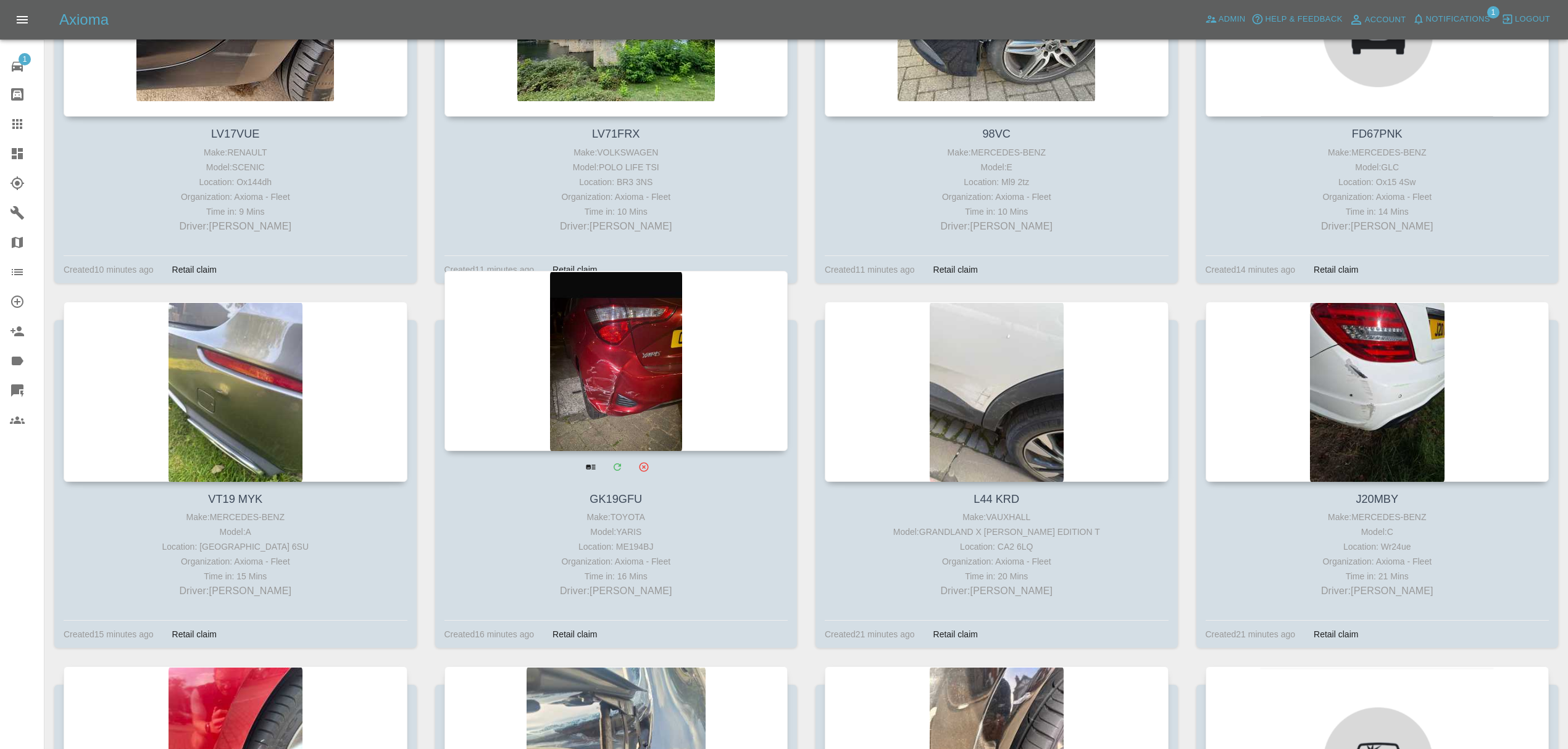
click at [618, 363] on div at bounding box center [616, 361] width 343 height 181
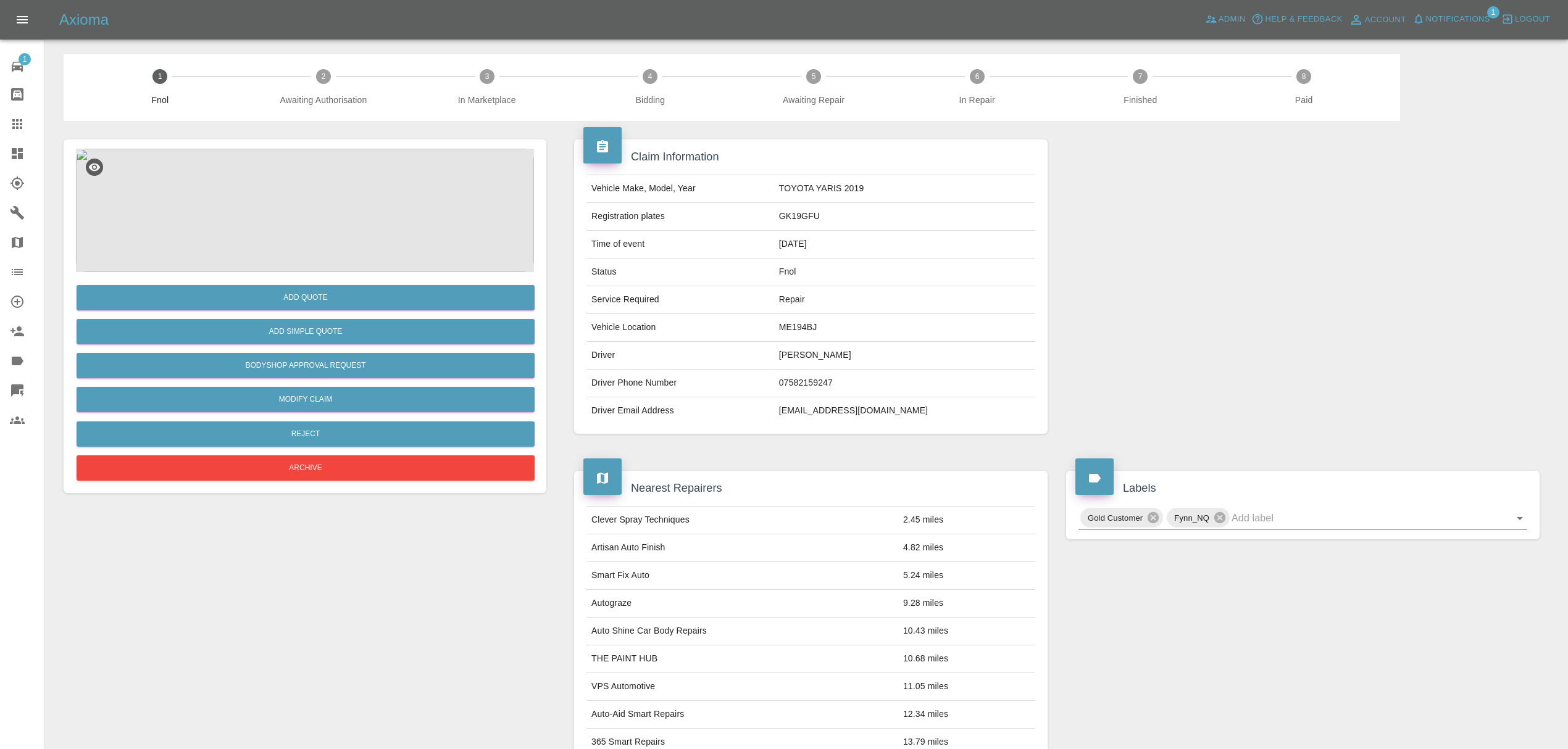
click at [294, 210] on img at bounding box center [305, 210] width 458 height 123
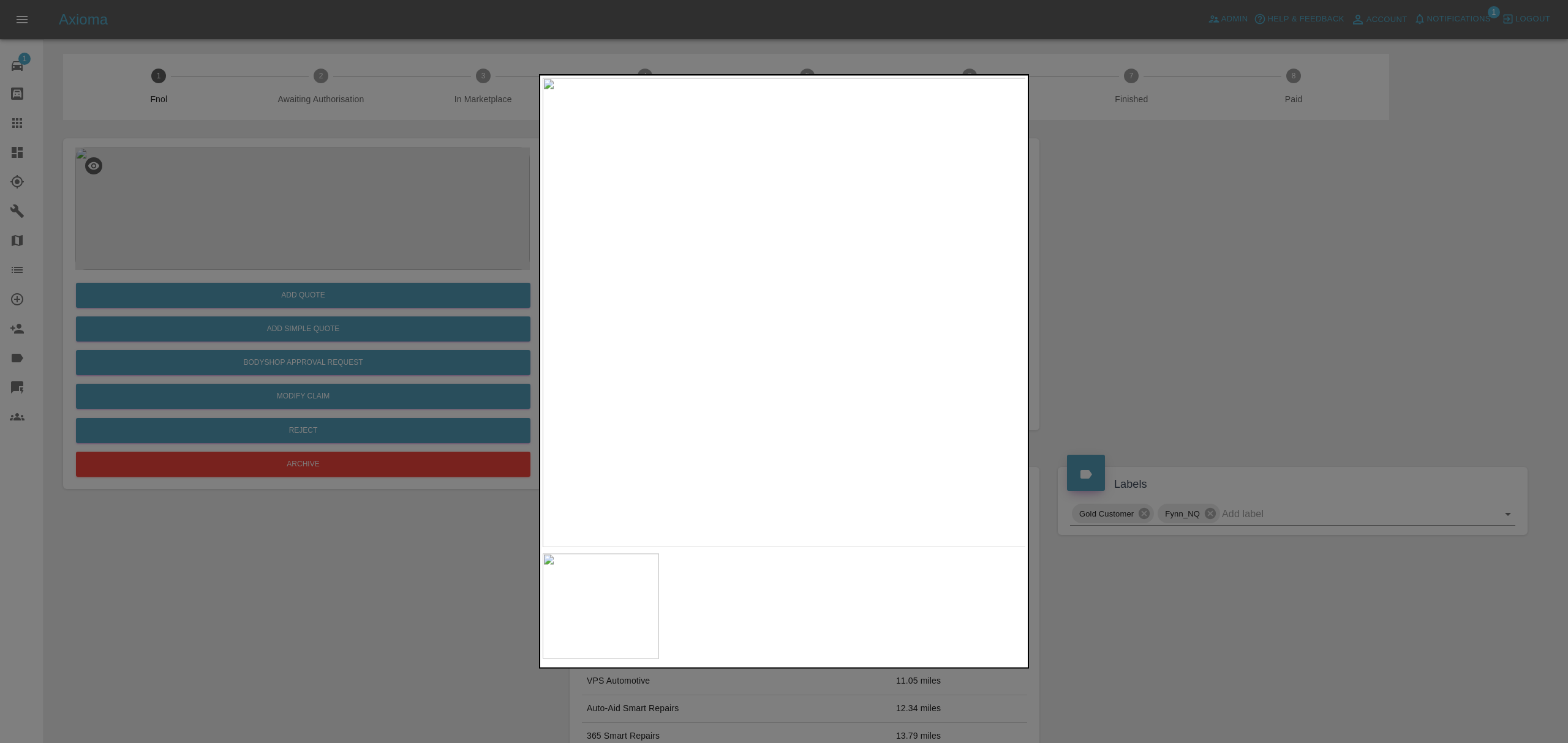
click at [1234, 265] on div at bounding box center [784, 371] width 1568 height 743
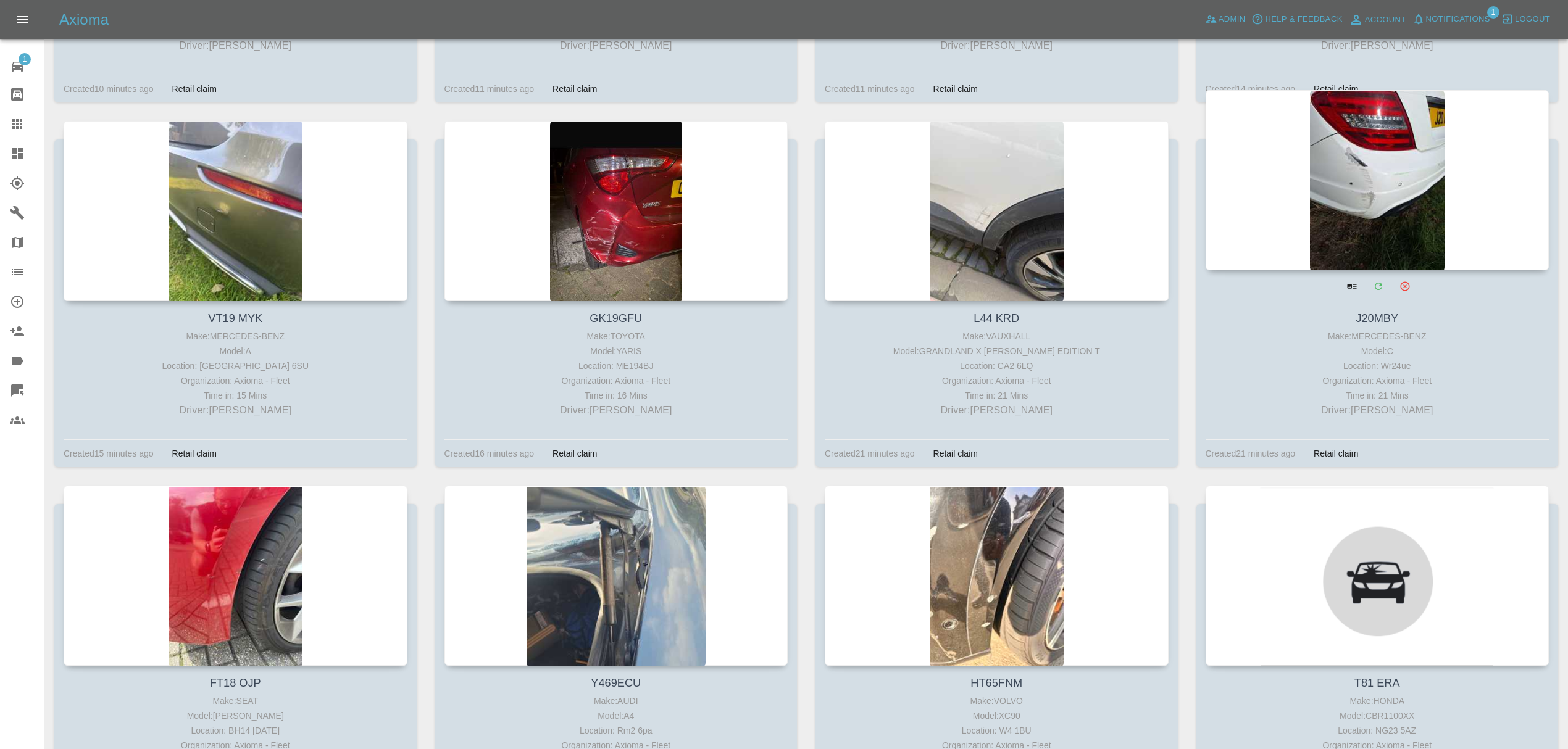
scroll to position [1013, 0]
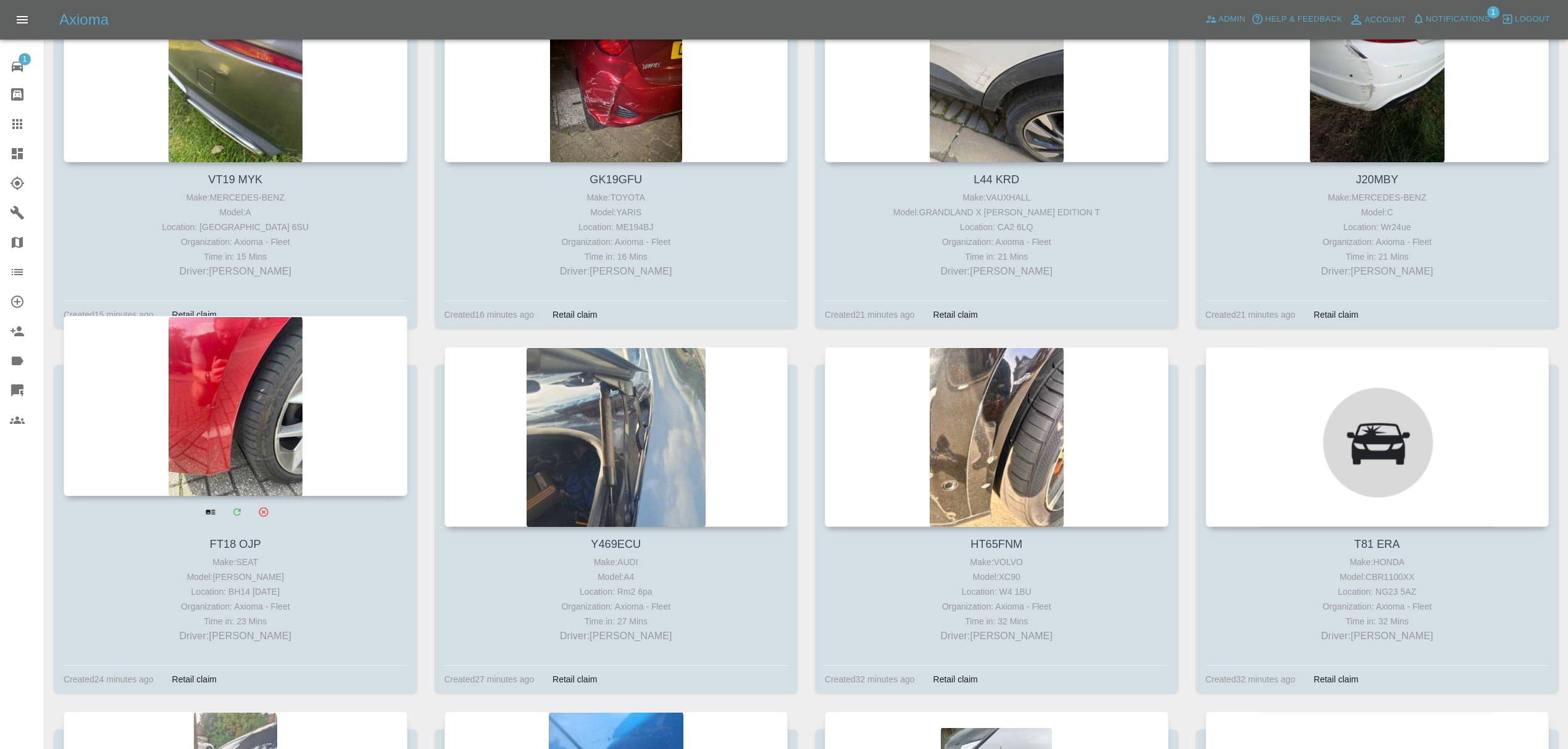
click at [168, 419] on div at bounding box center [235, 406] width 343 height 181
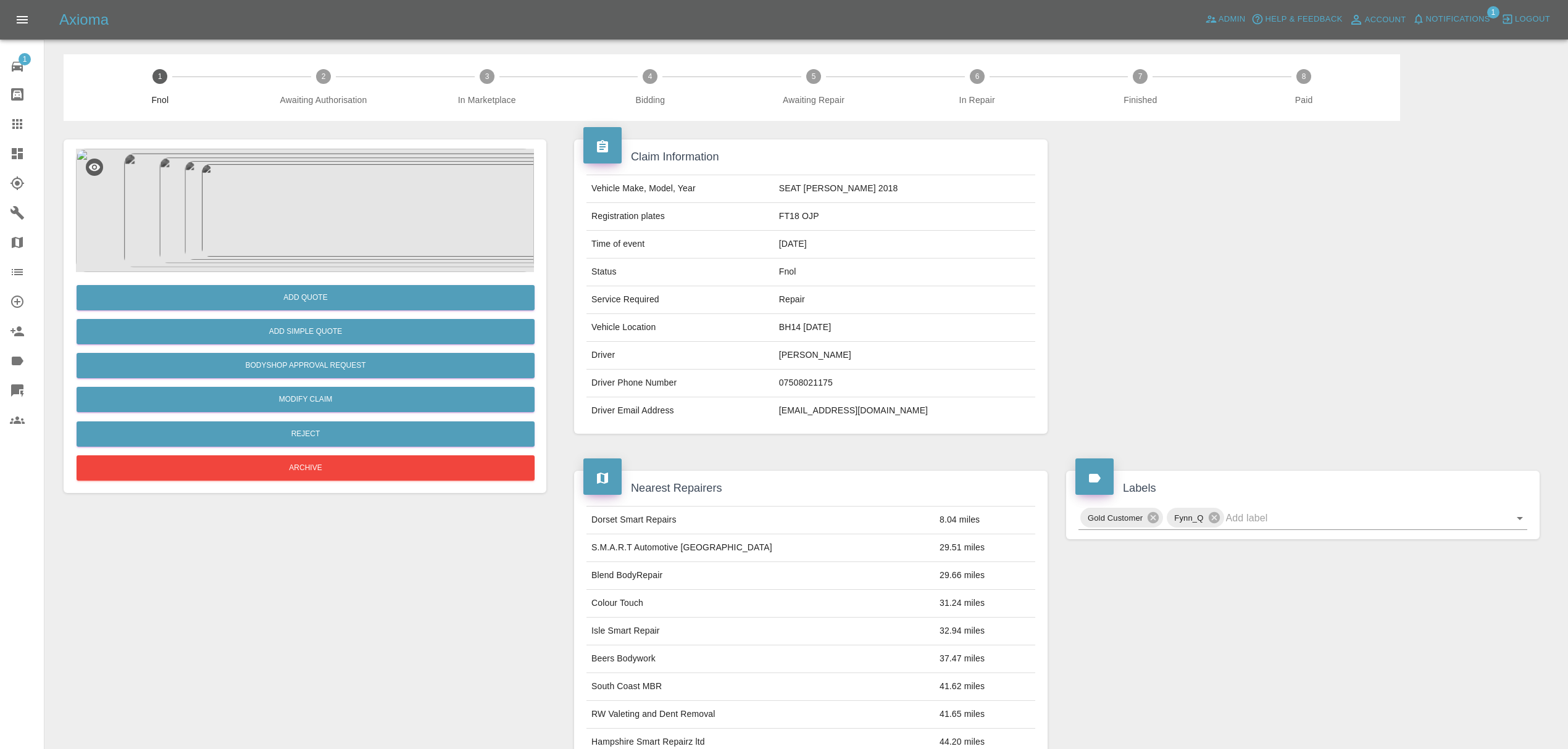
click at [282, 200] on img at bounding box center [305, 210] width 458 height 123
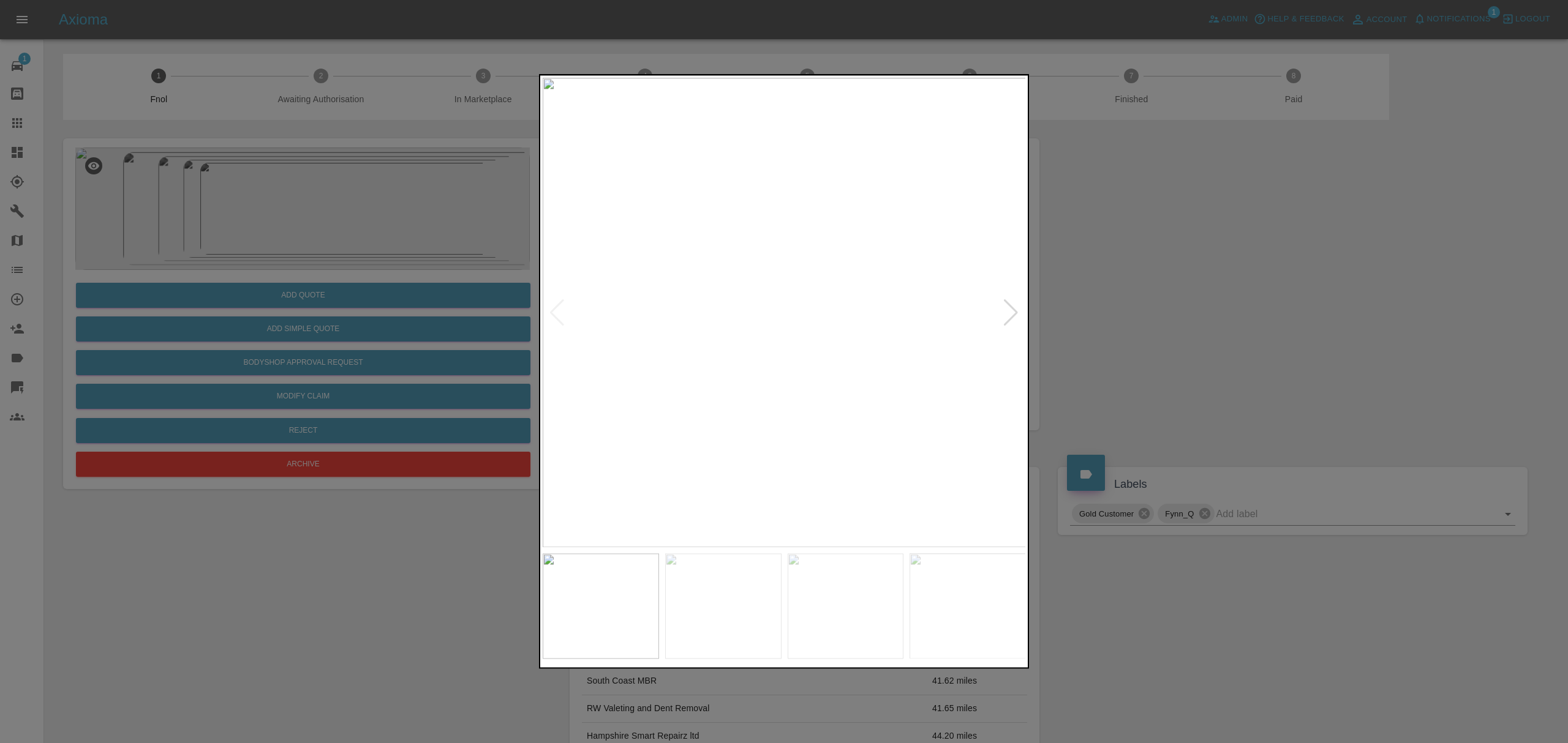
click at [1015, 302] on div at bounding box center [1011, 313] width 17 height 27
click at [1143, 287] on div at bounding box center [784, 371] width 1568 height 743
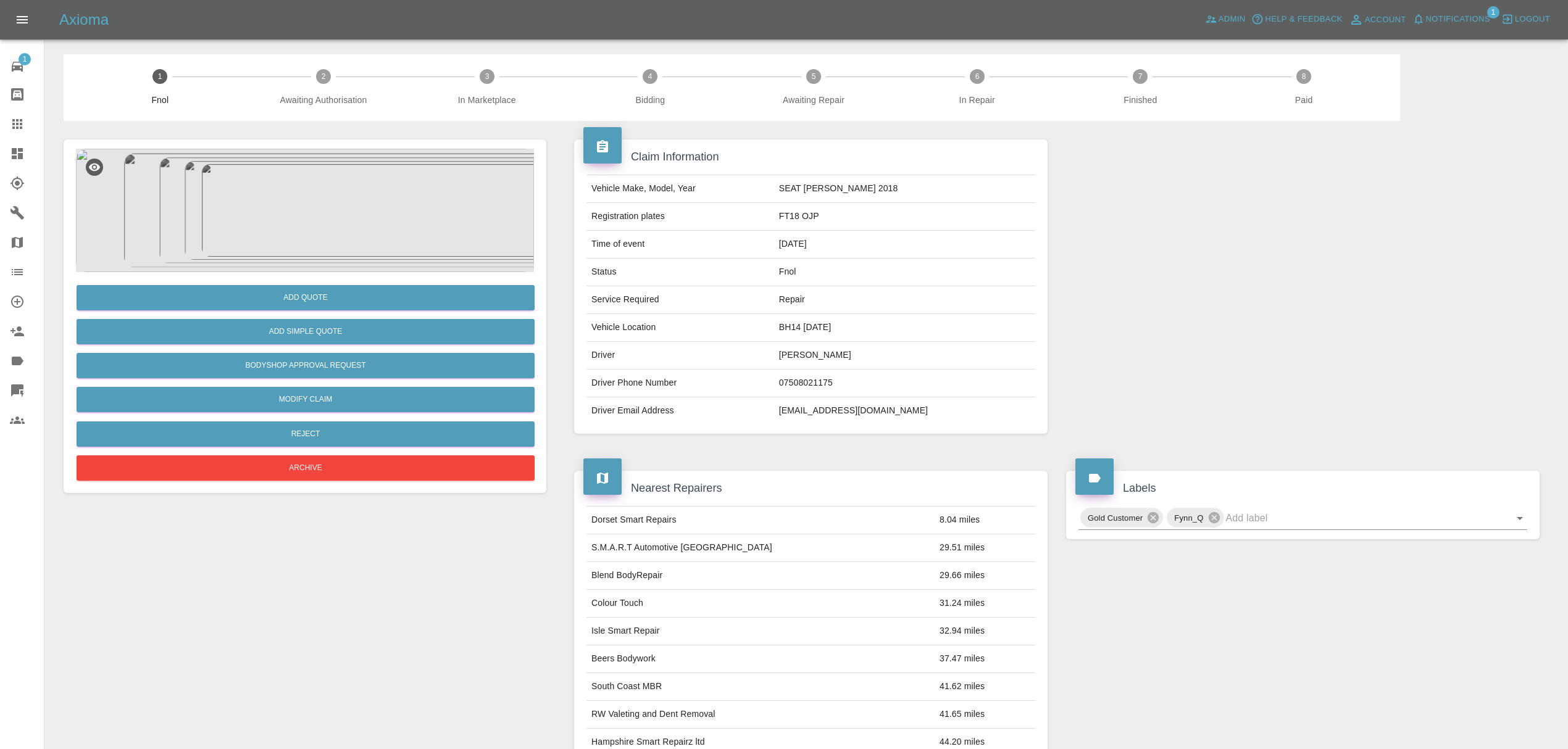
drag, startPoint x: 18, startPoint y: 156, endPoint x: 30, endPoint y: 158, distance: 12.2
click at [18, 156] on icon at bounding box center [17, 153] width 15 height 15
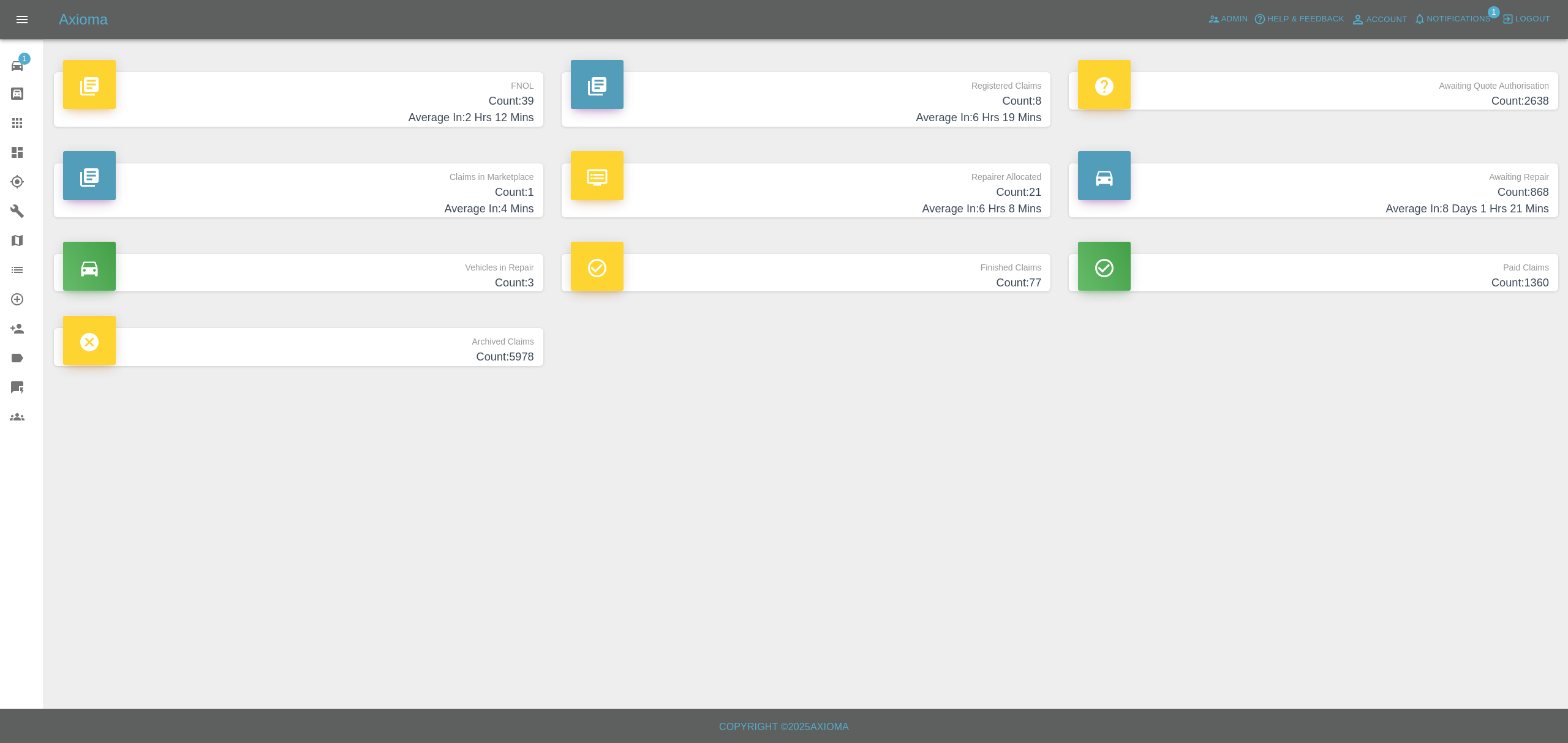
click at [452, 189] on h4 "Count: 1" at bounding box center [298, 192] width 471 height 17
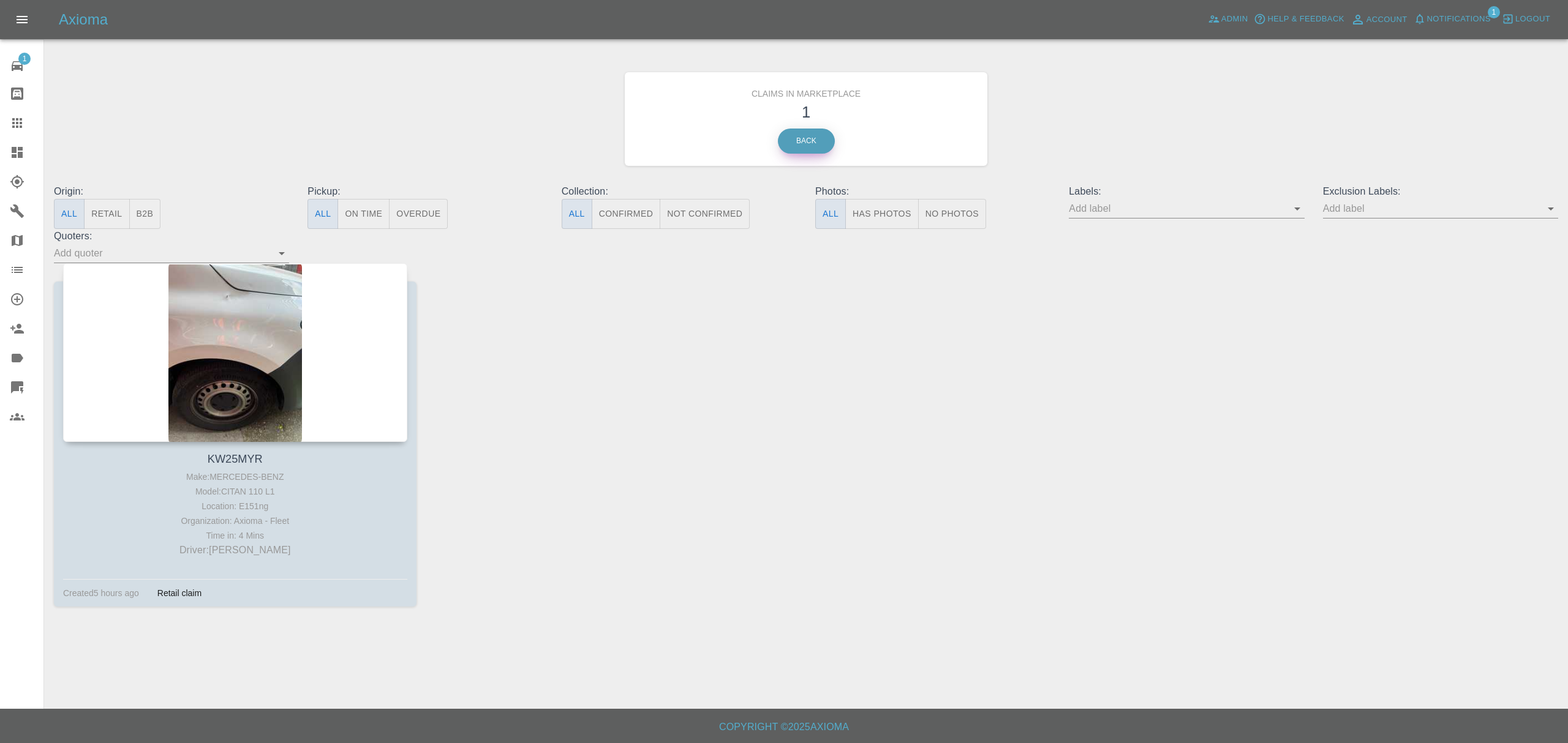
click at [804, 150] on link "Back" at bounding box center [806, 141] width 57 height 25
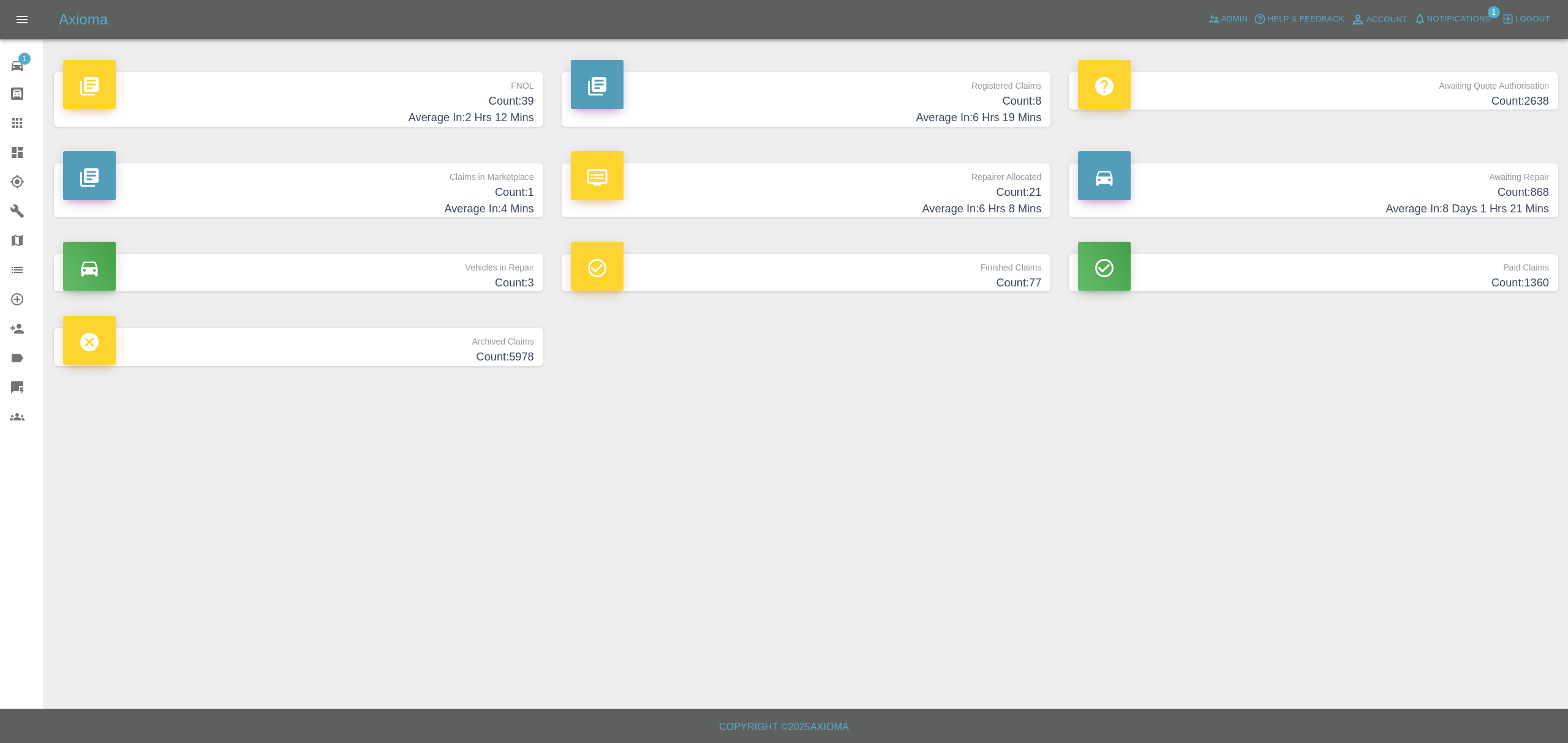
click at [434, 104] on h4 "Count: 39" at bounding box center [298, 101] width 471 height 17
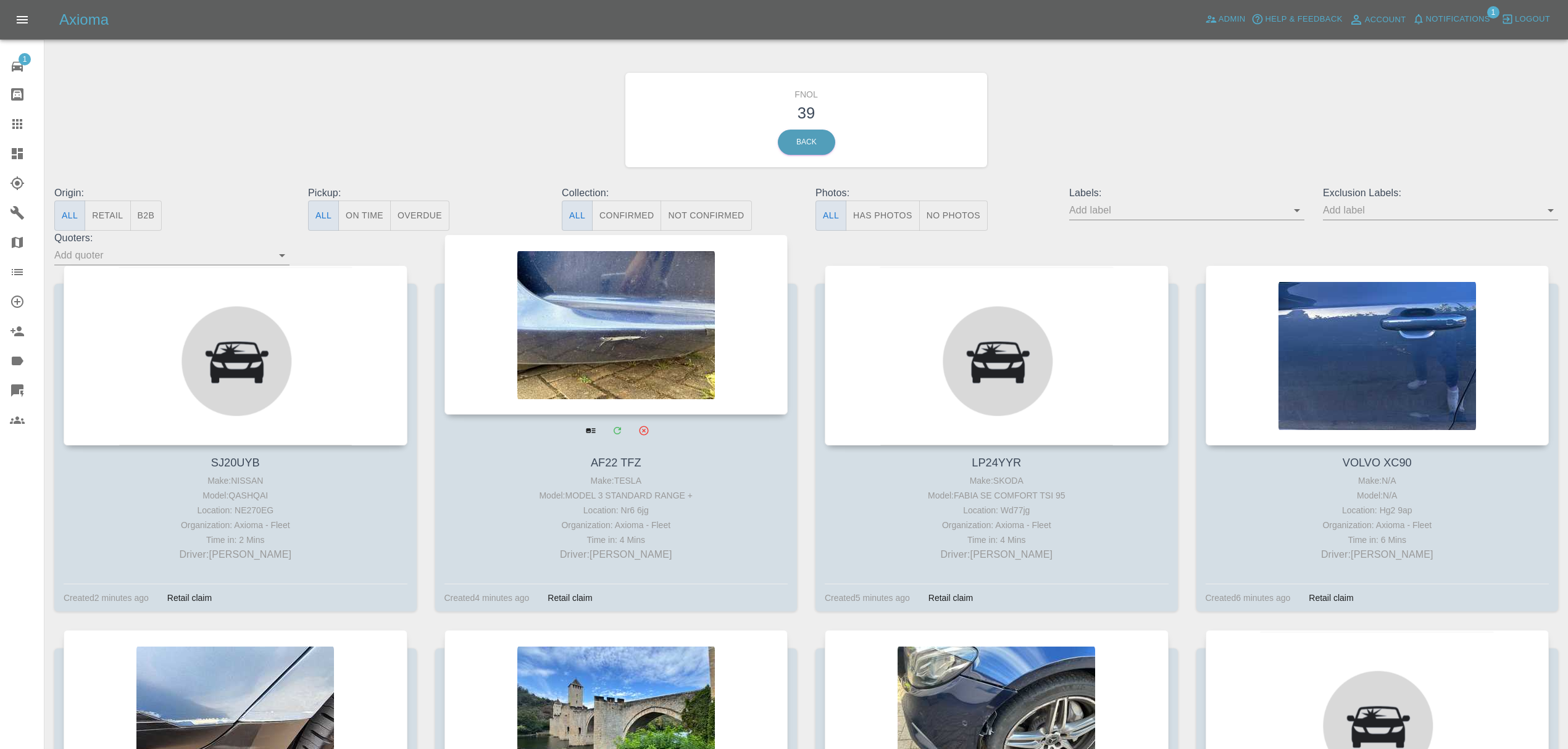
click at [634, 329] on div at bounding box center [616, 325] width 343 height 181
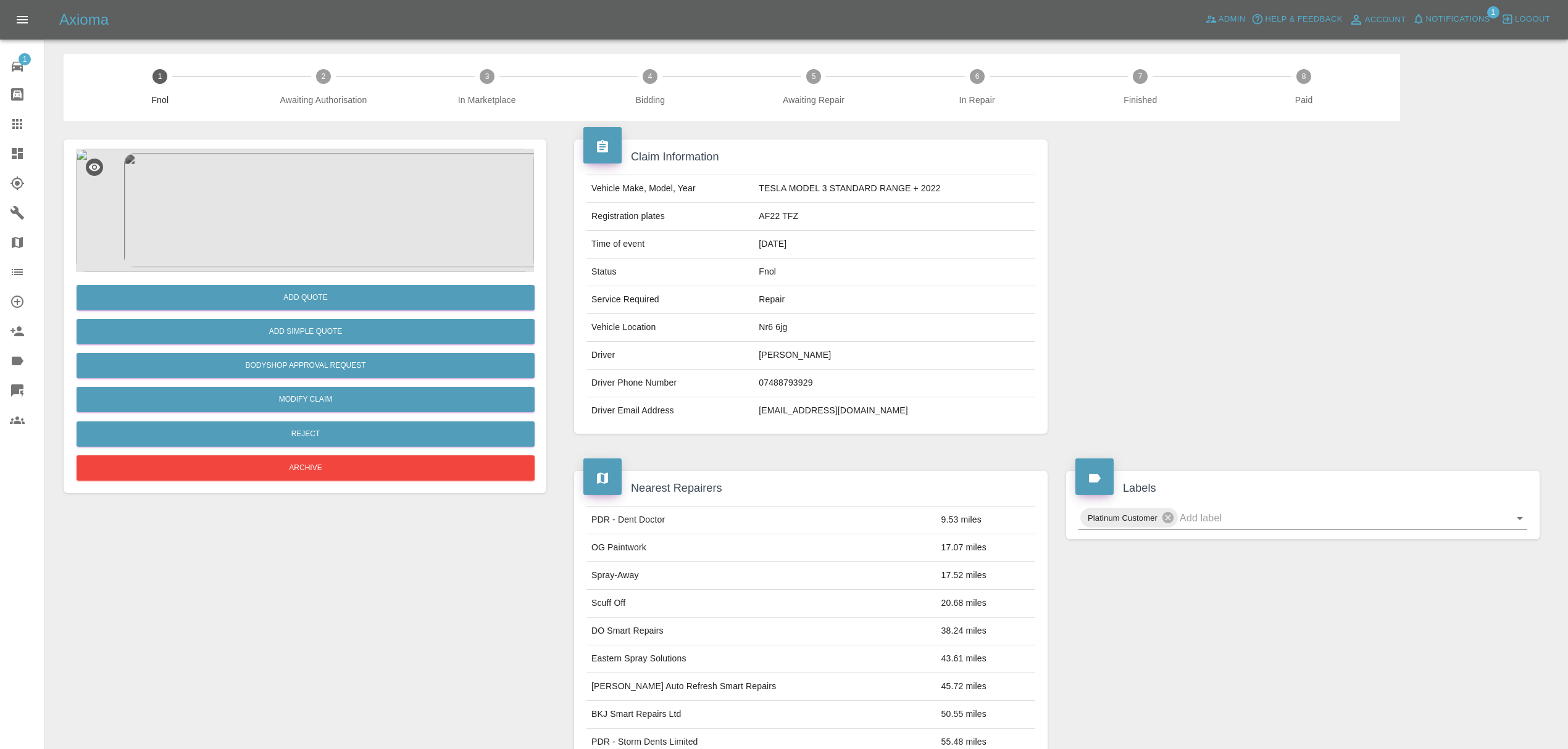
click at [383, 208] on div at bounding box center [305, 210] width 458 height 123
click at [424, 206] on div at bounding box center [305, 210] width 458 height 123
click at [301, 206] on img at bounding box center [305, 210] width 458 height 123
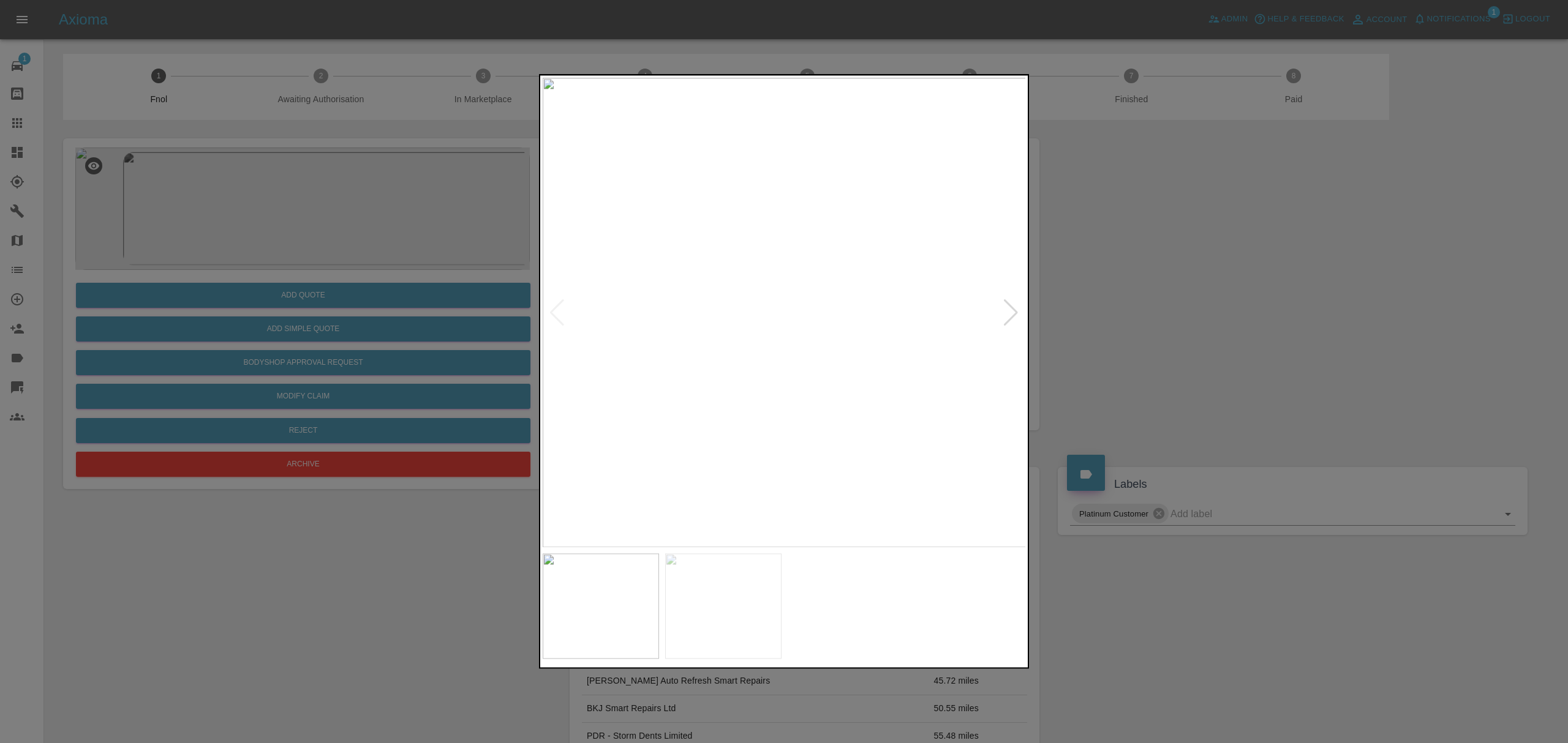
click at [1010, 310] on div at bounding box center [1011, 313] width 17 height 27
click at [1198, 289] on div at bounding box center [784, 371] width 1568 height 743
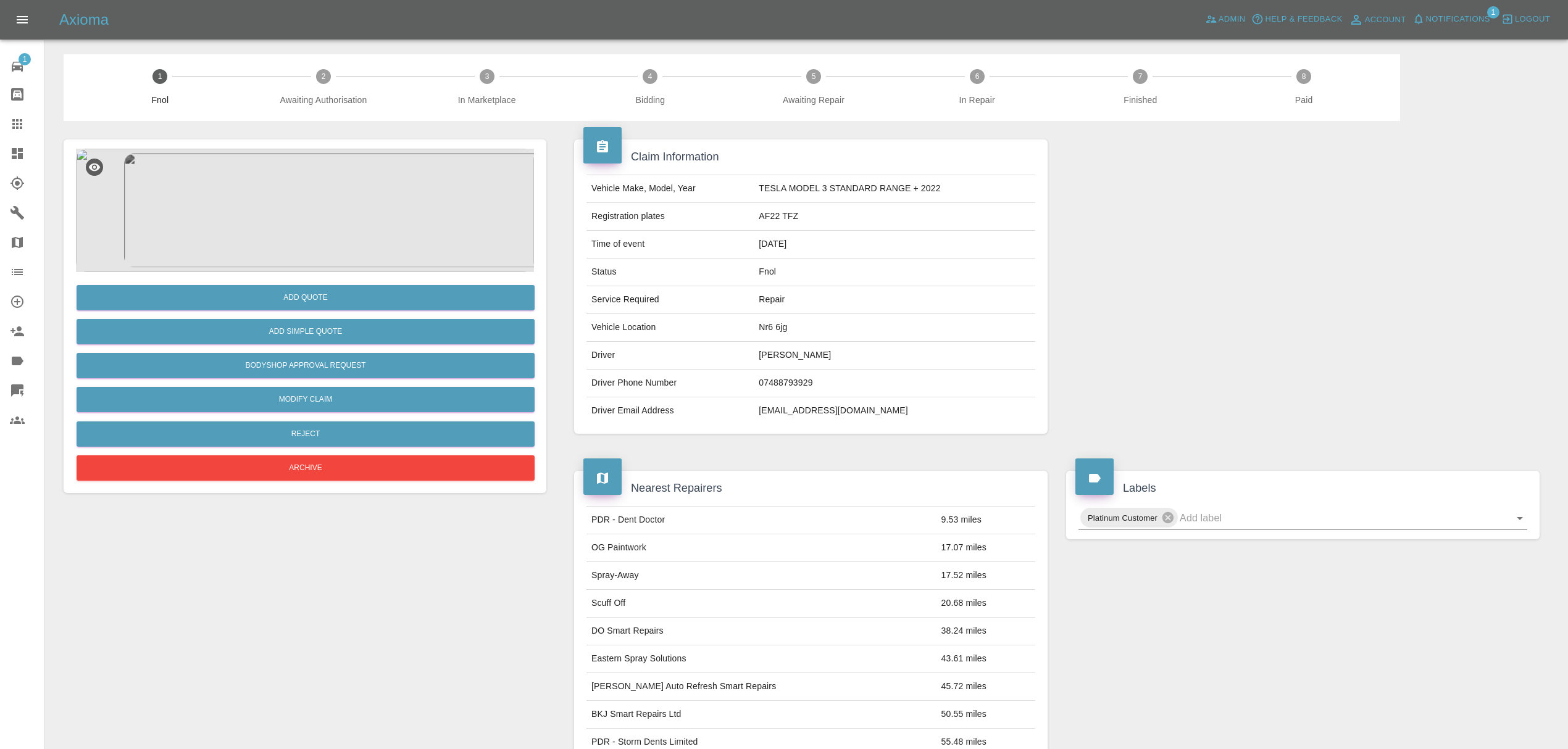
click at [10, 149] on icon at bounding box center [17, 153] width 15 height 15
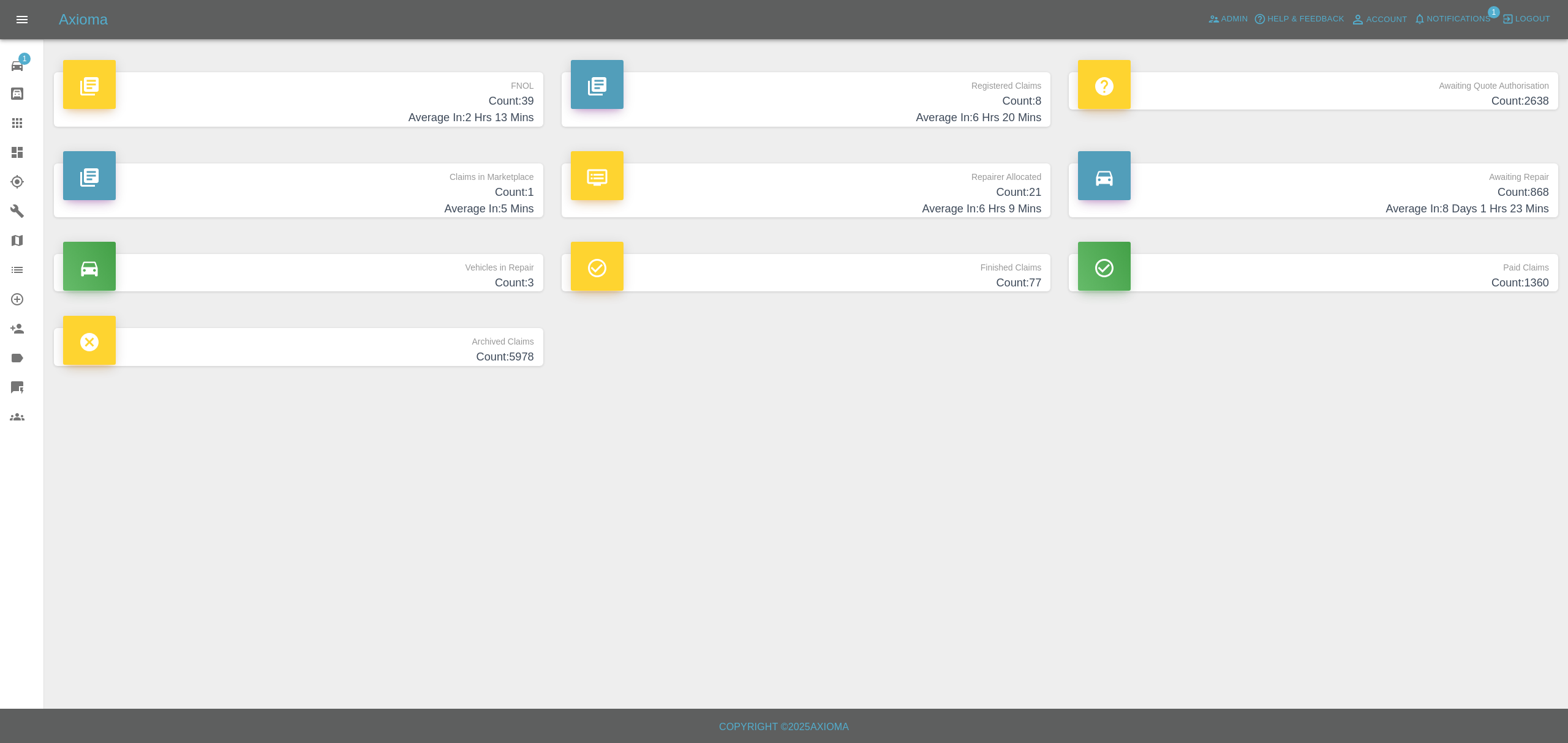
click at [1445, 23] on span "Notifications" at bounding box center [1458, 20] width 64 height 14
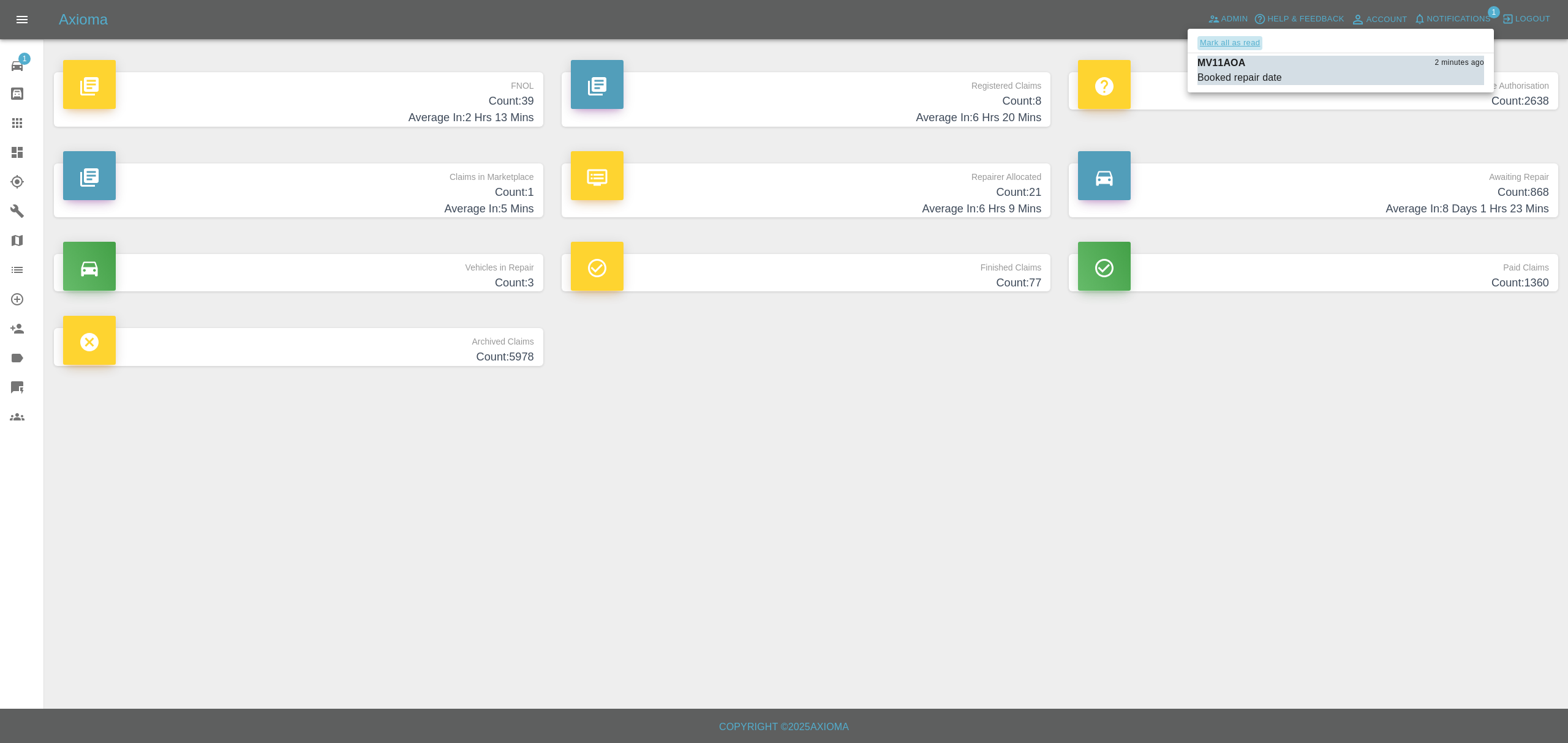
click at [1241, 42] on button "Mark all as read" at bounding box center [1230, 43] width 65 height 14
click at [1224, 148] on div at bounding box center [784, 371] width 1568 height 743
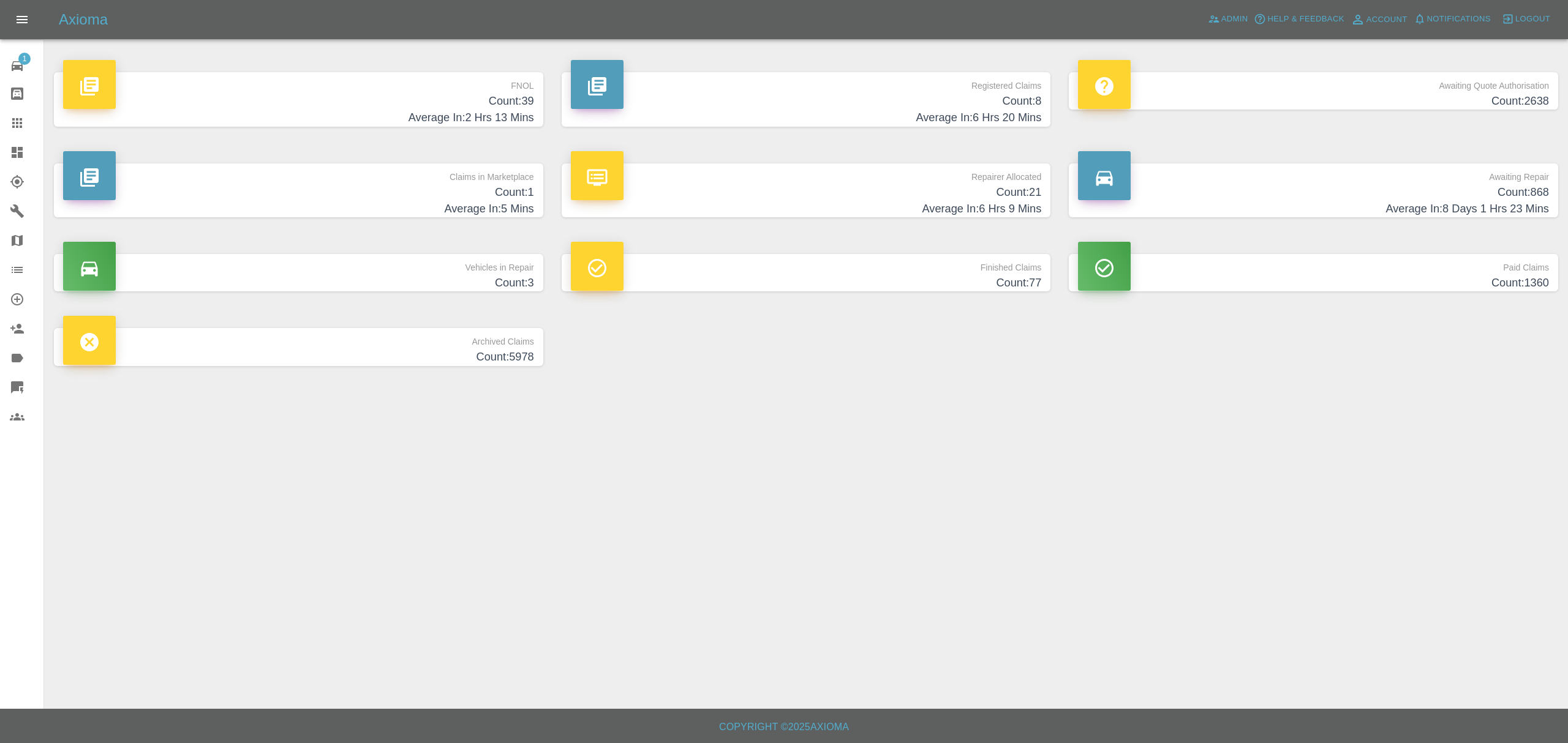
click at [453, 93] on h4 "Count: 39" at bounding box center [298, 101] width 471 height 17
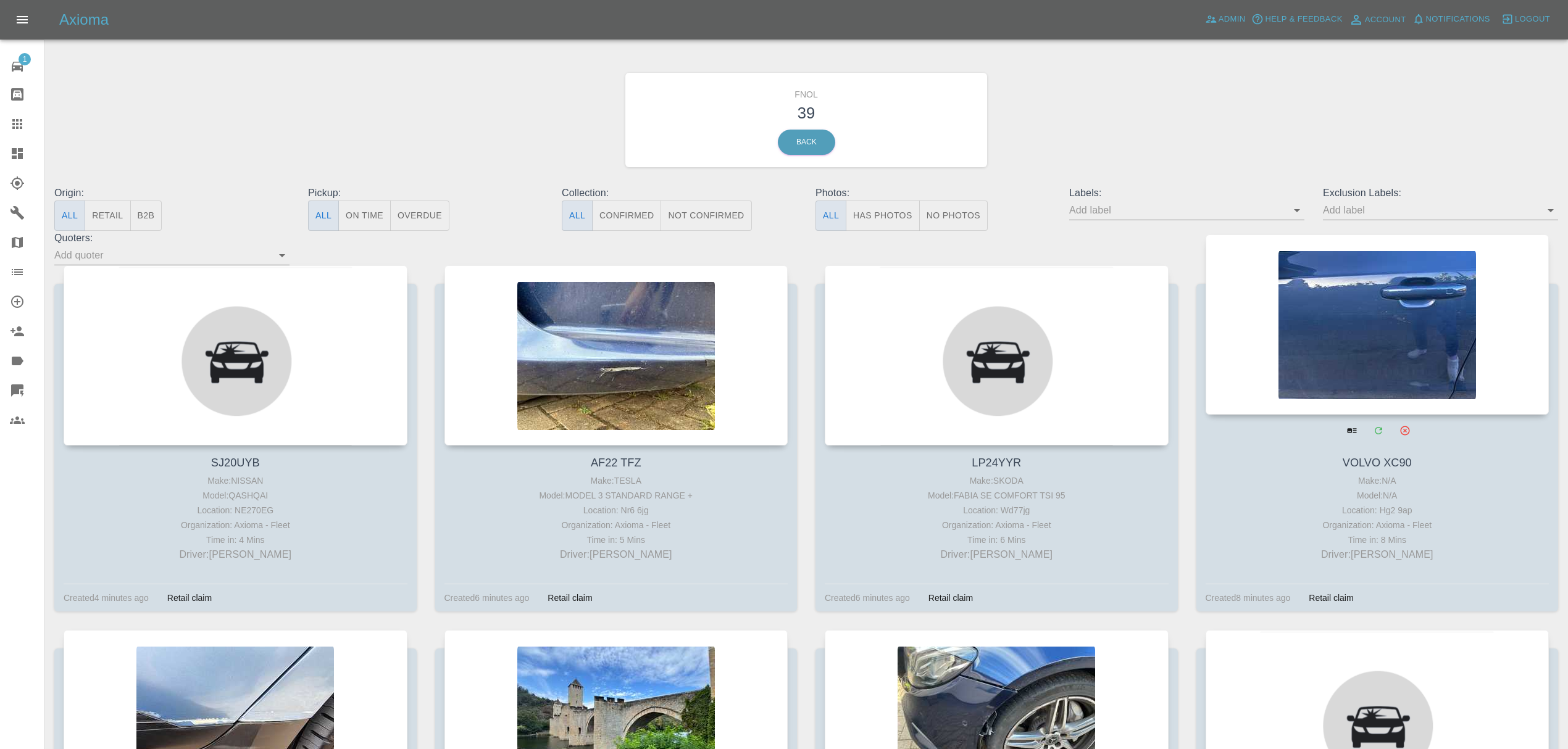
click at [1363, 320] on div at bounding box center [1378, 325] width 343 height 181
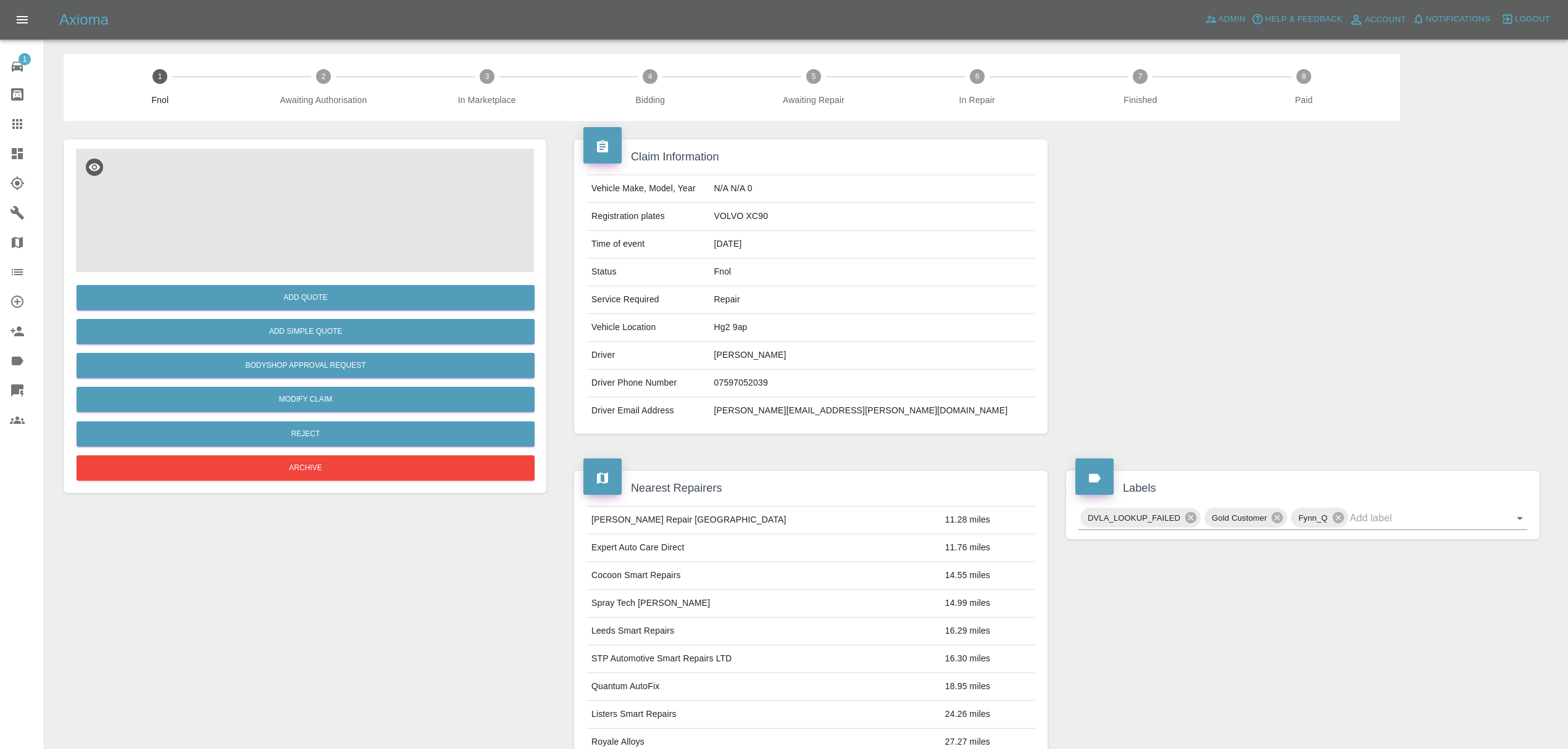
click at [322, 205] on img at bounding box center [305, 210] width 458 height 123
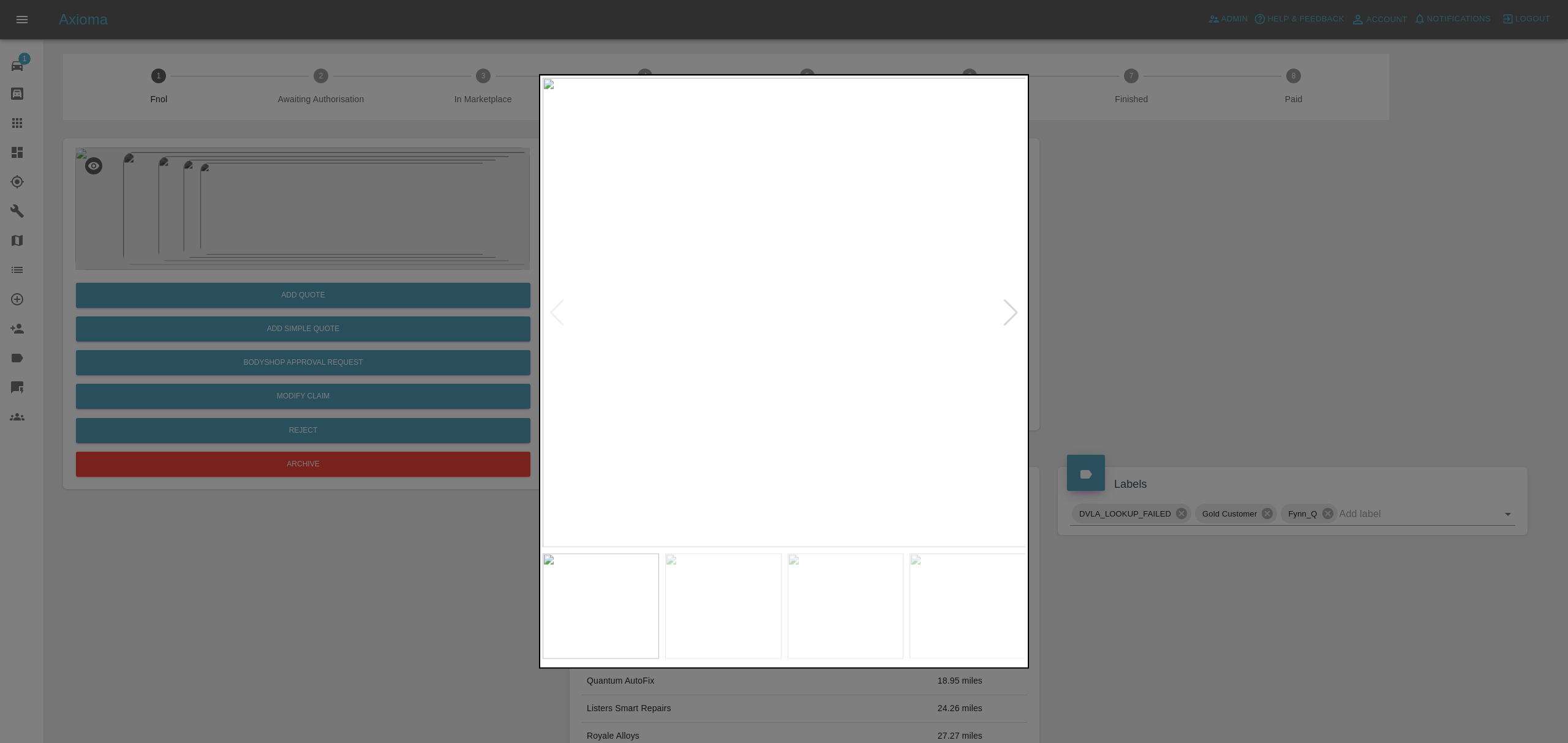
click at [1018, 308] on div at bounding box center [1011, 313] width 17 height 27
click at [1017, 308] on div at bounding box center [1011, 313] width 17 height 27
click at [1259, 269] on div at bounding box center [784, 371] width 1568 height 743
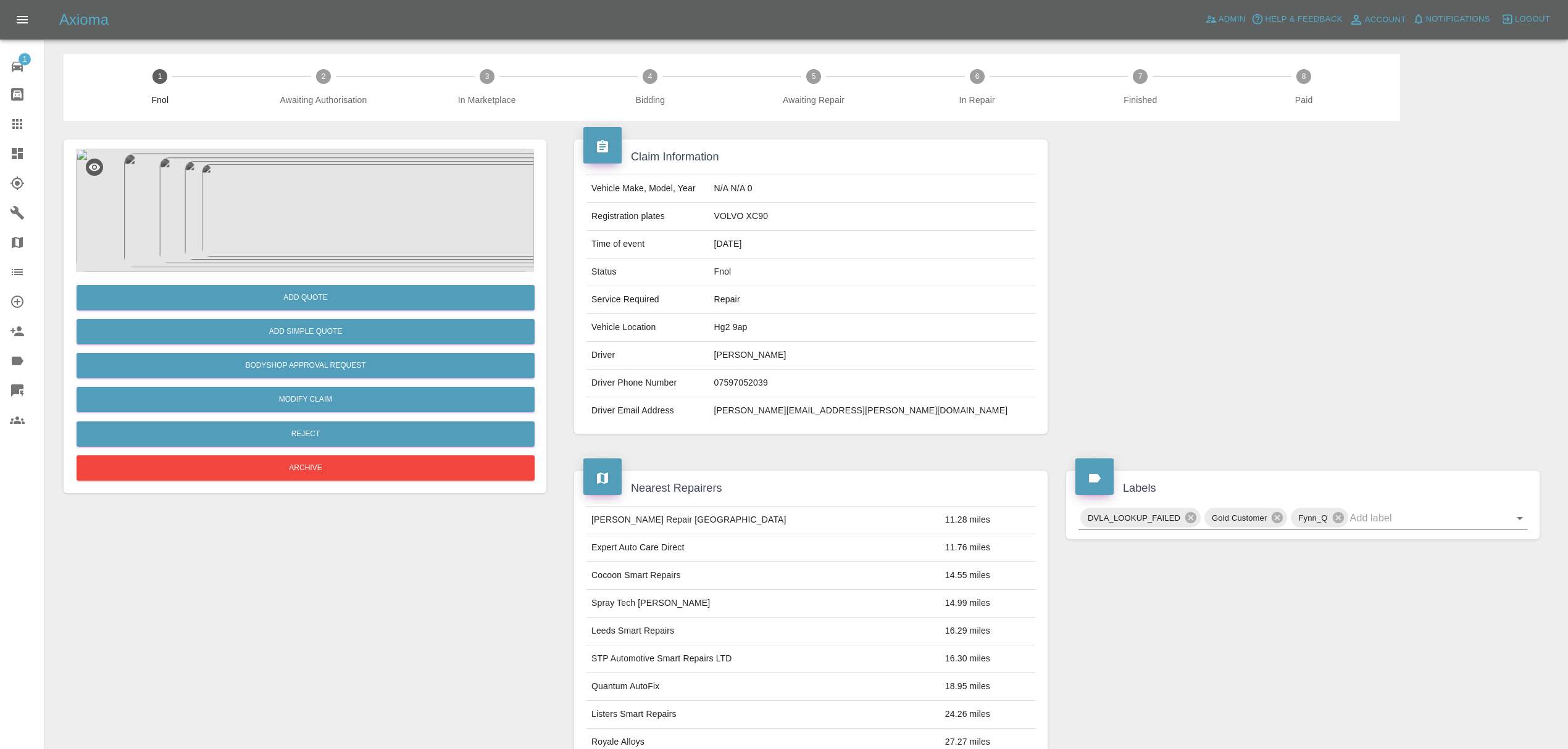
click at [11, 146] on icon at bounding box center [17, 153] width 15 height 15
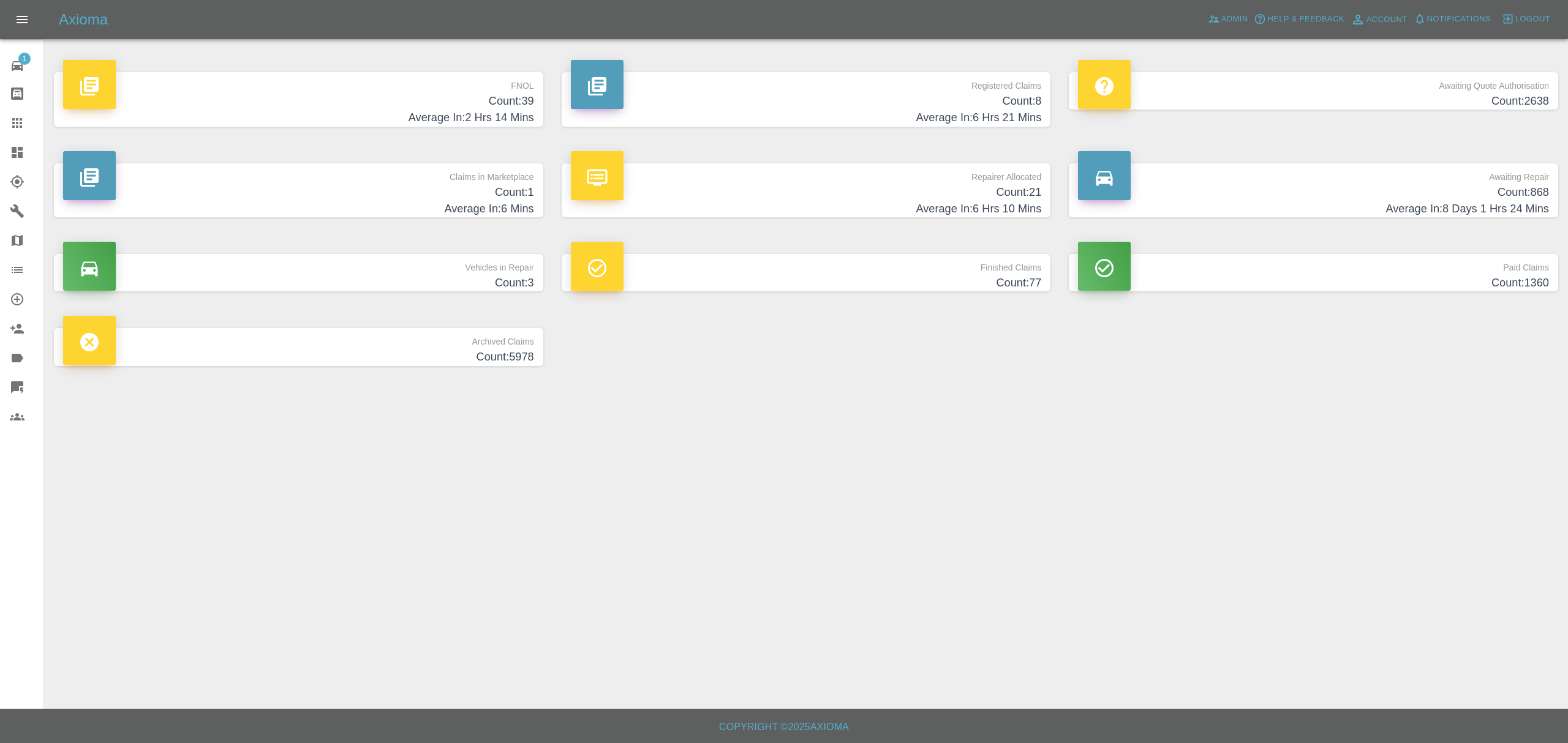
click at [450, 107] on h4 "Count: 39" at bounding box center [298, 101] width 471 height 17
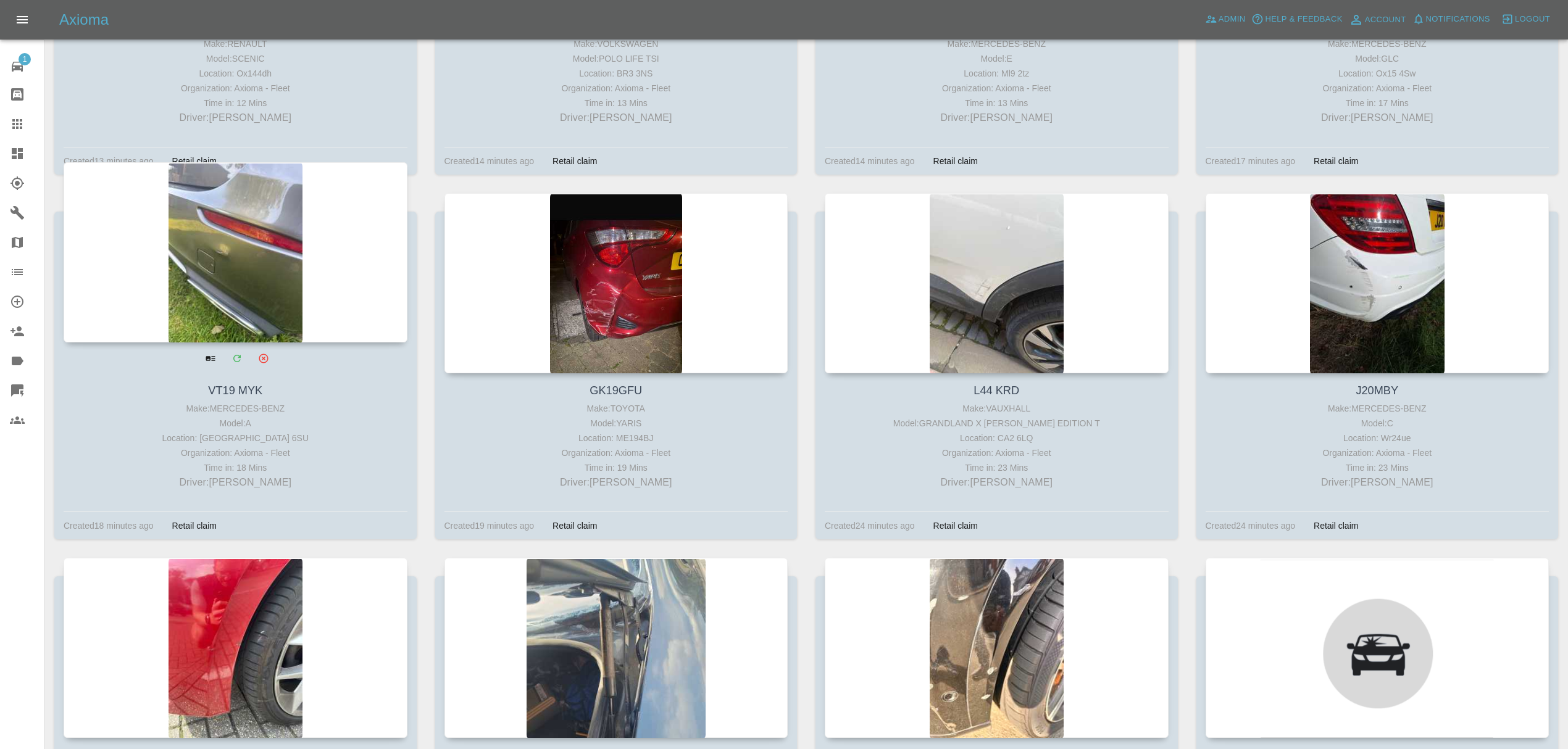
scroll to position [813, 0]
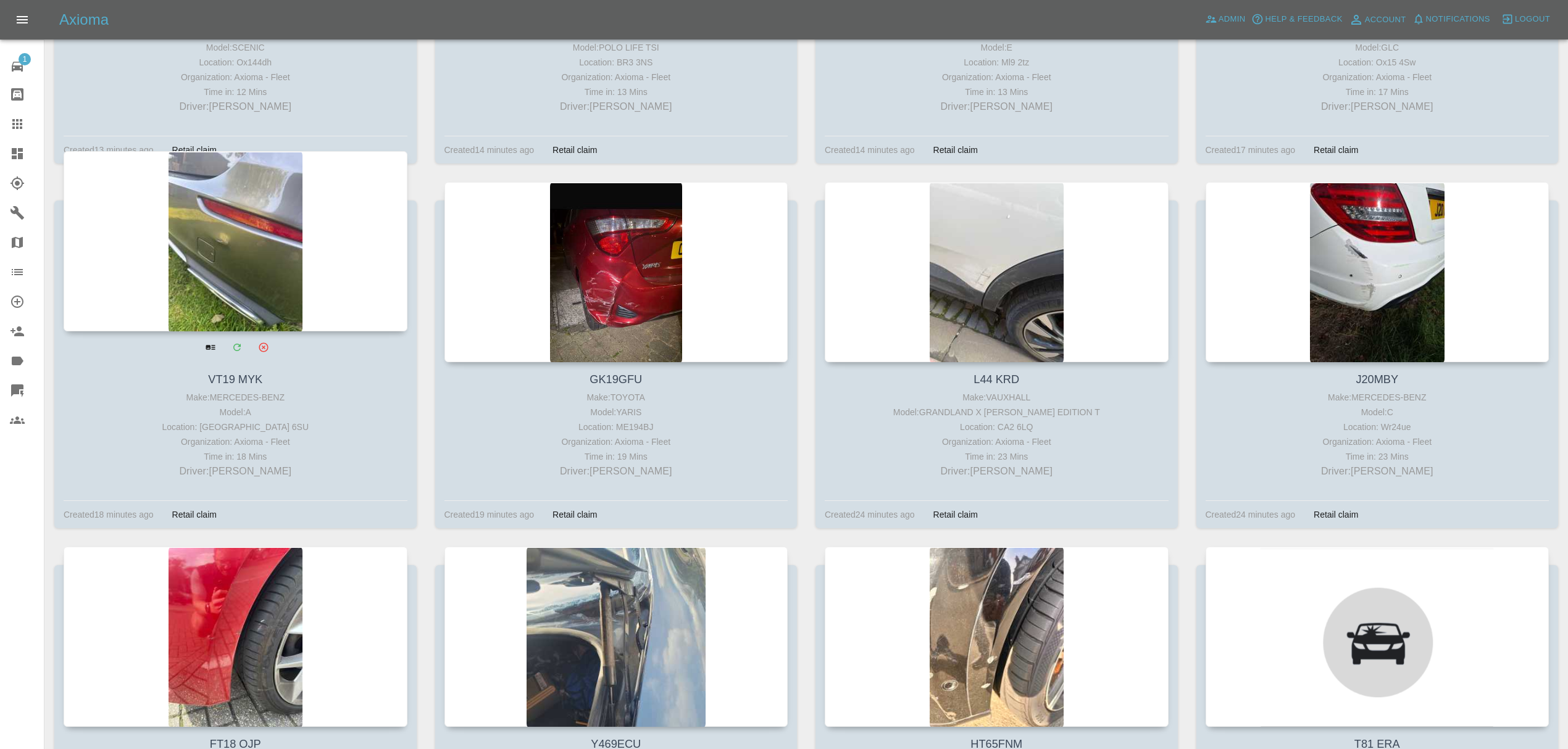
click at [251, 292] on div at bounding box center [235, 241] width 343 height 181
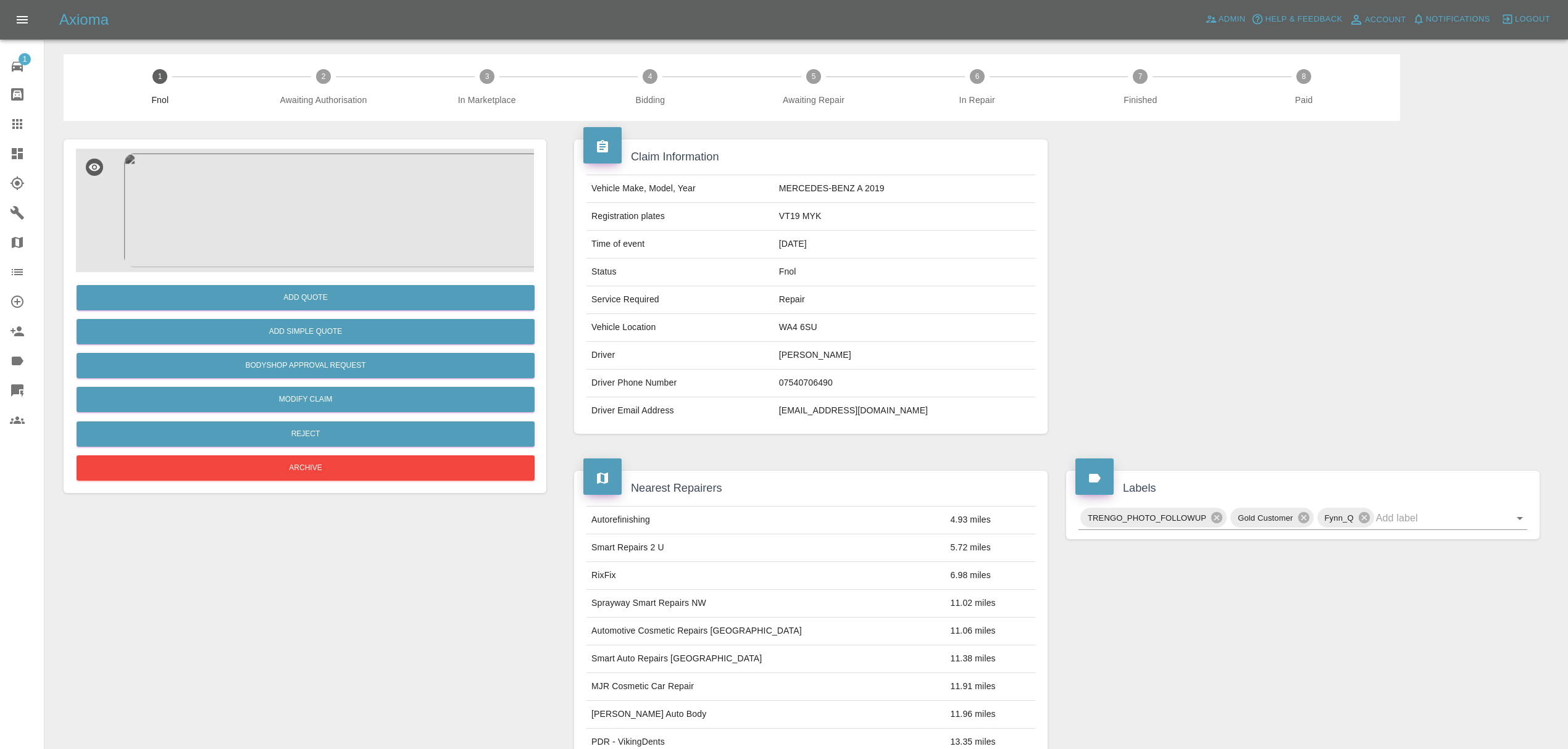
click at [277, 191] on img at bounding box center [305, 210] width 458 height 123
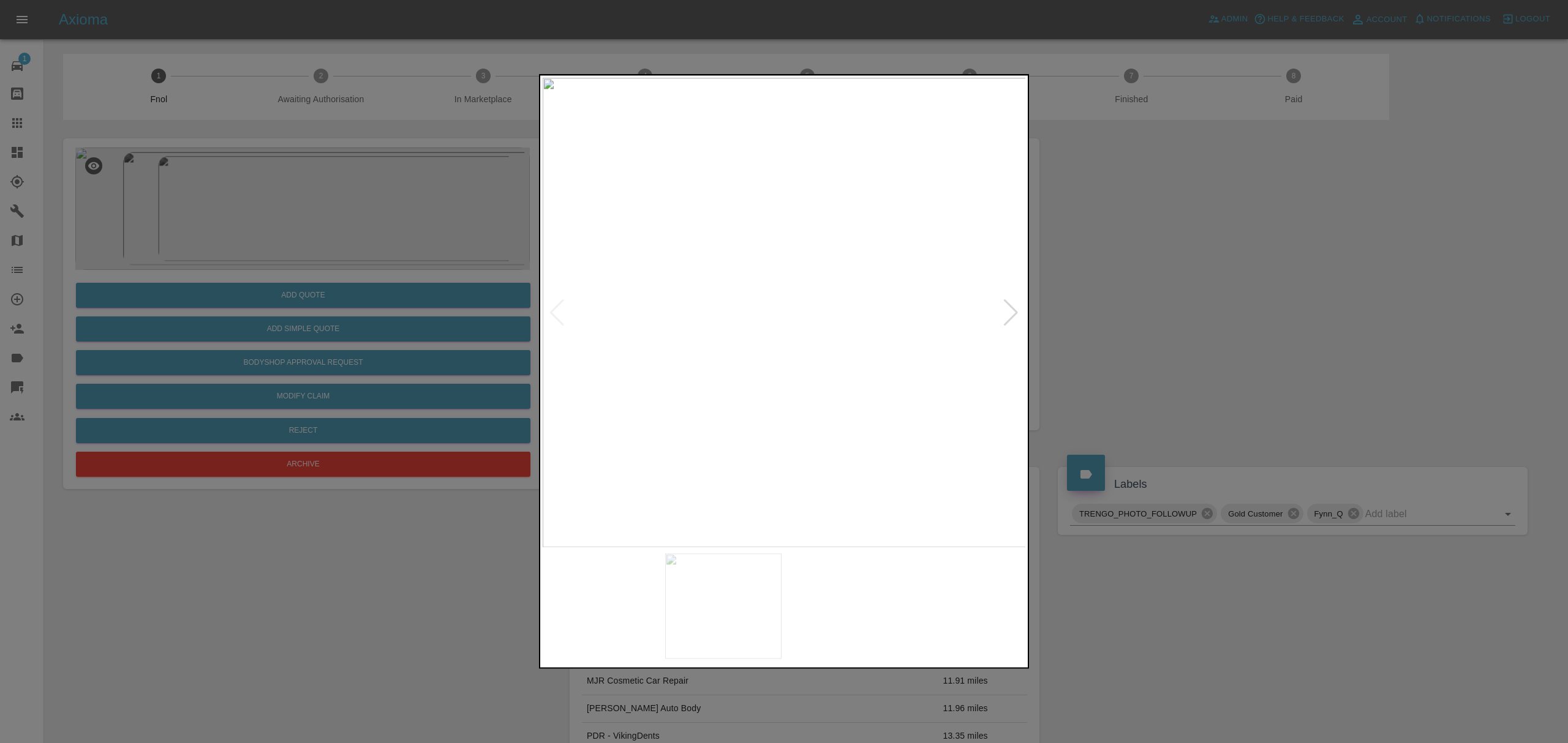
click at [998, 306] on img at bounding box center [784, 312] width 484 height 470
click at [1008, 306] on div at bounding box center [1011, 313] width 17 height 27
click at [1164, 290] on div at bounding box center [784, 371] width 1568 height 743
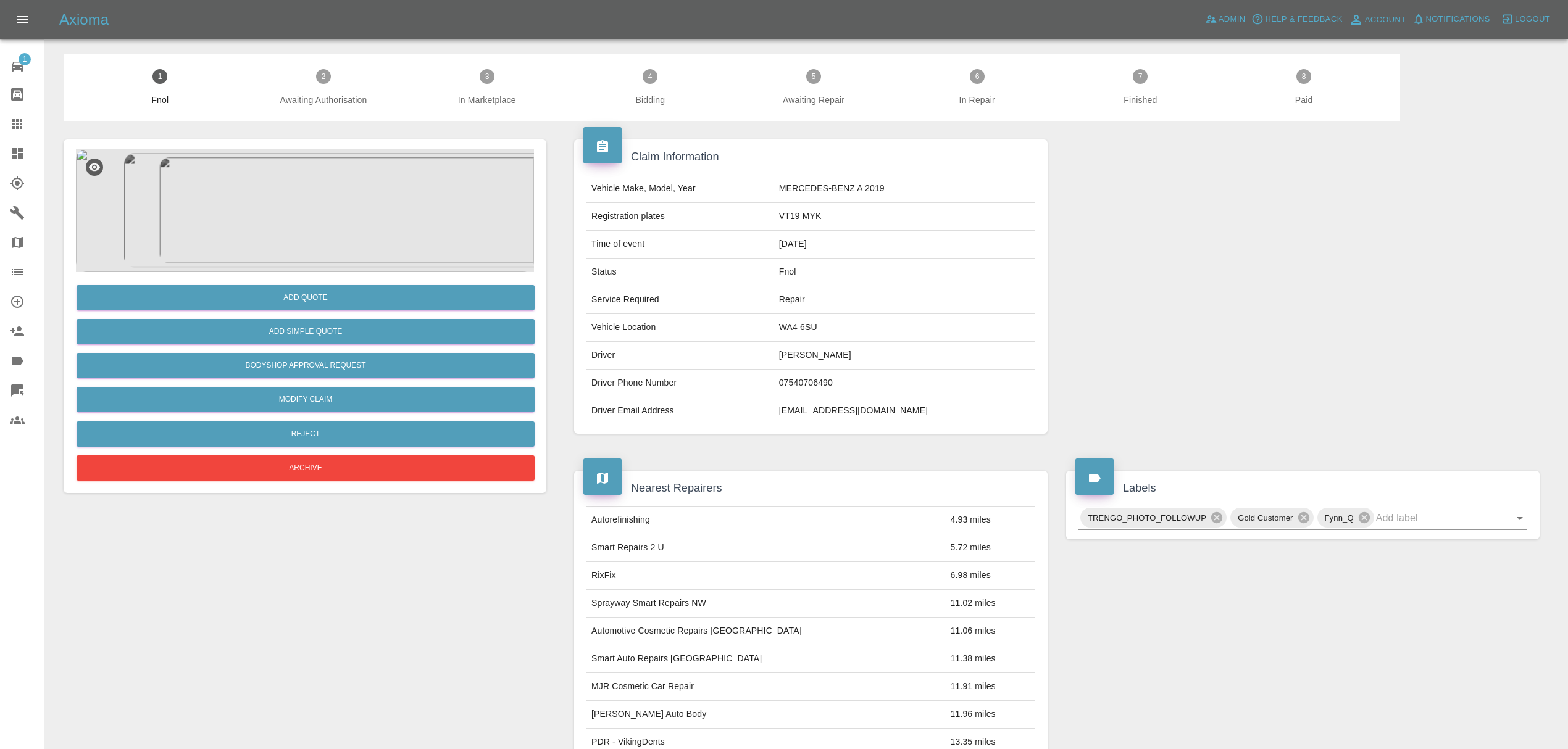
click at [328, 227] on img at bounding box center [305, 210] width 458 height 123
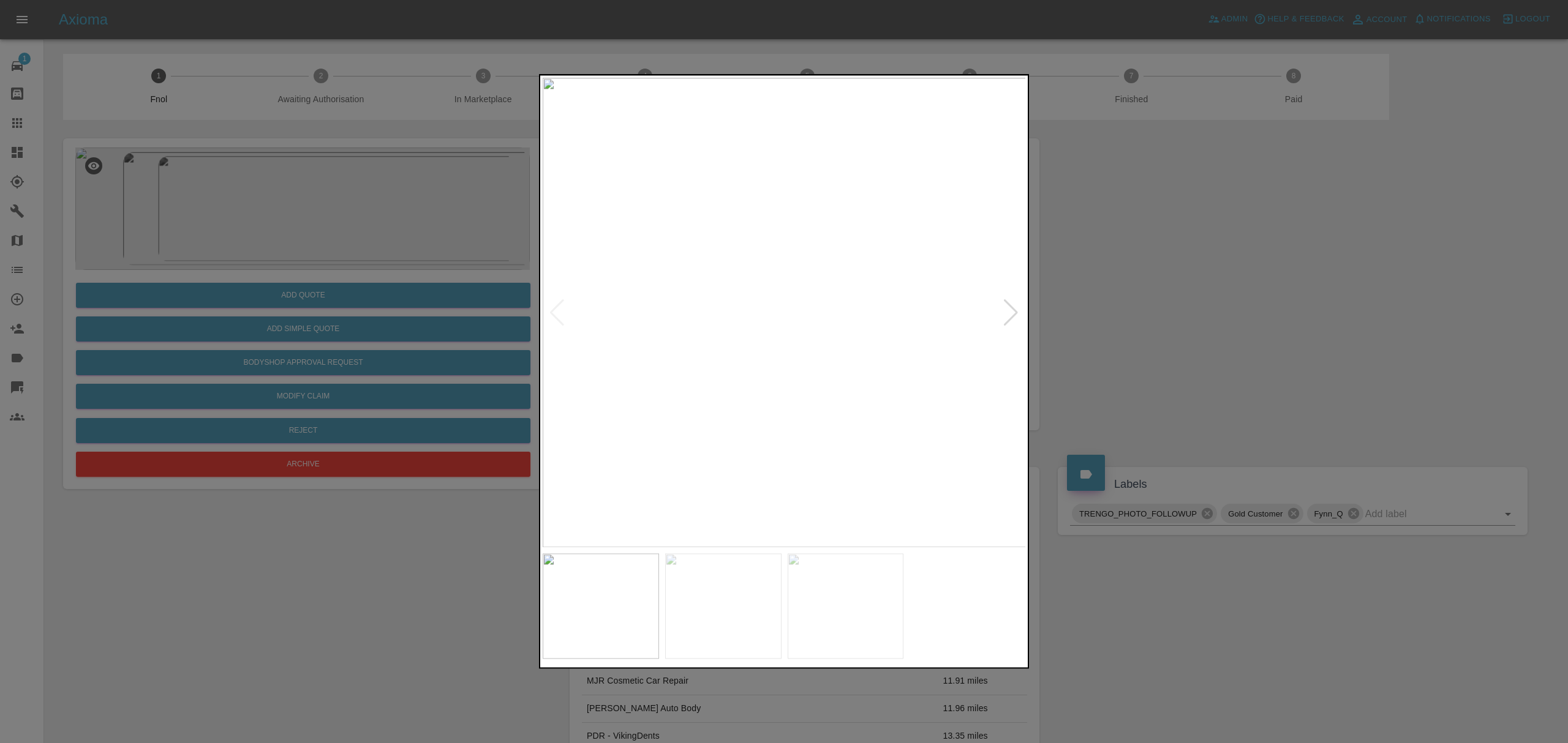
click at [1006, 302] on div at bounding box center [1011, 313] width 17 height 27
click at [1116, 292] on div at bounding box center [784, 371] width 1568 height 743
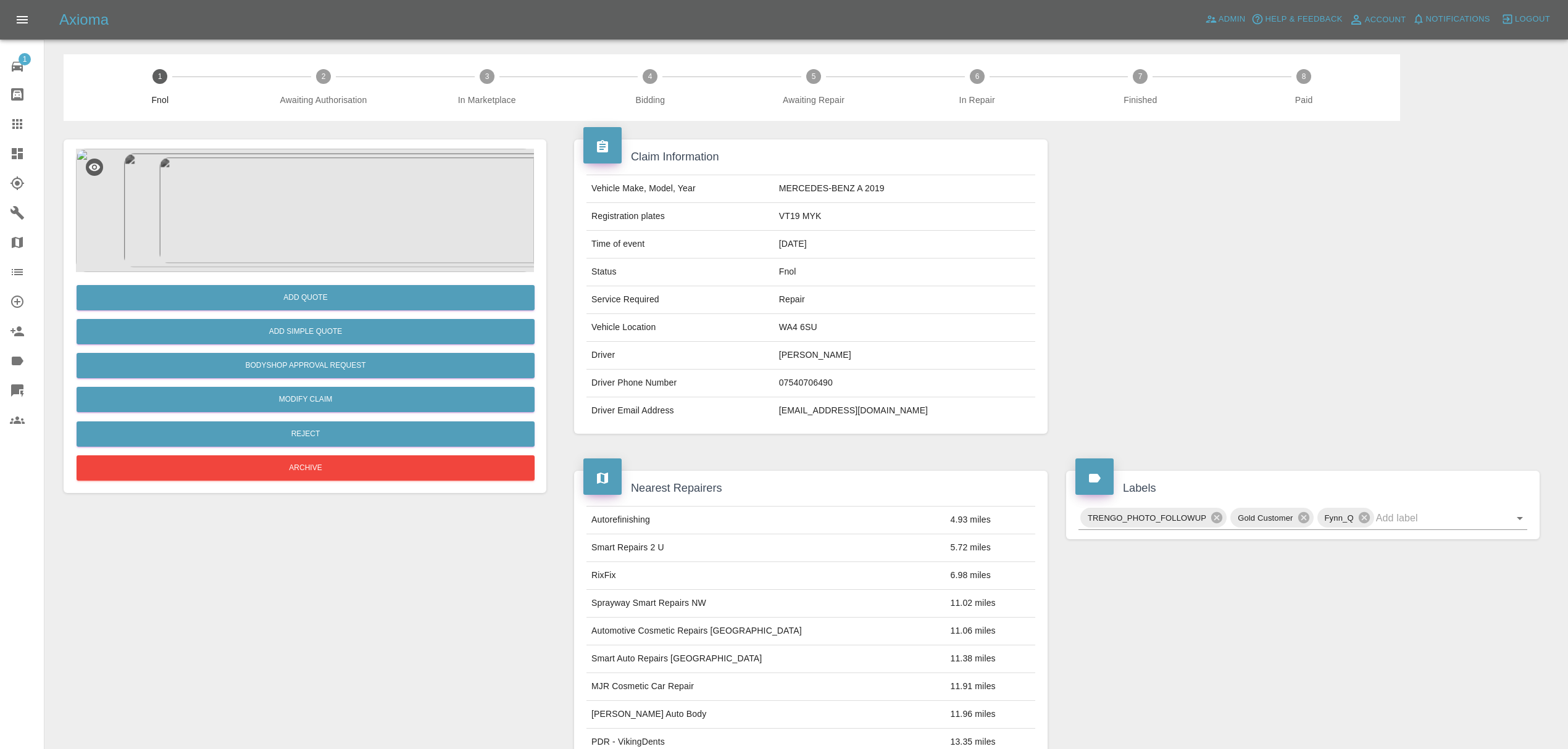
click at [24, 161] on link "Dashboard" at bounding box center [22, 154] width 43 height 30
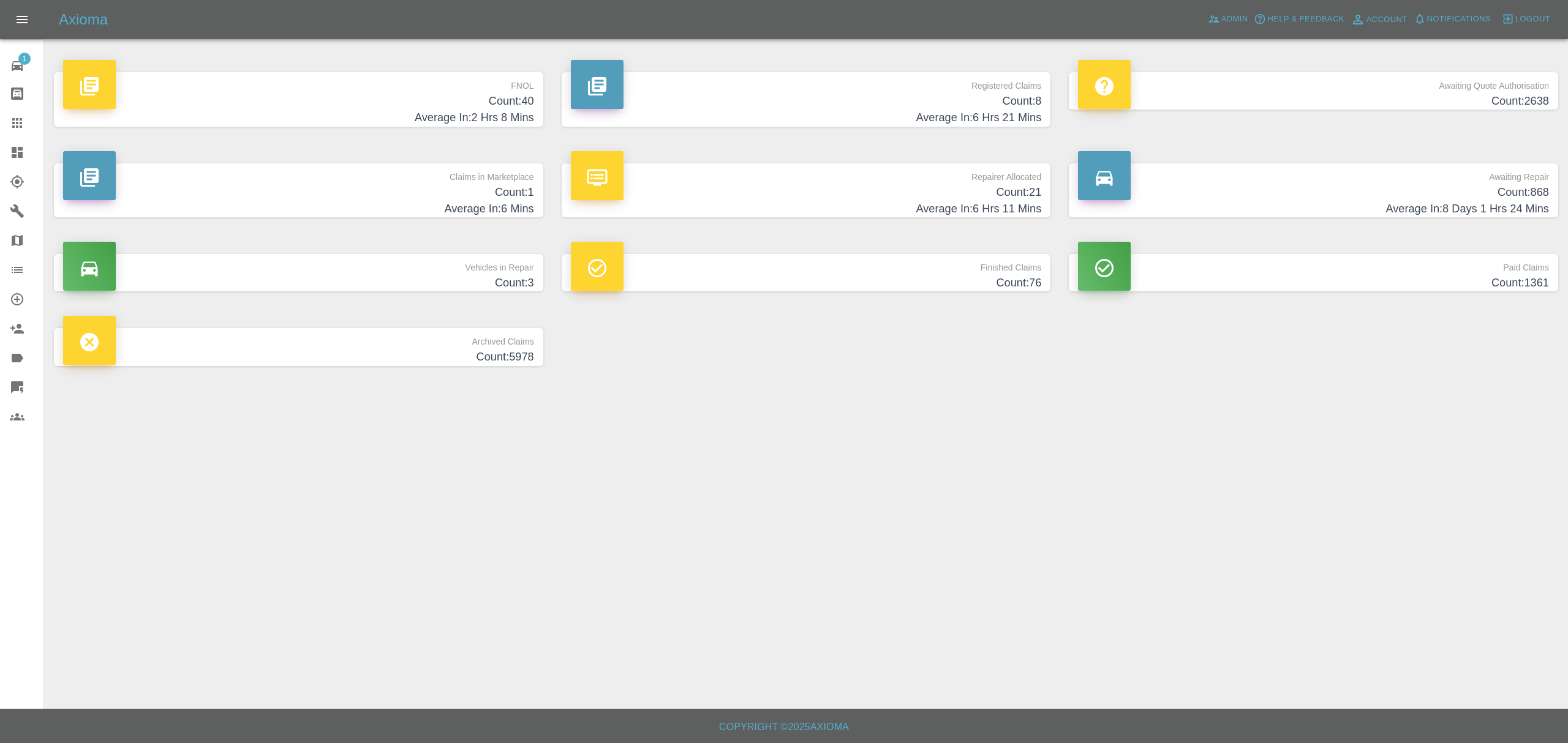
click at [503, 94] on h4 "Count: 40" at bounding box center [298, 101] width 471 height 17
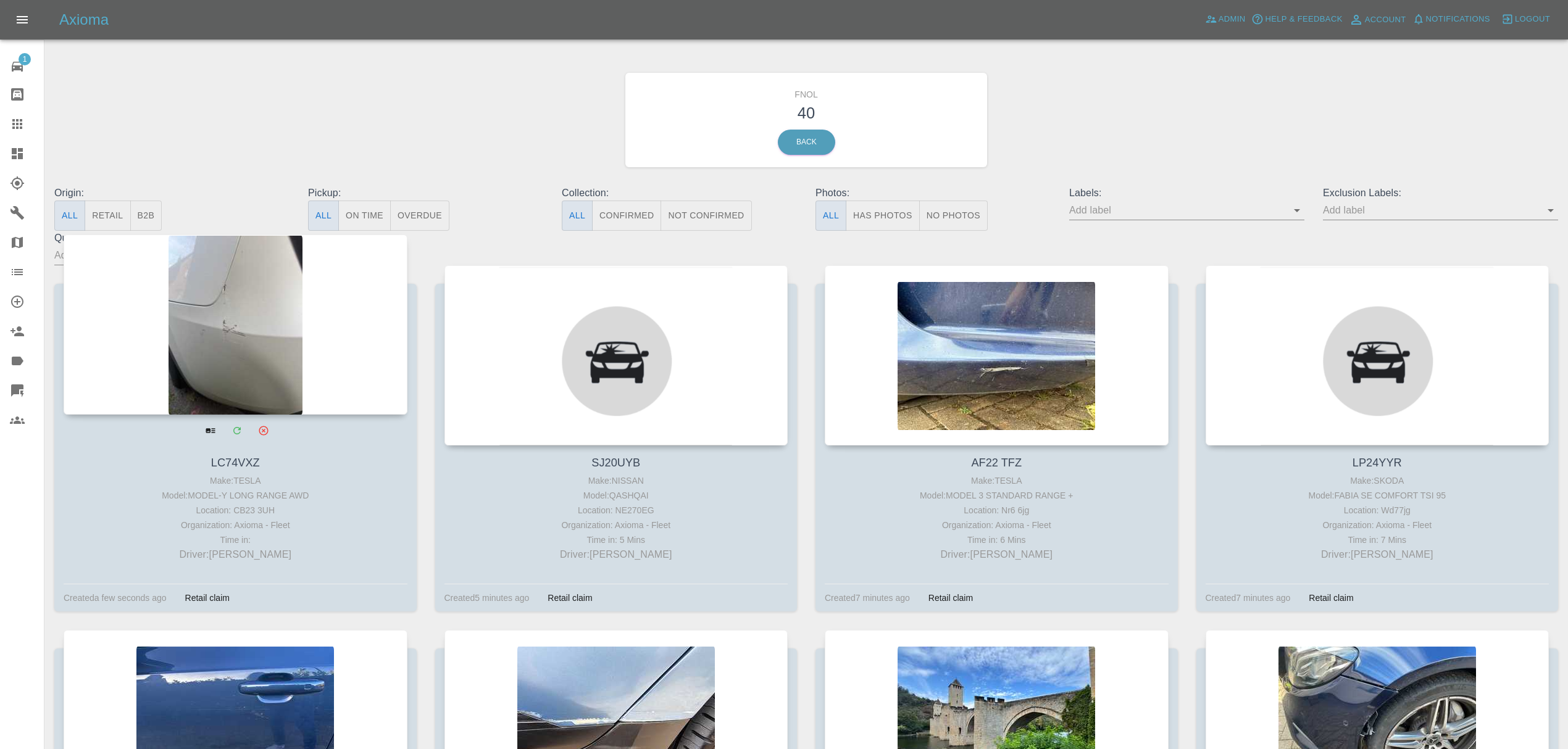
click at [286, 291] on div at bounding box center [235, 325] width 343 height 181
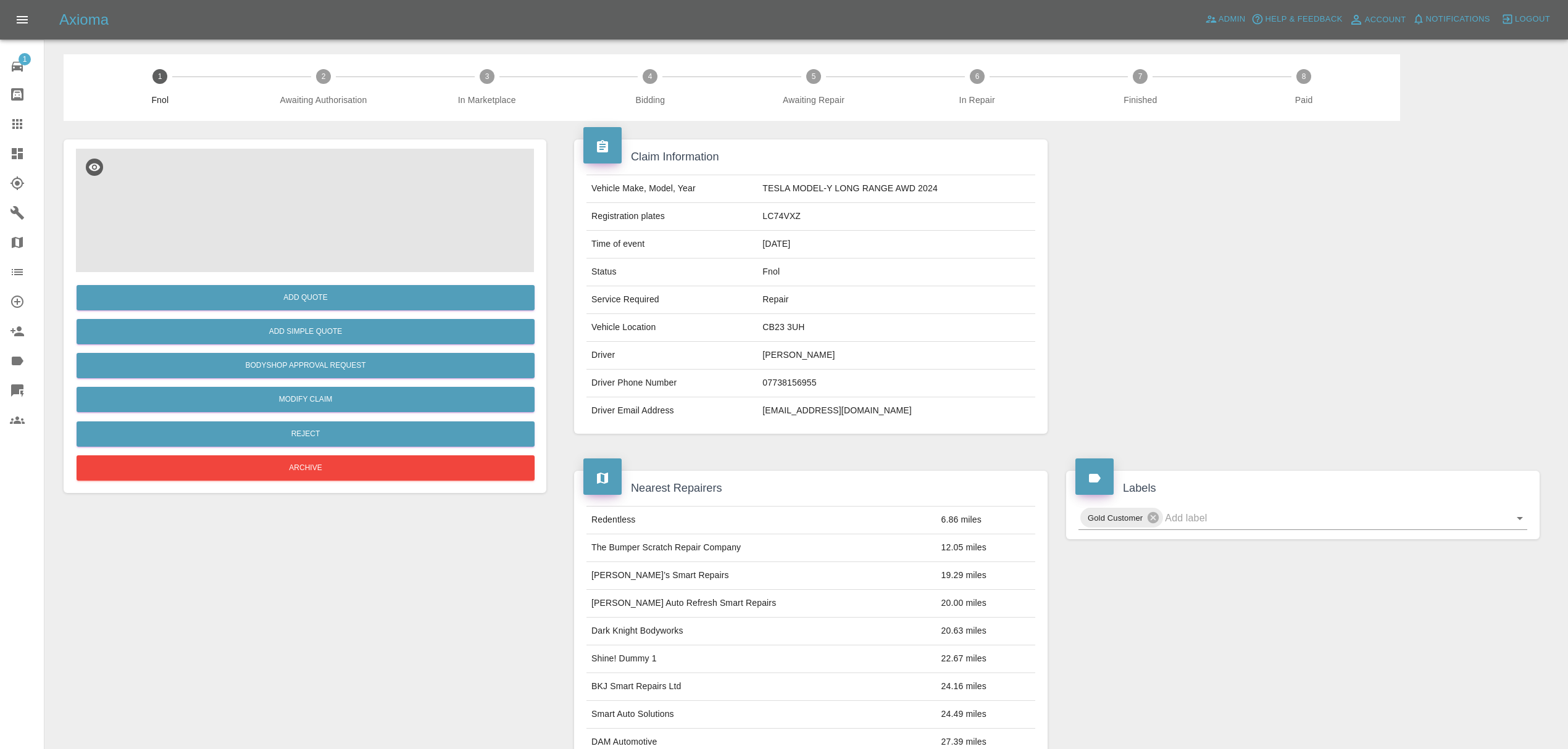
click at [282, 174] on img at bounding box center [305, 210] width 458 height 123
click at [21, 154] on icon at bounding box center [17, 153] width 11 height 11
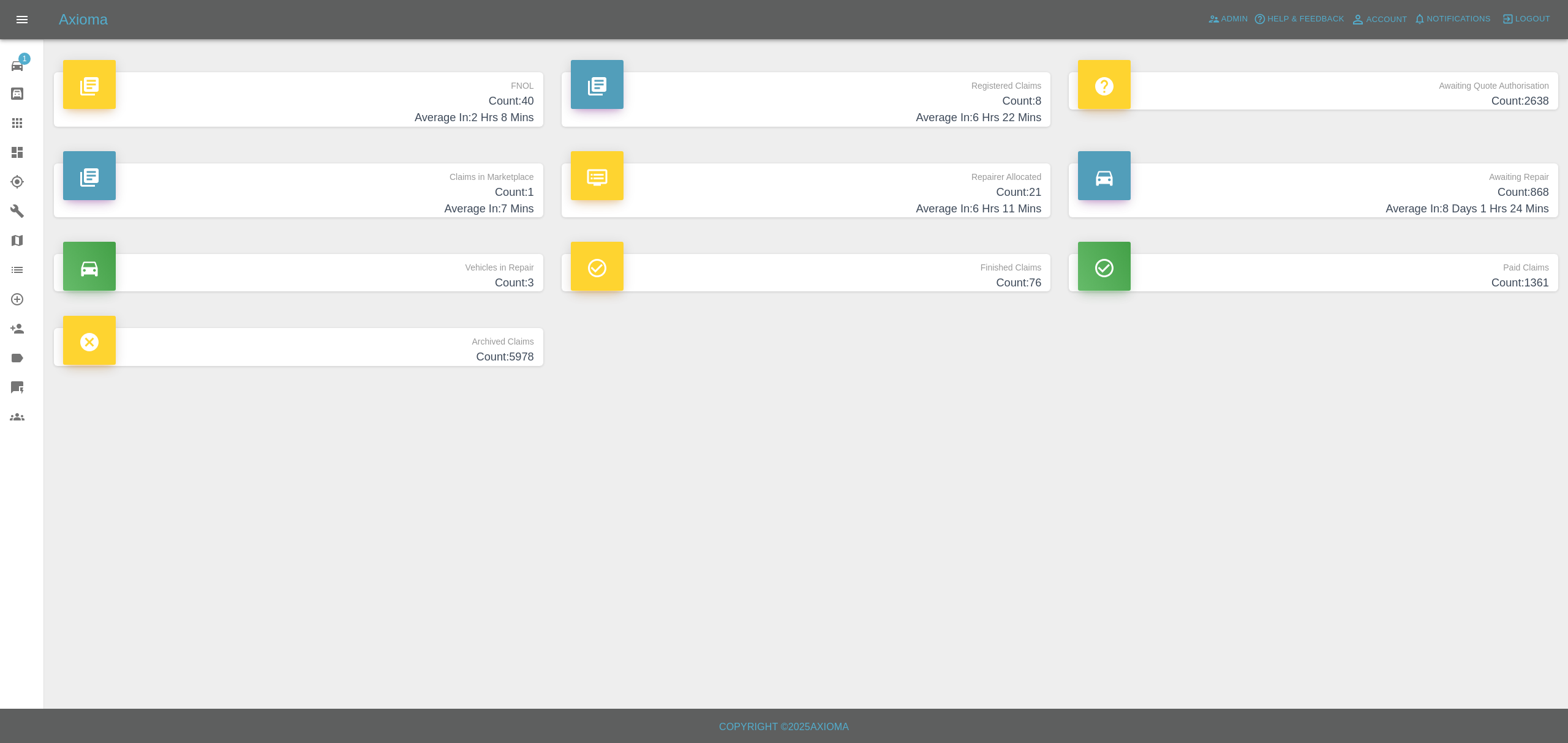
click at [493, 102] on h4 "Count: 40" at bounding box center [298, 101] width 471 height 17
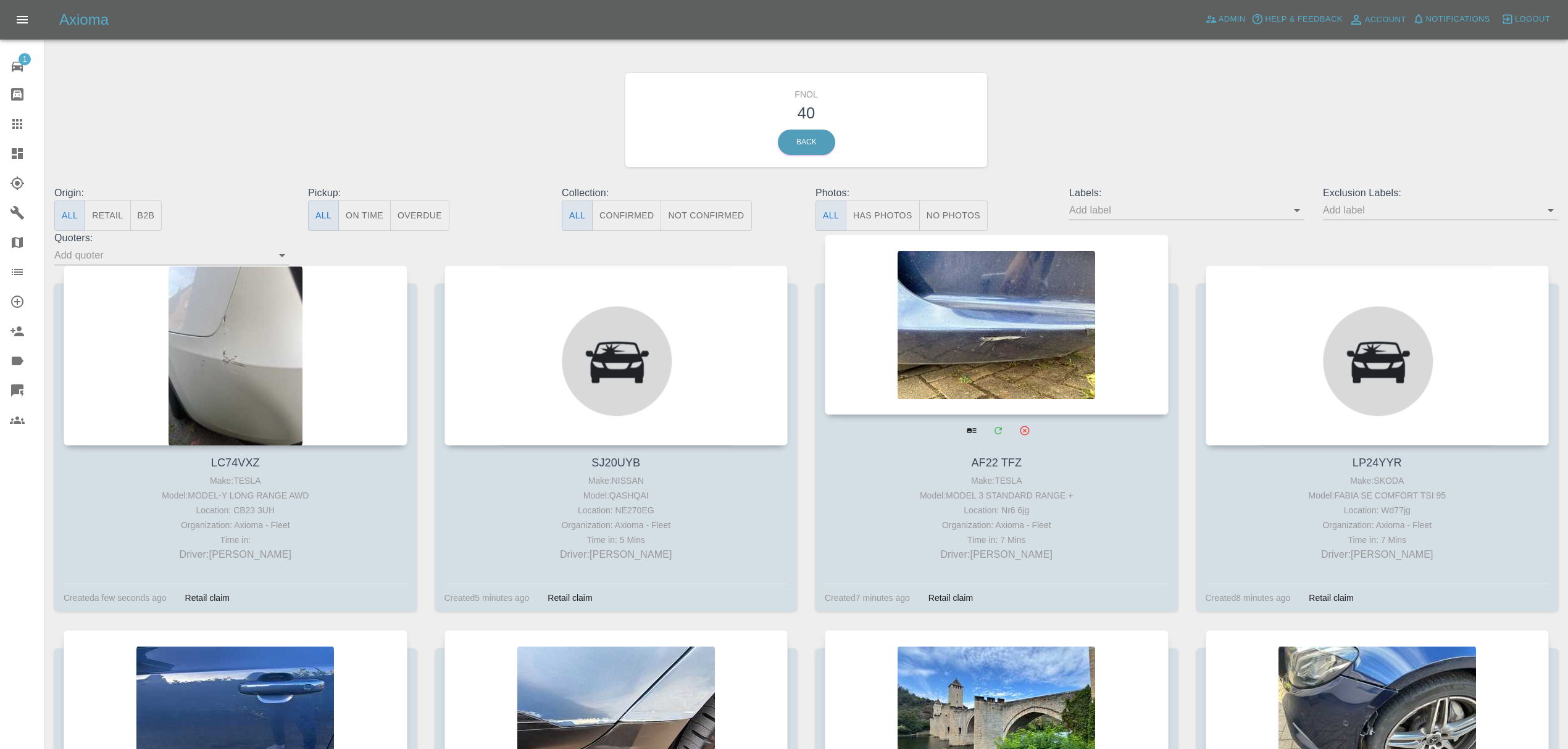
click at [979, 294] on div at bounding box center [997, 325] width 343 height 181
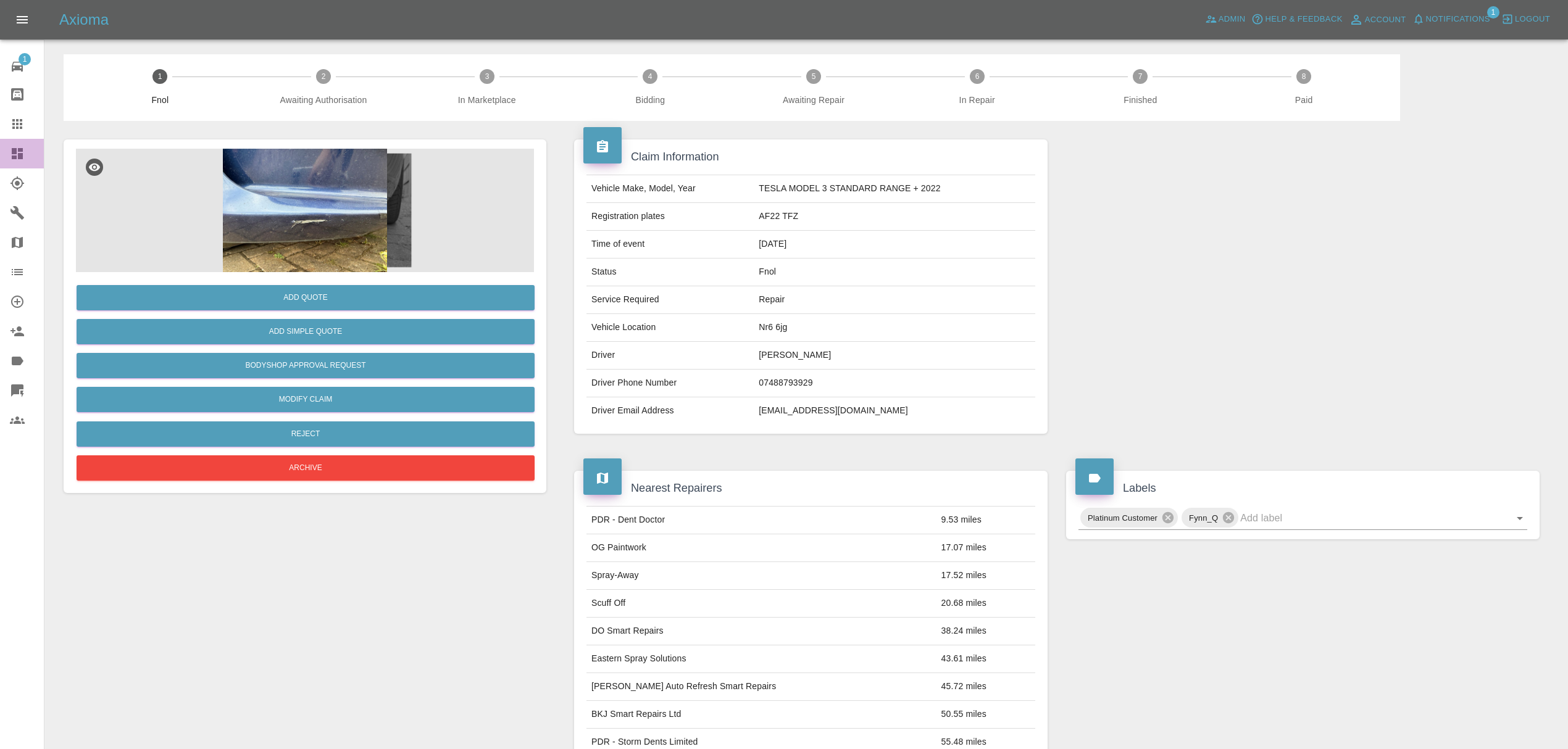
click at [11, 158] on icon at bounding box center [17, 153] width 15 height 15
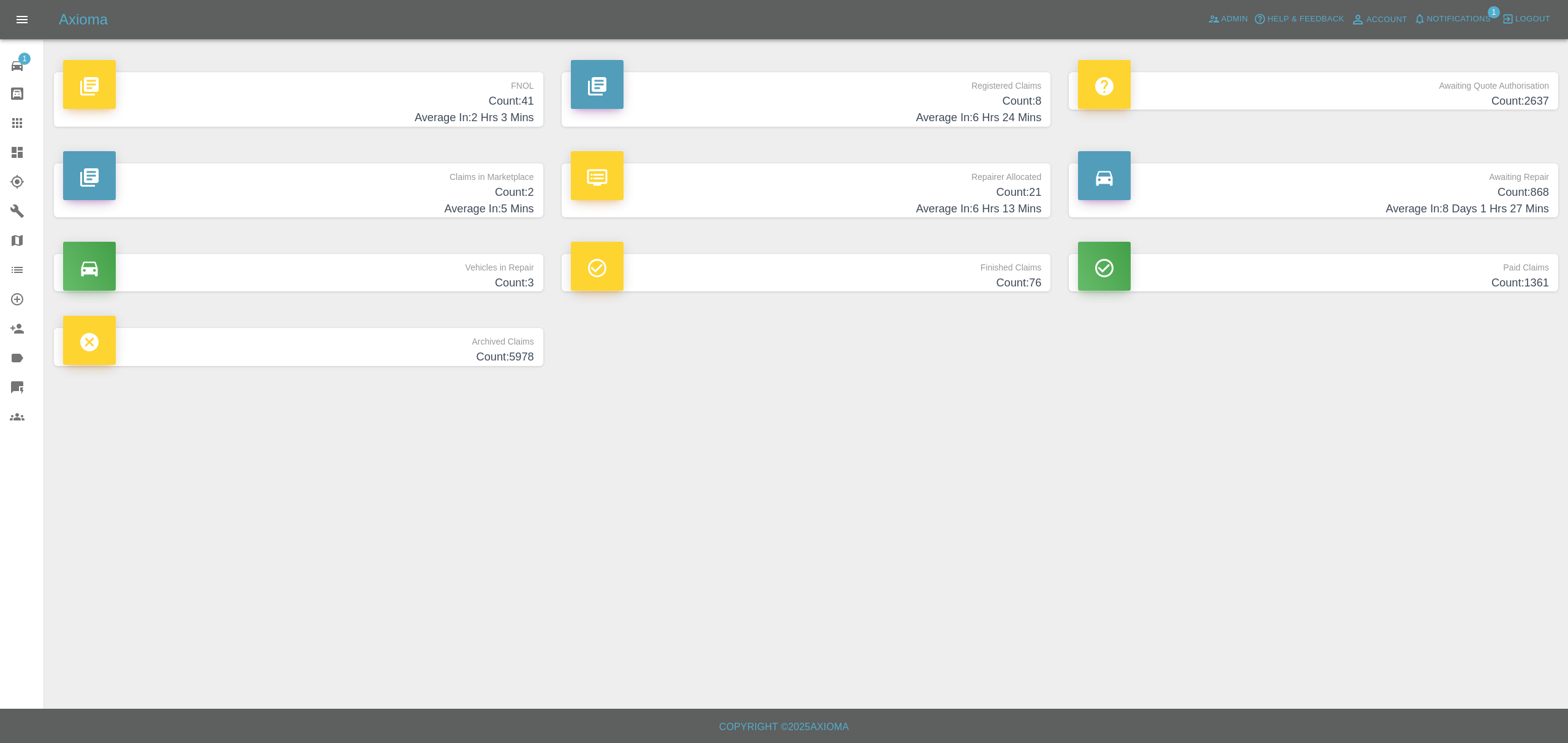
click at [465, 111] on h4 "Average In: 2 Hrs 3 Mins" at bounding box center [298, 117] width 471 height 17
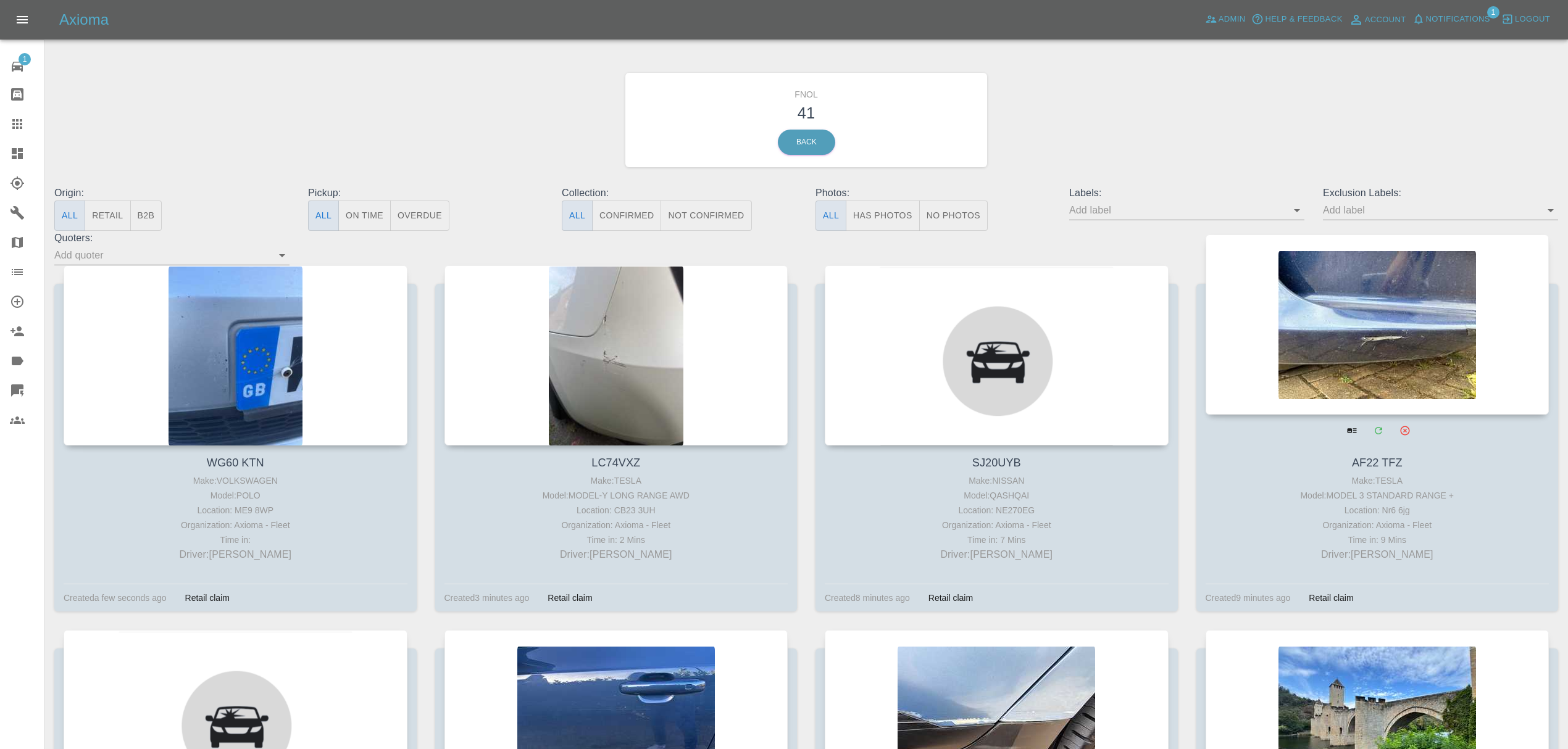
click at [1332, 360] on div at bounding box center [1378, 325] width 343 height 181
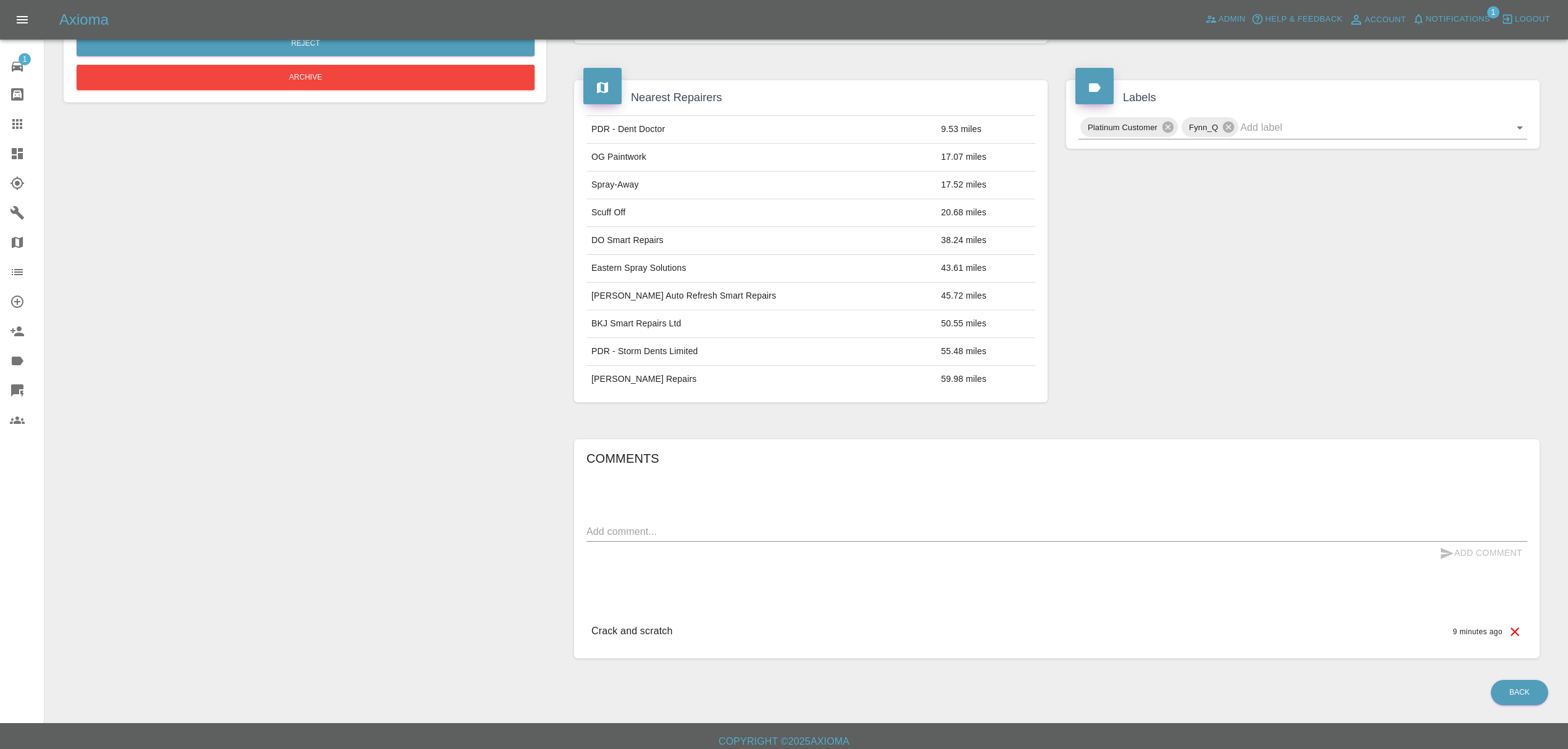
scroll to position [403, 0]
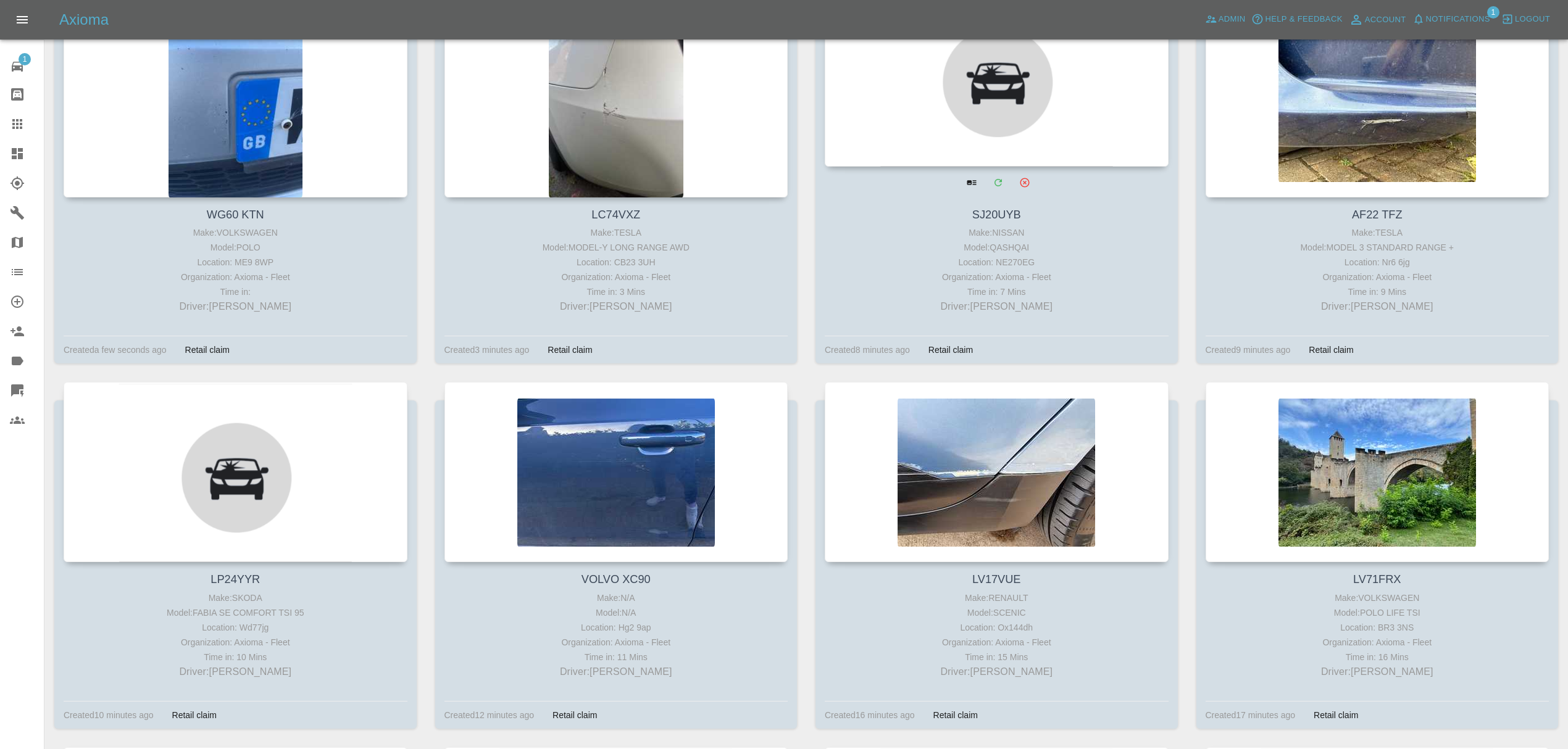
scroll to position [463, 0]
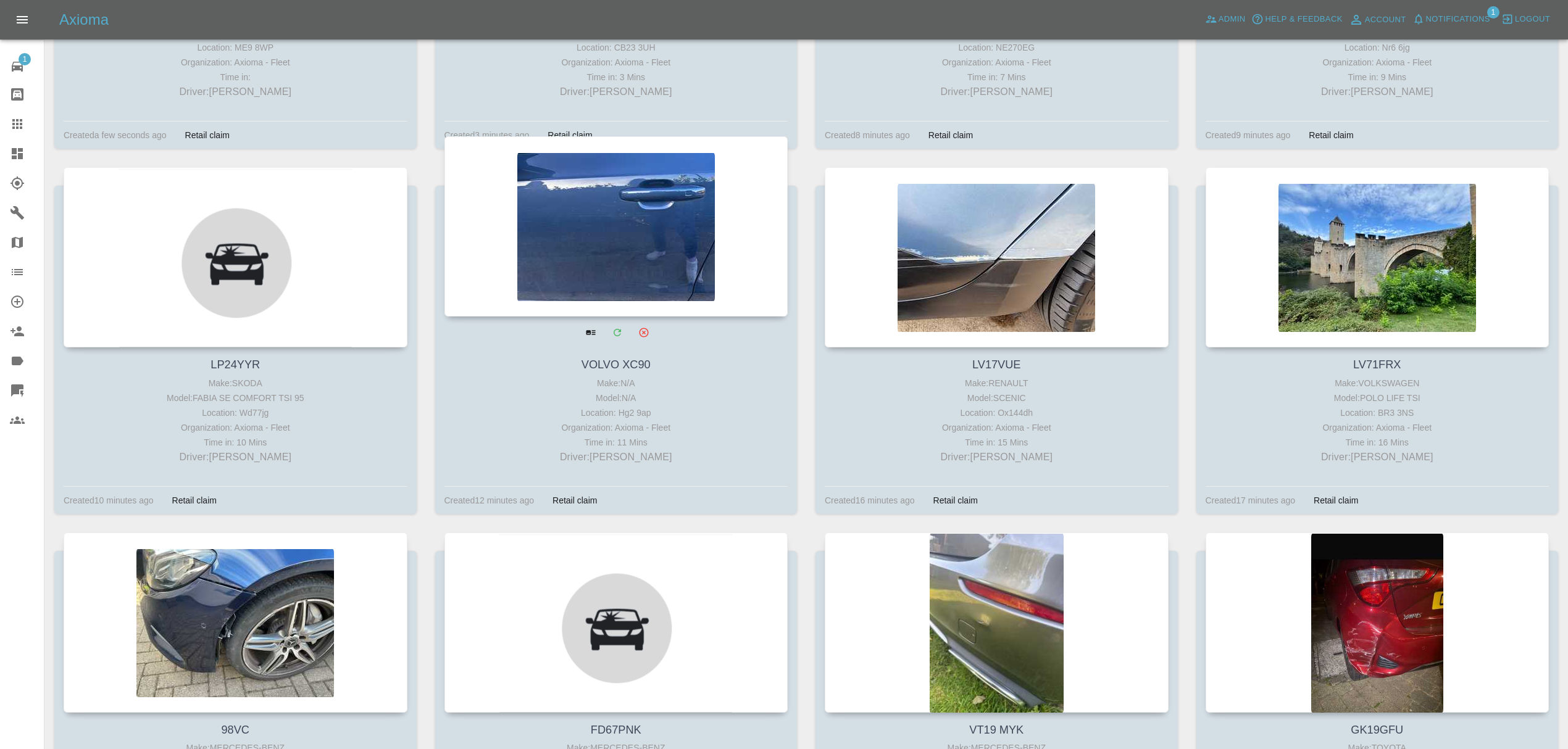
click at [637, 222] on div at bounding box center [616, 226] width 343 height 181
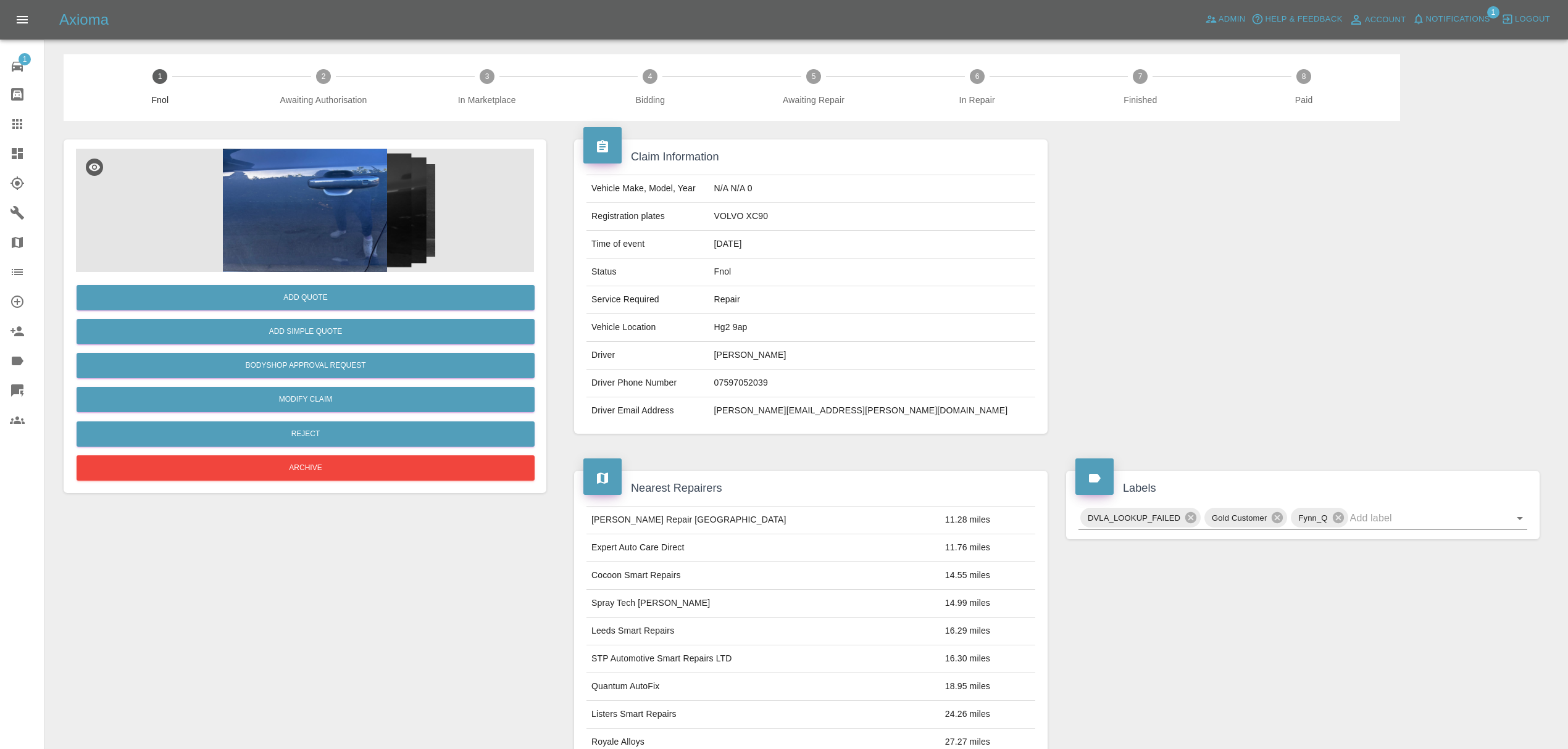
click at [319, 210] on img at bounding box center [305, 210] width 458 height 123
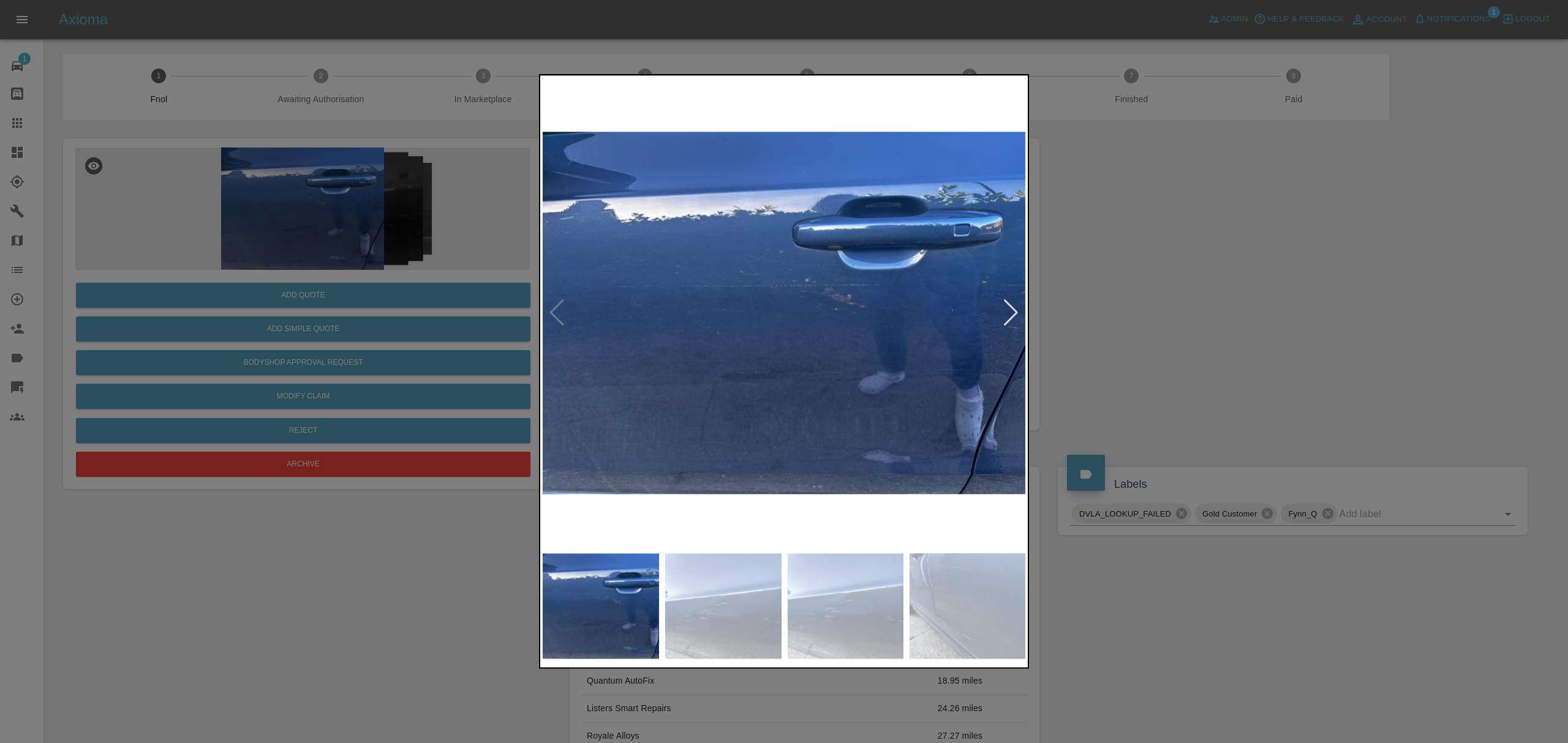
click at [1024, 317] on img at bounding box center [784, 312] width 484 height 470
click at [1019, 316] on div at bounding box center [1011, 313] width 17 height 27
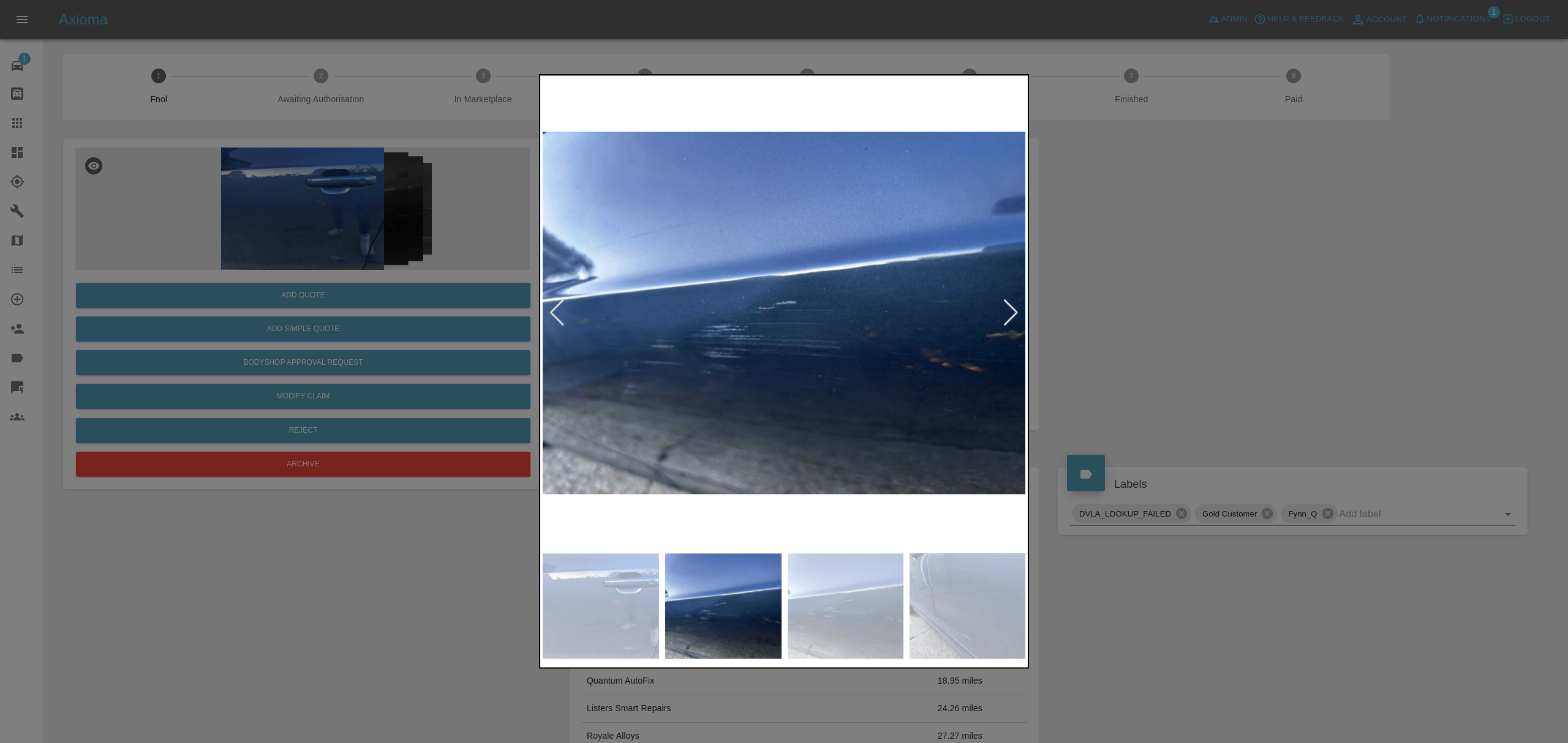
click at [1019, 316] on div at bounding box center [1011, 313] width 17 height 27
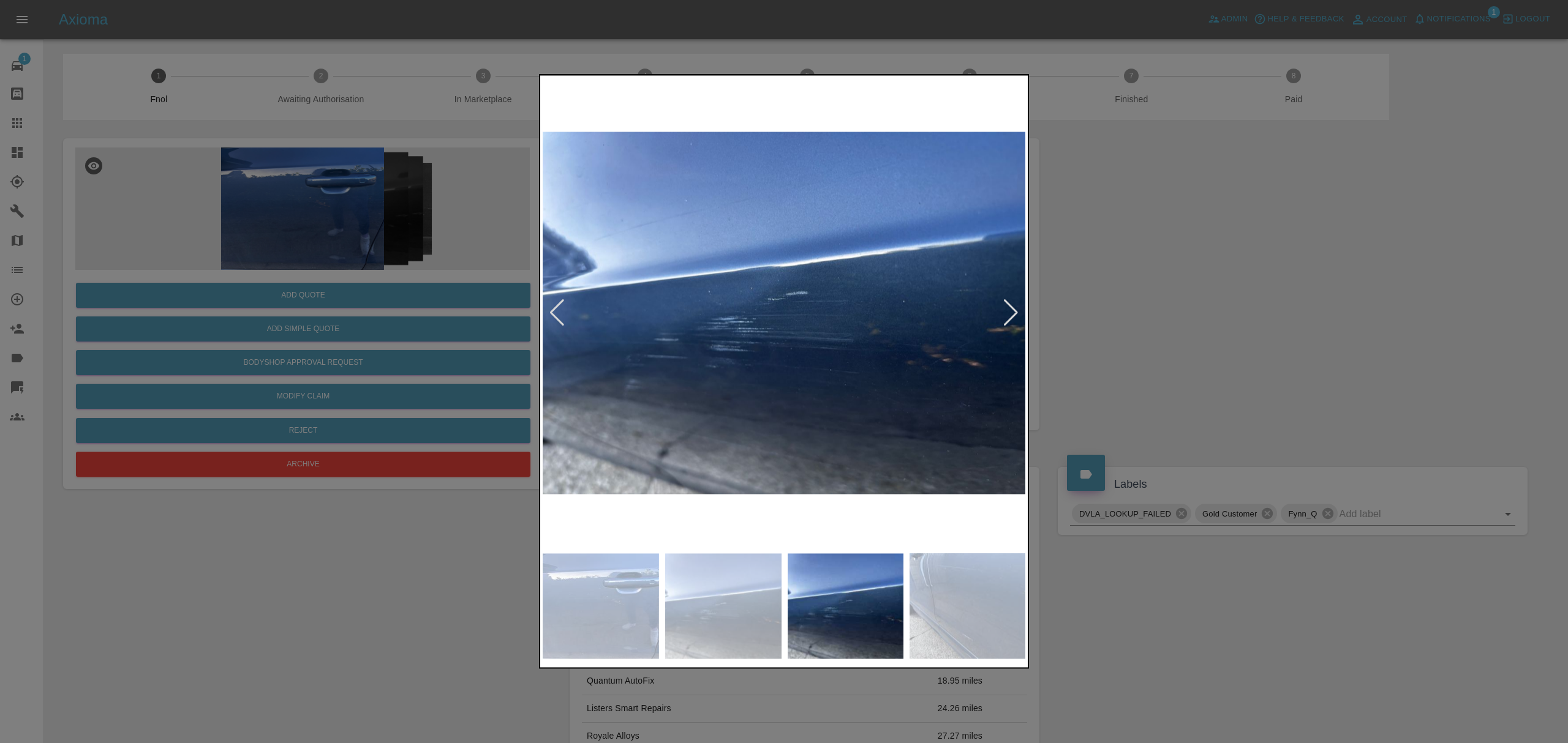
click at [1145, 306] on div at bounding box center [784, 371] width 1568 height 743
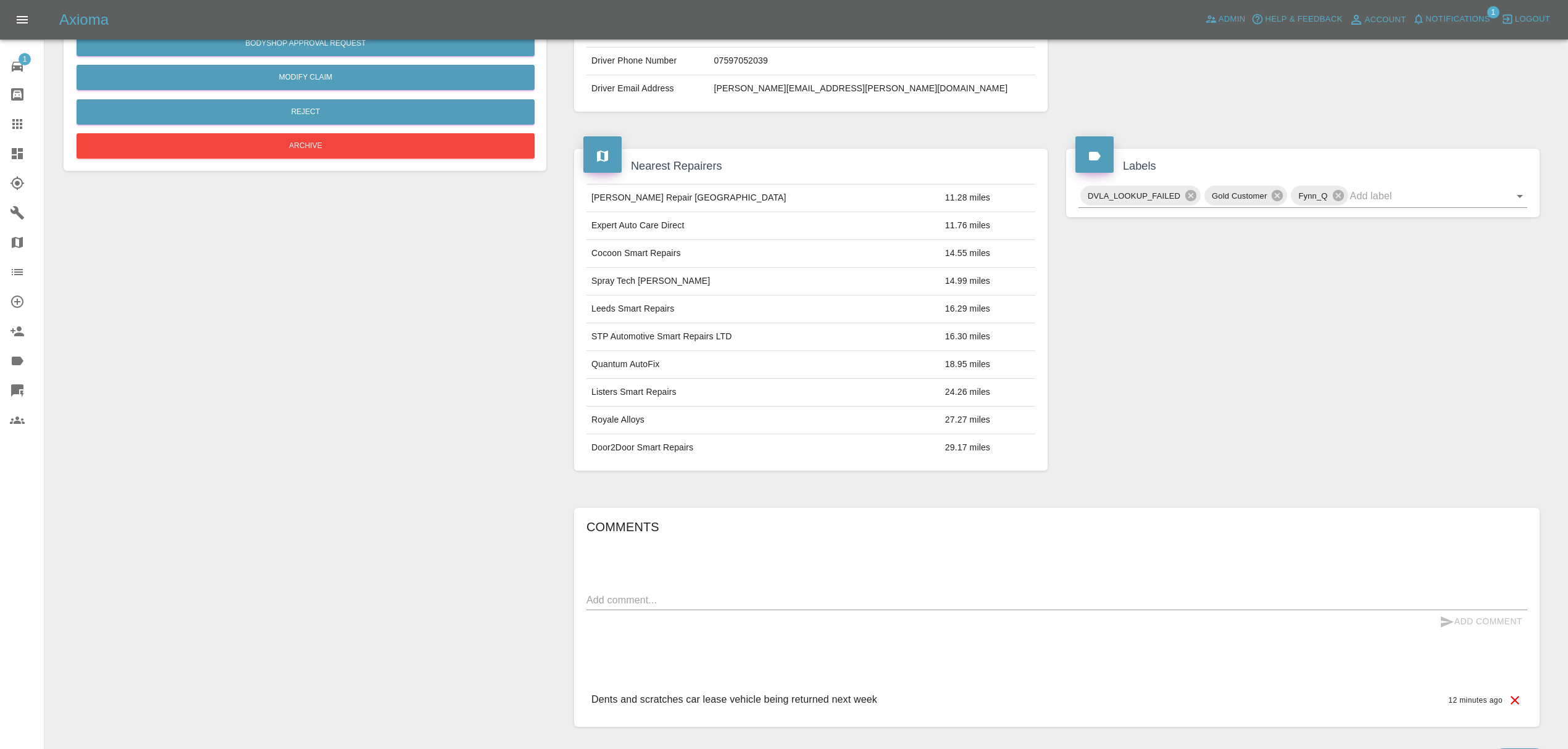
scroll to position [403, 0]
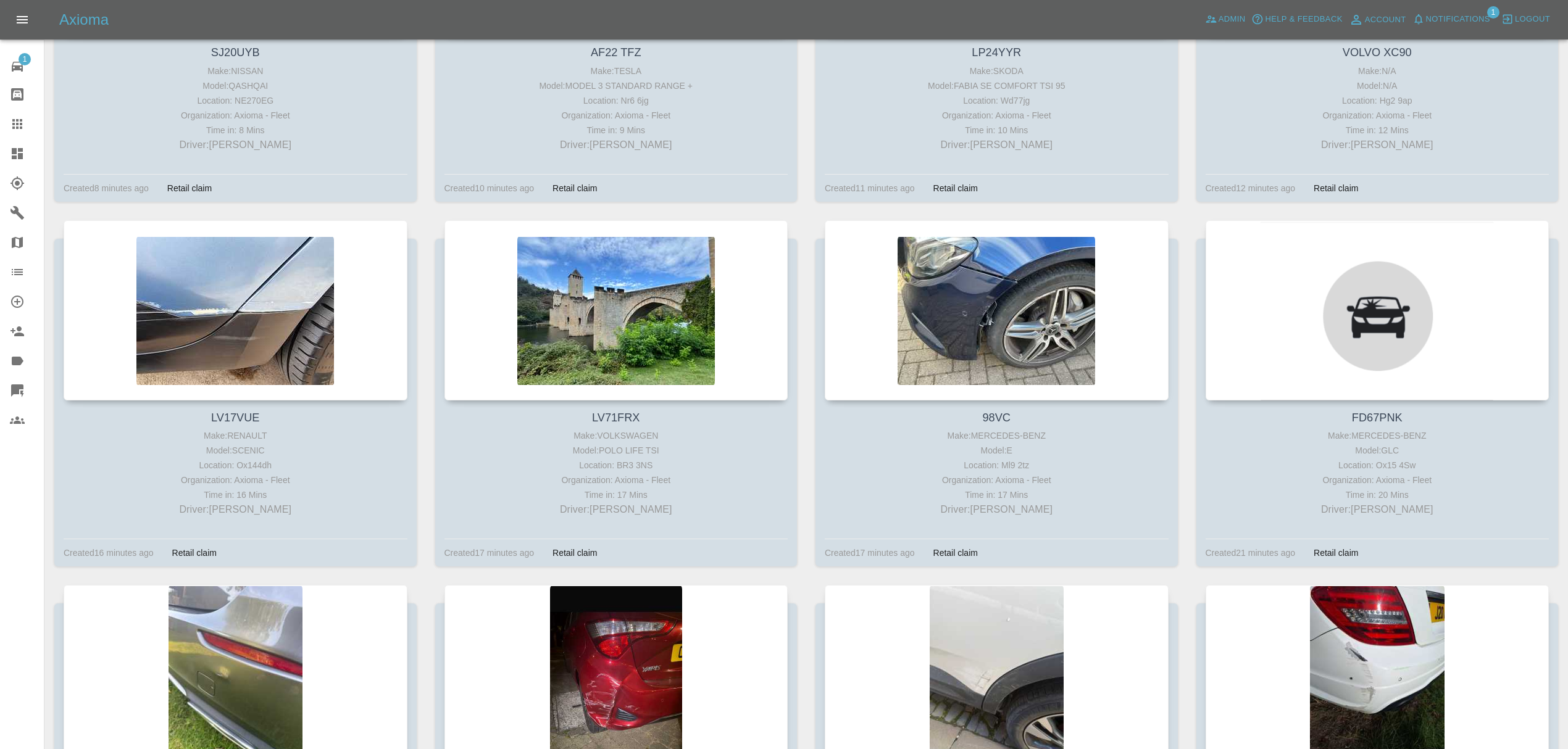
scroll to position [817, 0]
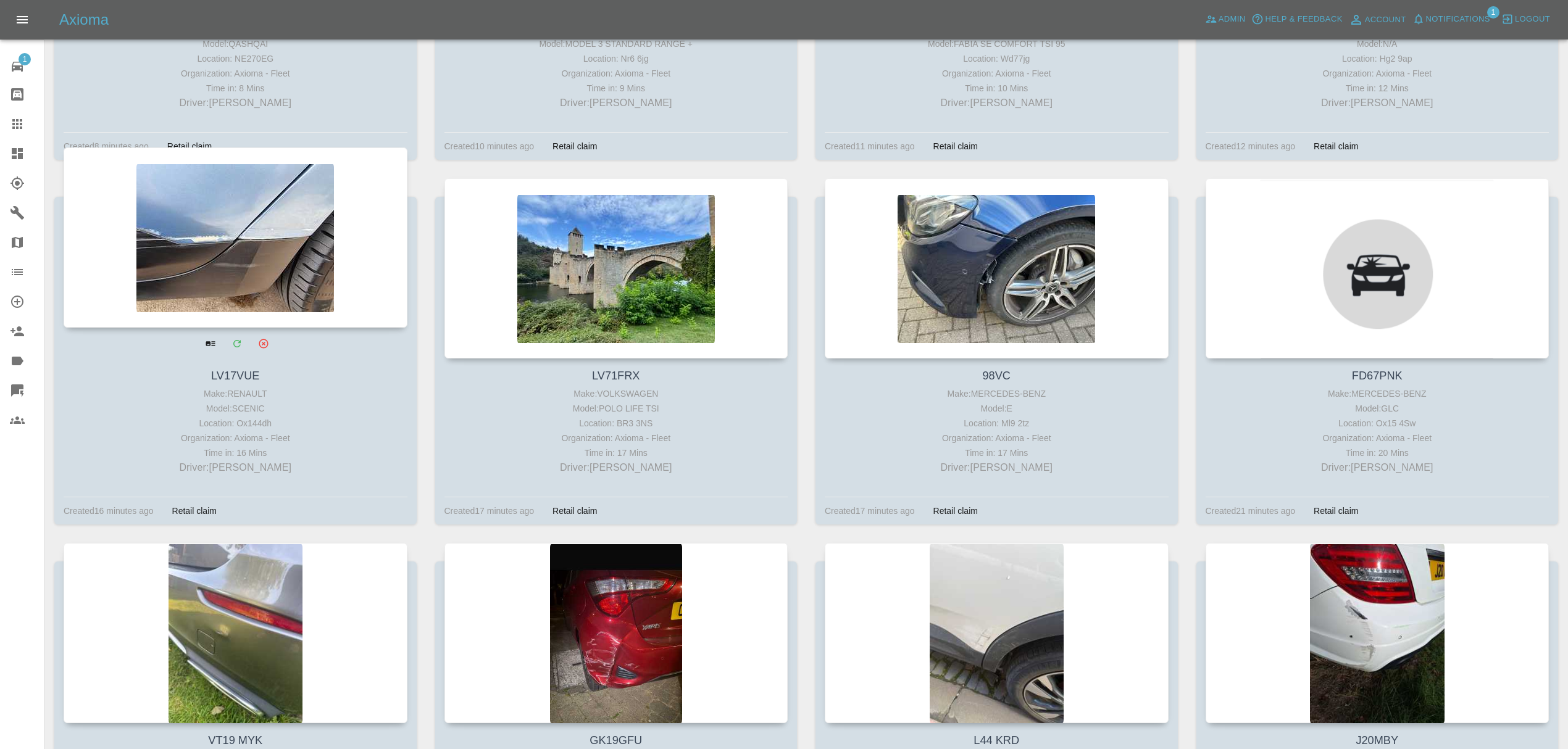
click at [215, 271] on div at bounding box center [235, 237] width 343 height 181
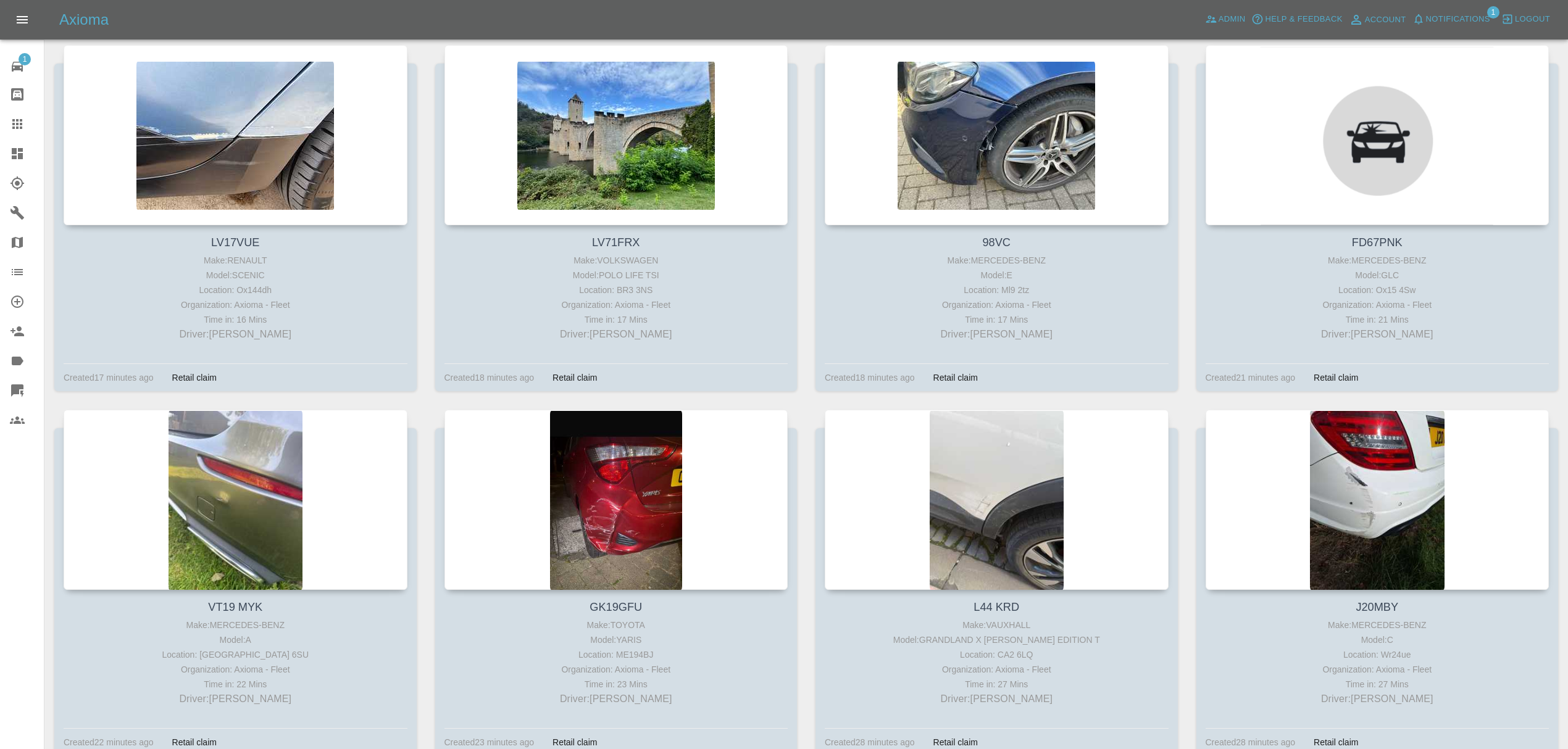
scroll to position [974, 0]
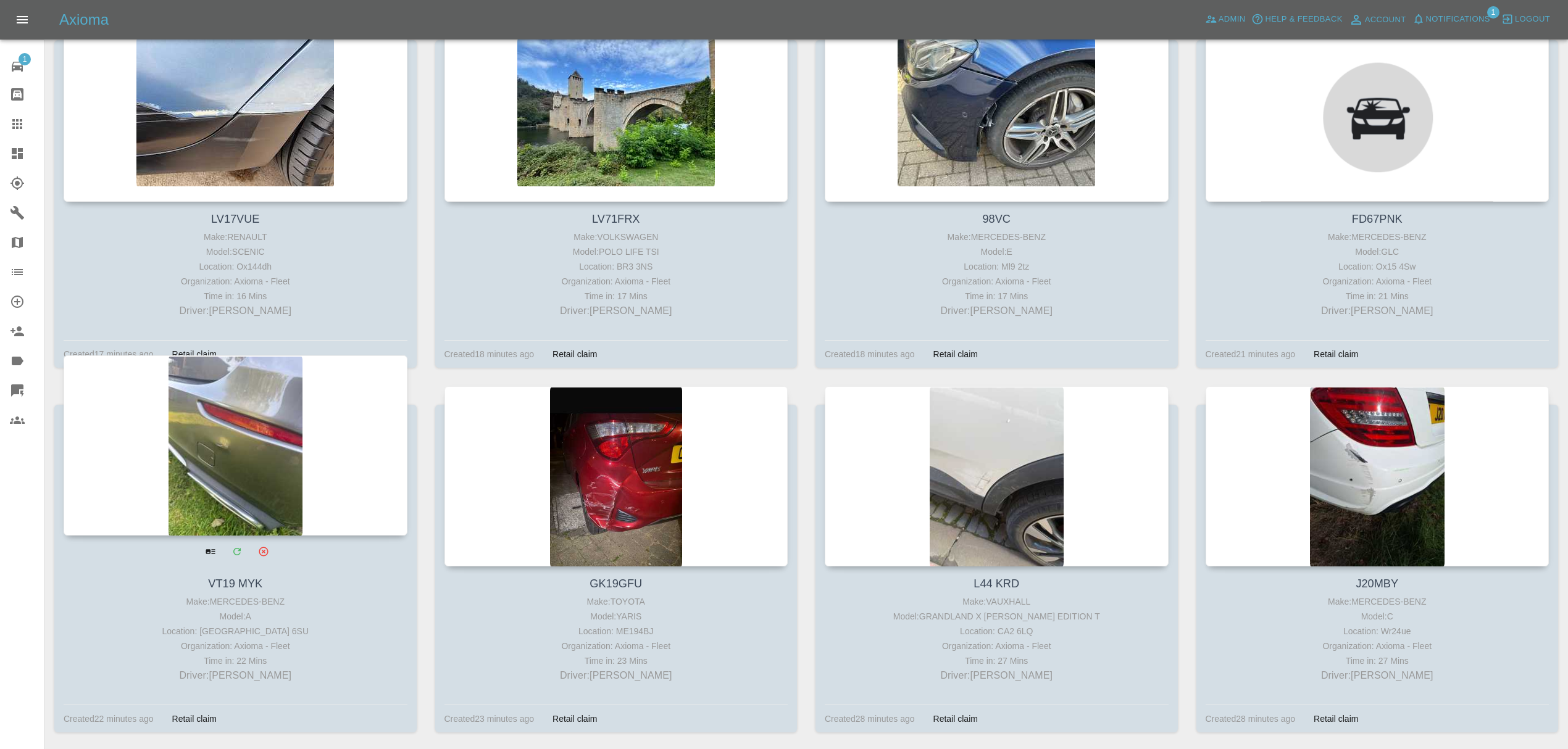
click at [188, 410] on div at bounding box center [235, 445] width 343 height 181
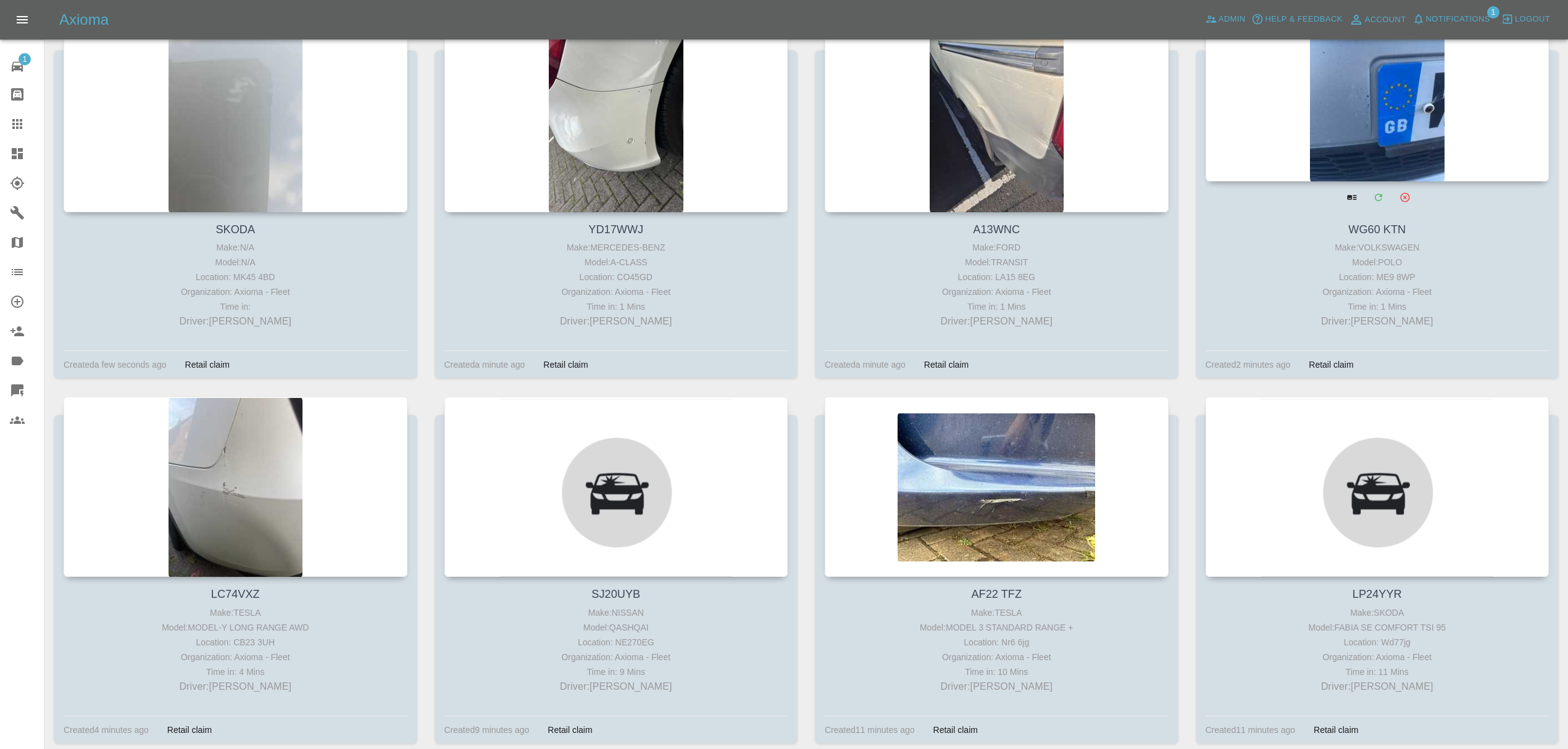
scroll to position [373, 0]
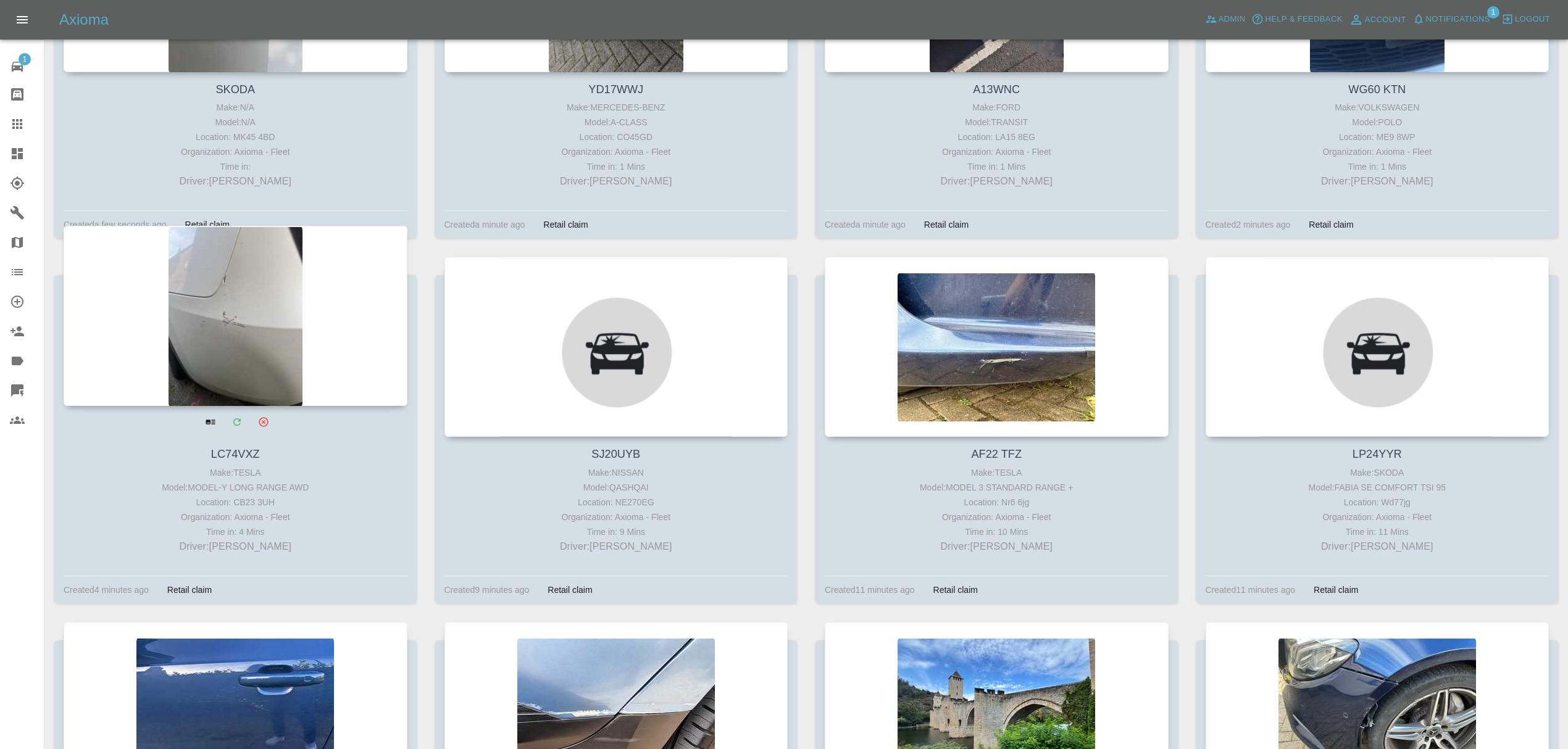
click at [210, 329] on div at bounding box center [235, 316] width 343 height 181
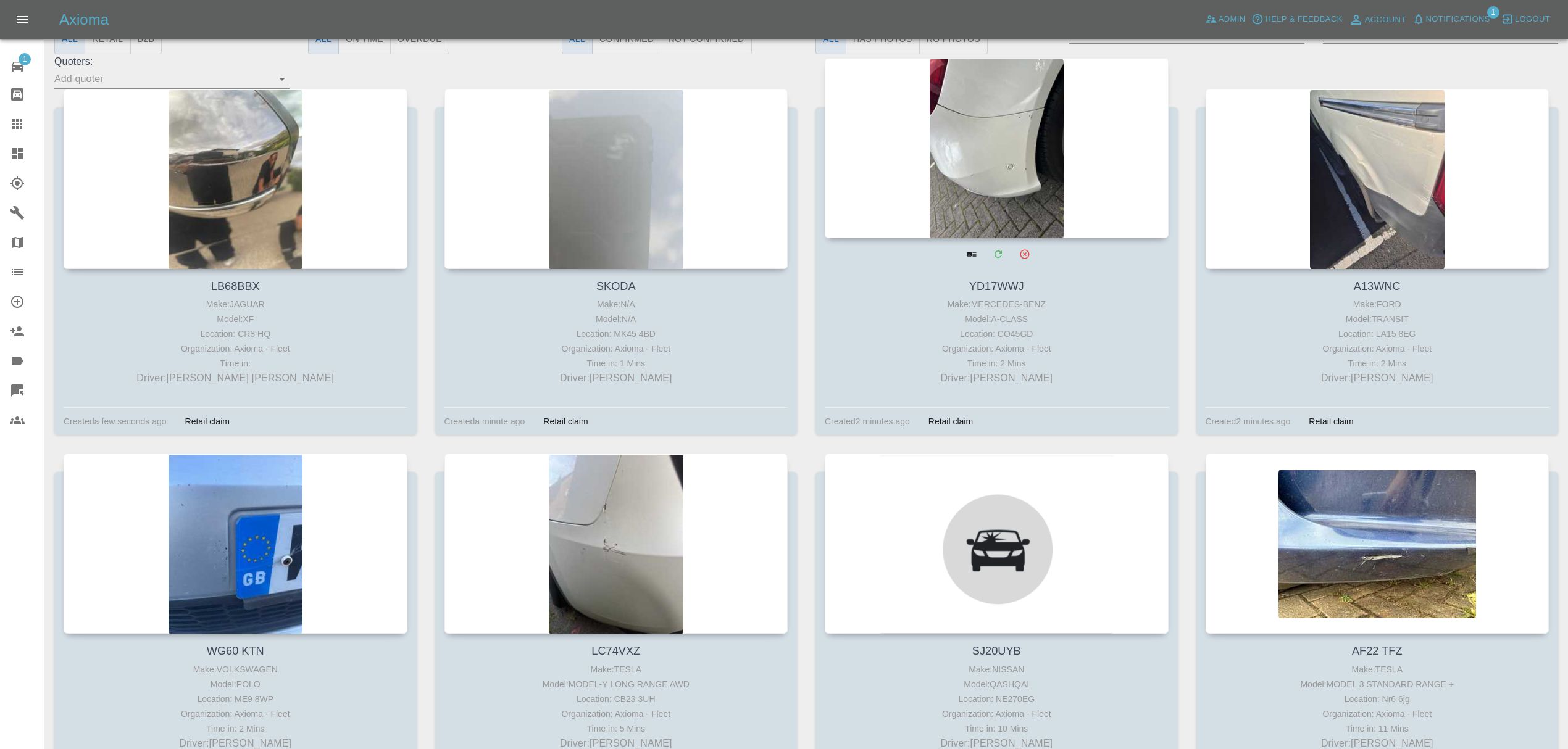
scroll to position [235, 0]
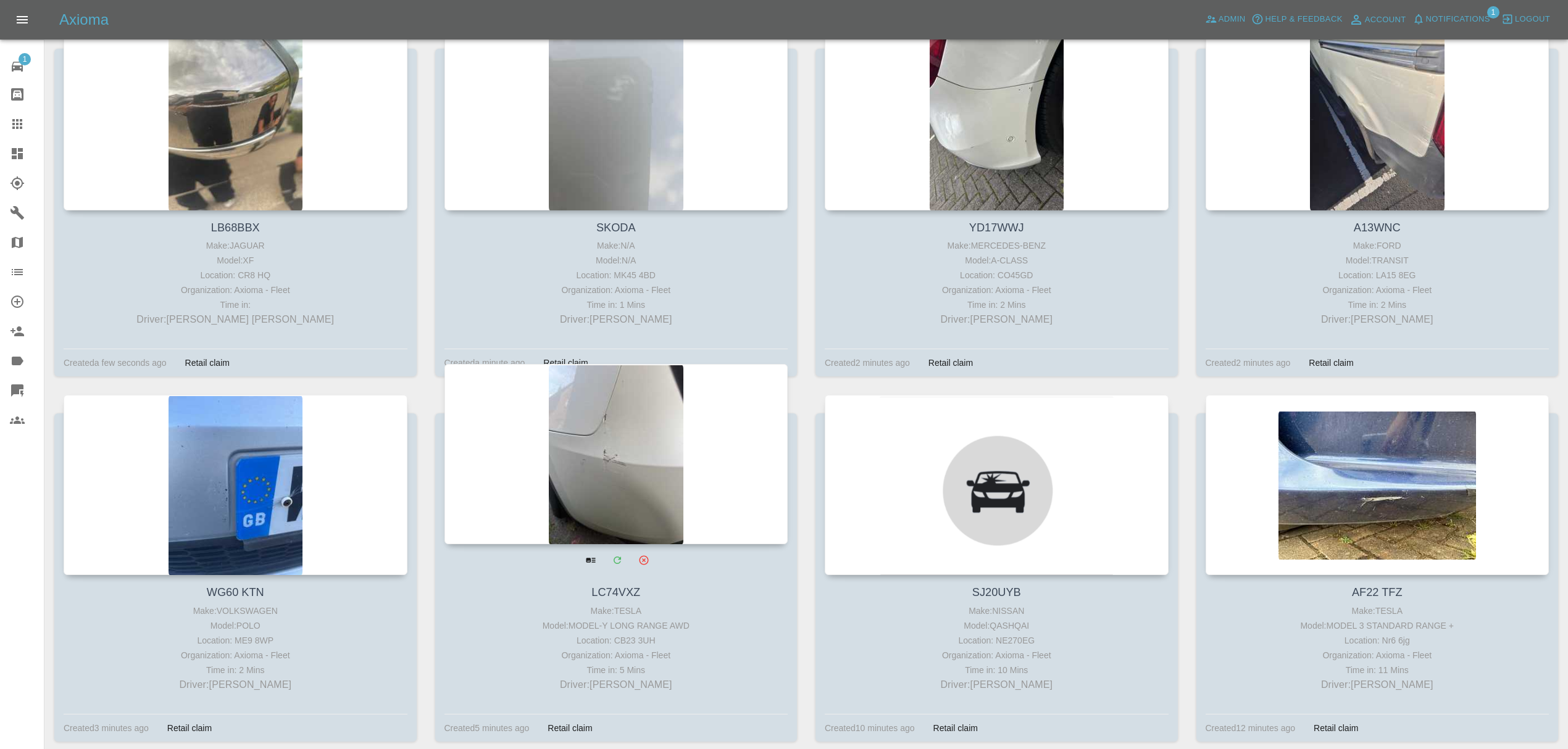
click at [645, 447] on div at bounding box center [616, 454] width 343 height 181
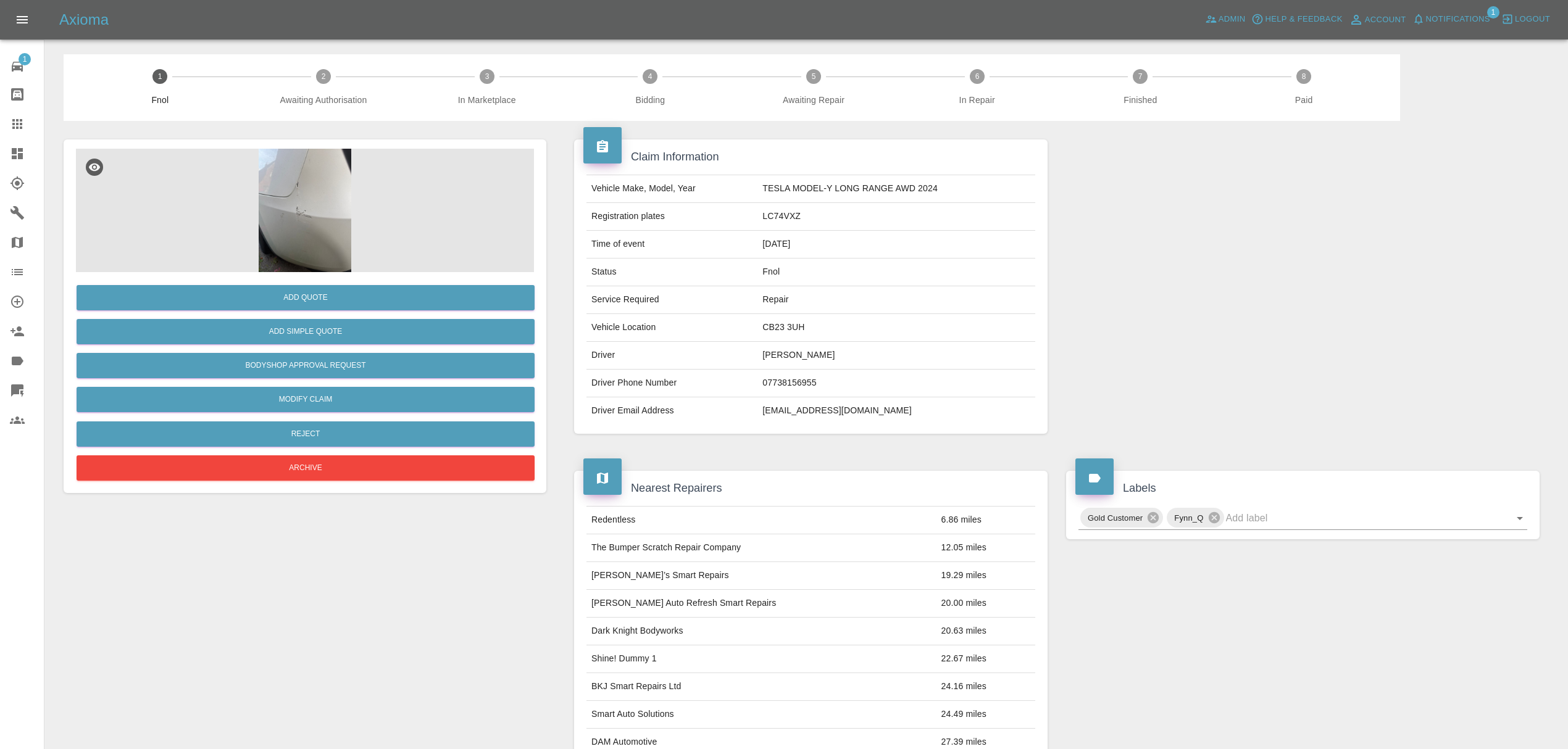
click at [13, 154] on icon at bounding box center [17, 153] width 11 height 11
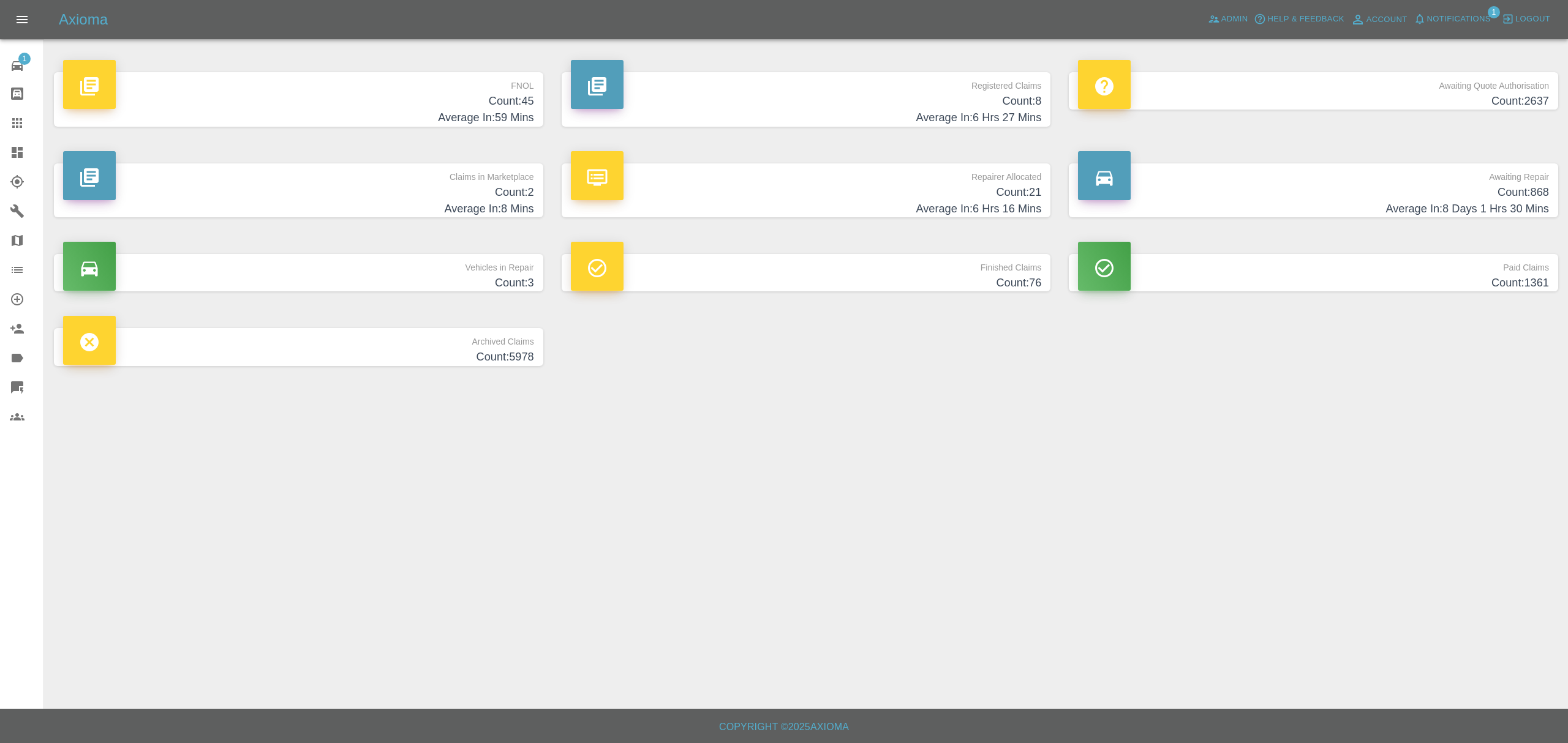
click at [474, 116] on h4 "Average In: 59 Mins" at bounding box center [298, 117] width 471 height 17
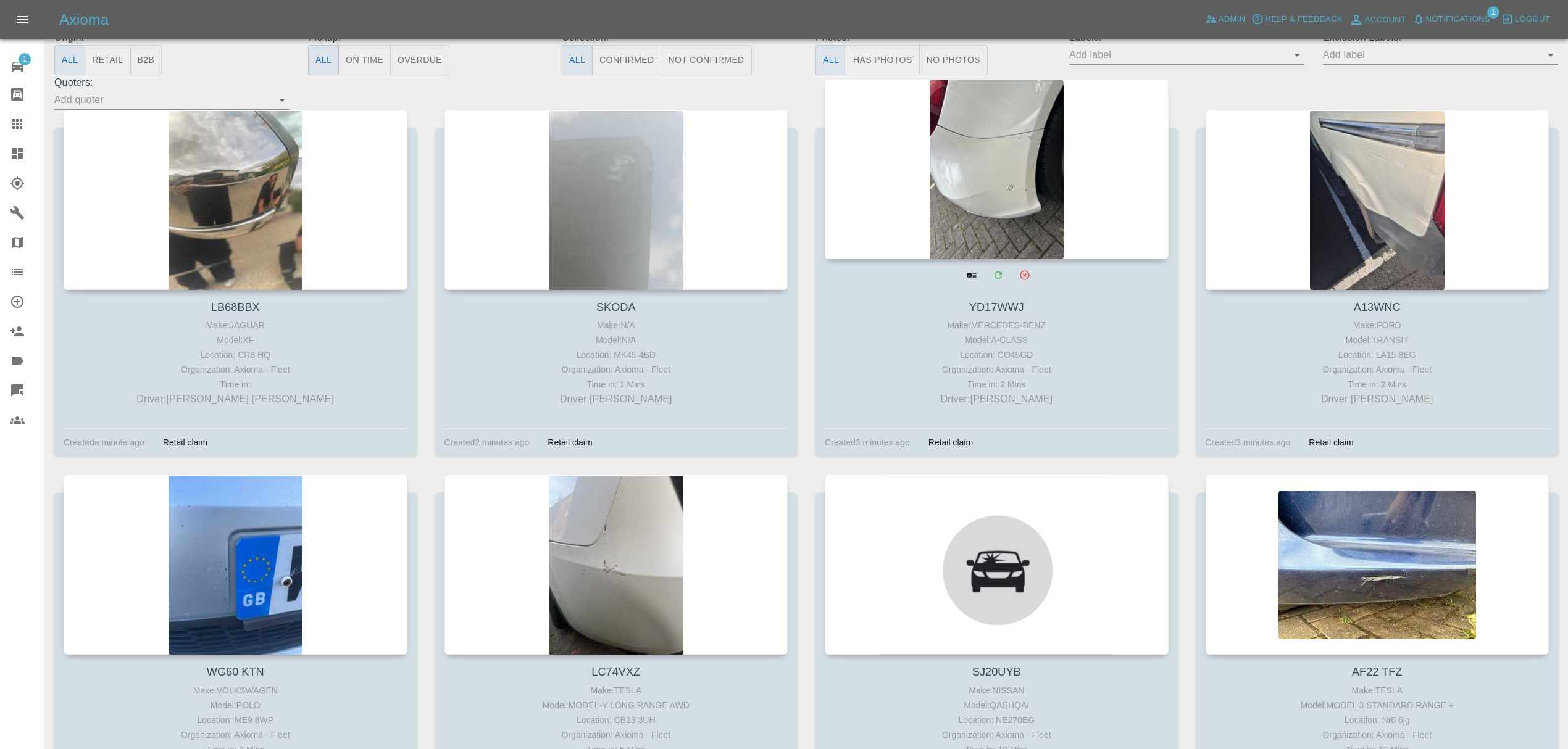
scroll to position [226, 0]
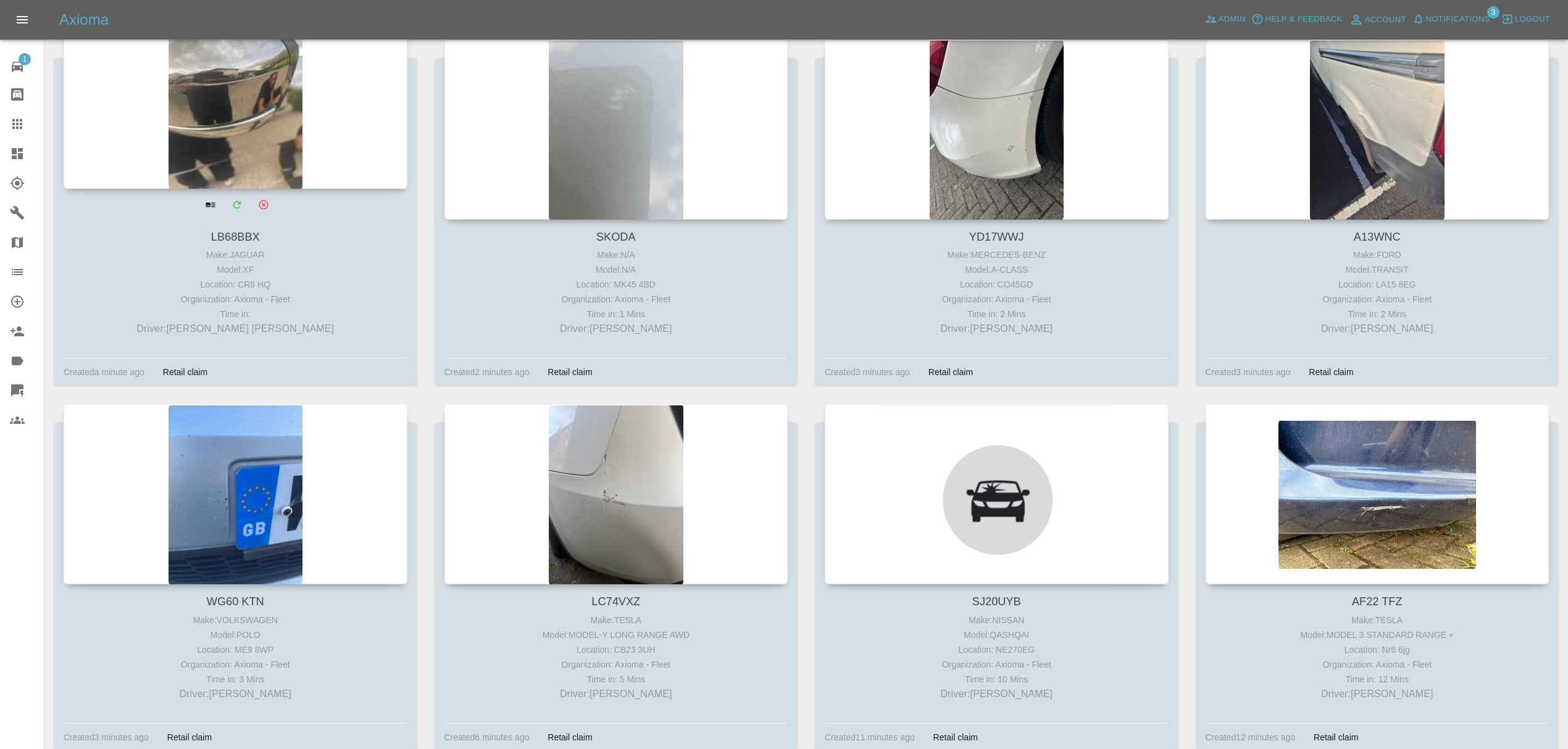
click at [220, 105] on div at bounding box center [235, 99] width 343 height 181
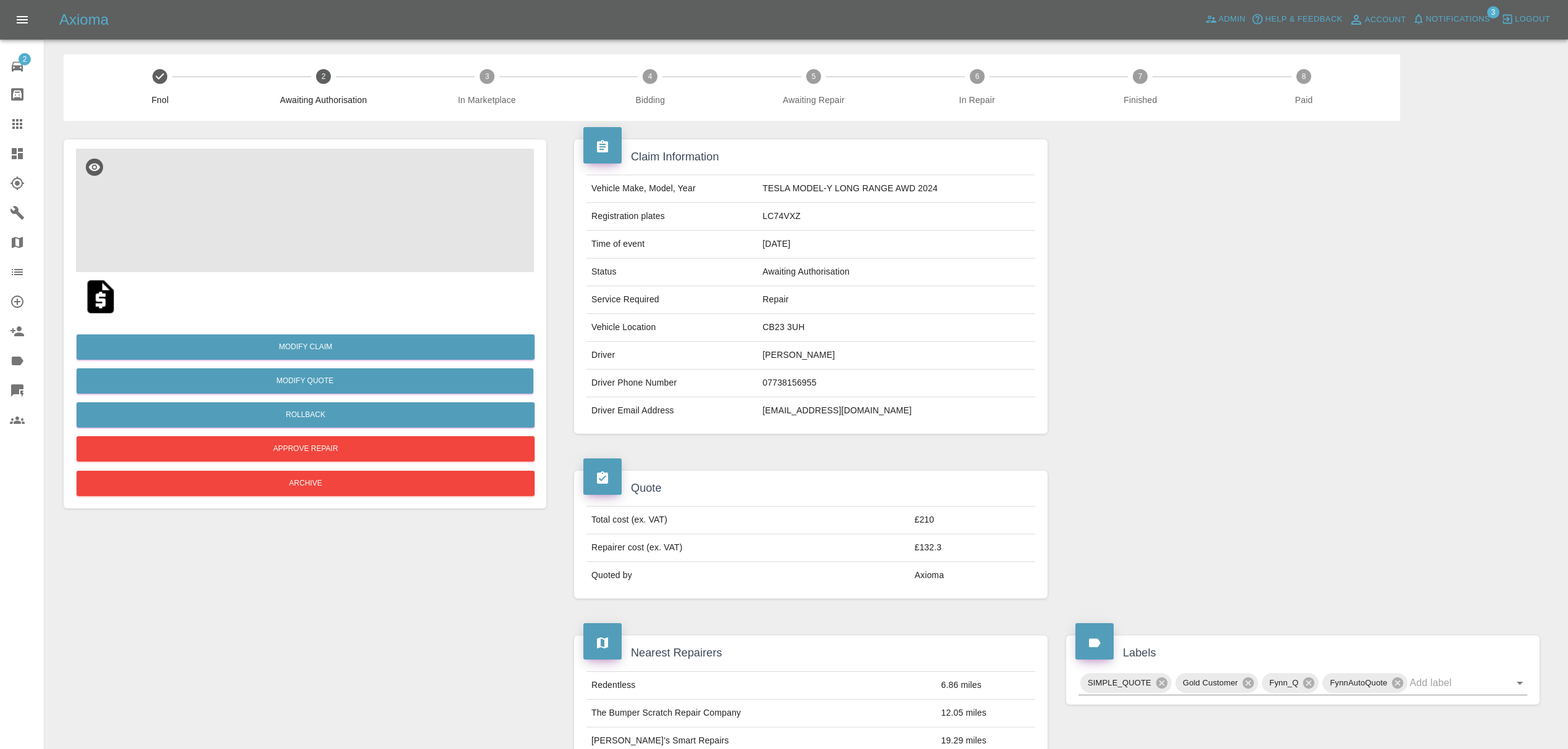
click at [292, 206] on img at bounding box center [305, 210] width 458 height 123
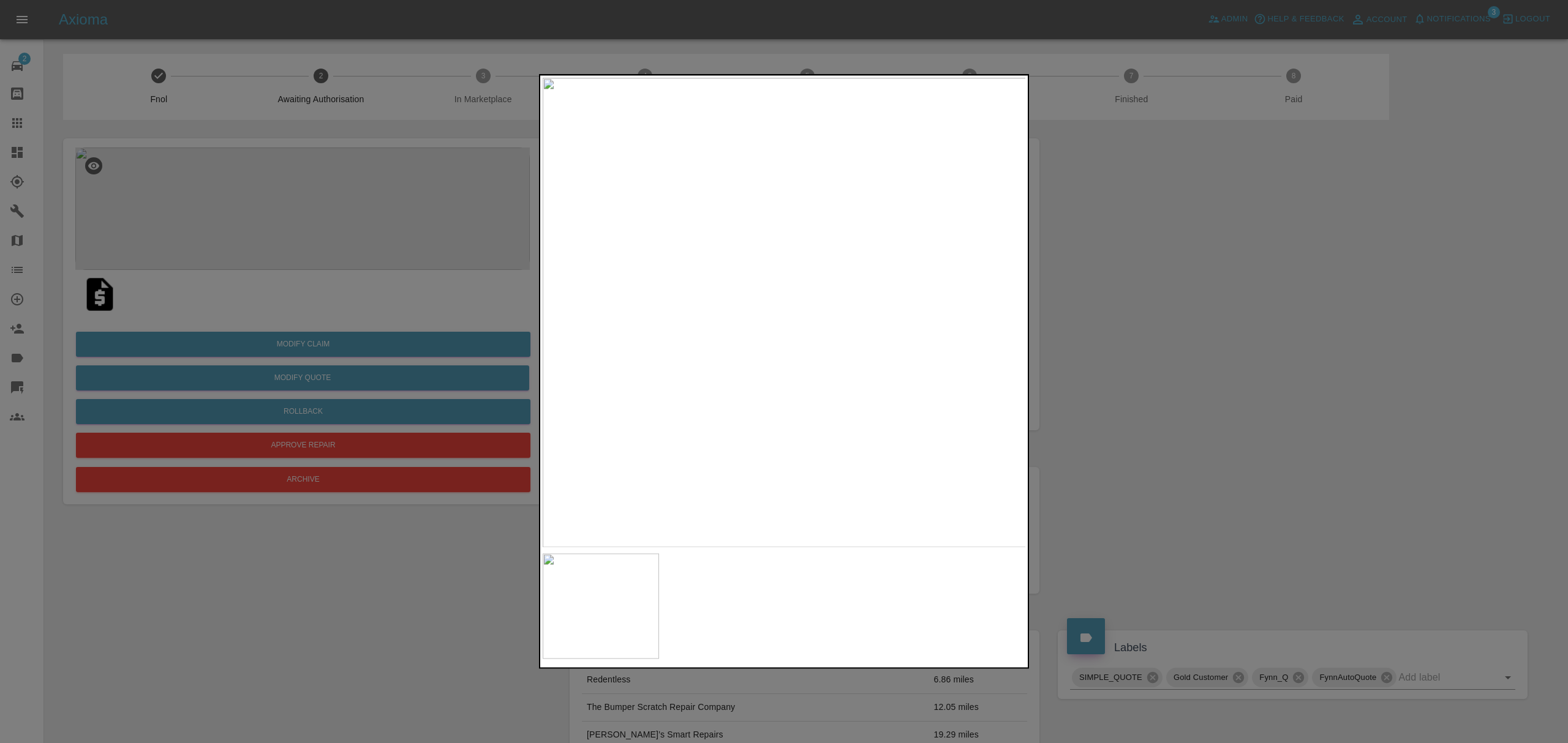
click at [1194, 317] on div at bounding box center [784, 371] width 1568 height 743
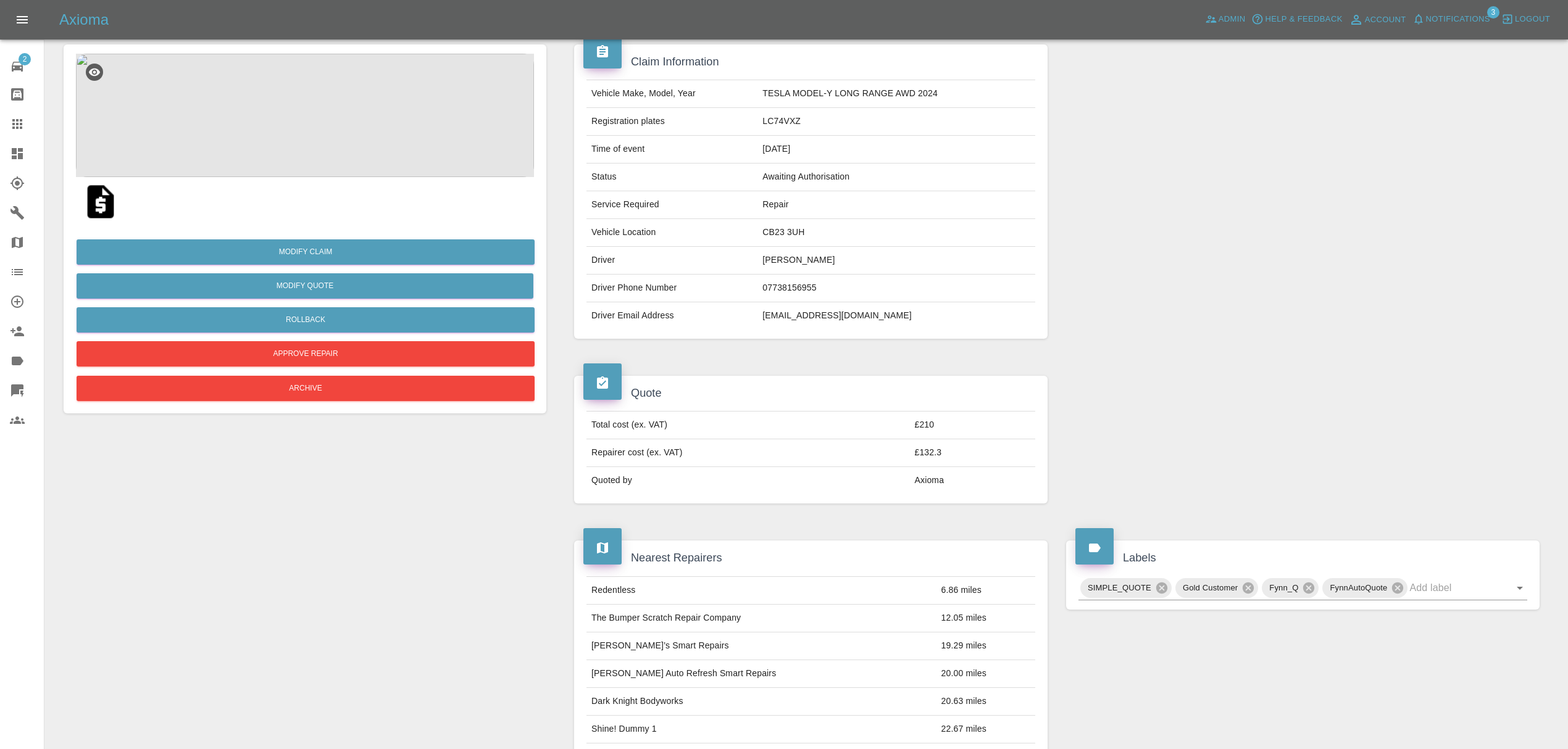
scroll to position [80, 0]
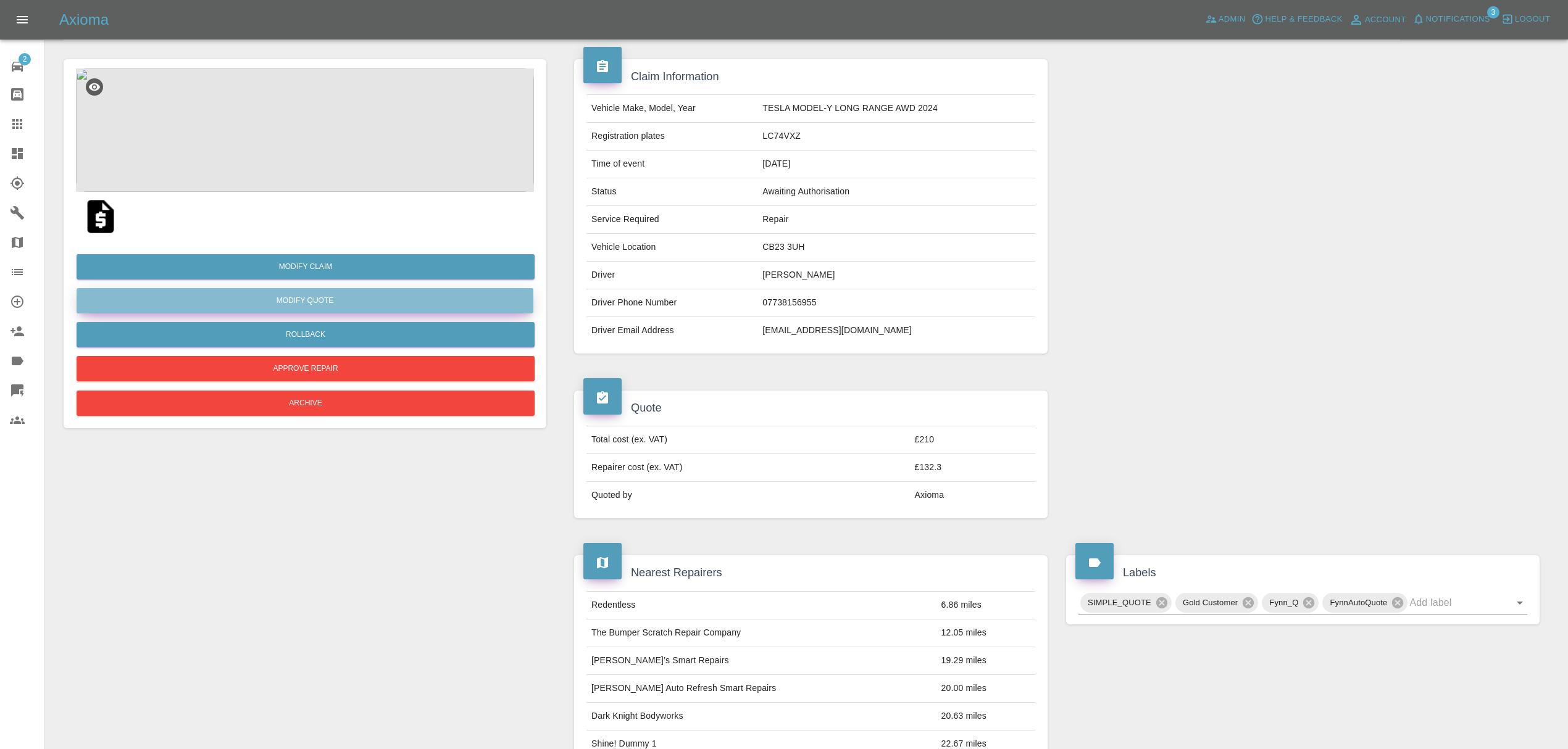
click at [441, 304] on button "Modify Quote" at bounding box center [305, 301] width 457 height 26
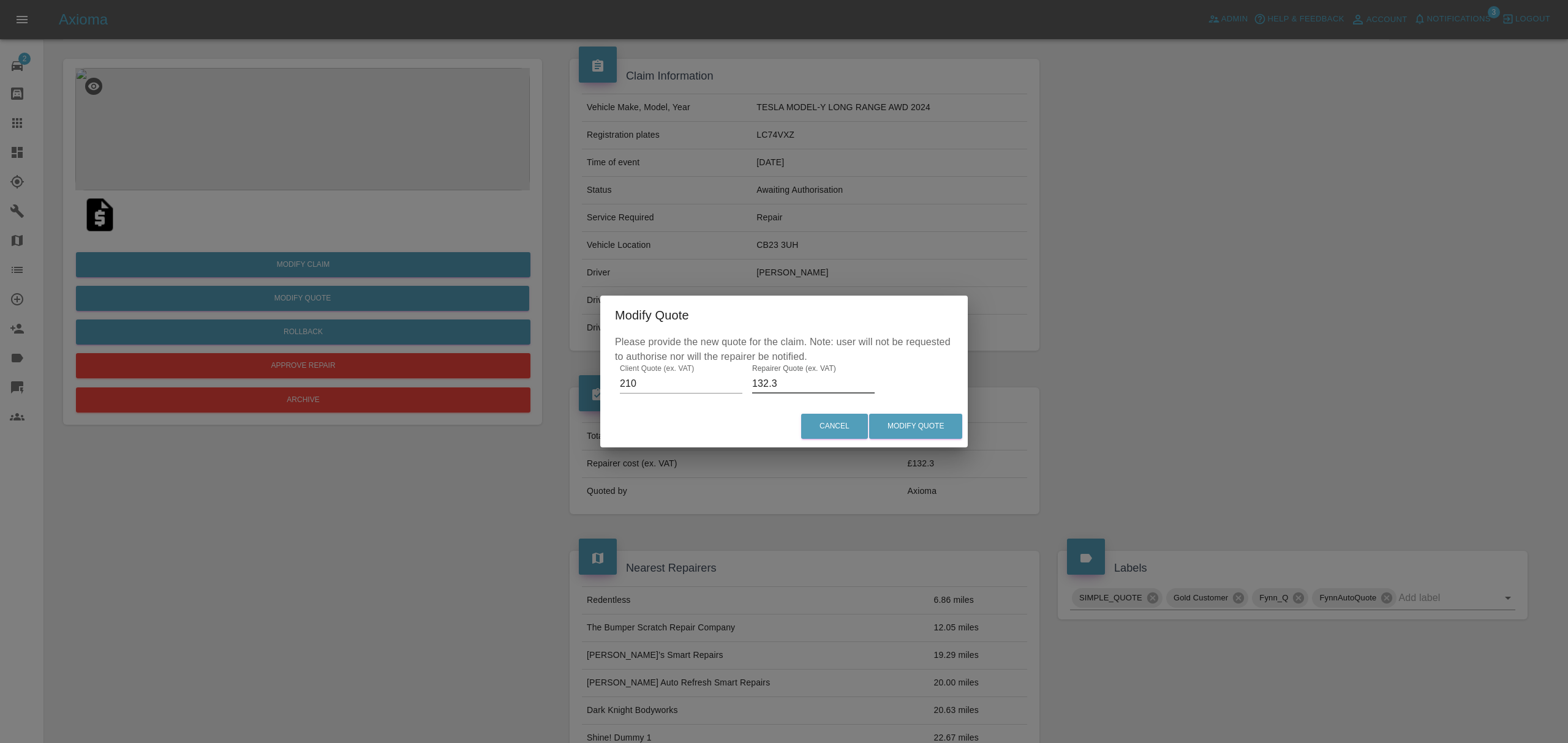
drag, startPoint x: 792, startPoint y: 381, endPoint x: 721, endPoint y: 379, distance: 71.0
click at [721, 379] on div "Please provide the new quote for the claim. Note: user will not be requested to…" at bounding box center [784, 370] width 367 height 71
type input "120"
click at [836, 429] on button "Cancel" at bounding box center [834, 427] width 67 height 25
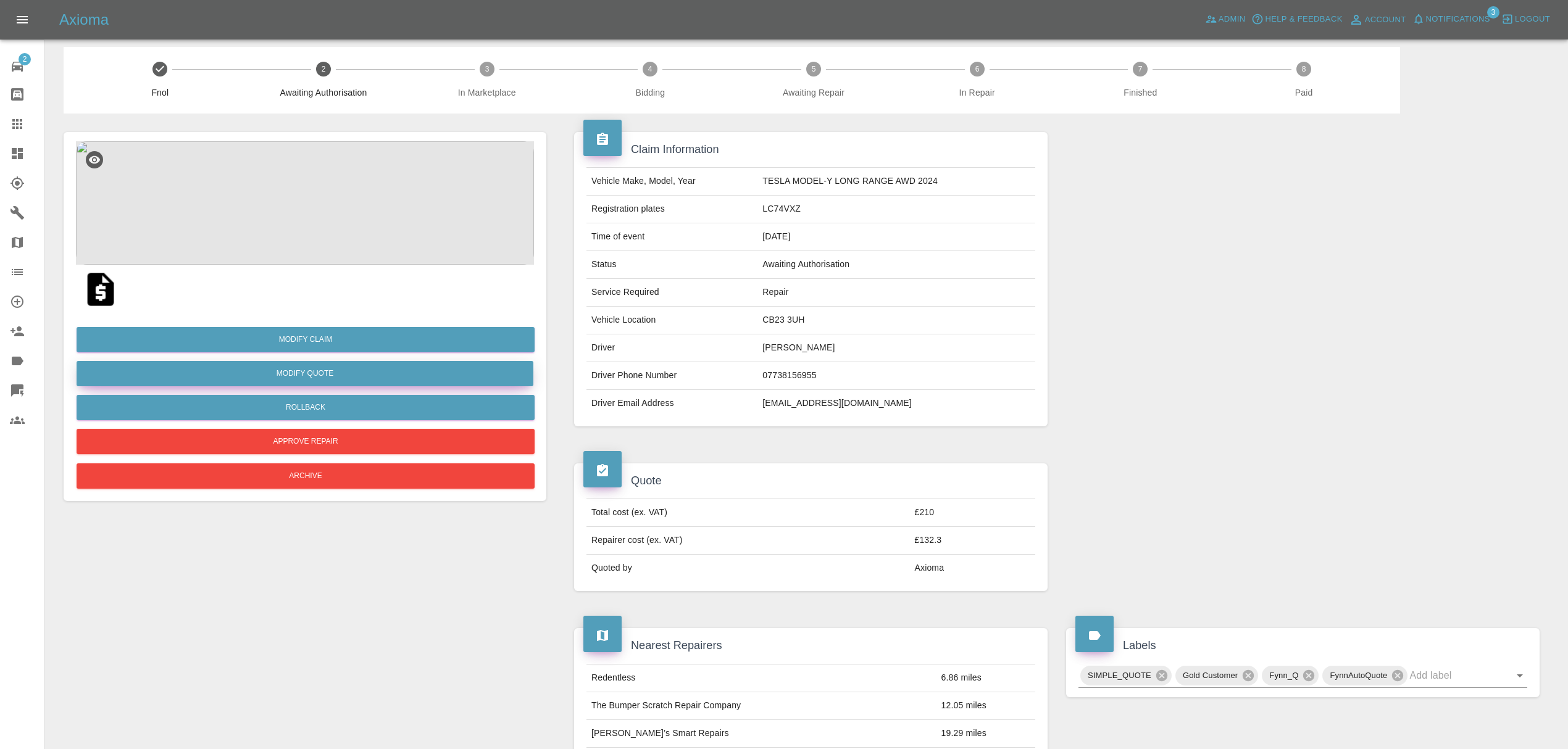
scroll to position [0, 0]
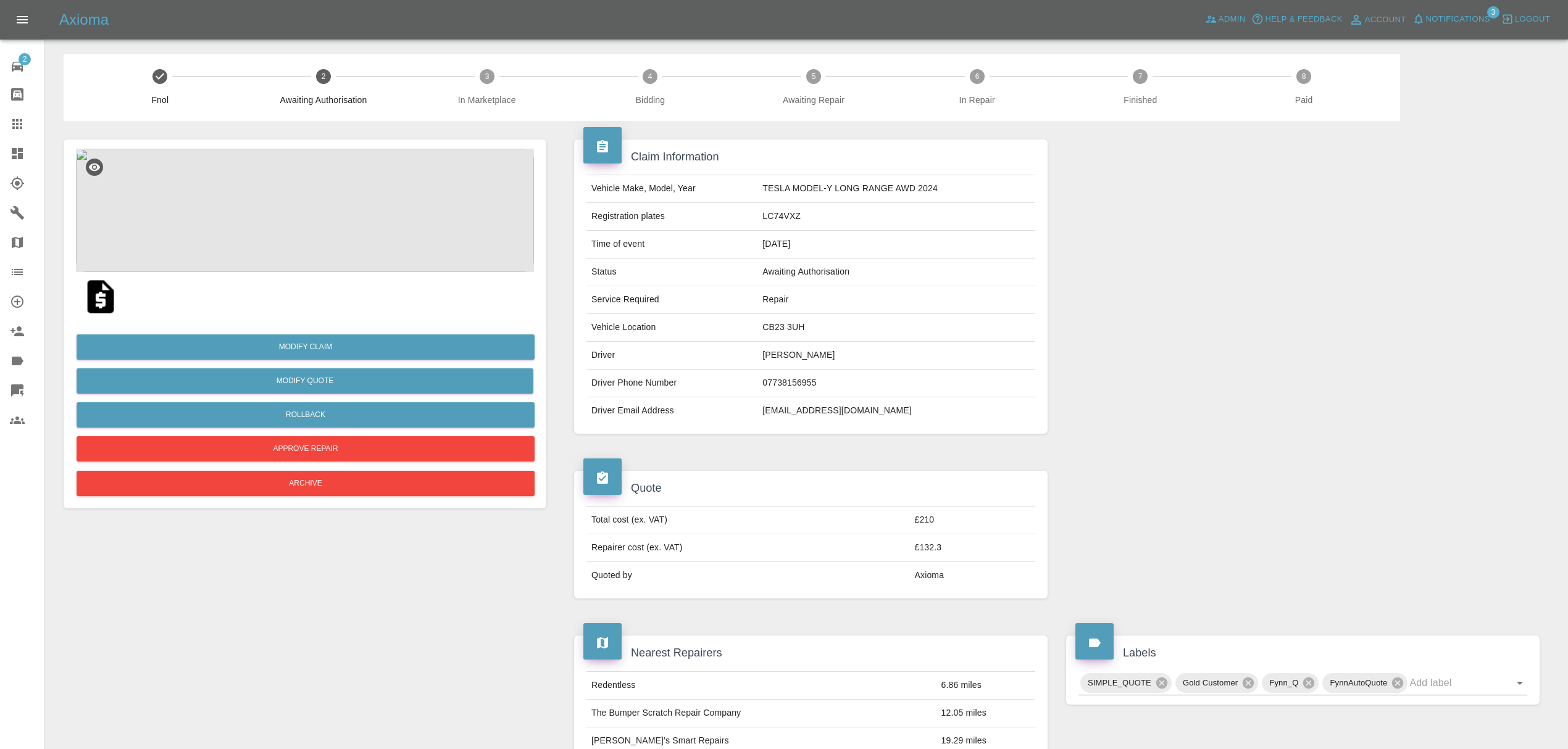
click at [6, 149] on link "Dashboard" at bounding box center [22, 154] width 43 height 30
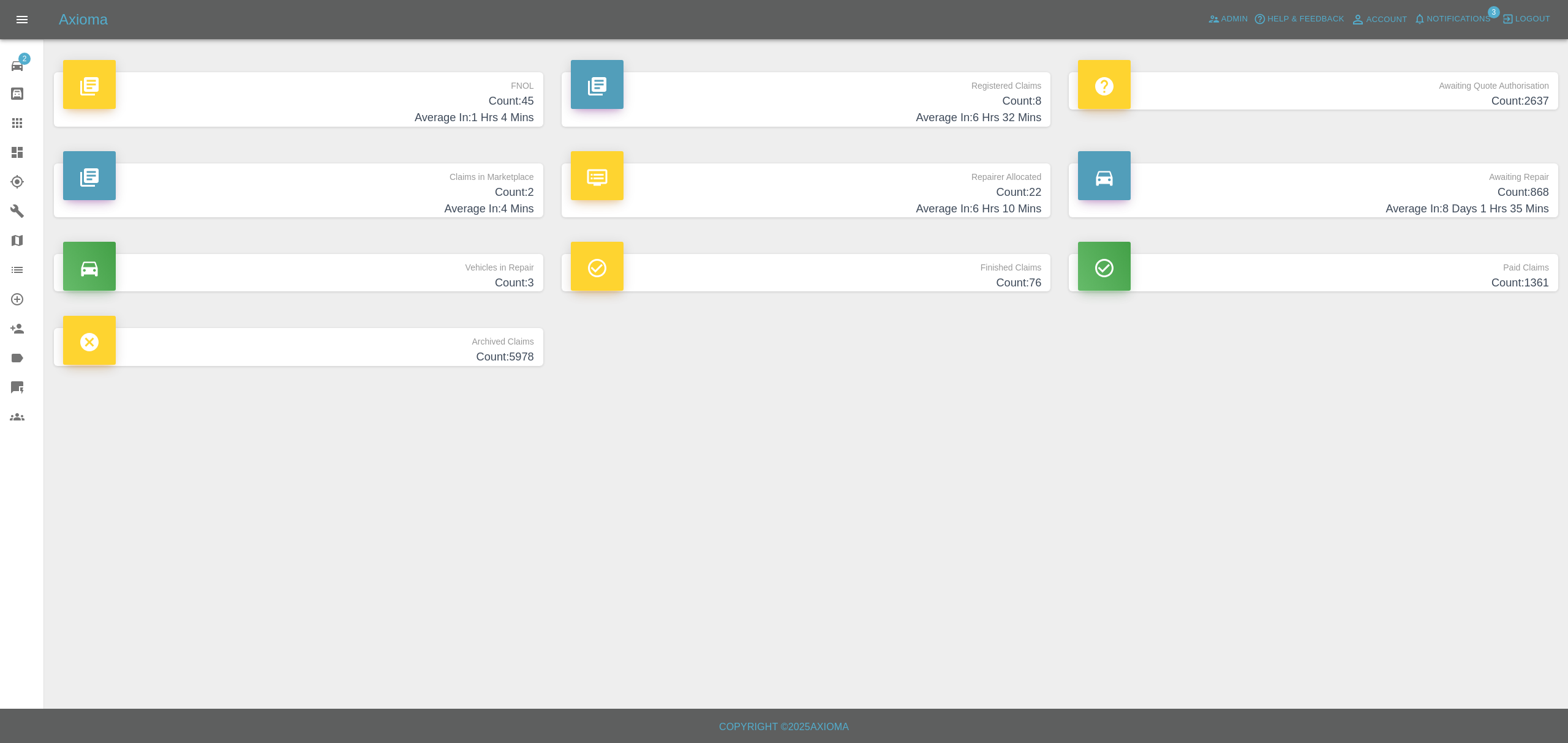
click at [485, 197] on h4 "Count: 2" at bounding box center [298, 192] width 471 height 17
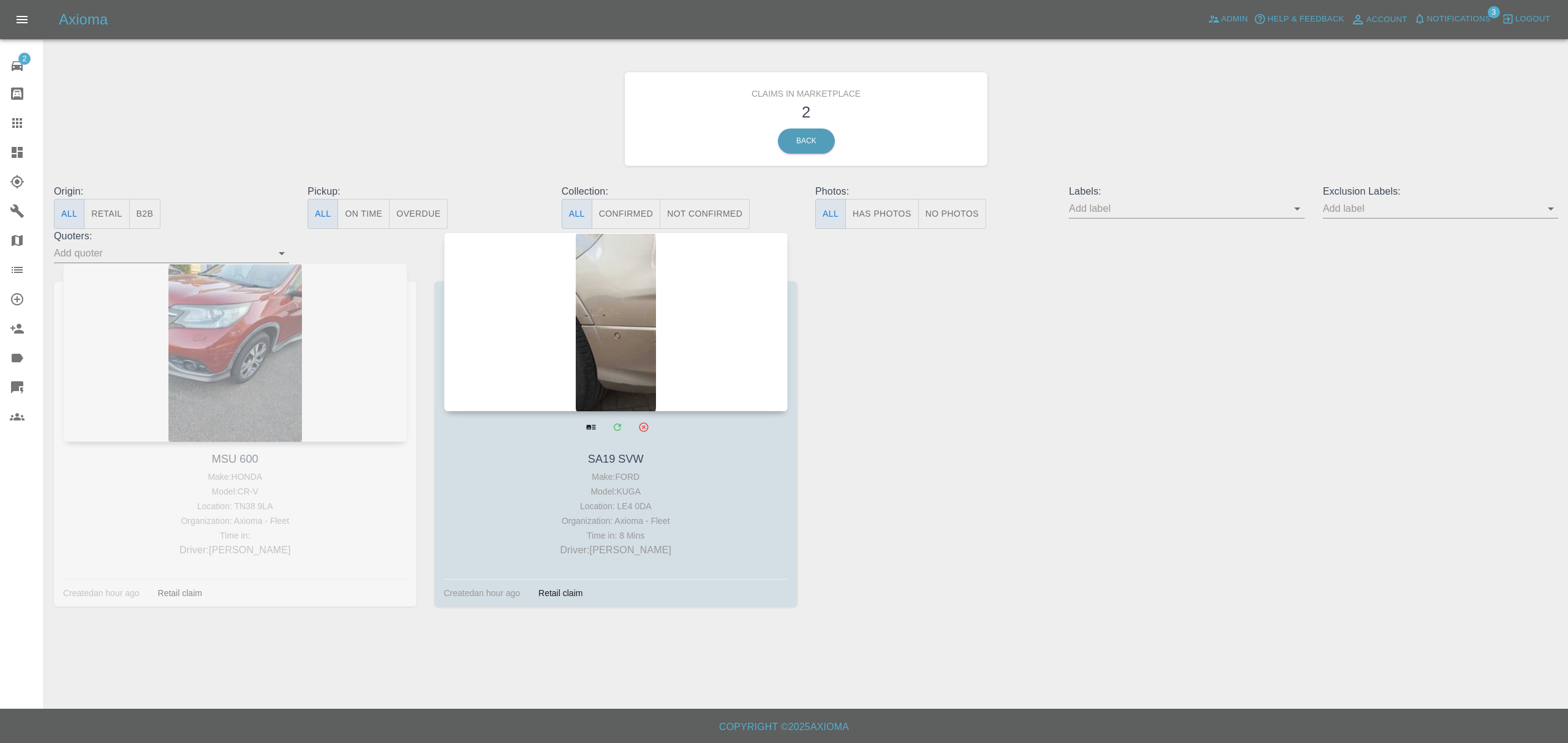
click at [628, 312] on div at bounding box center [616, 322] width 345 height 179
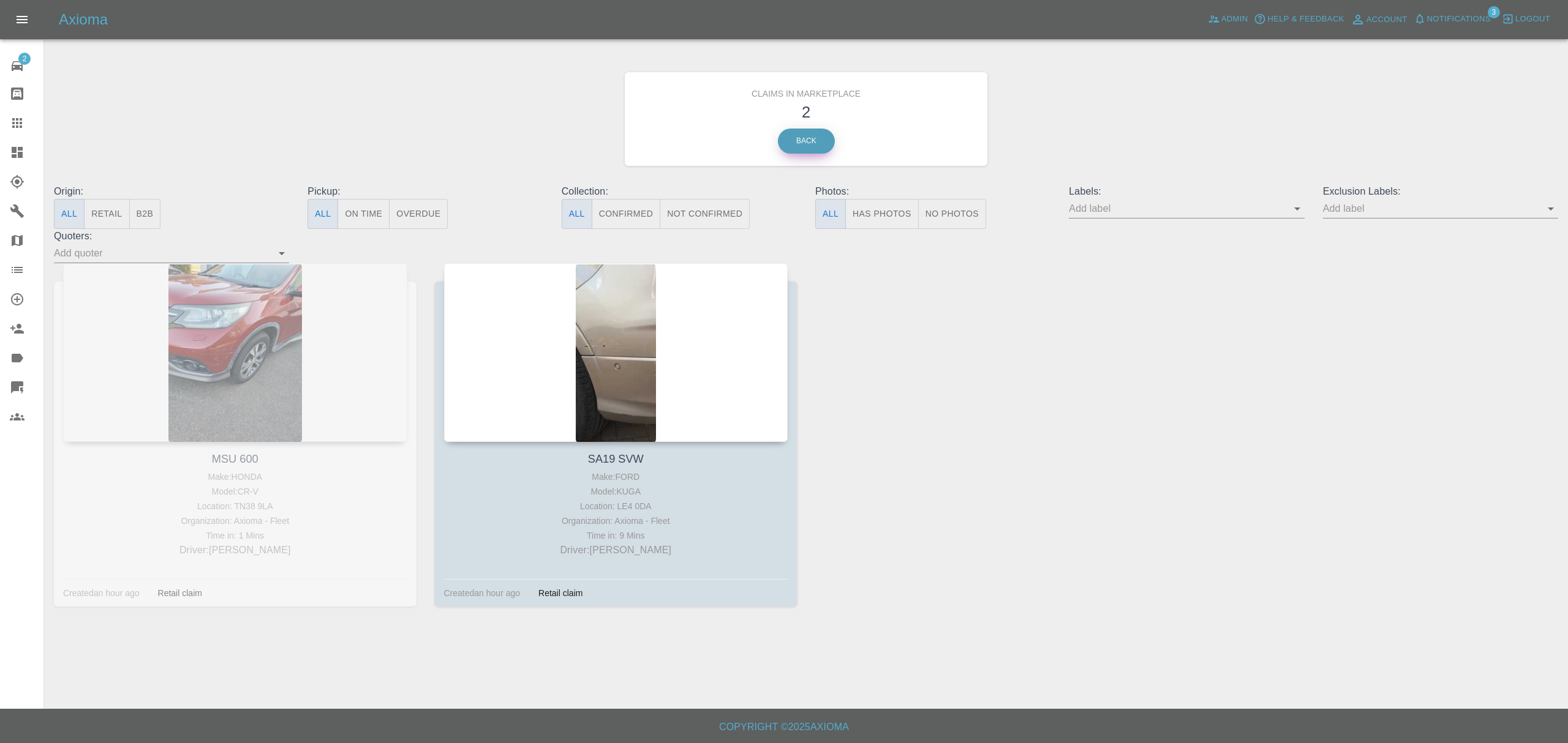
click at [784, 143] on link "Back" at bounding box center [806, 141] width 57 height 25
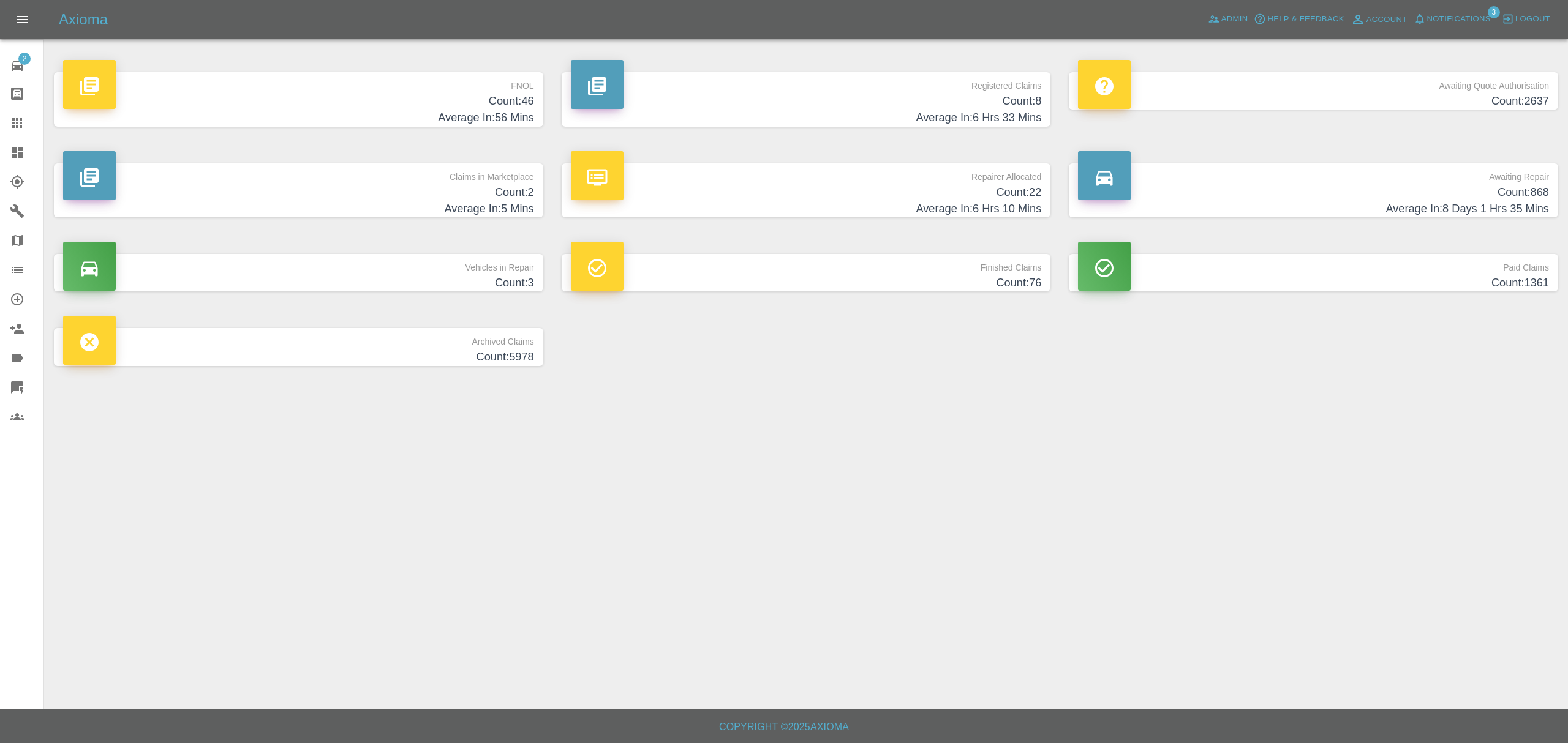
click at [417, 81] on p "FNOL" at bounding box center [298, 82] width 471 height 21
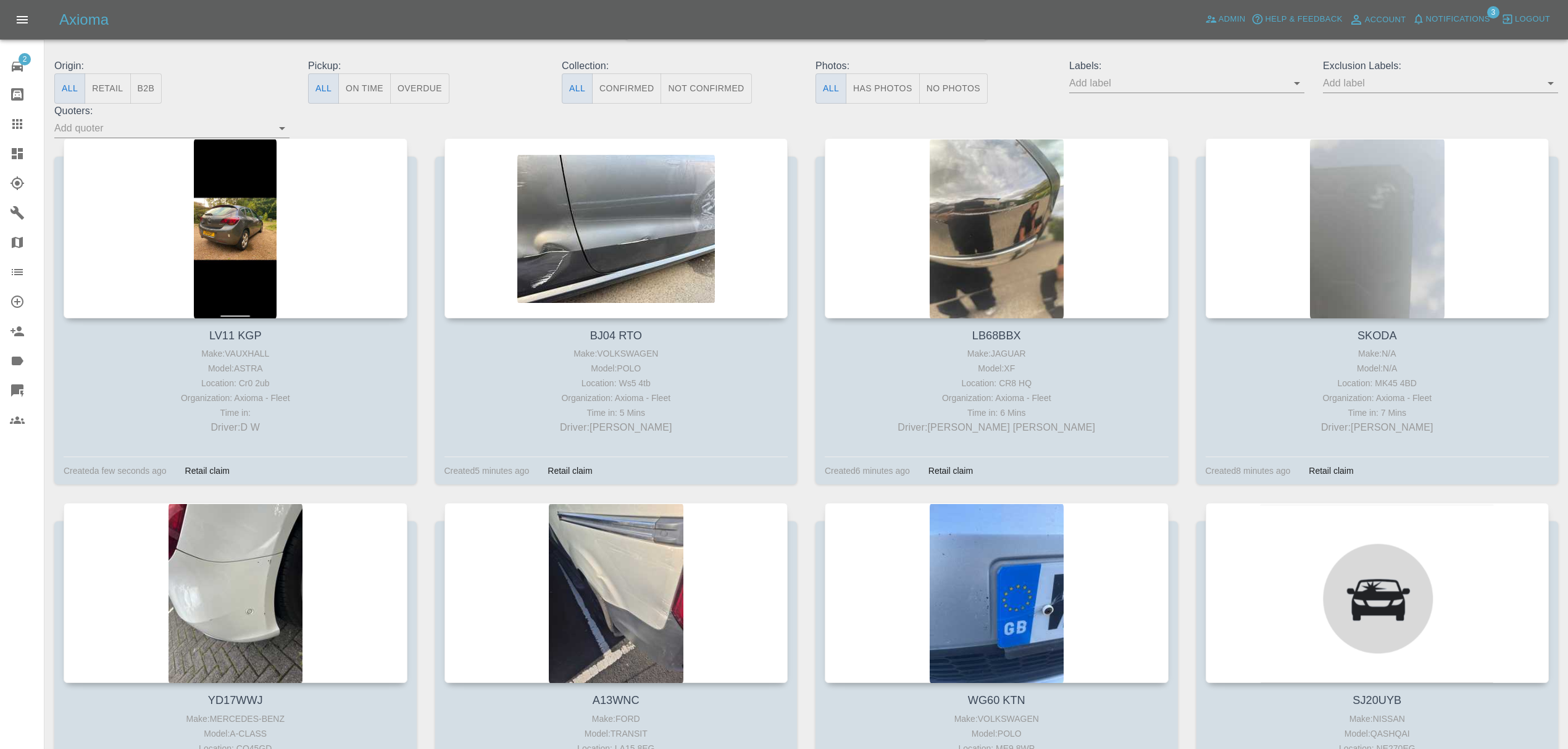
scroll to position [183, 0]
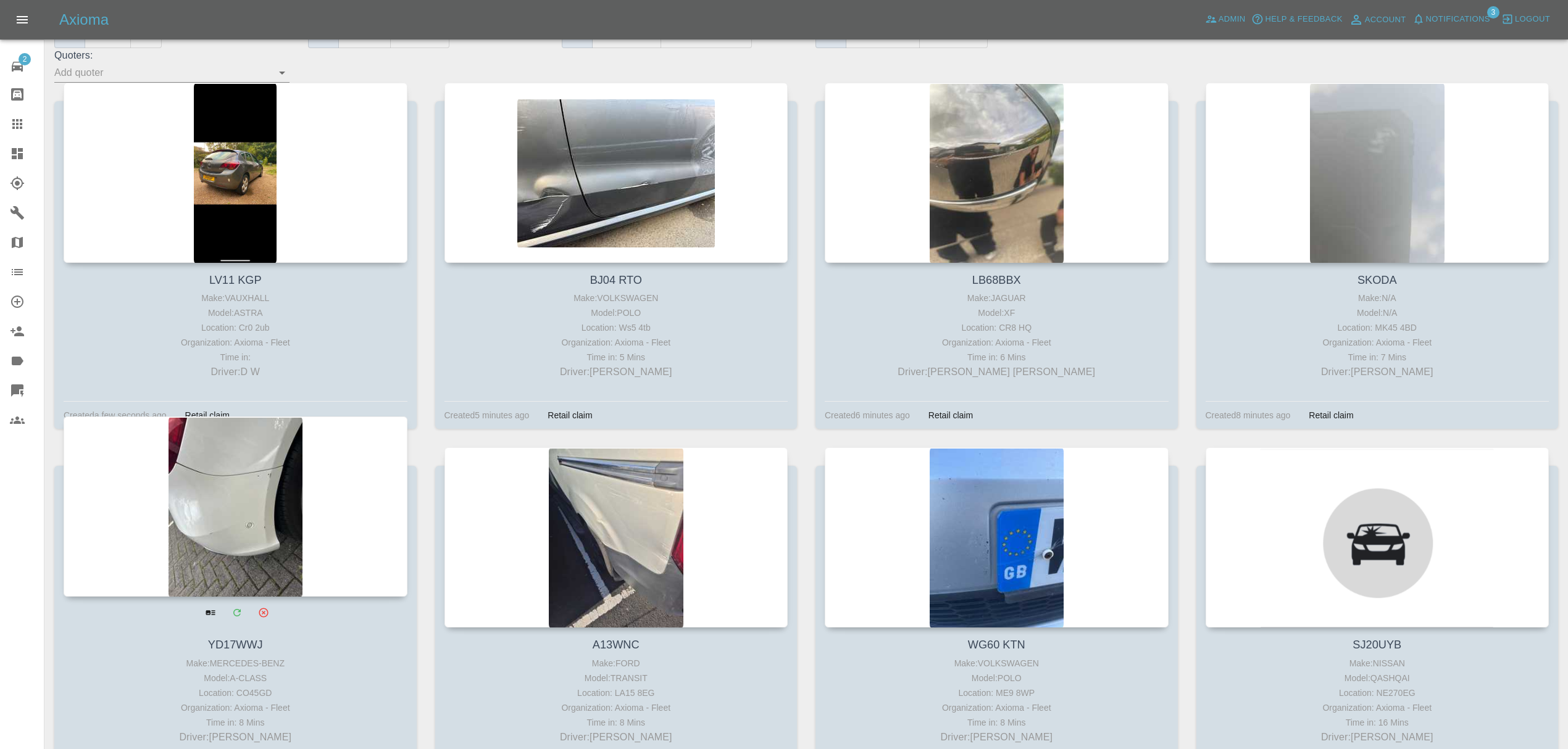
click at [269, 510] on div at bounding box center [235, 506] width 343 height 181
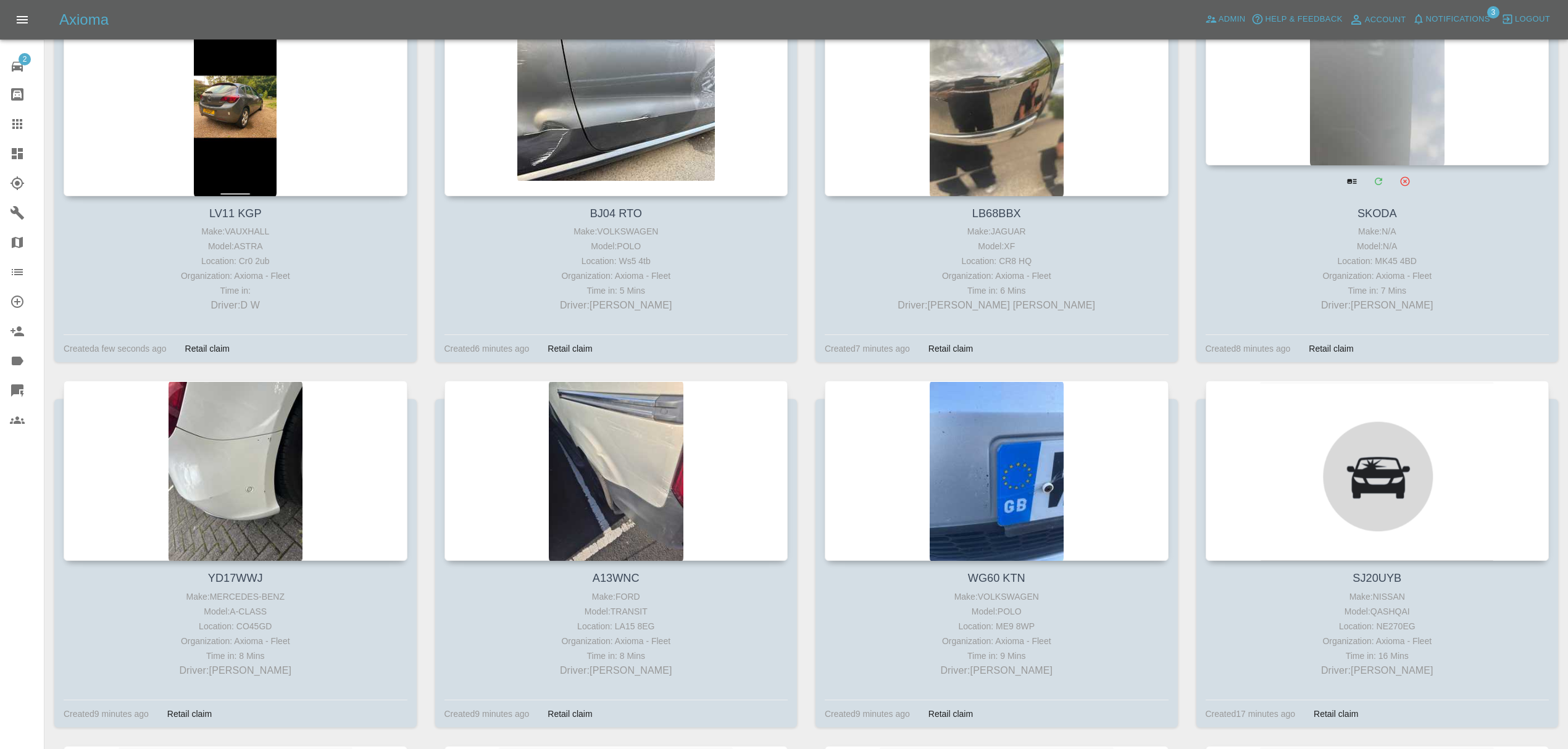
scroll to position [309, 0]
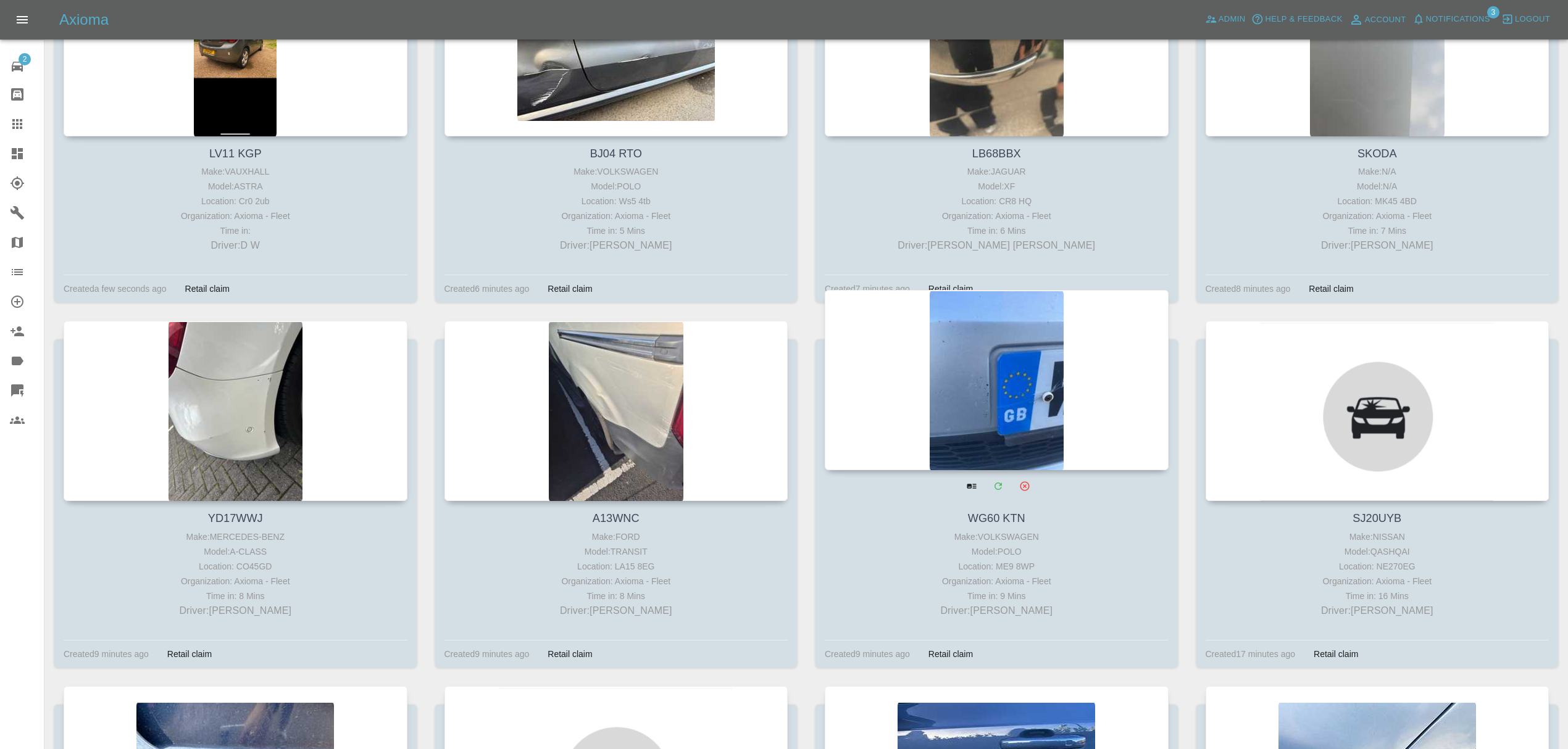
click at [1001, 385] on div at bounding box center [997, 380] width 343 height 181
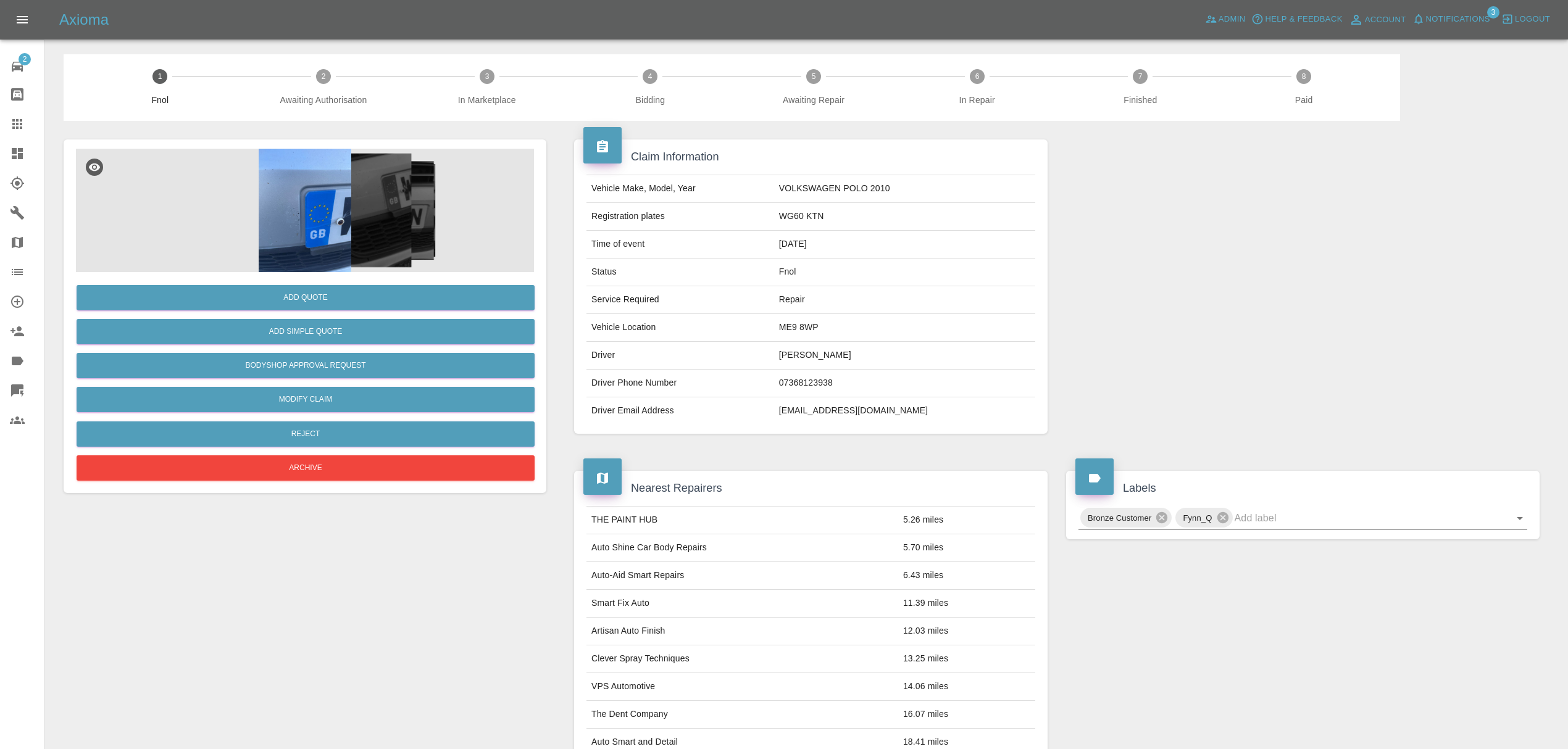
click at [281, 213] on img at bounding box center [305, 210] width 458 height 123
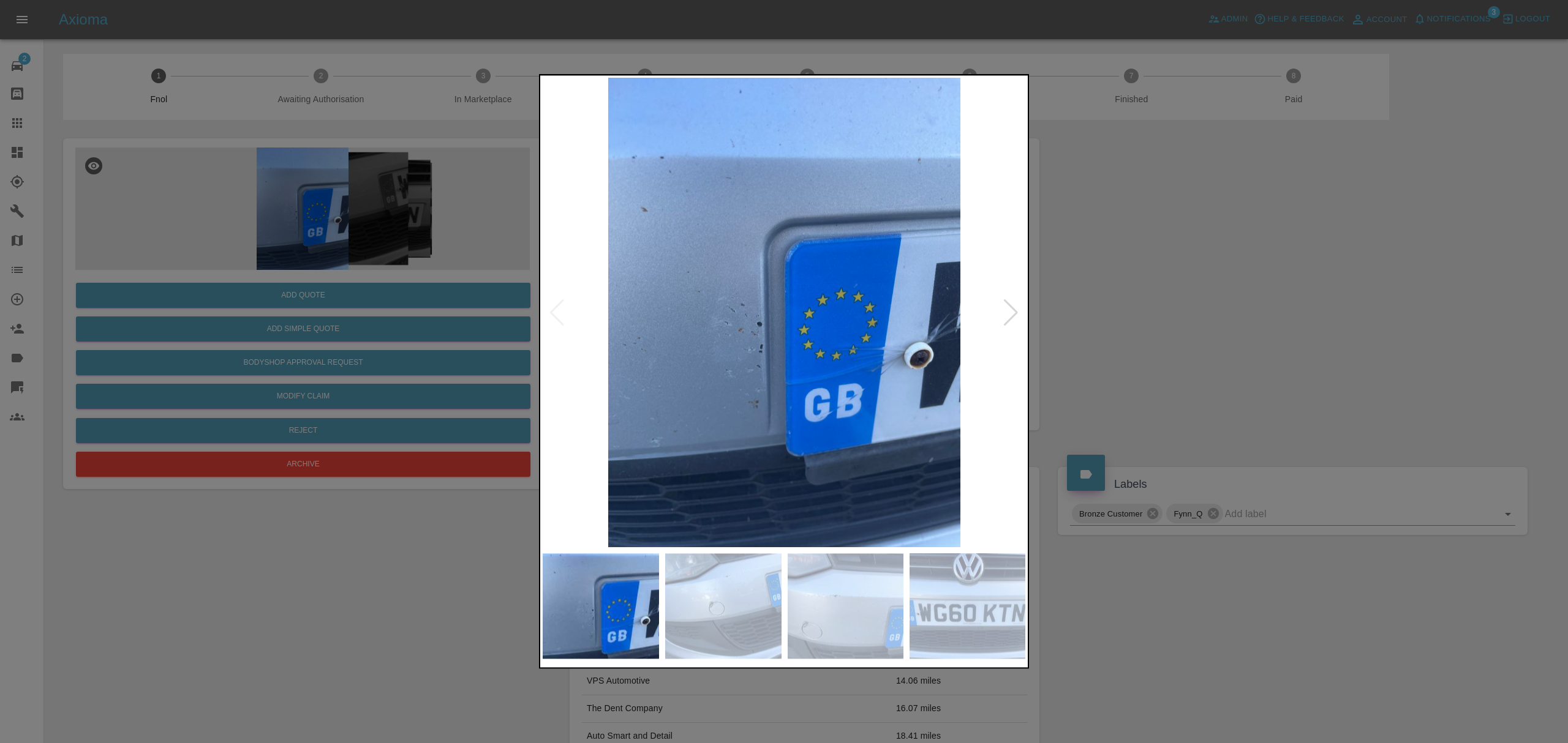
click at [1010, 316] on div at bounding box center [1011, 313] width 17 height 27
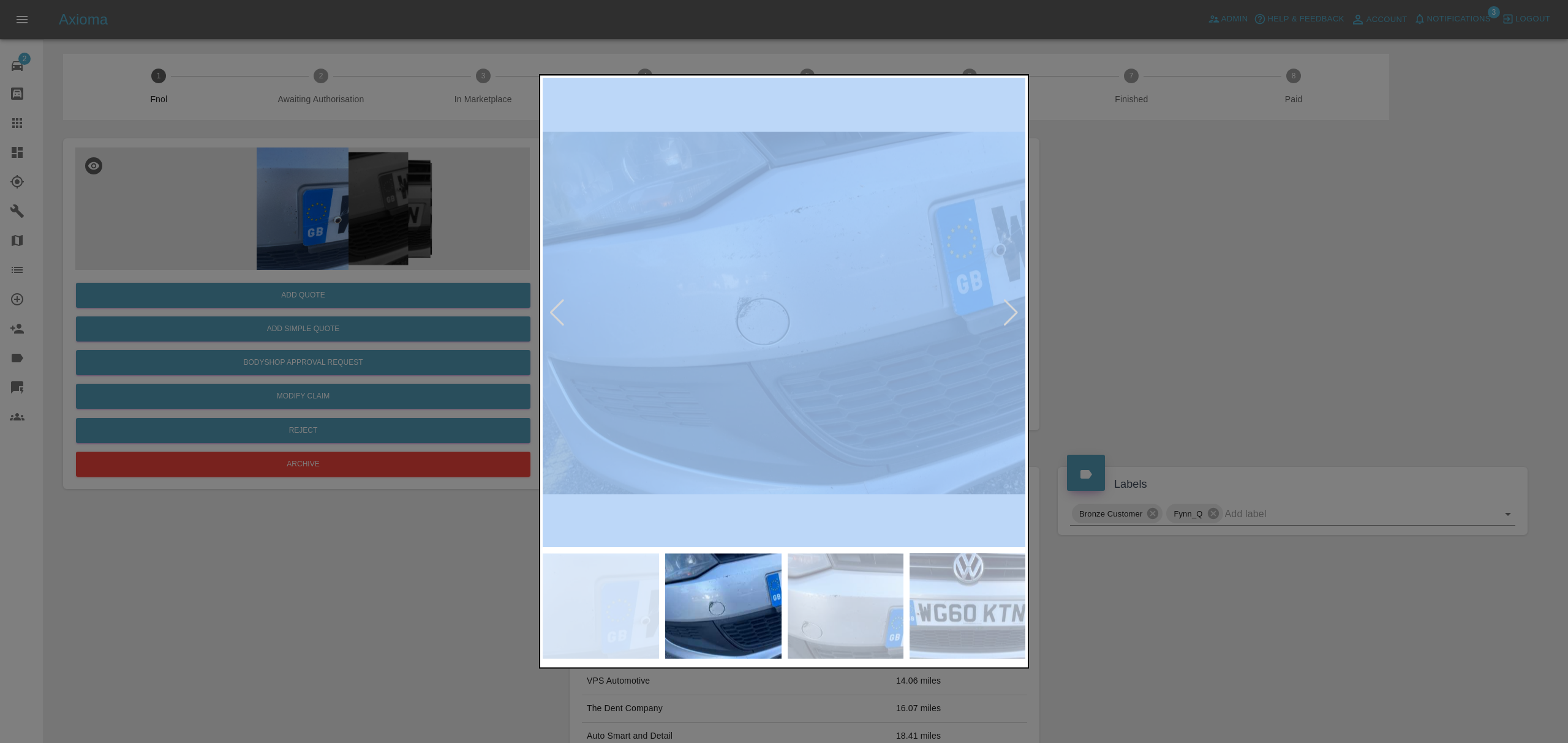
click at [1010, 316] on div at bounding box center [1011, 313] width 17 height 27
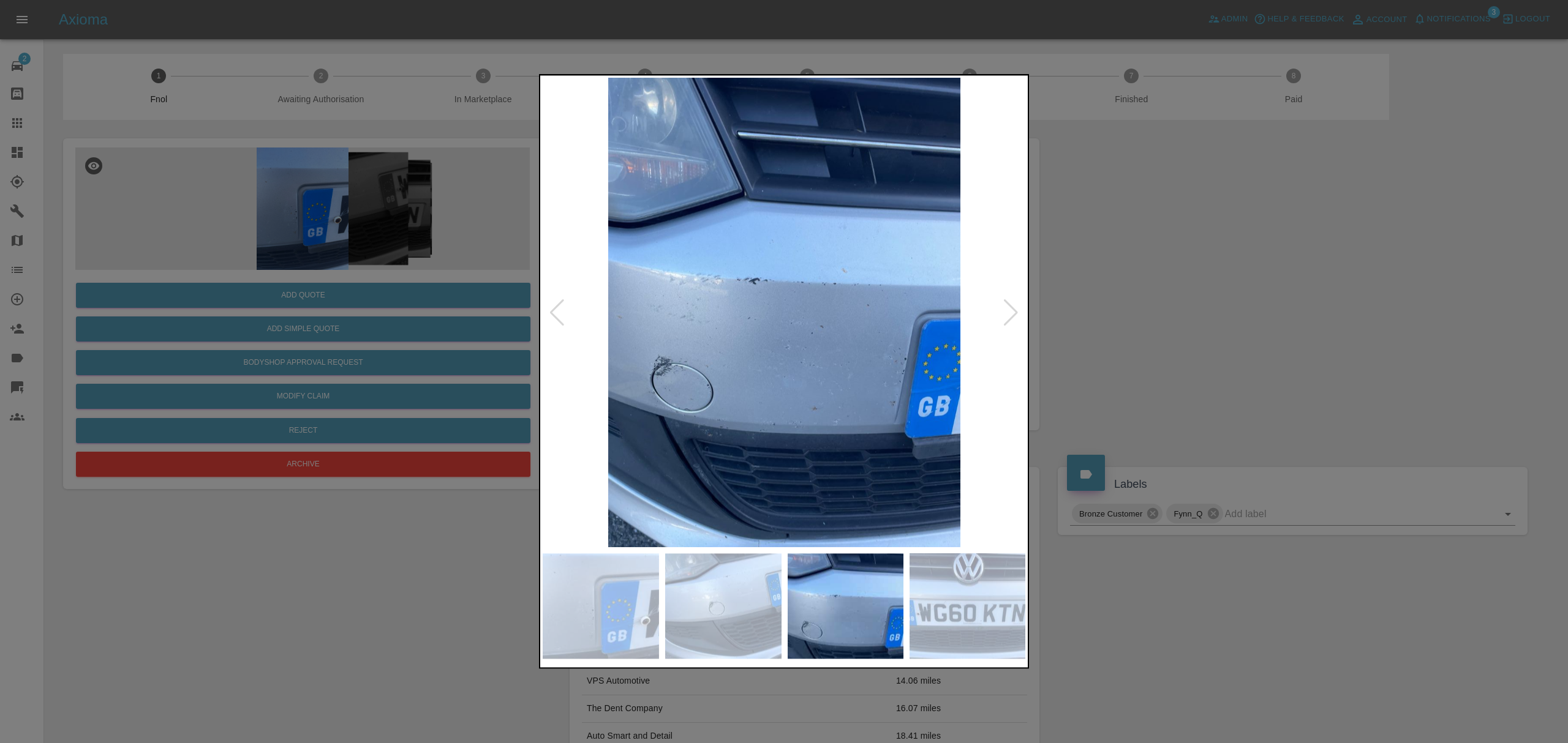
click at [1087, 311] on div at bounding box center [784, 371] width 1568 height 743
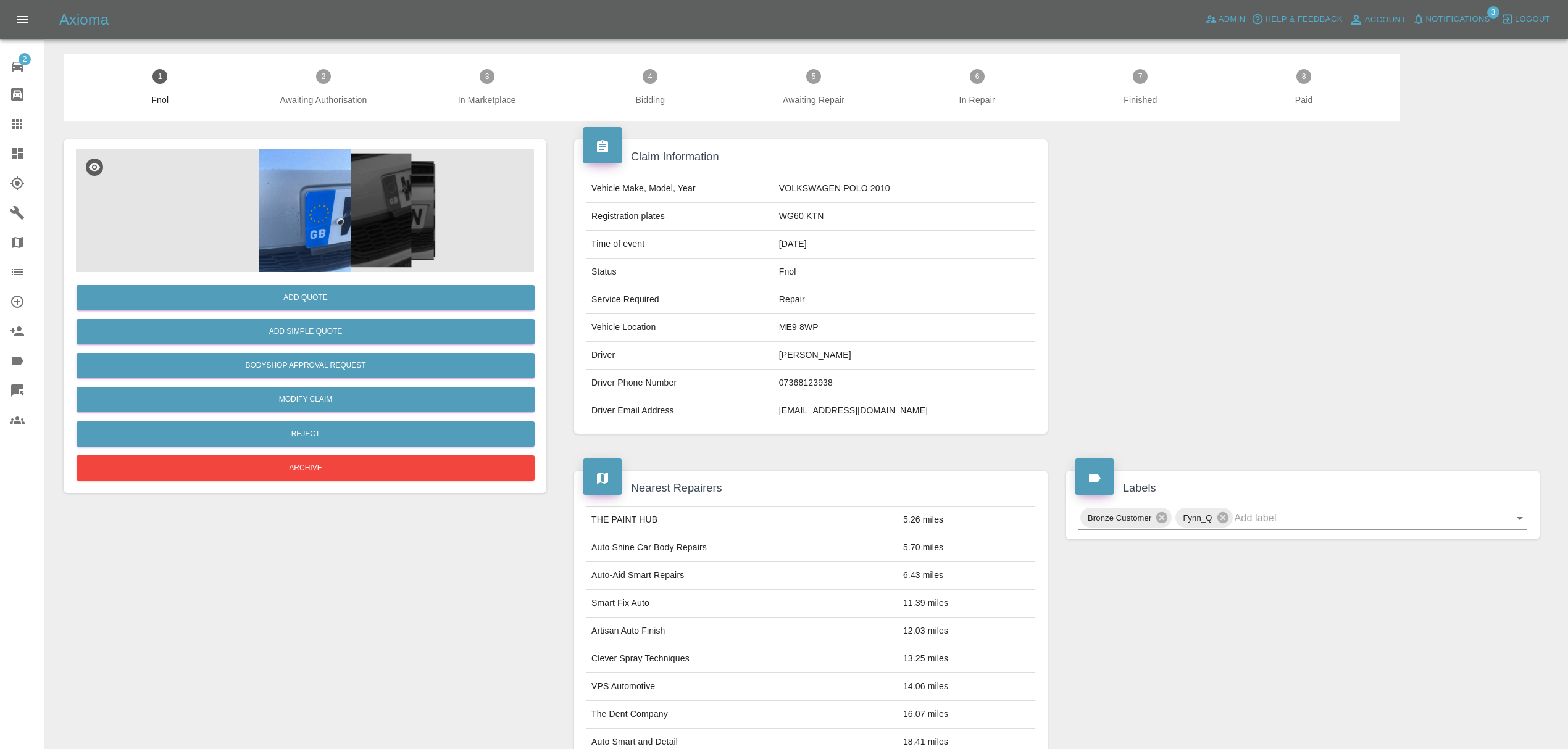
click at [31, 154] on div at bounding box center [27, 153] width 35 height 15
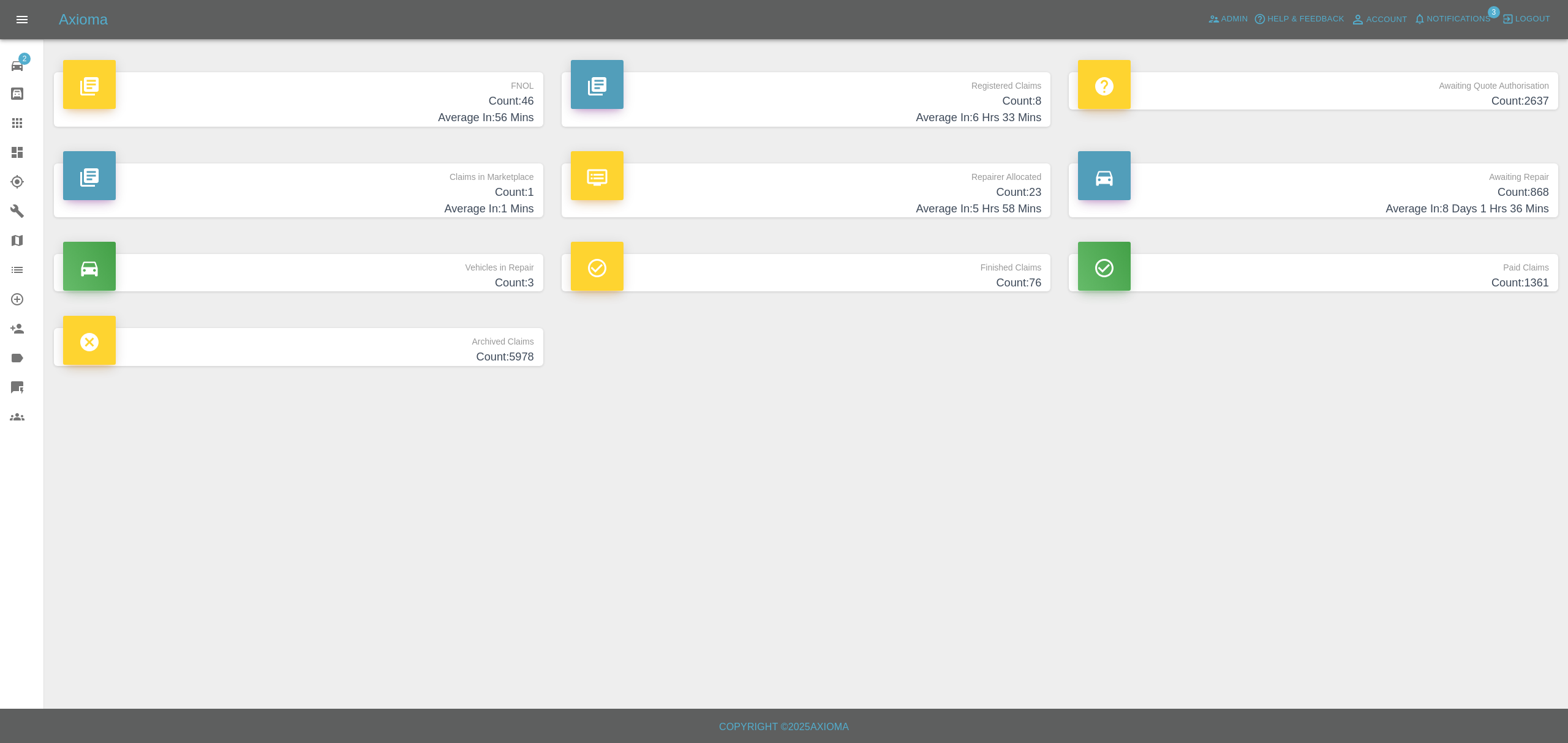
click at [438, 74] on p "FNOL" at bounding box center [298, 82] width 471 height 21
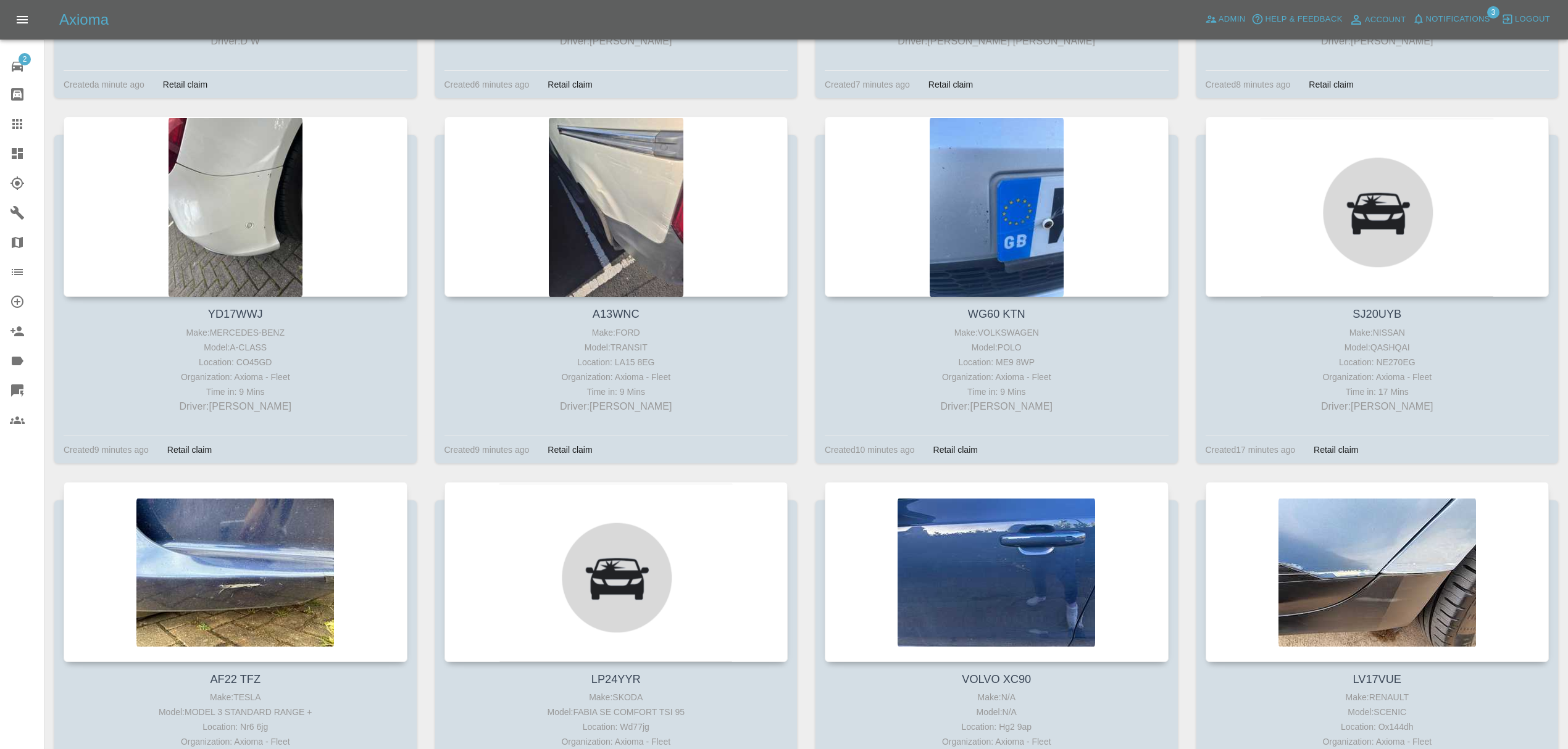
scroll to position [554, 0]
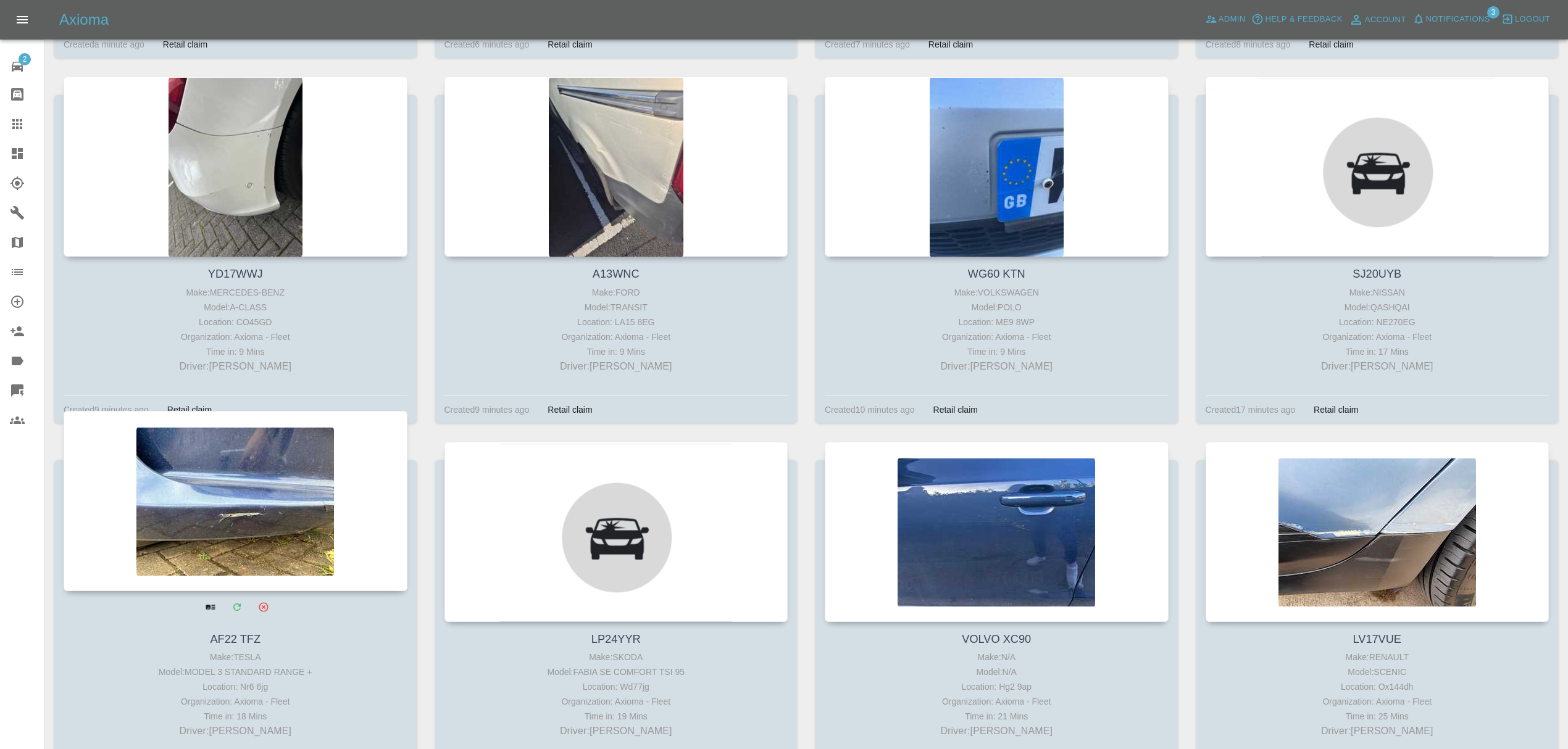
click at [284, 529] on div at bounding box center [235, 501] width 343 height 181
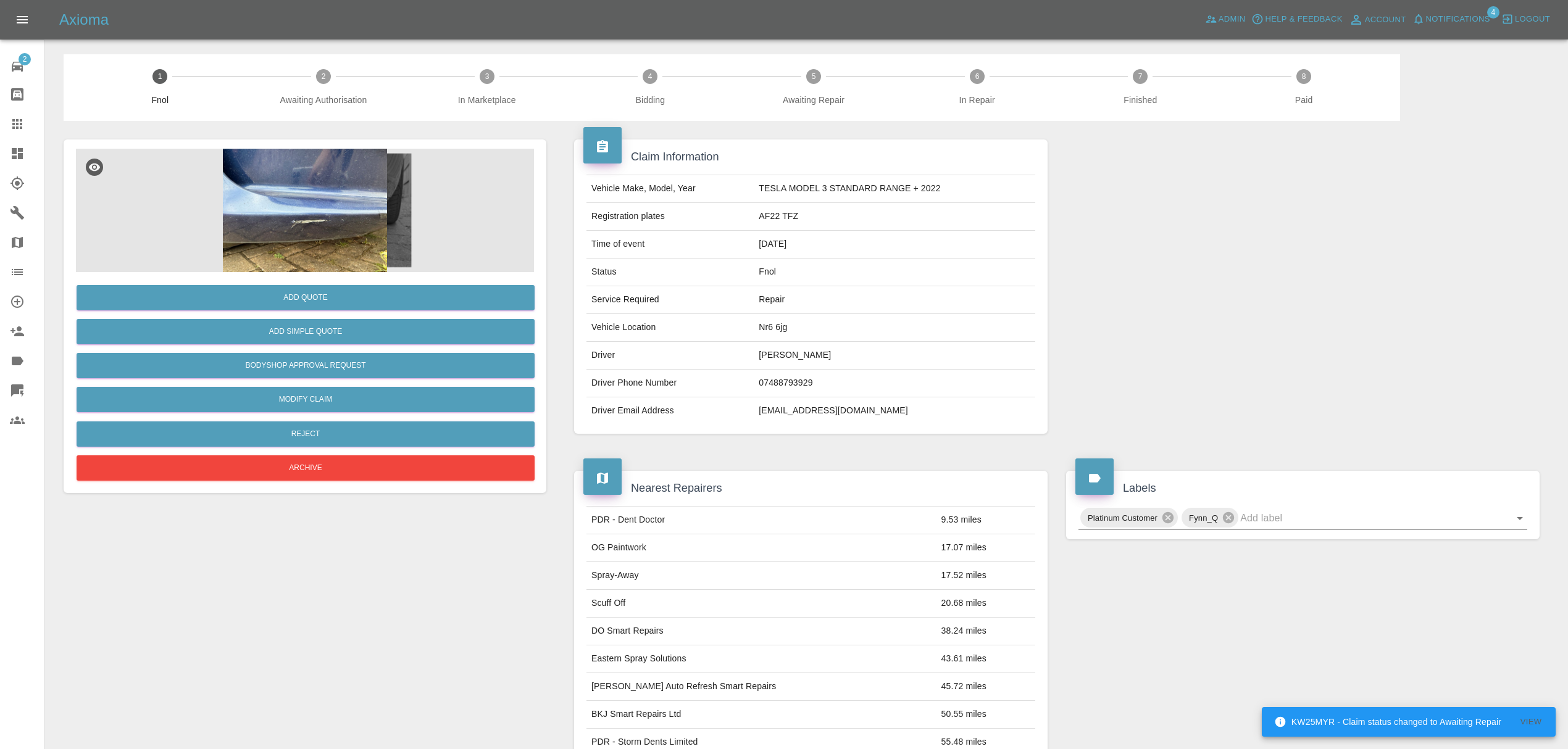
click at [286, 227] on img at bounding box center [305, 210] width 458 height 123
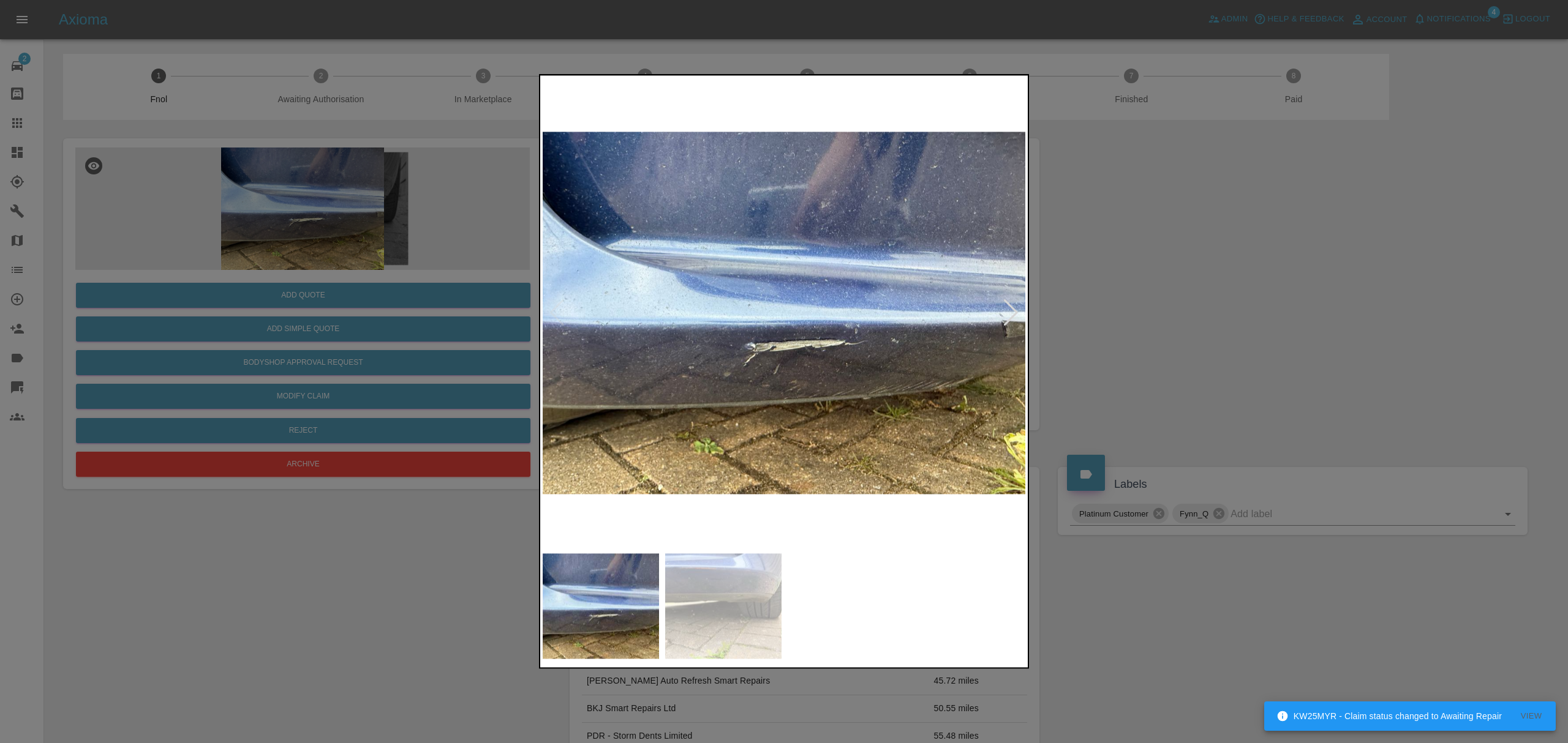
click at [1020, 313] on img at bounding box center [784, 312] width 484 height 470
click at [1011, 314] on div at bounding box center [1011, 313] width 17 height 27
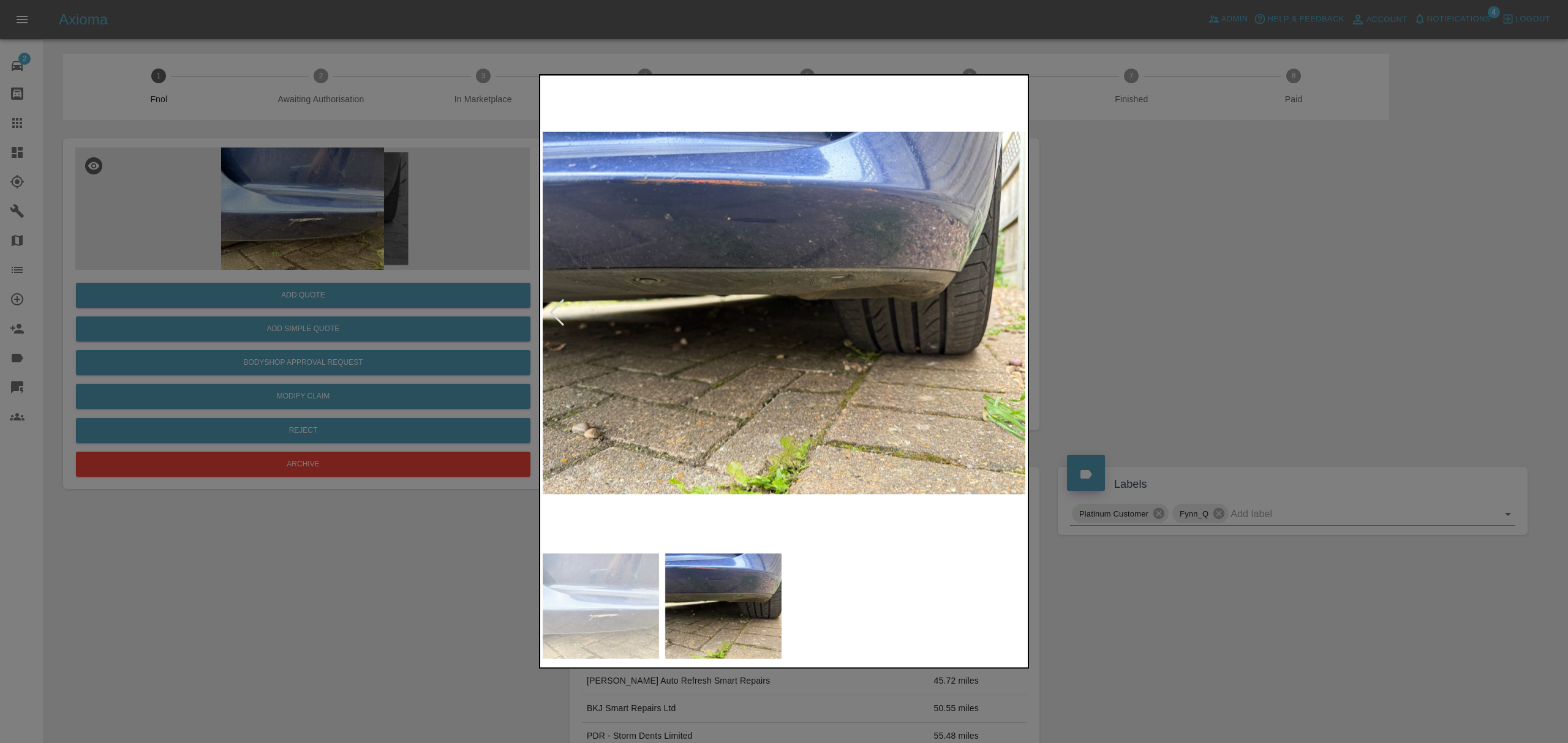
click at [1138, 312] on div at bounding box center [784, 371] width 1568 height 743
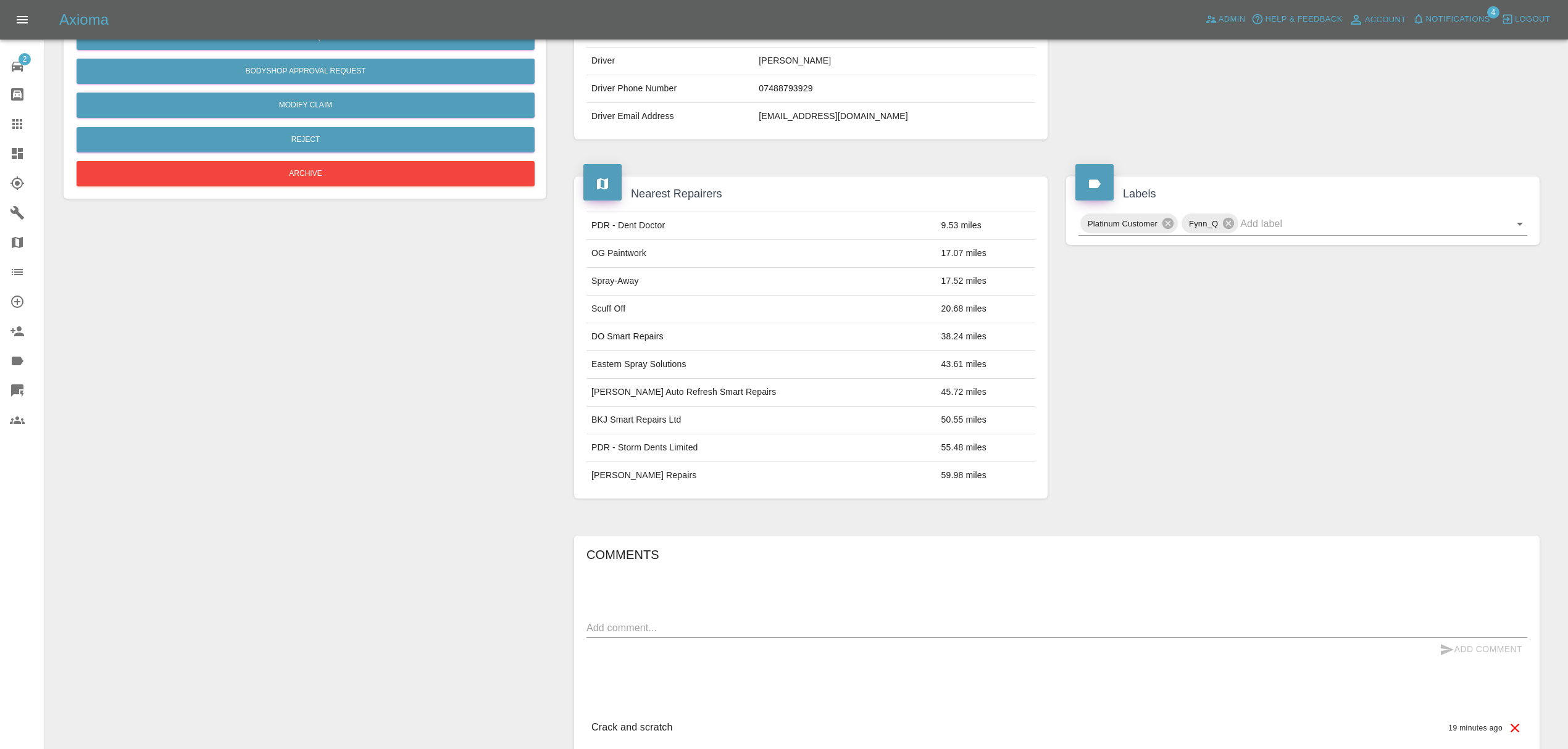
scroll to position [403, 0]
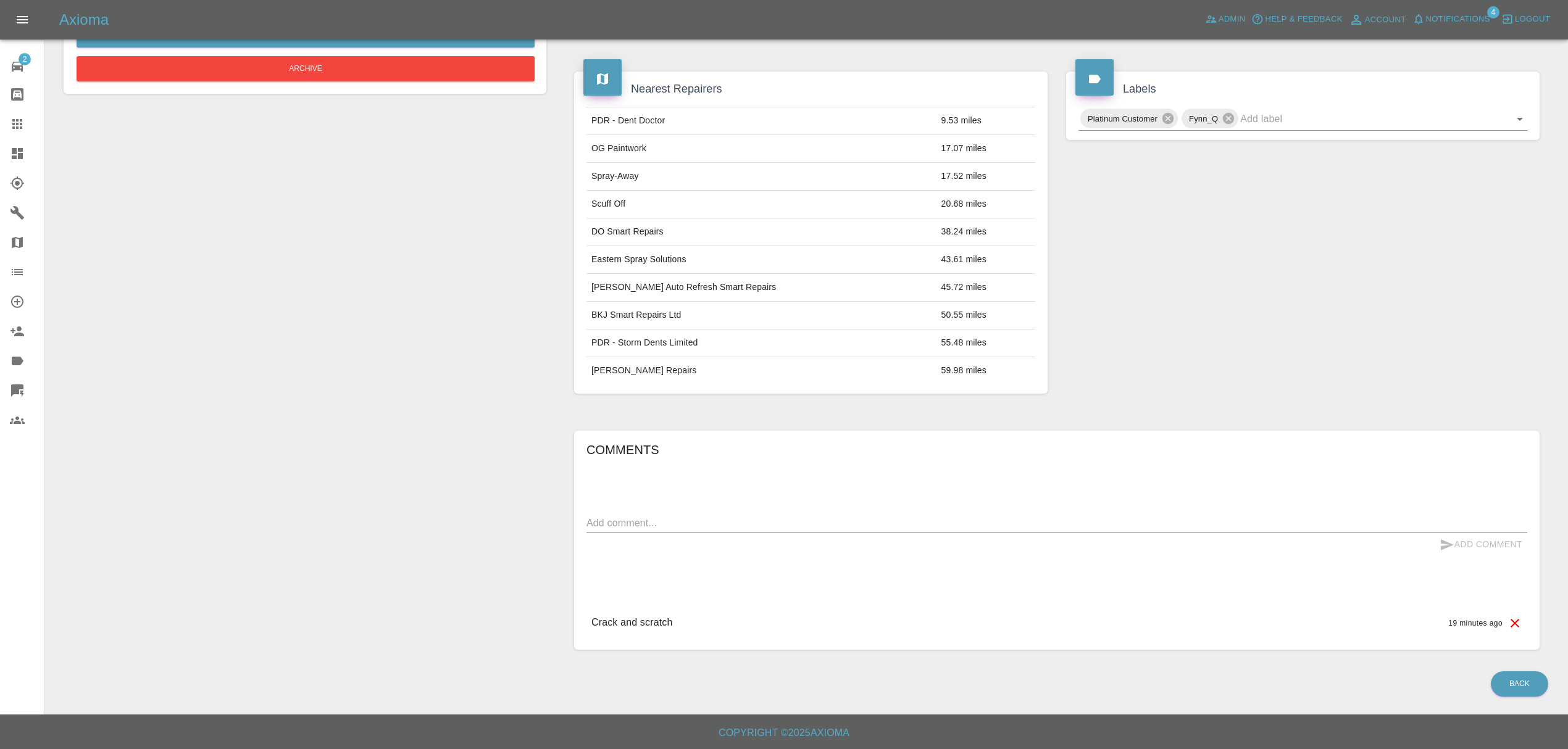
click at [13, 144] on link "Dashboard" at bounding box center [22, 154] width 43 height 30
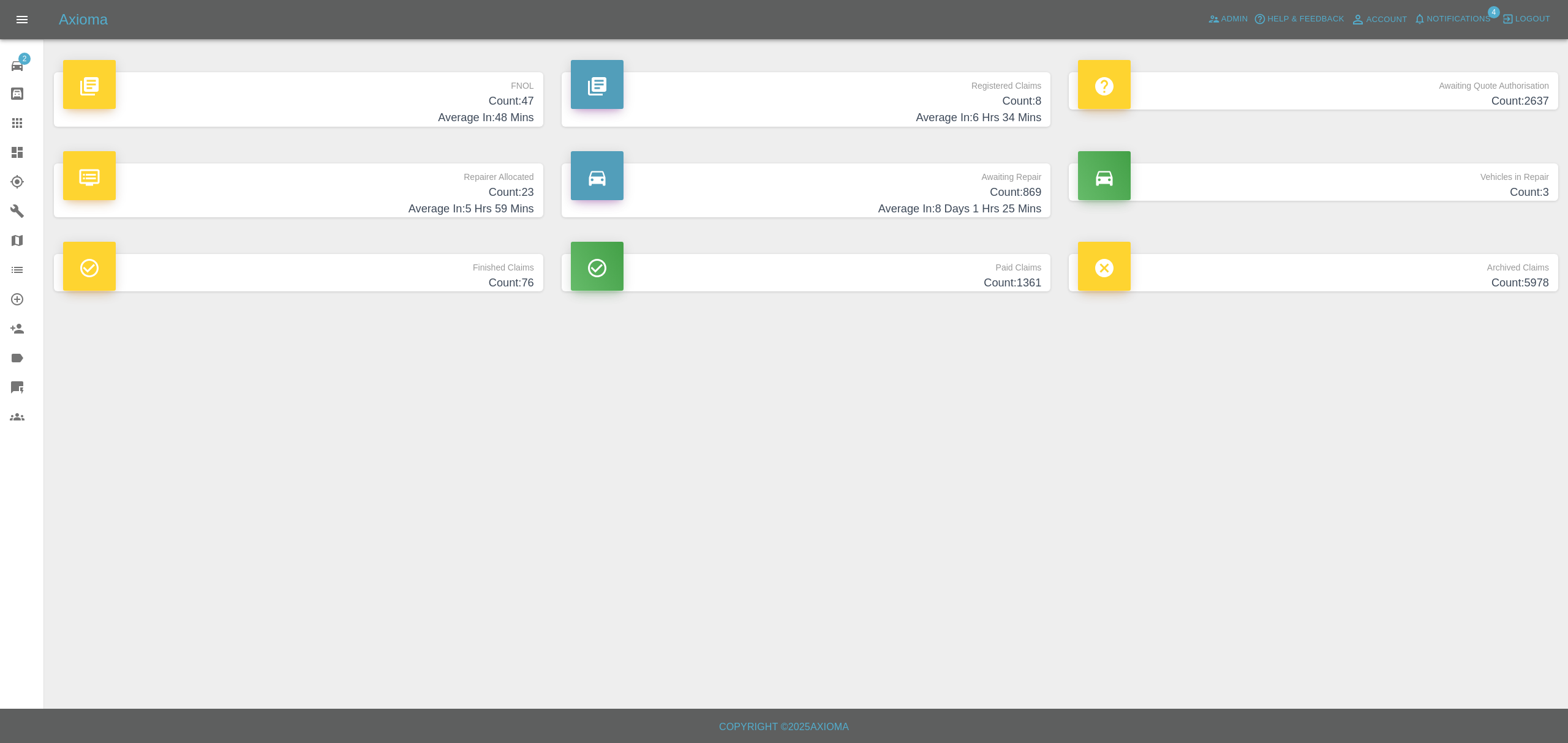
click at [1439, 16] on span "Notifications" at bounding box center [1458, 20] width 64 height 14
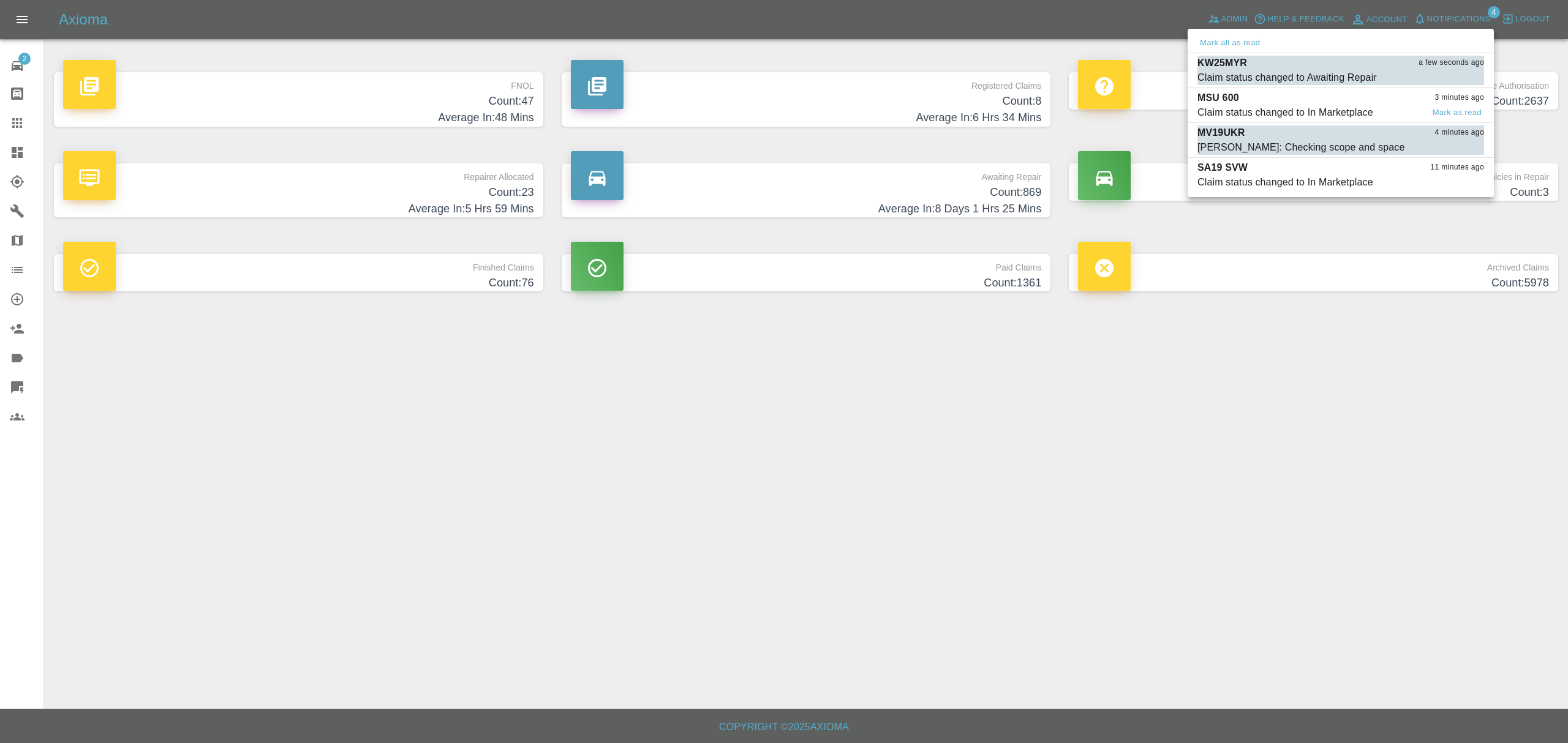
click at [1224, 101] on p "MSU 600" at bounding box center [1218, 98] width 42 height 15
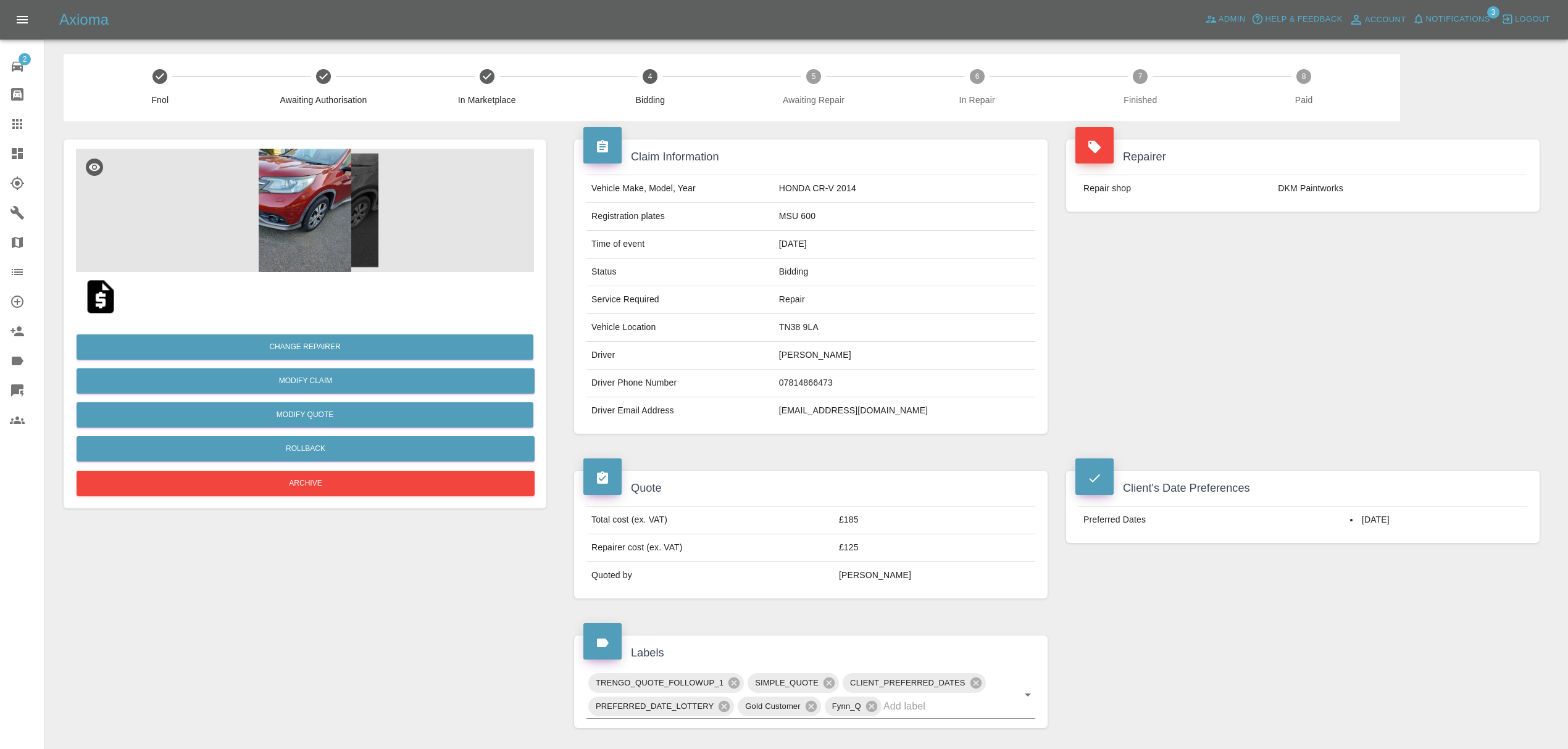
click at [305, 221] on img at bounding box center [305, 210] width 458 height 123
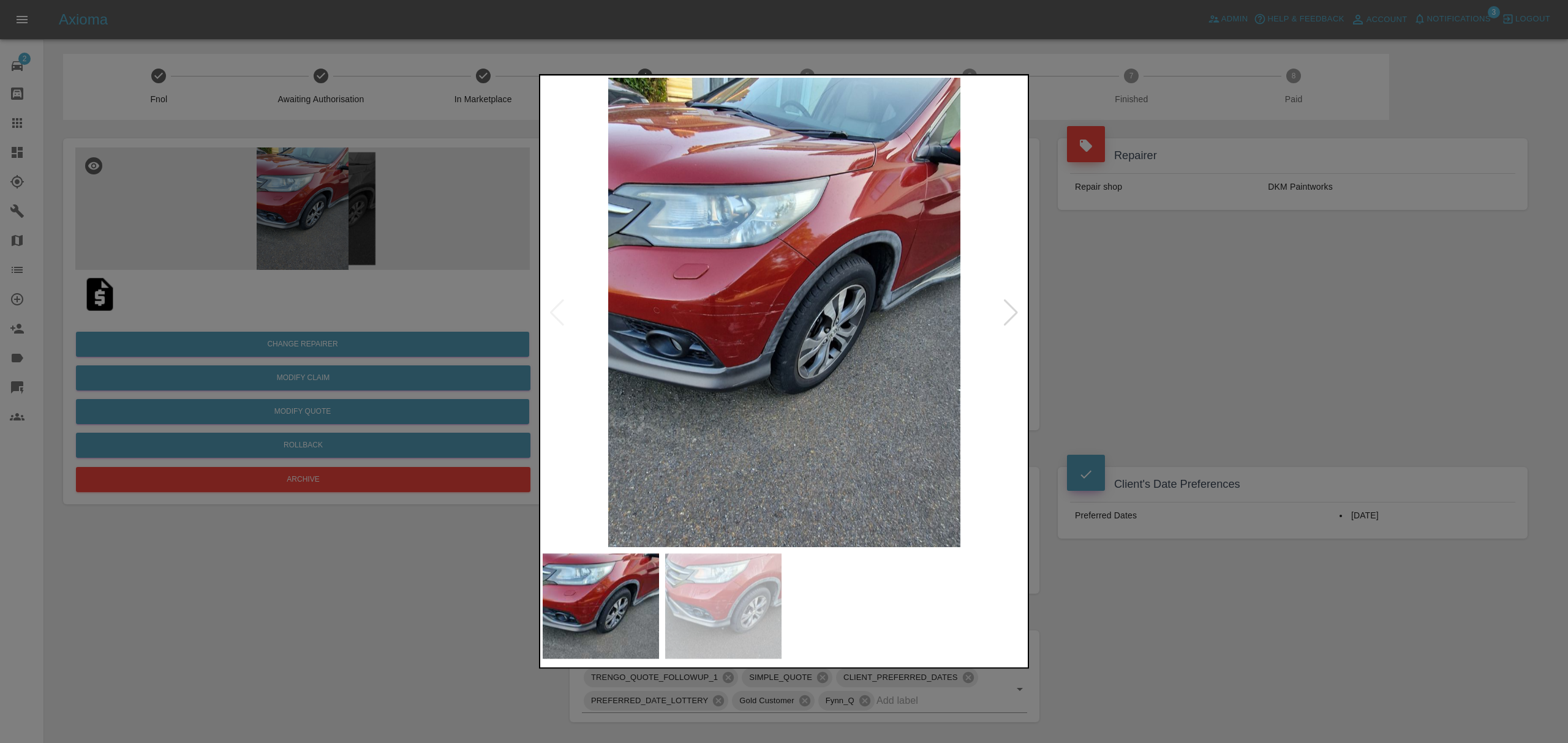
click at [1015, 311] on div at bounding box center [1011, 313] width 17 height 27
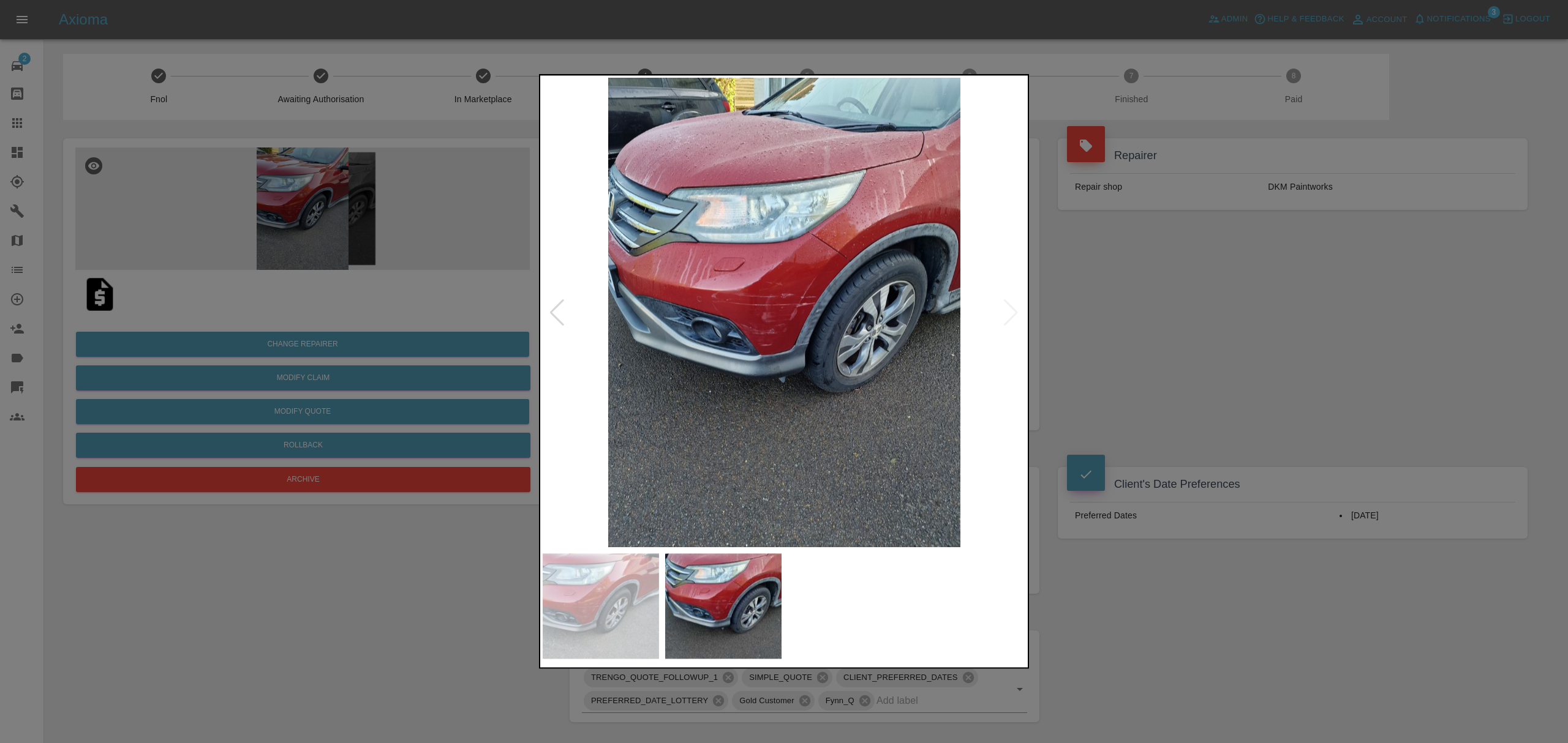
click at [1172, 311] on div at bounding box center [784, 371] width 1568 height 743
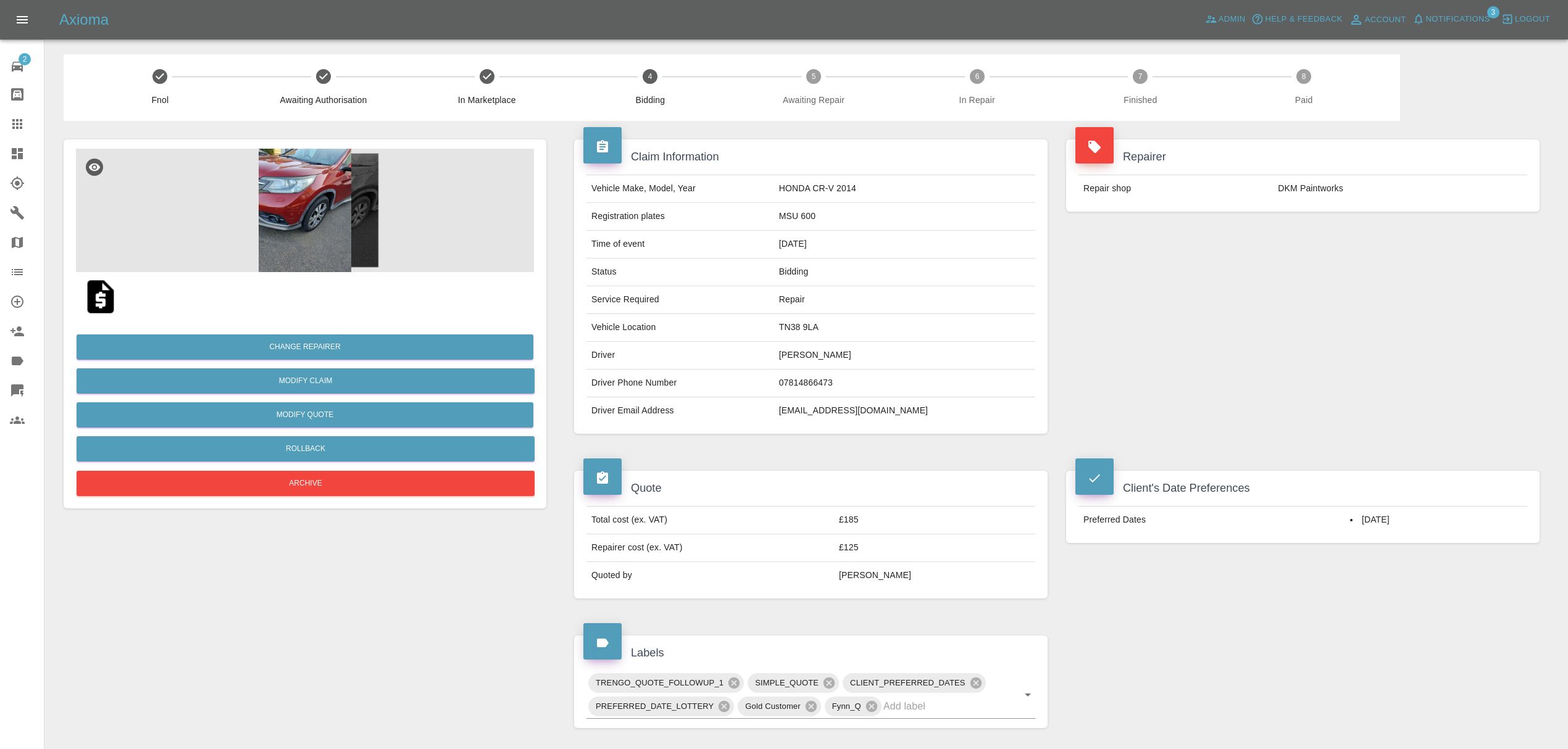
click at [10, 156] on icon at bounding box center [17, 153] width 15 height 15
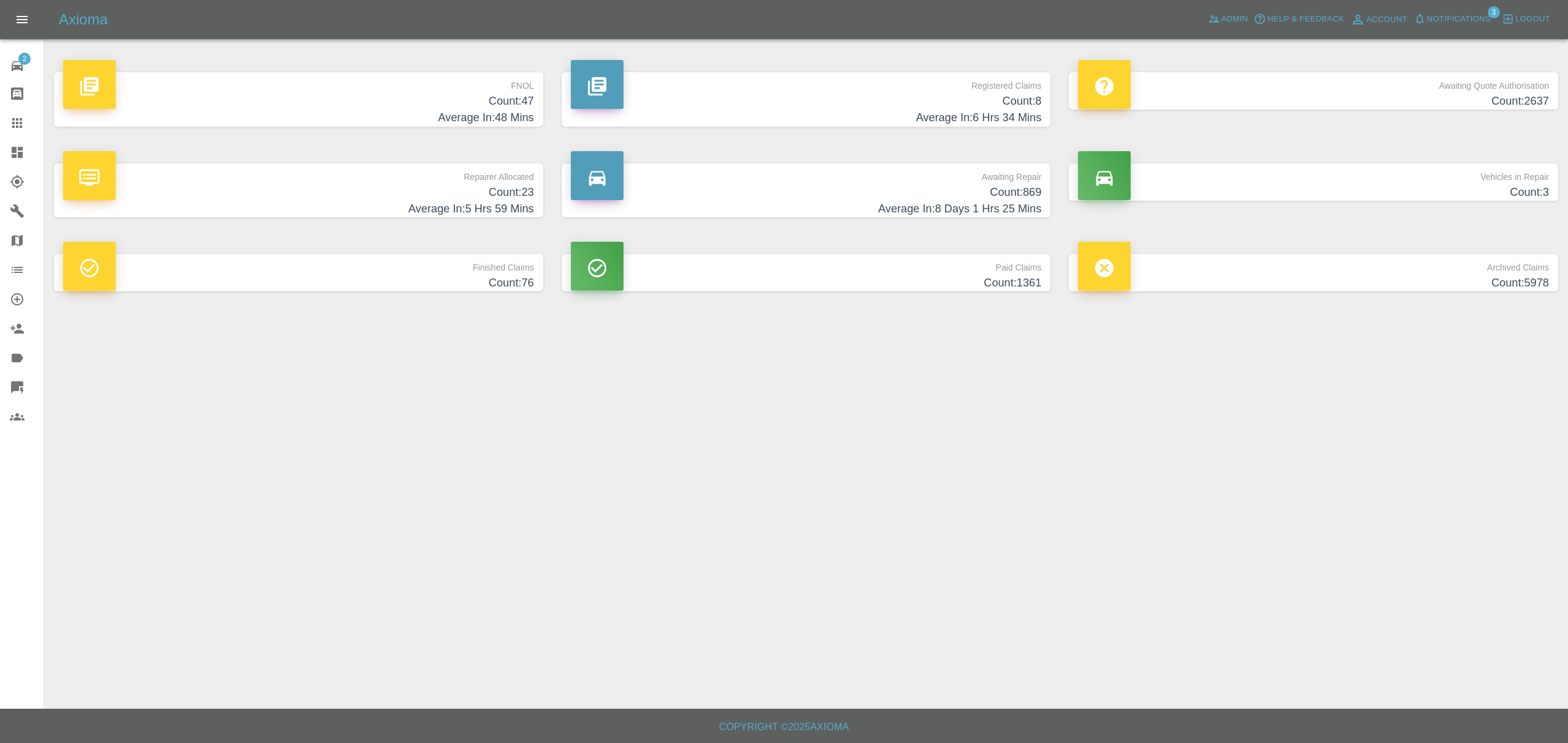
click at [459, 176] on p "Repairer Allocated" at bounding box center [298, 173] width 471 height 21
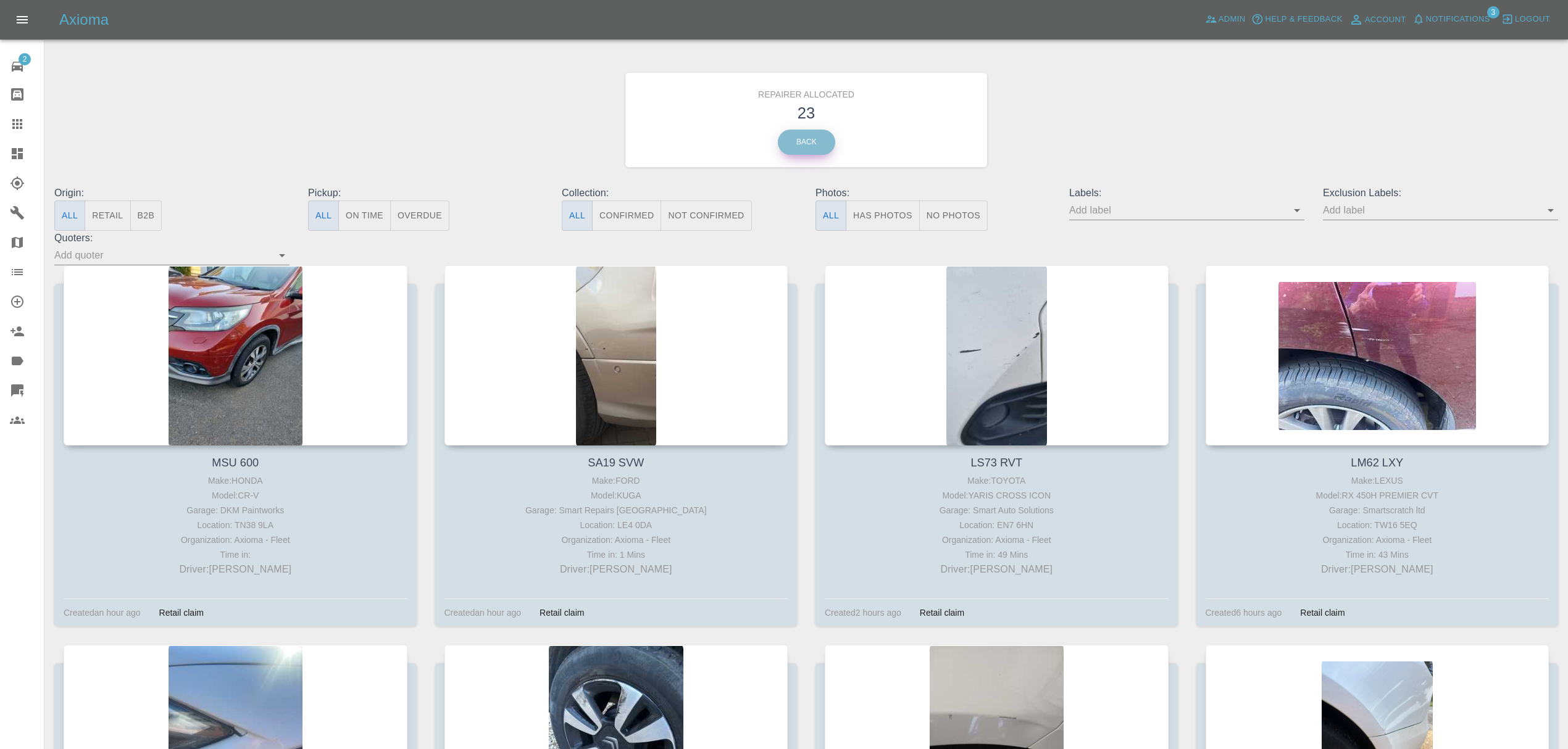
click at [808, 131] on link "Back" at bounding box center [806, 142] width 57 height 26
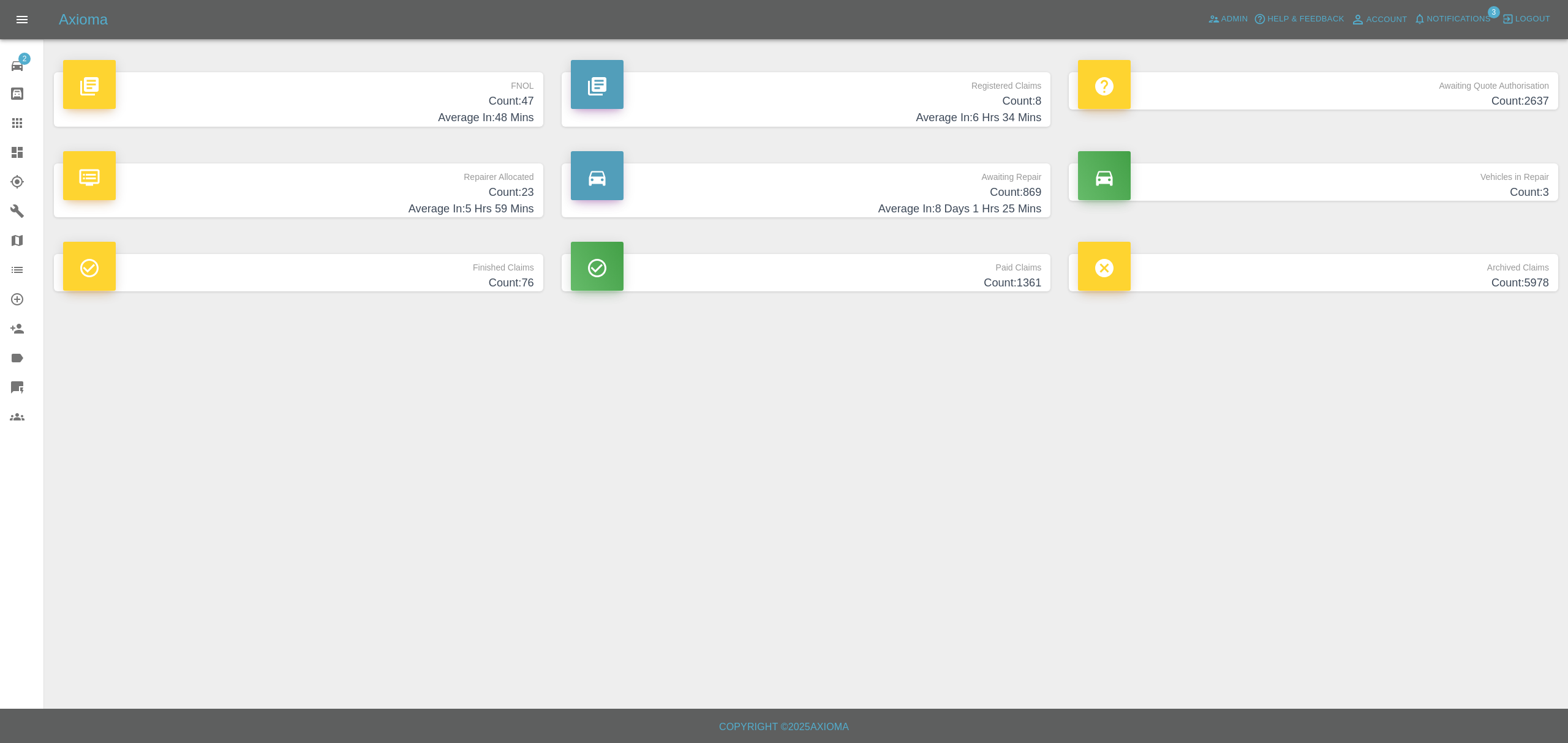
click at [1463, 89] on p "Awaiting Quote Authorisation" at bounding box center [1313, 82] width 471 height 21
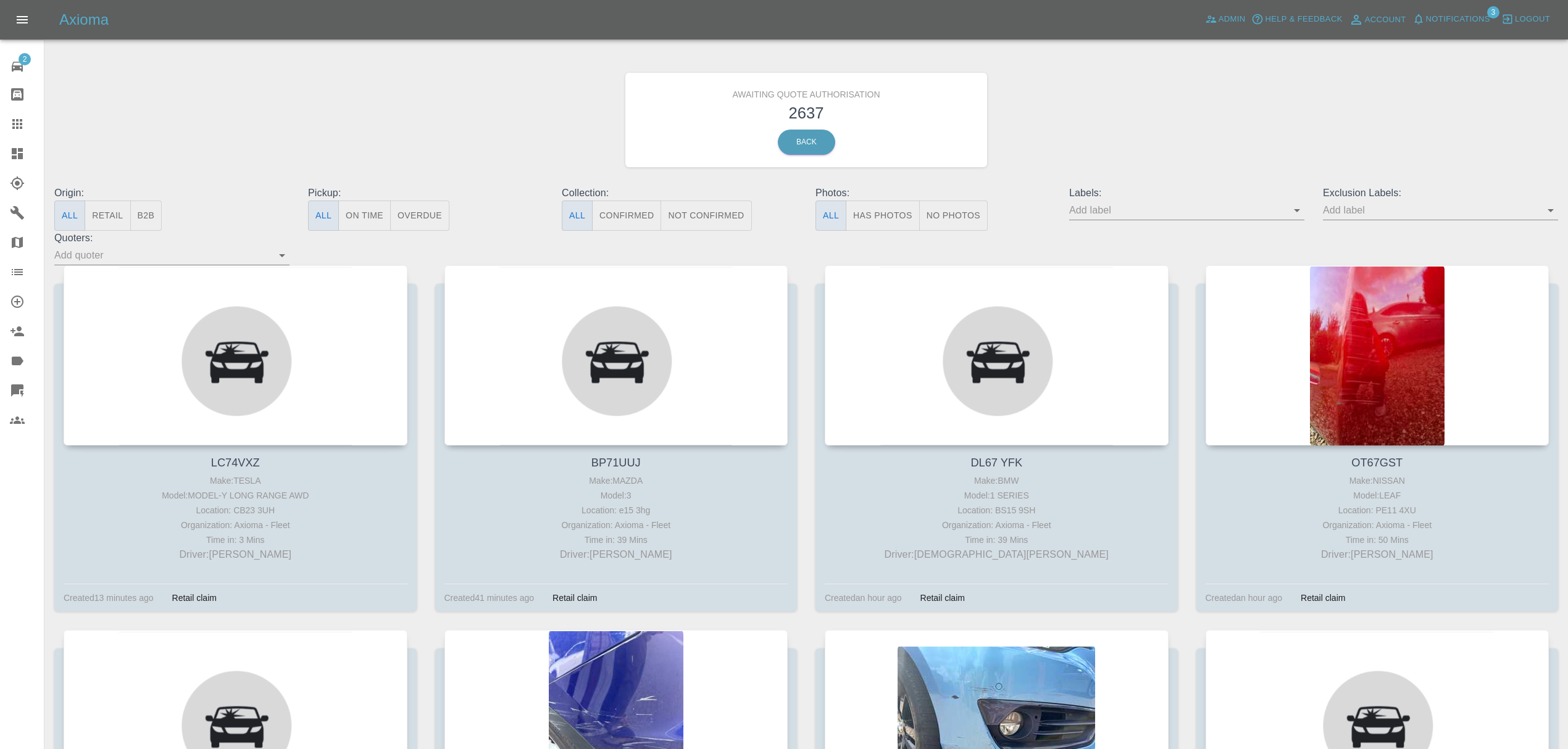
click at [1455, 23] on span "Notifications" at bounding box center [1457, 20] width 64 height 14
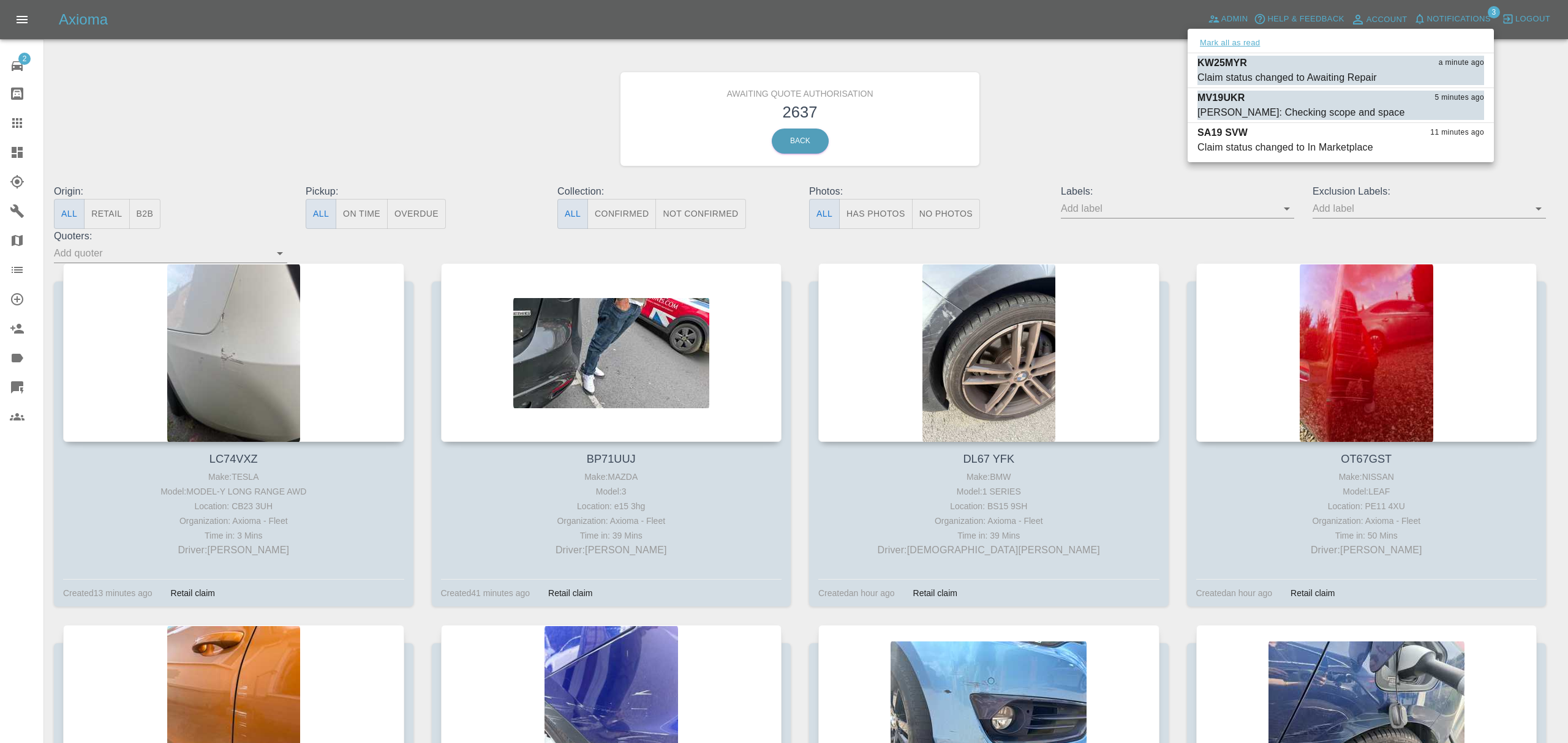
click at [1236, 40] on button "Mark all as read" at bounding box center [1230, 43] width 65 height 14
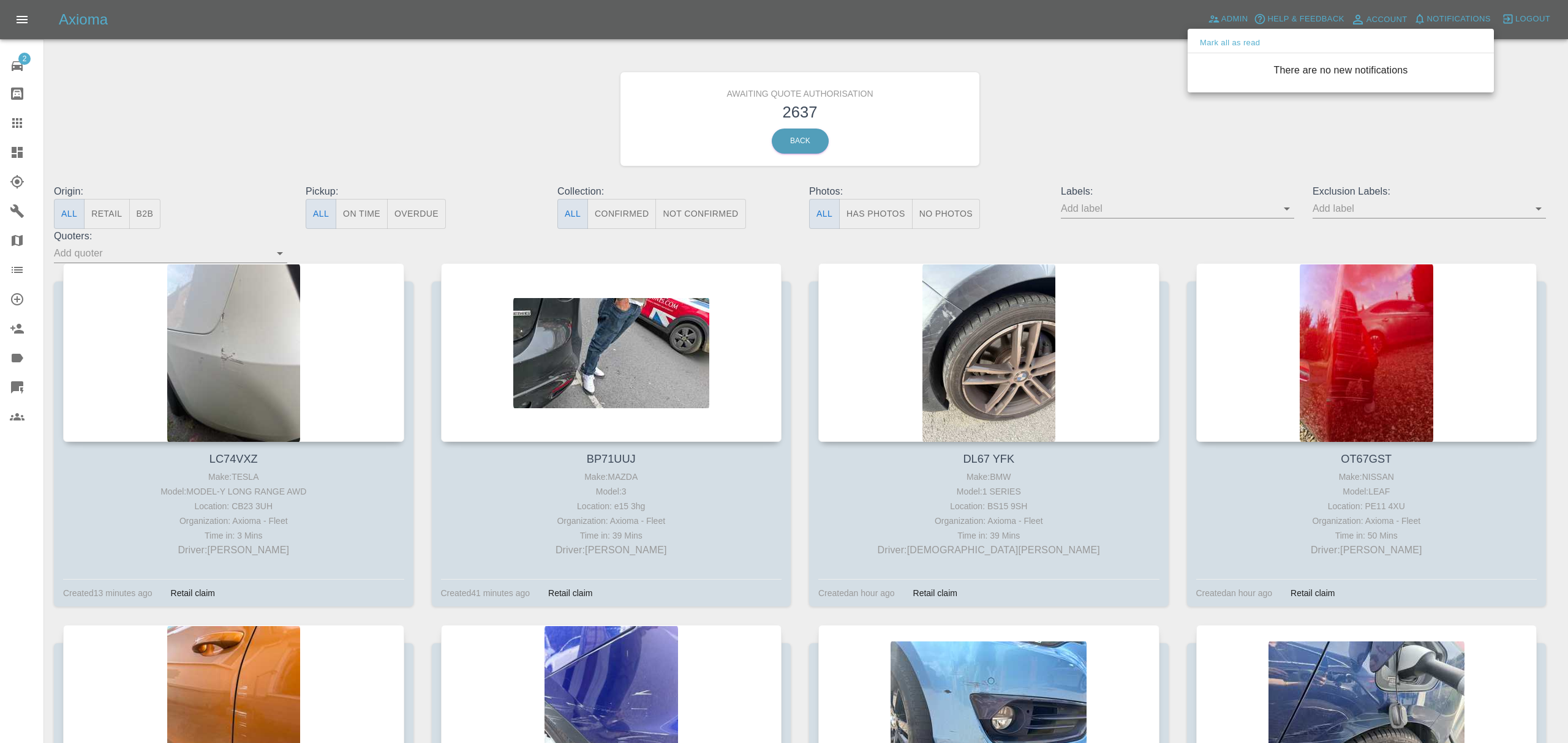
click at [1099, 138] on div at bounding box center [784, 371] width 1568 height 743
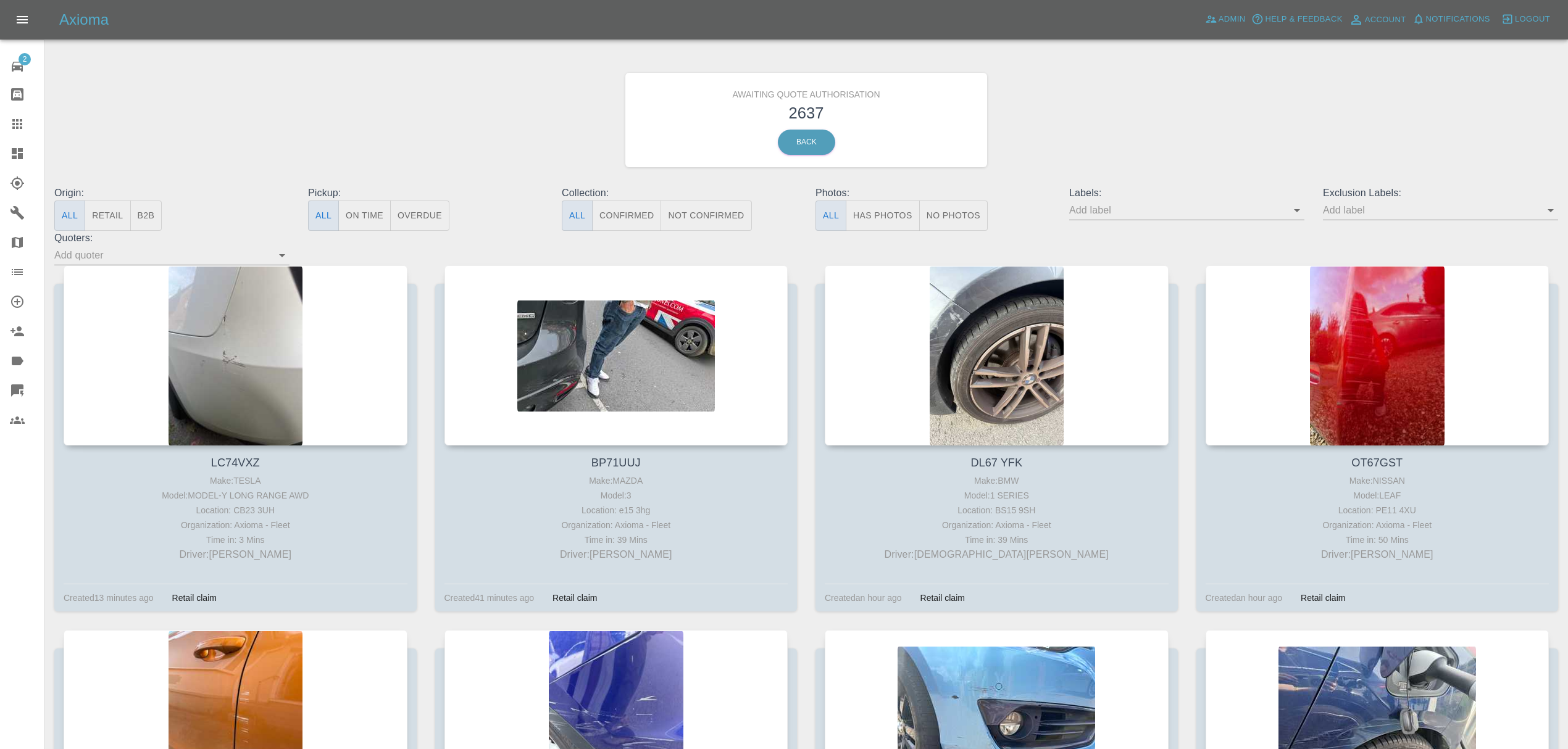
click at [30, 156] on div at bounding box center [27, 153] width 35 height 15
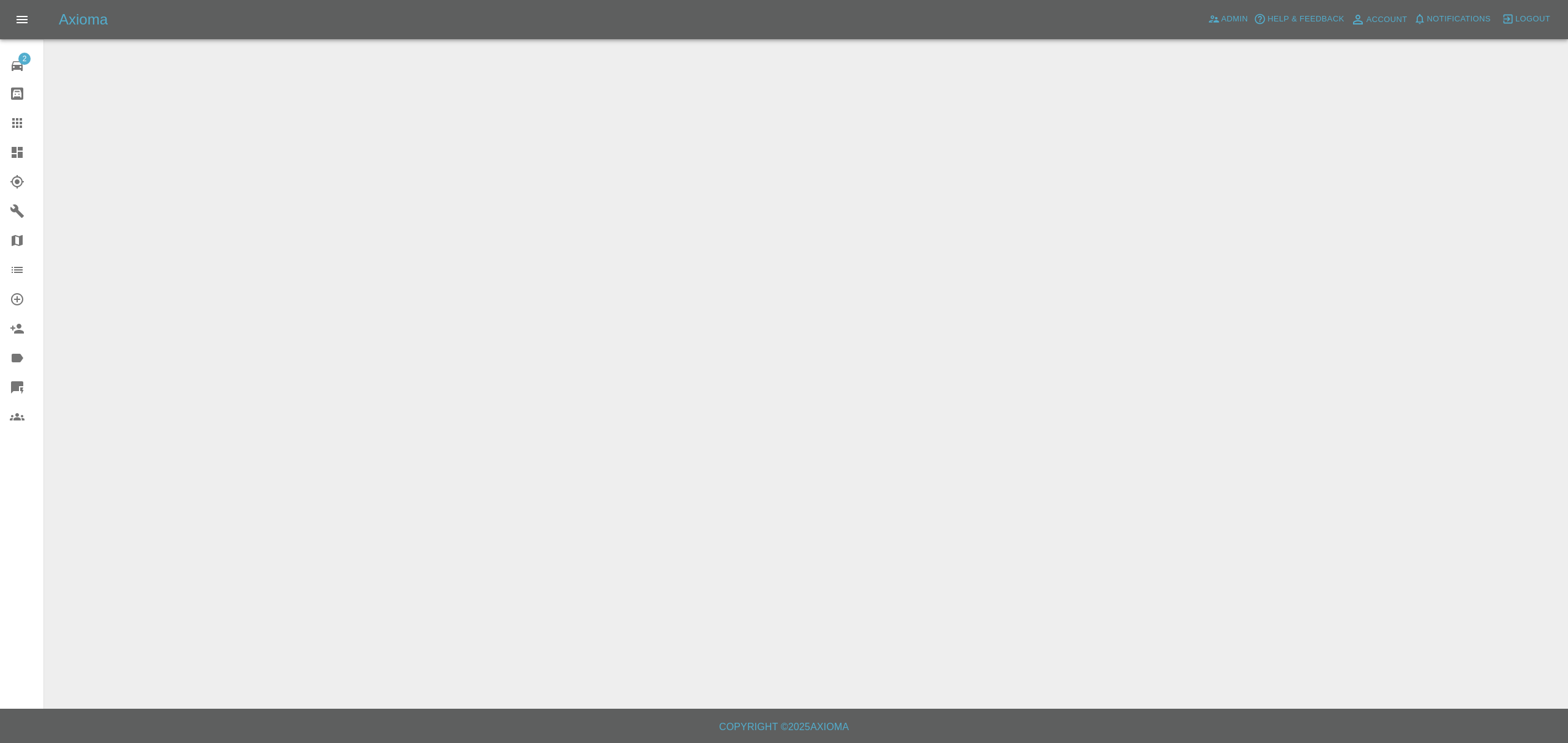
click at [13, 153] on icon at bounding box center [17, 152] width 15 height 15
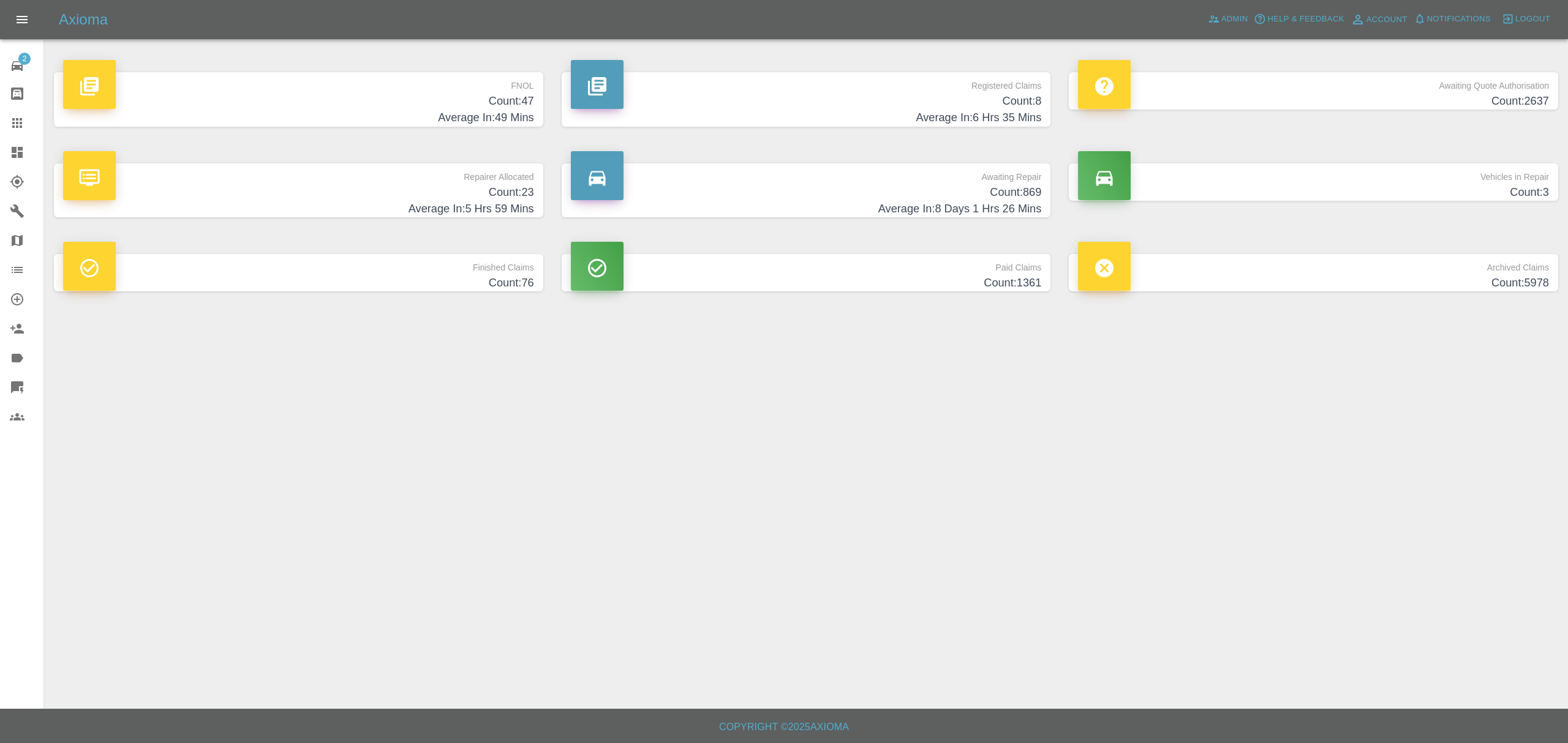
click at [469, 101] on h4 "Count: 47" at bounding box center [298, 101] width 471 height 17
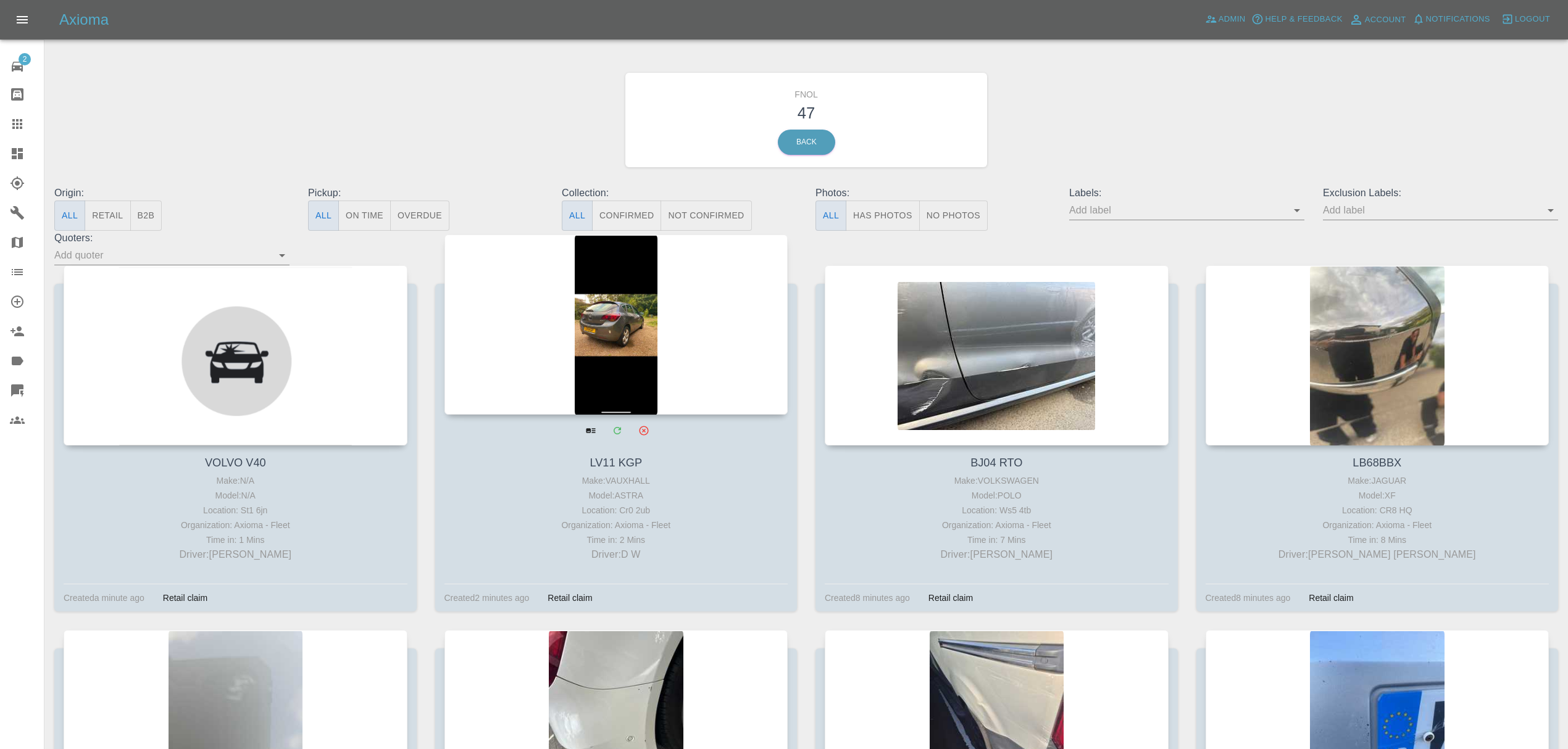
click at [655, 307] on div at bounding box center [616, 325] width 343 height 181
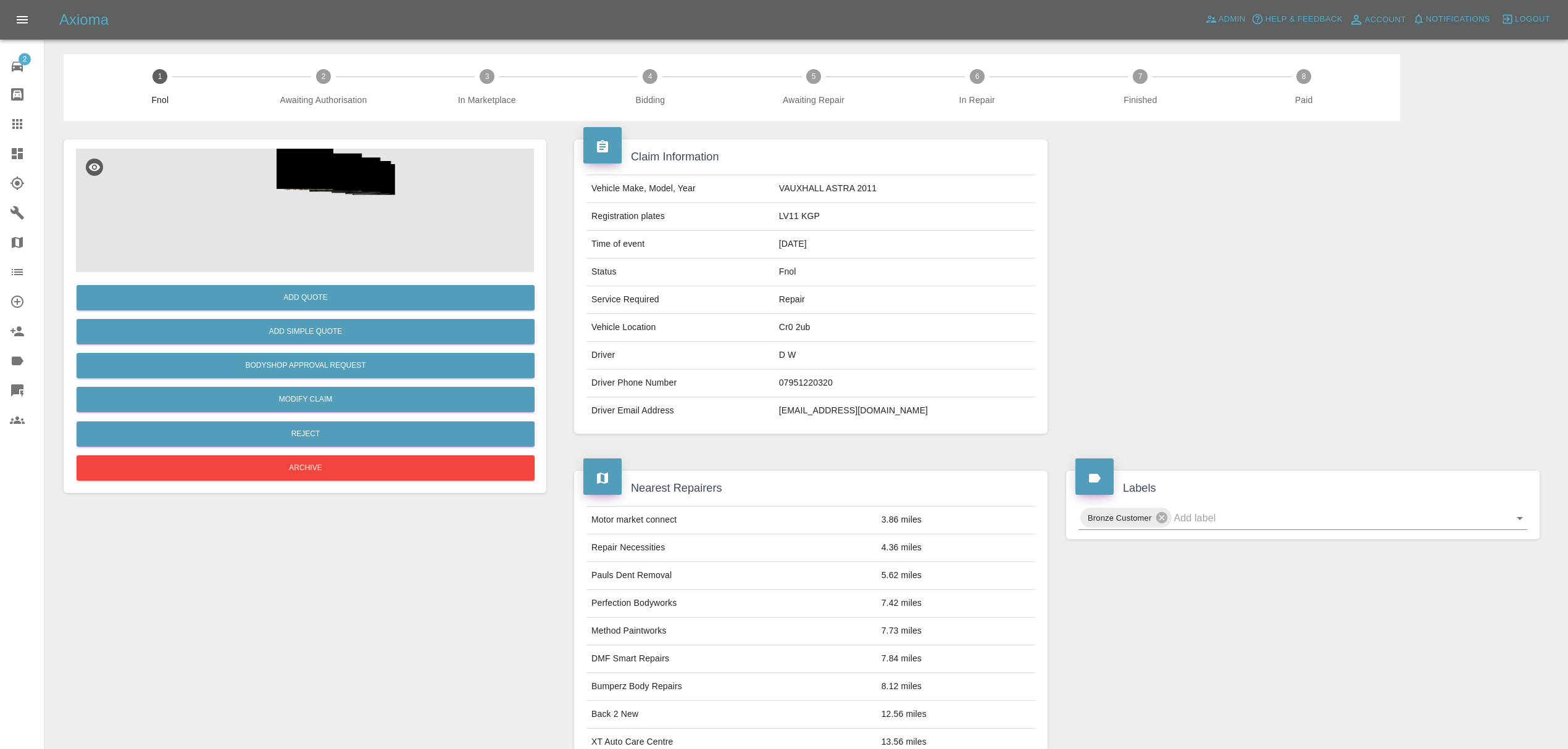
click at [309, 233] on img at bounding box center [305, 210] width 458 height 123
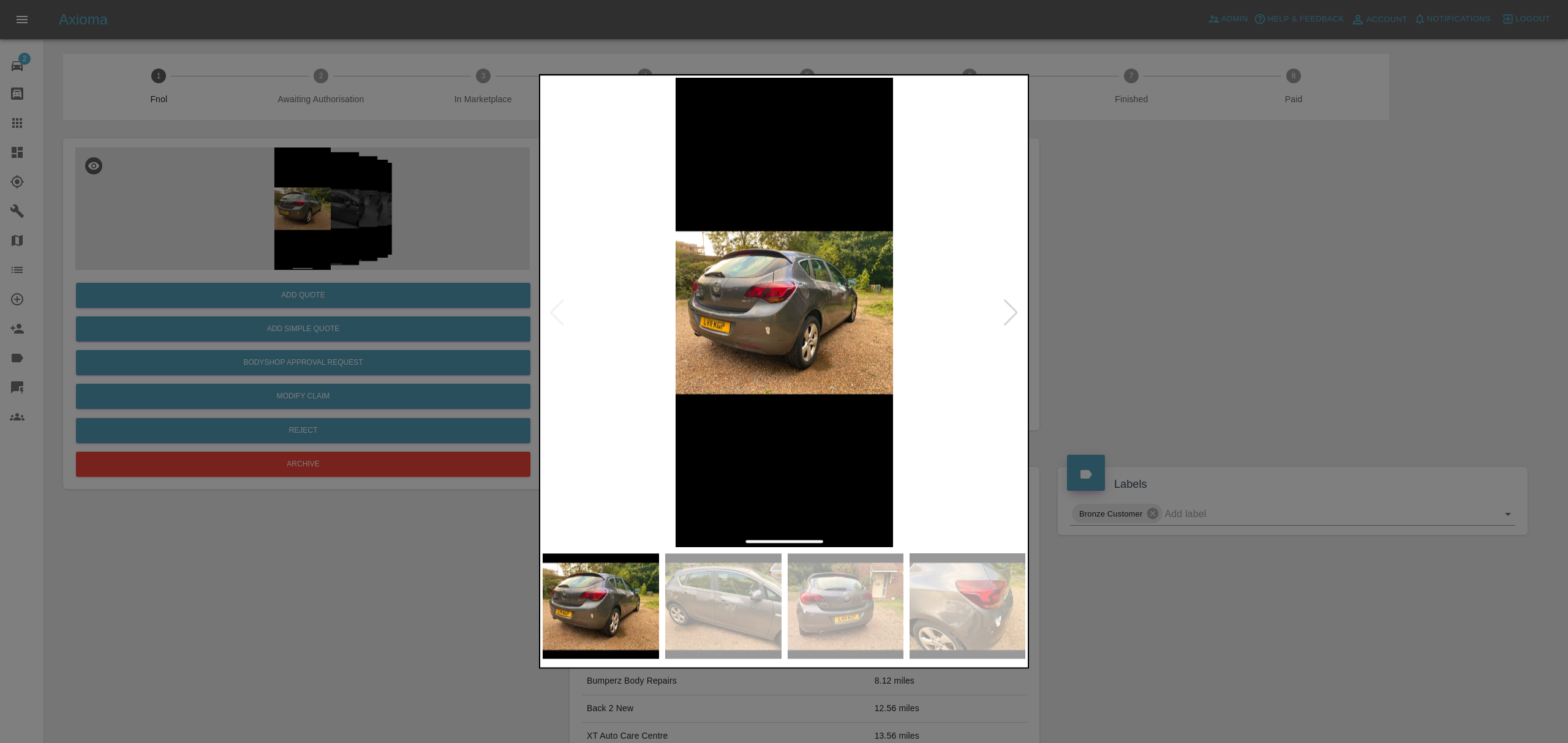
click at [1001, 306] on img at bounding box center [784, 312] width 484 height 470
click at [1013, 306] on div at bounding box center [1011, 313] width 17 height 27
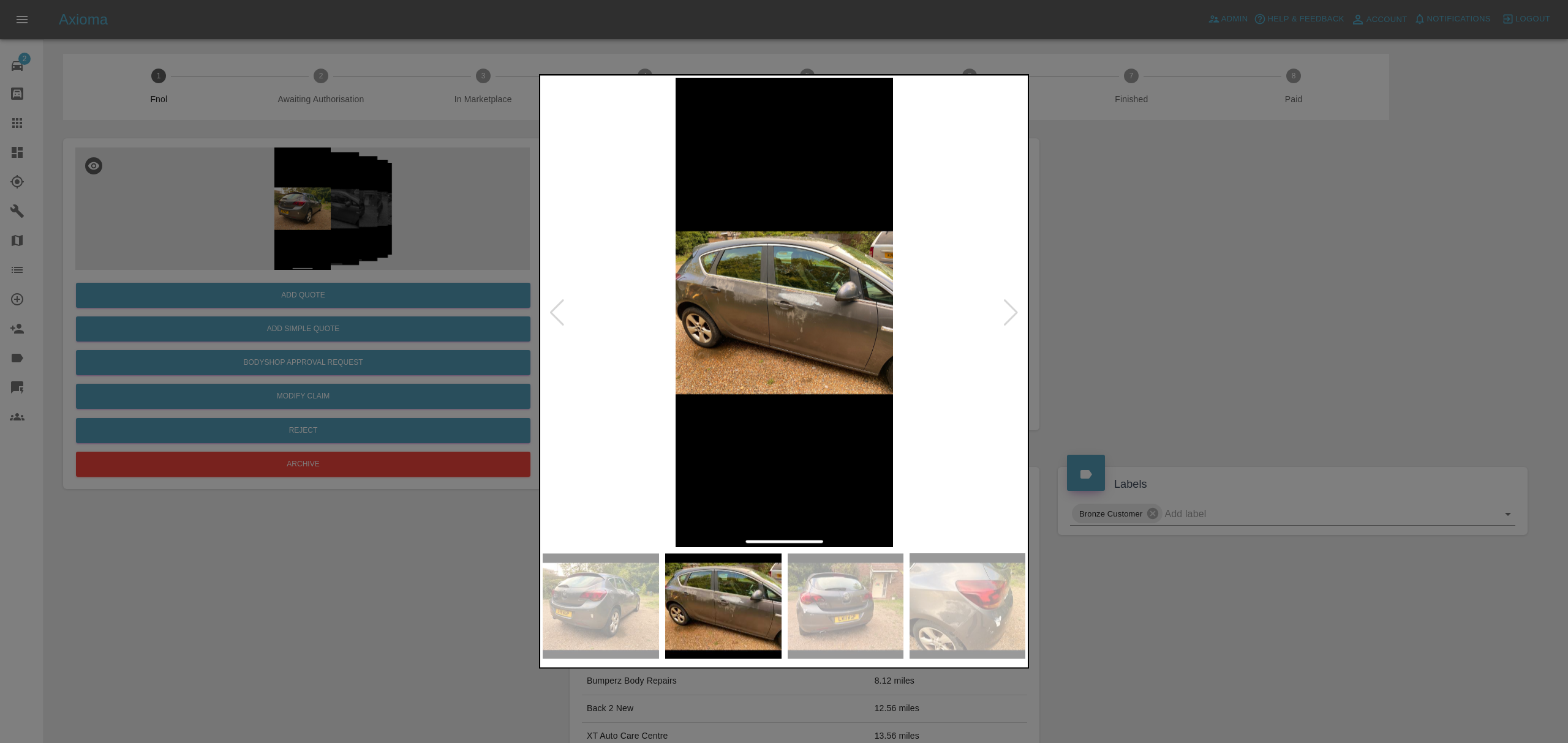
click at [1013, 306] on div at bounding box center [1011, 313] width 17 height 27
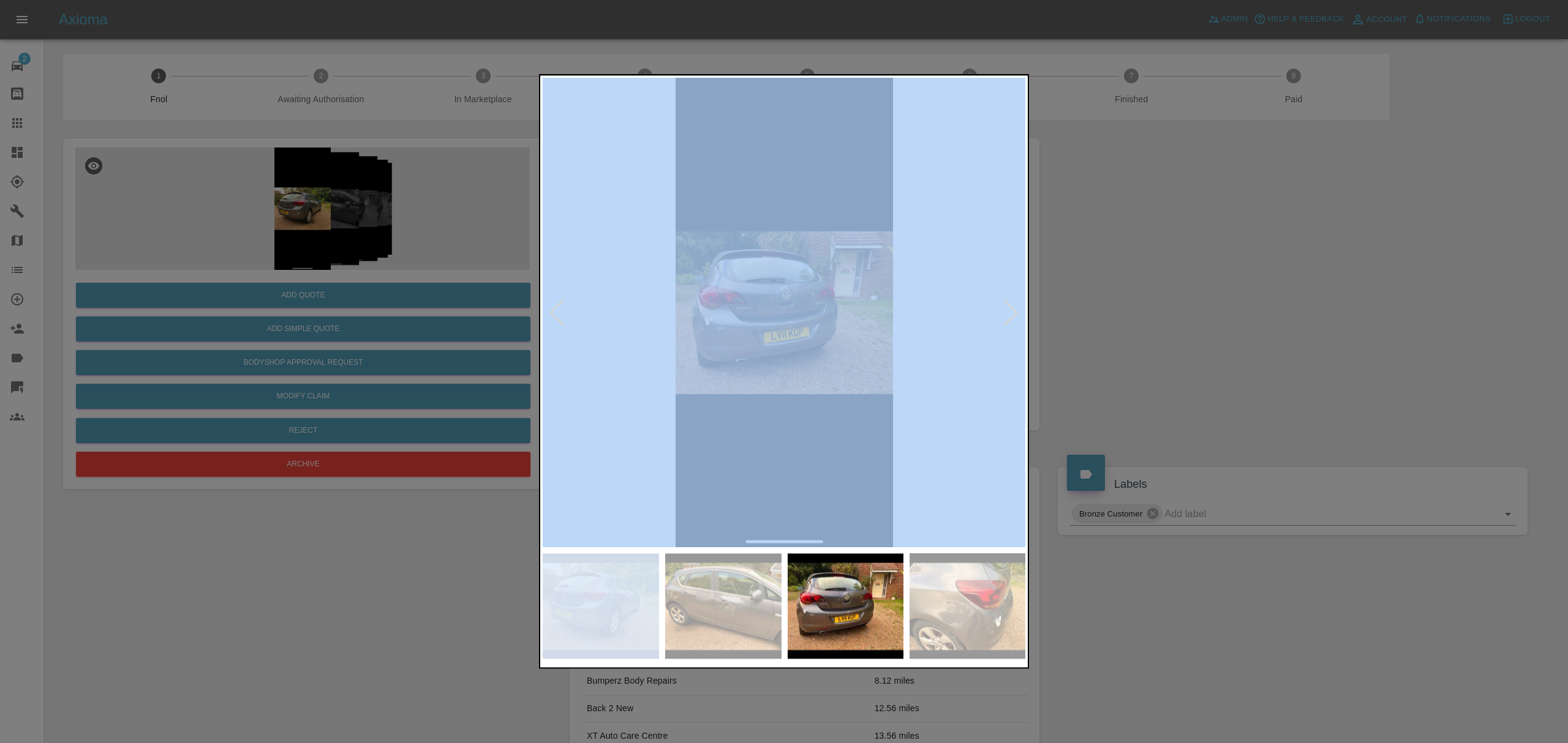
click at [1013, 306] on div at bounding box center [1011, 313] width 17 height 27
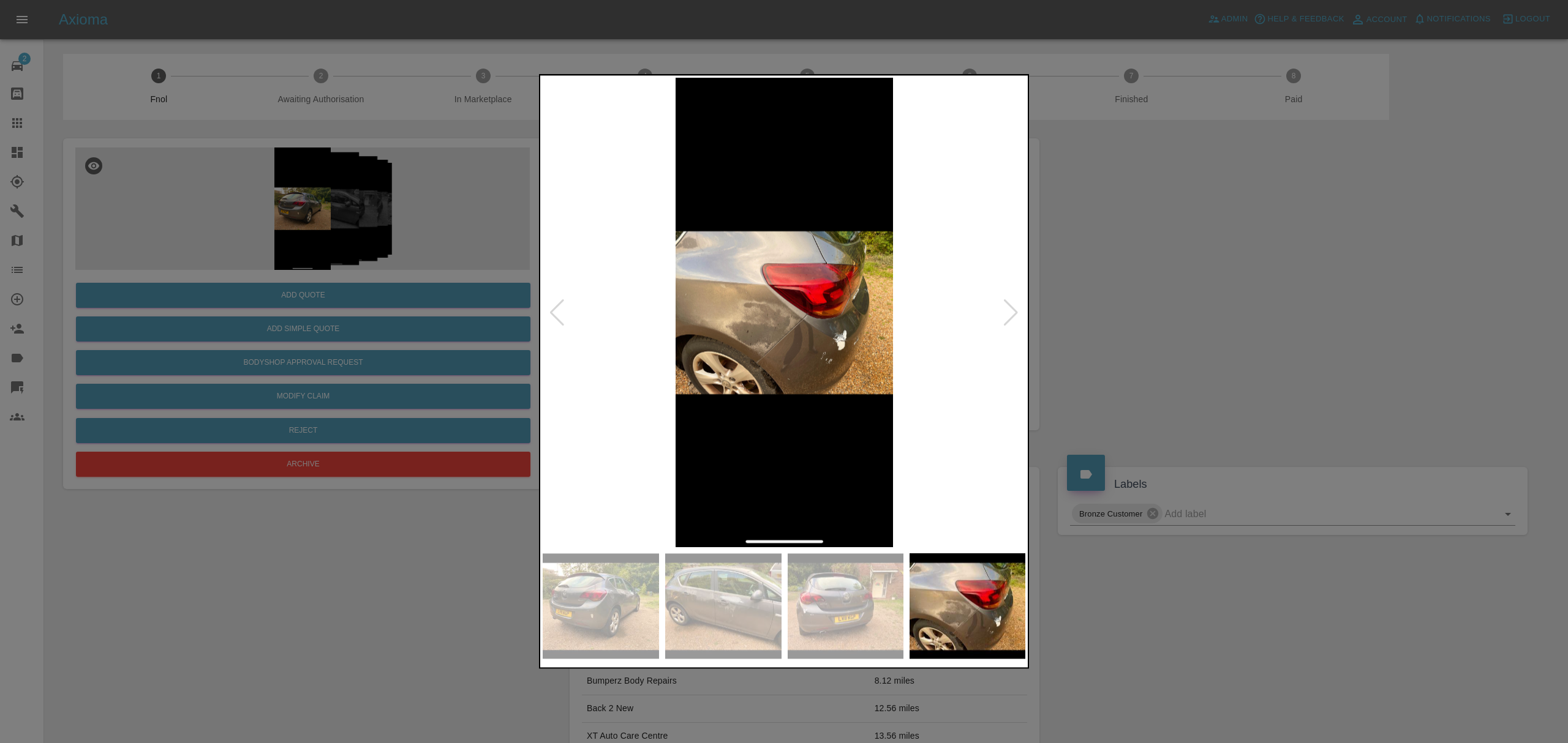
click at [1106, 299] on div at bounding box center [784, 371] width 1568 height 743
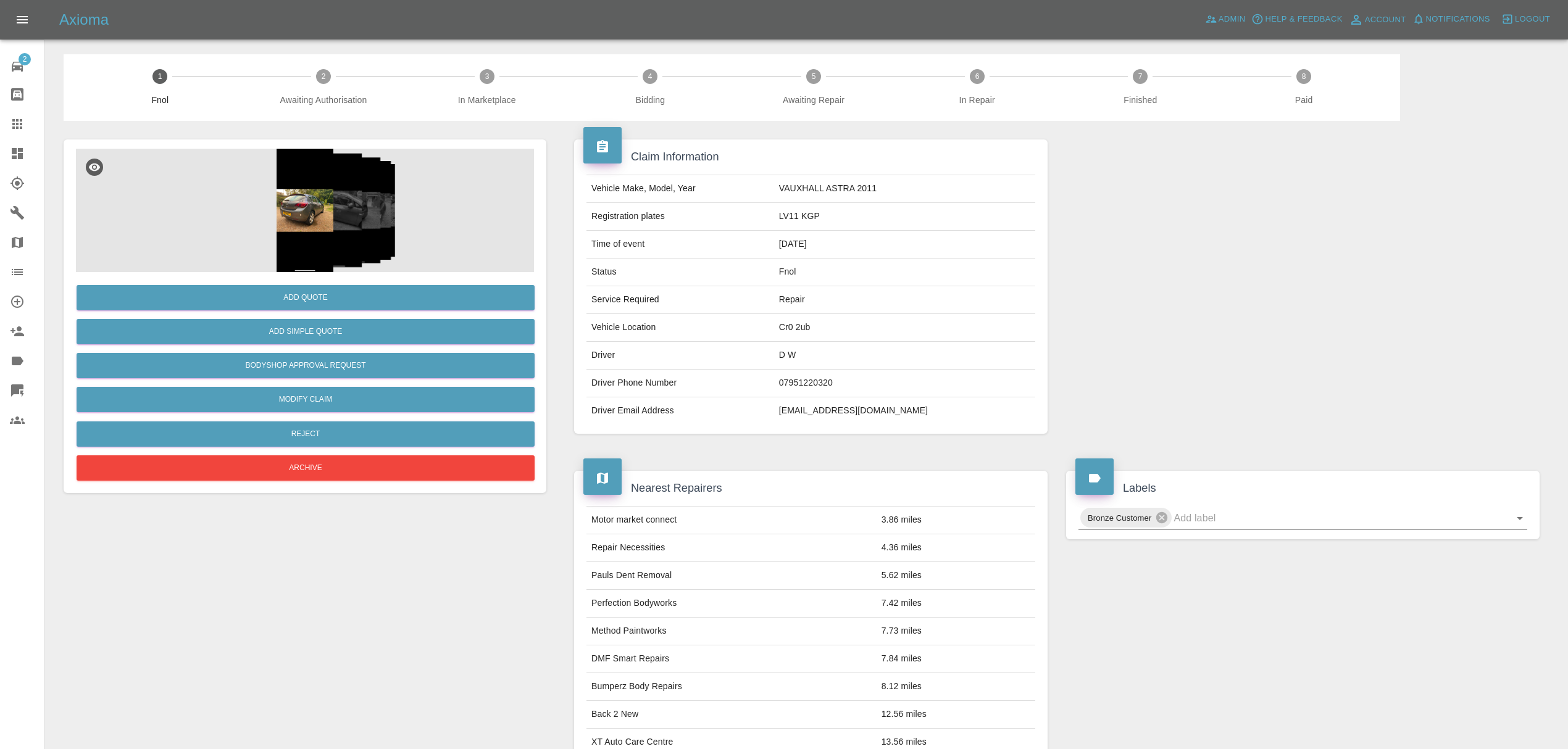
click at [31, 144] on link "Dashboard" at bounding box center [22, 154] width 43 height 30
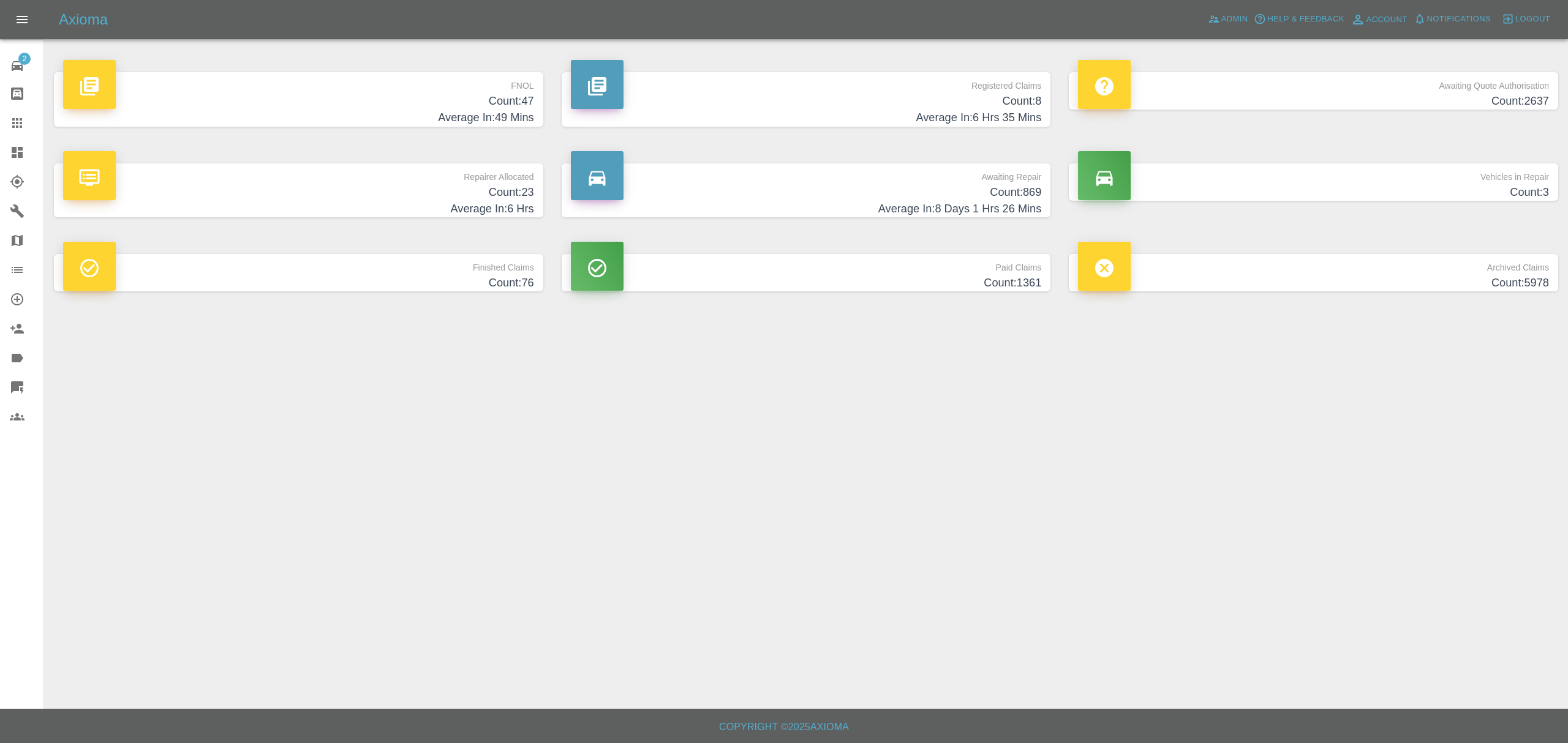
click at [514, 112] on h4 "Average In: 49 Mins" at bounding box center [298, 117] width 471 height 17
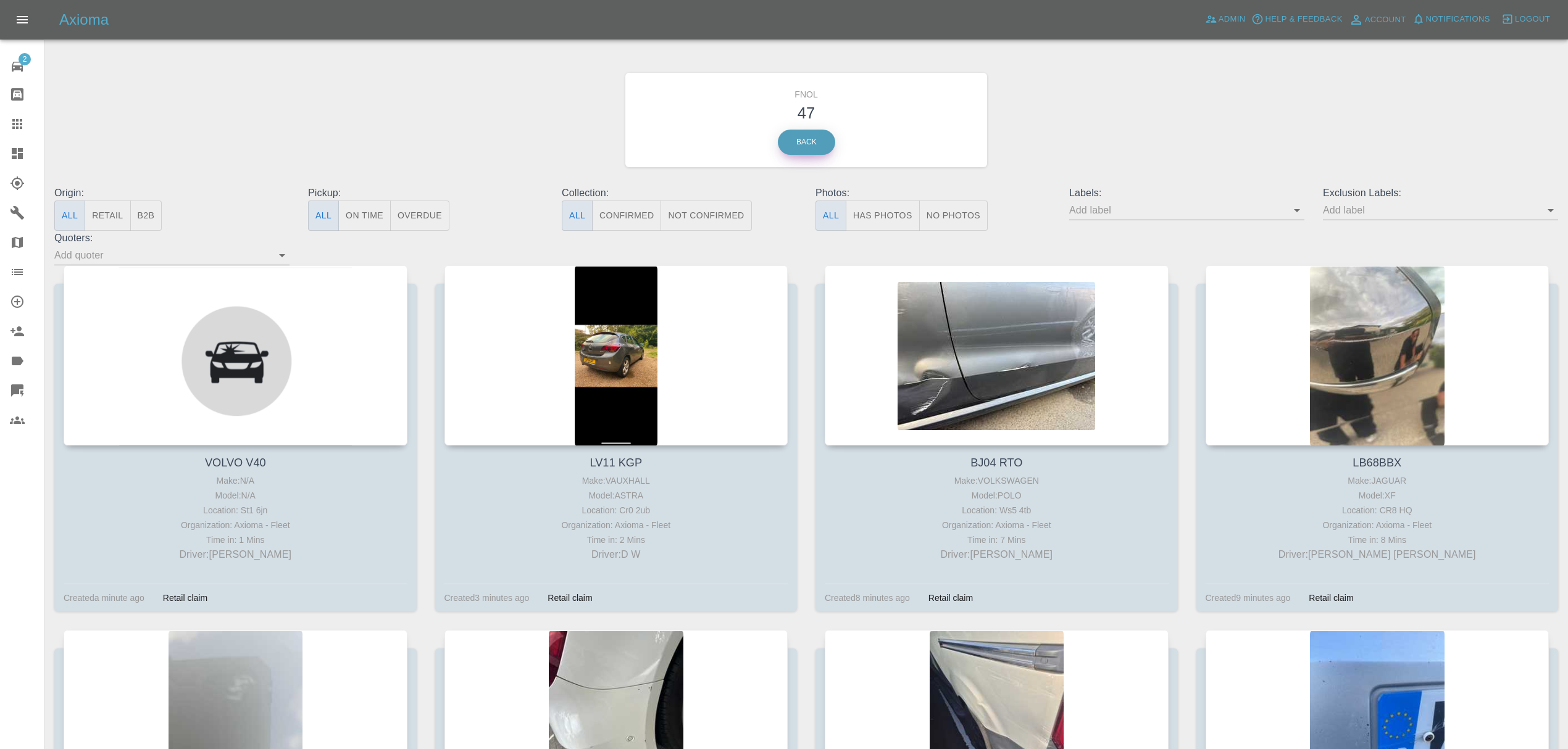
click at [822, 139] on link "Back" at bounding box center [806, 142] width 57 height 26
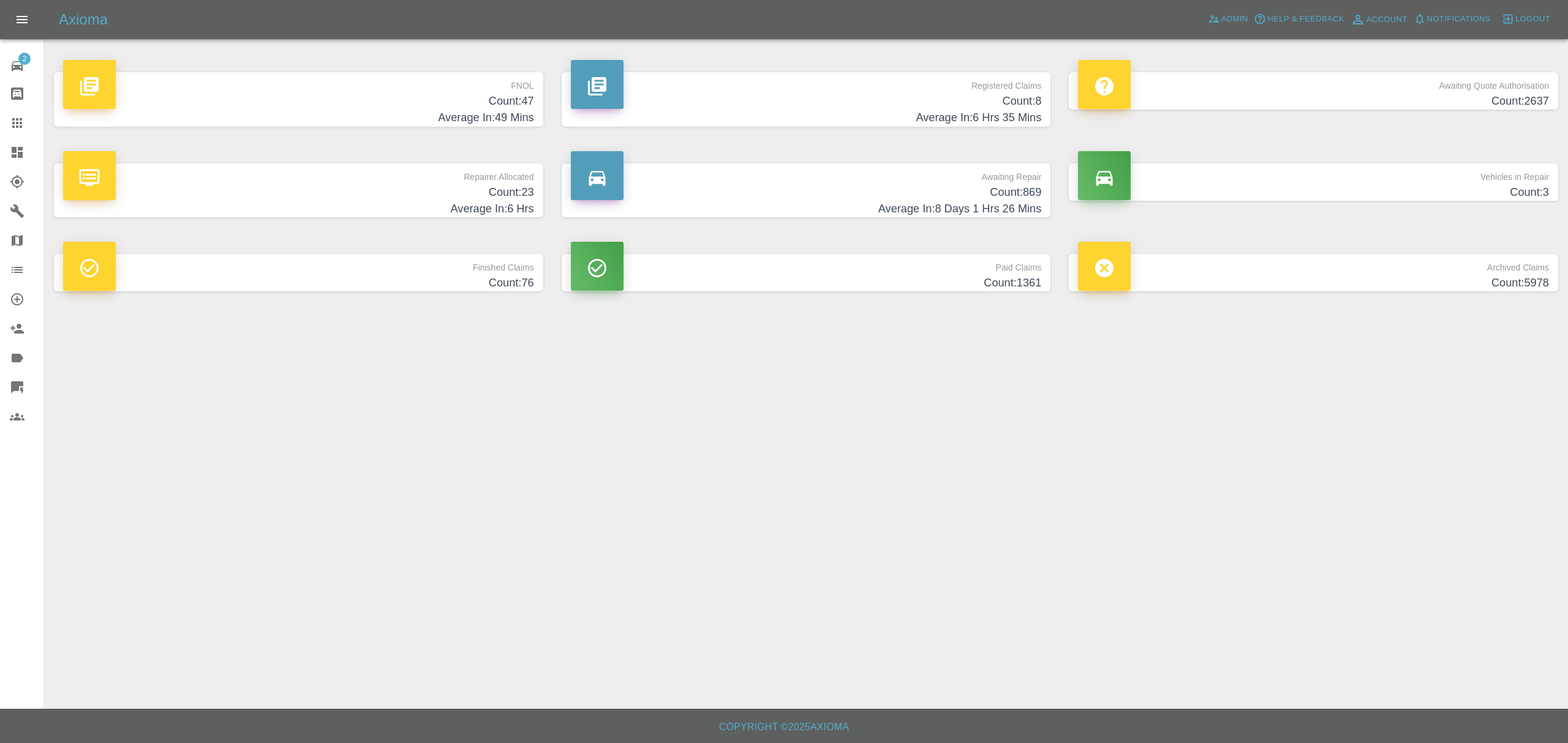
click at [459, 91] on p "FNOL" at bounding box center [298, 82] width 471 height 21
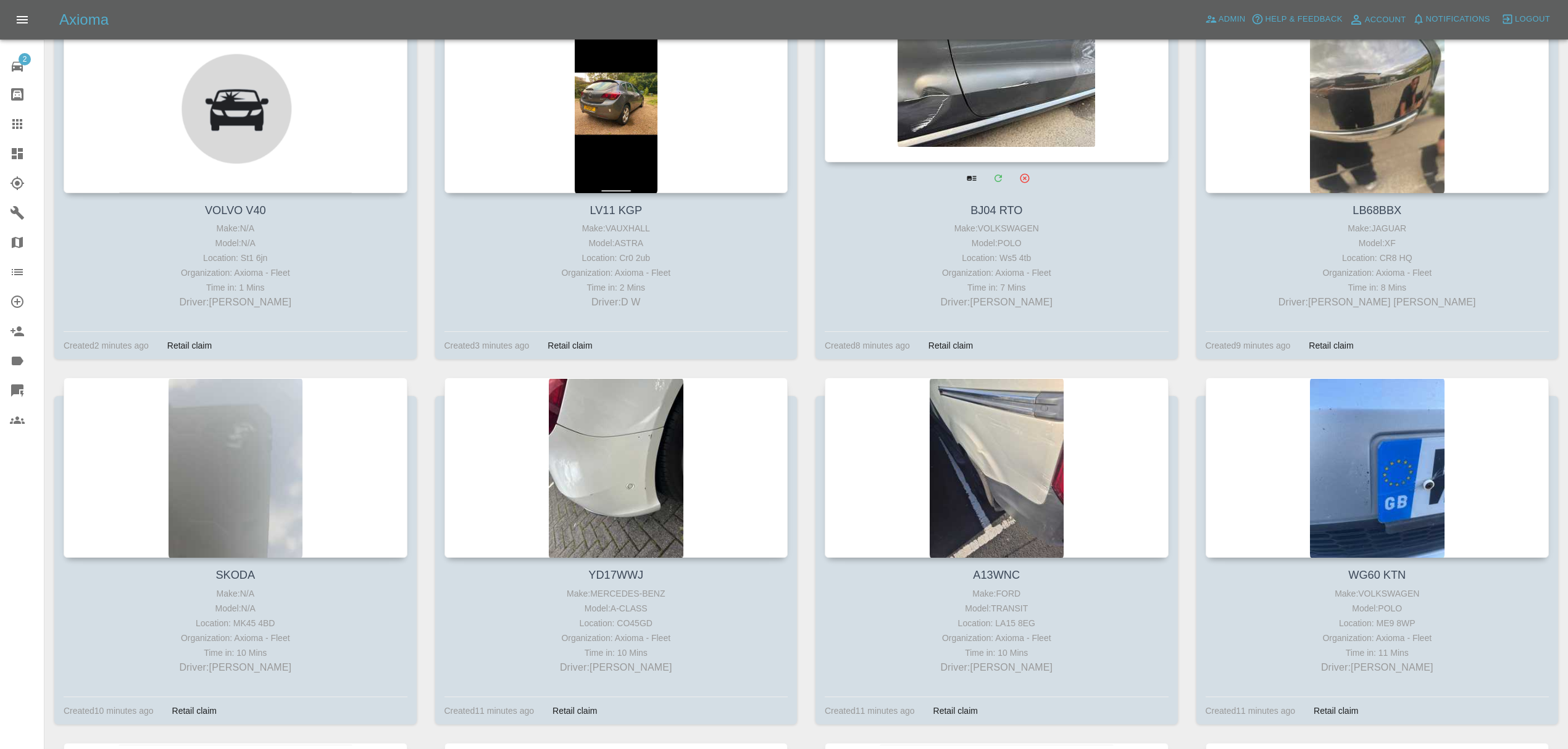
scroll to position [319, 0]
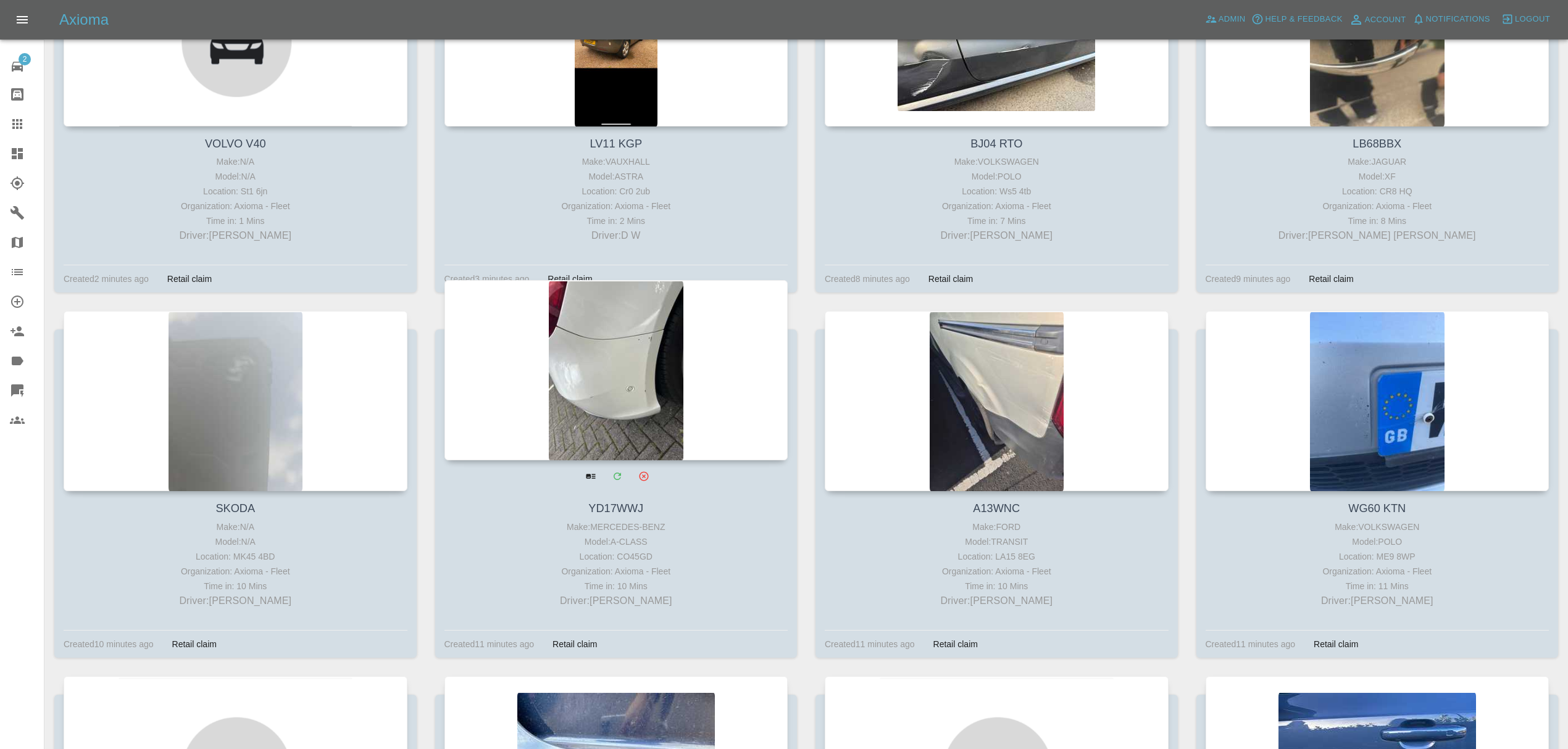
click at [668, 362] on div at bounding box center [616, 370] width 343 height 181
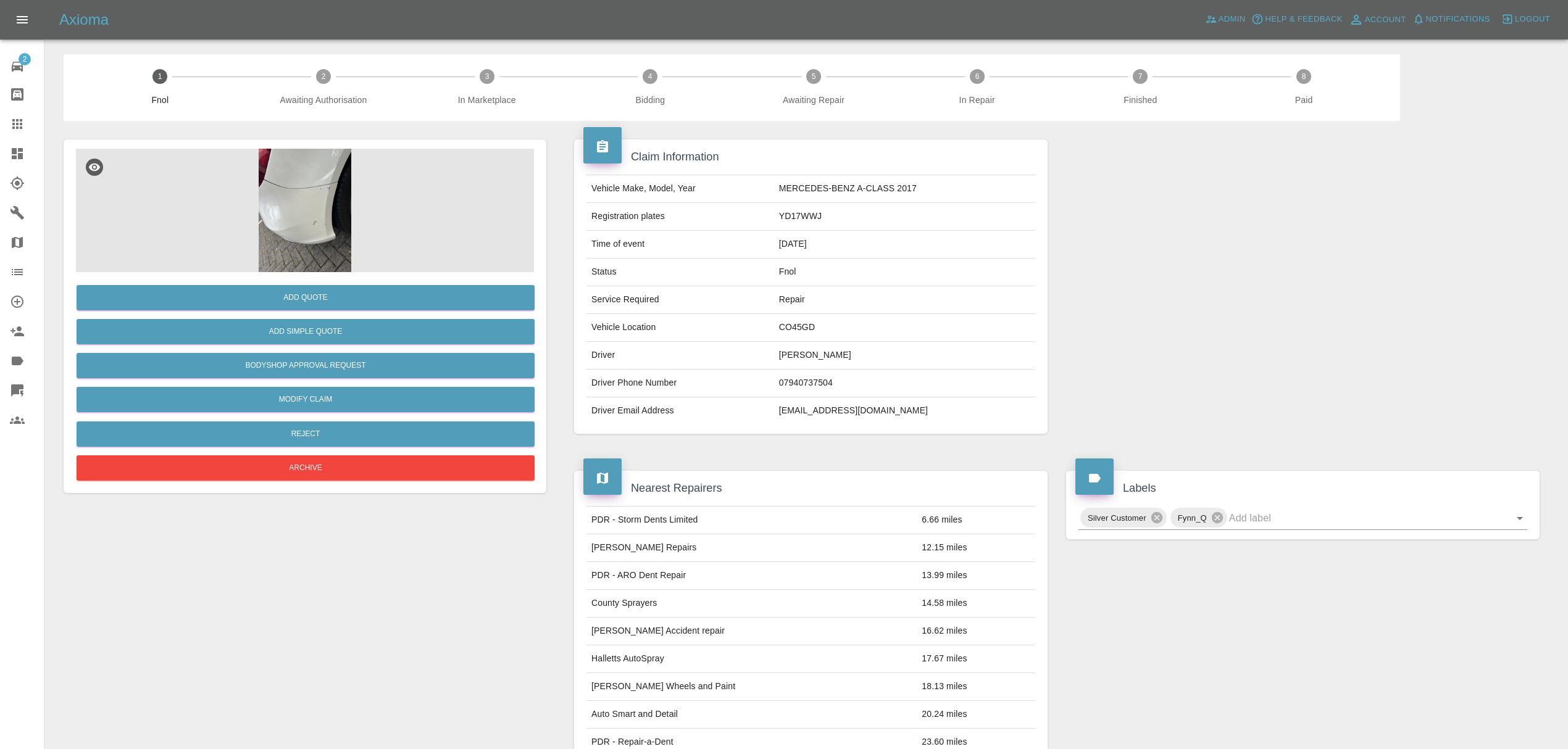
click at [29, 146] on div at bounding box center [27, 153] width 35 height 15
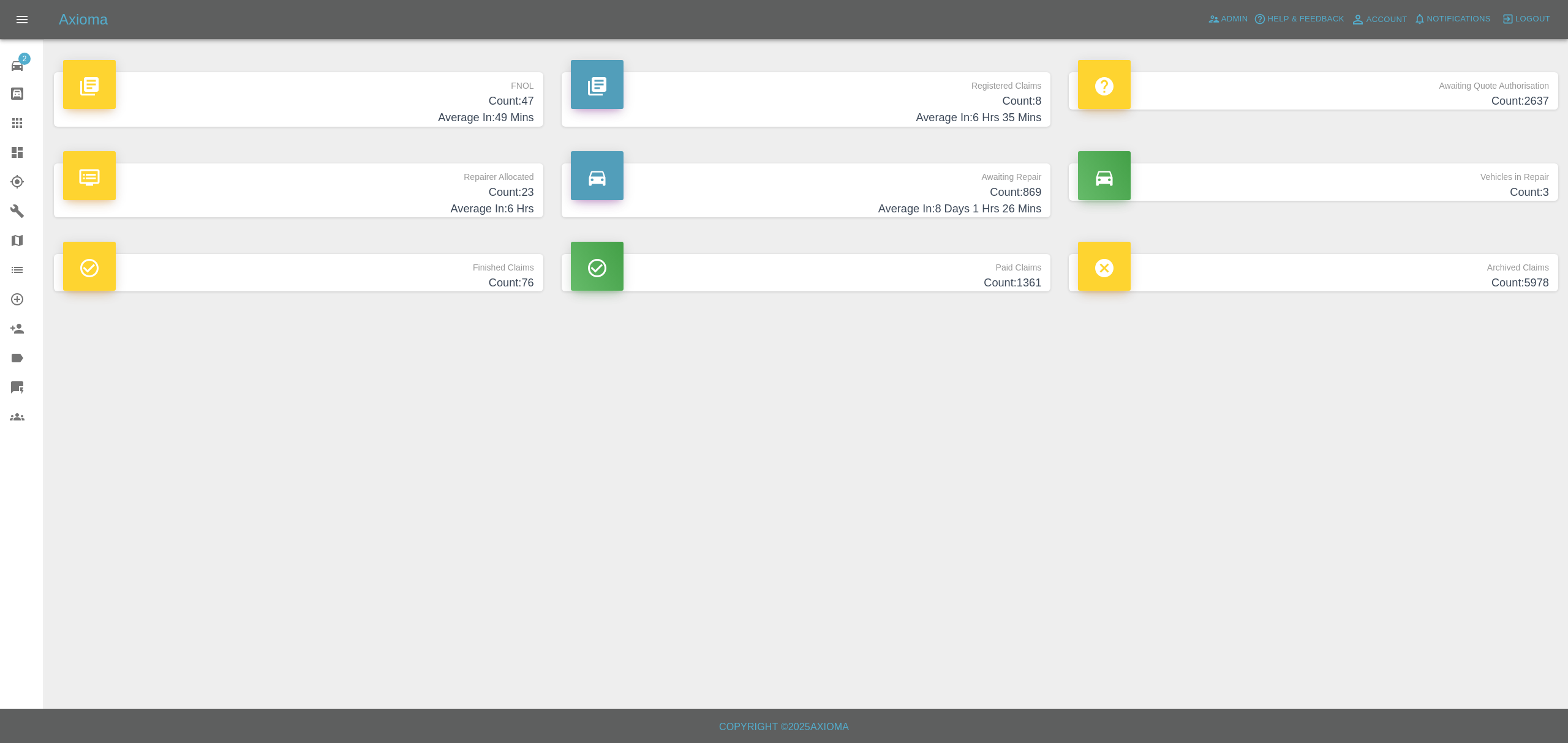
click at [506, 112] on h4 "Average In: 49 Mins" at bounding box center [298, 117] width 471 height 17
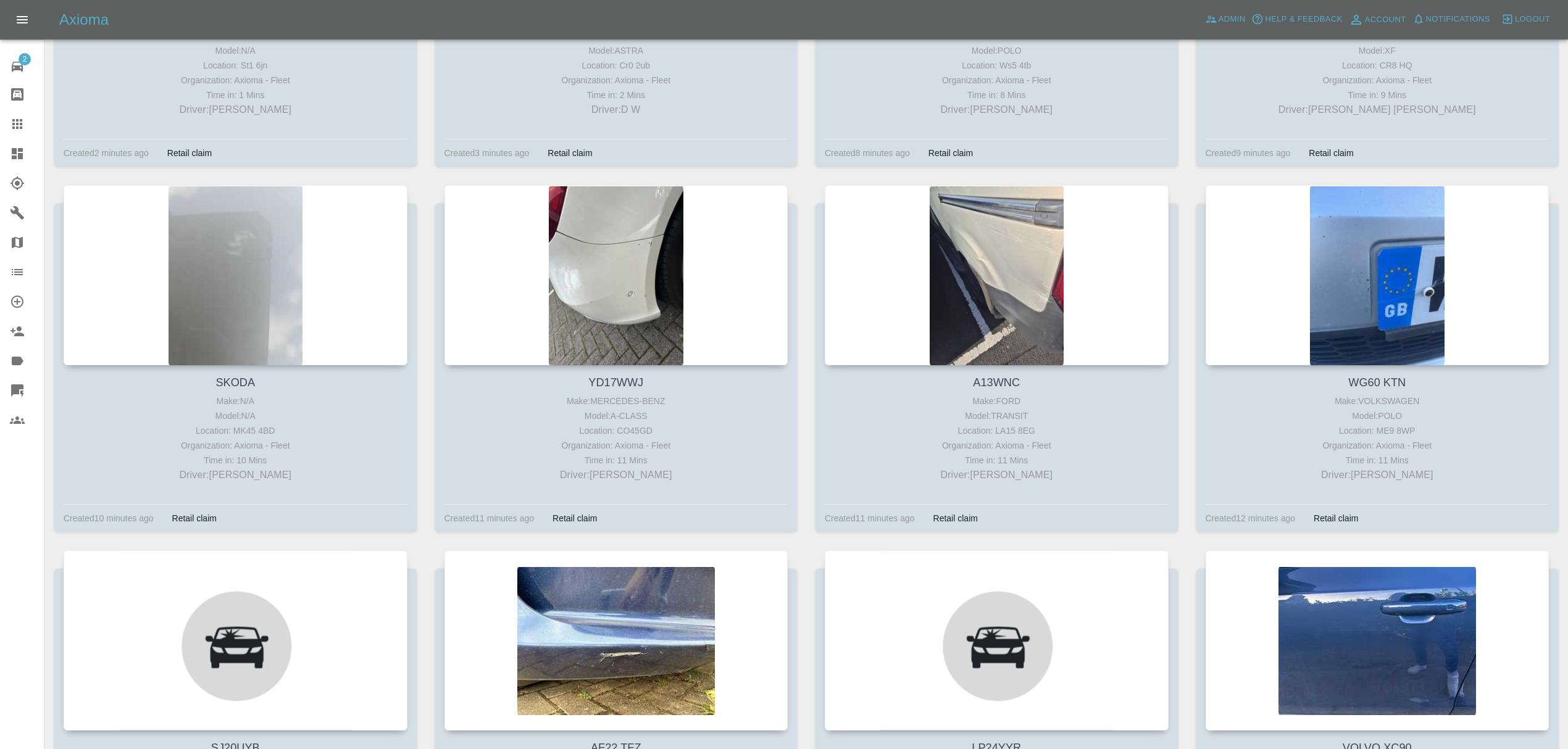
scroll to position [456, 0]
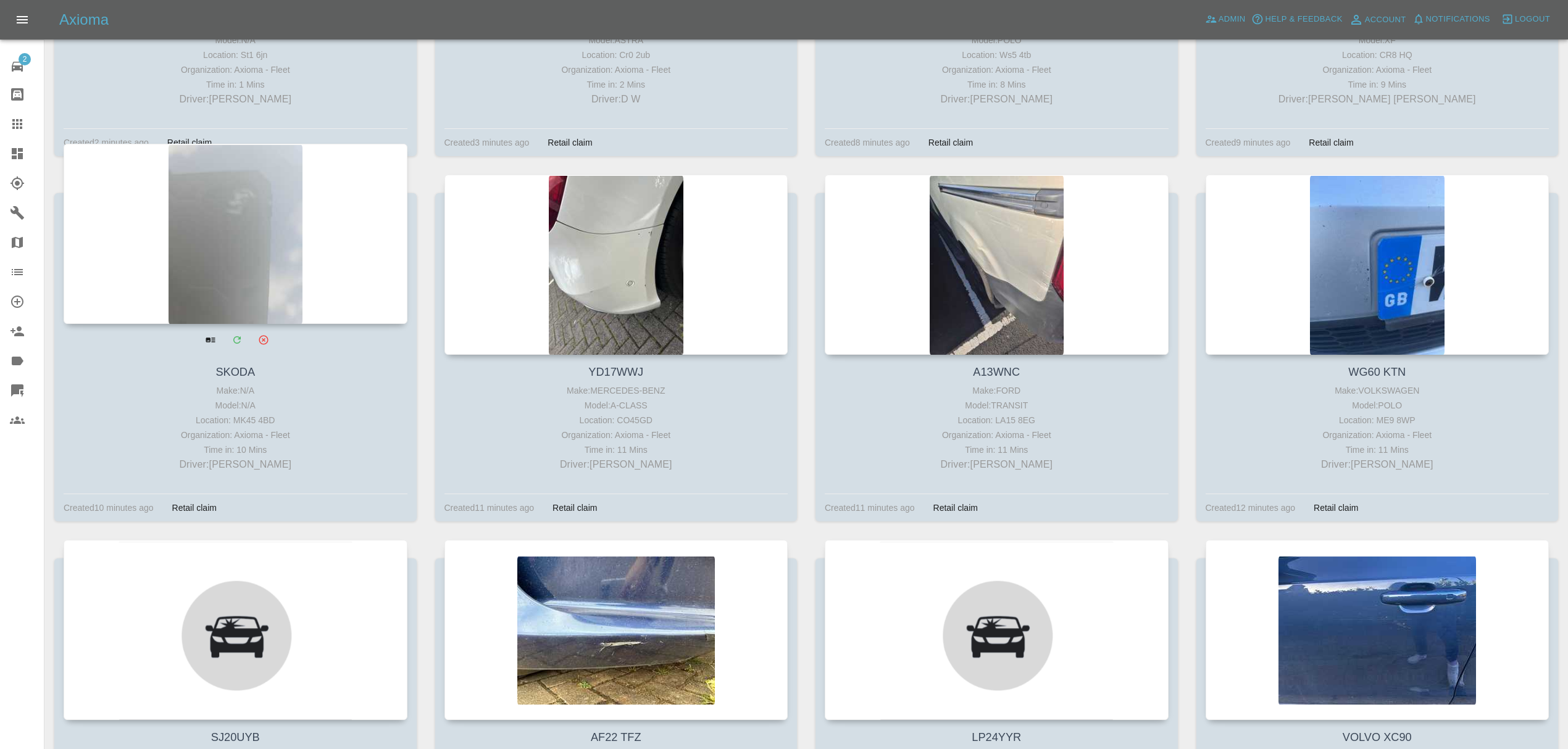
click at [205, 275] on div at bounding box center [235, 234] width 343 height 181
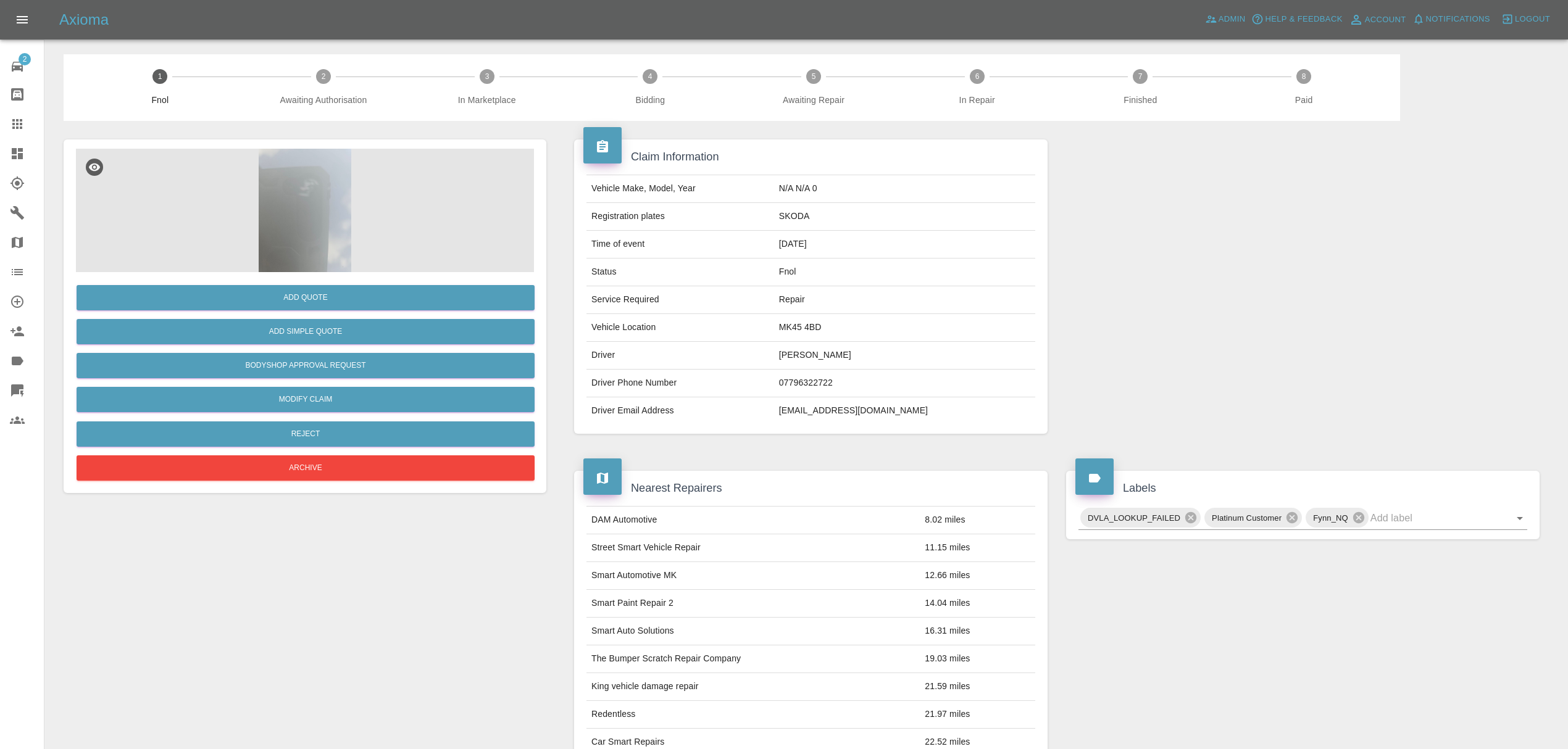
click at [310, 193] on img at bounding box center [305, 210] width 458 height 123
click at [292, 218] on img at bounding box center [305, 210] width 458 height 123
click at [28, 154] on div at bounding box center [27, 153] width 35 height 15
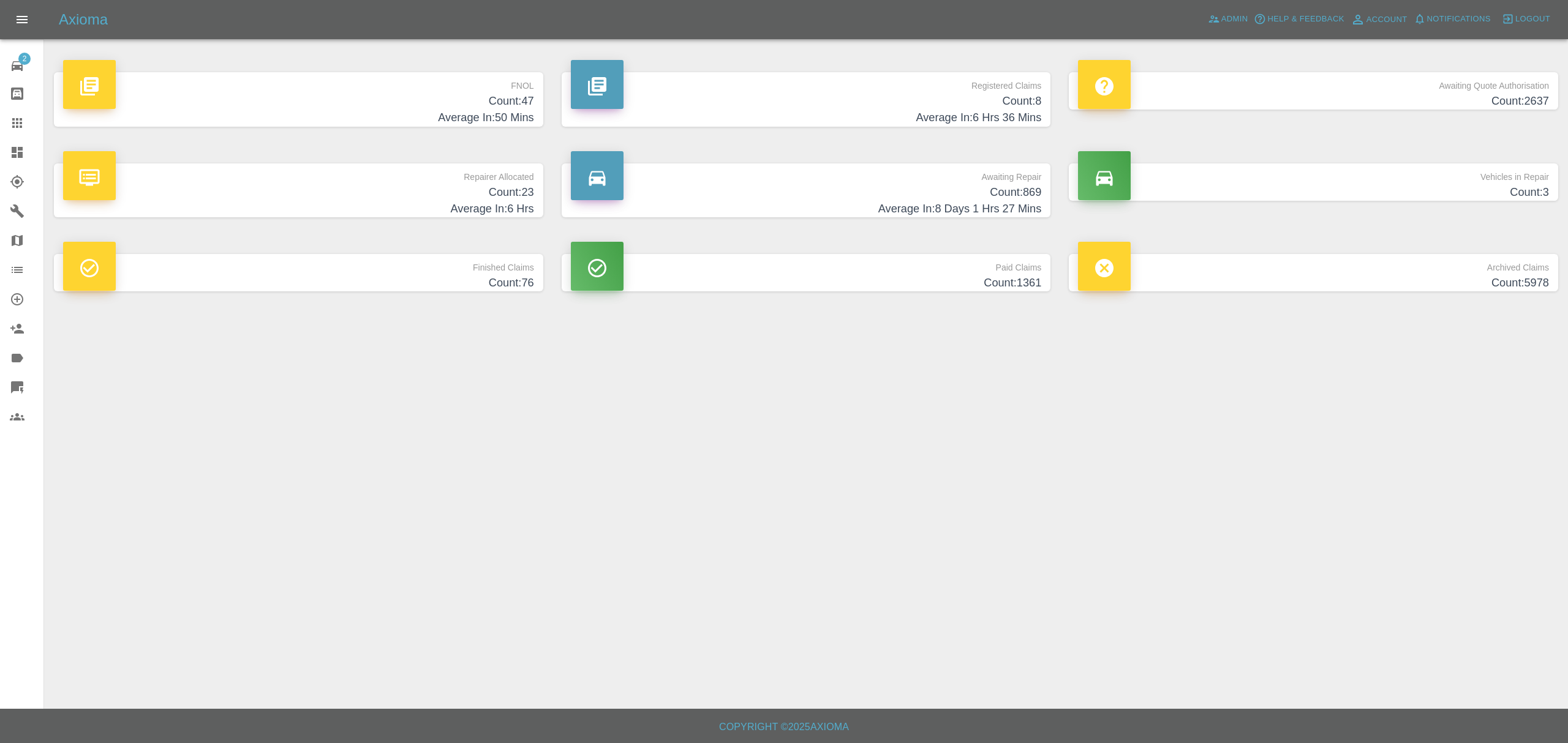
click at [485, 96] on h4 "Count: 47" at bounding box center [298, 101] width 471 height 17
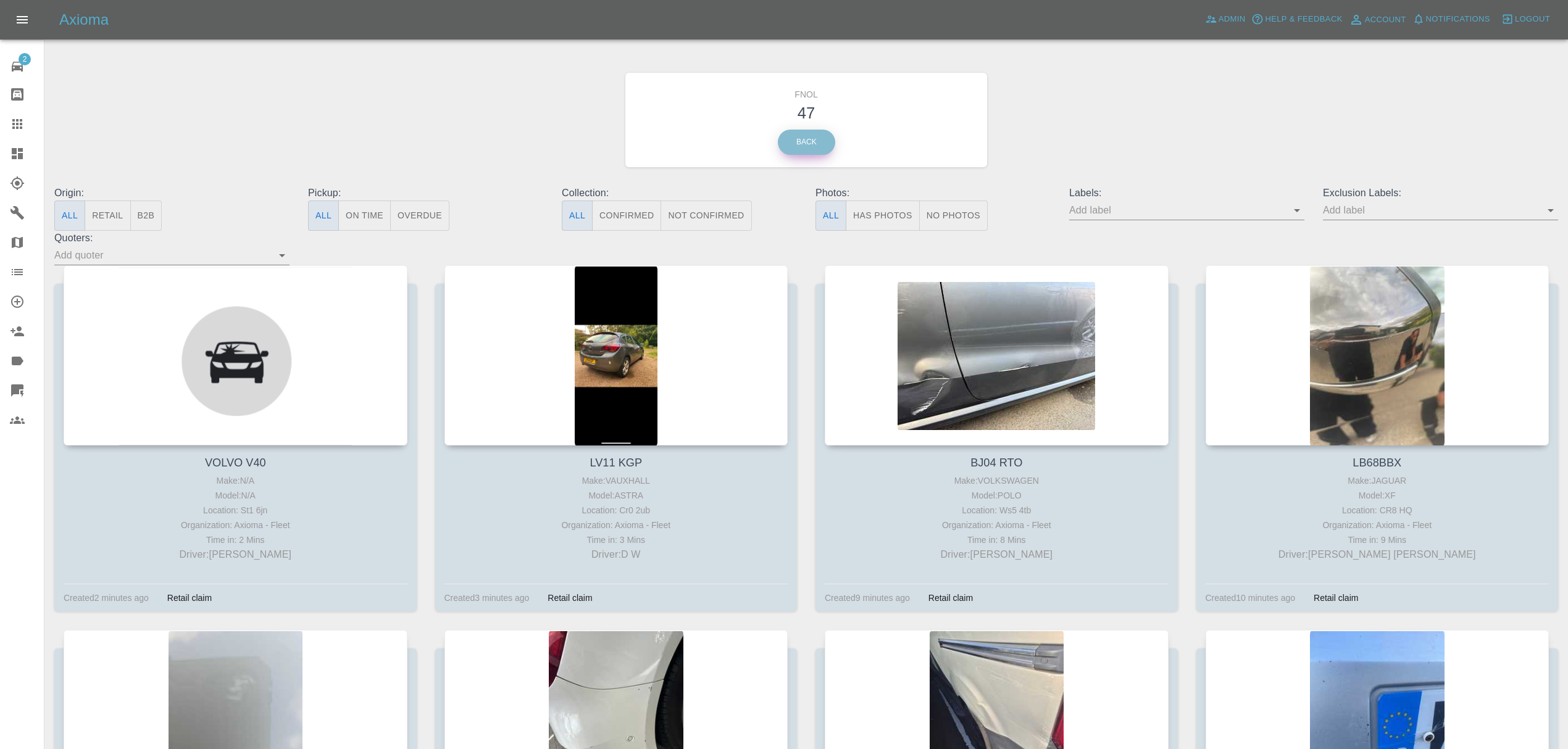
click at [820, 138] on link "Back" at bounding box center [806, 142] width 57 height 26
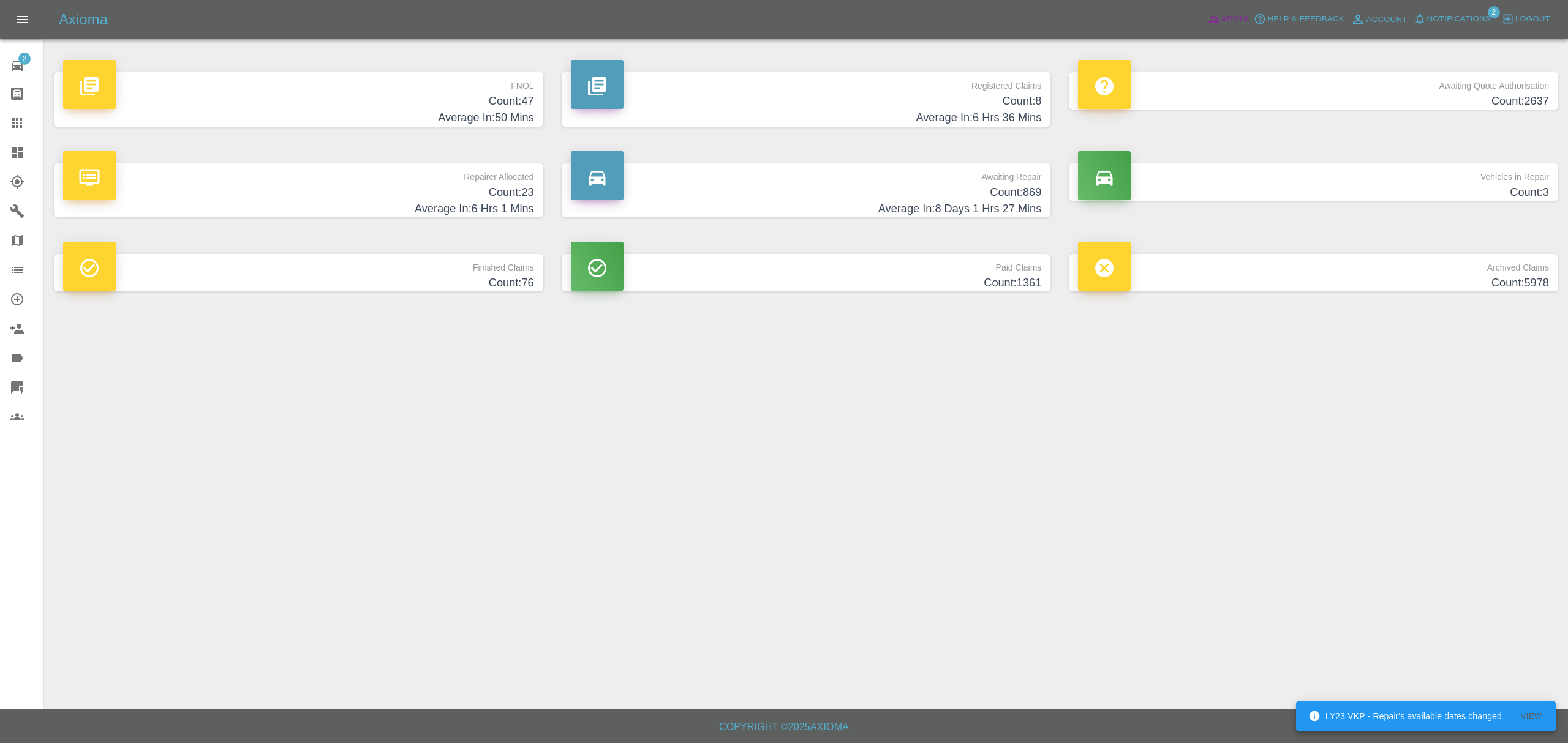
click at [1229, 23] on span "Admin" at bounding box center [1235, 20] width 27 height 14
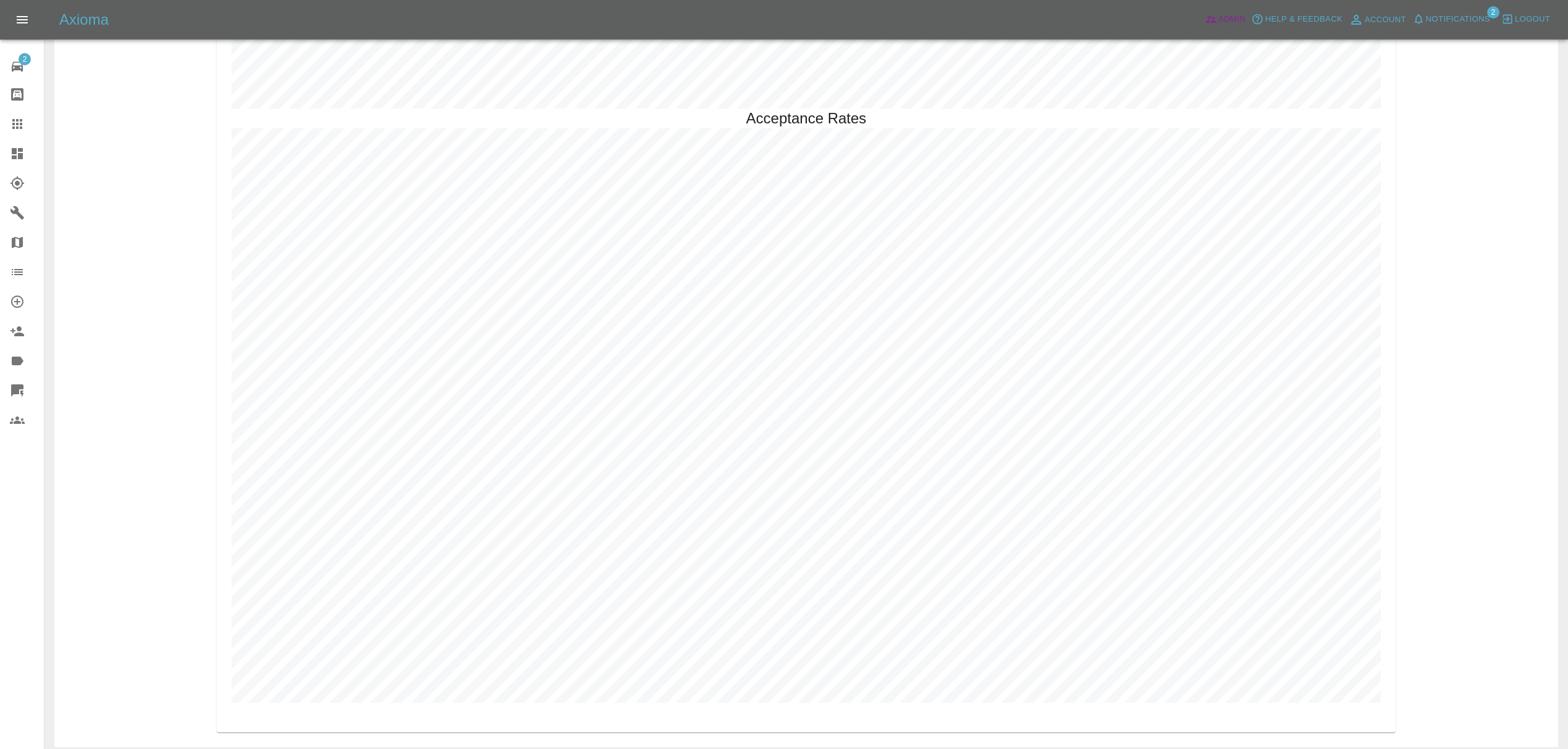
scroll to position [3594, 0]
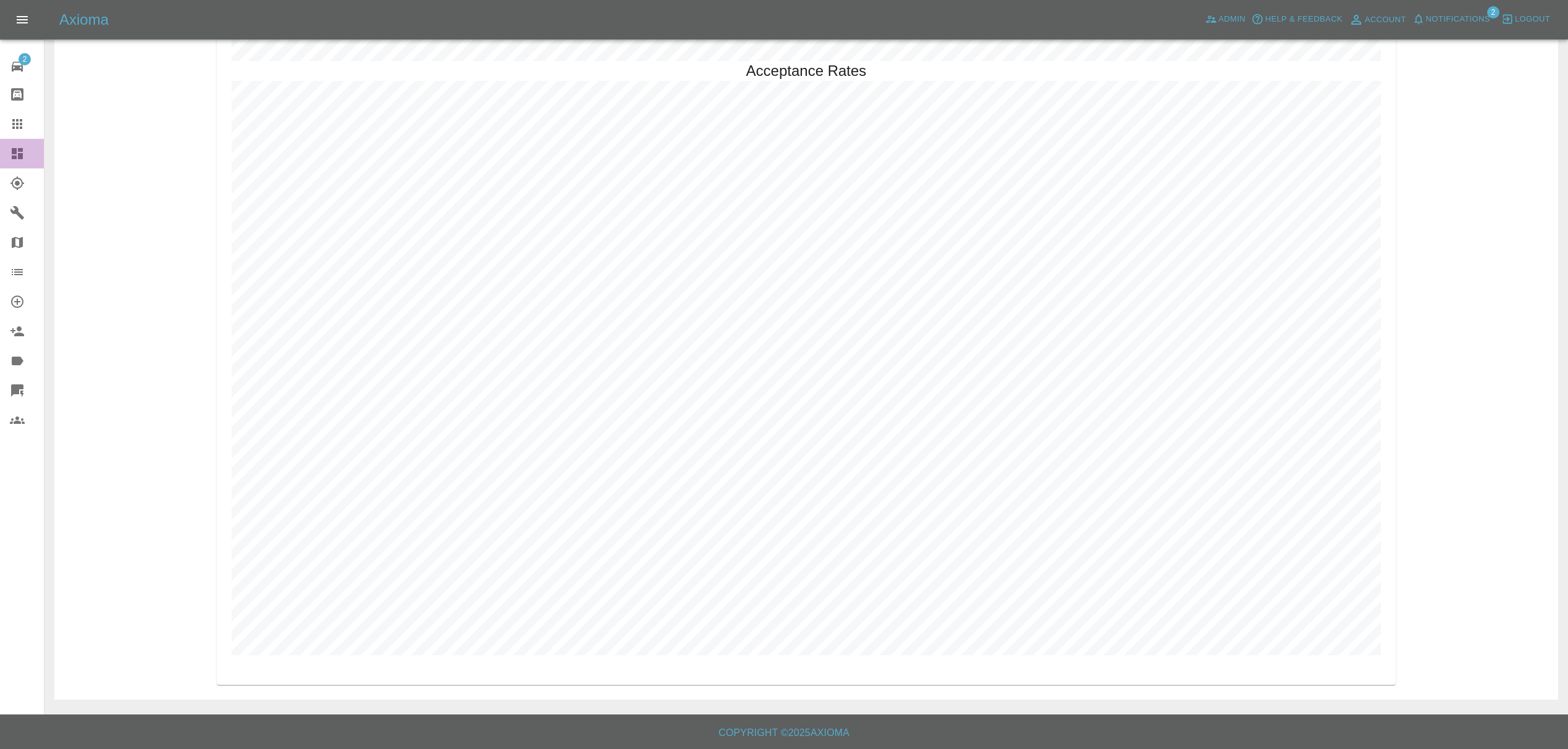
click at [26, 162] on link "Dashboard" at bounding box center [22, 154] width 43 height 30
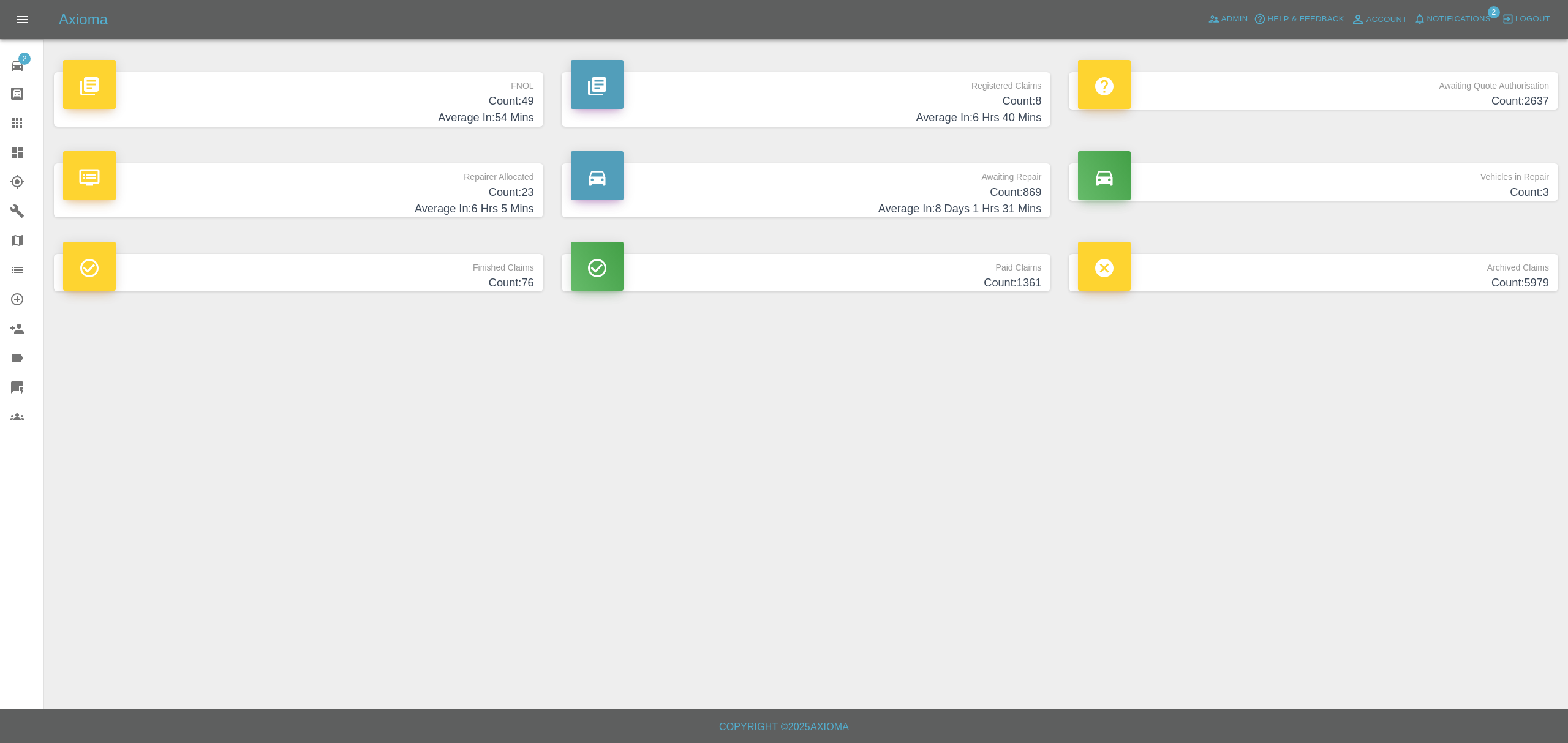
click at [463, 79] on p "FNOL" at bounding box center [298, 82] width 471 height 21
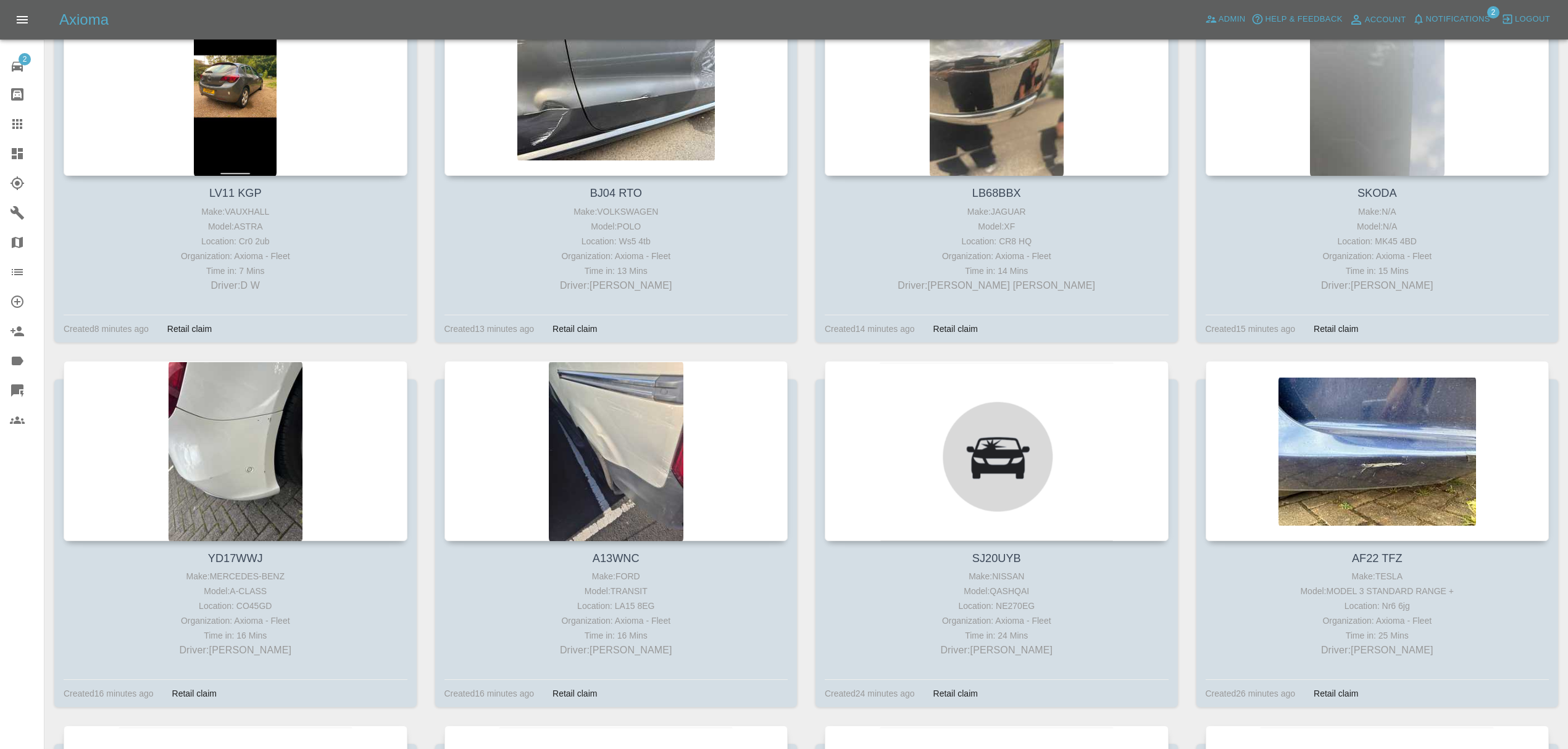
scroll to position [647, 0]
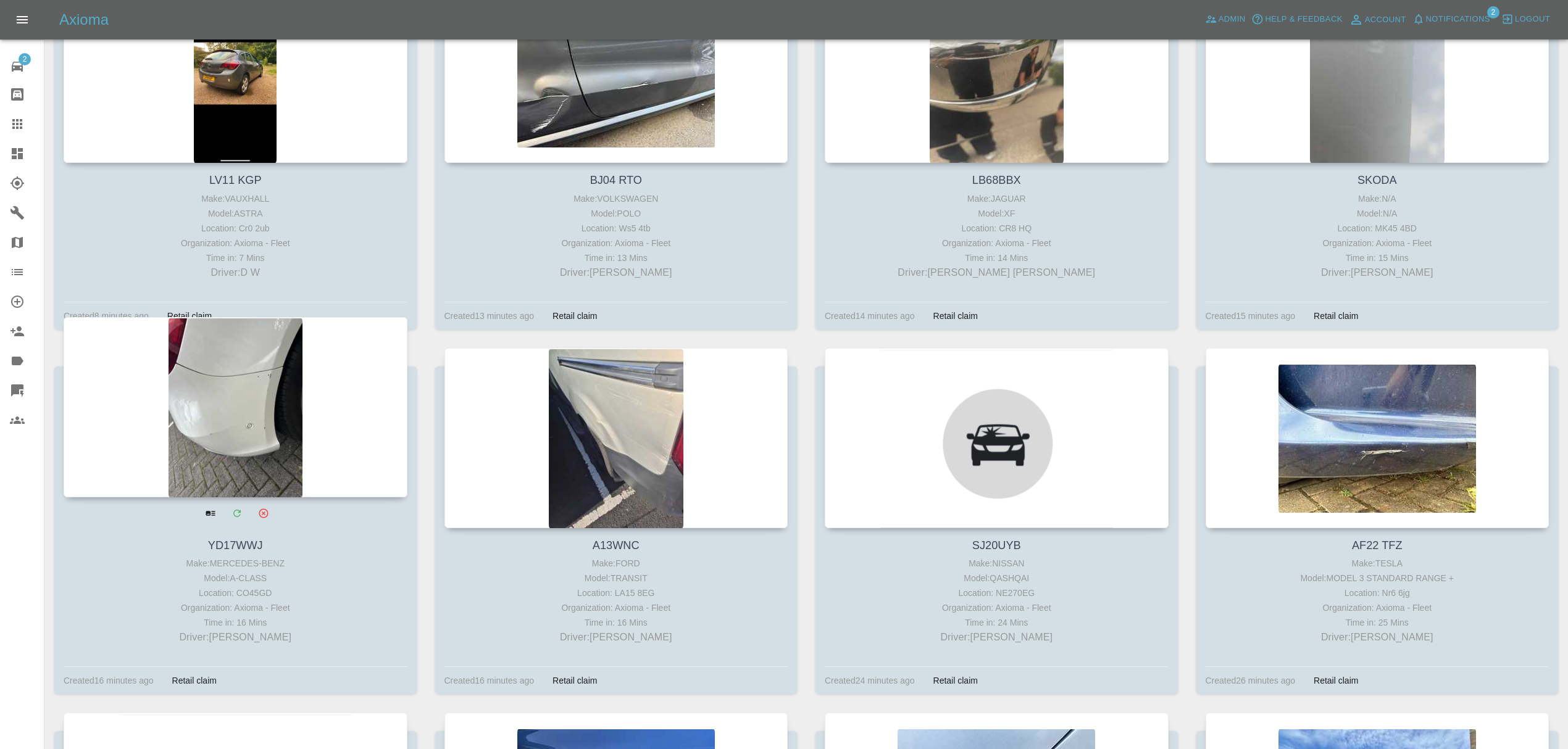
click at [285, 426] on div at bounding box center [235, 408] width 343 height 181
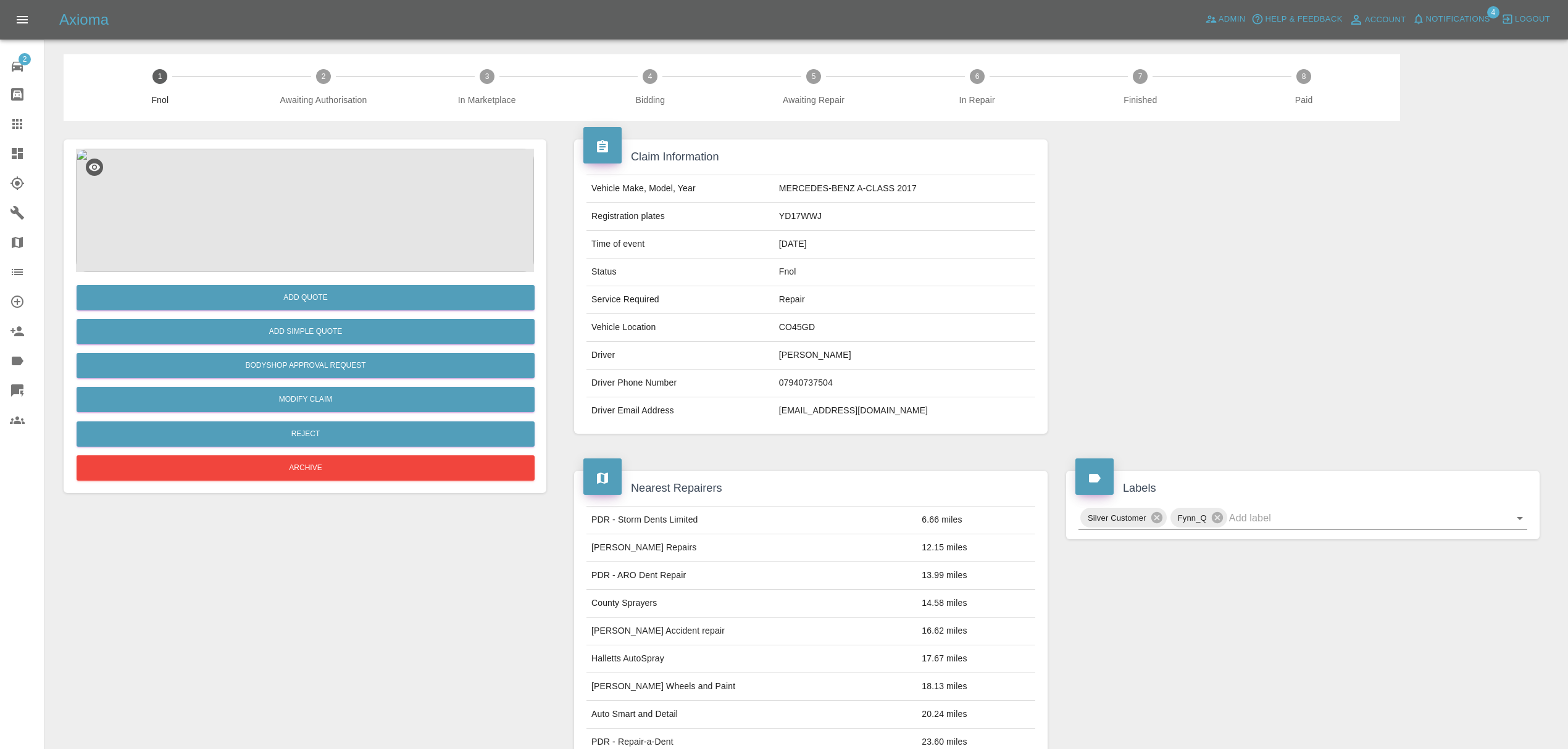
click at [13, 154] on icon at bounding box center [17, 153] width 15 height 15
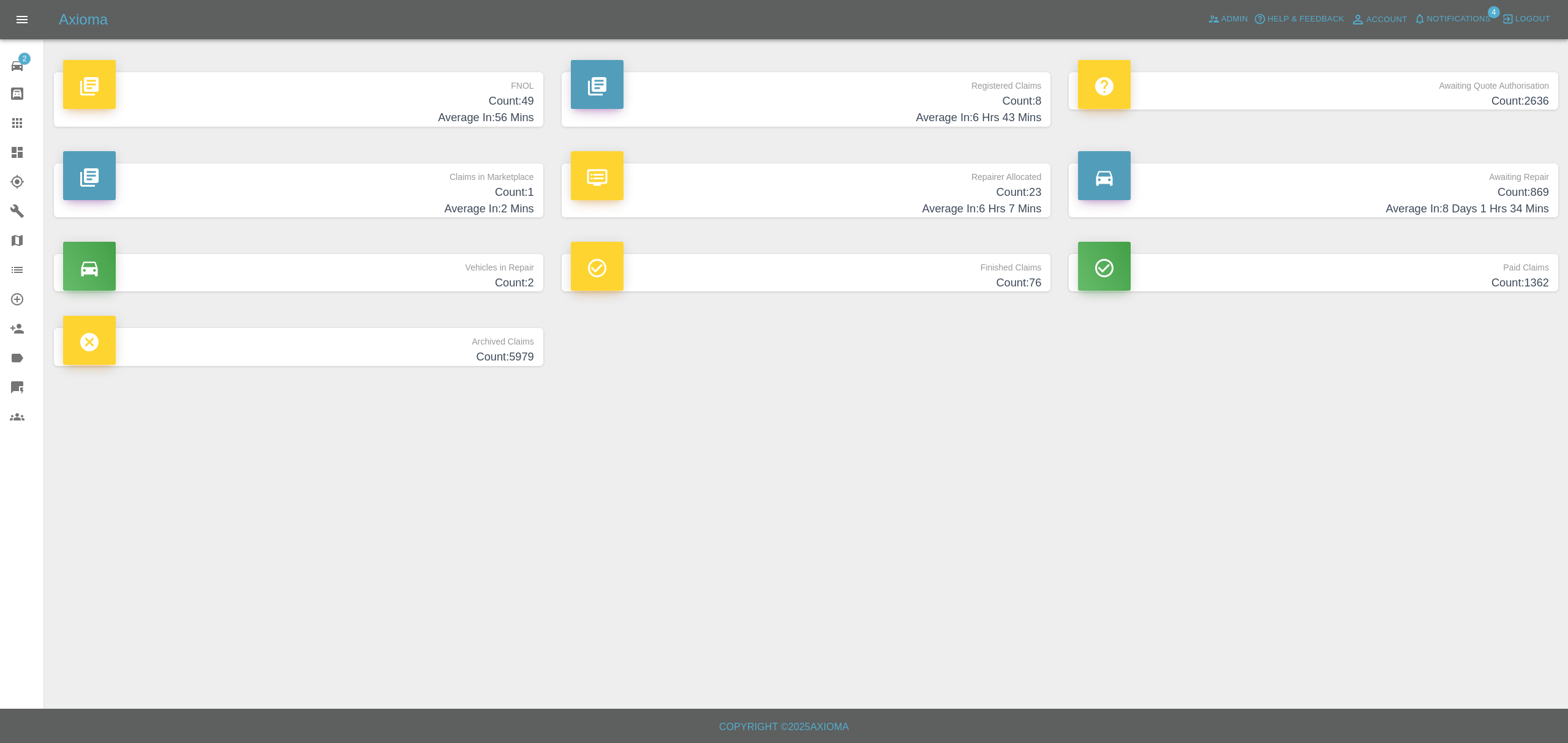
click at [469, 111] on h4 "Average In: 56 Mins" at bounding box center [298, 117] width 471 height 17
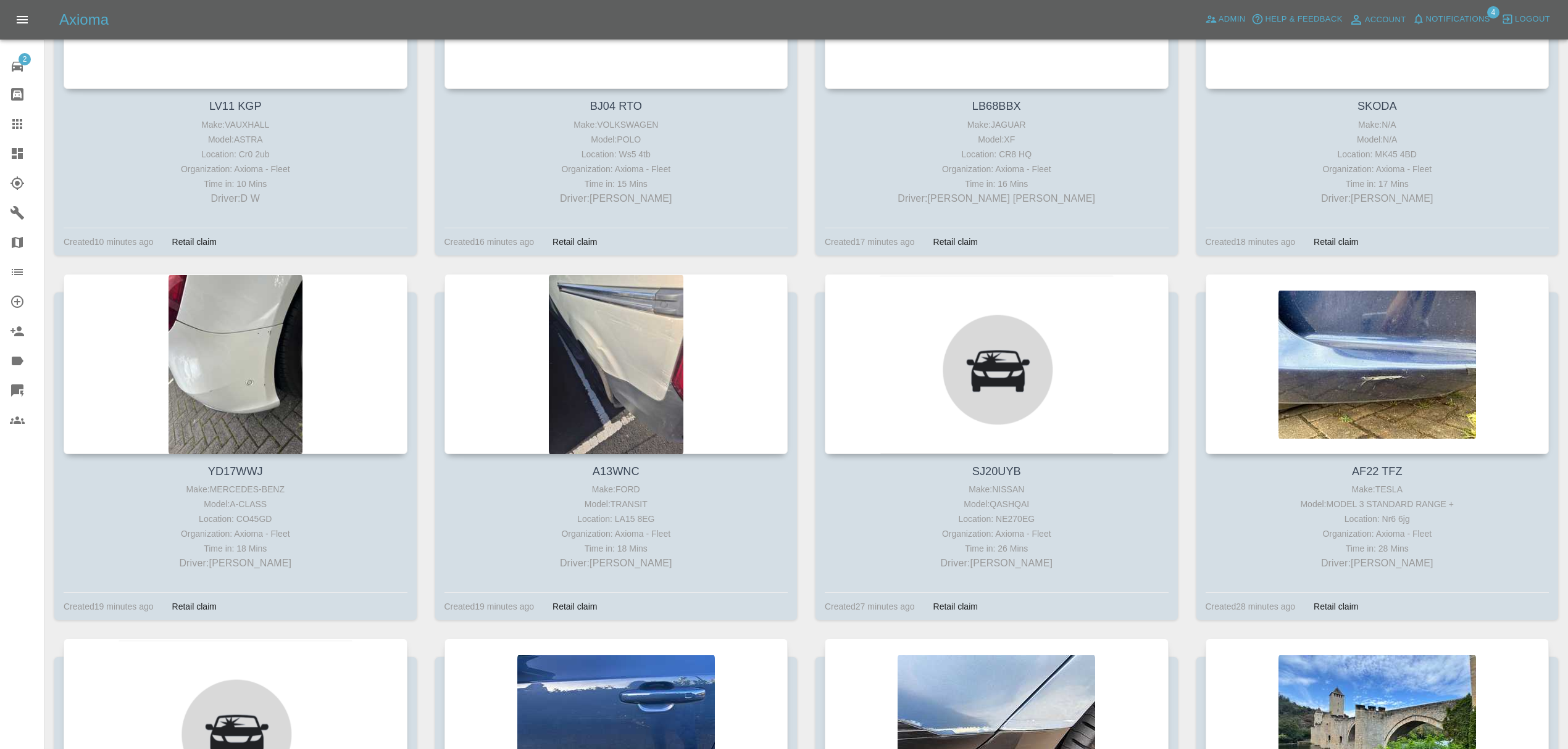
scroll to position [726, 0]
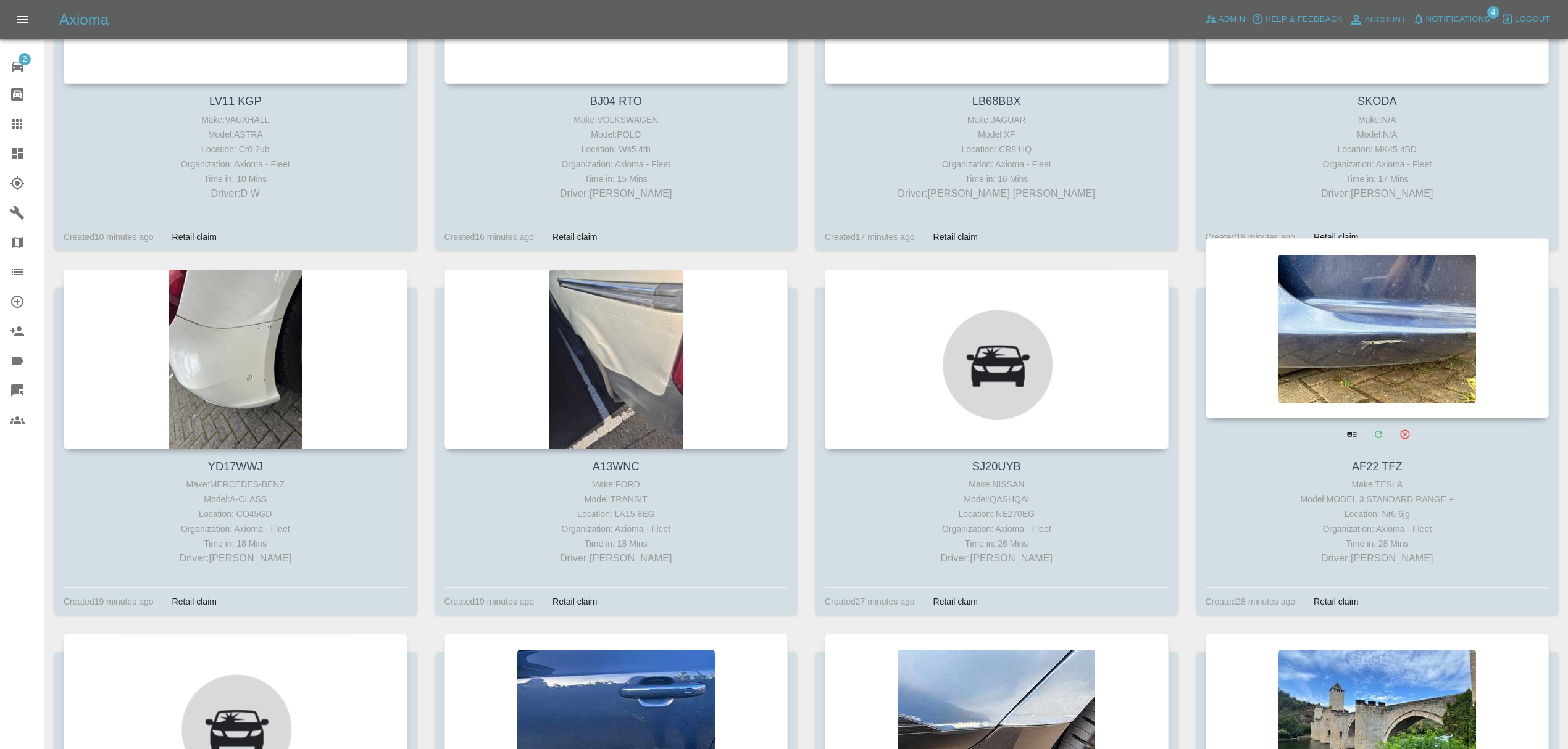
click at [1331, 326] on div at bounding box center [1378, 328] width 343 height 181
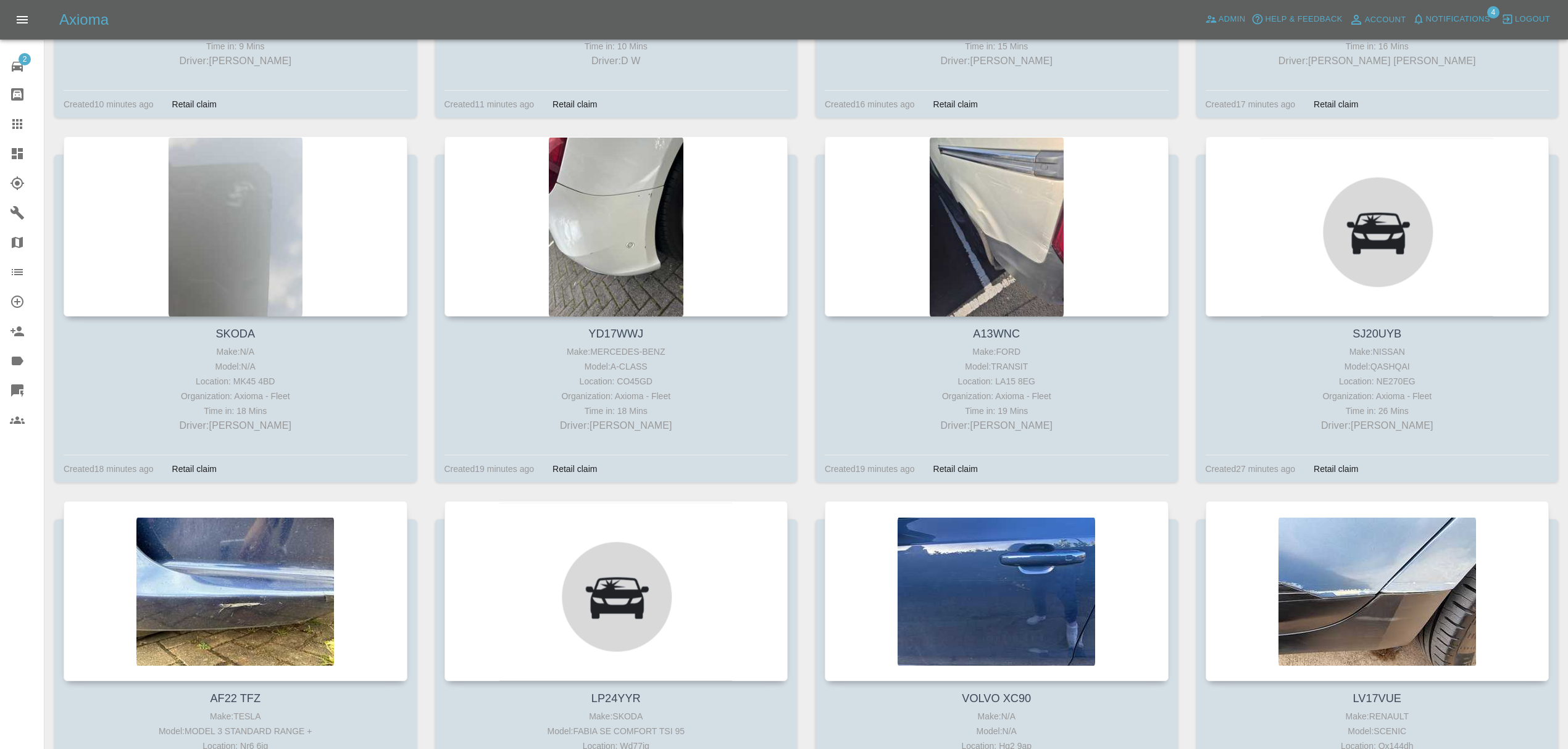
scroll to position [869, 0]
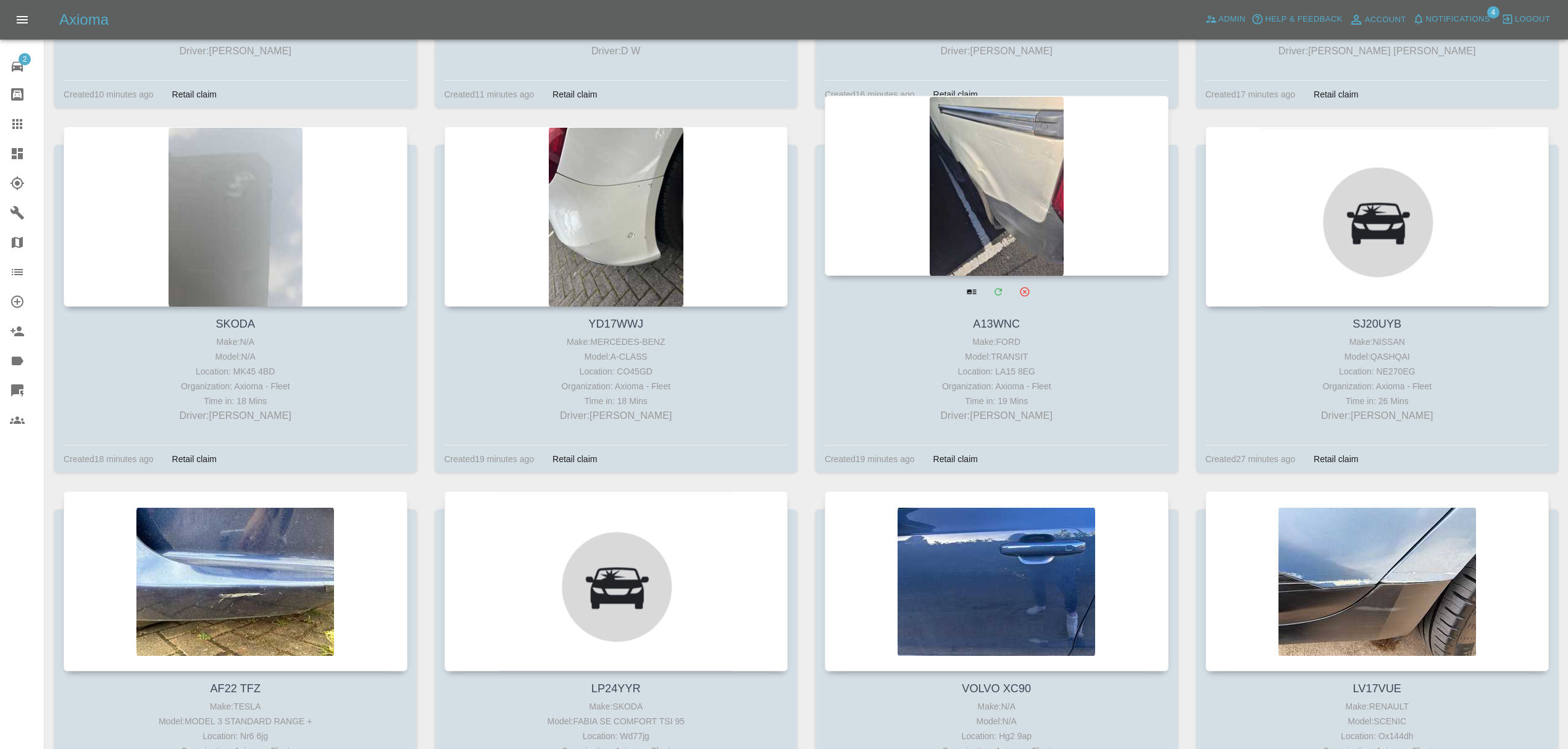
click at [1030, 225] on div at bounding box center [997, 186] width 343 height 181
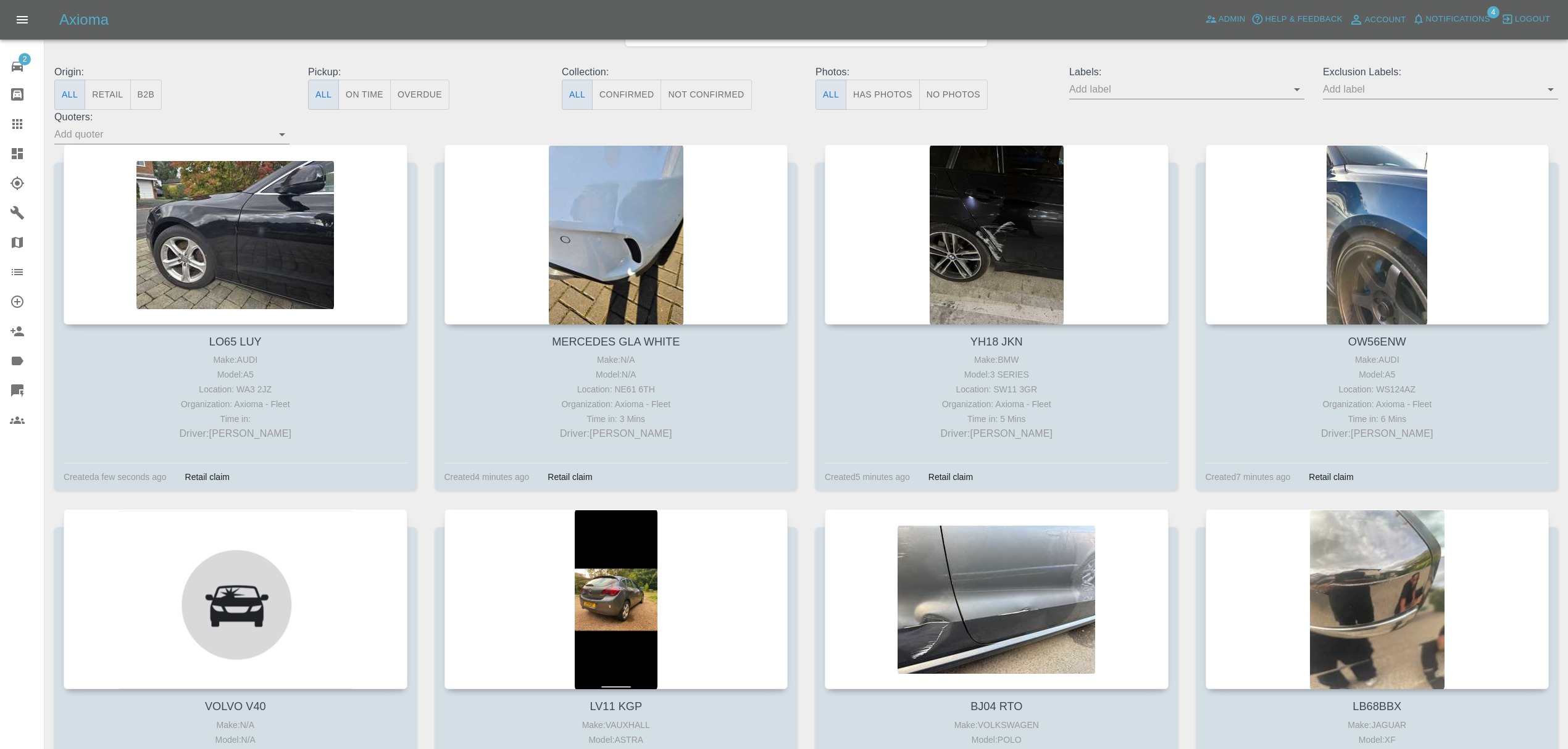
scroll to position [104, 0]
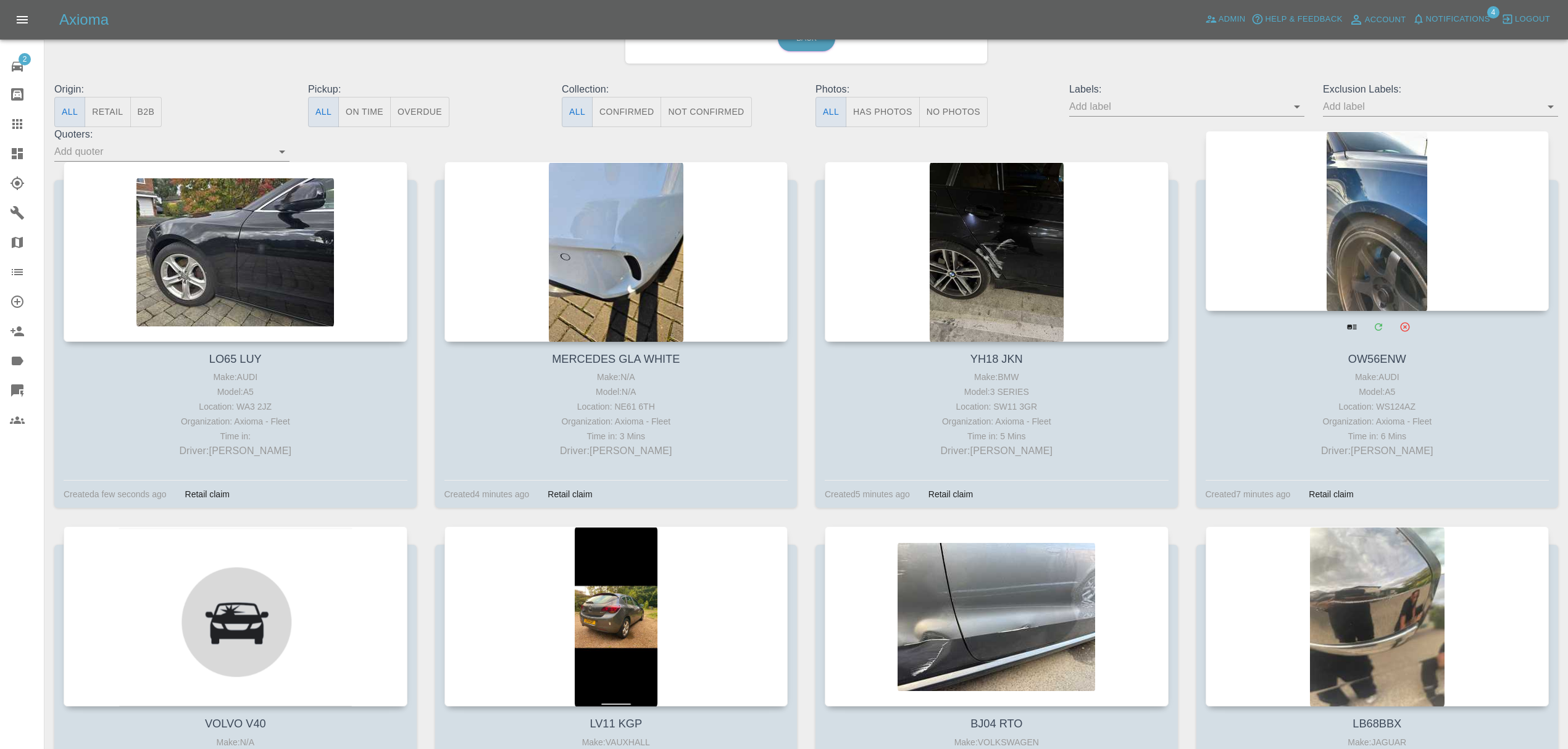
click at [1329, 266] on div at bounding box center [1378, 221] width 343 height 181
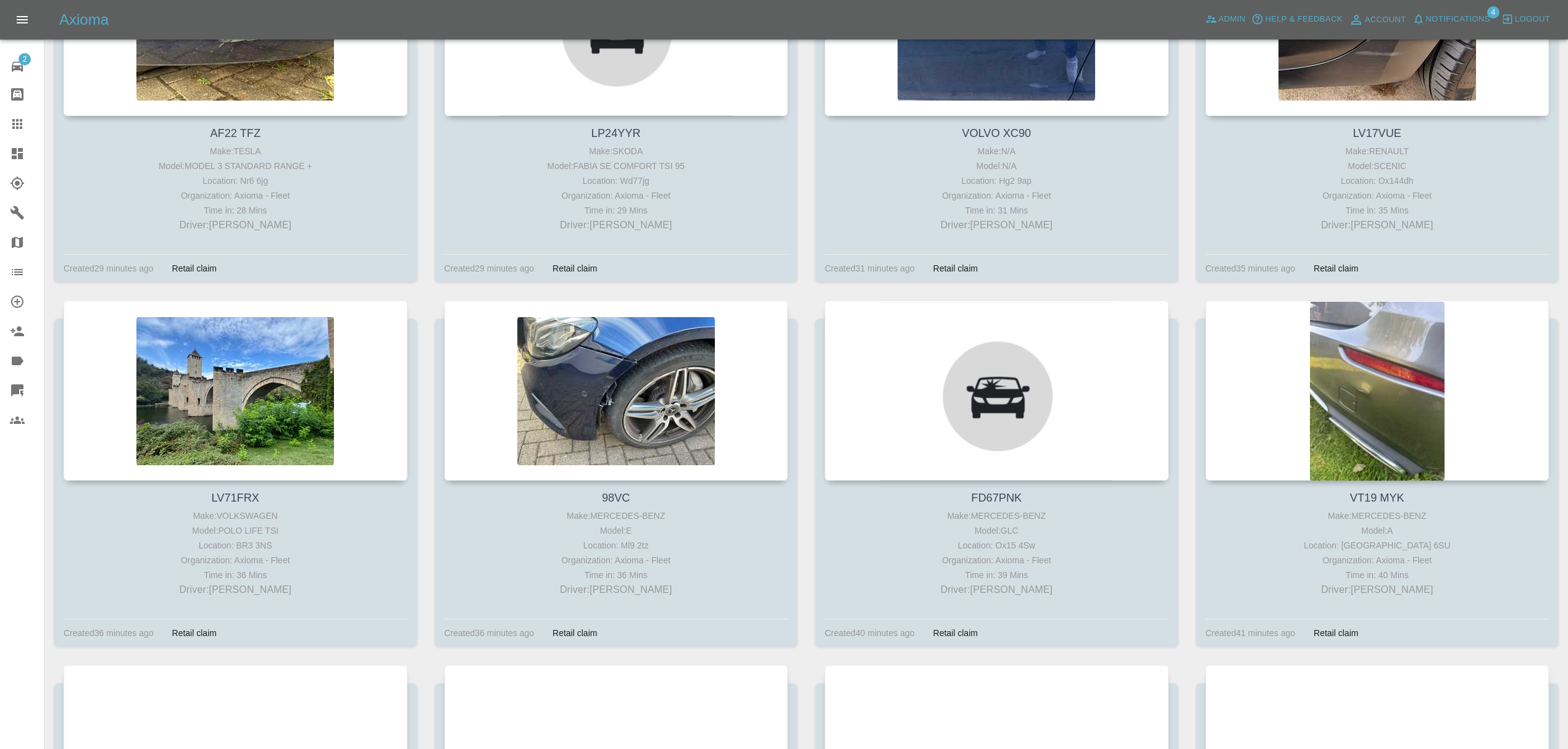
scroll to position [1507, 0]
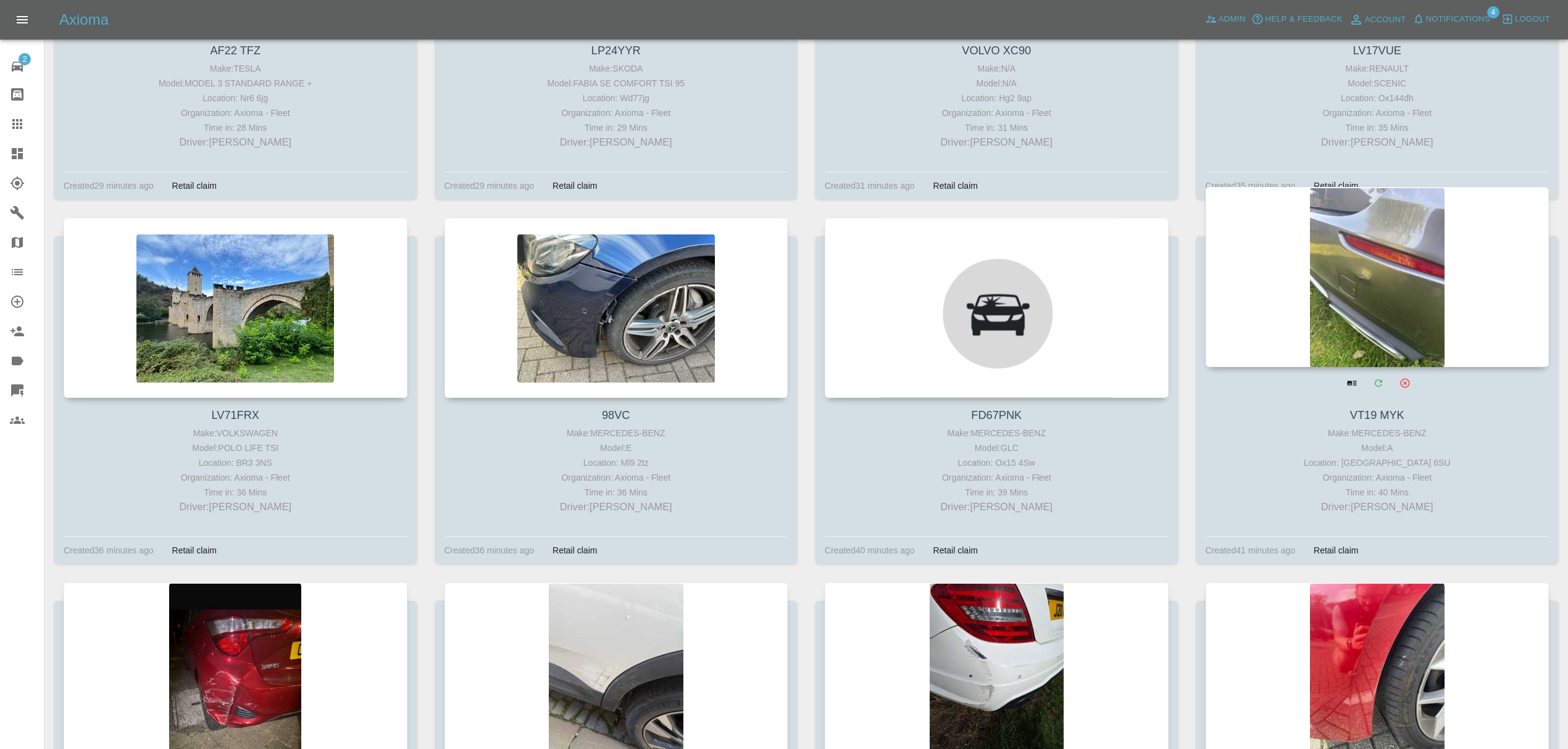
click at [1383, 295] on div at bounding box center [1378, 277] width 343 height 181
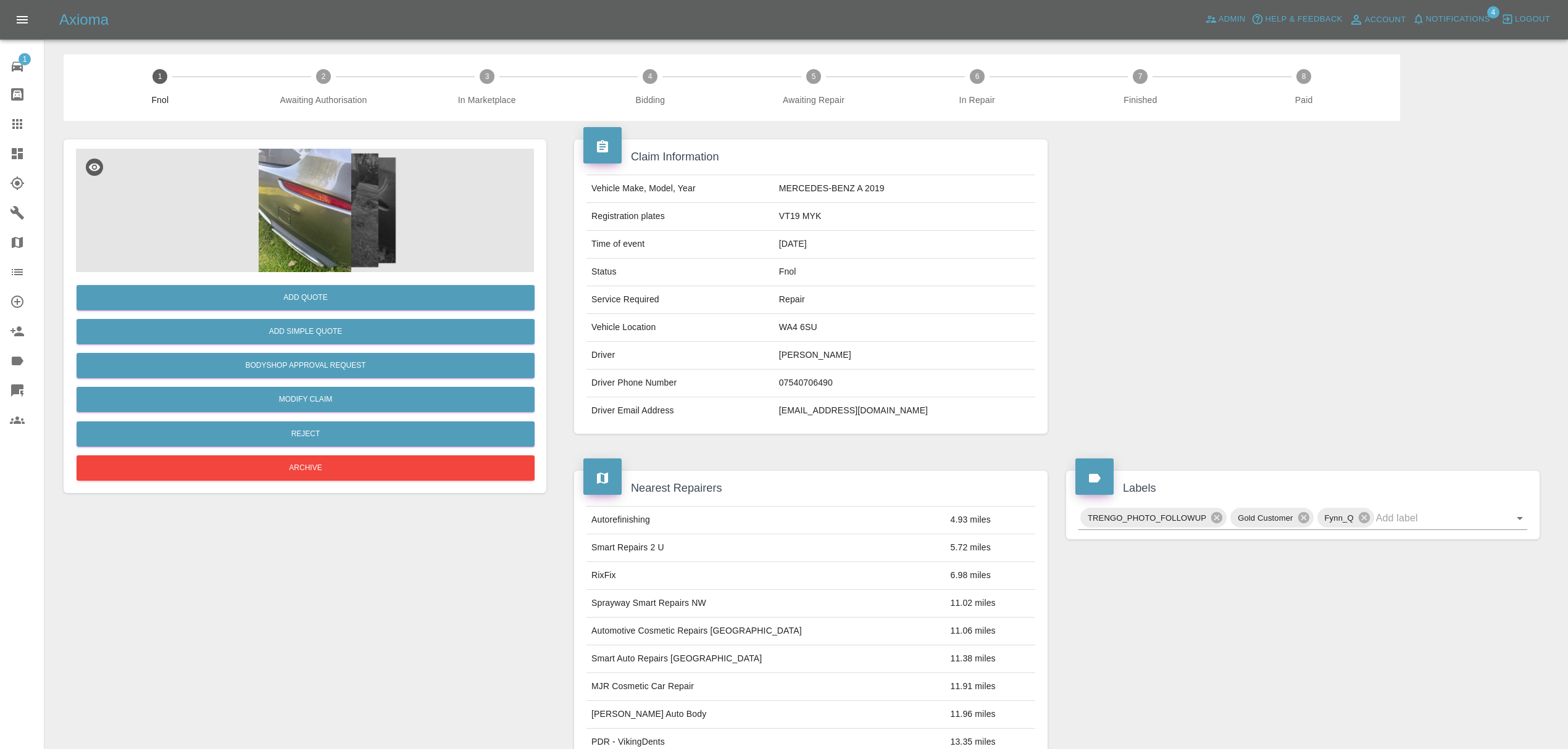
click at [11, 147] on icon at bounding box center [17, 153] width 15 height 15
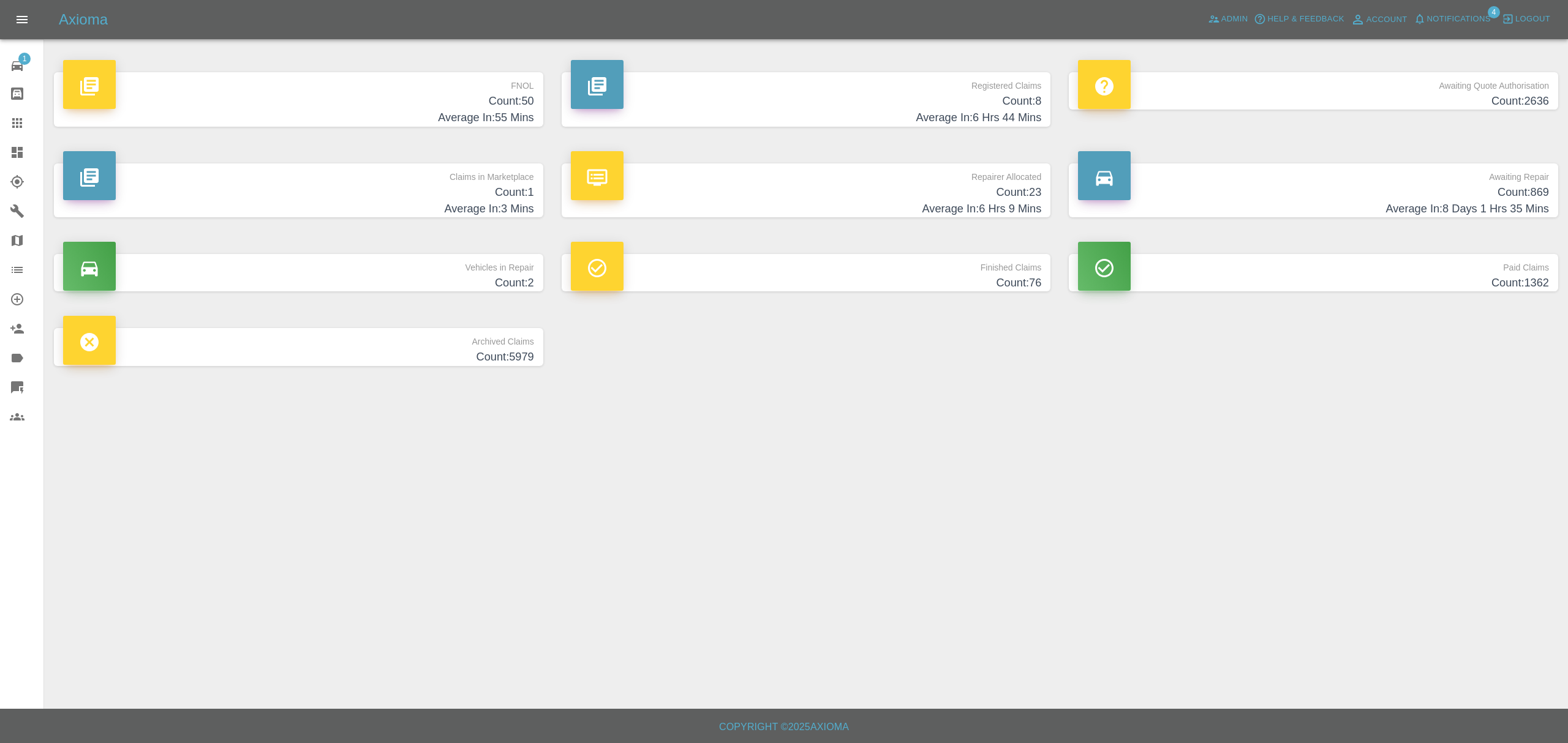
click at [502, 98] on h4 "Count: 50" at bounding box center [298, 101] width 471 height 17
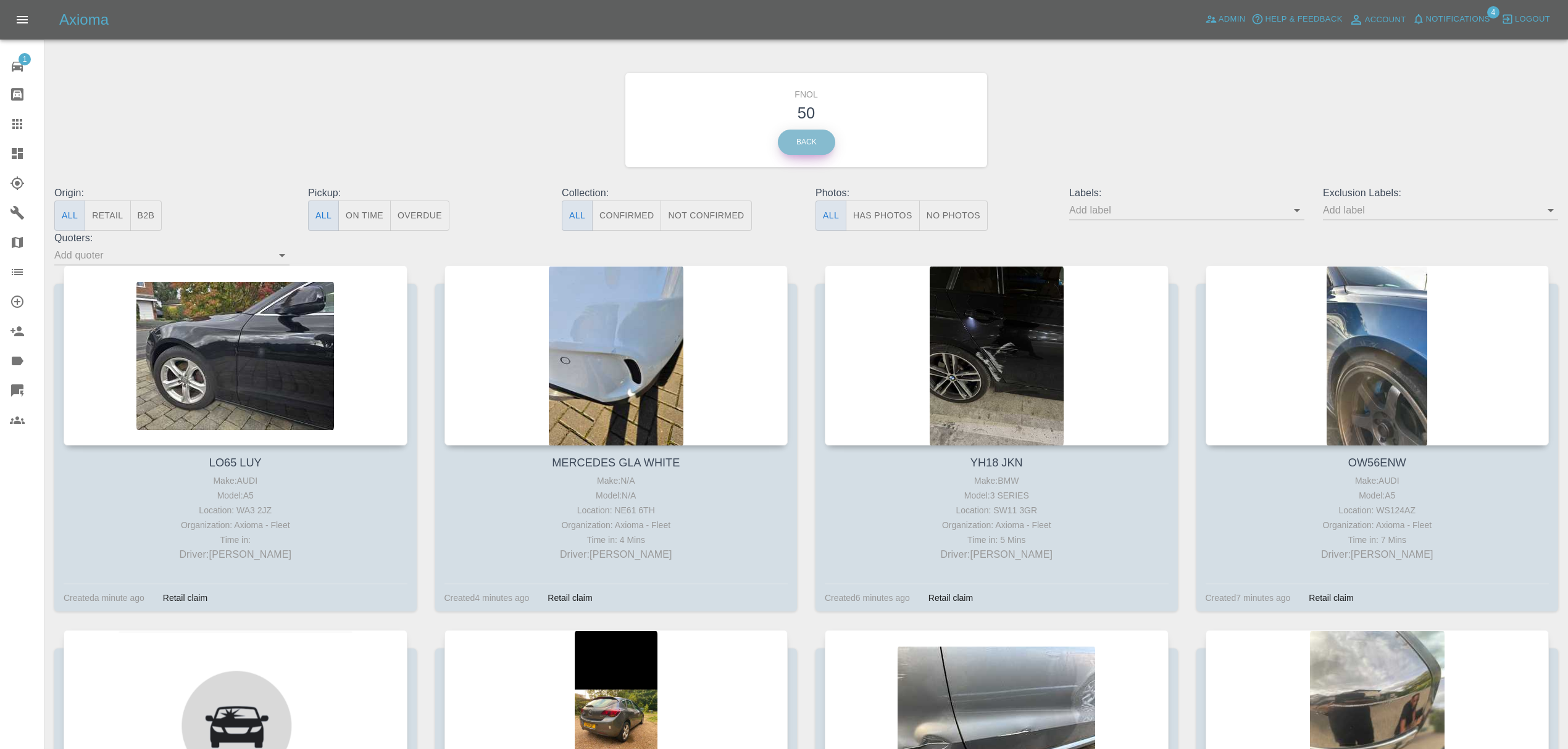
click at [826, 141] on link "Back" at bounding box center [806, 142] width 57 height 26
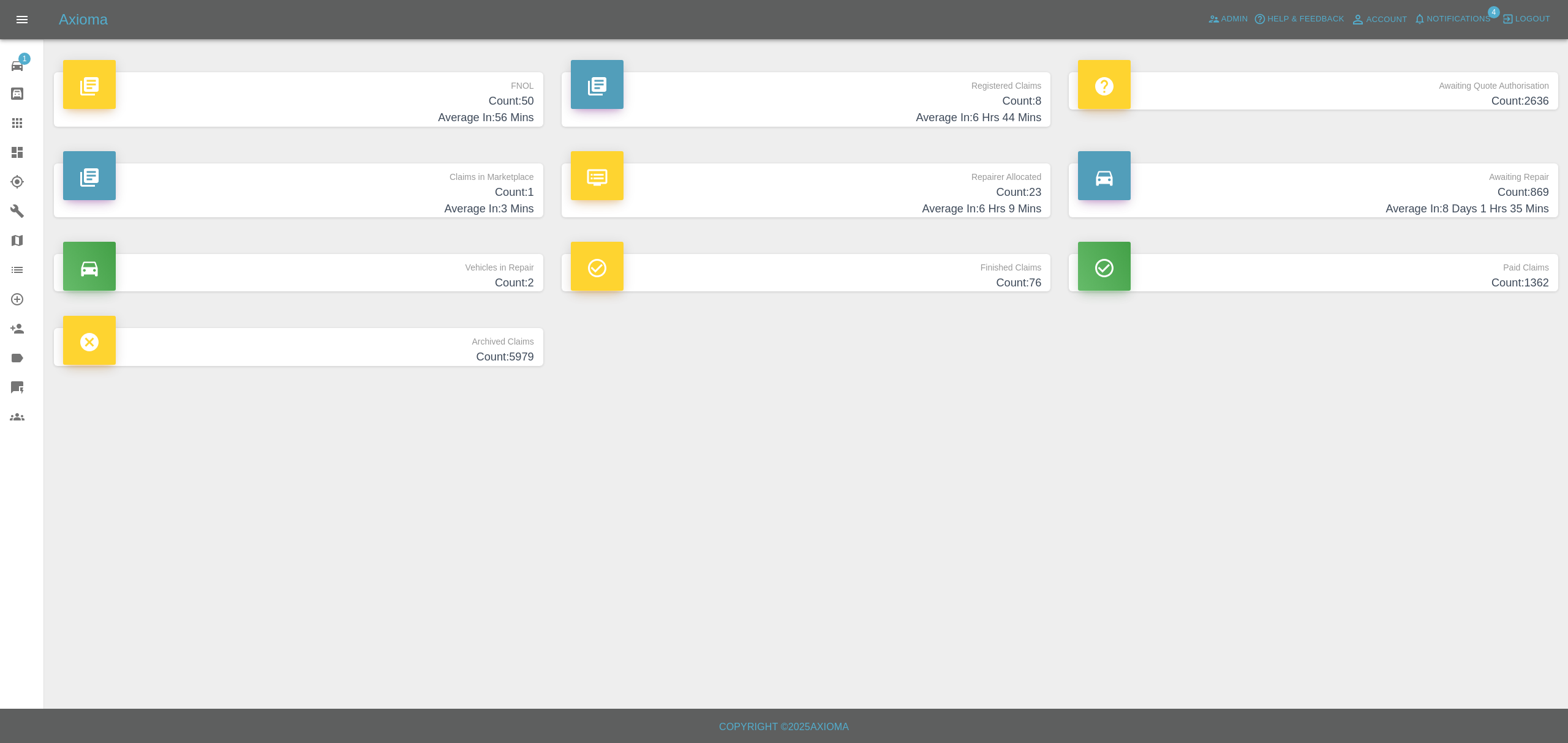
click at [1414, 83] on p "Awaiting Quote Authorisation" at bounding box center [1313, 82] width 471 height 21
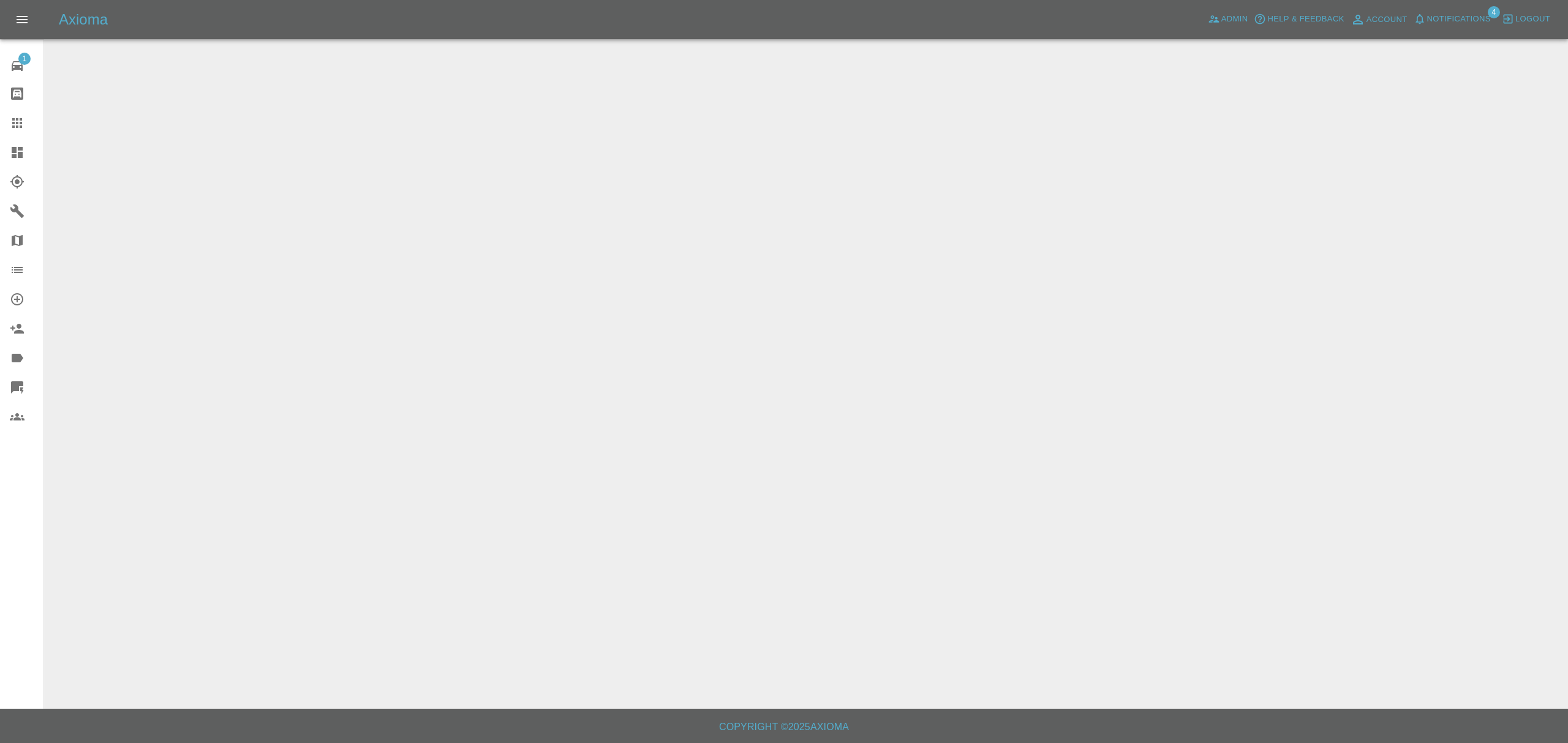
click at [1445, 11] on button "Notifications" at bounding box center [1452, 19] width 83 height 19
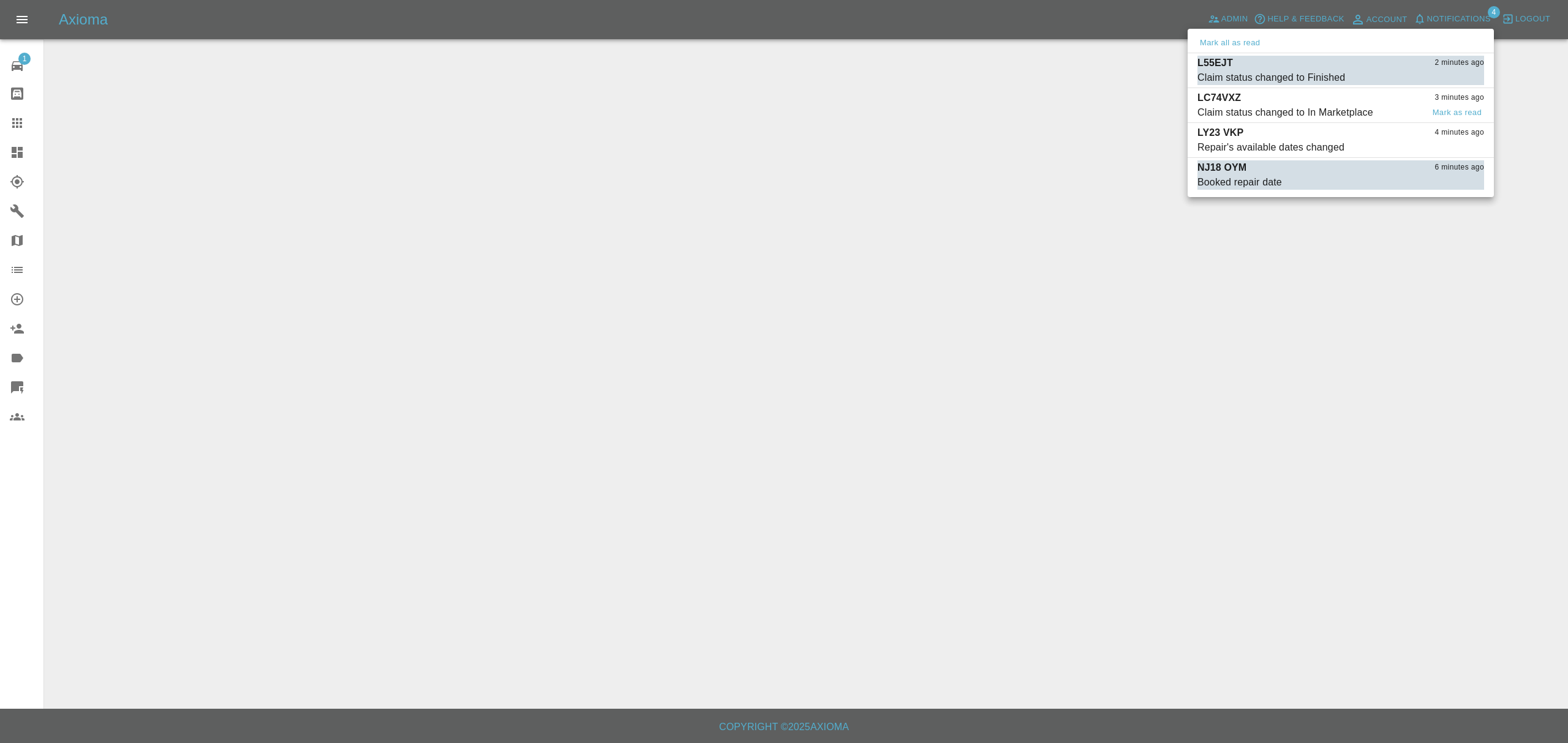
click at [1230, 111] on div "Claim status changed to In Marketplace" at bounding box center [1286, 113] width 176 height 15
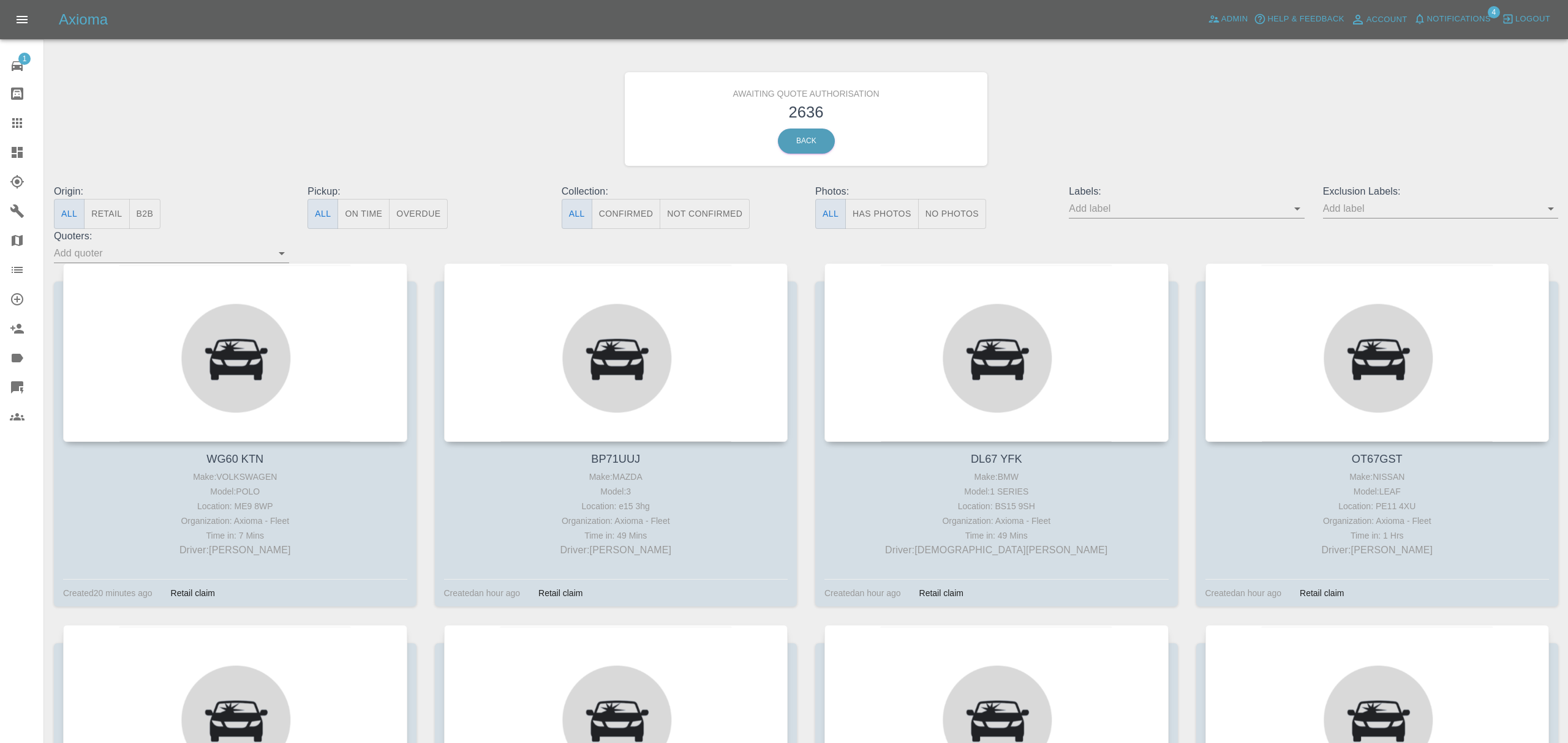
click at [1272, 80] on div "Claim status changed to In Marketplace" at bounding box center [1338, 75] width 131 height 9
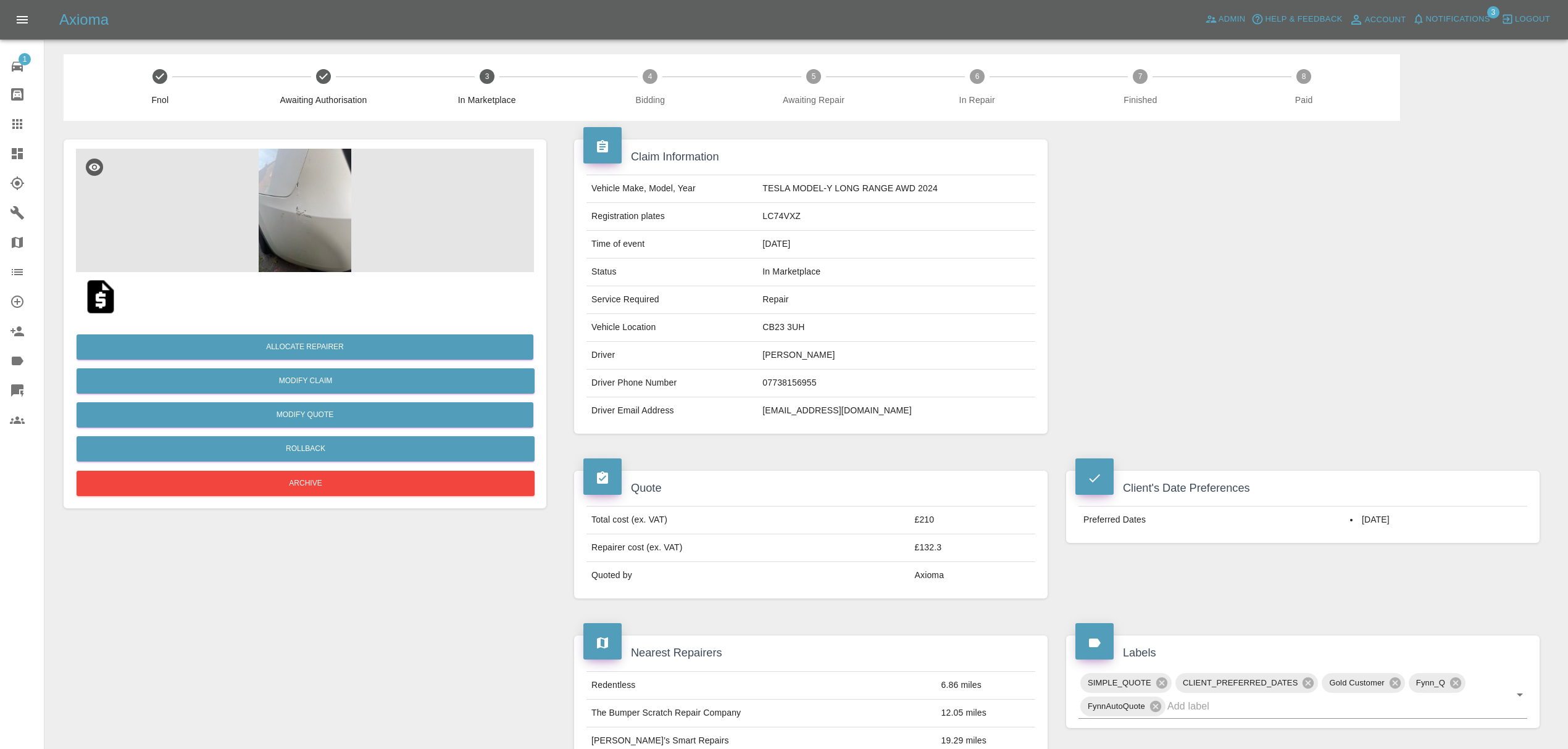
click at [299, 208] on img at bounding box center [305, 210] width 458 height 123
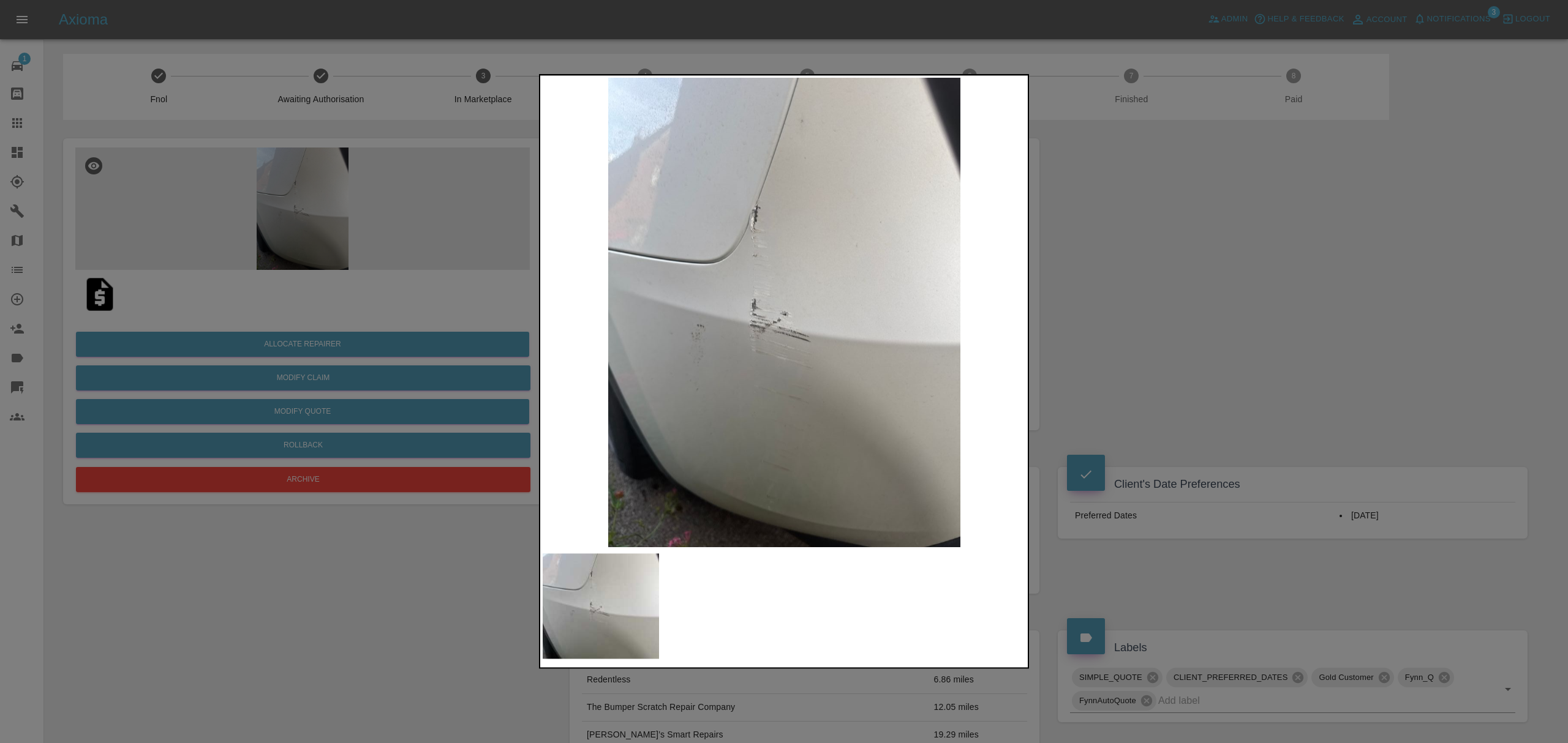
click at [1222, 250] on div at bounding box center [784, 371] width 1568 height 743
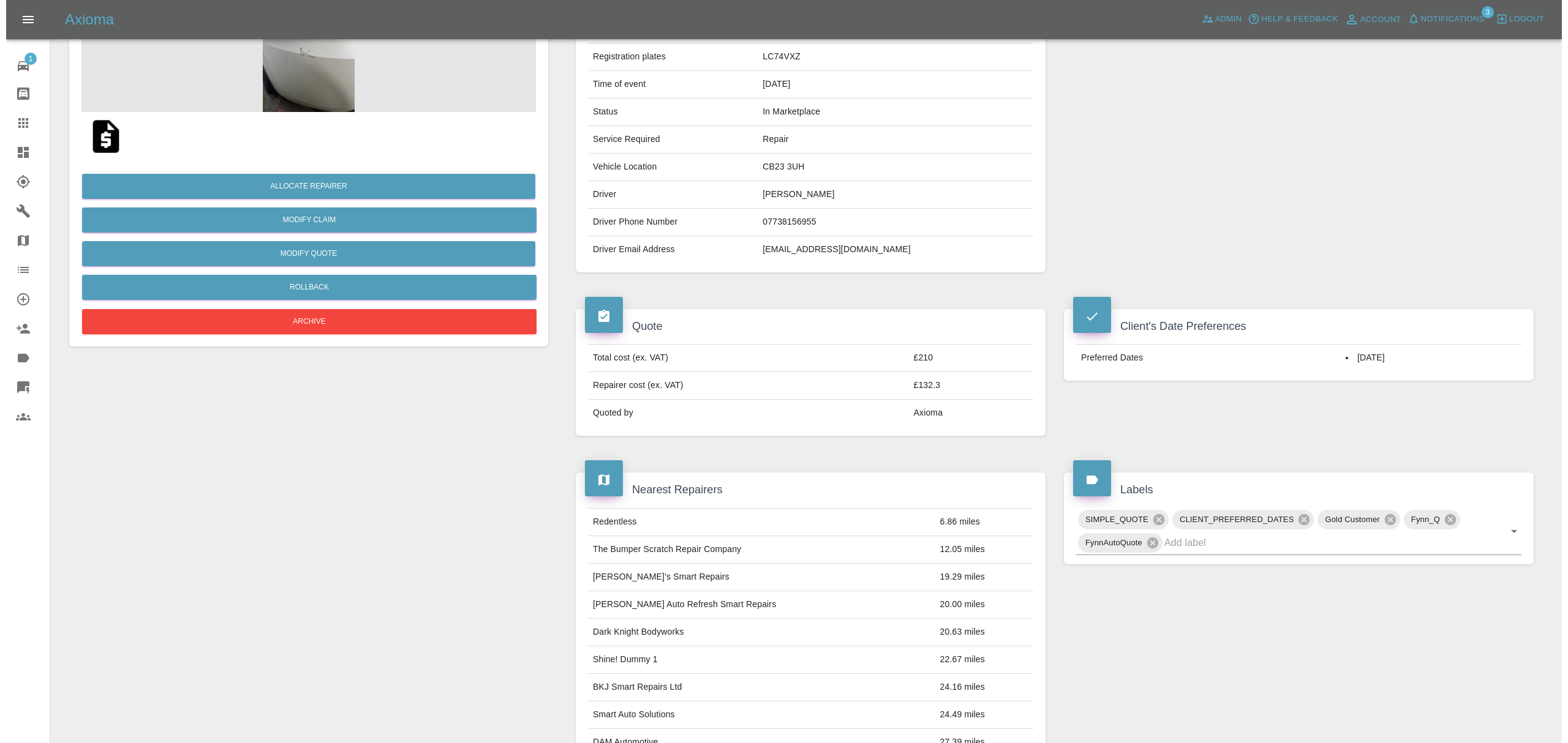
scroll to position [123, 0]
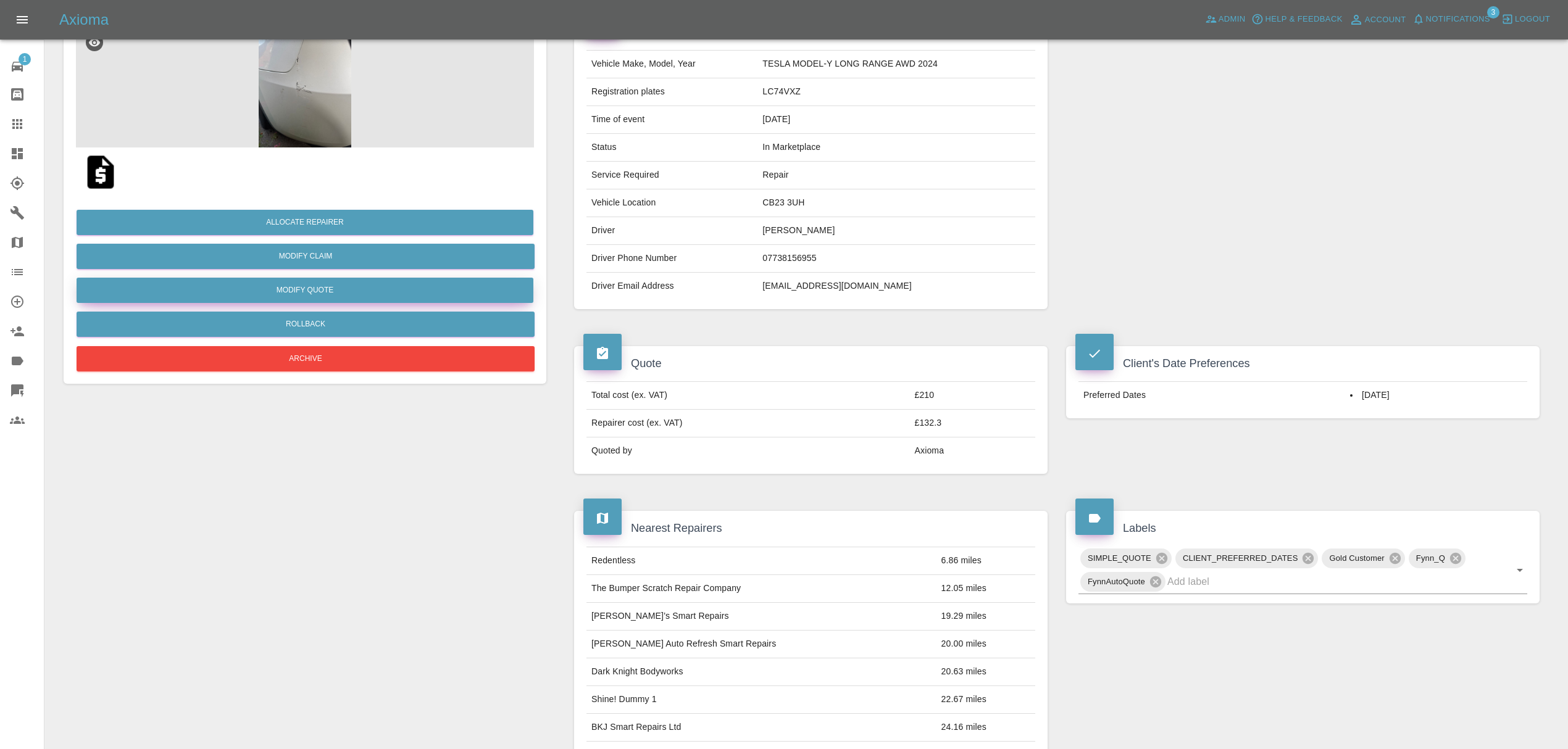
click at [364, 284] on button "Modify Quote" at bounding box center [305, 290] width 457 height 26
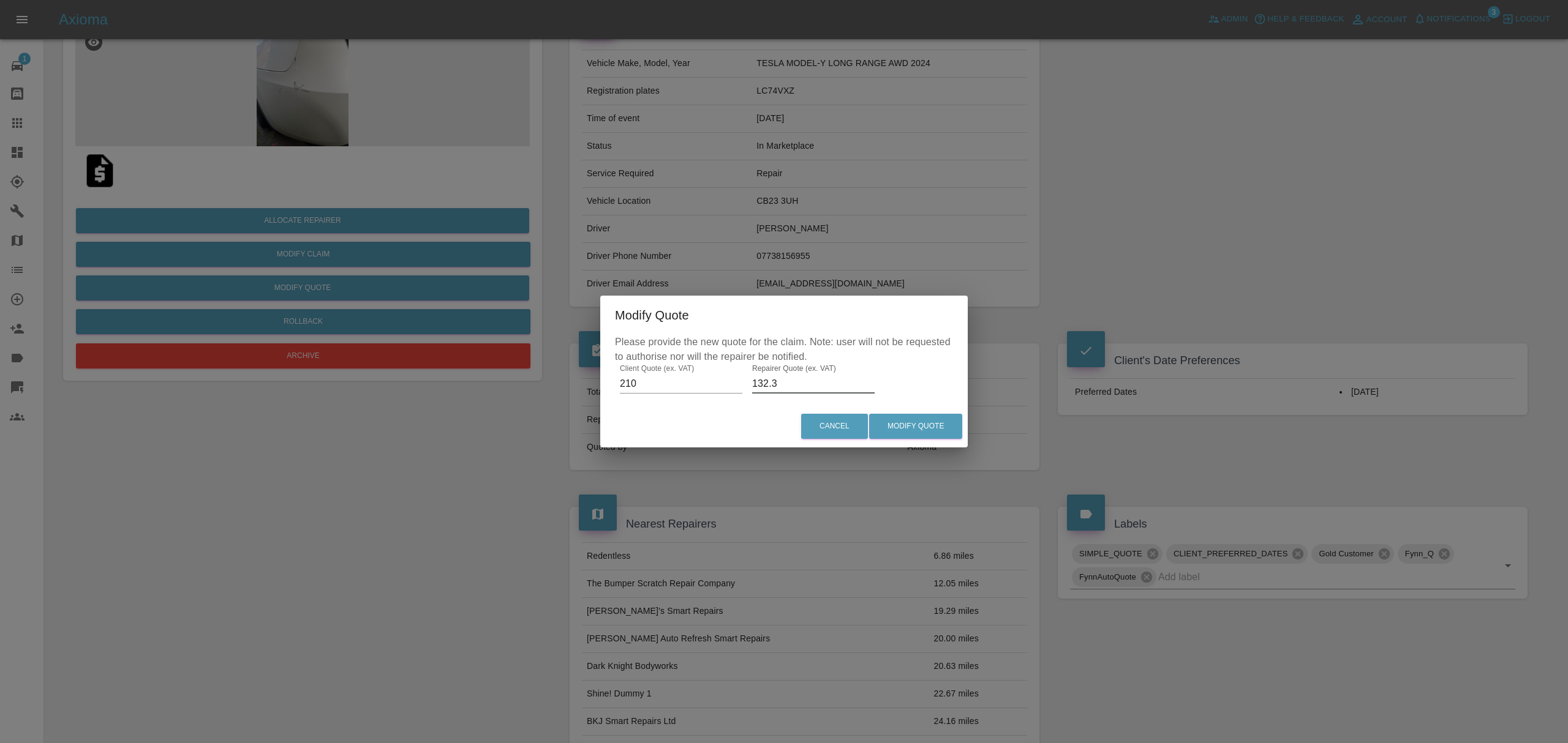
drag, startPoint x: 778, startPoint y: 375, endPoint x: 704, endPoint y: 375, distance: 74.0
click at [704, 375] on div "Please provide the new quote for the claim. Note: user will not be requested to…" at bounding box center [784, 370] width 367 height 71
type input "120"
click at [907, 431] on button "Modify Quote" at bounding box center [916, 427] width 93 height 25
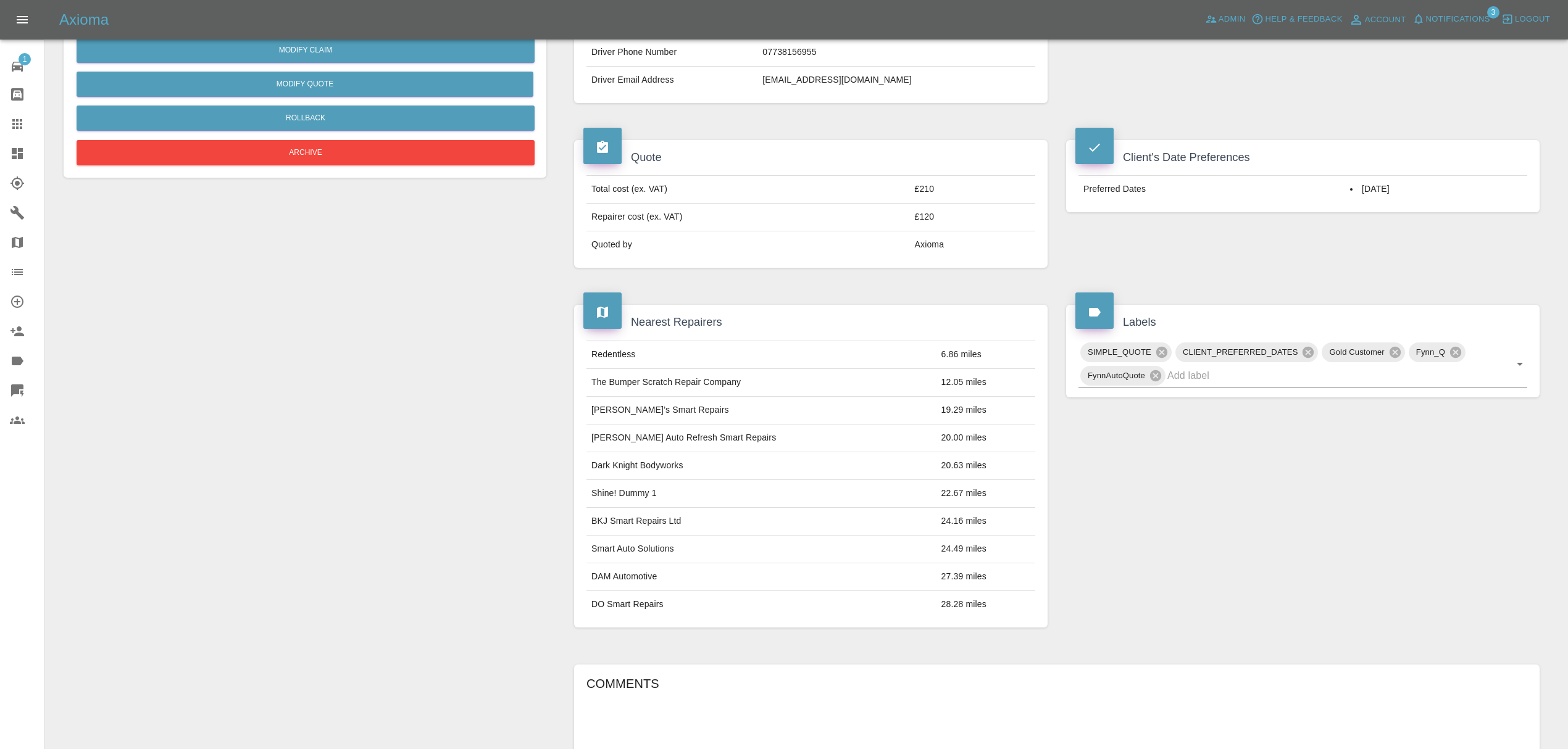
scroll to position [0, 0]
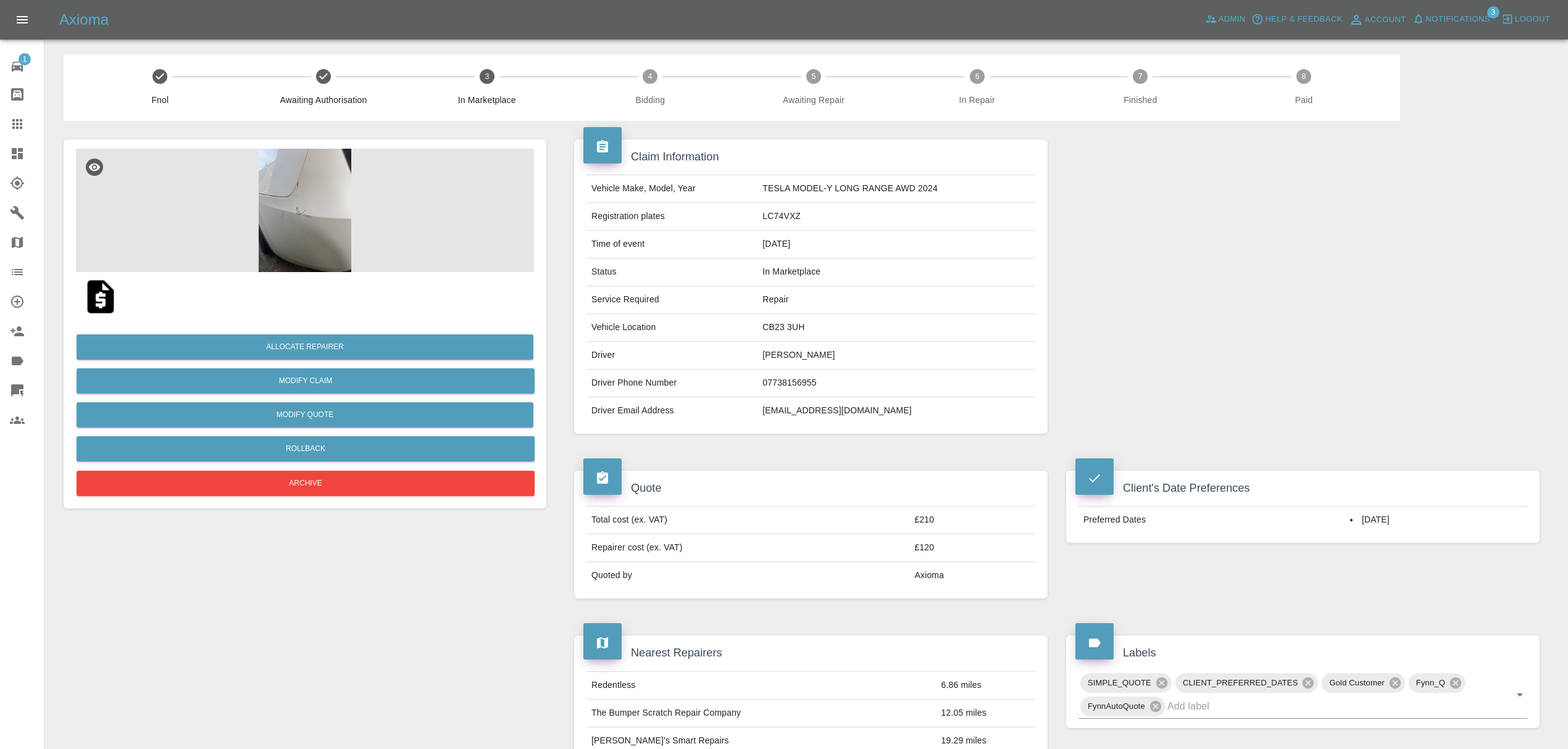
click at [1455, 10] on button "Notifications" at bounding box center [1451, 19] width 84 height 19
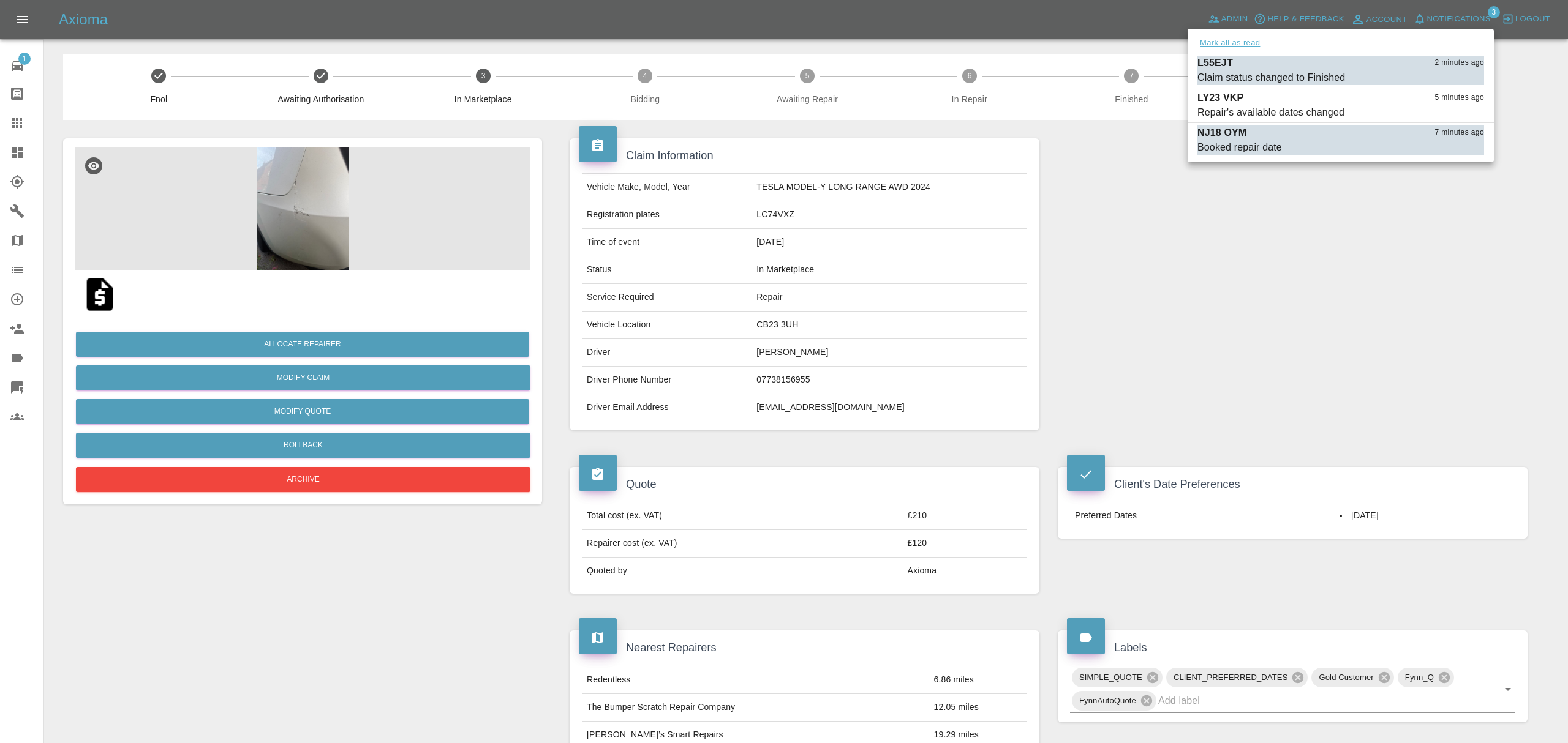
click at [1253, 38] on button "Mark all as read" at bounding box center [1230, 43] width 65 height 14
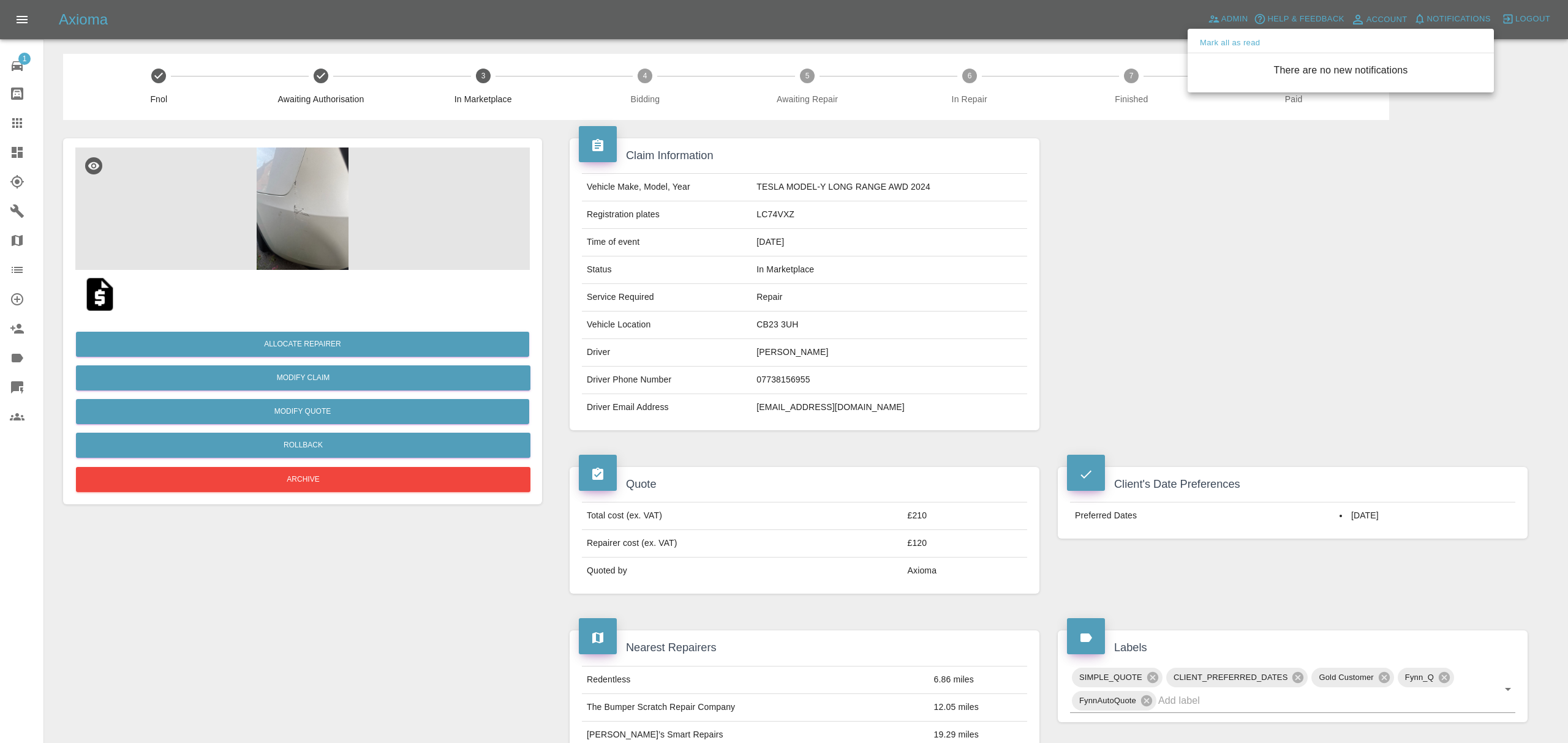
click at [1217, 289] on div at bounding box center [784, 371] width 1568 height 743
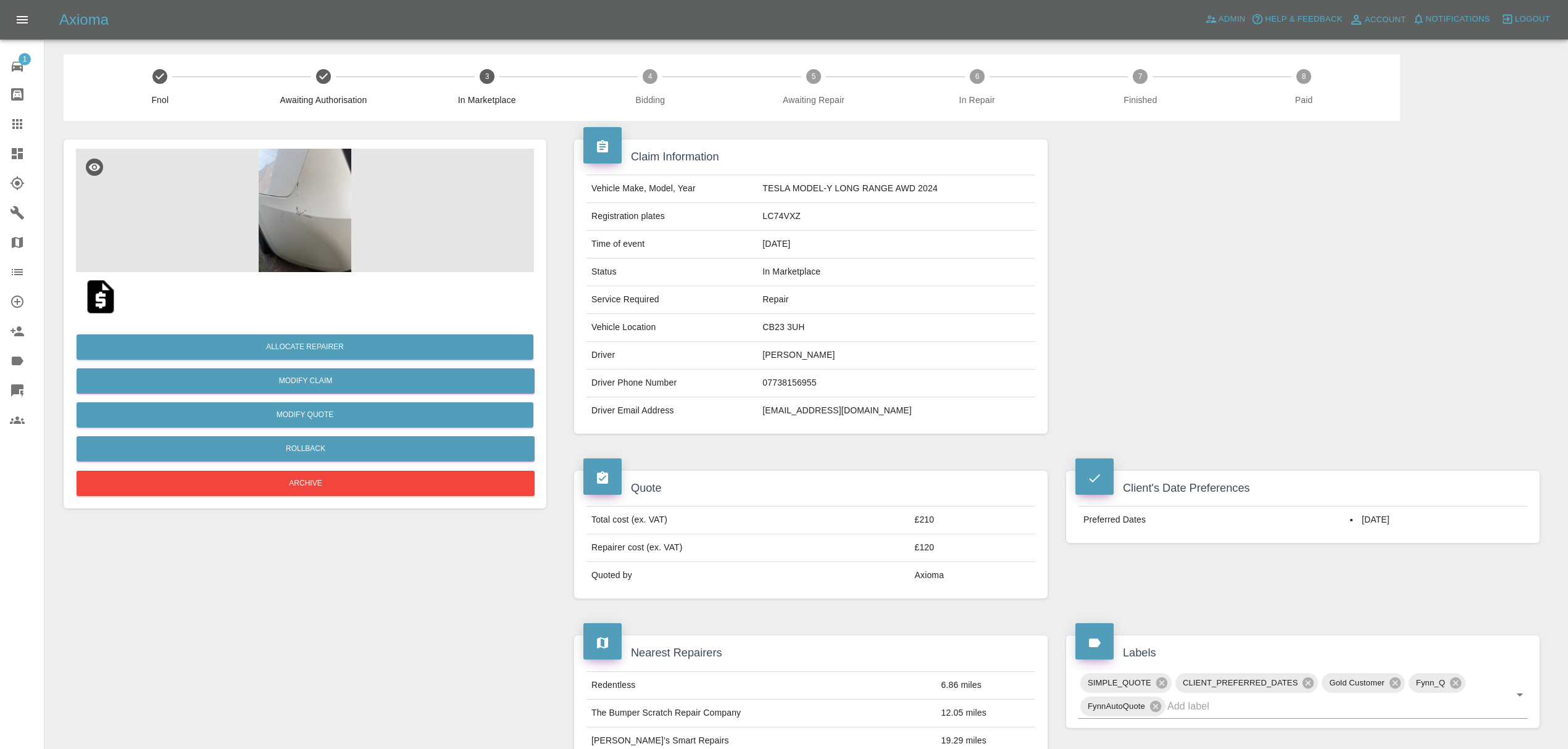
click at [292, 208] on img at bounding box center [305, 210] width 458 height 123
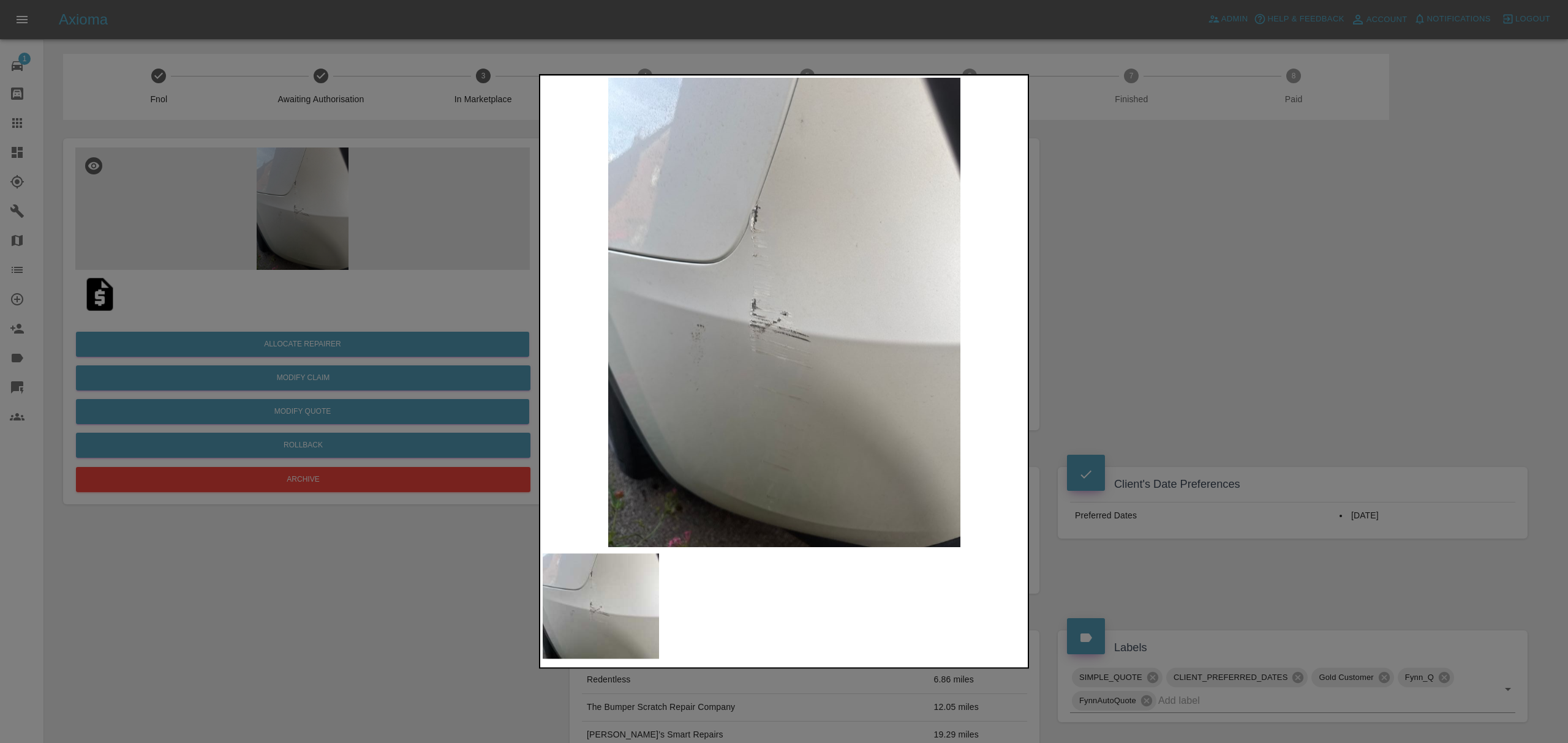
click at [1145, 265] on div at bounding box center [784, 371] width 1568 height 743
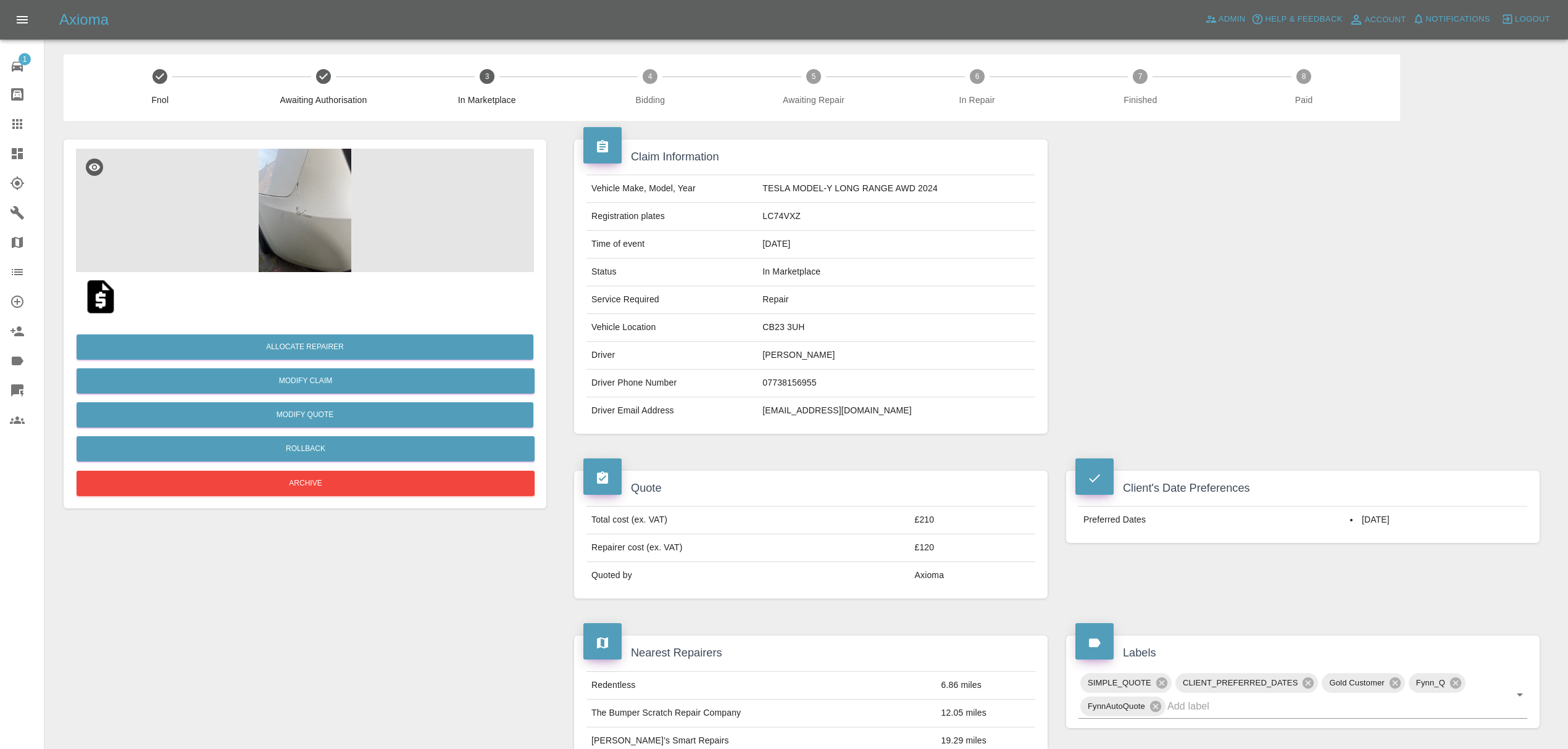
click at [19, 159] on icon at bounding box center [17, 153] width 15 height 15
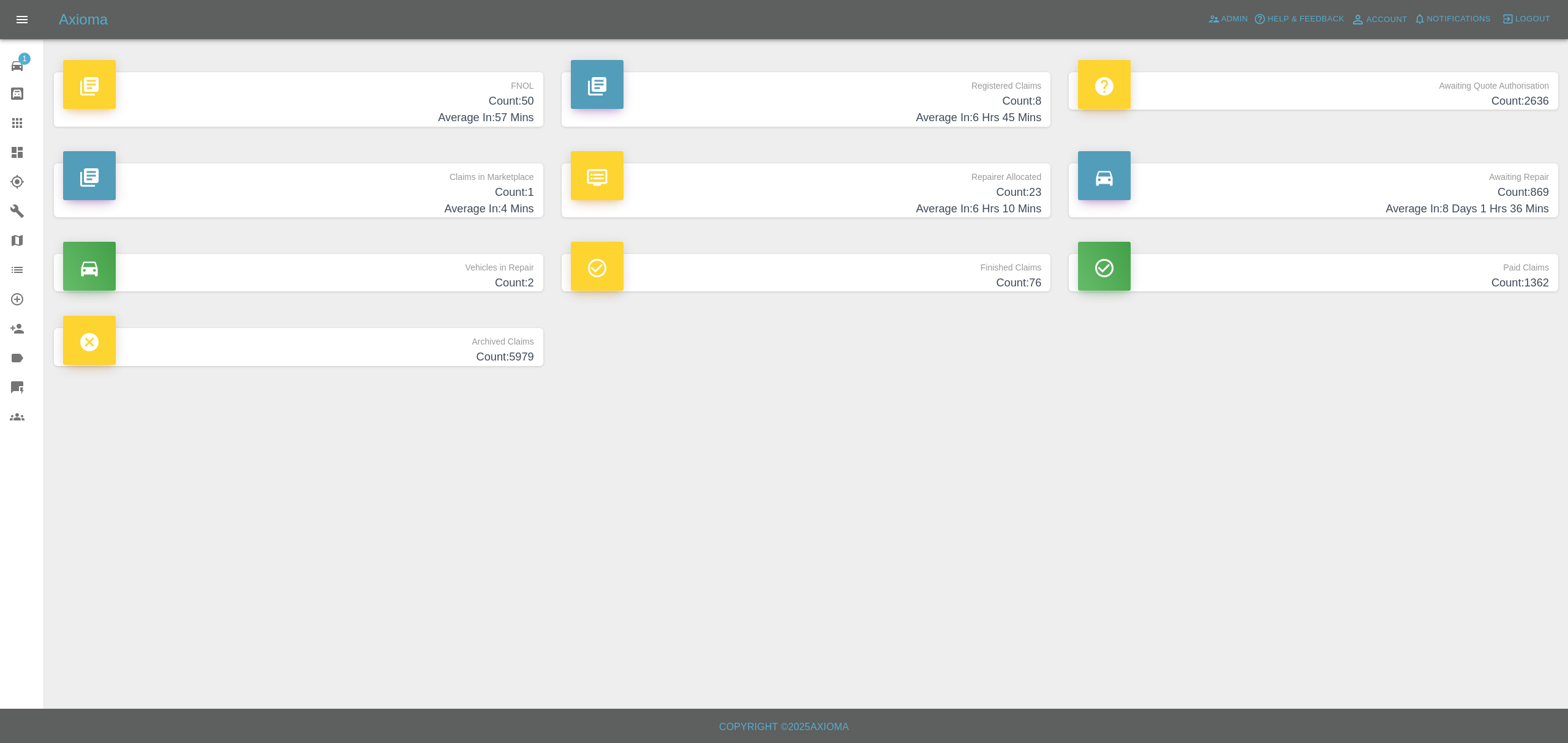
click at [510, 118] on h4 "Average In: 57 Mins" at bounding box center [298, 117] width 471 height 17
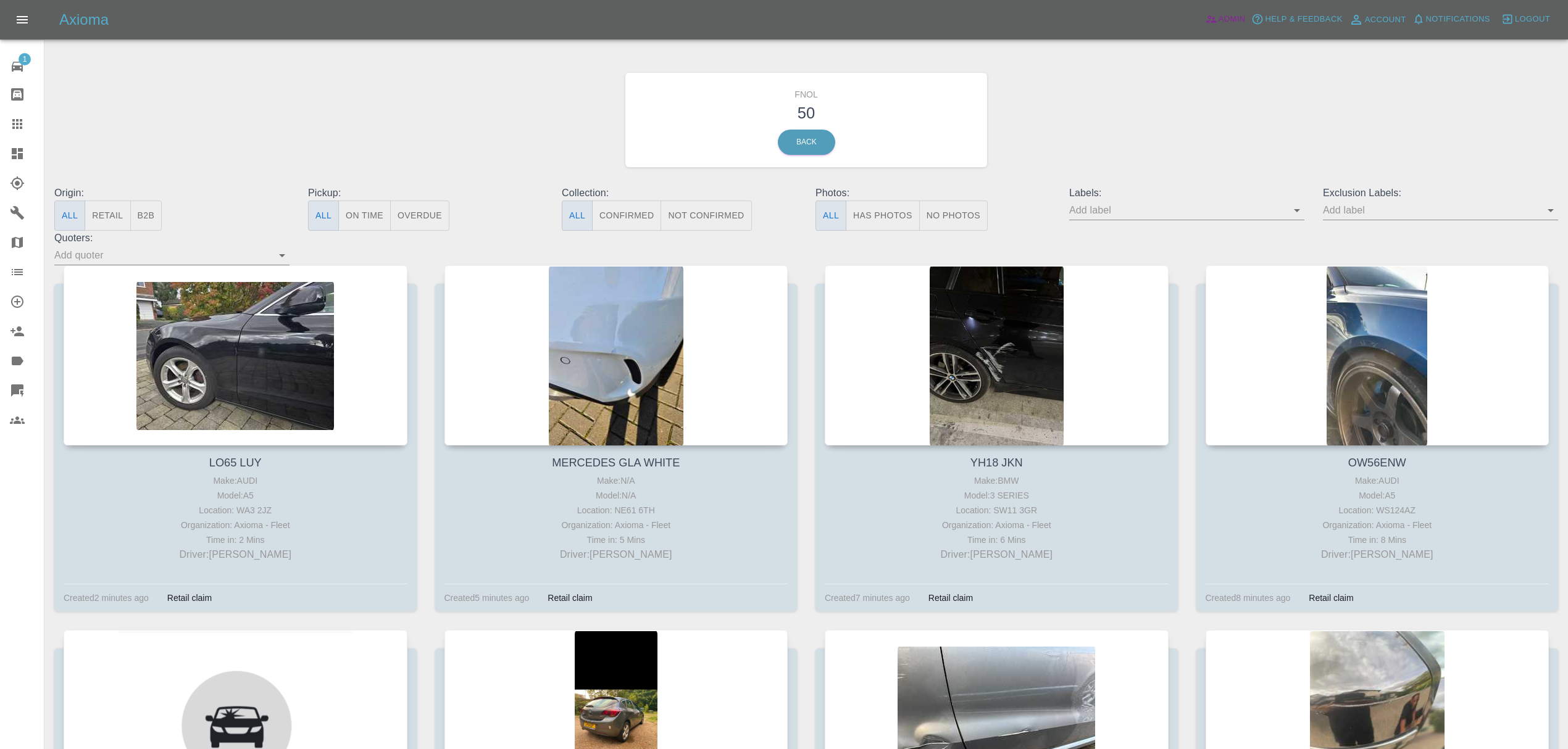
click at [1217, 26] on link "Admin" at bounding box center [1226, 19] width 47 height 19
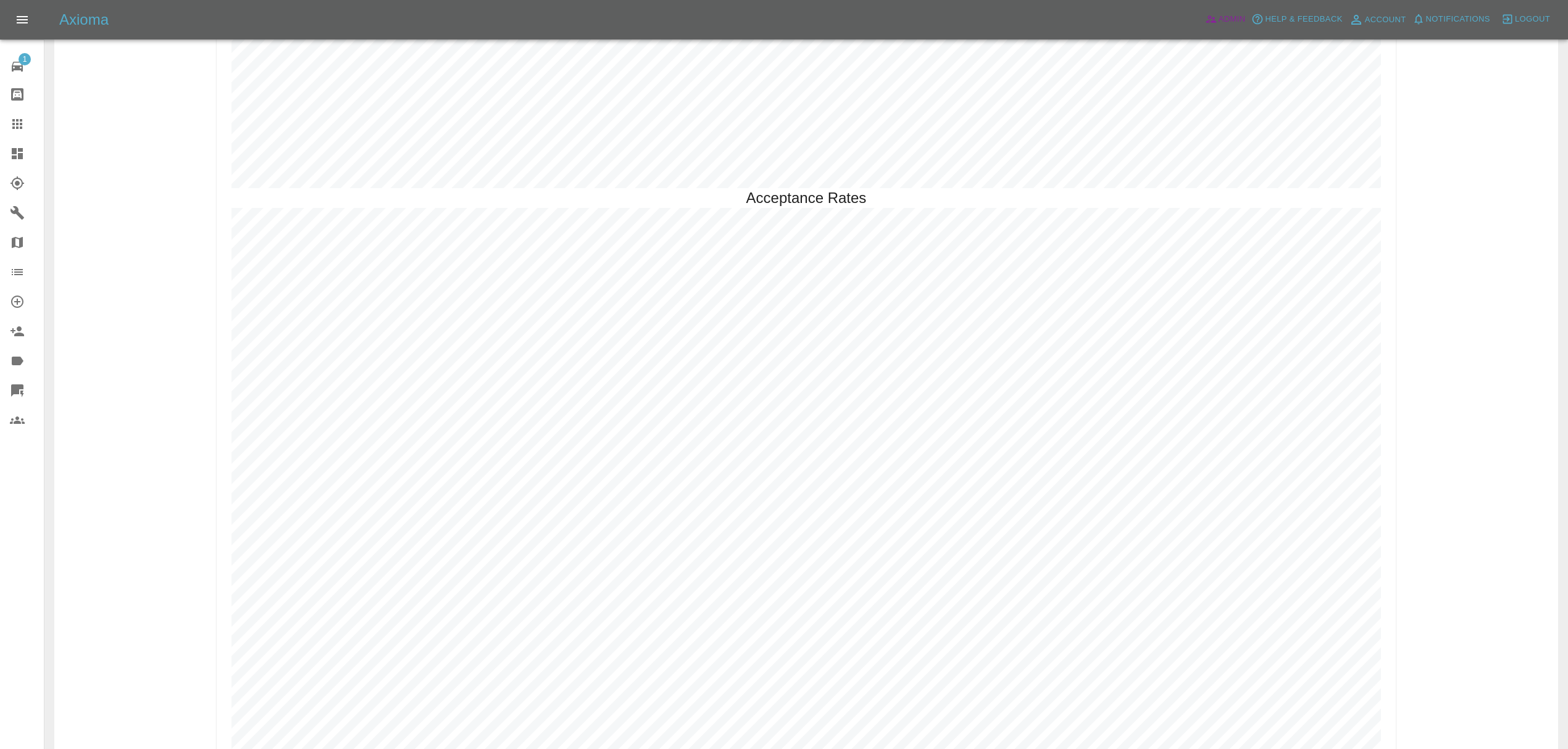
scroll to position [3594, 0]
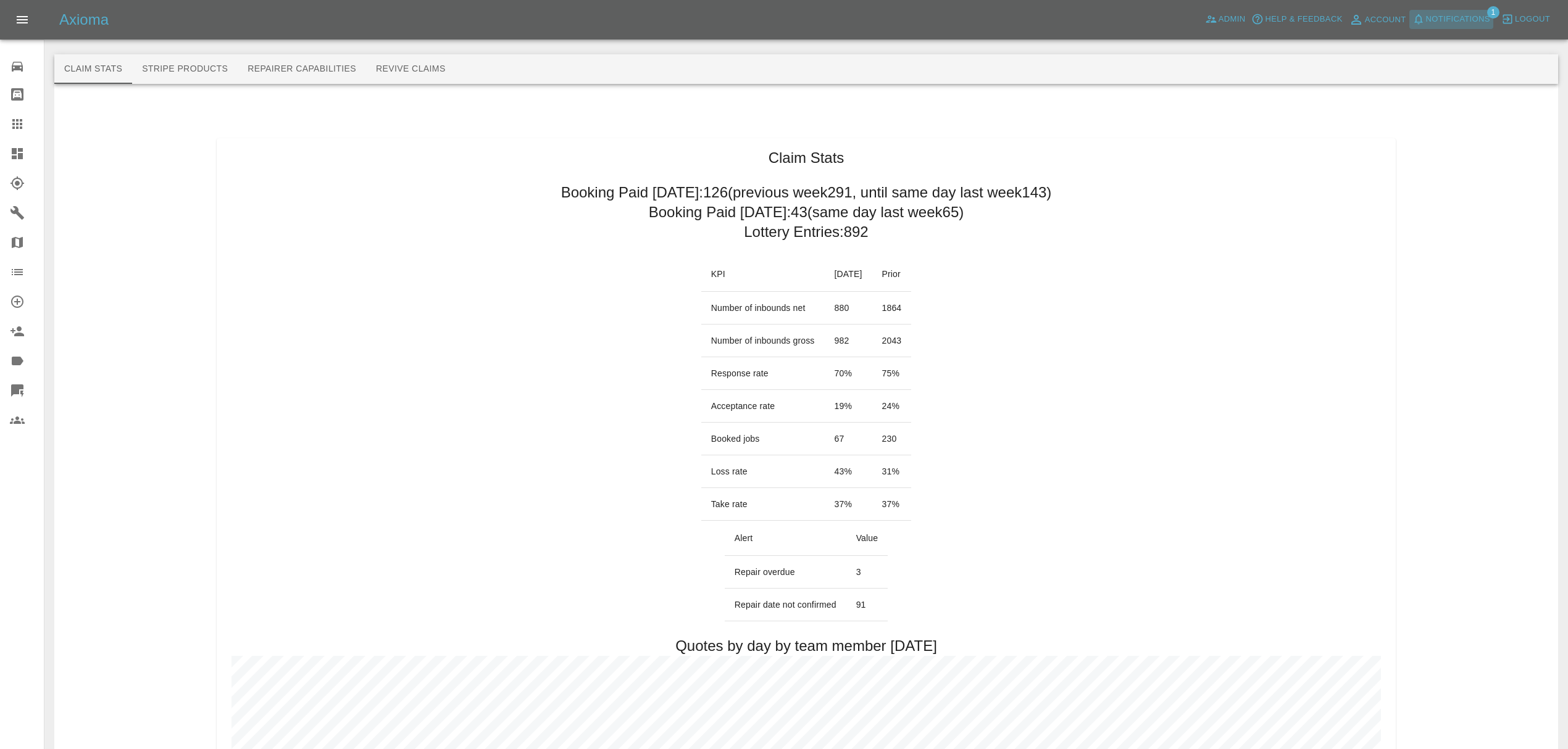
click at [1445, 26] on span "Notifications" at bounding box center [1457, 20] width 64 height 14
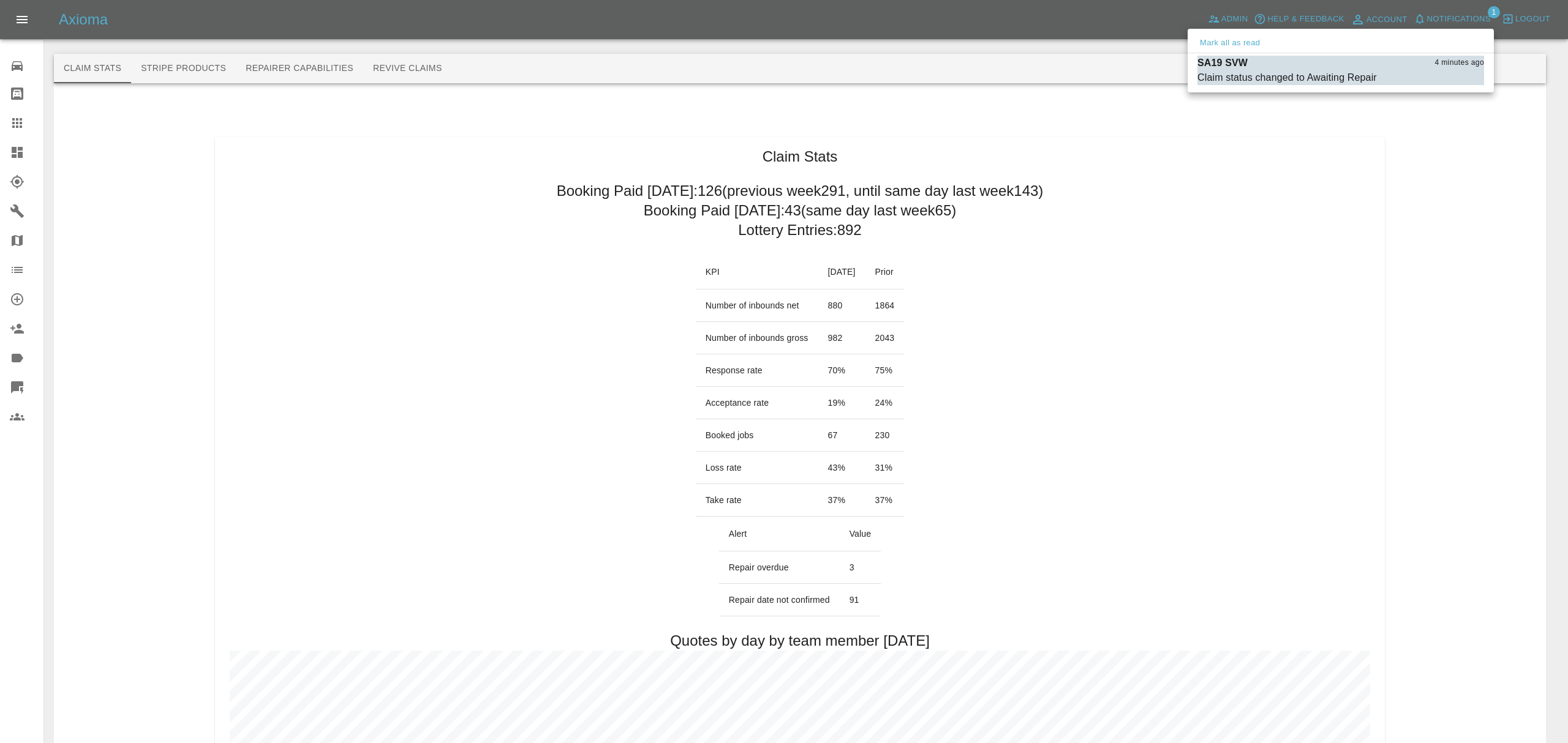
click at [1226, 32] on ul "Mark all as read SA19 SVW 4 minutes ago Claim status changed to Awaiting Repair…" at bounding box center [1341, 60] width 307 height 64
click at [1226, 36] on button "Mark all as read" at bounding box center [1230, 43] width 65 height 14
click at [1280, 226] on div at bounding box center [784, 371] width 1568 height 743
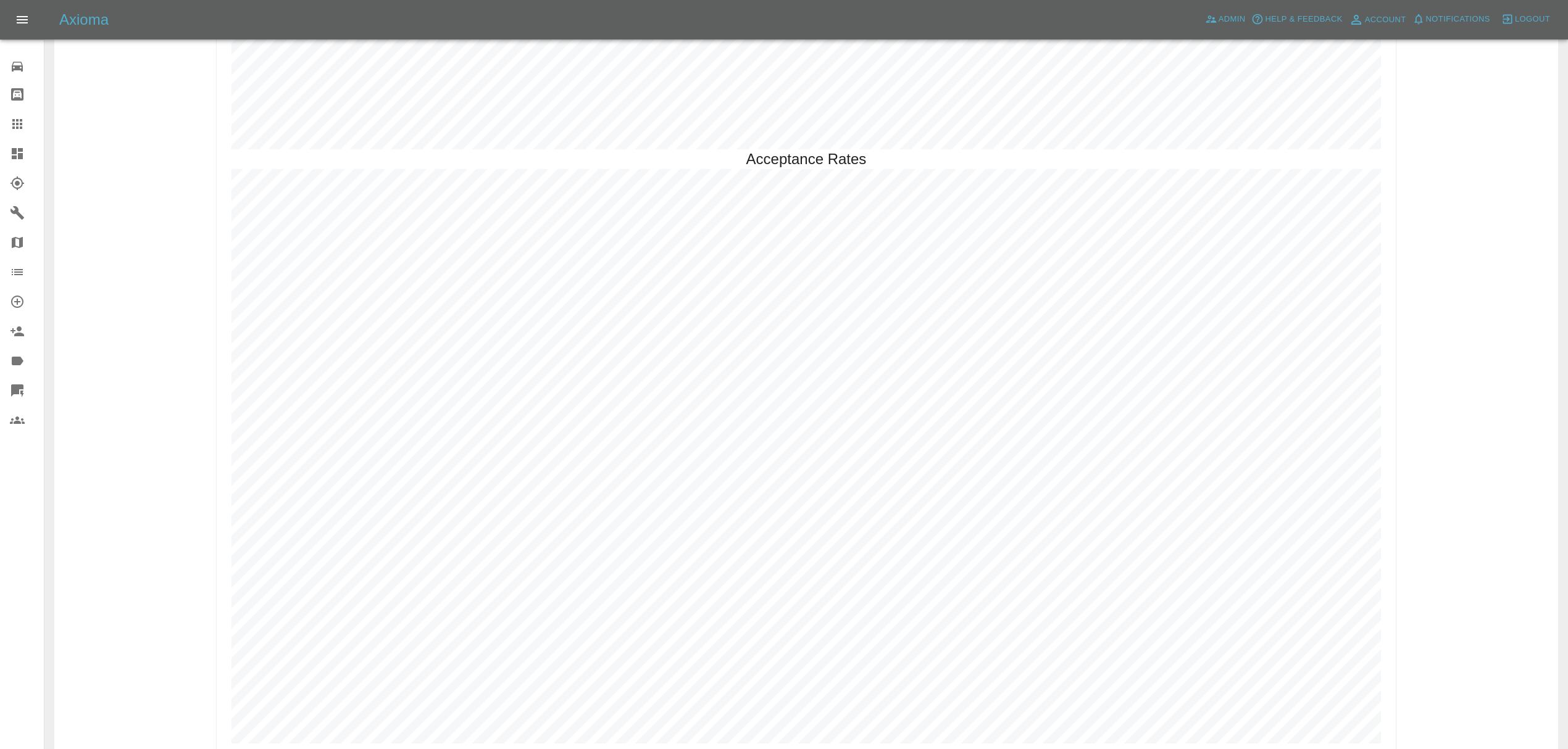
scroll to position [3594, 0]
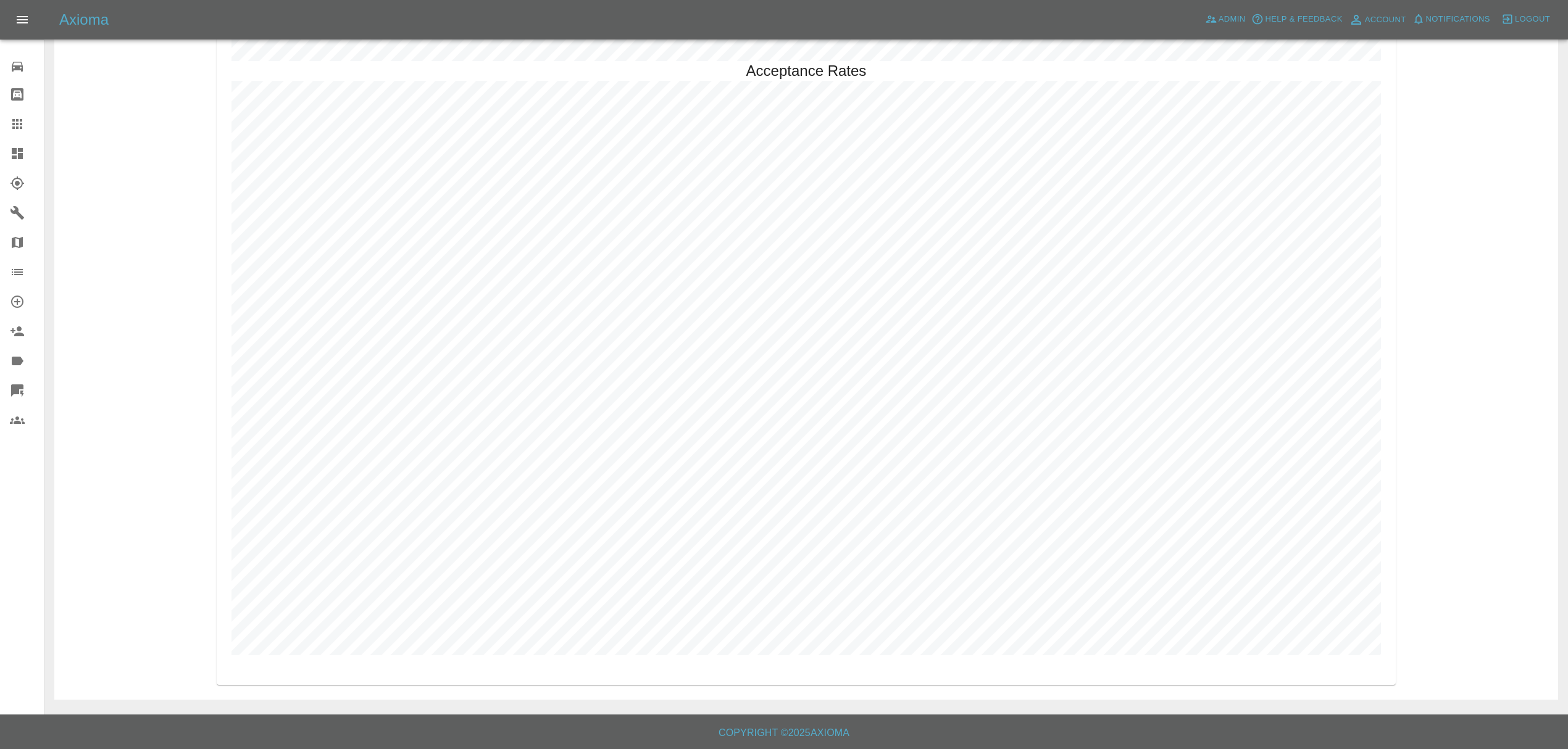
click at [29, 157] on div at bounding box center [27, 153] width 35 height 15
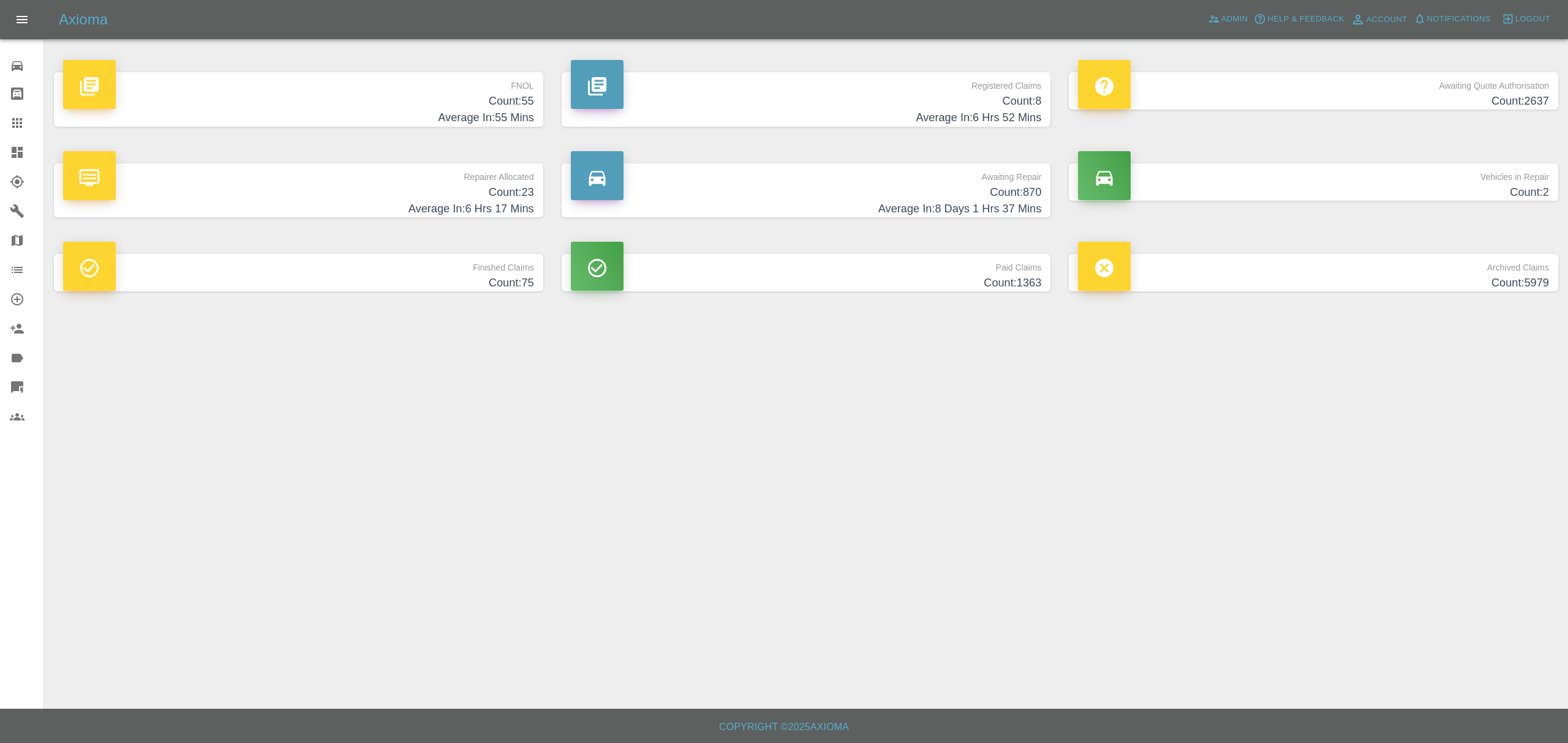
click at [1321, 94] on h4 "Count: 2637" at bounding box center [1313, 101] width 471 height 17
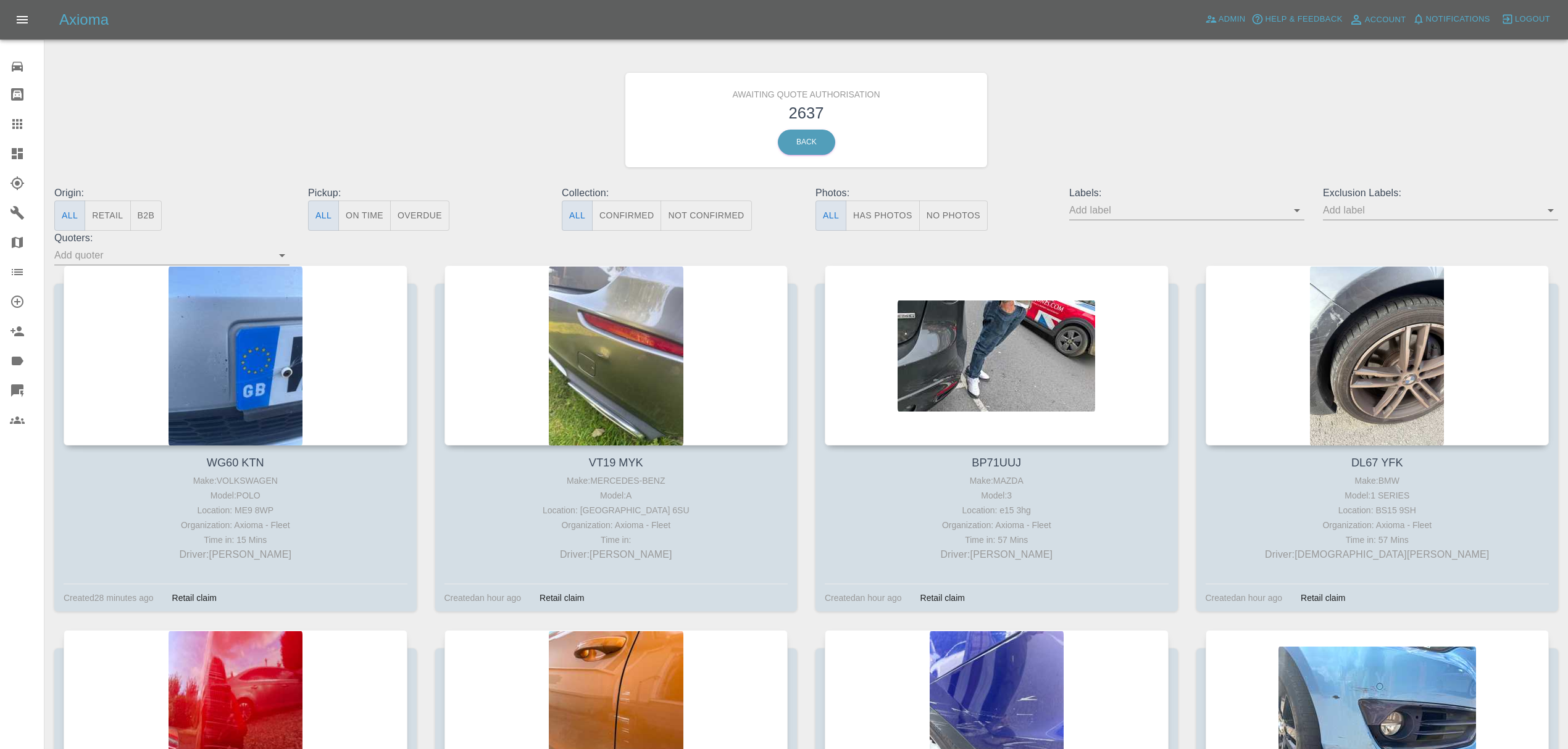
click at [1103, 210] on input "text" at bounding box center [1177, 209] width 217 height 19
type input "fynn"
click at [1163, 324] on li "FynnAutoQuote" at bounding box center [1186, 325] width 90 height 23
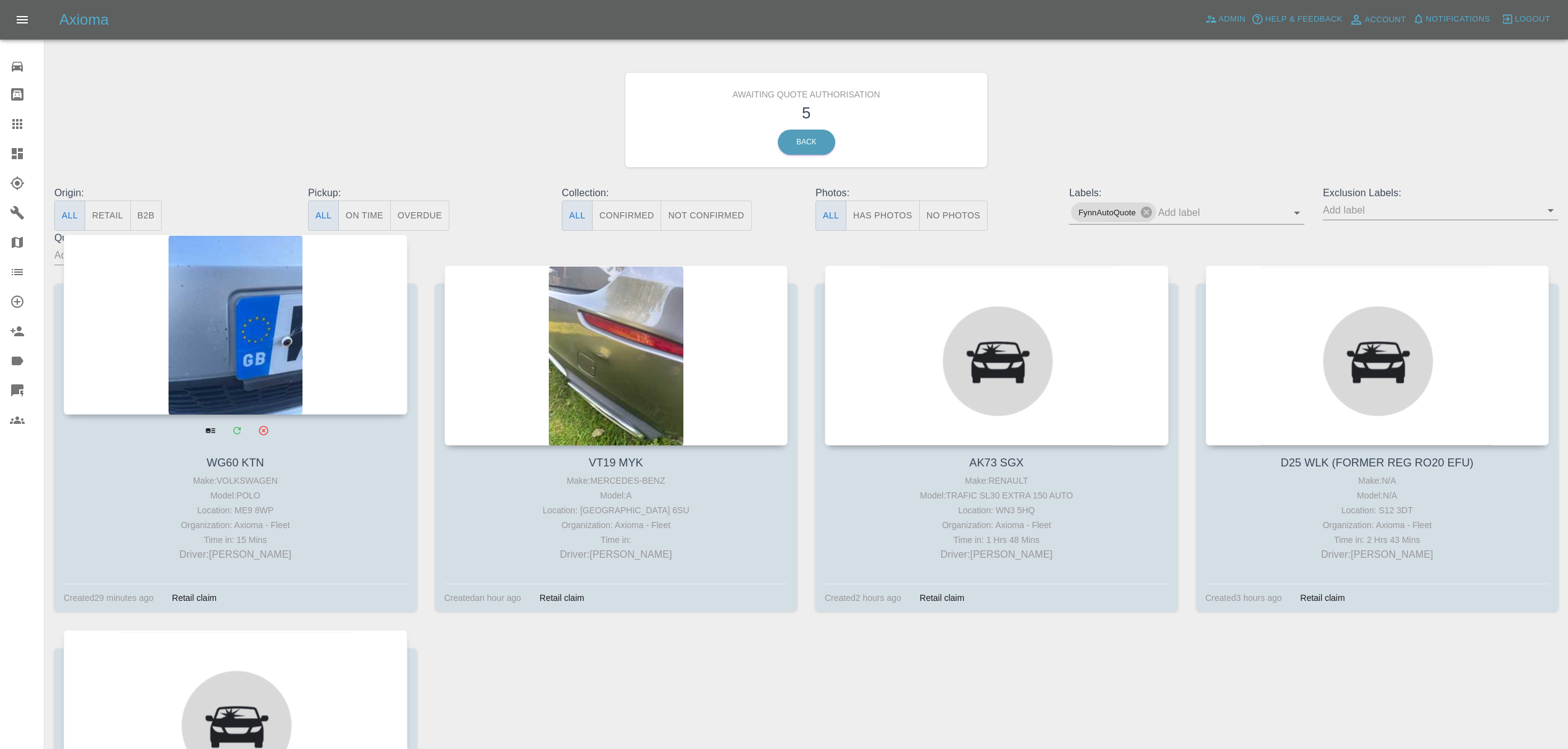
click at [255, 338] on div at bounding box center [235, 325] width 343 height 181
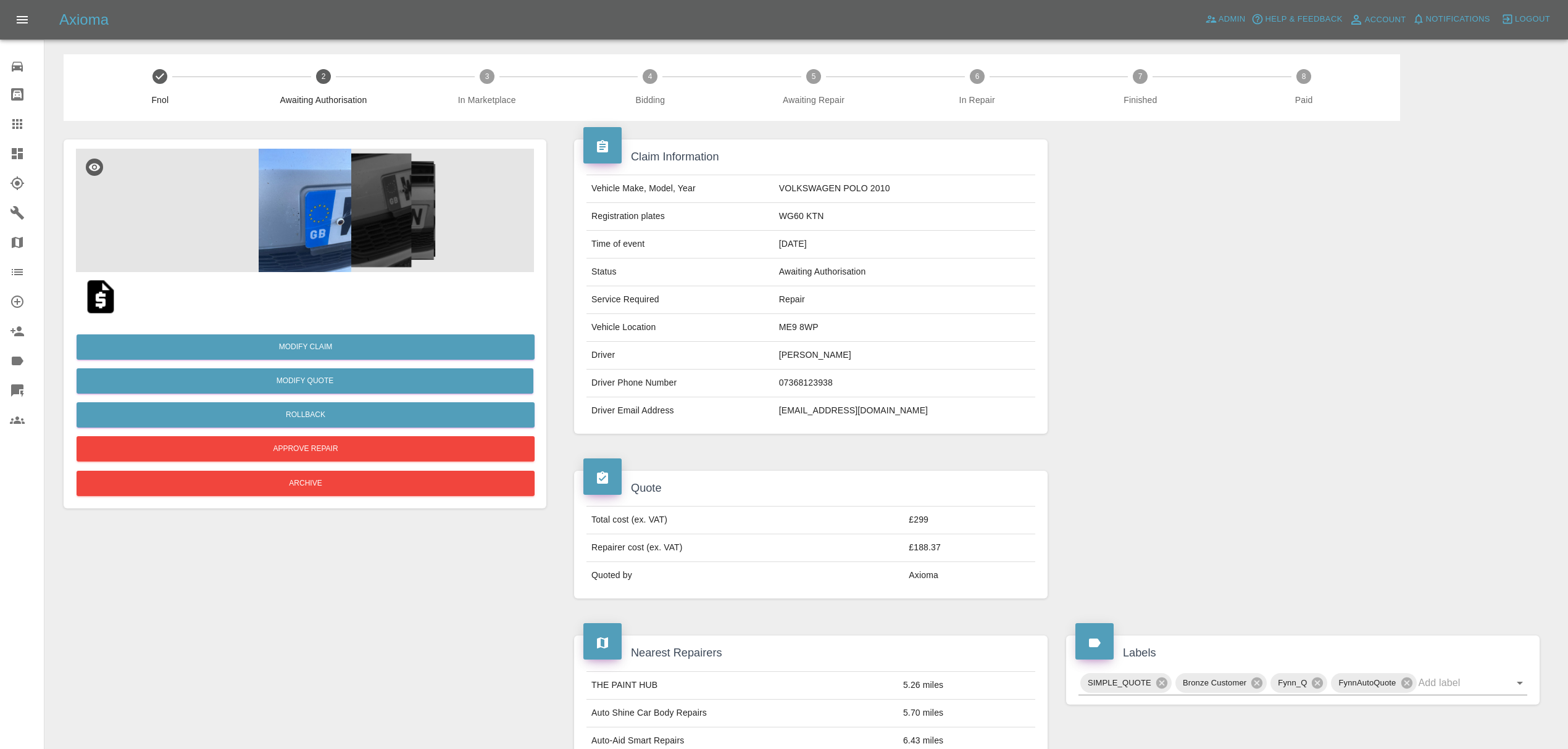
click at [348, 210] on img at bounding box center [305, 210] width 458 height 123
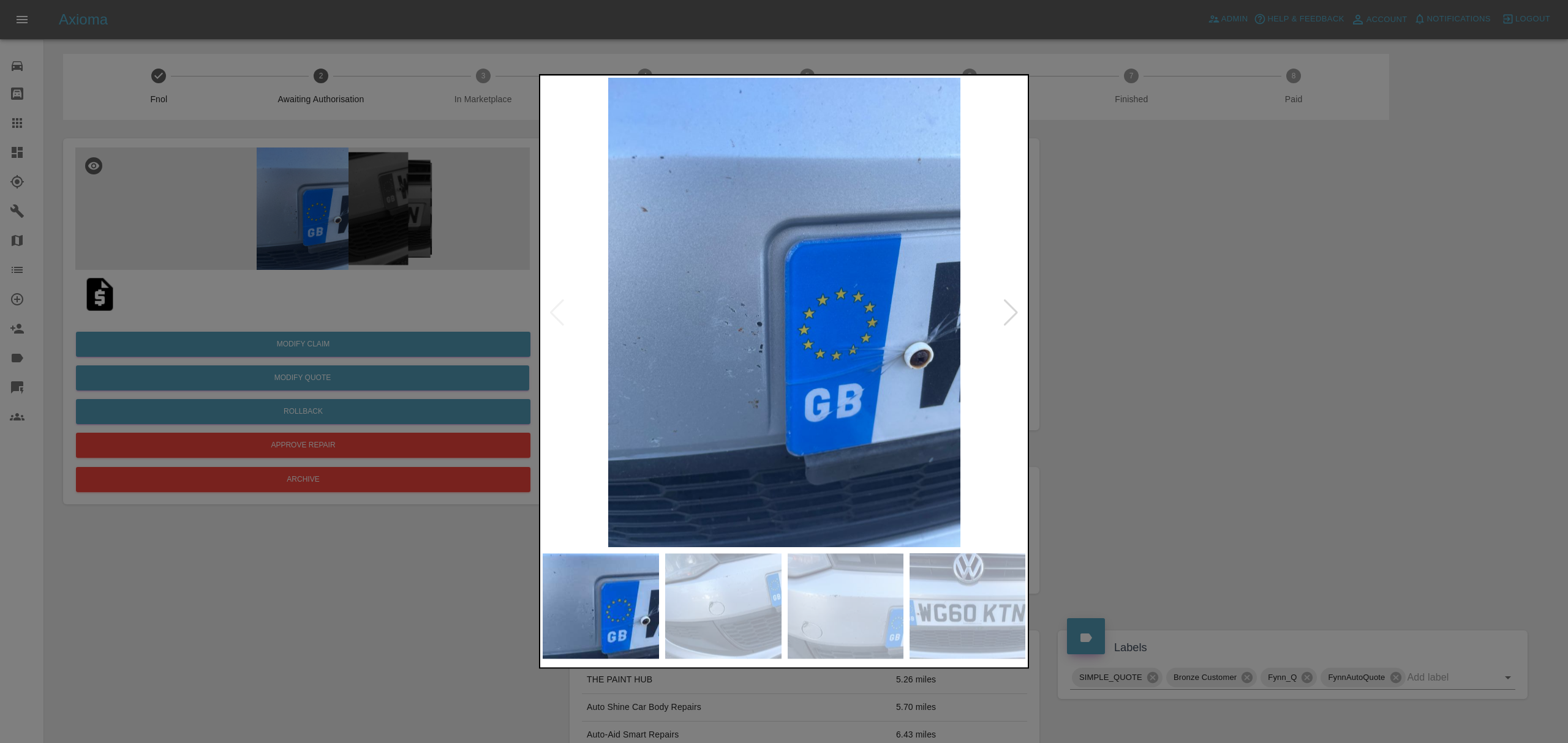
click at [1015, 313] on div at bounding box center [1011, 313] width 17 height 27
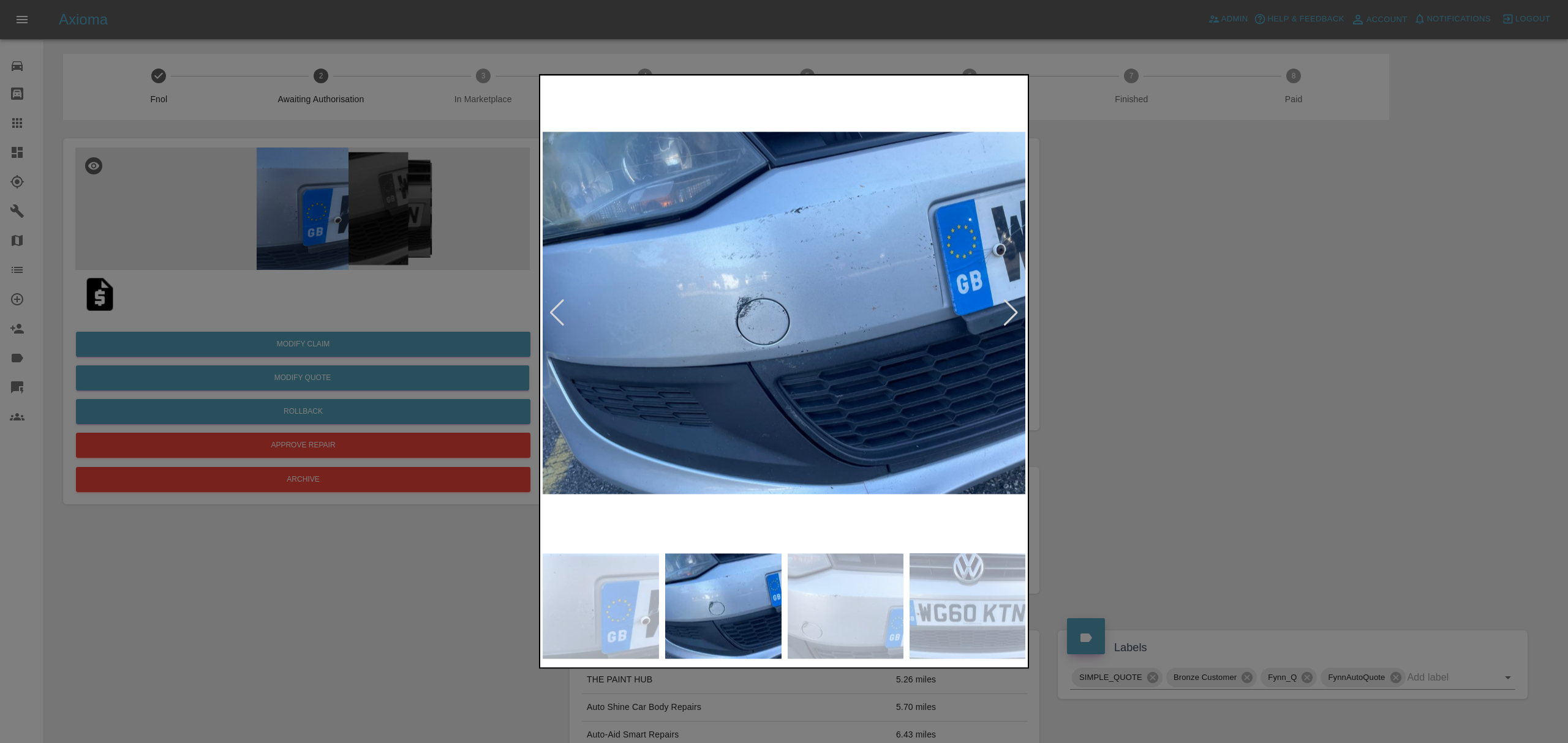
click at [1015, 313] on div at bounding box center [1011, 313] width 17 height 27
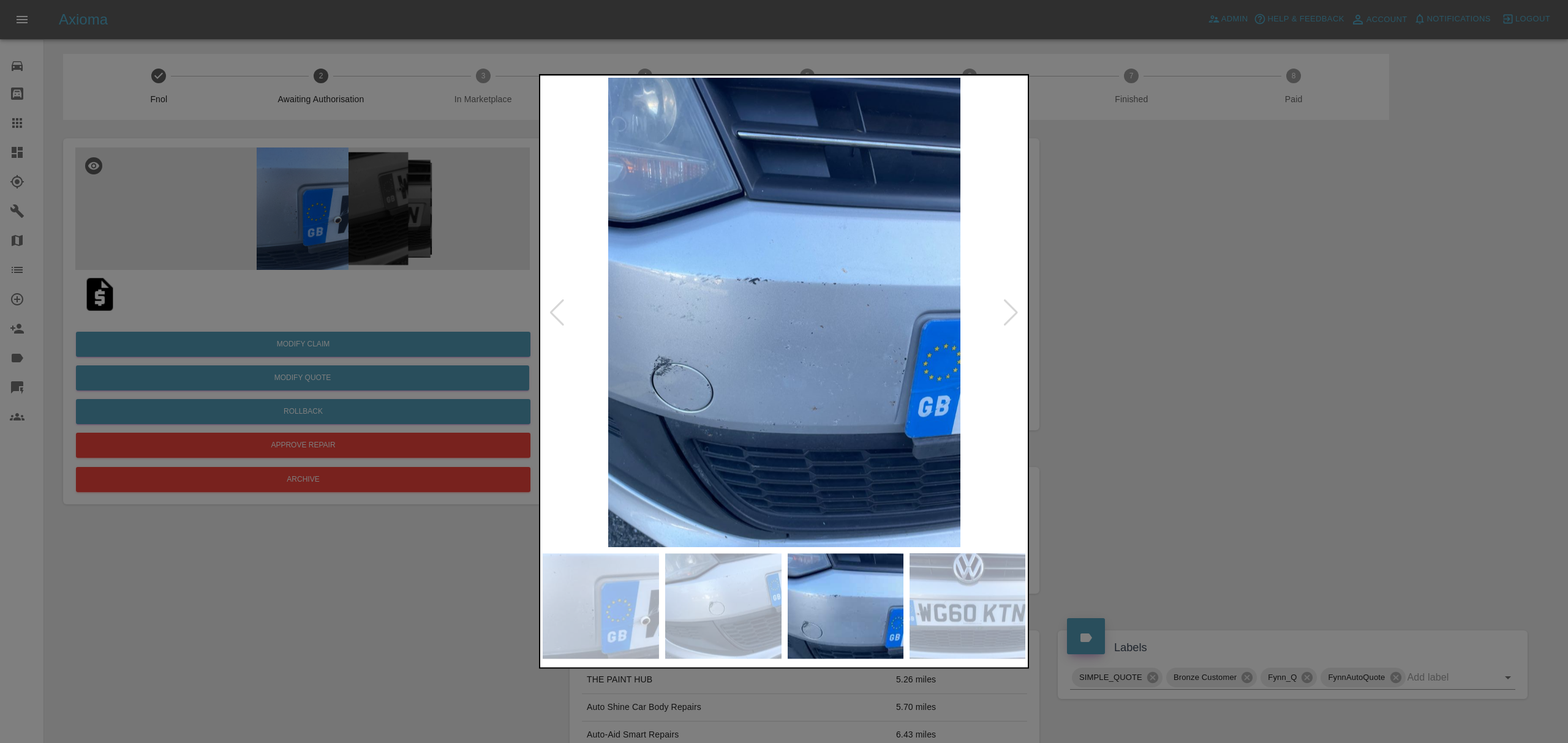
click at [1015, 313] on div at bounding box center [1011, 313] width 17 height 27
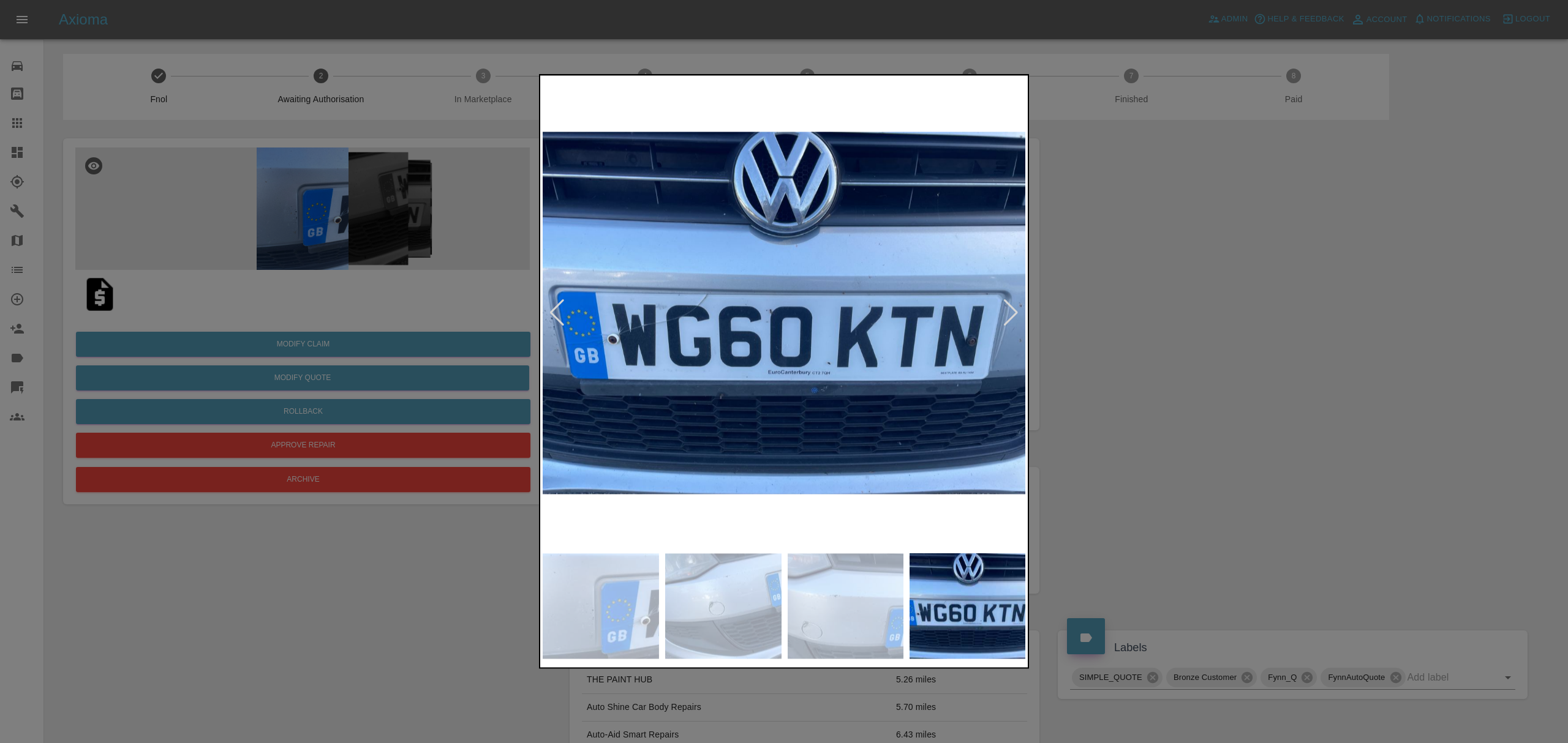
click at [1015, 313] on div at bounding box center [1011, 313] width 17 height 27
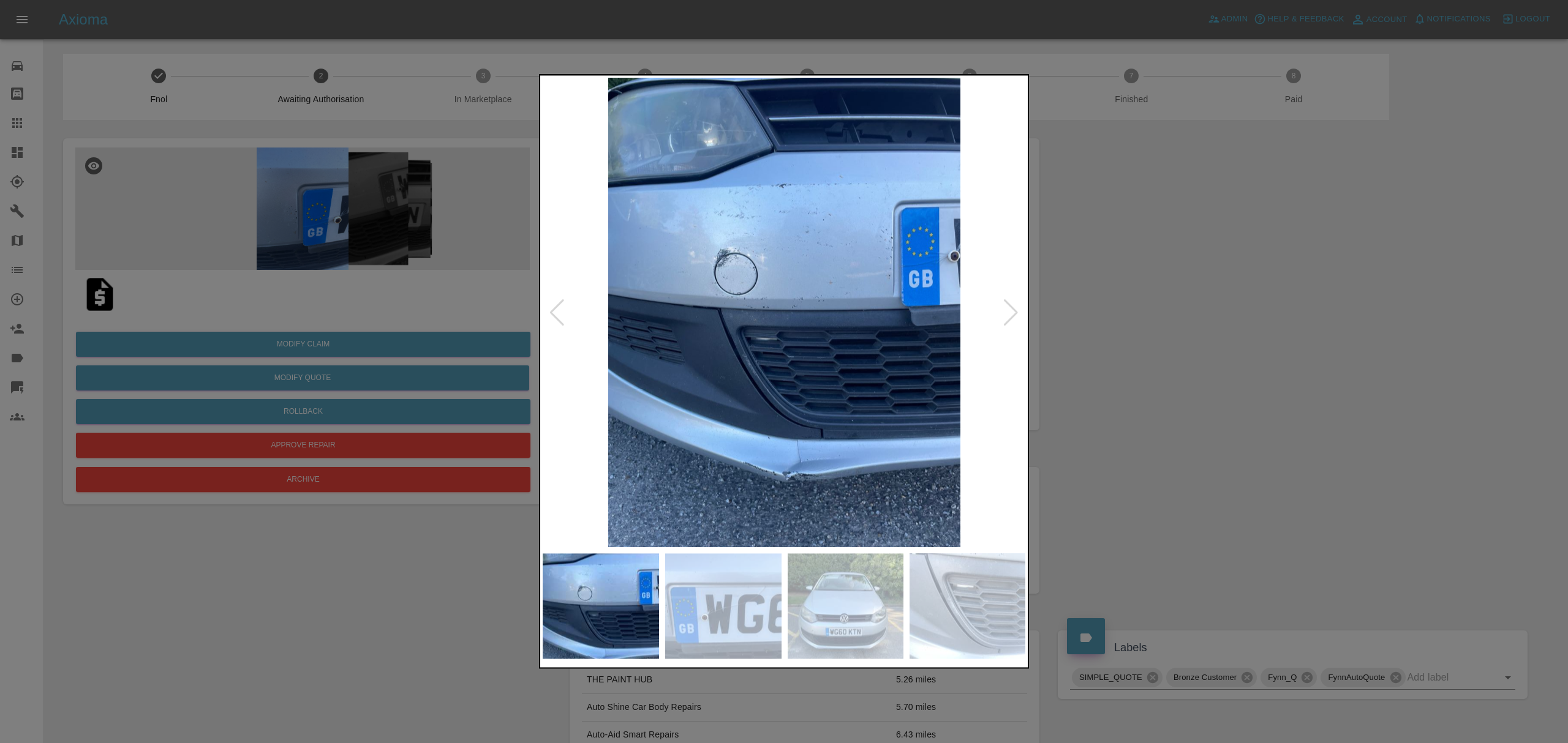
click at [1015, 313] on div at bounding box center [1011, 313] width 17 height 27
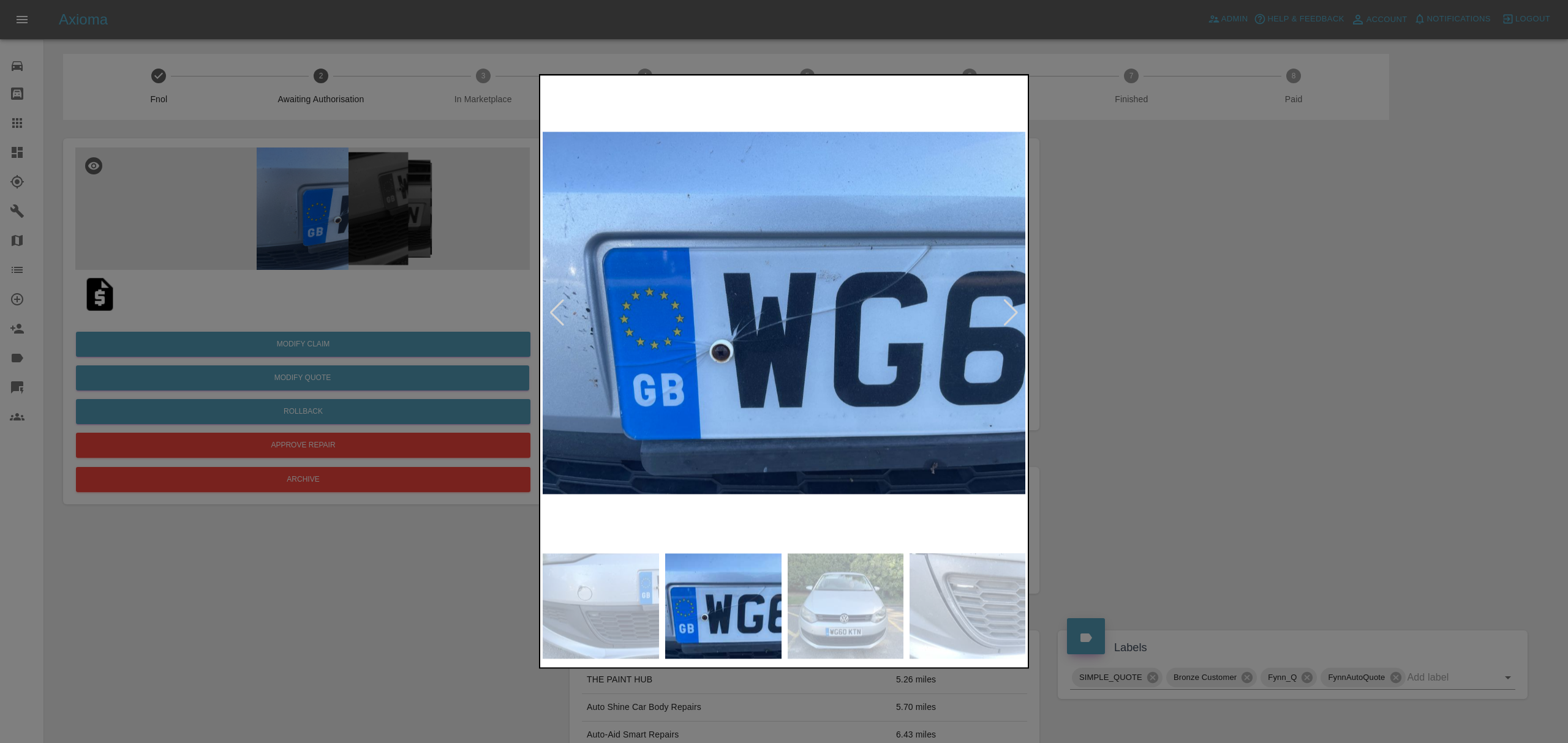
click at [1015, 313] on div at bounding box center [1011, 313] width 17 height 27
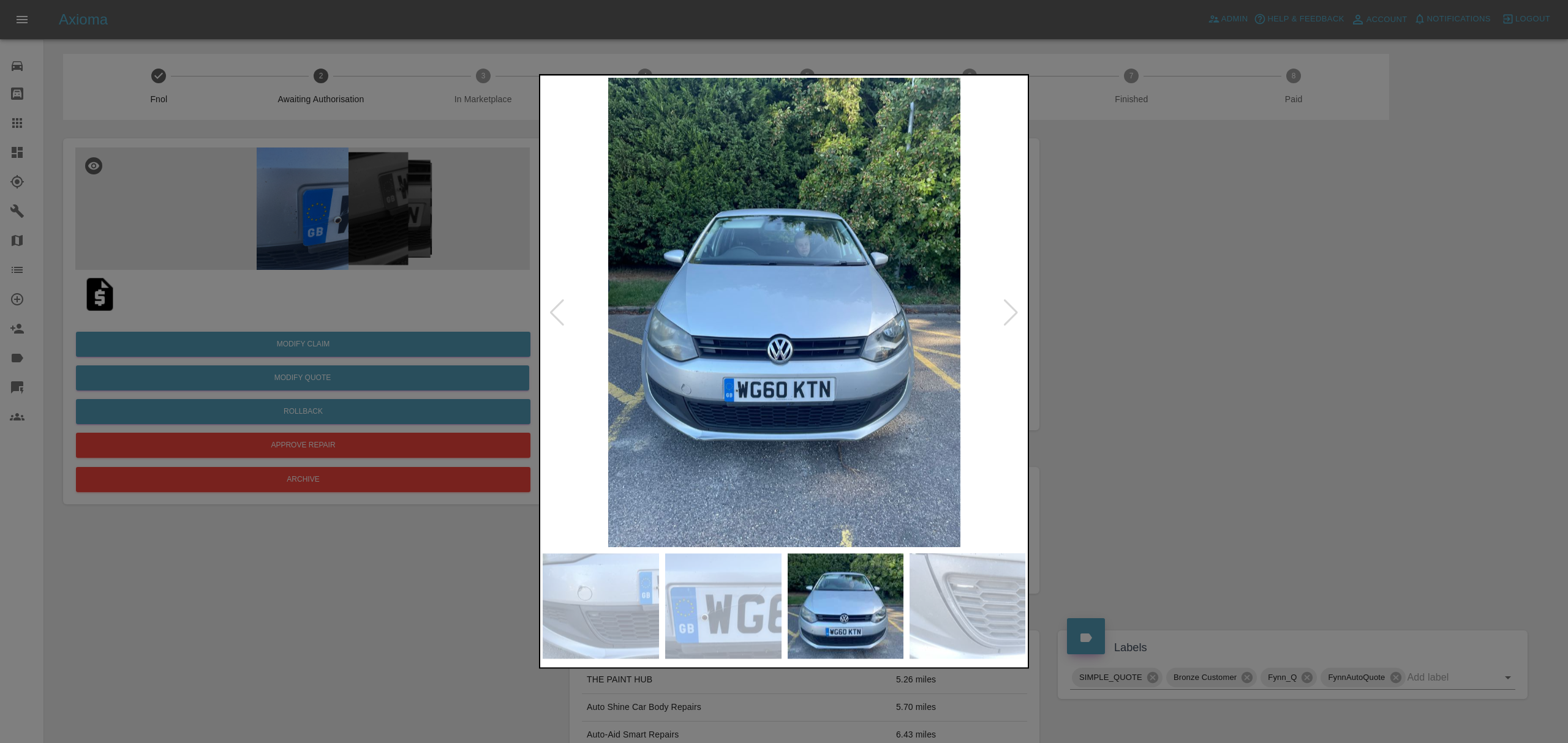
click at [1187, 310] on div at bounding box center [784, 371] width 1568 height 743
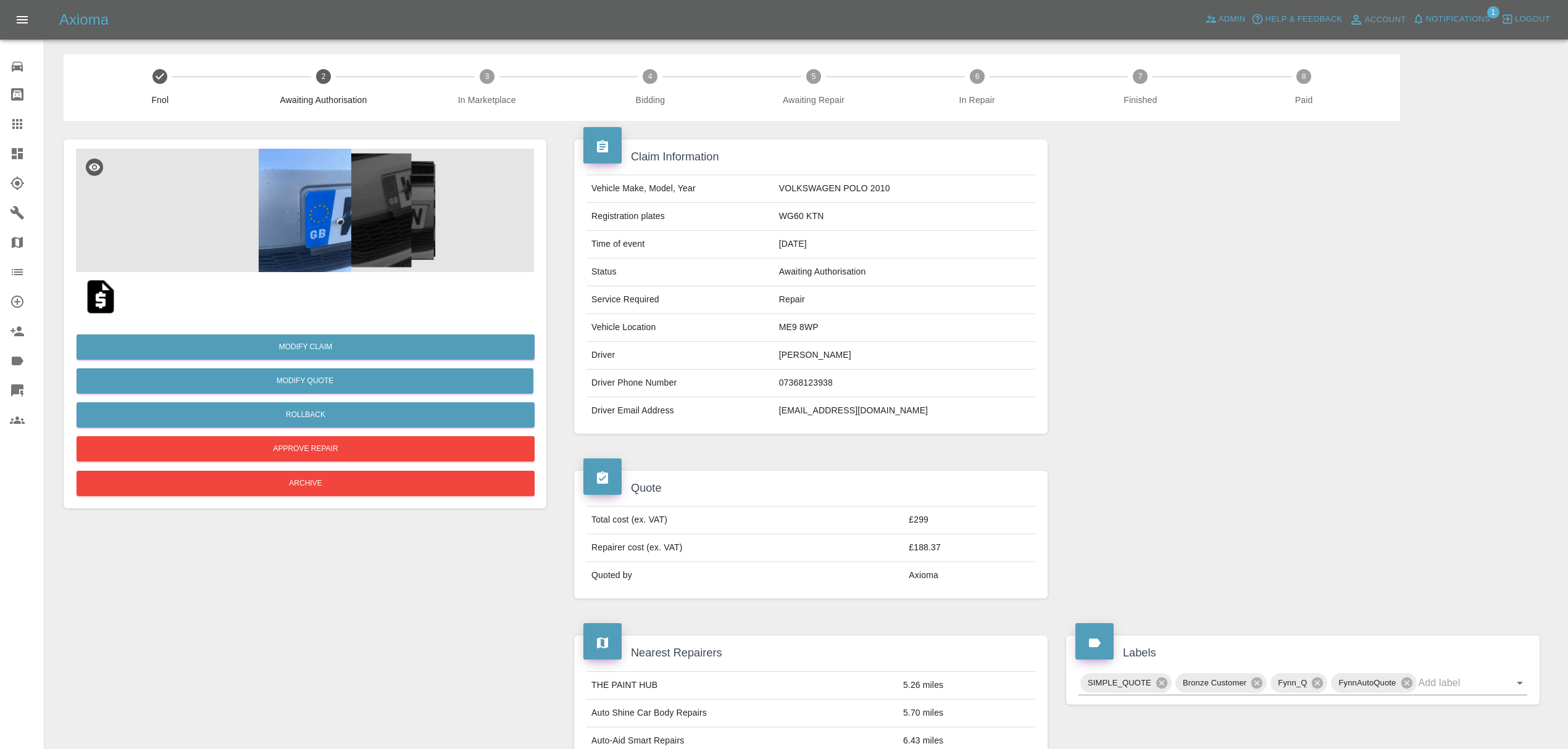
click at [13, 157] on icon at bounding box center [17, 153] width 11 height 11
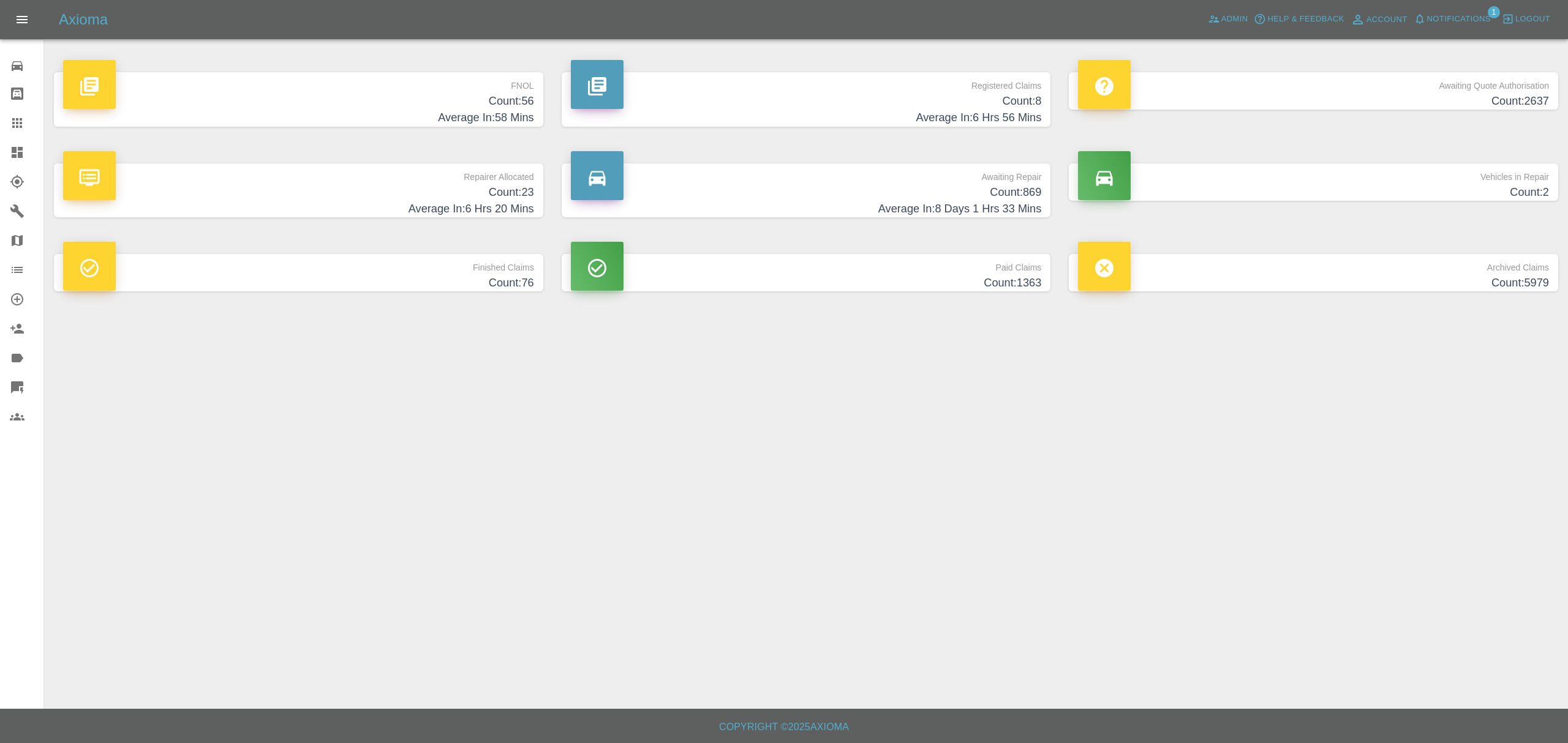
click at [480, 96] on h4 "Count: 56" at bounding box center [298, 101] width 471 height 17
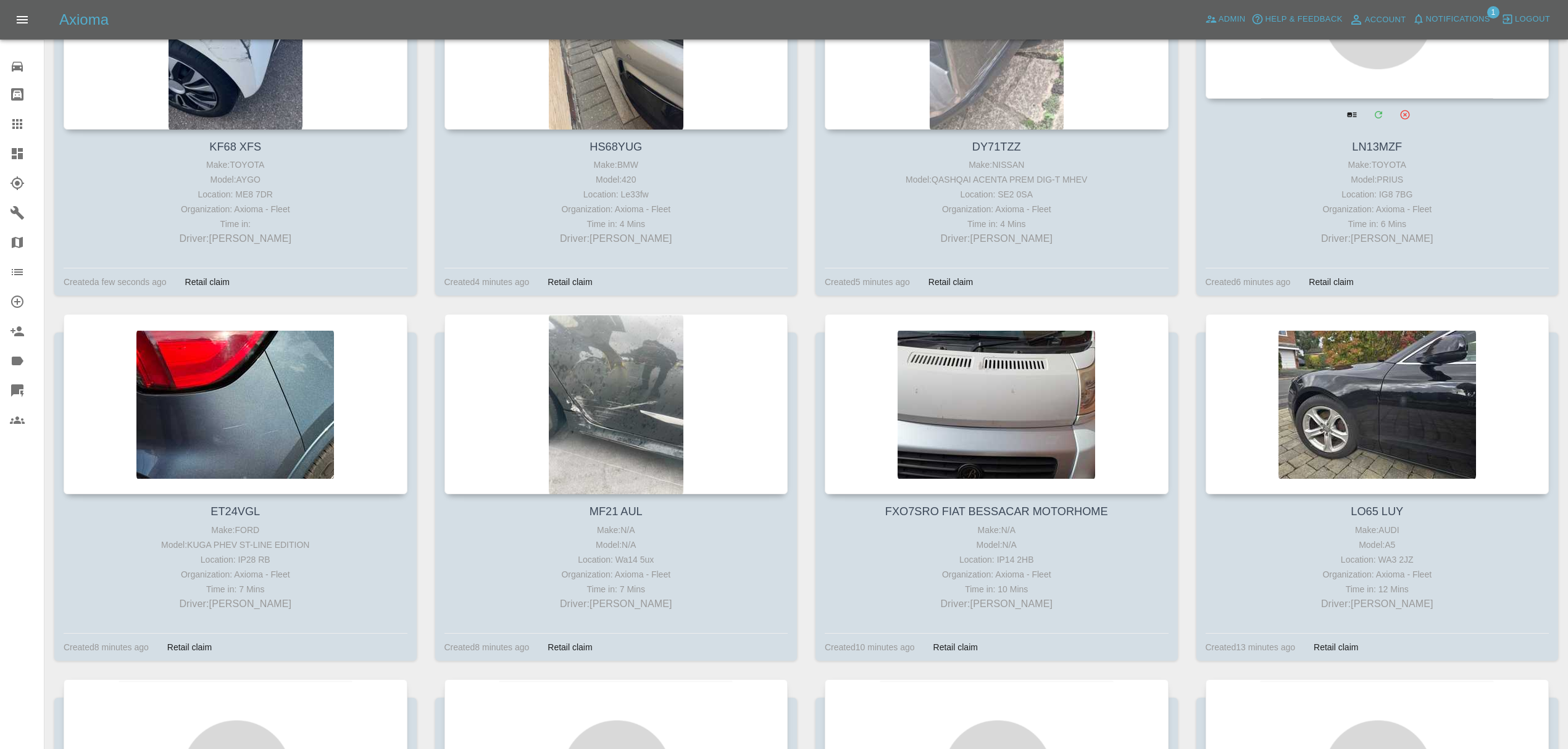
scroll to position [319, 0]
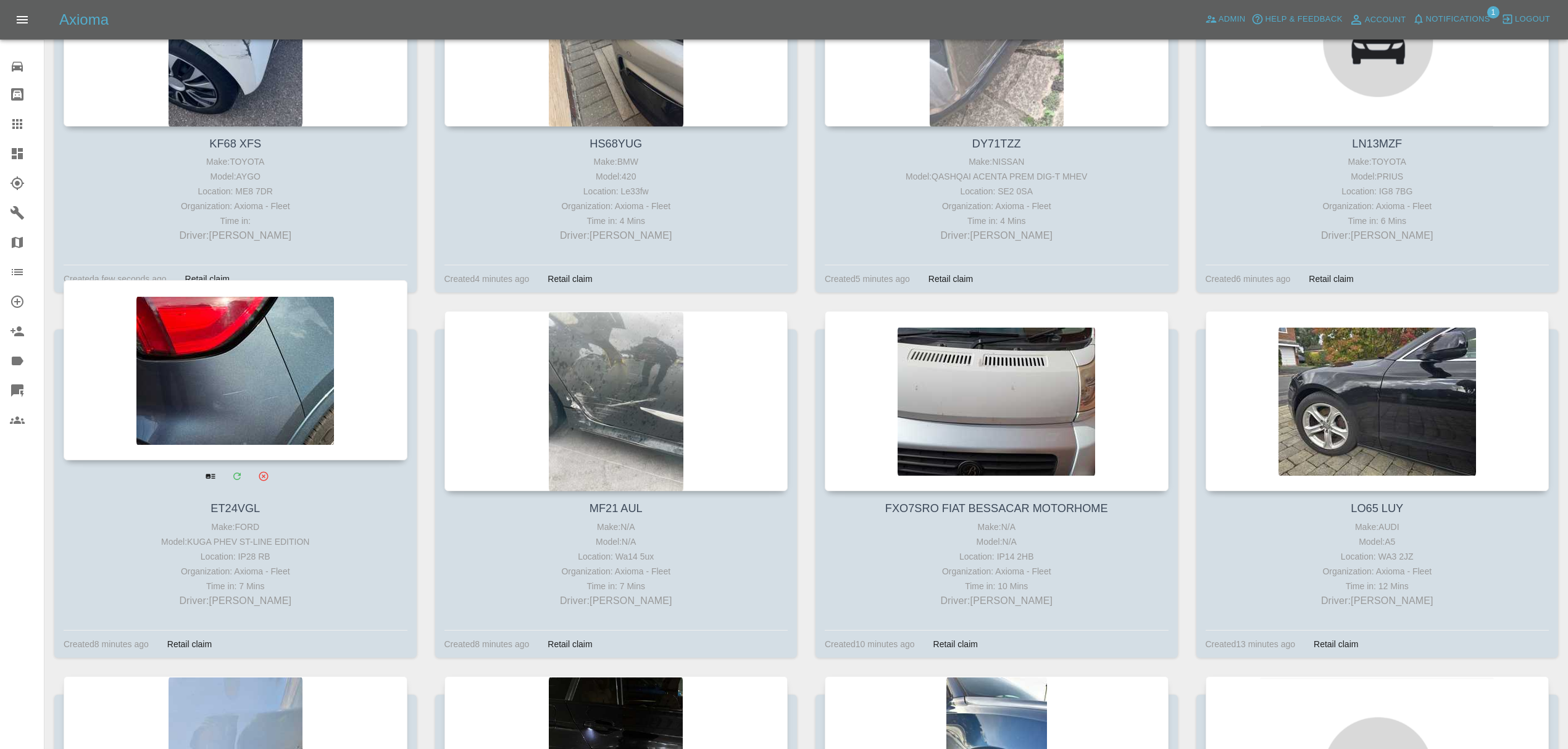
click at [294, 385] on div at bounding box center [235, 370] width 343 height 181
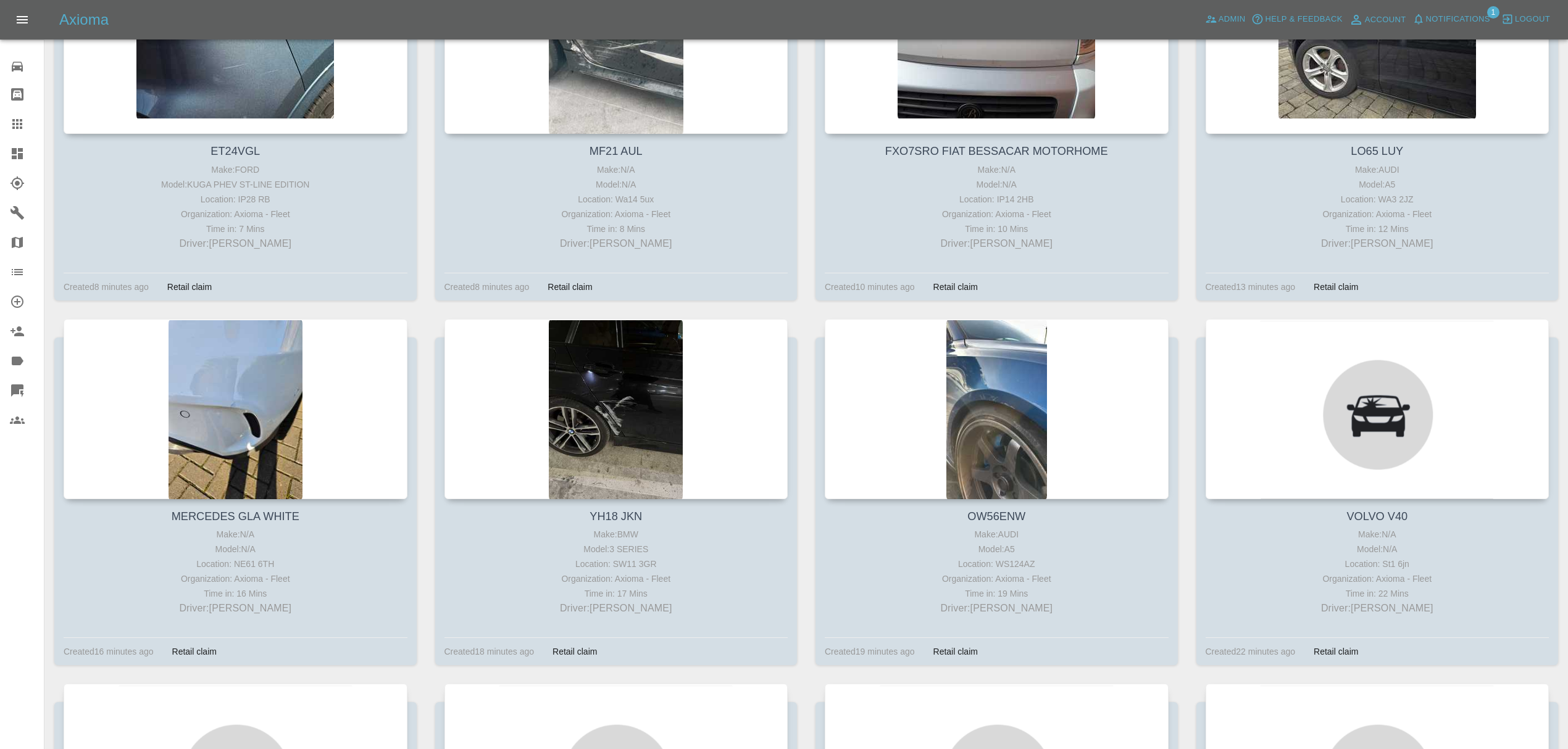
scroll to position [692, 0]
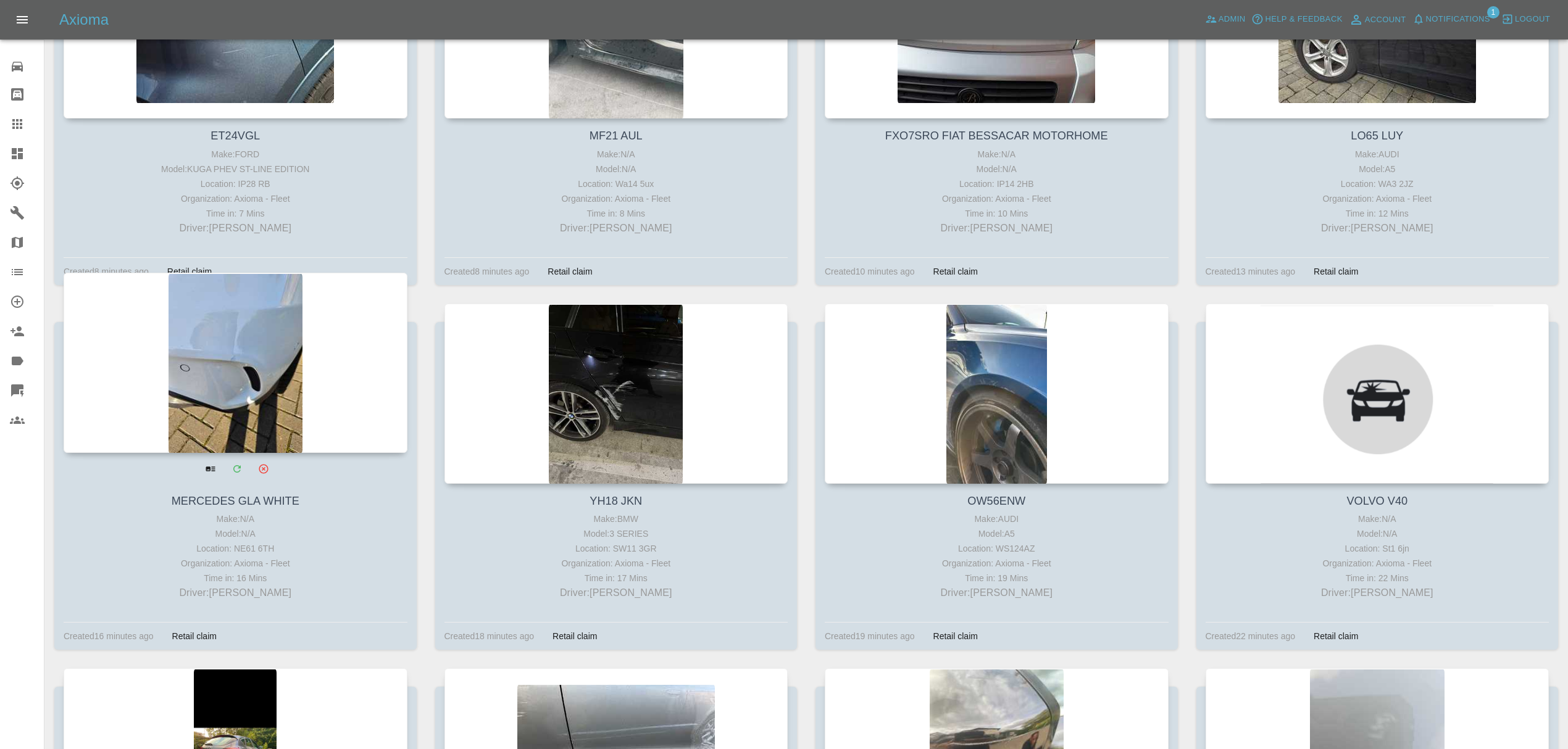
click at [225, 354] on div at bounding box center [235, 362] width 343 height 181
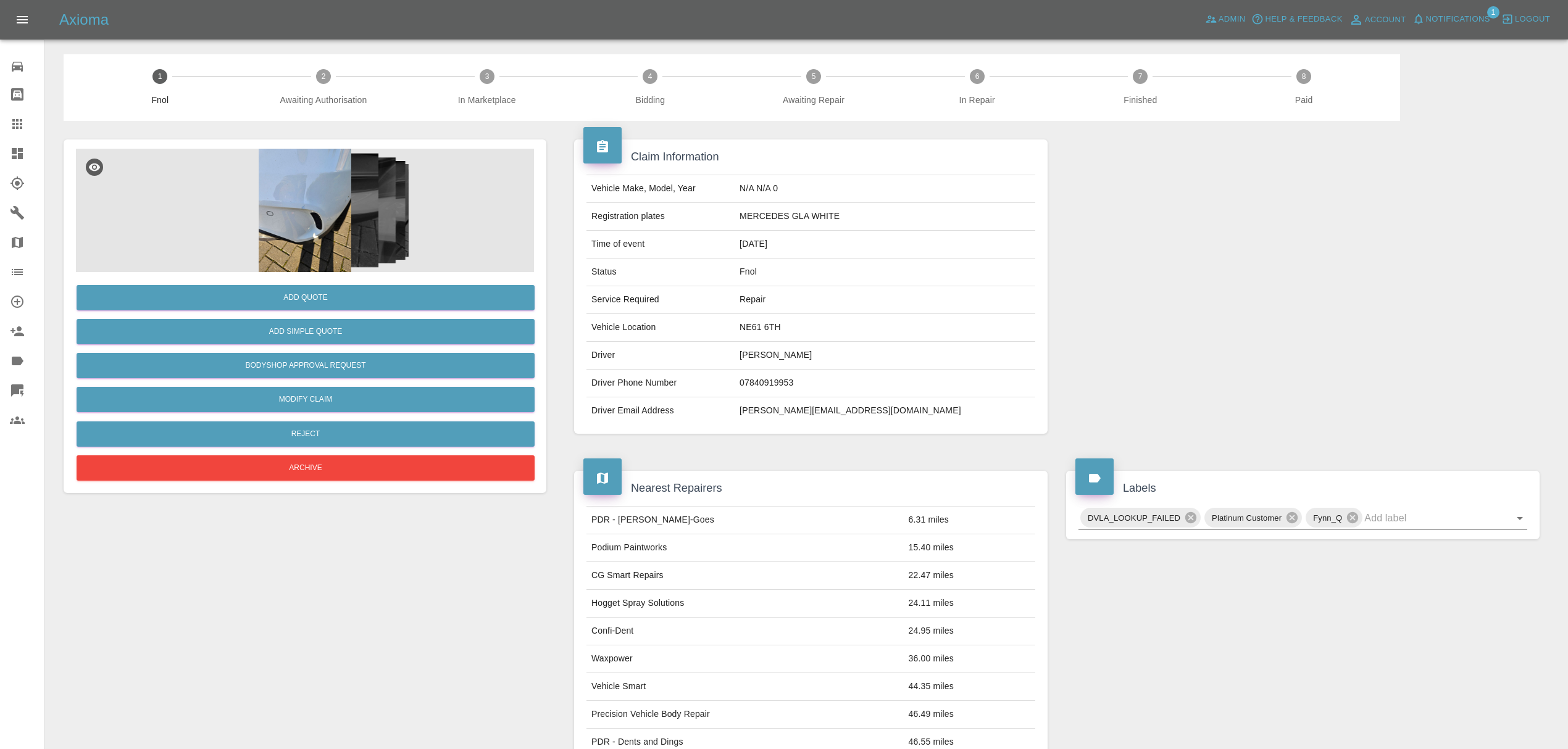
click at [304, 213] on img at bounding box center [305, 210] width 458 height 123
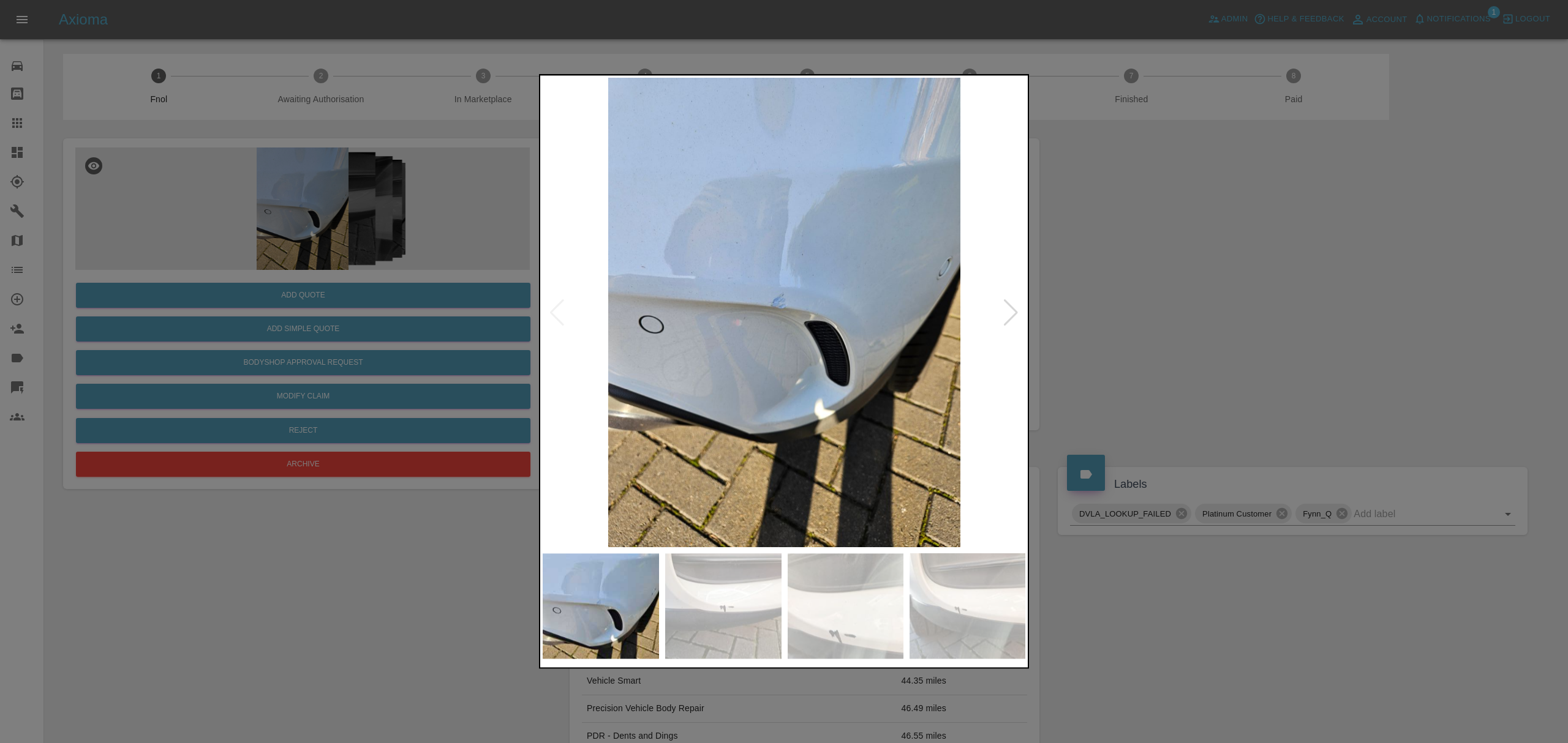
click at [991, 311] on img at bounding box center [784, 312] width 484 height 470
click at [1008, 304] on div at bounding box center [1011, 313] width 17 height 27
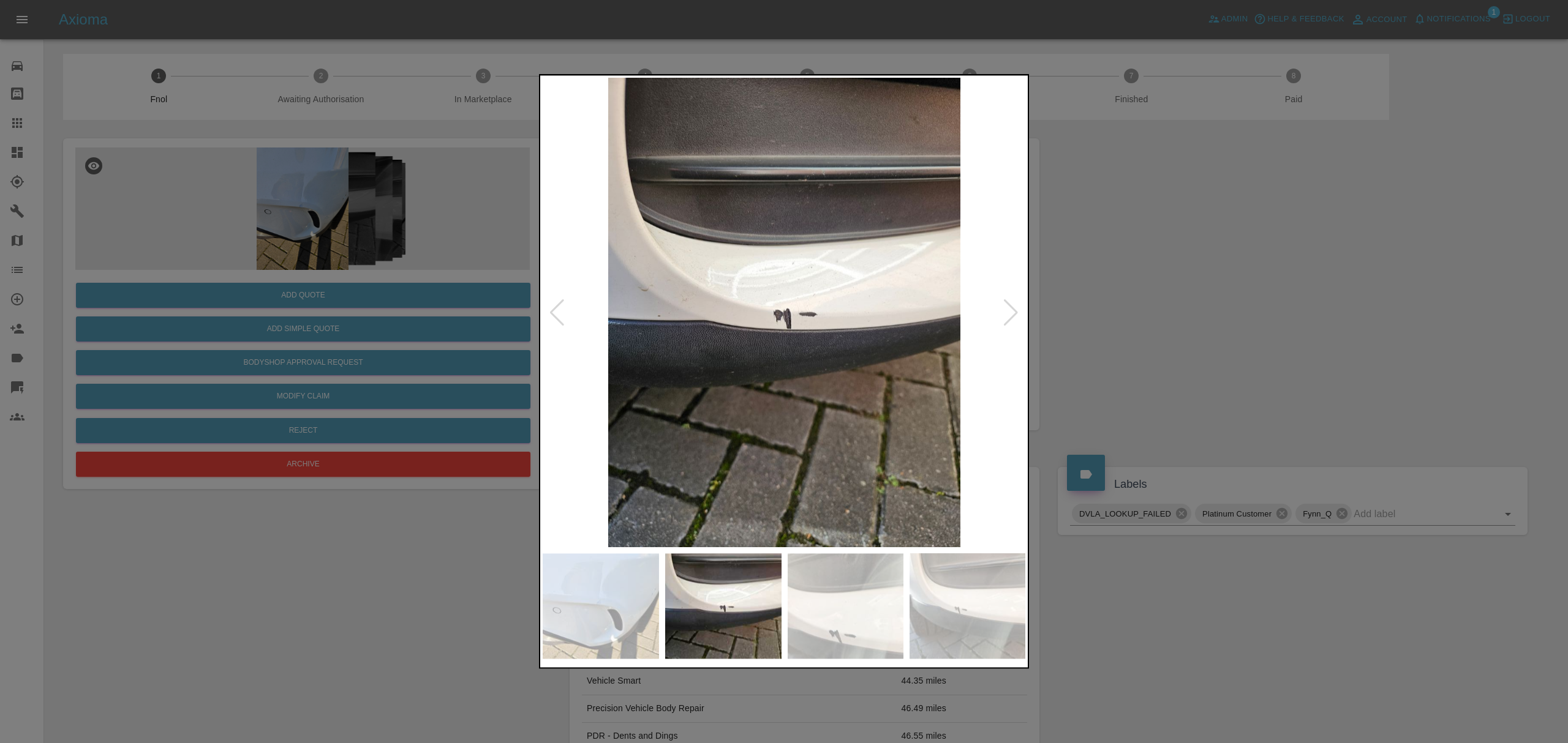
click at [1008, 304] on div at bounding box center [1011, 313] width 17 height 27
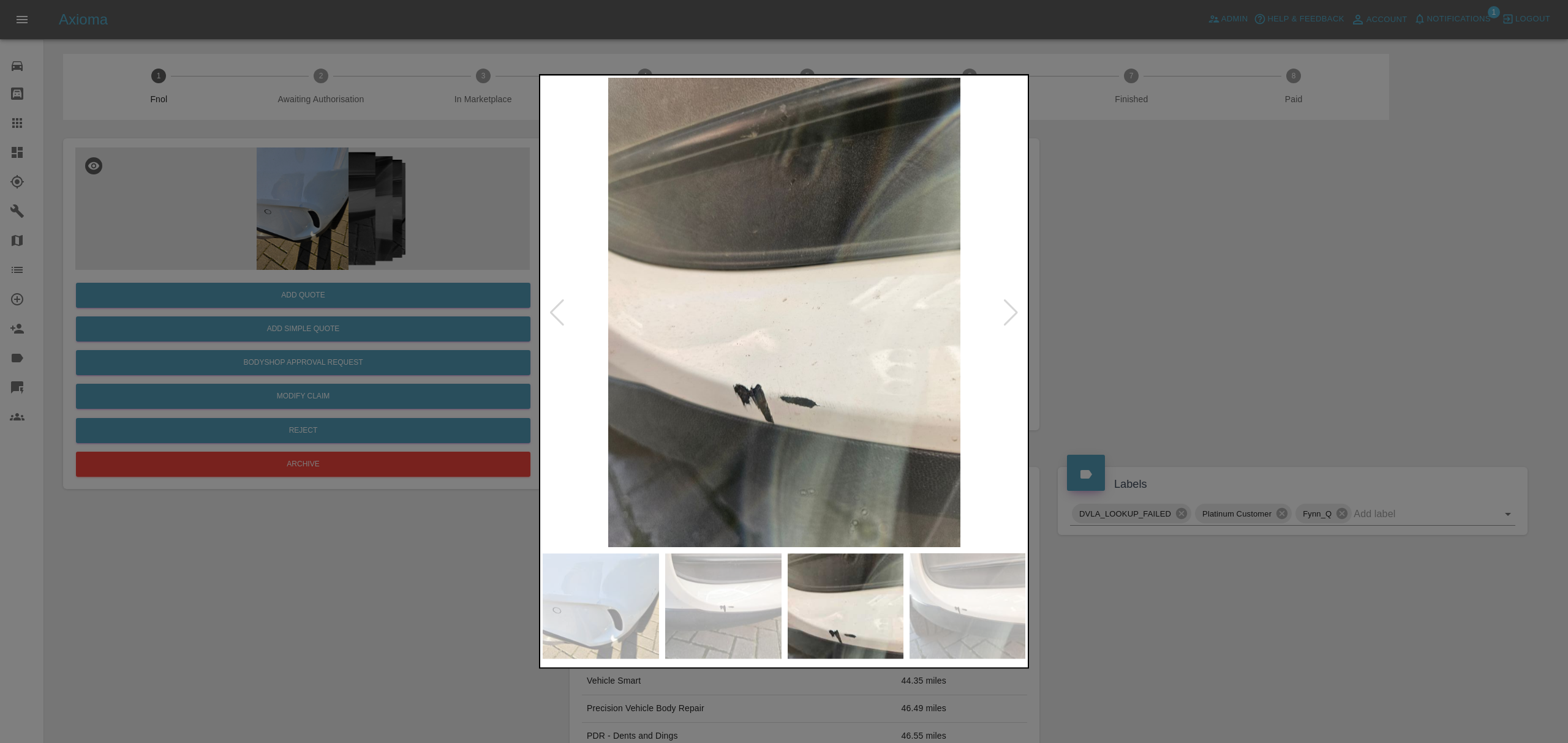
click at [1008, 304] on div at bounding box center [1011, 313] width 17 height 27
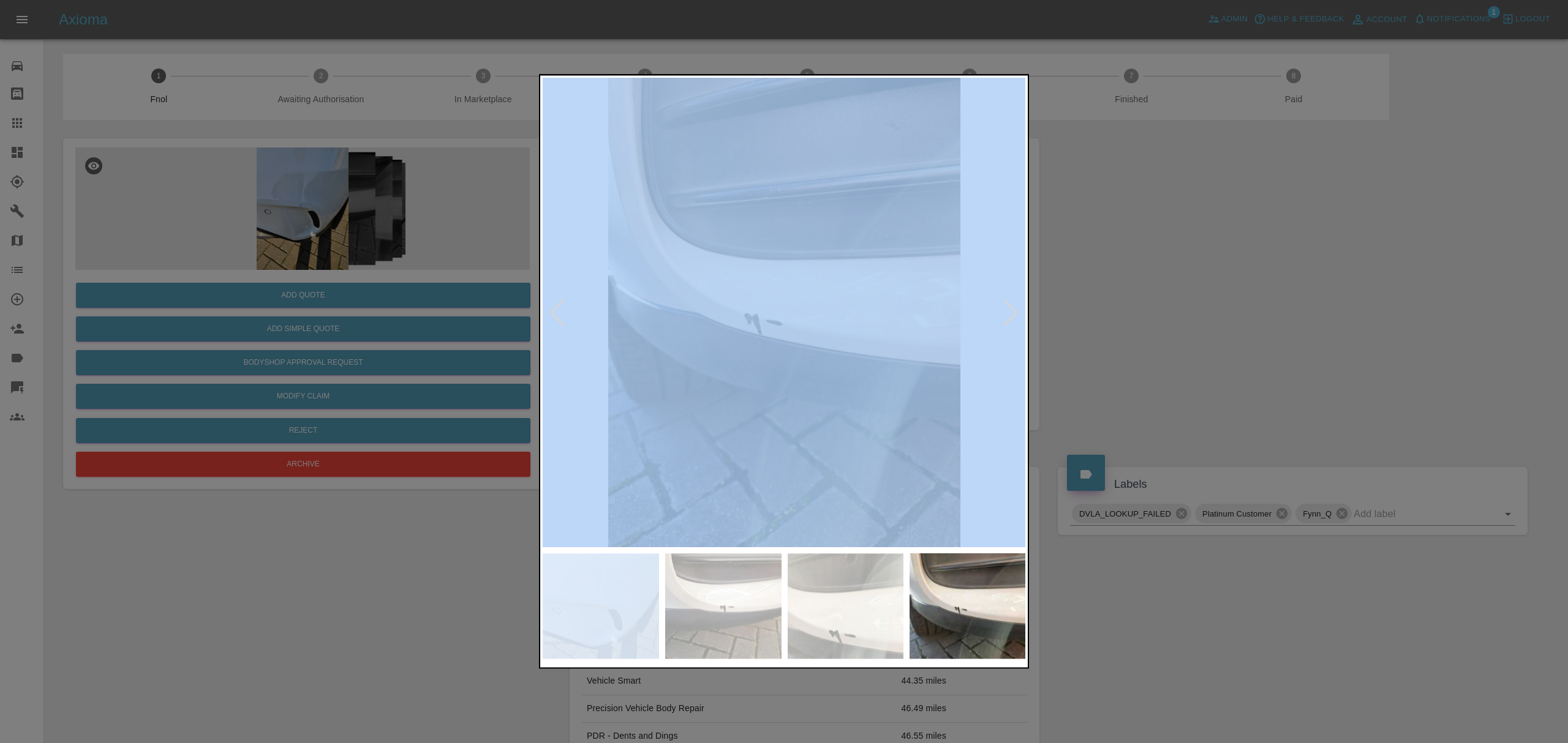
click at [1008, 304] on div at bounding box center [1011, 313] width 17 height 27
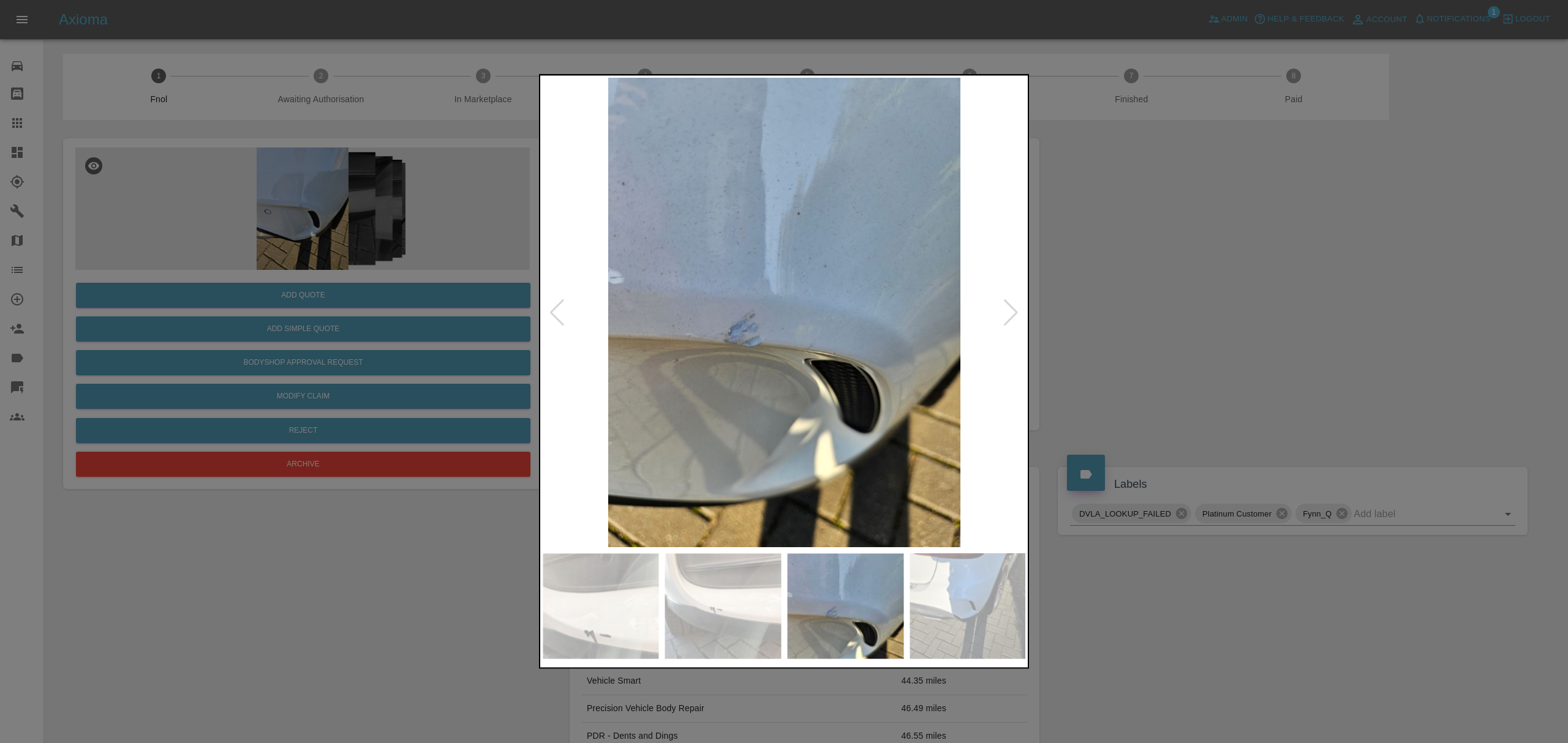
click at [1011, 304] on div at bounding box center [1011, 313] width 17 height 27
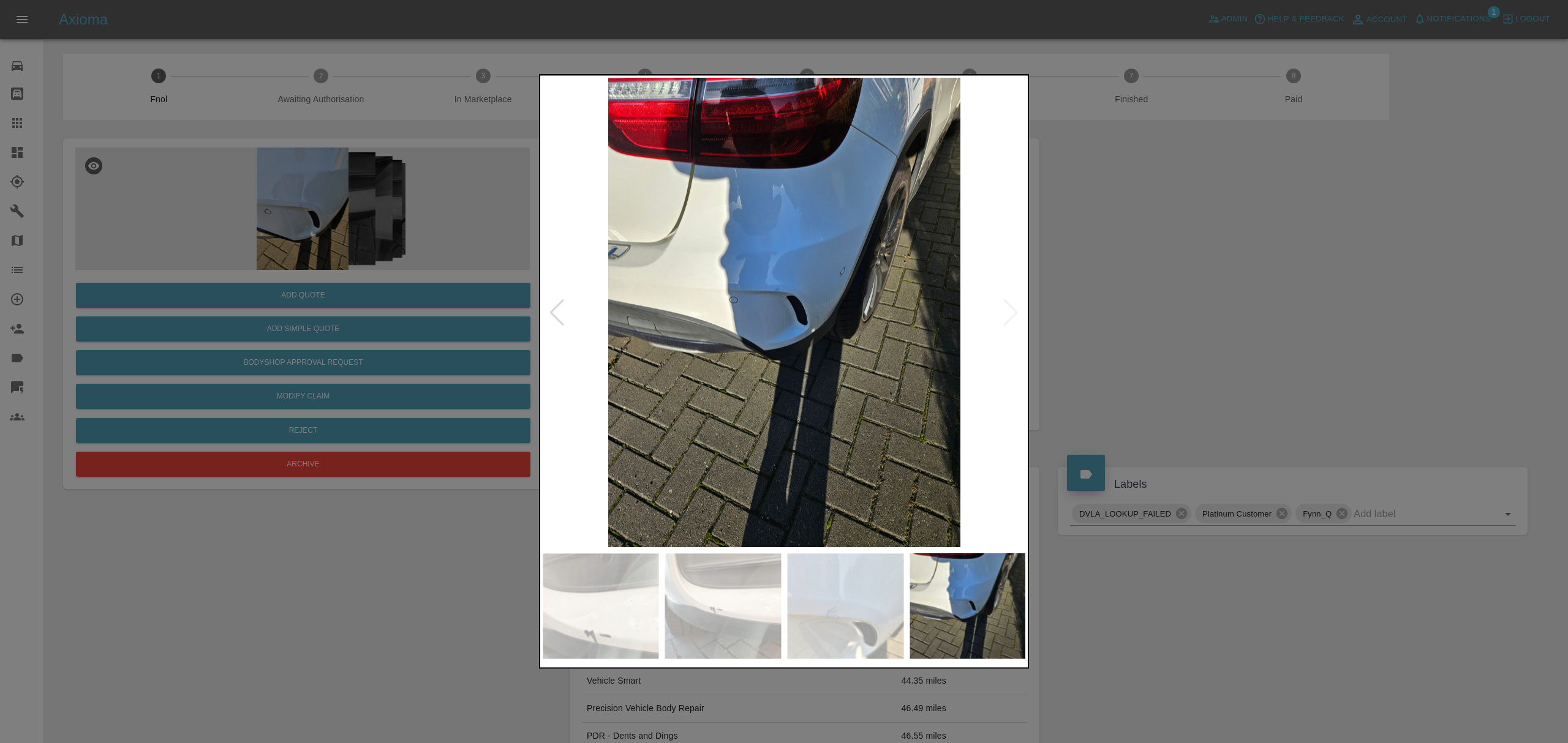
click at [1128, 287] on div at bounding box center [784, 371] width 1568 height 743
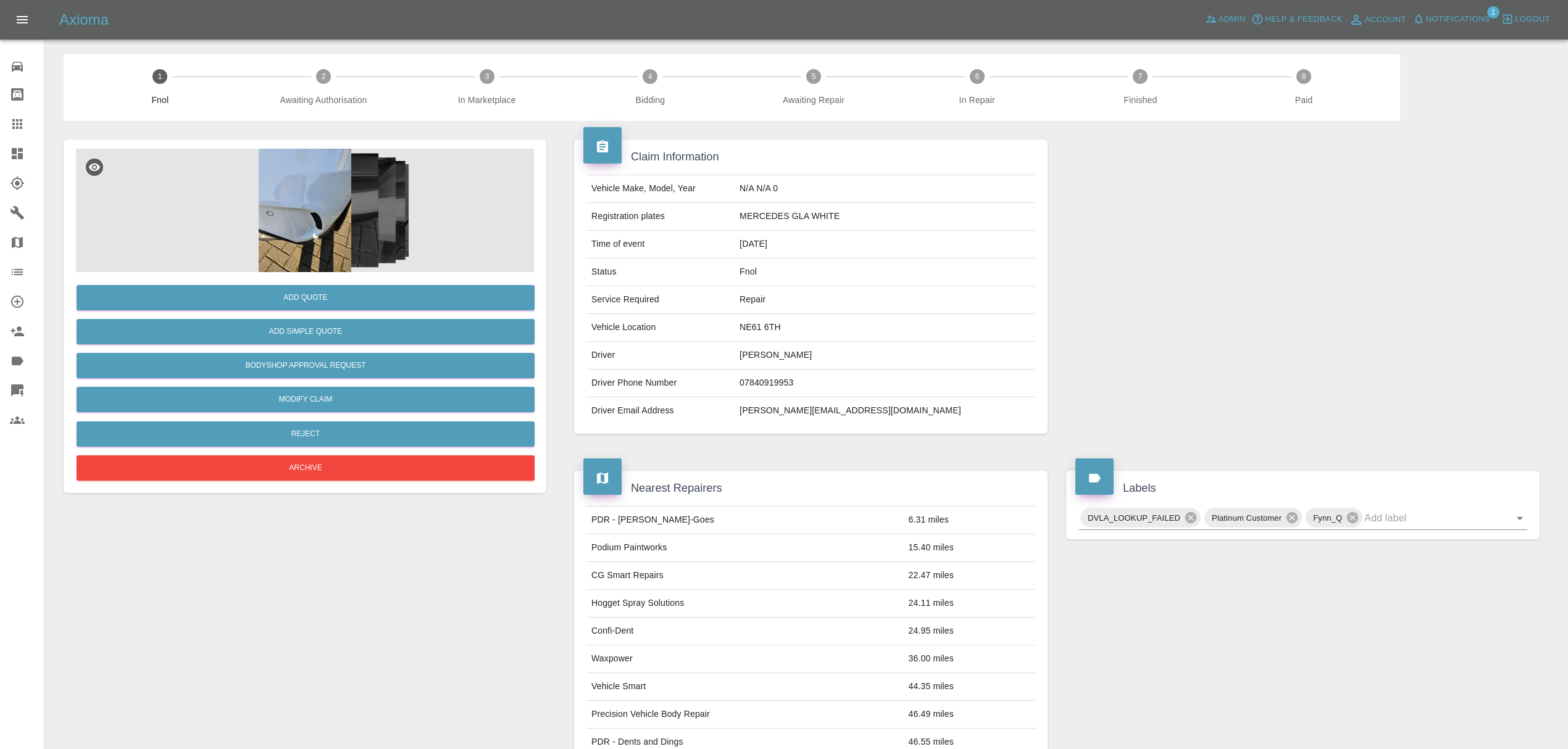
click at [0, 149] on link "Dashboard" at bounding box center [22, 154] width 43 height 30
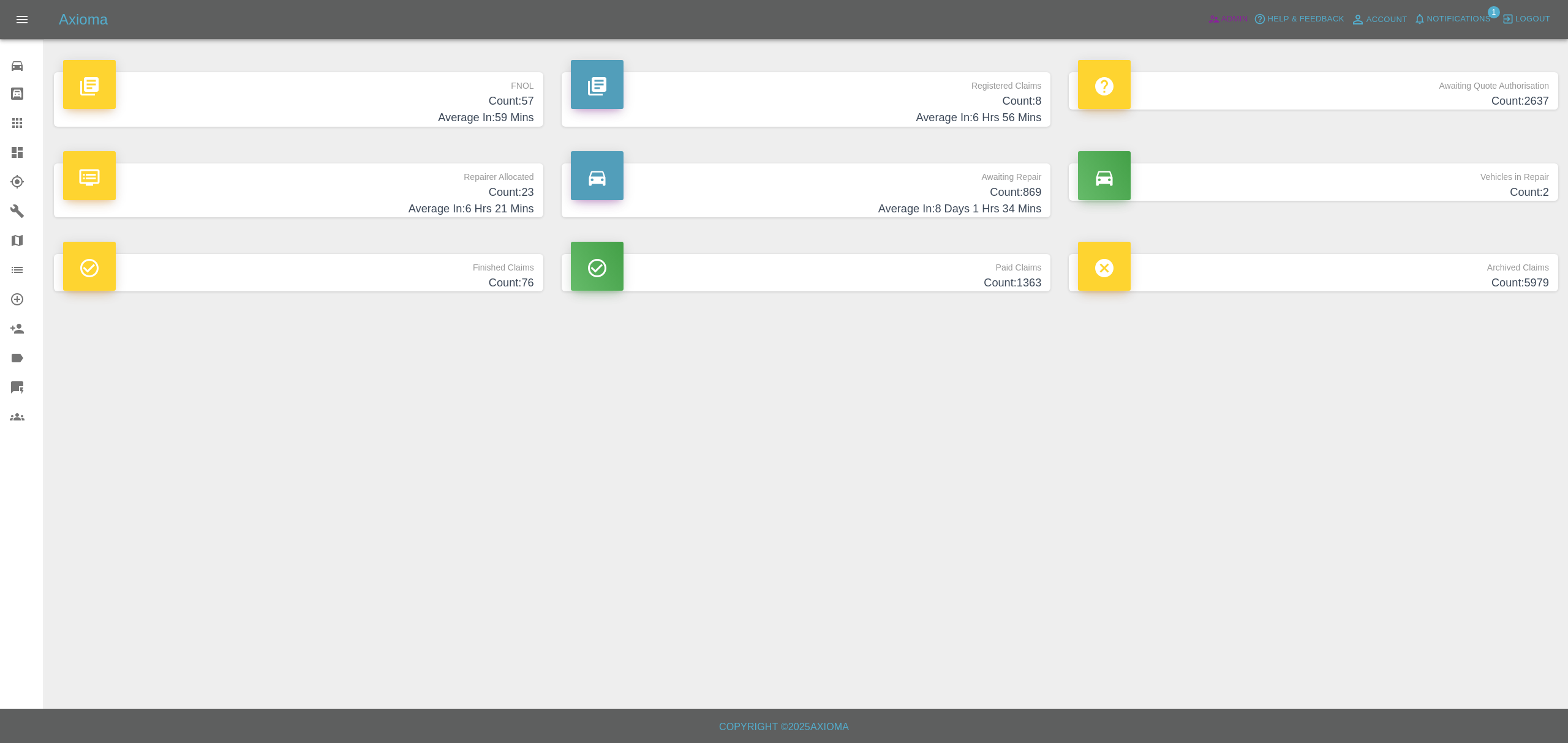
click at [1229, 14] on span "Admin" at bounding box center [1235, 20] width 27 height 14
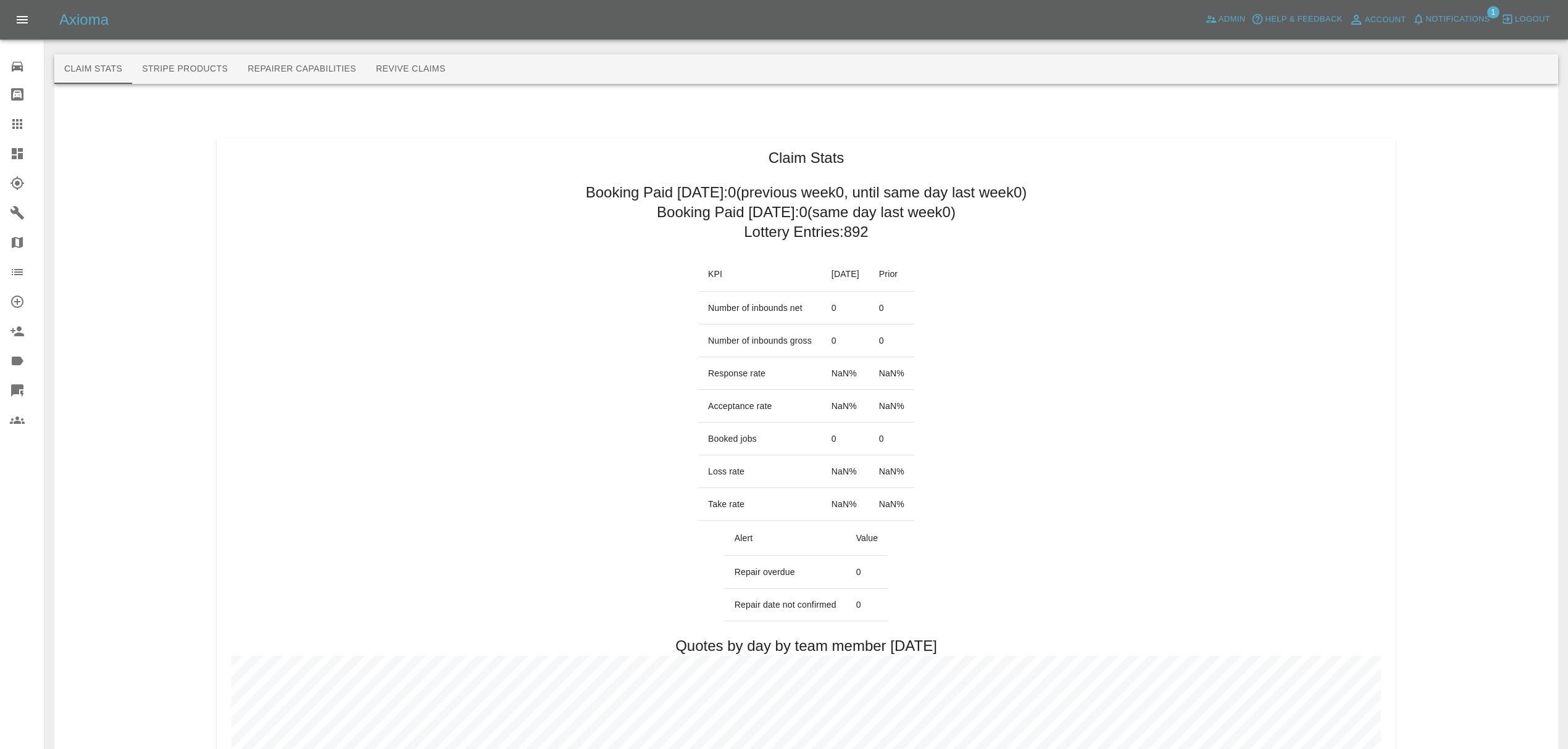
click at [1435, 25] on span "Notifications" at bounding box center [1457, 20] width 64 height 14
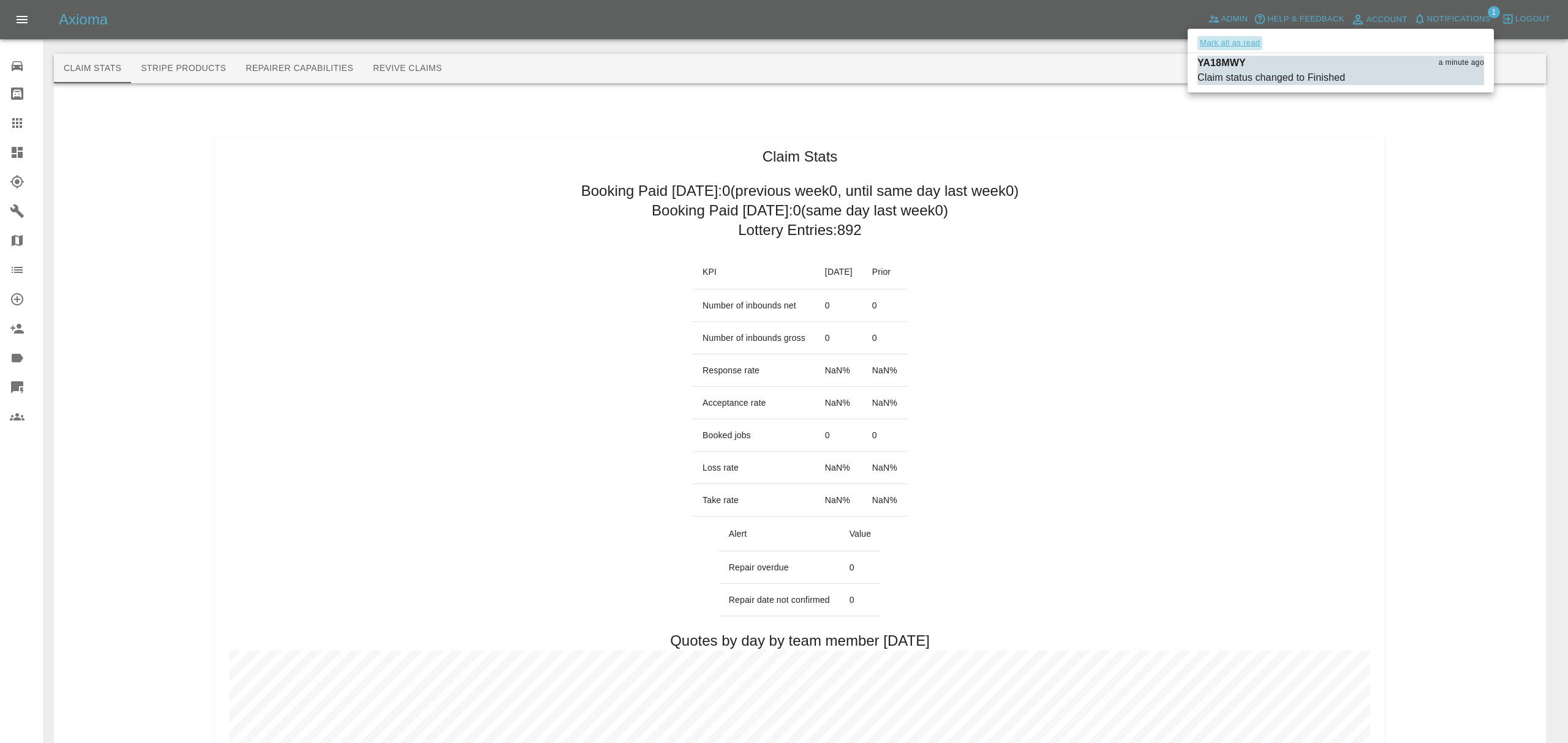
click at [1216, 40] on button "Mark all as read" at bounding box center [1230, 43] width 65 height 14
click at [1104, 331] on div at bounding box center [784, 371] width 1568 height 743
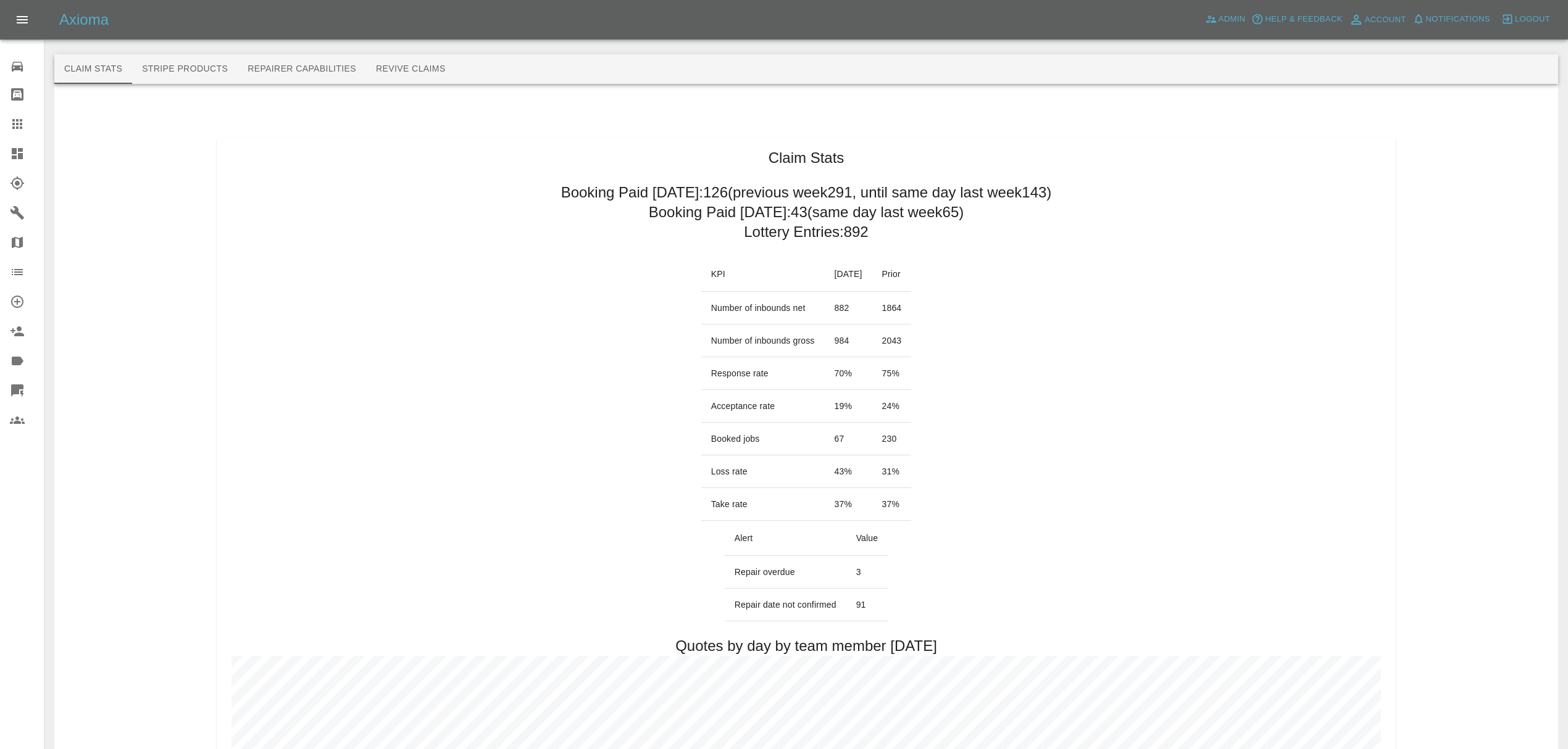
click at [3, 149] on link "Dashboard" at bounding box center [22, 154] width 43 height 30
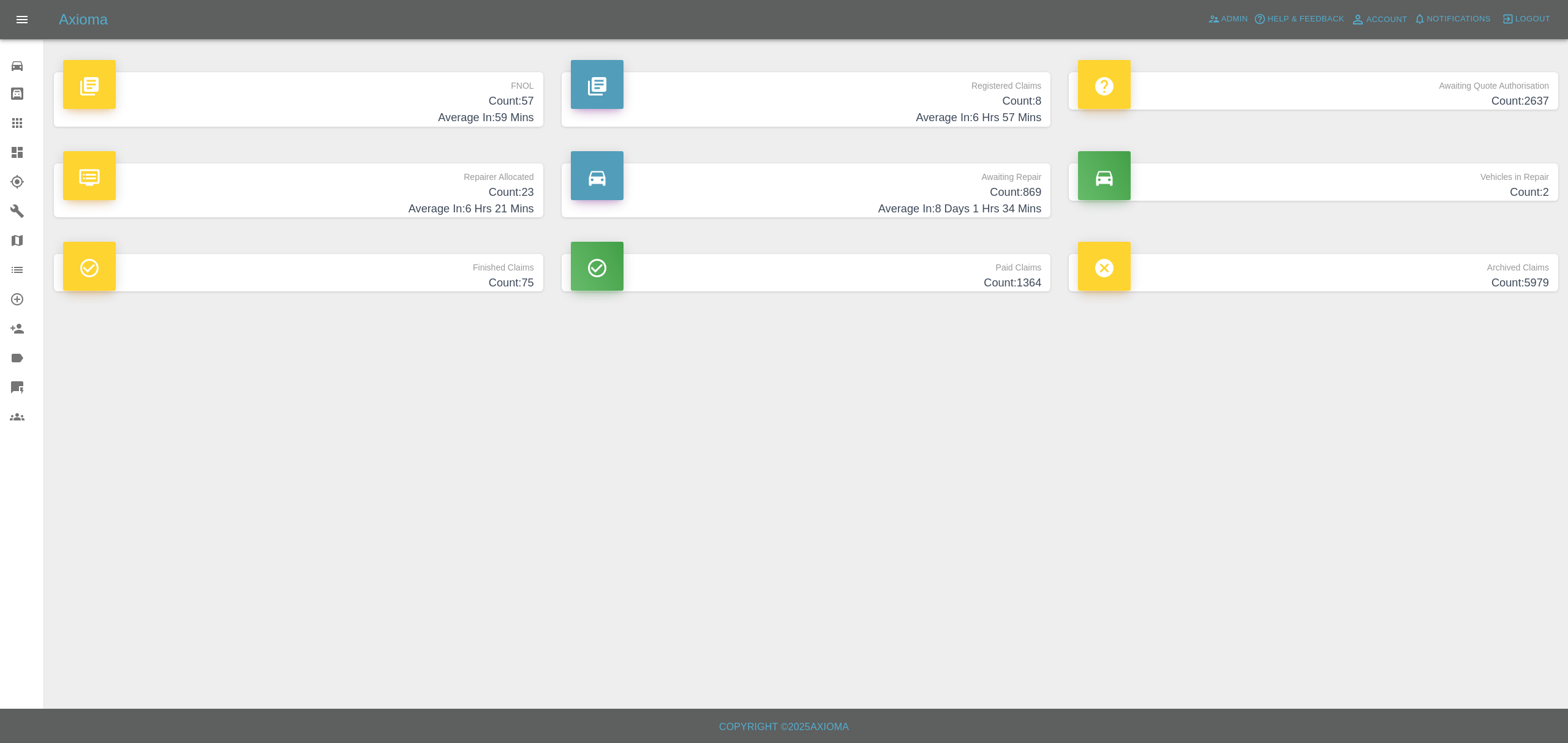
click at [512, 101] on h4 "Count: 57" at bounding box center [298, 101] width 471 height 17
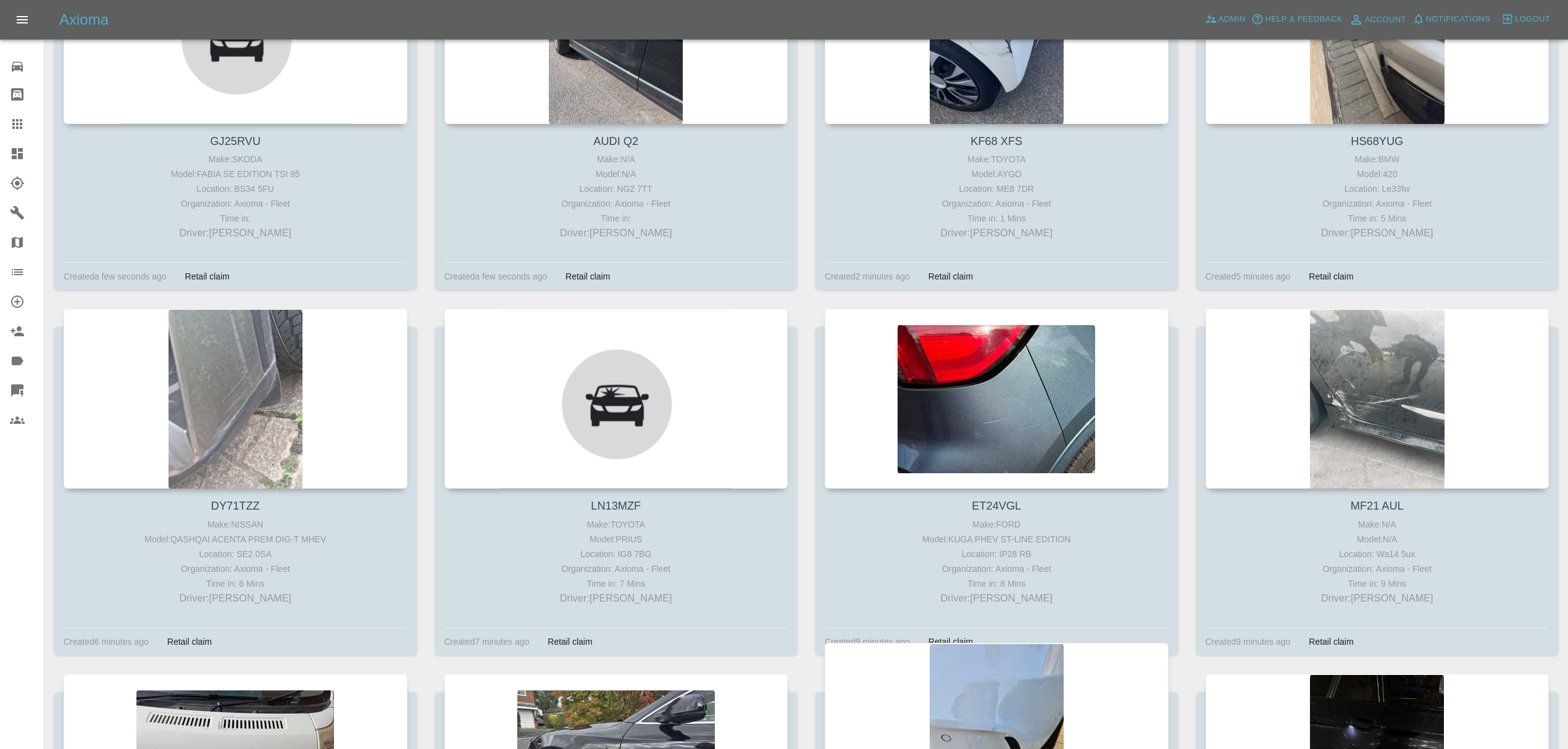
scroll to position [383, 0]
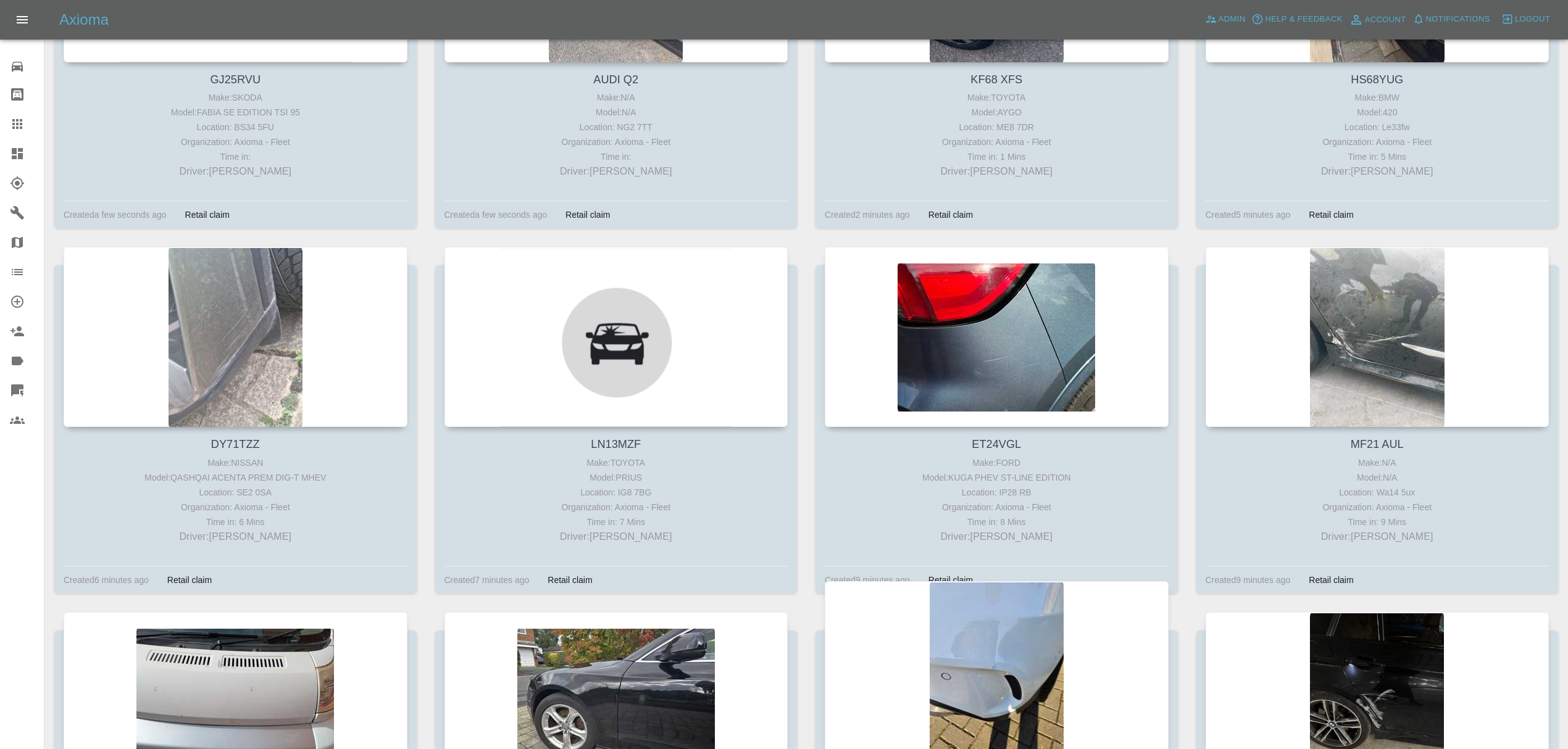
click at [1021, 338] on div at bounding box center [997, 337] width 343 height 181
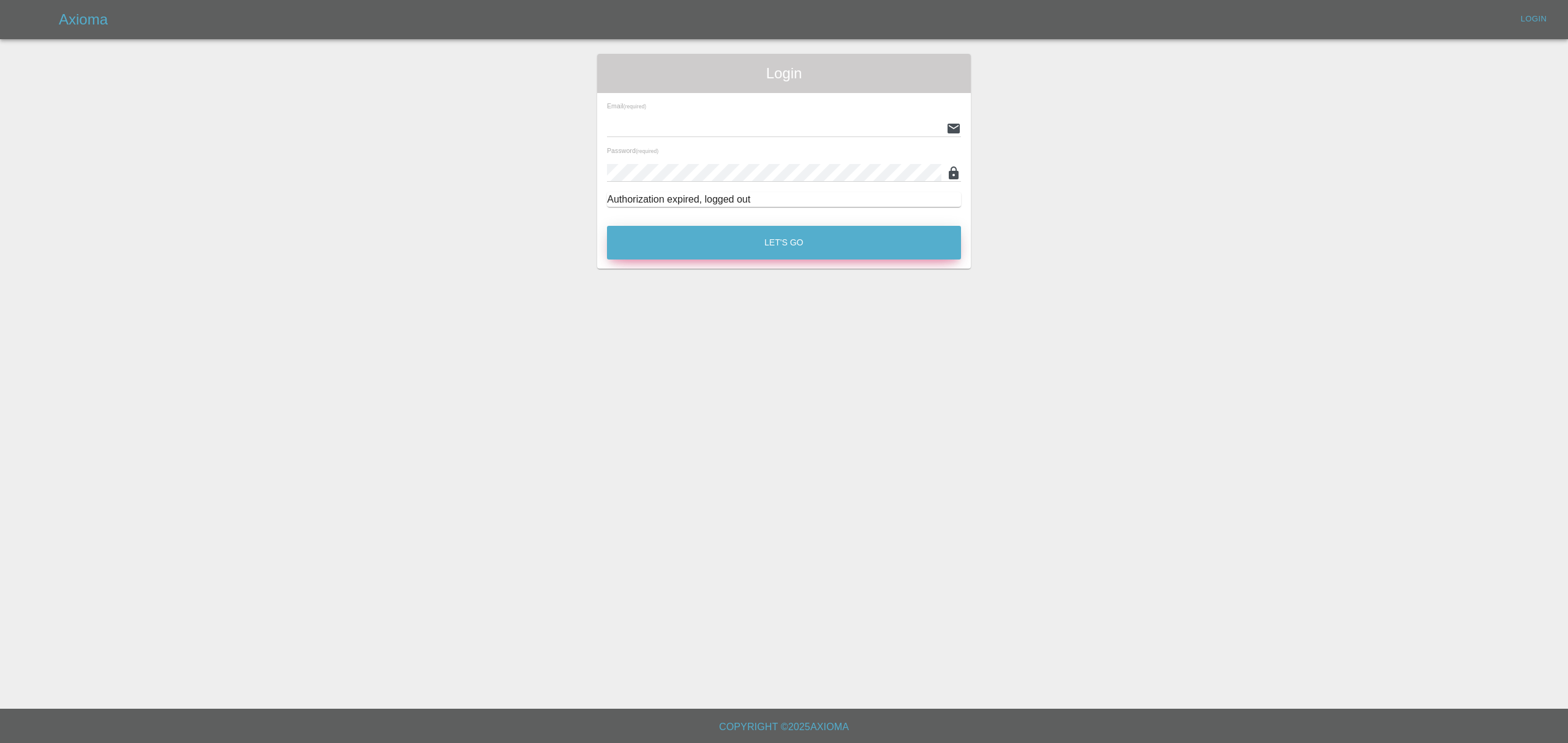
type input "[PERSON_NAME][EMAIL_ADDRESS][DOMAIN_NAME]"
click at [770, 238] on button "Let's Go" at bounding box center [784, 243] width 355 height 33
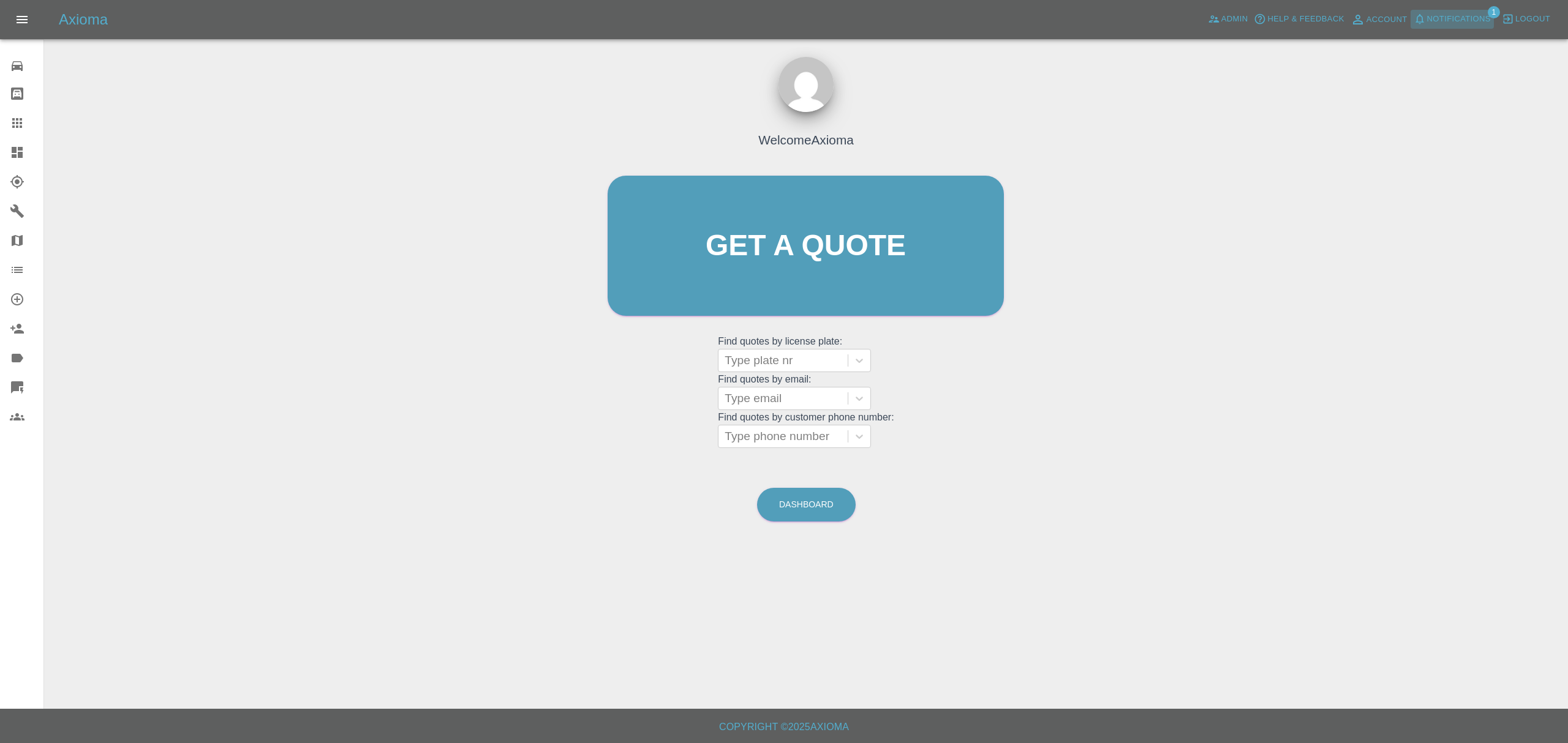
click at [1439, 16] on span "Notifications" at bounding box center [1458, 20] width 64 height 14
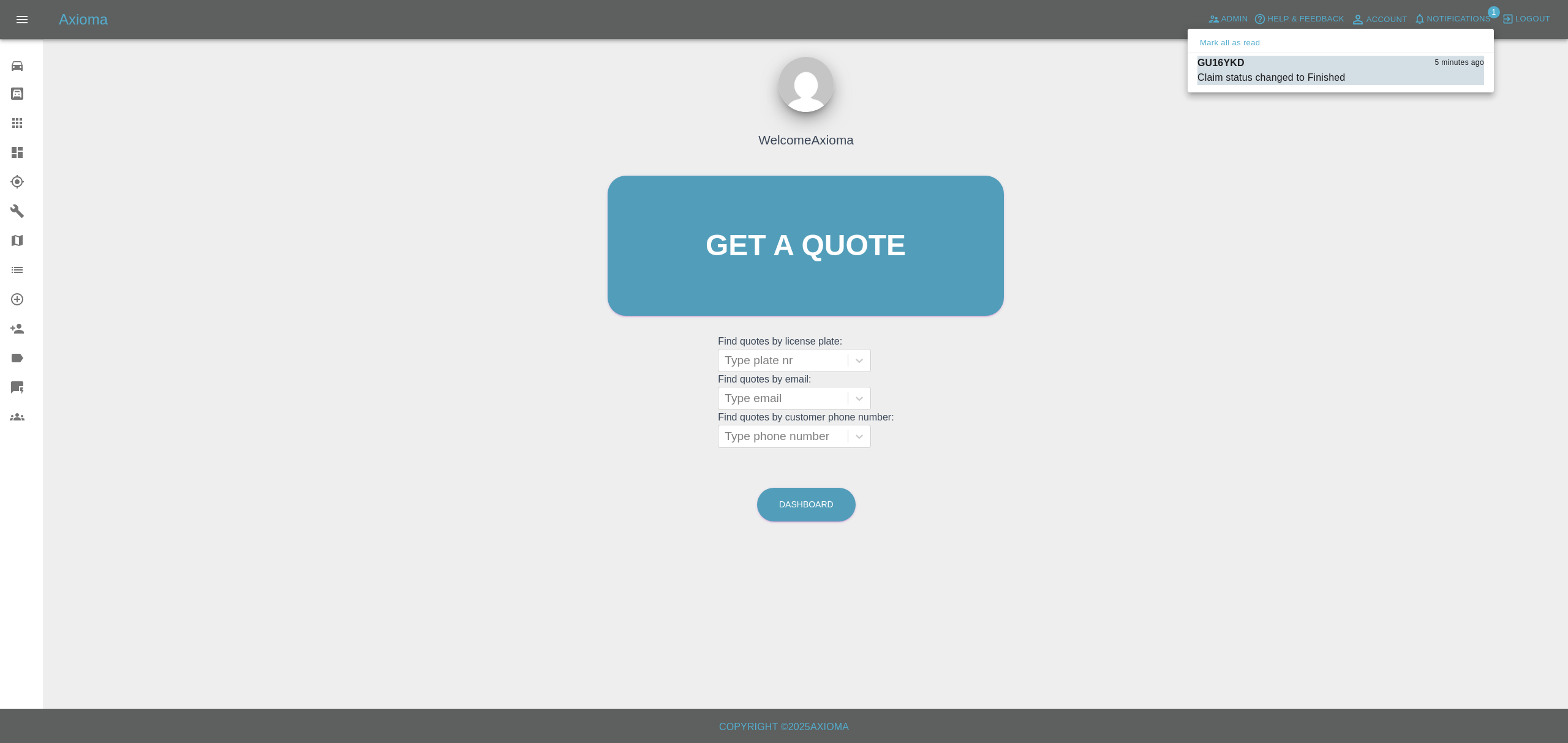
click at [1214, 34] on div "Mark all as read" at bounding box center [1341, 43] width 307 height 20
click at [1216, 42] on button "Mark all as read" at bounding box center [1230, 43] width 65 height 14
click at [1179, 157] on div at bounding box center [784, 371] width 1568 height 743
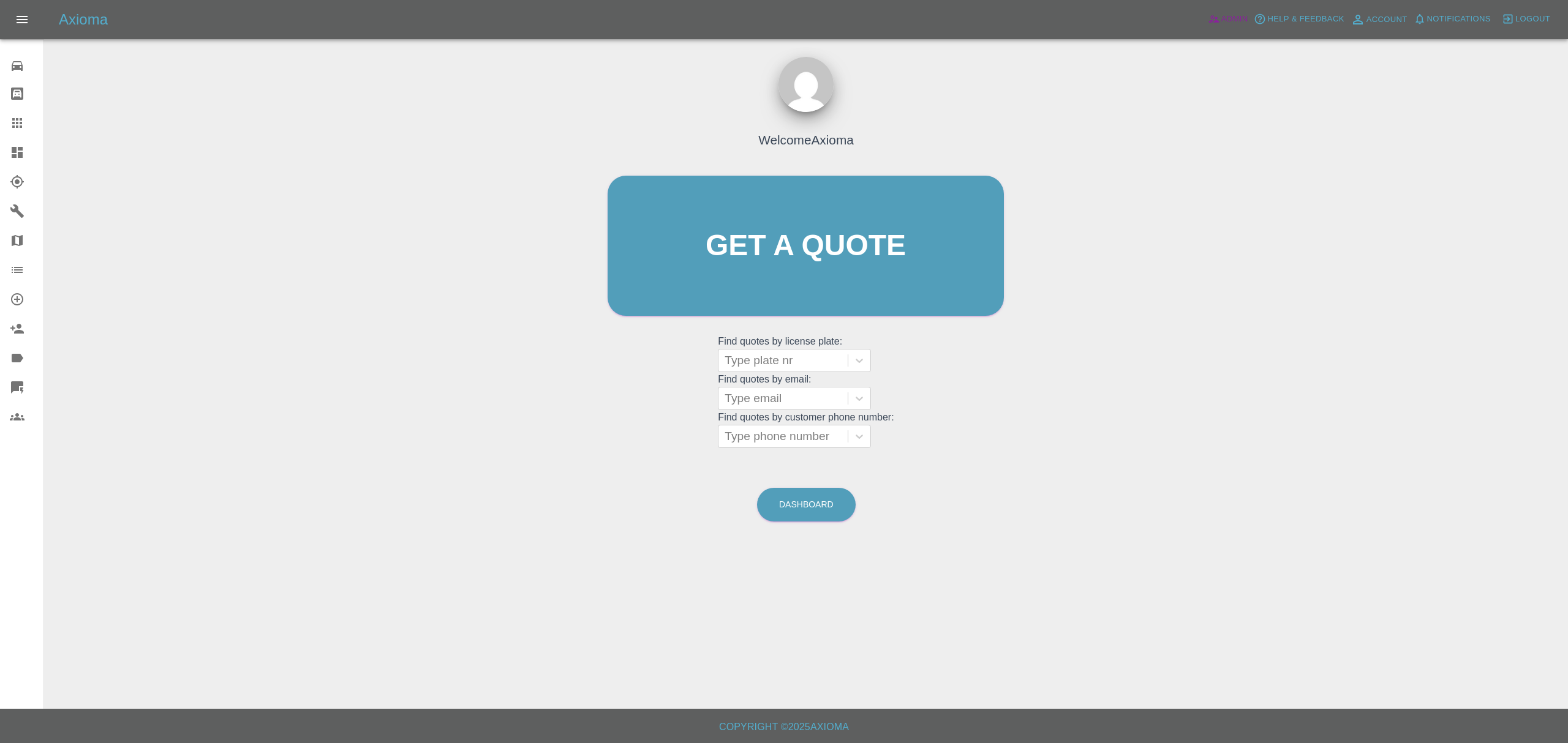
click at [1226, 18] on span "Admin" at bounding box center [1235, 20] width 27 height 14
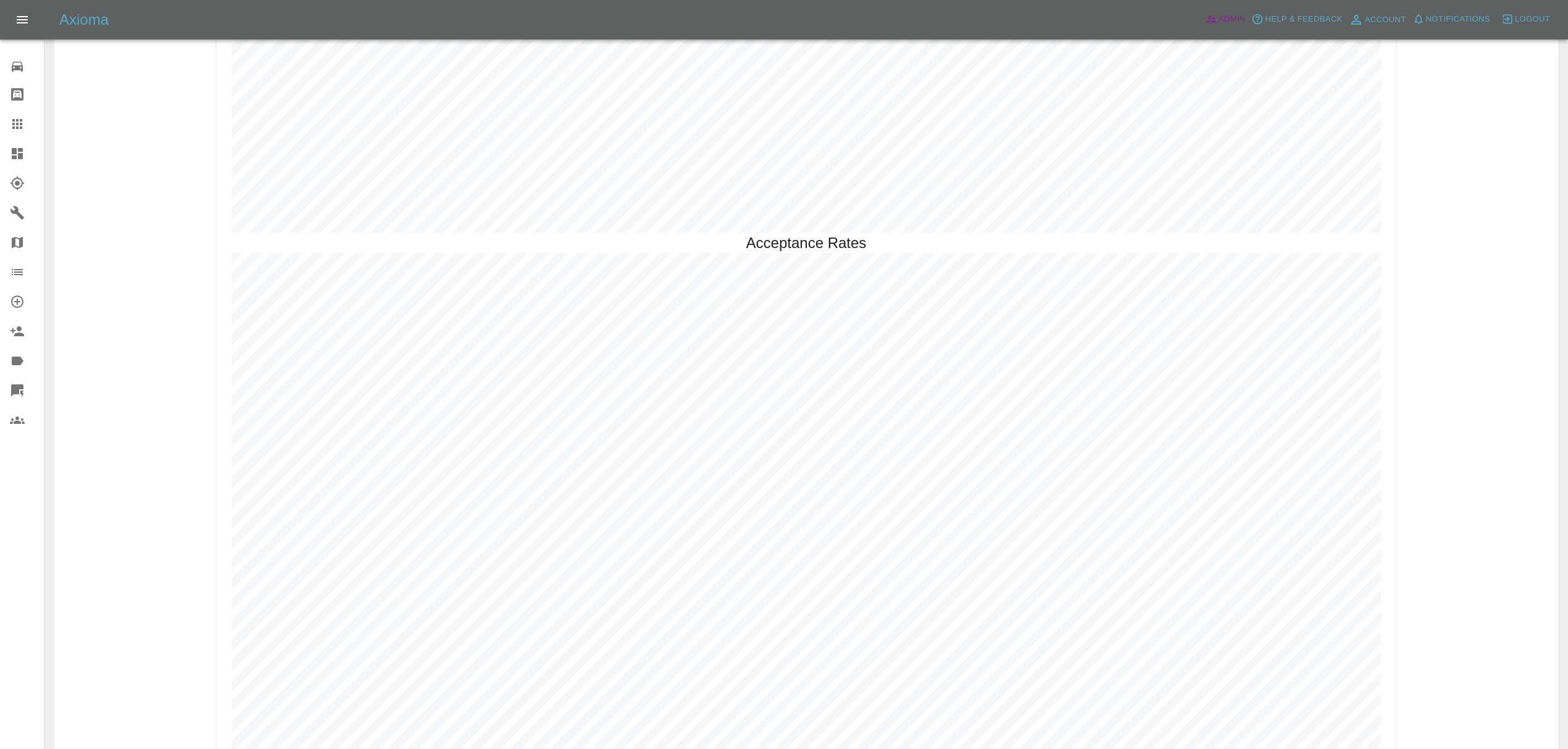
scroll to position [3594, 0]
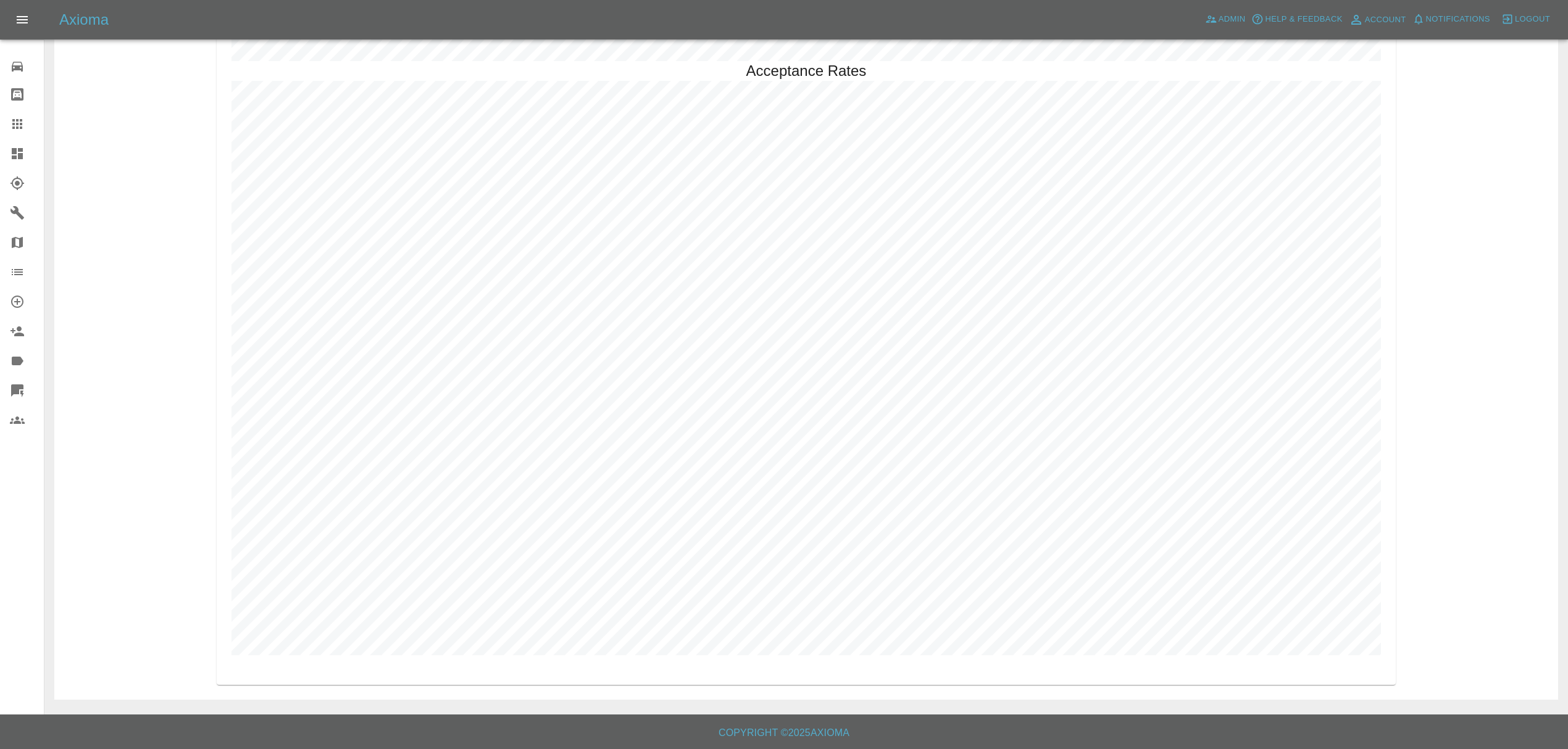
click at [6, 149] on link "Dashboard" at bounding box center [22, 154] width 43 height 30
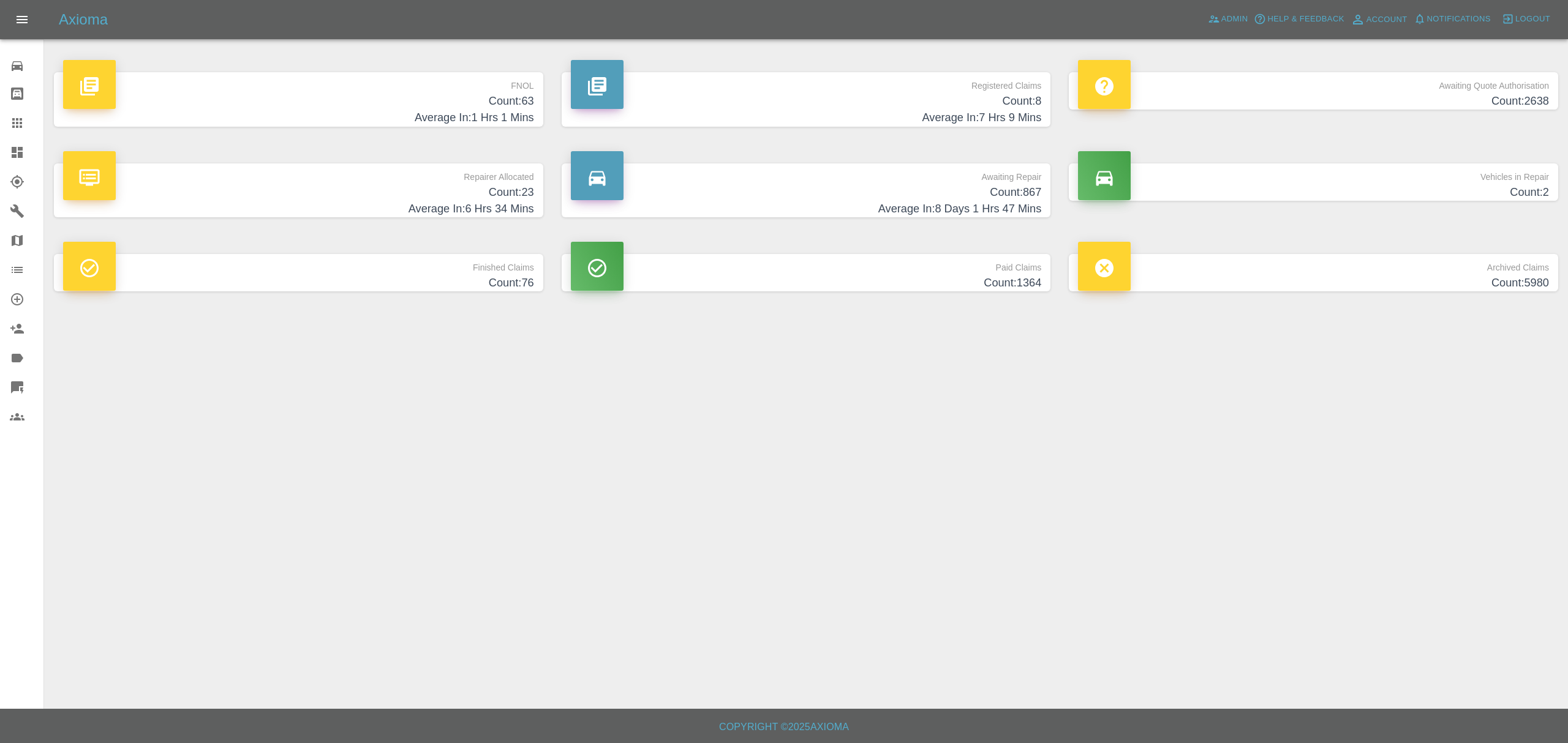
click at [478, 99] on h4 "Count: 63" at bounding box center [298, 101] width 471 height 17
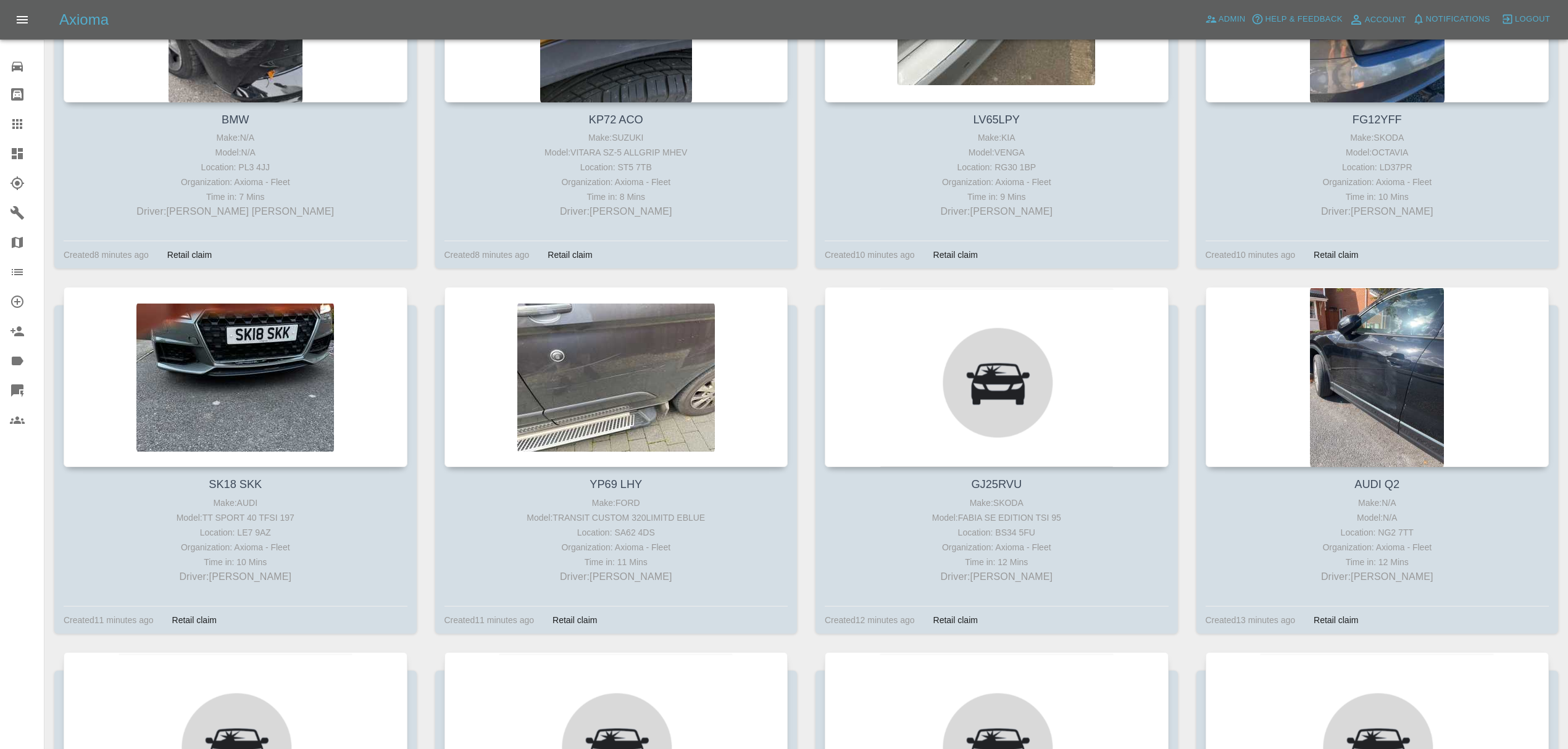
scroll to position [381, 0]
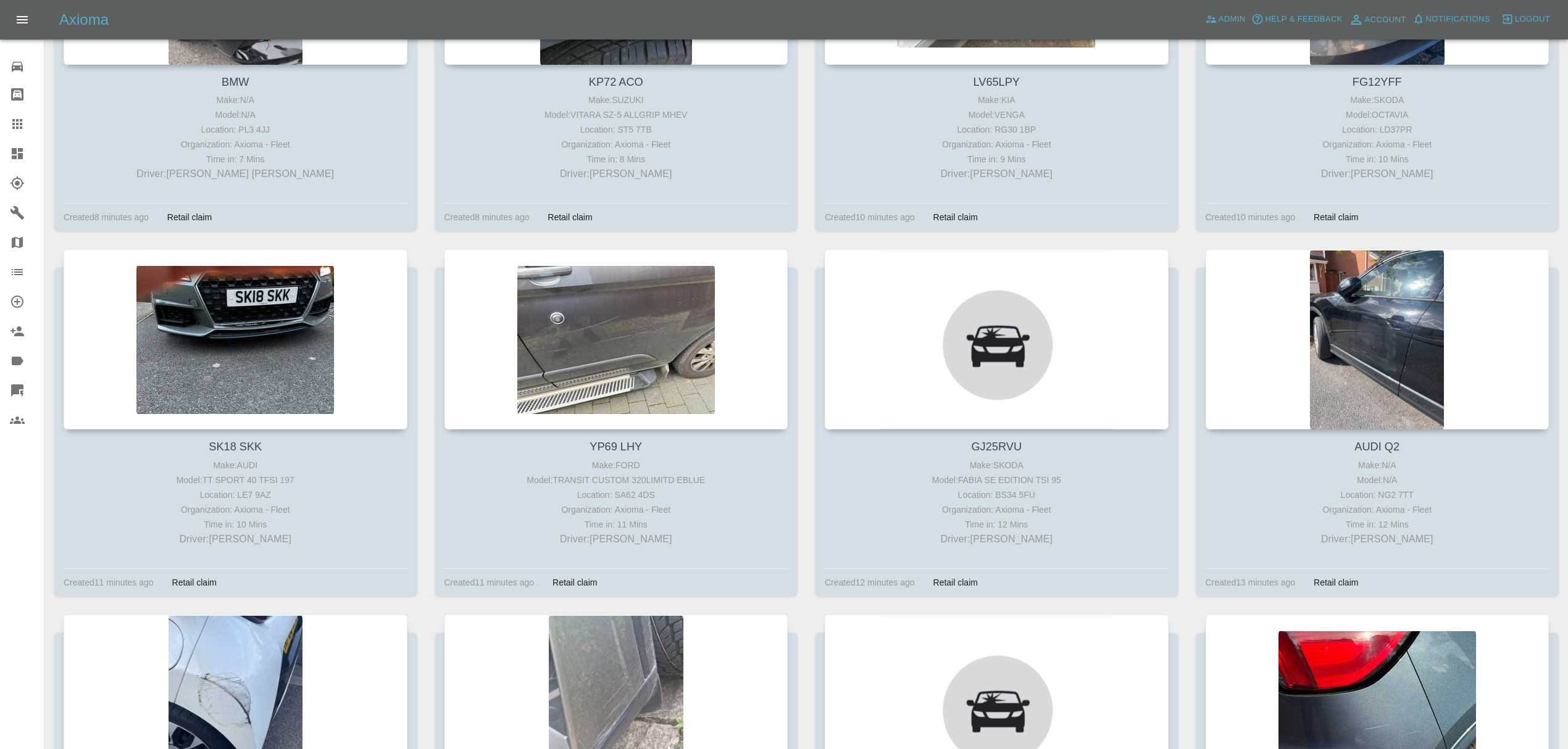
click at [23, 146] on link "Dashboard" at bounding box center [22, 154] width 43 height 30
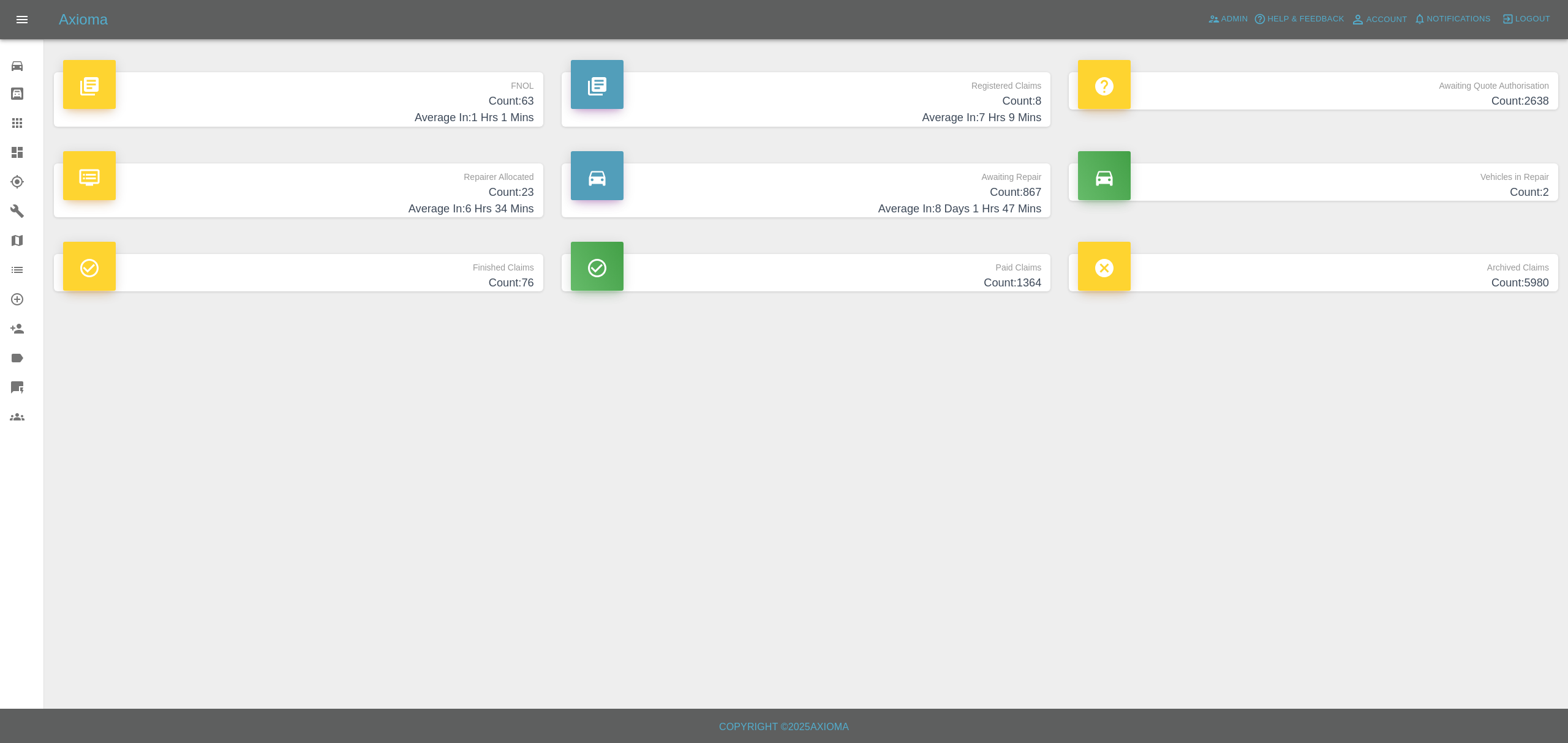
click at [1510, 94] on h4 "Count: 2638" at bounding box center [1313, 101] width 471 height 17
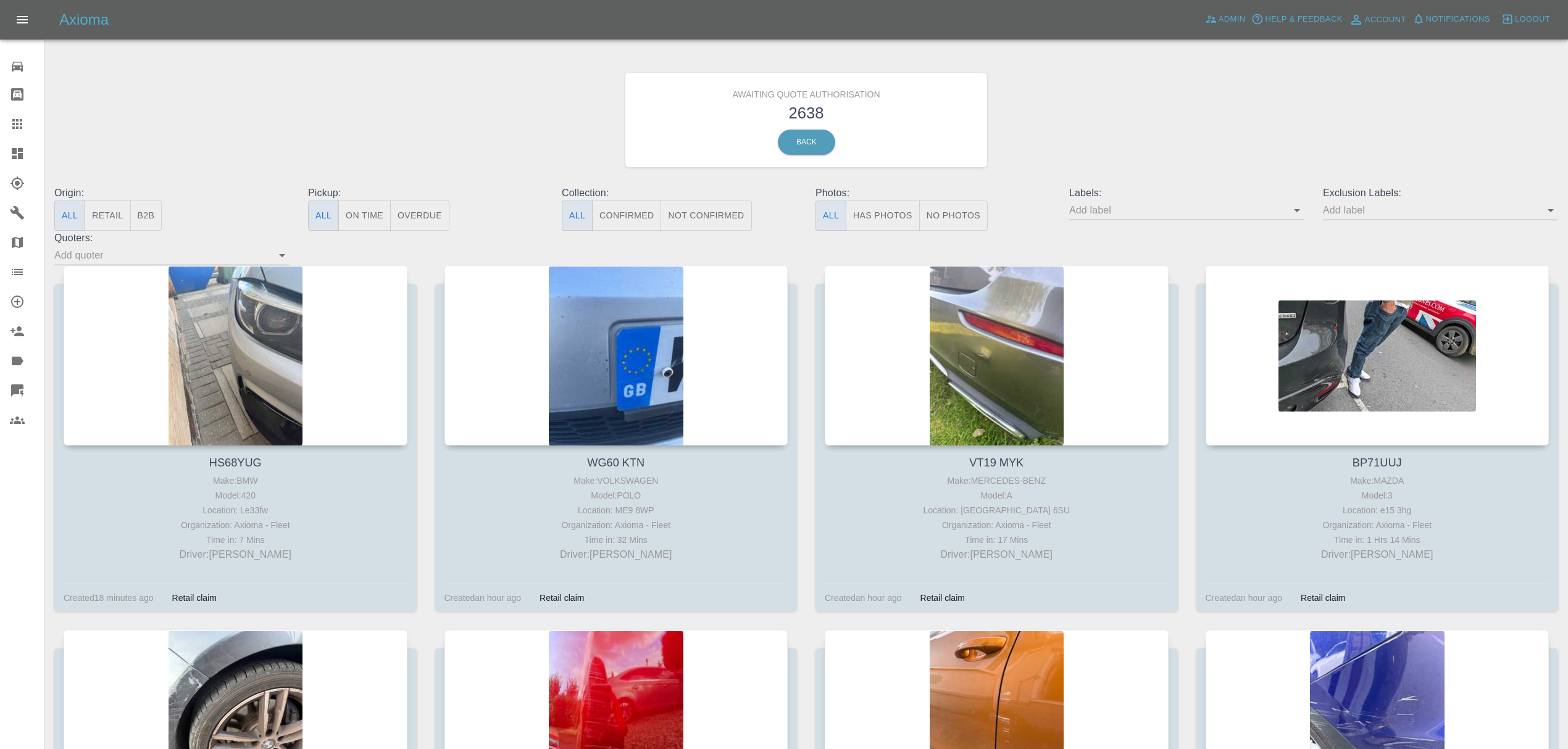
click at [1126, 213] on input "text" at bounding box center [1177, 209] width 217 height 19
type input "fynn"
click at [1187, 329] on li "FynnAutoQuote" at bounding box center [1186, 325] width 90 height 23
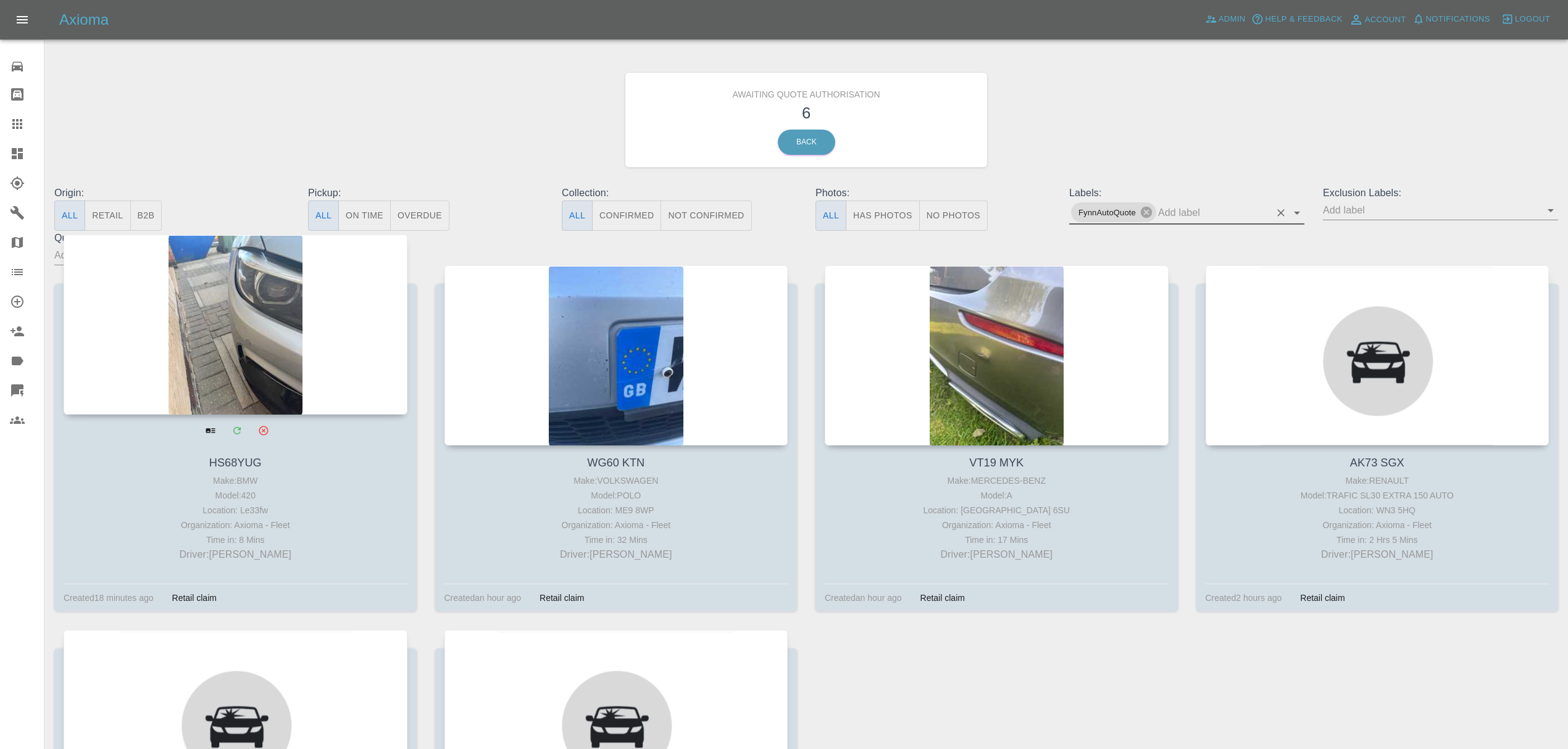
click at [211, 305] on div at bounding box center [235, 325] width 343 height 181
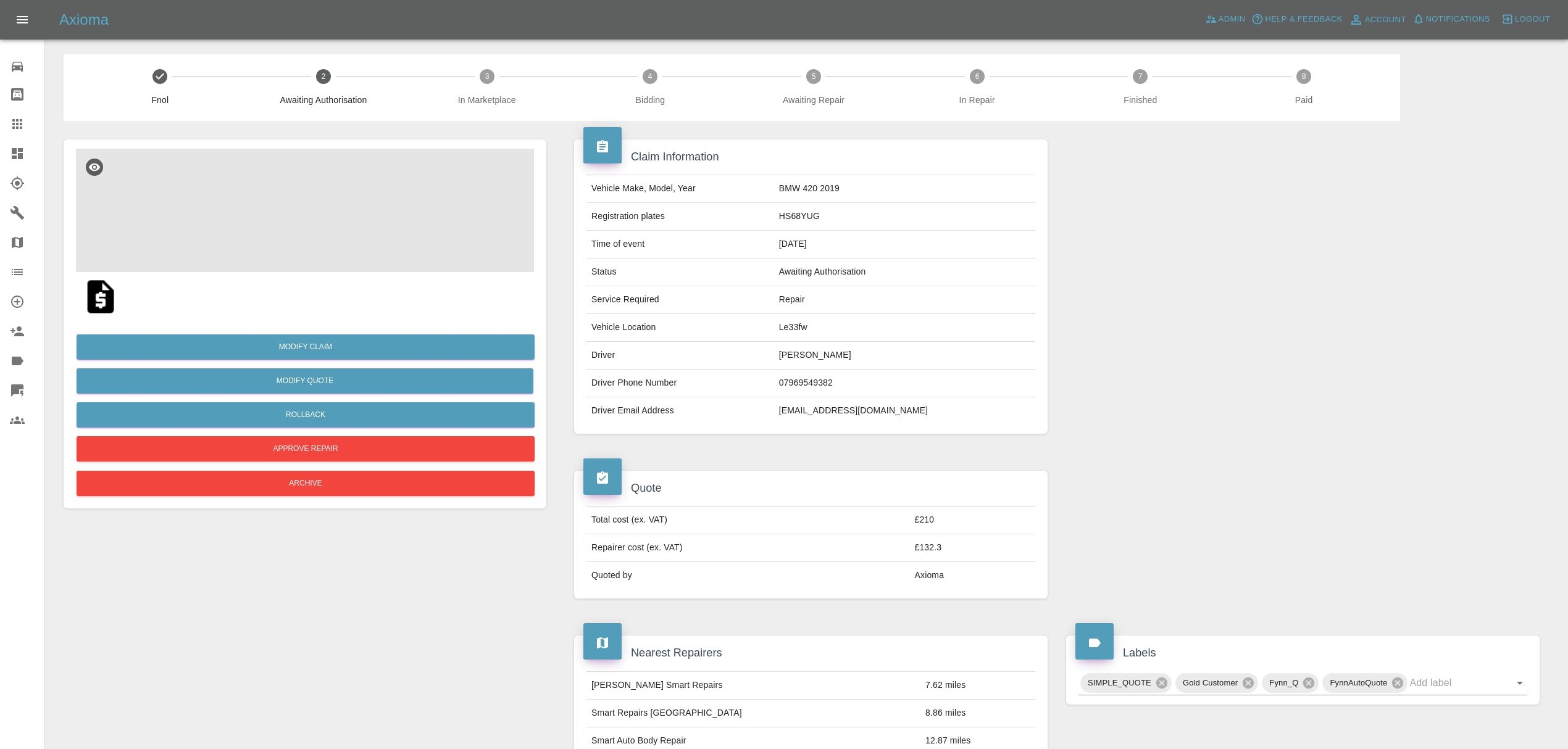
click at [339, 225] on img at bounding box center [305, 210] width 458 height 123
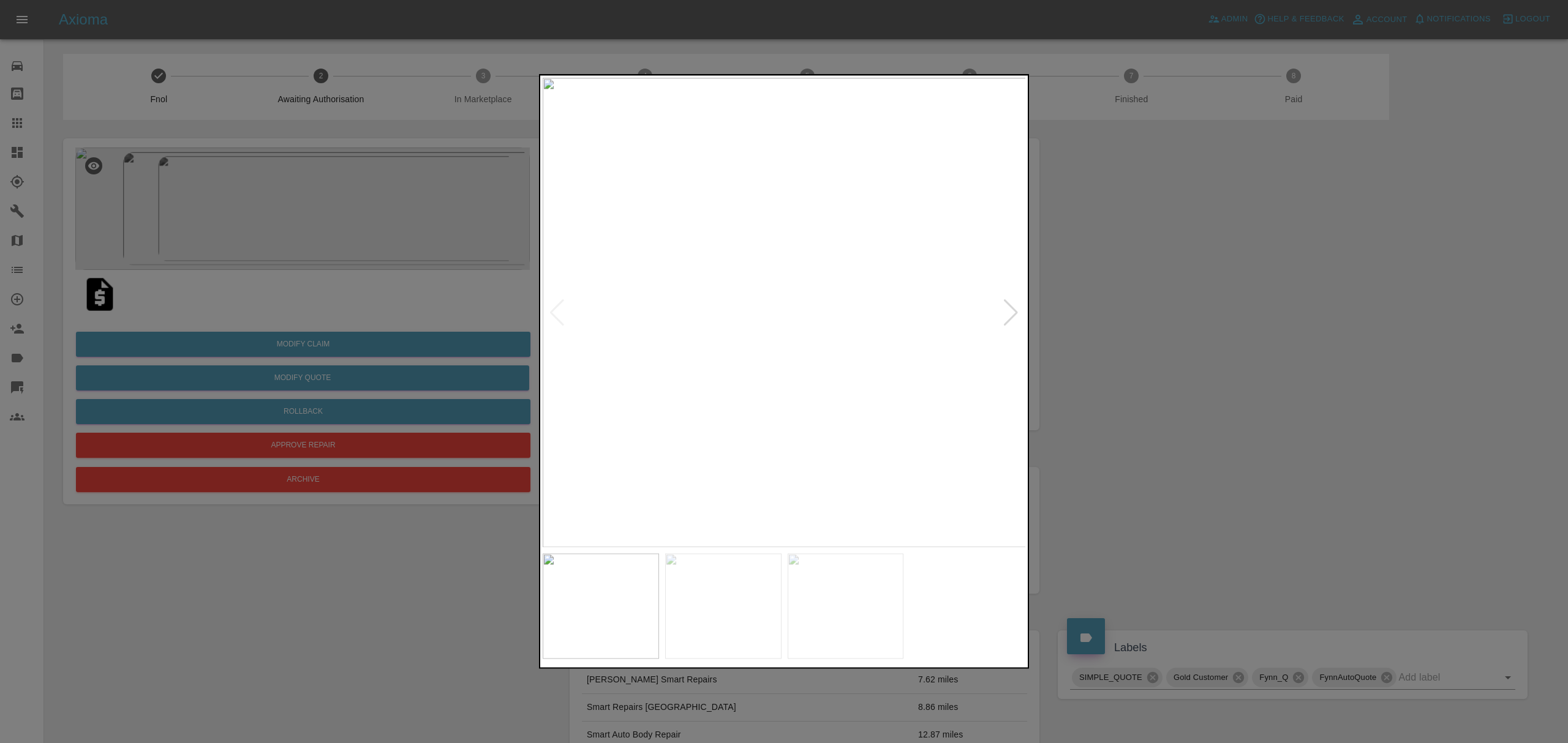
click at [997, 314] on img at bounding box center [784, 312] width 484 height 470
click at [1016, 309] on div at bounding box center [1011, 313] width 17 height 27
click at [1124, 300] on div at bounding box center [784, 371] width 1568 height 743
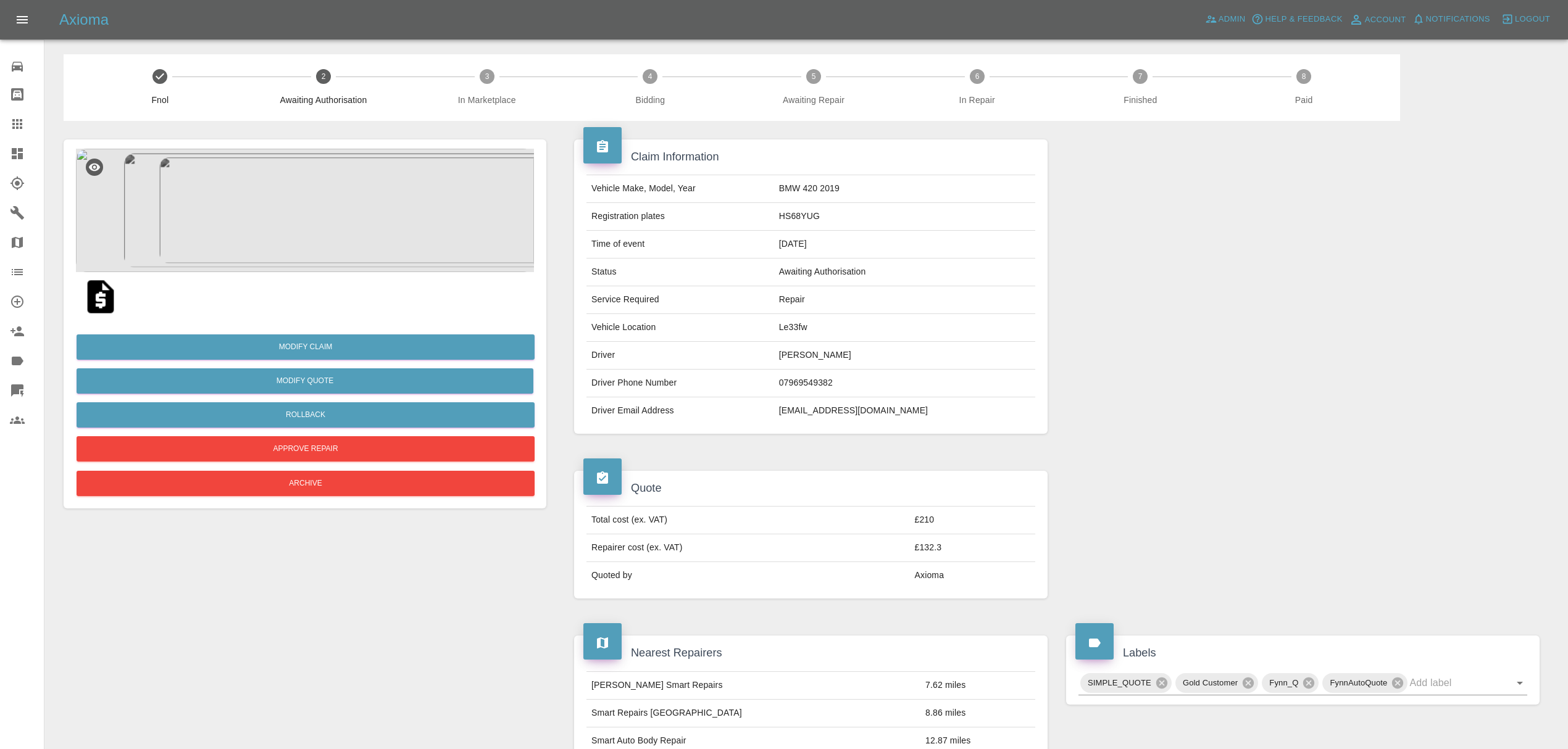
click at [1, 144] on link "Dashboard" at bounding box center [22, 154] width 43 height 30
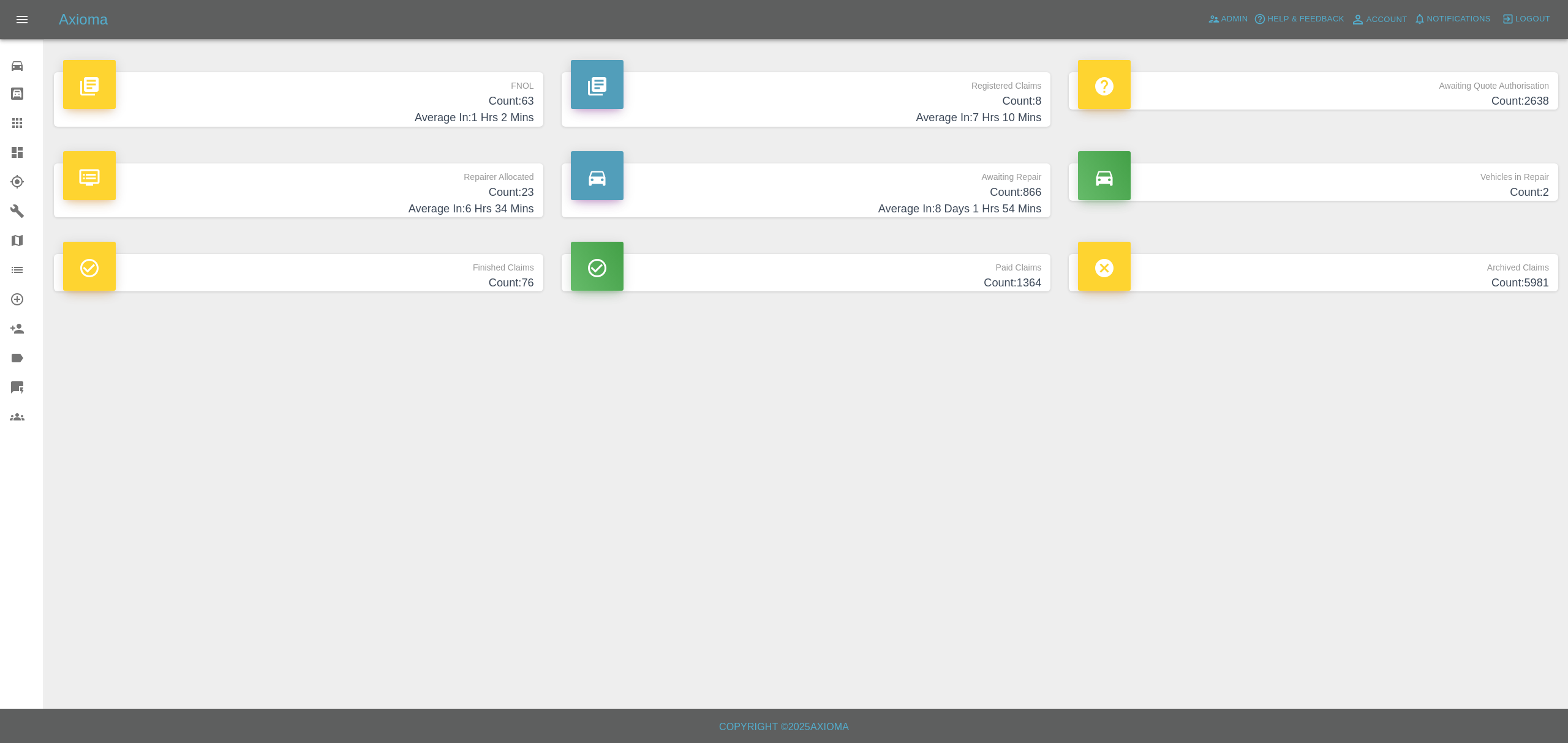
click at [453, 184] on h4 "Count: 23" at bounding box center [298, 192] width 471 height 17
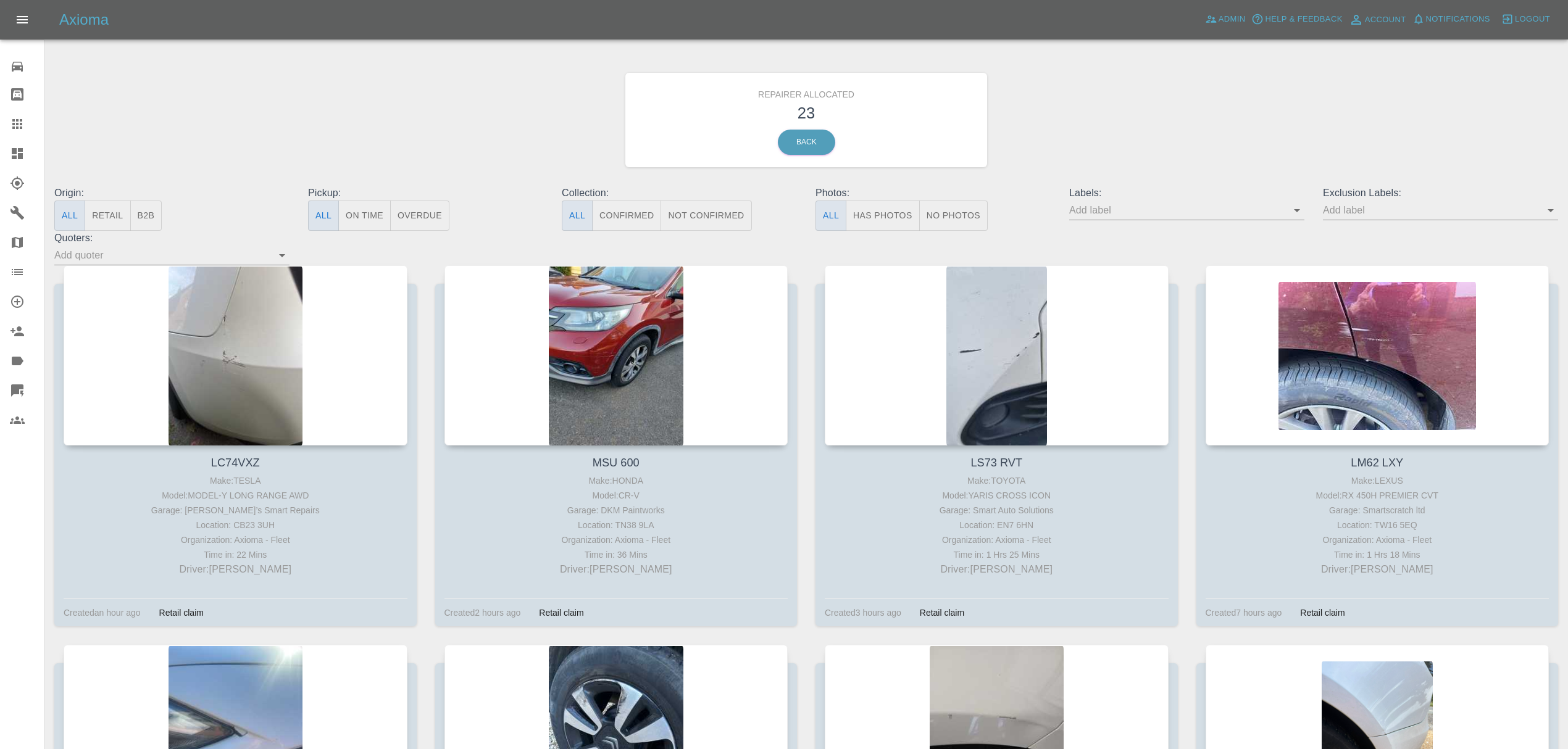
click at [1108, 210] on input "text" at bounding box center [1177, 209] width 217 height 19
type input "fynn"
click at [1173, 322] on li "FynnAutoQuote" at bounding box center [1186, 325] width 90 height 23
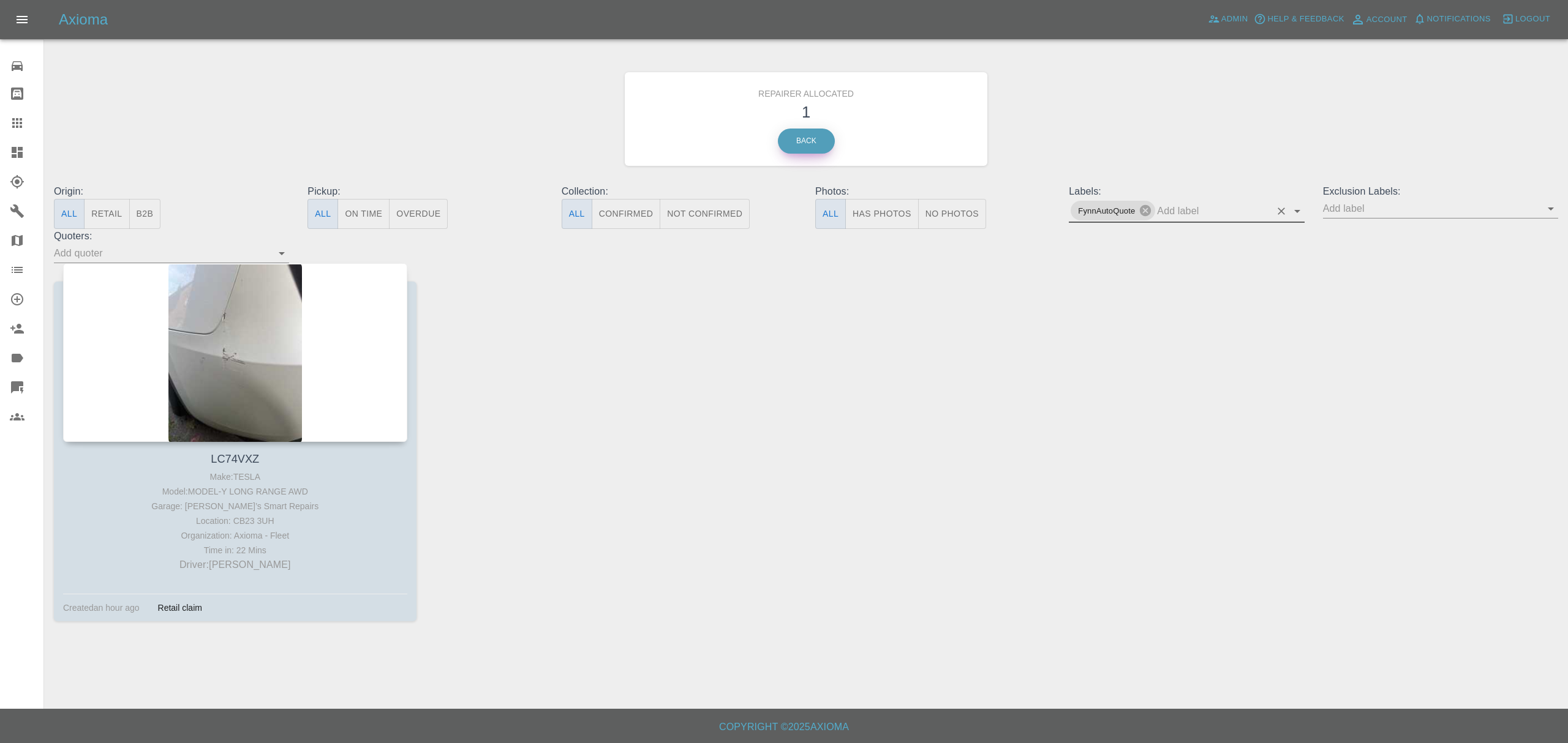
click at [792, 135] on link "Back" at bounding box center [806, 141] width 57 height 25
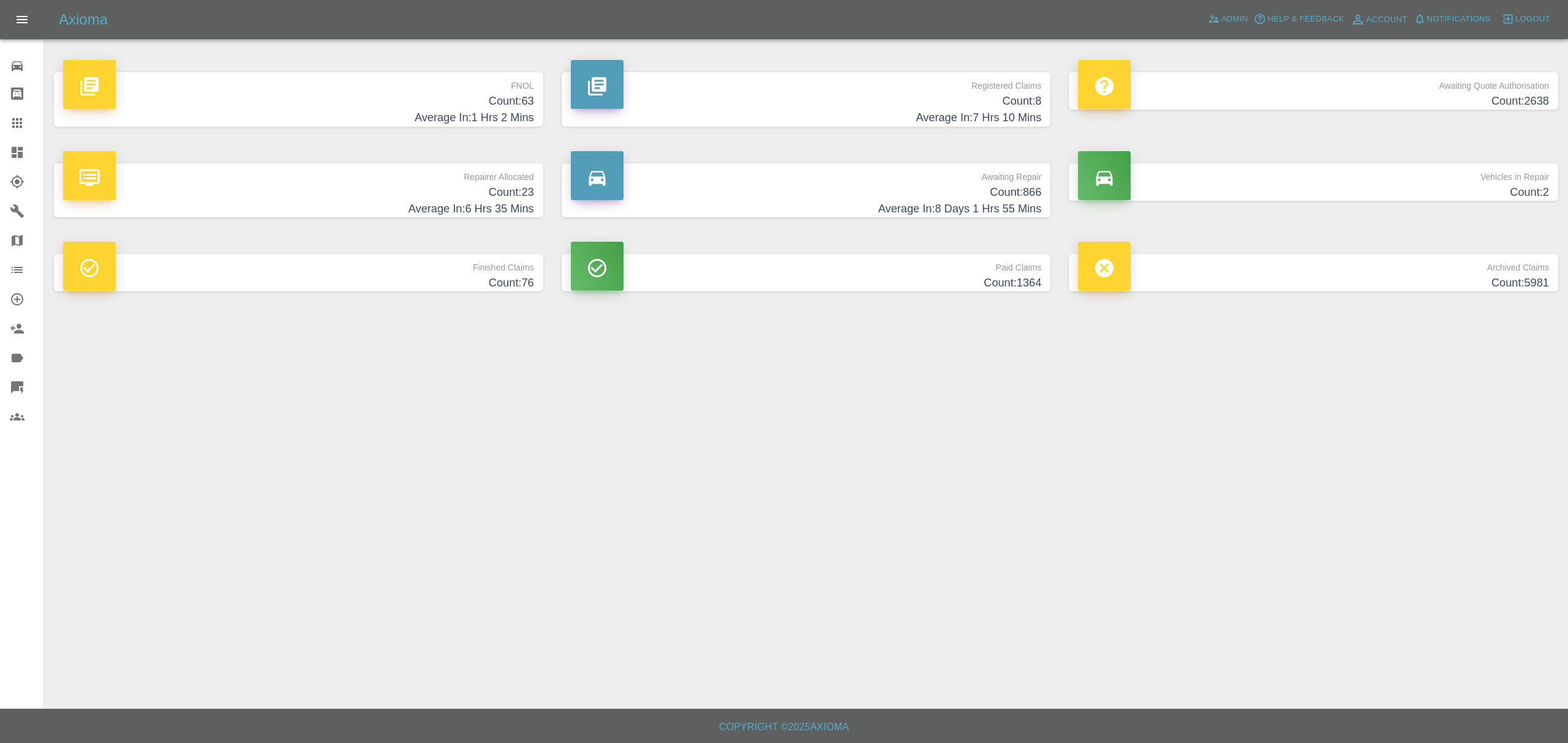
click at [1354, 86] on p "Awaiting Quote Authorisation" at bounding box center [1313, 82] width 471 height 21
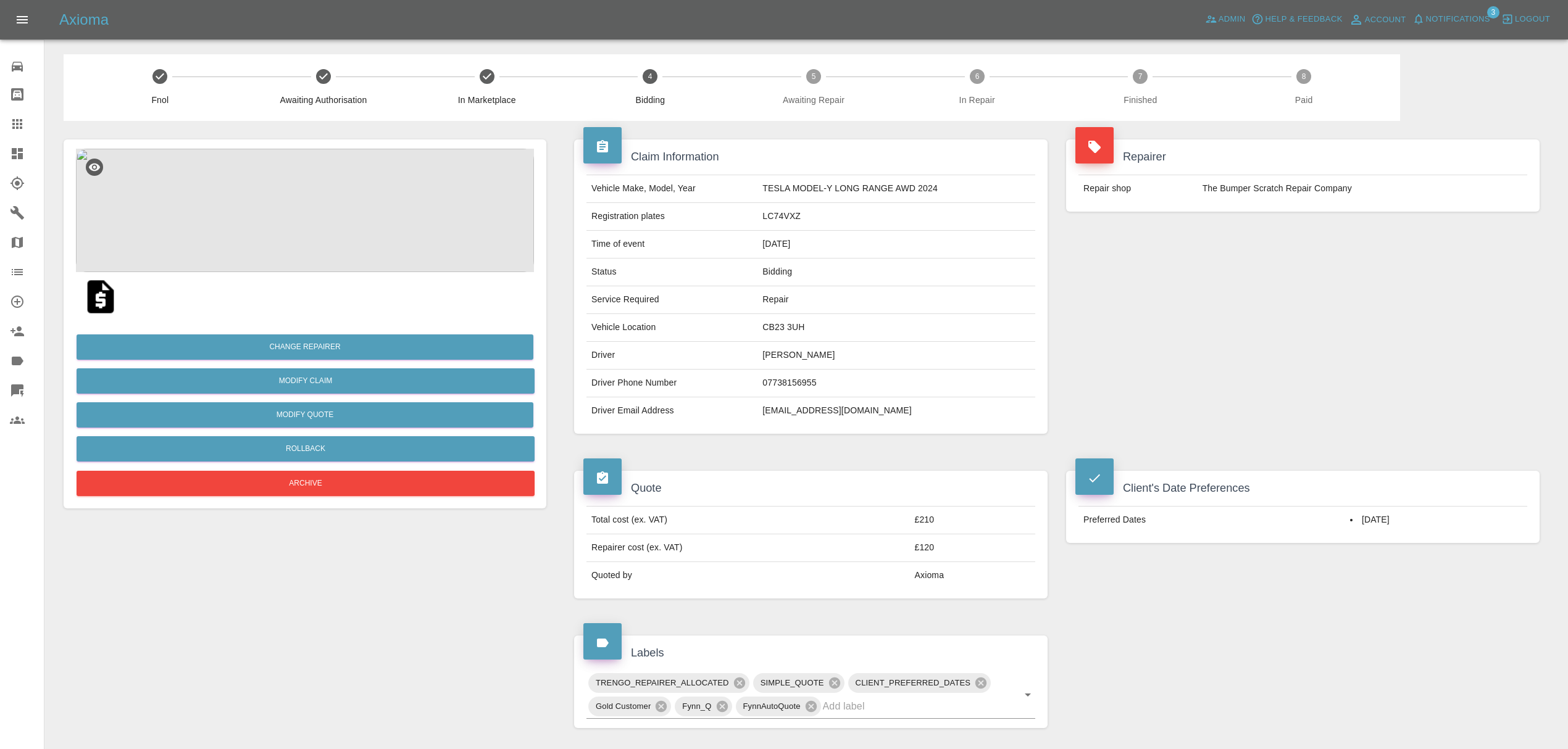
click at [336, 188] on img at bounding box center [305, 210] width 458 height 123
click at [1479, 19] on span "Notifications" at bounding box center [1457, 20] width 64 height 14
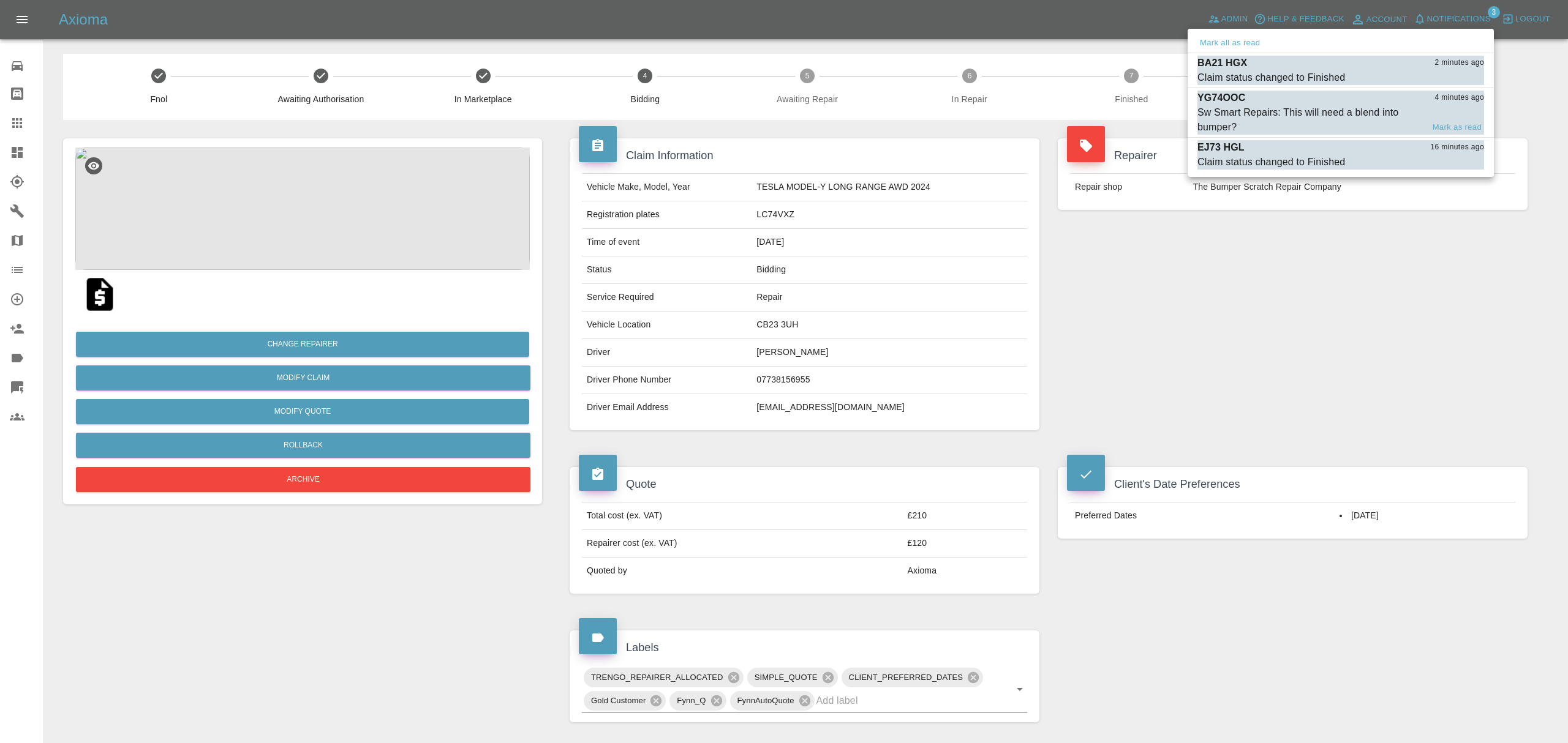
click at [1245, 118] on div "Sw Smart Repairs: This will need a blend into bumper?" at bounding box center [1310, 120] width 225 height 29
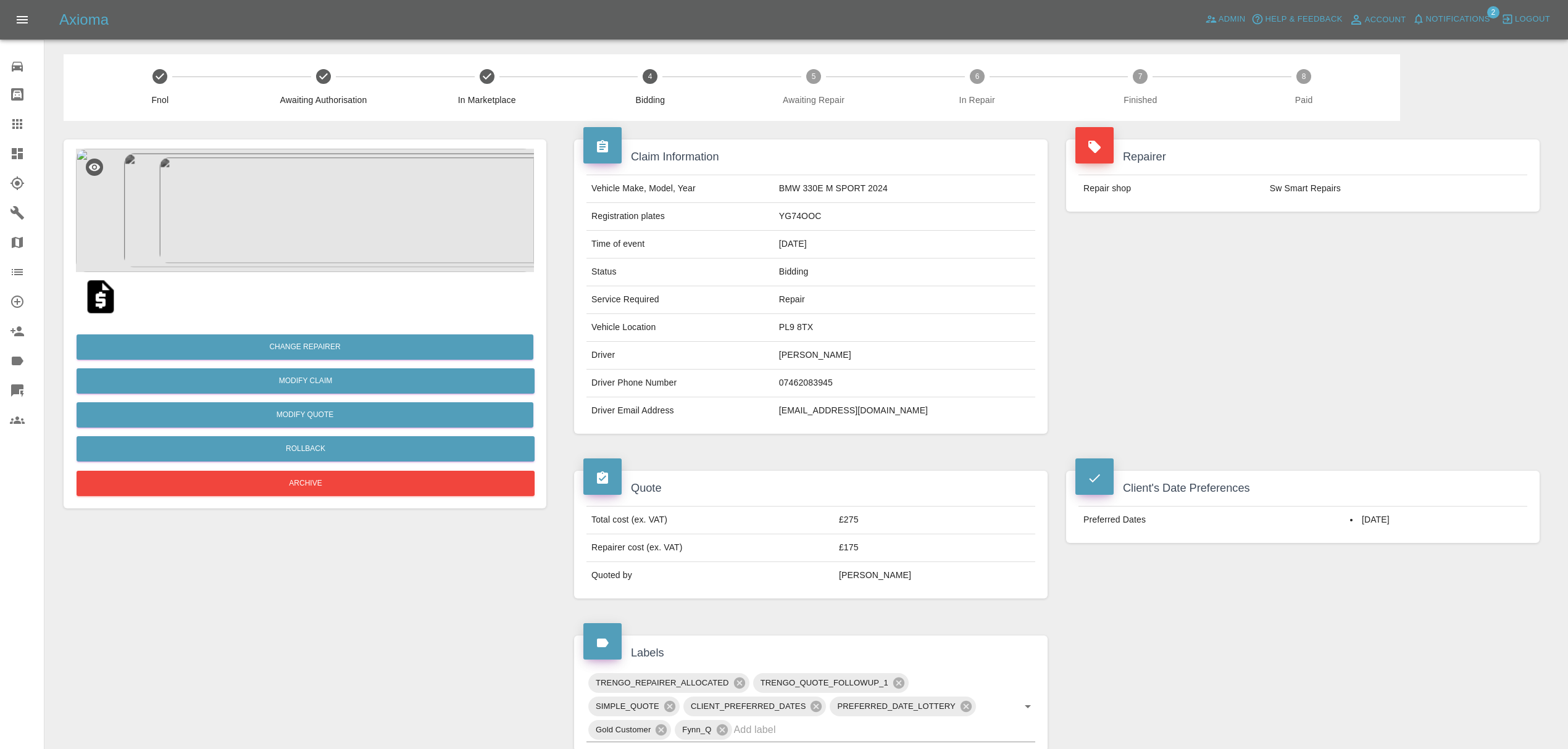
click at [18, 146] on link "Dashboard" at bounding box center [22, 154] width 43 height 30
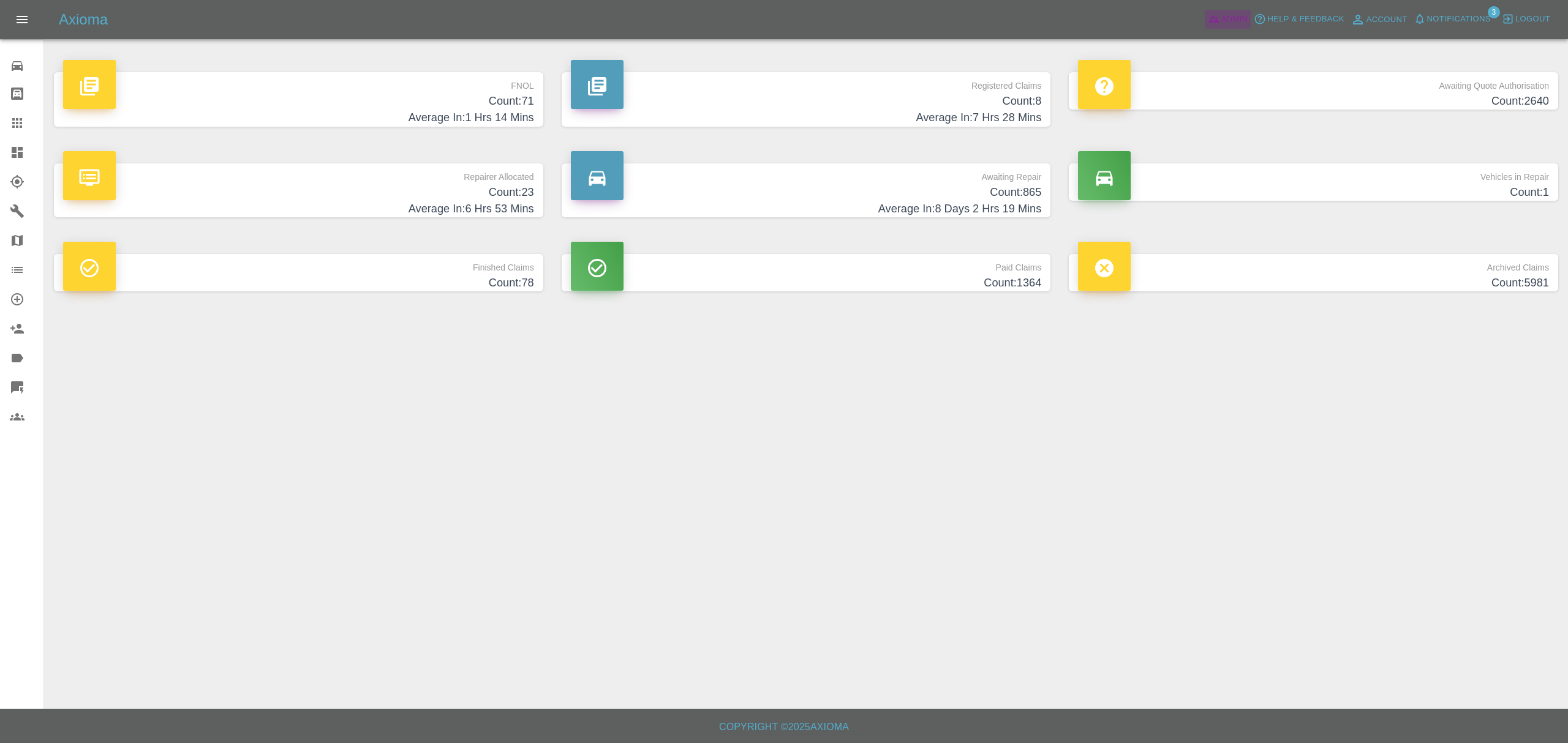
click at [1236, 18] on span "Admin" at bounding box center [1235, 20] width 27 height 14
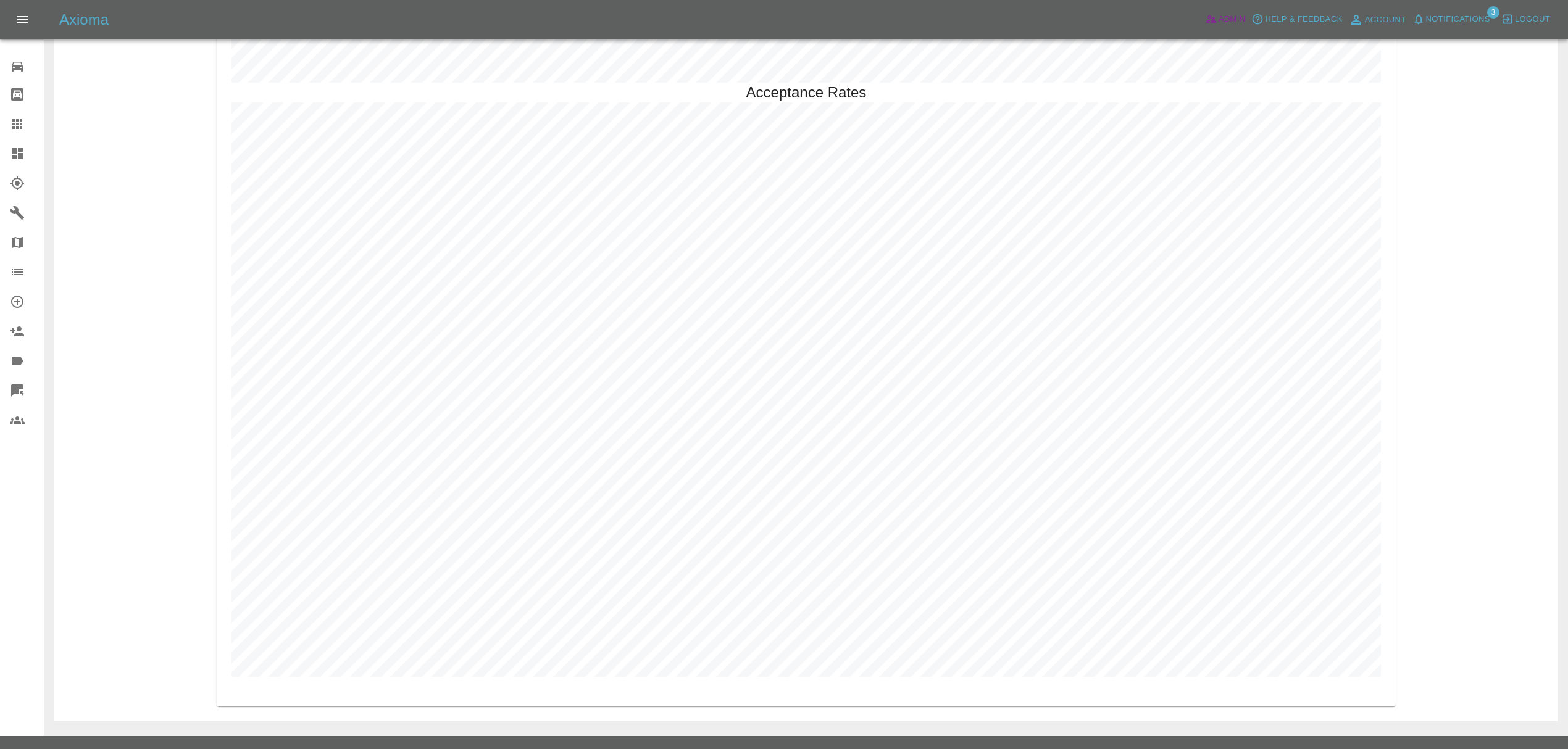
scroll to position [3594, 0]
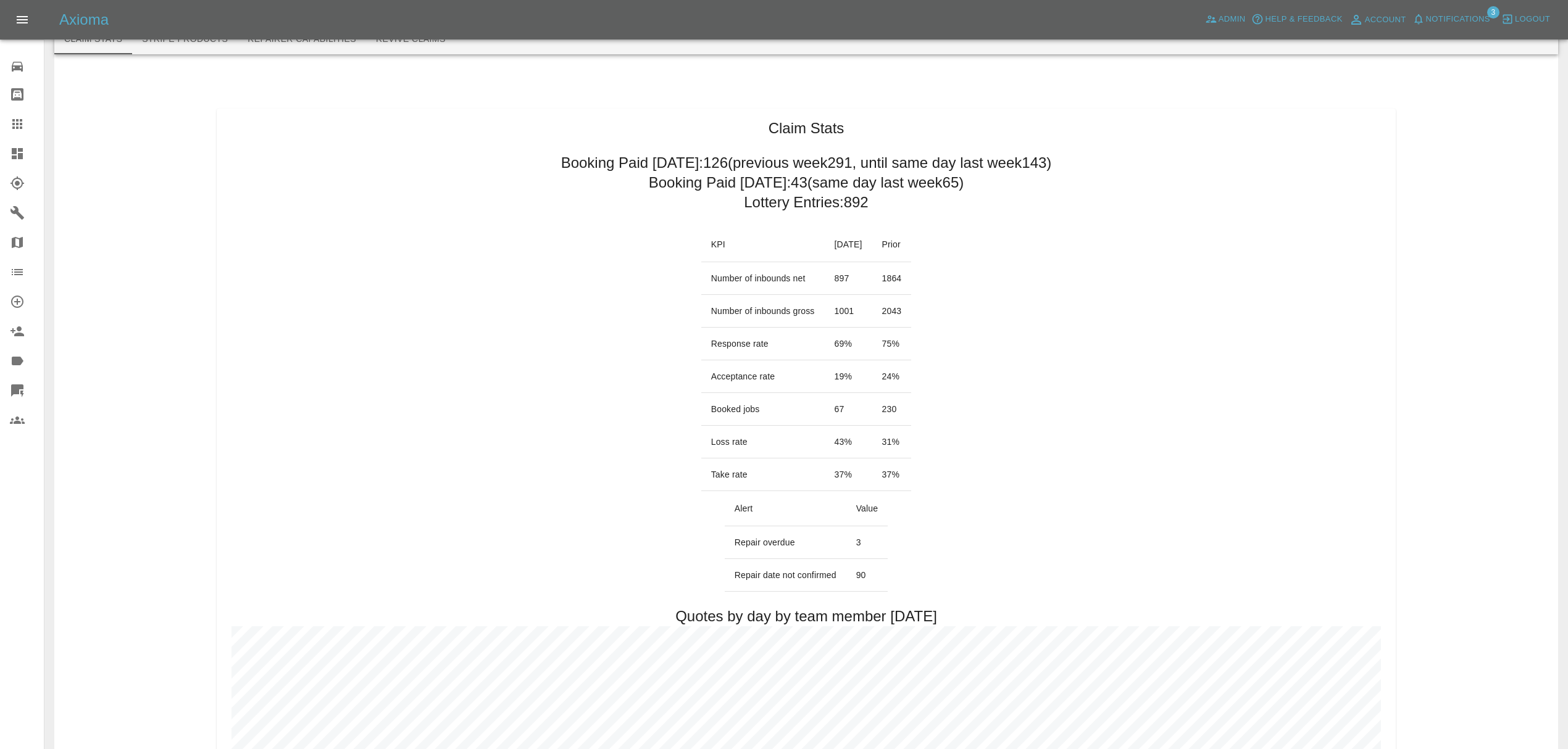
scroll to position [0, 0]
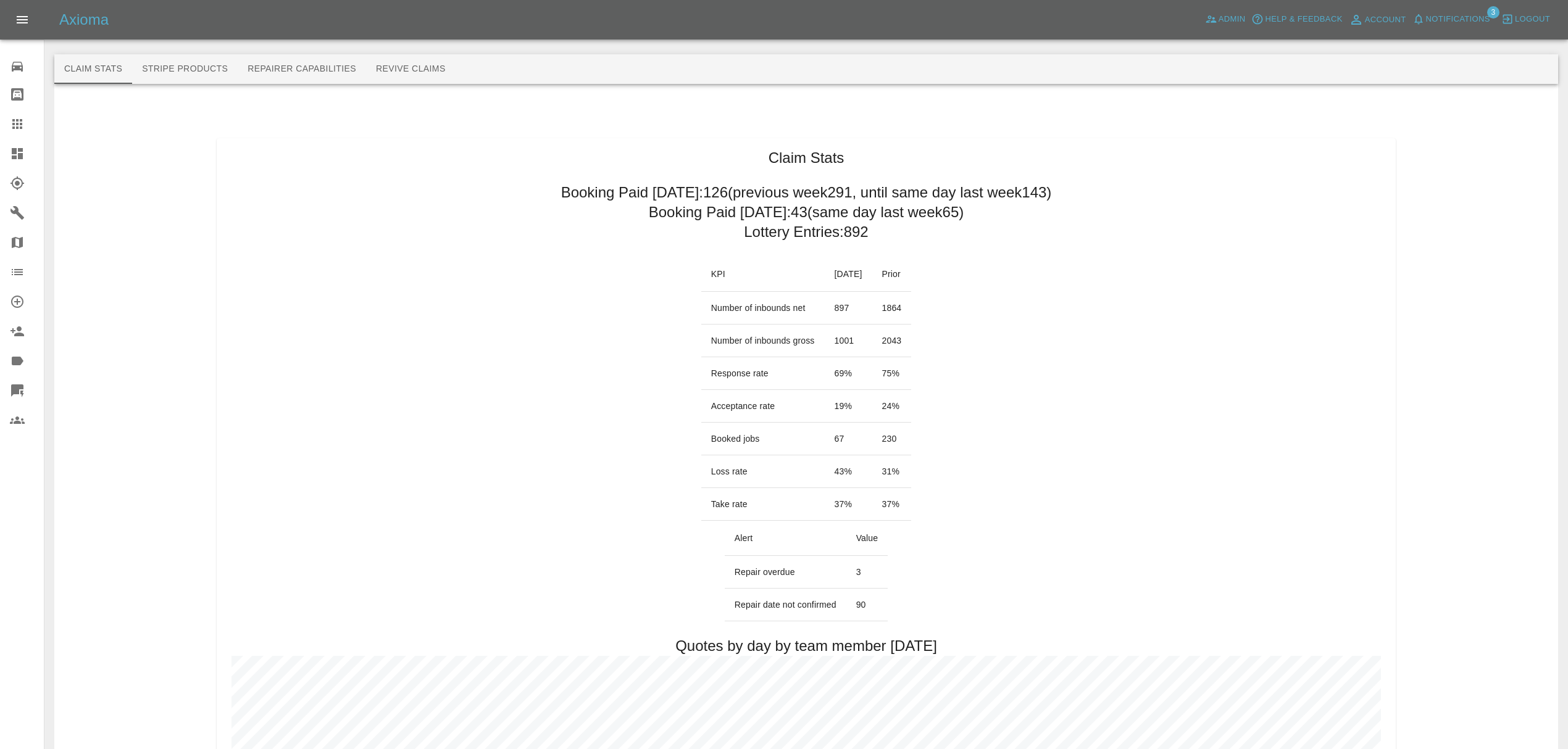
click at [11, 154] on icon at bounding box center [17, 153] width 15 height 15
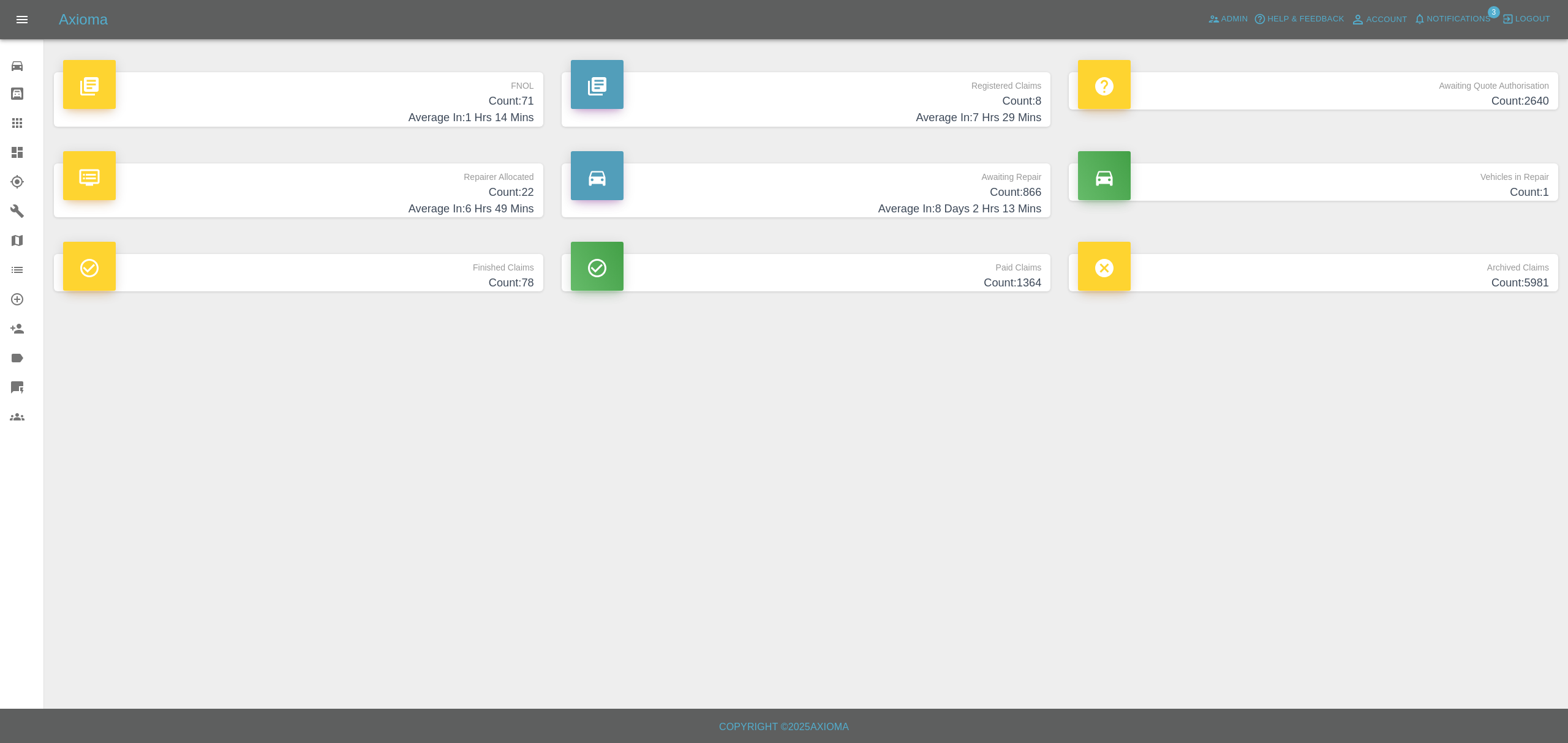
click at [933, 195] on h4 "Count: 866" at bounding box center [806, 192] width 471 height 17
click at [1432, 83] on p "Awaiting Quote Authorisation" at bounding box center [1313, 82] width 471 height 21
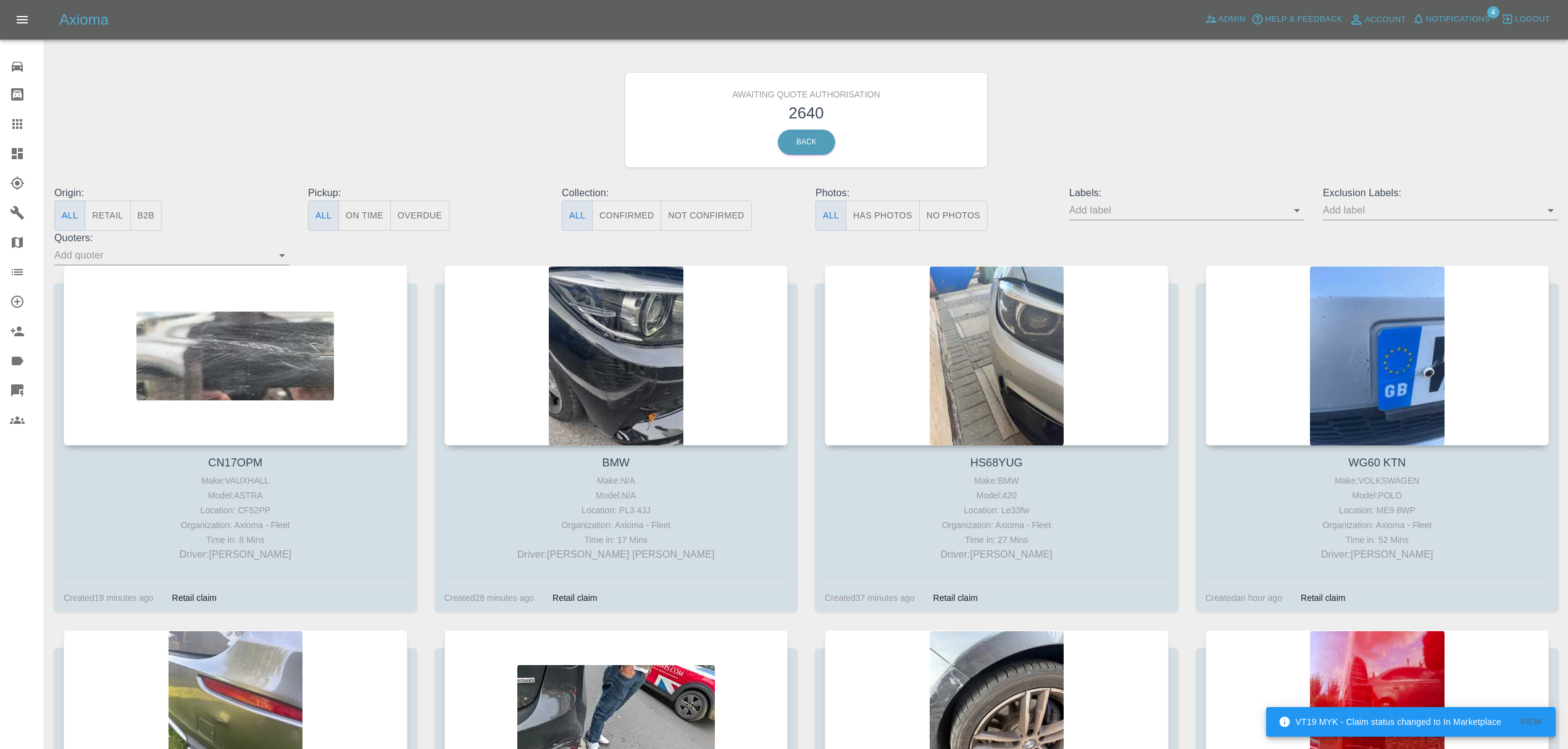
click at [1206, 215] on input "text" at bounding box center [1177, 209] width 217 height 19
type input "fynn"
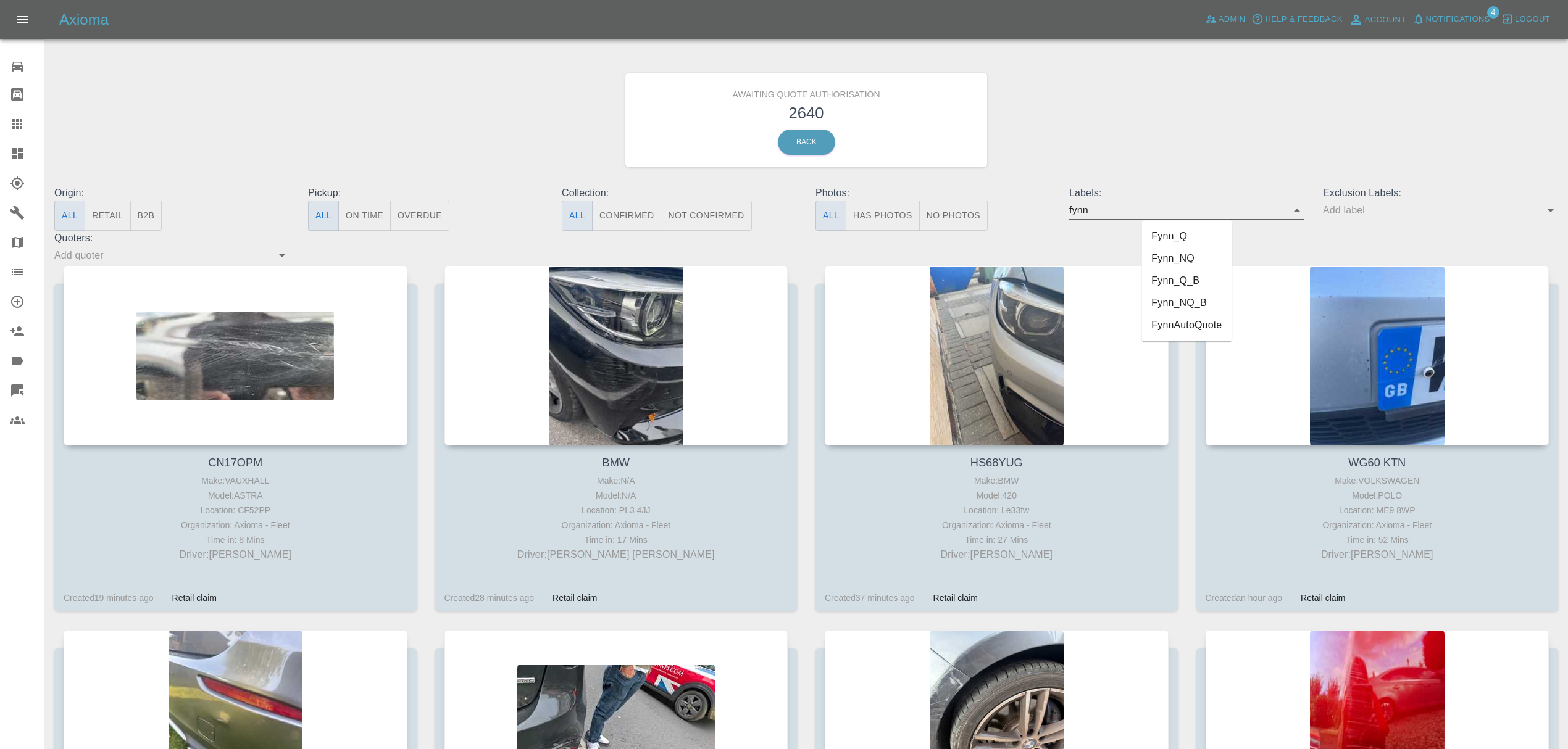
click at [1176, 332] on li "FynnAutoQuote" at bounding box center [1186, 325] width 90 height 23
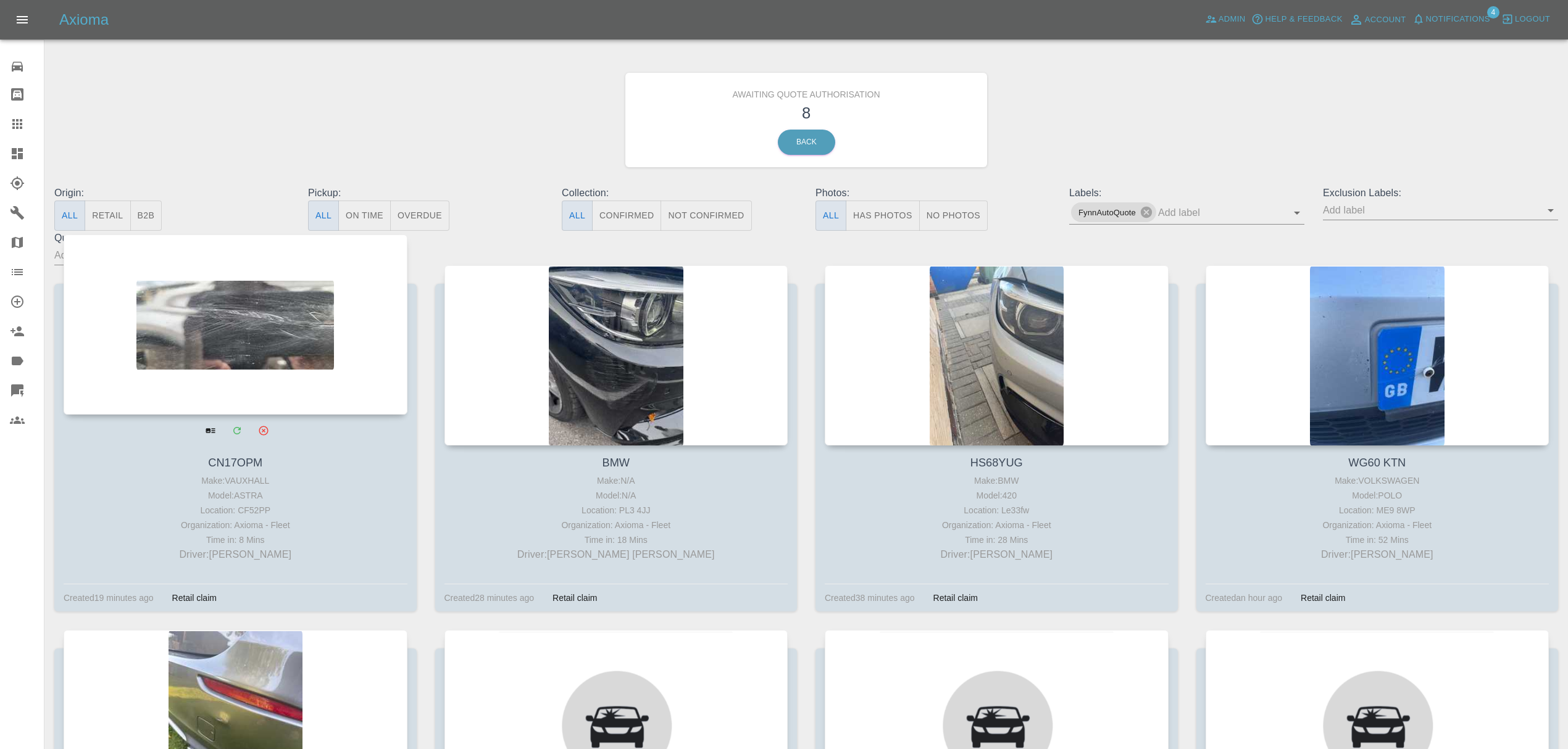
click at [245, 339] on div at bounding box center [235, 325] width 343 height 181
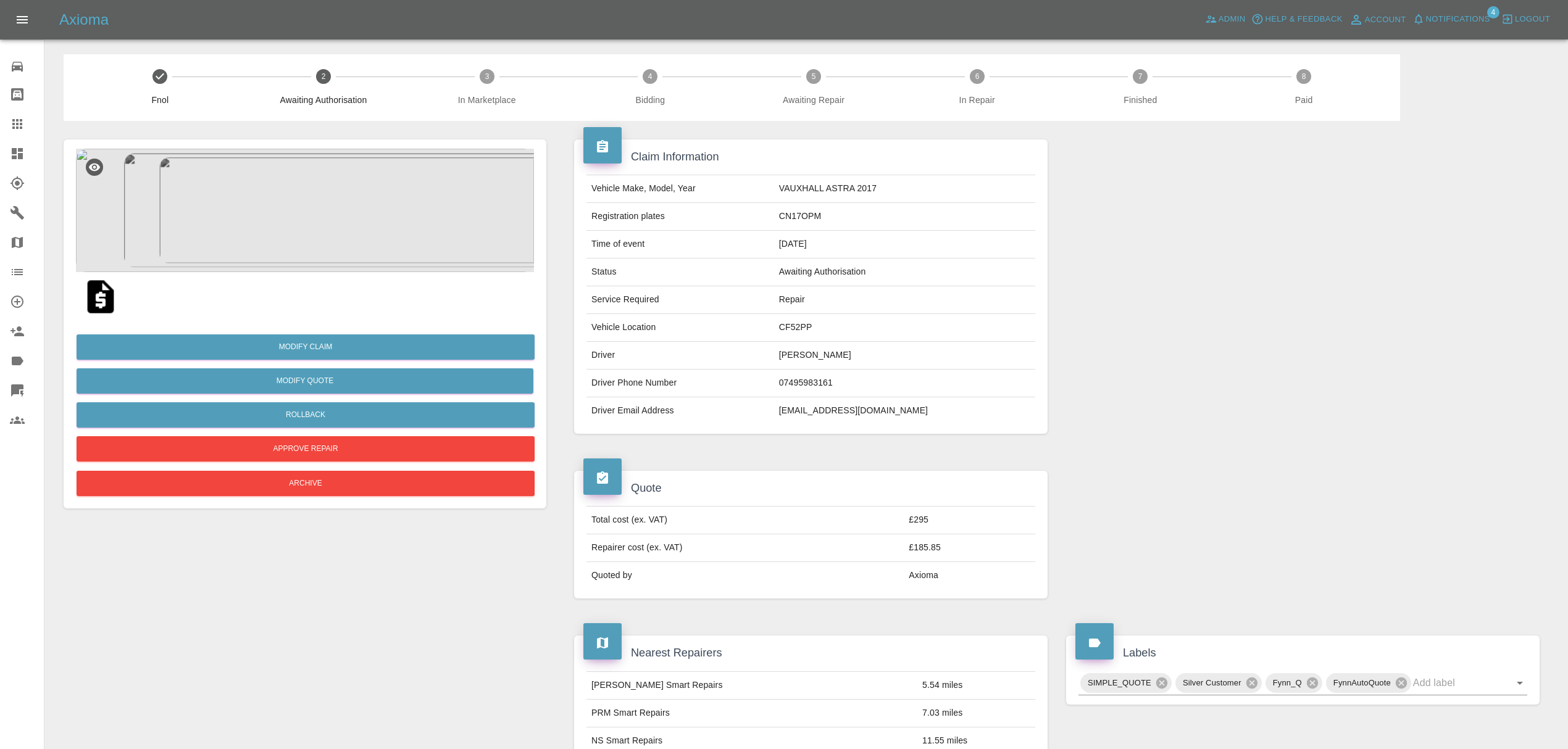
click at [364, 225] on img at bounding box center [305, 210] width 458 height 123
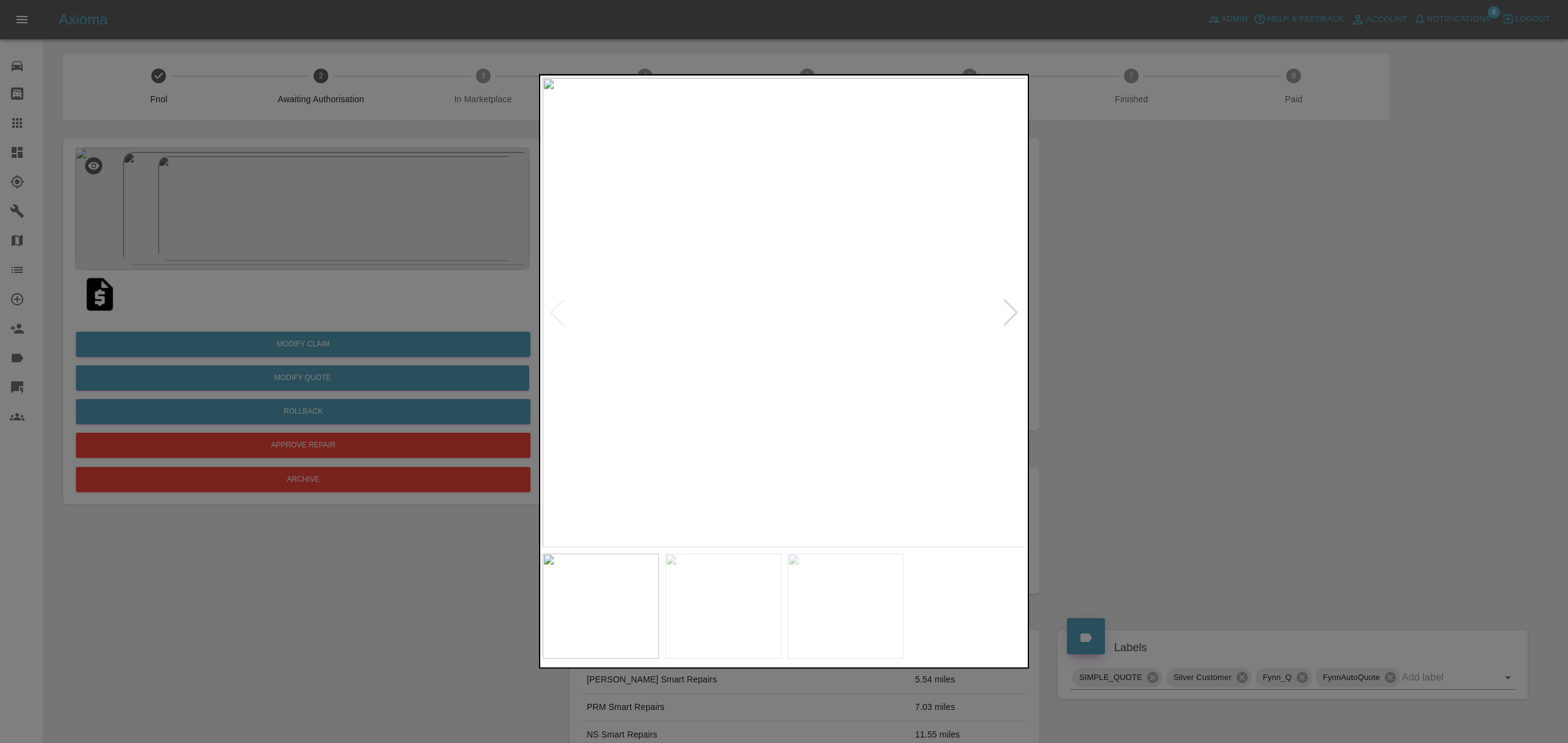
click at [1007, 314] on div at bounding box center [1011, 313] width 17 height 27
click at [1128, 344] on div at bounding box center [784, 371] width 1568 height 743
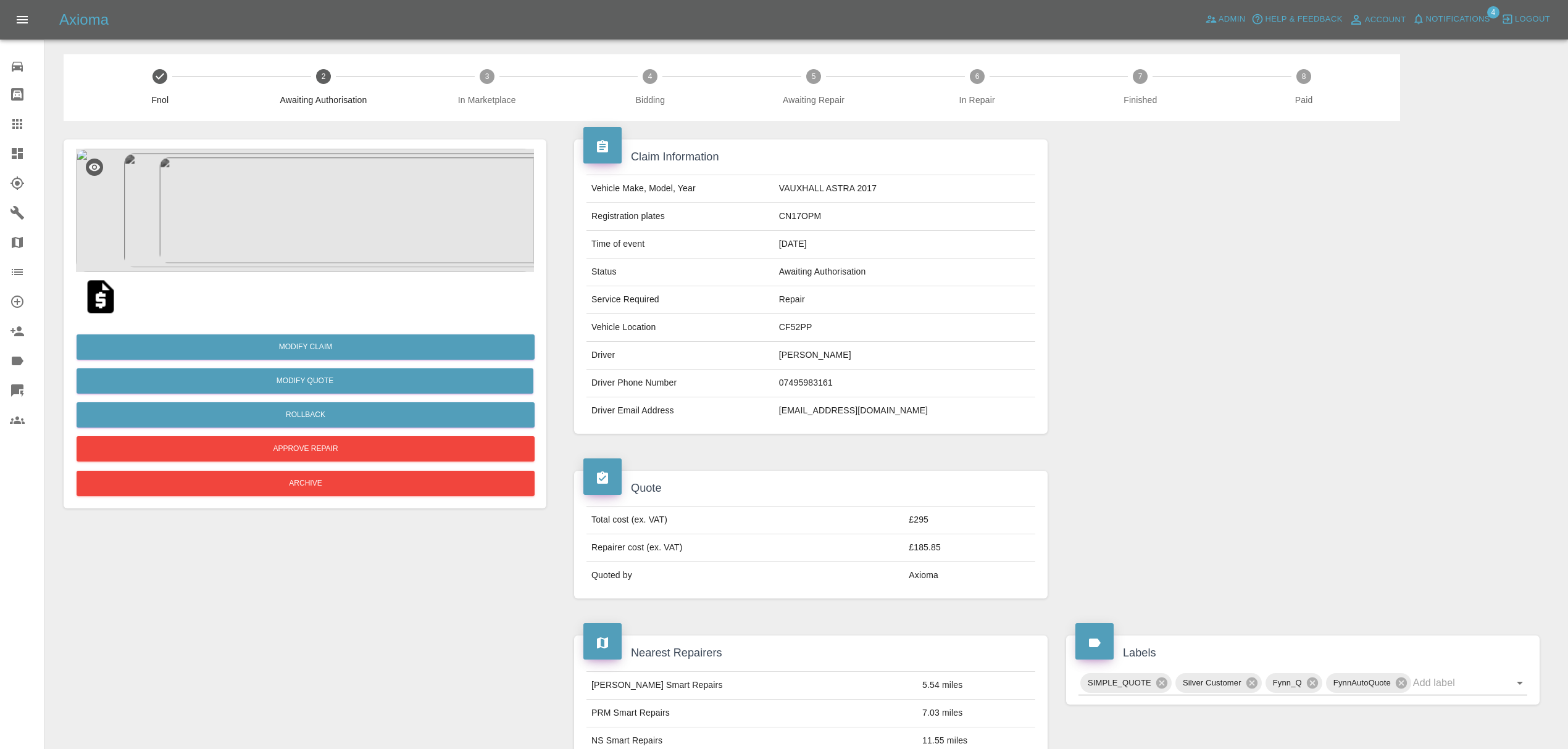
click at [274, 203] on img at bounding box center [305, 210] width 458 height 123
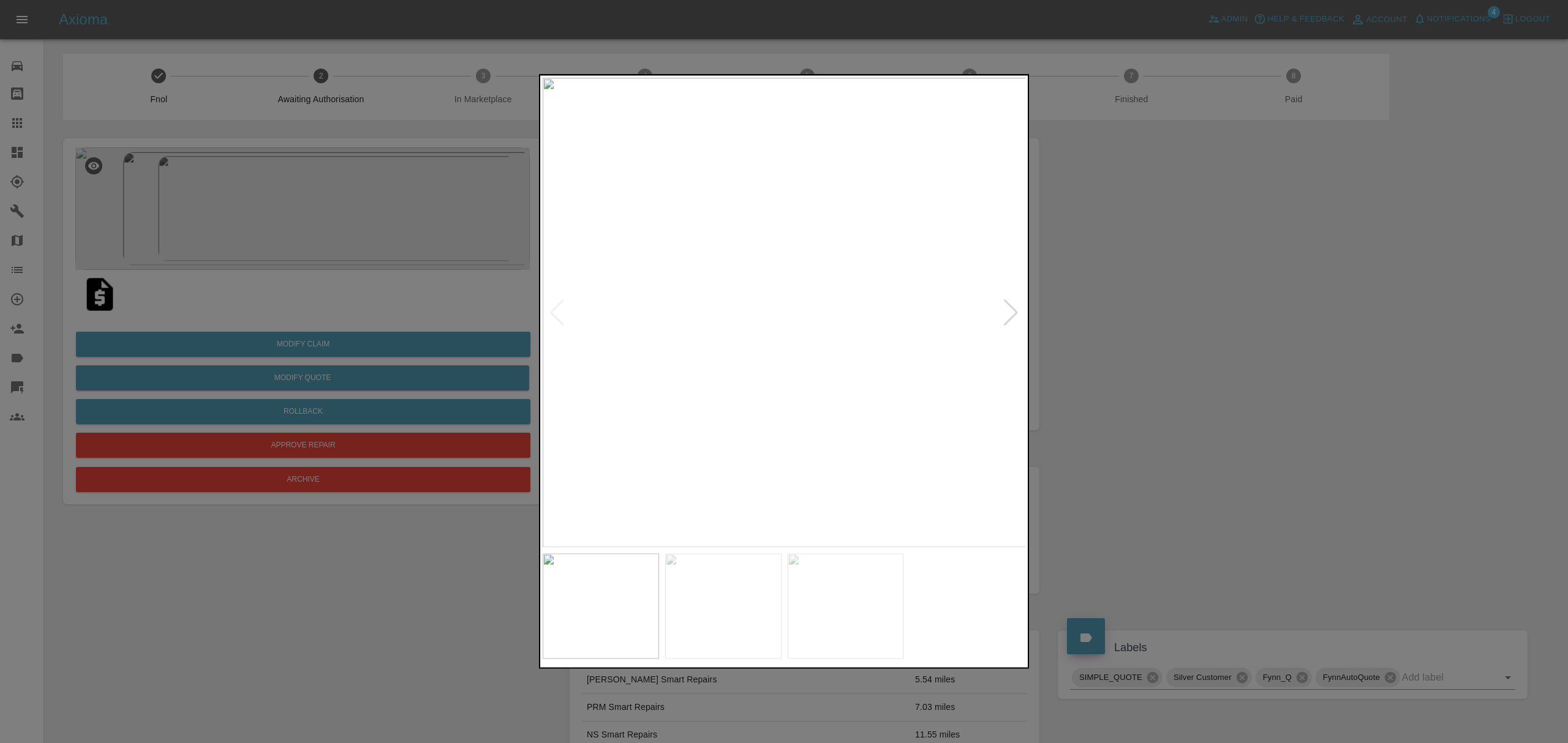
click at [1015, 306] on div at bounding box center [1011, 313] width 17 height 27
click at [1156, 321] on div at bounding box center [784, 371] width 1568 height 743
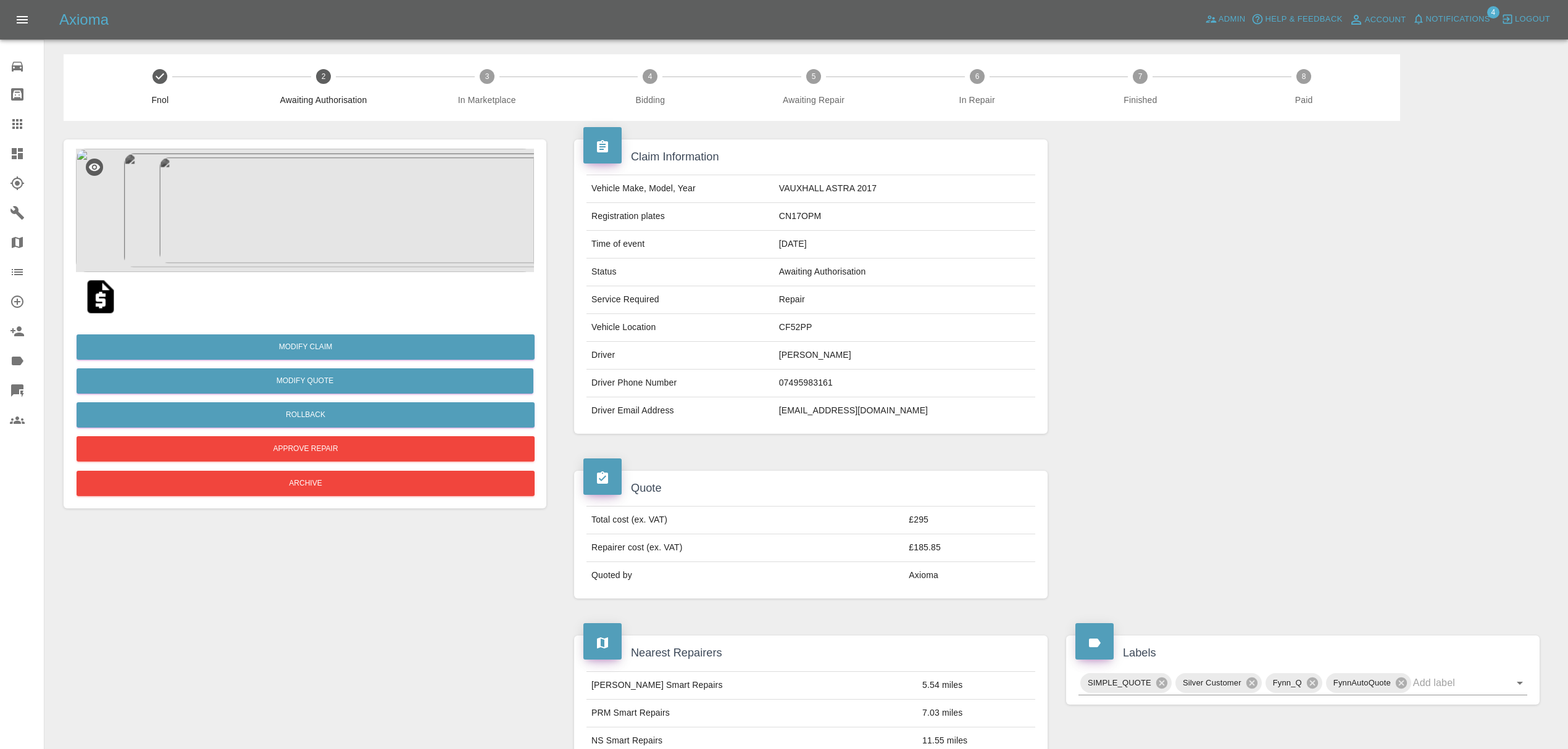
click at [1456, 20] on span "Notifications" at bounding box center [1457, 20] width 64 height 14
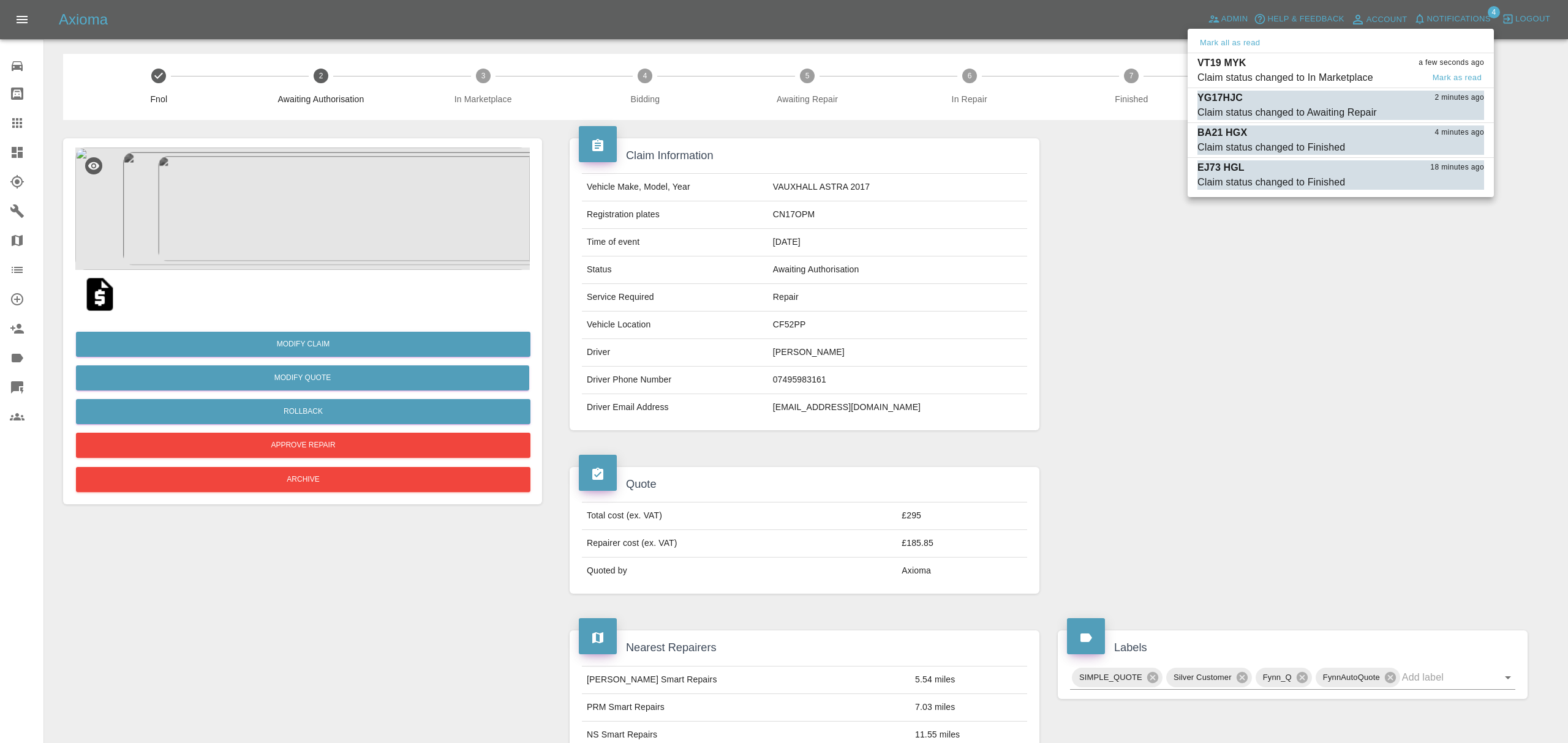
click at [1222, 71] on div "Claim status changed to In Marketplace" at bounding box center [1286, 77] width 176 height 15
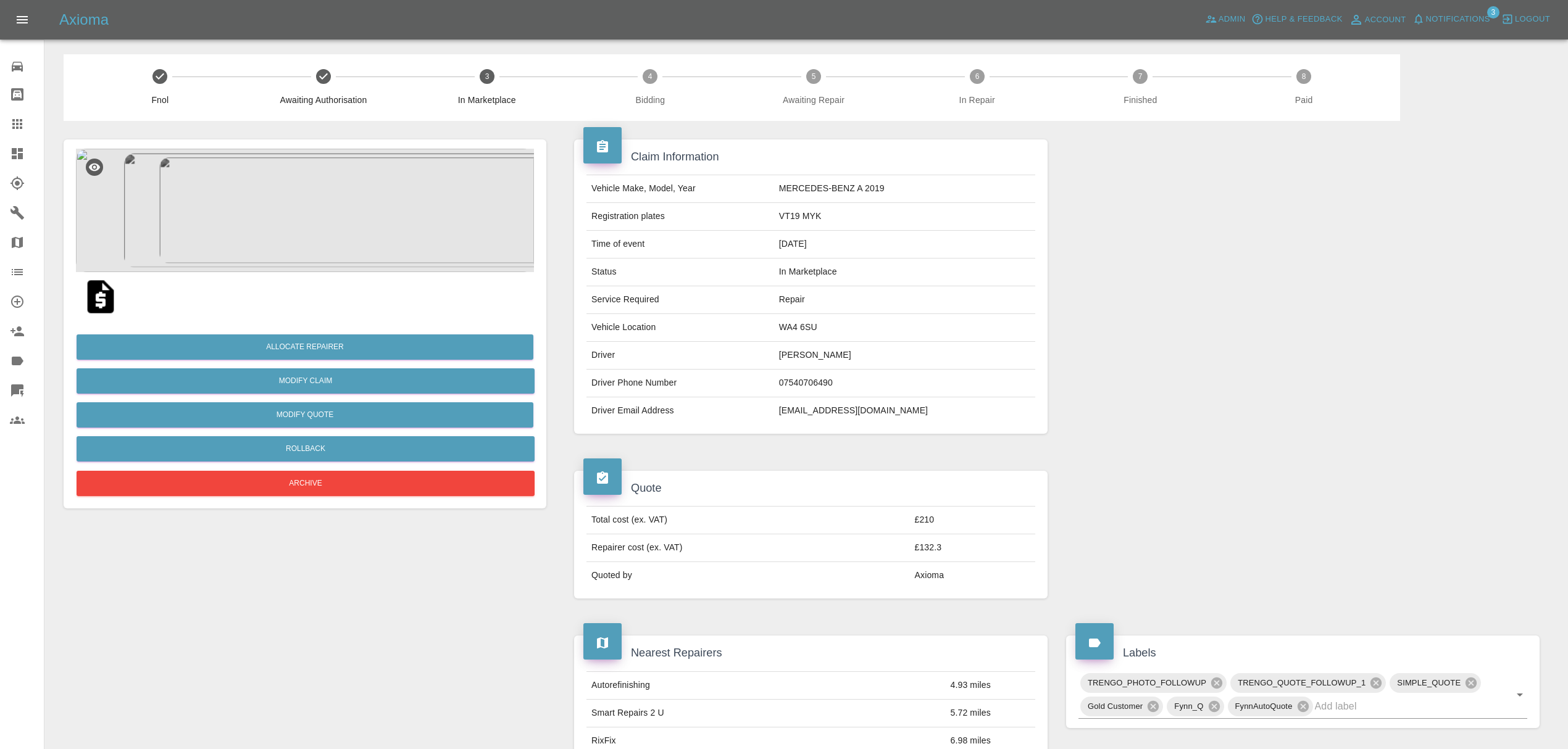
click at [336, 210] on img at bounding box center [305, 210] width 458 height 123
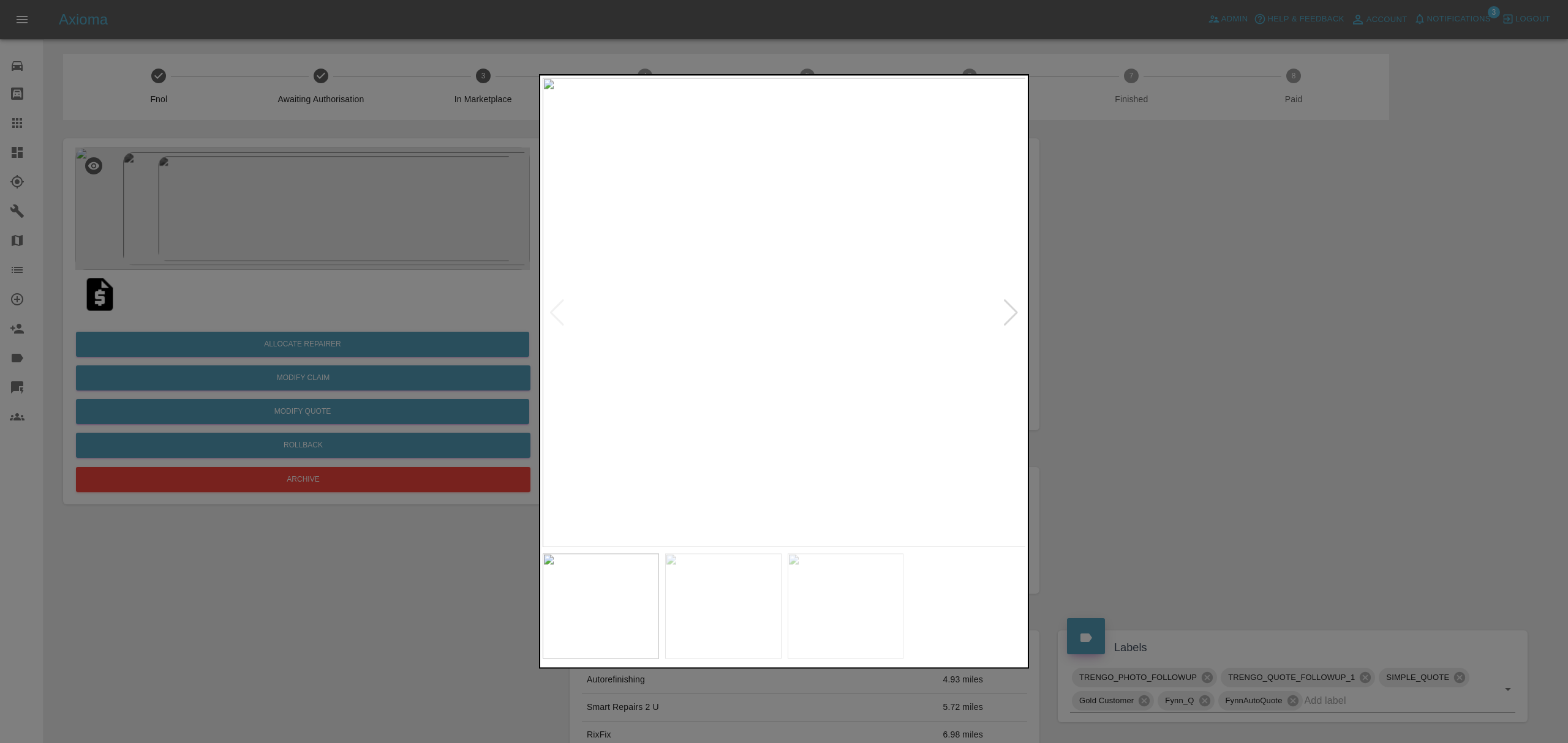
click at [1010, 314] on div at bounding box center [1011, 313] width 17 height 27
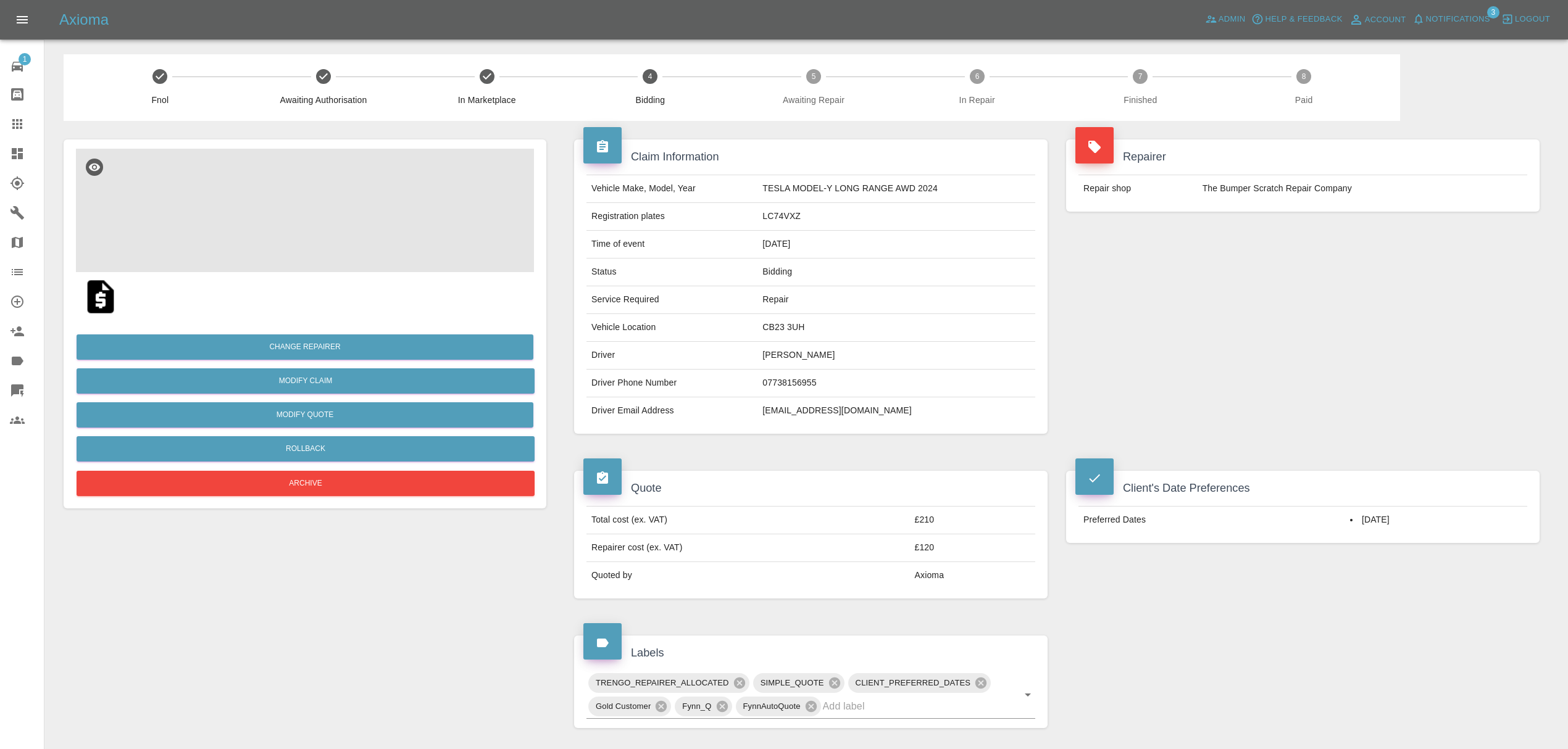
click at [314, 202] on img at bounding box center [305, 210] width 458 height 123
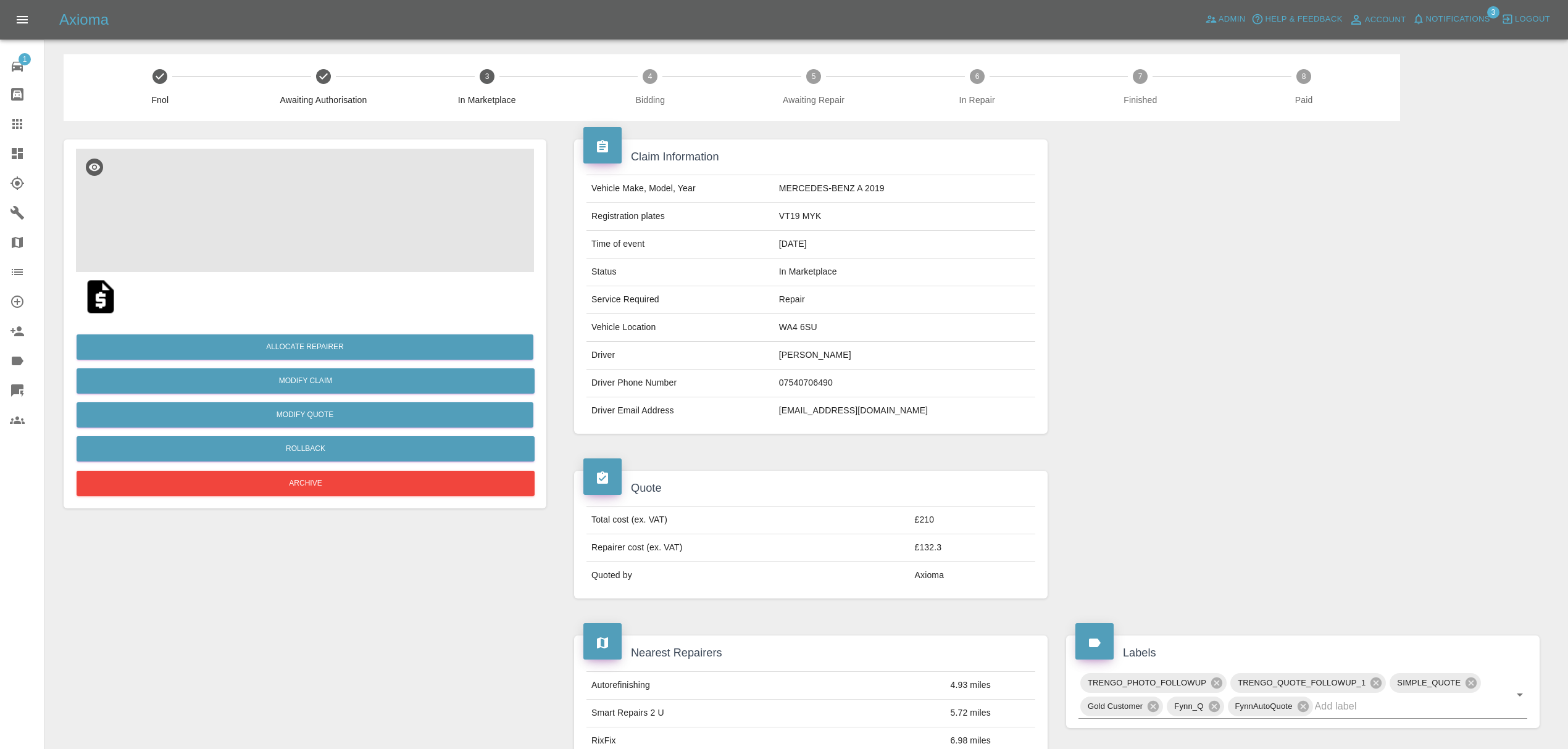
click at [296, 187] on img at bounding box center [305, 210] width 458 height 123
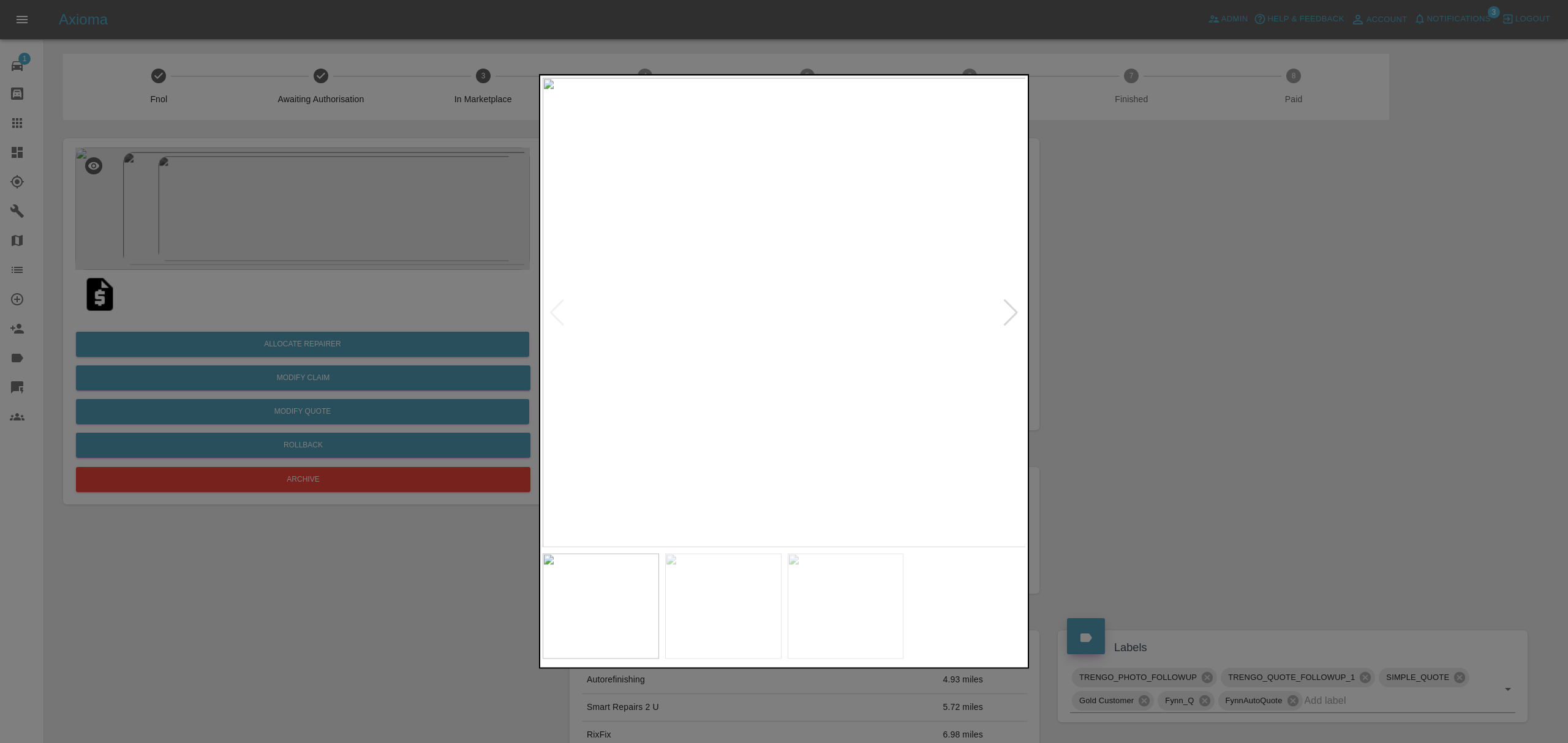
click at [1014, 307] on div at bounding box center [1011, 313] width 17 height 27
click at [1137, 308] on div at bounding box center [784, 371] width 1568 height 743
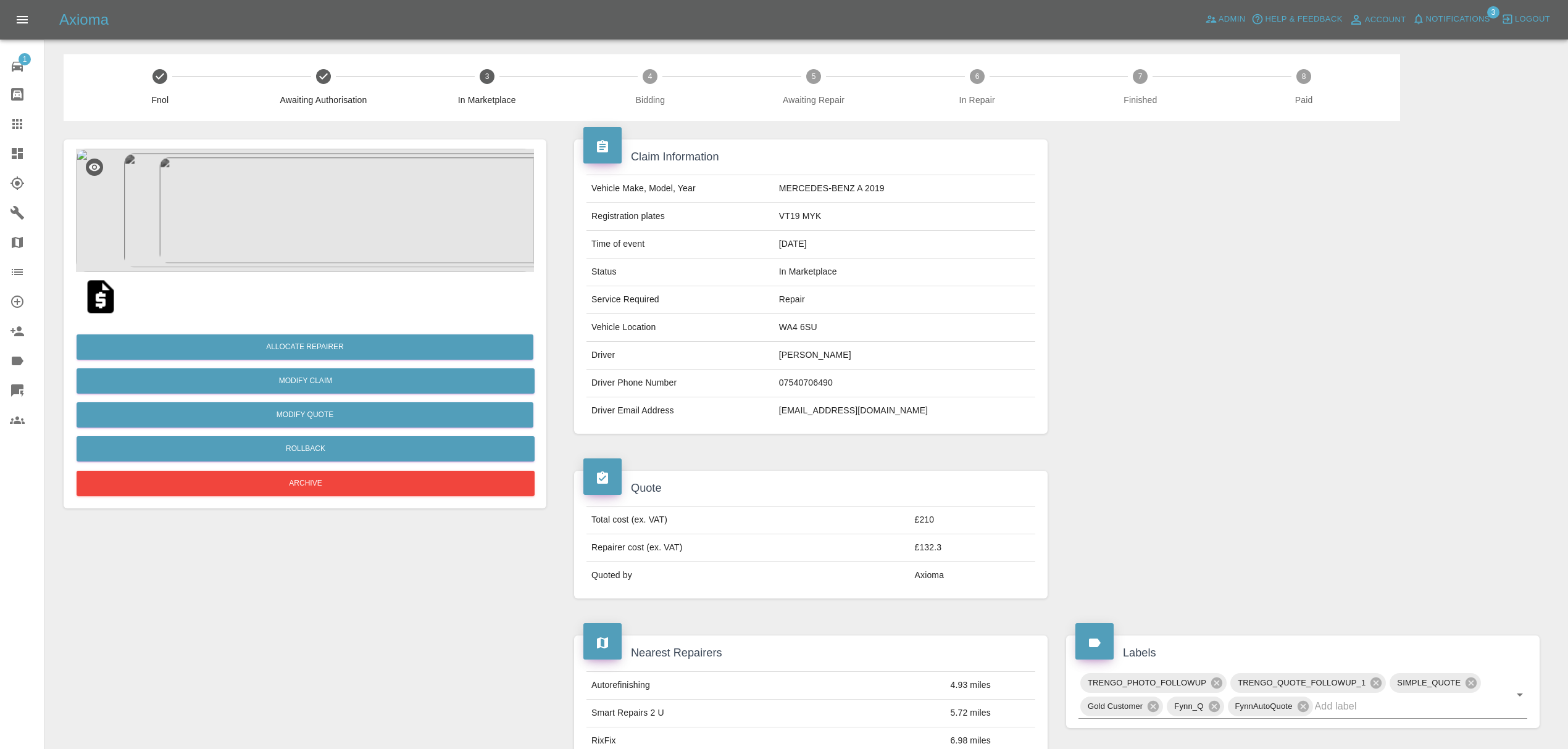
click at [319, 206] on img at bounding box center [305, 210] width 458 height 123
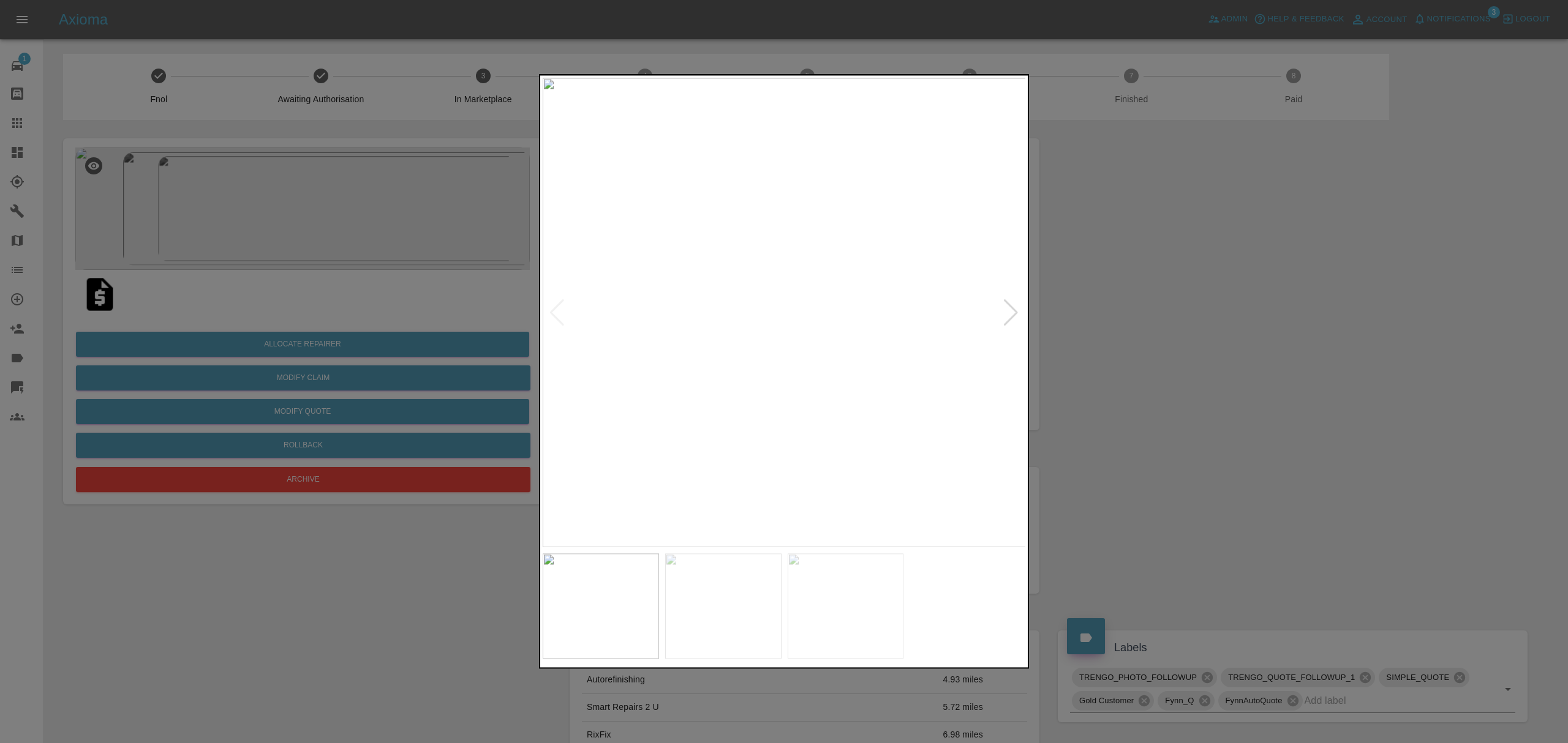
click at [750, 309] on img at bounding box center [784, 312] width 484 height 470
click at [1021, 312] on img at bounding box center [784, 312] width 484 height 470
click at [1011, 312] on div at bounding box center [1011, 313] width 17 height 27
click at [1171, 329] on div at bounding box center [784, 371] width 1568 height 743
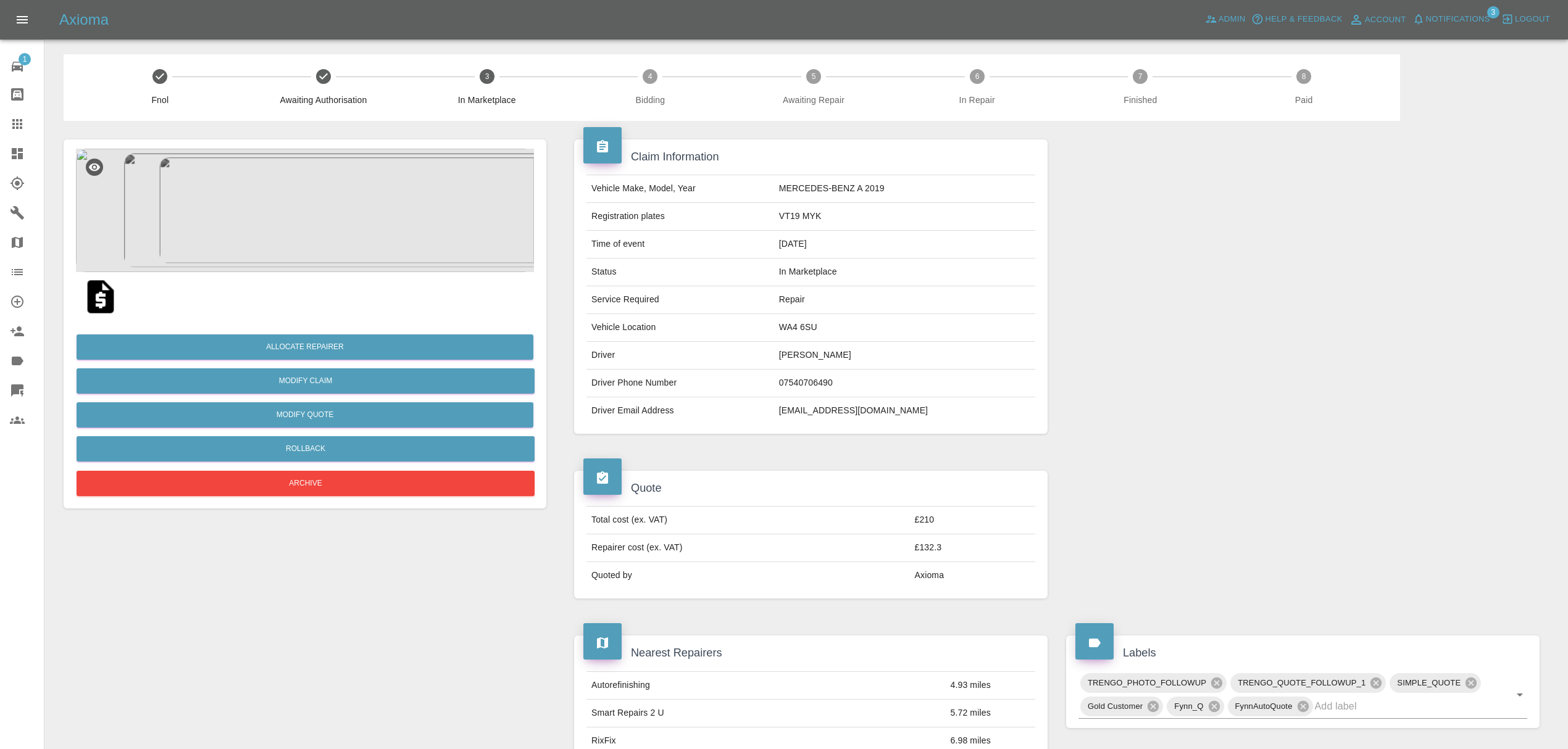
click at [1462, 13] on span "Notifications" at bounding box center [1457, 20] width 64 height 14
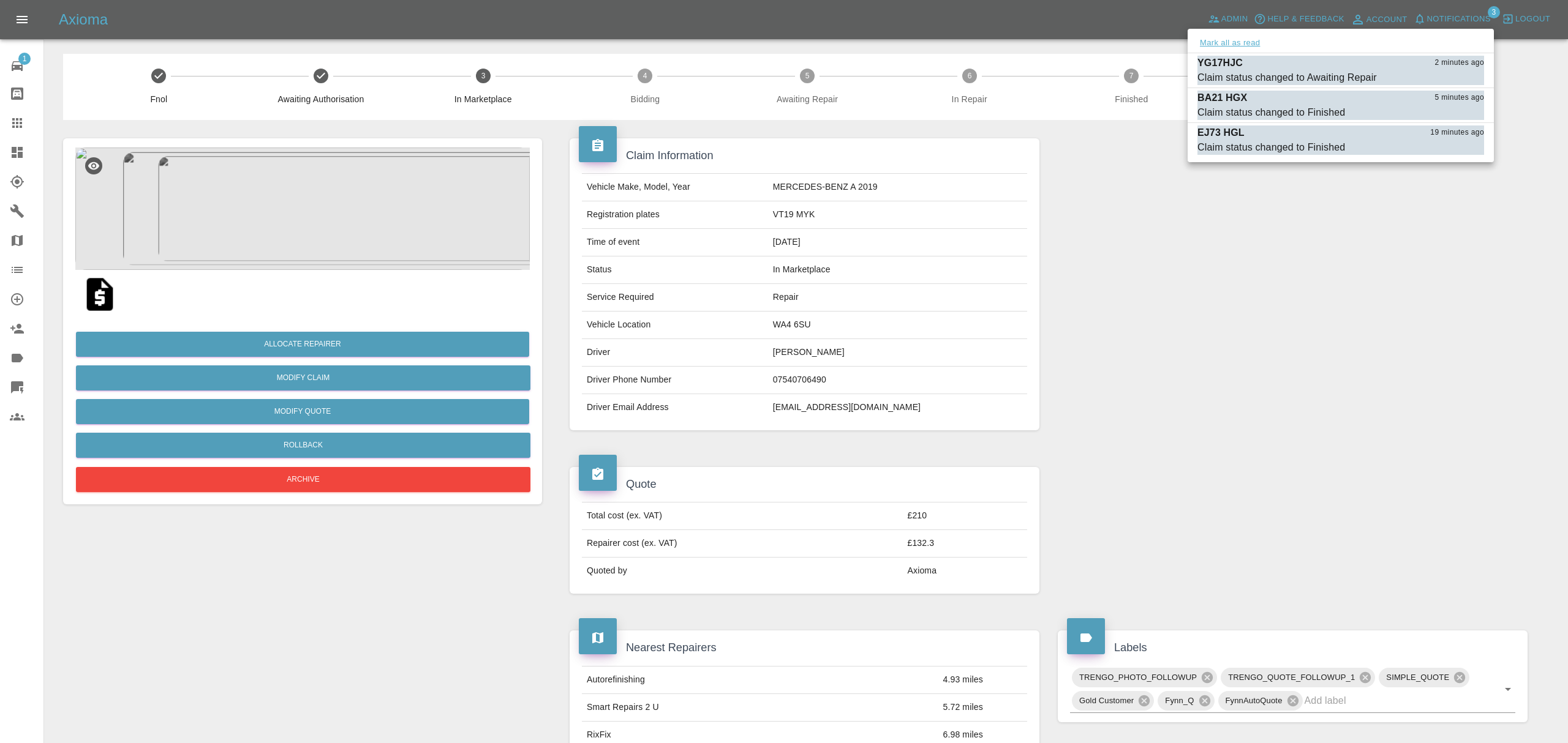
click at [1202, 39] on button "Mark all as read" at bounding box center [1230, 43] width 65 height 14
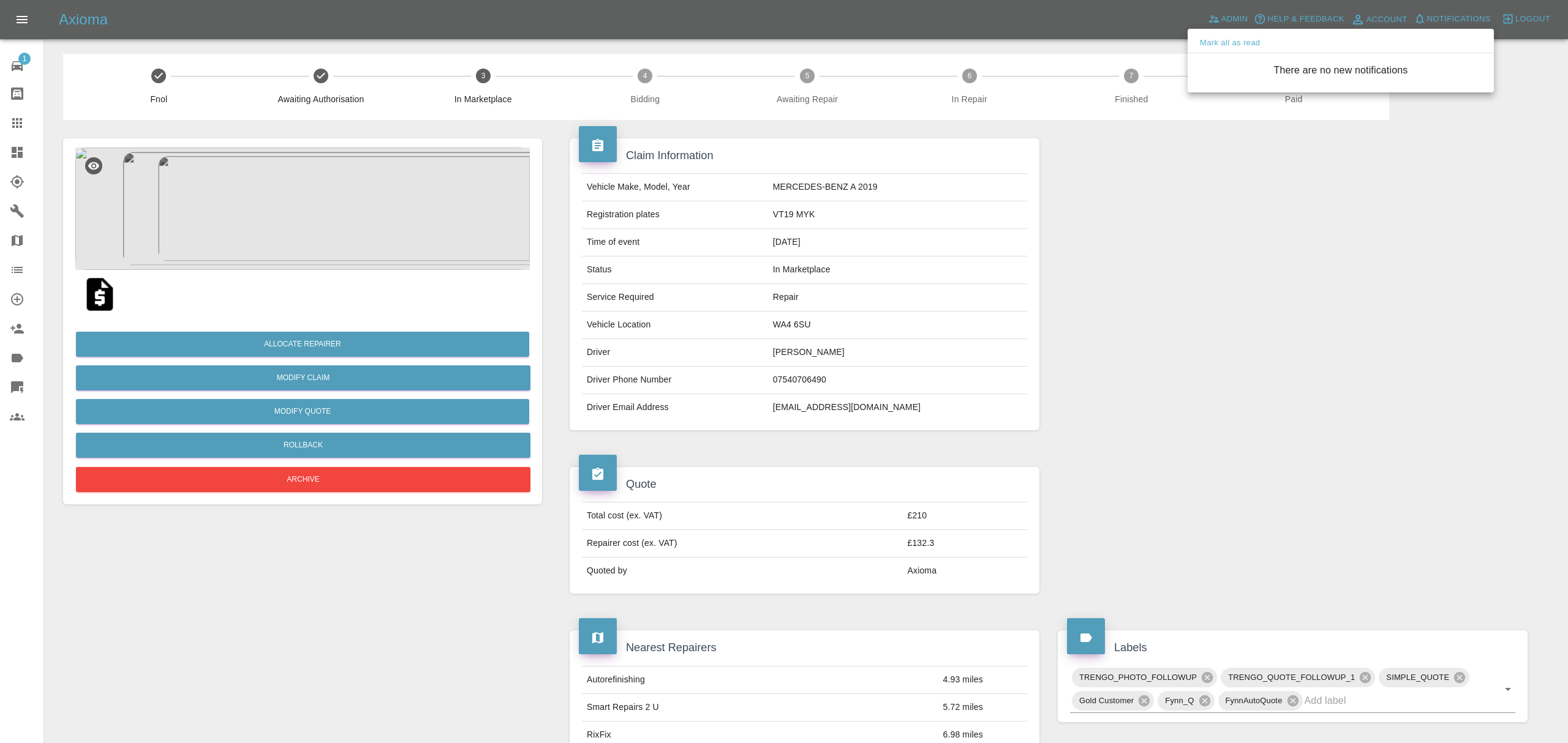
click at [1185, 262] on div at bounding box center [784, 371] width 1568 height 743
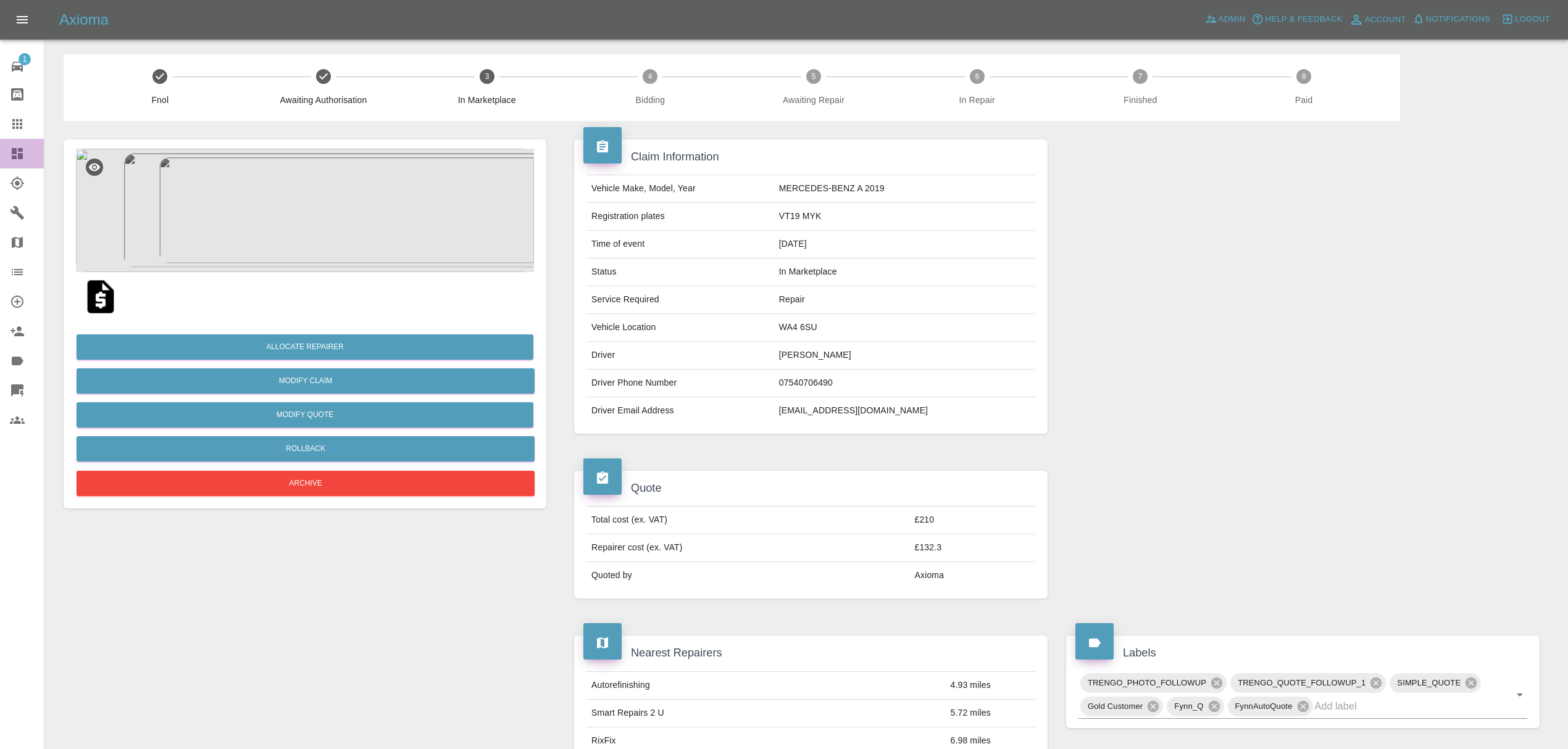
click at [18, 162] on link "Dashboard" at bounding box center [22, 154] width 43 height 30
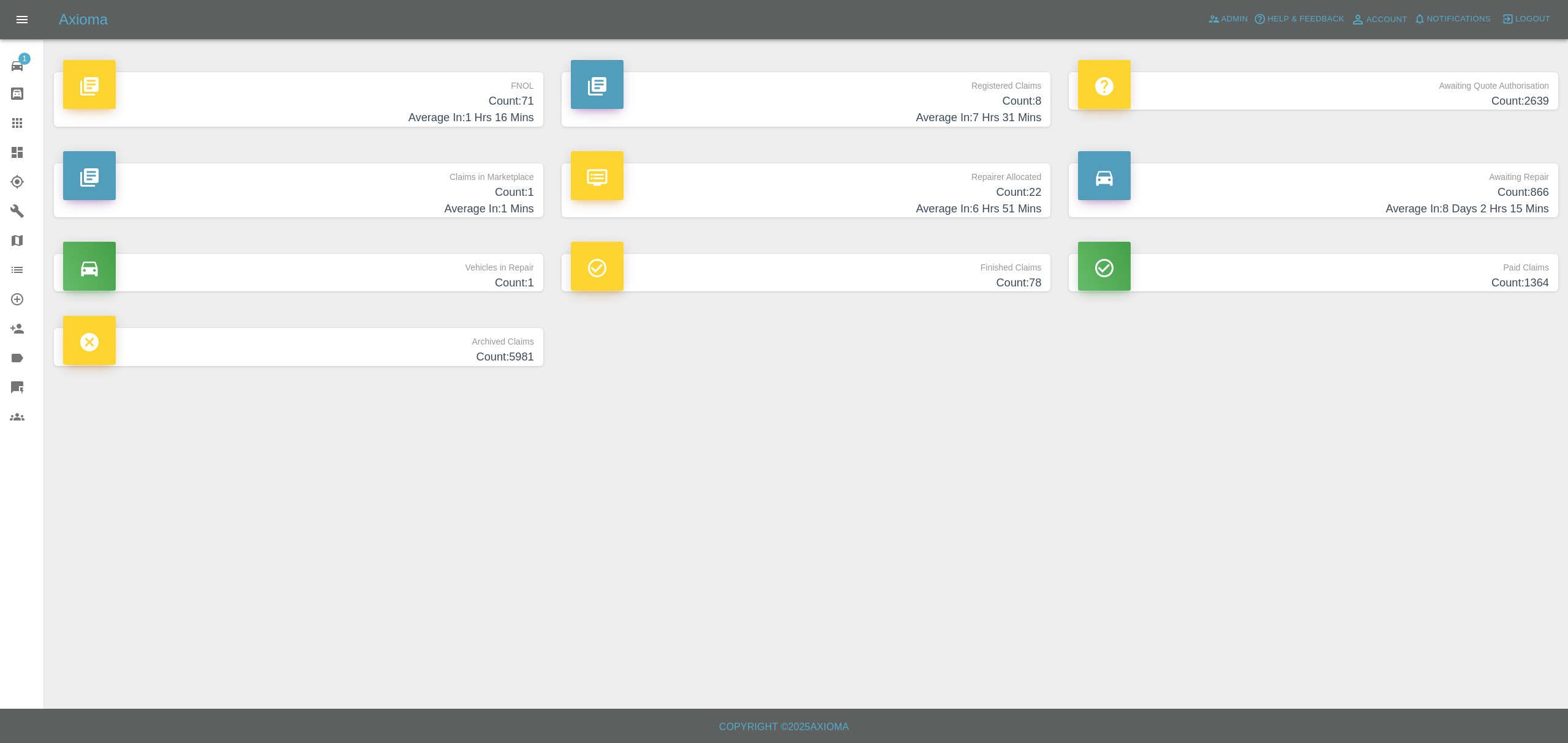
click at [470, 202] on h4 "Average In: 1 Mins" at bounding box center [298, 209] width 471 height 17
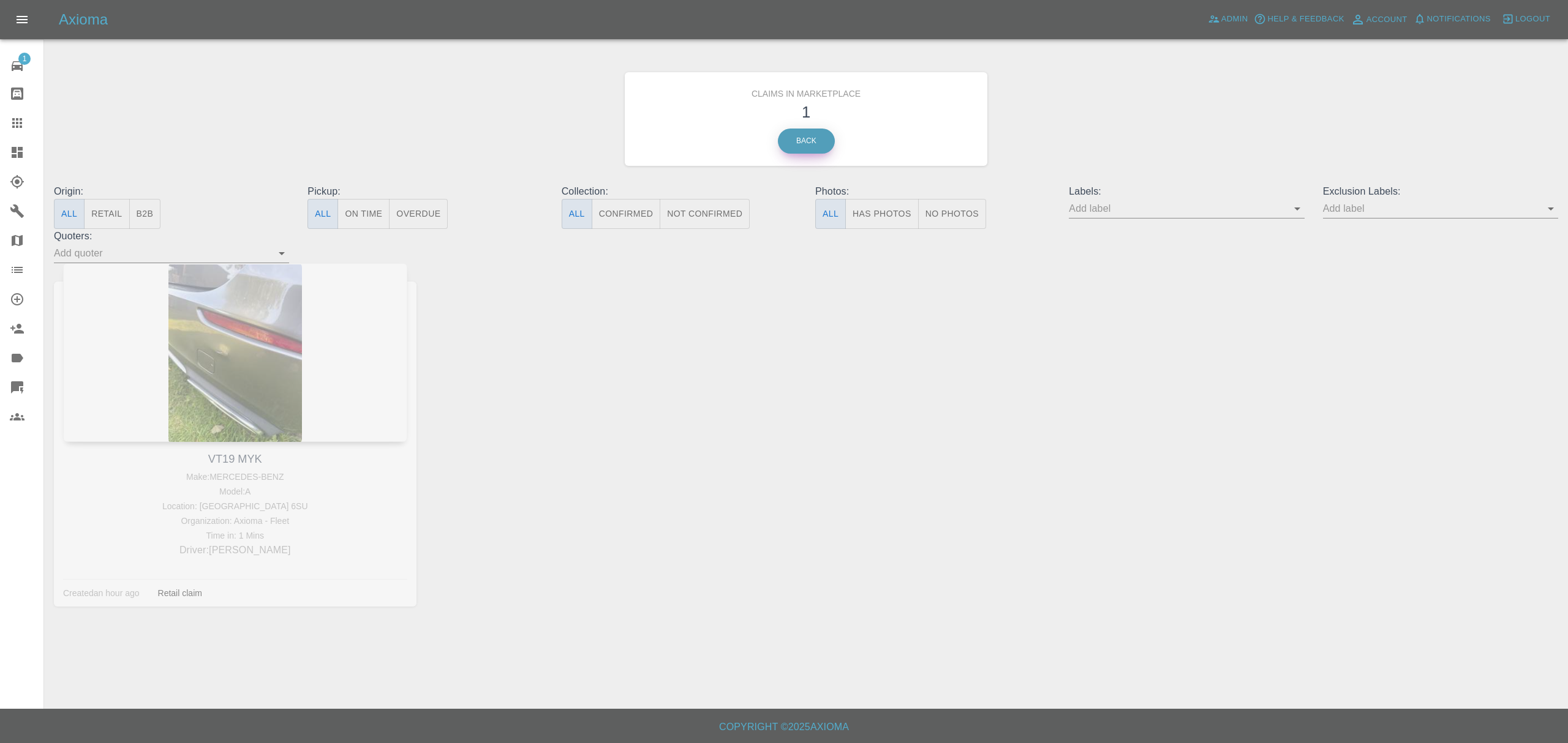
click at [806, 128] on link "Back" at bounding box center [806, 141] width 57 height 25
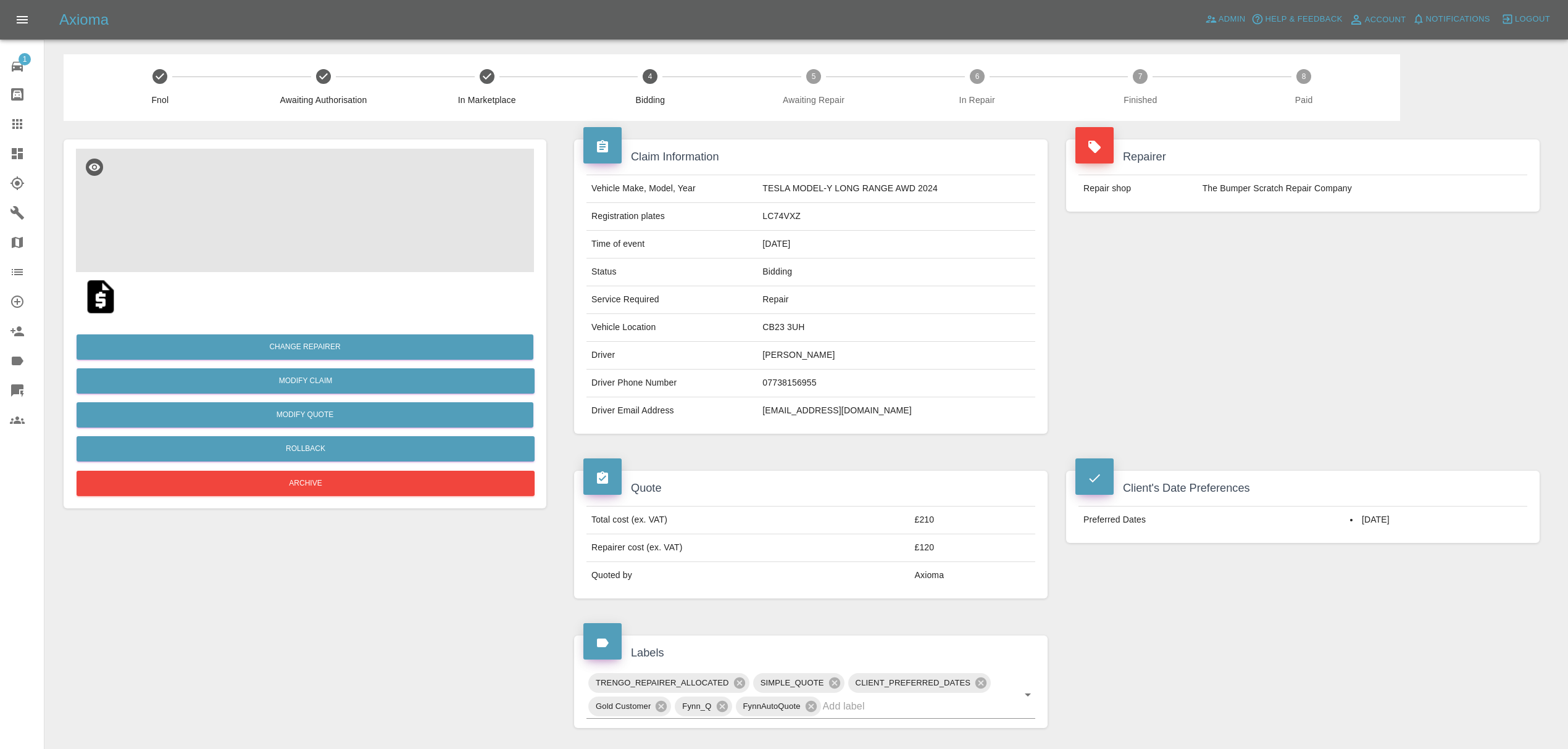
click at [335, 220] on img at bounding box center [305, 210] width 458 height 123
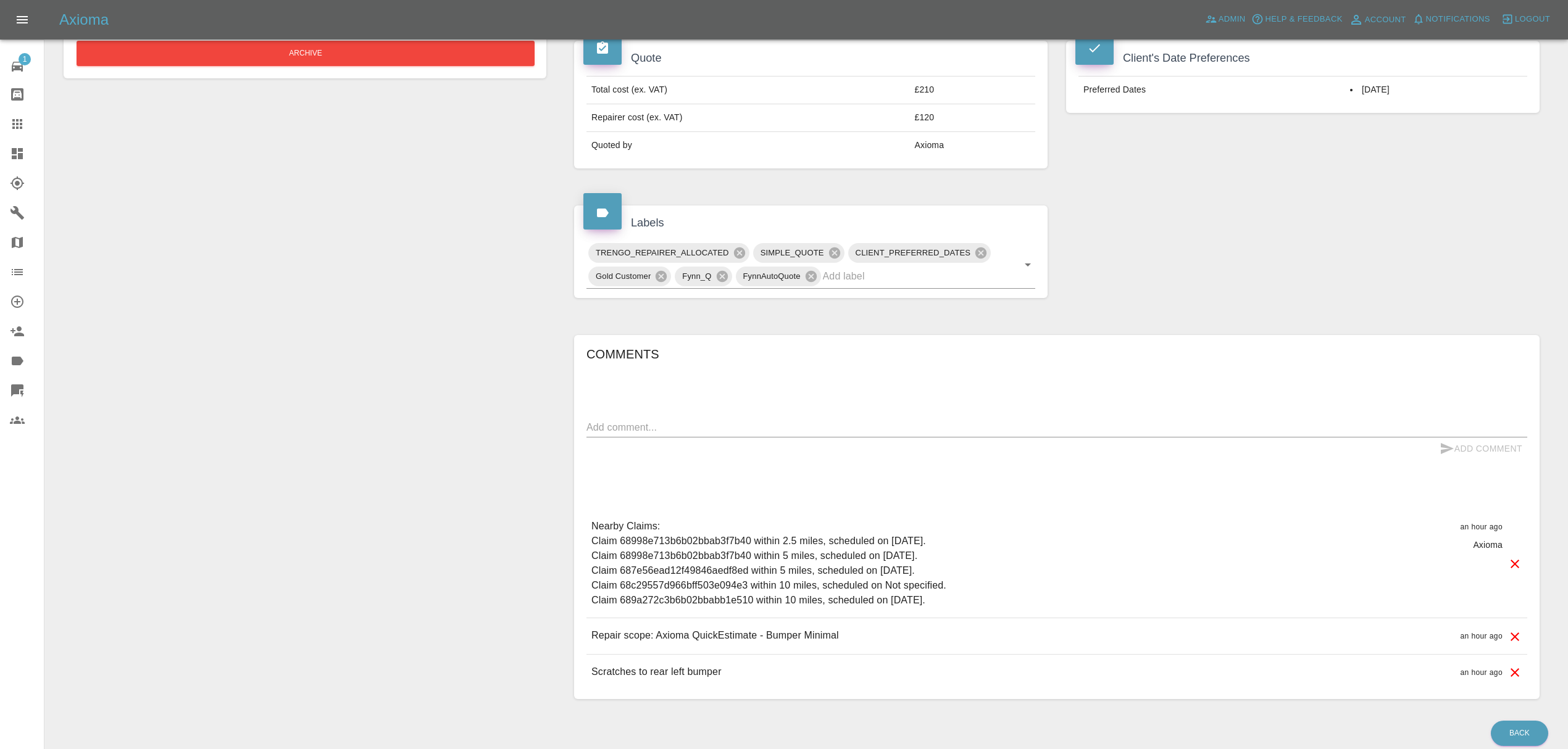
scroll to position [463, 0]
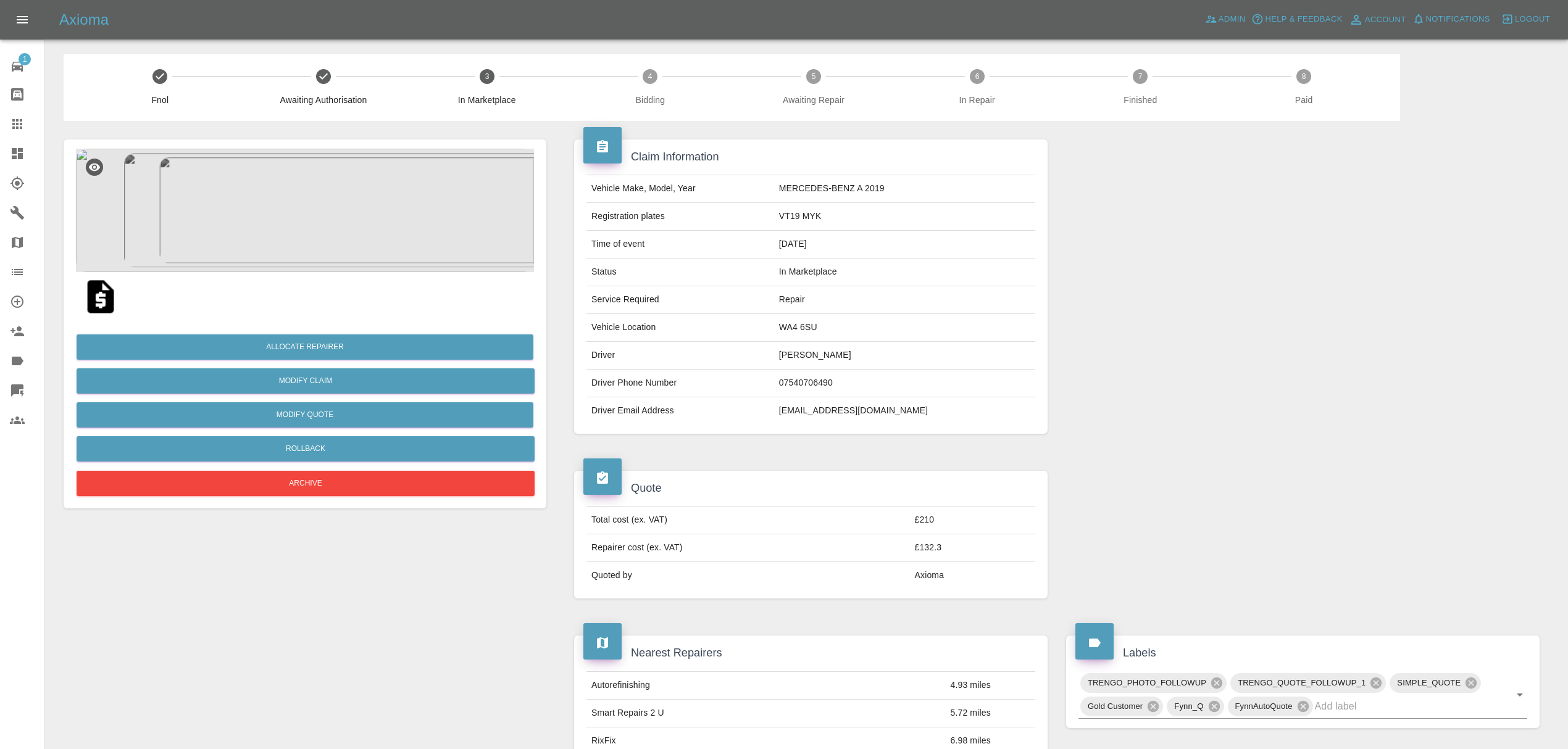
click at [333, 208] on img at bounding box center [305, 210] width 458 height 123
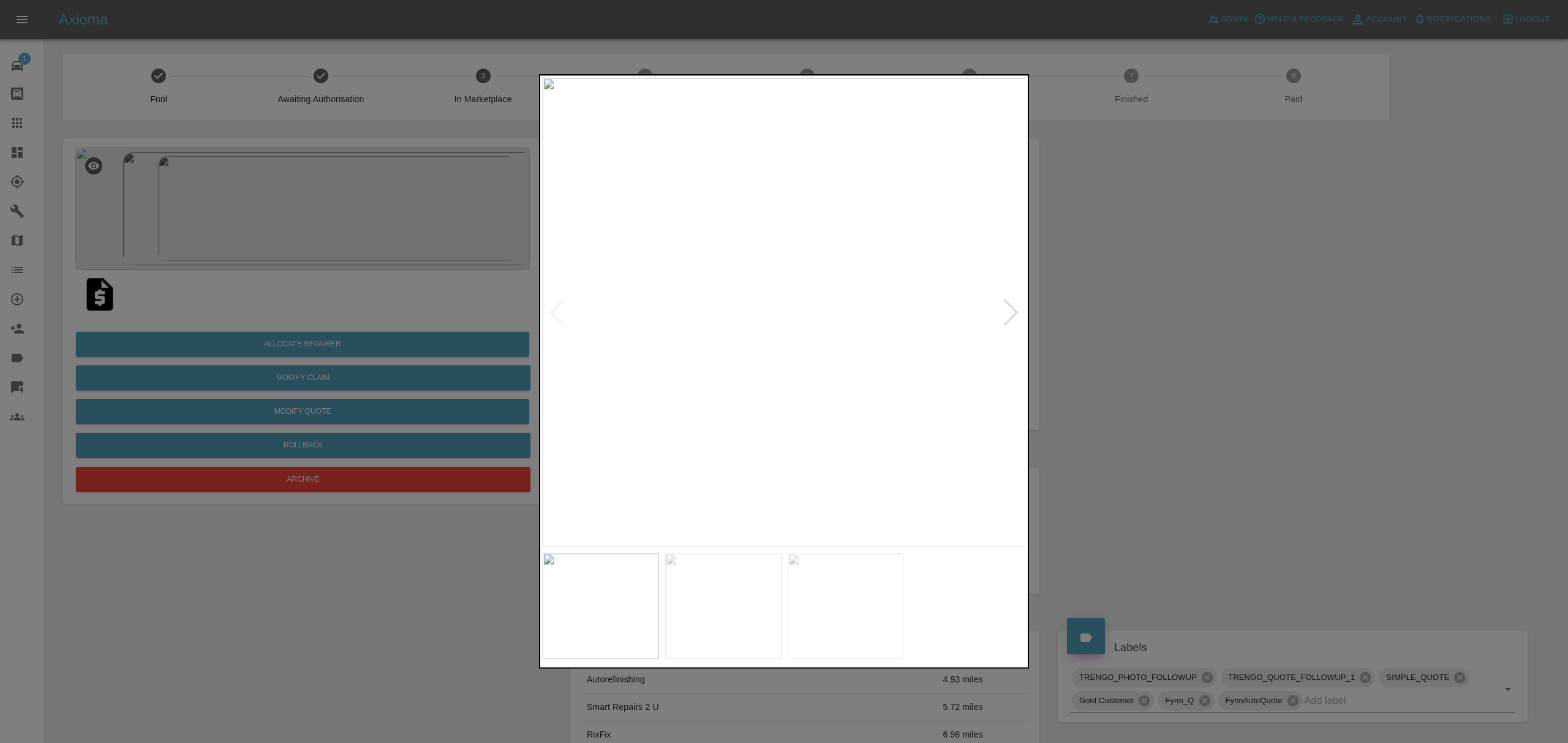
click at [1004, 308] on div at bounding box center [1011, 313] width 17 height 27
click at [1192, 322] on div at bounding box center [784, 371] width 1568 height 743
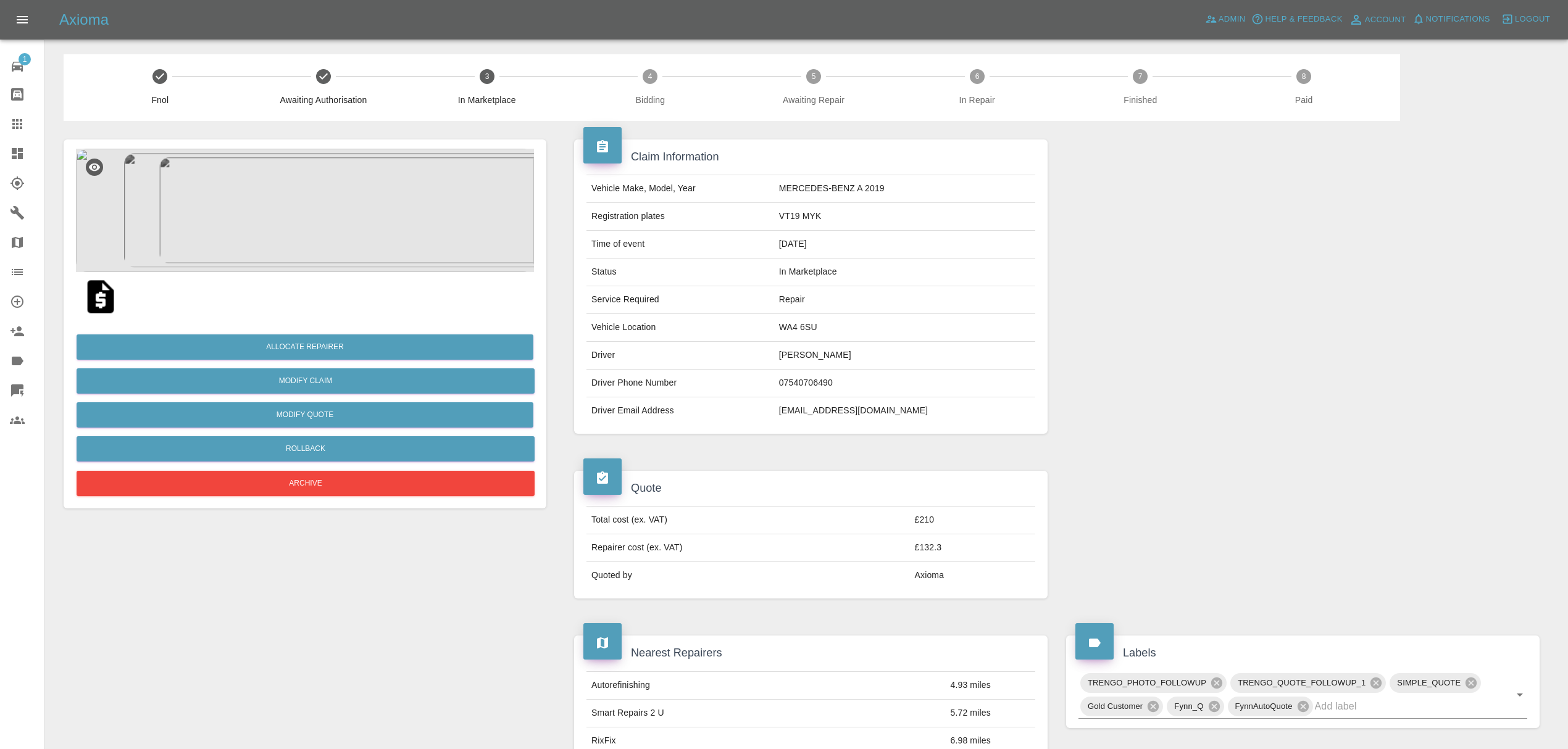
click at [304, 230] on img at bounding box center [305, 210] width 458 height 123
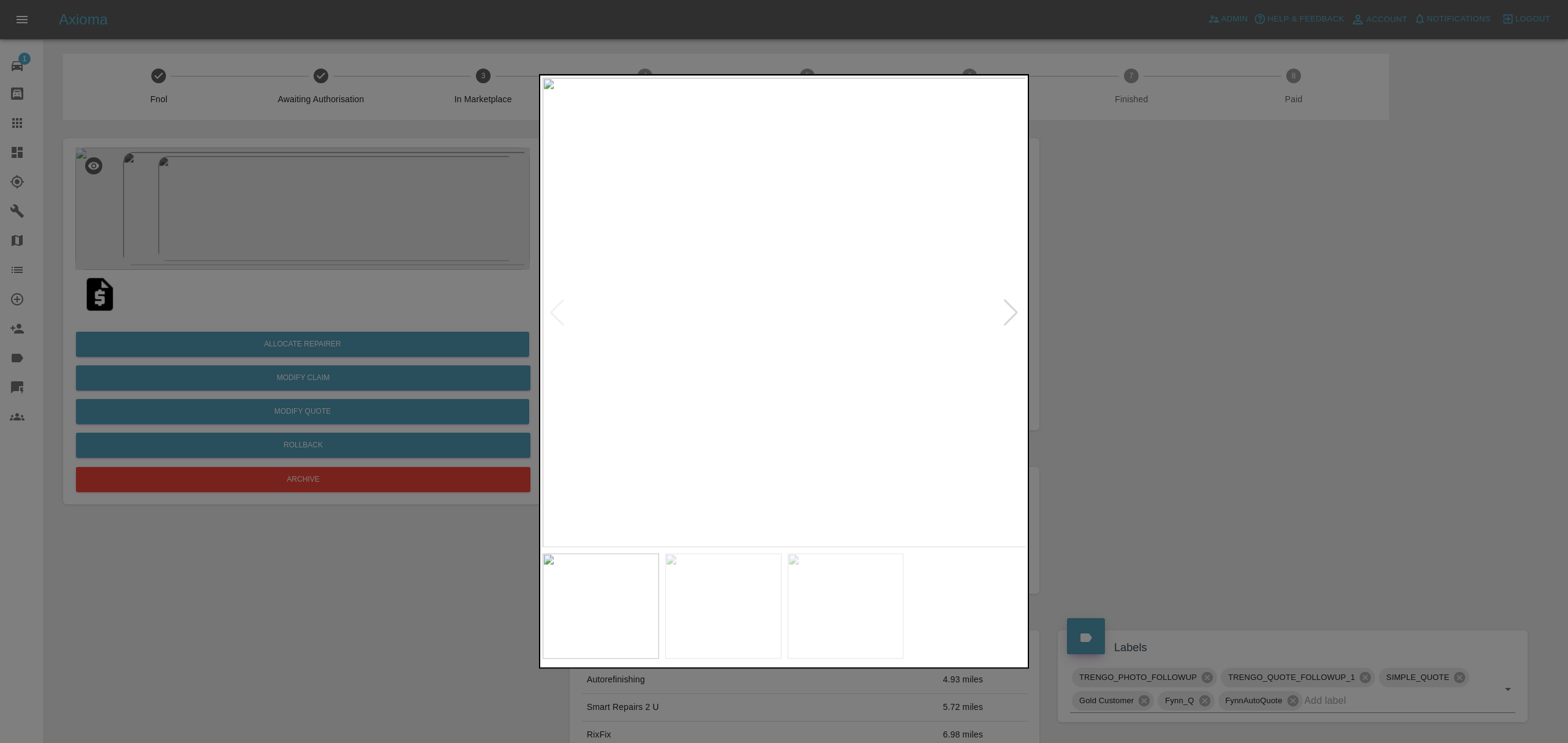
click at [1020, 308] on div at bounding box center [1011, 313] width 17 height 27
click at [734, 311] on img at bounding box center [784, 312] width 484 height 470
click at [1020, 308] on img at bounding box center [784, 312] width 484 height 470
click at [1126, 310] on div at bounding box center [784, 371] width 1568 height 743
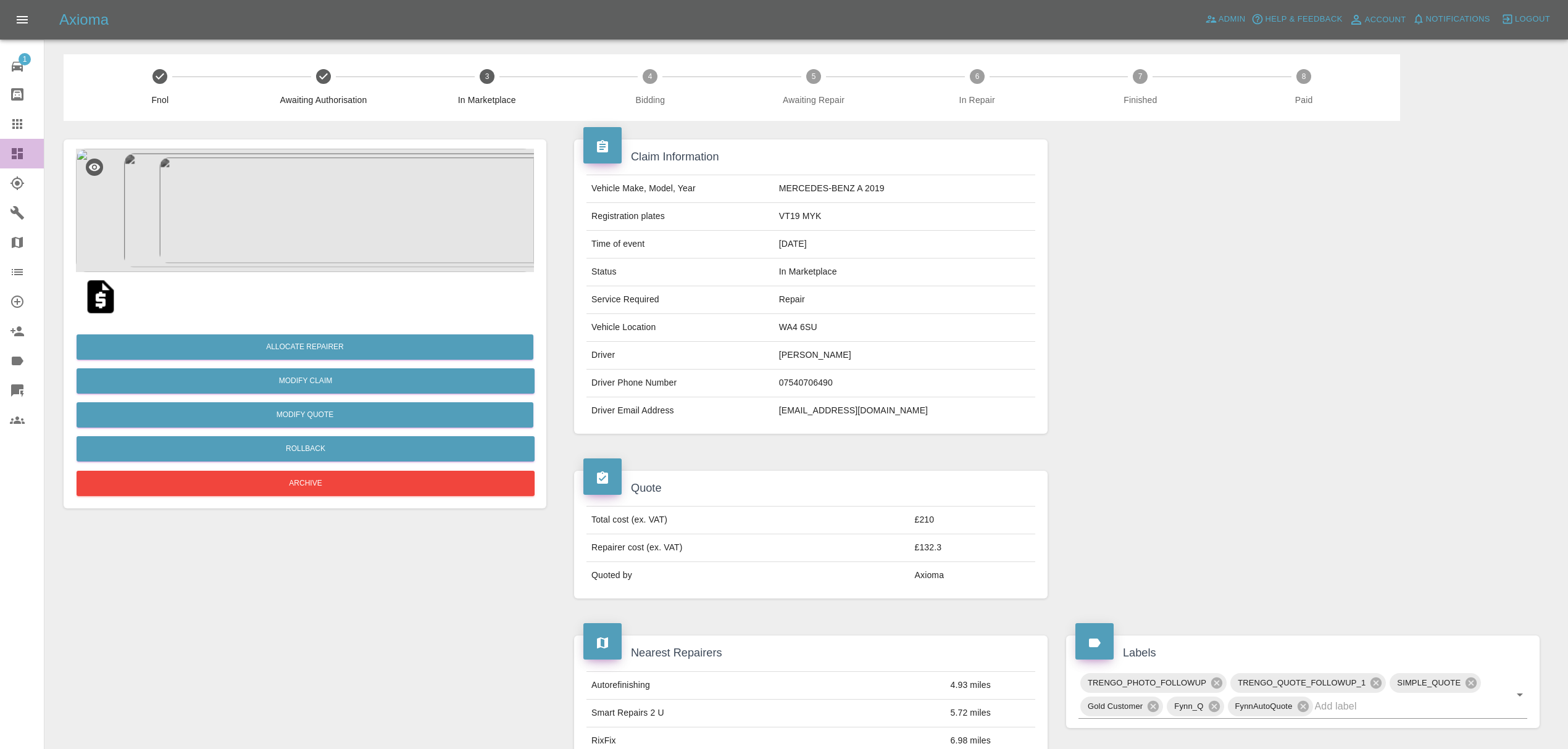
click at [19, 154] on icon at bounding box center [17, 153] width 11 height 11
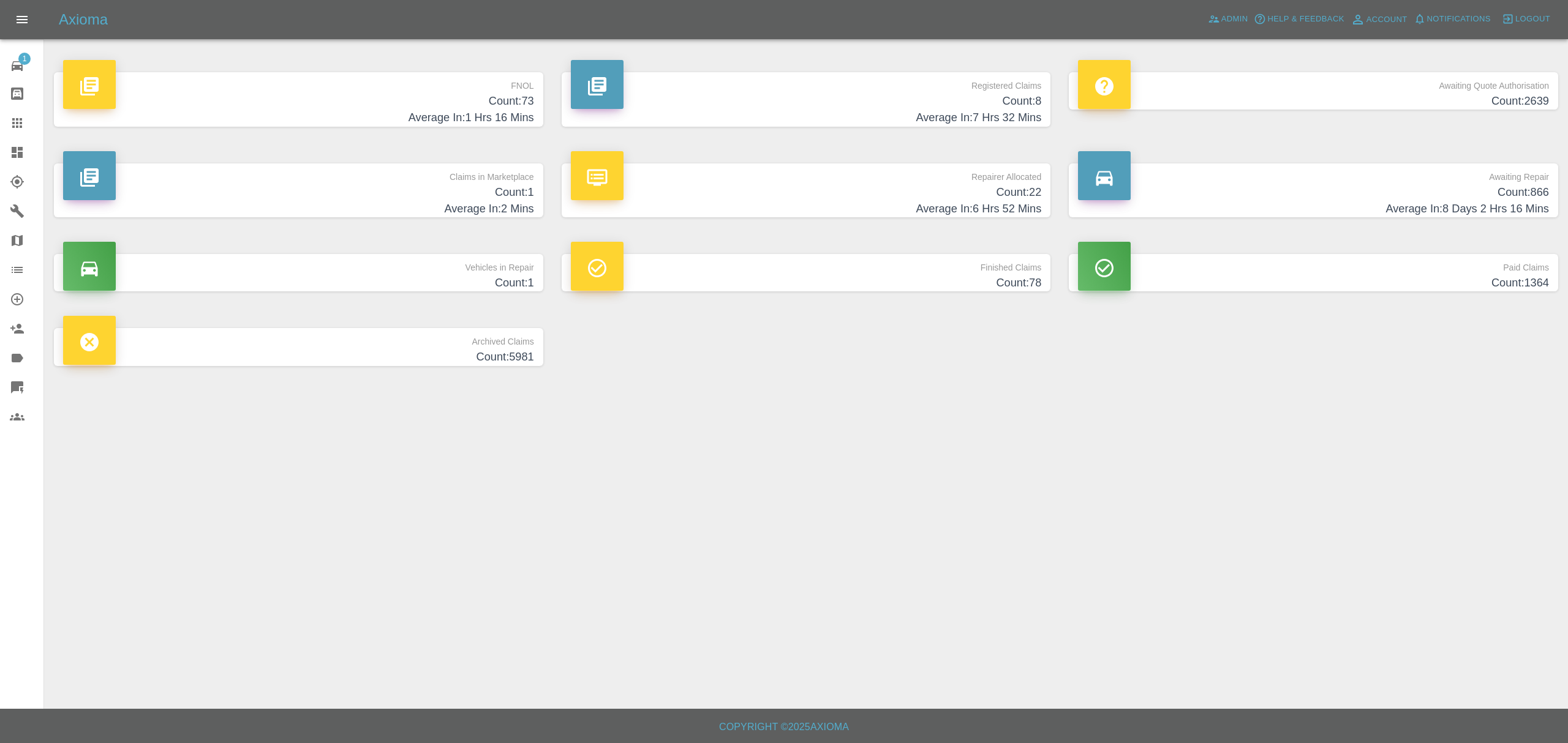
click at [1409, 72] on p "Awaiting Quote Authorisation" at bounding box center [1313, 82] width 471 height 21
